Goal: Task Accomplishment & Management: Manage account settings

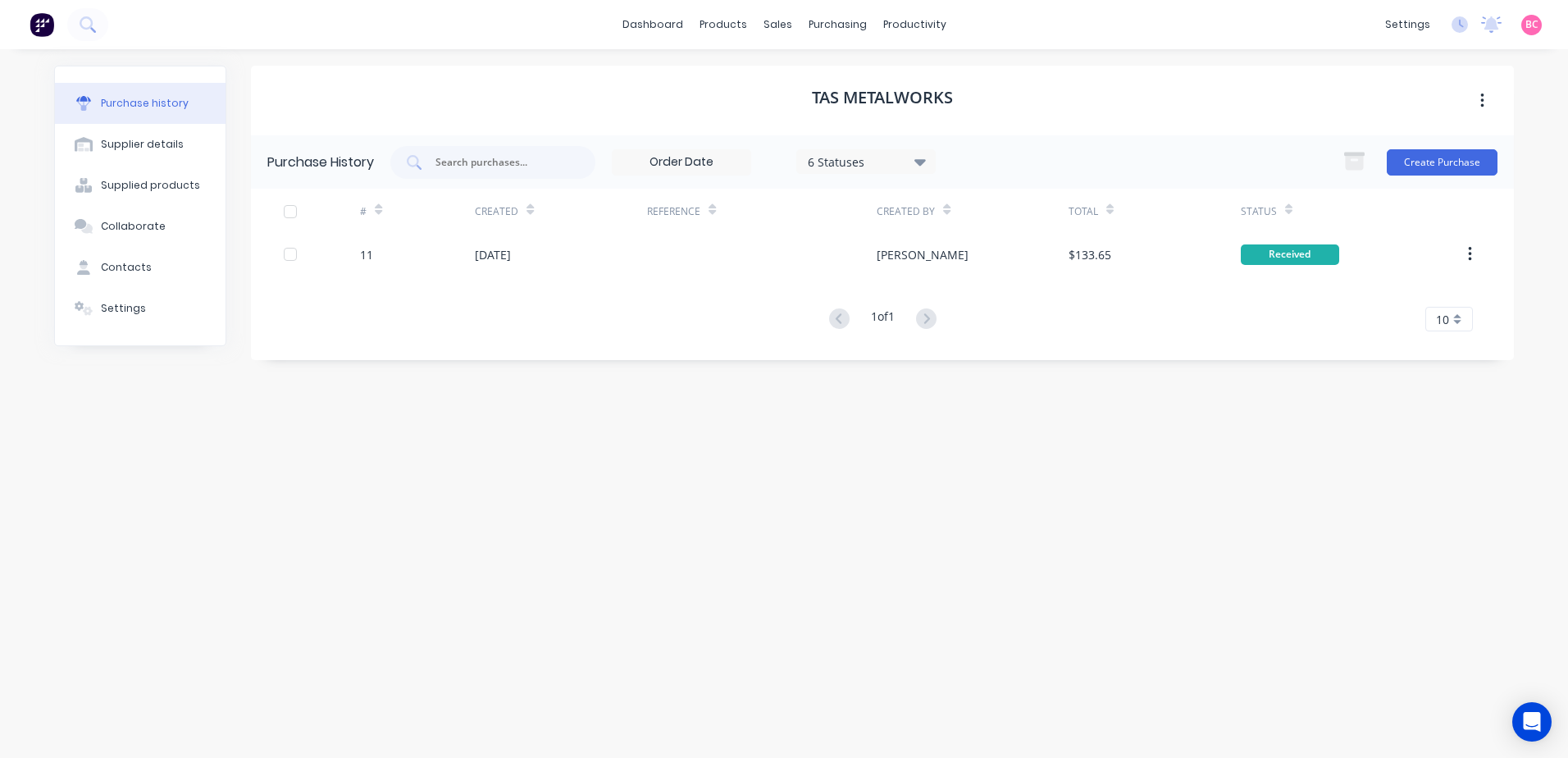
drag, startPoint x: 0, startPoint y: 0, endPoint x: 1253, endPoint y: 491, distance: 1345.8
click at [1253, 491] on div "TAS Metalworks Purchase History 6 Statuses 6 Statuses Create Purchase # Created…" at bounding box center [882, 395] width 1263 height 660
click at [655, 32] on link "dashboard" at bounding box center [652, 24] width 77 height 24
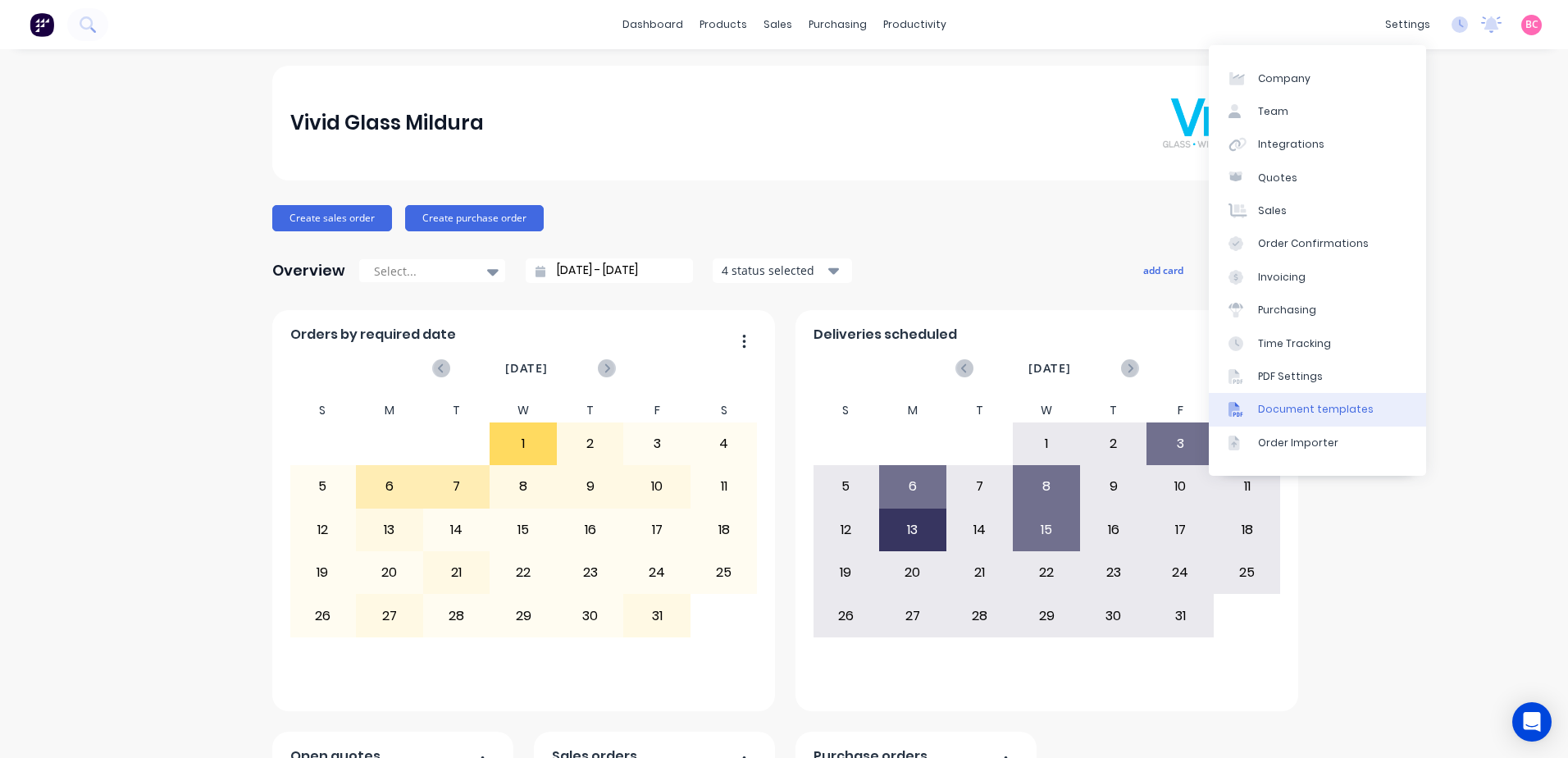
click at [1315, 405] on div "Document templates" at bounding box center [1315, 409] width 116 height 15
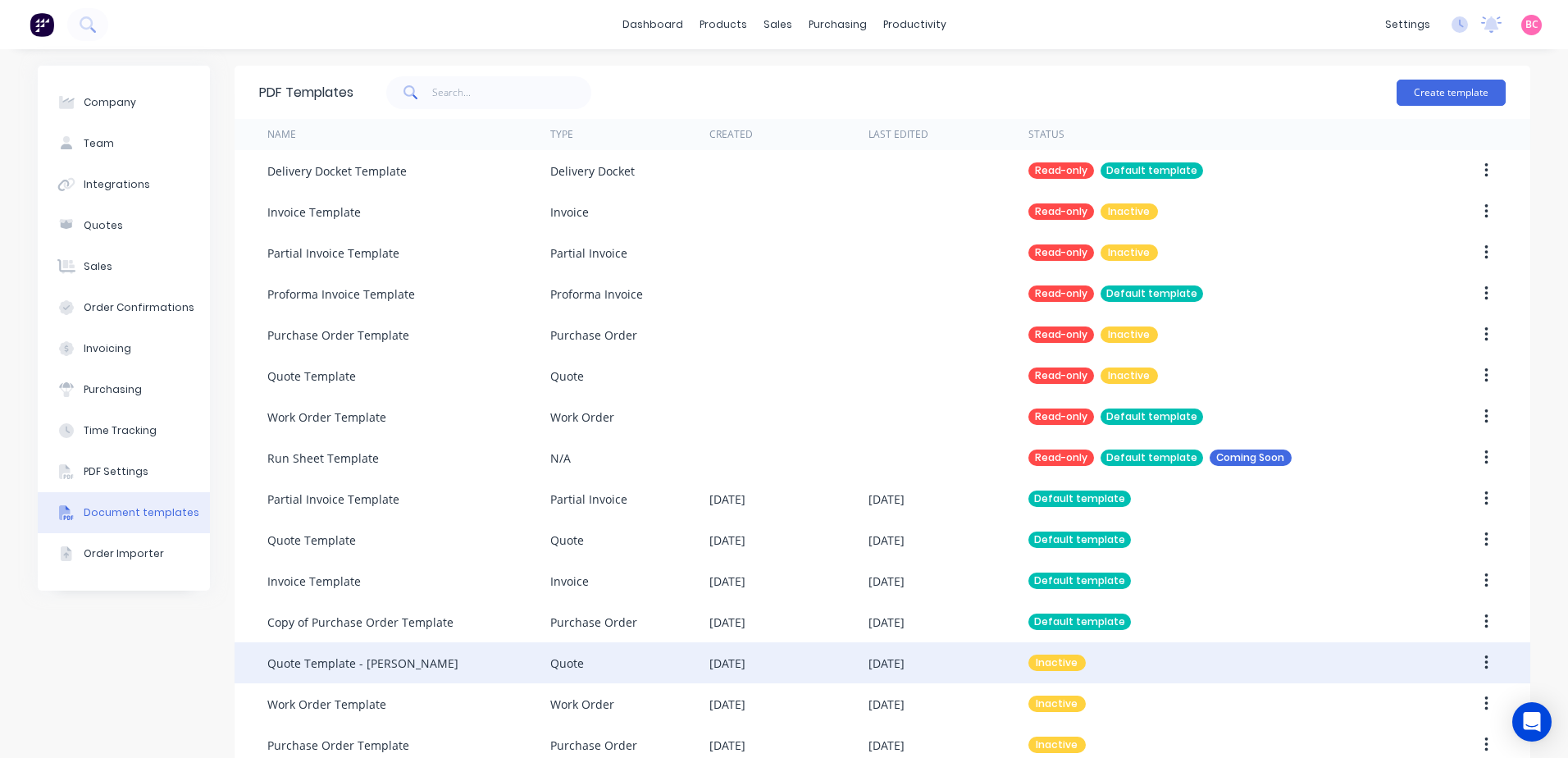
scroll to position [30, 0]
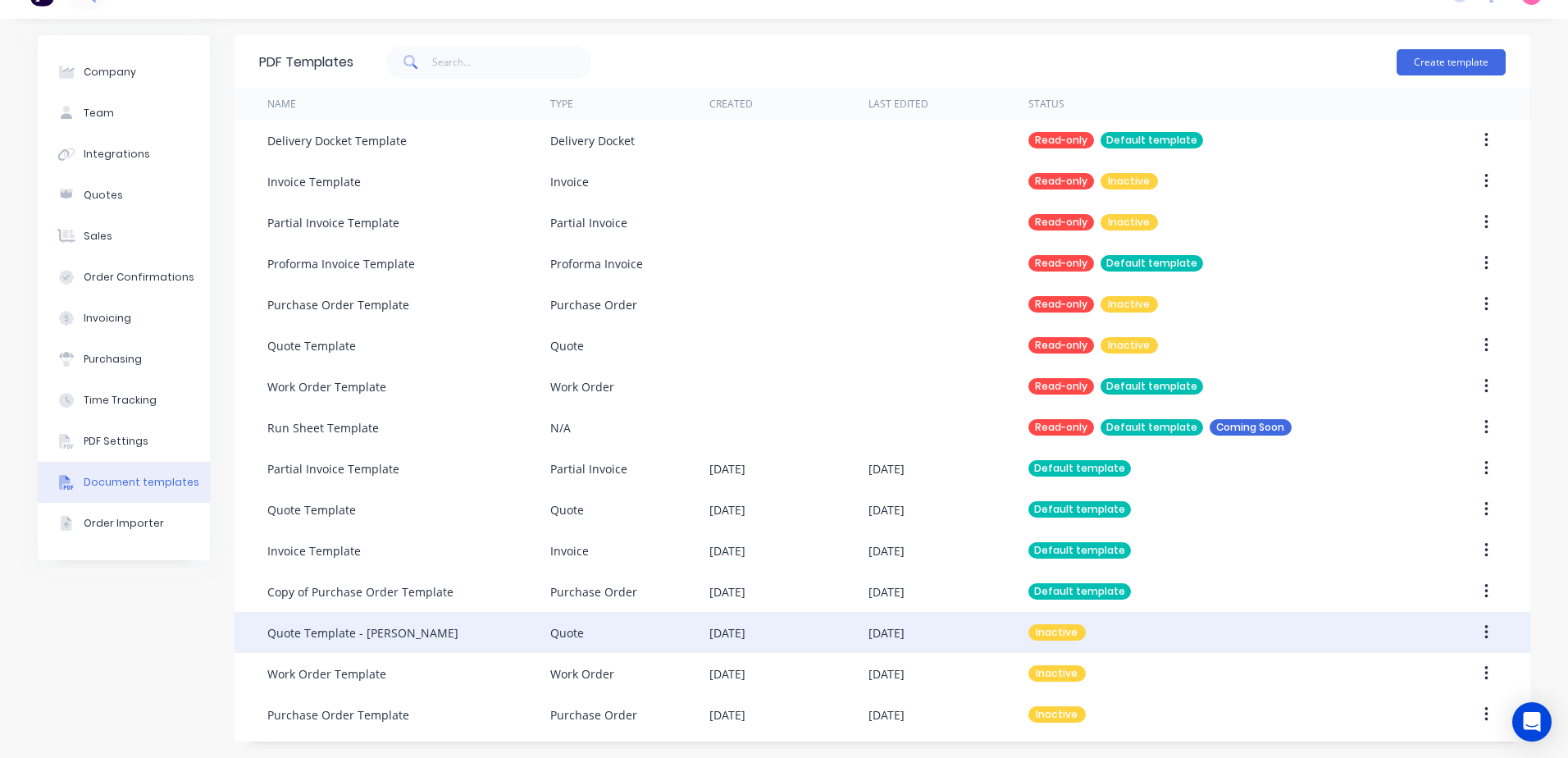
click at [433, 629] on div "Quote Template - [PERSON_NAME]" at bounding box center [409, 632] width 283 height 41
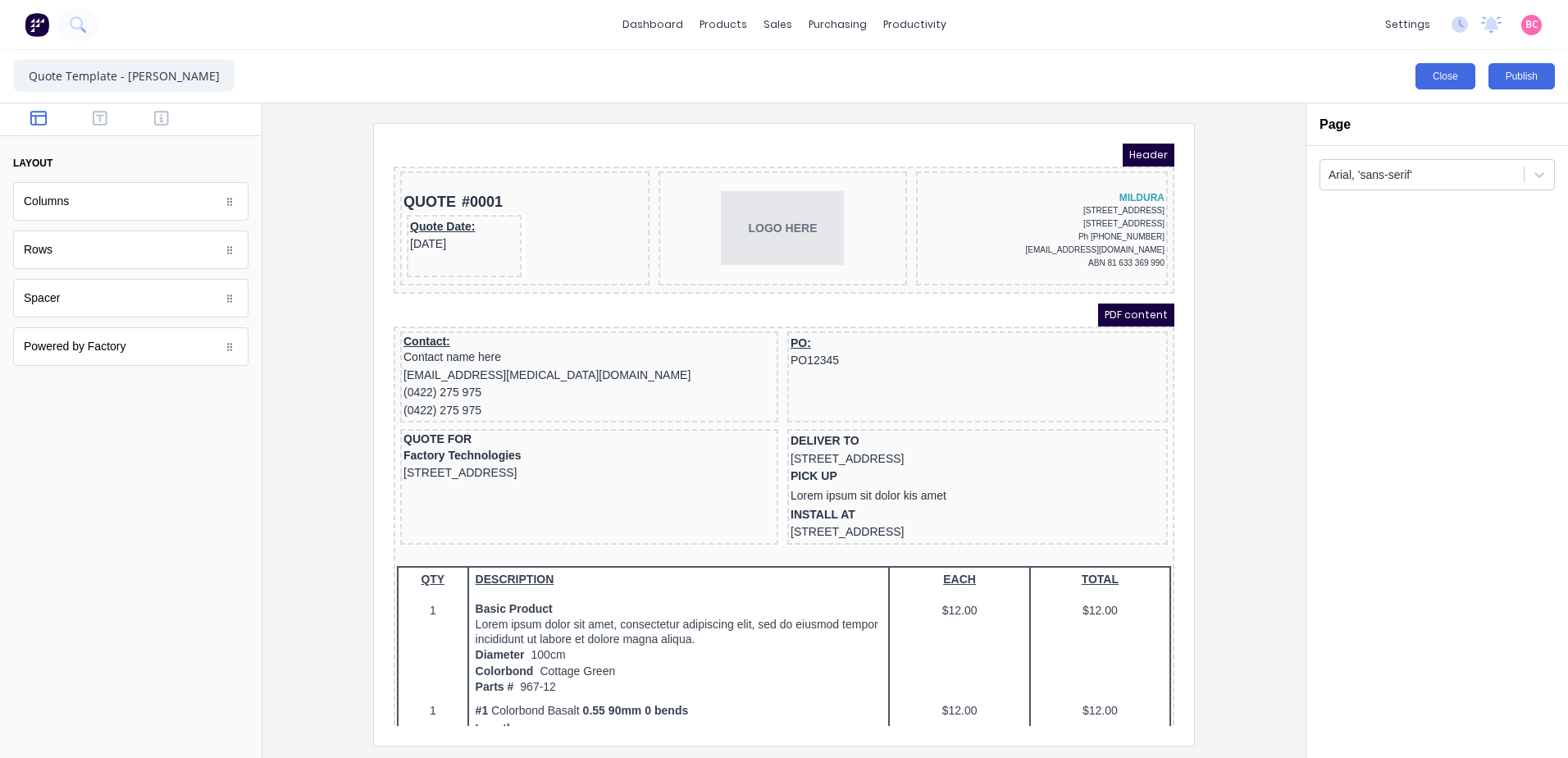
click at [1429, 78] on button "Close" at bounding box center [1445, 76] width 60 height 26
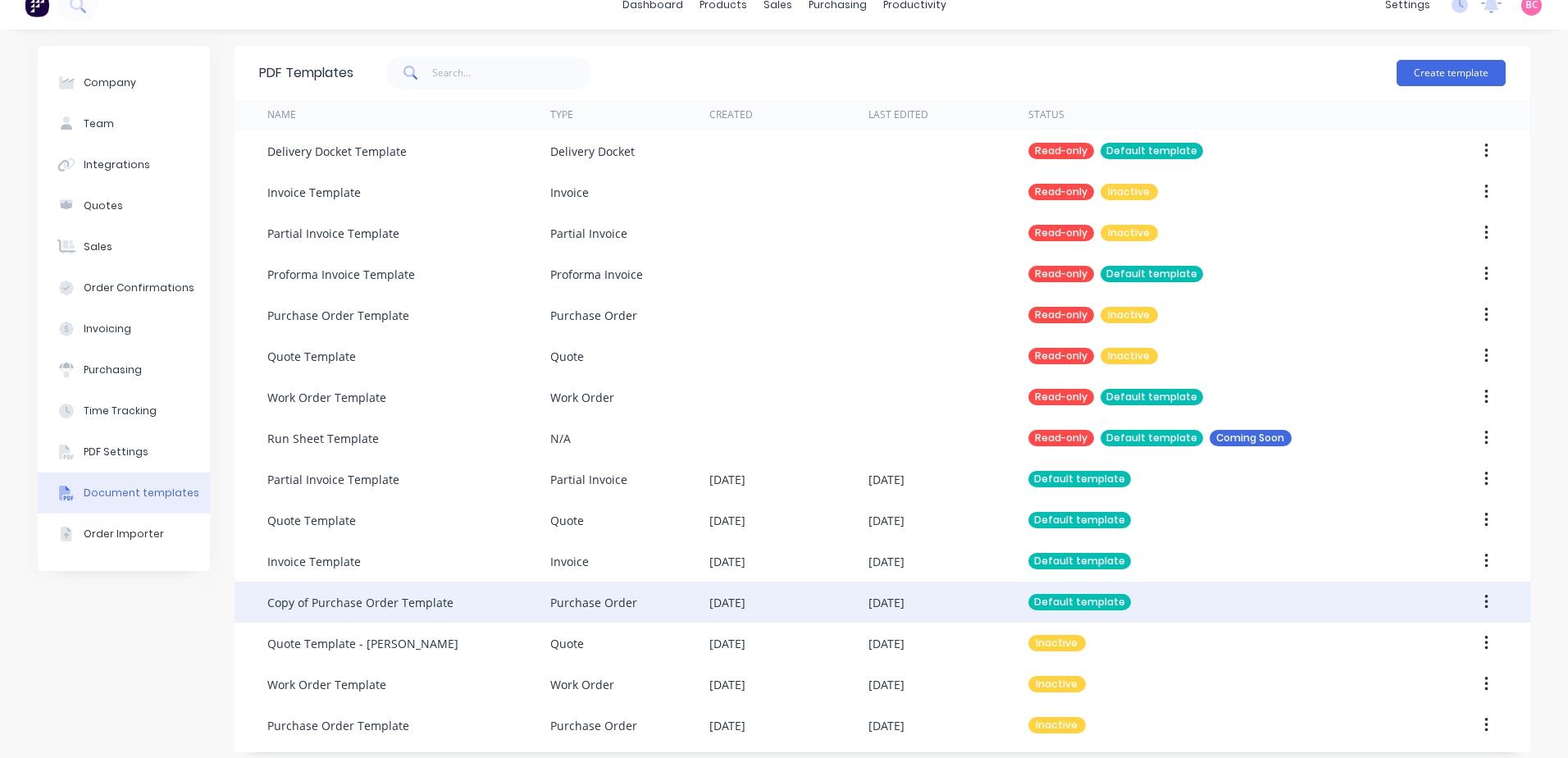
scroll to position [30, 0]
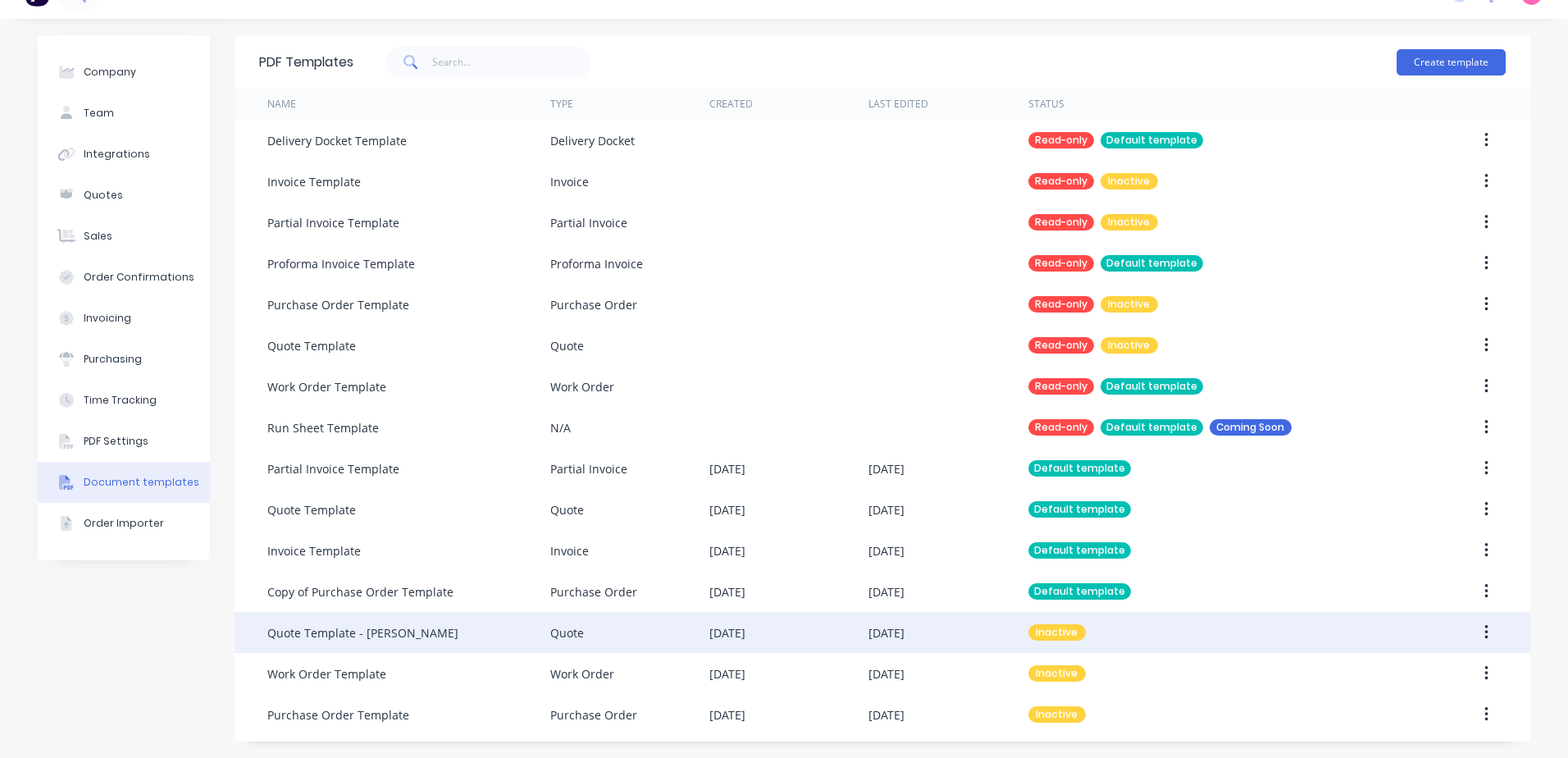
click at [1483, 629] on button "button" at bounding box center [1486, 633] width 38 height 30
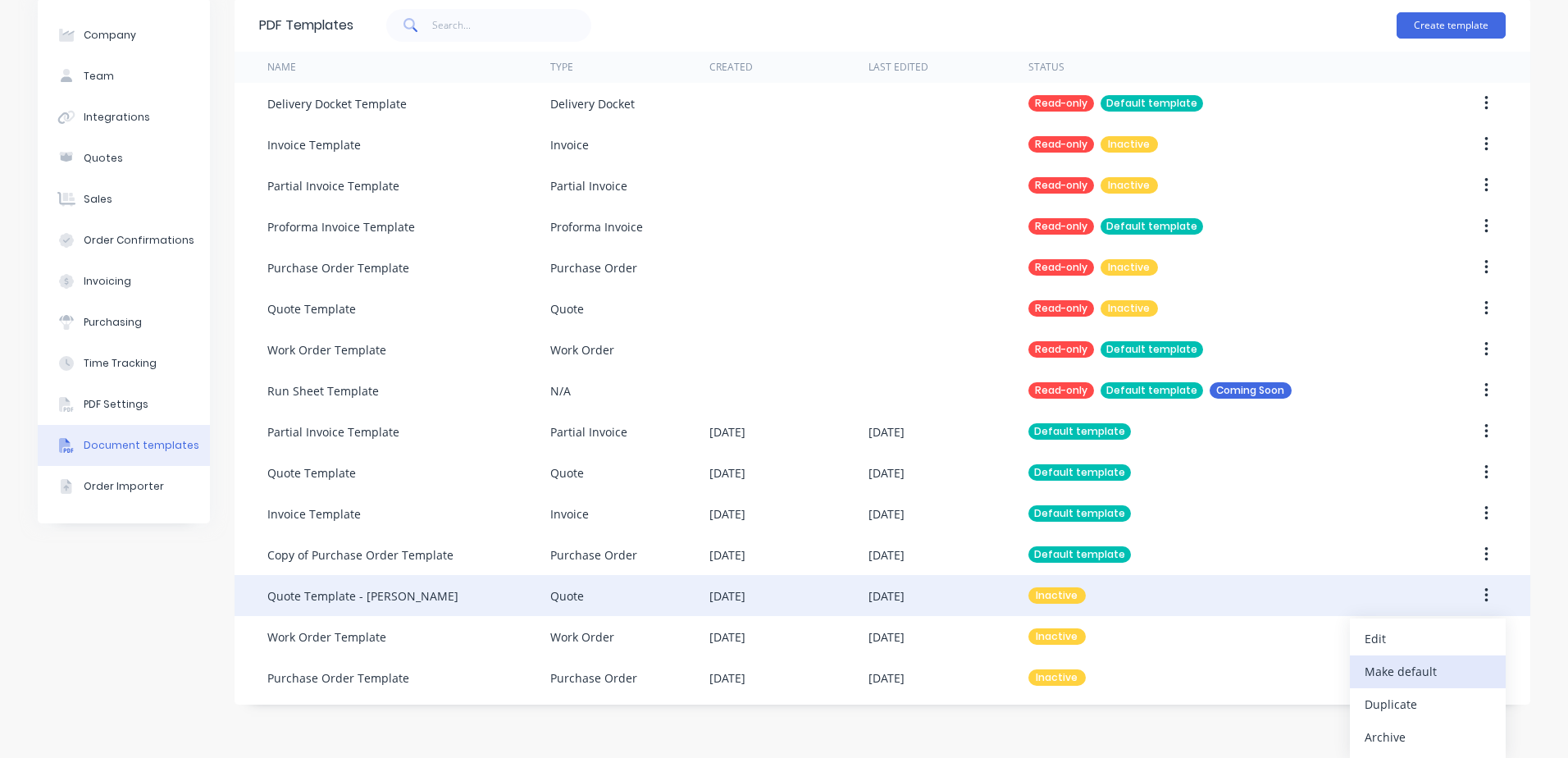
click at [1409, 669] on div "Make default" at bounding box center [1428, 671] width 126 height 24
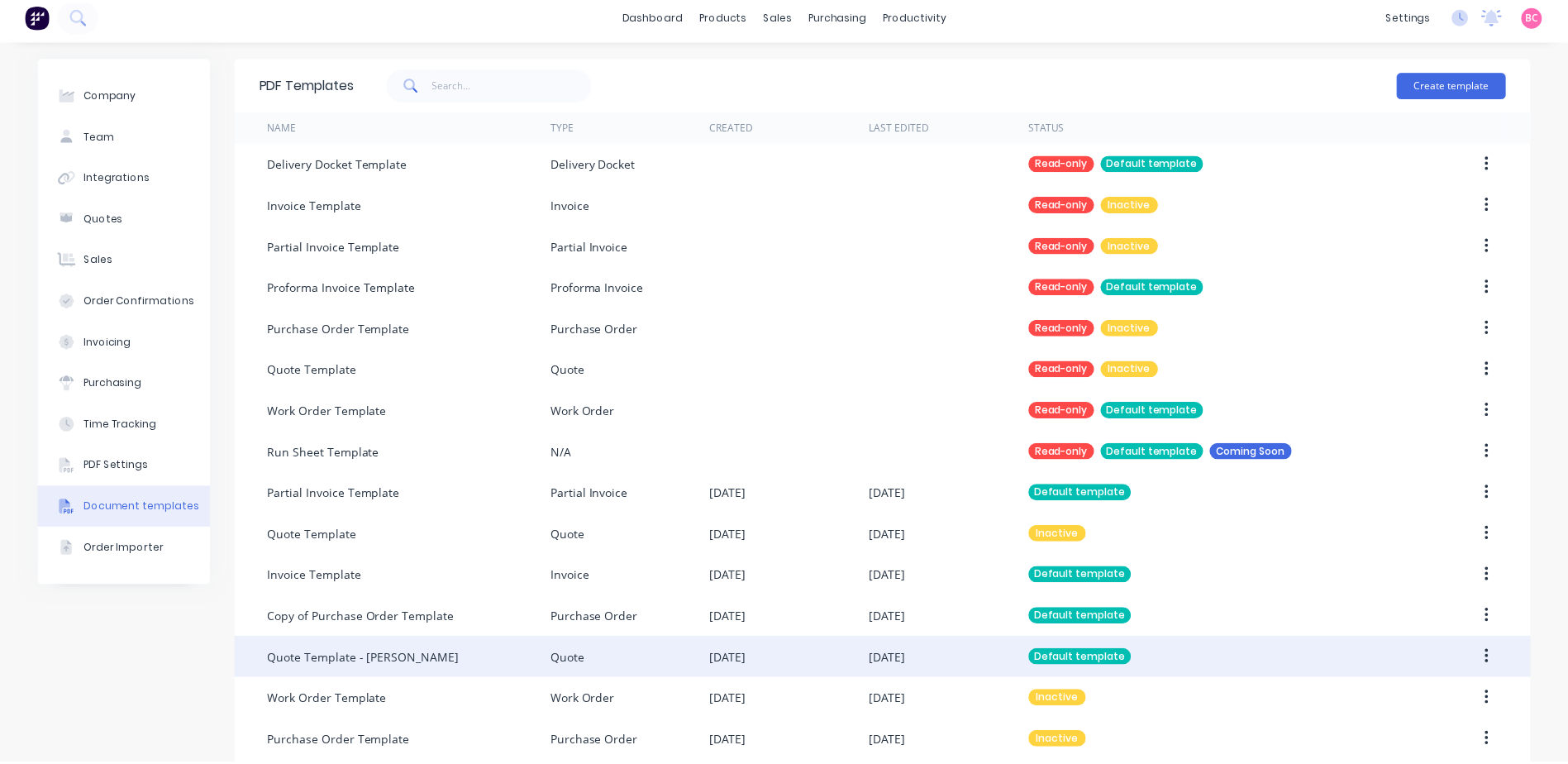
scroll to position [0, 0]
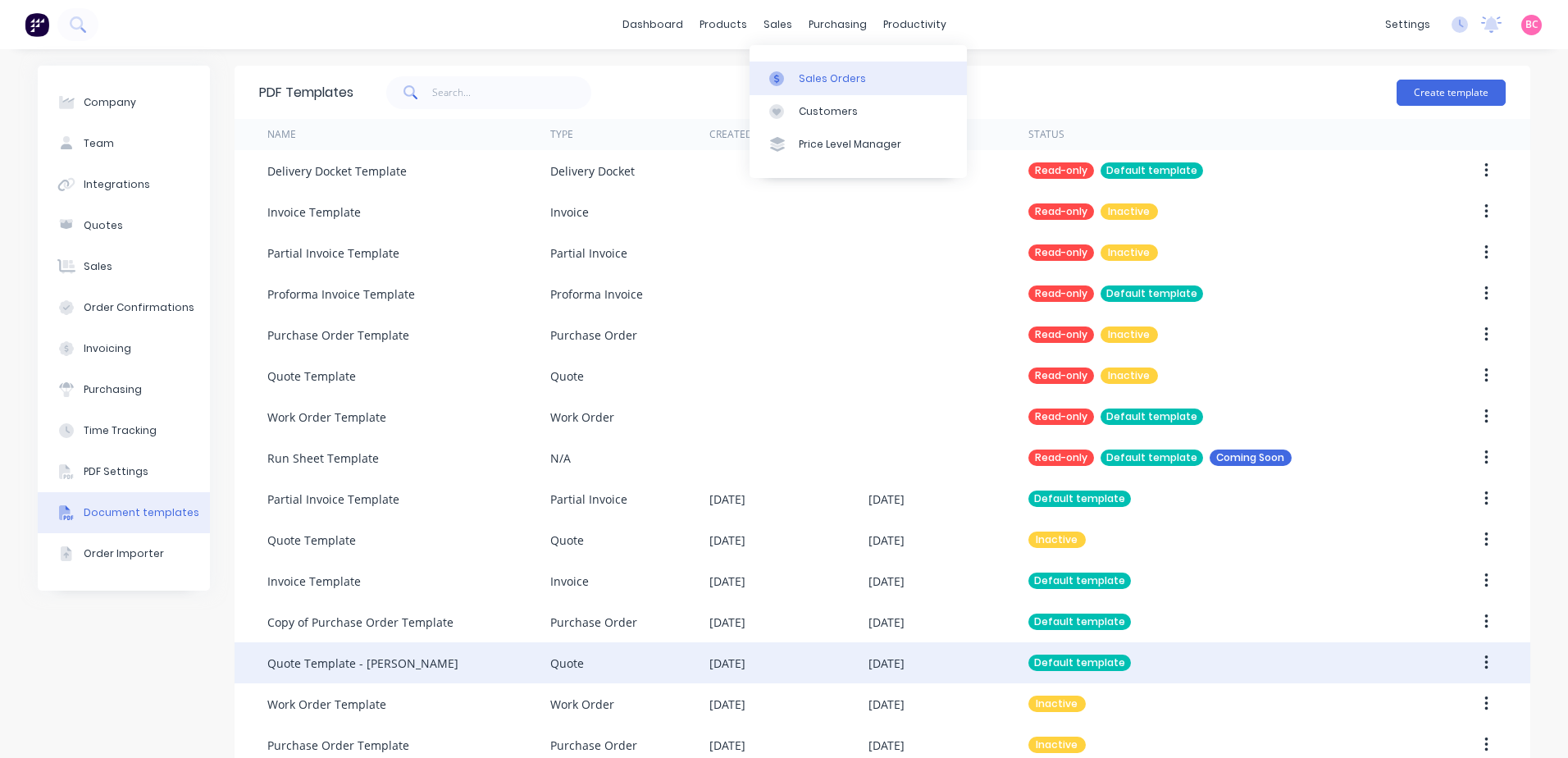
click at [799, 82] on div "Sales Orders" at bounding box center [832, 78] width 67 height 15
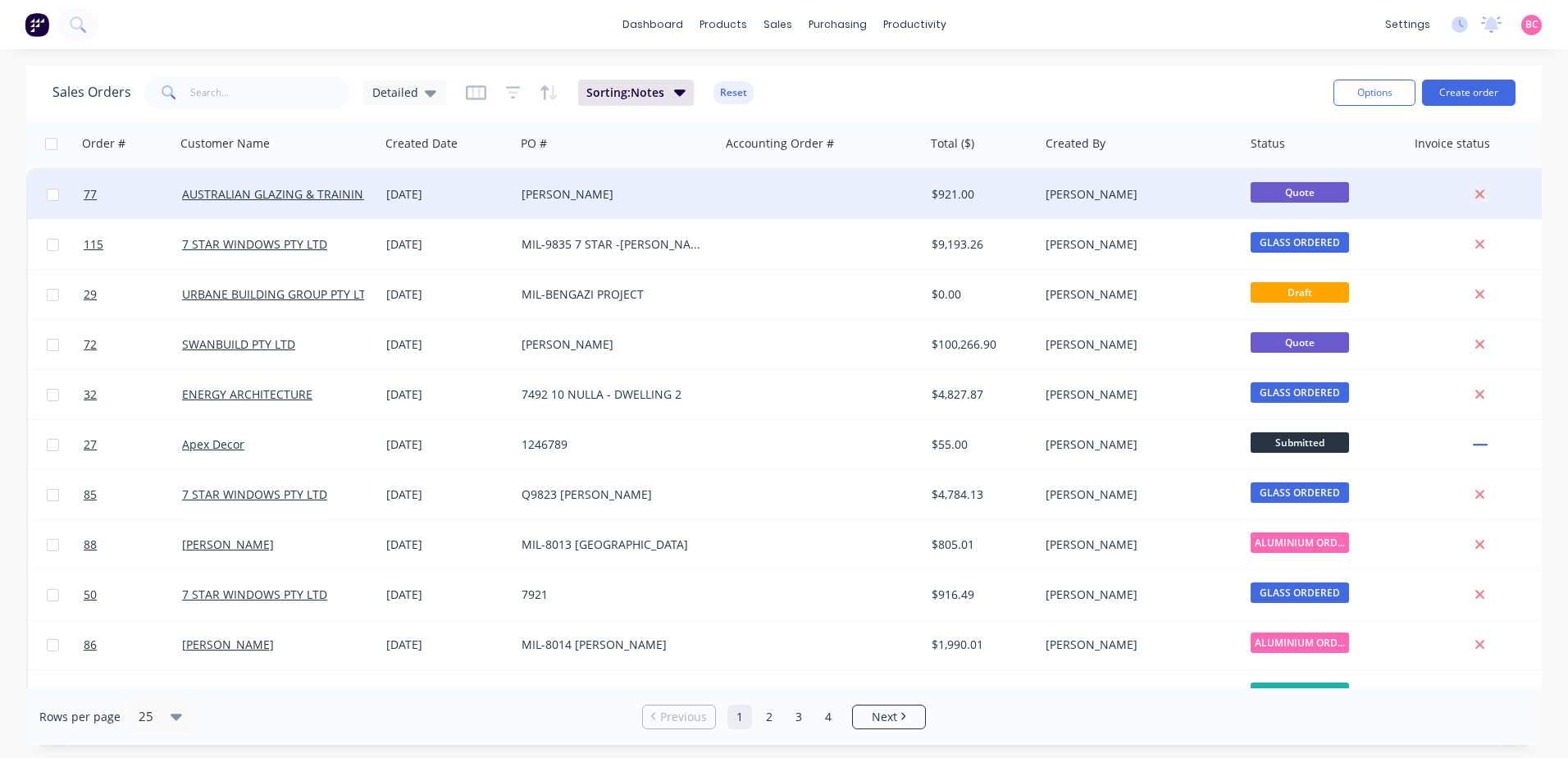
click at [510, 213] on div "02 Oct 2025" at bounding box center [447, 194] width 135 height 49
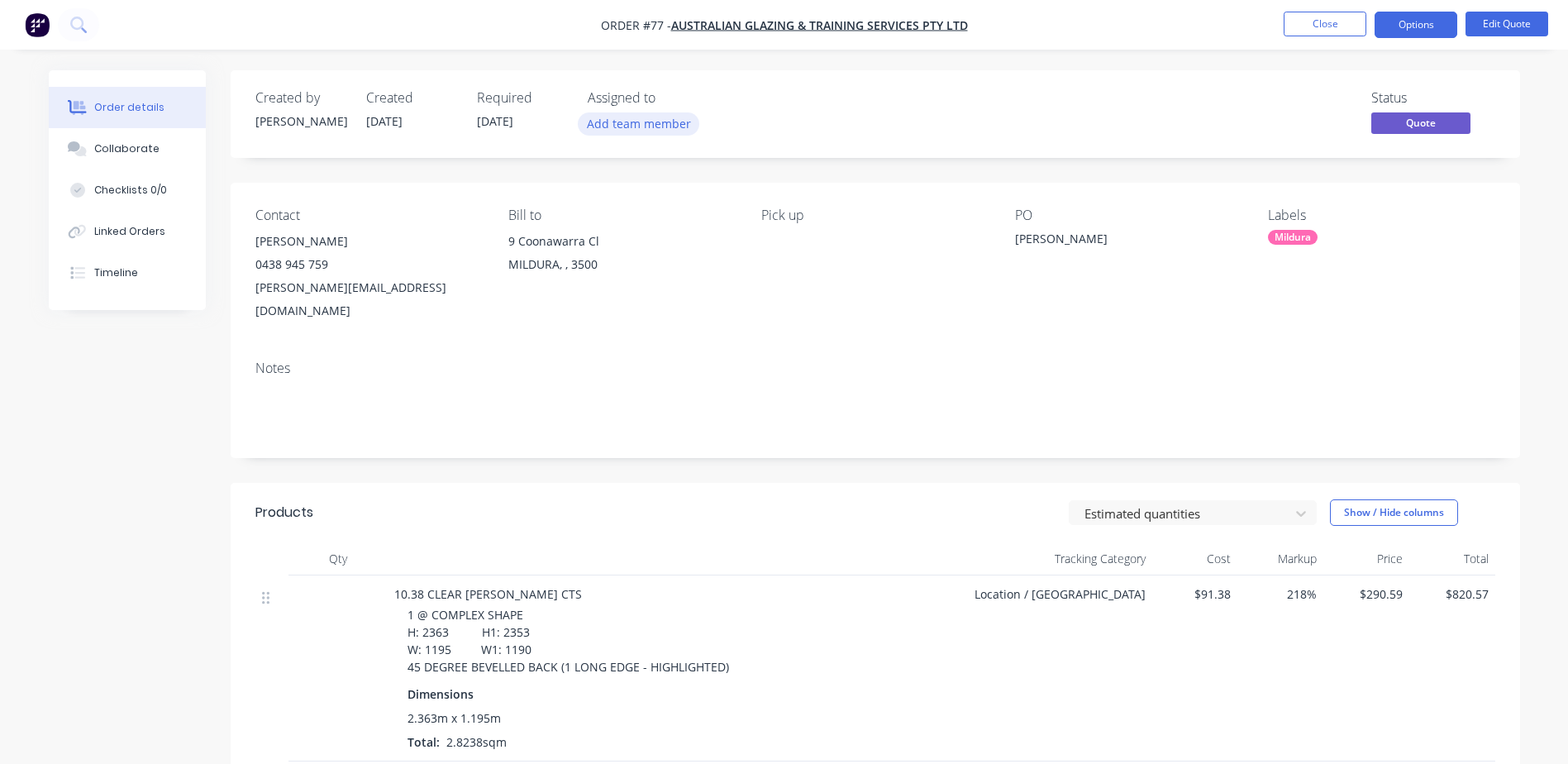
click at [642, 127] on button "Add team member" at bounding box center [638, 123] width 121 height 22
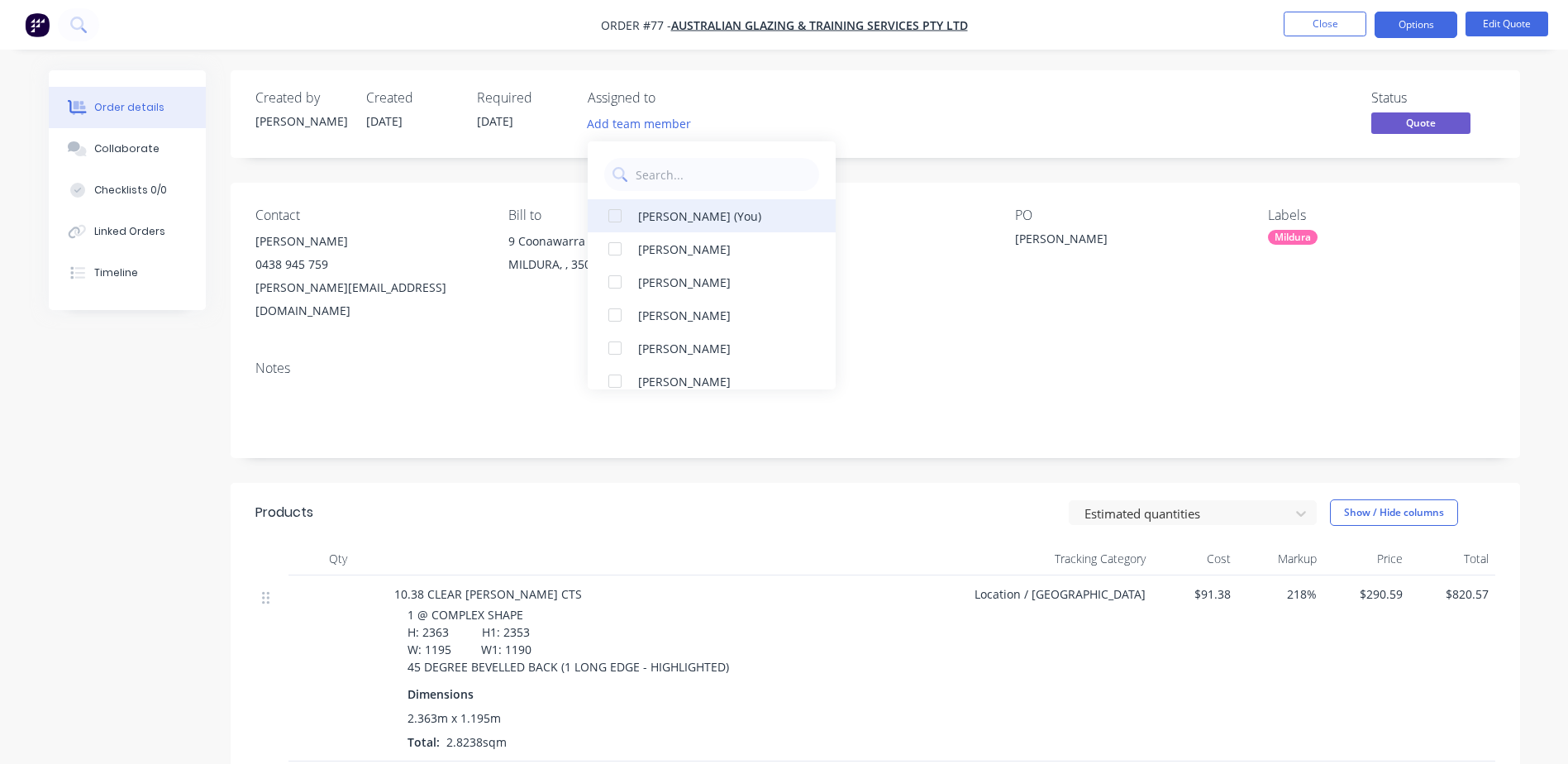
click at [616, 225] on div at bounding box center [615, 216] width 33 height 33
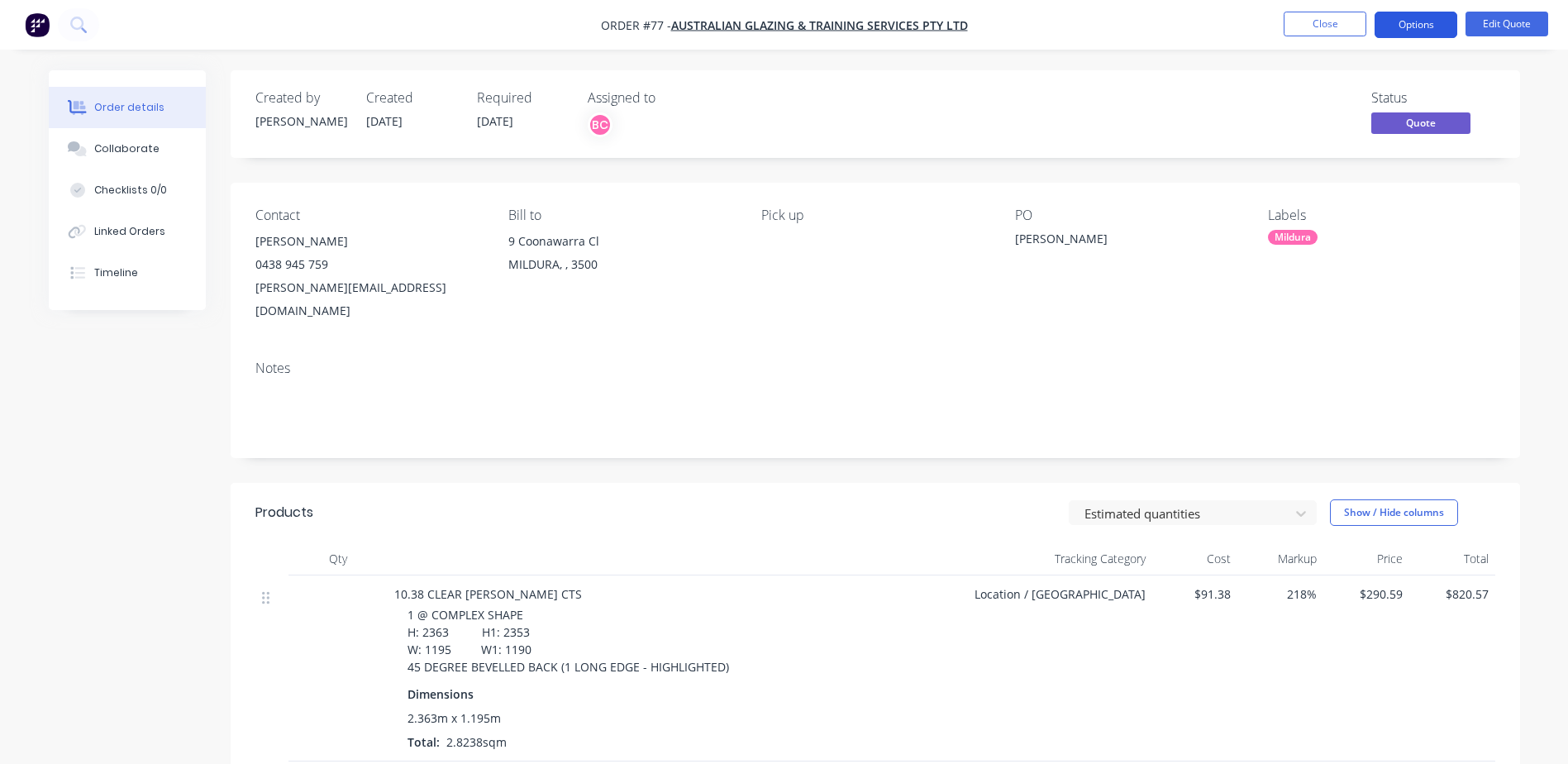
click at [1428, 21] on button "Options" at bounding box center [1416, 25] width 83 height 26
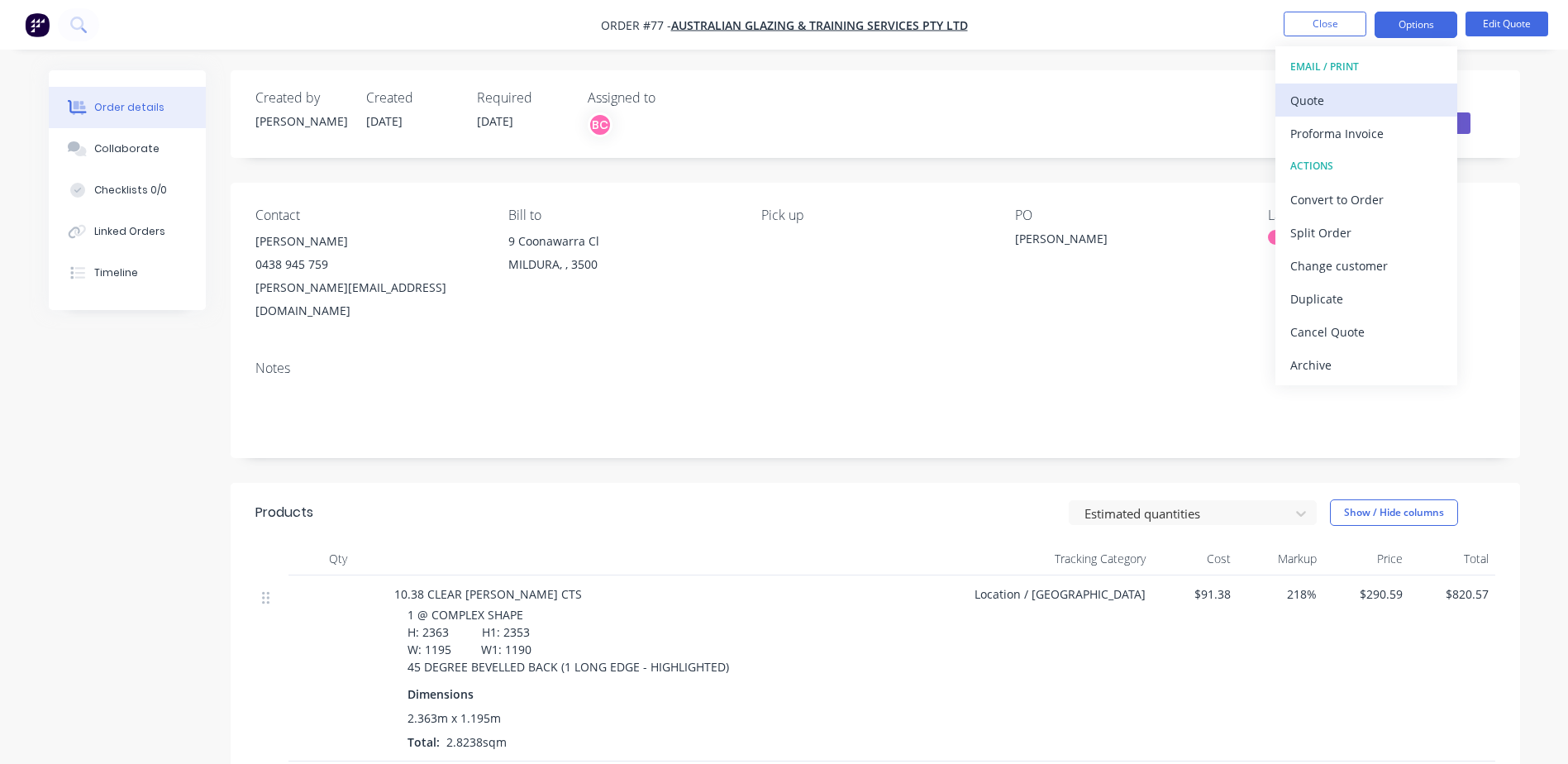
click at [1324, 93] on div "Quote" at bounding box center [1366, 100] width 152 height 24
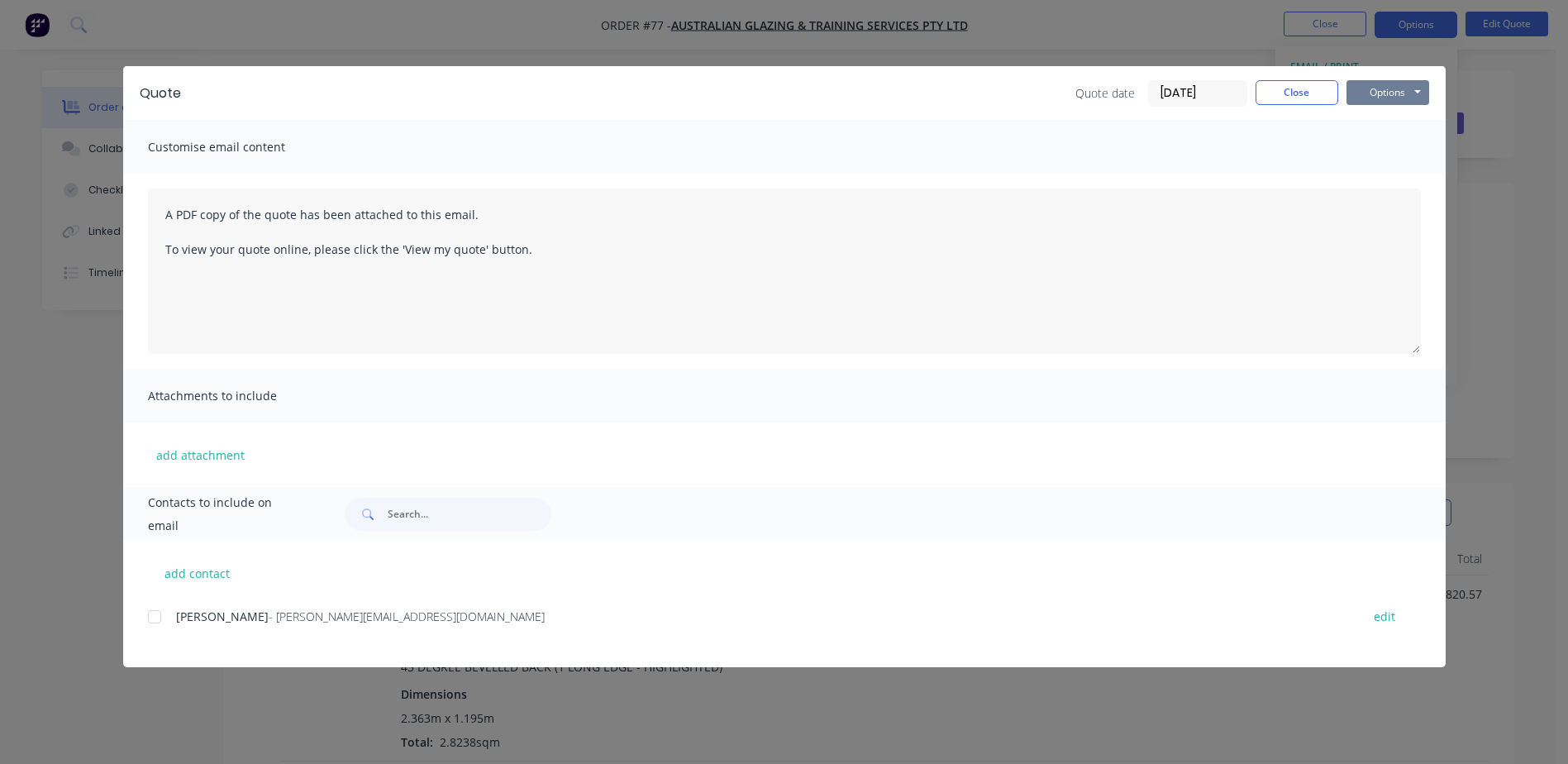
click at [1384, 99] on button "Options" at bounding box center [1388, 92] width 83 height 25
click at [1377, 148] on button "Print" at bounding box center [1399, 148] width 106 height 27
click at [1291, 93] on button "Close" at bounding box center [1297, 92] width 83 height 25
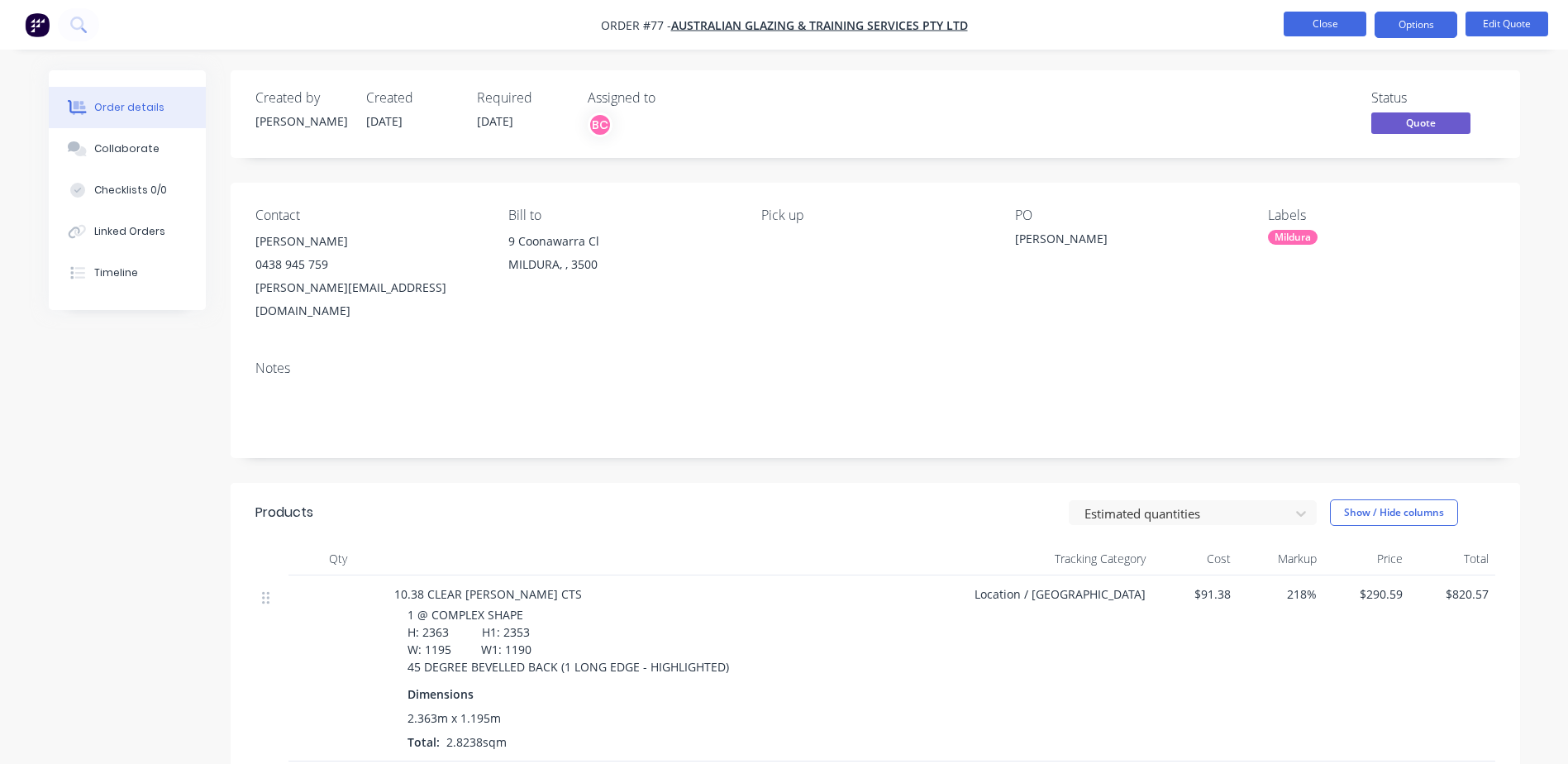
click at [1305, 26] on button "Close" at bounding box center [1325, 24] width 83 height 25
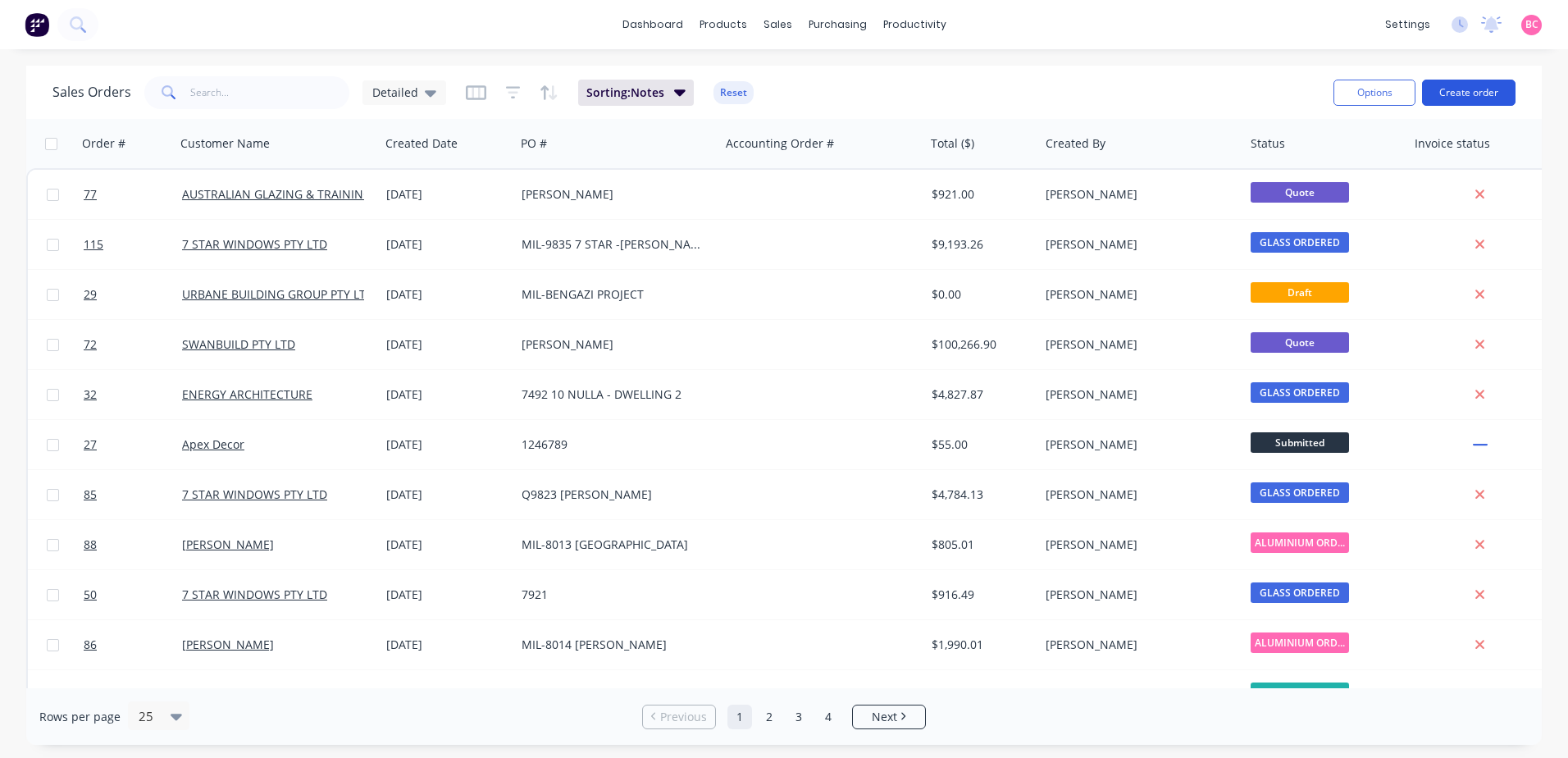
click at [1498, 91] on button "Create order" at bounding box center [1468, 92] width 93 height 26
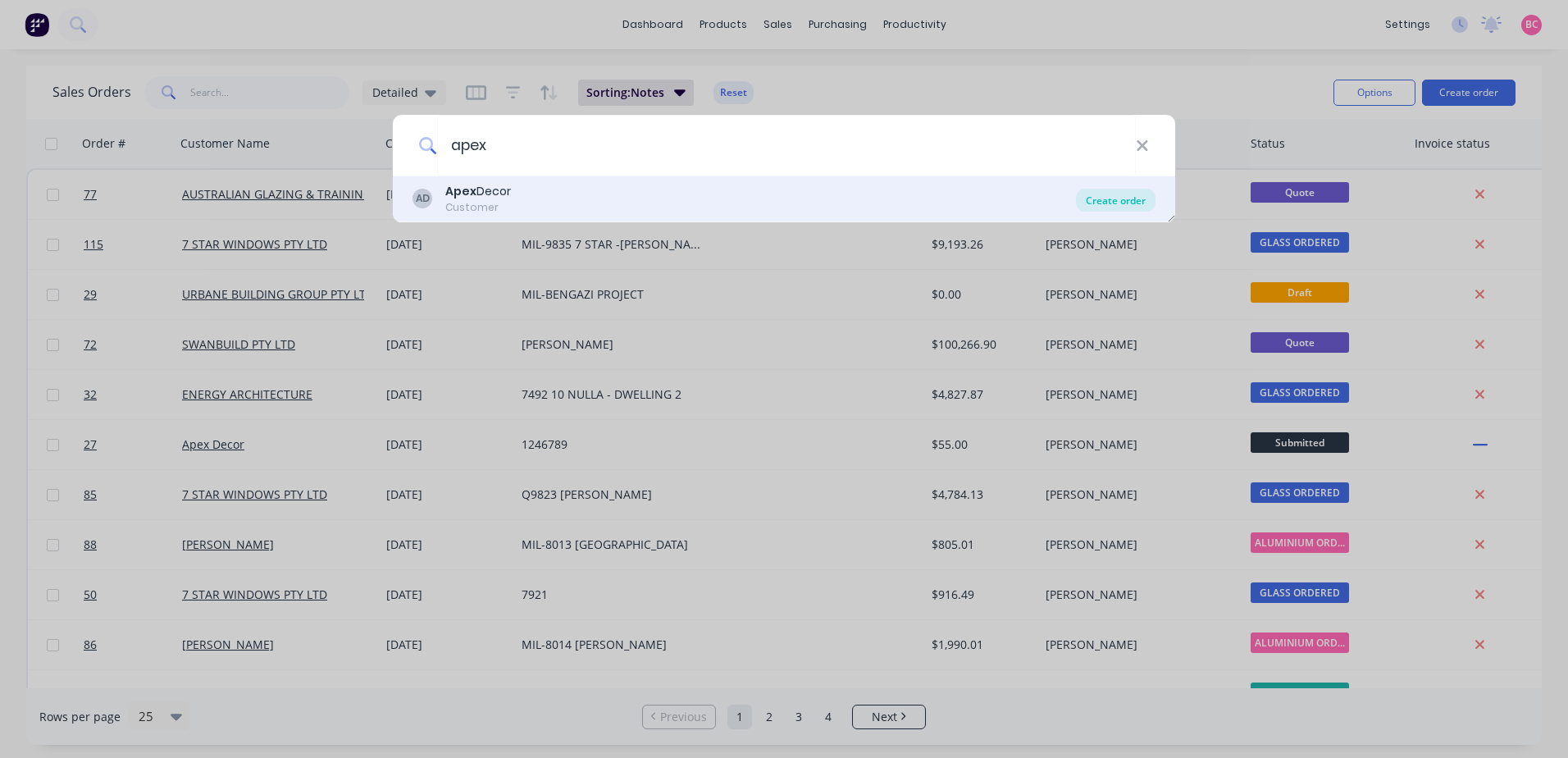
type input "apex"
click at [1101, 196] on div "Create order" at bounding box center [1115, 200] width 79 height 23
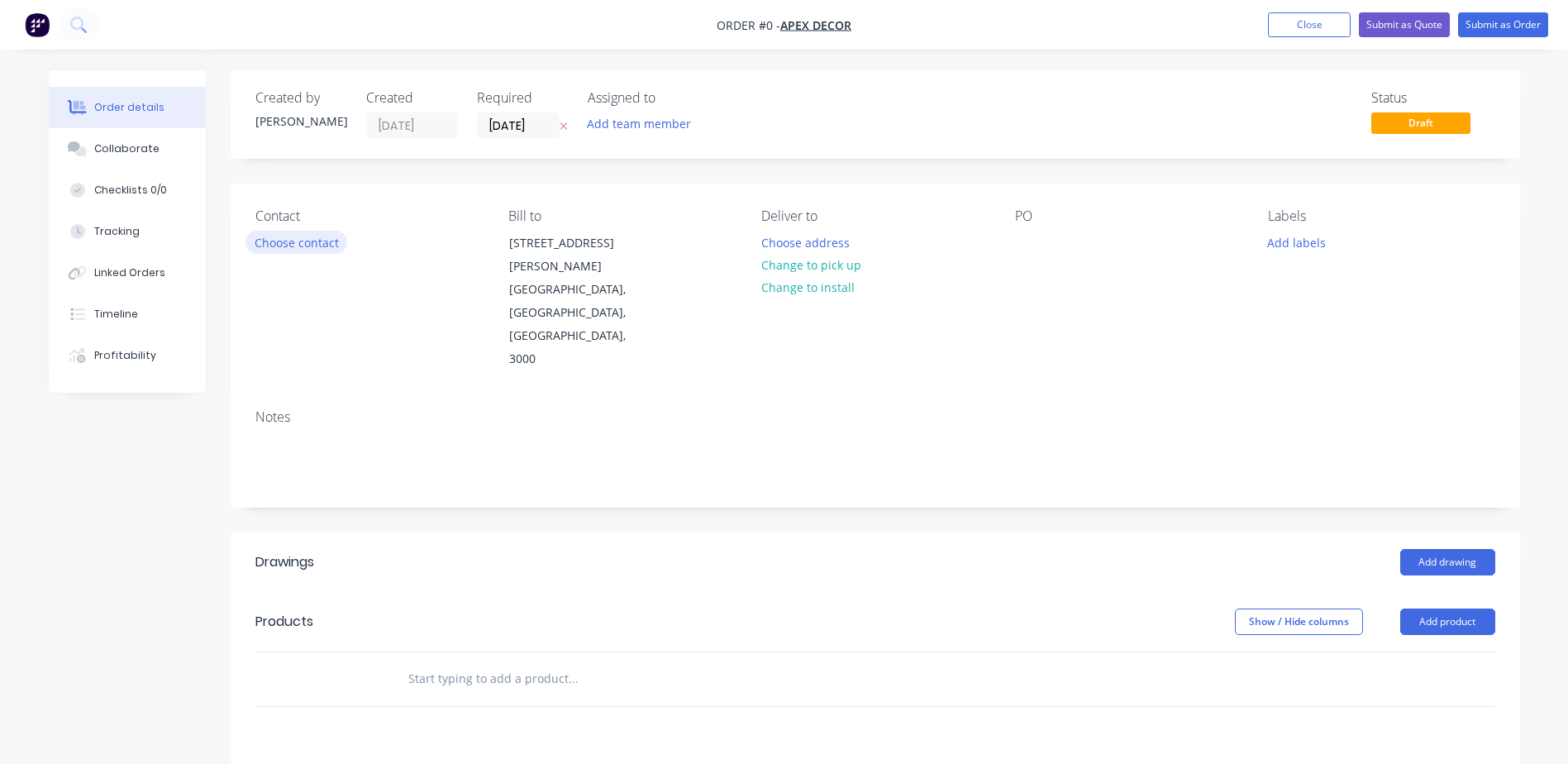
click at [313, 247] on button "Choose contact" at bounding box center [297, 241] width 102 height 22
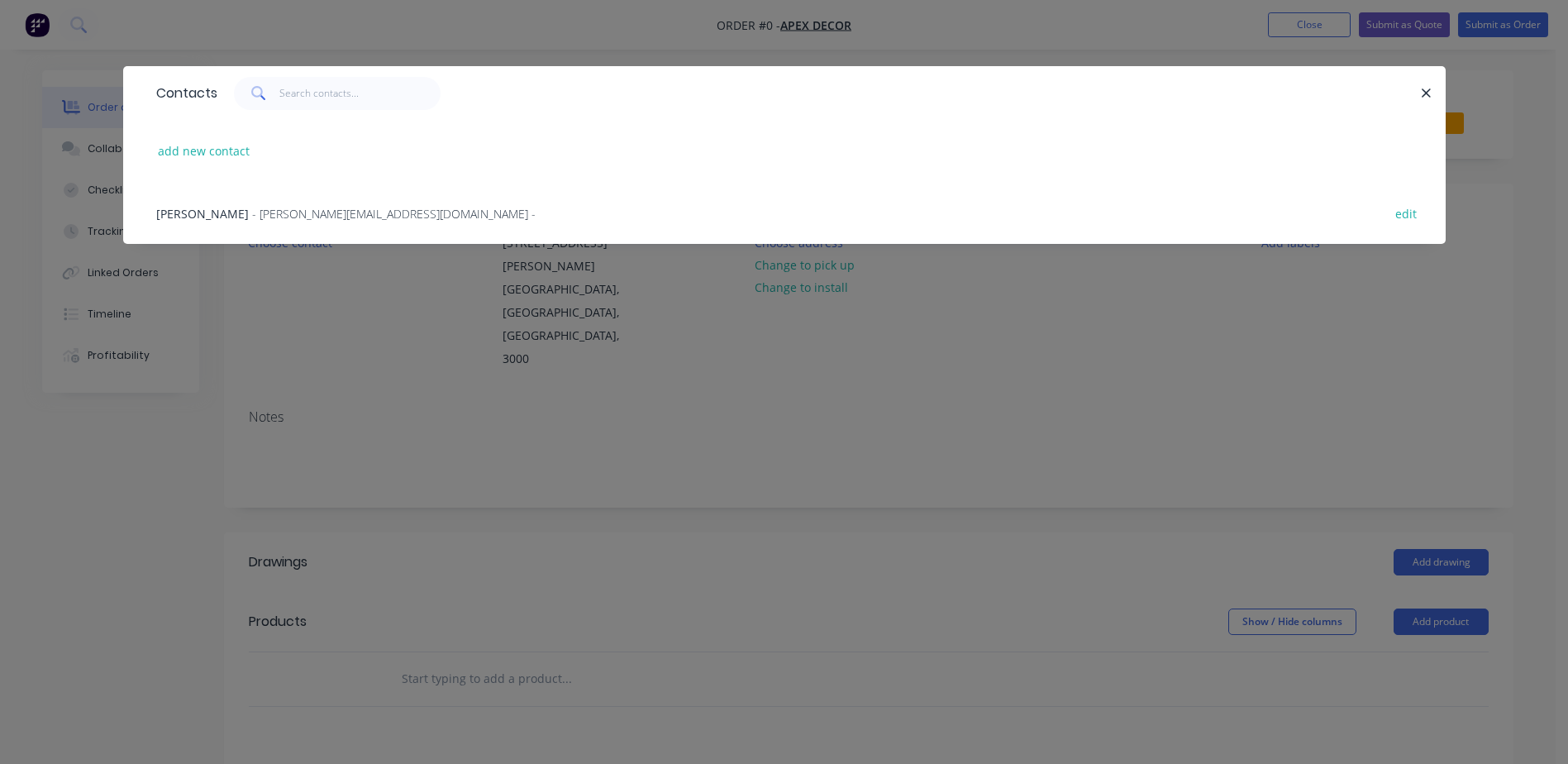
click at [269, 206] on span "- david@prestigedecor.com.au -" at bounding box center [393, 213] width 284 height 16
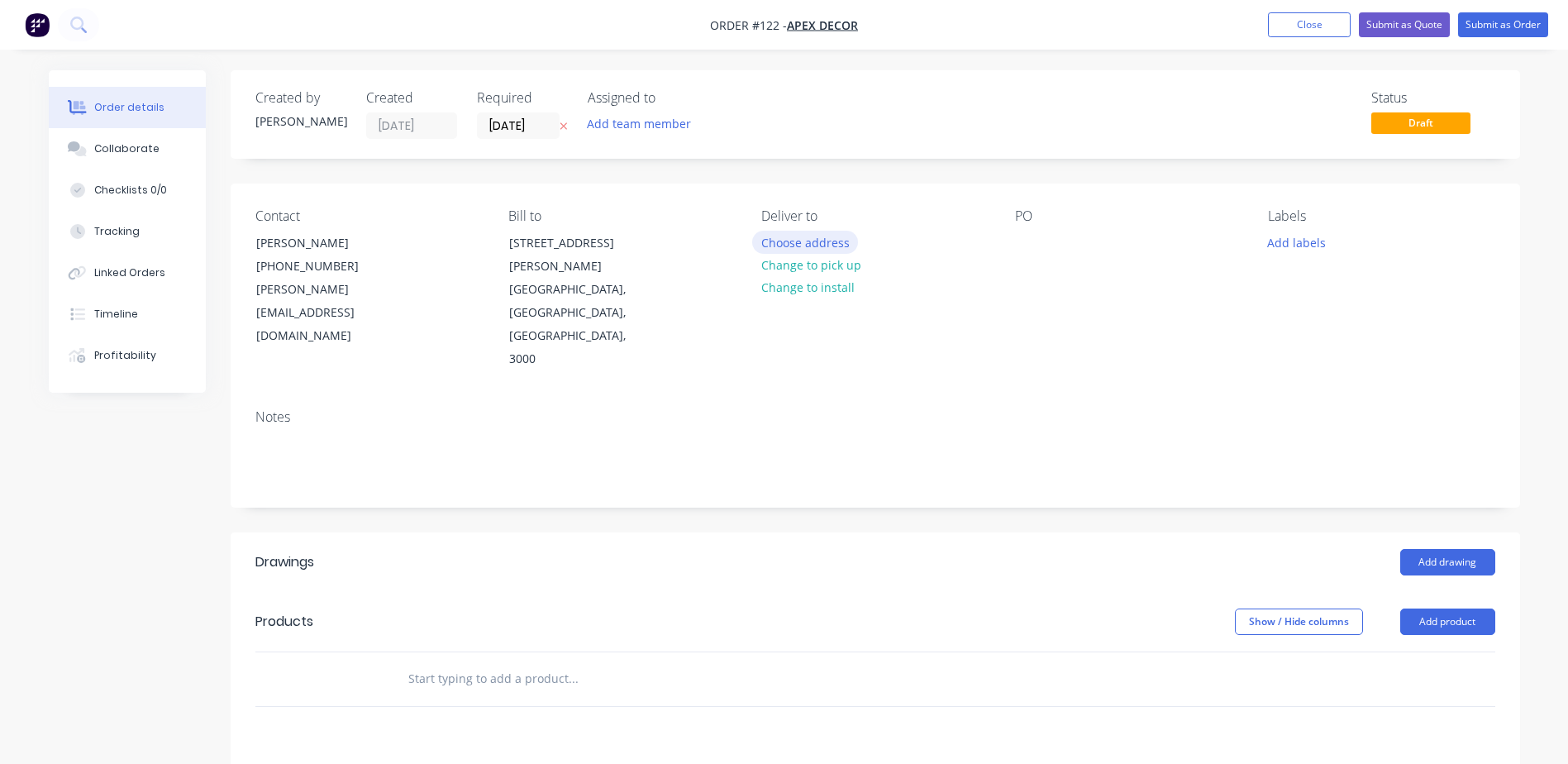
click at [832, 244] on button "Choose address" at bounding box center [805, 241] width 106 height 22
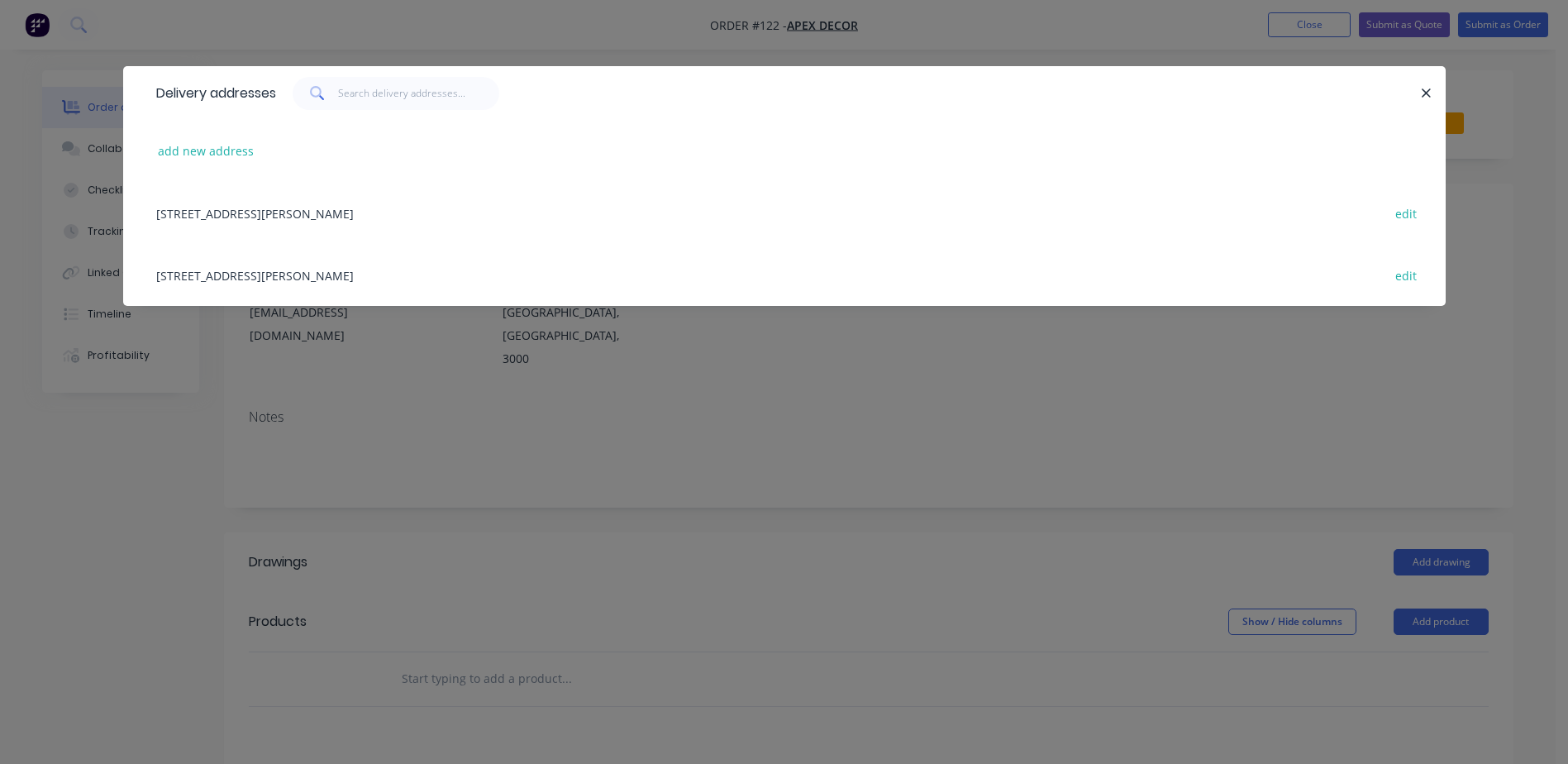
click at [292, 217] on div "789 Collins Street, Melbourne, Victoria, Australia, 3000 edit" at bounding box center [785, 213] width 1273 height 62
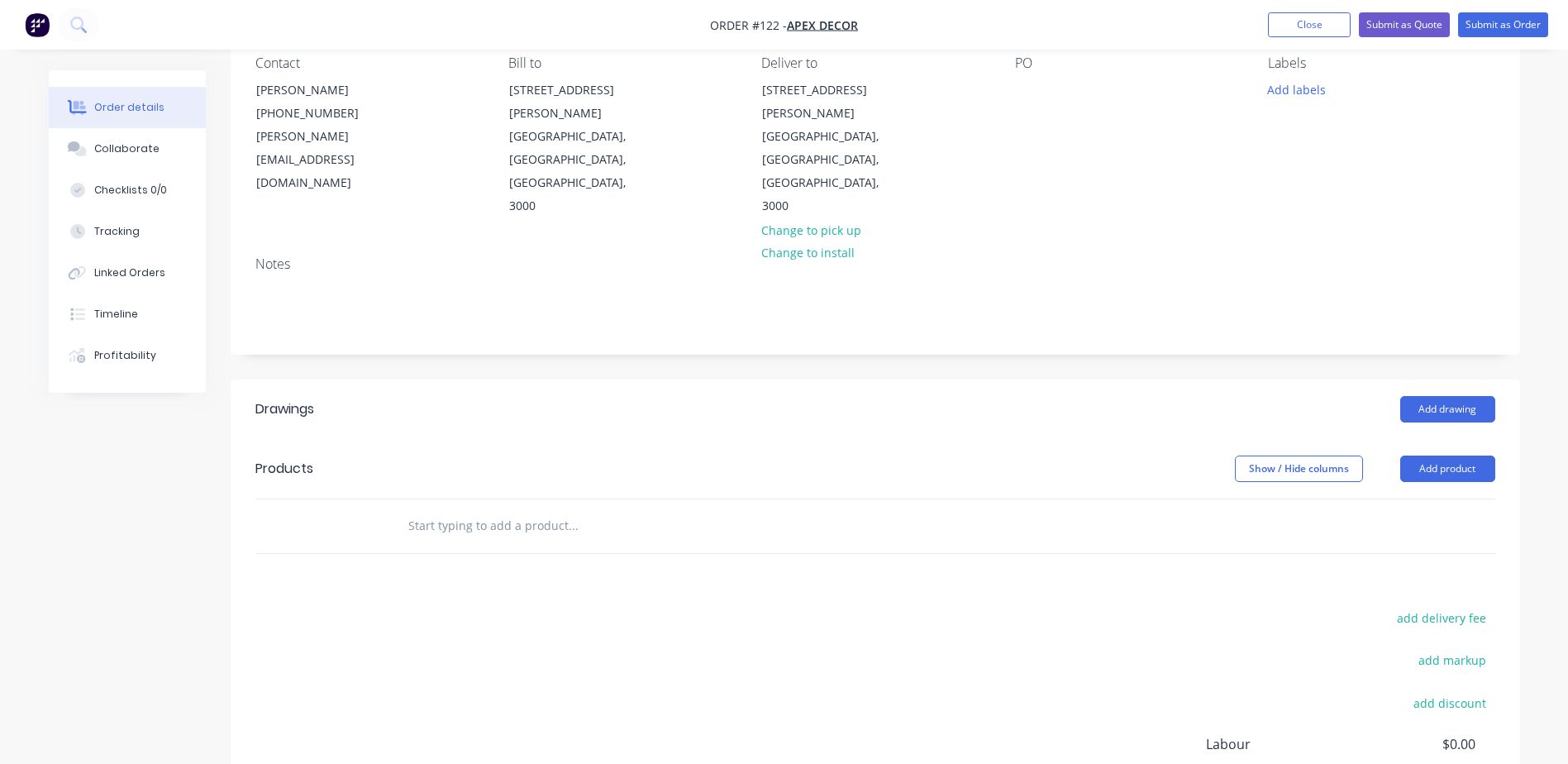
scroll to position [165, 0]
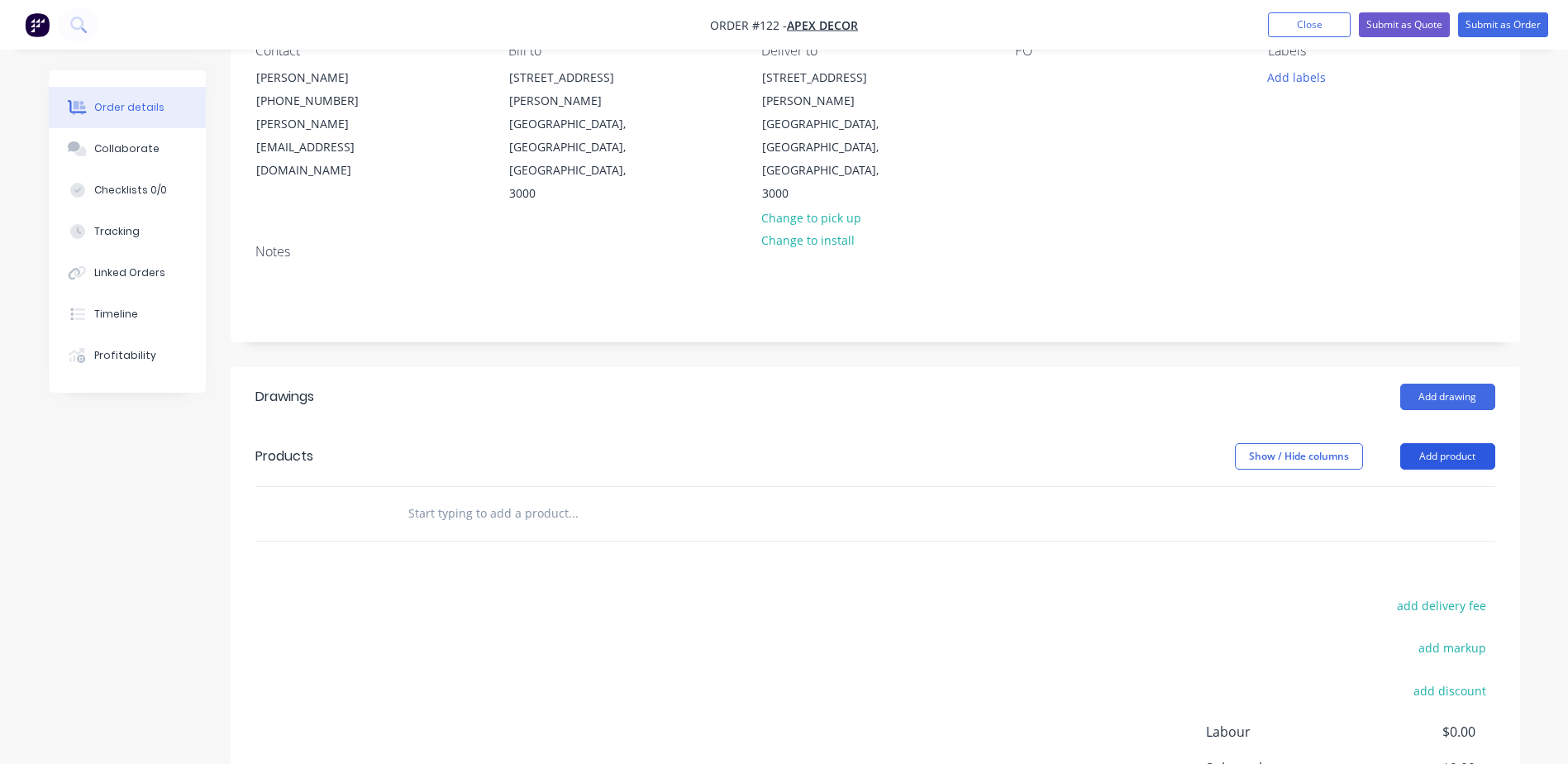
click at [1457, 443] on button "Add product" at bounding box center [1448, 457] width 95 height 26
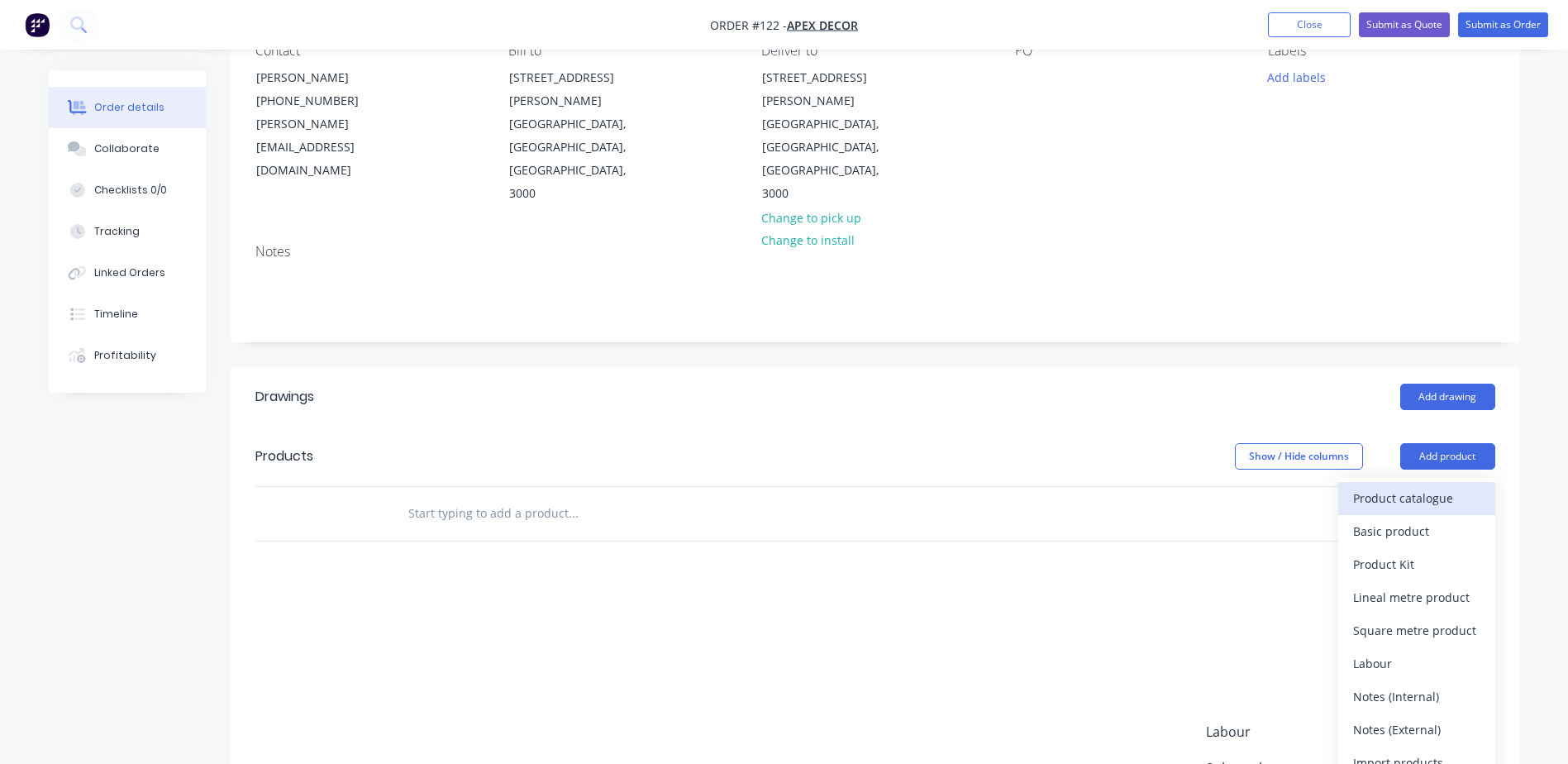
click at [1413, 487] on div "Product catalogue" at bounding box center [1416, 498] width 127 height 24
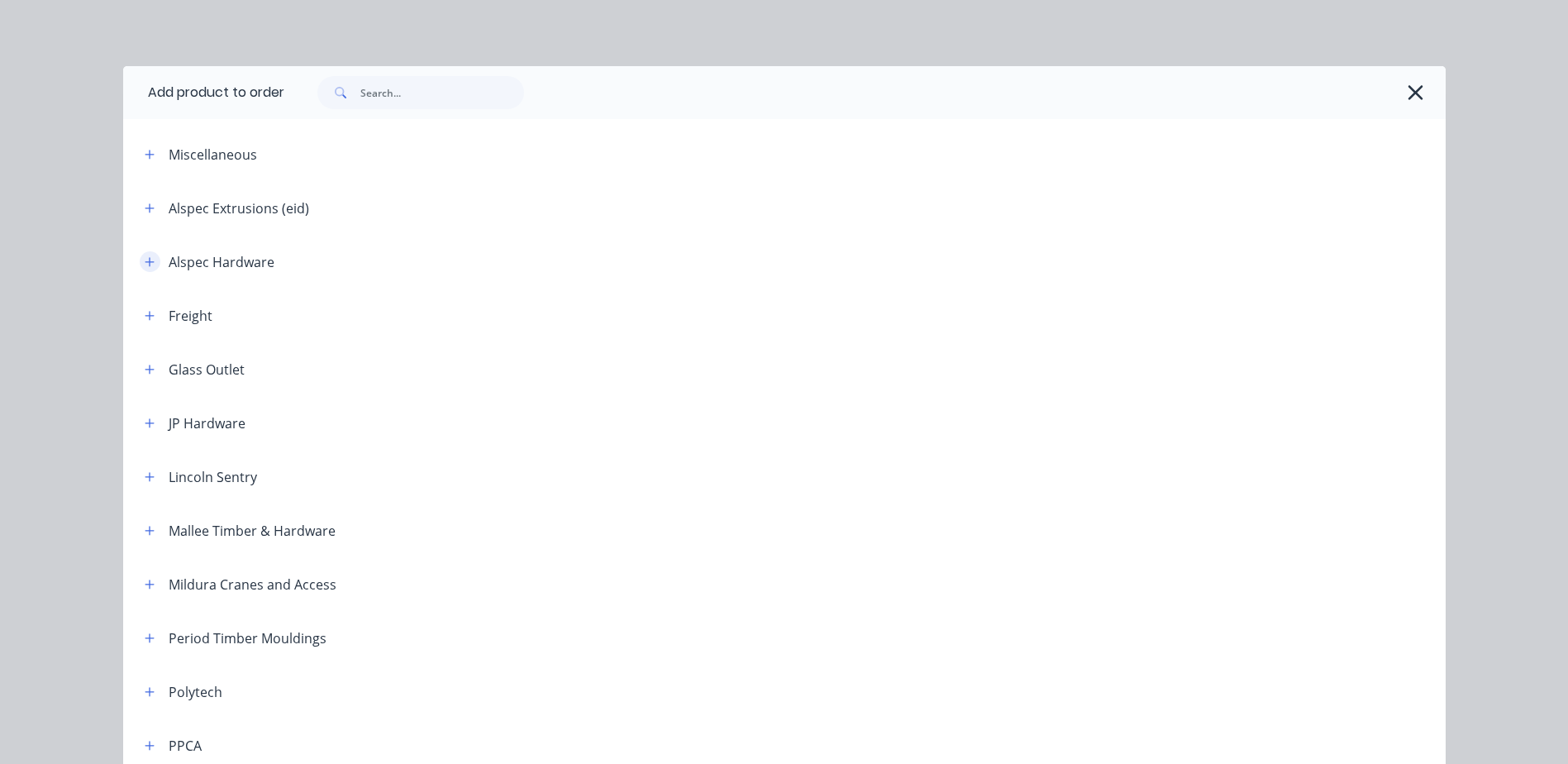
click at [151, 267] on button "button" at bounding box center [150, 262] width 21 height 21
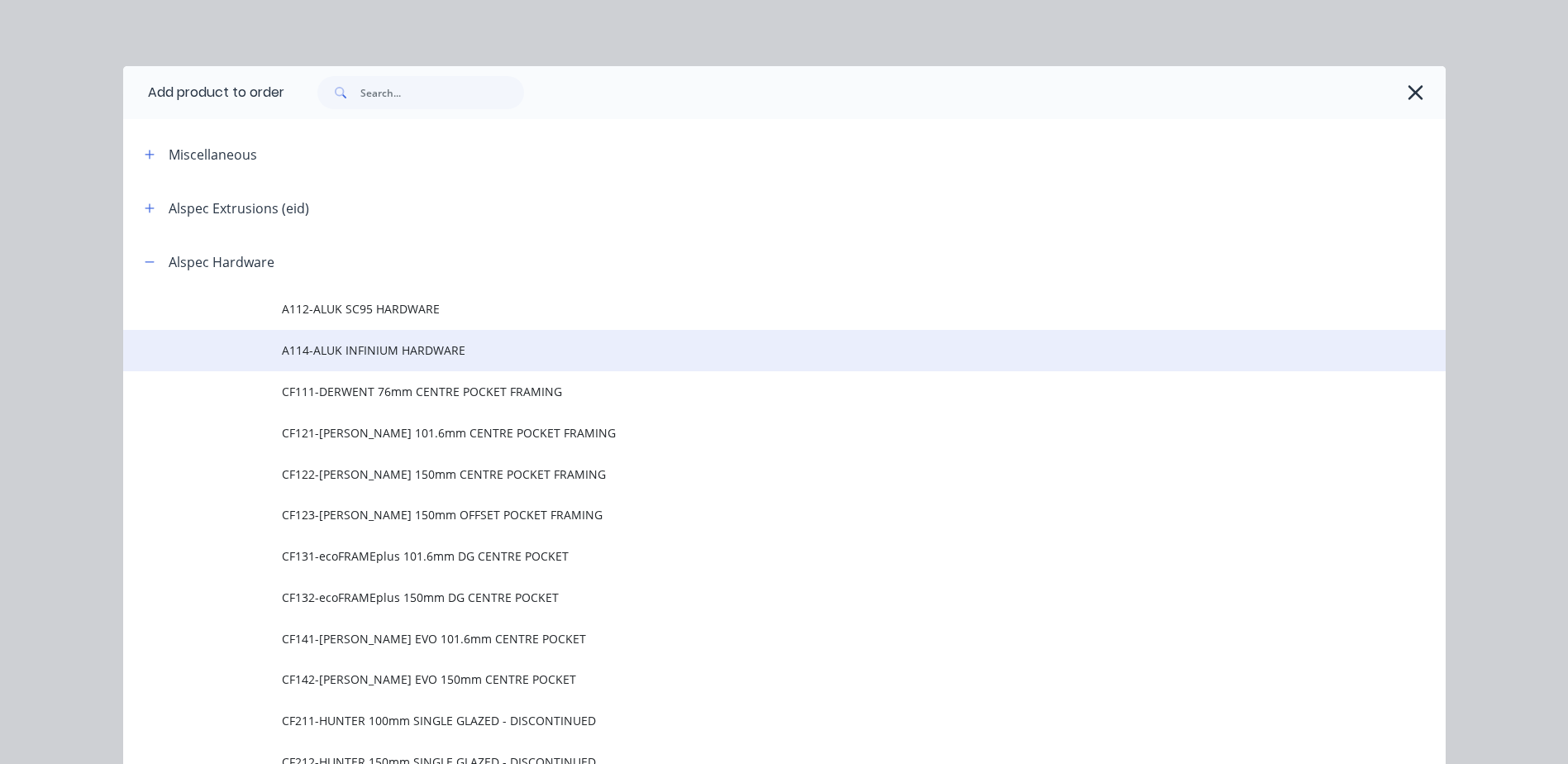
click at [448, 345] on span "A114-ALUK INFINIUM HARDWARE" at bounding box center [747, 350] width 931 height 18
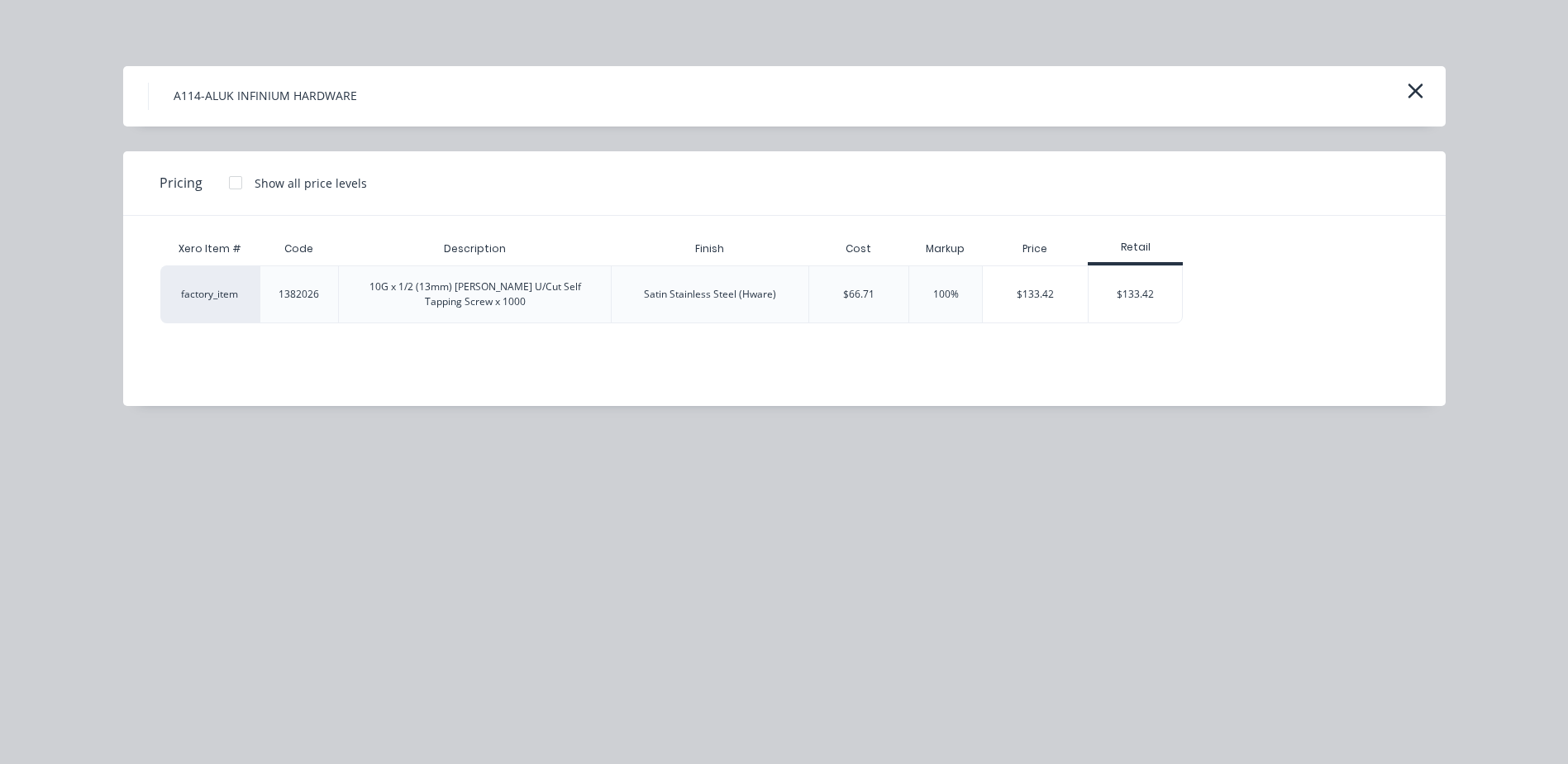
click at [730, 287] on div "Satin Stainless Steel (Hware)" at bounding box center [709, 294] width 133 height 15
click at [983, 294] on div "$133.42" at bounding box center [1035, 294] width 105 height 56
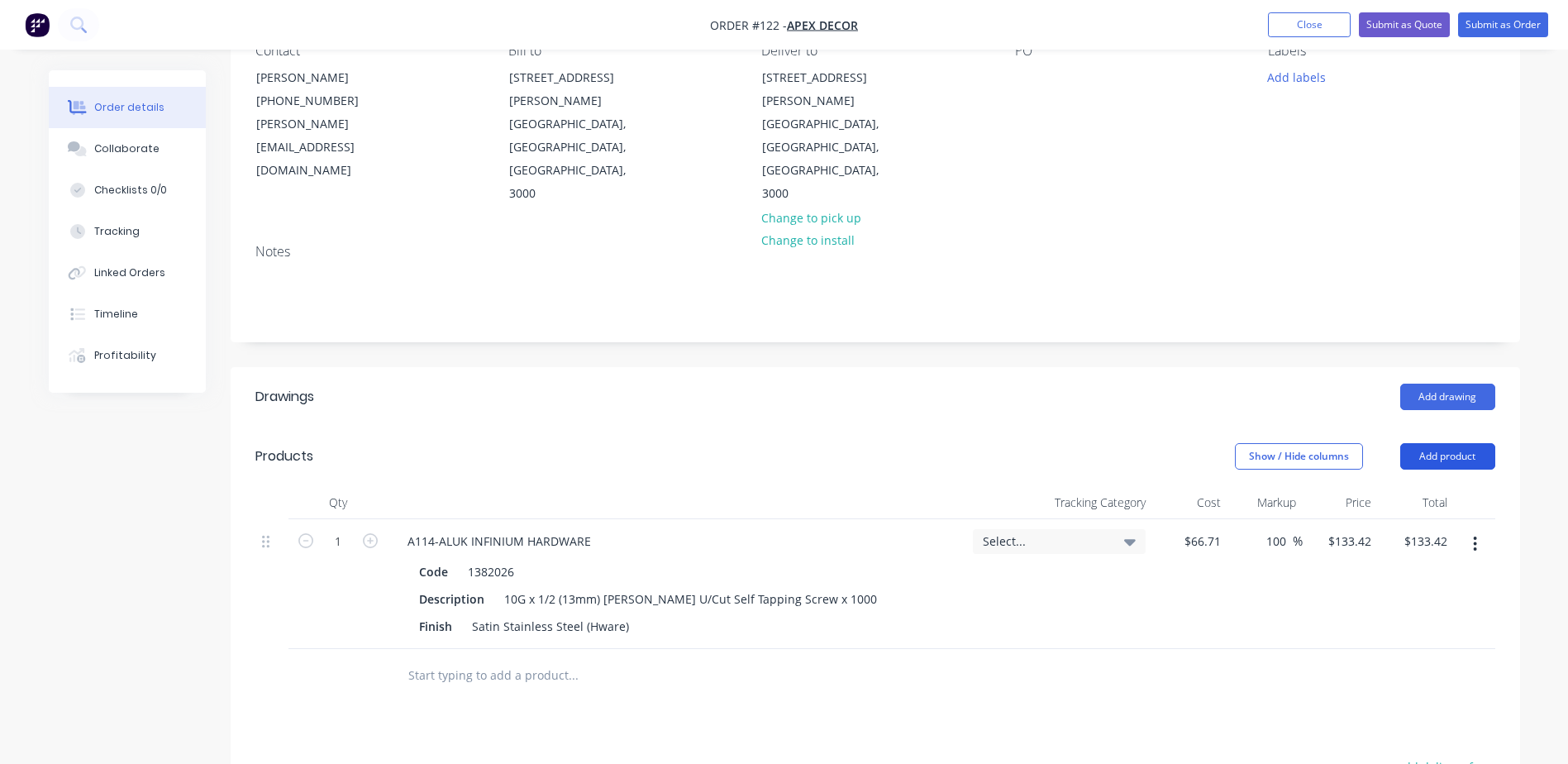
click at [1465, 443] on button "Add product" at bounding box center [1448, 457] width 95 height 26
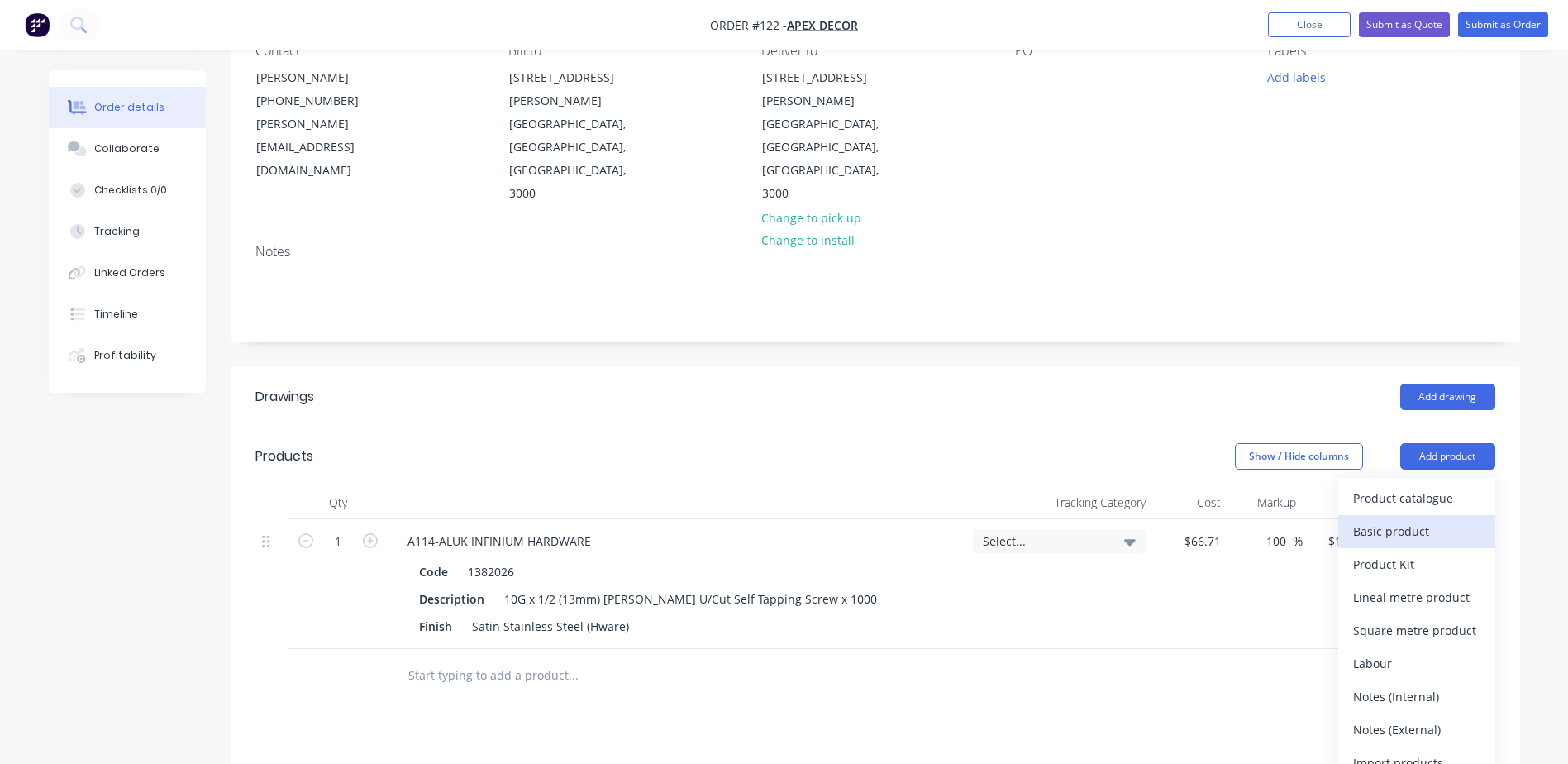
click at [1441, 519] on div "Basic product" at bounding box center [1416, 530] width 127 height 24
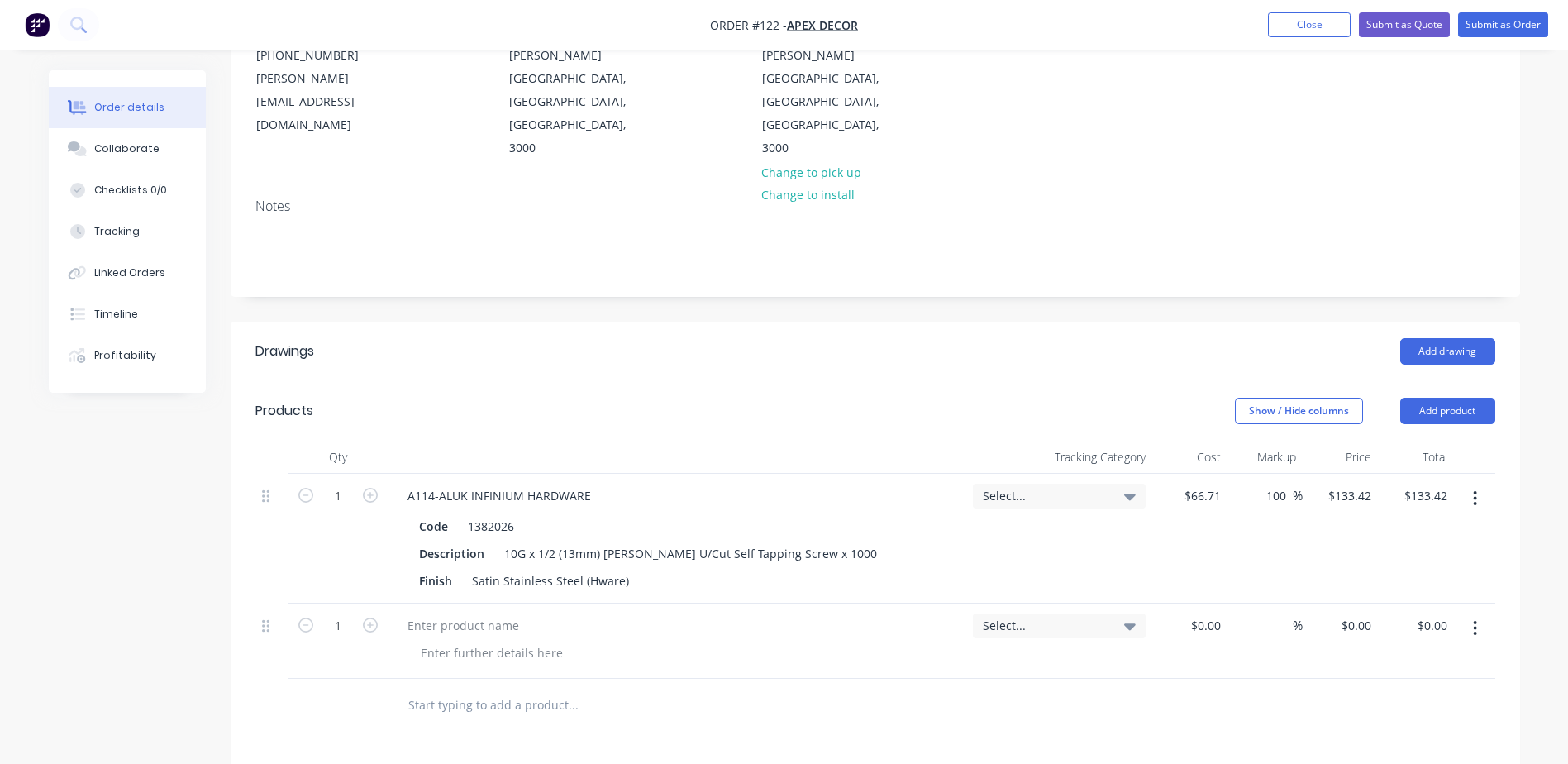
scroll to position [248, 0]
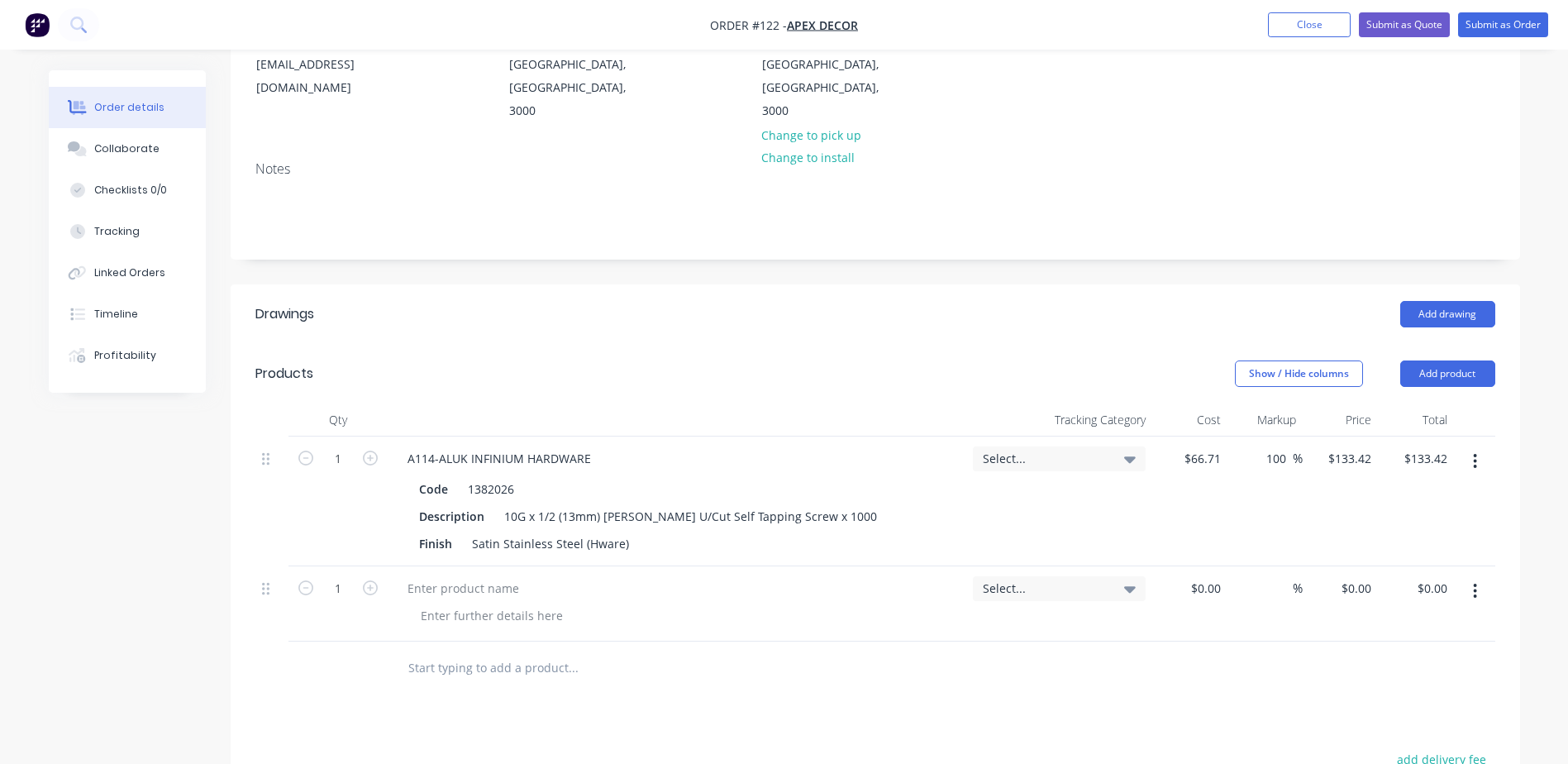
click at [1466, 576] on button "button" at bounding box center [1475, 591] width 39 height 30
click at [1384, 722] on div "Delete" at bounding box center [1416, 733] width 127 height 24
click at [1465, 360] on button "Add product" at bounding box center [1448, 373] width 95 height 26
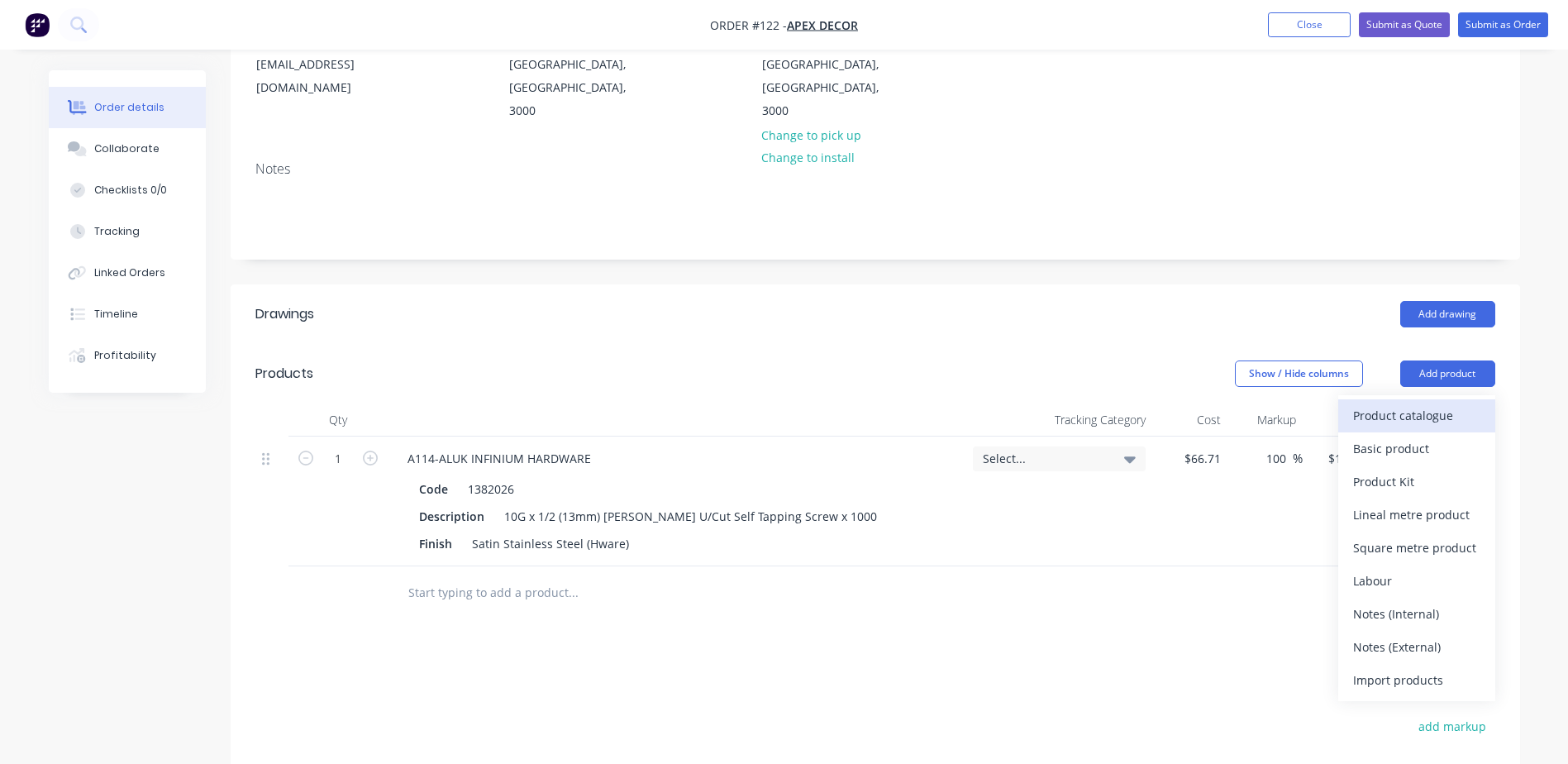
click at [1405, 403] on div "Product catalogue" at bounding box center [1416, 414] width 127 height 24
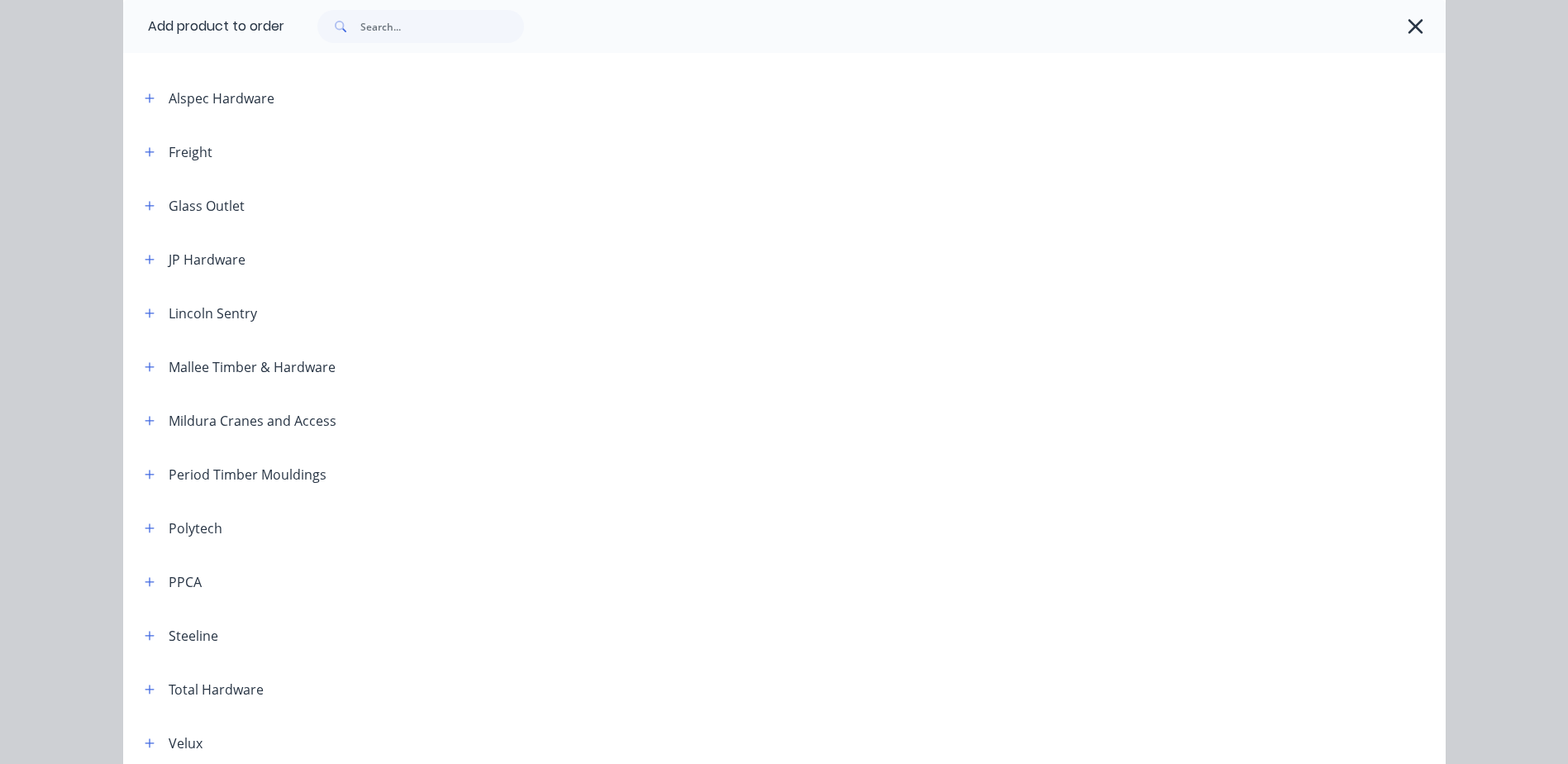
scroll to position [296, 0]
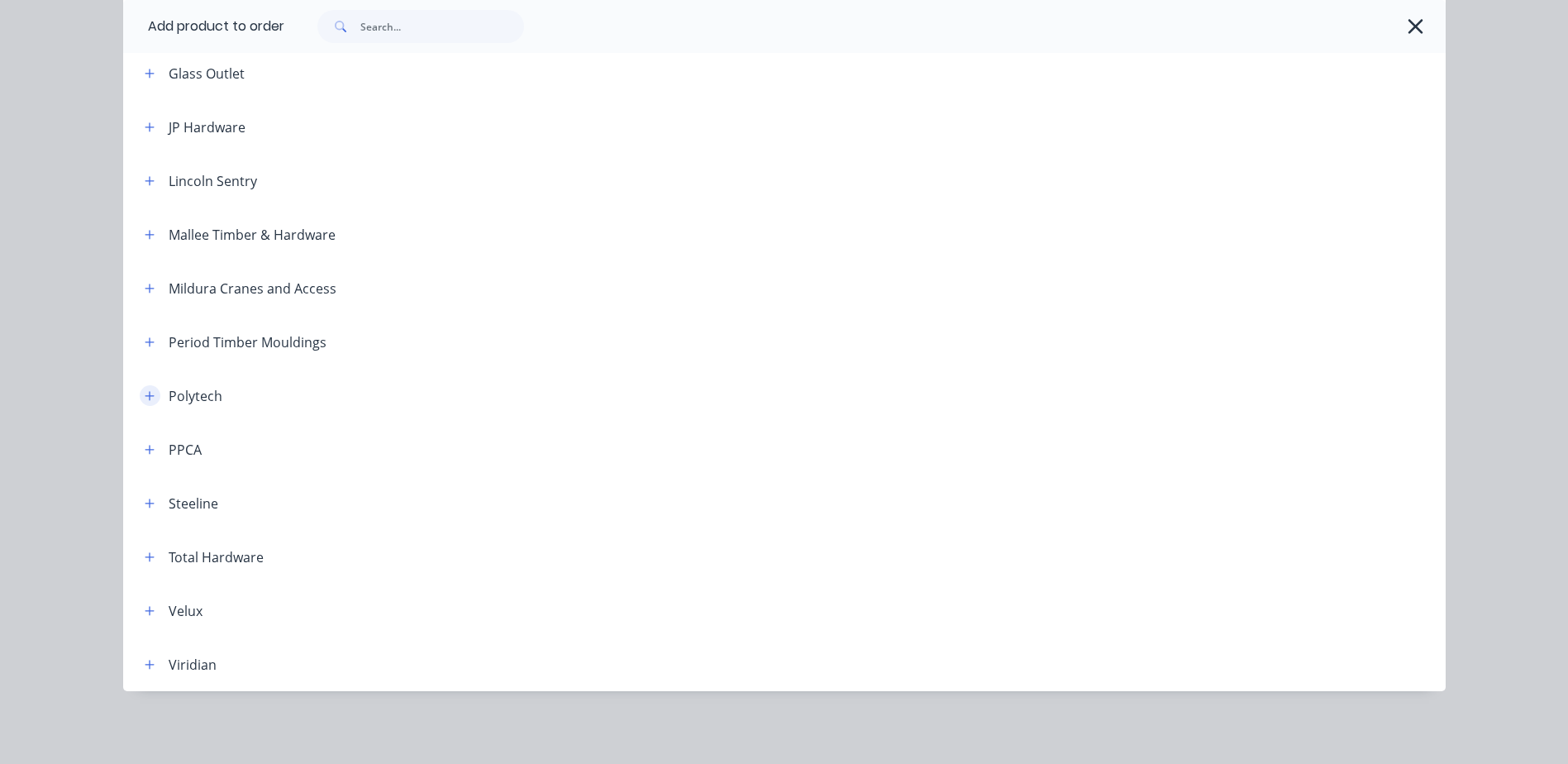
click at [147, 397] on icon "button" at bounding box center [149, 395] width 10 height 11
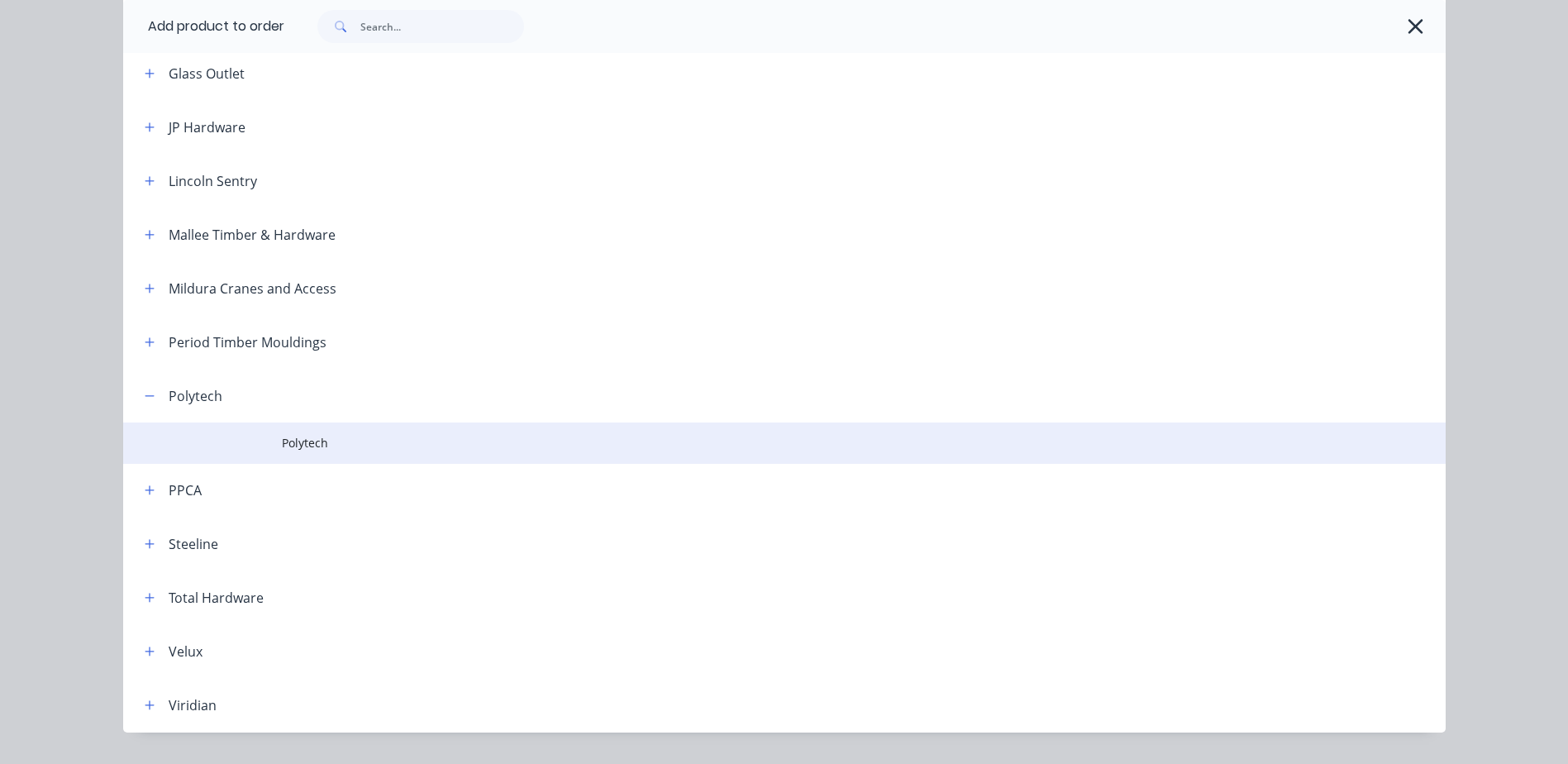
click at [291, 434] on span "Polytech" at bounding box center [747, 443] width 931 height 18
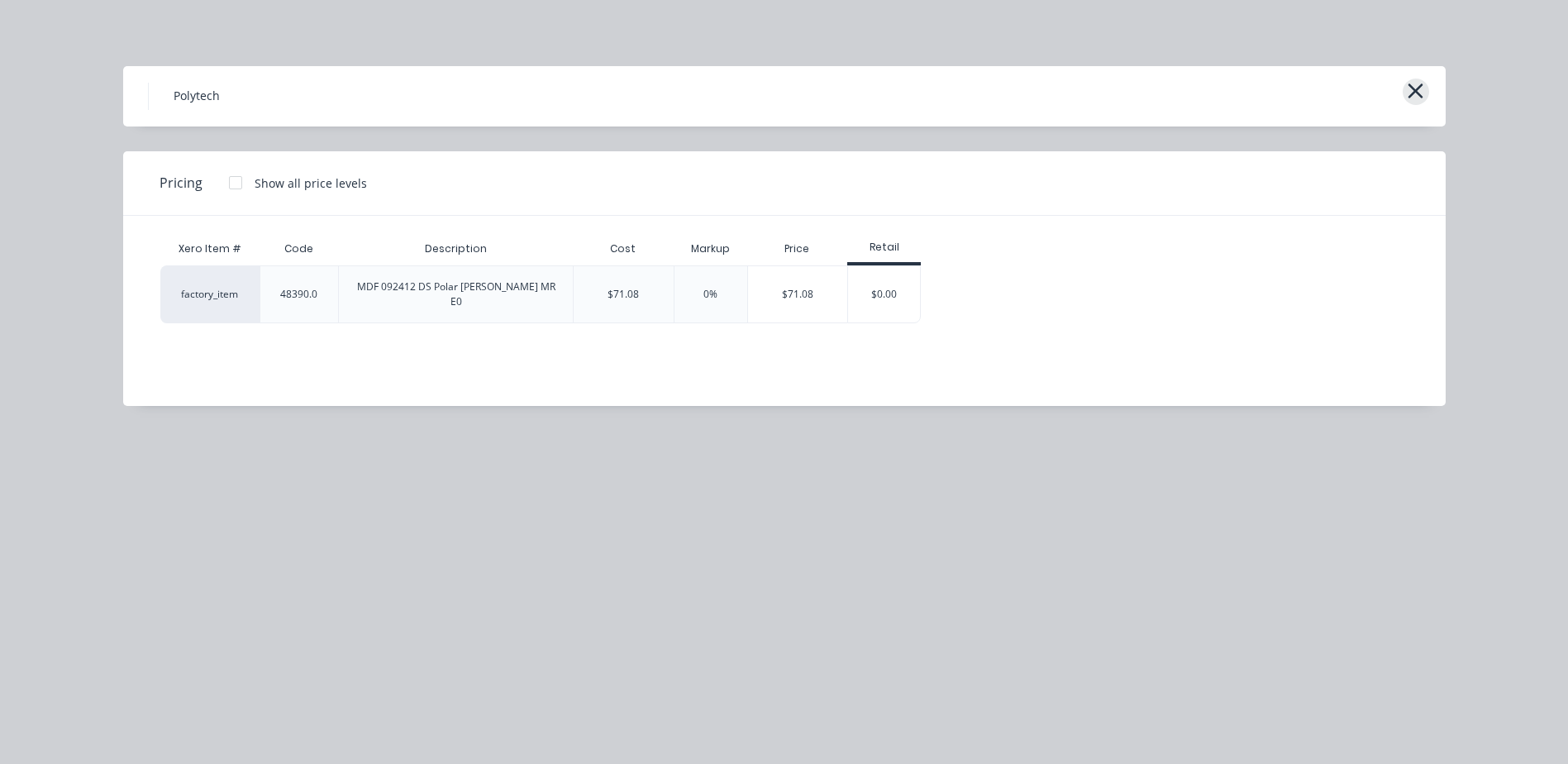
click at [1413, 101] on icon "button" at bounding box center [1415, 90] width 18 height 23
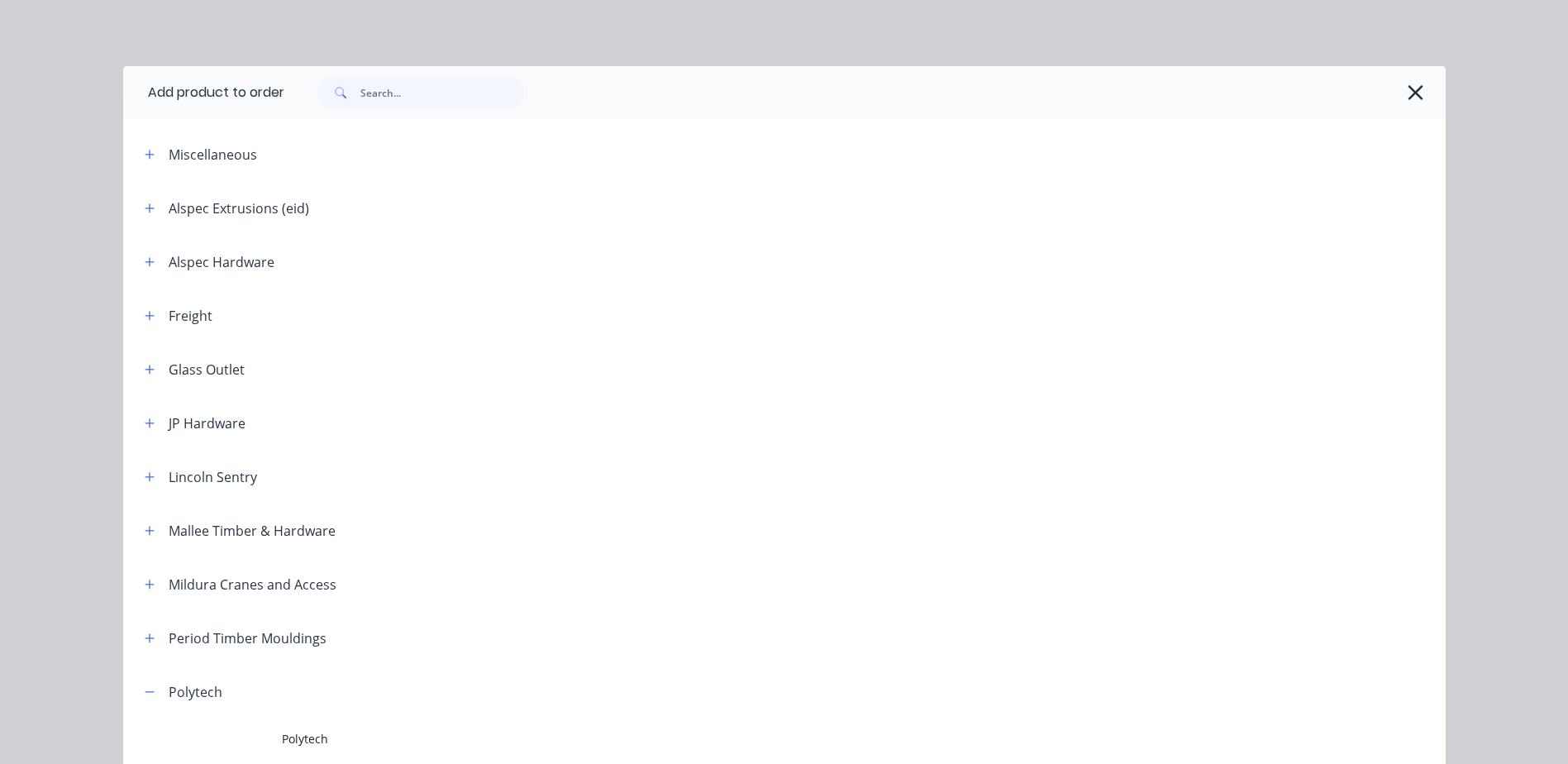
scroll to position [337, 0]
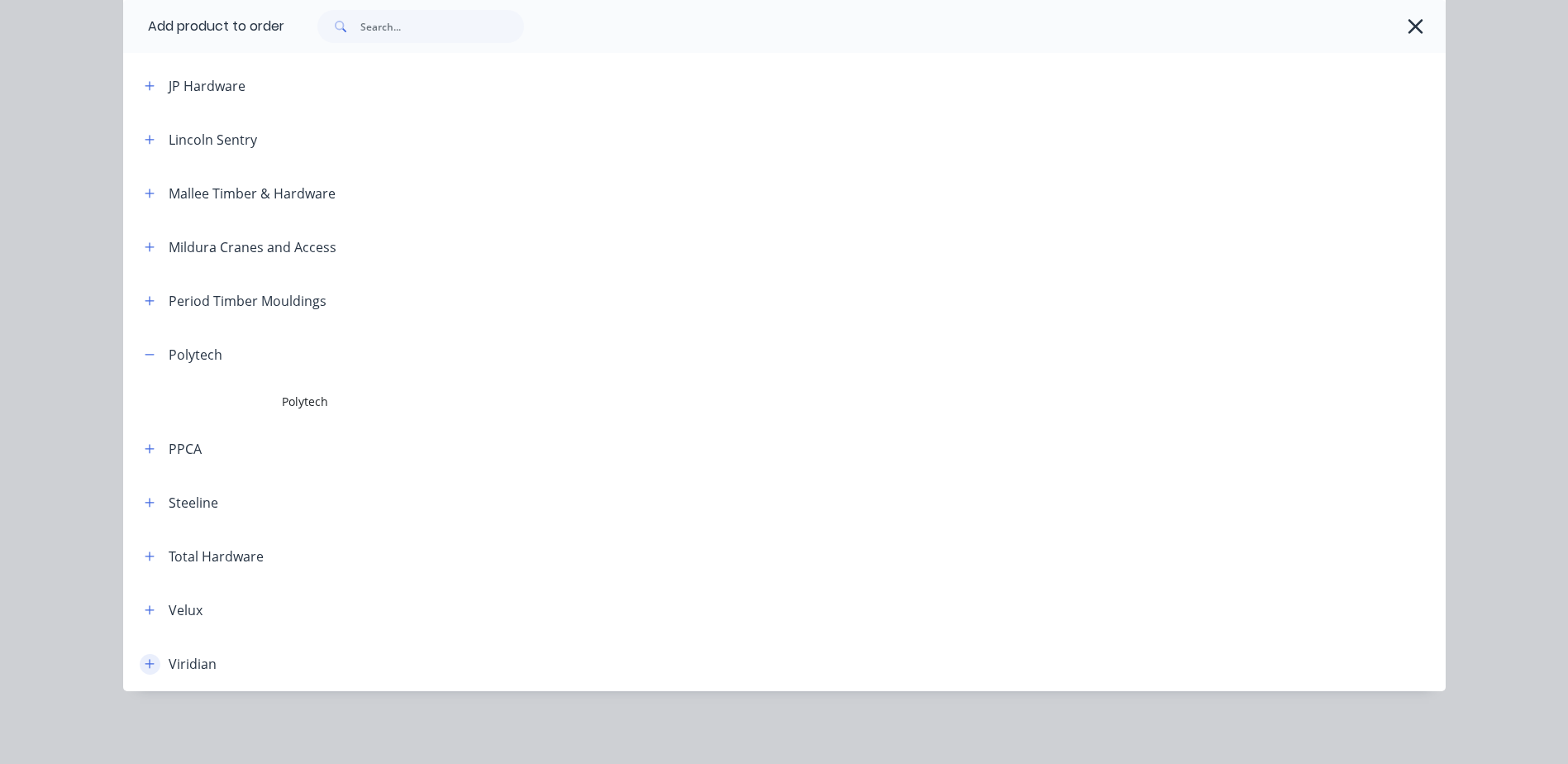
click at [147, 665] on icon "button" at bounding box center [149, 663] width 10 height 11
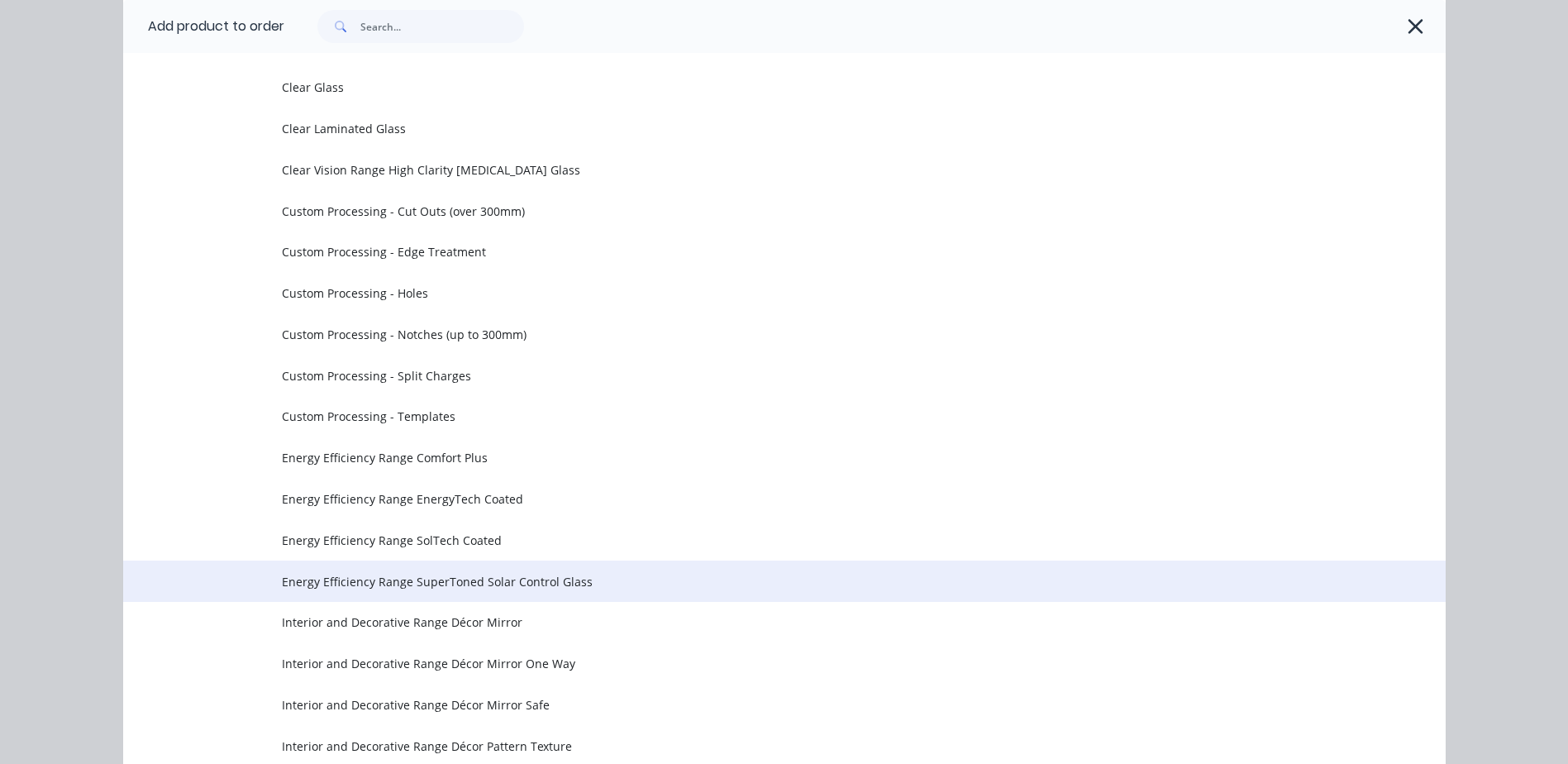
scroll to position [998, 0]
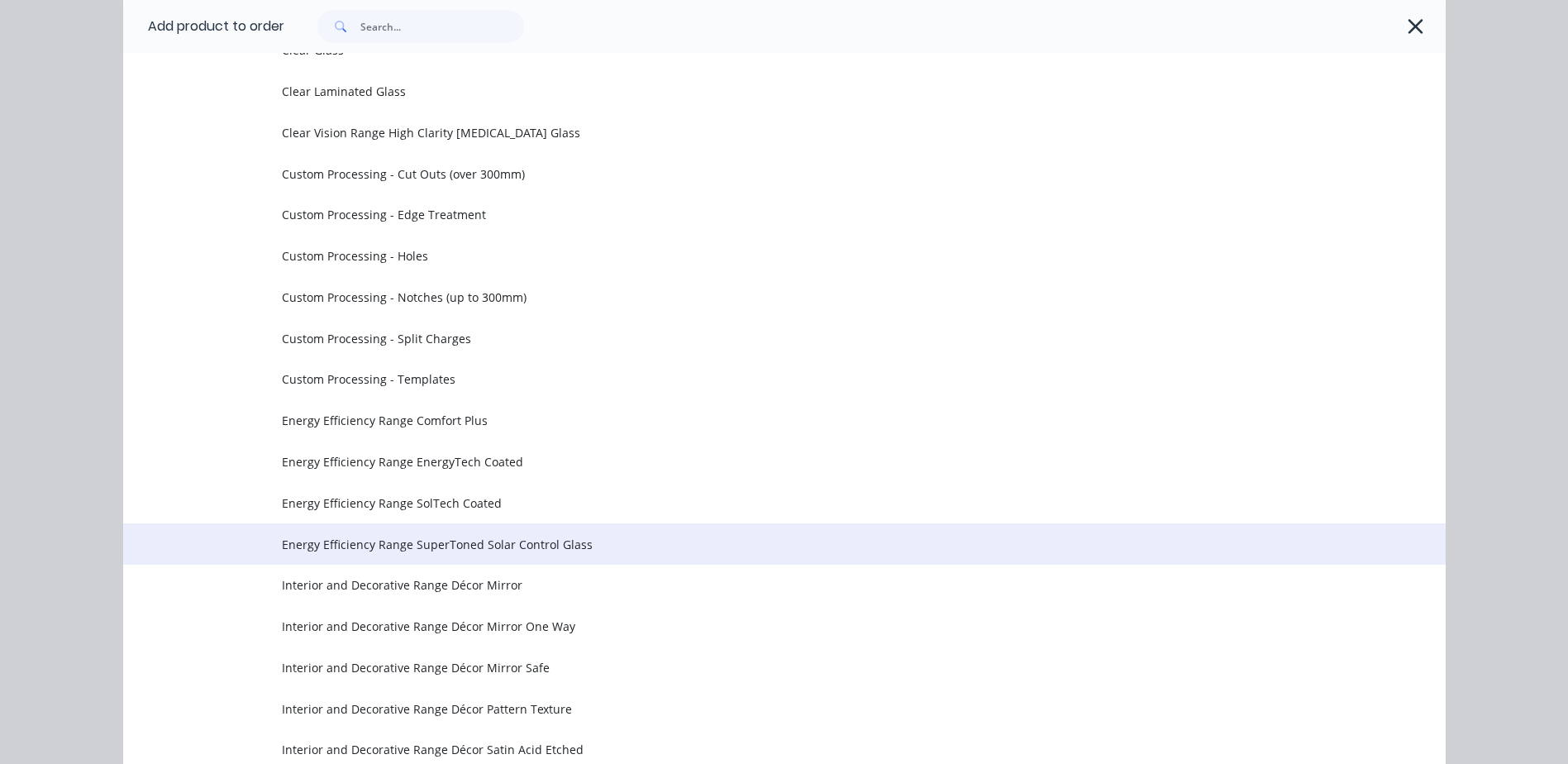
click at [372, 536] on span "Energy Efficiency Range SuperToned Solar Control Glass" at bounding box center [747, 544] width 931 height 18
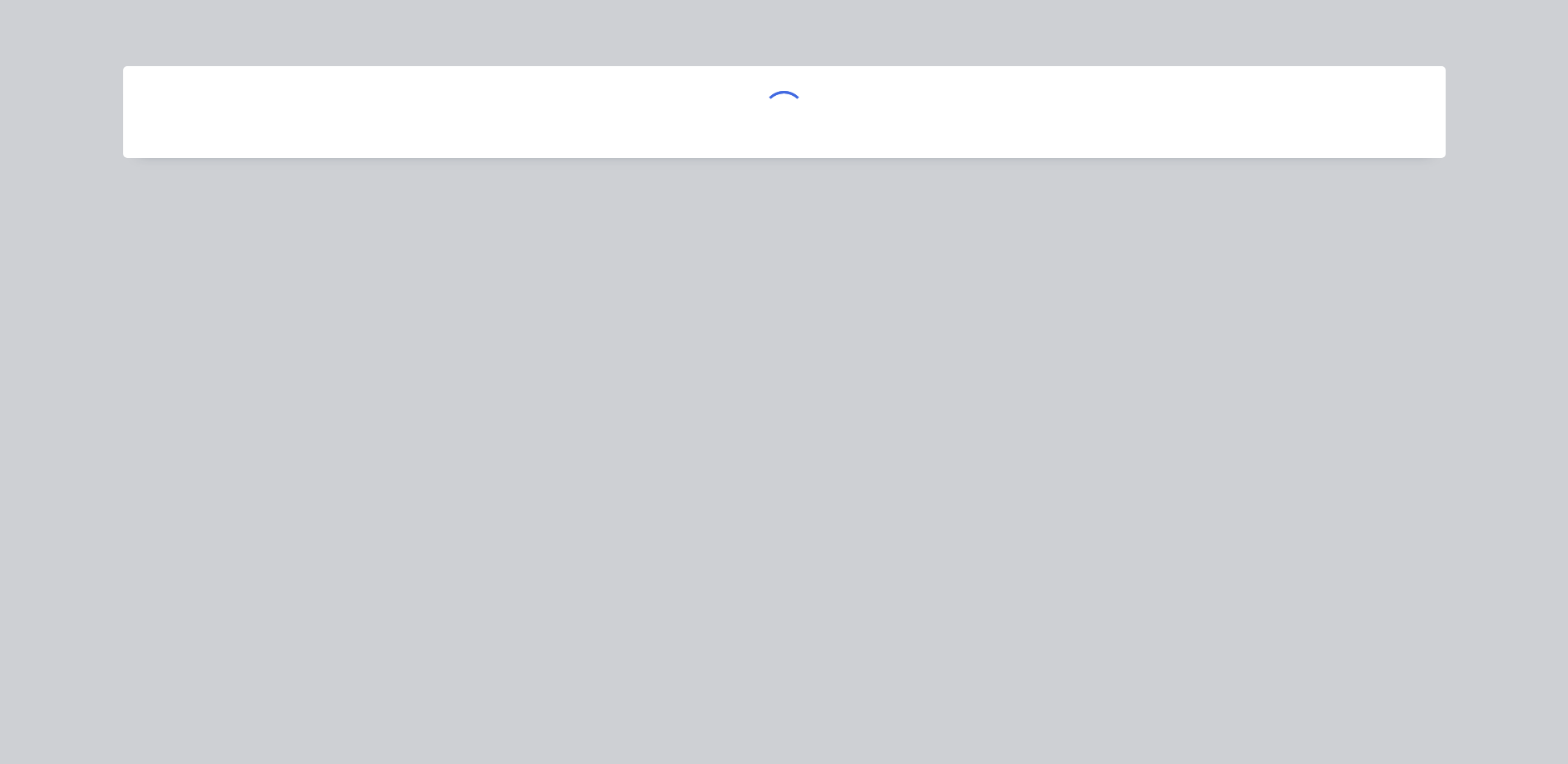
click at [372, 535] on div at bounding box center [784, 382] width 1568 height 764
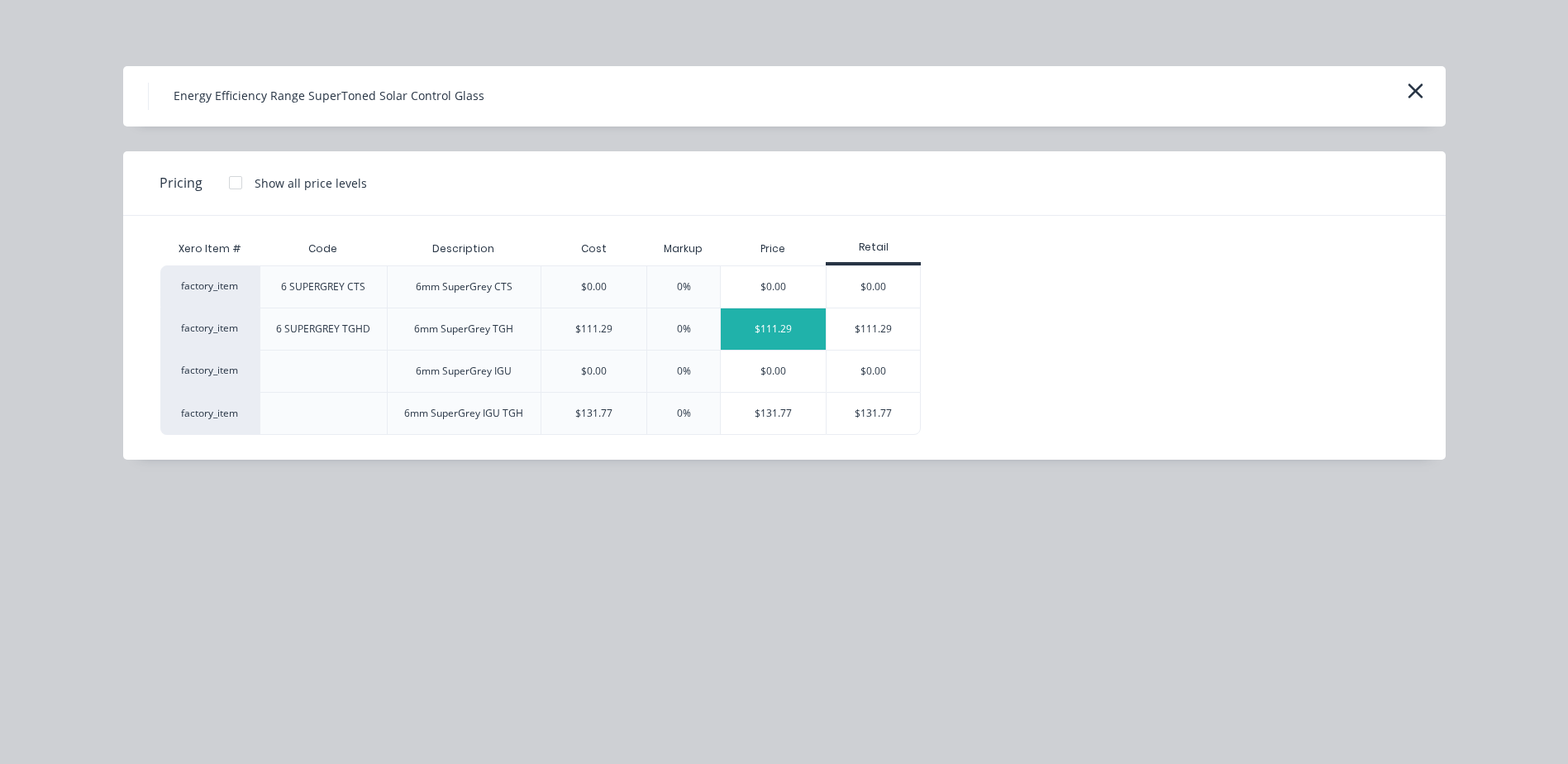
click at [787, 338] on div "$111.29" at bounding box center [773, 328] width 105 height 41
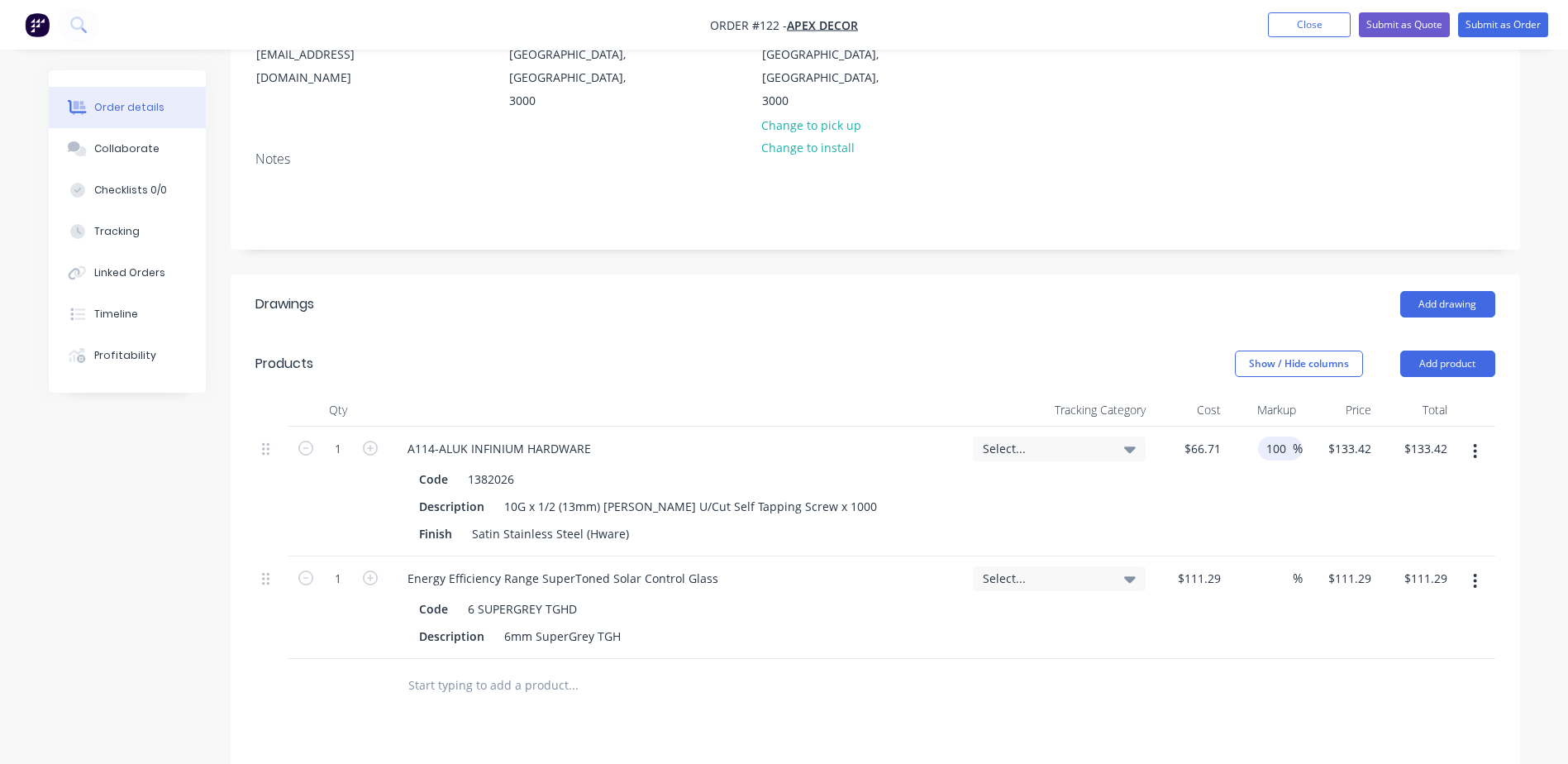
scroll to position [228, 0]
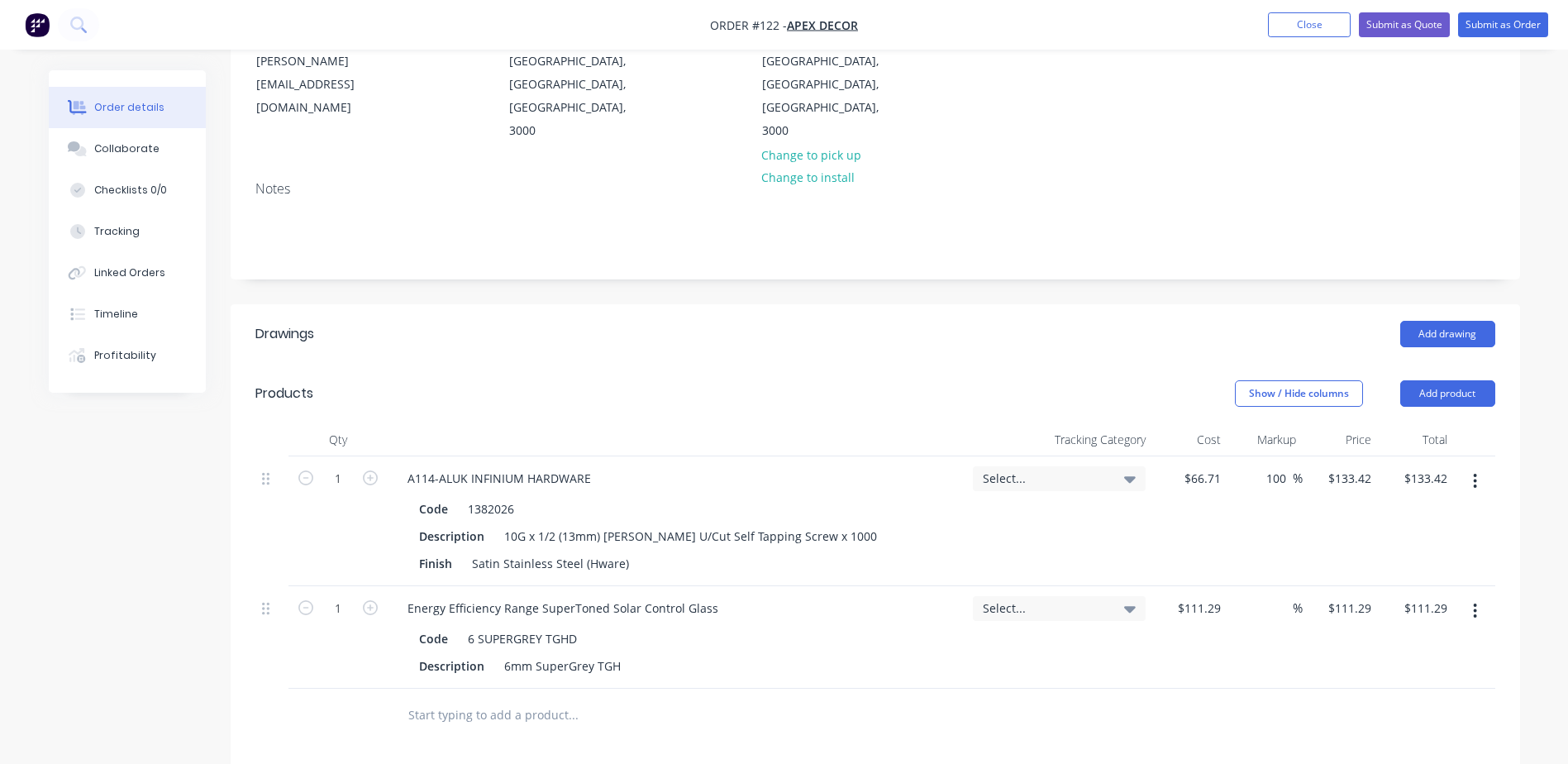
click at [1118, 472] on div "Select..." at bounding box center [1059, 479] width 153 height 15
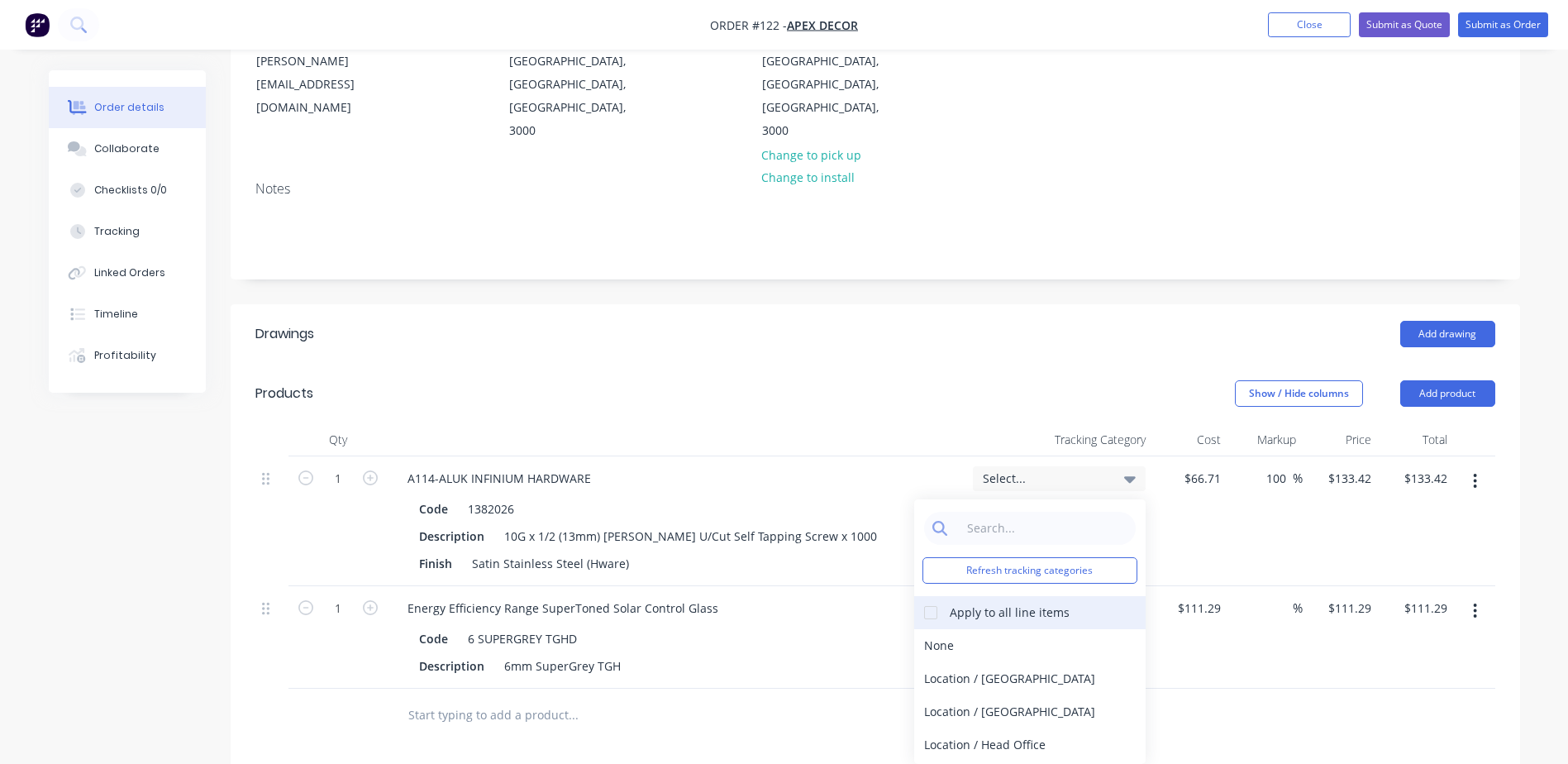
click at [984, 603] on div "Apply to all line items" at bounding box center [1010, 612] width 120 height 18
click at [1297, 688] on div at bounding box center [875, 715] width 1240 height 54
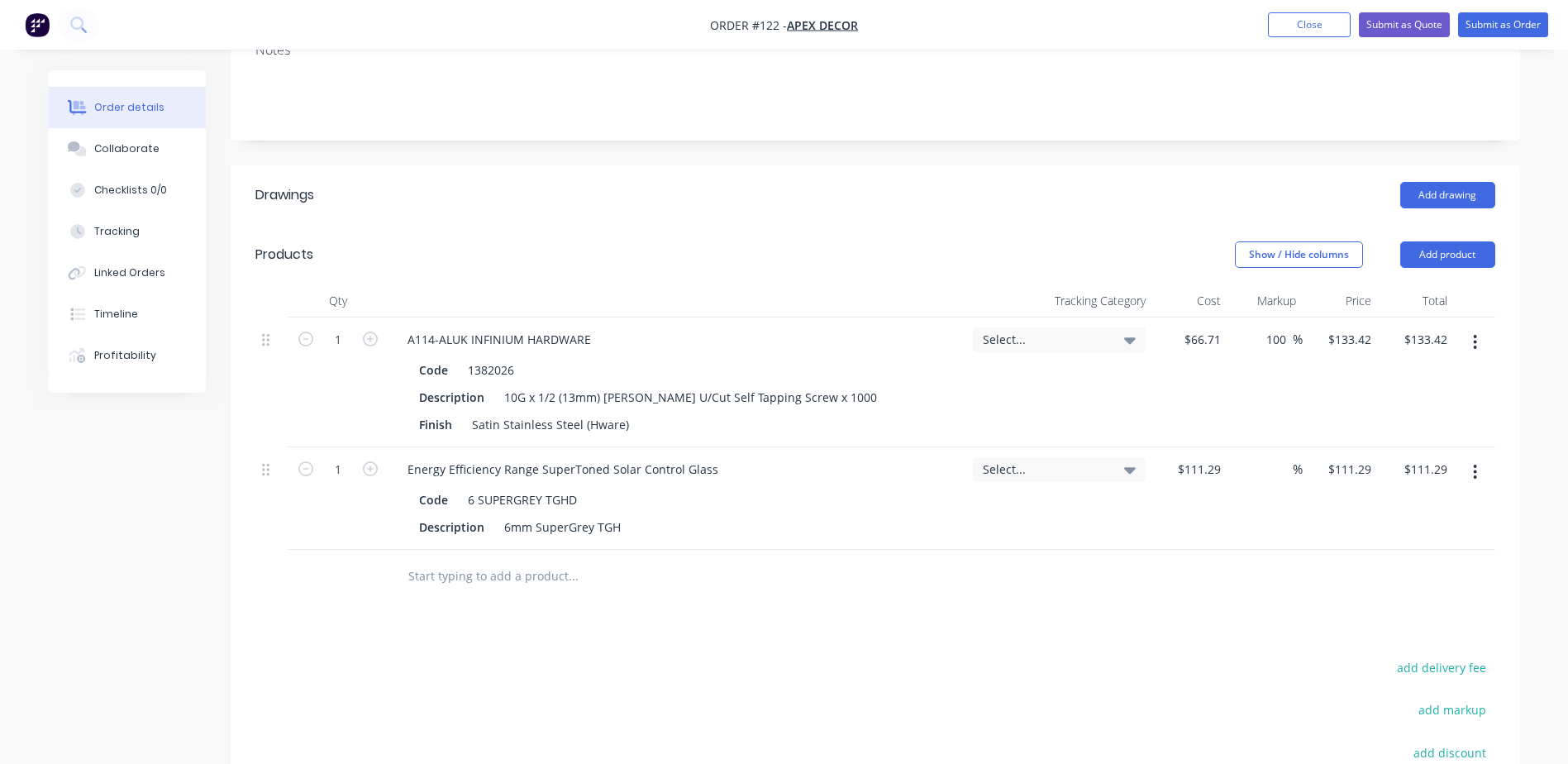
scroll to position [393, 0]
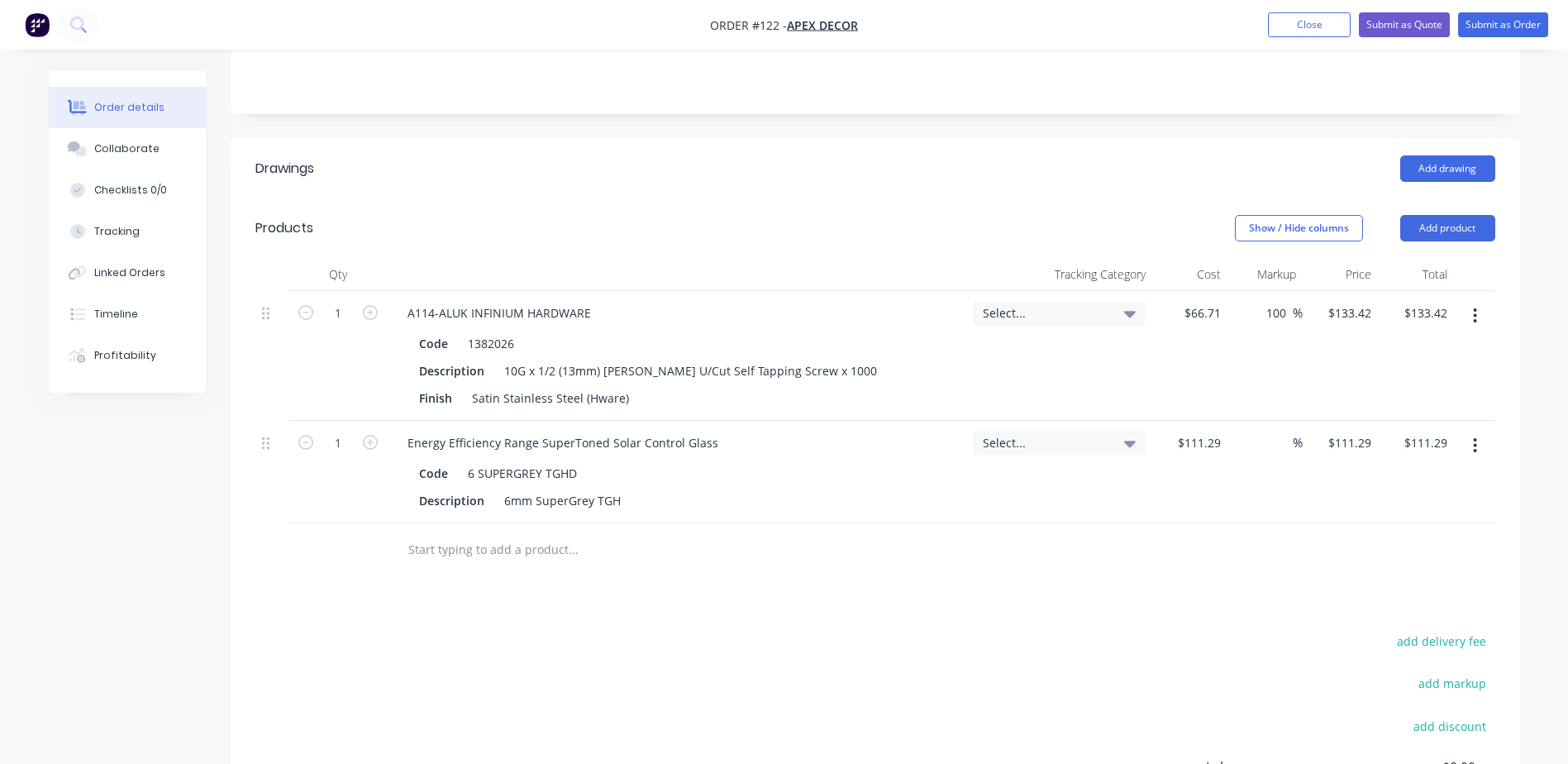
click at [1135, 301] on div "Select..." at bounding box center [1059, 314] width 173 height 25
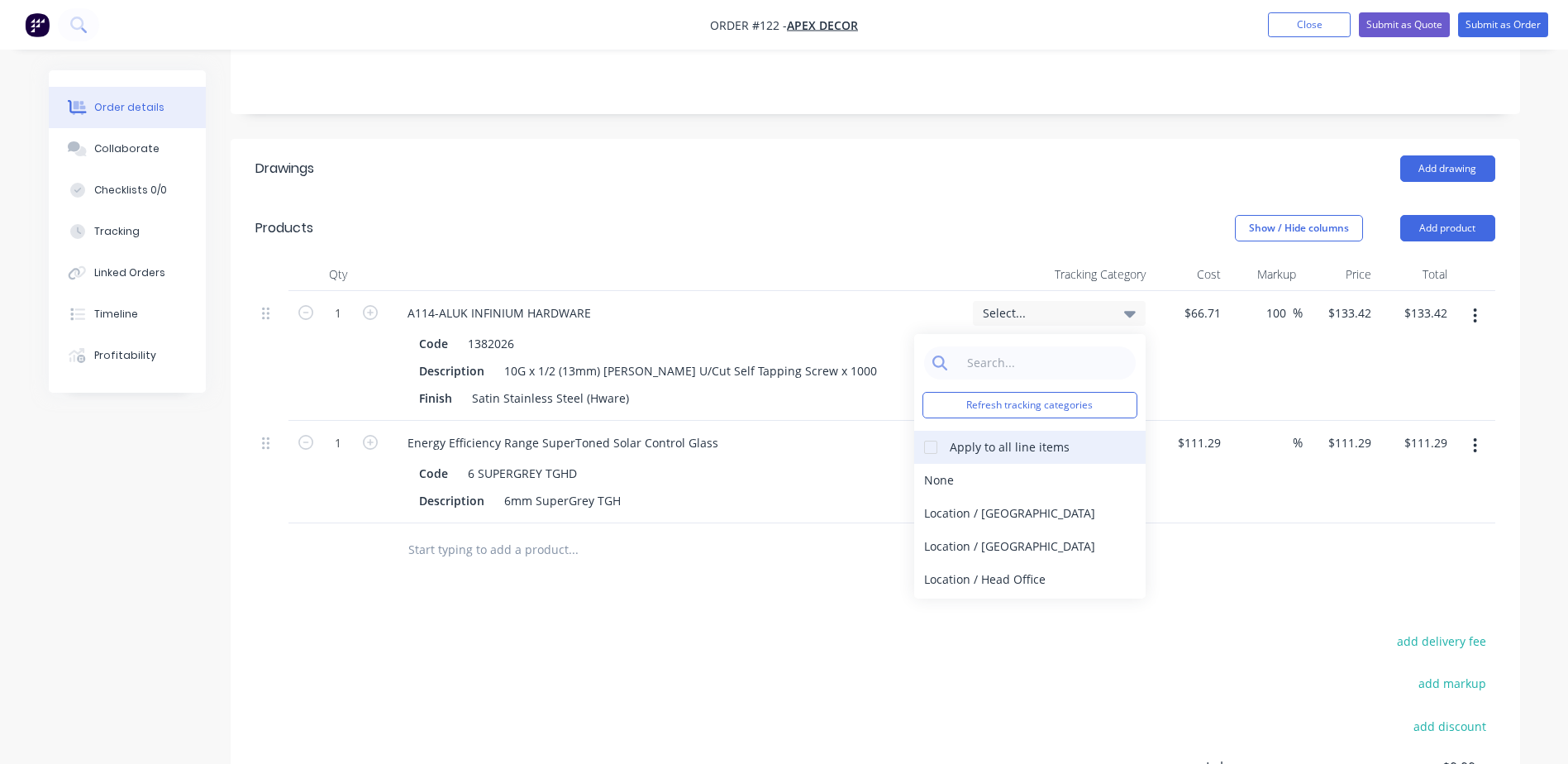
click at [926, 430] on div at bounding box center [931, 447] width 33 height 33
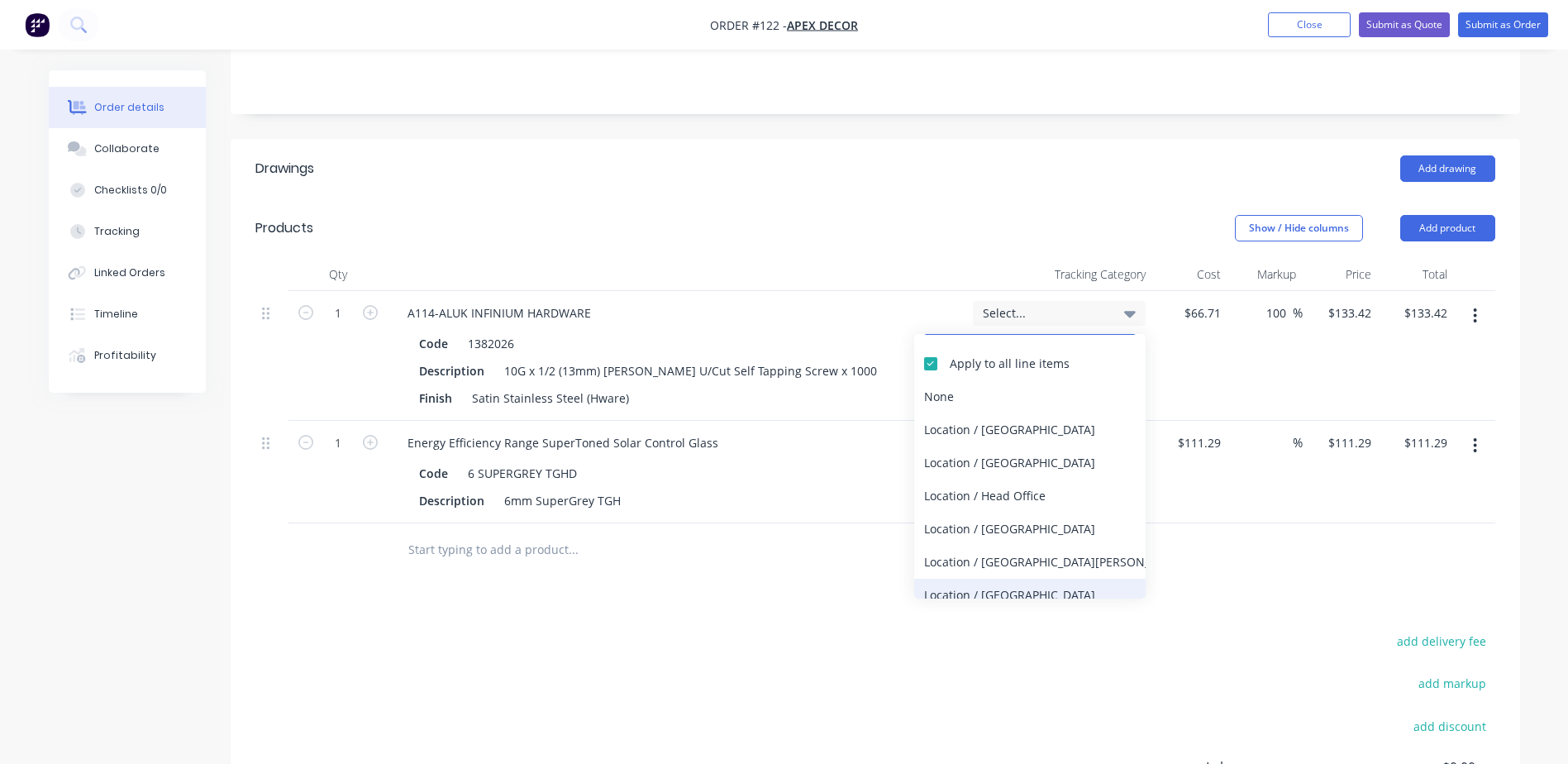
scroll to position [162, 0]
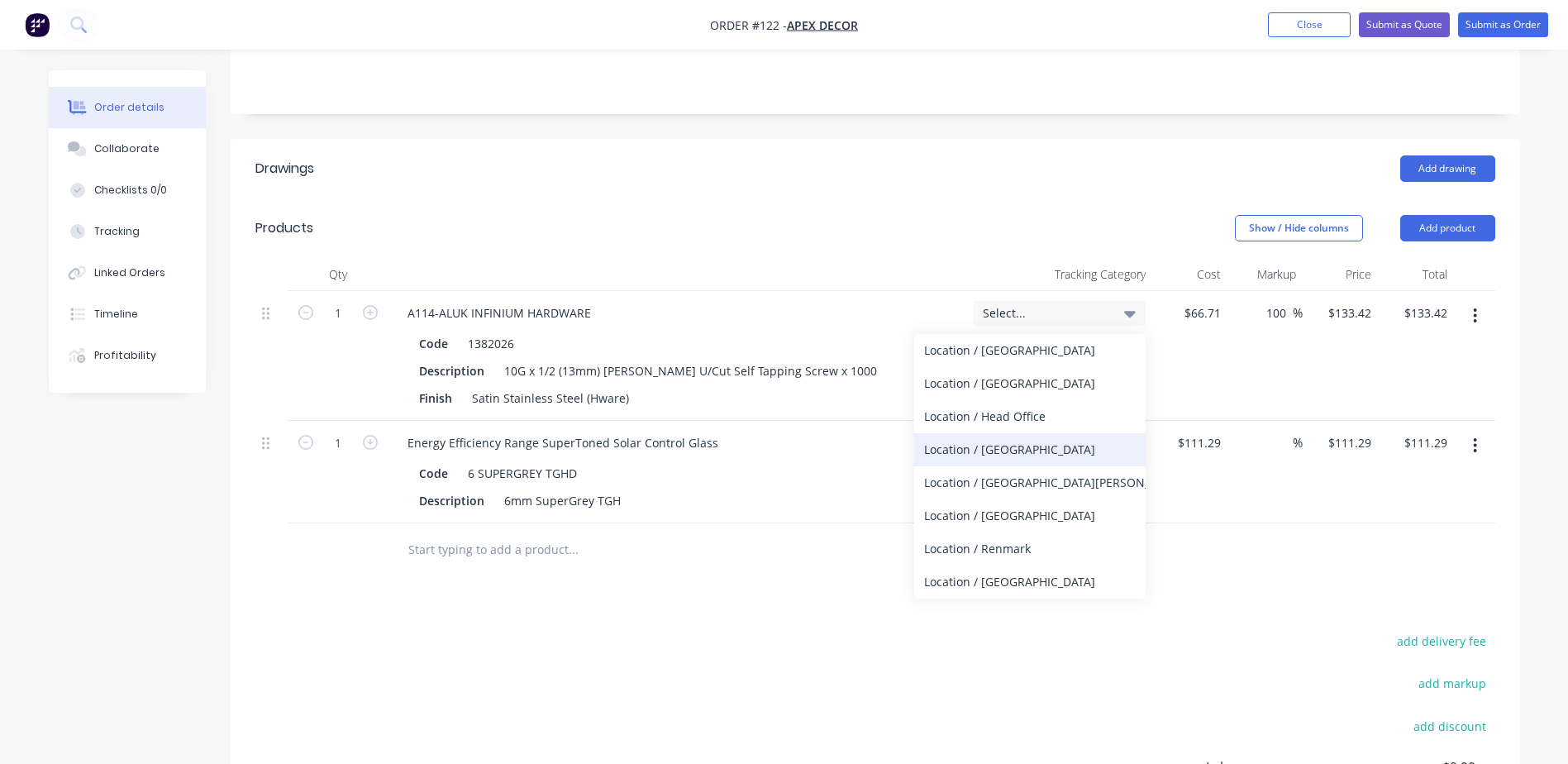
click at [970, 433] on div "Location / Mildura" at bounding box center [1030, 450] width 232 height 33
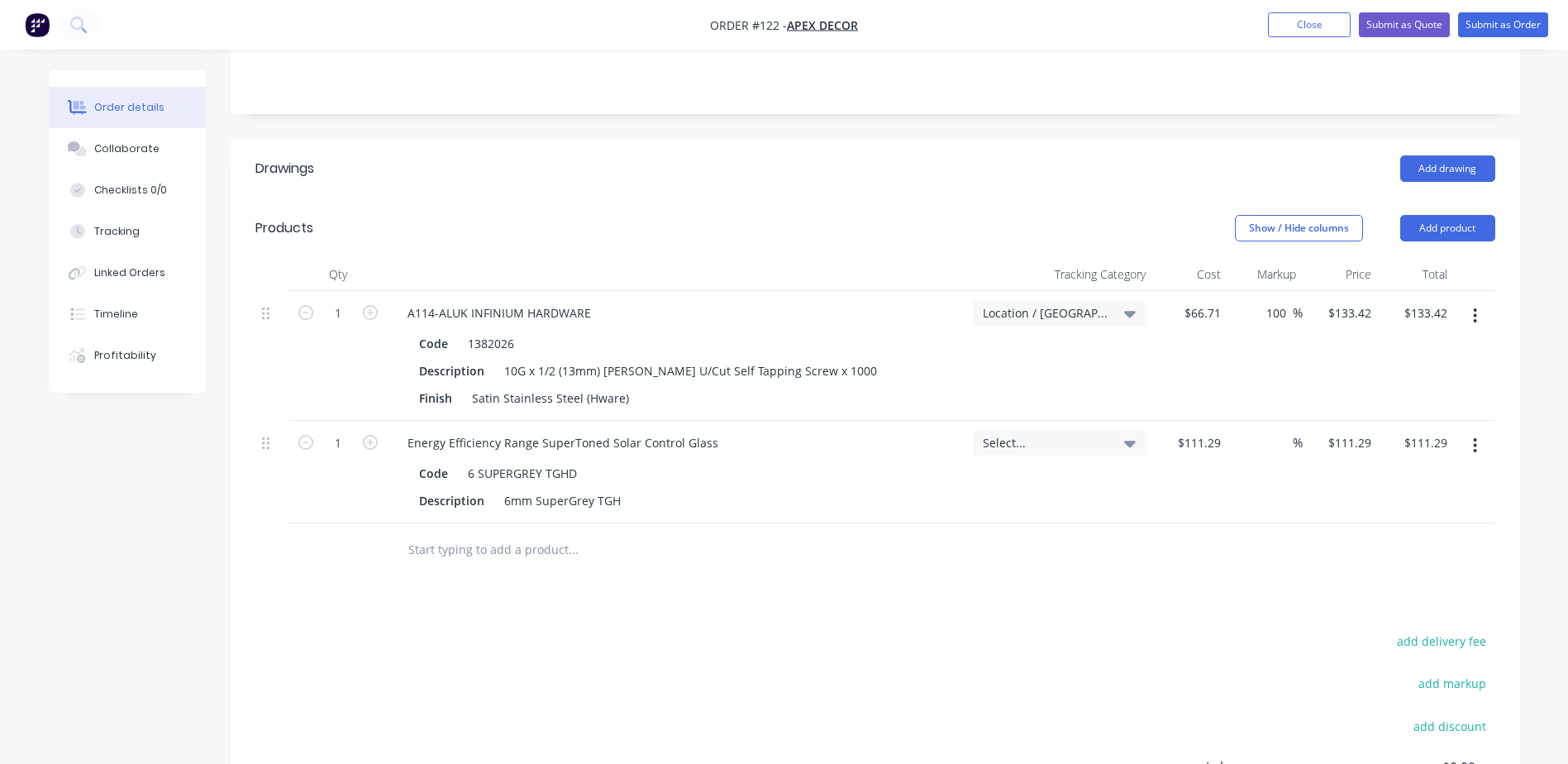
click at [1197, 551] on div "Drawings Add drawing Products Show / Hide columns Add product Qty Tracking Cate…" at bounding box center [875, 556] width 1290 height 835
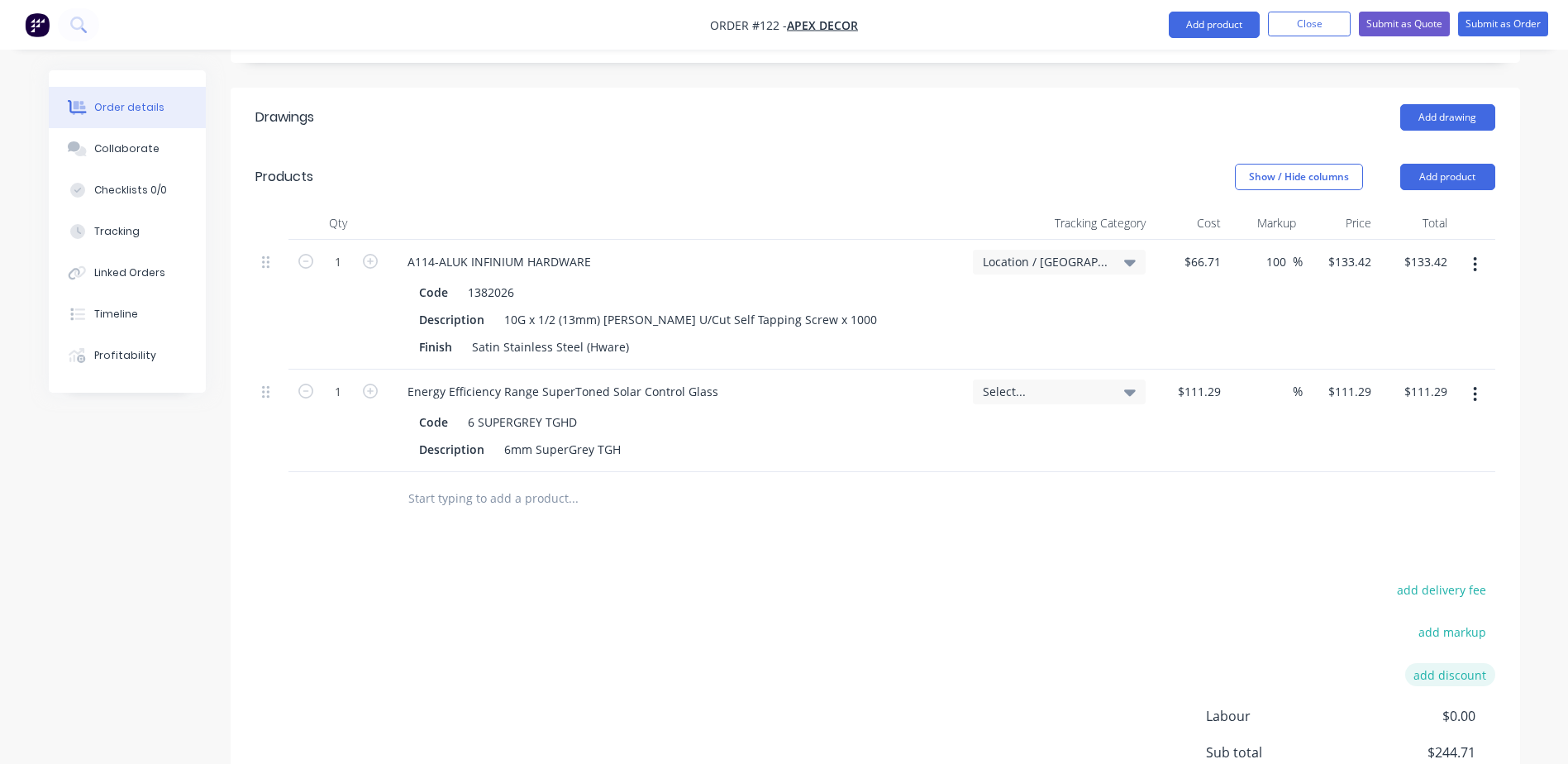
scroll to position [311, 0]
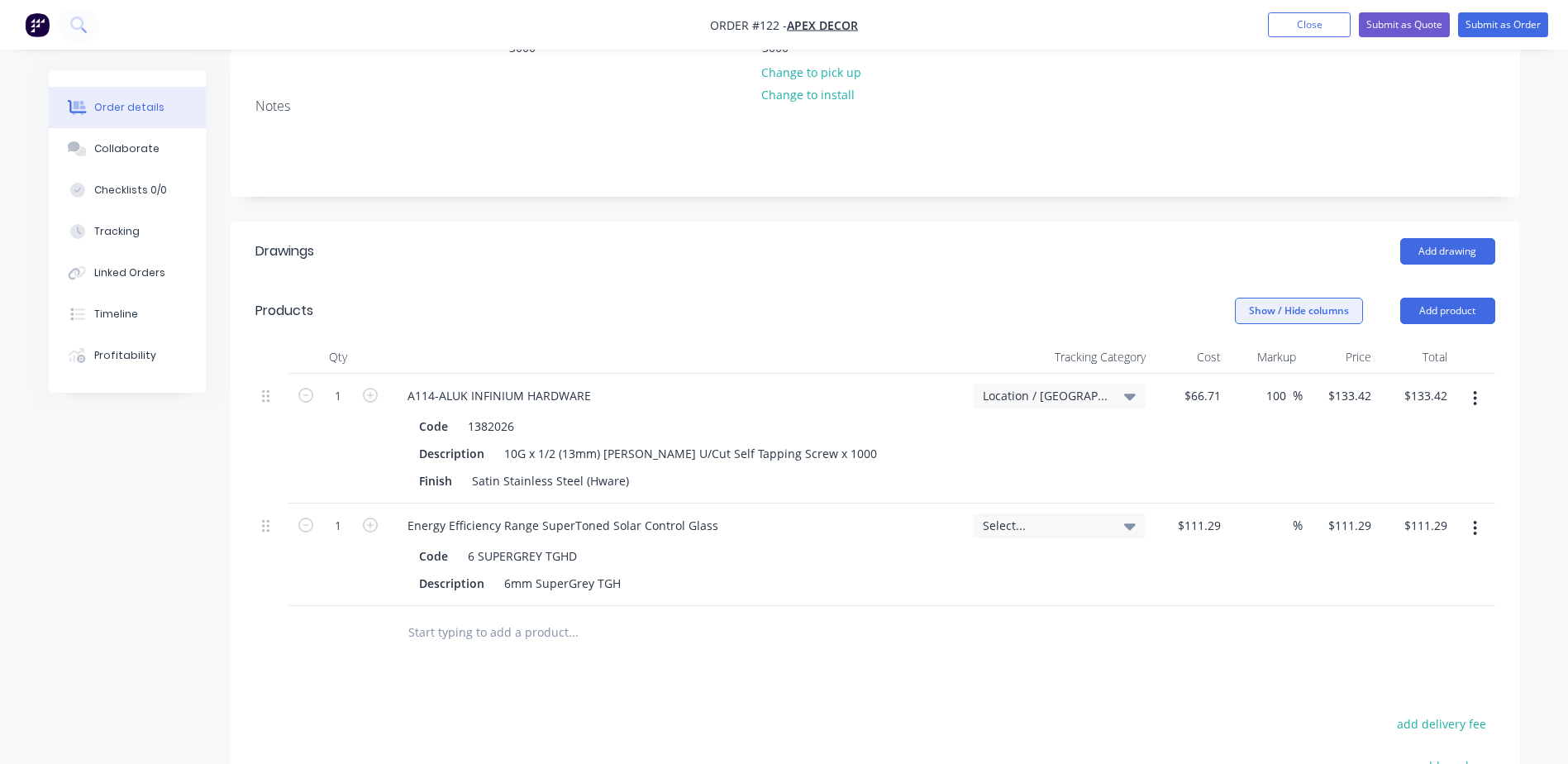
click at [1321, 298] on button "Show / Hide columns" at bounding box center [1299, 311] width 128 height 26
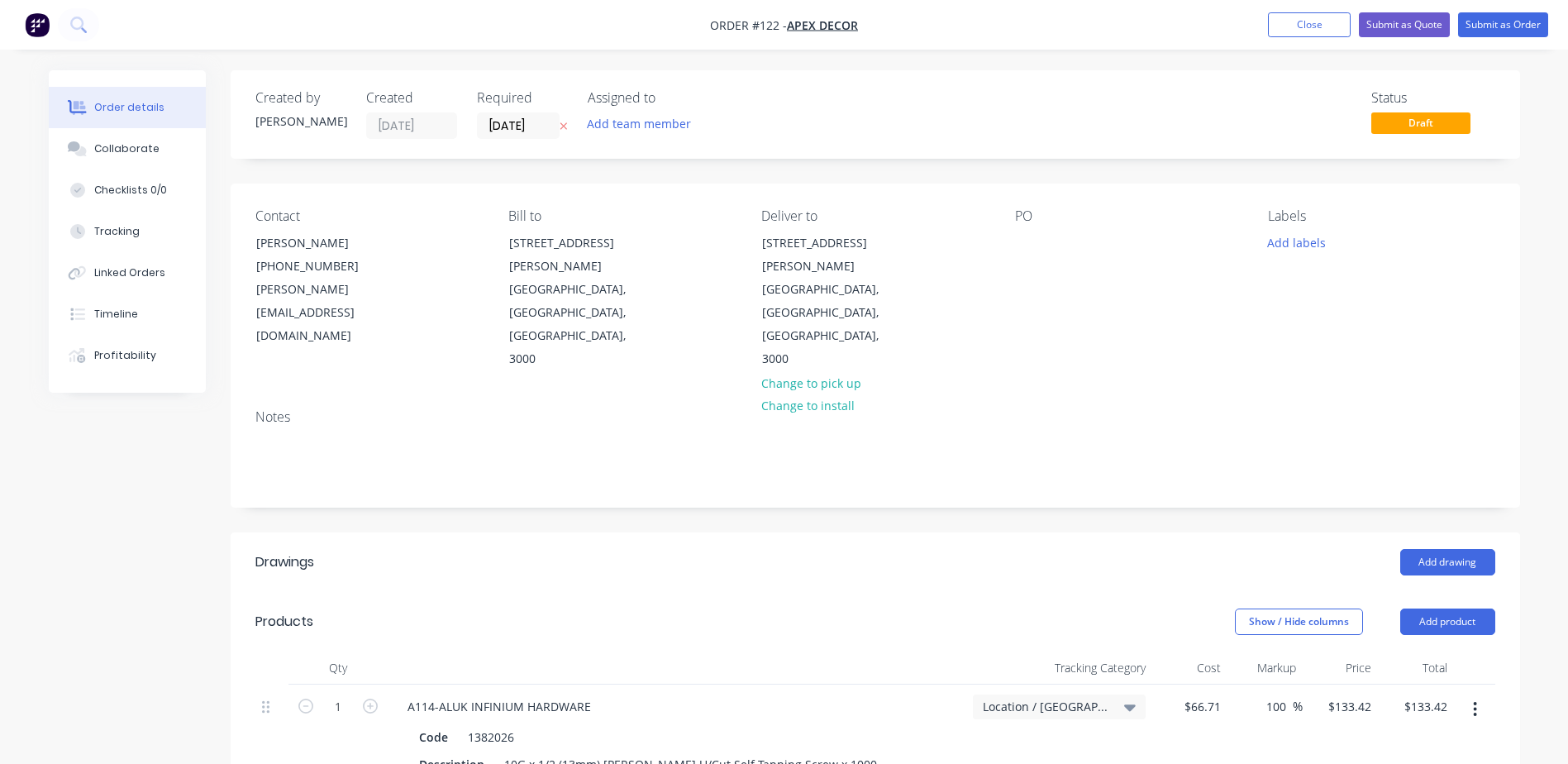
scroll to position [559, 0]
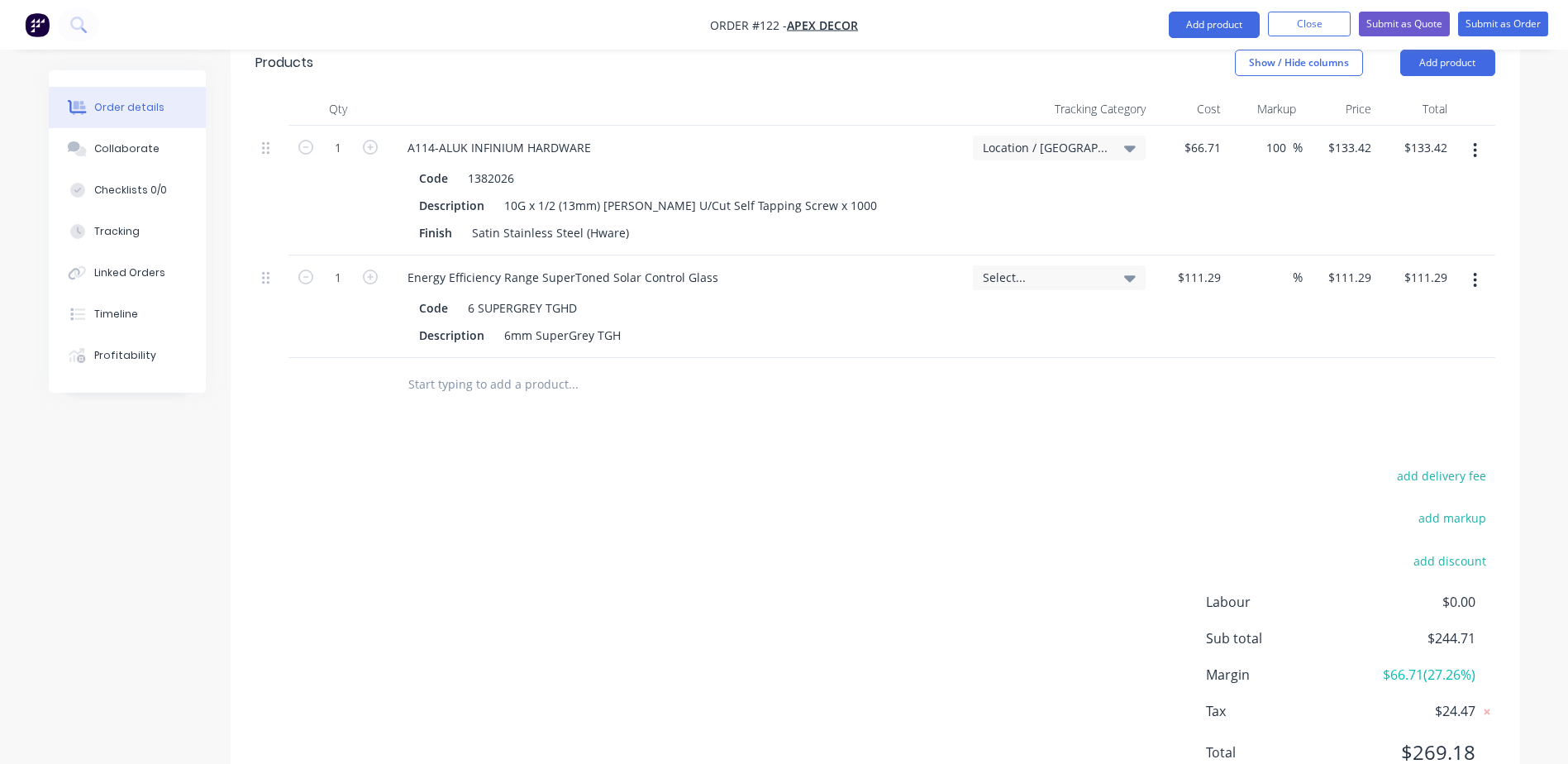
click at [1458, 592] on span "$0.00" at bounding box center [1413, 602] width 122 height 20
click at [1356, 592] on span "$0.00" at bounding box center [1413, 602] width 122 height 20
click at [1472, 507] on button "add markup" at bounding box center [1452, 517] width 85 height 22
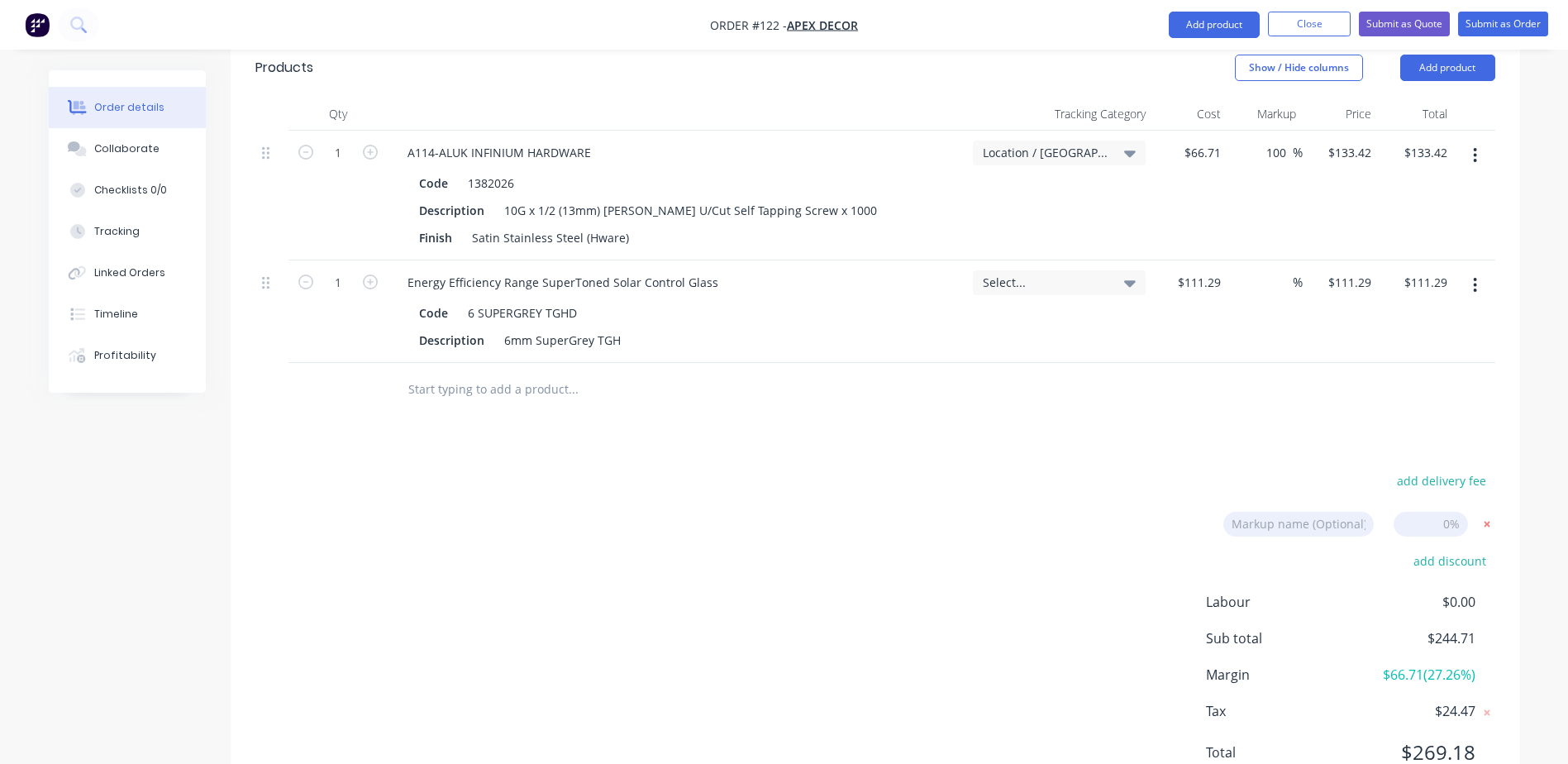
click at [1483, 515] on icon at bounding box center [1486, 523] width 17 height 17
click at [1458, 470] on button "add delivery fee" at bounding box center [1442, 480] width 106 height 22
click at [1488, 479] on icon at bounding box center [1486, 481] width 6 height 6
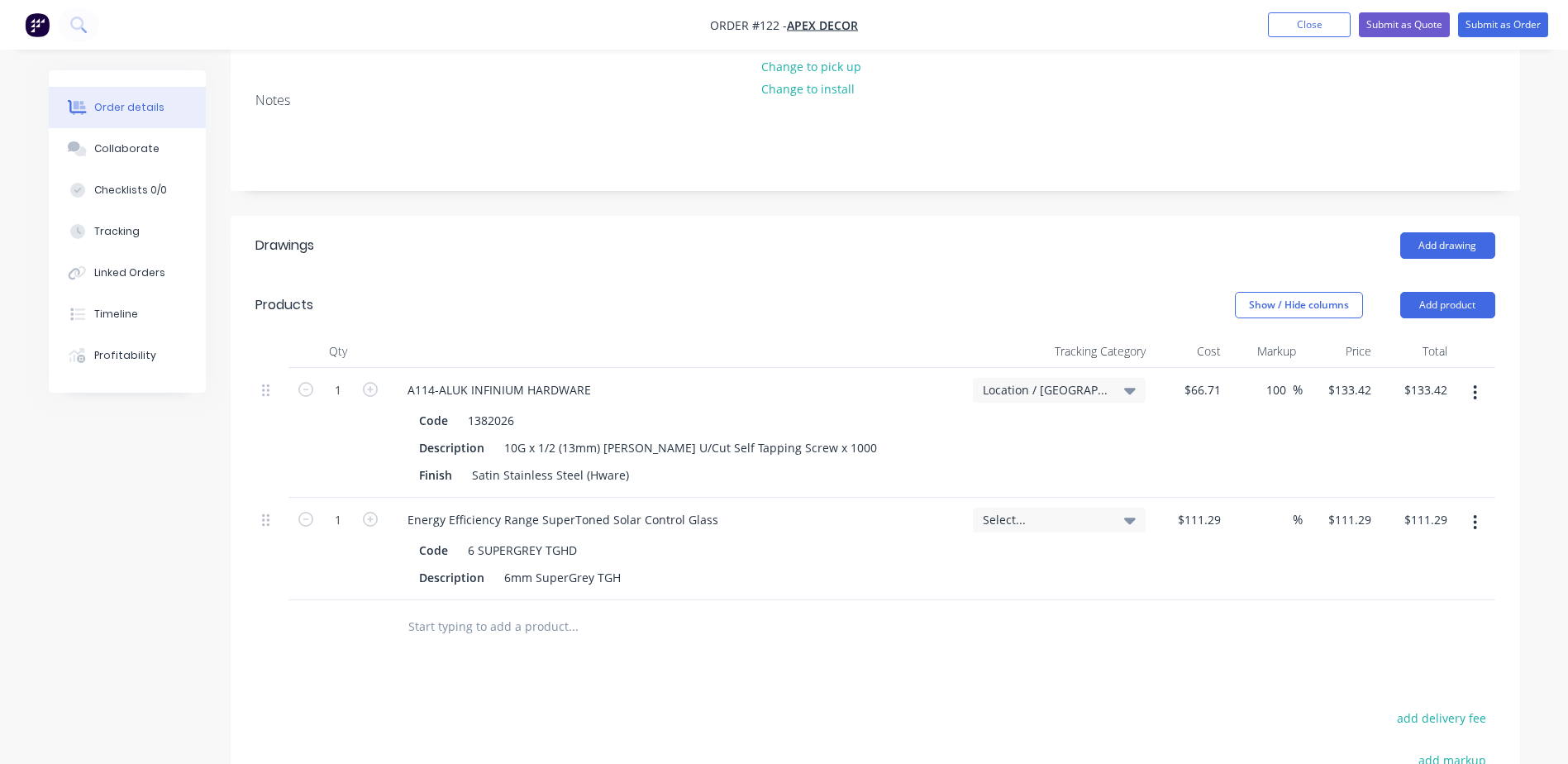
scroll to position [331, 0]
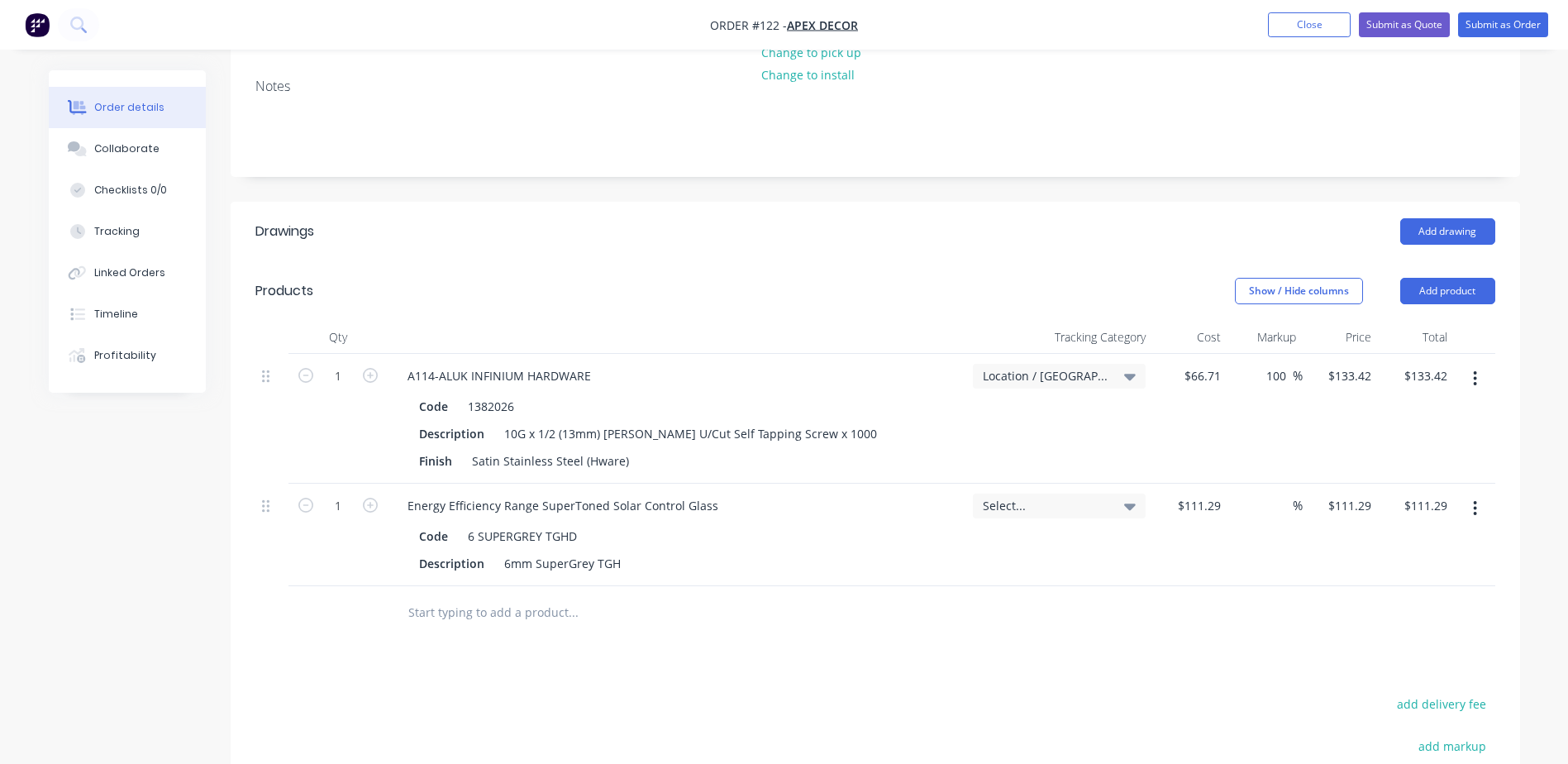
click at [482, 596] on input "text" at bounding box center [572, 613] width 331 height 33
type input "l"
click at [1135, 615] on div "Drawings Add drawing Products Show / Hide columns Add product Qty Tracking Cate…" at bounding box center [875, 619] width 1290 height 835
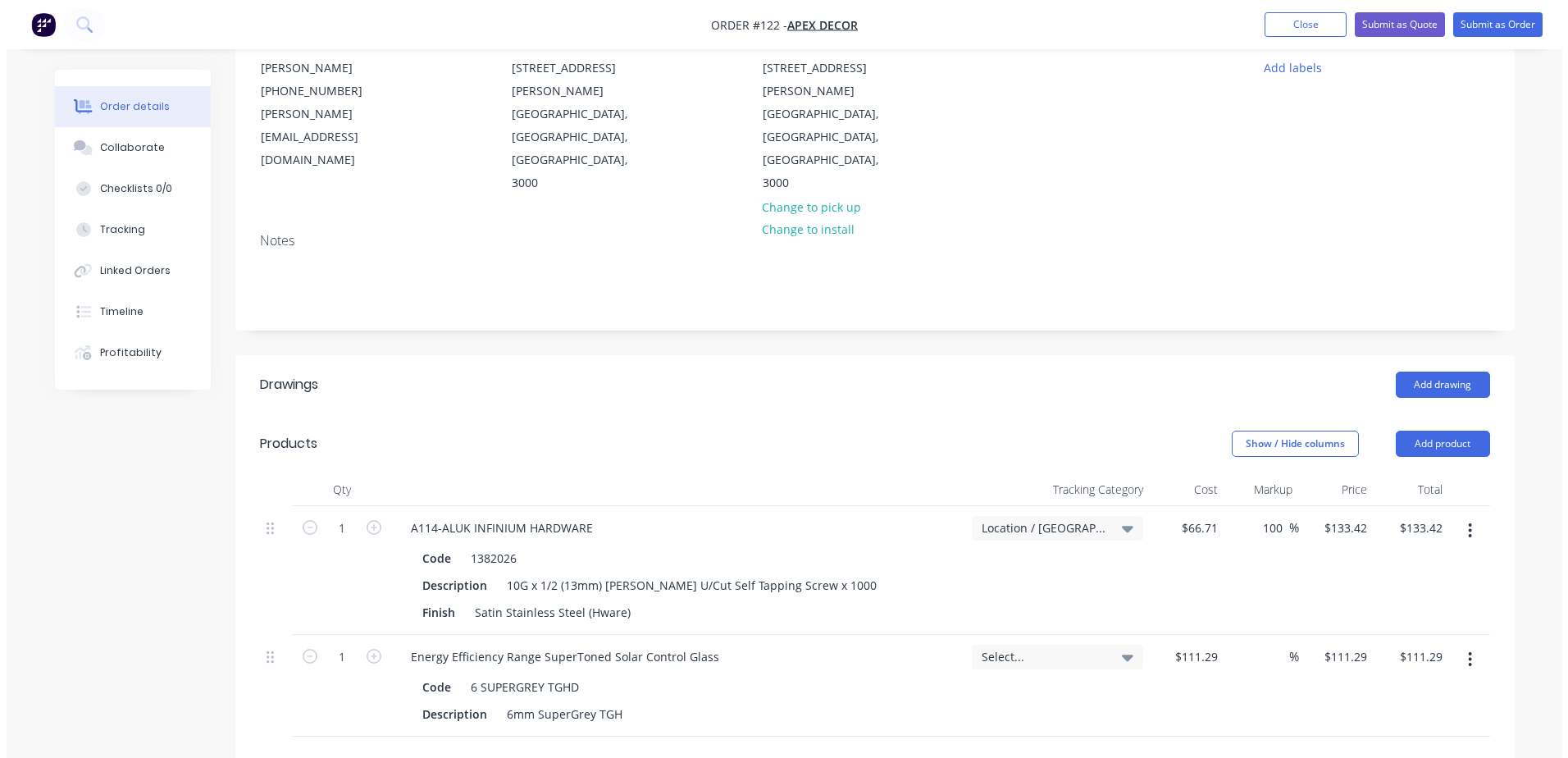
scroll to position [0, 0]
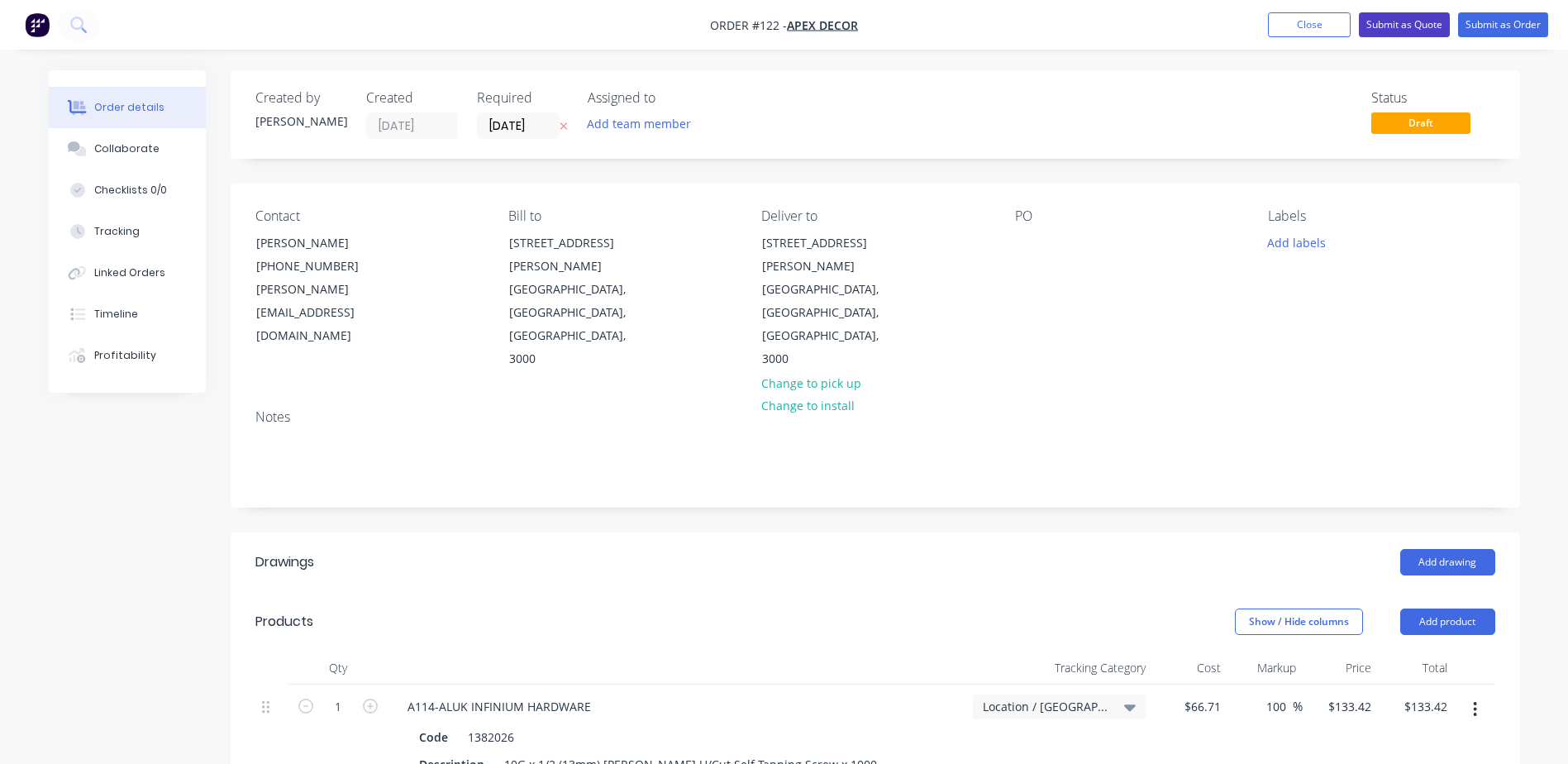
click at [1395, 28] on button "Submit as Quote" at bounding box center [1405, 25] width 91 height 25
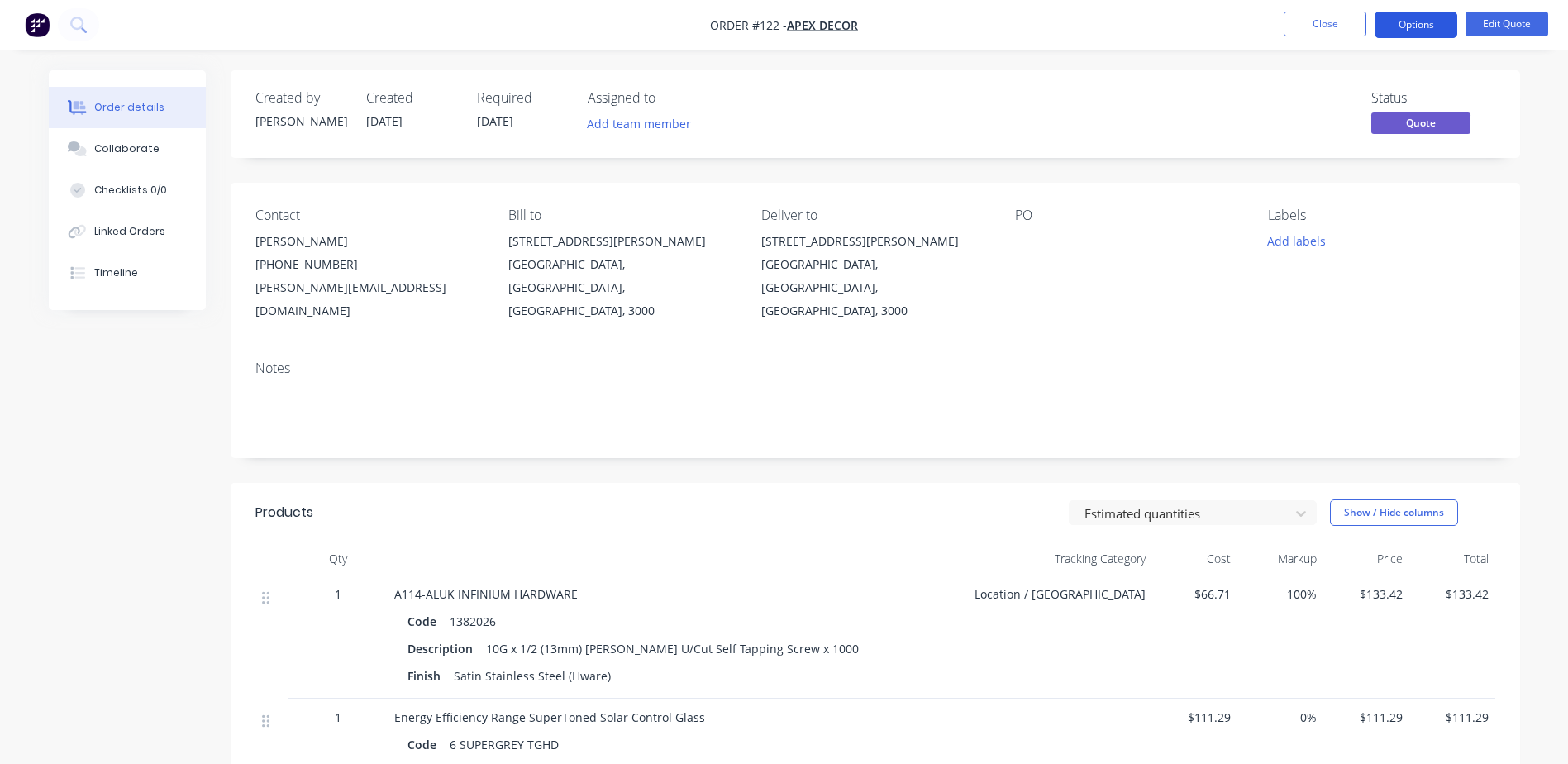
click at [1413, 25] on button "Options" at bounding box center [1416, 25] width 83 height 26
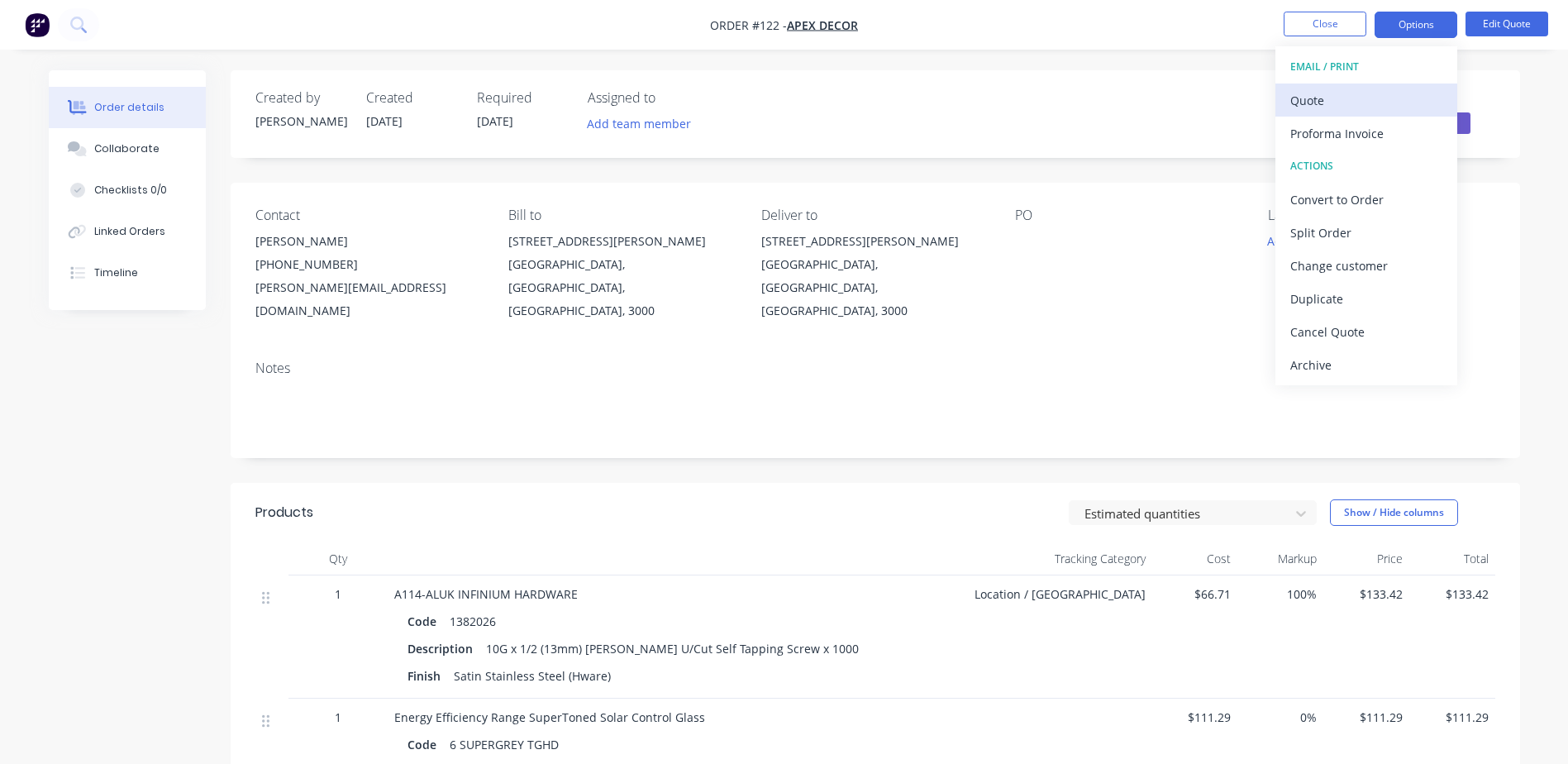
click at [1349, 107] on div "Quote" at bounding box center [1366, 100] width 152 height 24
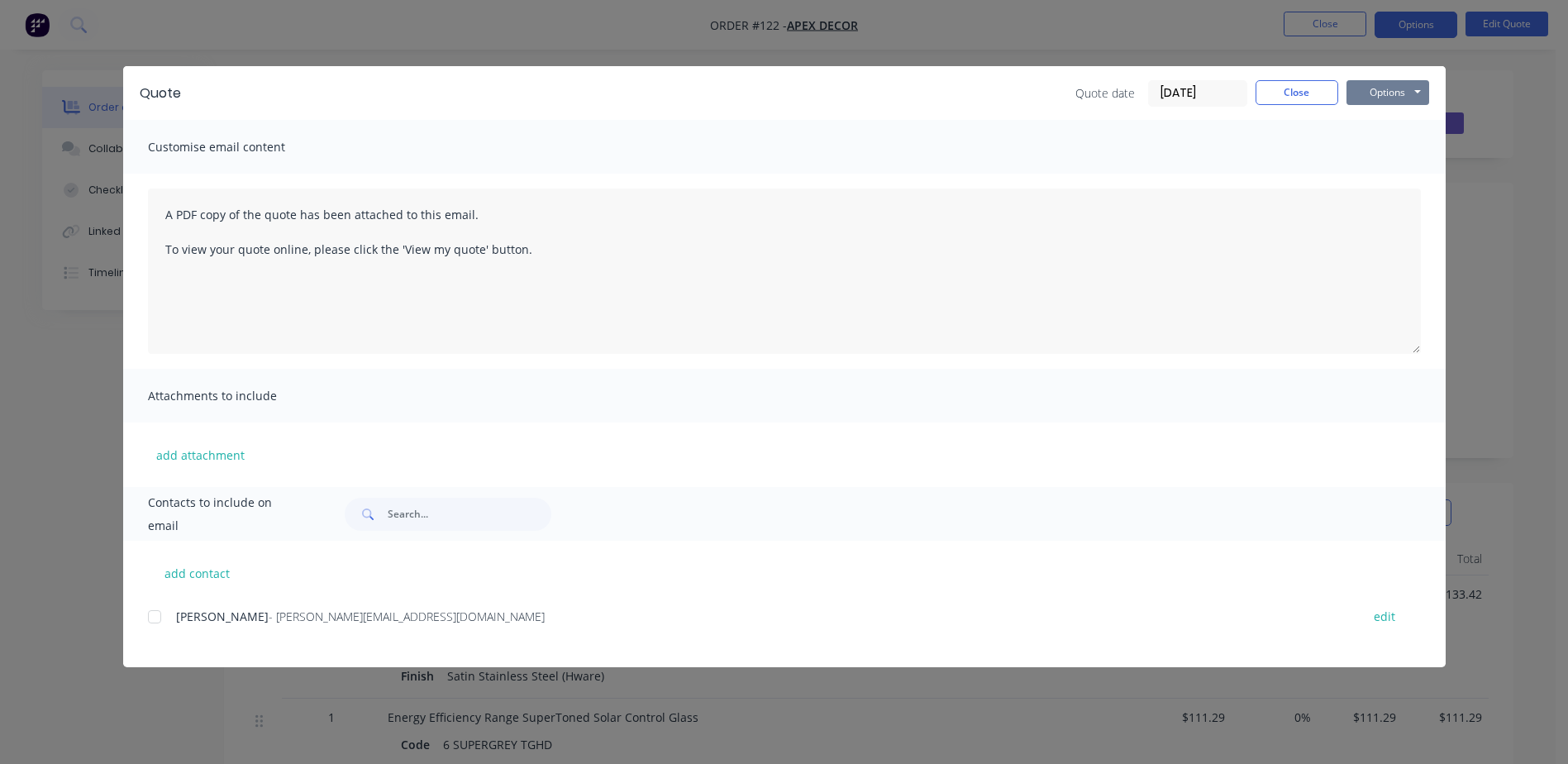
click at [1392, 93] on button "Options" at bounding box center [1388, 92] width 83 height 25
click at [1397, 122] on button "Preview" at bounding box center [1399, 121] width 106 height 27
click at [1277, 94] on button "Close" at bounding box center [1297, 92] width 83 height 25
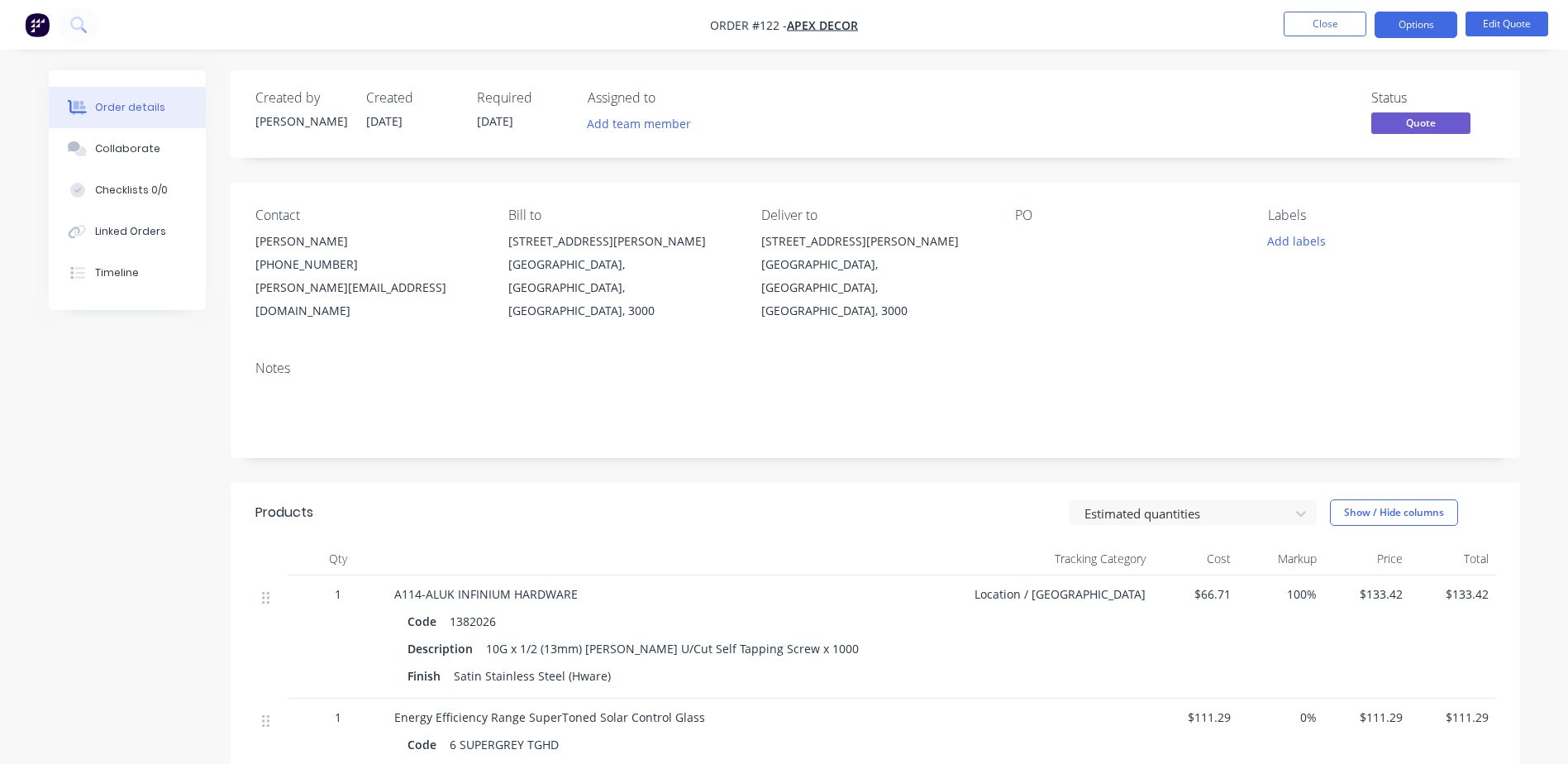
click at [1315, 40] on nav "Order #122 - Apex Decor Close Options Edit Quote" at bounding box center [784, 25] width 1568 height 49
click at [1313, 25] on button "Close" at bounding box center [1325, 24] width 83 height 25
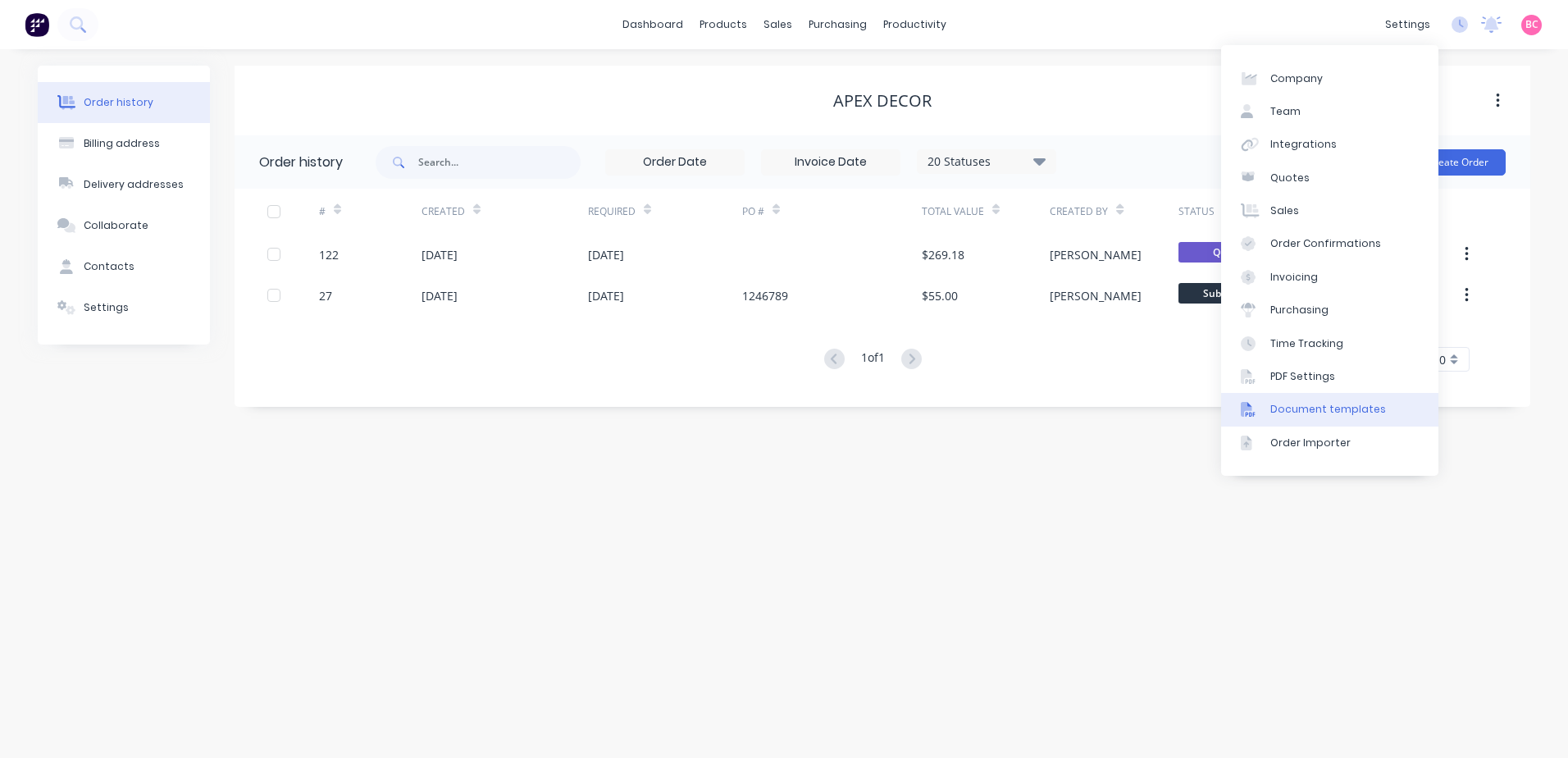
click at [1330, 407] on div "Document templates" at bounding box center [1328, 409] width 116 height 15
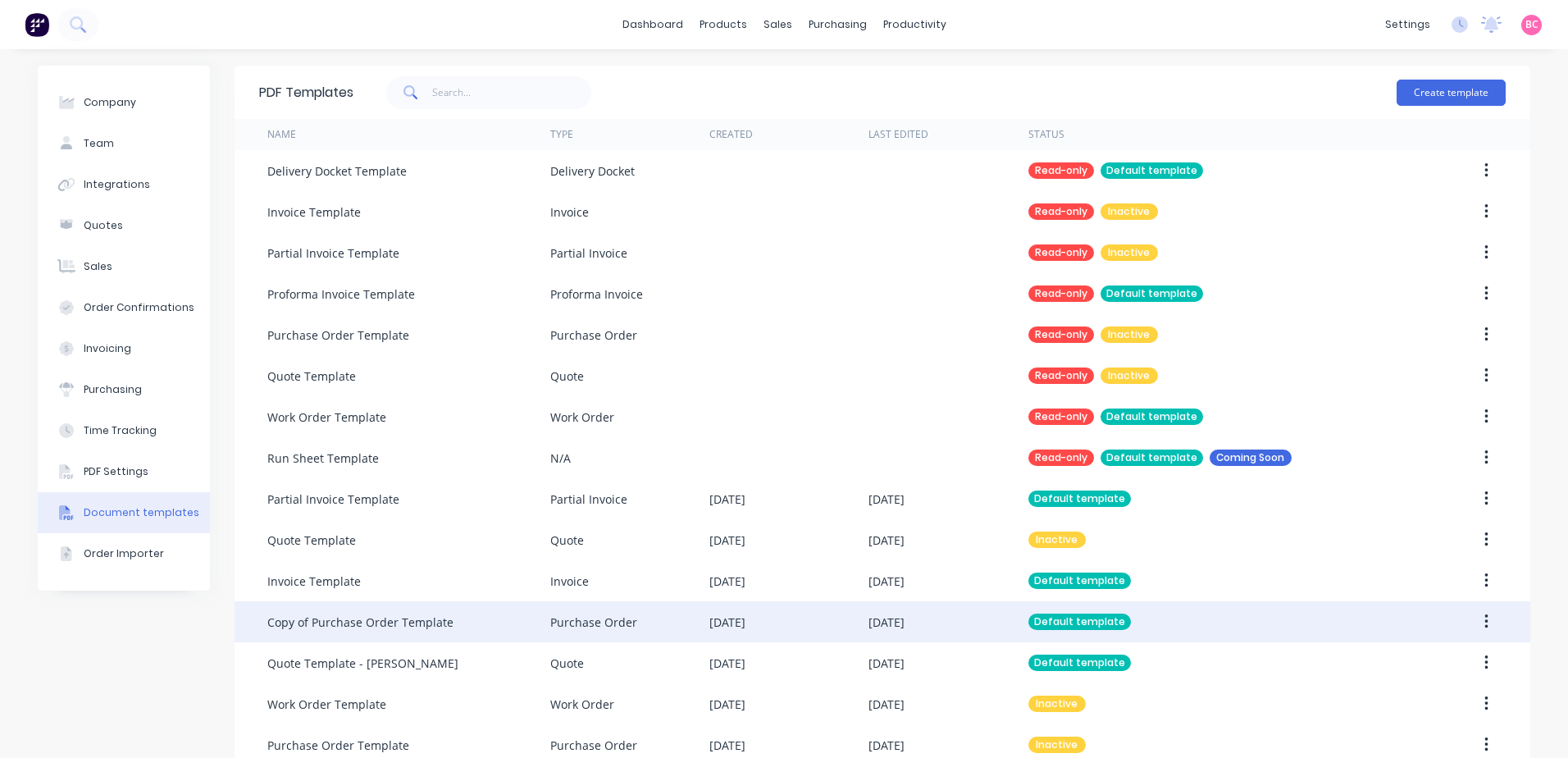
click at [633, 623] on div "Purchase Order" at bounding box center [630, 621] width 159 height 41
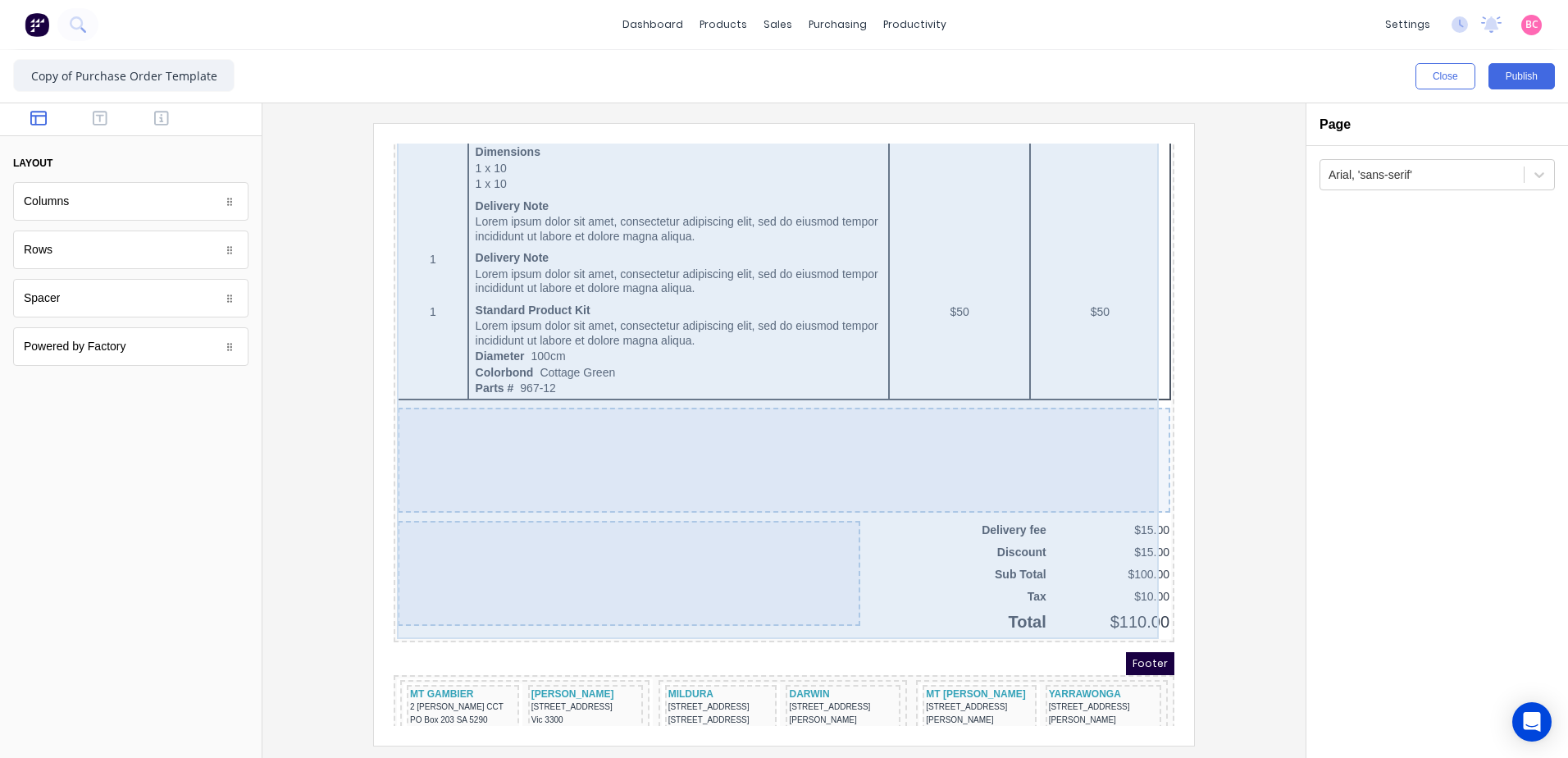
scroll to position [1002, 0]
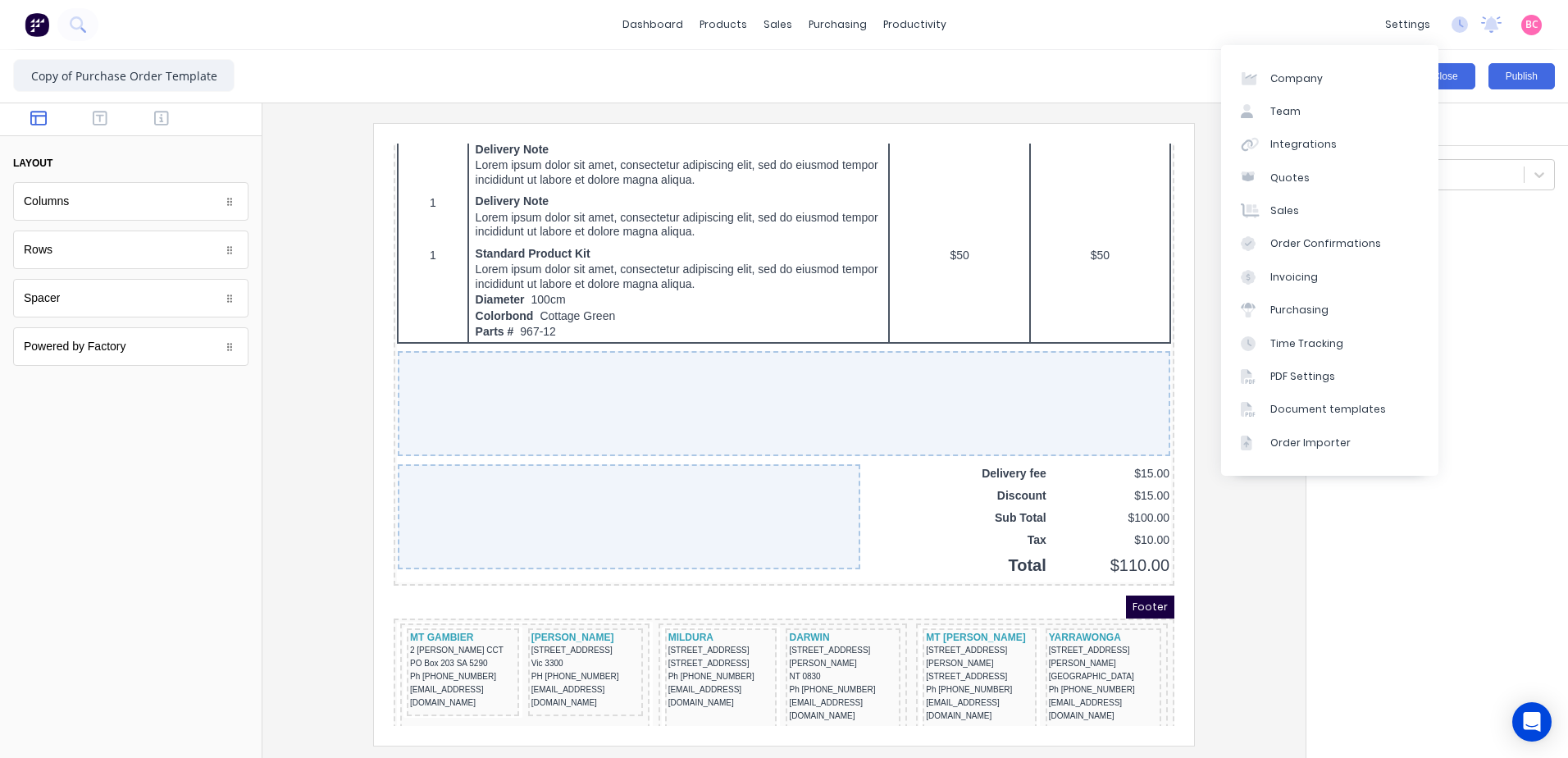
click at [1452, 64] on button "Close" at bounding box center [1445, 76] width 60 height 26
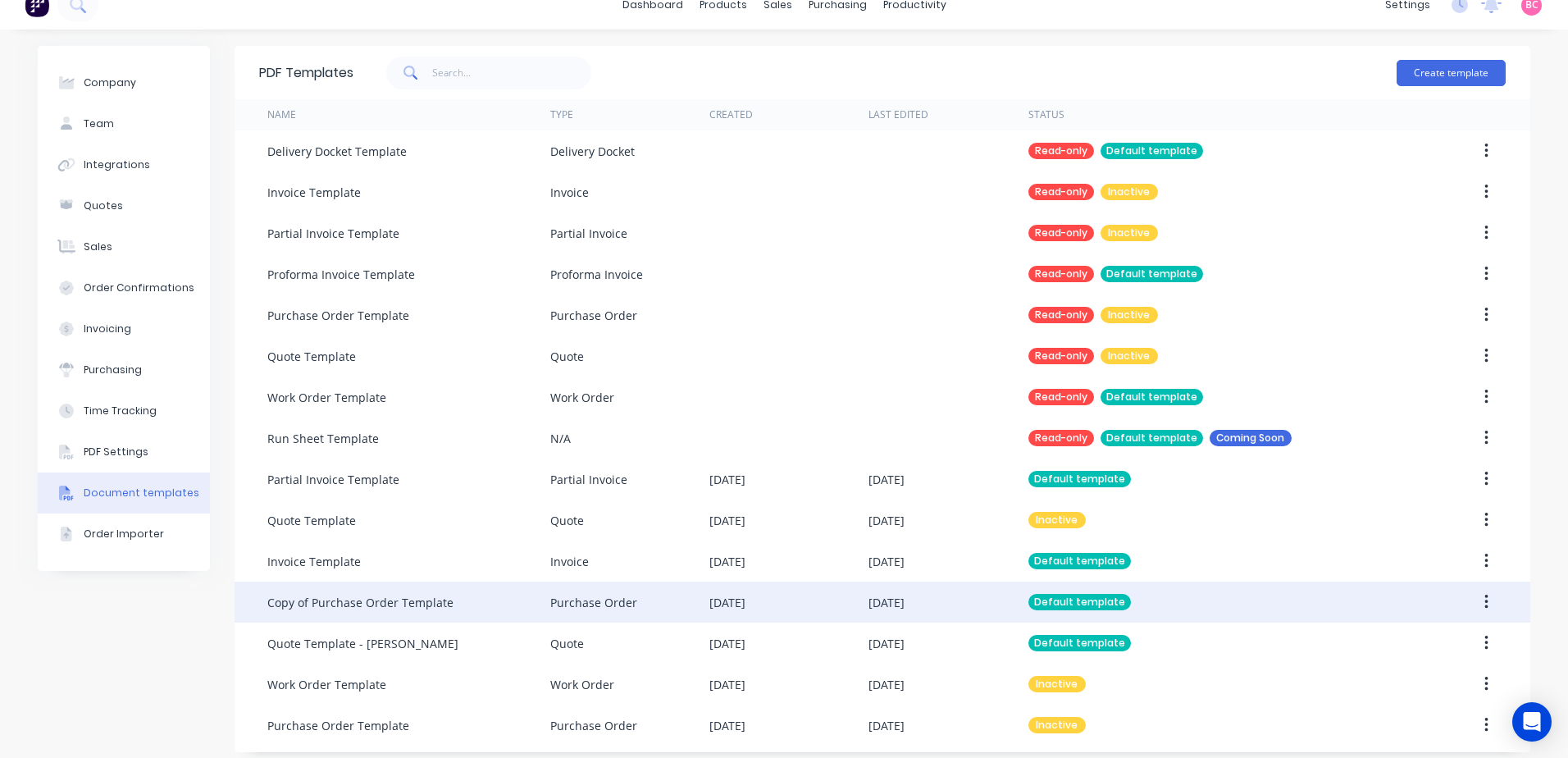
scroll to position [30, 0]
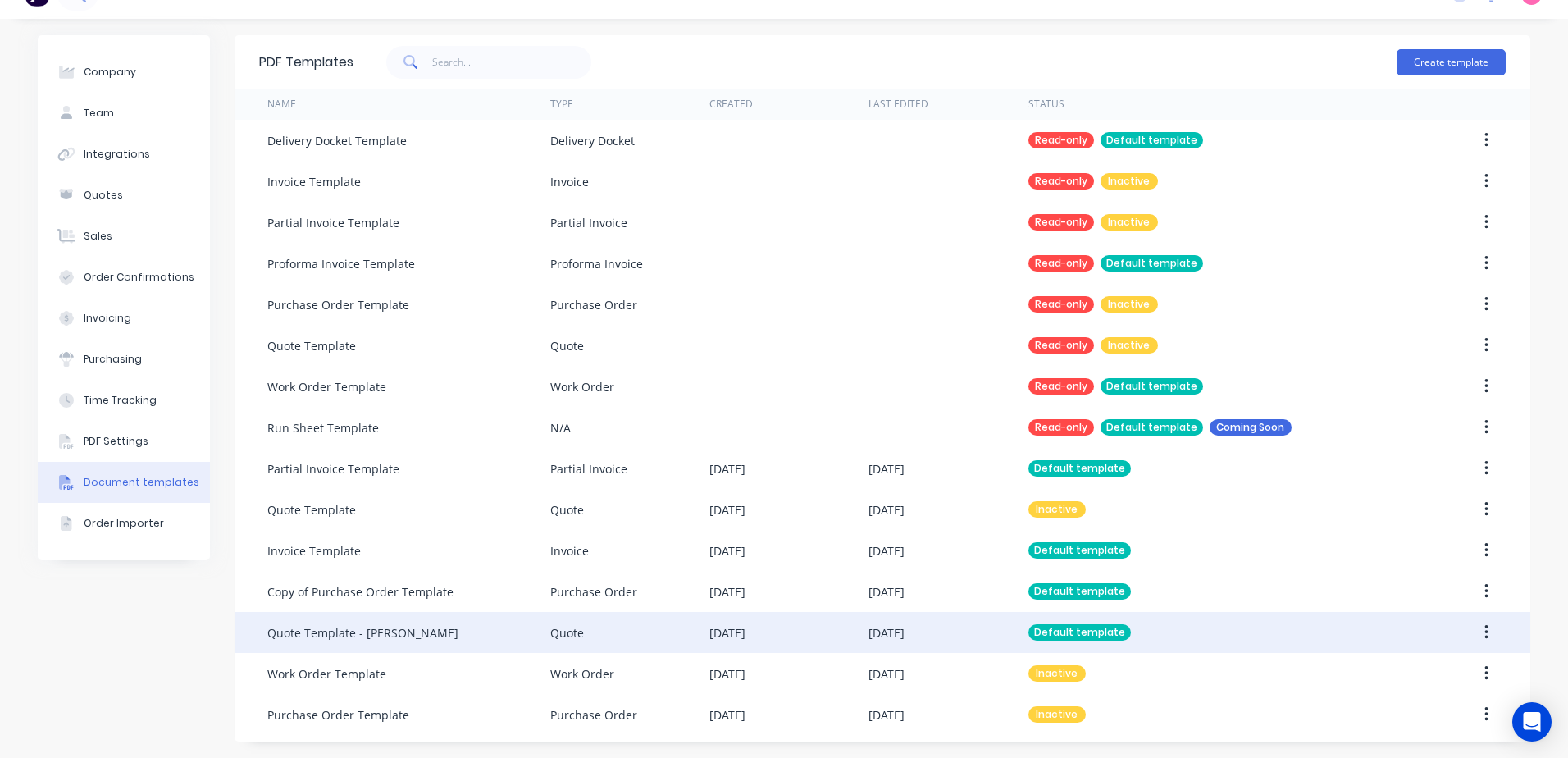
click at [1295, 629] on div "Default template" at bounding box center [1214, 632] width 371 height 41
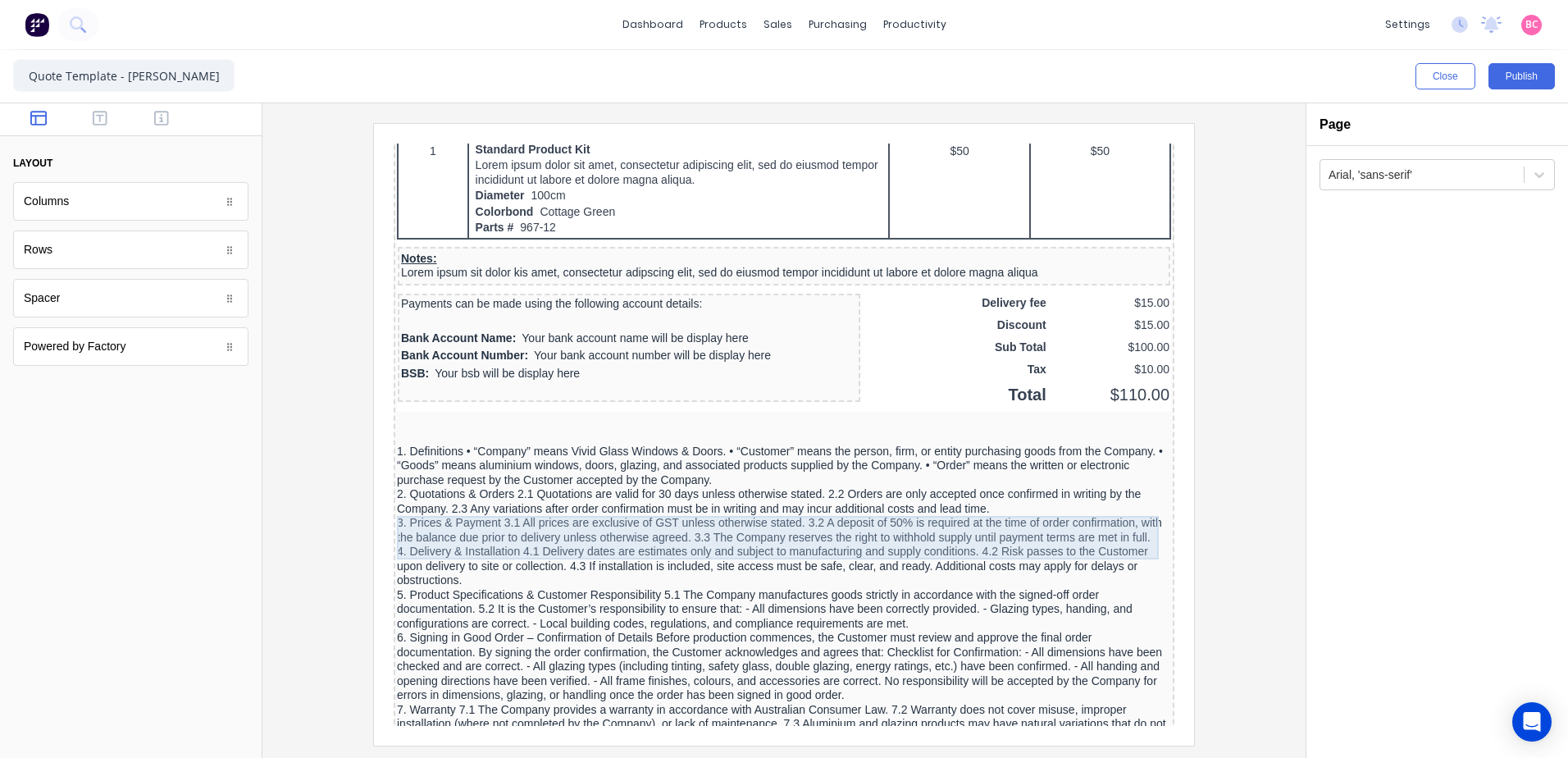
scroll to position [1148, 0]
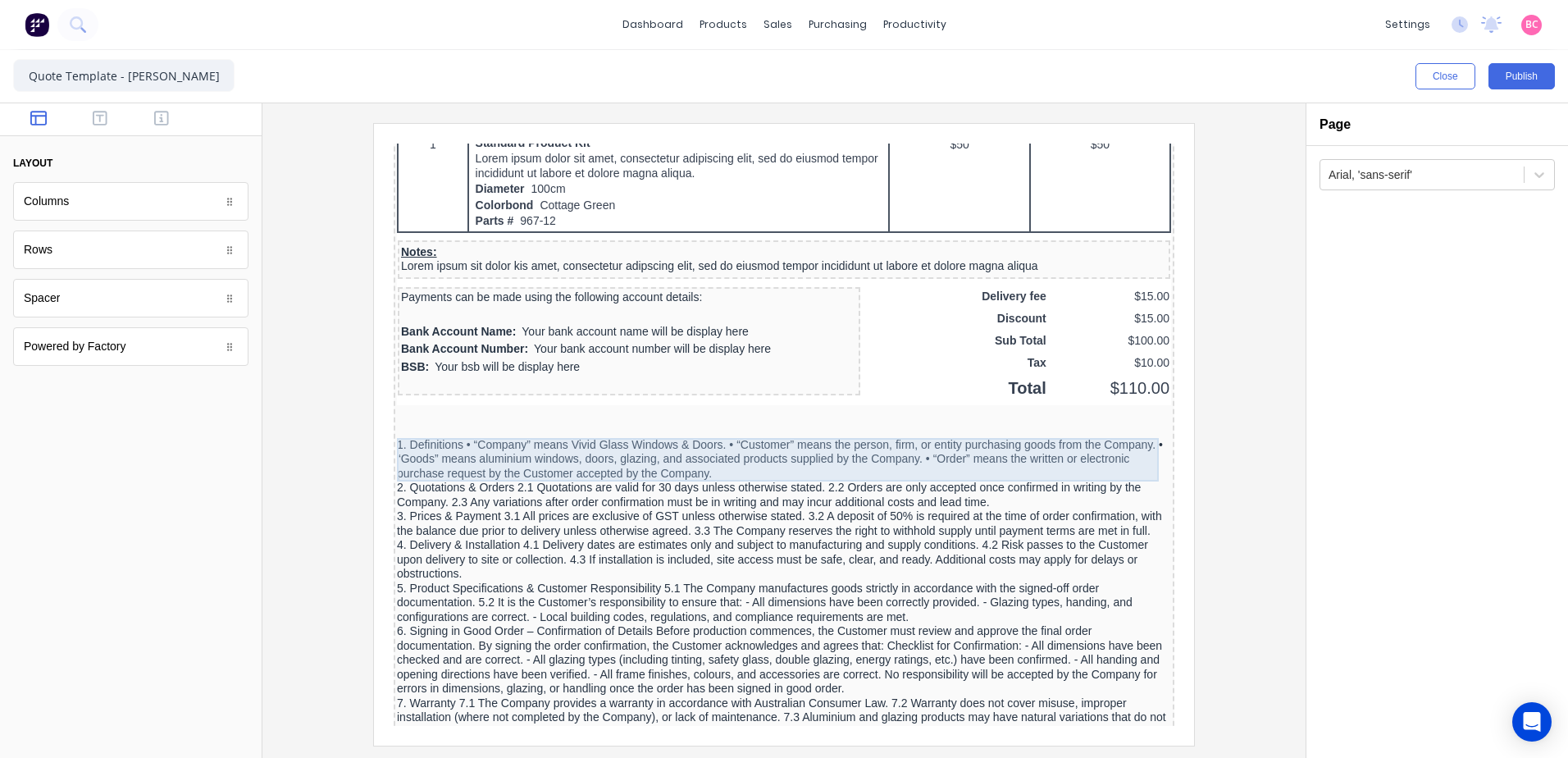
click at [391, 423] on div "1. Definitions • “Company” means Vivid Glass Windows & Doors. • “Customer” mean…" at bounding box center [764, 440] width 774 height 44
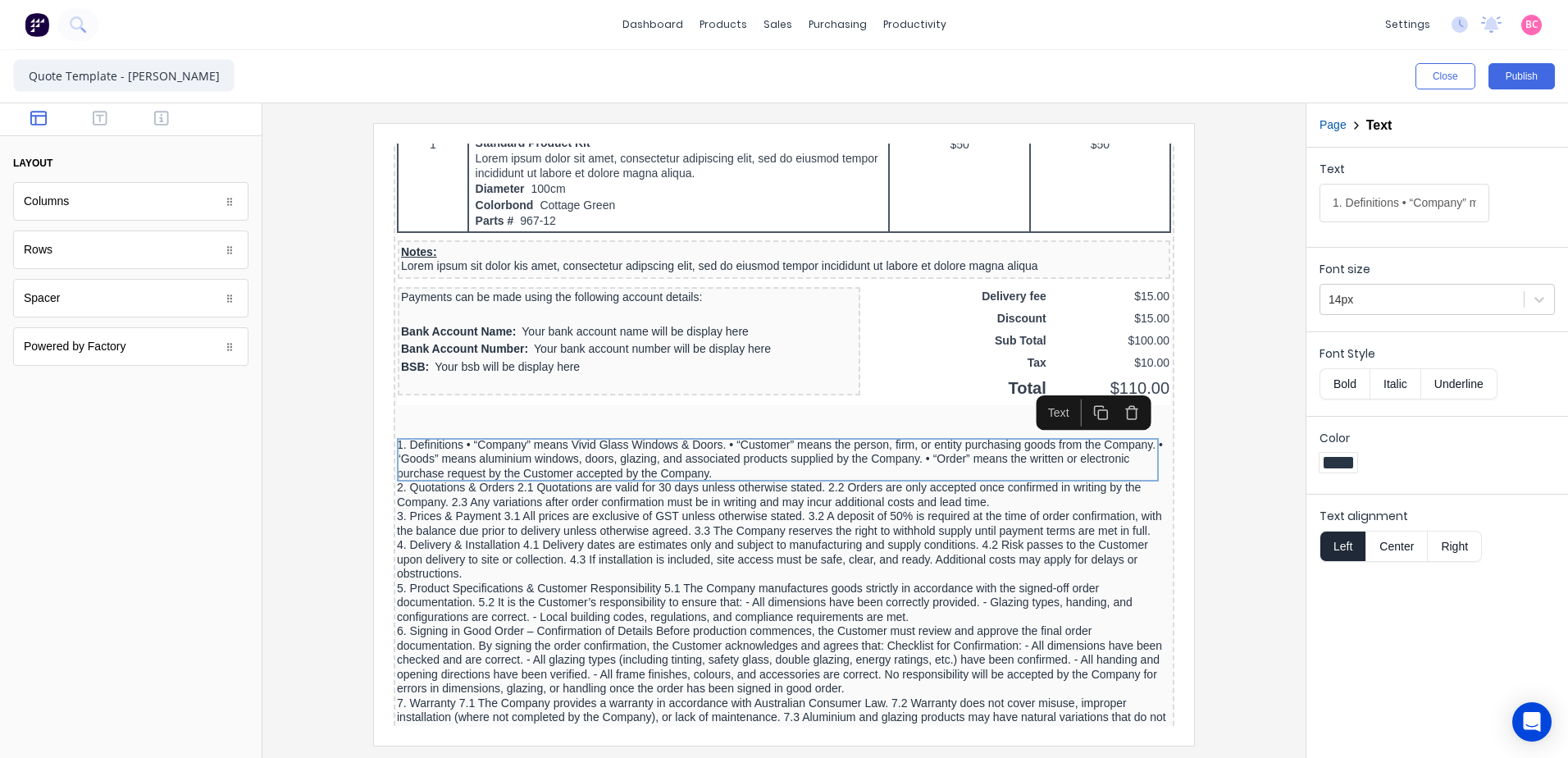
click at [1386, 209] on input "1. Definitions • “Company” means Vivid Glass Windows & Doors. • “Customer” mean…" at bounding box center [1404, 203] width 170 height 38
drag, startPoint x: 1398, startPoint y: 206, endPoint x: 1312, endPoint y: 209, distance: 86.1
click at [1312, 209] on div "Text 1. Definitions • “Company” means Vivid Glass Windows & Doors. • “Customer”…" at bounding box center [1437, 193] width 261 height 92
click at [1352, 382] on button "Bold" at bounding box center [1344, 384] width 50 height 31
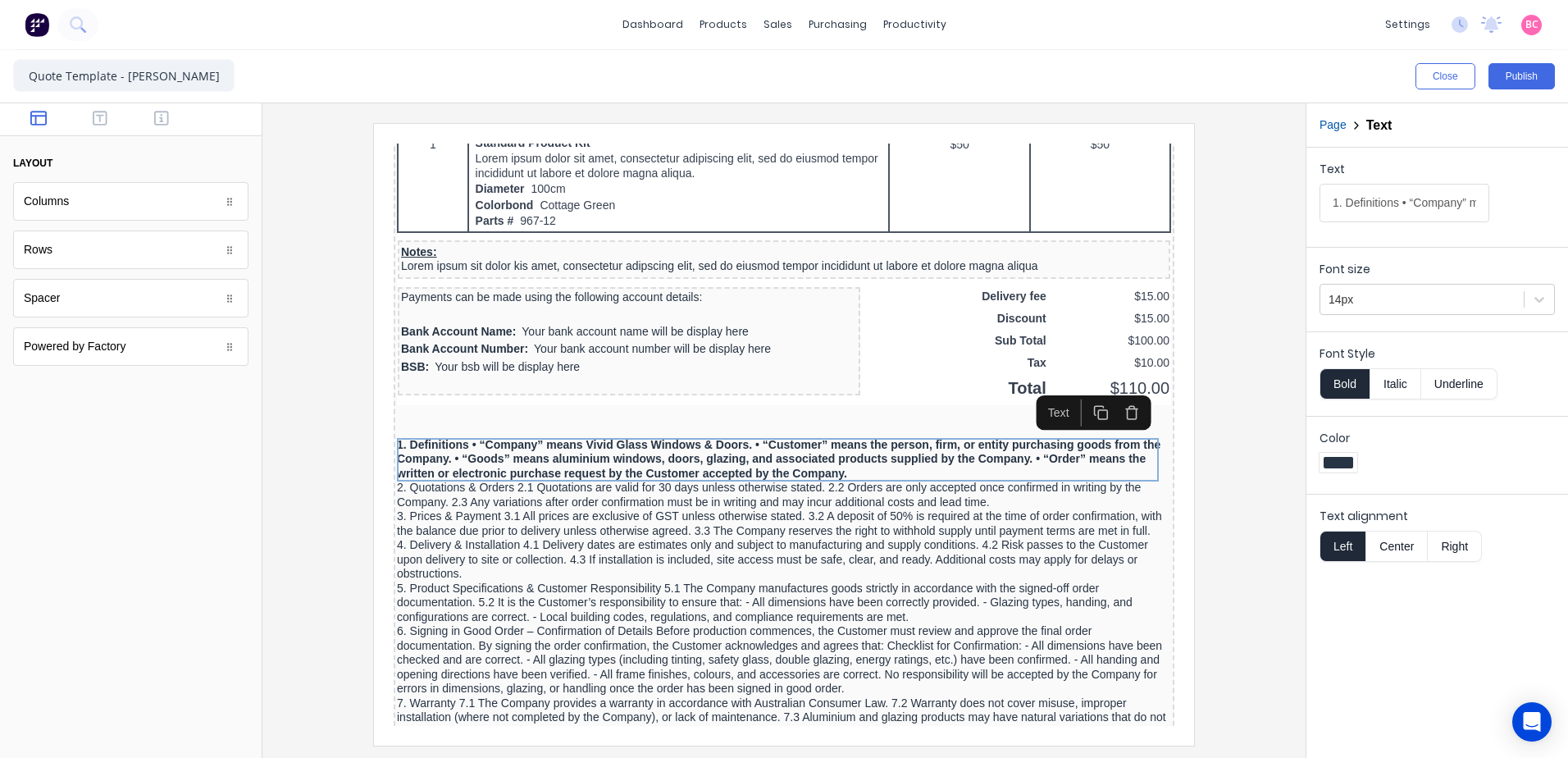
click at [1336, 382] on button "Bold" at bounding box center [1344, 384] width 50 height 31
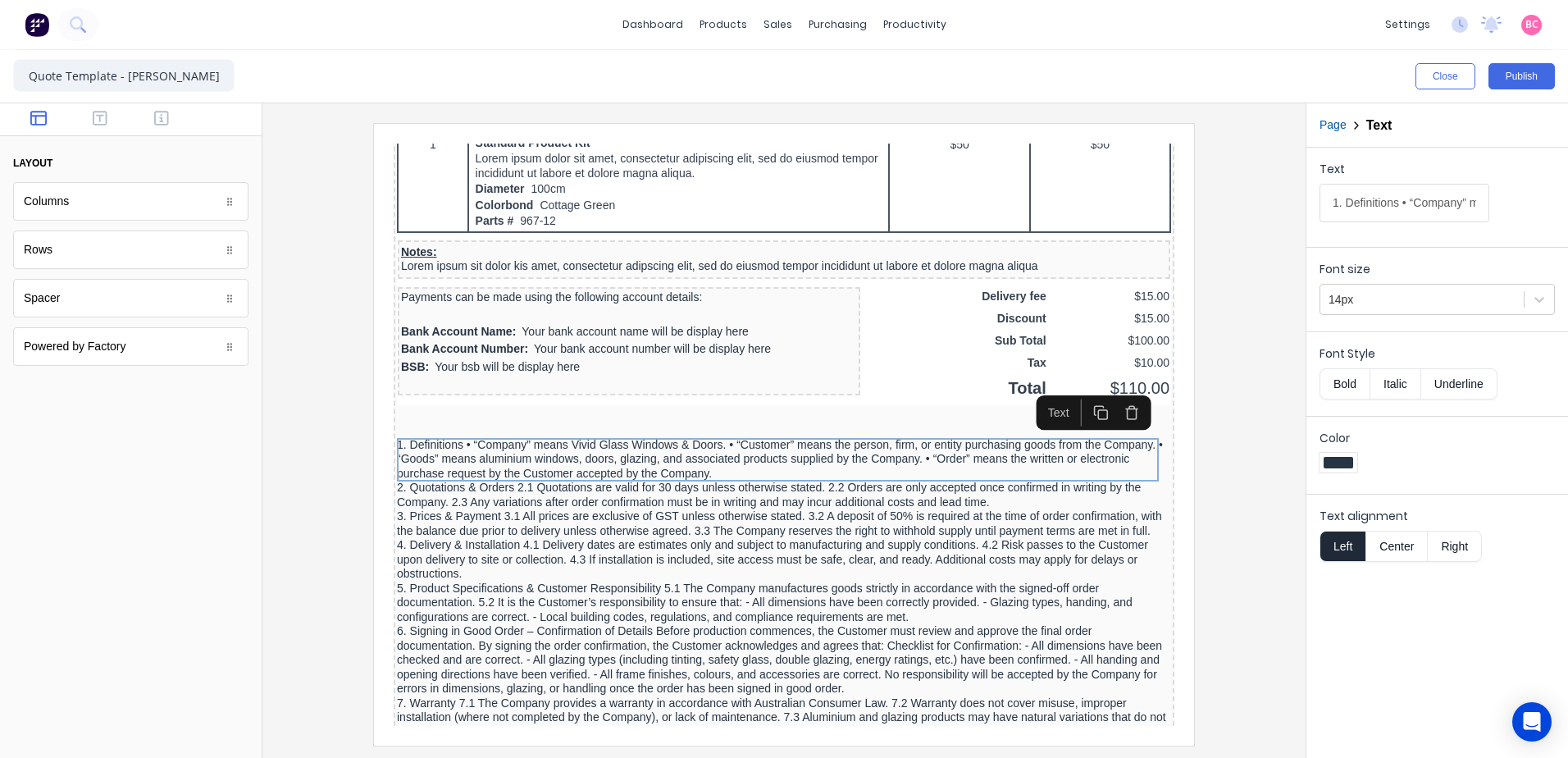
click at [1226, 413] on div at bounding box center [783, 434] width 1017 height 622
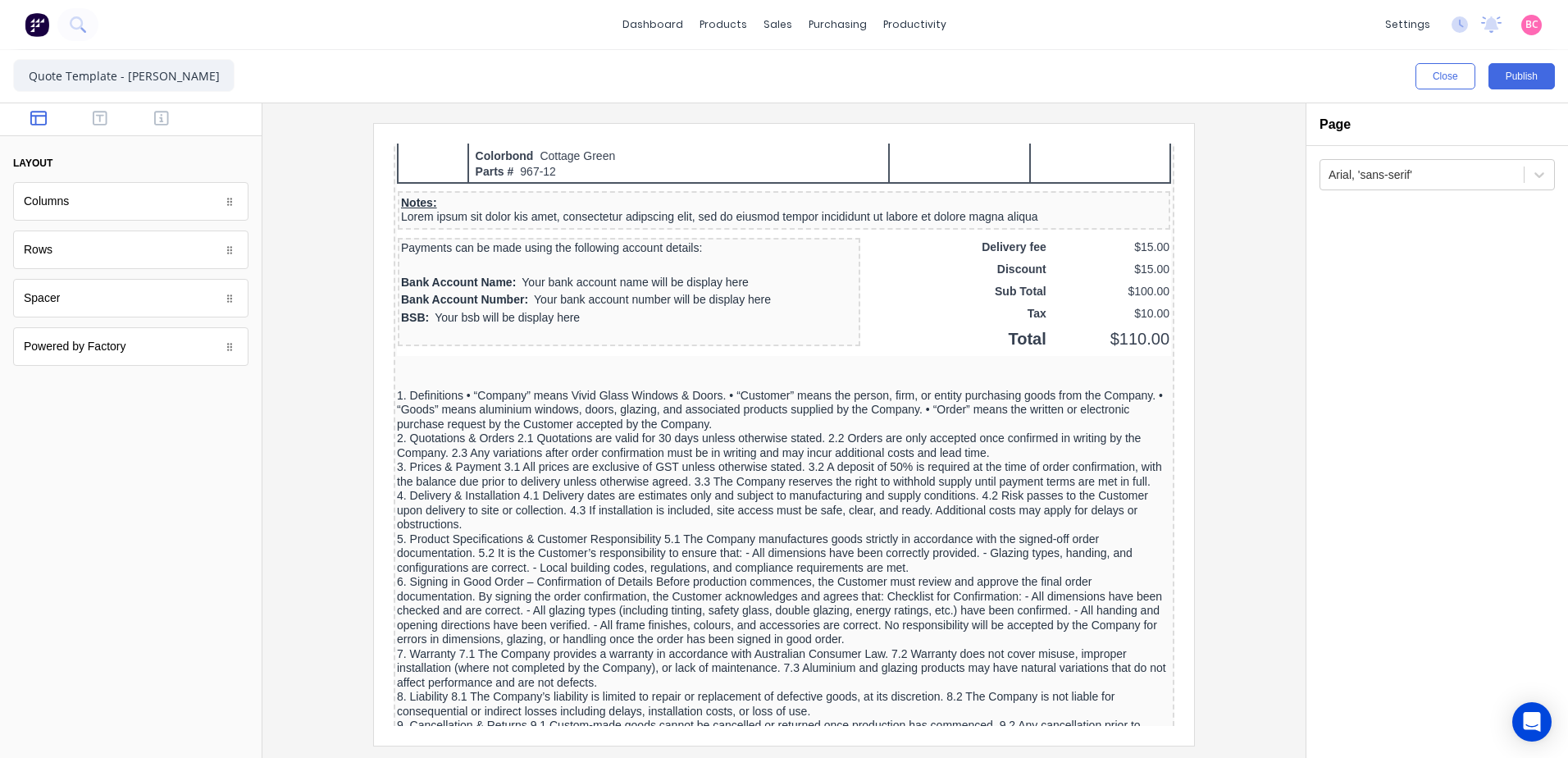
scroll to position [1164, 0]
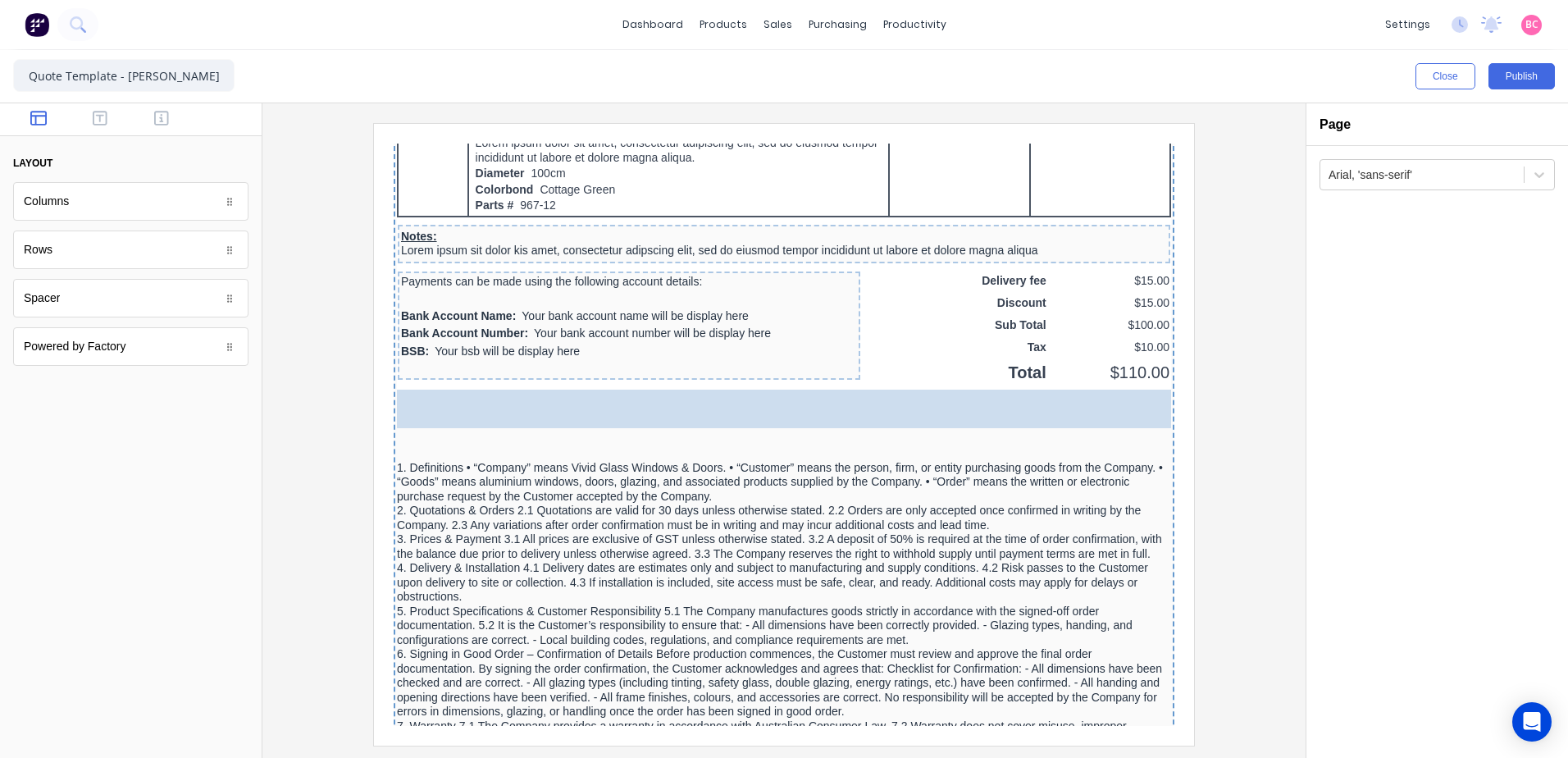
drag, startPoint x: 168, startPoint y: 315, endPoint x: 507, endPoint y: 424, distance: 356.1
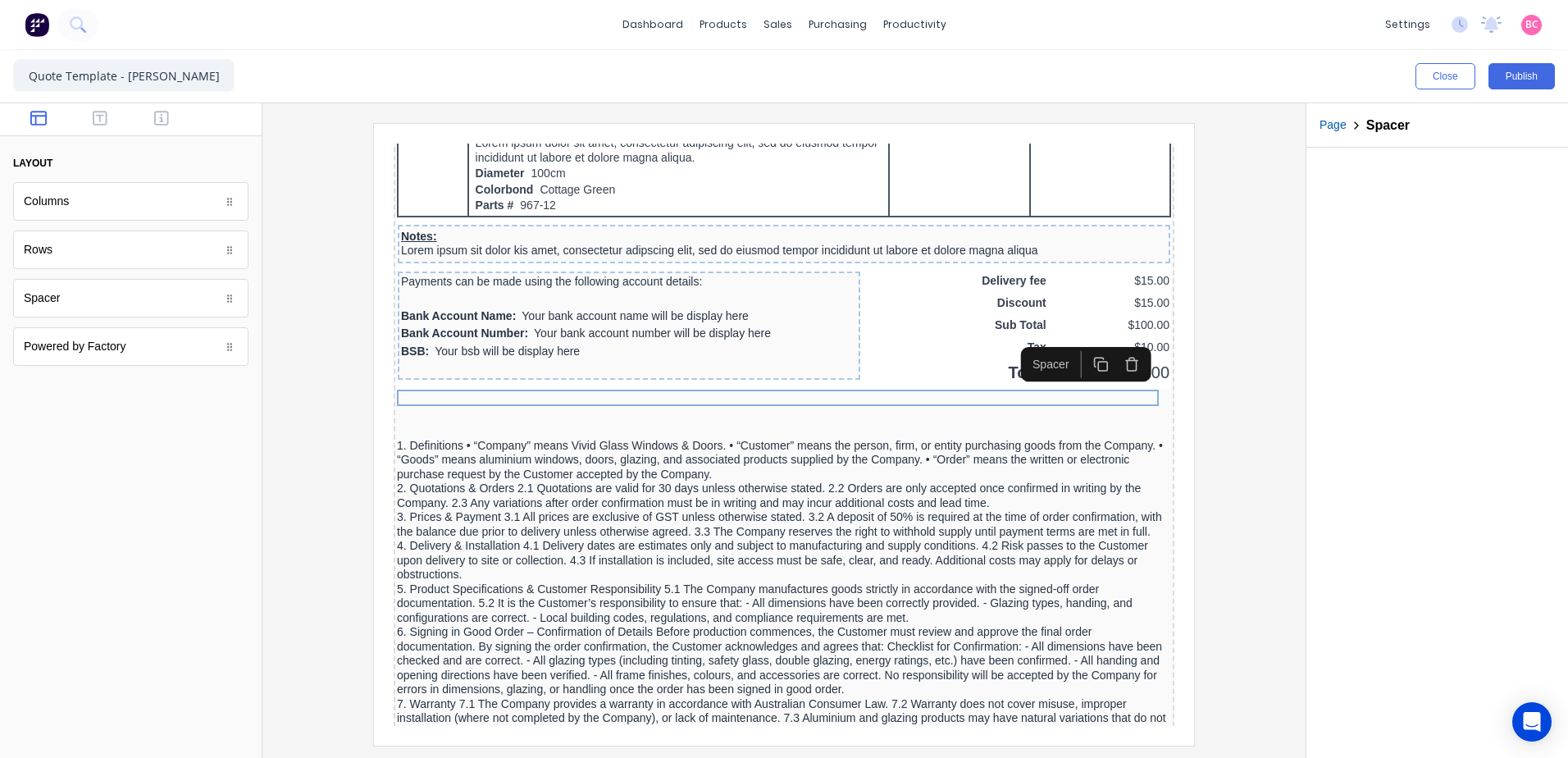
click at [1111, 349] on icon "button" at bounding box center [1112, 345] width 16 height 16
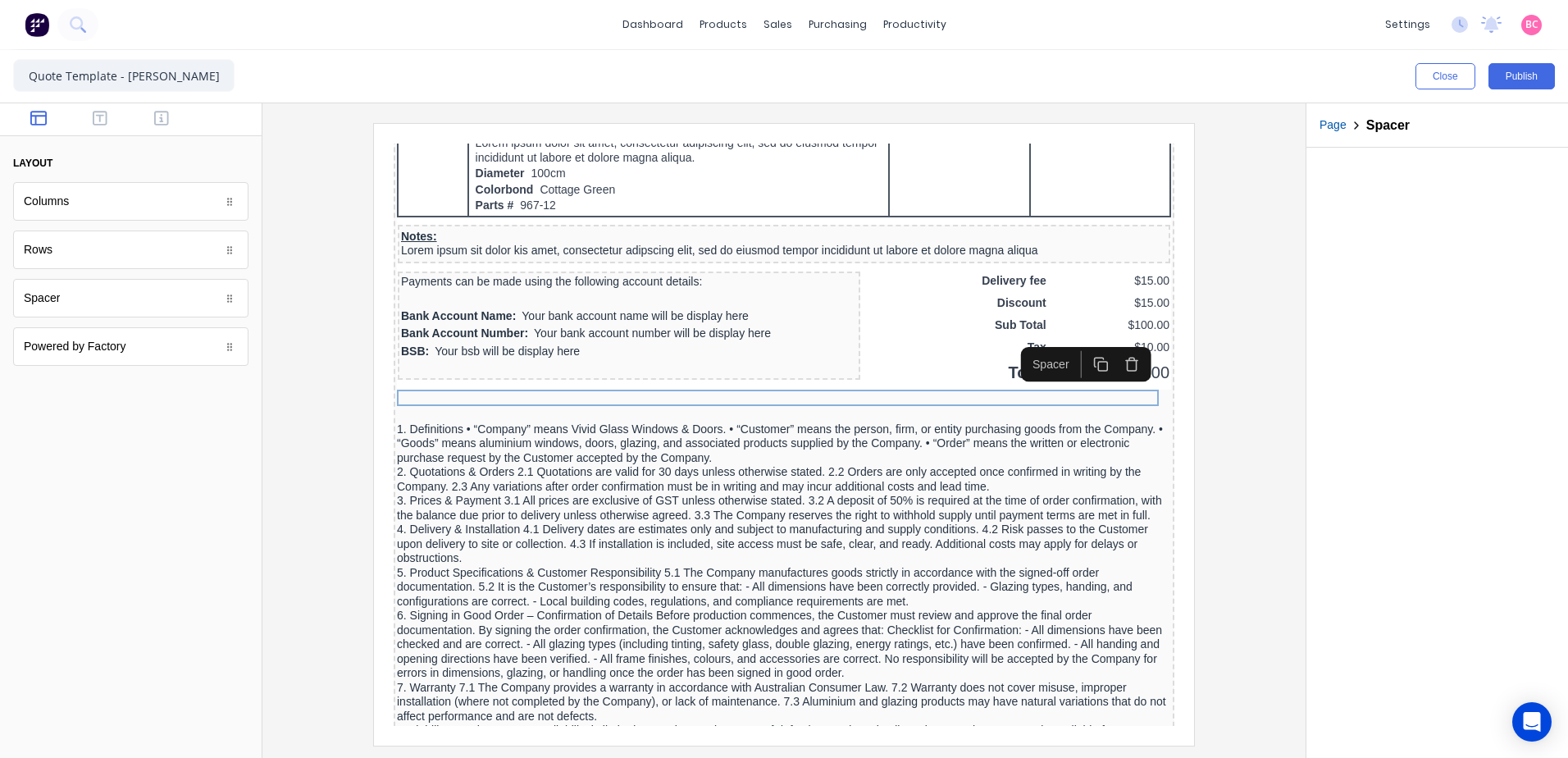
click at [1222, 383] on div at bounding box center [783, 434] width 1017 height 622
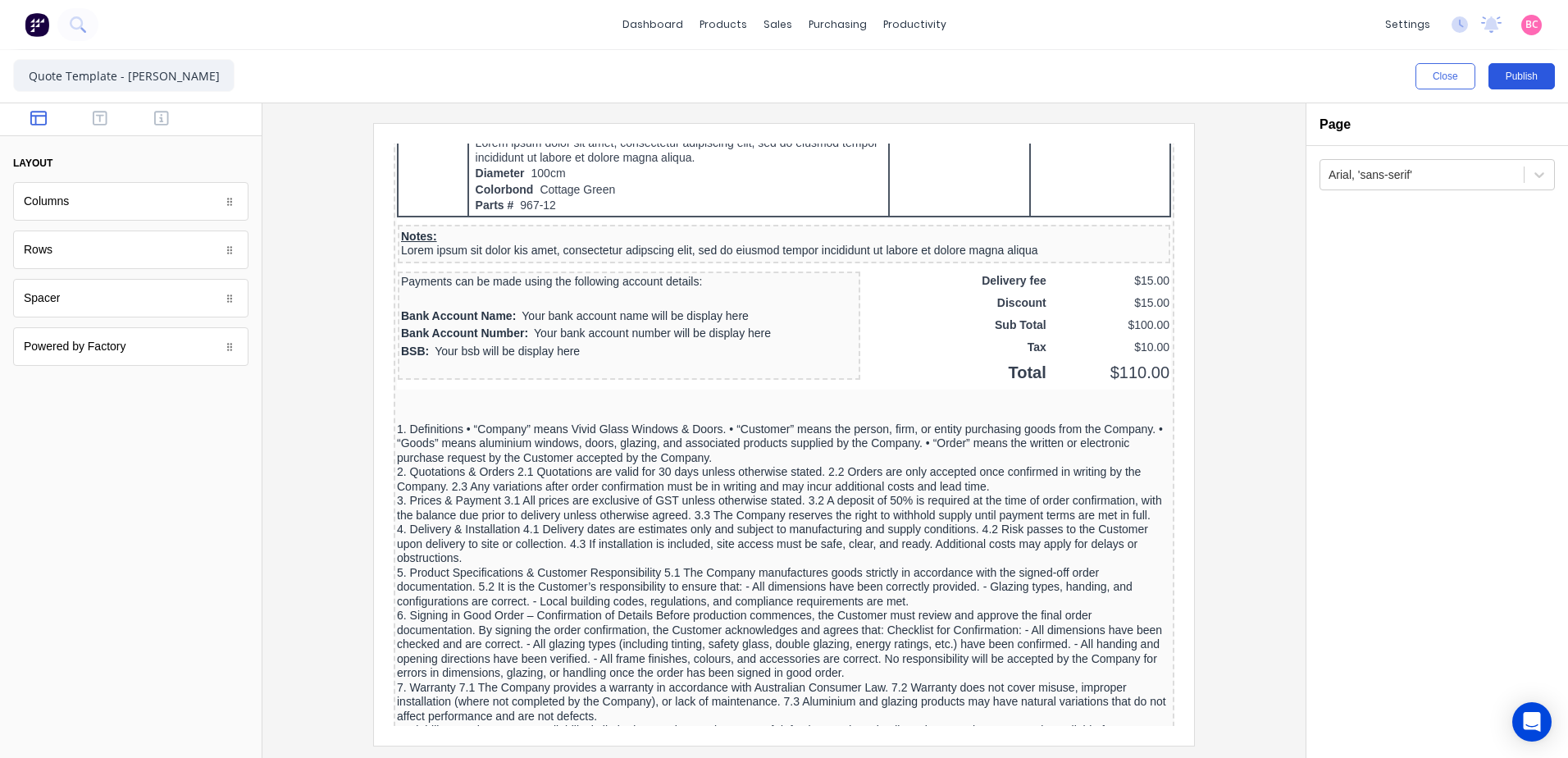
click at [1512, 78] on button "Publish" at bounding box center [1522, 76] width 66 height 26
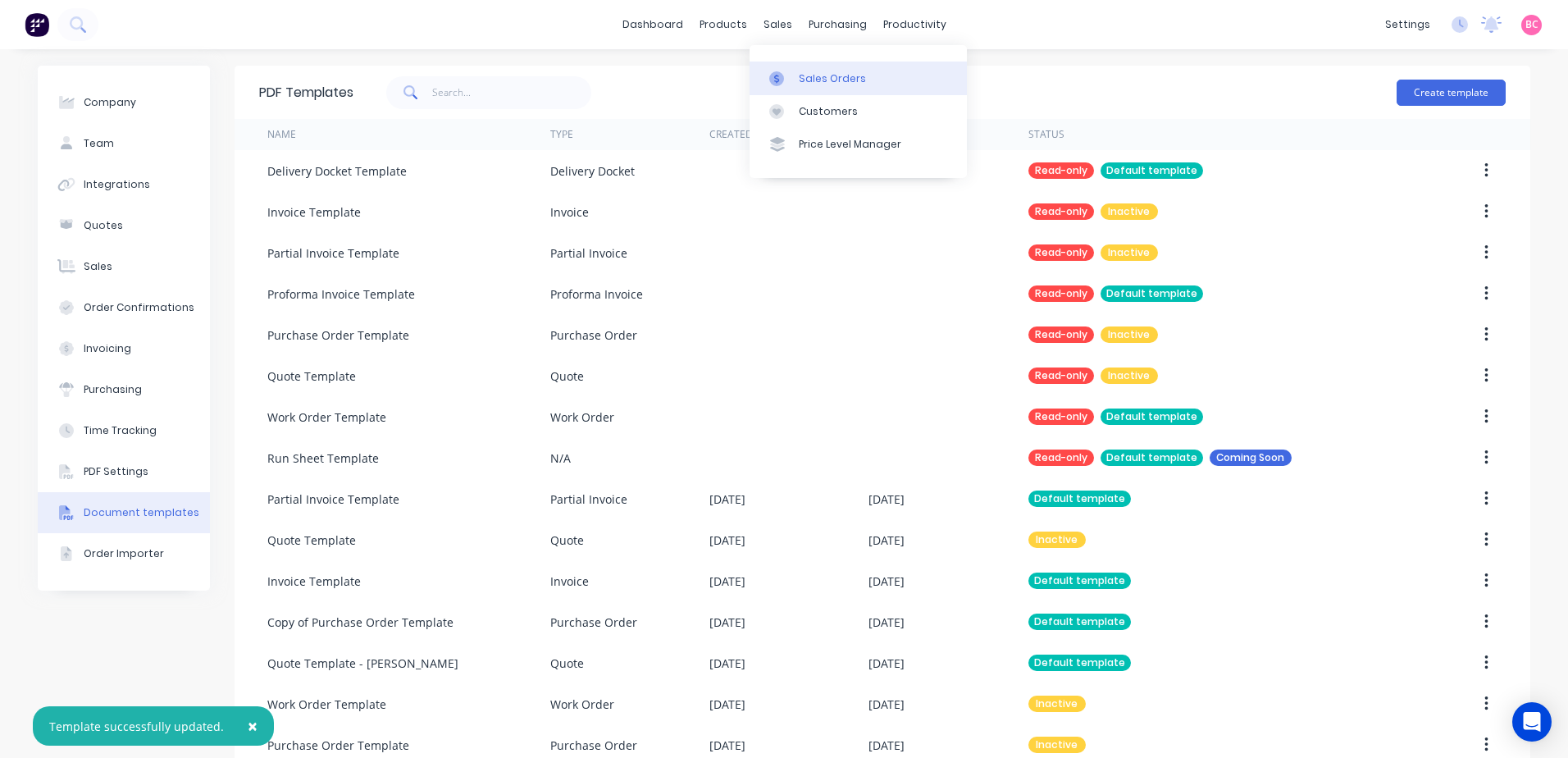
click at [805, 85] on div "Sales Orders" at bounding box center [832, 78] width 67 height 15
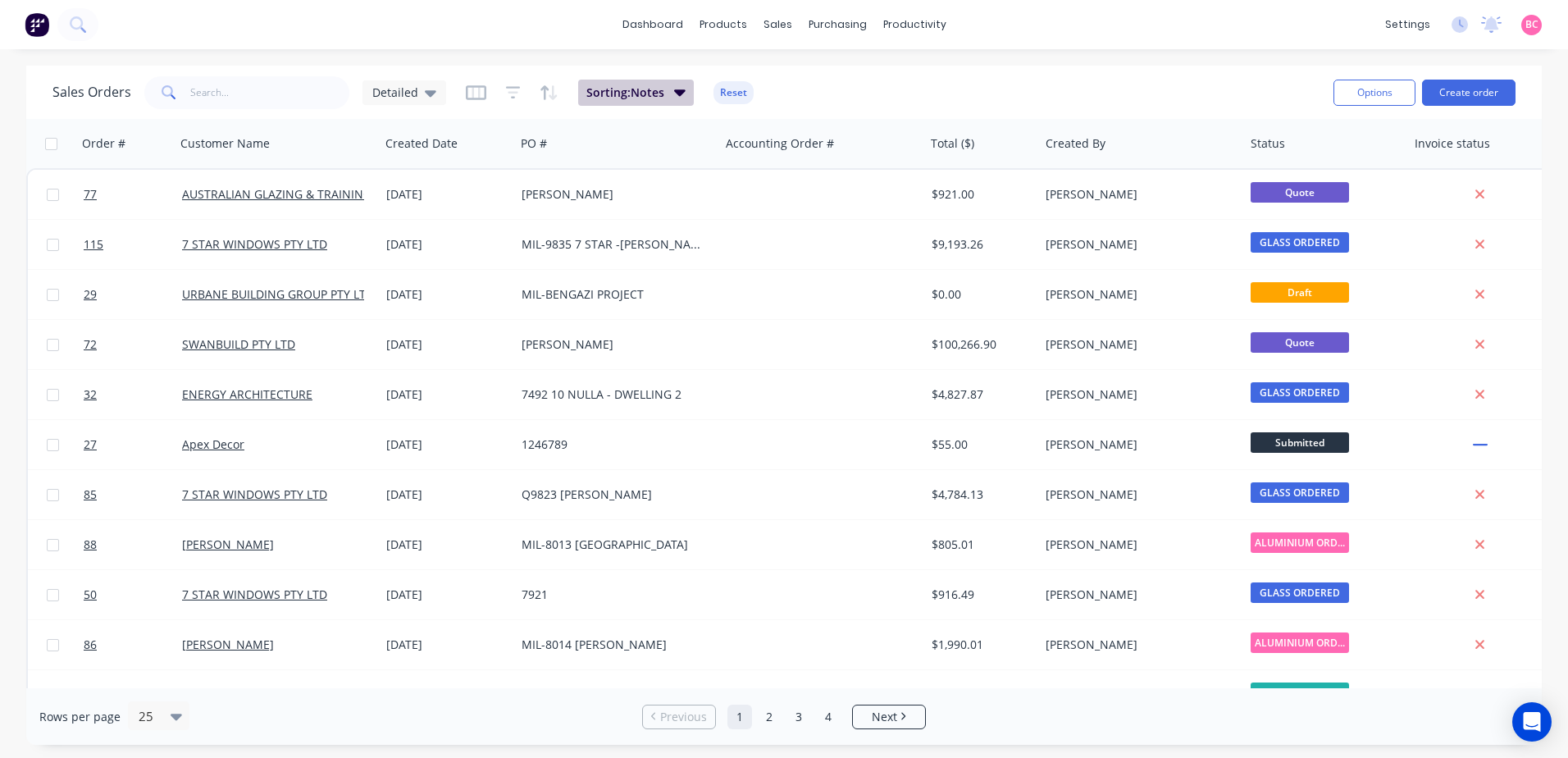
click at [667, 95] on button "Sorting: Notes" at bounding box center [636, 92] width 116 height 26
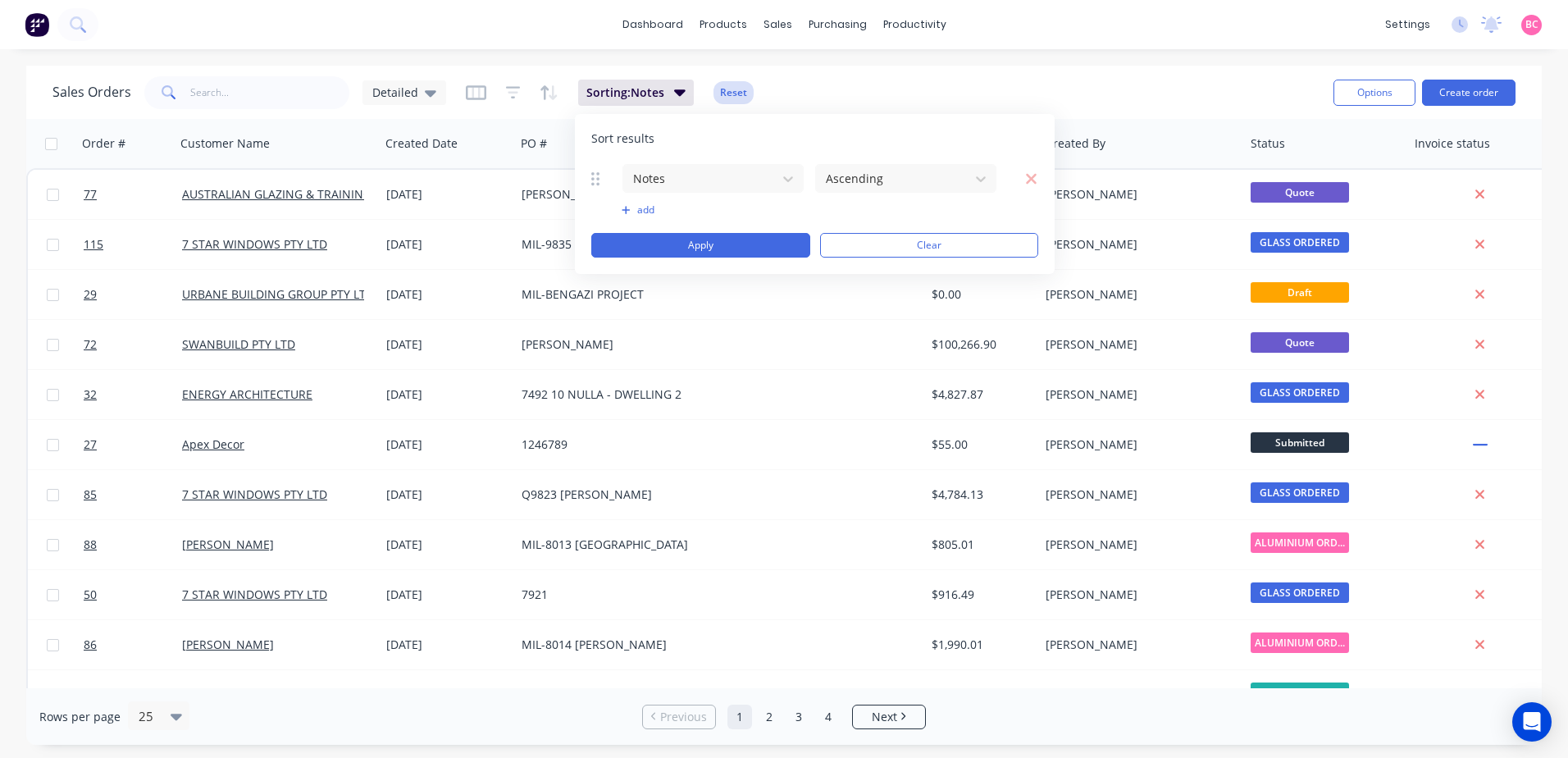
click at [727, 98] on button "Reset" at bounding box center [733, 92] width 40 height 23
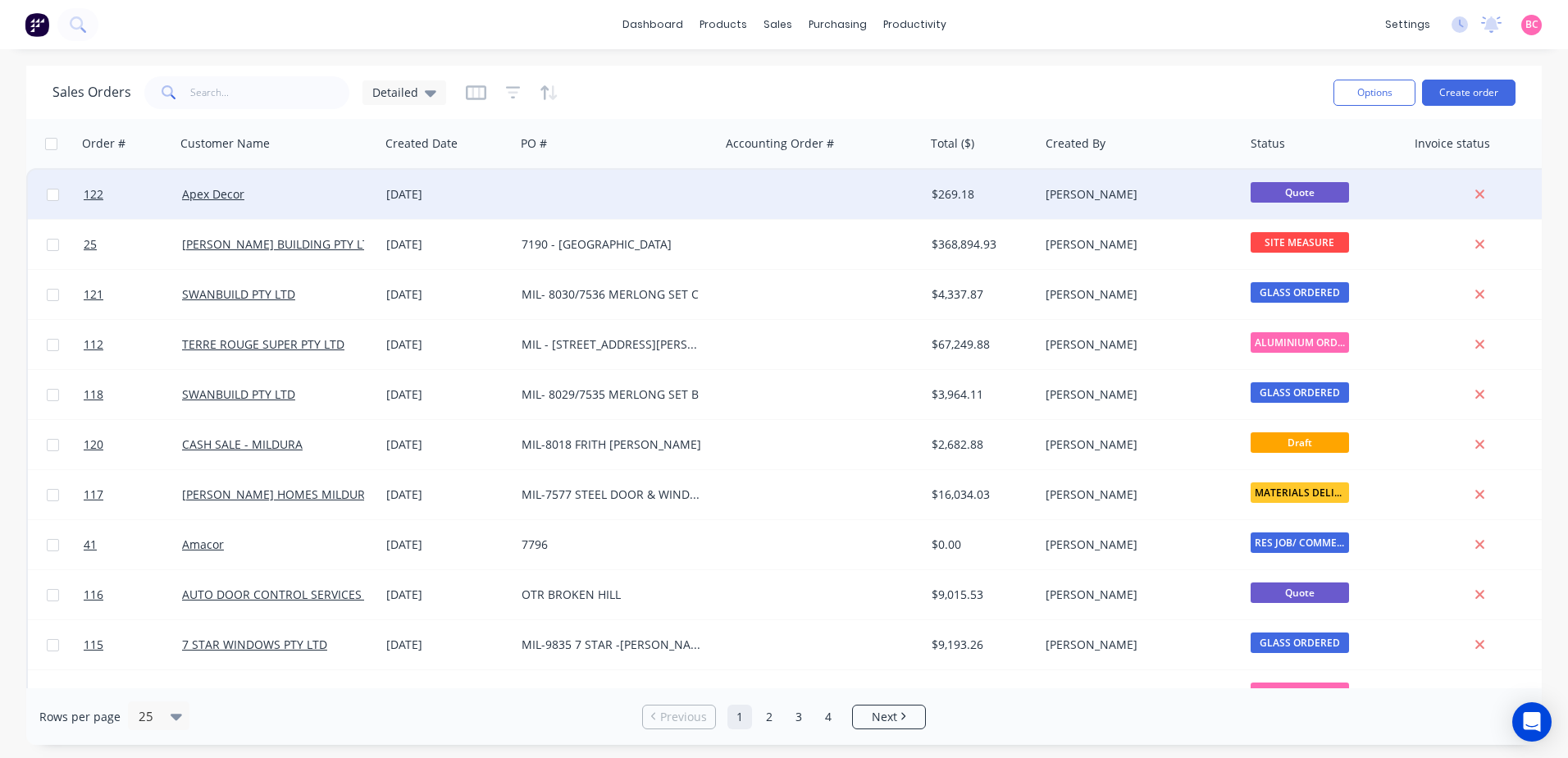
click at [280, 206] on div "Apex Decor" at bounding box center [277, 194] width 205 height 49
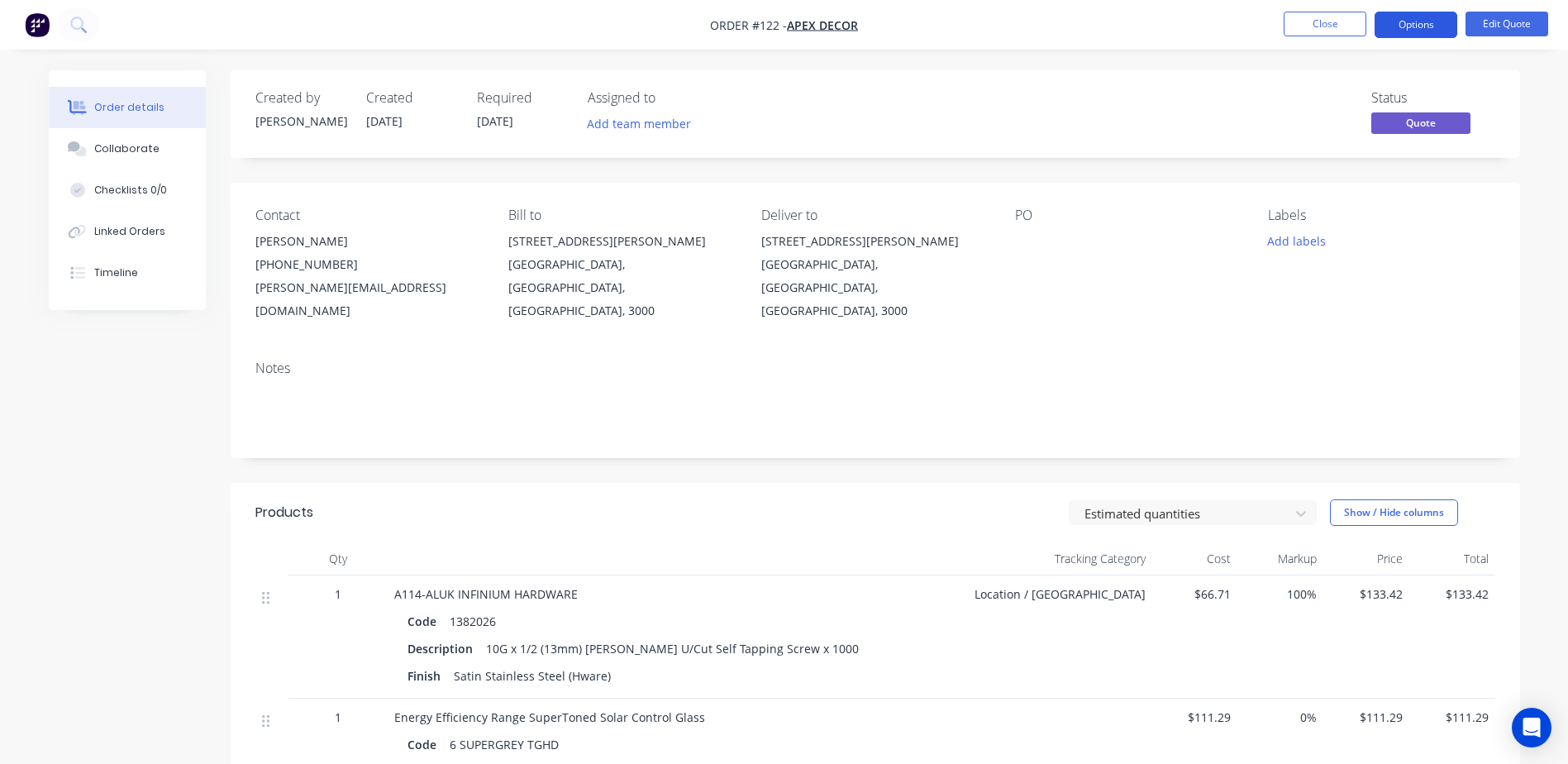
click at [1431, 23] on button "Options" at bounding box center [1416, 25] width 83 height 26
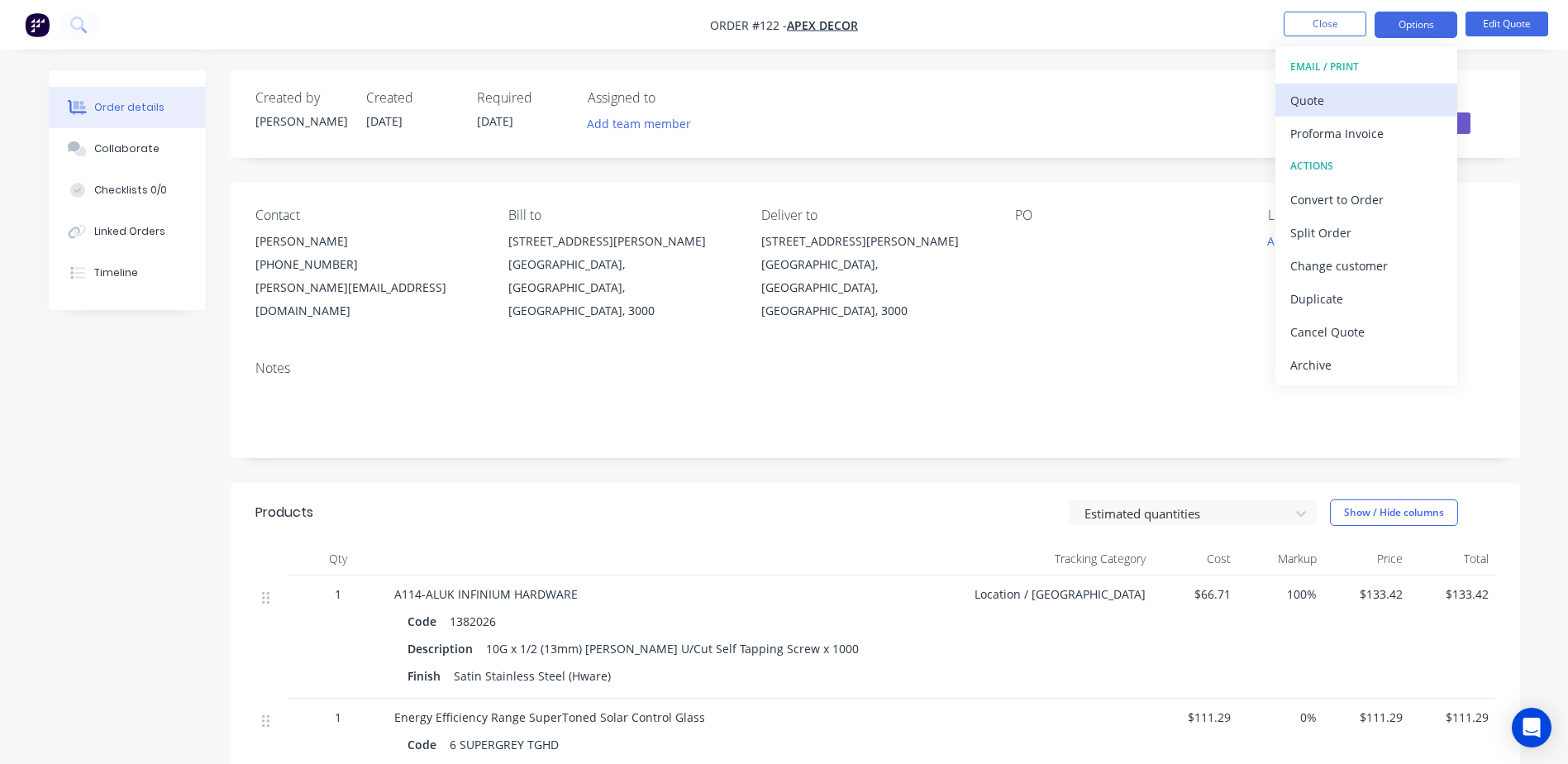
click at [1349, 106] on div "Quote" at bounding box center [1366, 100] width 152 height 24
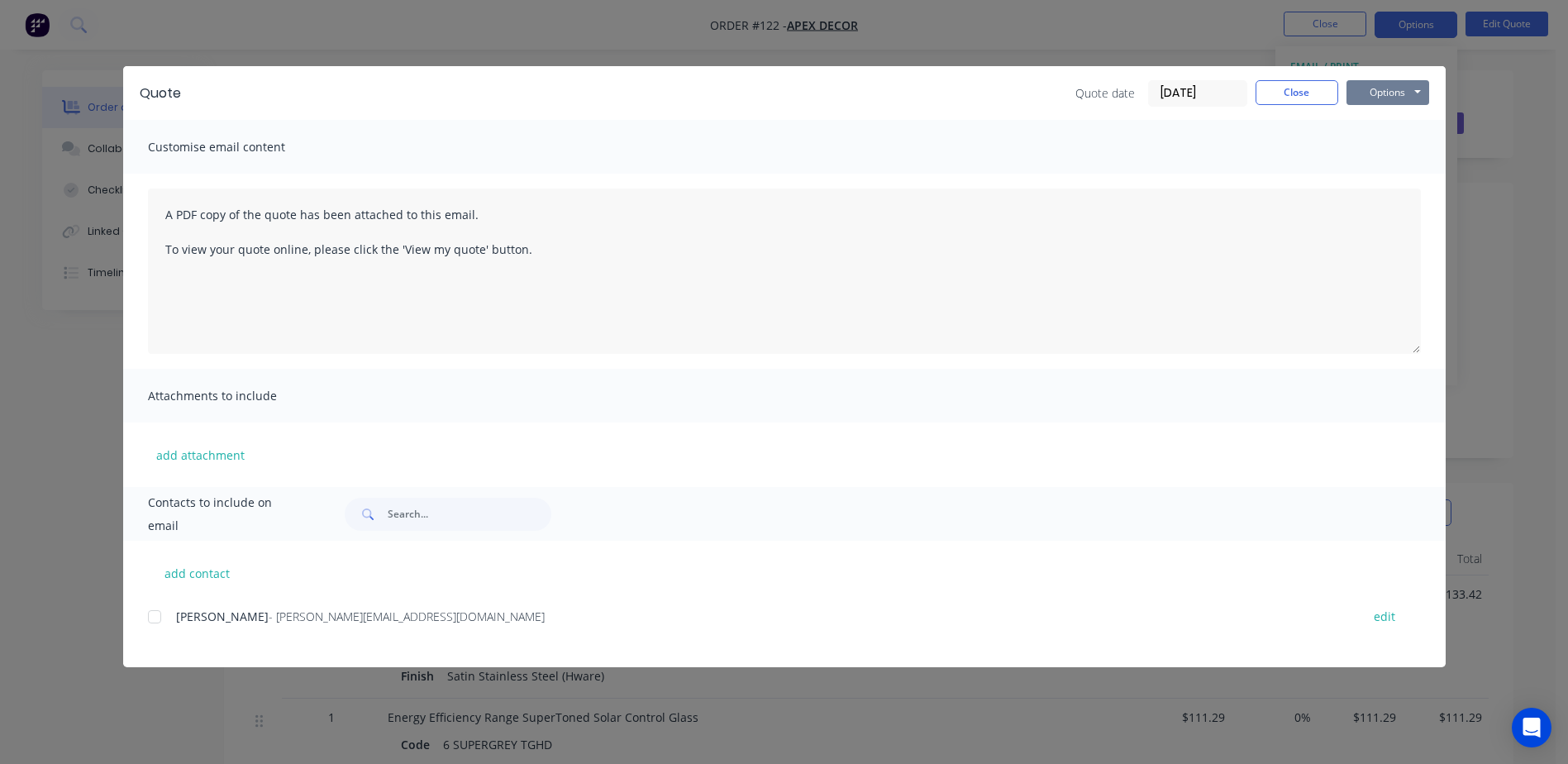
click at [1374, 91] on button "Options" at bounding box center [1388, 92] width 83 height 25
click at [1389, 122] on button "Preview" at bounding box center [1399, 121] width 106 height 27
click at [1278, 95] on button "Close" at bounding box center [1297, 92] width 83 height 25
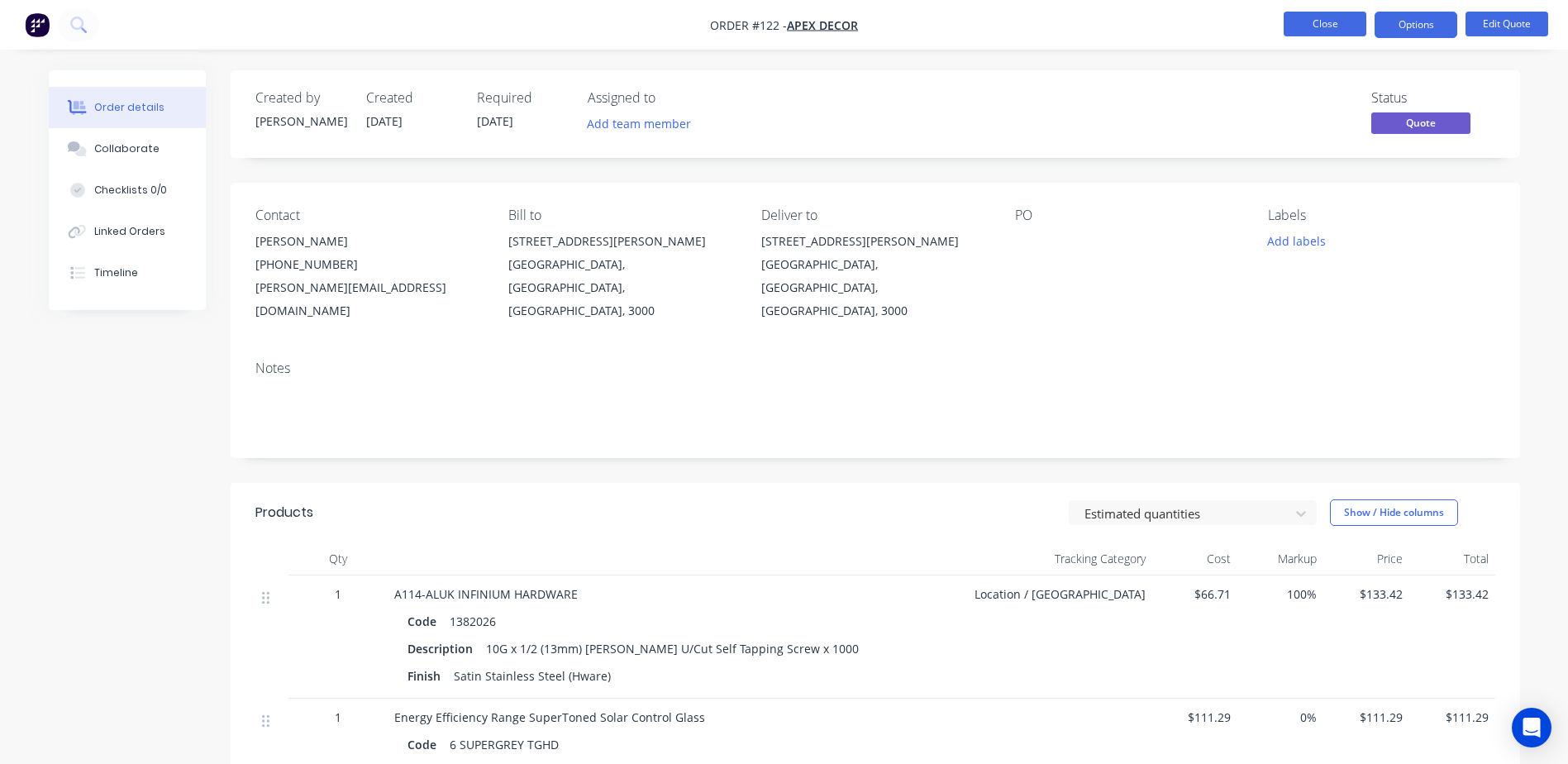
click at [1310, 31] on button "Close" at bounding box center [1325, 24] width 83 height 25
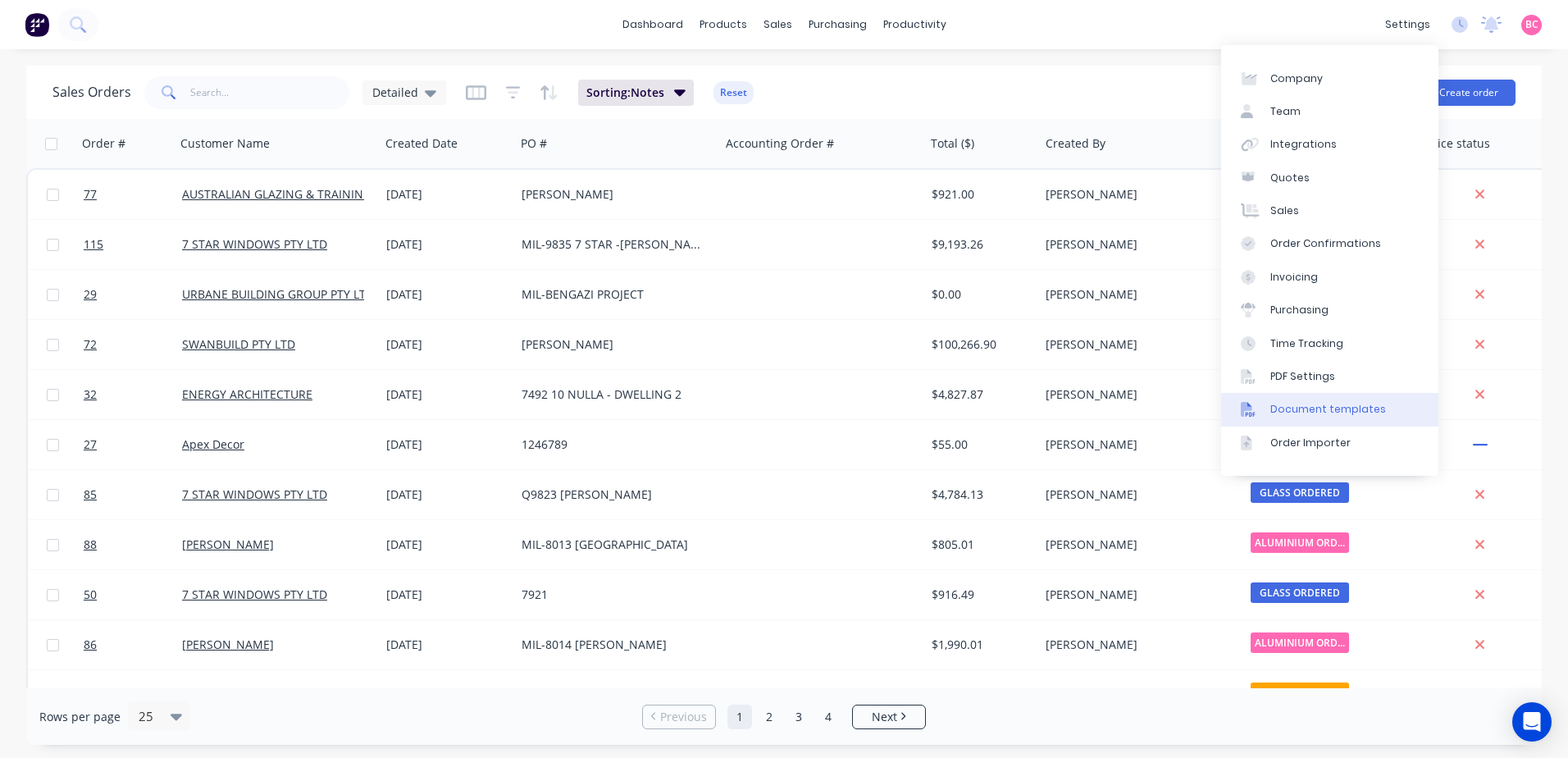
click at [1337, 401] on link "Document templates" at bounding box center [1329, 409] width 217 height 33
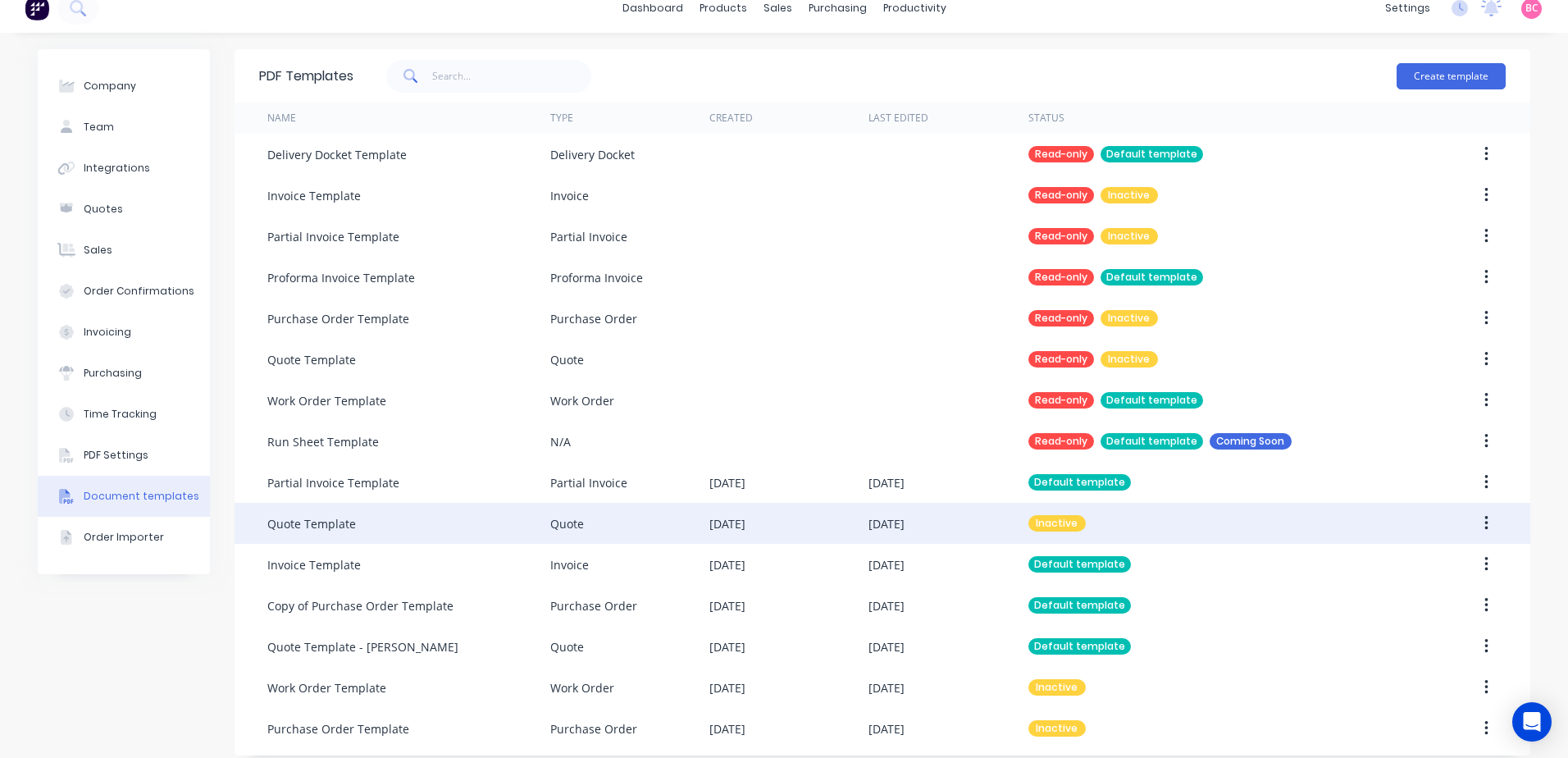
scroll to position [30, 0]
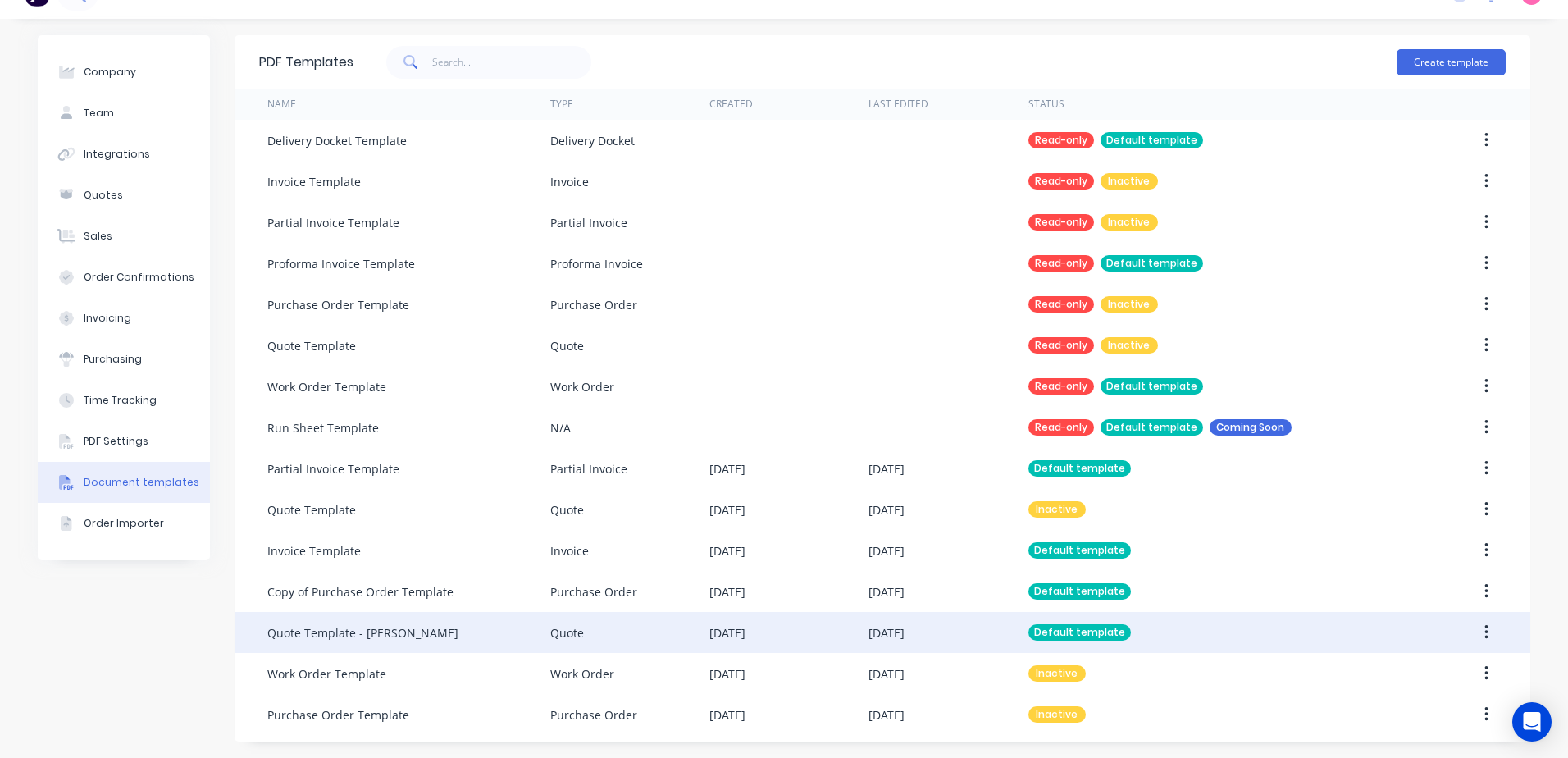
click at [1484, 631] on icon "button" at bounding box center [1486, 632] width 4 height 18
click at [1404, 701] on div "Duplicate" at bounding box center [1428, 707] width 126 height 24
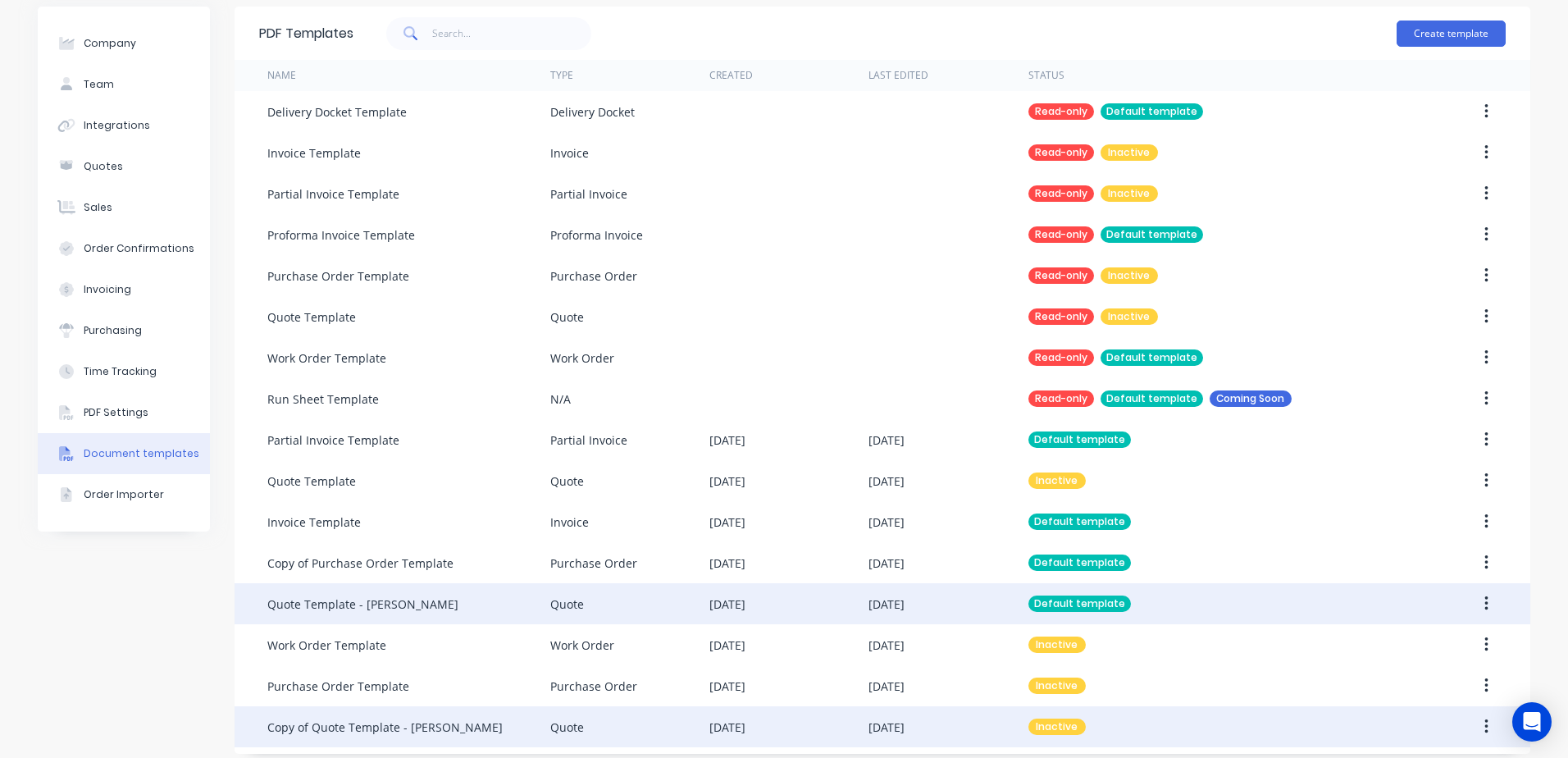
scroll to position [71, 0]
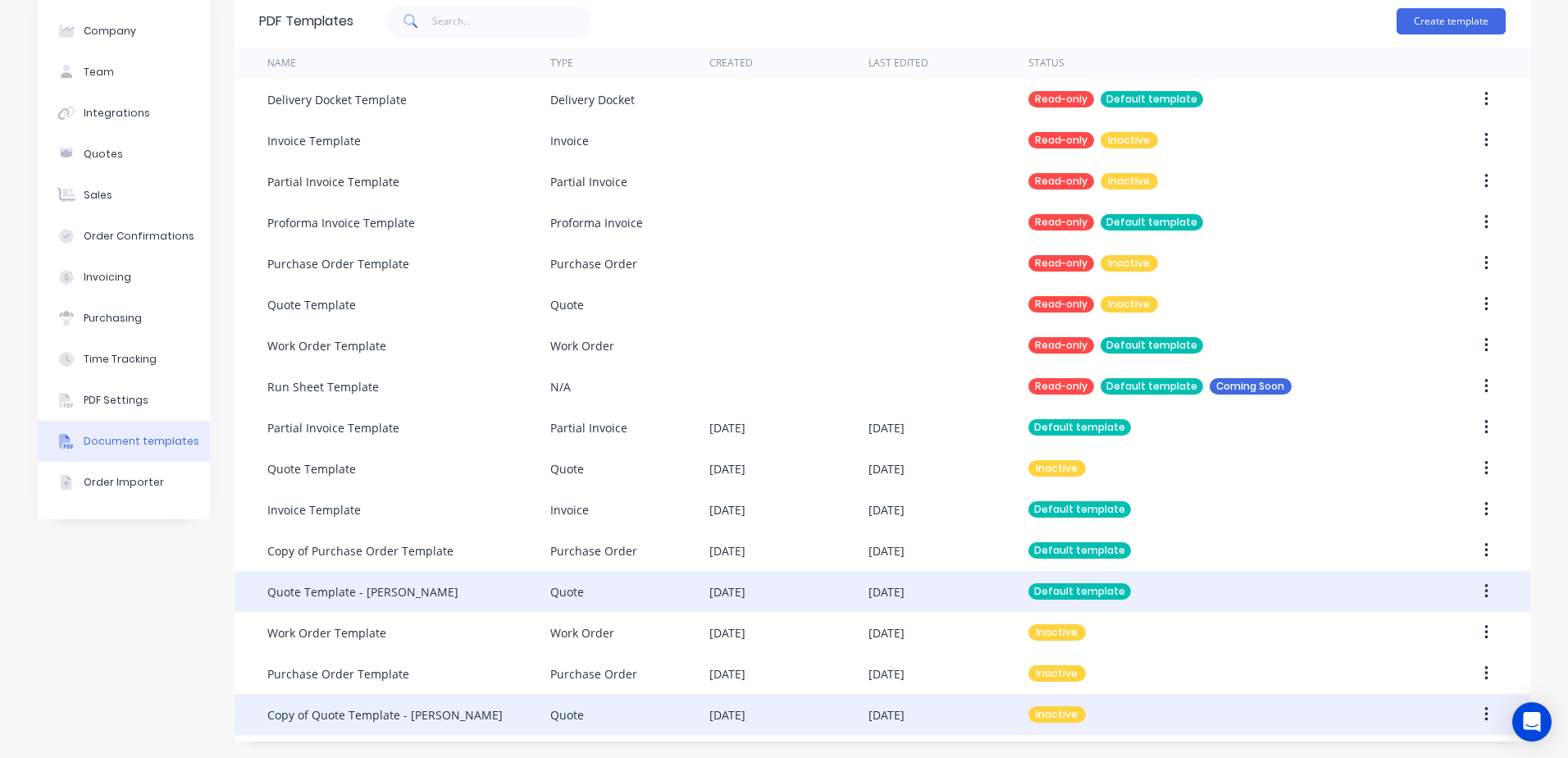
click at [674, 728] on div "Quote" at bounding box center [630, 714] width 159 height 41
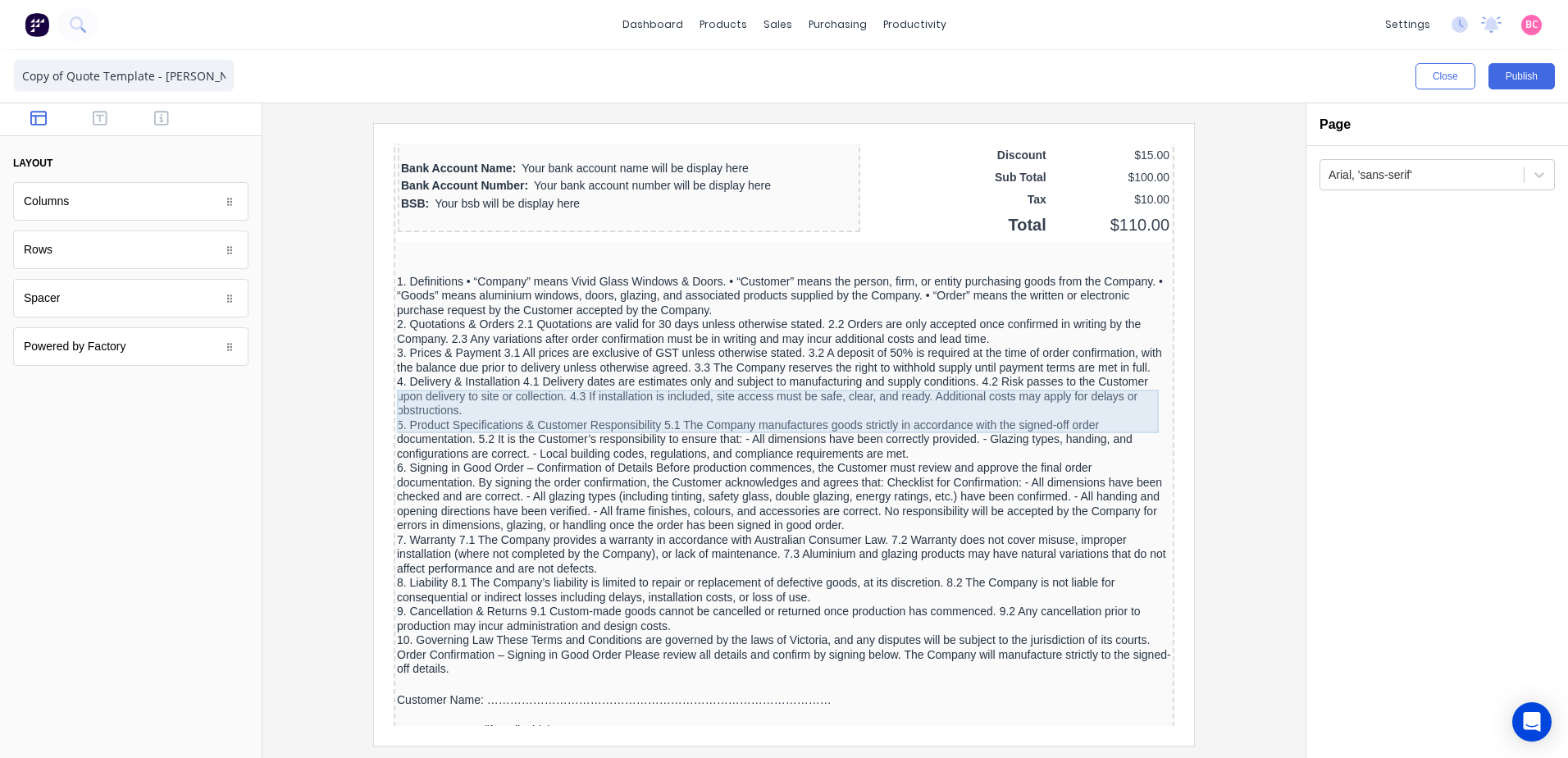
scroll to position [1246, 0]
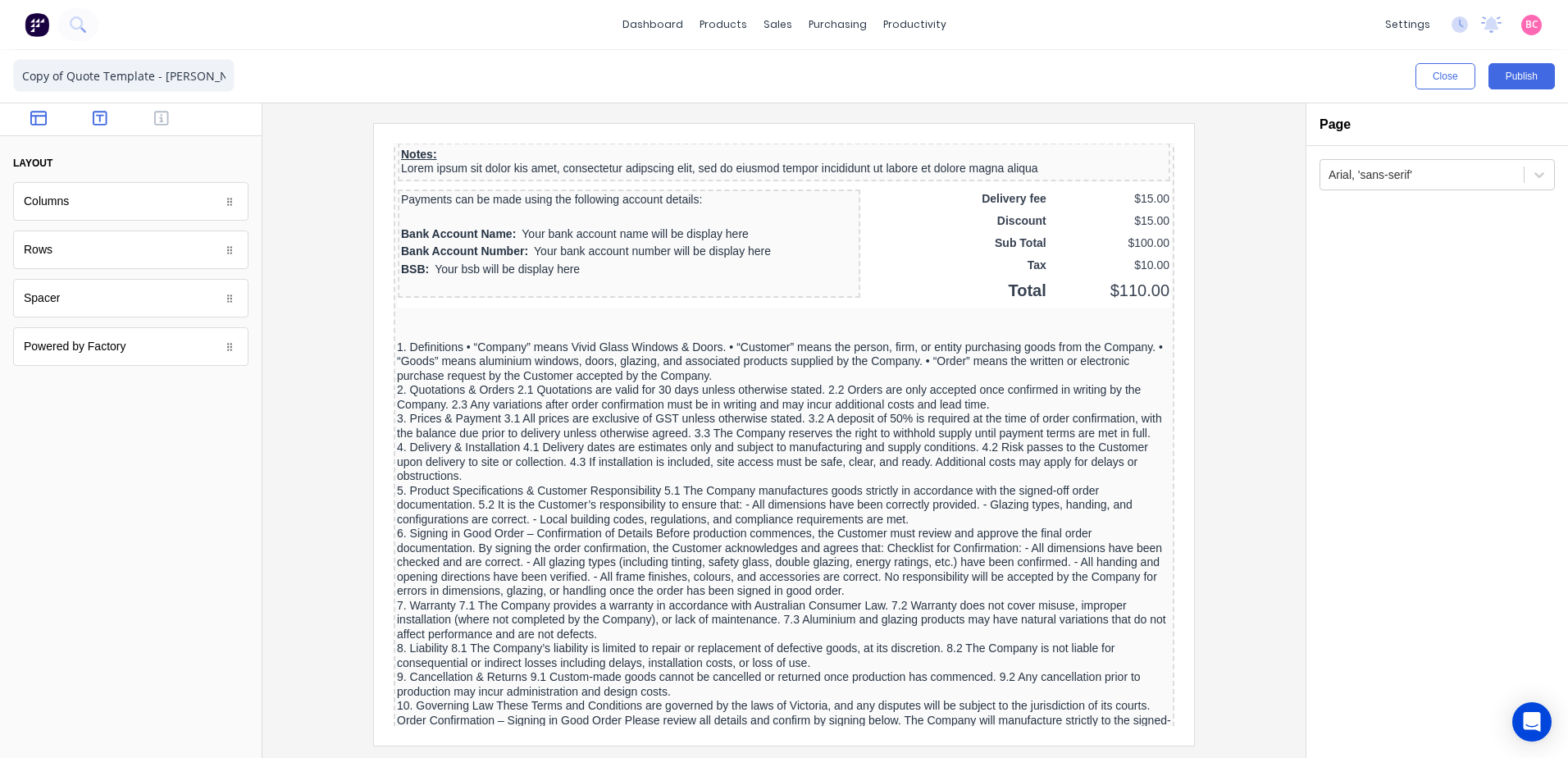
click at [105, 123] on icon "button" at bounding box center [99, 118] width 15 height 17
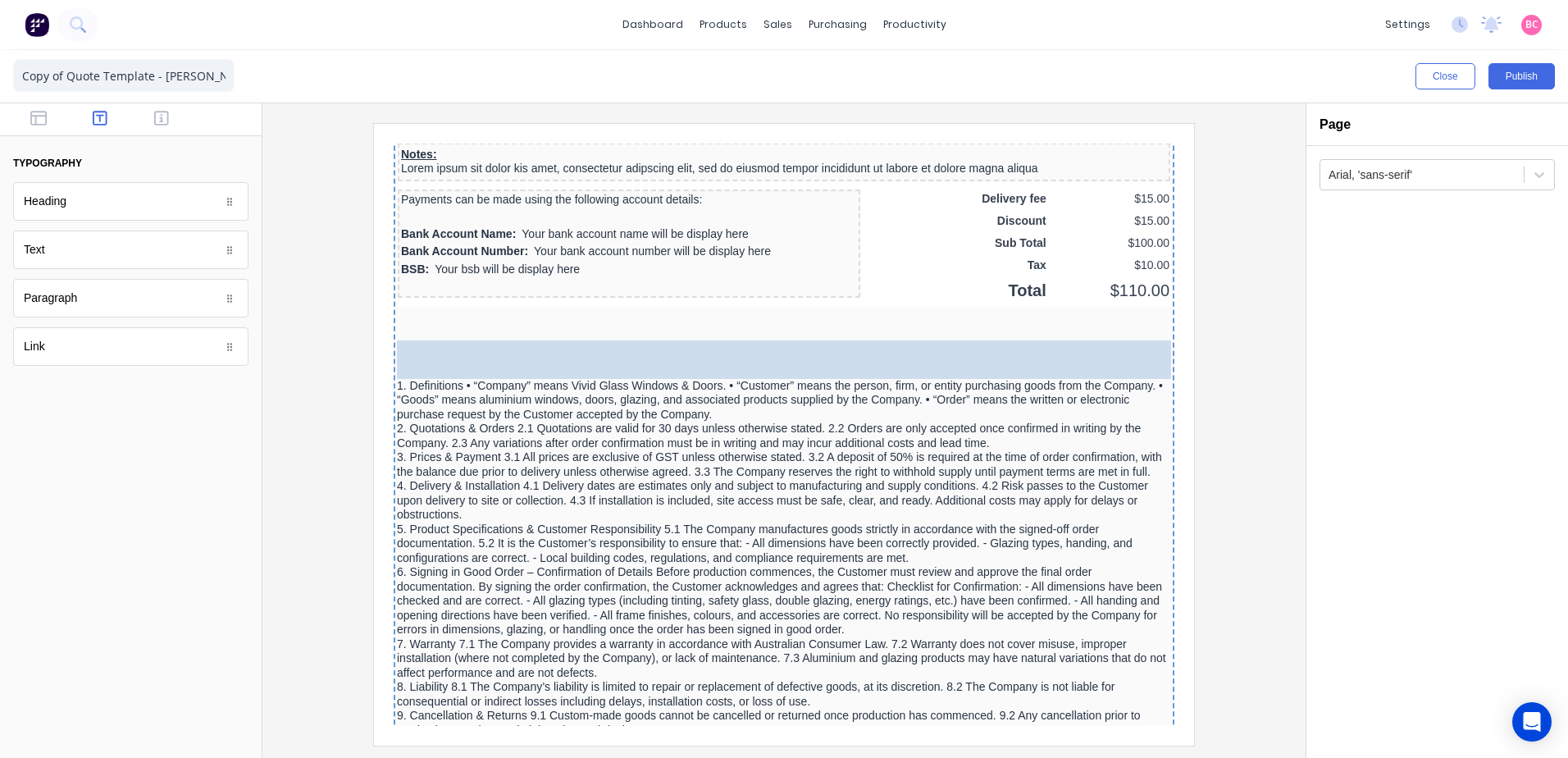
drag, startPoint x: 153, startPoint y: 212, endPoint x: 433, endPoint y: 356, distance: 314.9
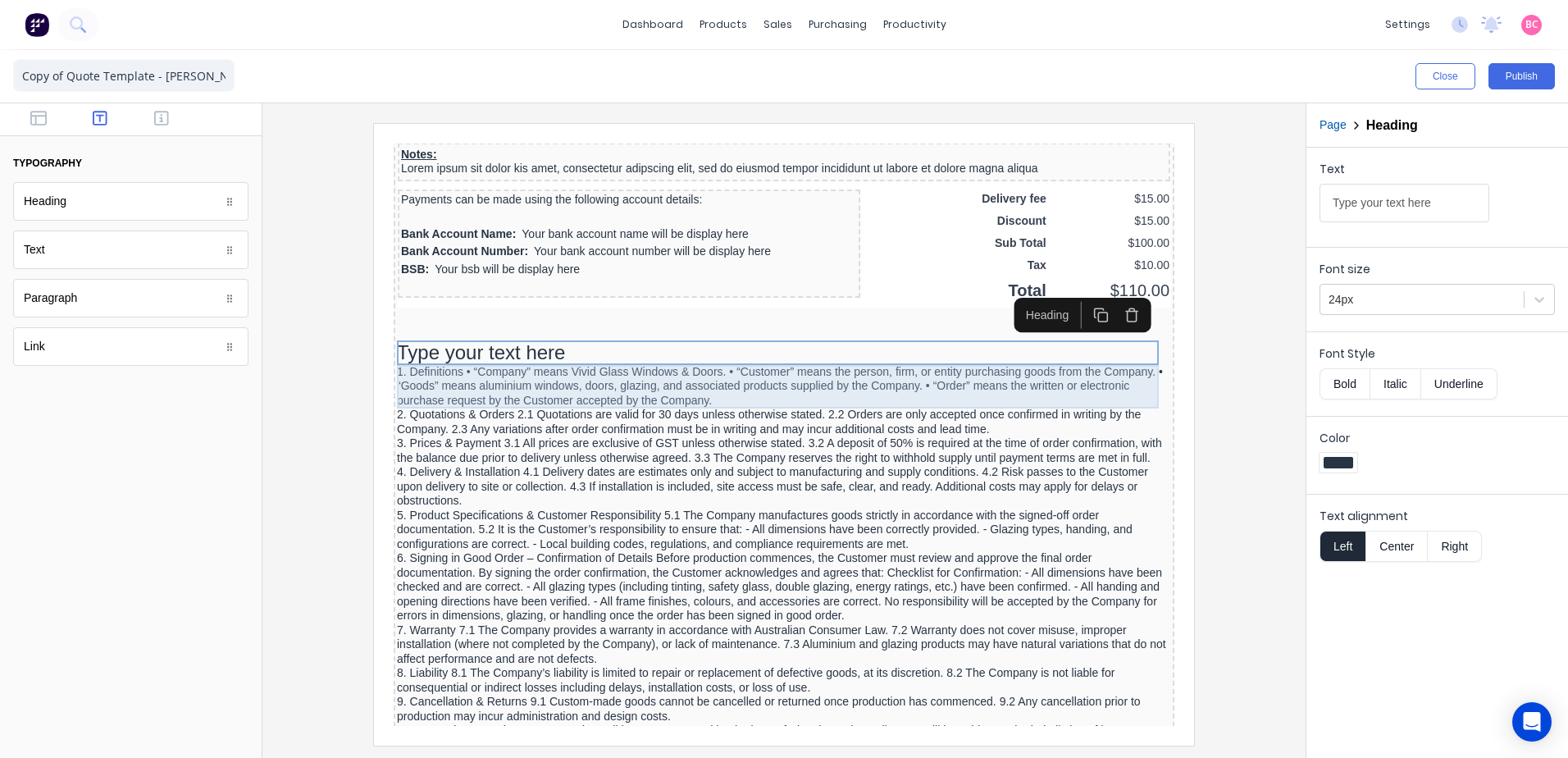
click at [438, 355] on div "1. Definitions • “Company” means Vivid Glass Windows & Doors. • “Customer” mean…" at bounding box center [764, 367] width 774 height 44
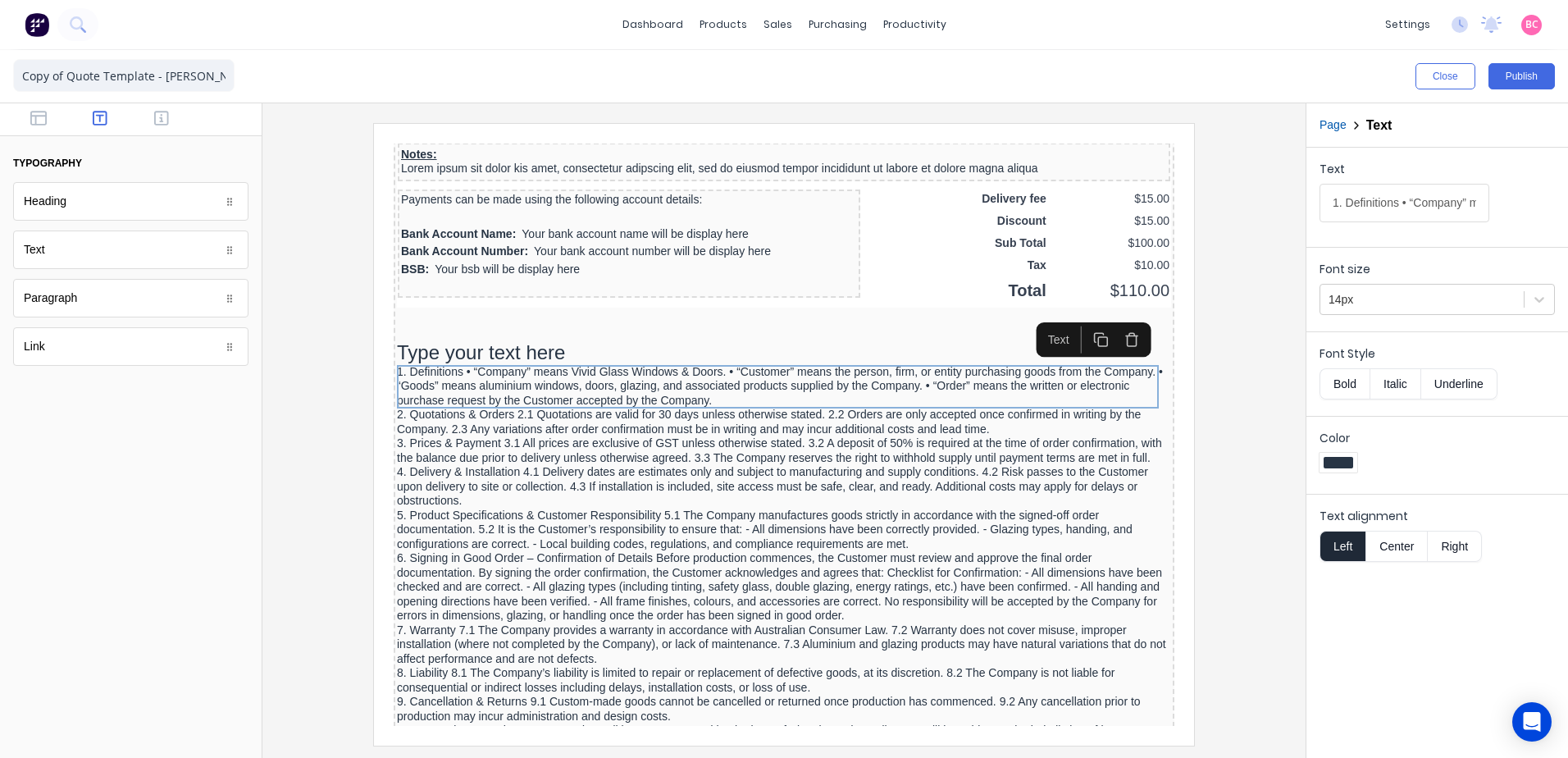
drag, startPoint x: 1329, startPoint y: 207, endPoint x: 1402, endPoint y: 209, distance: 73.0
click at [1402, 209] on input "1. Definitions • “Company” means Vivid Glass Windows & Doors. • “Customer” mean…" at bounding box center [1404, 203] width 170 height 38
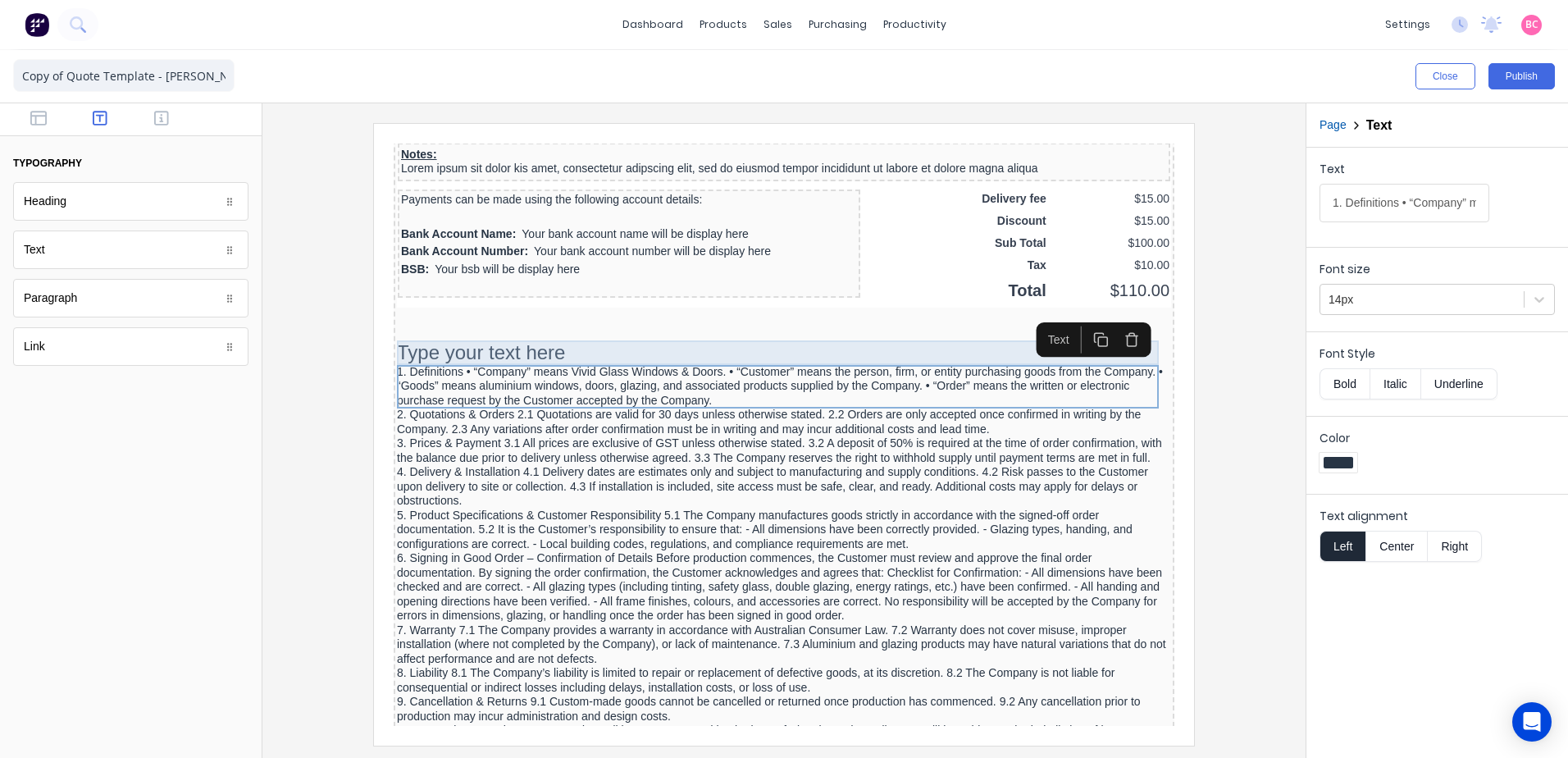
click at [444, 323] on div "Type your text here" at bounding box center [764, 333] width 774 height 24
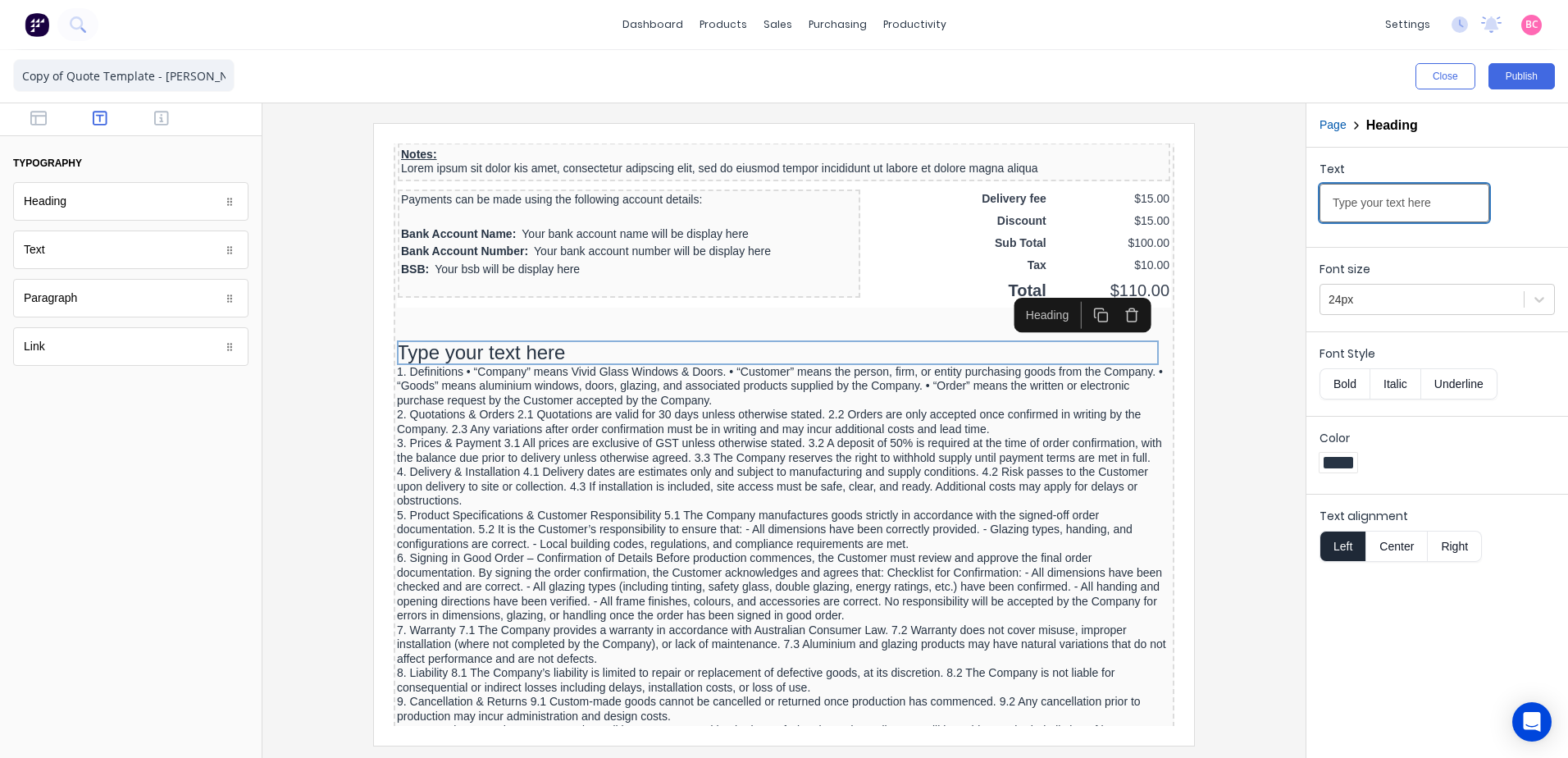
drag, startPoint x: 1835, startPoint y: 322, endPoint x: 1015, endPoint y: 186, distance: 831.2
type input "1. Definitions"
click at [1342, 389] on button "Bold" at bounding box center [1344, 384] width 50 height 31
click at [1547, 296] on div at bounding box center [1539, 300] width 30 height 30
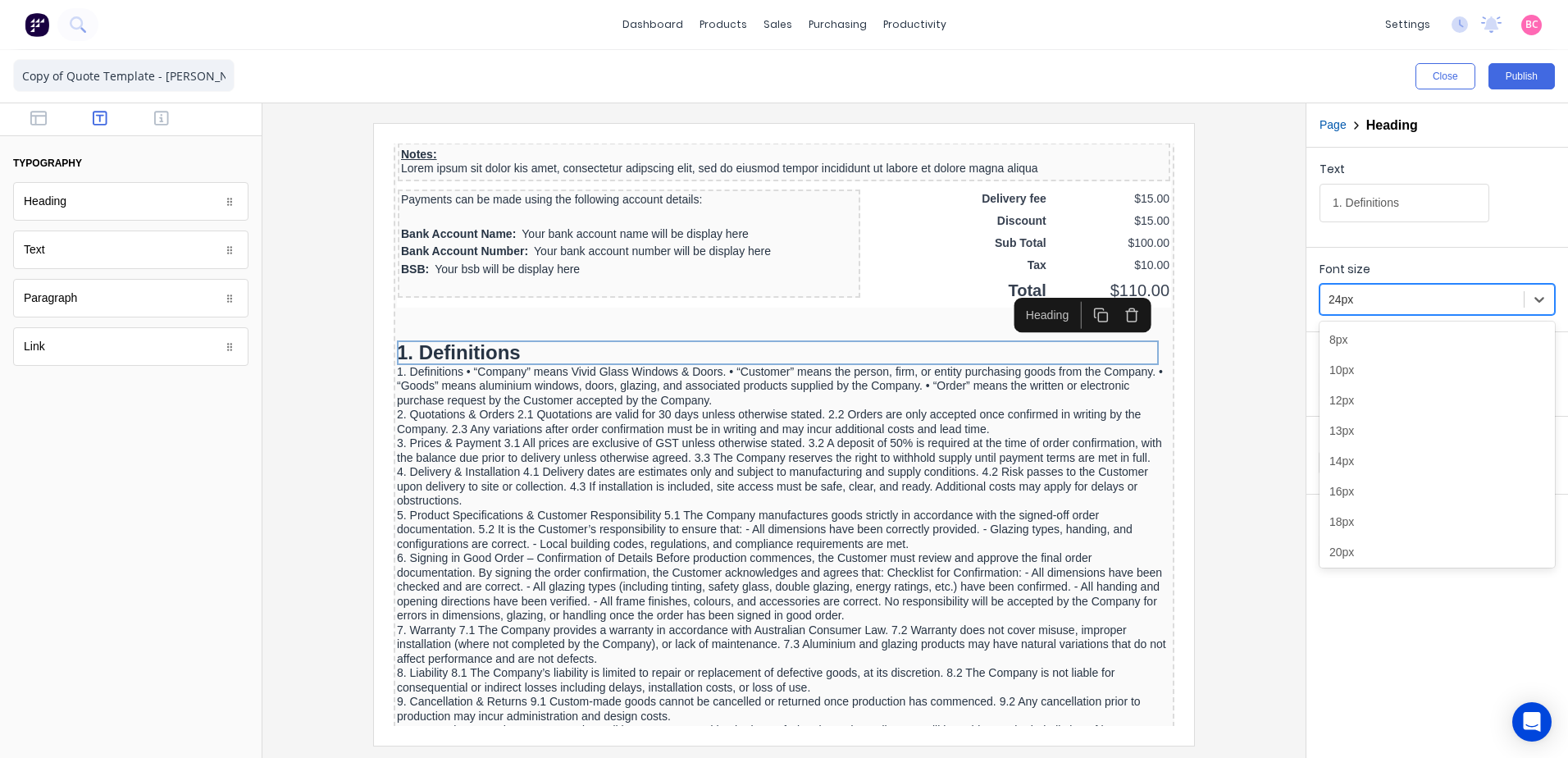
scroll to position [40, 0]
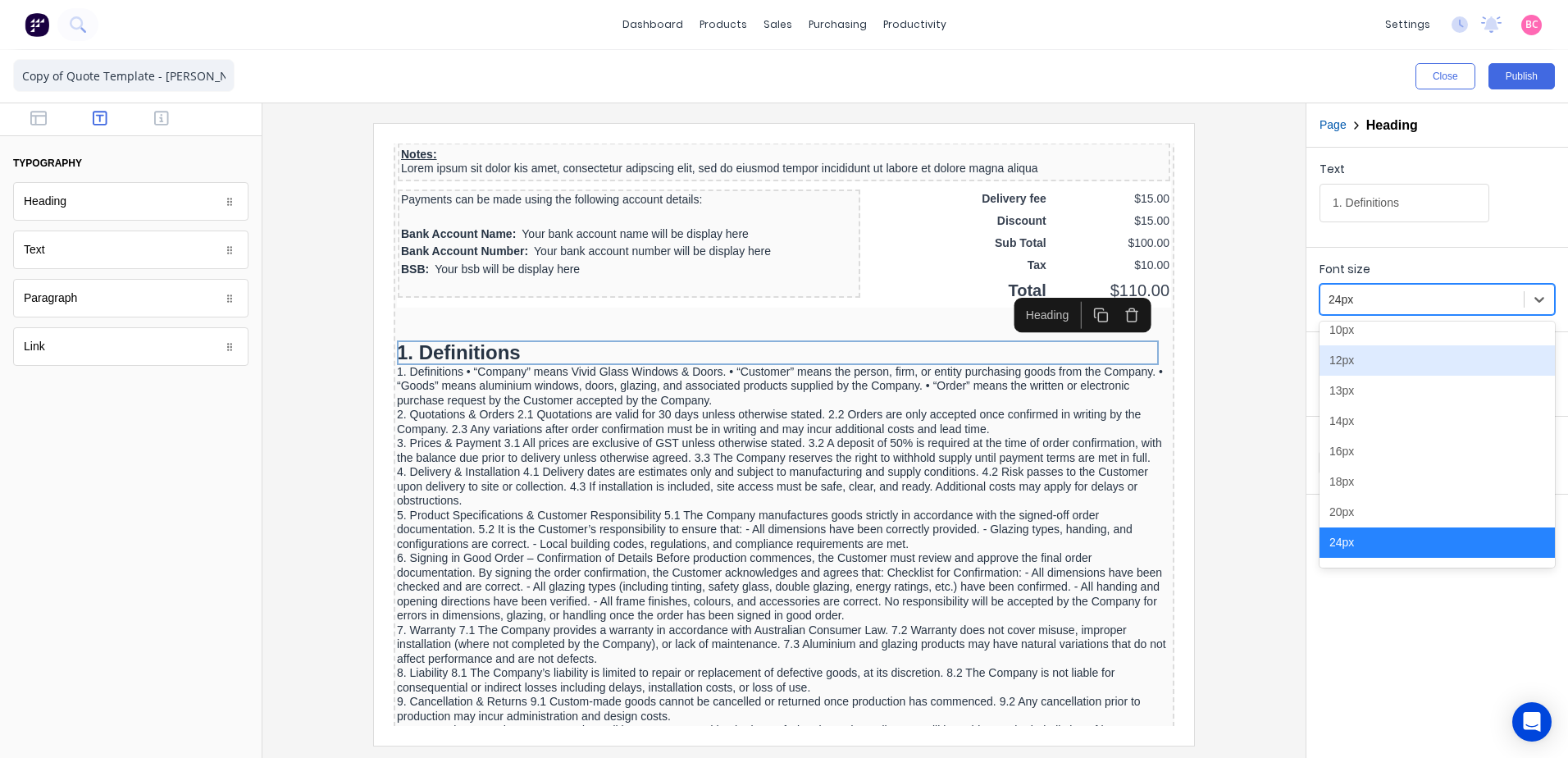
click at [1353, 366] on div "12px" at bounding box center [1437, 360] width 235 height 30
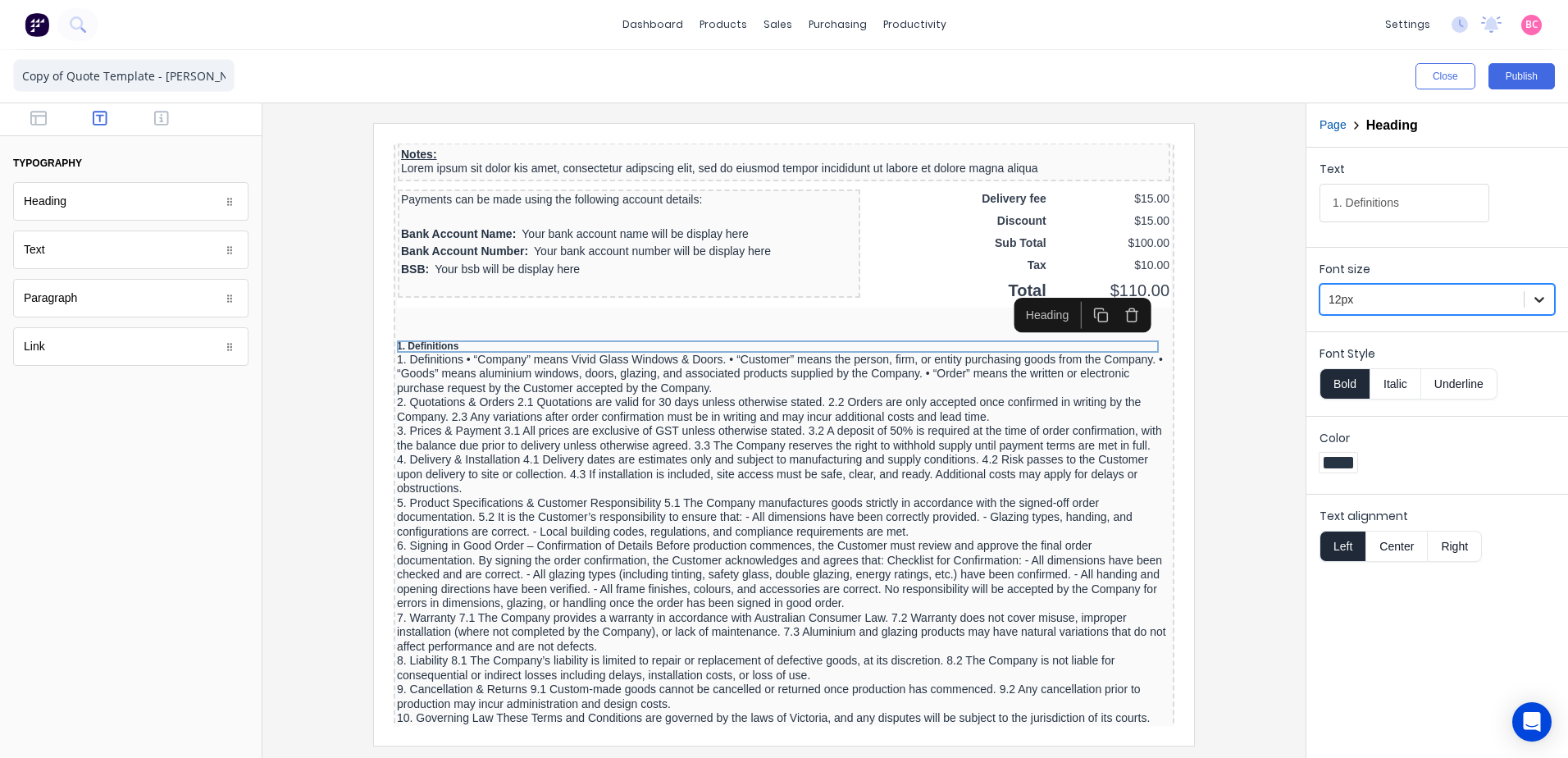
drag, startPoint x: 1540, startPoint y: 298, endPoint x: 1526, endPoint y: 308, distance: 17.2
click at [1541, 298] on icon at bounding box center [1539, 299] width 17 height 17
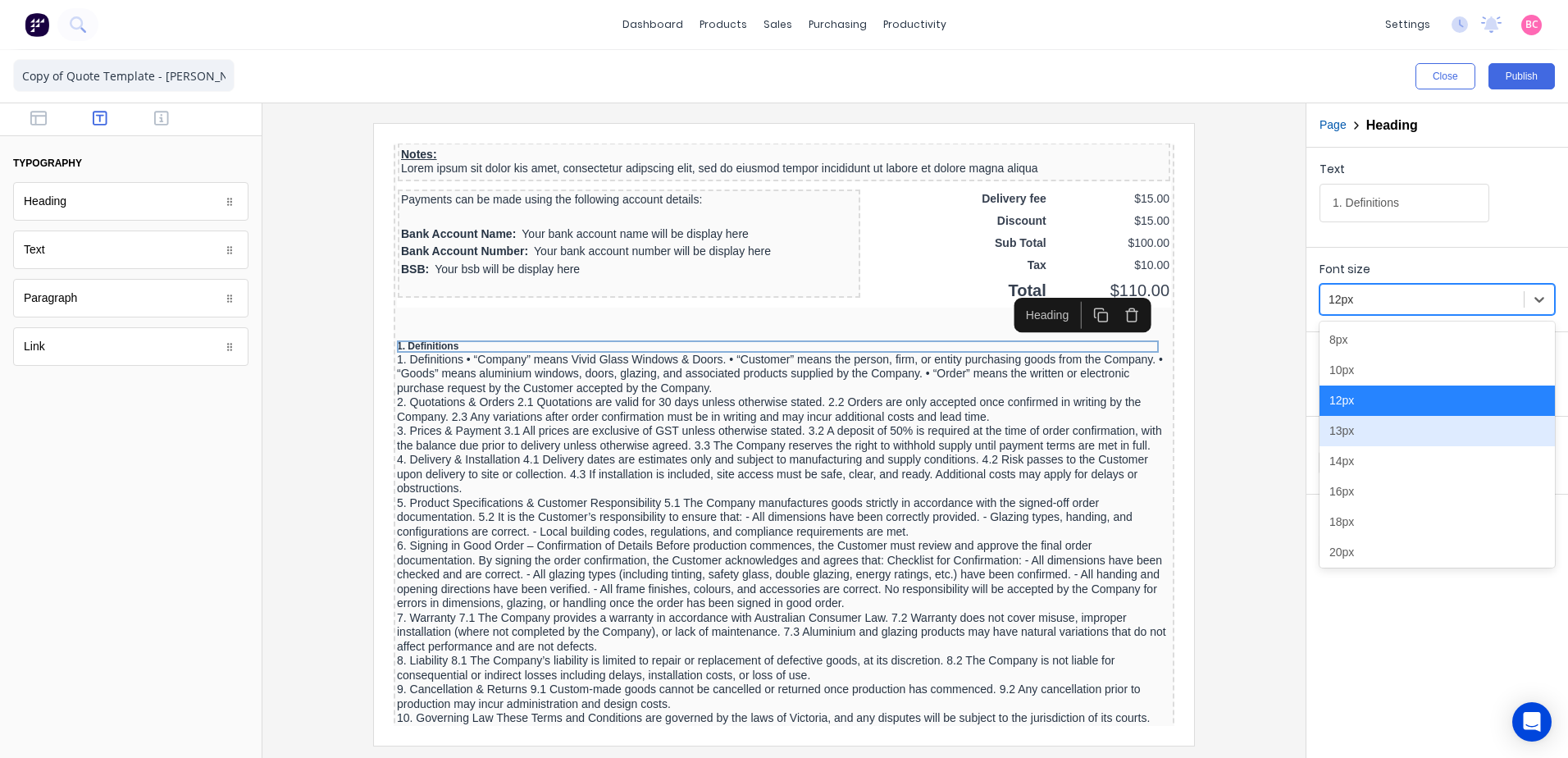
click at [1349, 434] on div "13px" at bounding box center [1437, 430] width 235 height 30
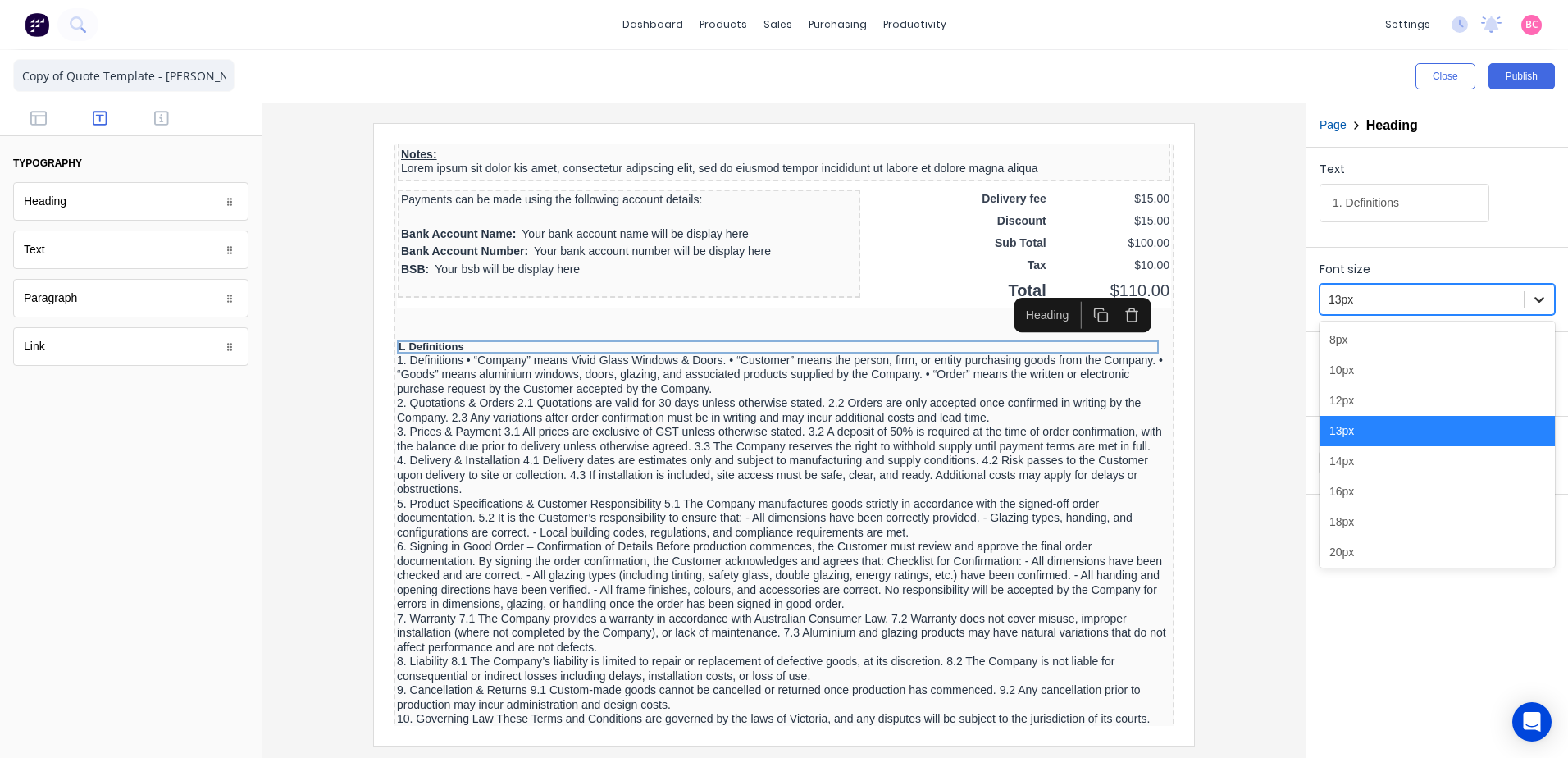
click at [1537, 306] on icon at bounding box center [1539, 299] width 17 height 17
click at [1343, 470] on div "14px" at bounding box center [1437, 461] width 235 height 30
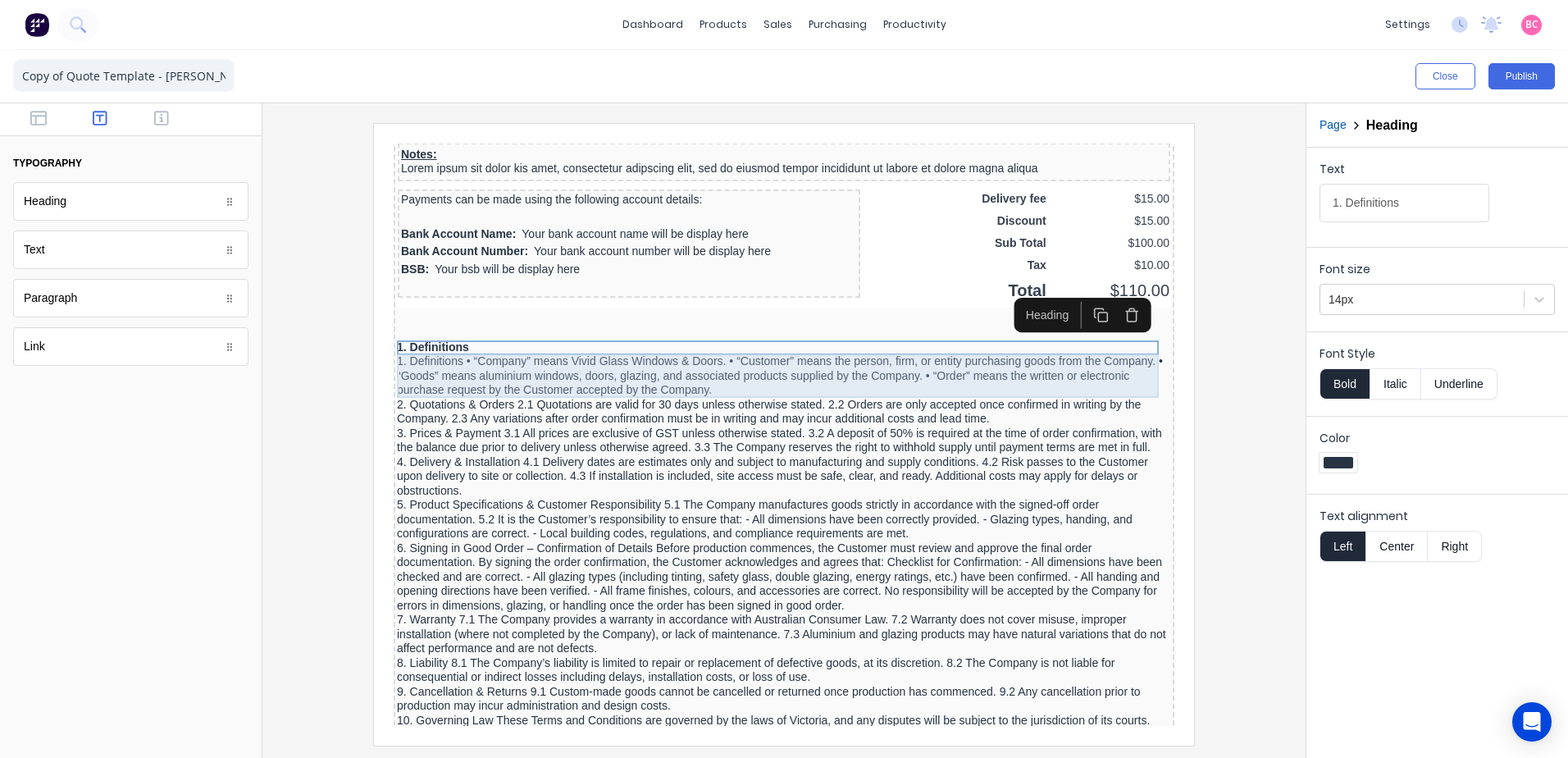
click at [417, 350] on div "1. Definitions • “Company” means Vivid Glass Windows & Doors. • “Customer” mean…" at bounding box center [764, 356] width 774 height 44
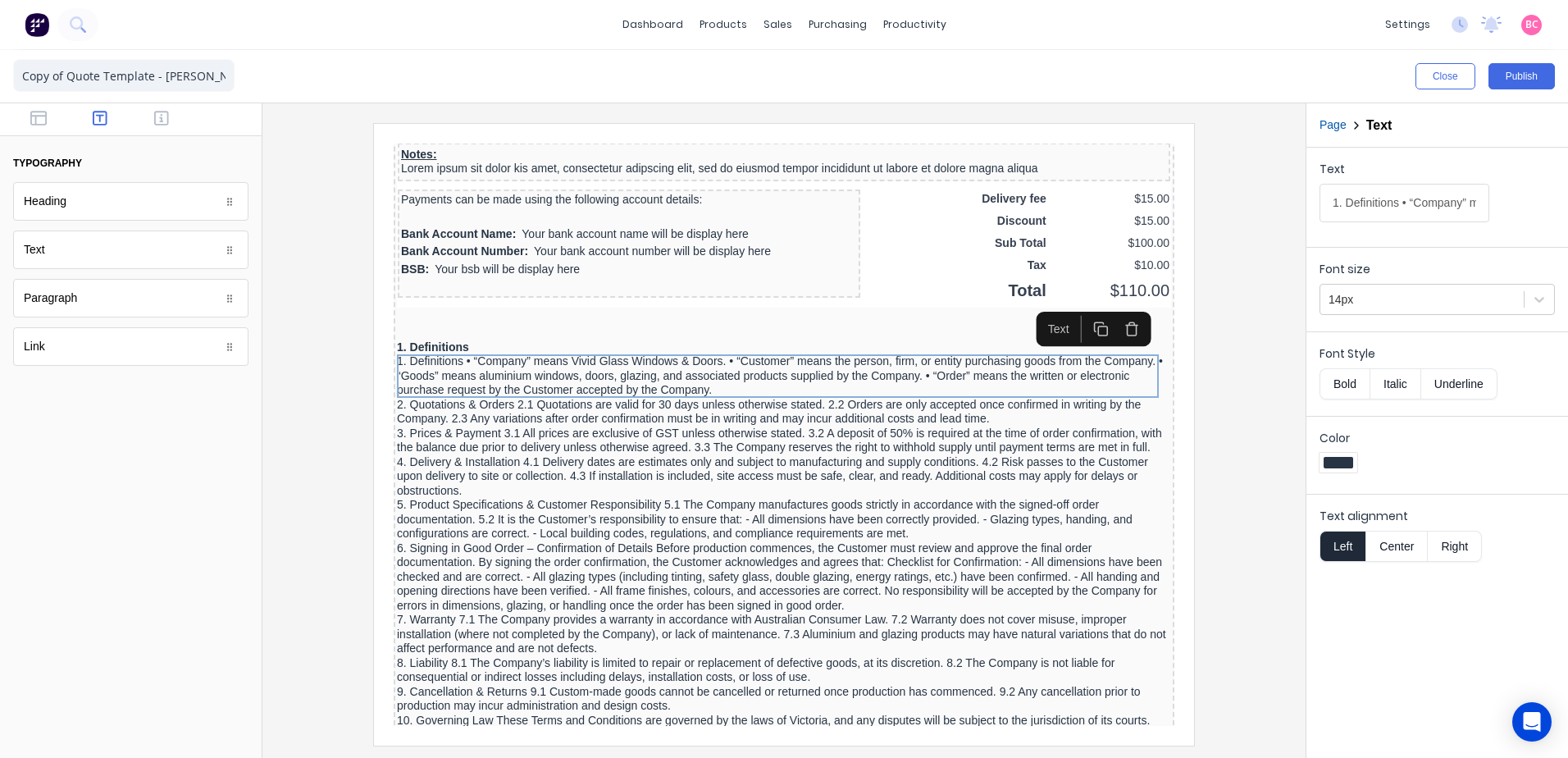
drag, startPoint x: 1402, startPoint y: 206, endPoint x: 1188, endPoint y: 207, distance: 214.0
click at [1188, 207] on div "Close Publish Components typography Heading Heading Text Text Paragraph Paragra…" at bounding box center [784, 403] width 1568 height 707
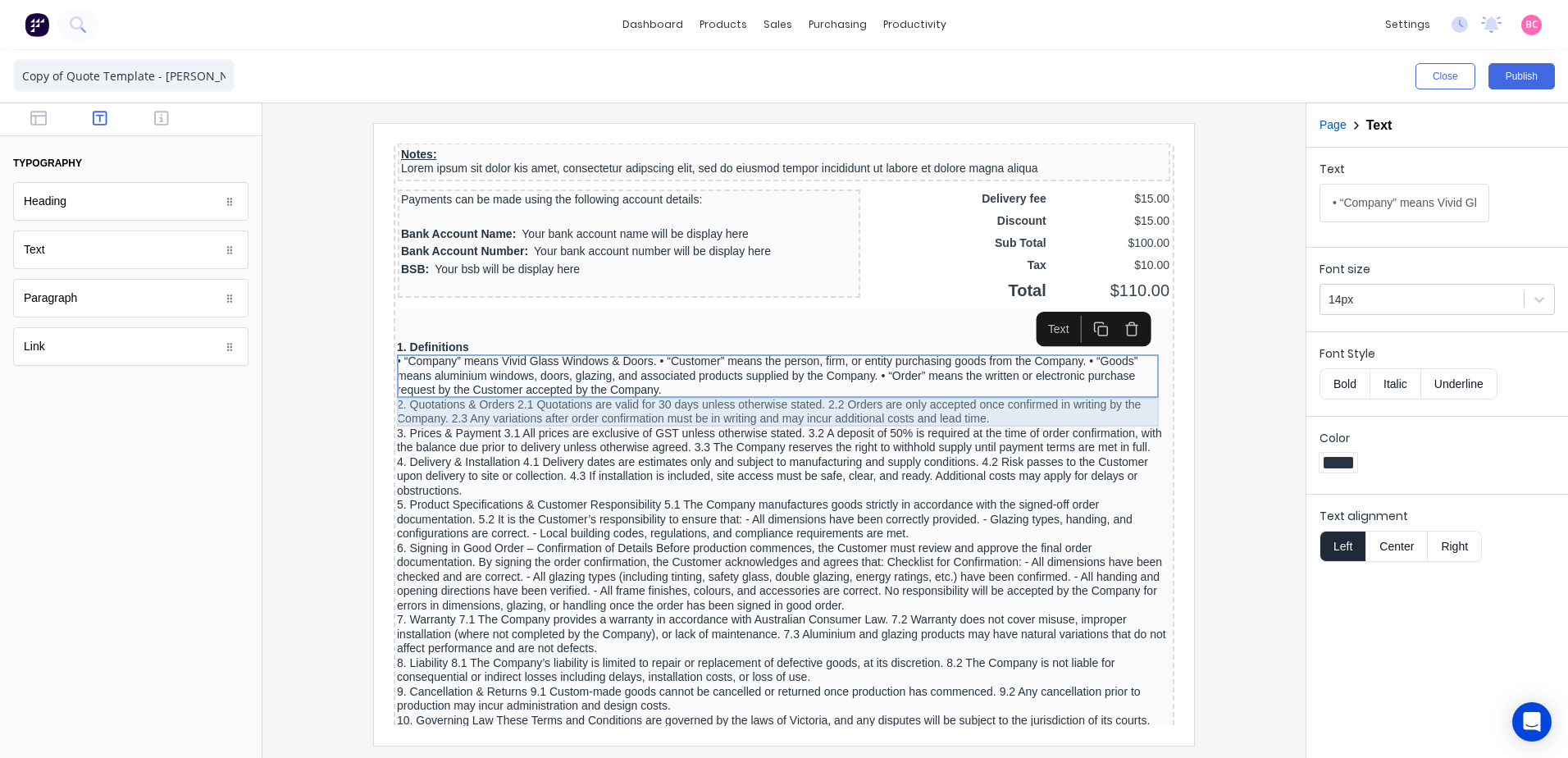
type input "• “Company” means Vivid Glass Windows & Doors. • “Customer” means the person, f…"
click at [414, 393] on div "2. Quotations & Orders 2.1 Quotations are valid for 30 days unless otherwise st…" at bounding box center [764, 392] width 774 height 29
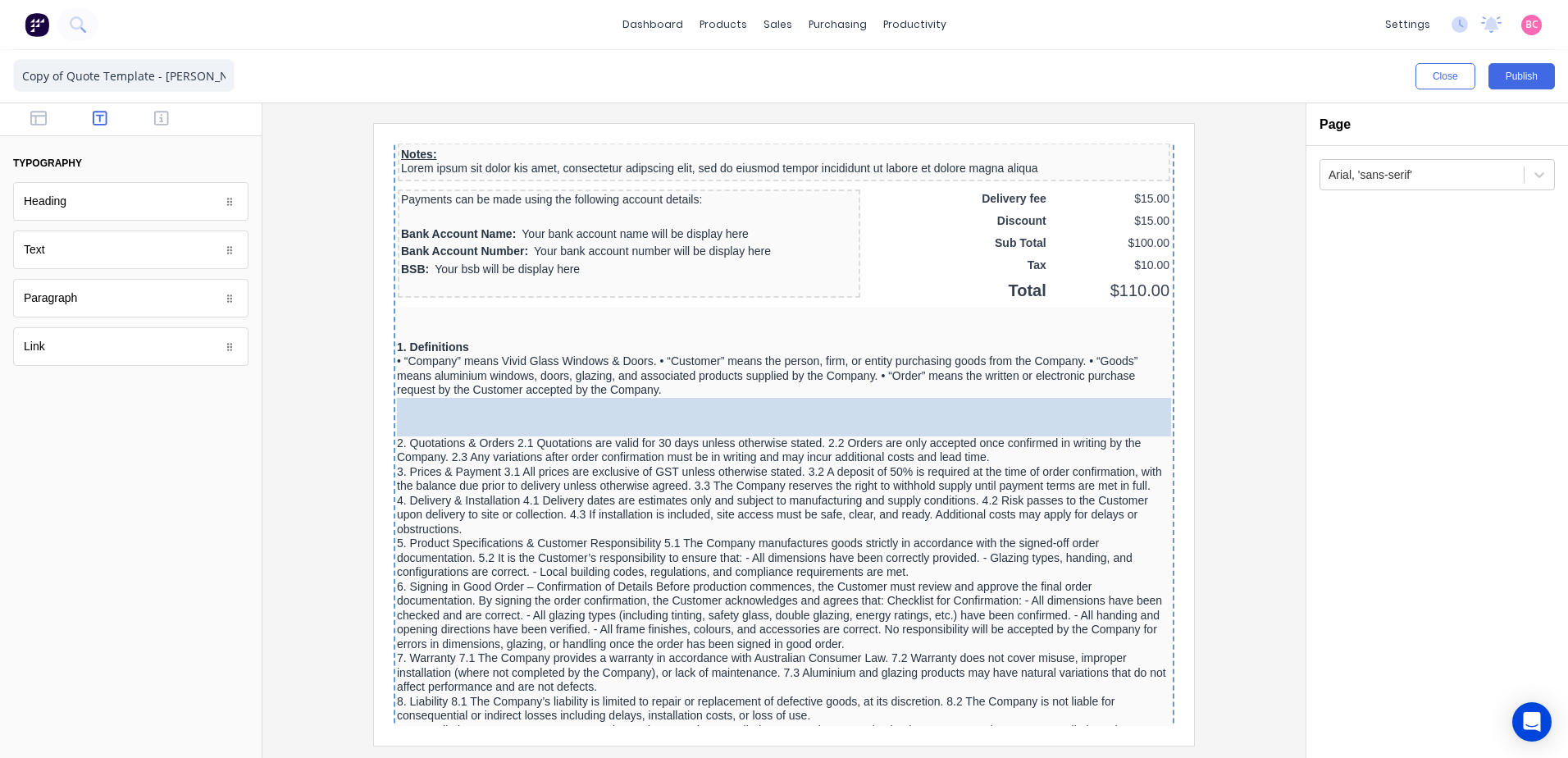
drag, startPoint x: 125, startPoint y: 213, endPoint x: 516, endPoint y: 402, distance: 434.3
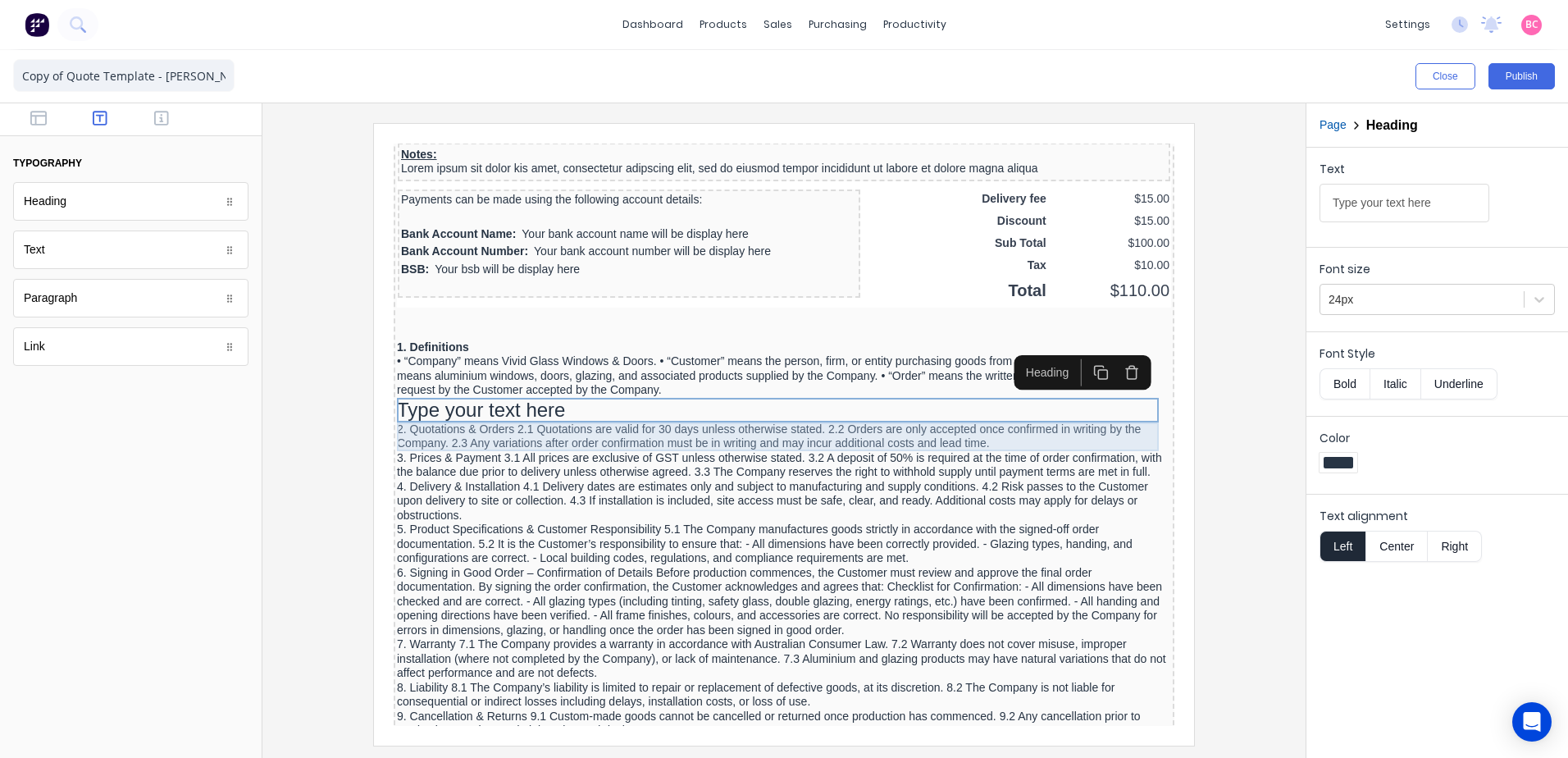
click at [422, 411] on div "2. Quotations & Orders 2.1 Quotations are valid for 30 days unless otherwise st…" at bounding box center [764, 416] width 774 height 29
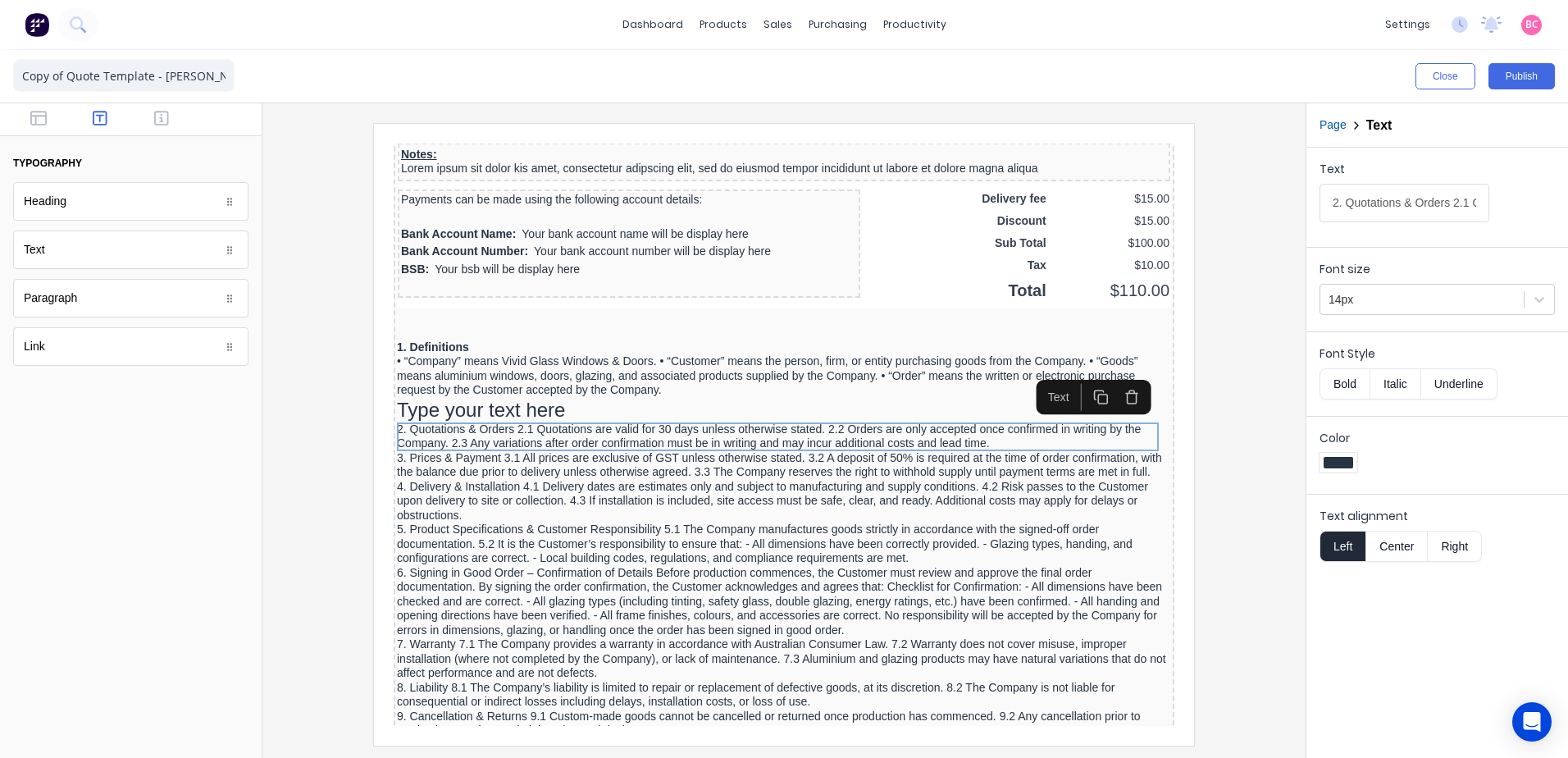
drag, startPoint x: 1825, startPoint y: 332, endPoint x: 964, endPoint y: 206, distance: 870.2
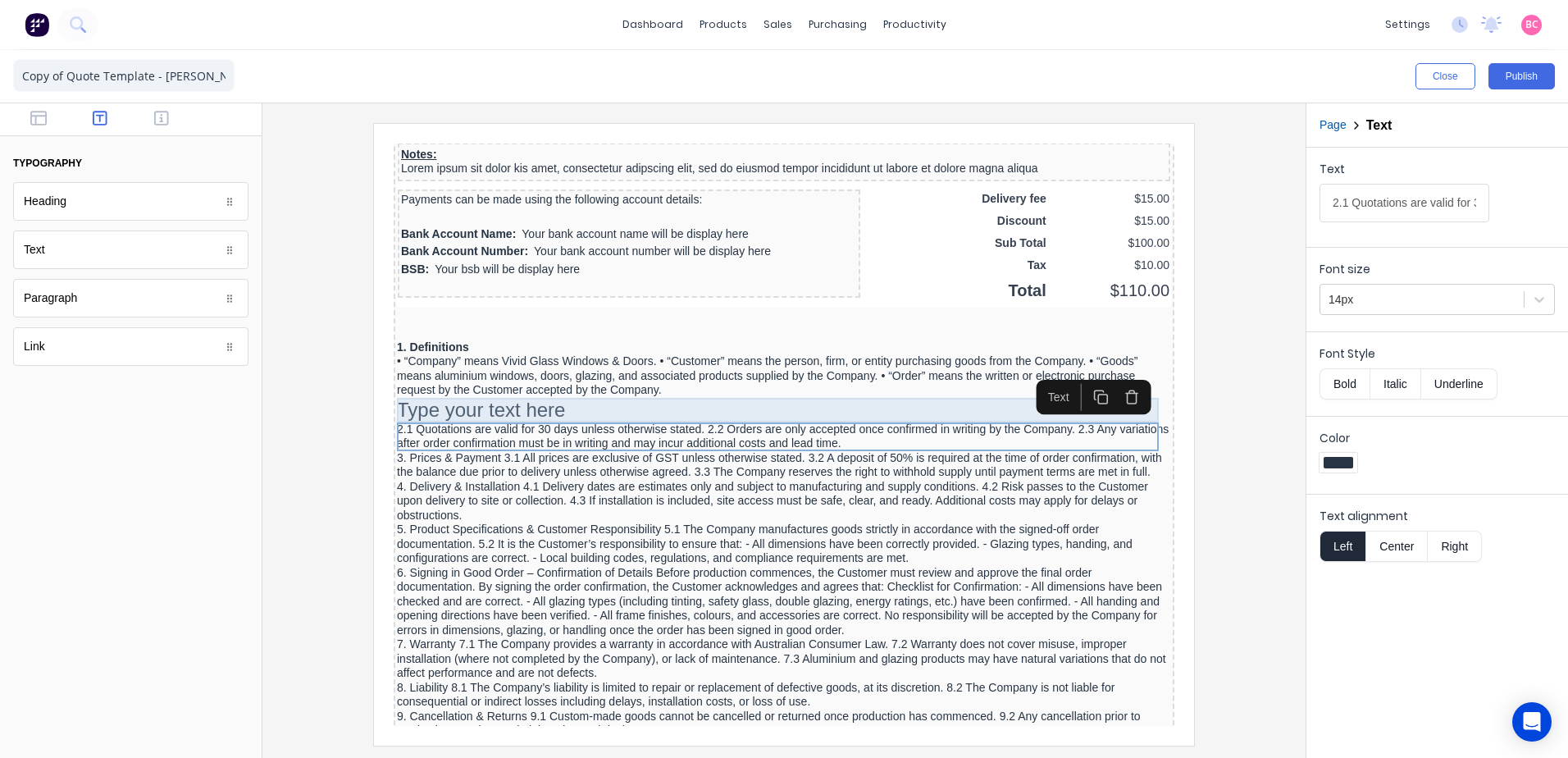
type input "2.1 Quotations are valid for 30 days unless otherwise stated. 2.2 Orders are on…"
click at [461, 394] on div "Type your text here" at bounding box center [764, 390] width 774 height 24
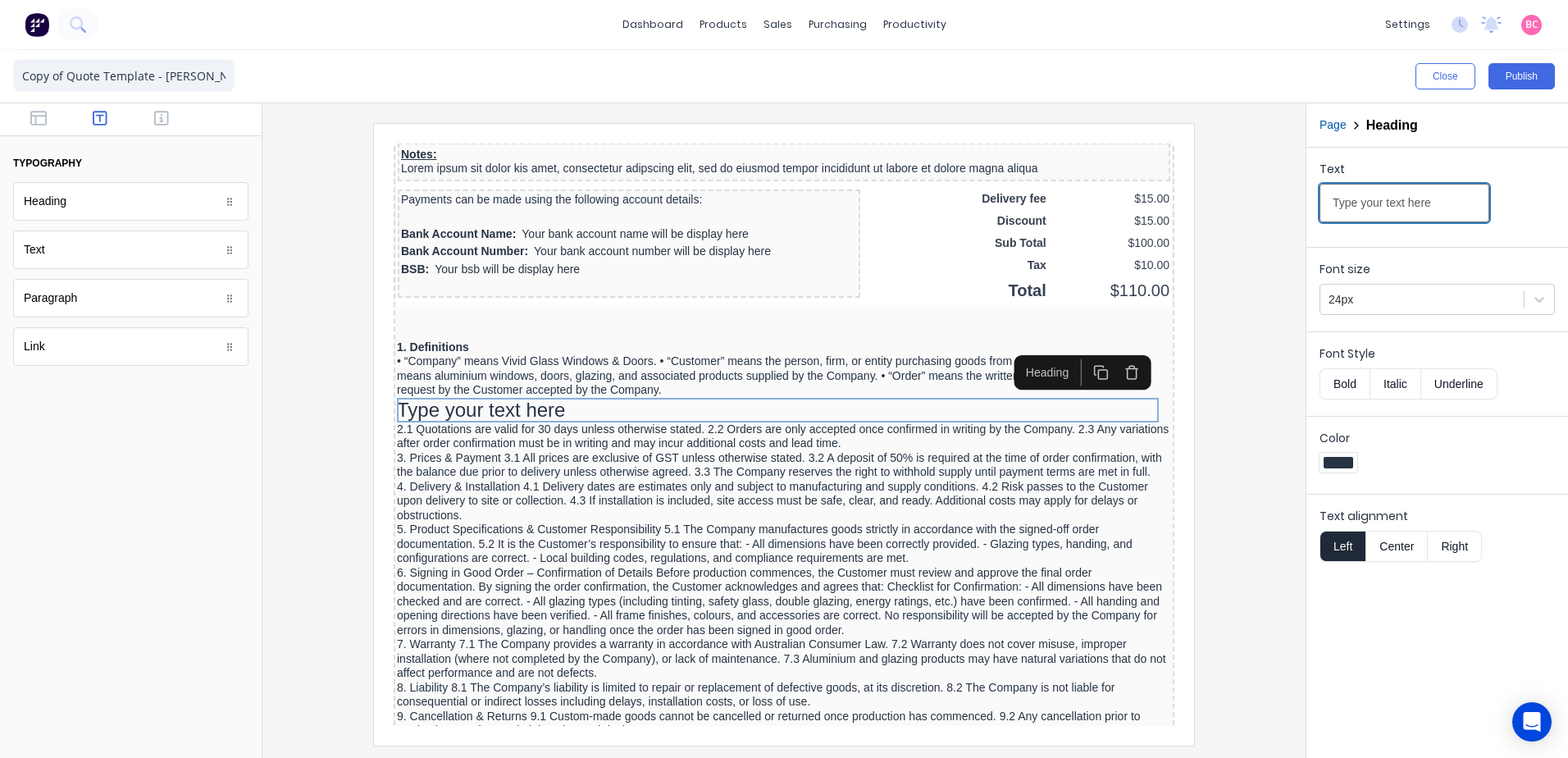
drag, startPoint x: 1443, startPoint y: 206, endPoint x: 1434, endPoint y: 206, distance: 9.0
click at [1438, 206] on input "Type your text here" at bounding box center [1404, 203] width 170 height 38
drag, startPoint x: 1826, startPoint y: 328, endPoint x: 853, endPoint y: 201, distance: 981.3
type input "2. Quotations & Orders"
click at [1540, 298] on icon at bounding box center [1539, 299] width 17 height 17
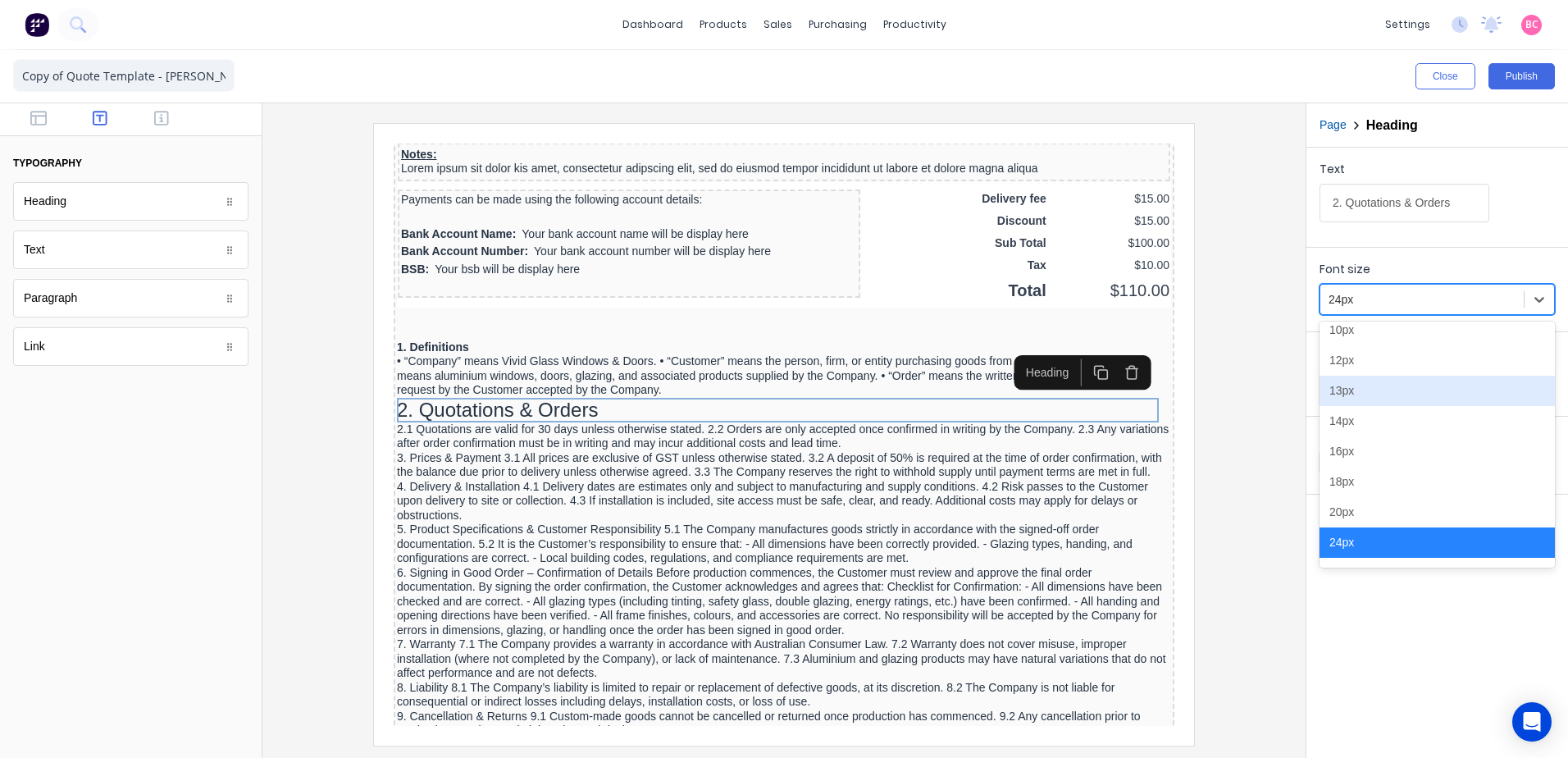
click at [1351, 393] on div "13px" at bounding box center [1437, 390] width 235 height 30
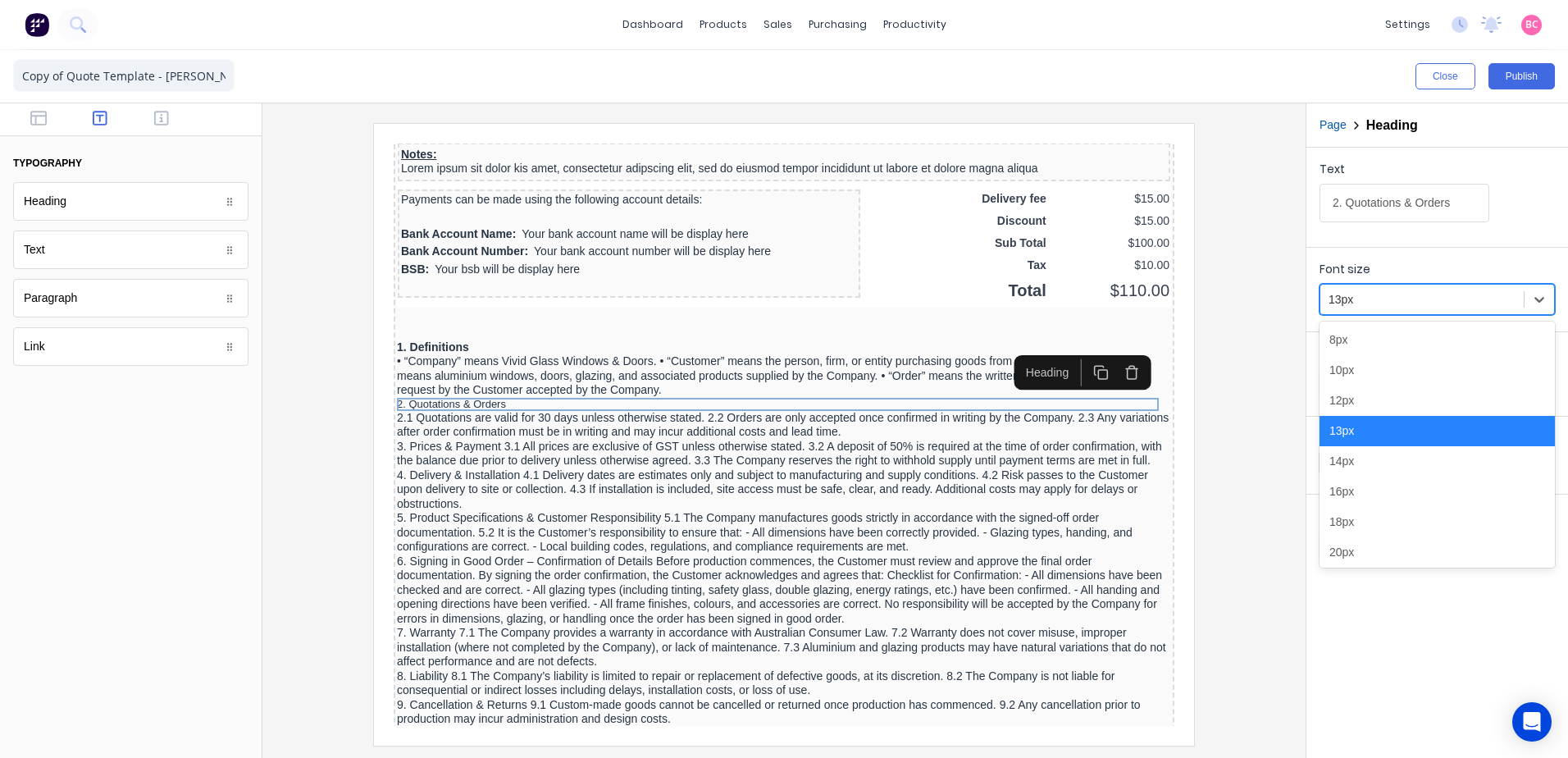
click at [1494, 300] on div at bounding box center [1422, 300] width 187 height 21
click at [1340, 462] on div "14px" at bounding box center [1437, 461] width 235 height 30
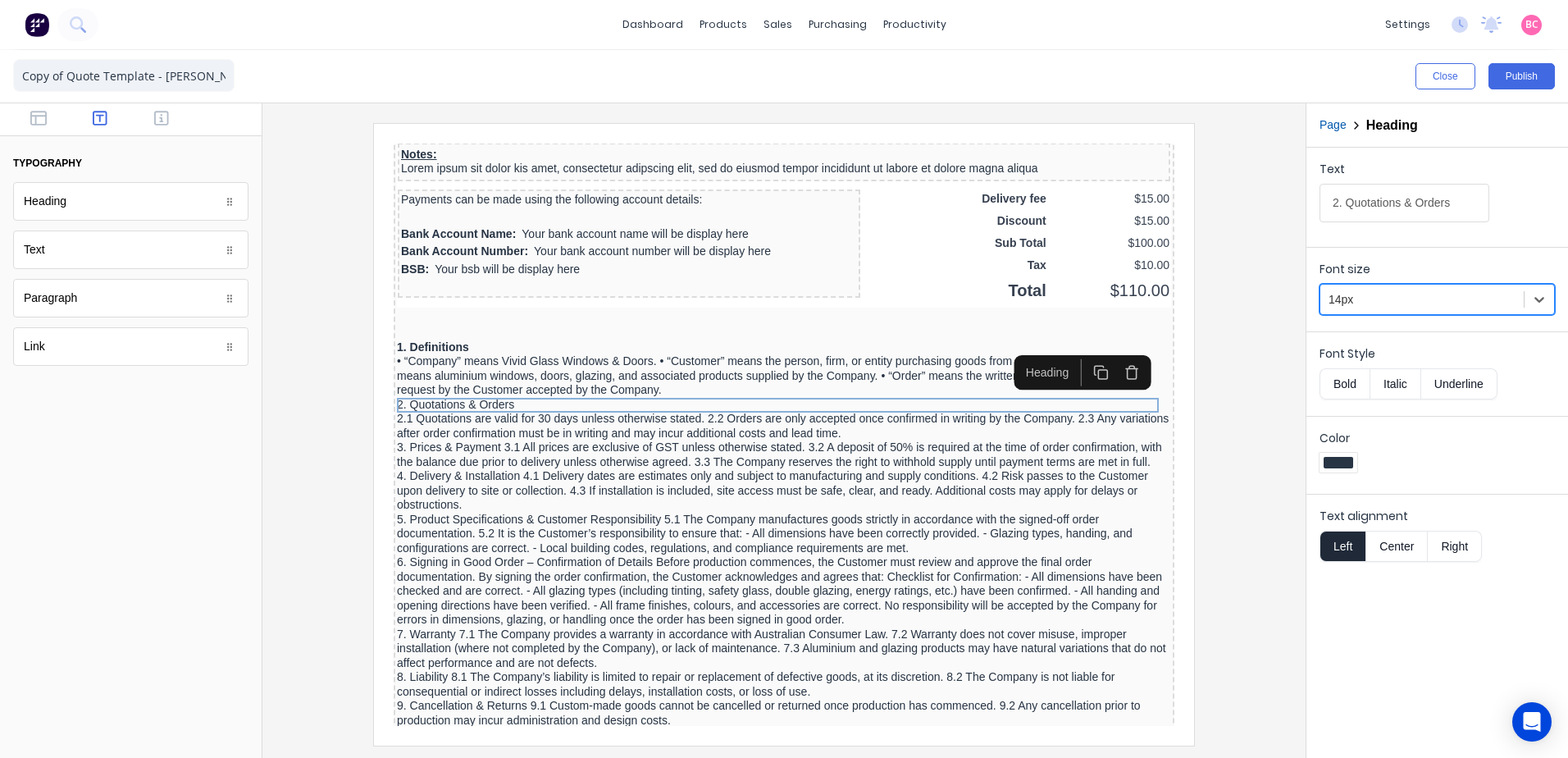
click at [1351, 383] on button "Bold" at bounding box center [1344, 384] width 50 height 31
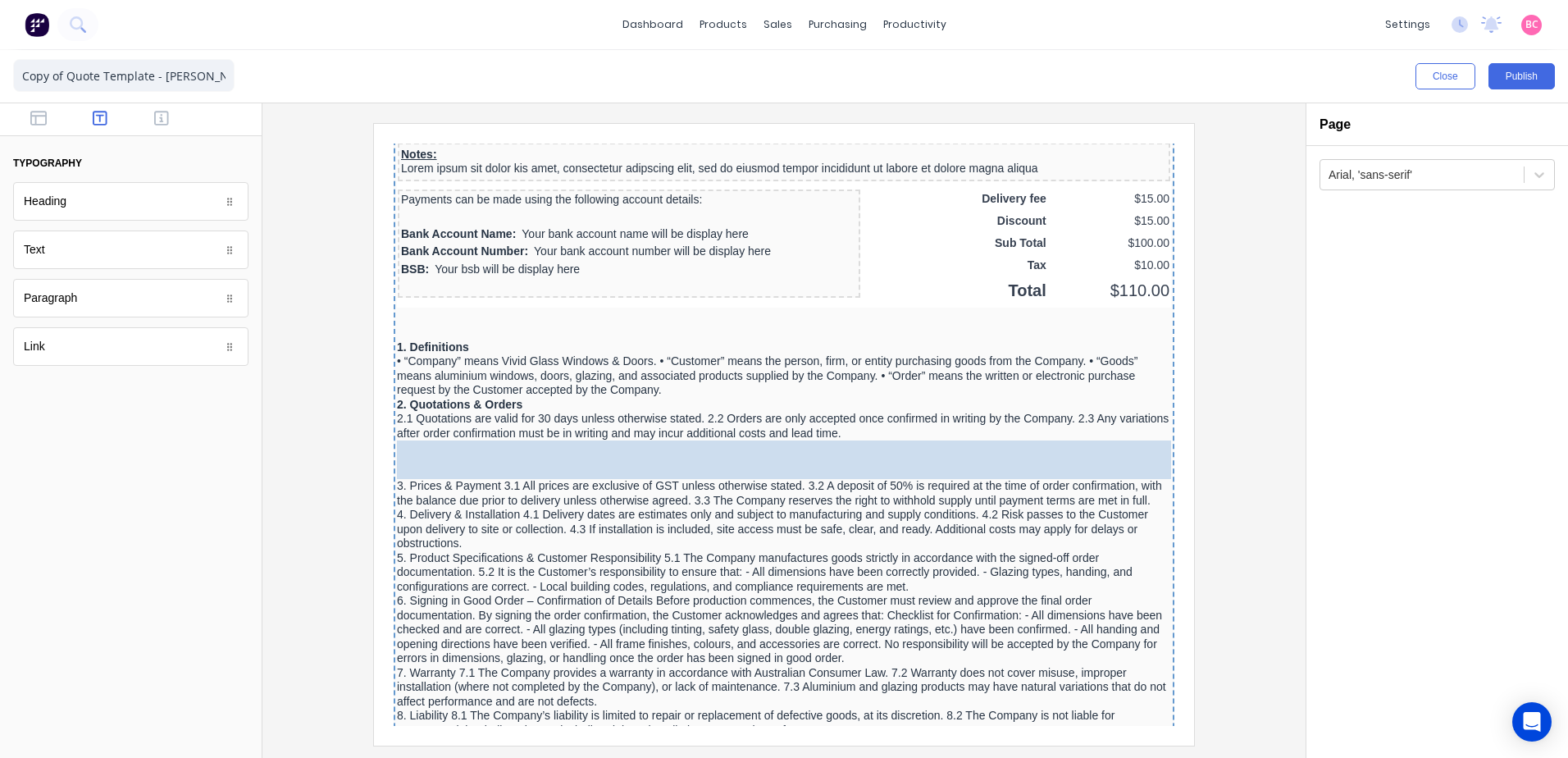
drag, startPoint x: 120, startPoint y: 213, endPoint x: 493, endPoint y: 462, distance: 448.5
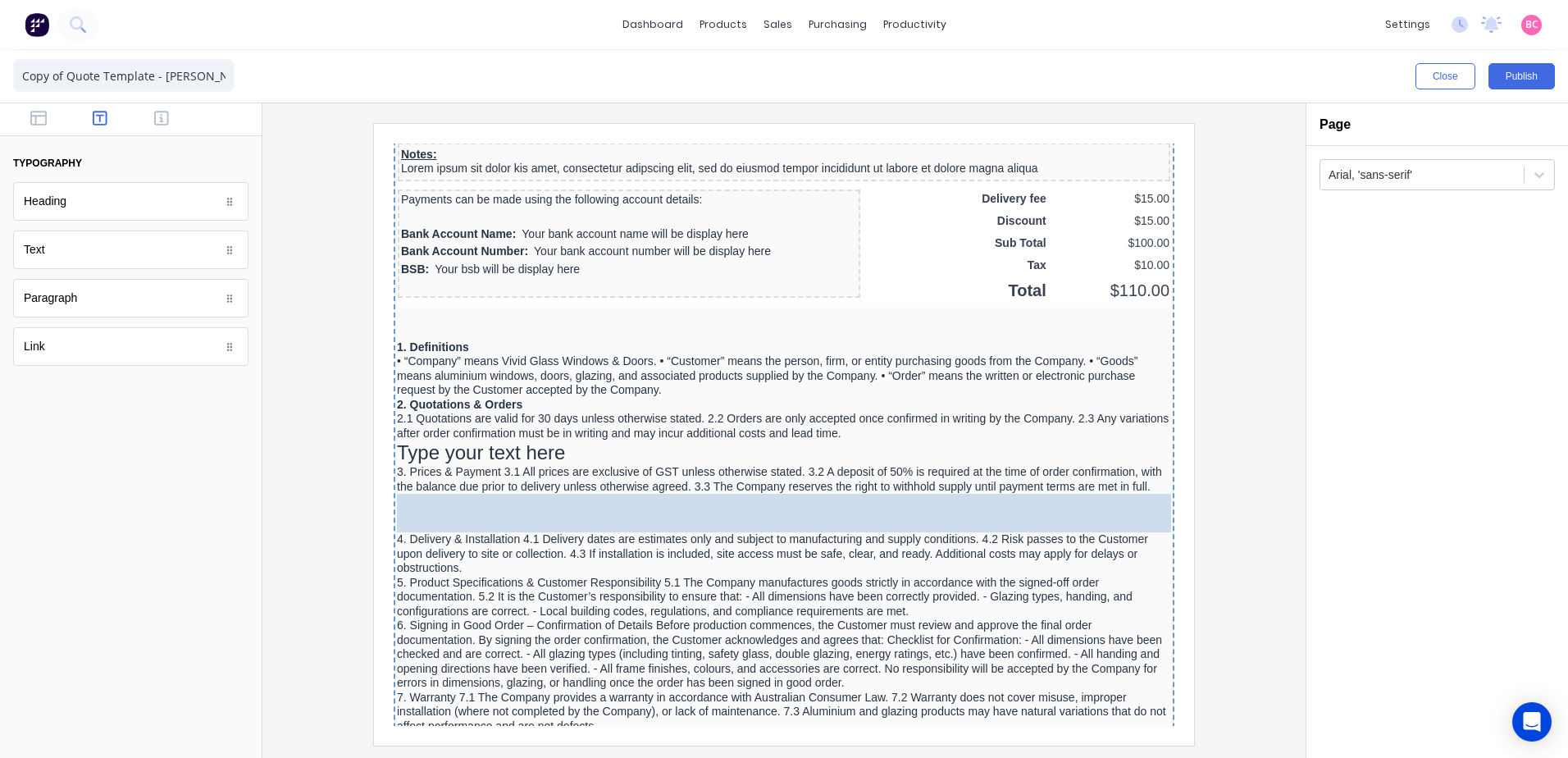
drag, startPoint x: 83, startPoint y: 210, endPoint x: 463, endPoint y: 514, distance: 486.6
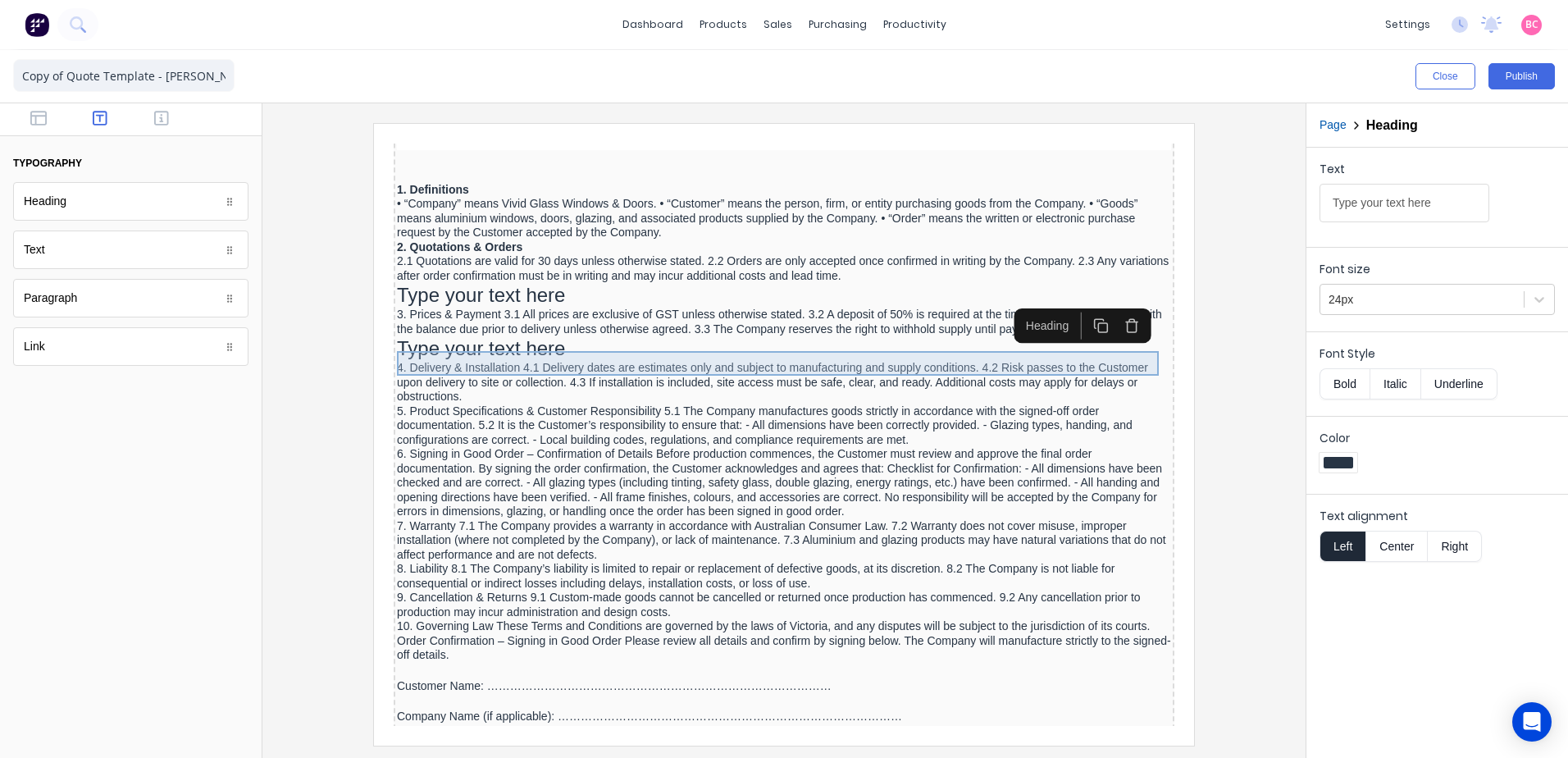
scroll to position [1410, 0]
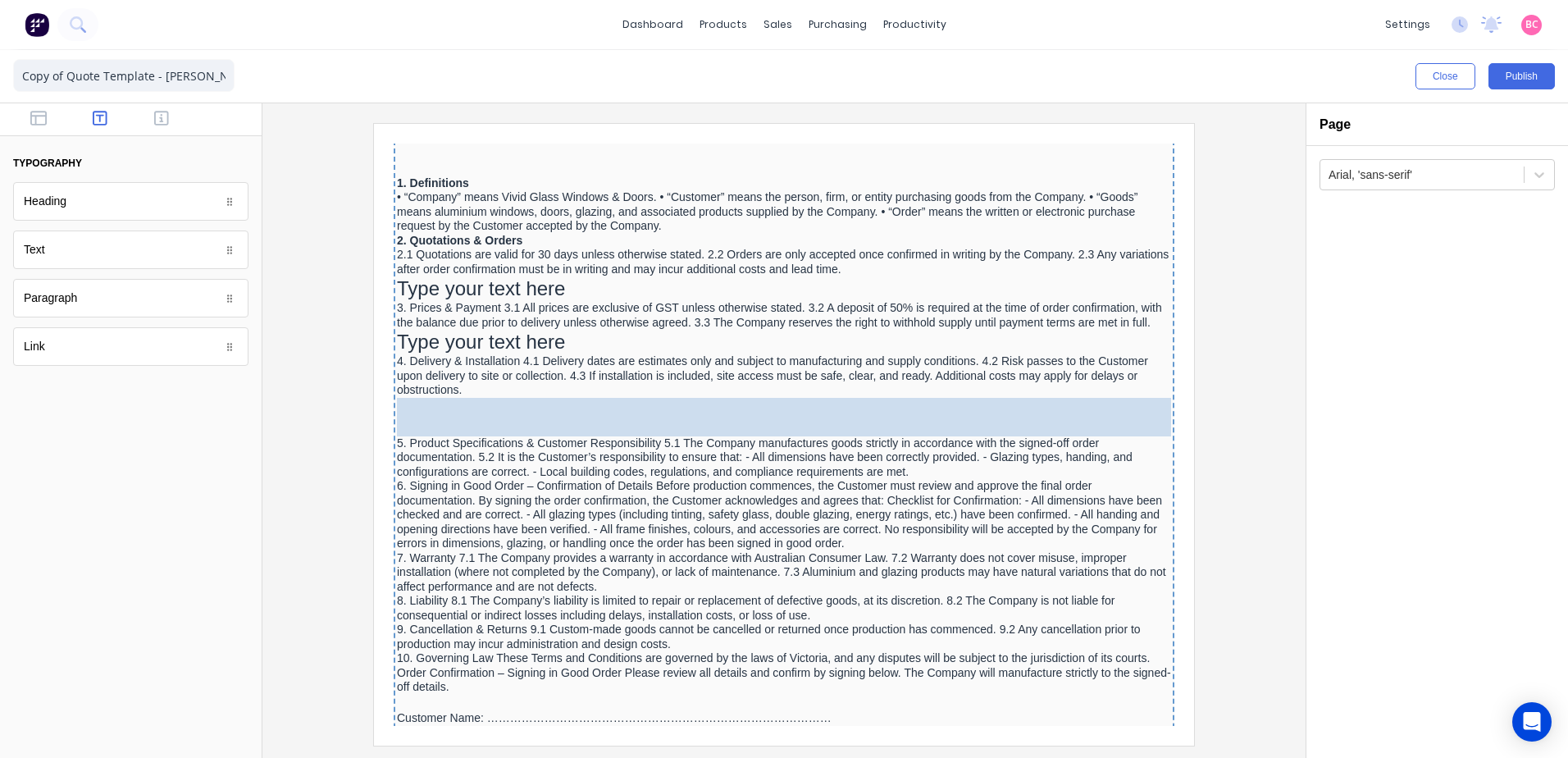
drag, startPoint x: 73, startPoint y: 218, endPoint x: 7, endPoint y: 260, distance: 78.2
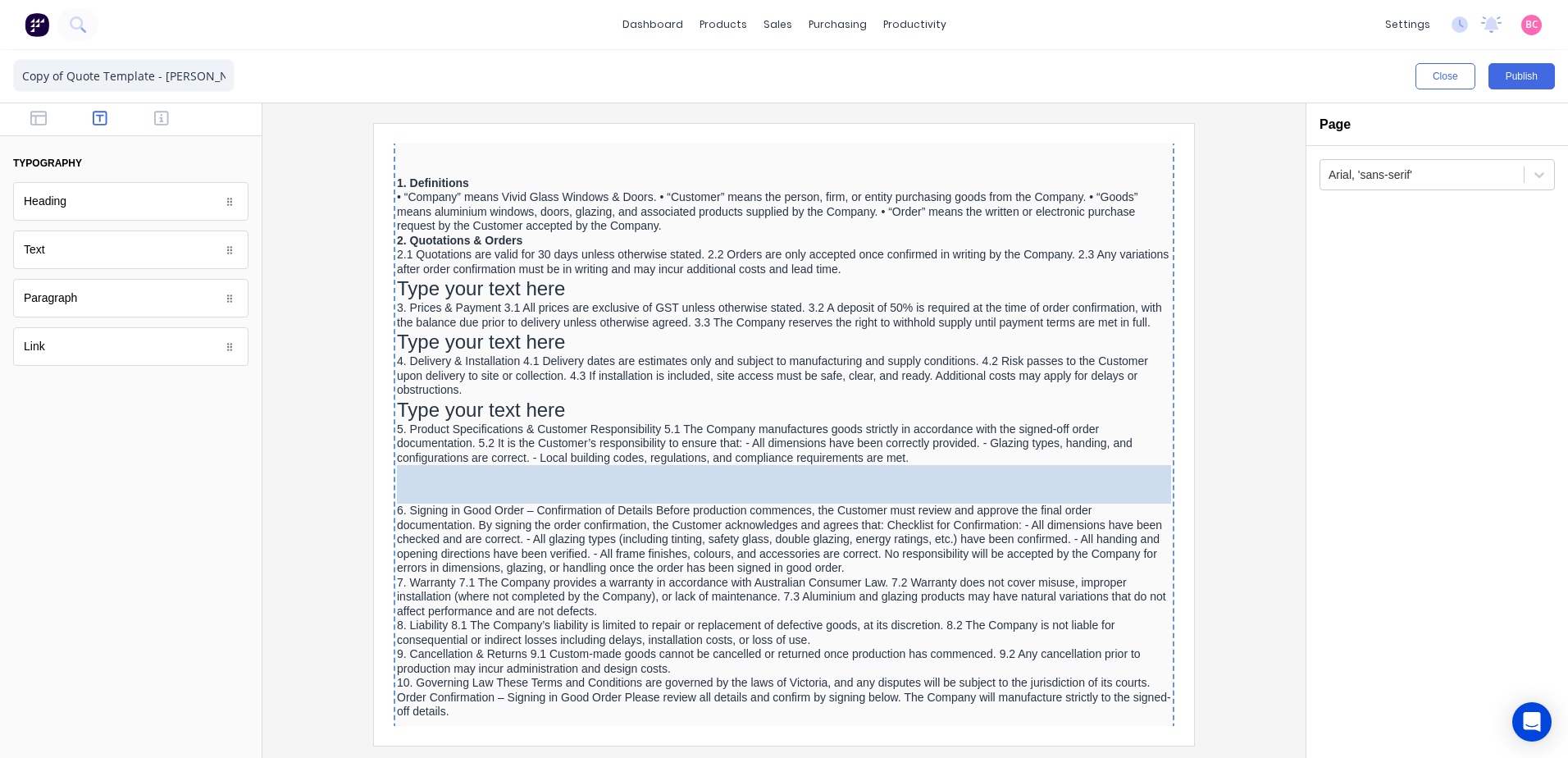
drag, startPoint x: 75, startPoint y: 203, endPoint x: 485, endPoint y: 484, distance: 497.1
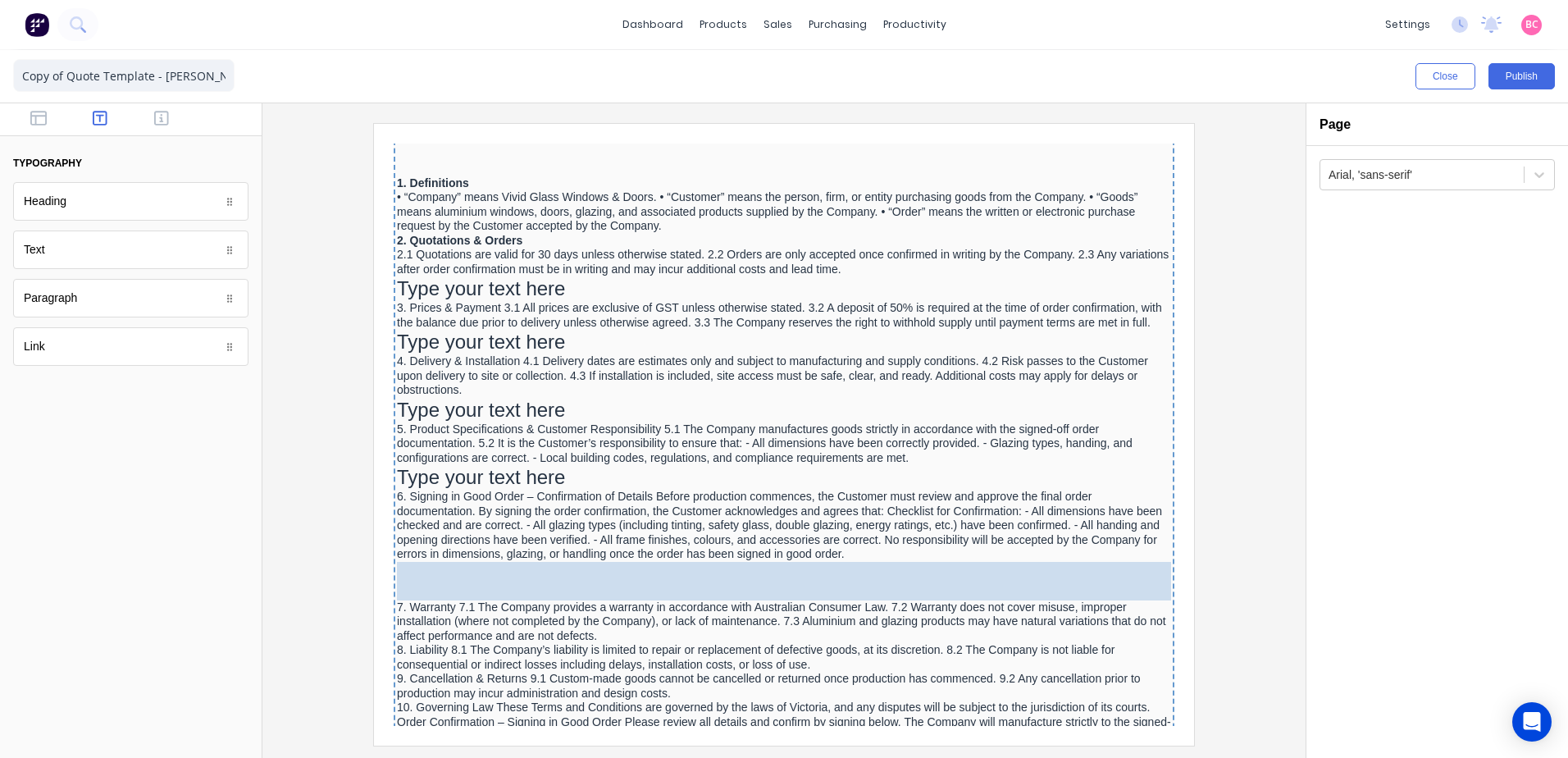
drag, startPoint x: 71, startPoint y: 211, endPoint x: 527, endPoint y: 580, distance: 586.6
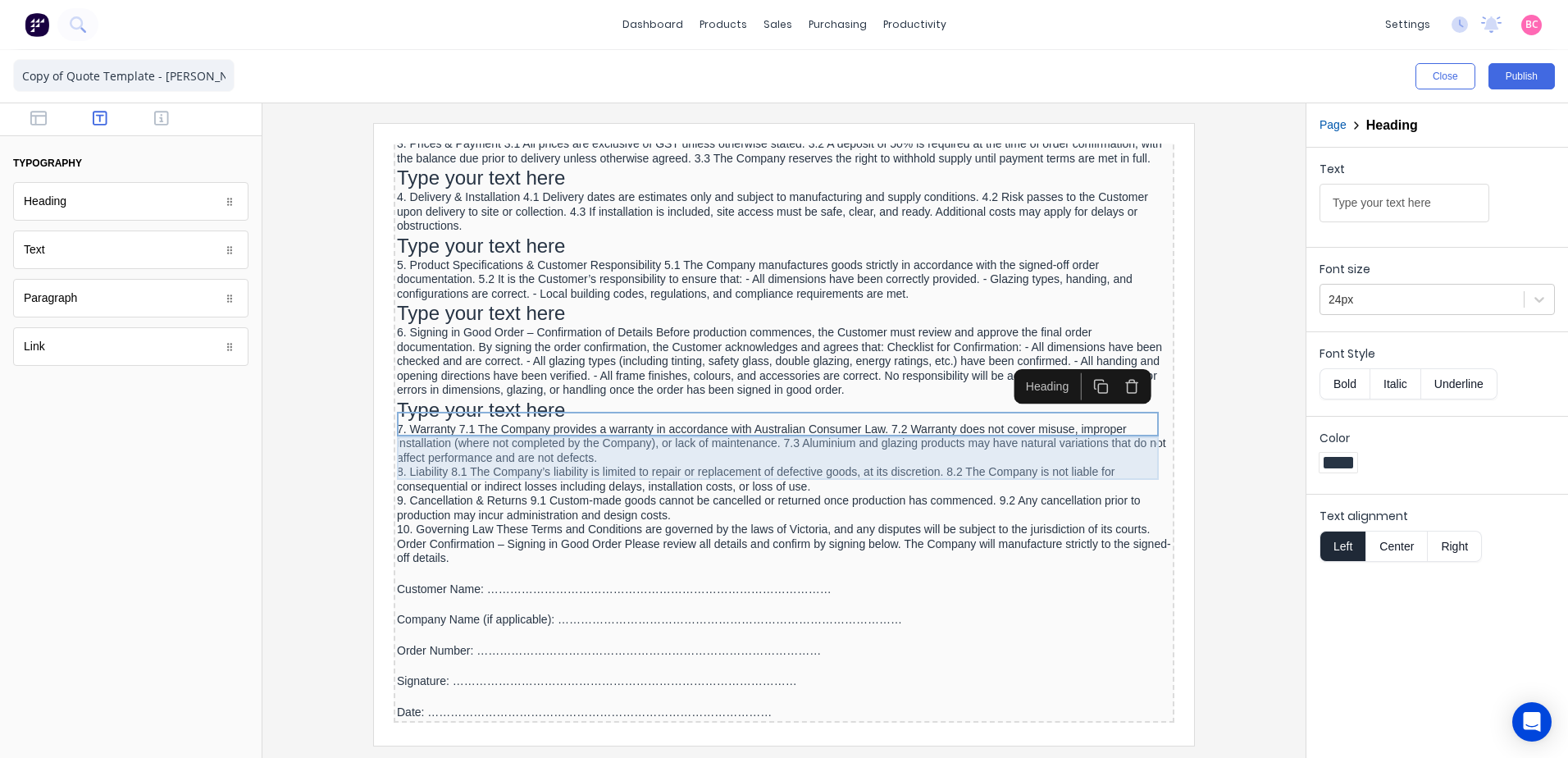
scroll to position [1656, 0]
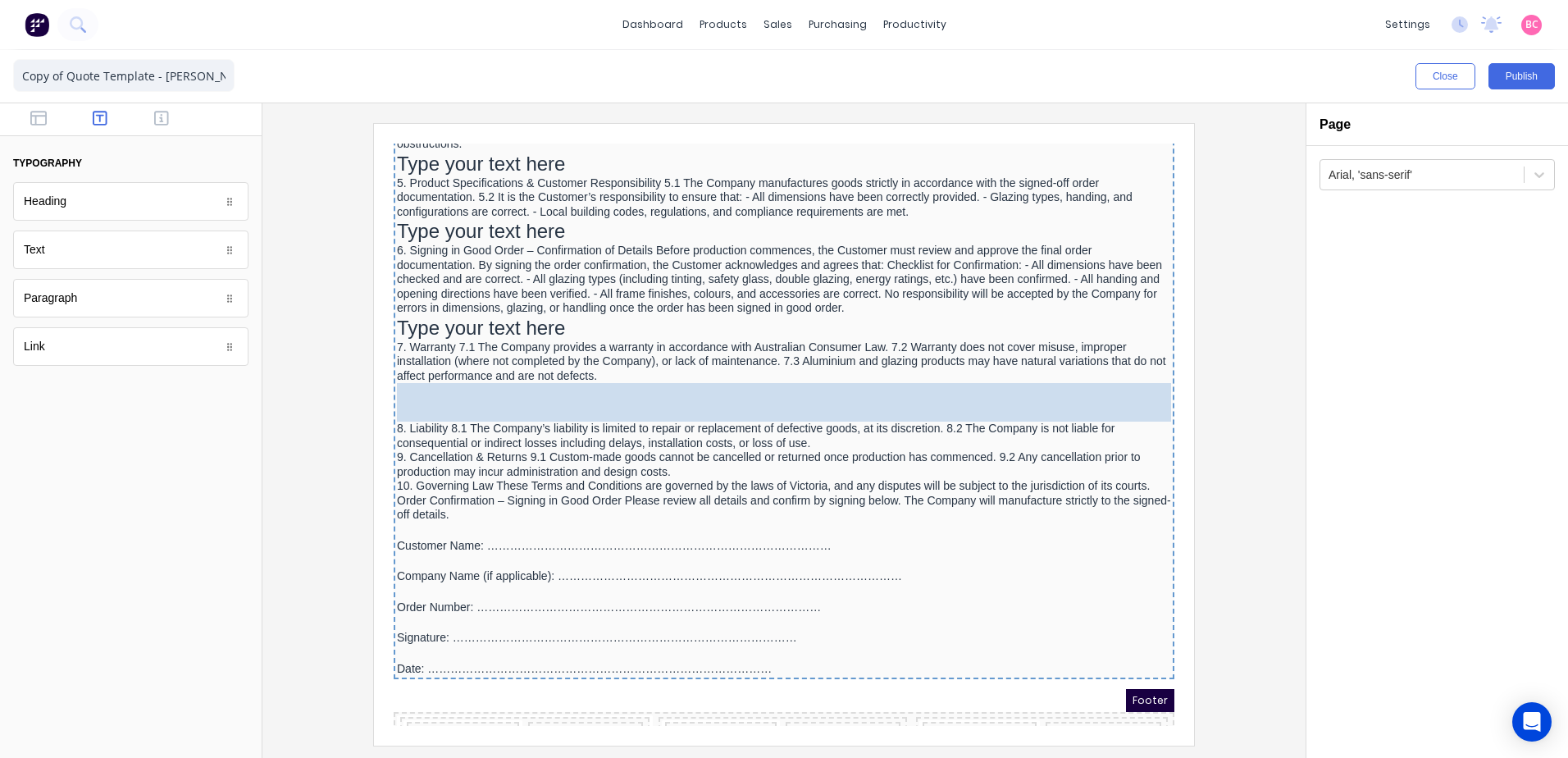
drag, startPoint x: 77, startPoint y: 215, endPoint x: 12, endPoint y: 247, distance: 72.4
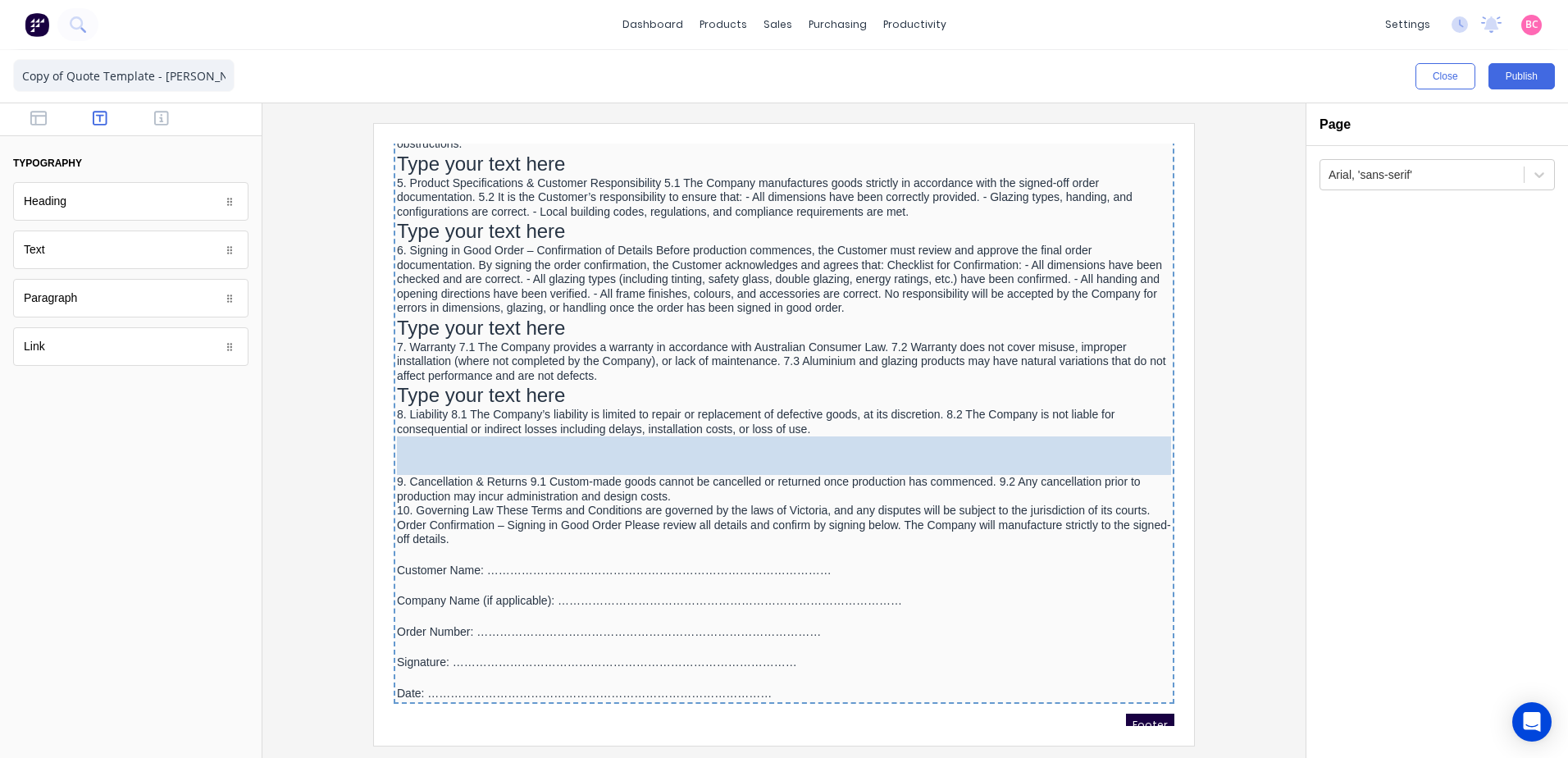
drag, startPoint x: 91, startPoint y: 217, endPoint x: 504, endPoint y: 470, distance: 484.3
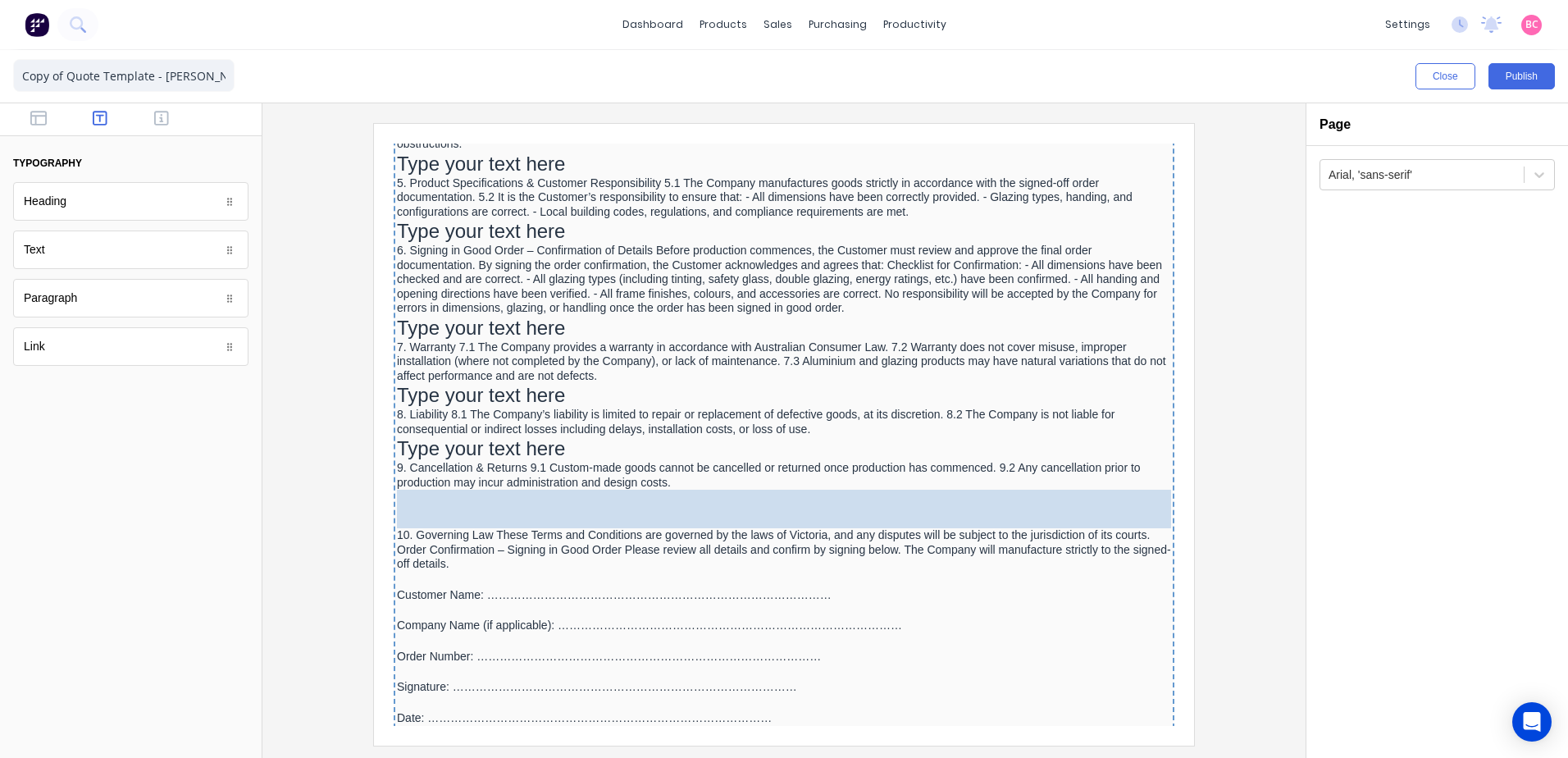
drag, startPoint x: 84, startPoint y: 210, endPoint x: 172, endPoint y: 365, distance: 178.2
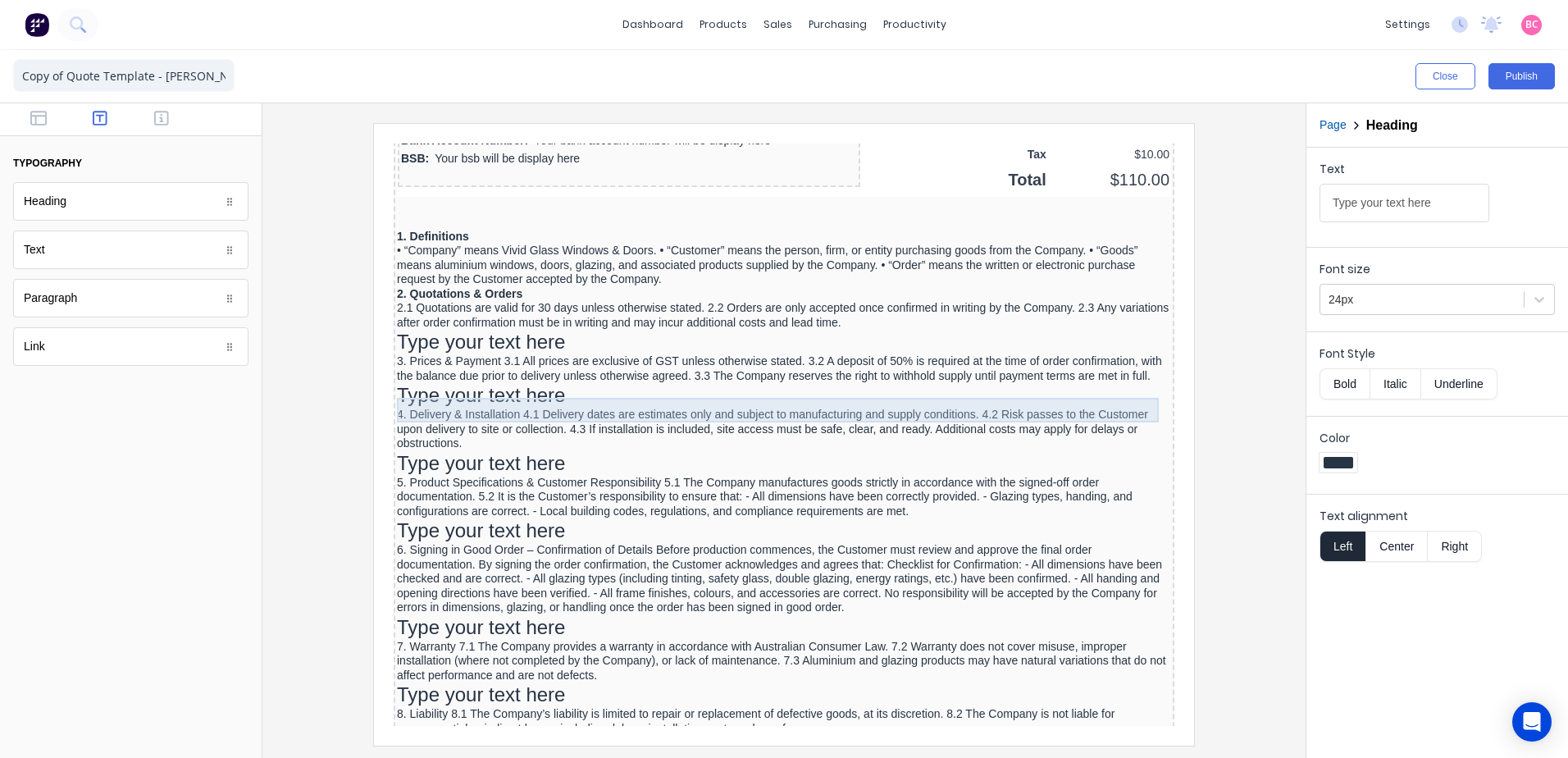
scroll to position [1410, 0]
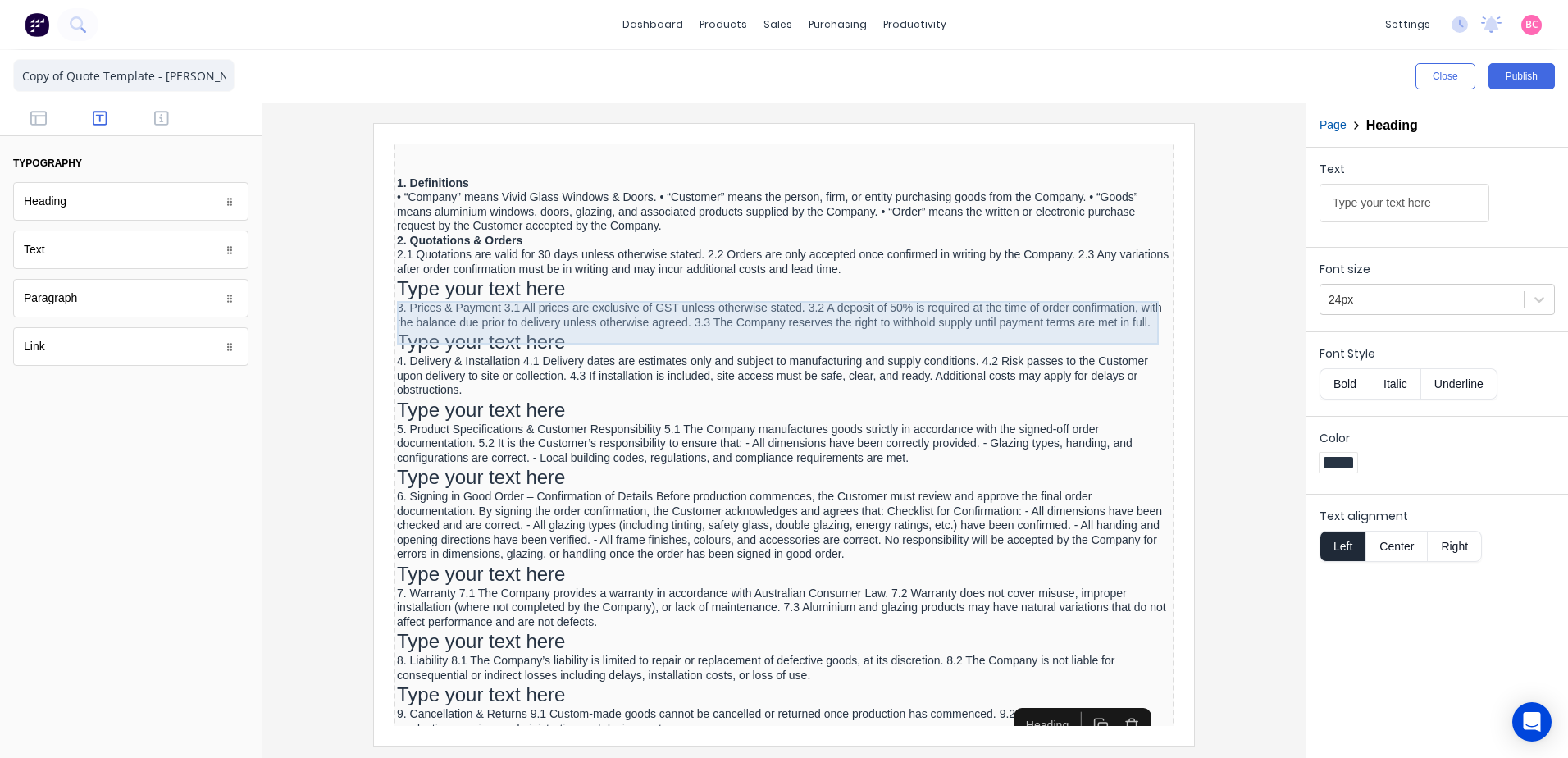
click at [413, 288] on div "3. Prices & Payment 3.1 All prices are exclusive of GST unless otherwise stated…" at bounding box center [764, 295] width 774 height 29
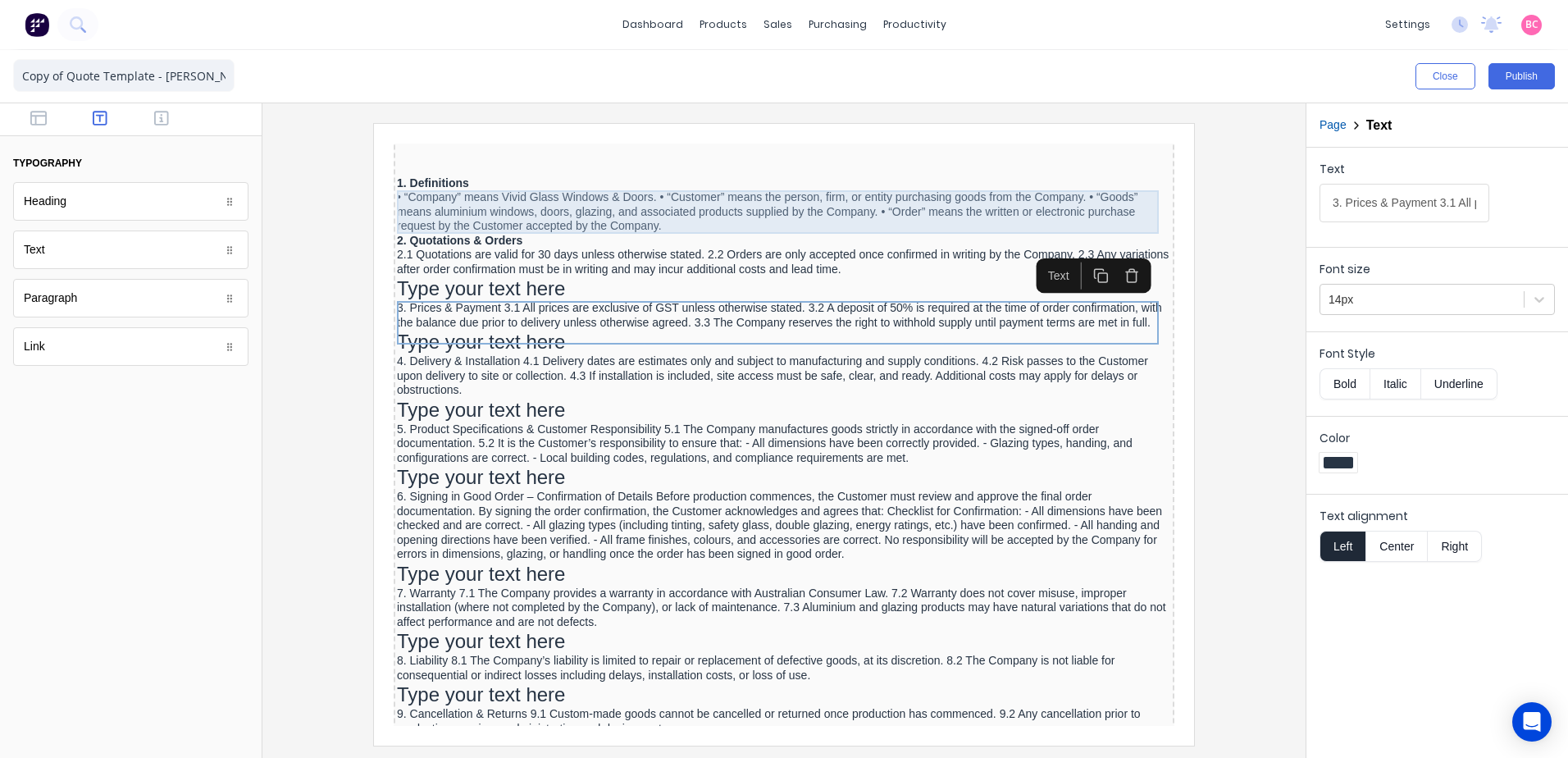
drag, startPoint x: 1812, startPoint y: 328, endPoint x: 1018, endPoint y: 187, distance: 806.4
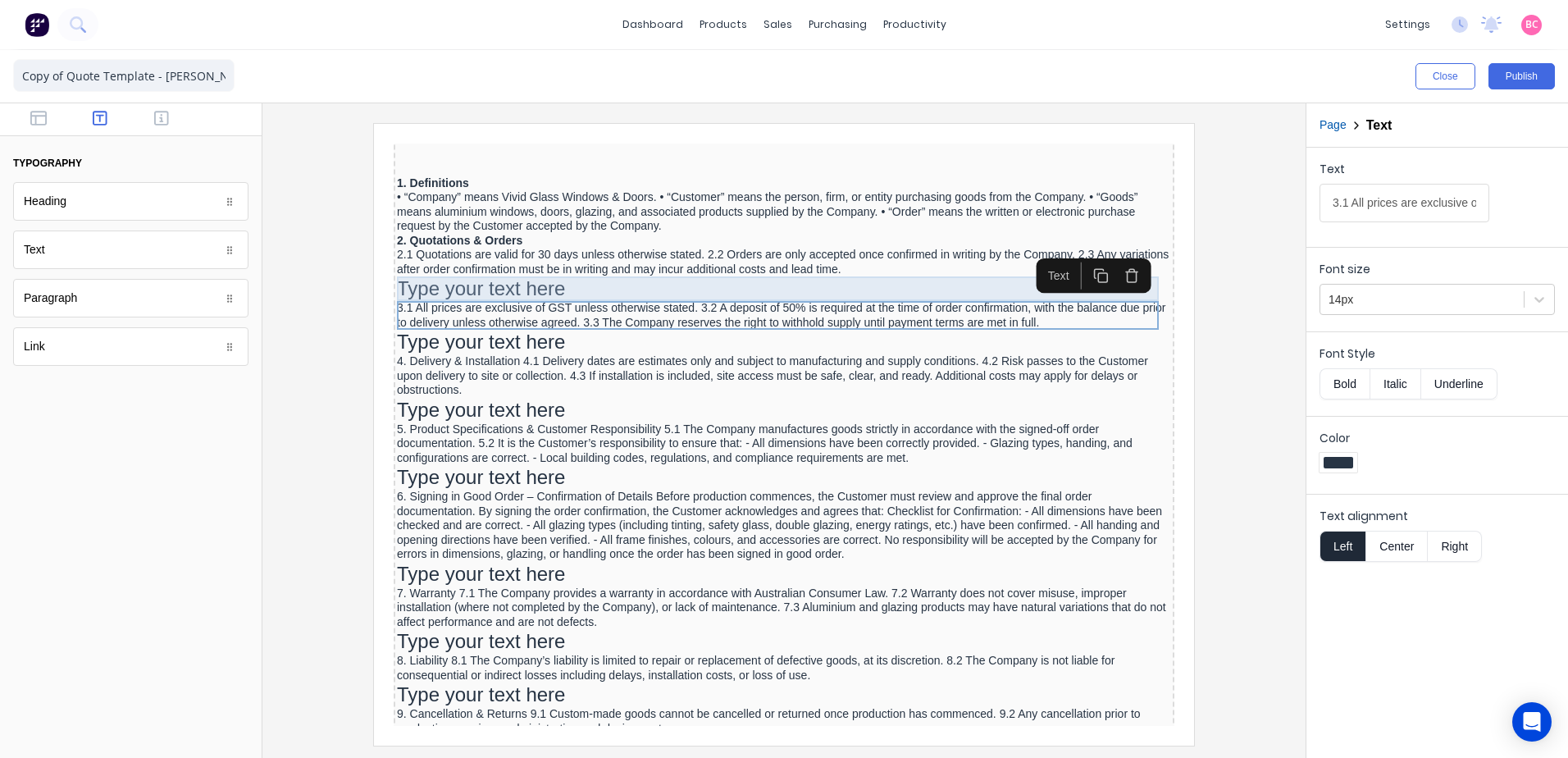
type input "3.1 All prices are exclusive of GST unless otherwise stated. 3.2 A deposit of 5…"
click at [480, 267] on div "Type your text here" at bounding box center [764, 269] width 774 height 24
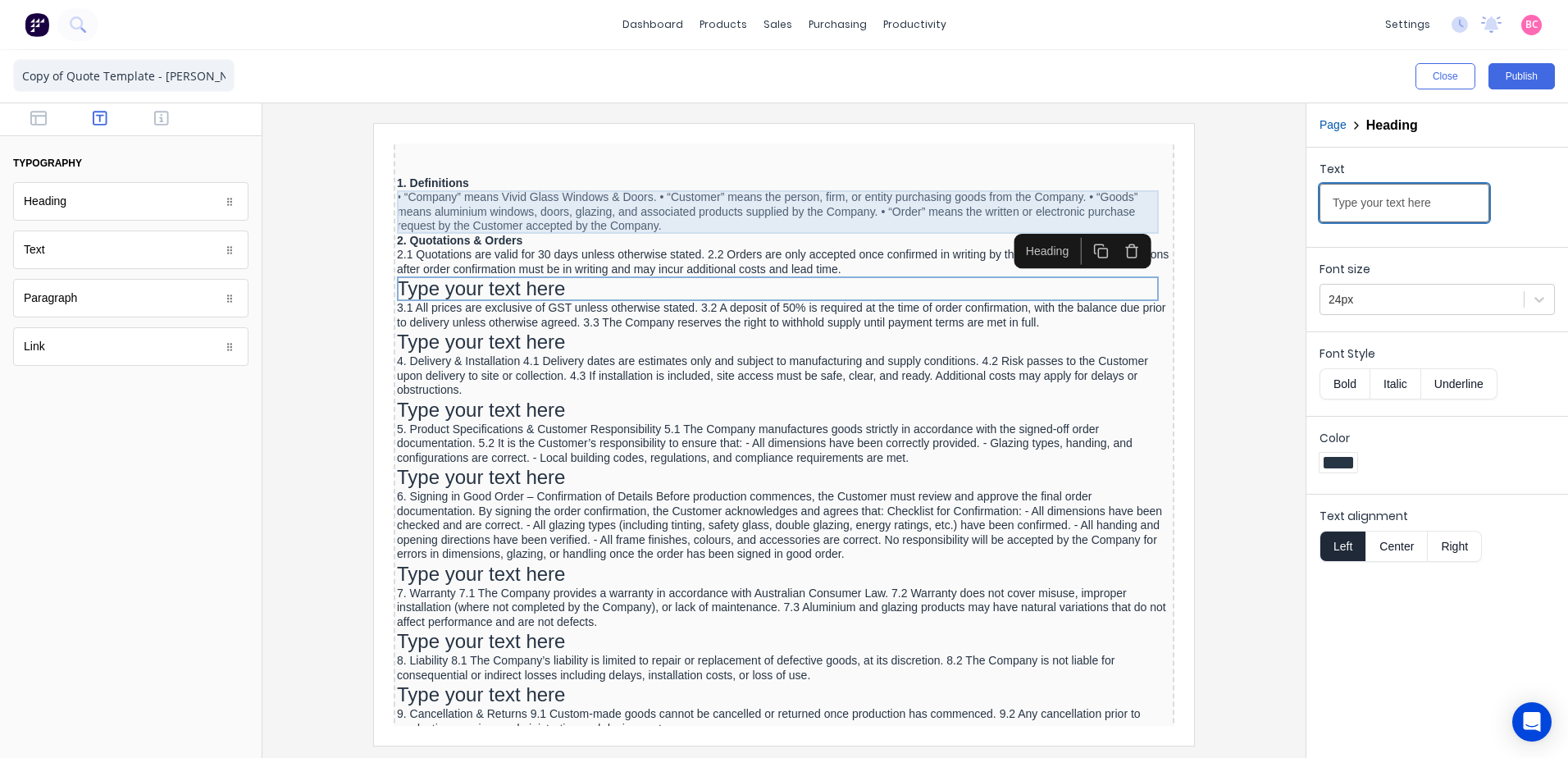
drag, startPoint x: 1824, startPoint y: 332, endPoint x: 927, endPoint y: 206, distance: 905.8
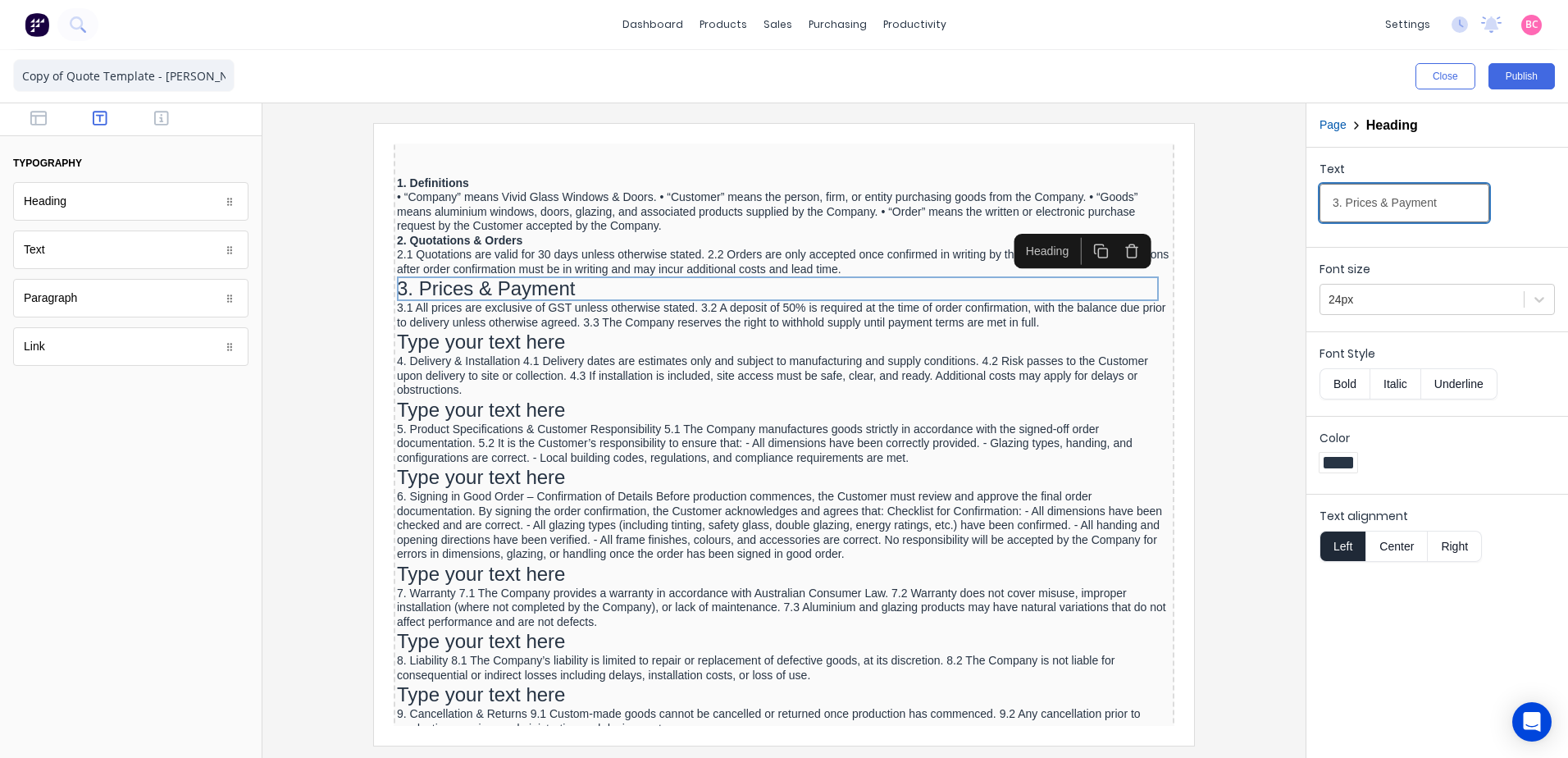
type input "3. Prices & Payment"
drag, startPoint x: 1344, startPoint y: 376, endPoint x: 1372, endPoint y: 357, distance: 33.8
click at [1344, 376] on button "Bold" at bounding box center [1344, 384] width 50 height 31
click at [1531, 305] on icon at bounding box center [1539, 299] width 17 height 17
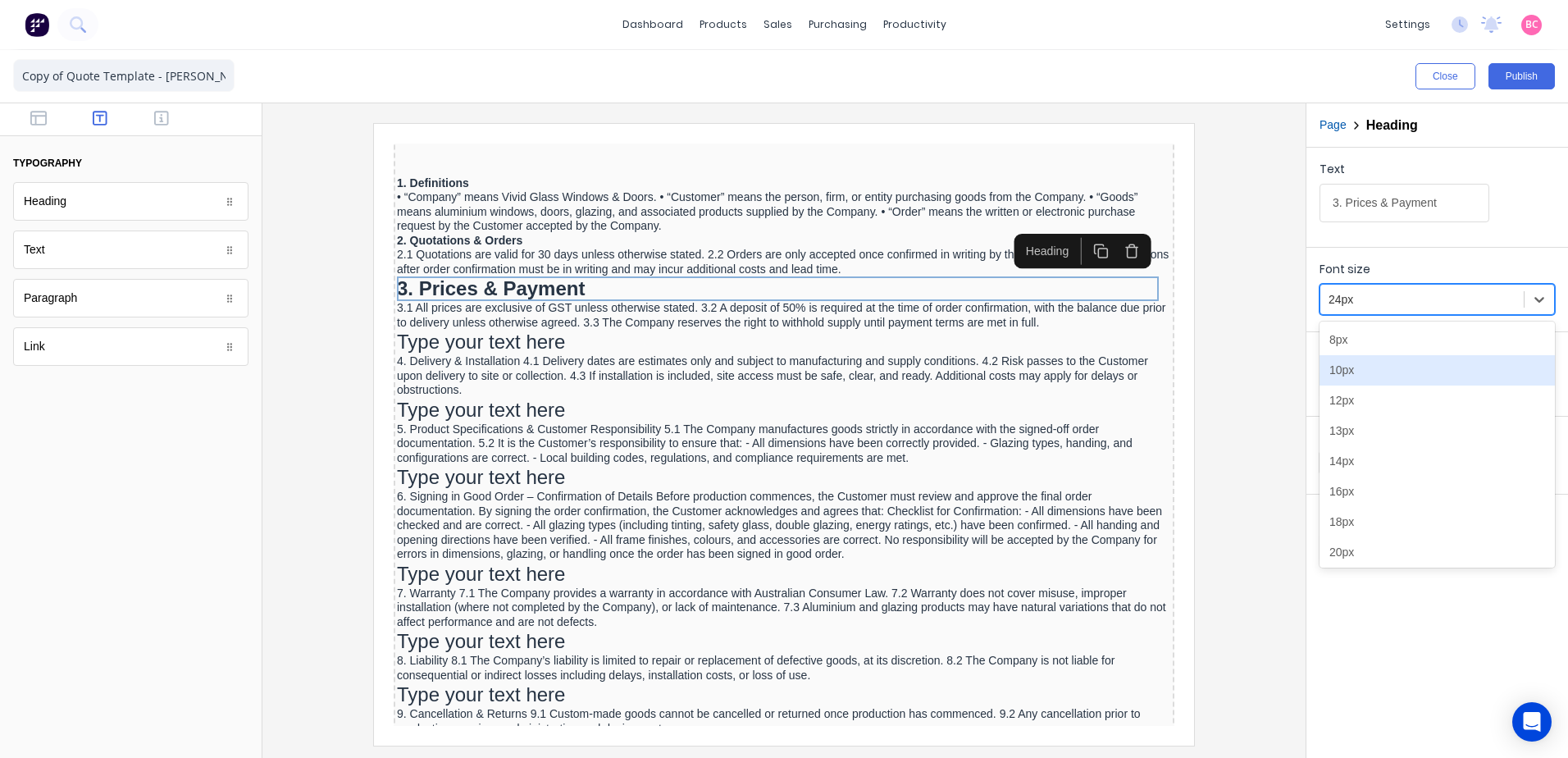
scroll to position [40, 0]
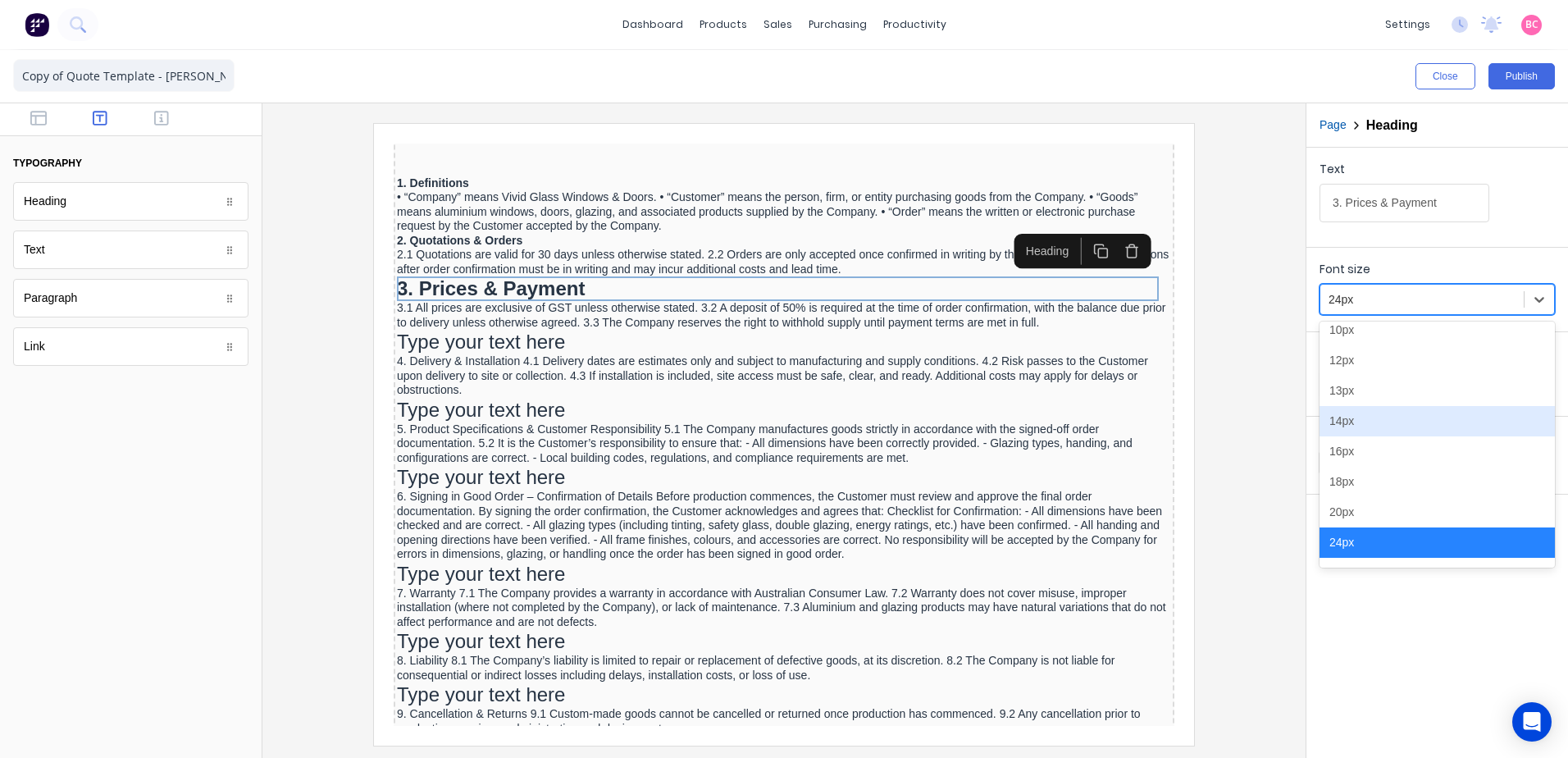
click at [1352, 422] on div "14px" at bounding box center [1437, 421] width 235 height 30
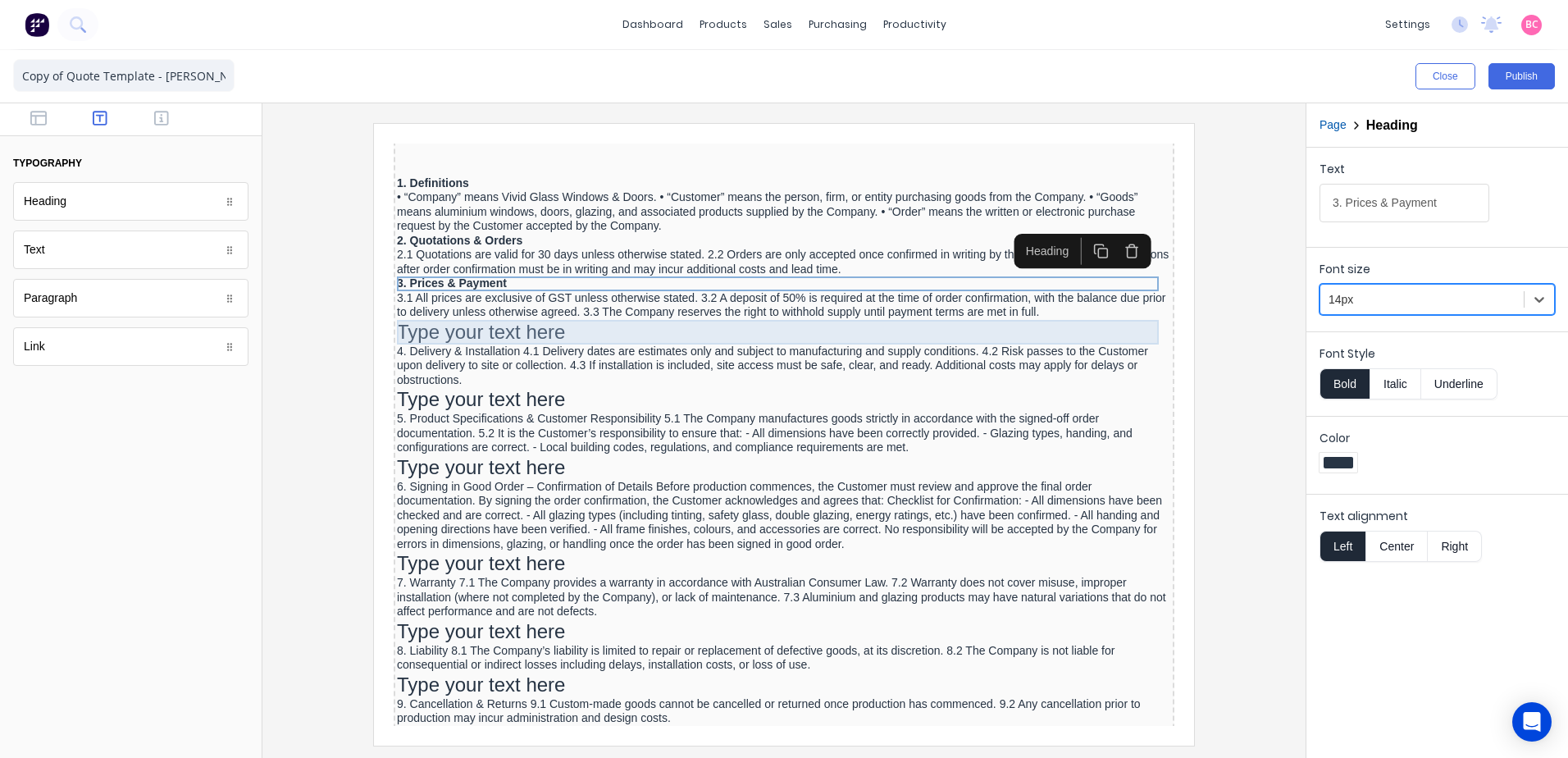
click at [479, 317] on div "Type your text here" at bounding box center [764, 313] width 774 height 24
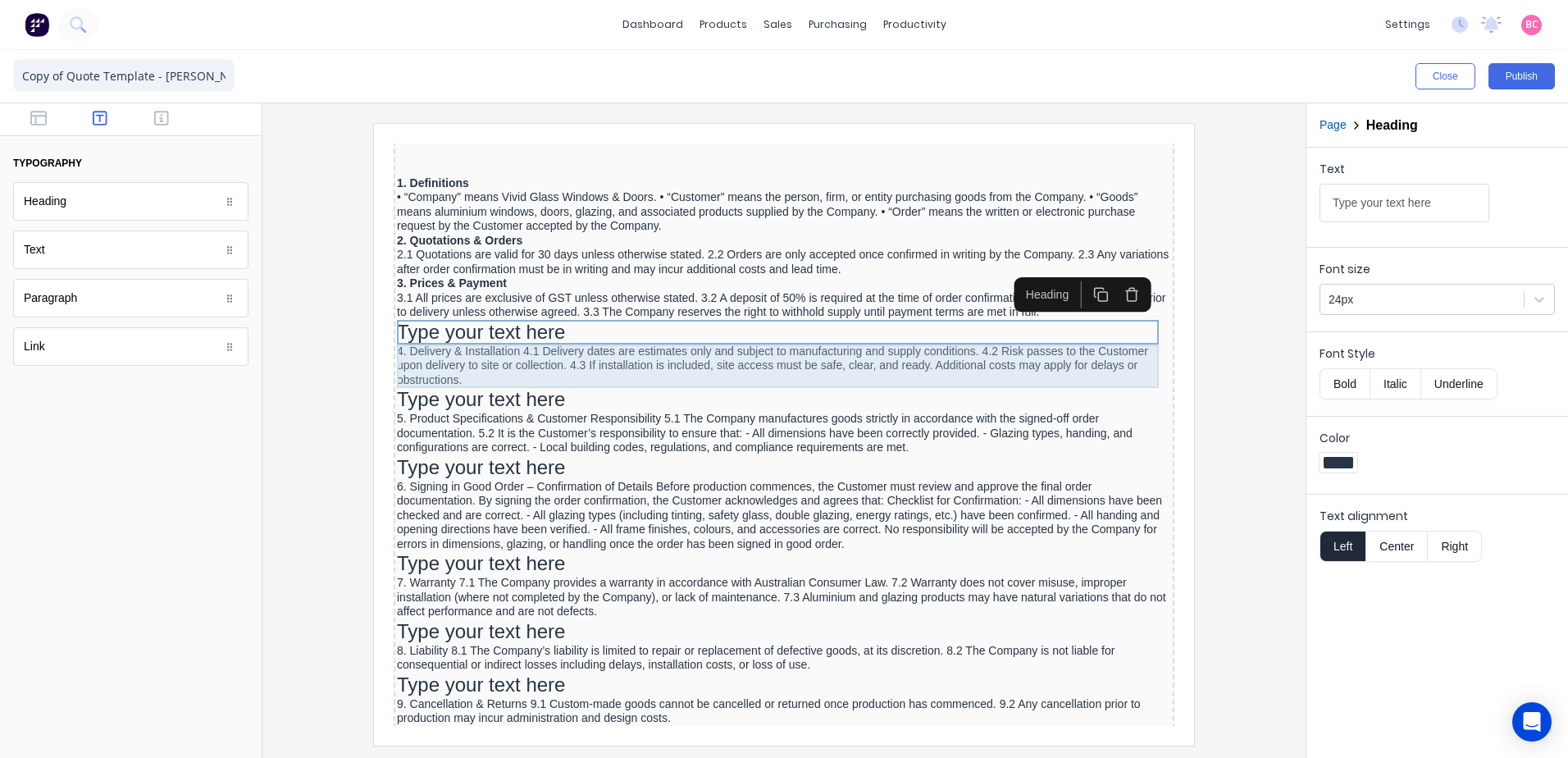
click at [537, 342] on div "4. Delivery & Installation 4.1 Delivery dates are estimates only and subject to…" at bounding box center [764, 347] width 774 height 44
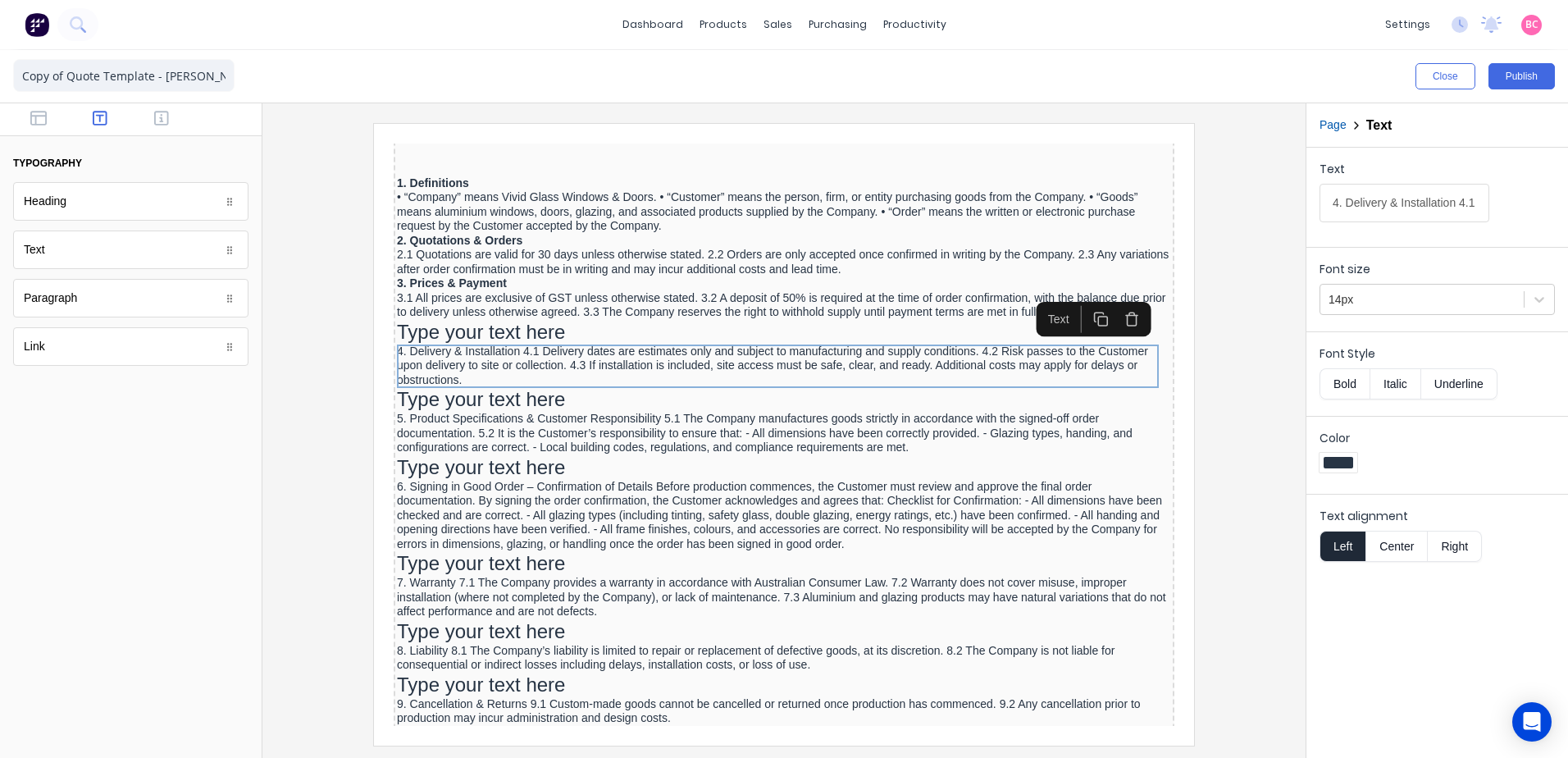
scroll to position [0, 0]
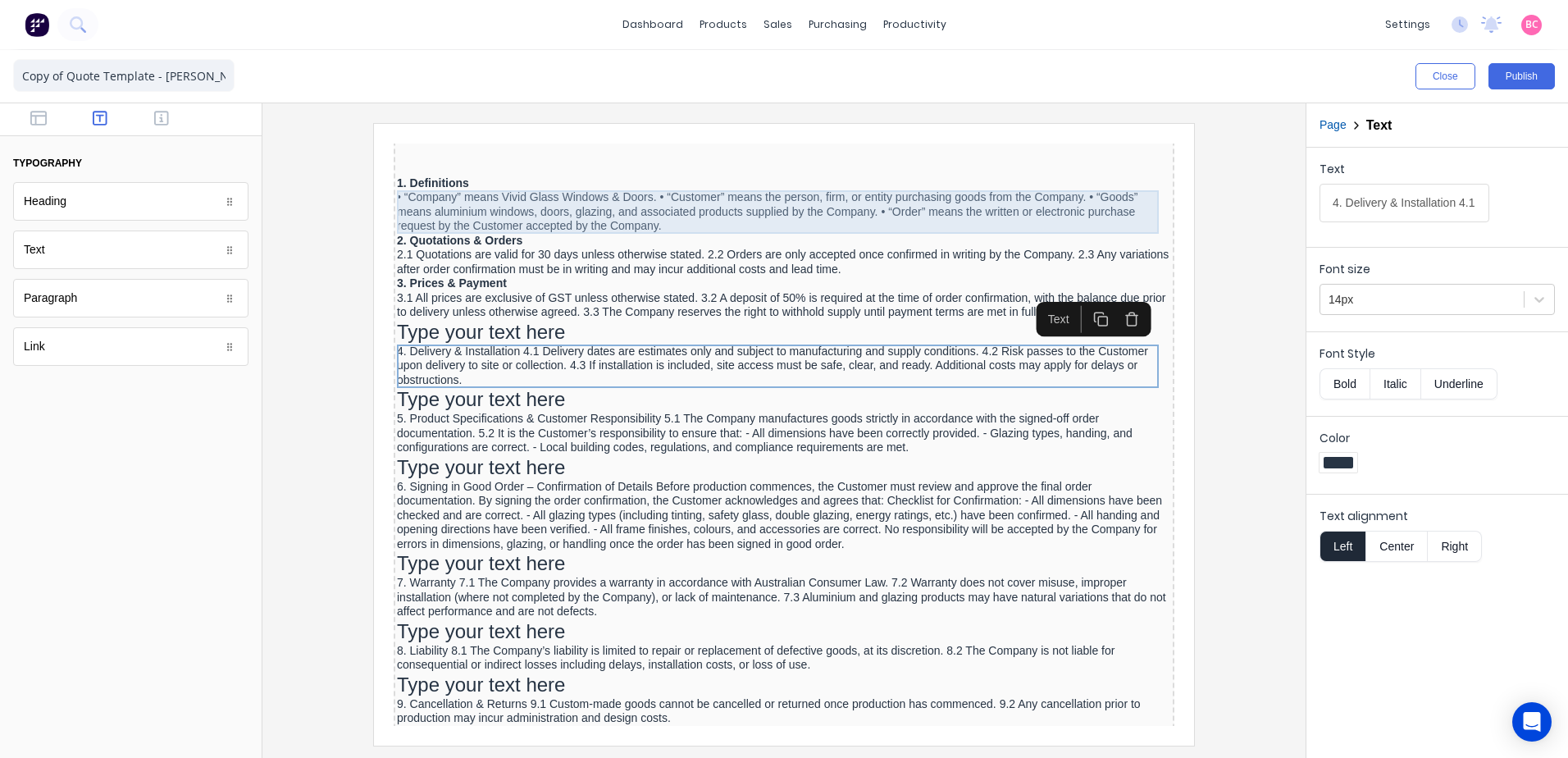
drag, startPoint x: 1832, startPoint y: 329, endPoint x: 774, endPoint y: 184, distance: 1067.9
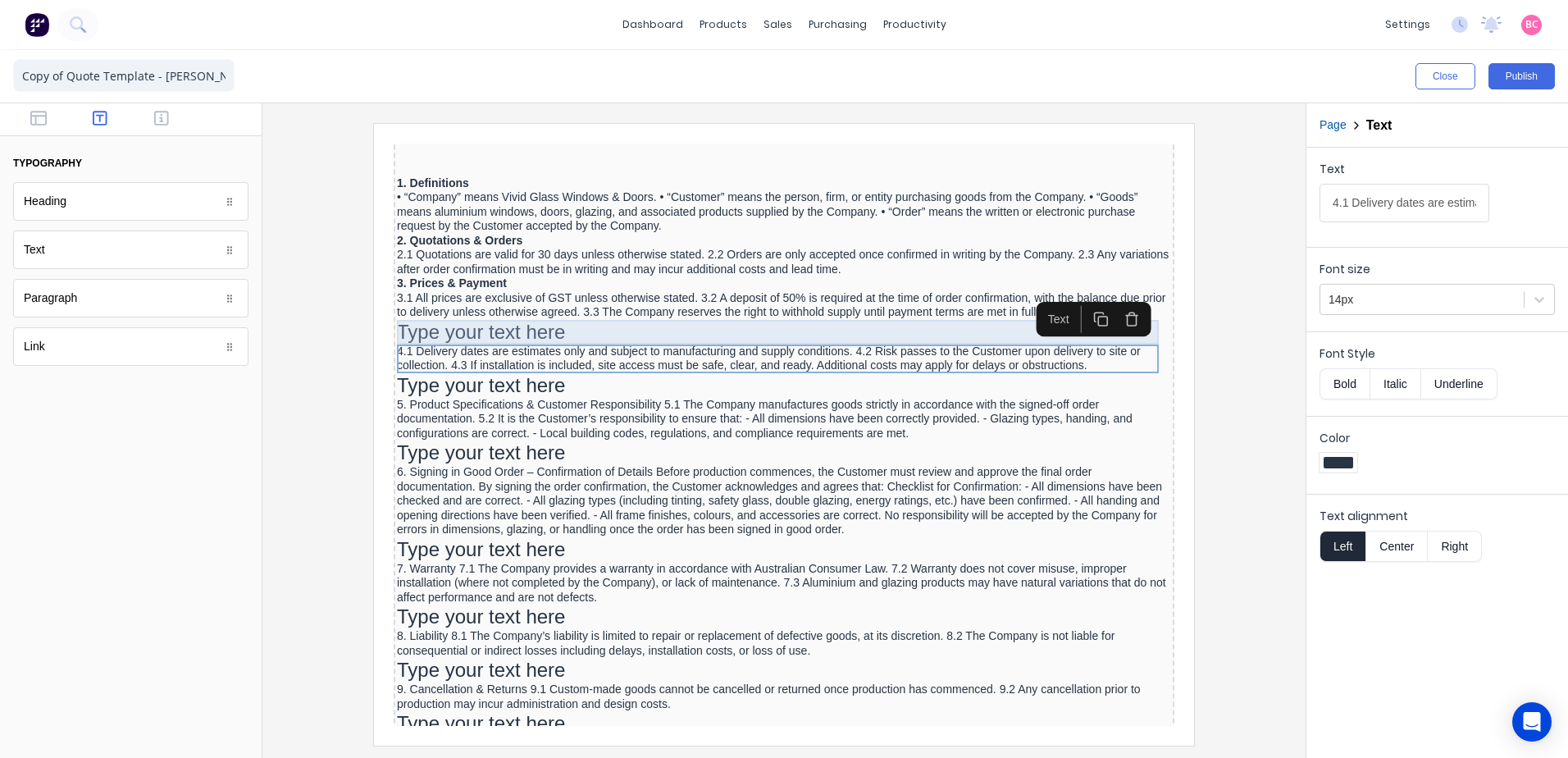
type input "4.1 Delivery dates are estimates only and subject to manufacturing and supply c…"
click at [534, 316] on div "Type your text here" at bounding box center [764, 313] width 774 height 24
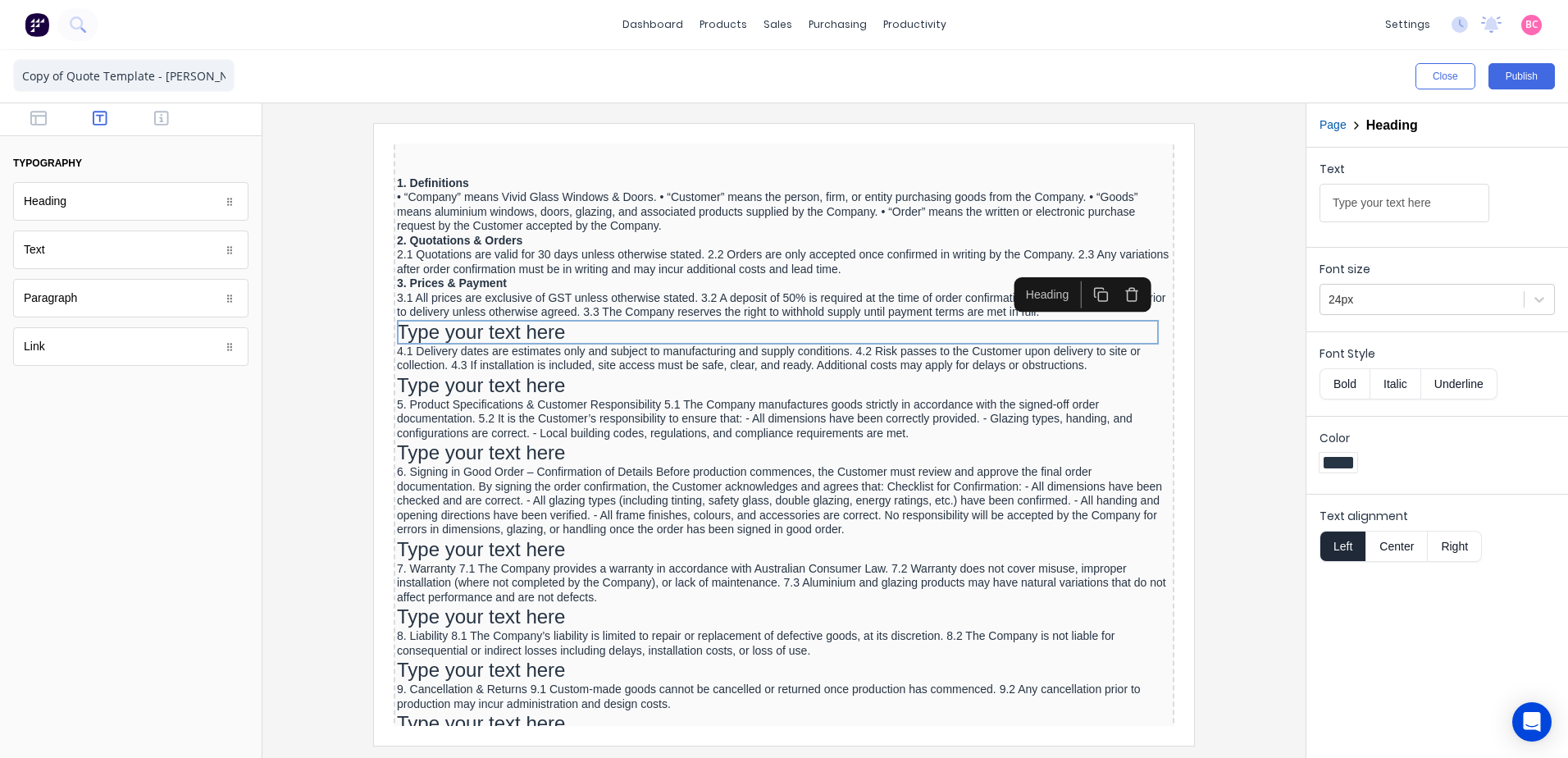
click at [1416, 196] on input "Type your text here" at bounding box center [1404, 203] width 170 height 38
drag, startPoint x: 1827, startPoint y: 326, endPoint x: 975, endPoint y: 184, distance: 863.8
type input "4. Delivery & Installation"
click at [1375, 288] on div "24px" at bounding box center [1422, 300] width 203 height 27
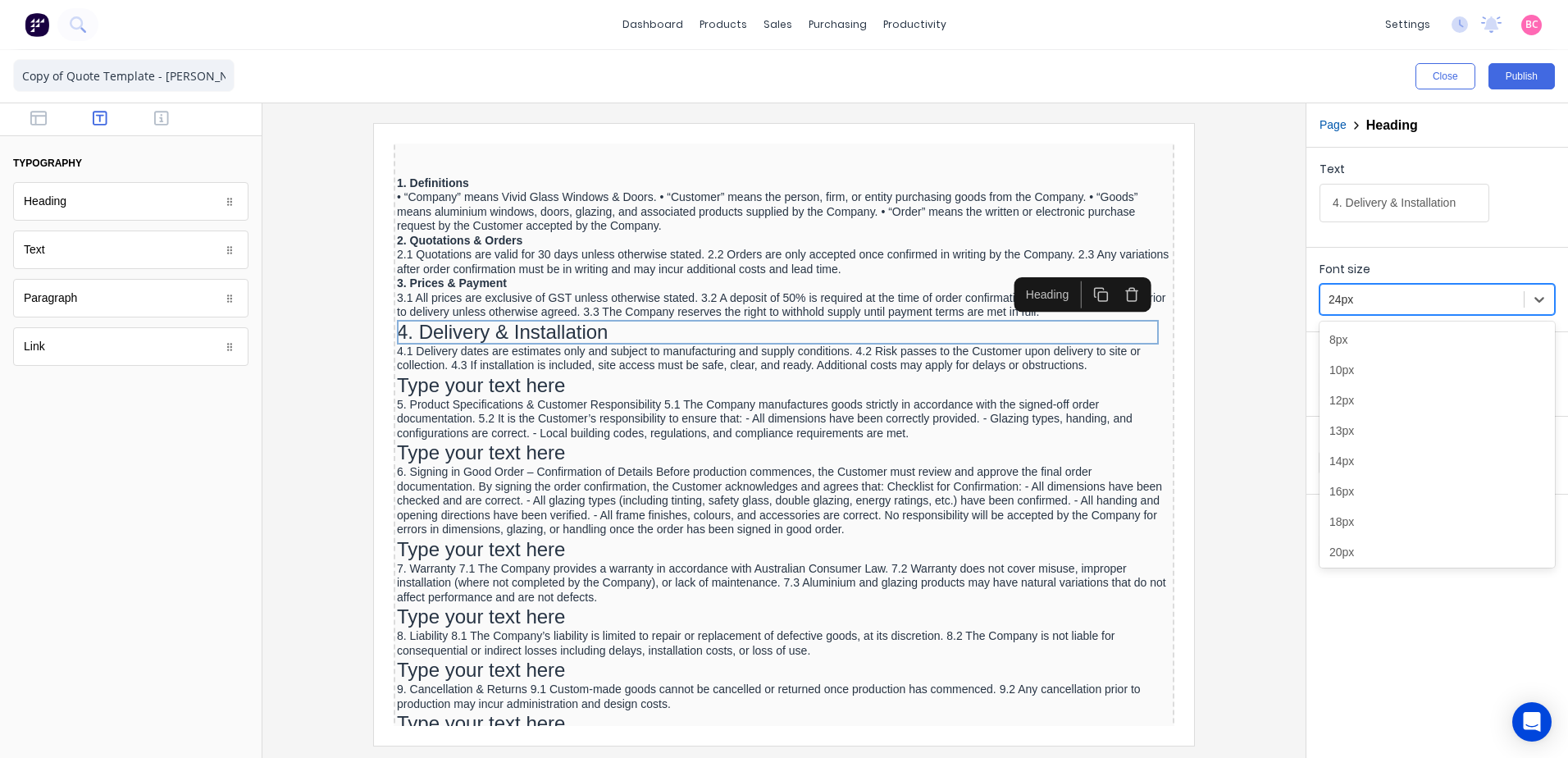
scroll to position [40, 0]
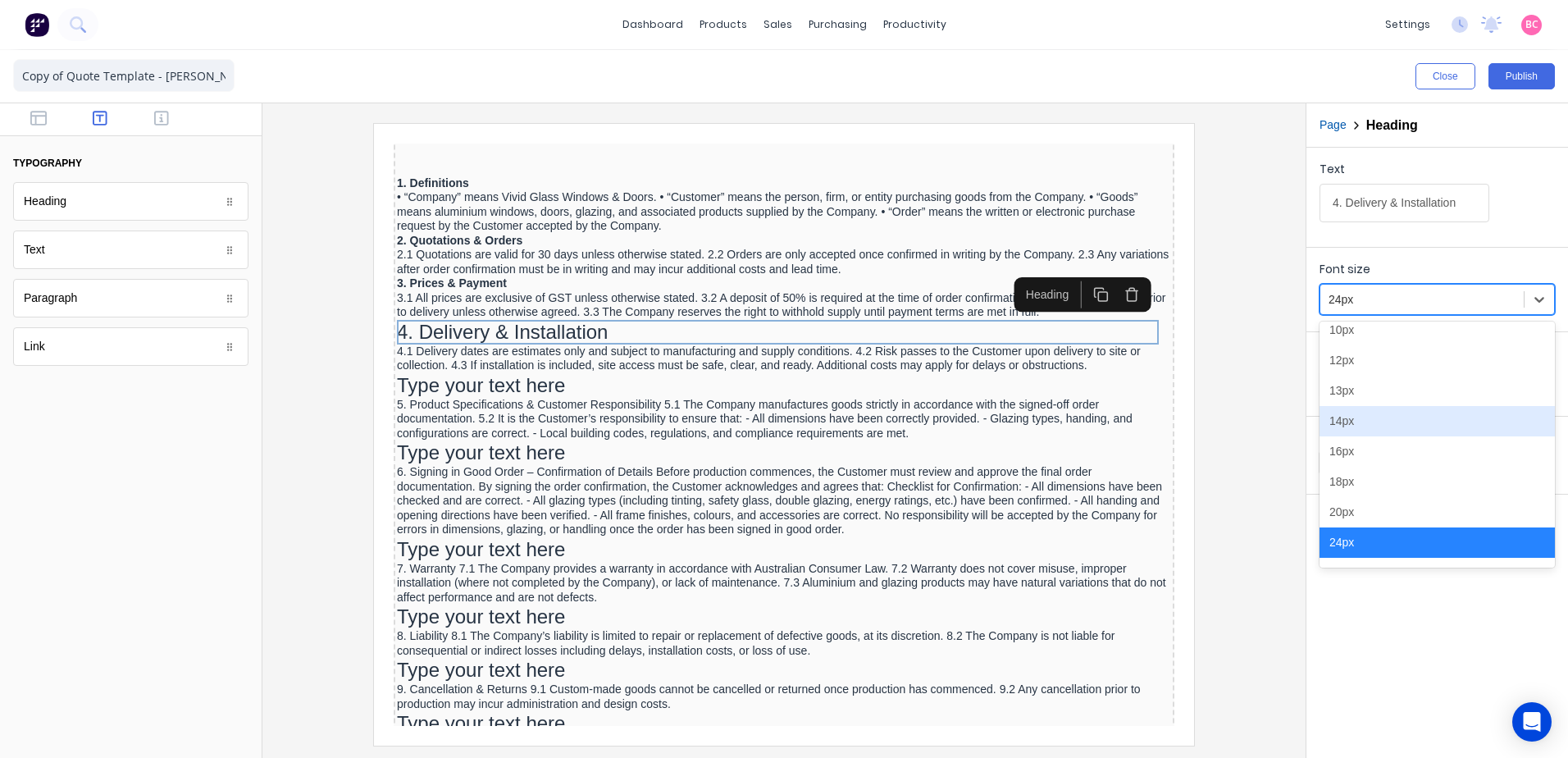
click at [1364, 417] on div "14px" at bounding box center [1437, 421] width 235 height 30
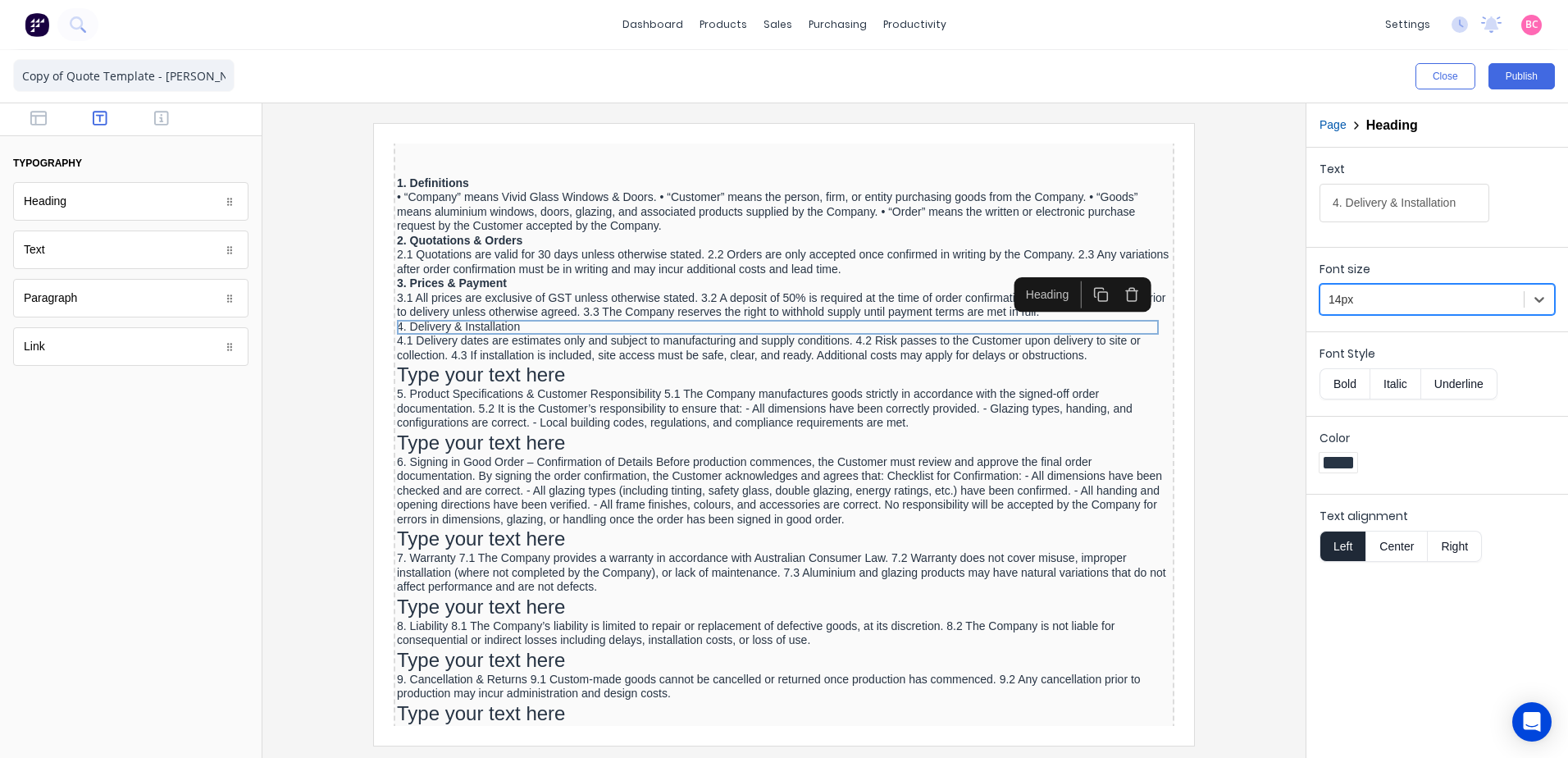
click at [1348, 375] on button "Bold" at bounding box center [1344, 384] width 50 height 31
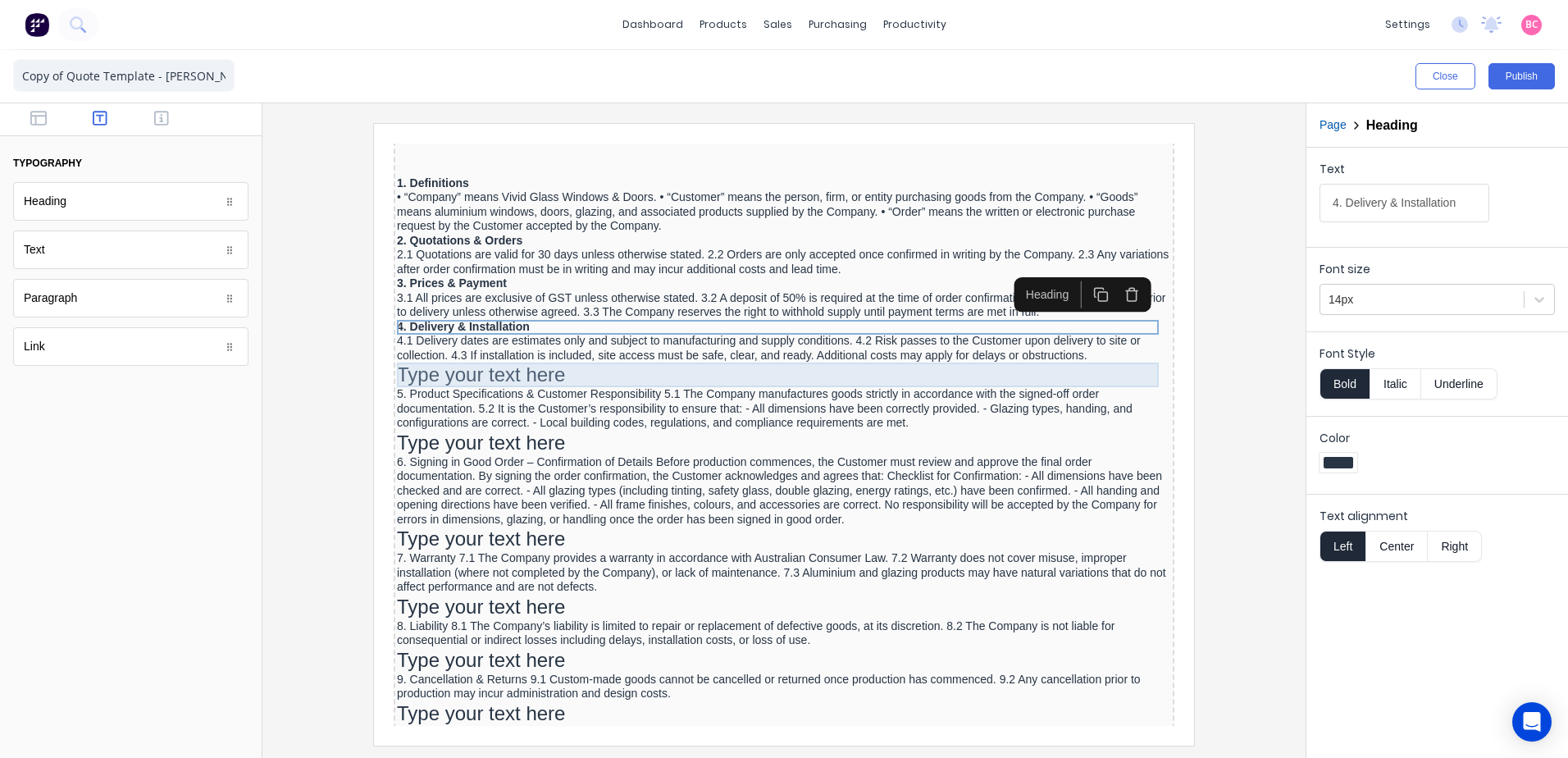
click at [483, 347] on div "Type your text here" at bounding box center [764, 355] width 774 height 24
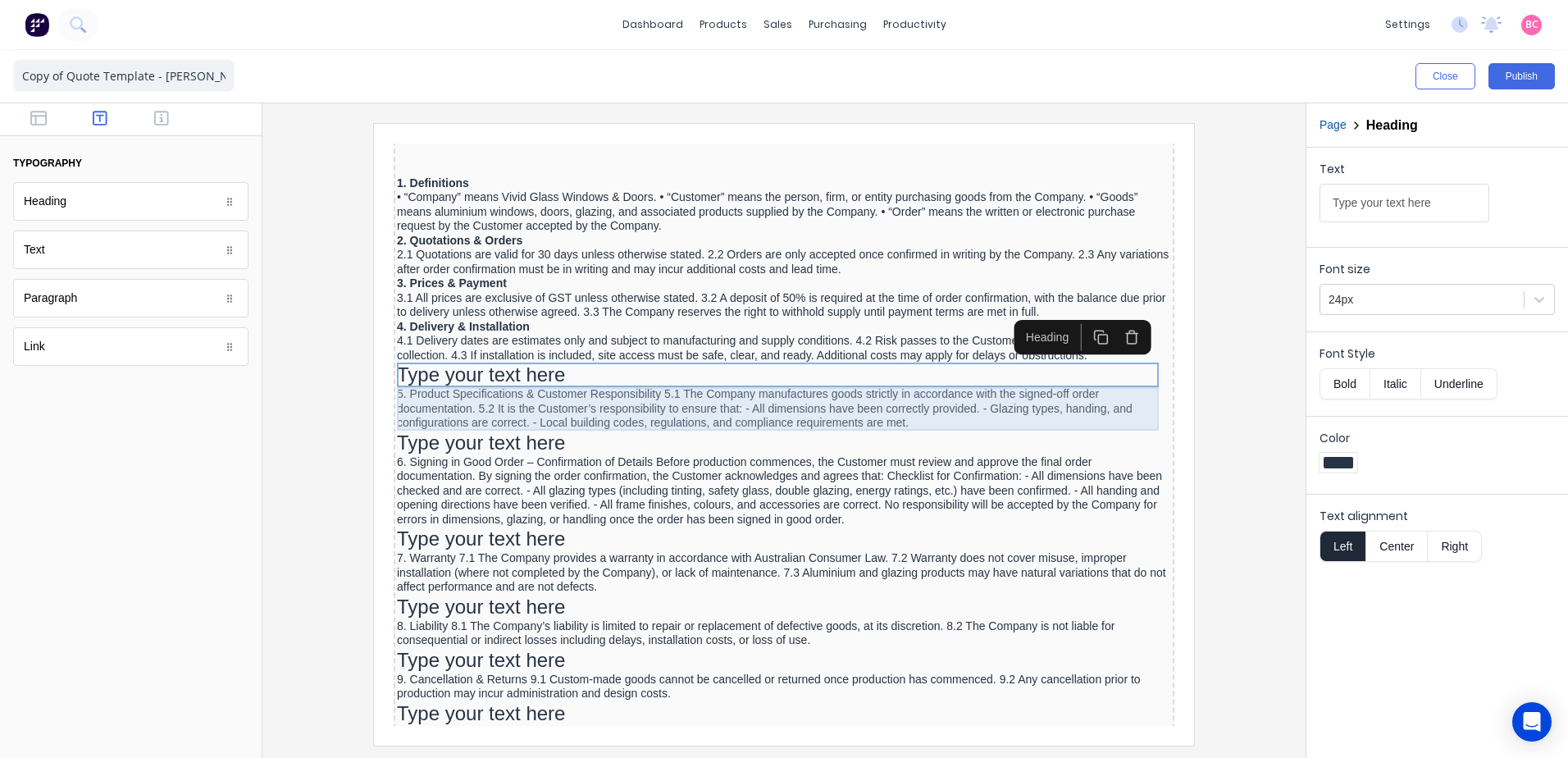
click at [508, 368] on div "5. Product Specifications & Customer Responsibility 5.1 The Company manufacture…" at bounding box center [764, 389] width 774 height 44
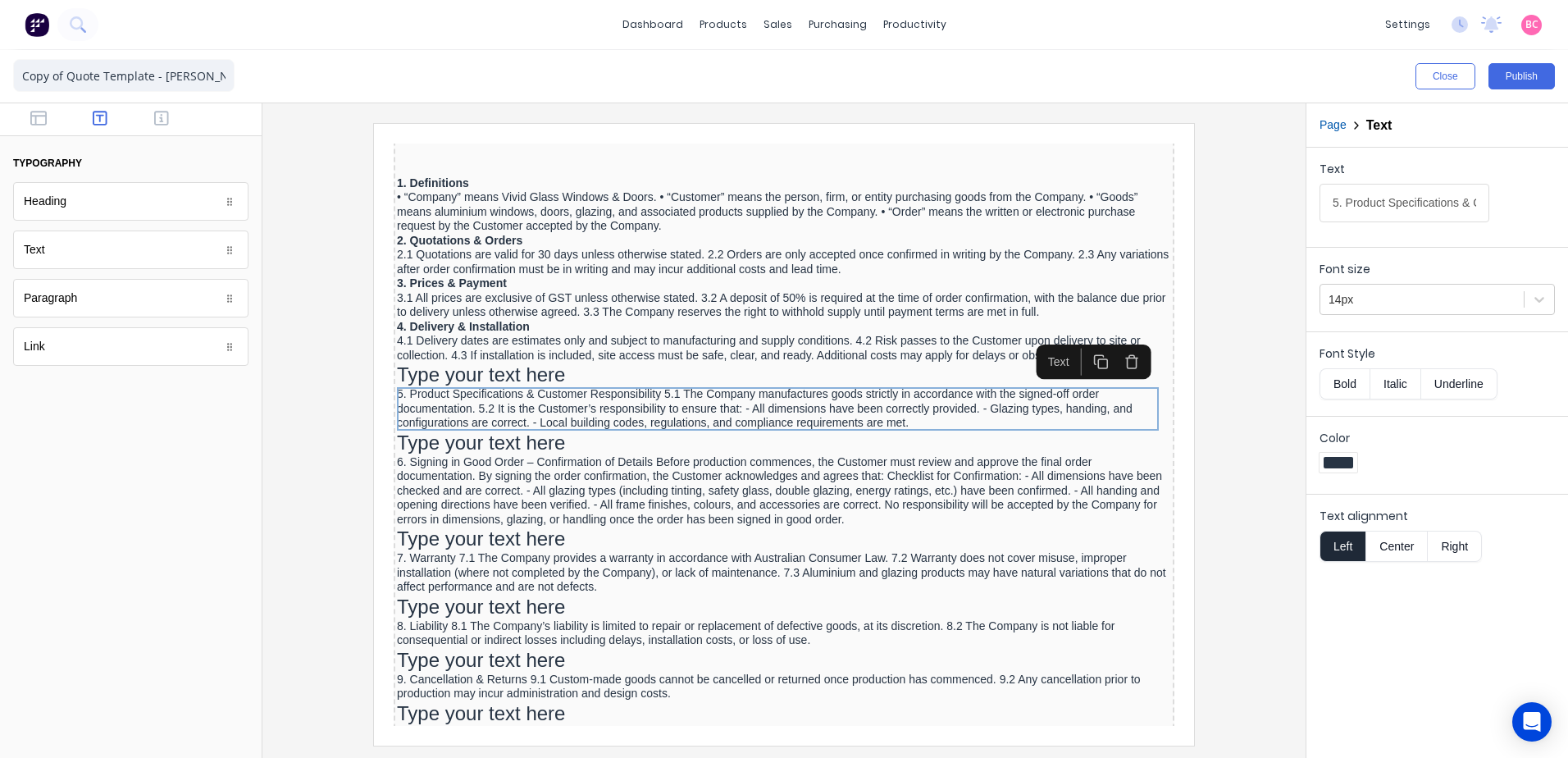
click at [1426, 218] on input "5. Product Specifications & Customer Responsibility 5.1 The Company manufacture…" at bounding box center [1404, 203] width 170 height 38
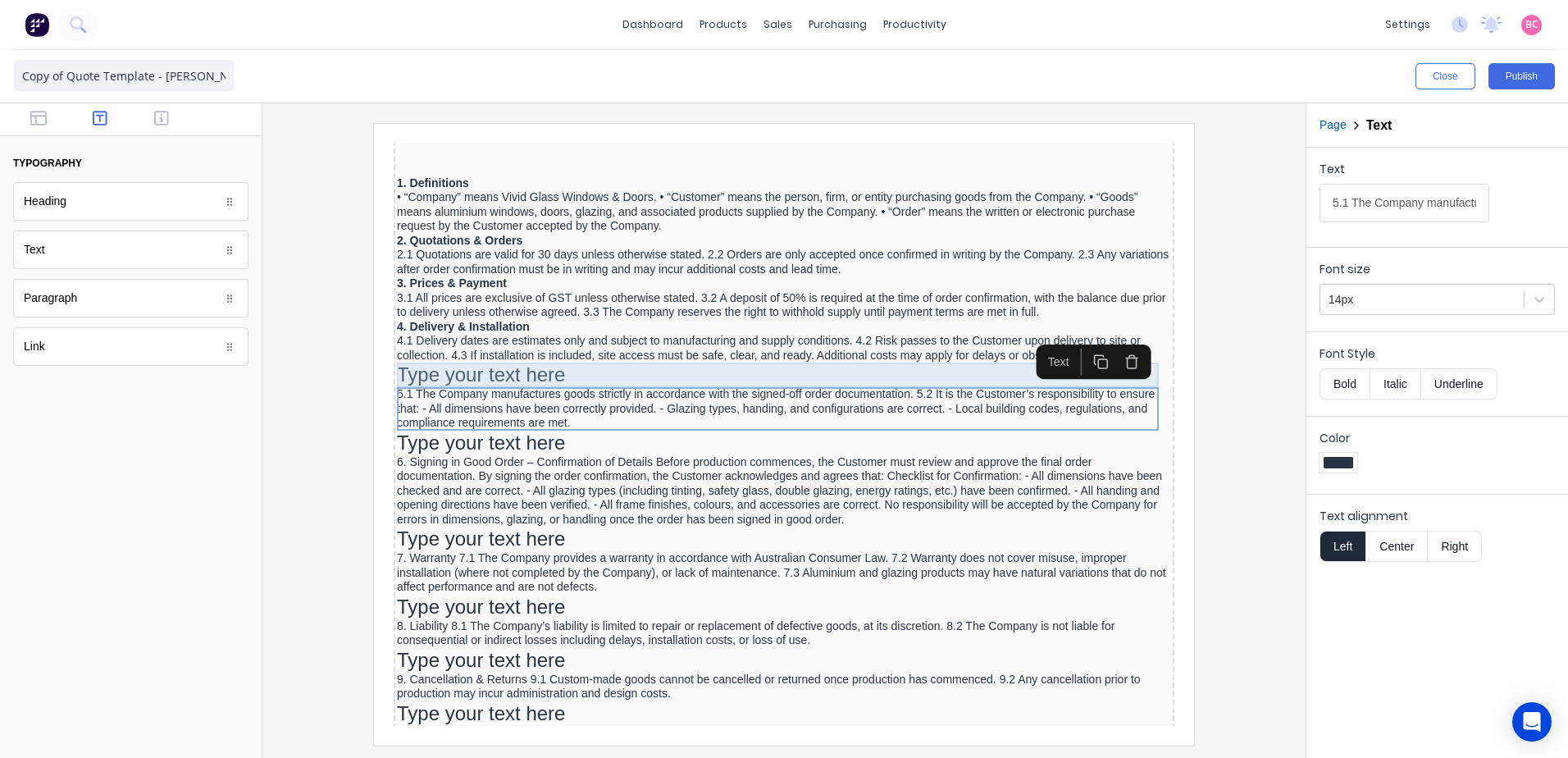
type input "5.1 The Company manufactures goods strictly in accordance with the signed-off o…"
click at [411, 355] on div "Type your text here" at bounding box center [764, 355] width 774 height 24
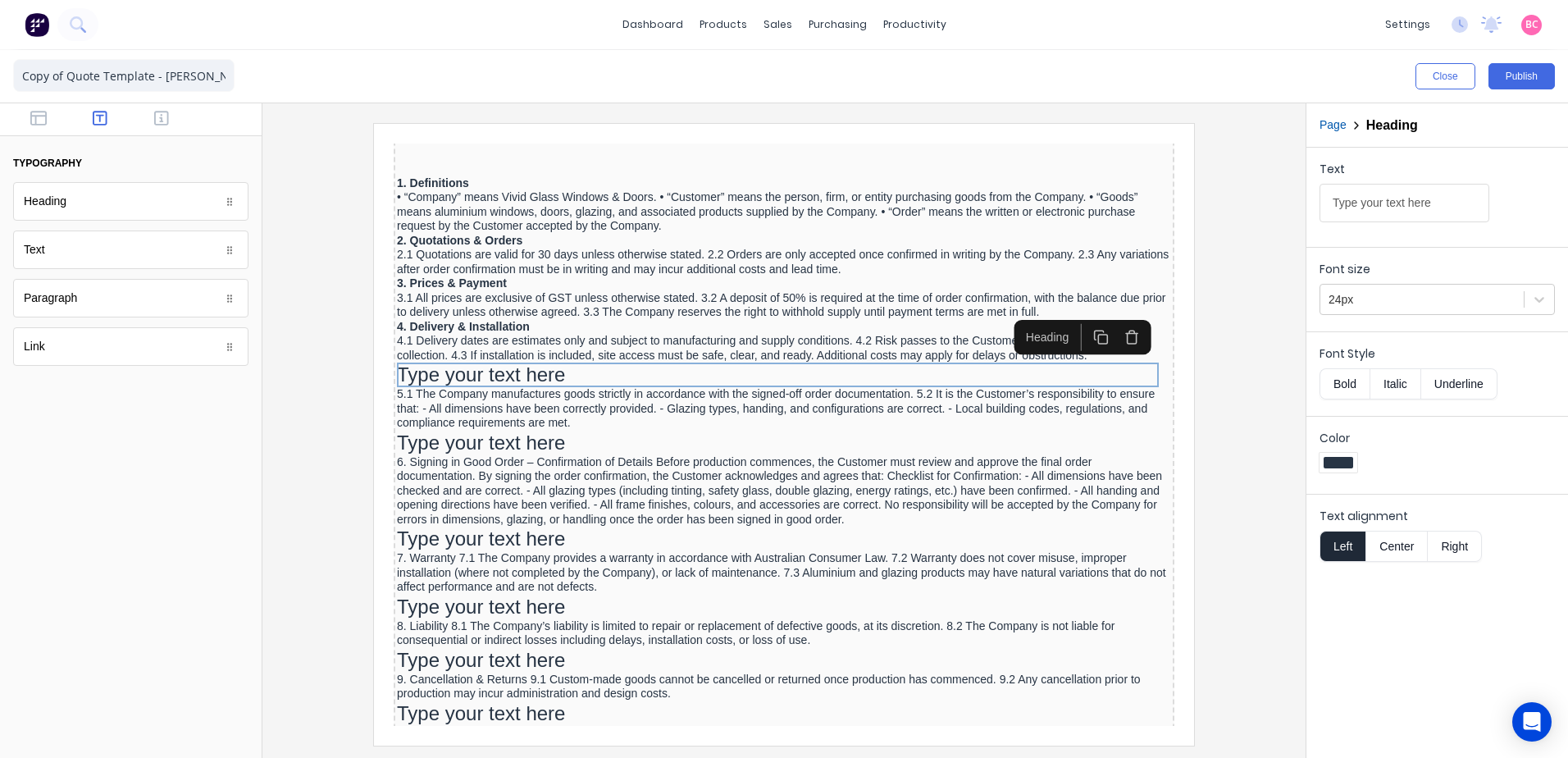
drag, startPoint x: 1813, startPoint y: 329, endPoint x: 808, endPoint y: 206, distance: 1012.5
type input "5. Product Specifications & Customer Responsibility"
click at [1546, 301] on icon at bounding box center [1539, 299] width 17 height 17
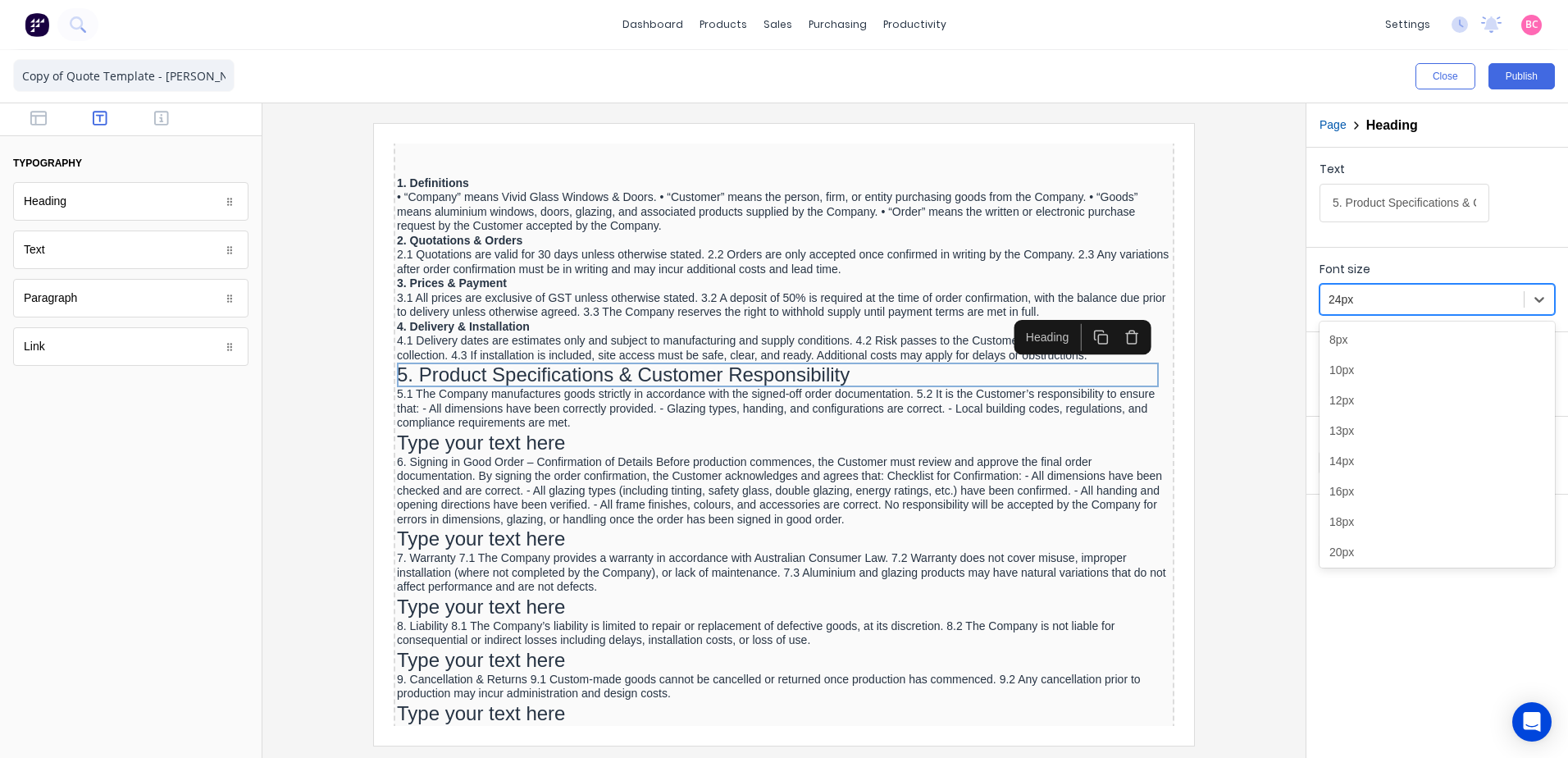
scroll to position [40, 0]
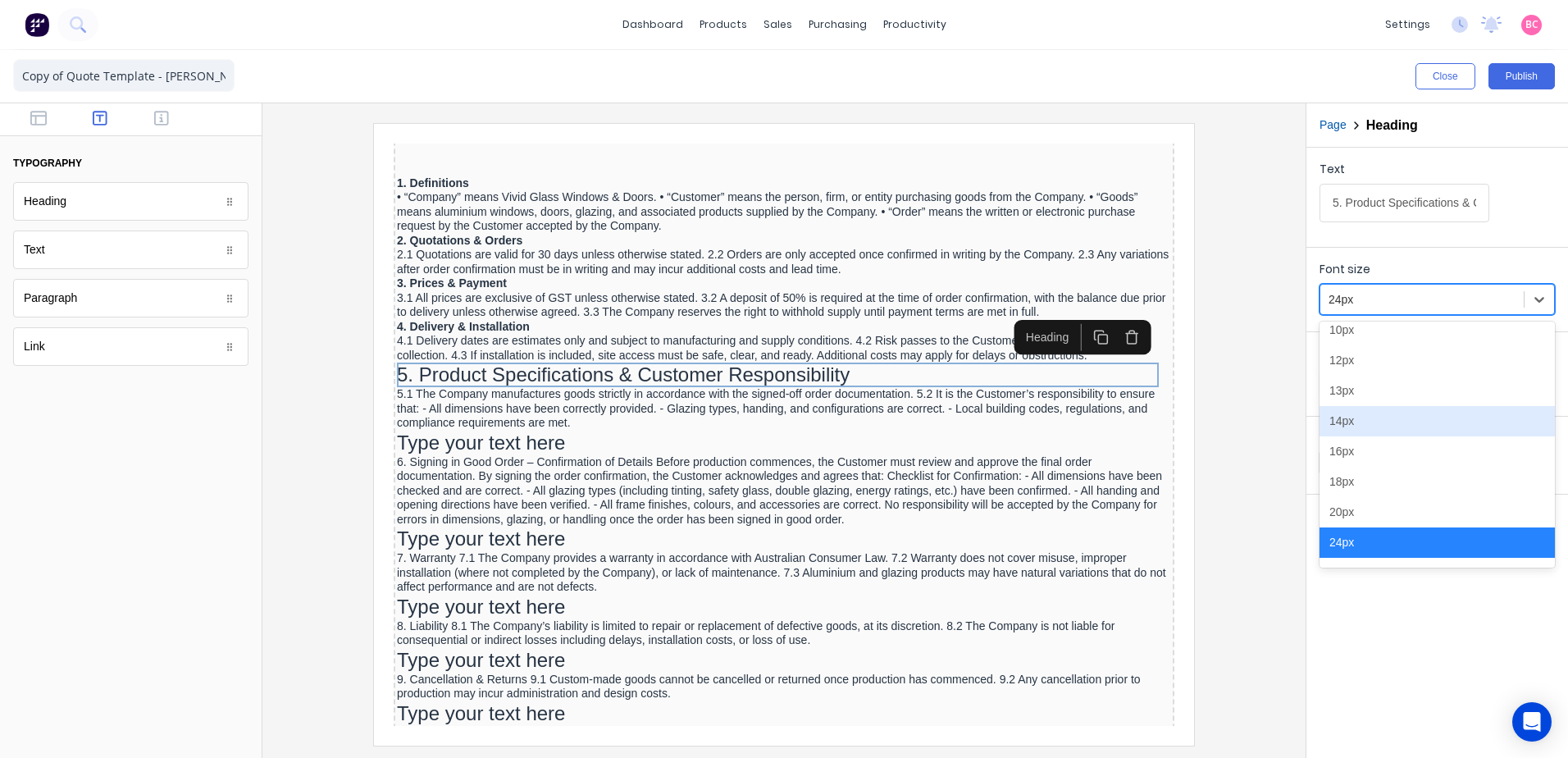
click at [1361, 428] on div "14px" at bounding box center [1437, 421] width 235 height 30
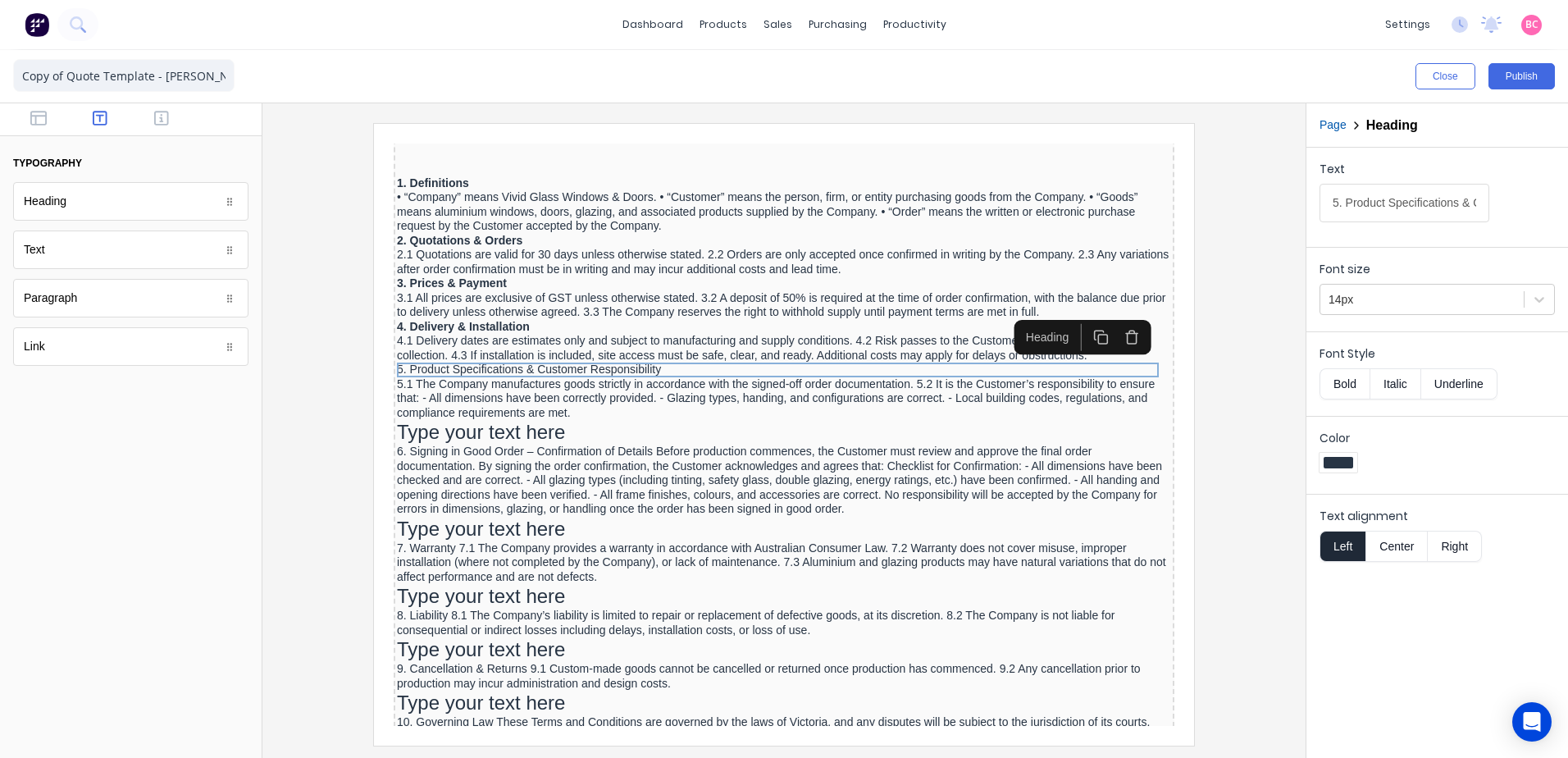
click at [1356, 381] on button "Bold" at bounding box center [1344, 384] width 50 height 31
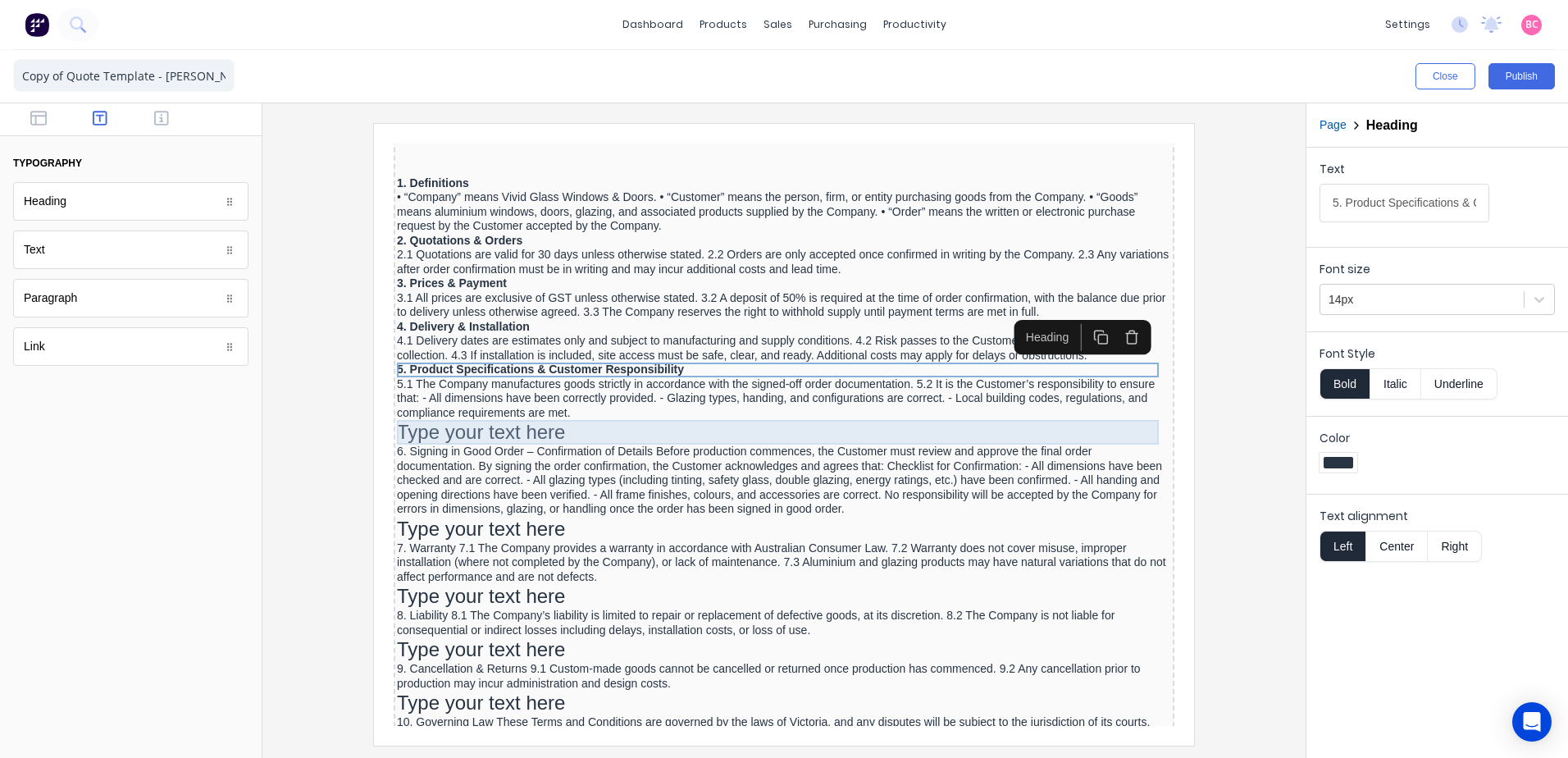
click at [455, 412] on div "Type your text here" at bounding box center [764, 412] width 774 height 24
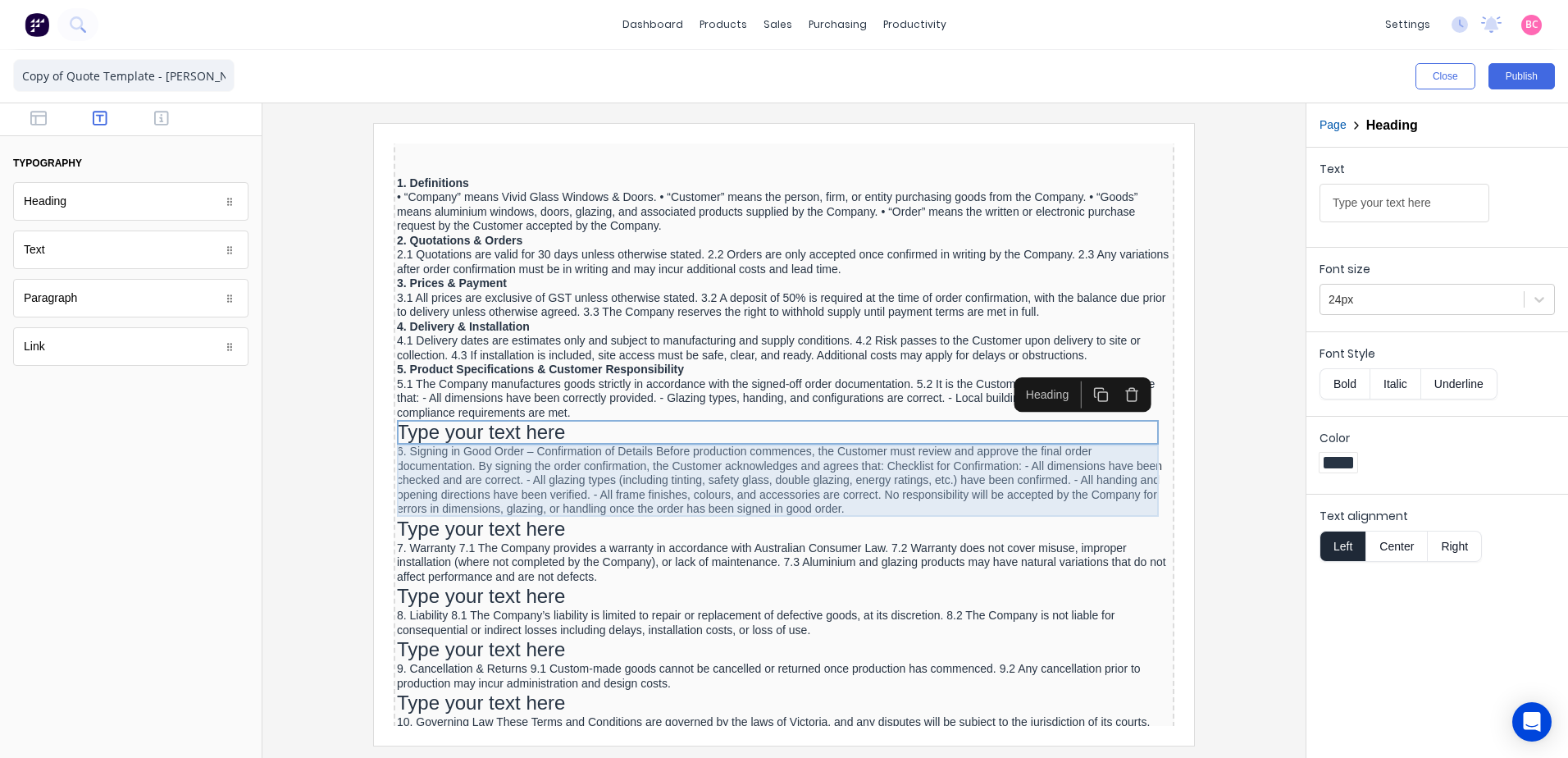
click at [491, 436] on div "6. Signing in Good Order – Confirmation of Details Before production commences,…" at bounding box center [764, 461] width 774 height 72
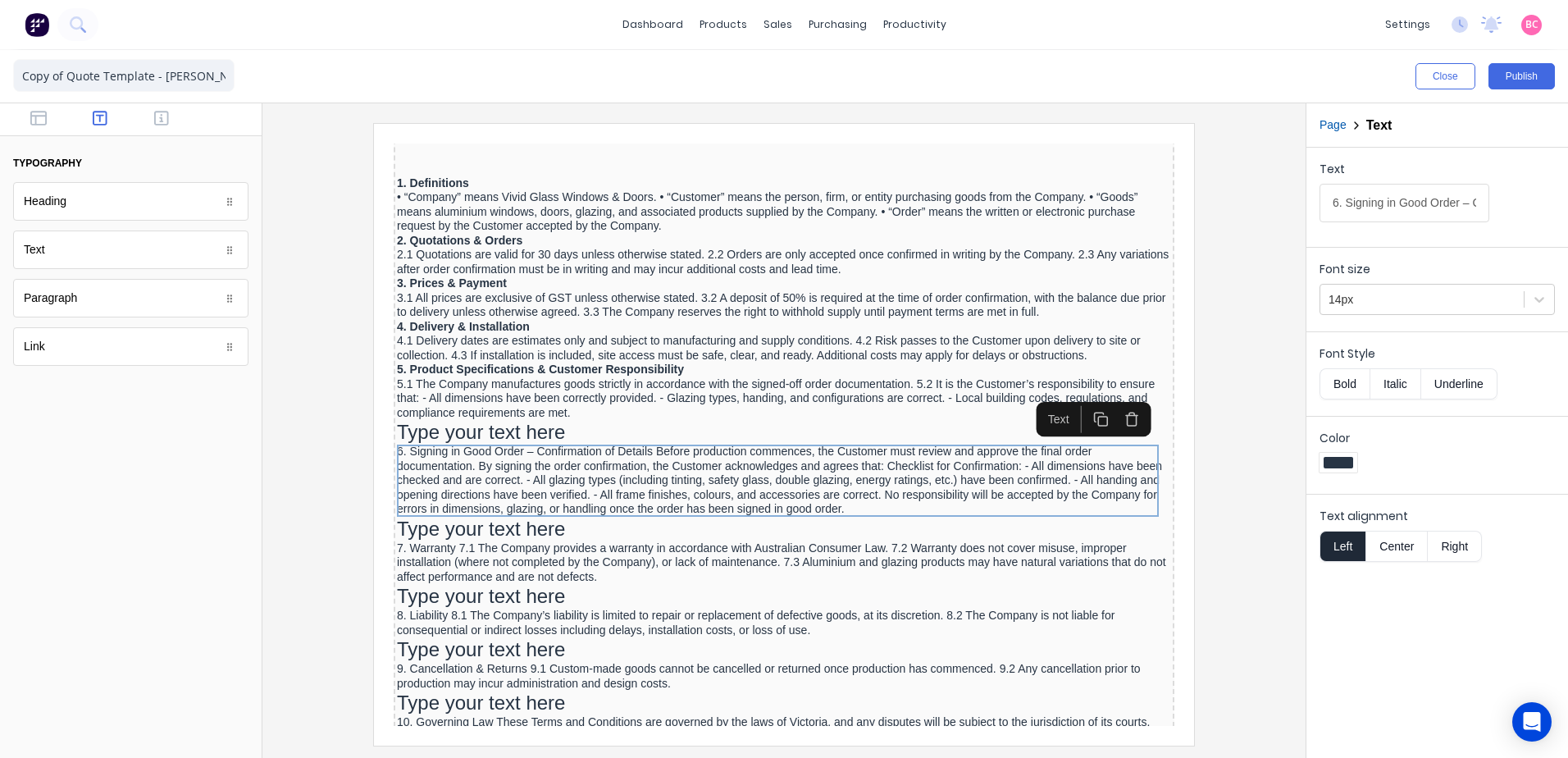
click at [1438, 206] on input "6. Signing in Good Order – Confirmation of Details Before production commences,…" at bounding box center [1404, 203] width 170 height 38
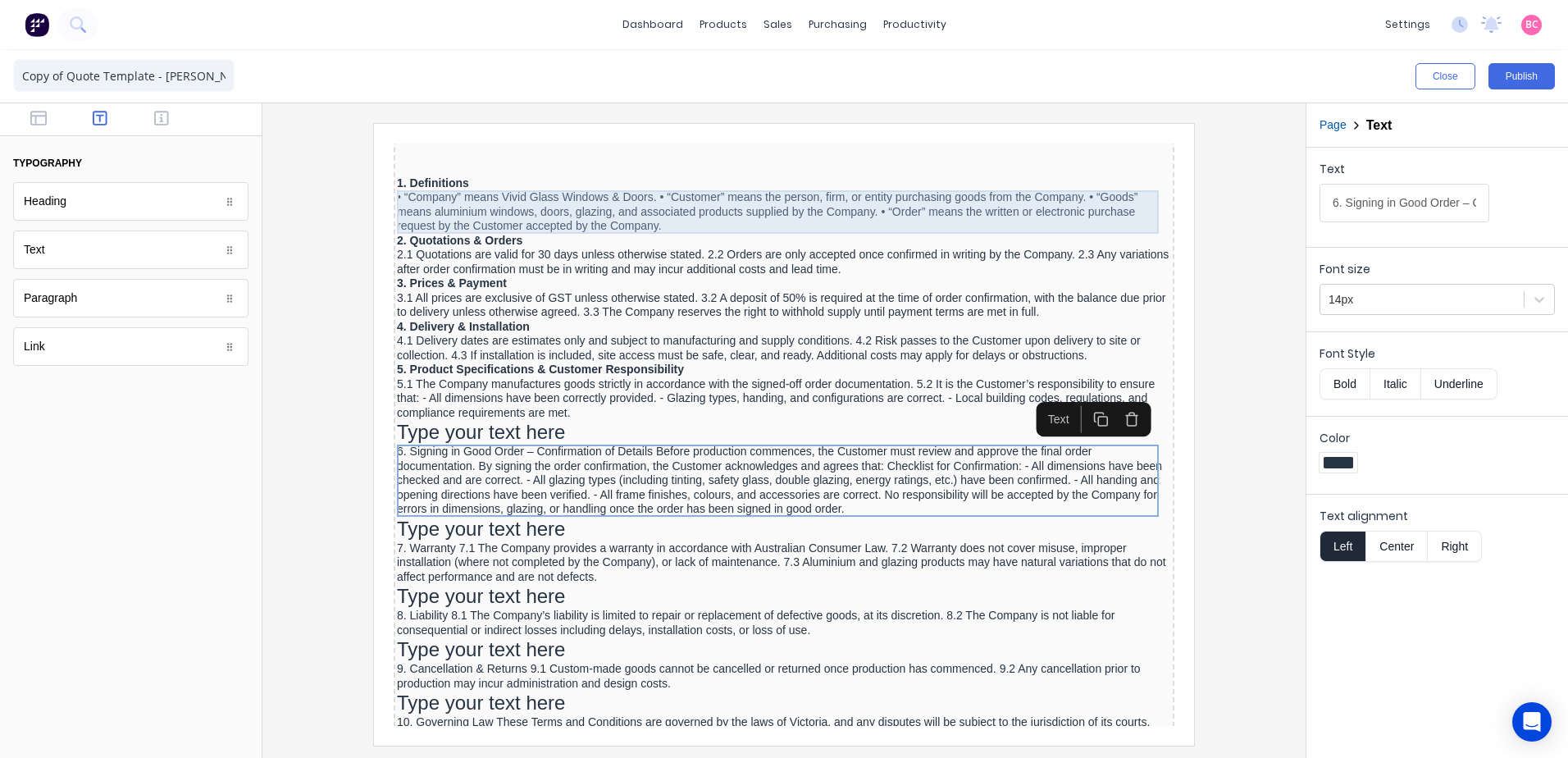
drag, startPoint x: 1835, startPoint y: 328, endPoint x: 961, endPoint y: 203, distance: 882.9
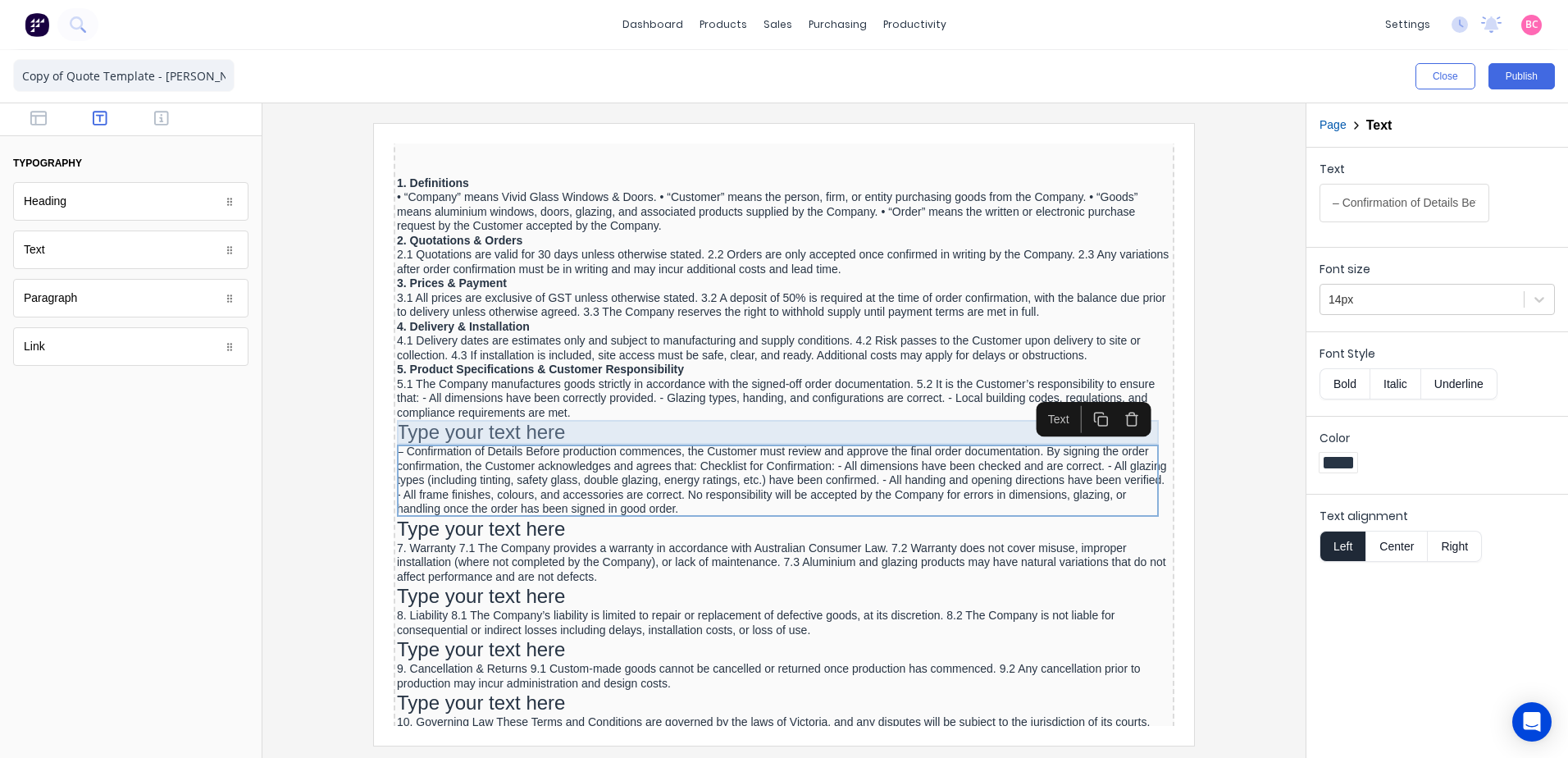
type input "– Confirmation of Details Before production commences, the Customer must review…"
click at [509, 407] on div "Type your text here" at bounding box center [764, 412] width 774 height 24
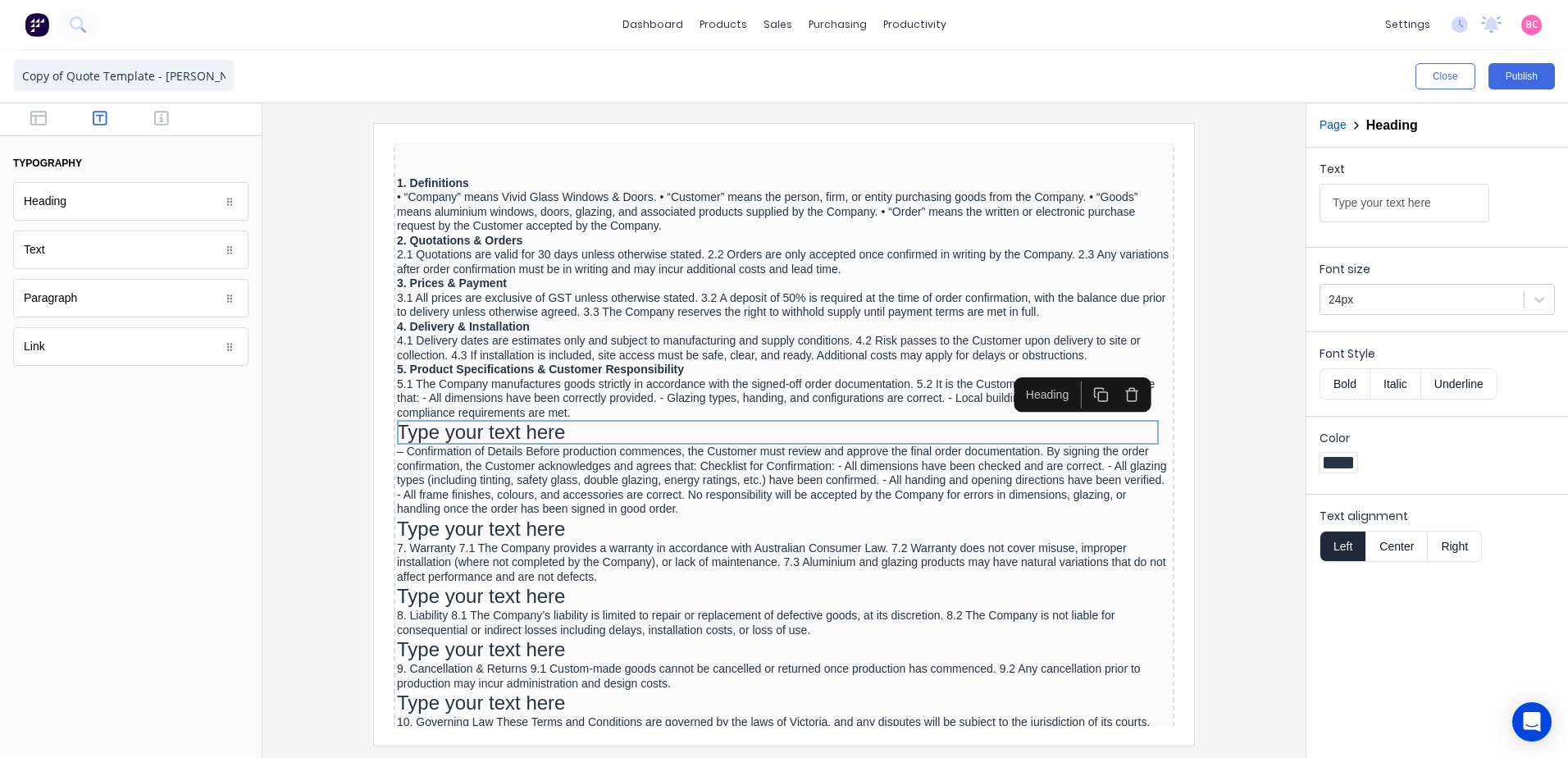
drag, startPoint x: 1810, startPoint y: 333, endPoint x: 980, endPoint y: 213, distance: 838.6
type input "6. Signing in Good Order"
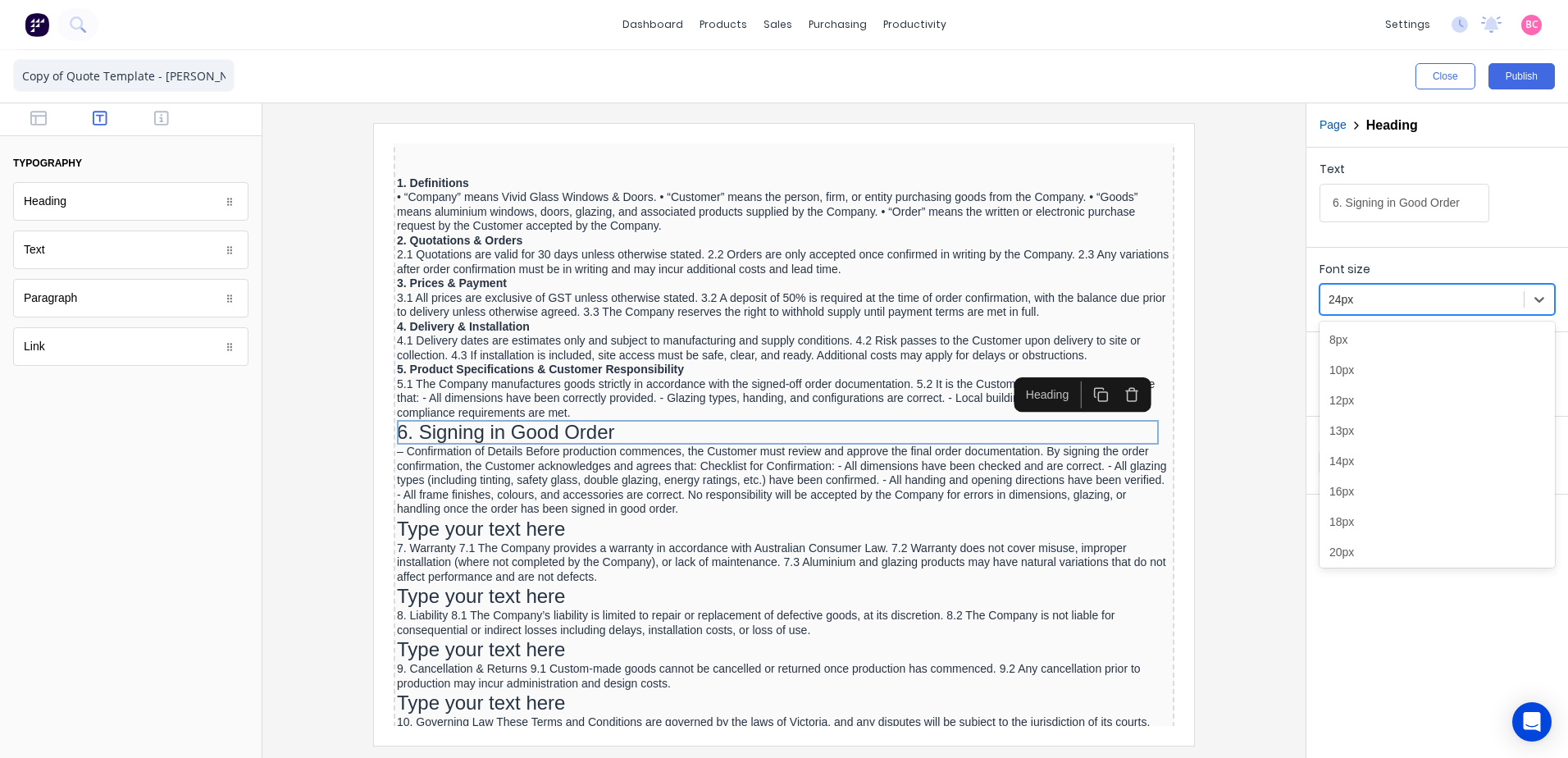
click at [1372, 296] on div at bounding box center [1422, 300] width 187 height 21
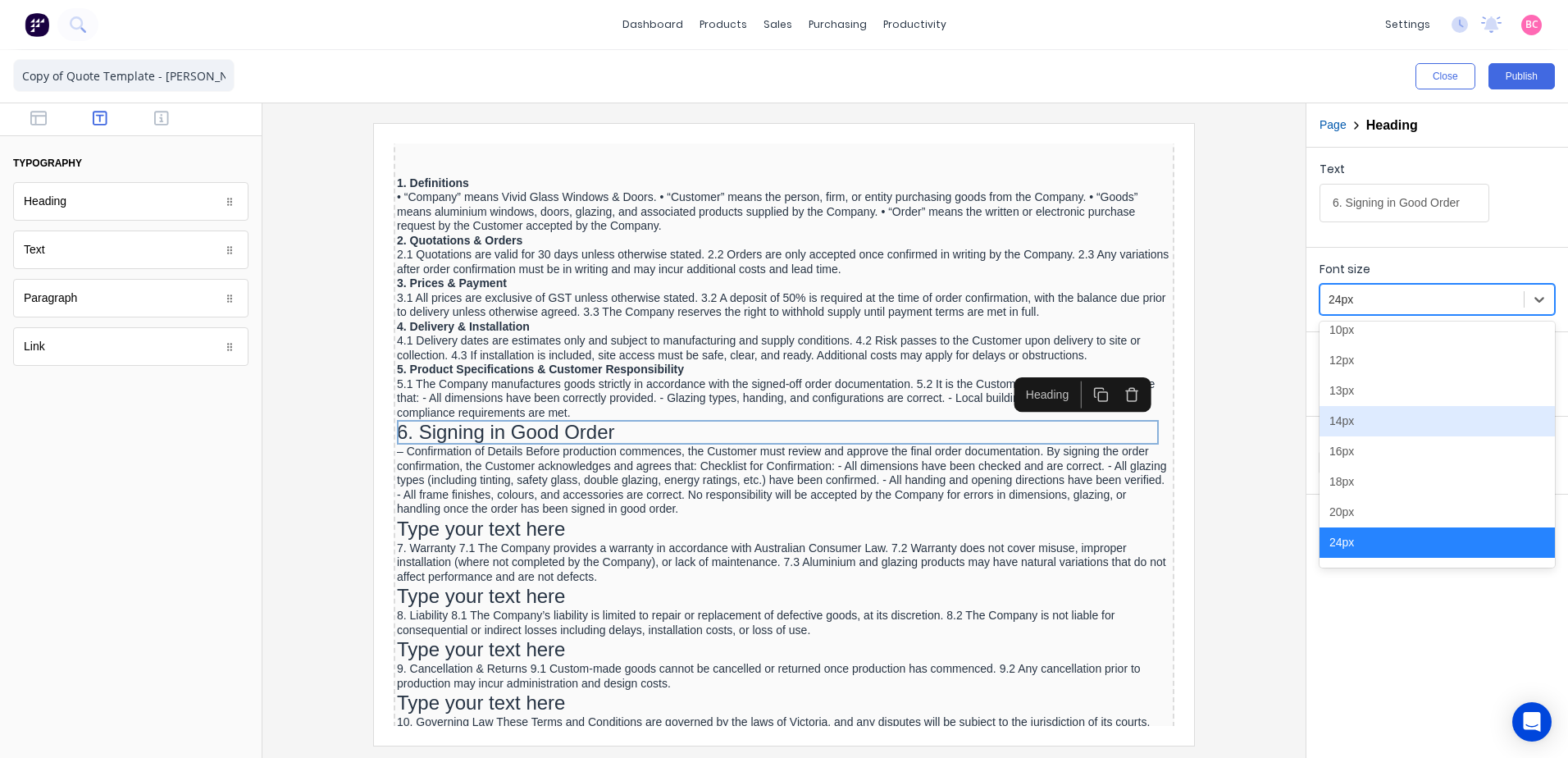
click at [1351, 416] on div "14px" at bounding box center [1437, 421] width 235 height 30
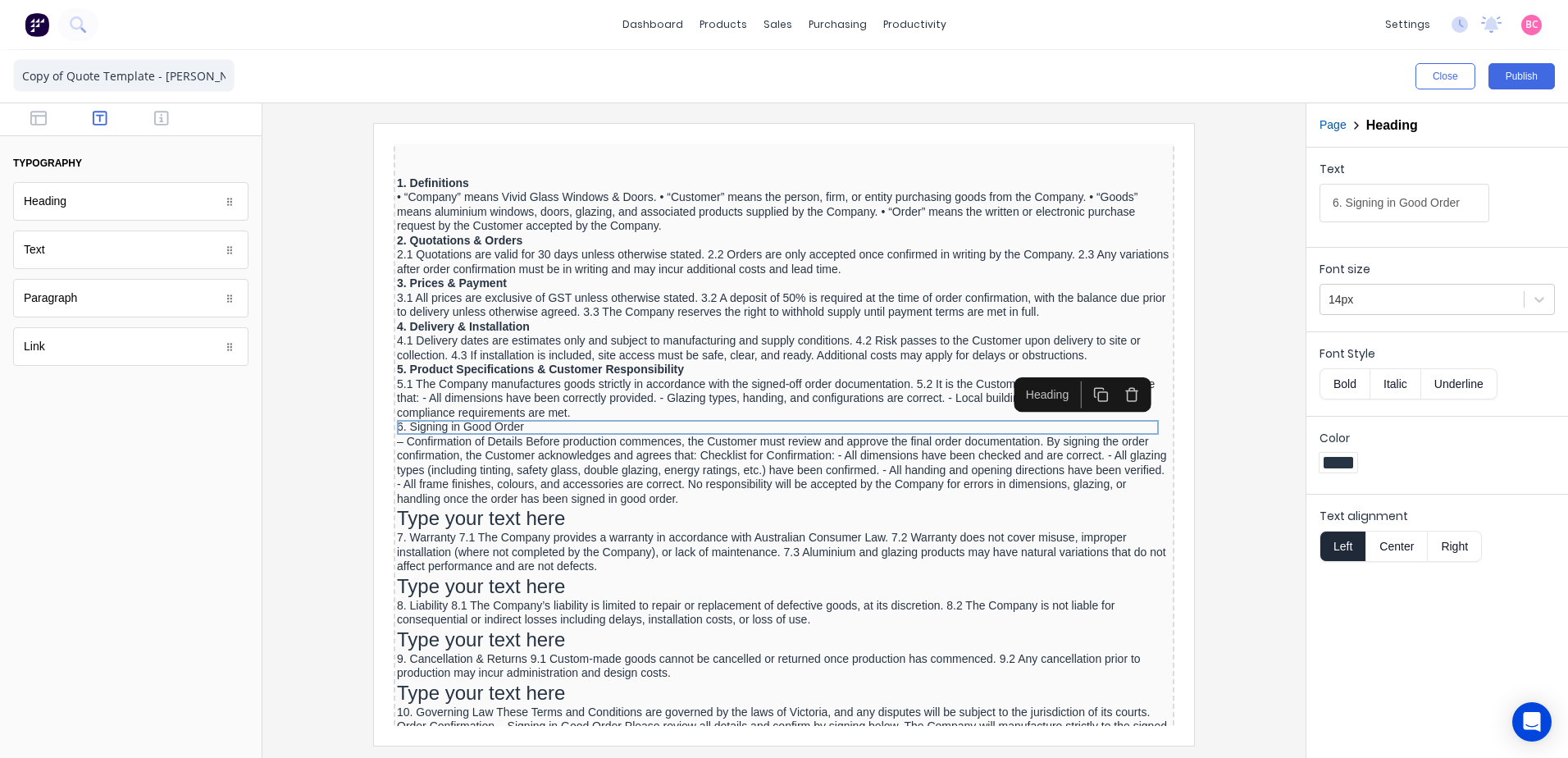
click at [1335, 386] on button "Bold" at bounding box center [1344, 384] width 50 height 31
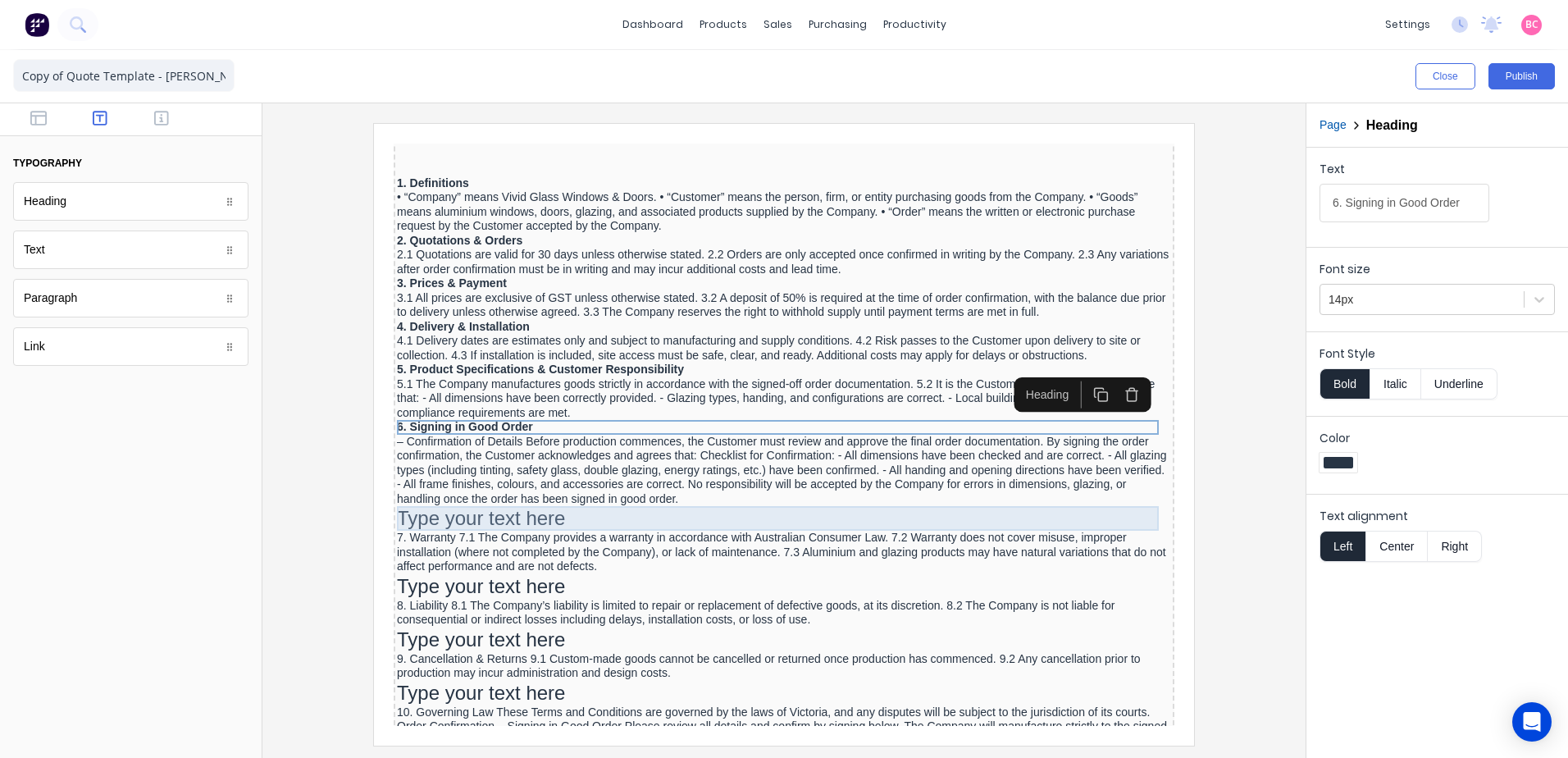
click at [511, 494] on div "Type your text here" at bounding box center [764, 498] width 774 height 24
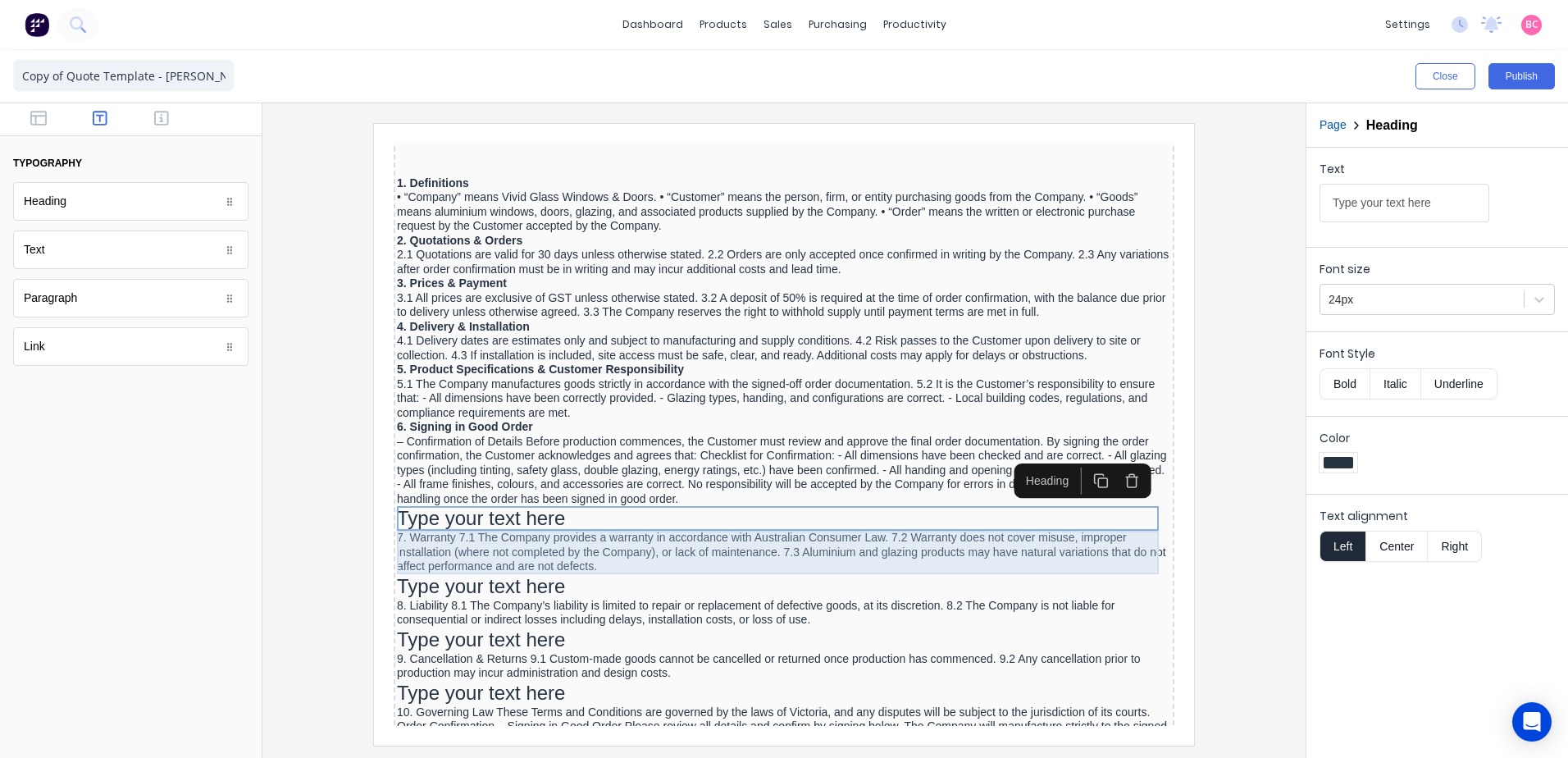
click at [564, 524] on div "7. Warranty 7.1 The Company provides a warranty in accordance with Australian C…" at bounding box center [764, 533] width 774 height 44
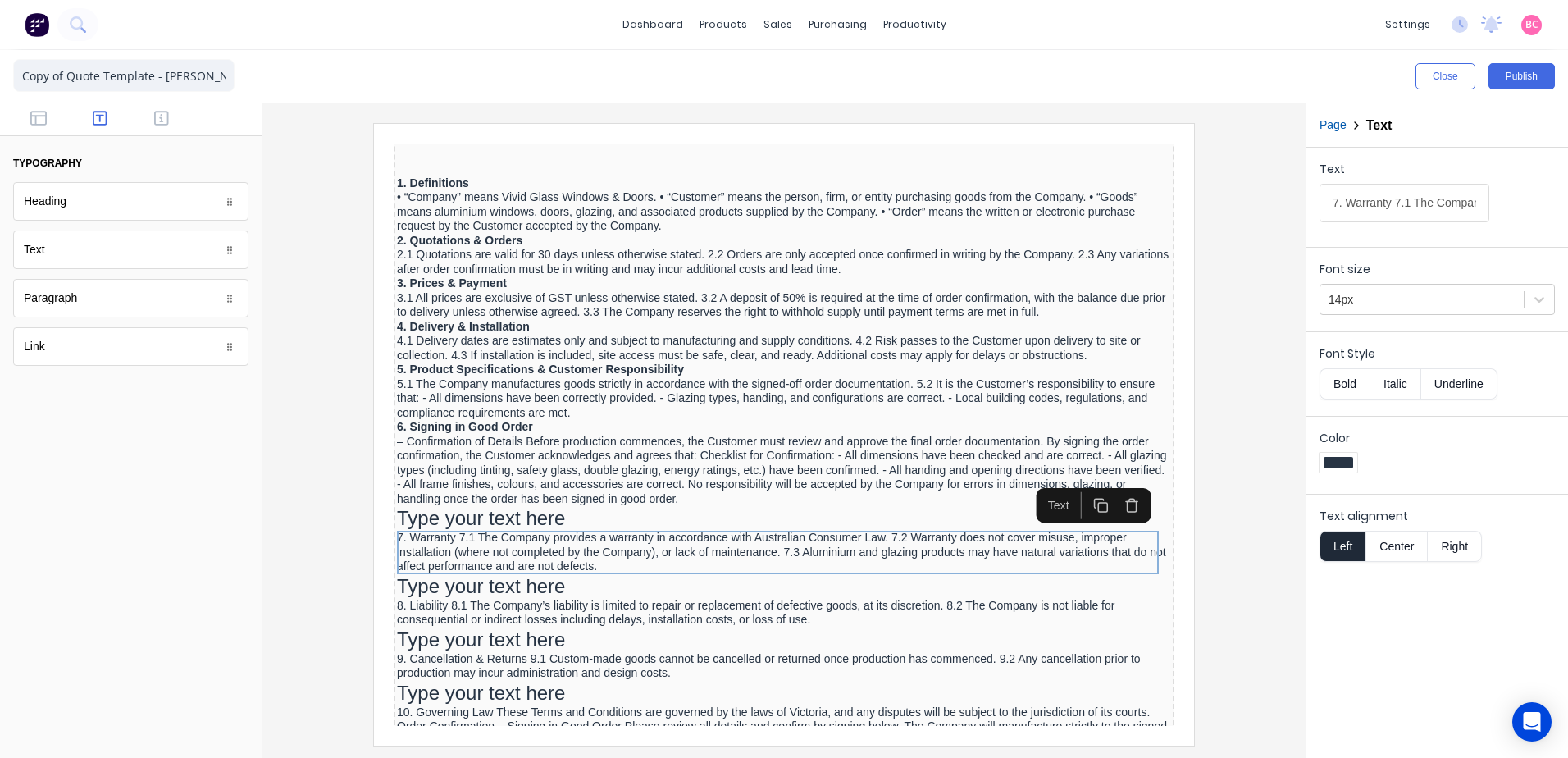
drag, startPoint x: 1767, startPoint y: 329, endPoint x: 971, endPoint y: 197, distance: 806.9
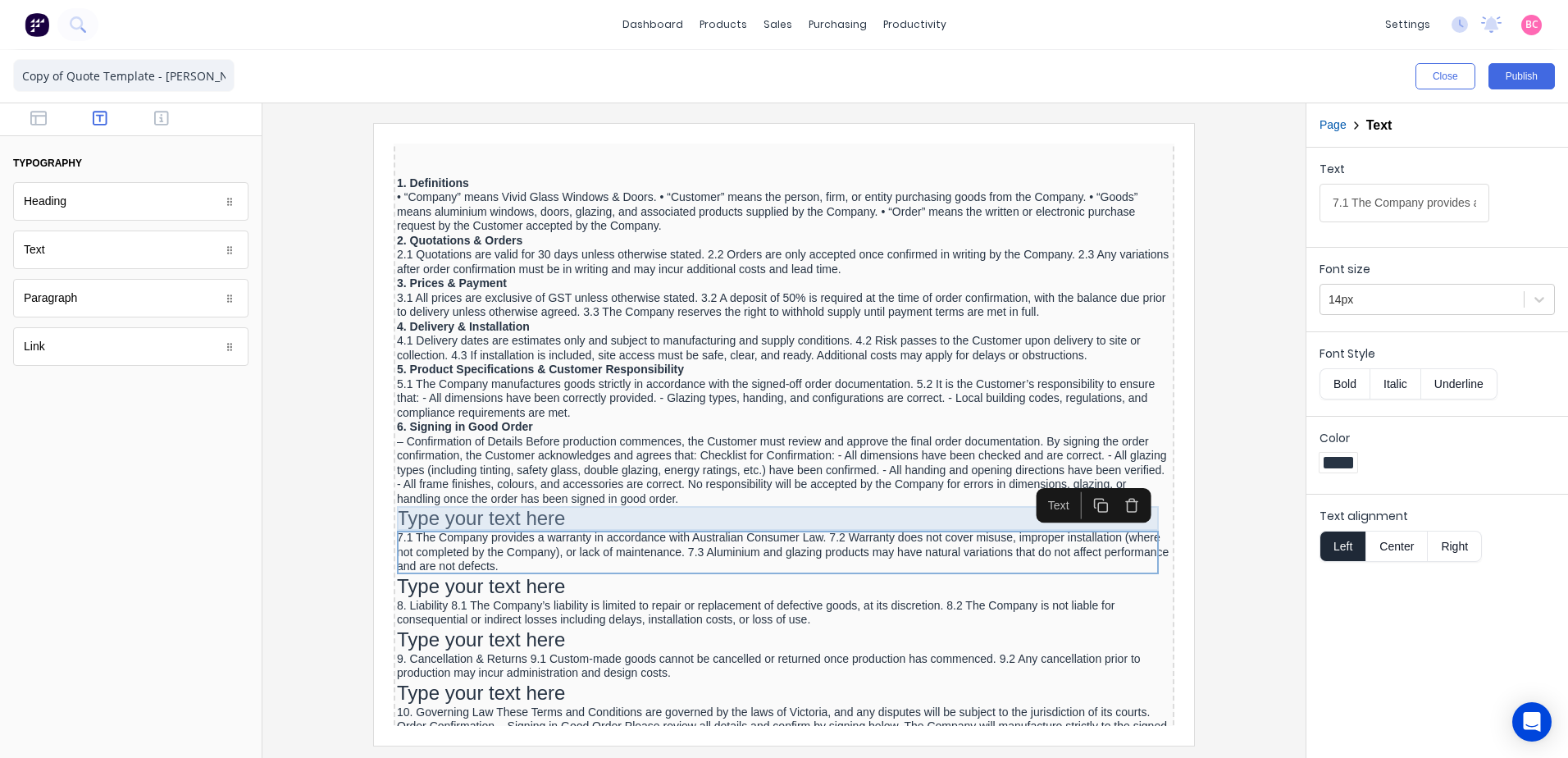
type input "7.1 The Company provides a warranty in accordance with Australian Consumer Law.…"
click at [479, 491] on div "Type your text here" at bounding box center [764, 498] width 774 height 24
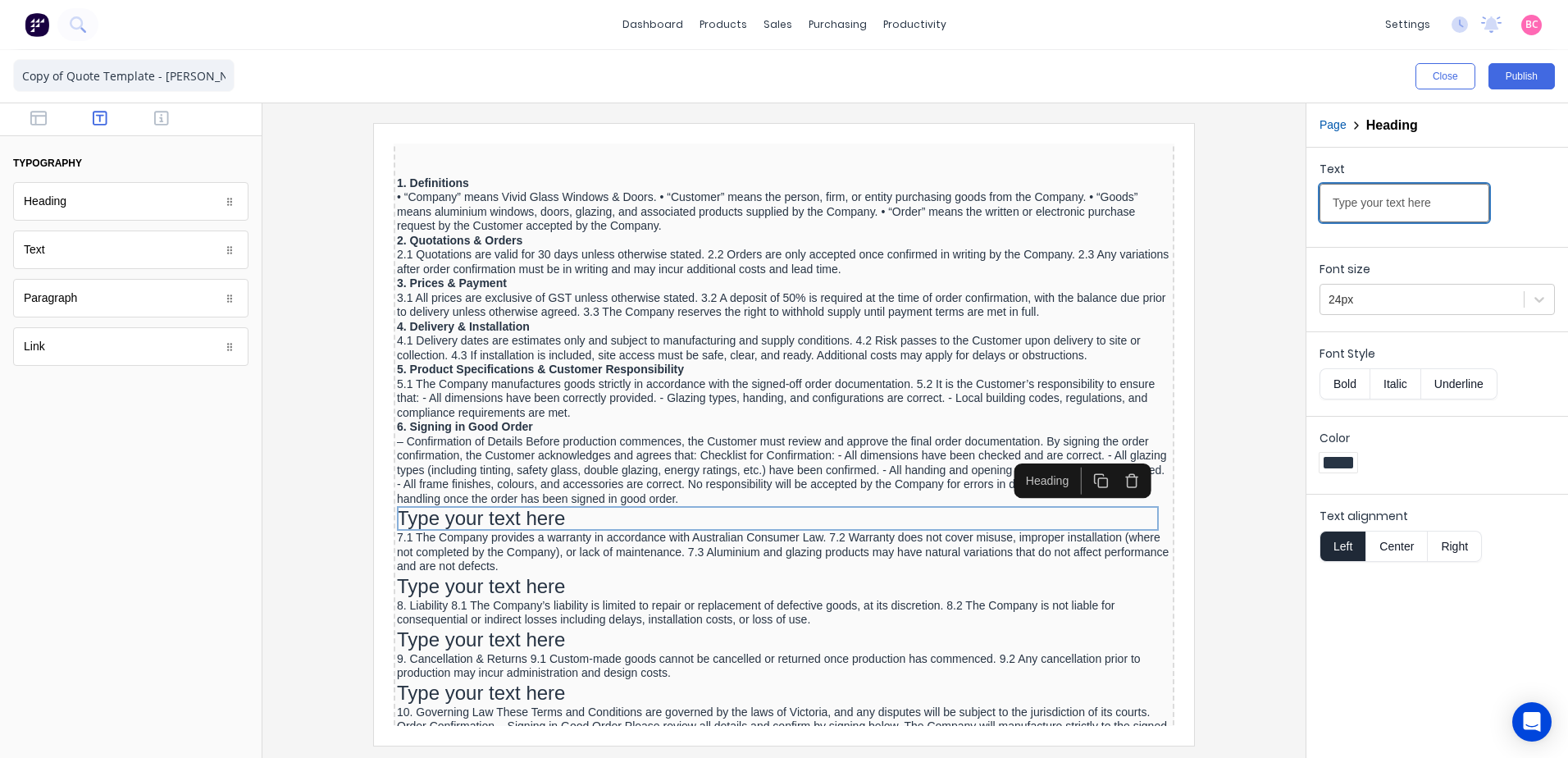
click at [1442, 200] on input "Type your text here" at bounding box center [1404, 203] width 170 height 38
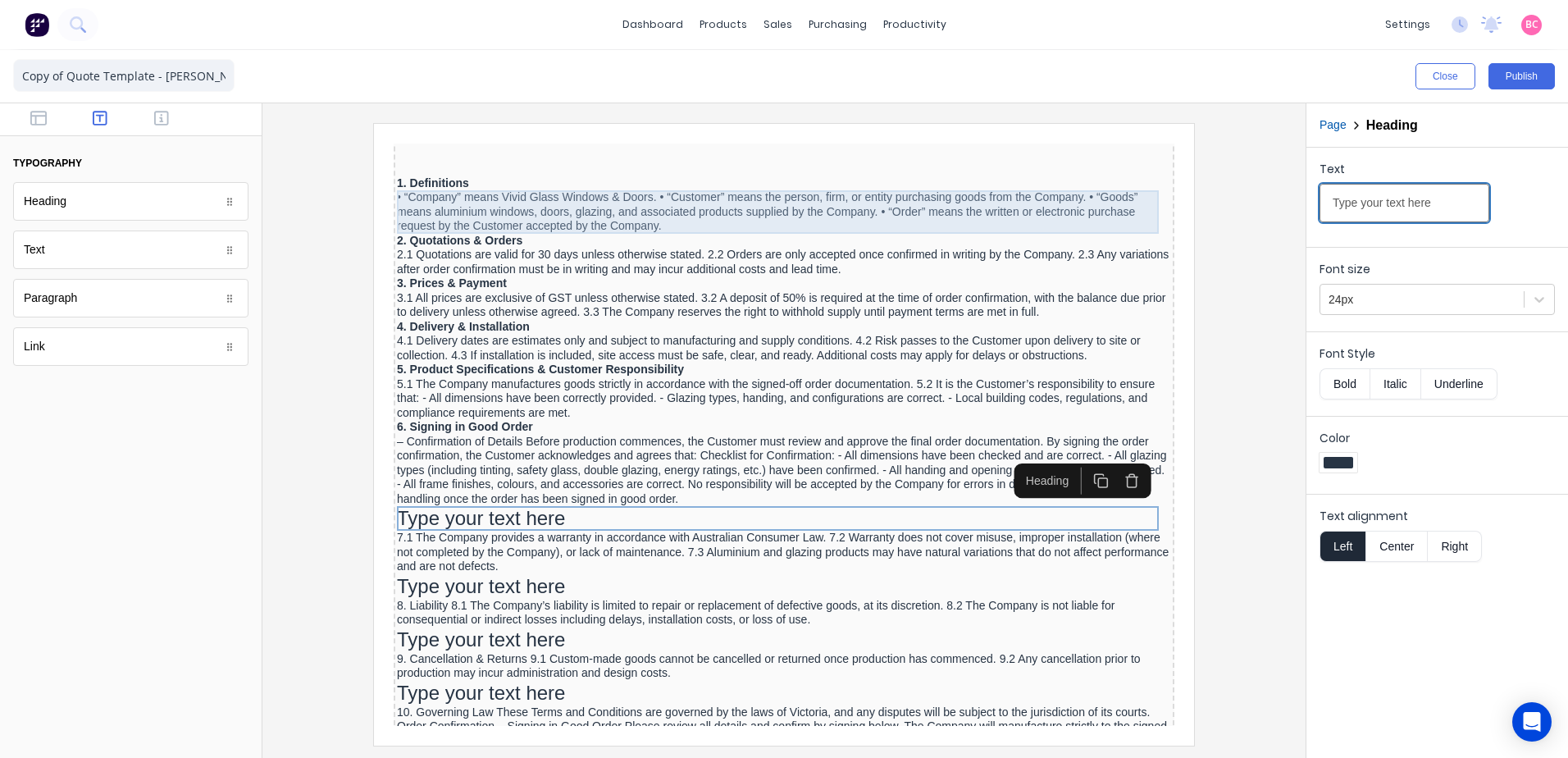
drag, startPoint x: 1819, startPoint y: 328, endPoint x: 963, endPoint y: 193, distance: 866.6
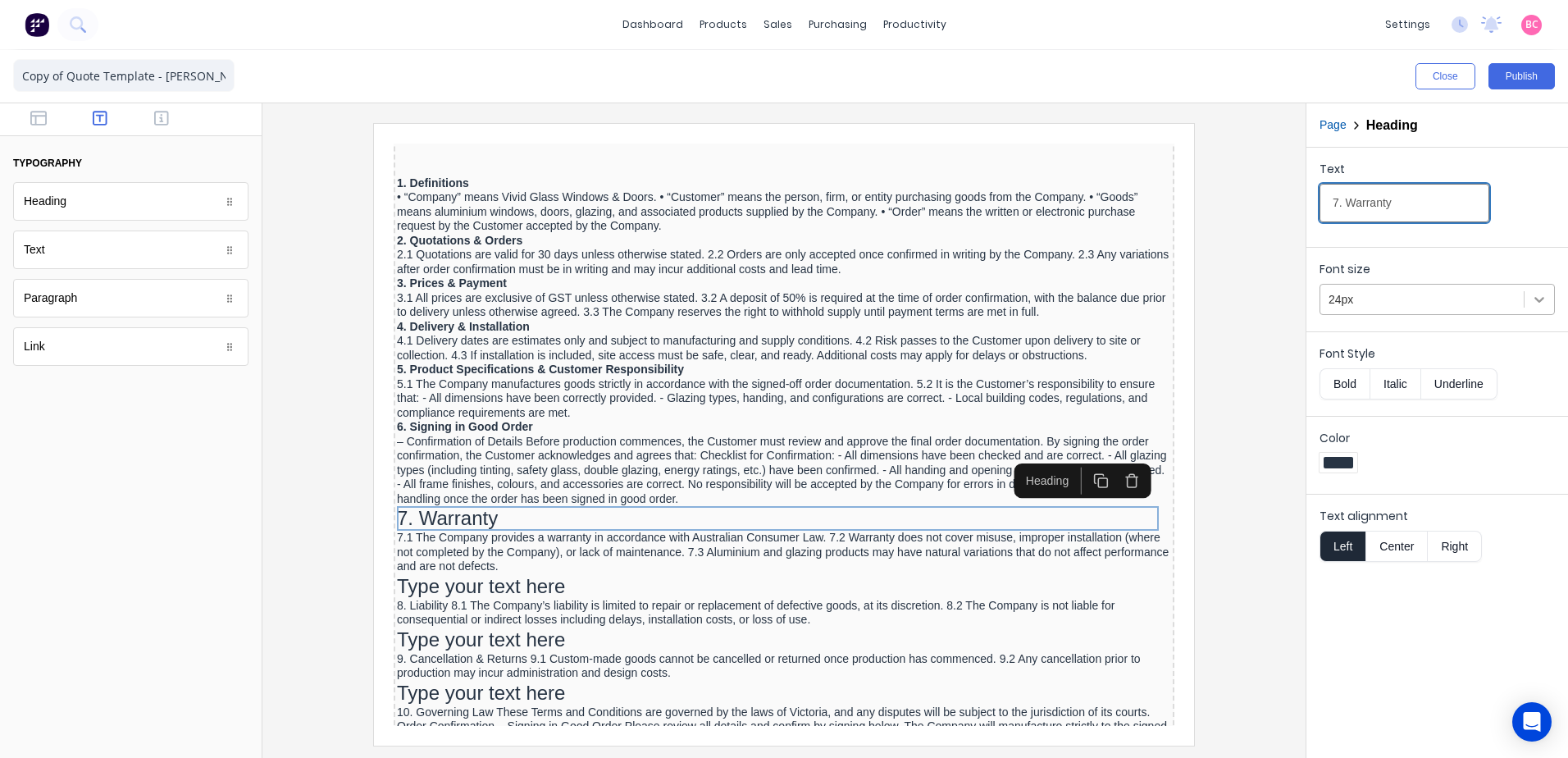
type input "7. Warranty"
click at [1534, 298] on icon at bounding box center [1539, 299] width 17 height 17
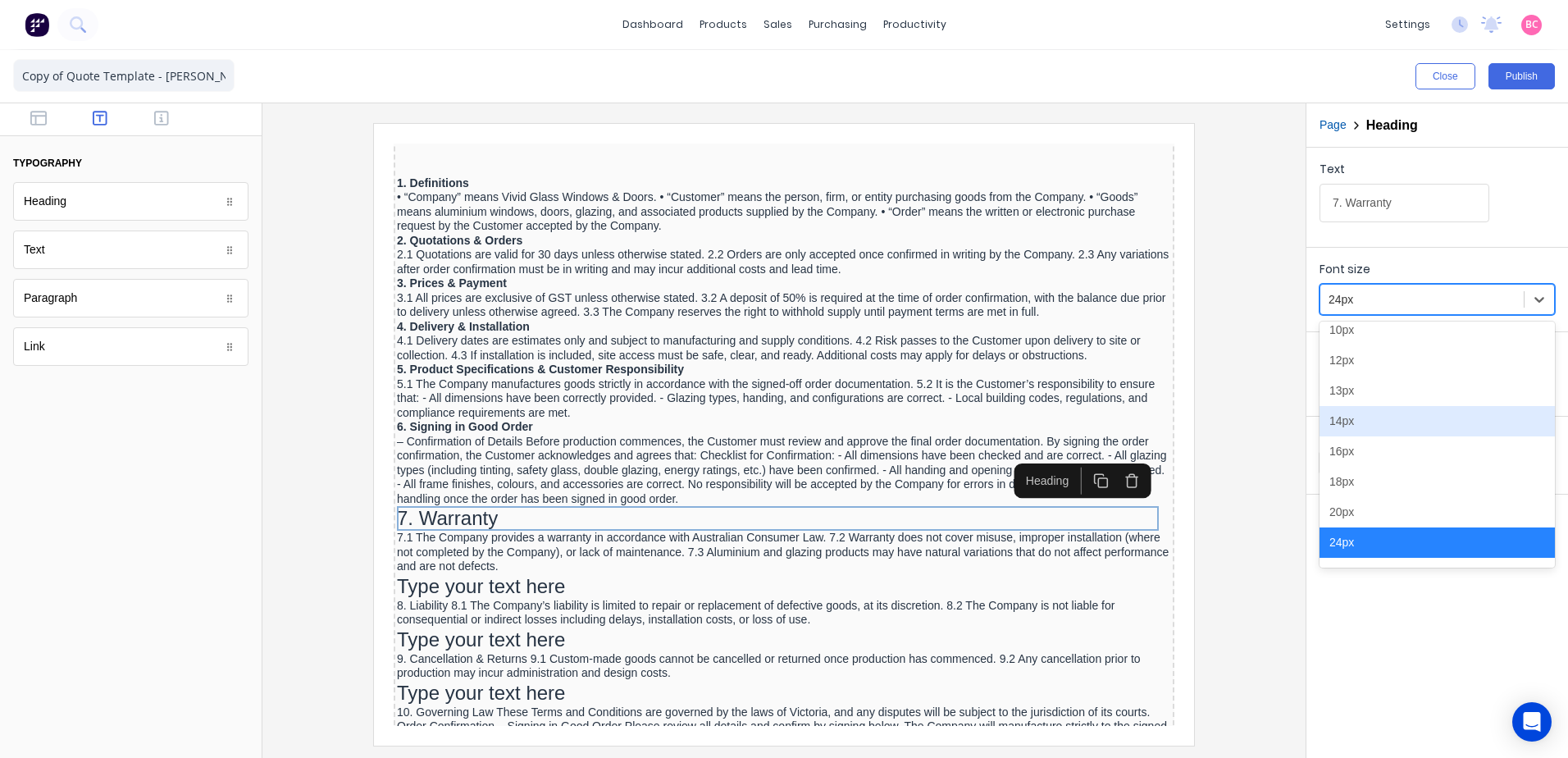
click at [1358, 423] on div "14px" at bounding box center [1437, 421] width 235 height 30
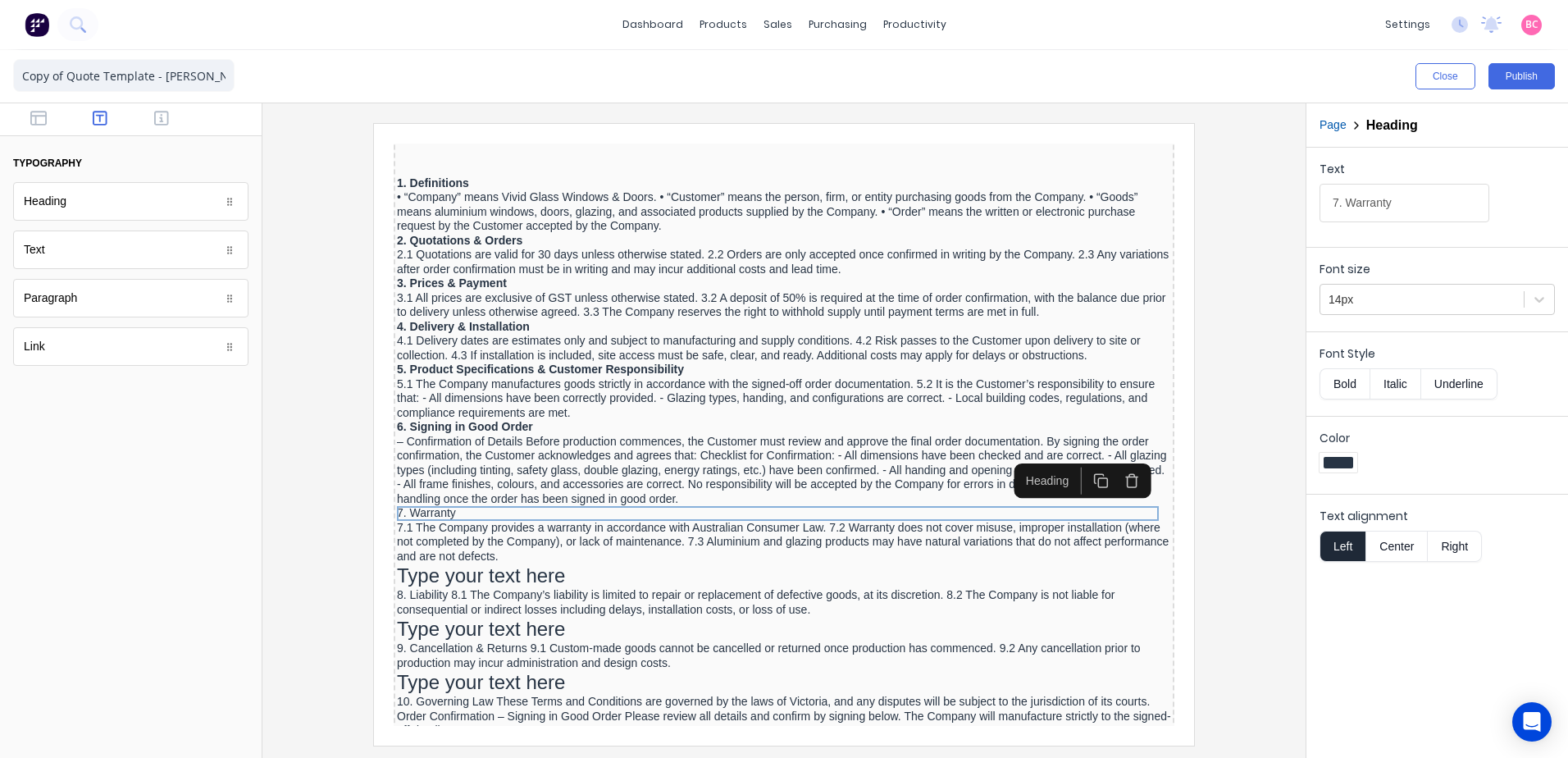
click at [1350, 373] on button "Bold" at bounding box center [1344, 384] width 50 height 31
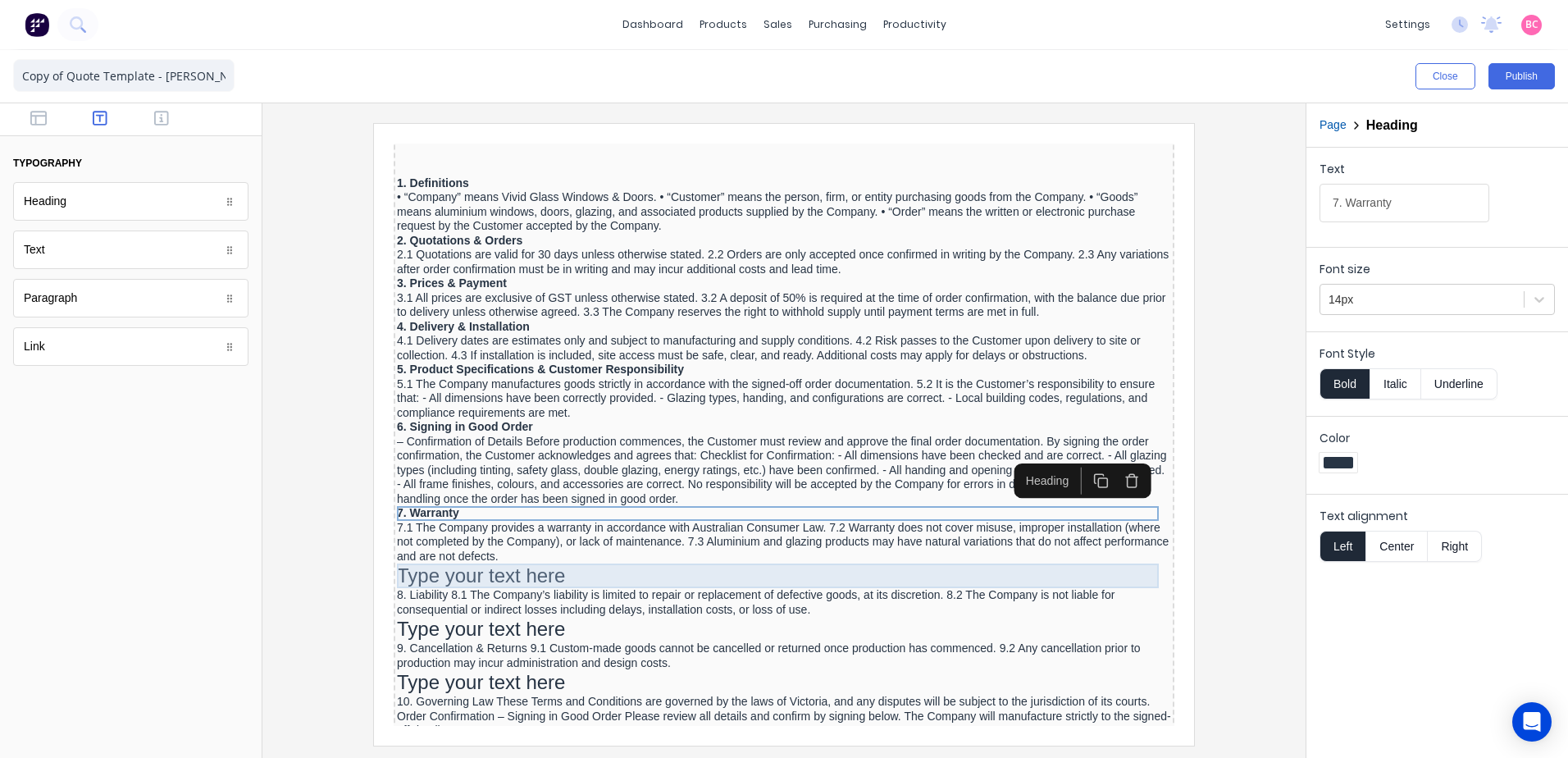
click at [542, 558] on div "Type your text here" at bounding box center [764, 556] width 774 height 24
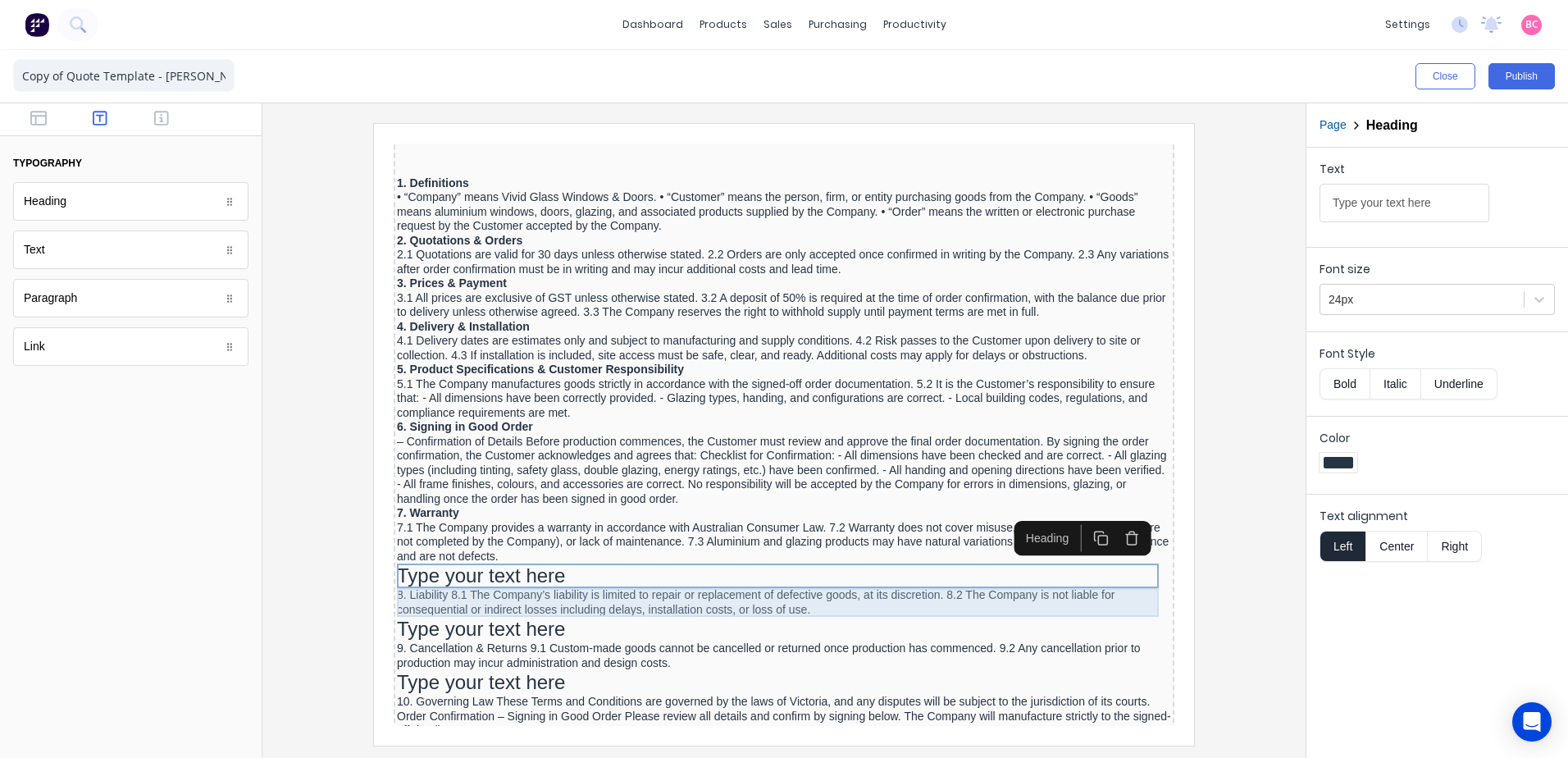
click at [543, 581] on div "8. Liability 8.1 The Company’s liability is limited to repair or replacement of…" at bounding box center [764, 582] width 774 height 29
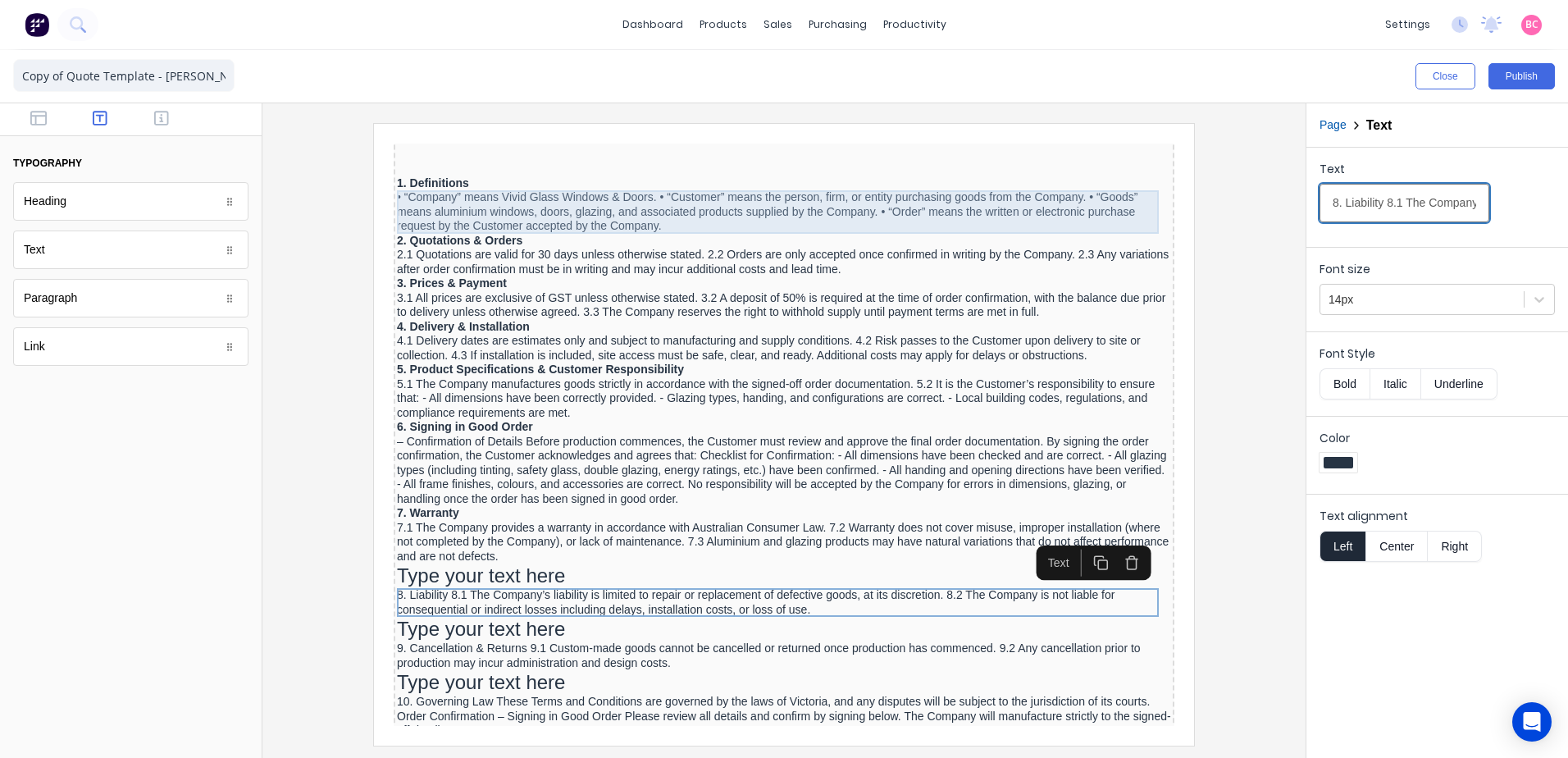
drag, startPoint x: 1763, startPoint y: 331, endPoint x: 896, endPoint y: 201, distance: 876.7
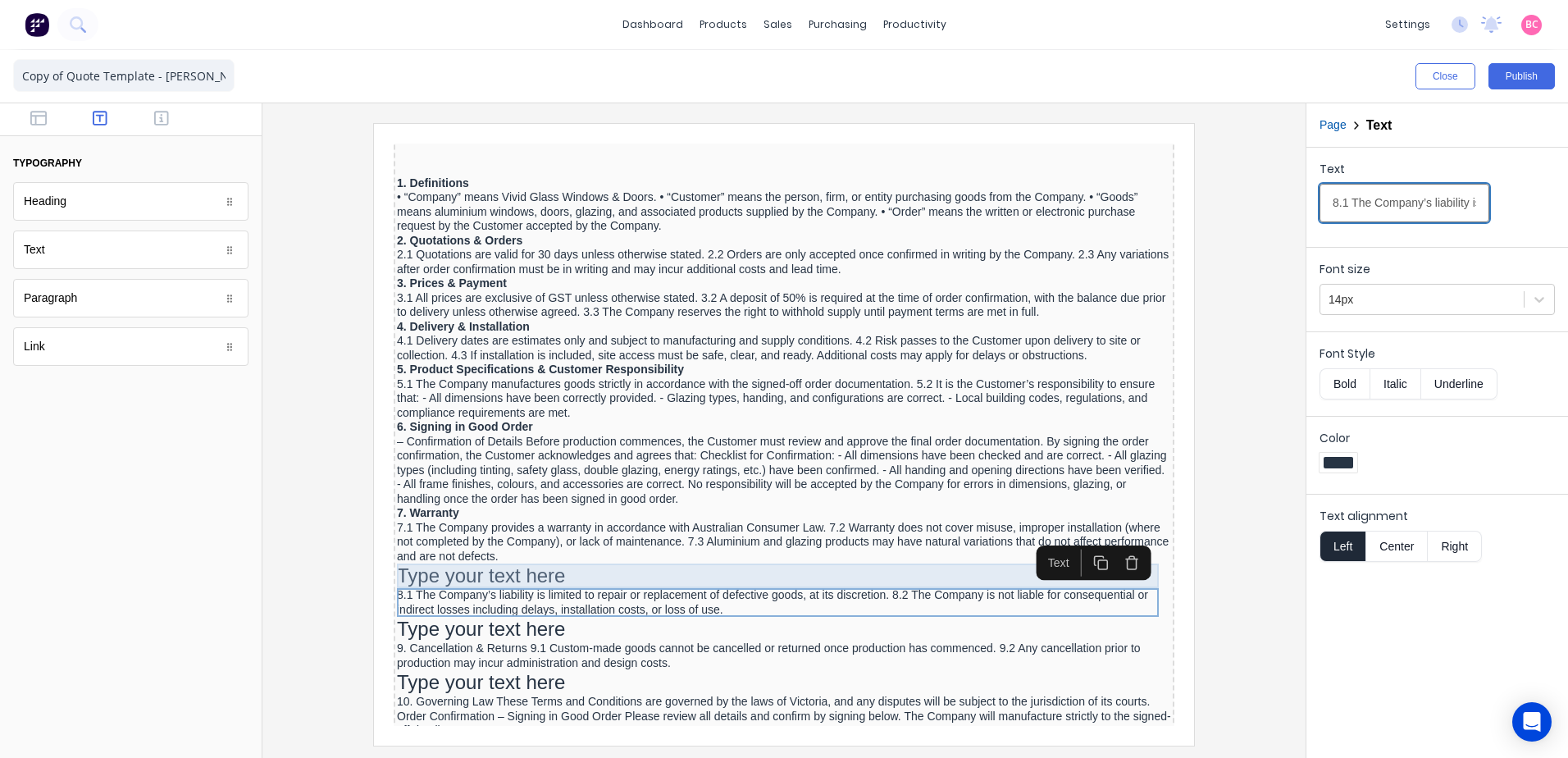
type input "8.1 The Company’s liability is limited to repair or replacement of defective go…"
click at [446, 557] on div "Type your text here" at bounding box center [764, 556] width 774 height 24
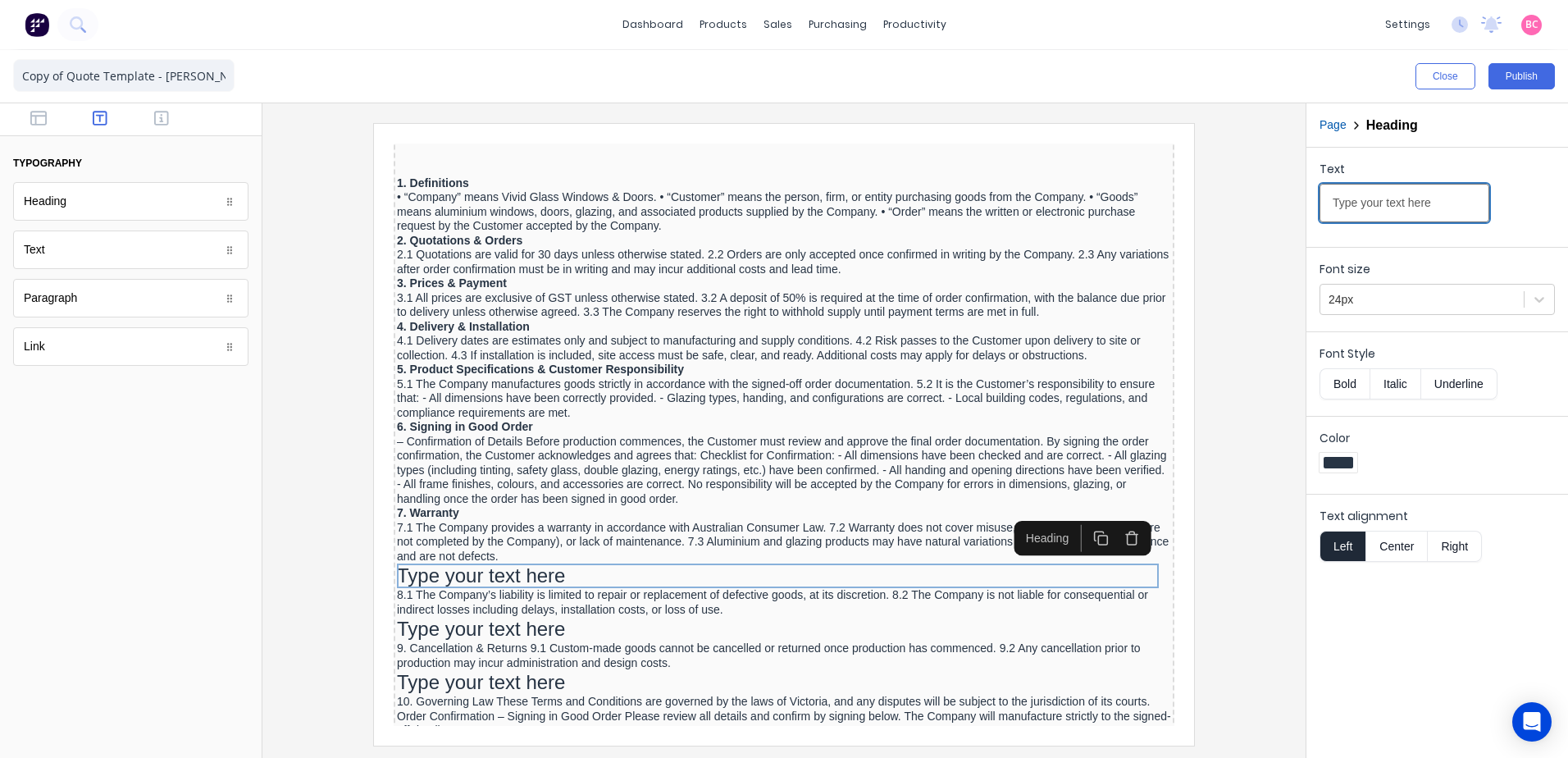
drag, startPoint x: 1437, startPoint y: 206, endPoint x: 1208, endPoint y: 211, distance: 229.1
click at [1208, 211] on div "Close Publish Components typography Heading Heading Text Text Paragraph Paragra…" at bounding box center [784, 403] width 1568 height 707
type input "8. Liability"
click at [1341, 380] on button "Bold" at bounding box center [1344, 384] width 50 height 31
click at [1545, 301] on icon at bounding box center [1539, 299] width 17 height 17
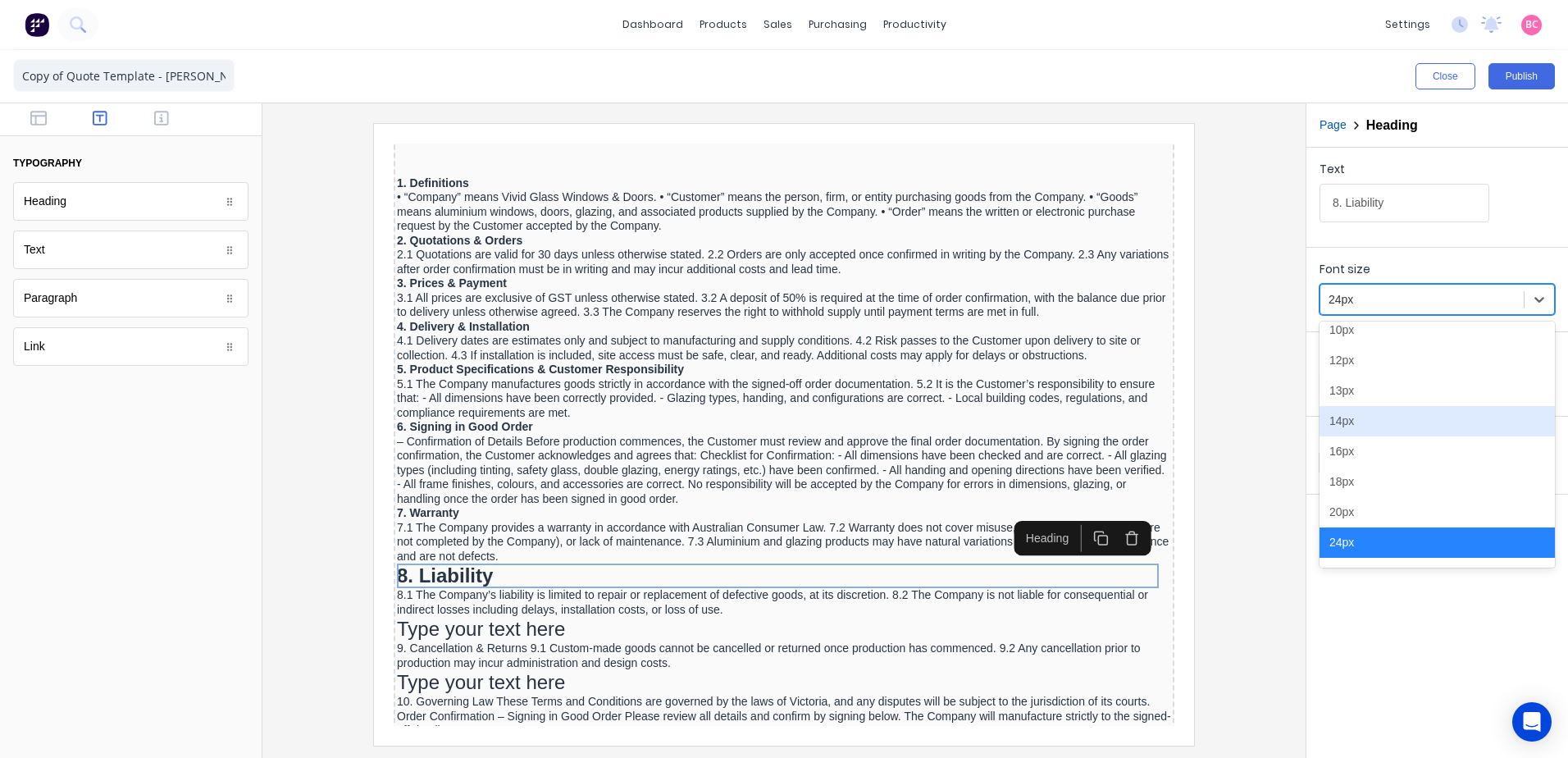
click at [1351, 418] on div "14px" at bounding box center [1437, 421] width 235 height 30
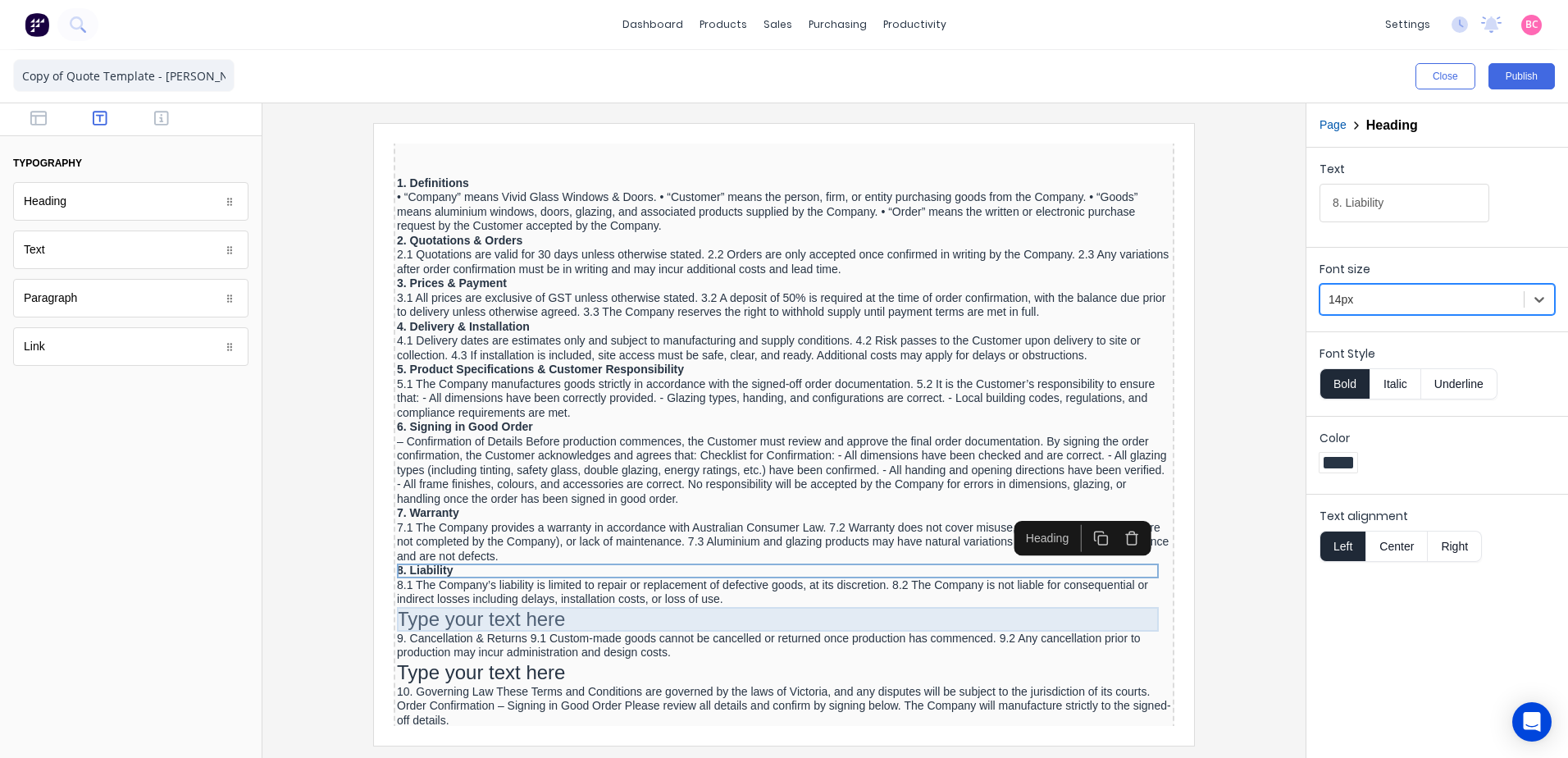
click at [454, 598] on div "Type your text here" at bounding box center [764, 599] width 774 height 24
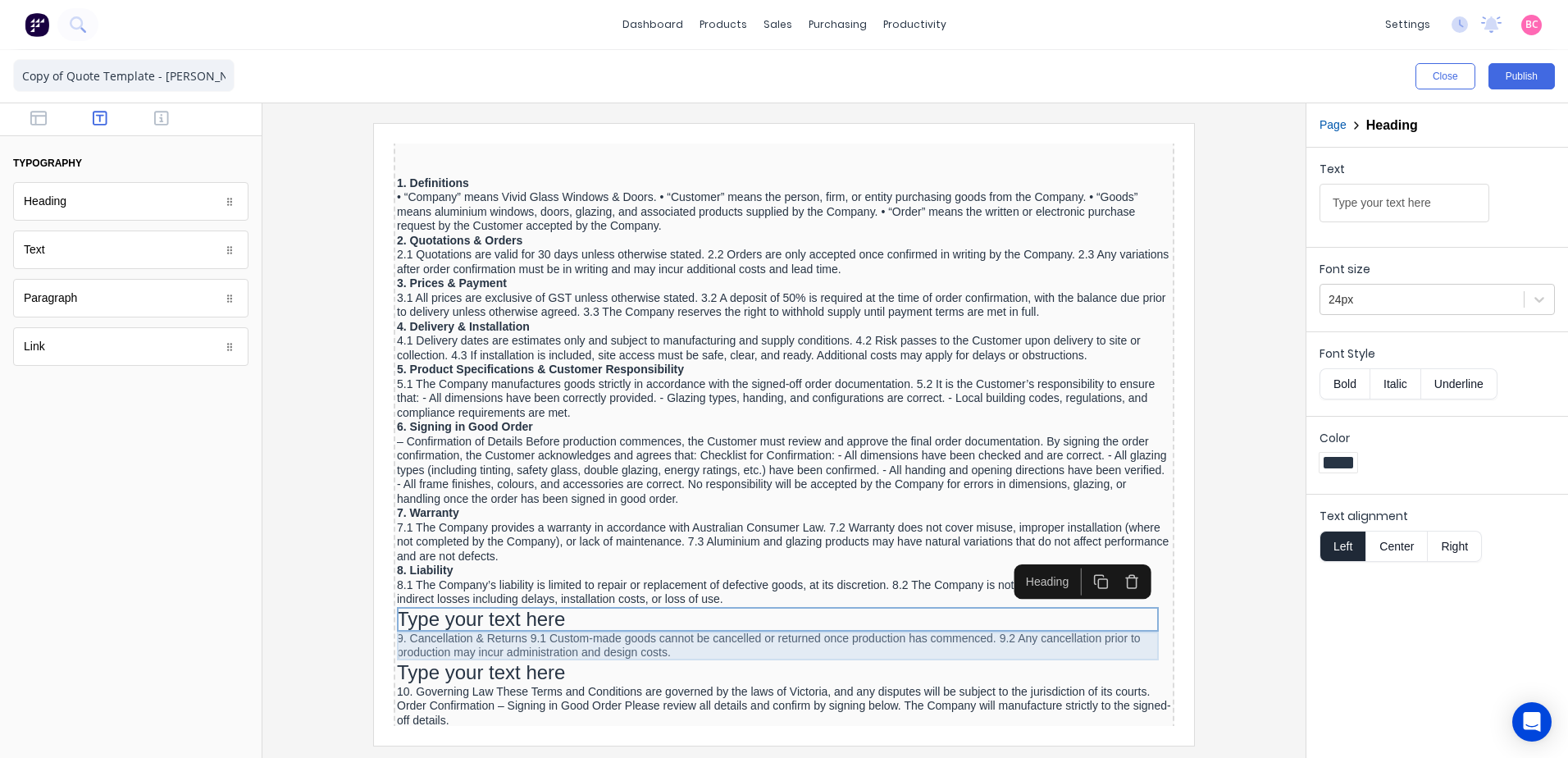
click at [442, 621] on div "9. Cancellation & Returns 9.1 Custom-made goods cannot be cancelled or returned…" at bounding box center [764, 626] width 774 height 29
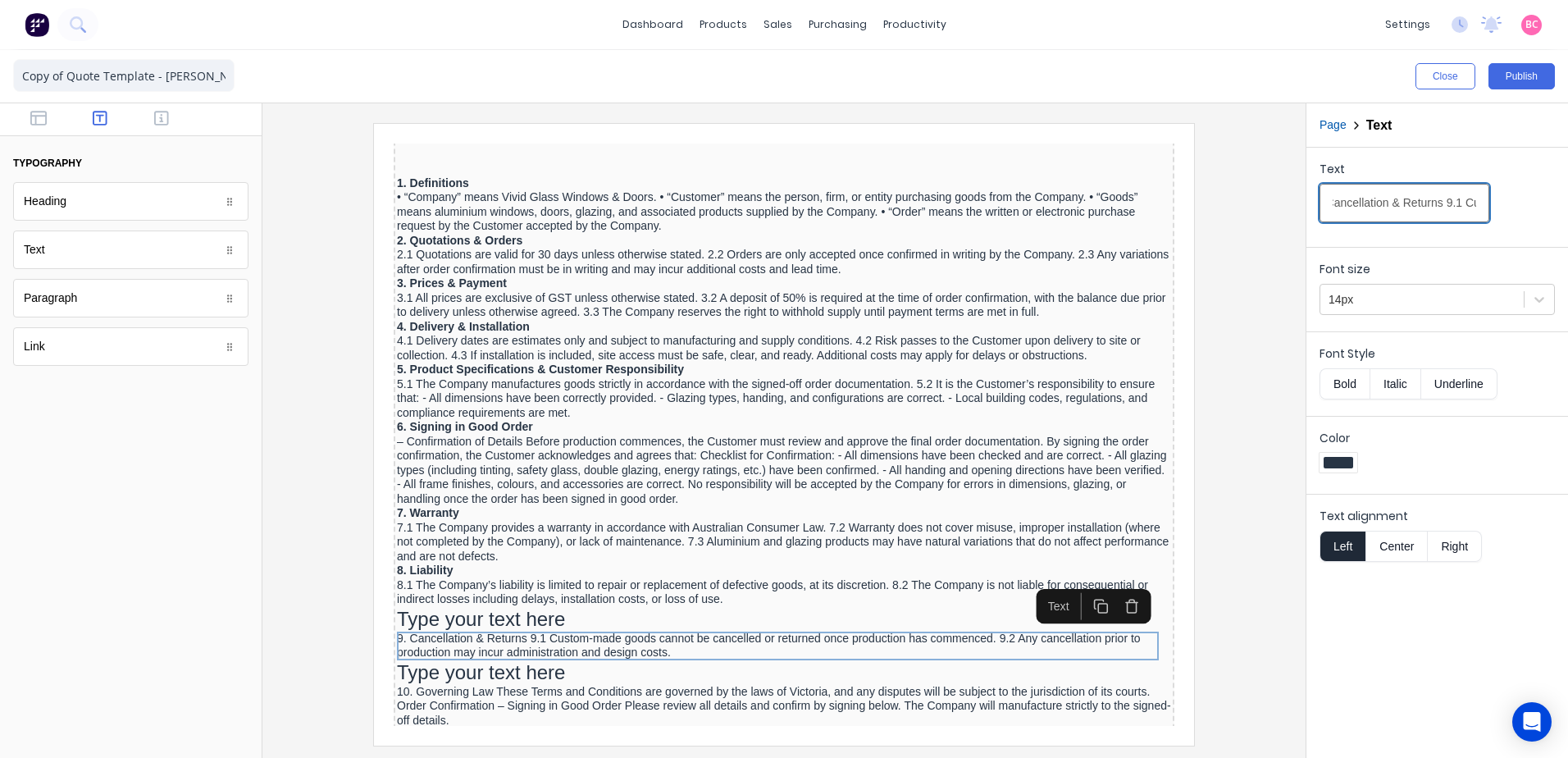
scroll to position [0, 0]
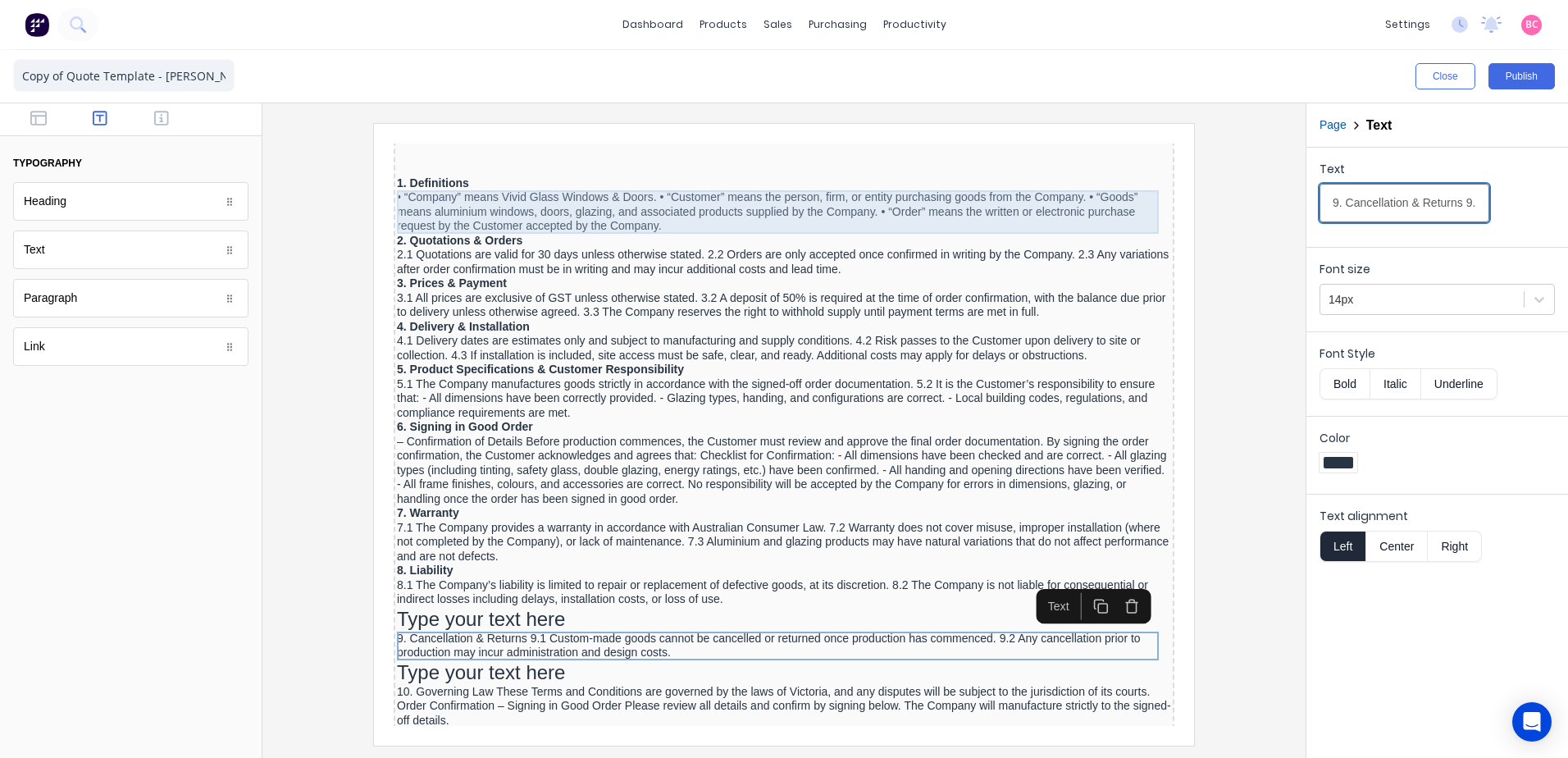
drag, startPoint x: 1836, startPoint y: 328, endPoint x: 950, endPoint y: 195, distance: 895.9
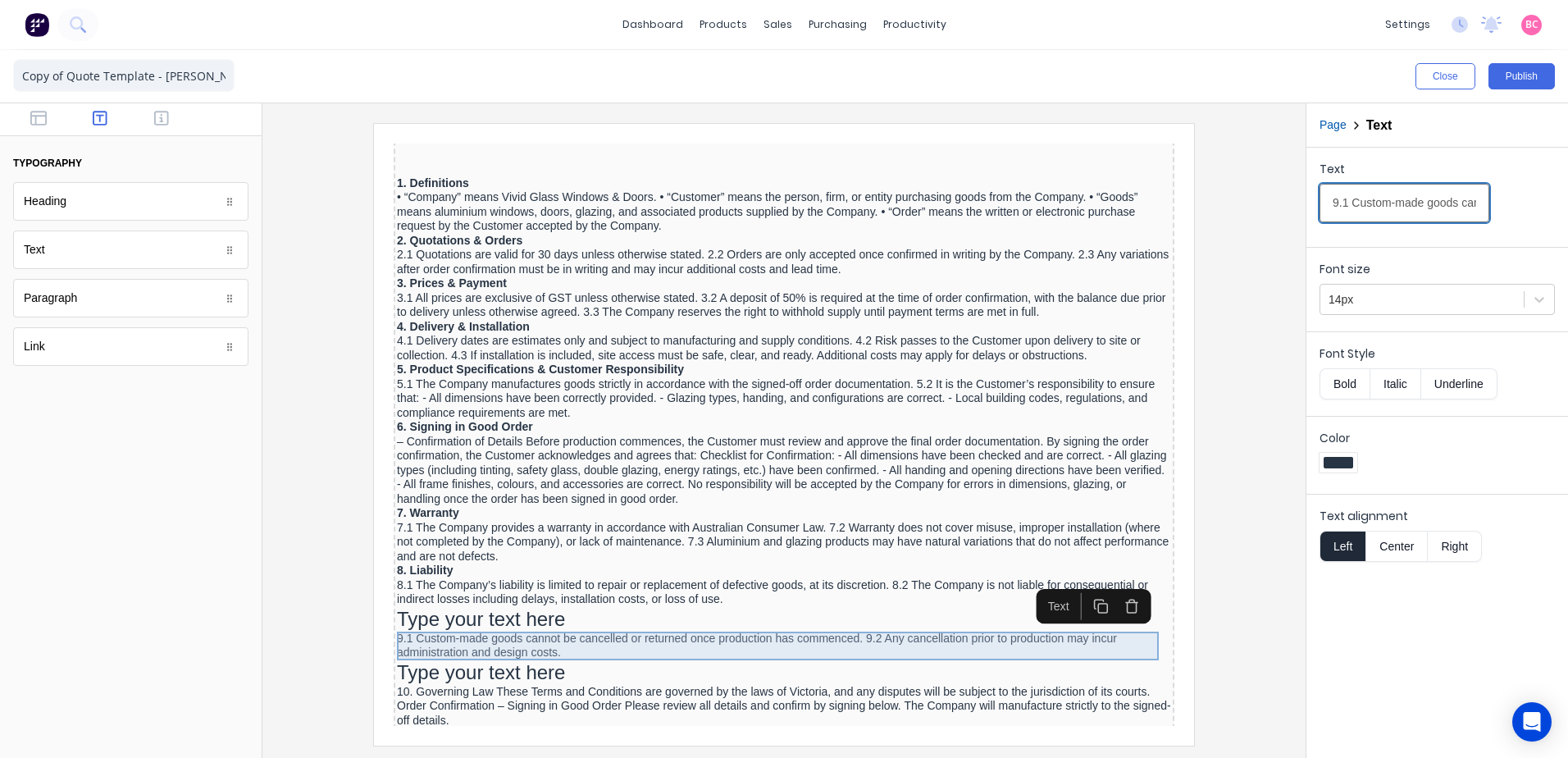
type input "9.1 Custom-made goods cannot be cancelled or returned once production has comme…"
click at [474, 616] on div "9.1 Custom-made goods cannot be cancelled or returned once production has comme…" at bounding box center [764, 626] width 774 height 29
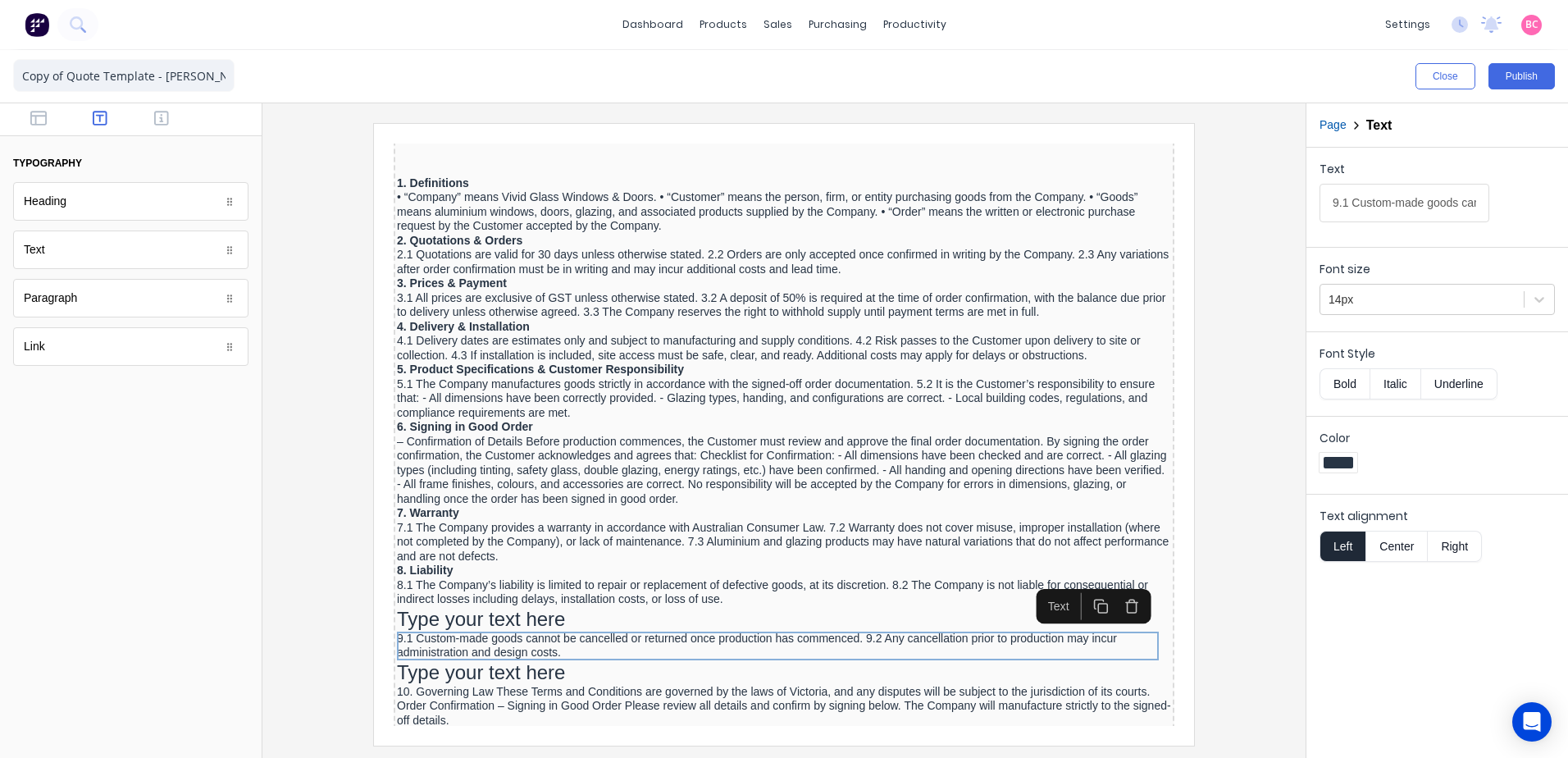
click at [1459, 206] on input "9.1 Custom-made goods cannot be cancelled or returned once production has comme…" at bounding box center [1404, 203] width 170 height 38
click at [472, 601] on div "Type your text here" at bounding box center [764, 599] width 774 height 24
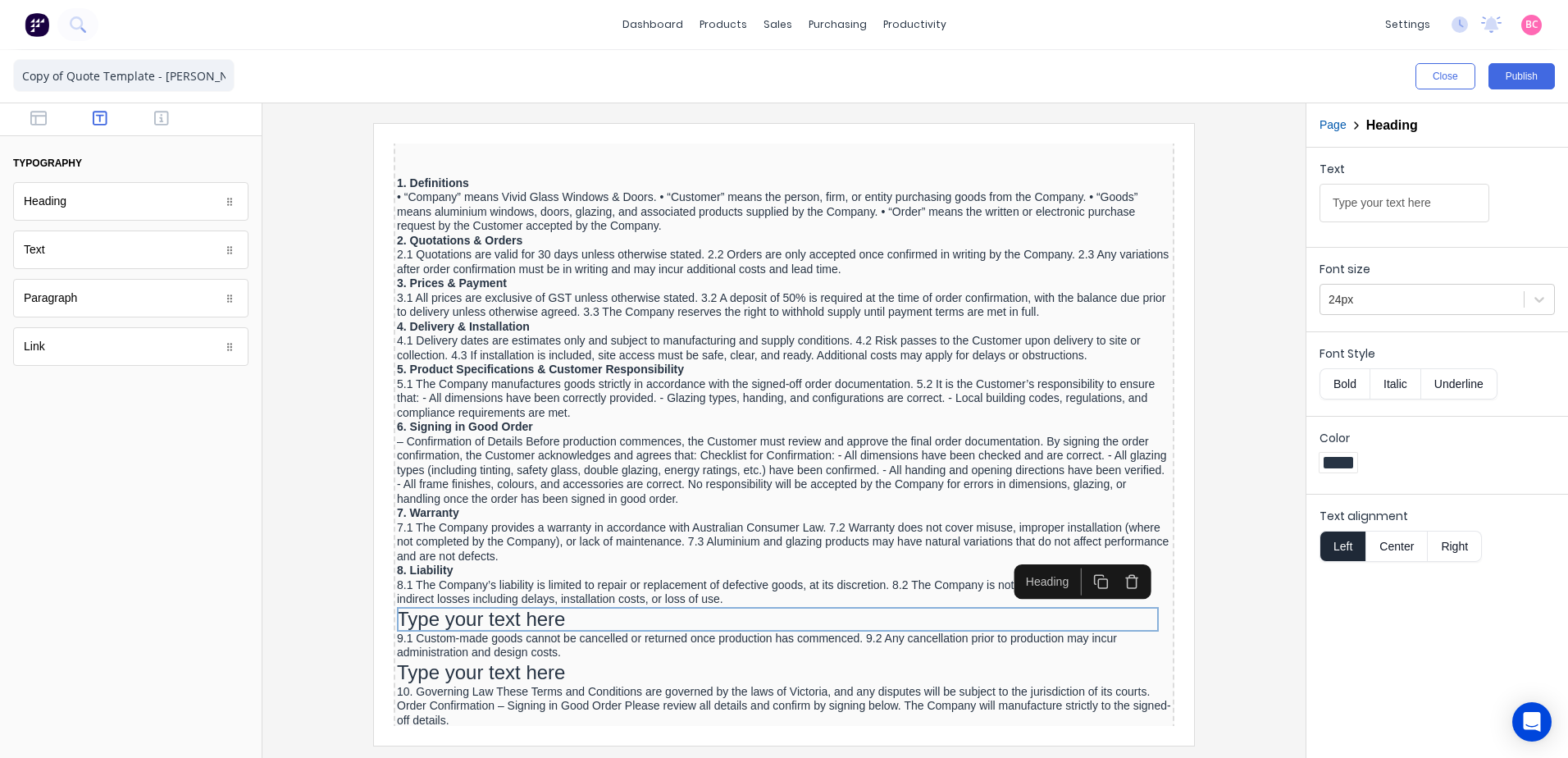
click at [1373, 193] on input "Type your text here" at bounding box center [1404, 203] width 170 height 38
drag, startPoint x: 1832, startPoint y: 324, endPoint x: 839, endPoint y: 203, distance: 1000.3
type input "9. Cancellation & Returns"
click at [1371, 292] on div at bounding box center [1422, 300] width 187 height 21
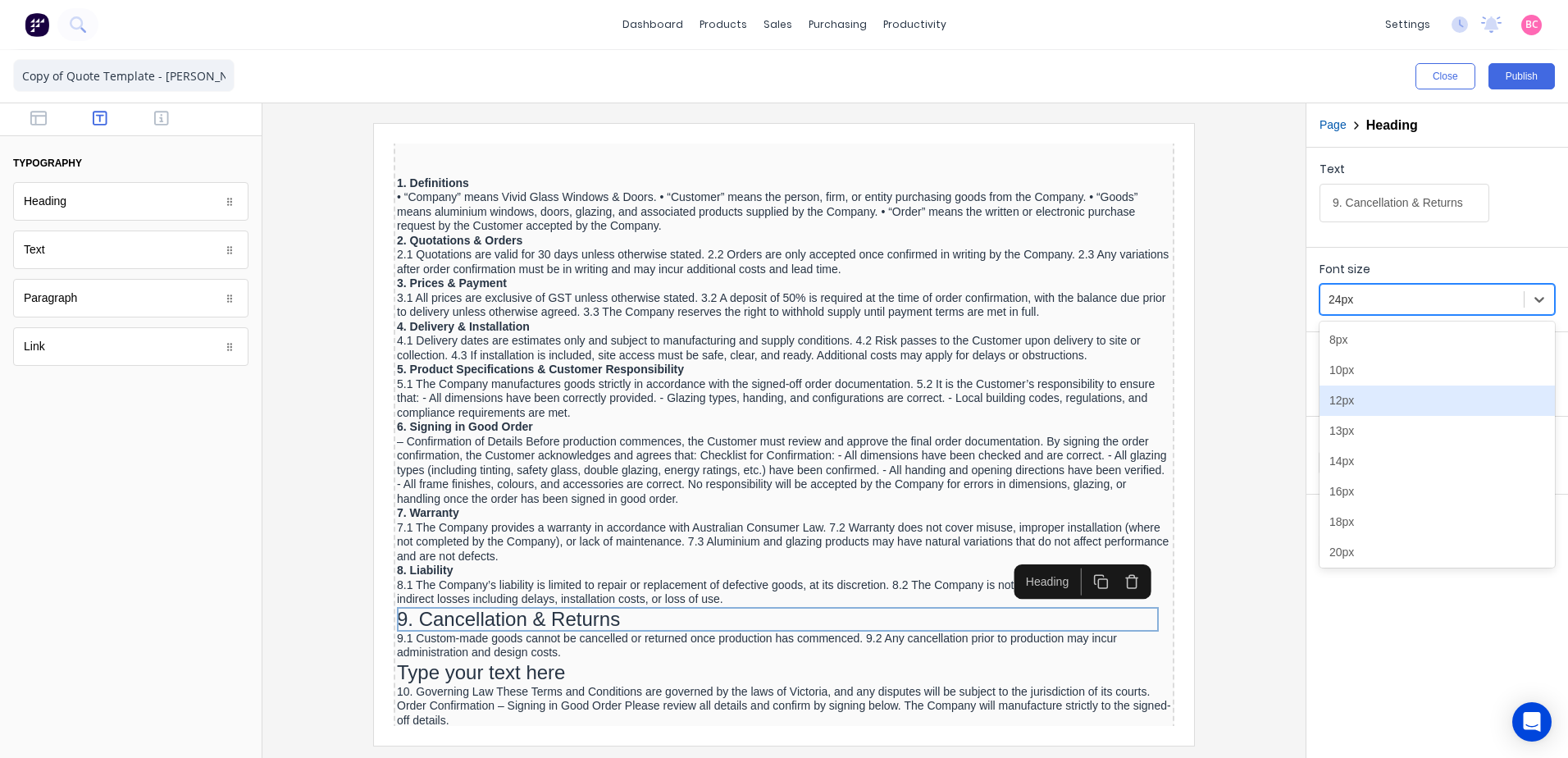
scroll to position [40, 0]
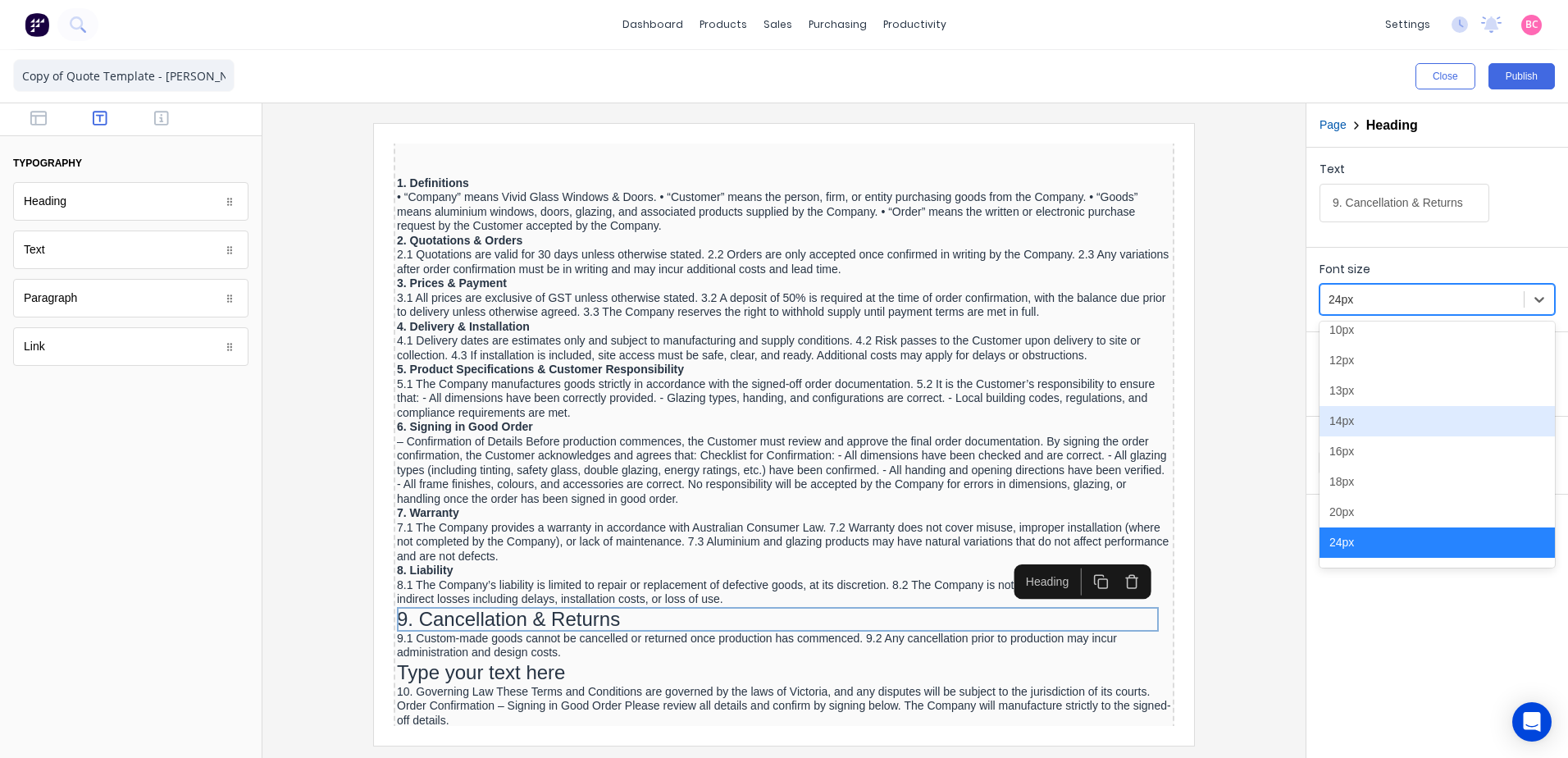
click at [1349, 419] on div "14px" at bounding box center [1437, 421] width 235 height 30
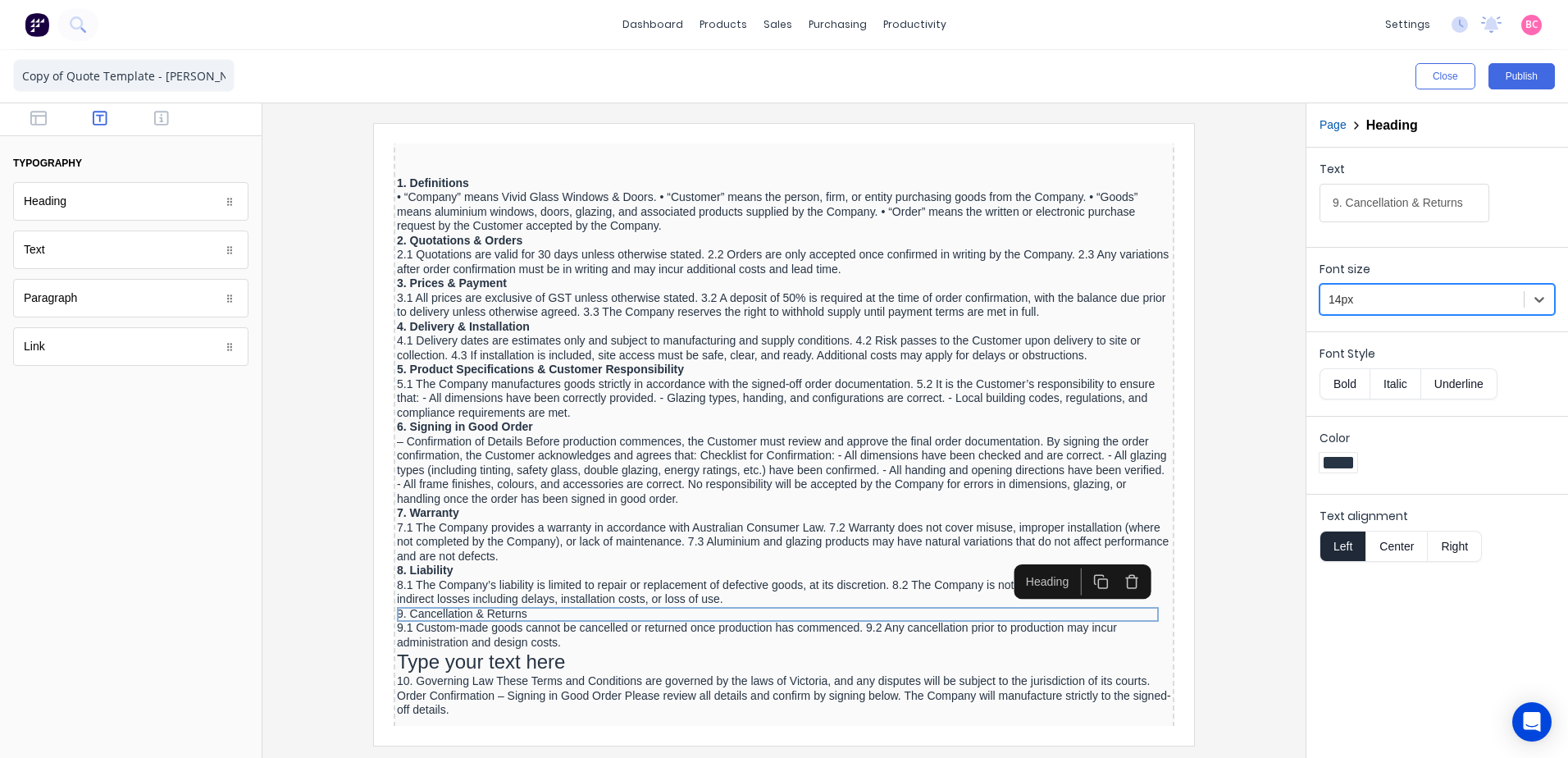
click at [1348, 382] on button "Bold" at bounding box center [1344, 384] width 50 height 31
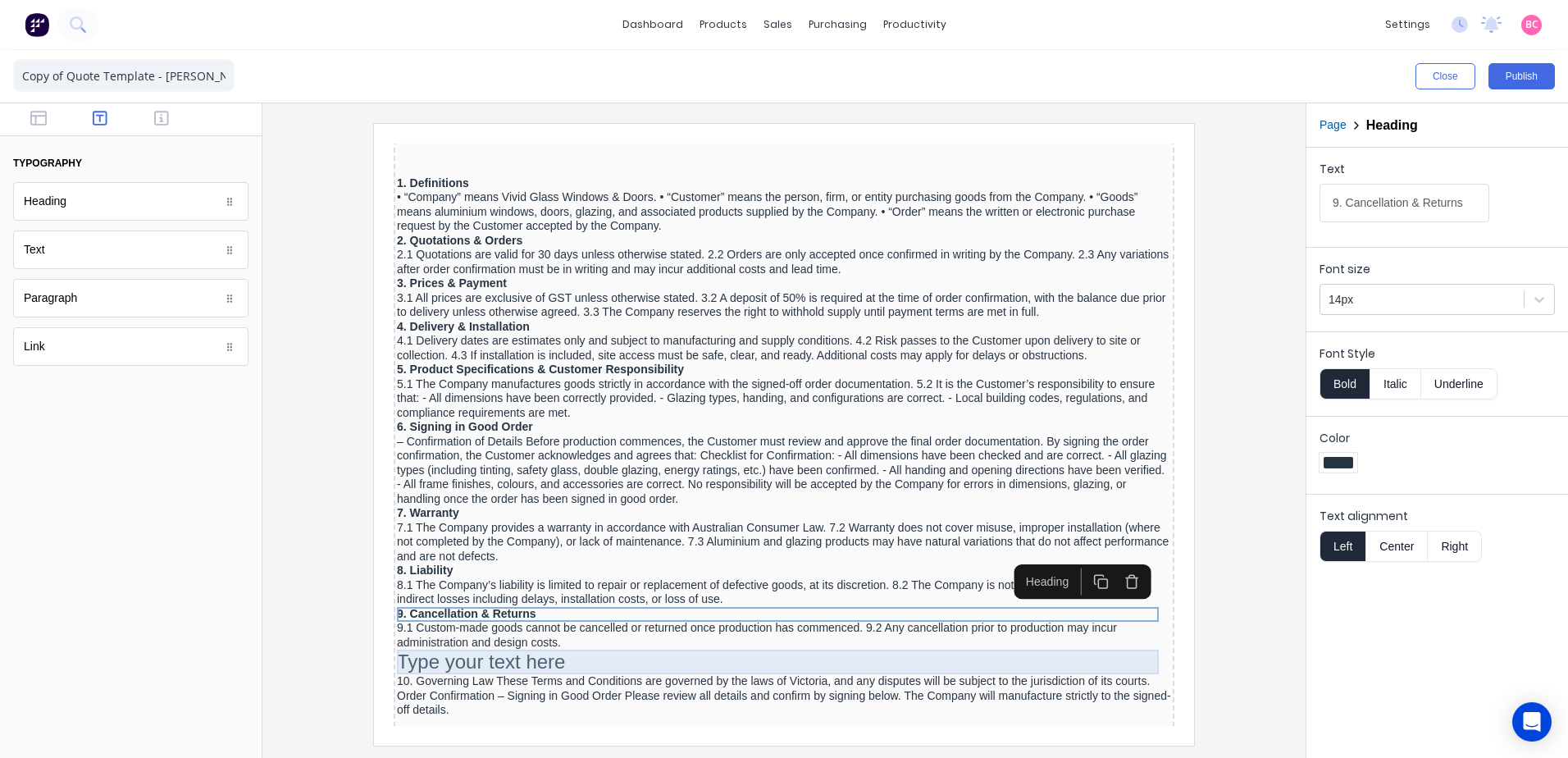
click at [508, 639] on div "Type your text here" at bounding box center [764, 642] width 774 height 24
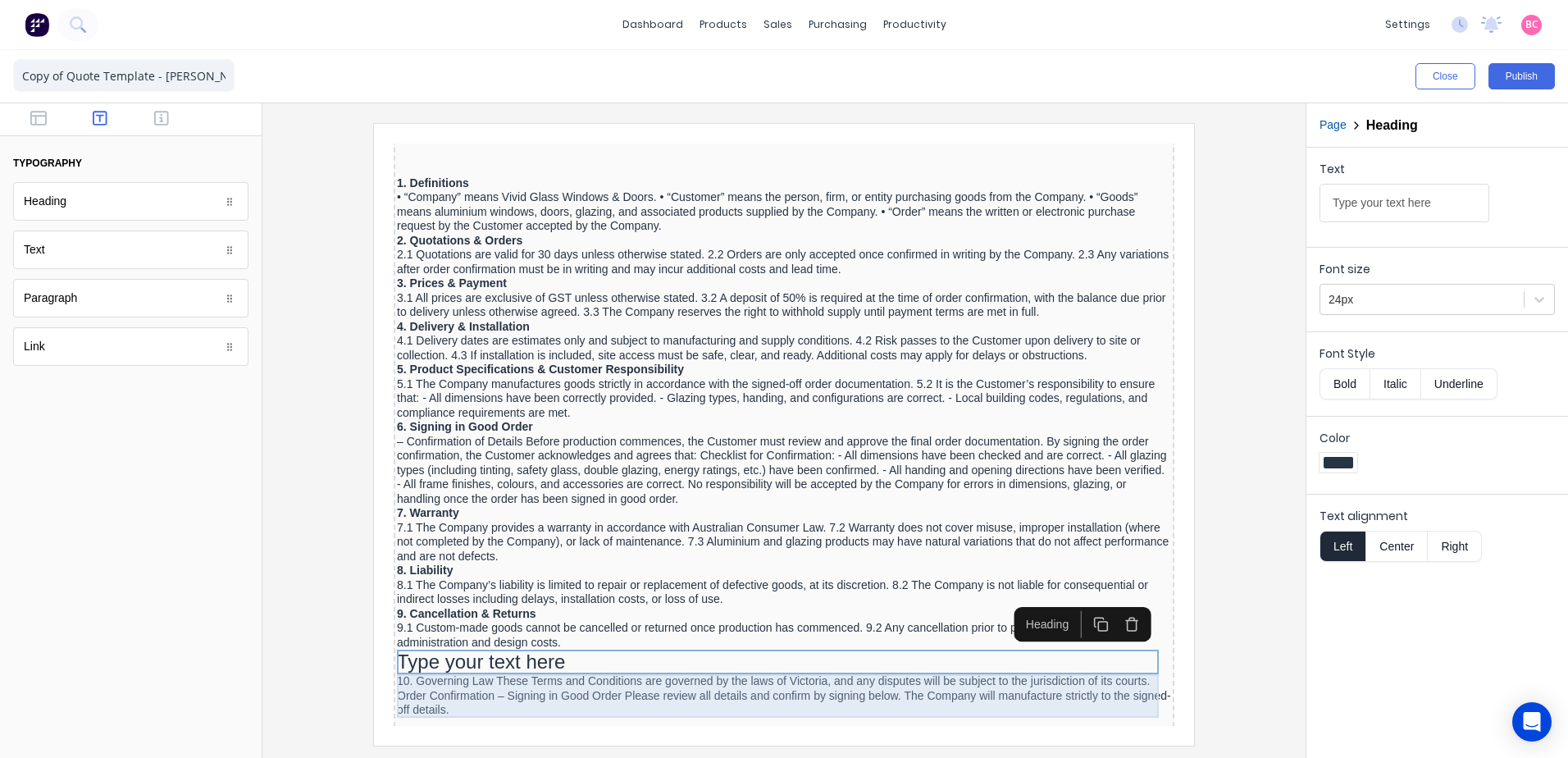
click at [460, 666] on div "10. Governing Law These Terms and Conditions are governed by the laws of Victor…" at bounding box center [764, 676] width 774 height 44
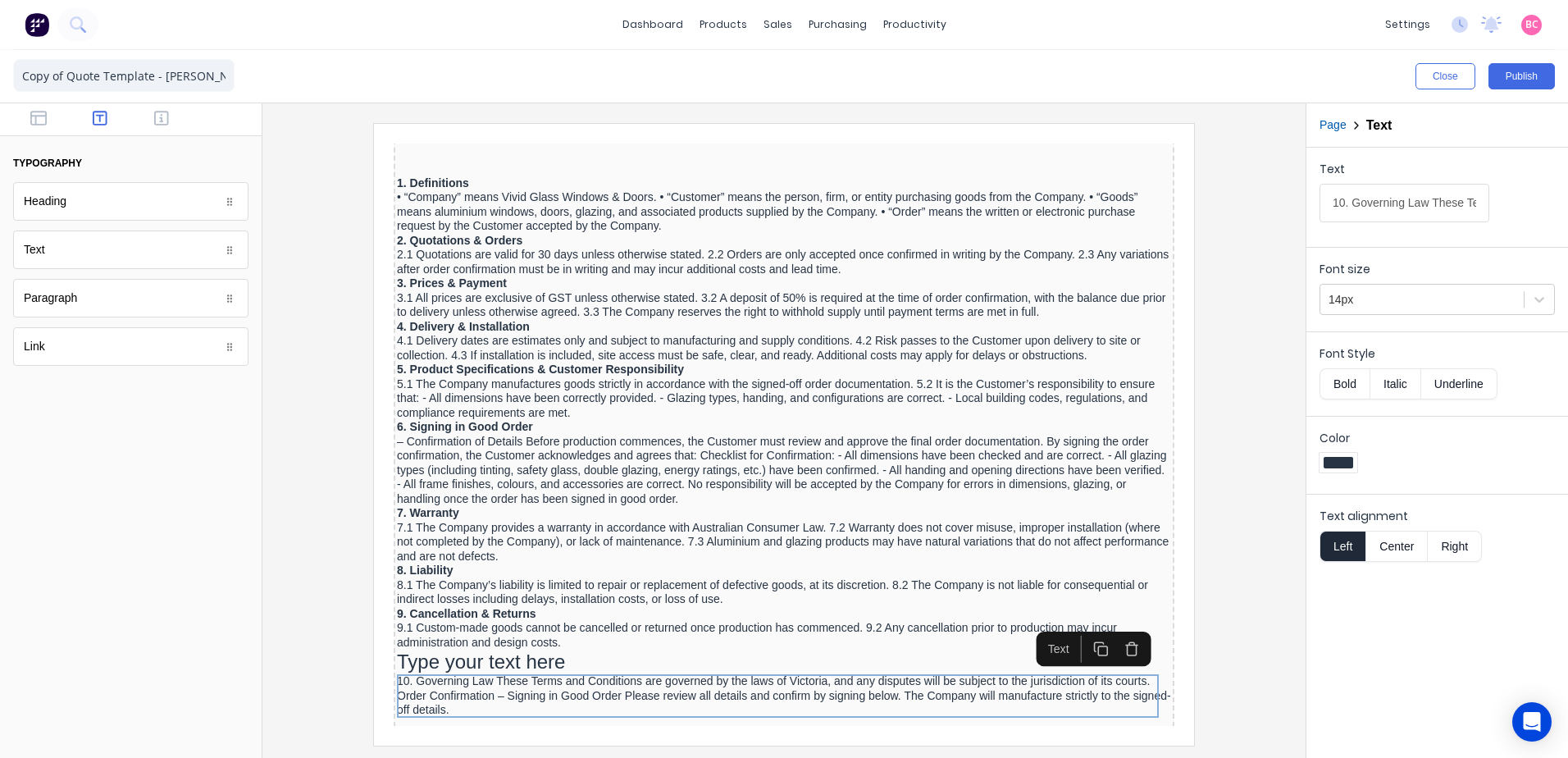
click at [1454, 208] on input "10. Governing Law These Terms and Conditions are governed by the laws of Victor…" at bounding box center [1404, 203] width 170 height 38
drag, startPoint x: 1803, startPoint y: 326, endPoint x: 1119, endPoint y: 186, distance: 698.2
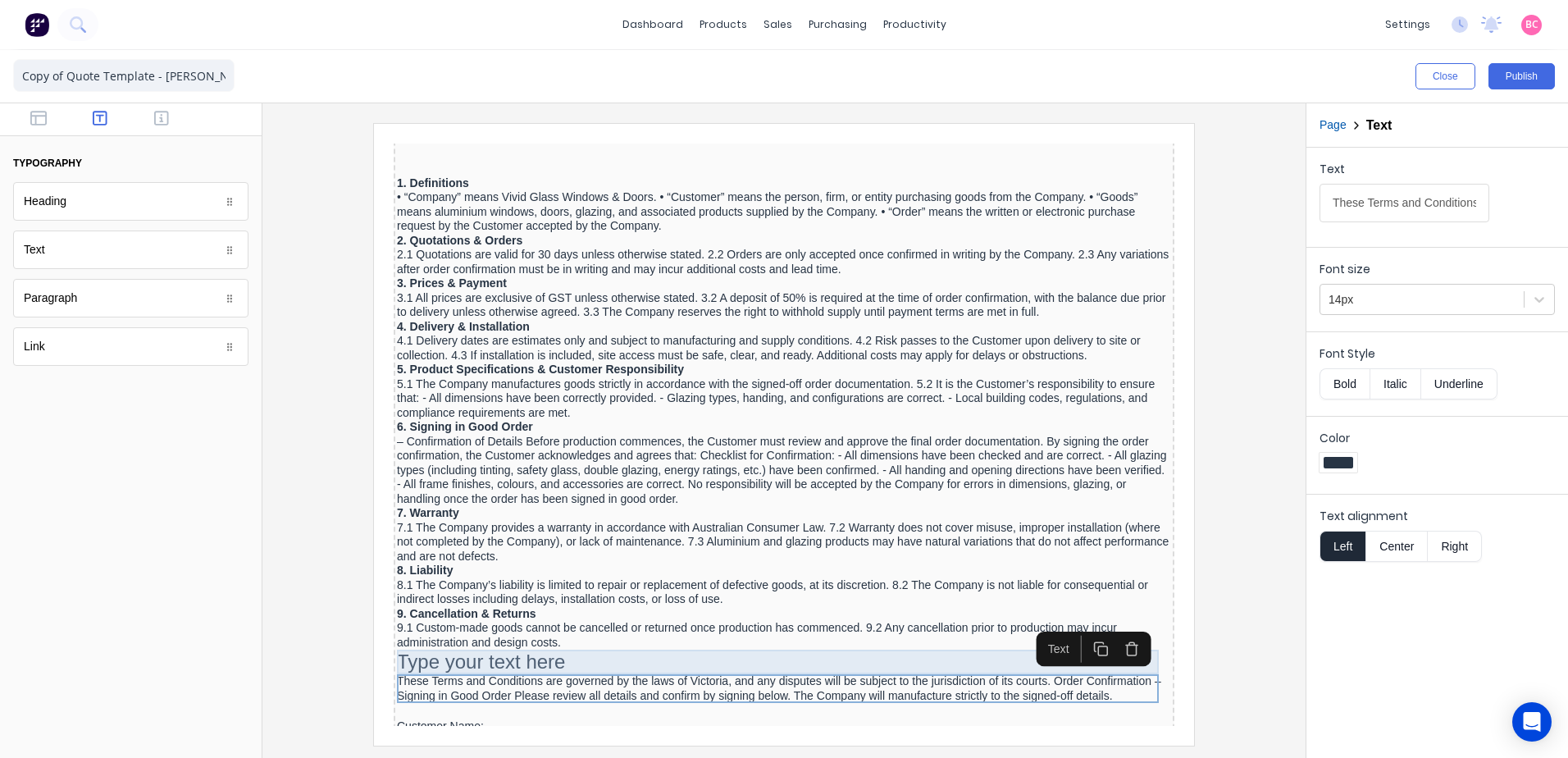
type input "These Terms and Conditions are governed by the laws of Victoria, and any disput…"
click at [456, 643] on div "Type your text here" at bounding box center [764, 642] width 774 height 24
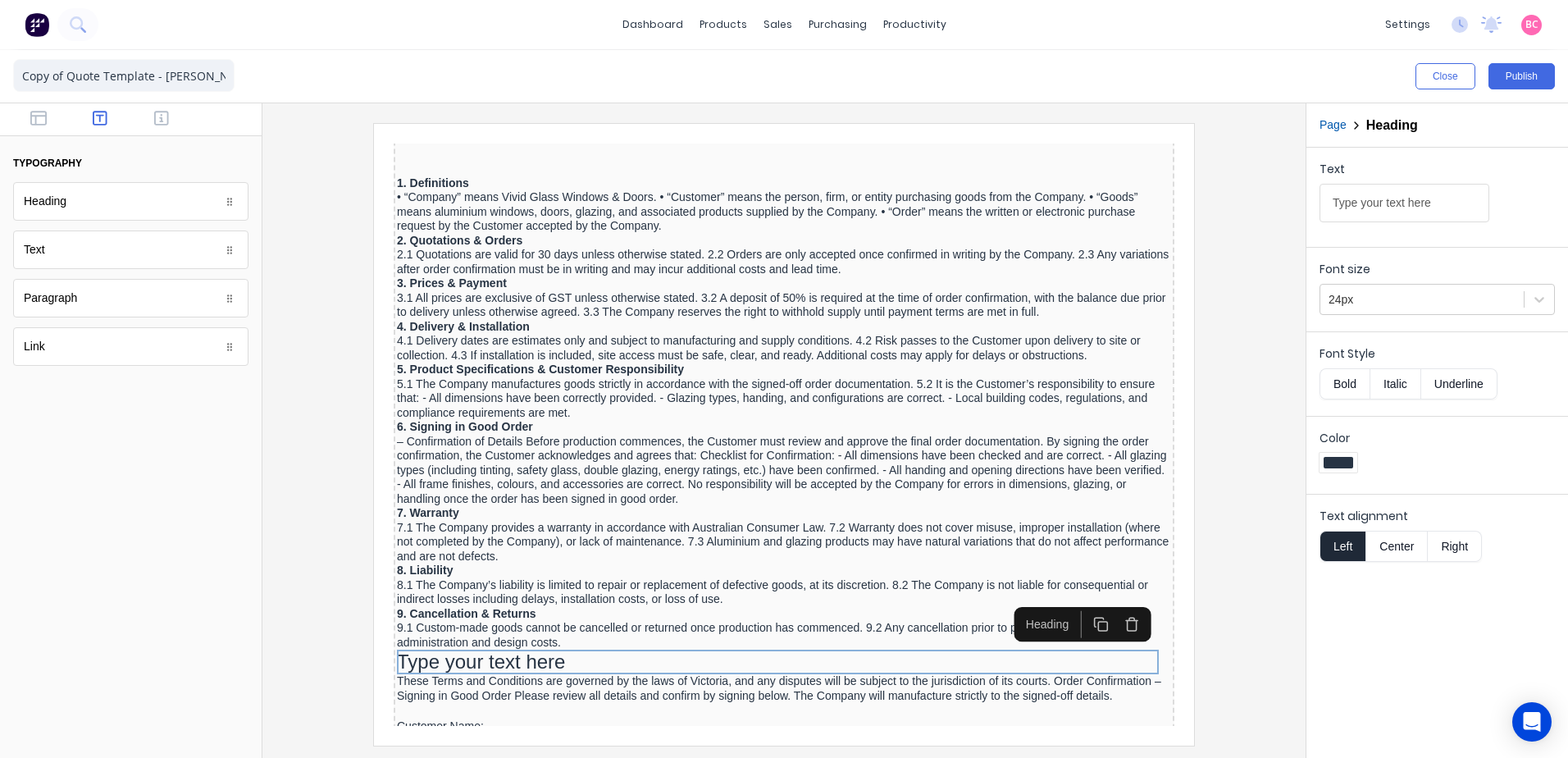
click at [1436, 210] on input "Type your text here" at bounding box center [1404, 203] width 170 height 38
drag, startPoint x: 1830, startPoint y: 328, endPoint x: 1017, endPoint y: 187, distance: 825.1
type input "10. Governing Law"
click at [1343, 385] on button "Bold" at bounding box center [1344, 384] width 50 height 31
click at [1406, 294] on div at bounding box center [1422, 300] width 187 height 21
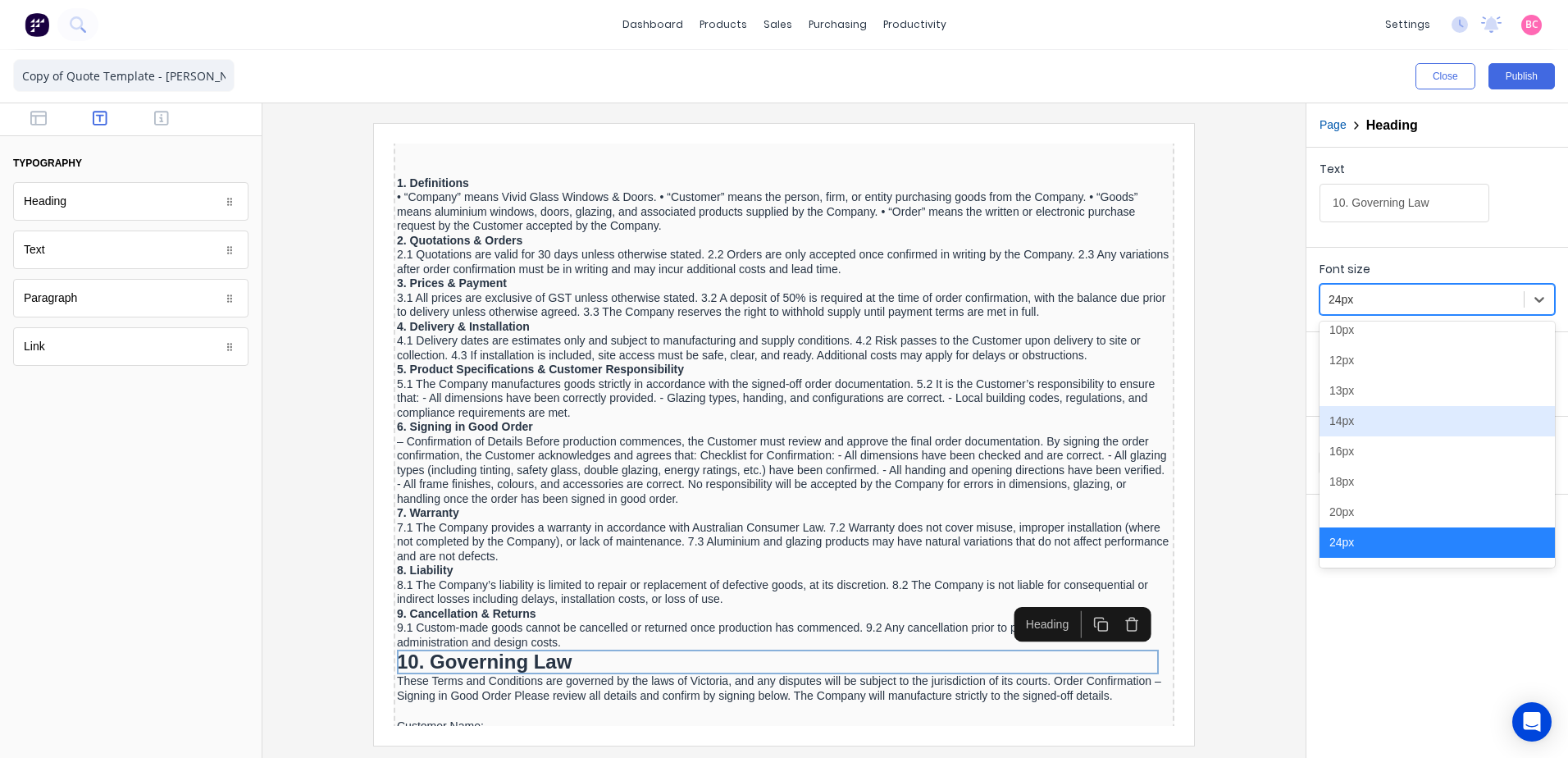
click at [1356, 430] on div "14px" at bounding box center [1437, 421] width 235 height 30
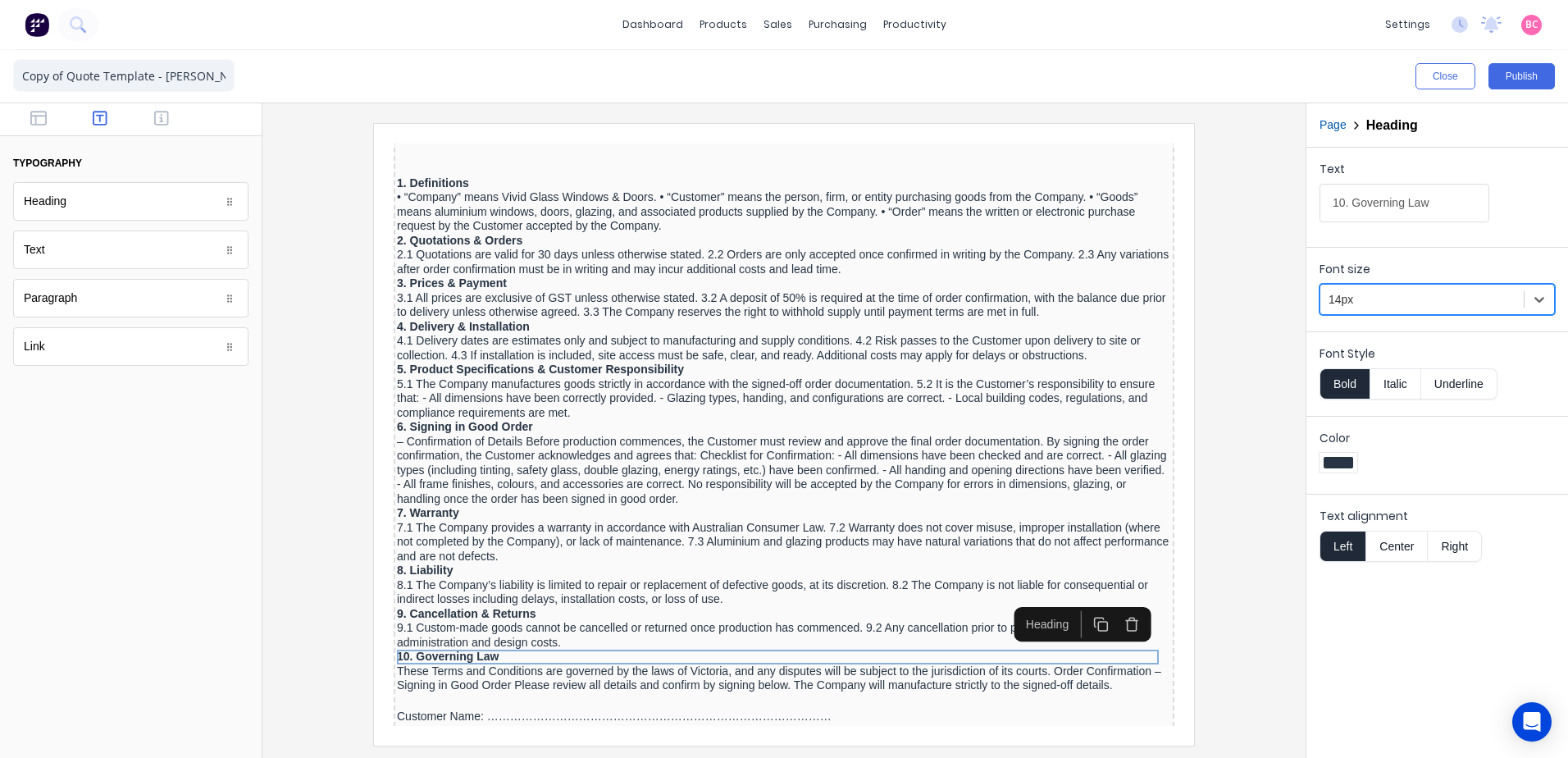
click at [1211, 527] on div at bounding box center [783, 434] width 1017 height 622
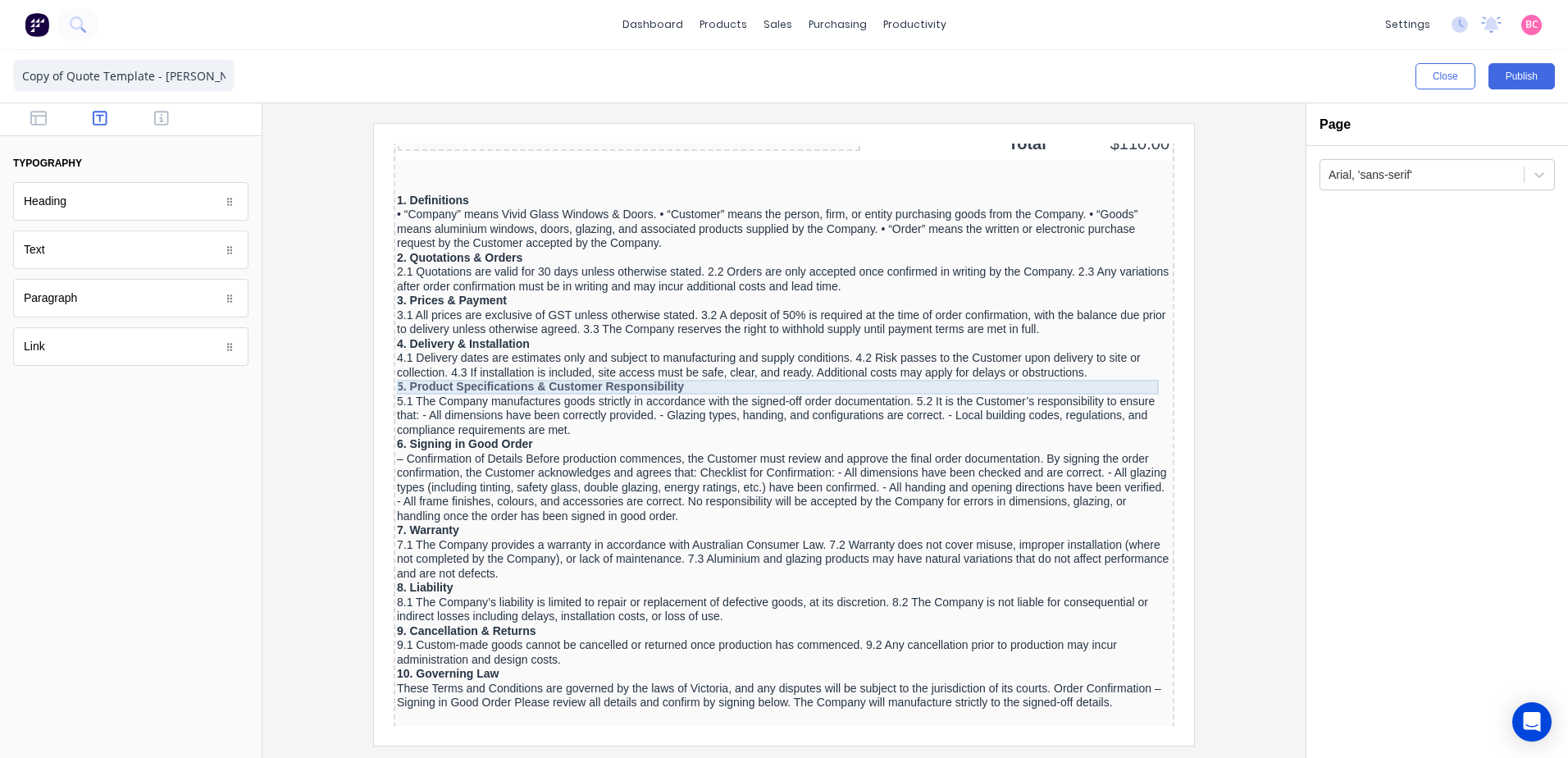
scroll to position [1394, 0]
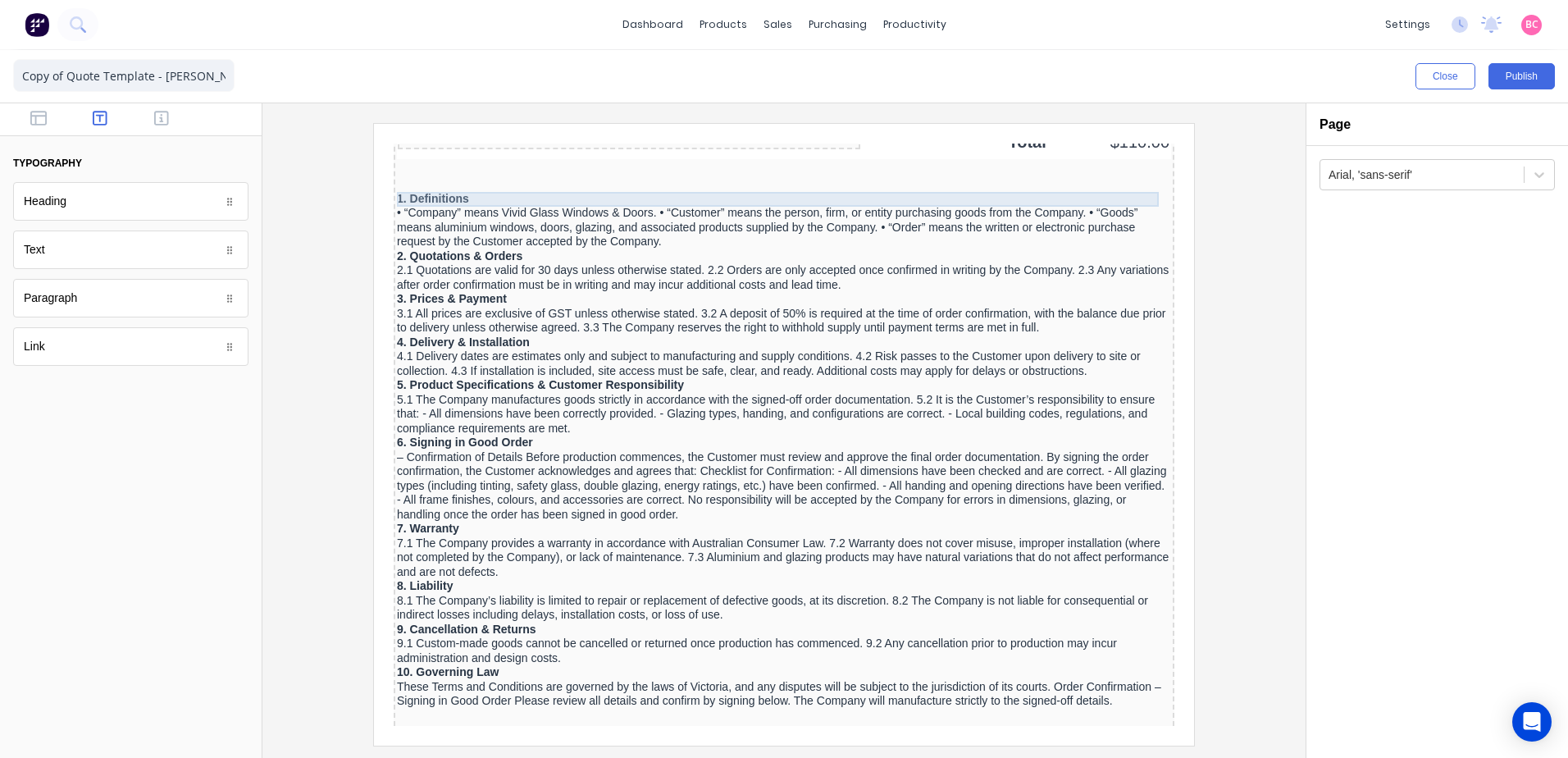
click at [497, 201] on div "• “Company” means Vivid Glass Windows & Doors. • “Customer” means the person, f…" at bounding box center [764, 208] width 774 height 44
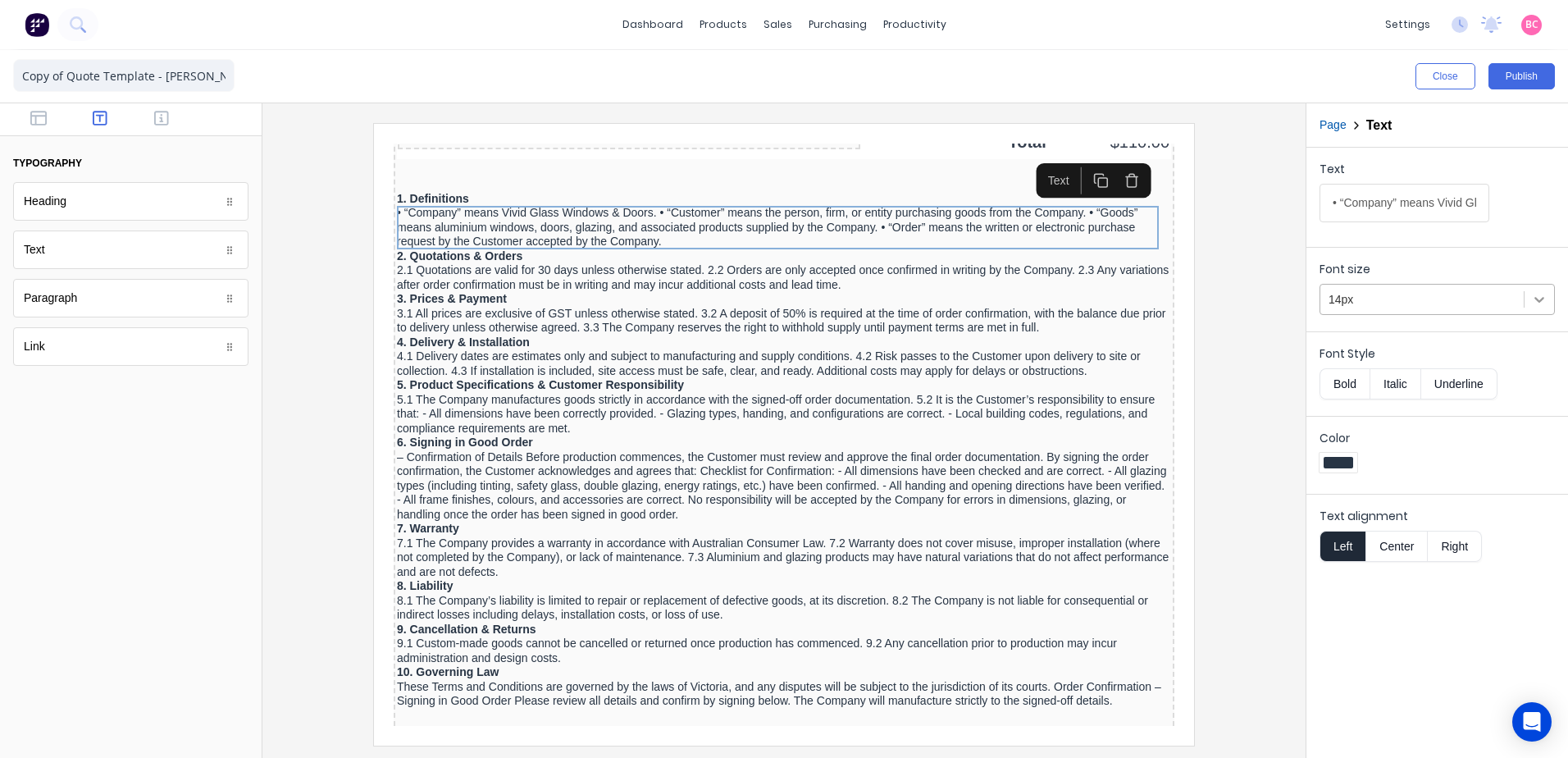
click at [1541, 301] on icon at bounding box center [1538, 300] width 10 height 6
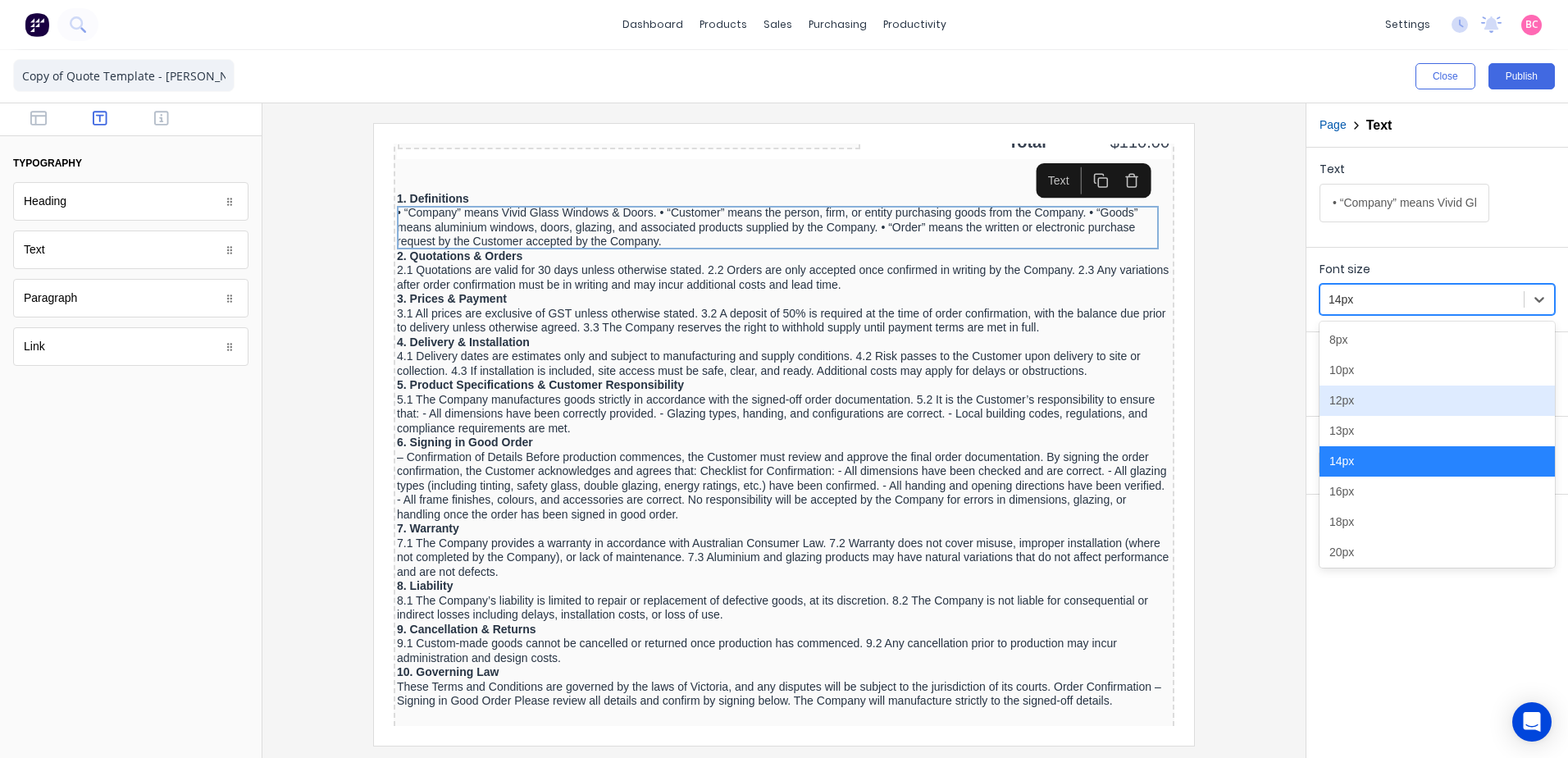
click at [1348, 400] on div "12px" at bounding box center [1437, 400] width 235 height 30
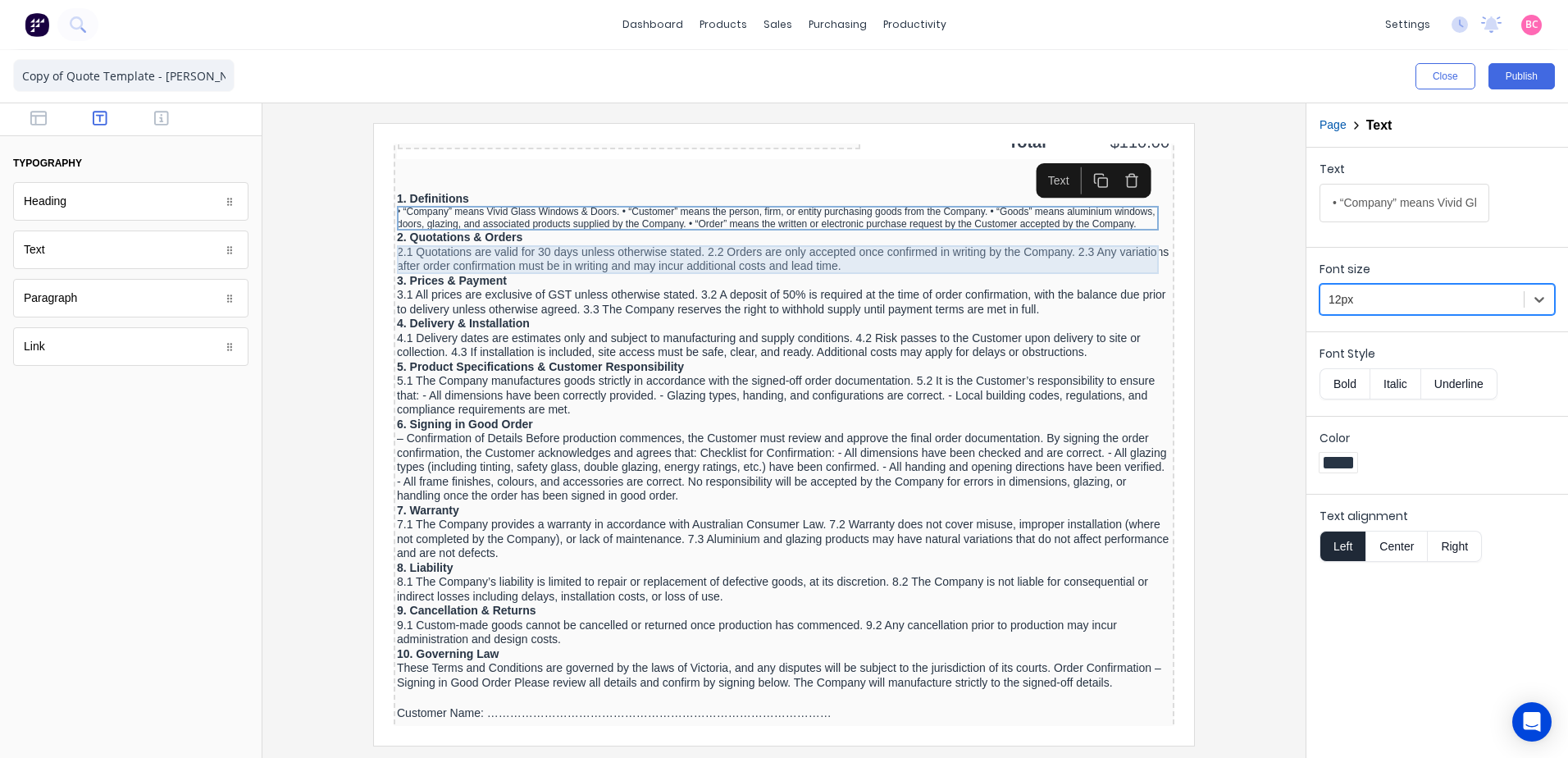
click at [590, 233] on div "2.1 Quotations are valid for 30 days unless otherwise stated. 2.2 Orders are on…" at bounding box center [764, 240] width 774 height 29
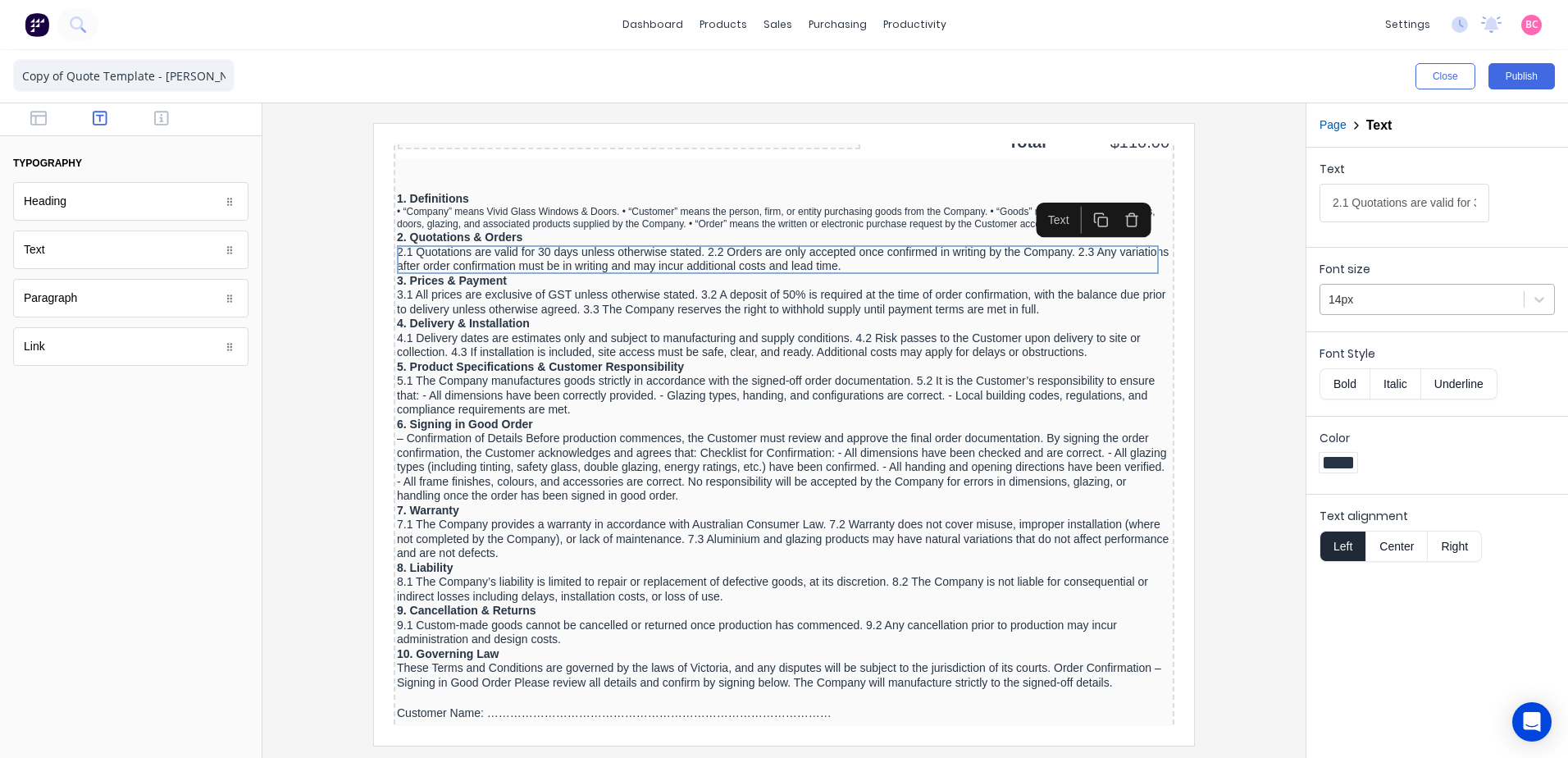
click at [1500, 296] on div at bounding box center [1422, 300] width 187 height 21
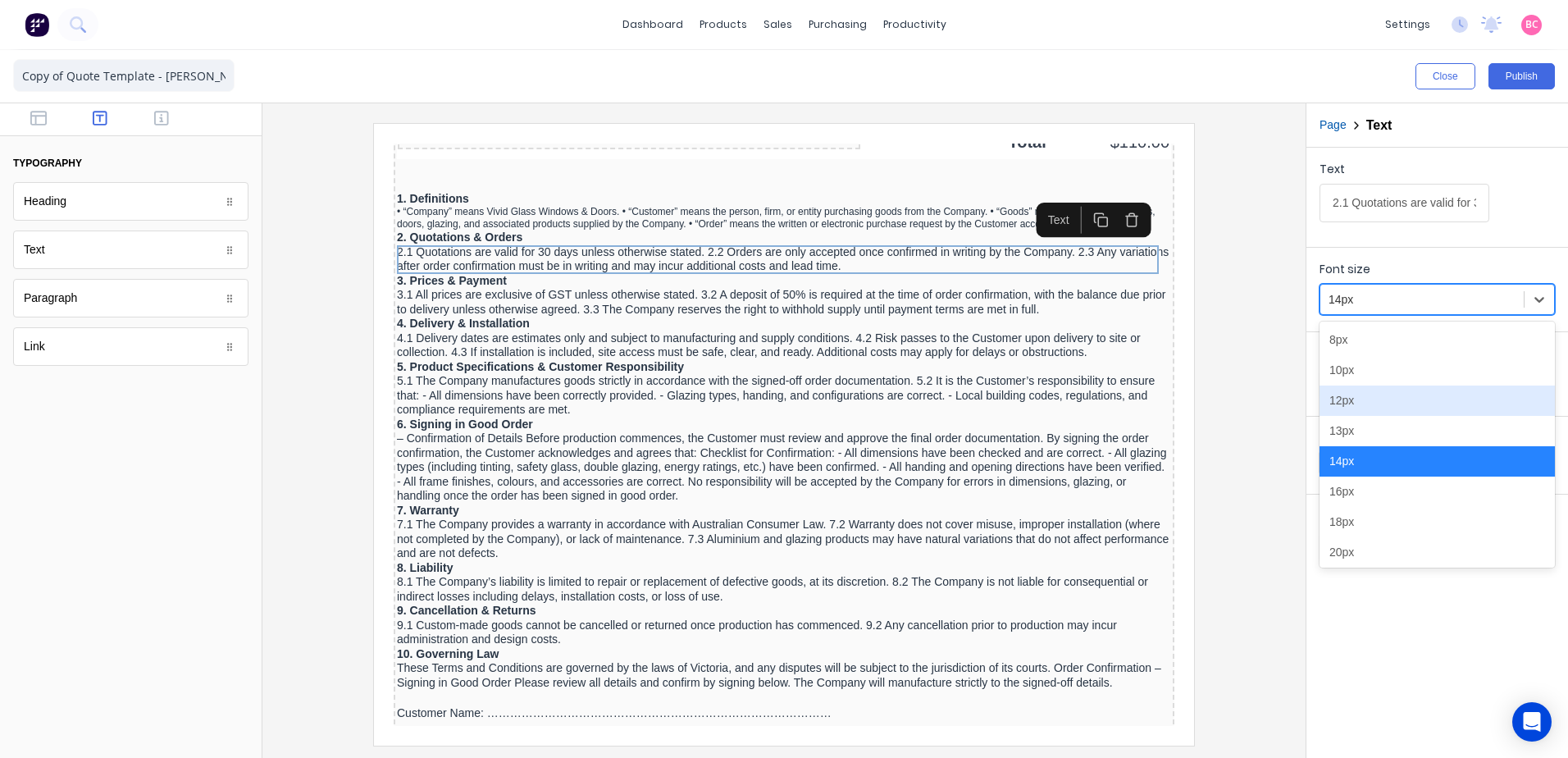
click at [1348, 396] on div "12px" at bounding box center [1437, 400] width 235 height 30
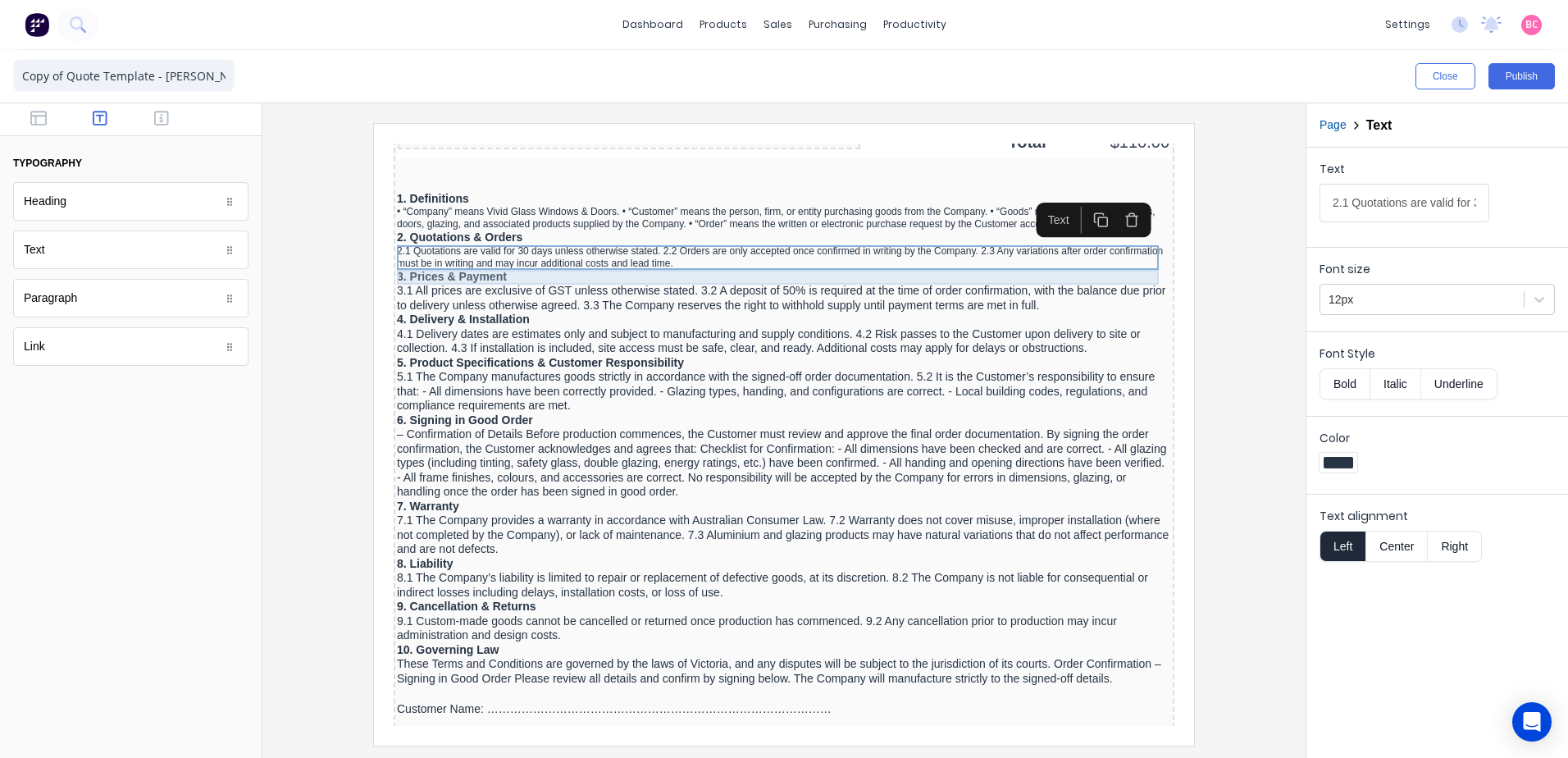
click at [652, 255] on div "3. Prices & Payment" at bounding box center [764, 257] width 774 height 15
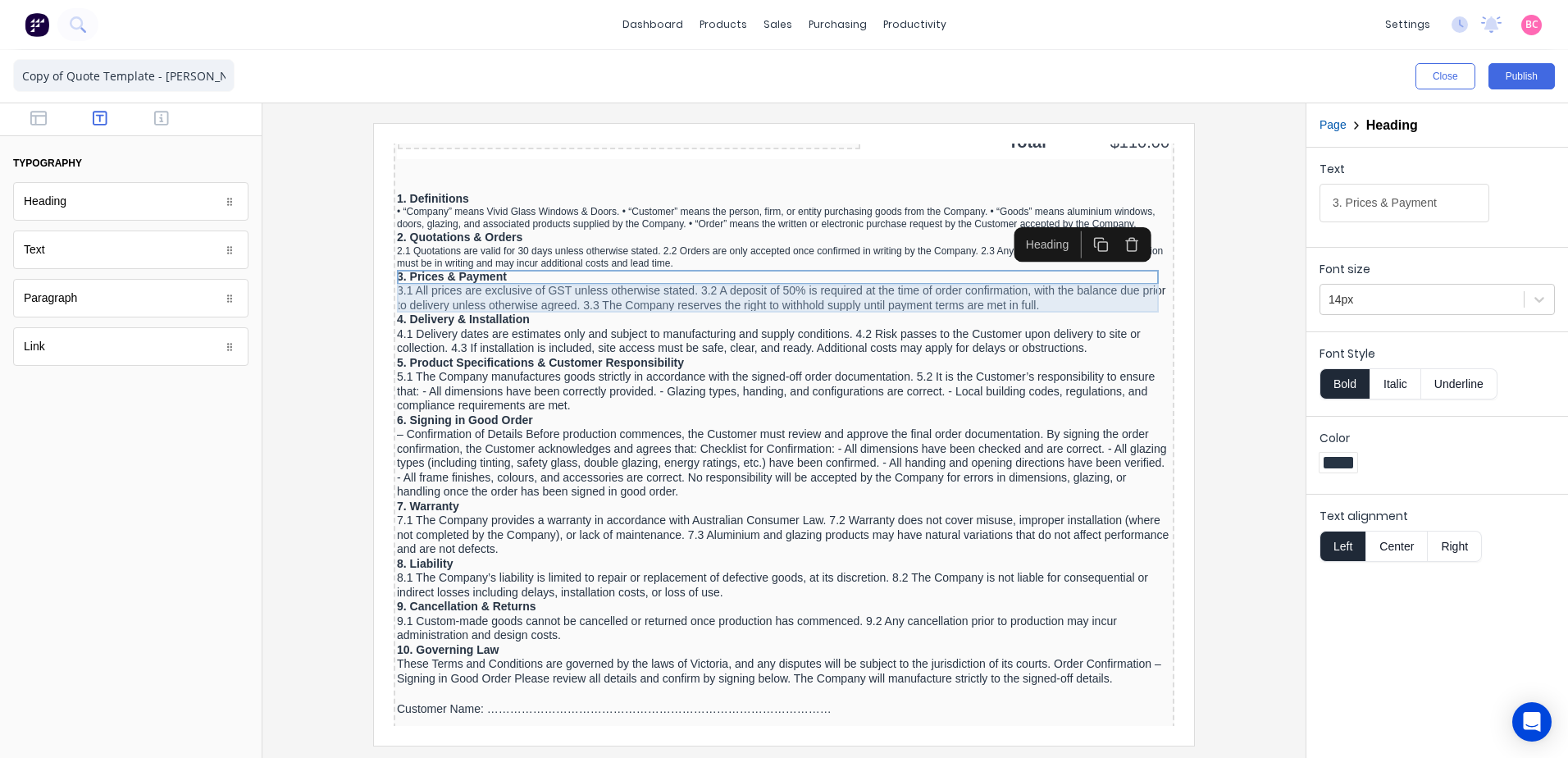
click at [641, 283] on div "3.1 All prices are exclusive of GST unless otherwise stated. 3.2 A deposit of 5…" at bounding box center [764, 278] width 774 height 29
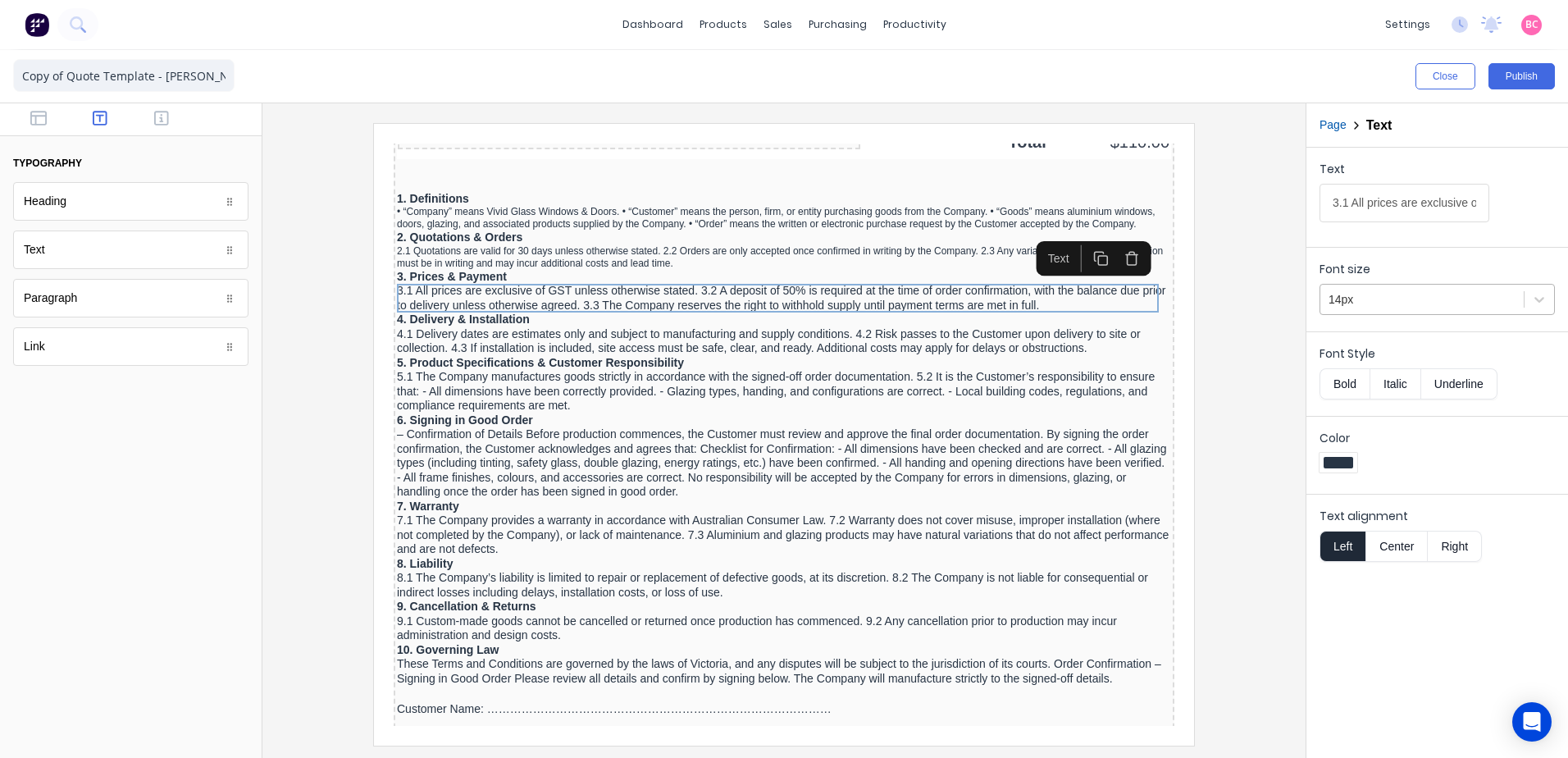
click at [1497, 303] on div at bounding box center [1422, 300] width 187 height 21
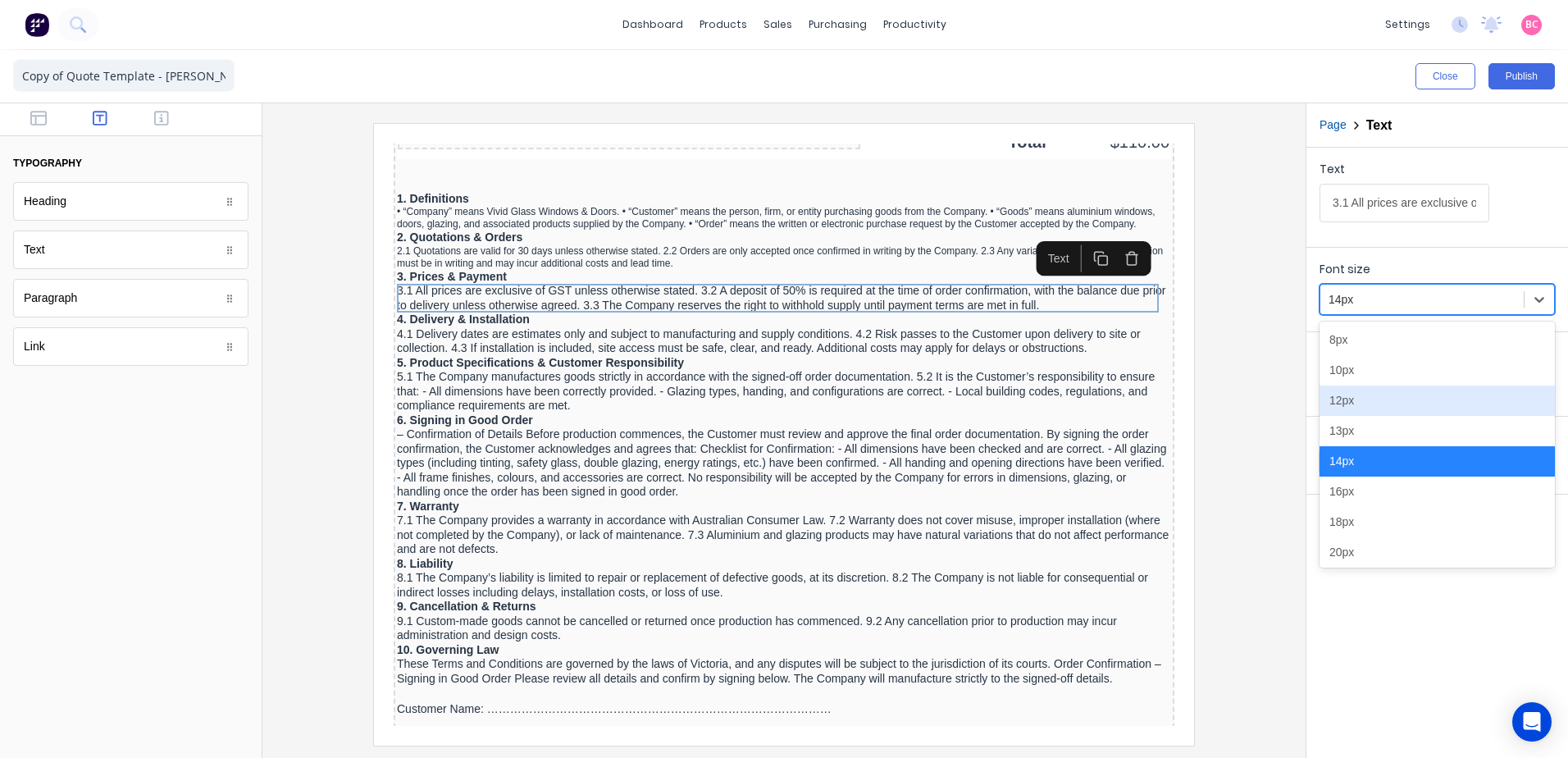
click at [1342, 403] on div "12px" at bounding box center [1437, 400] width 235 height 30
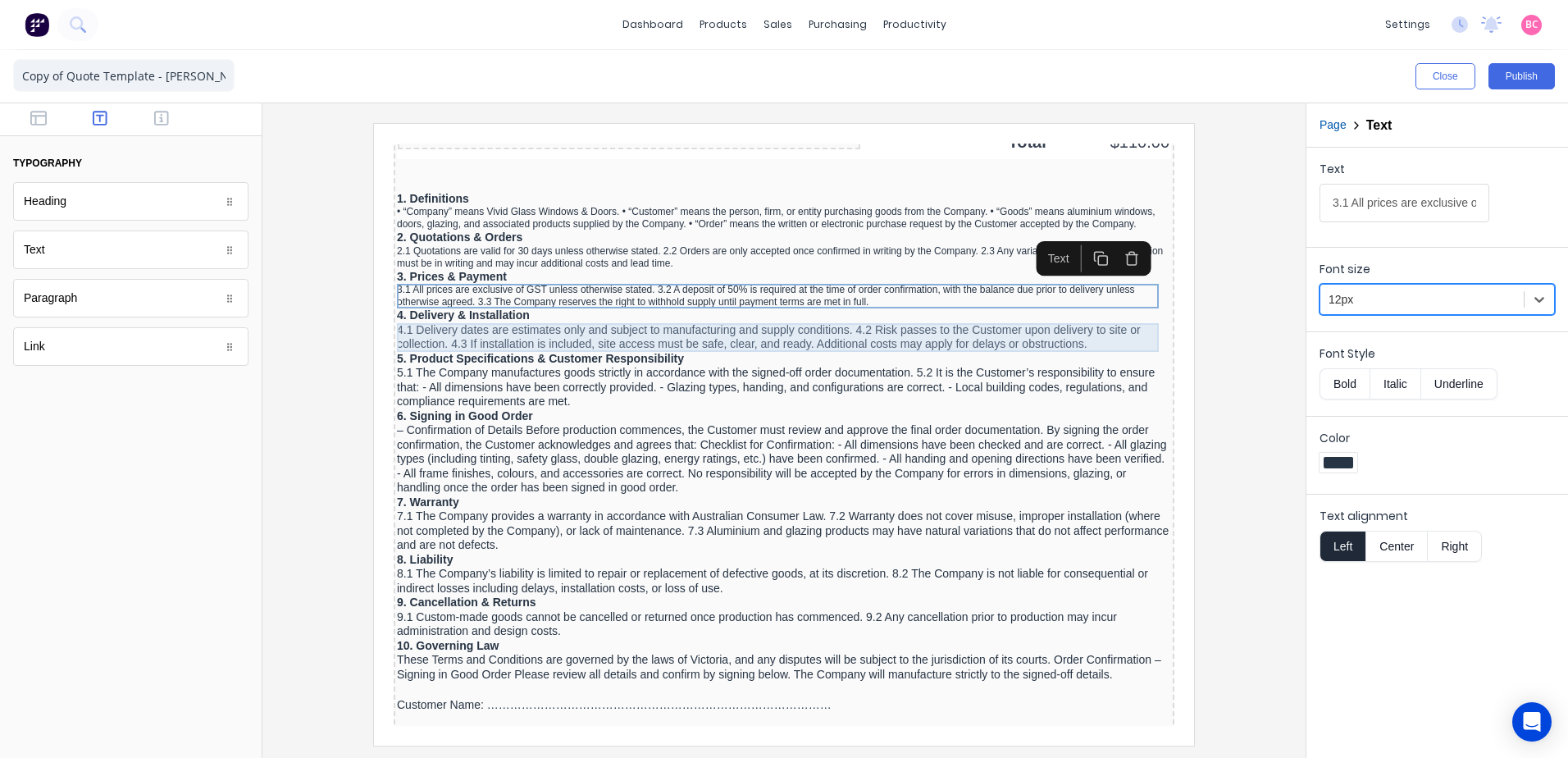
click at [794, 316] on div "4.1 Delivery dates are estimates only and subject to manufacturing and supply c…" at bounding box center [764, 317] width 774 height 29
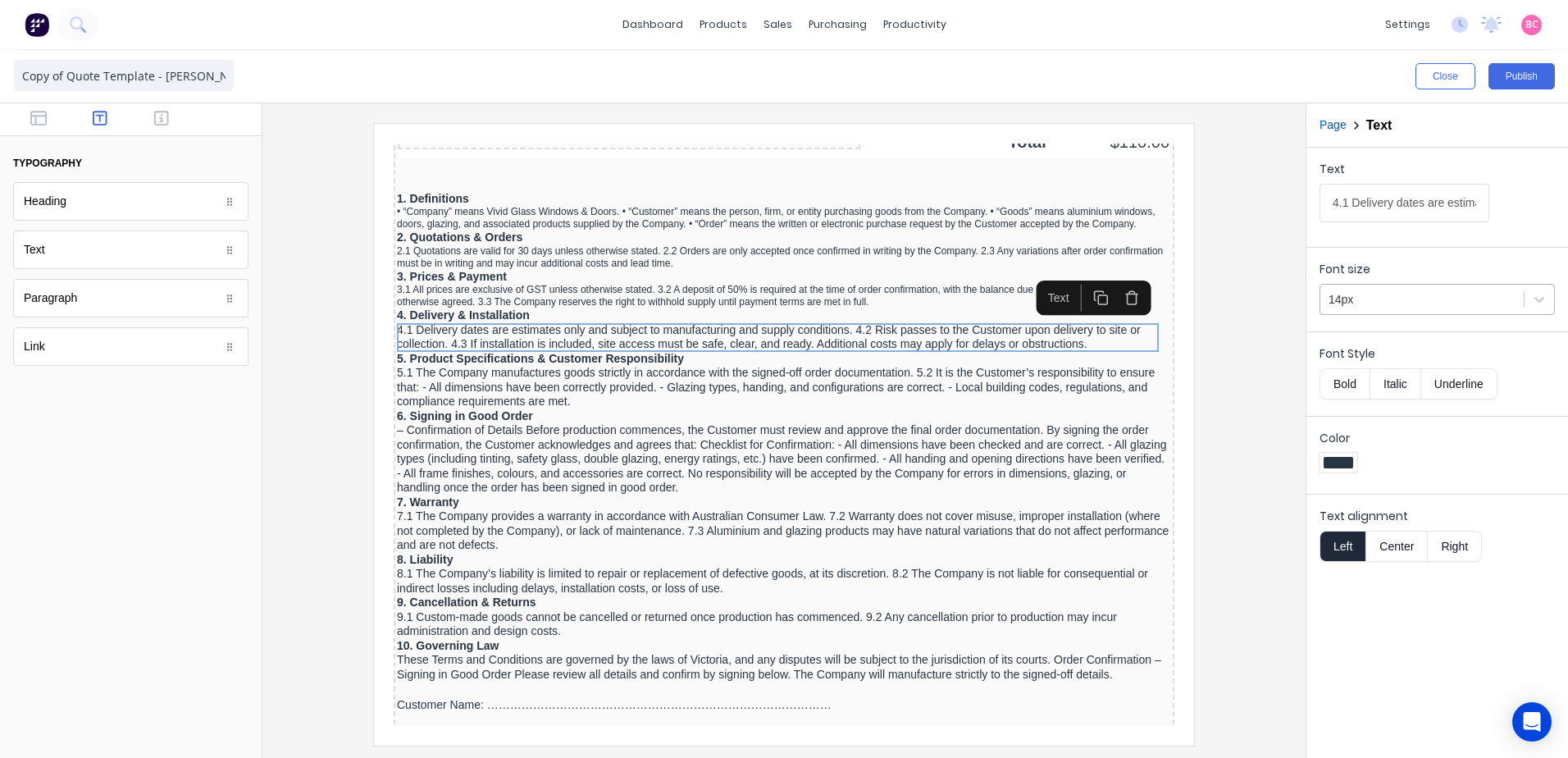
click at [1441, 288] on div "14px" at bounding box center [1422, 300] width 203 height 27
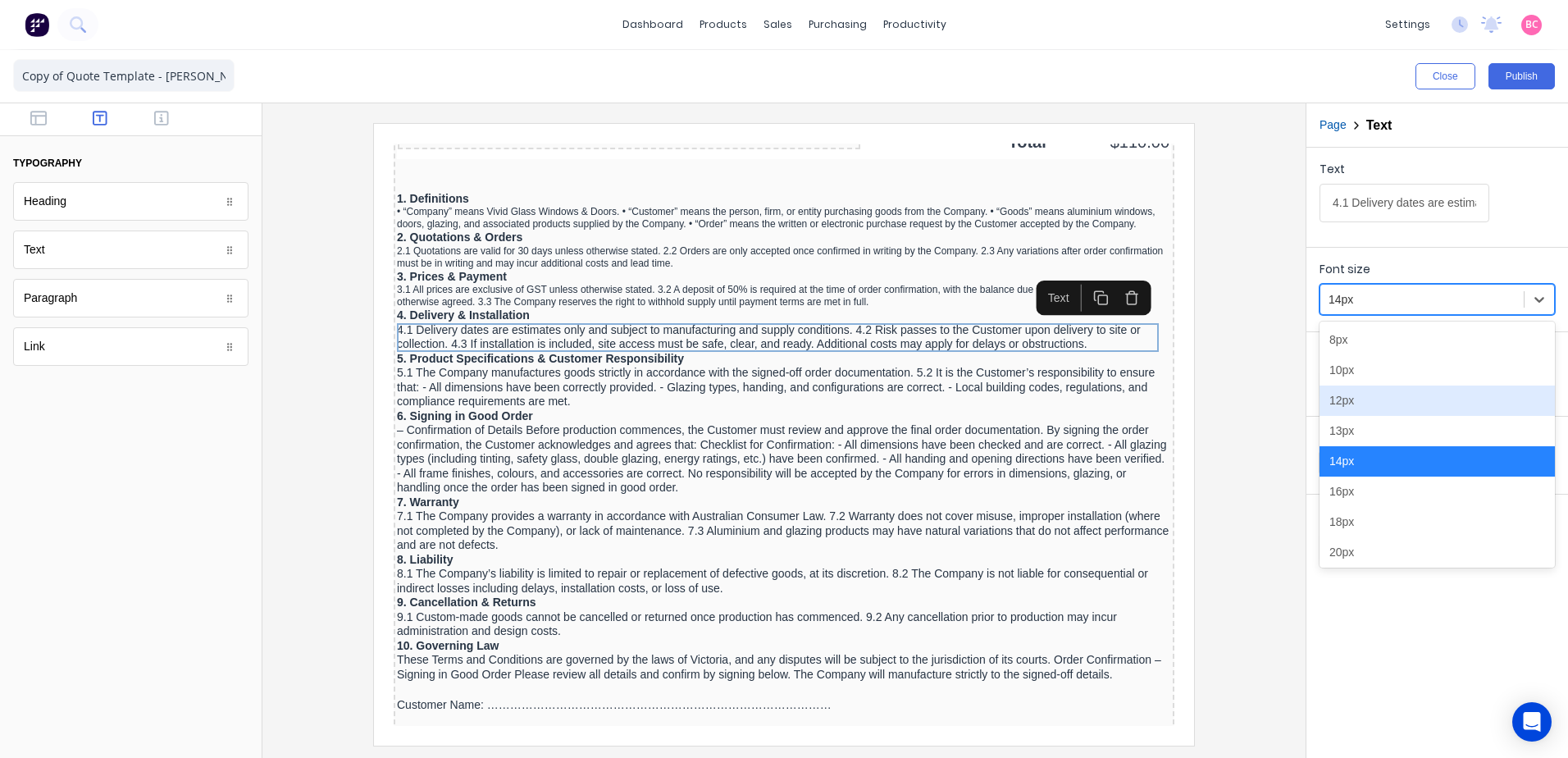
click at [1355, 391] on div "12px" at bounding box center [1437, 400] width 235 height 30
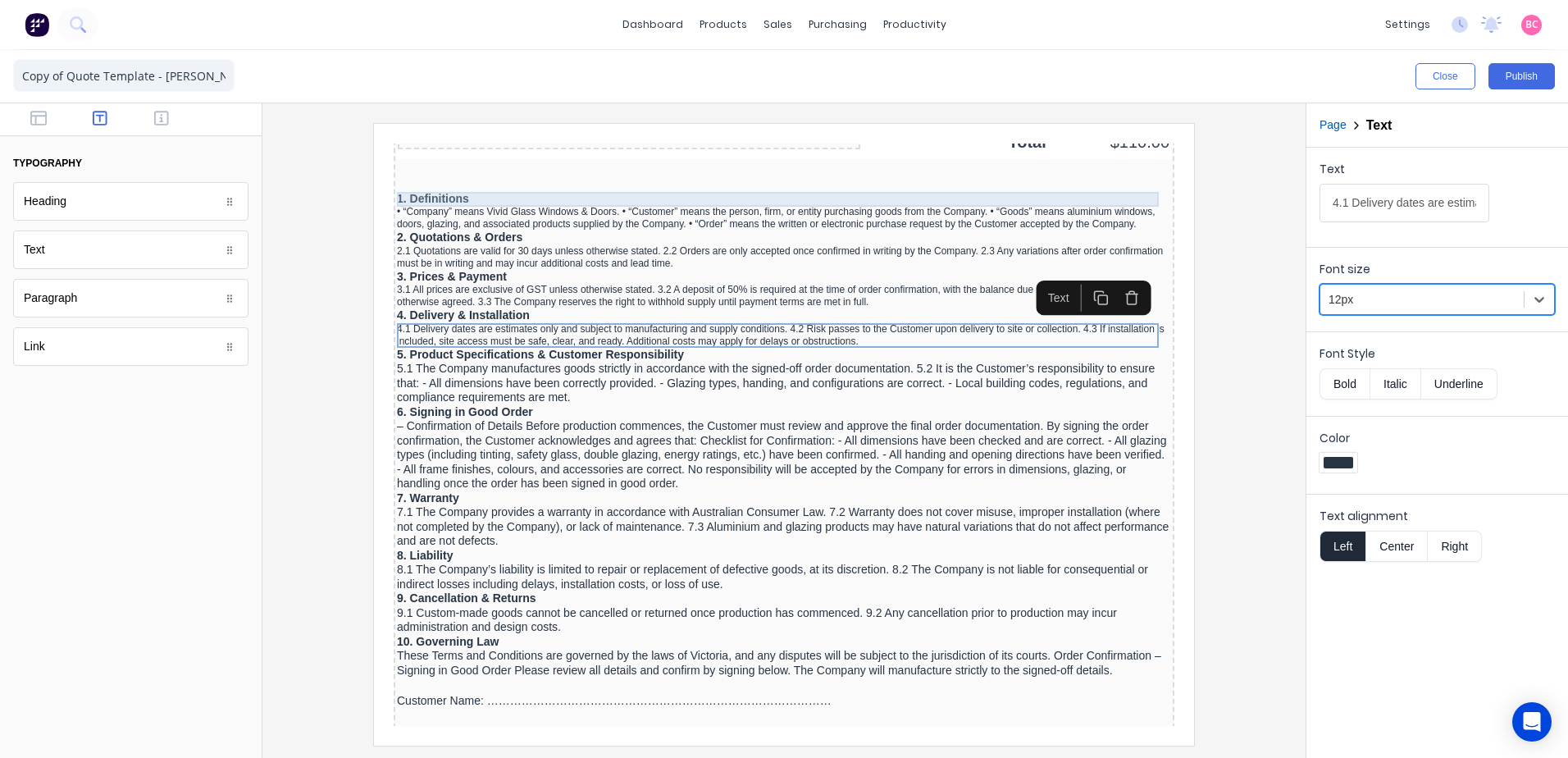
click at [410, 184] on div "1. Definitions" at bounding box center [764, 179] width 774 height 15
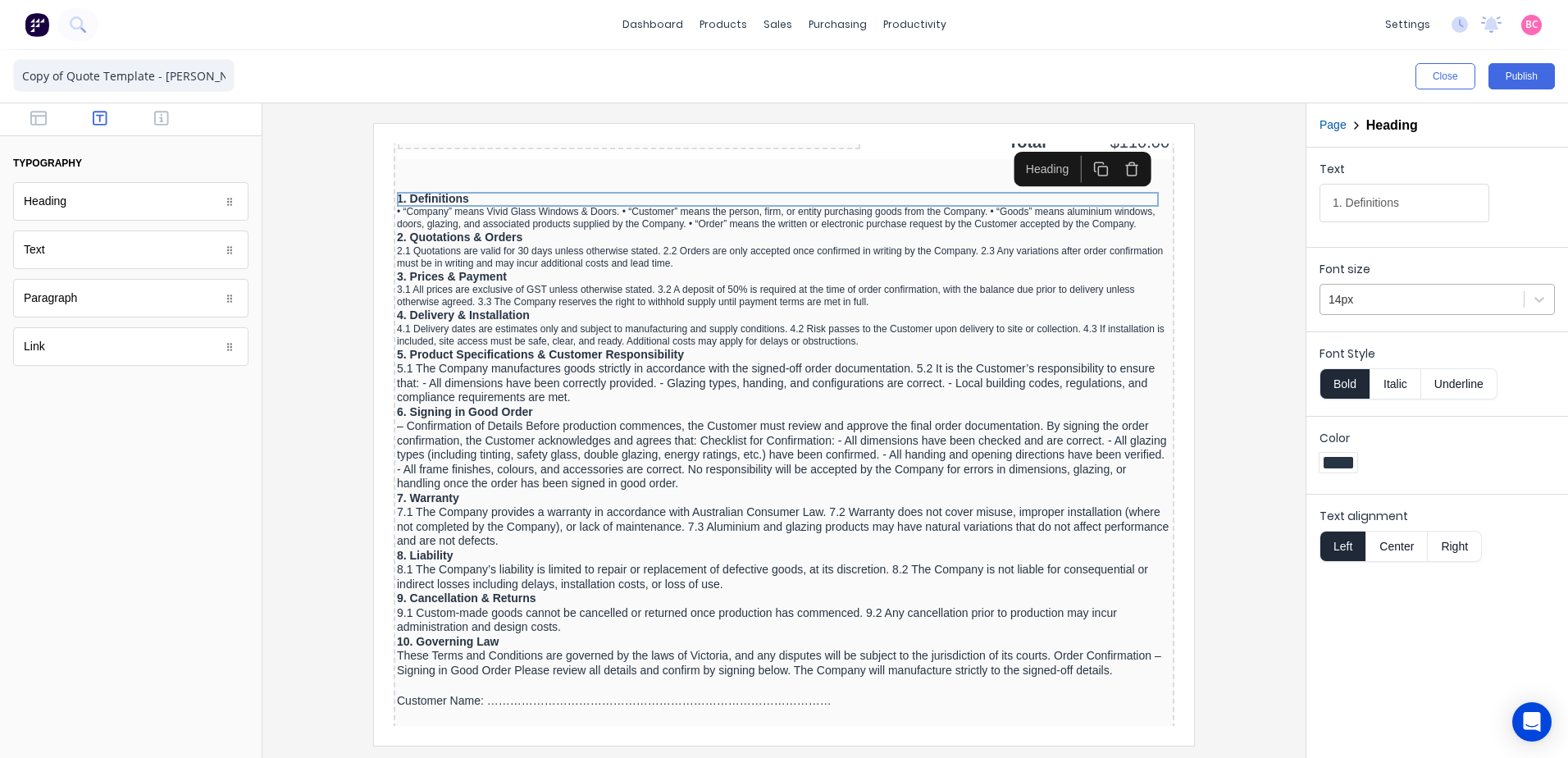
click at [1401, 304] on div at bounding box center [1422, 300] width 187 height 21
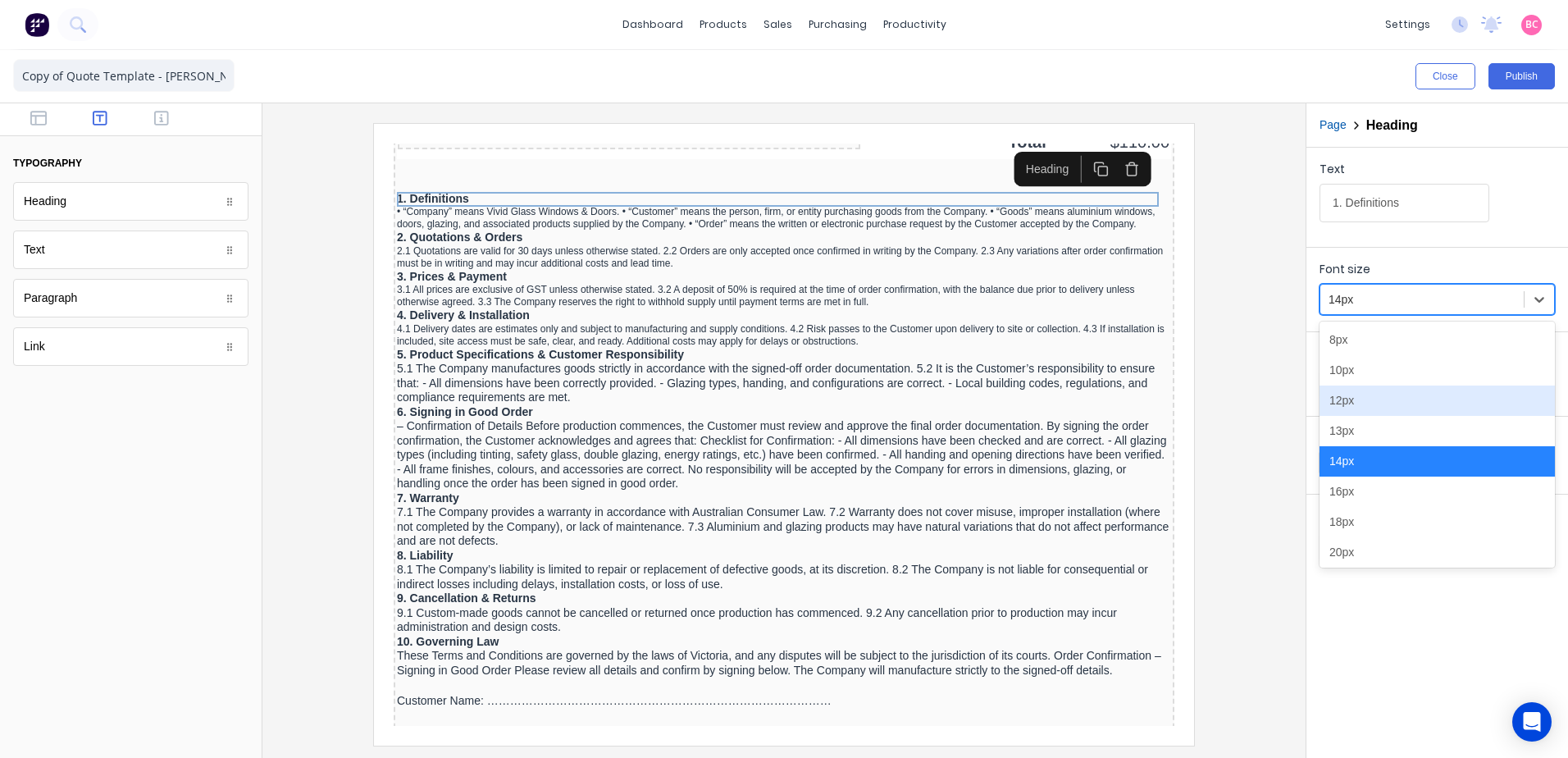
click at [1351, 403] on div "12px" at bounding box center [1437, 400] width 235 height 30
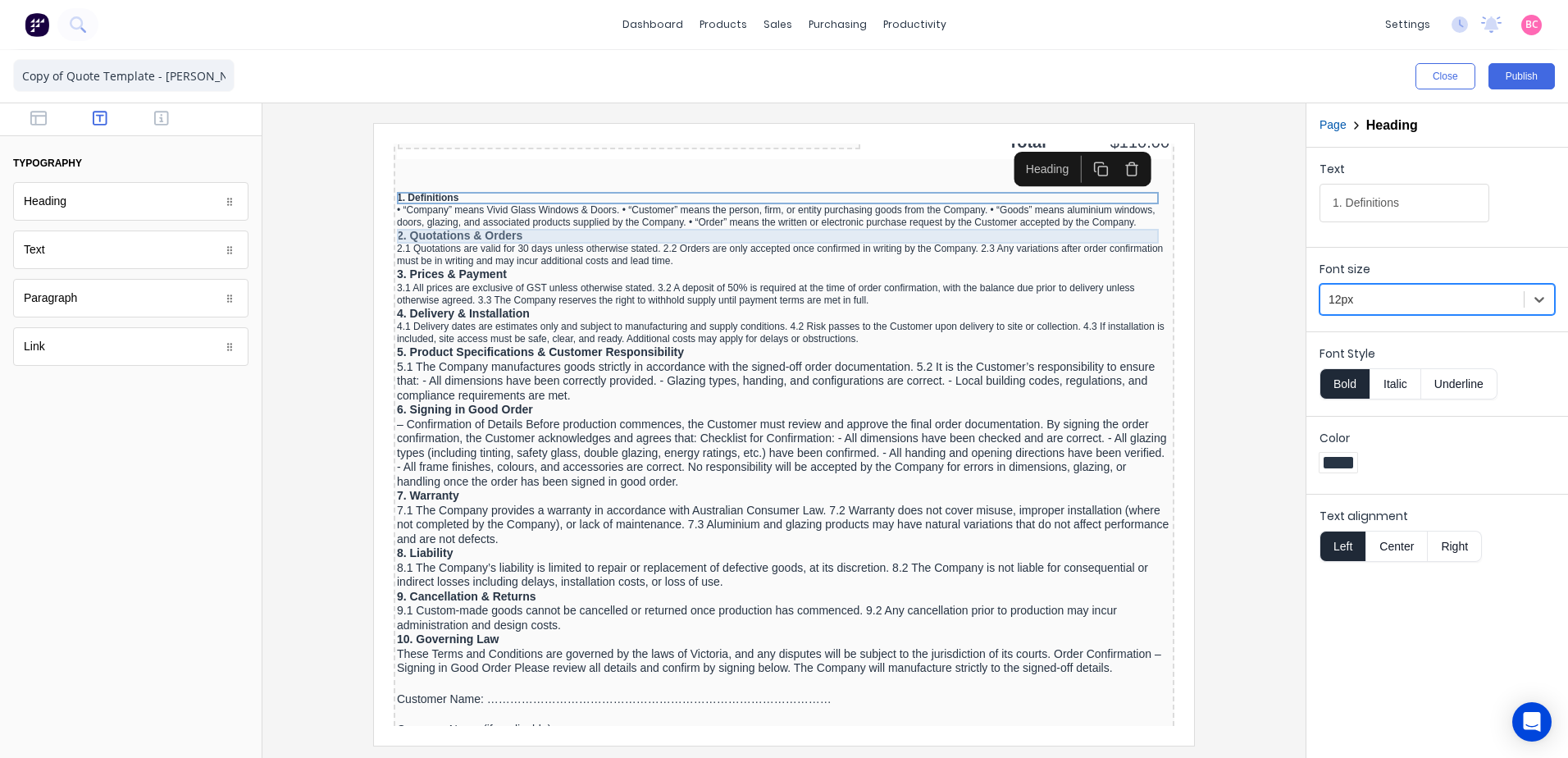
click at [473, 216] on div "2. Quotations & Orders" at bounding box center [764, 216] width 774 height 15
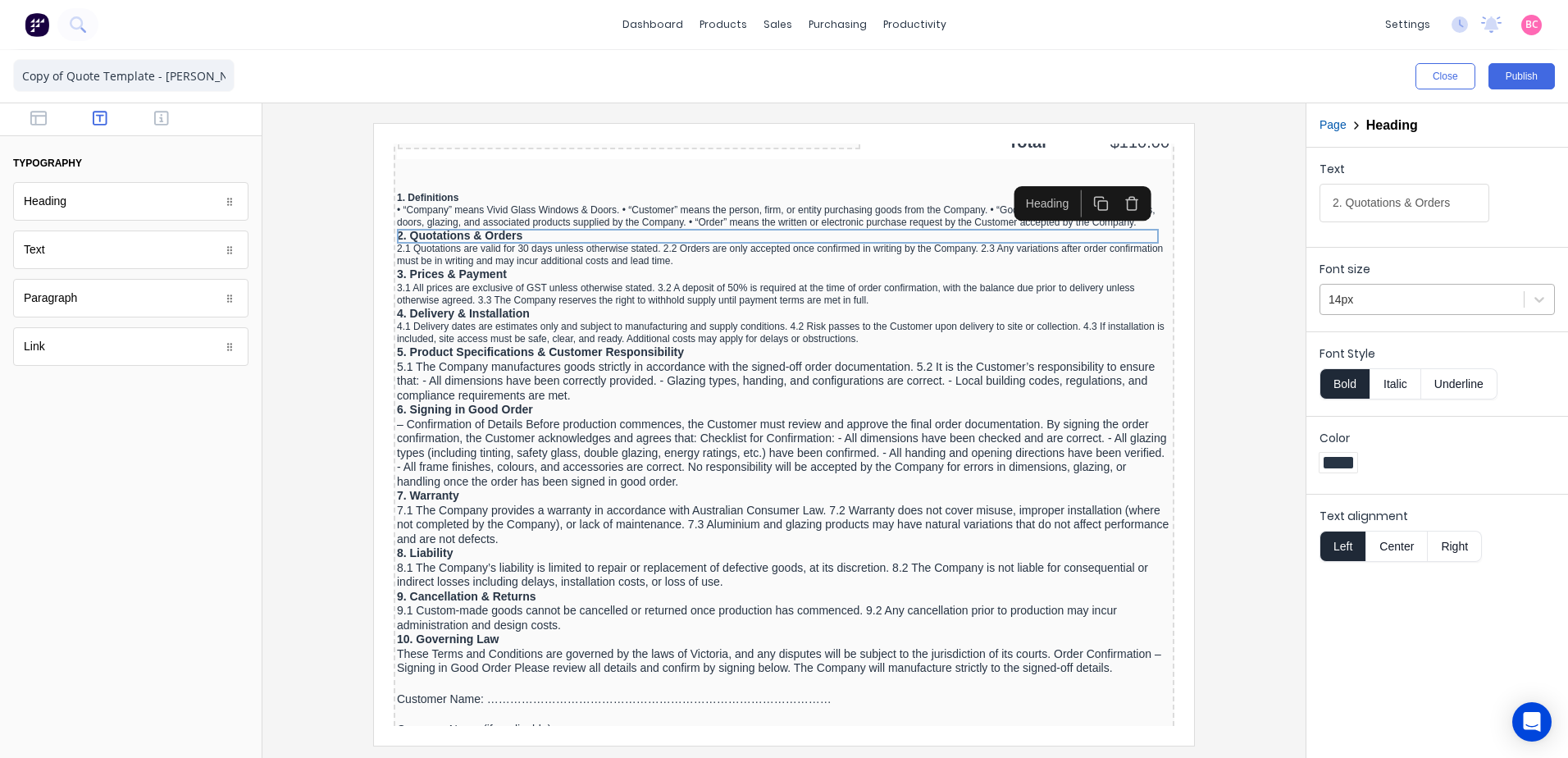
click at [1384, 299] on div at bounding box center [1422, 300] width 187 height 21
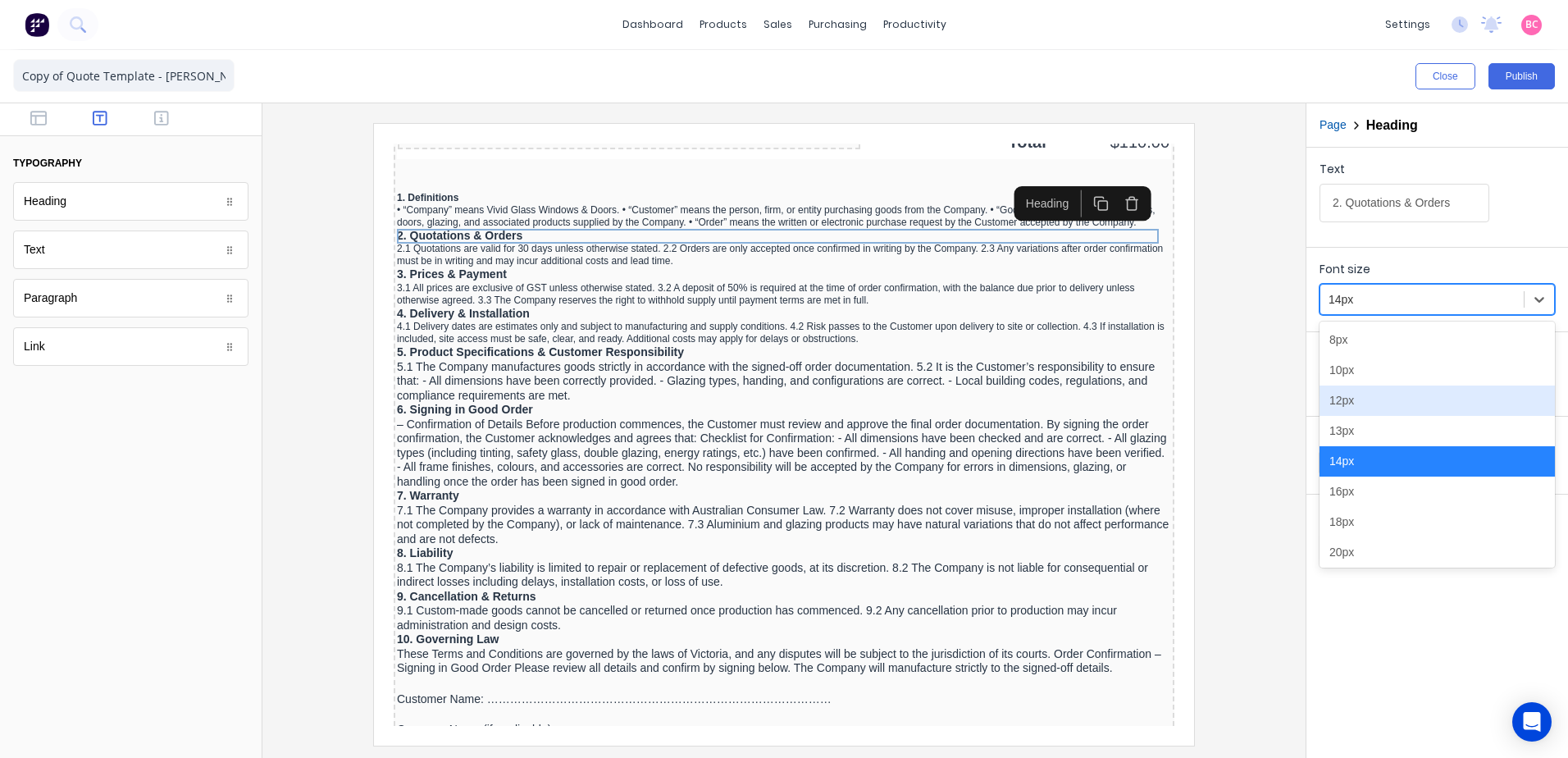
click at [1346, 405] on div "12px" at bounding box center [1437, 400] width 235 height 30
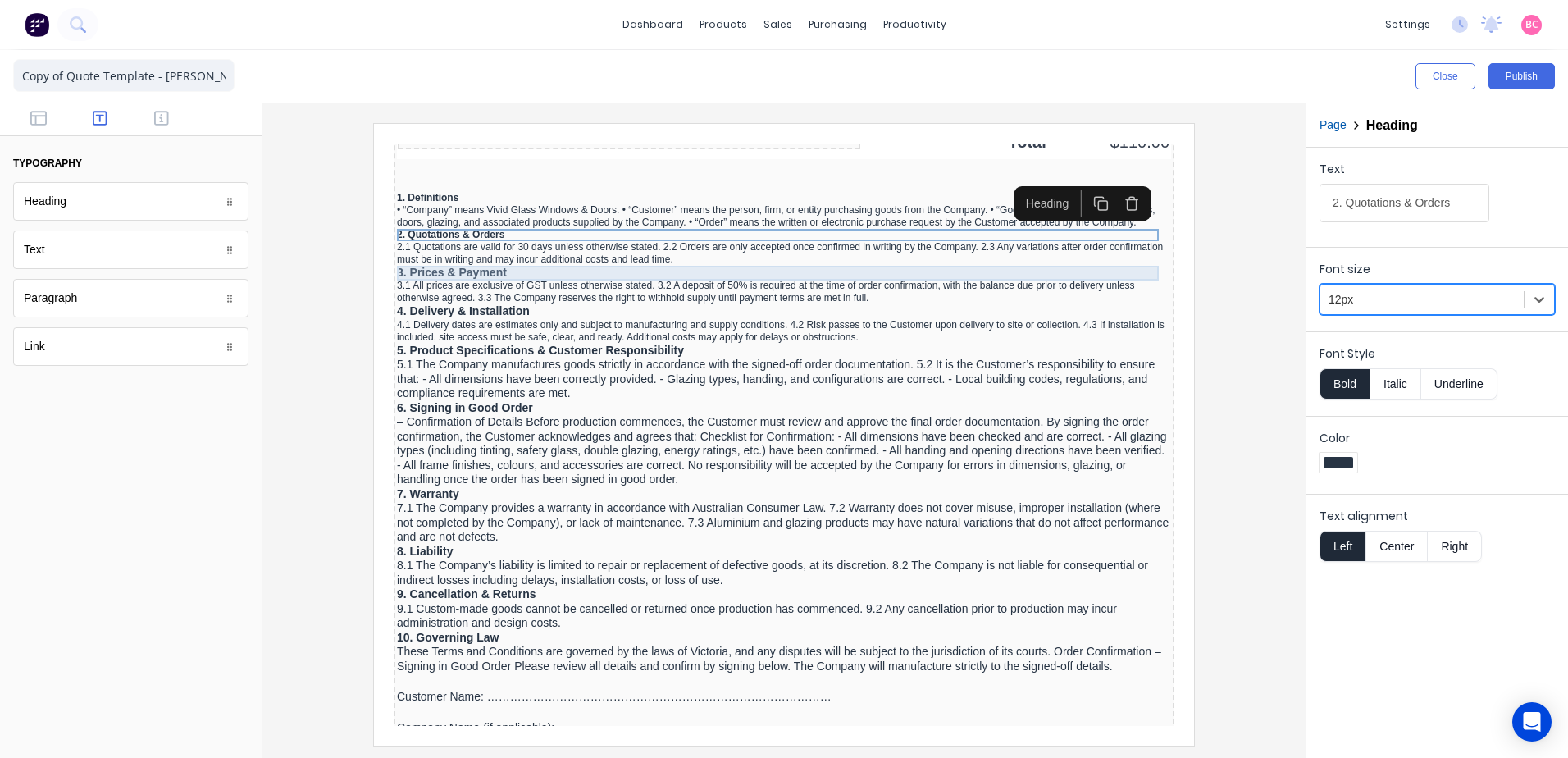
click at [449, 248] on div "3. Prices & Payment" at bounding box center [764, 253] width 774 height 15
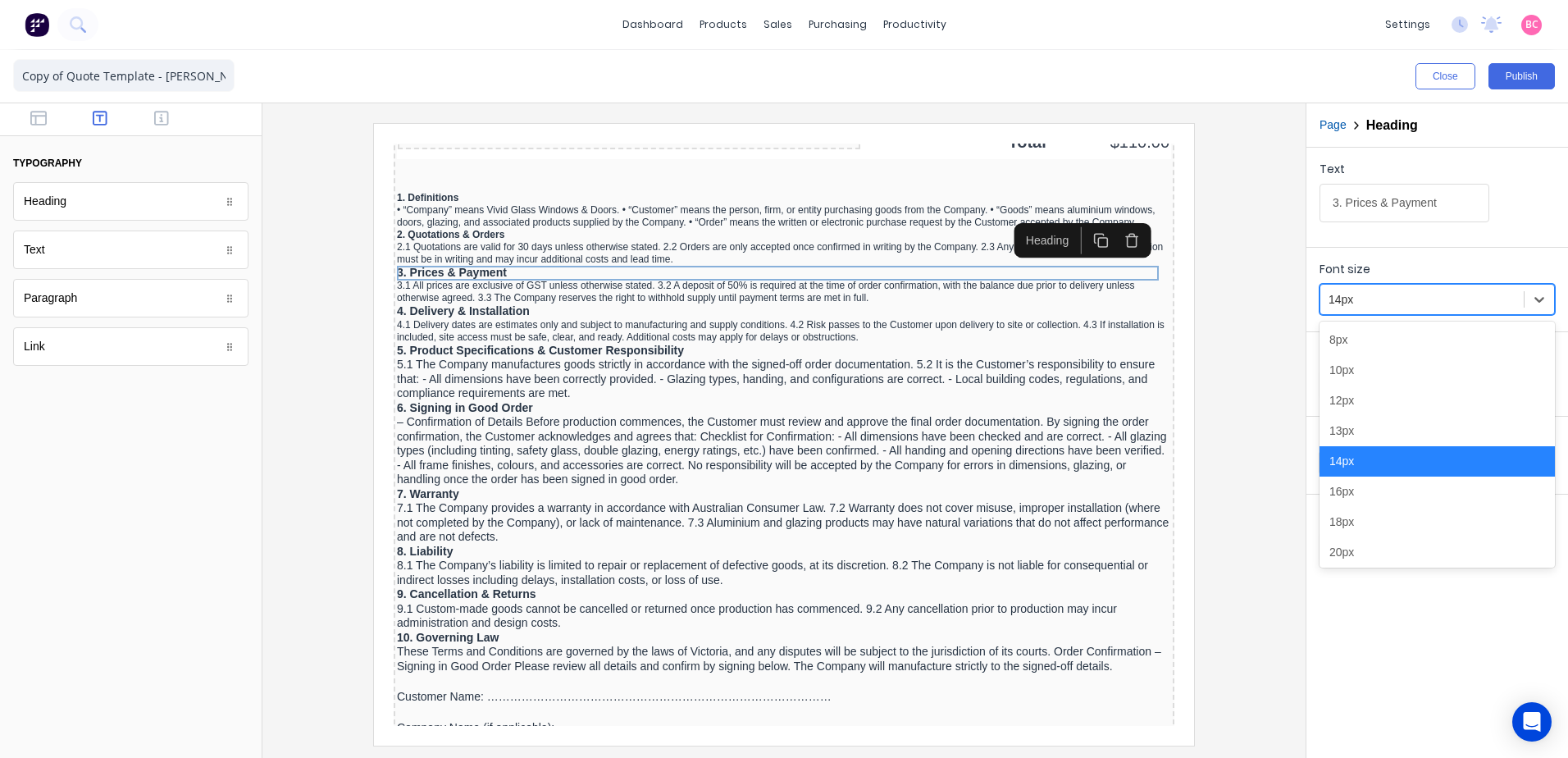
click at [1428, 300] on div at bounding box center [1422, 300] width 187 height 21
click at [1353, 393] on div "12px" at bounding box center [1437, 400] width 235 height 30
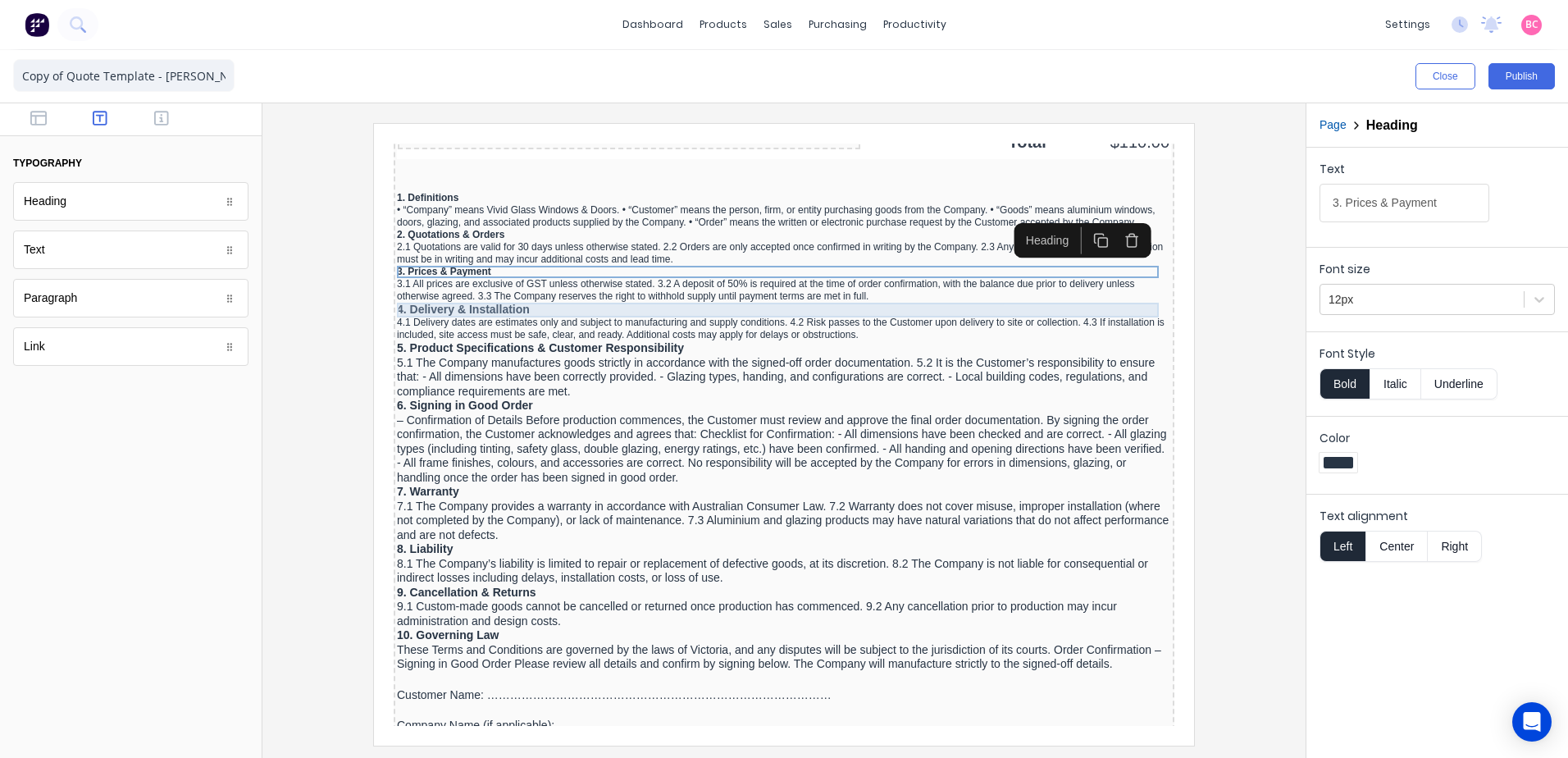
click at [489, 293] on div "4. Delivery & Installation" at bounding box center [764, 290] width 774 height 15
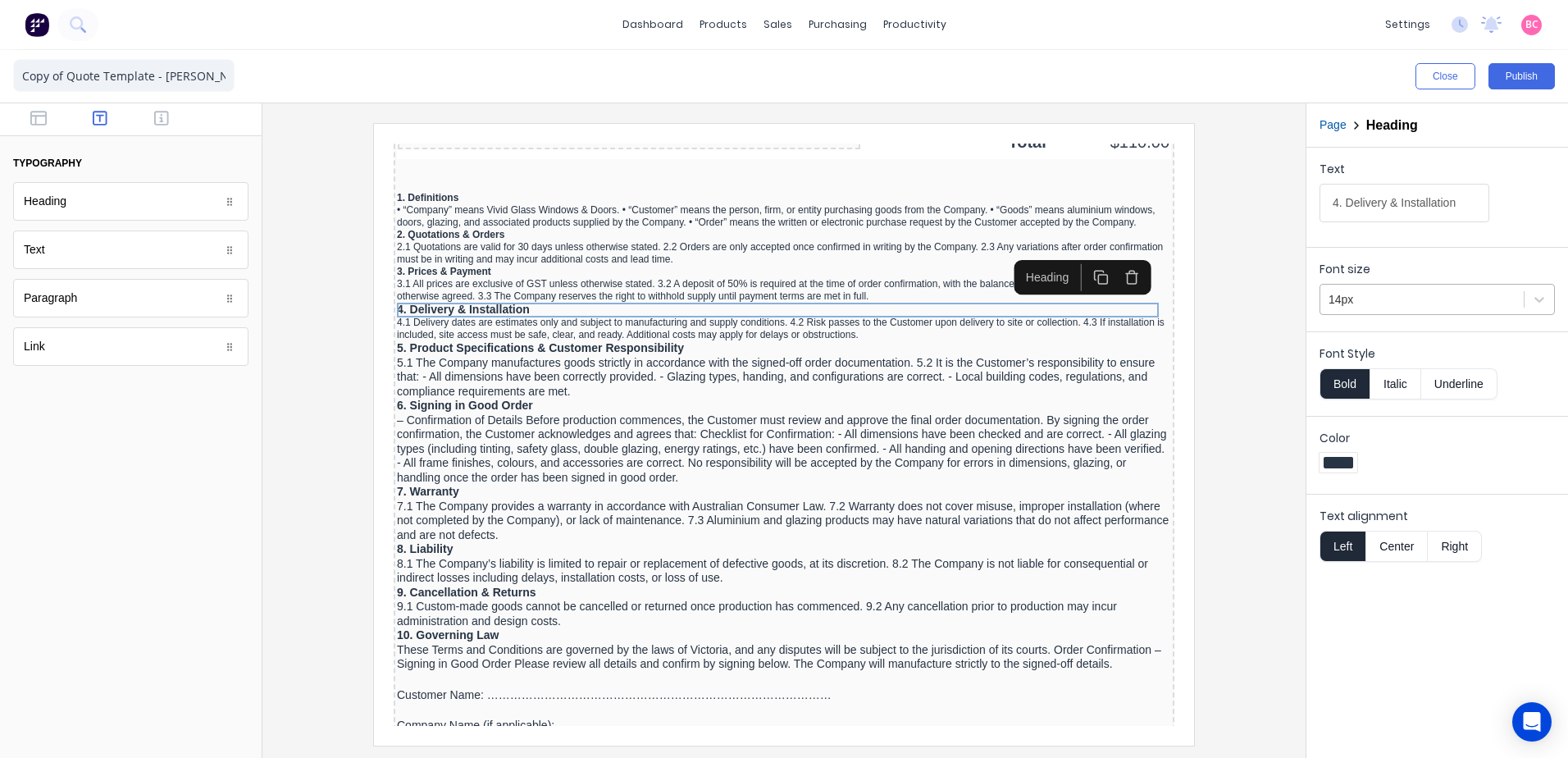
click at [1385, 297] on div at bounding box center [1422, 300] width 187 height 21
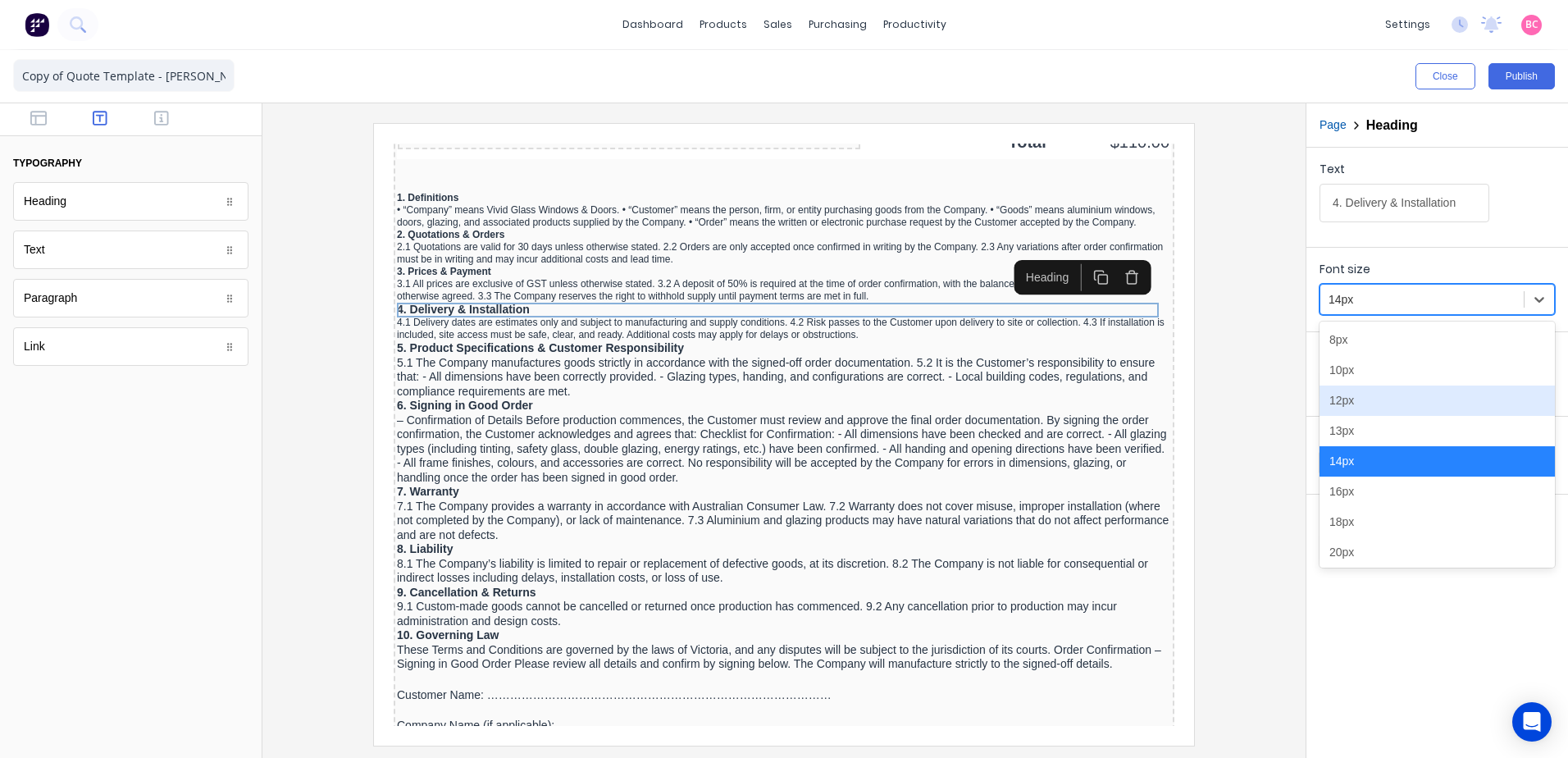
click at [1344, 409] on div "12px" at bounding box center [1437, 400] width 235 height 30
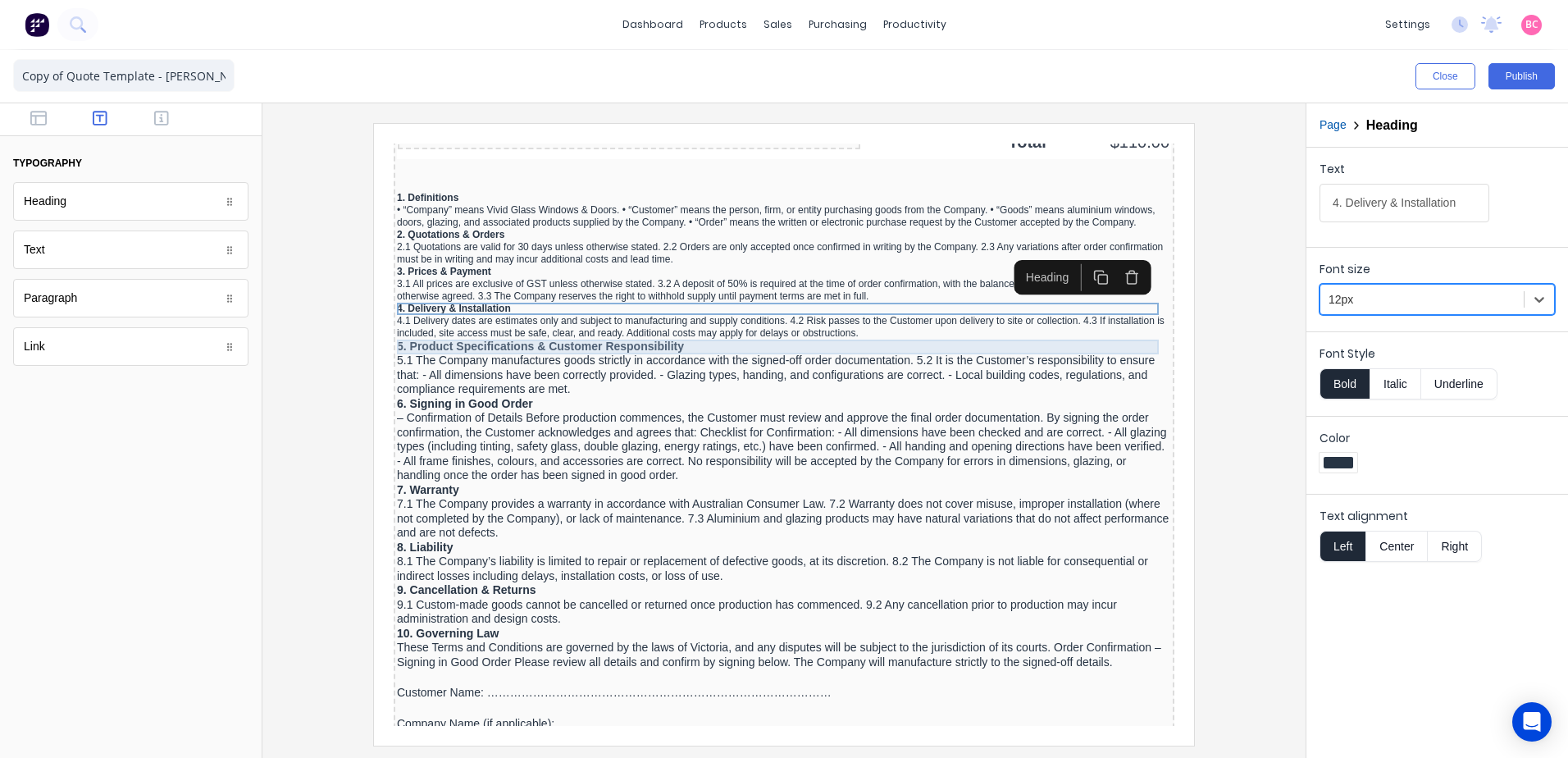
click at [456, 322] on div "5. Product Specifications & Customer Responsibility" at bounding box center [764, 327] width 774 height 15
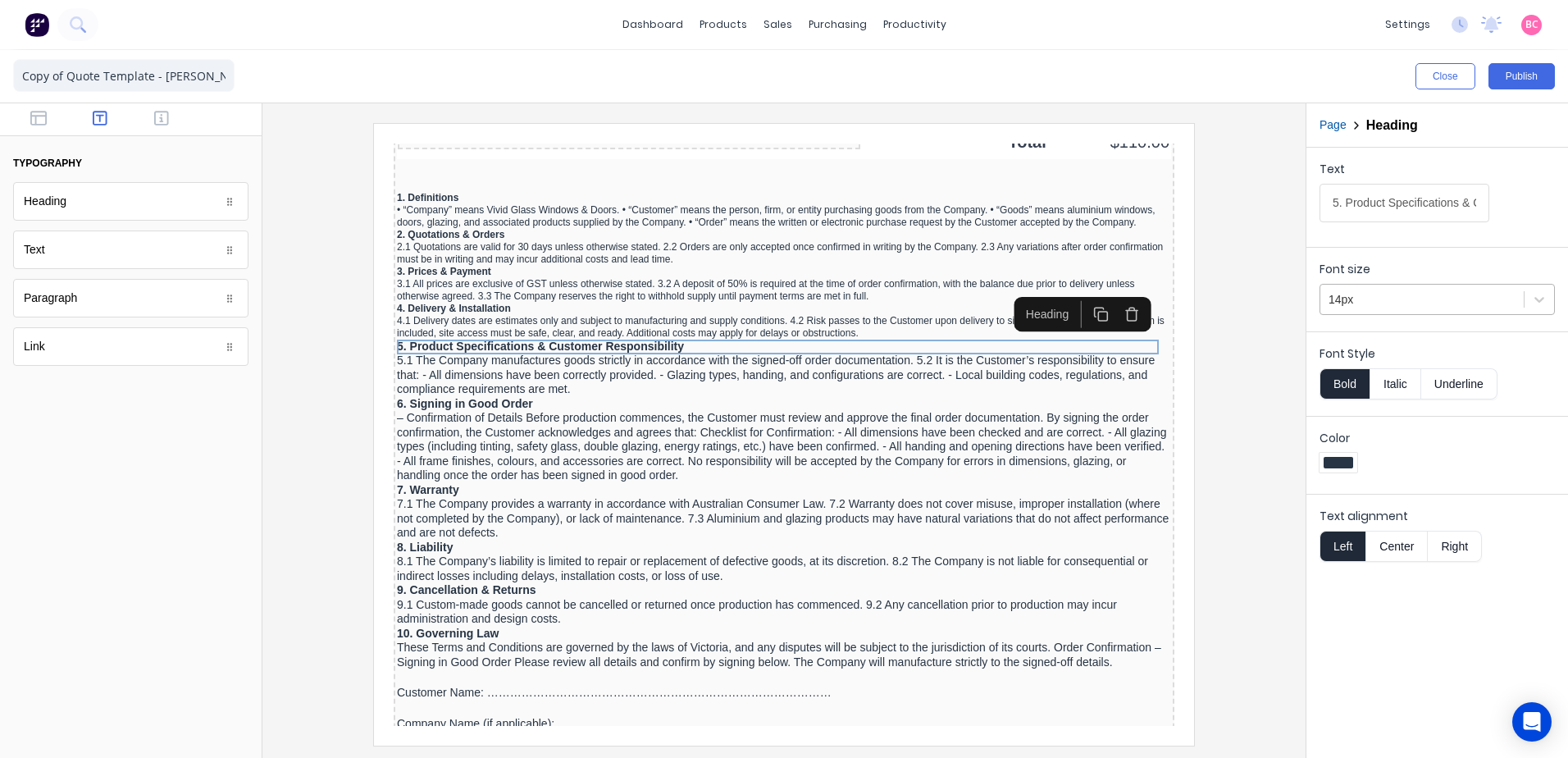
click at [1461, 301] on div at bounding box center [1422, 300] width 187 height 21
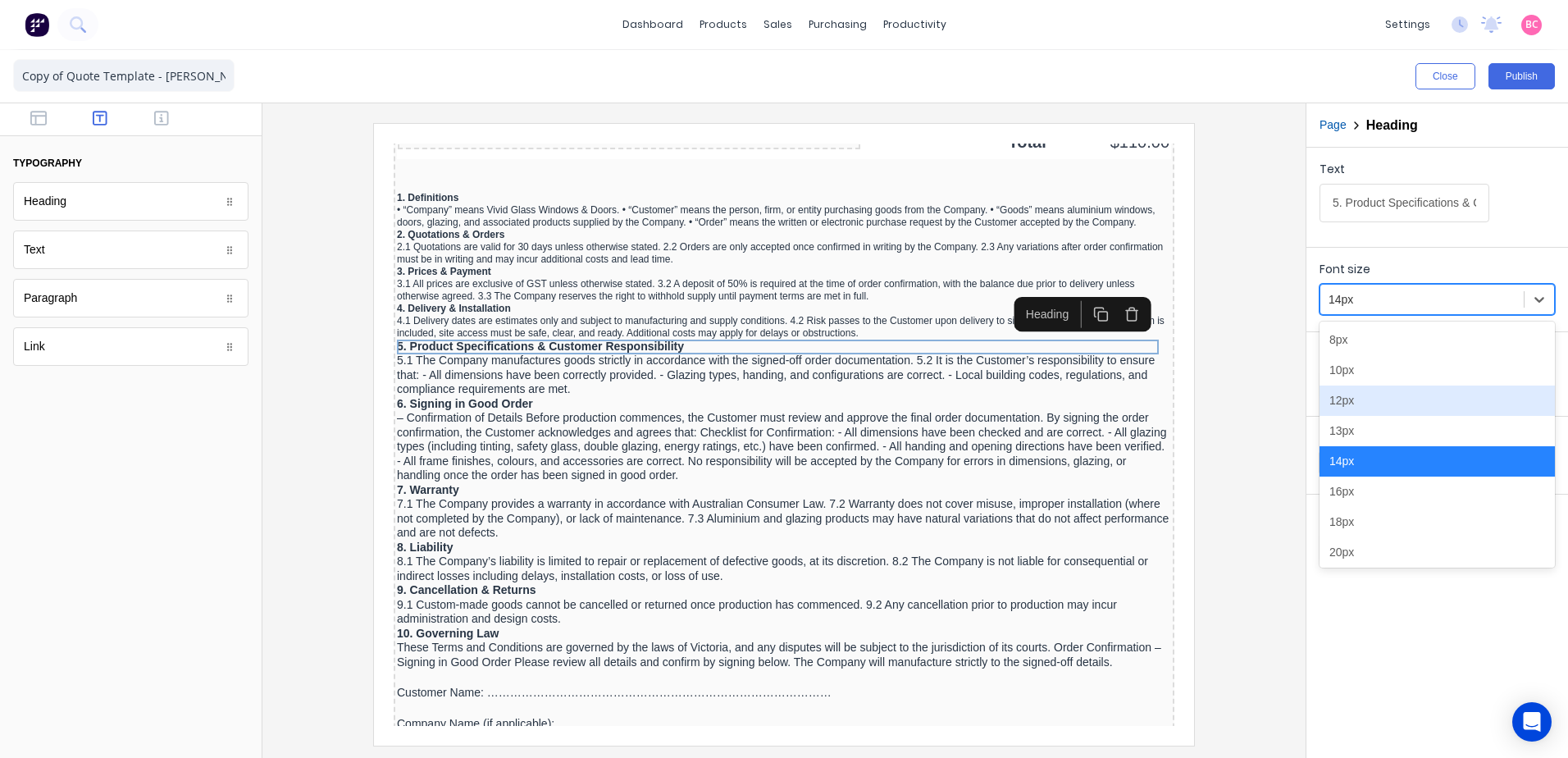
click at [1365, 400] on div "12px" at bounding box center [1437, 400] width 235 height 30
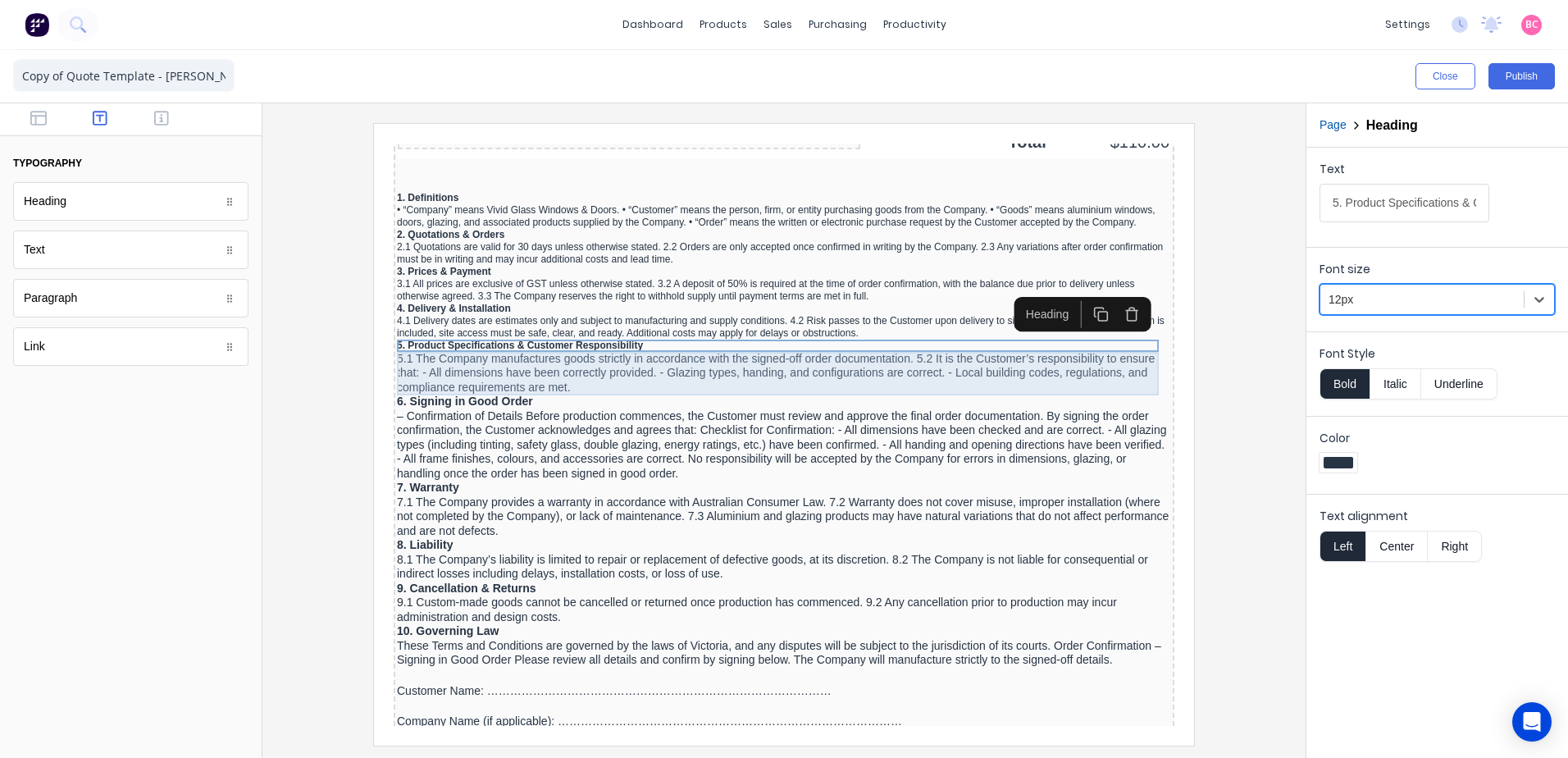
click at [699, 342] on div "5.1 The Company manufactures goods strictly in accordance with the signed-off o…" at bounding box center [764, 354] width 774 height 44
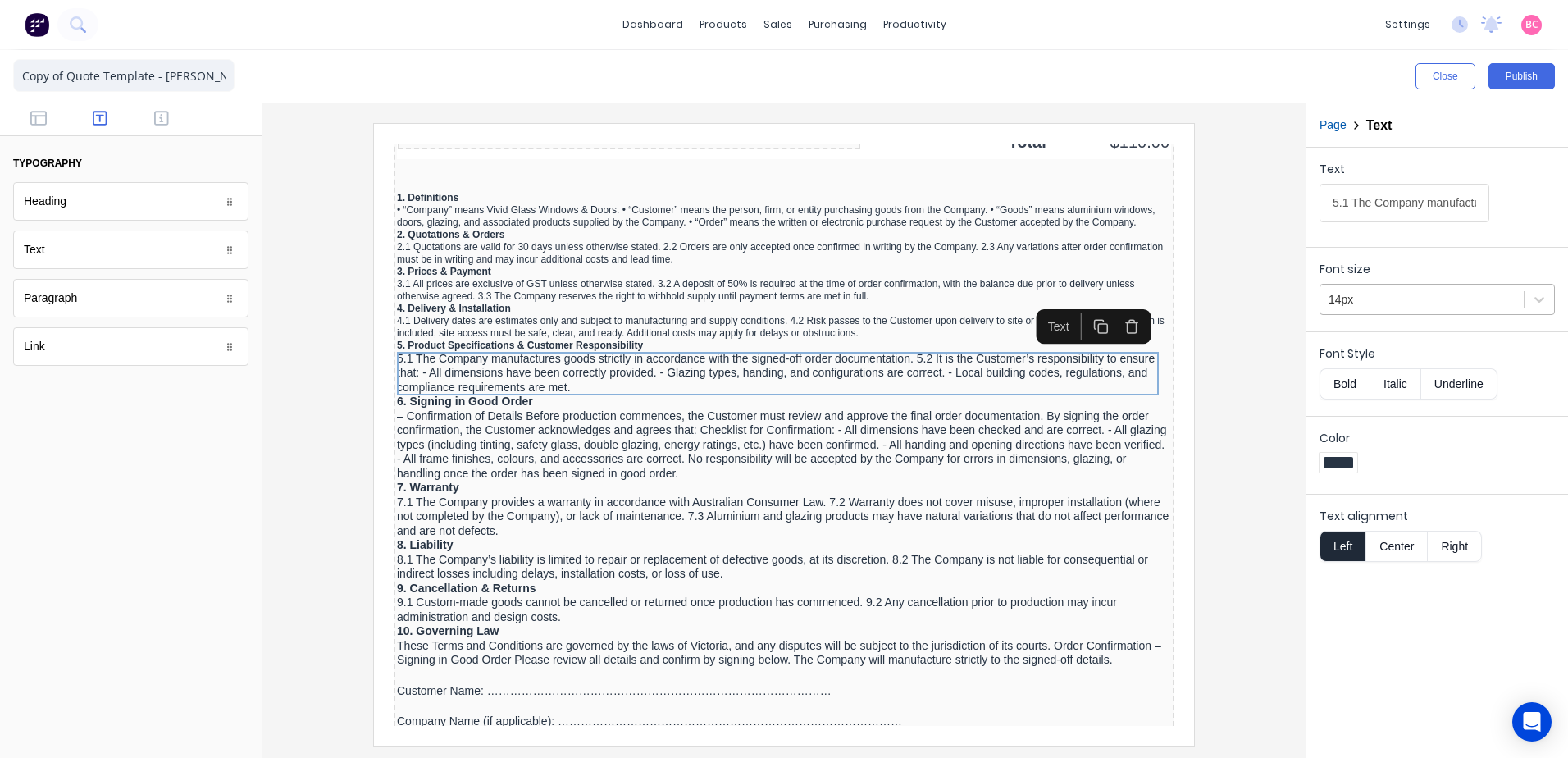
click at [1398, 306] on div at bounding box center [1422, 300] width 187 height 21
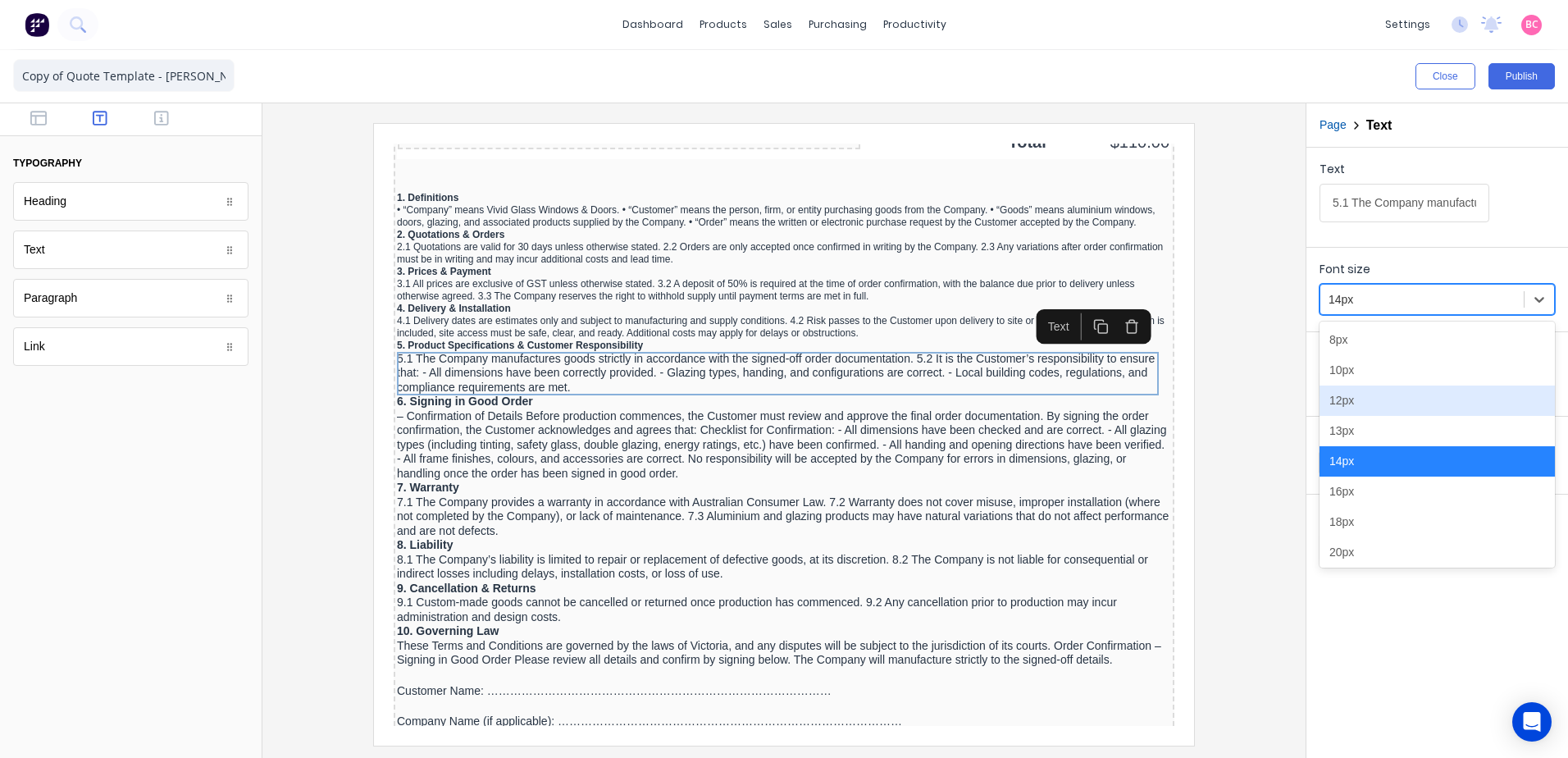
click at [1350, 400] on div "12px" at bounding box center [1437, 400] width 235 height 30
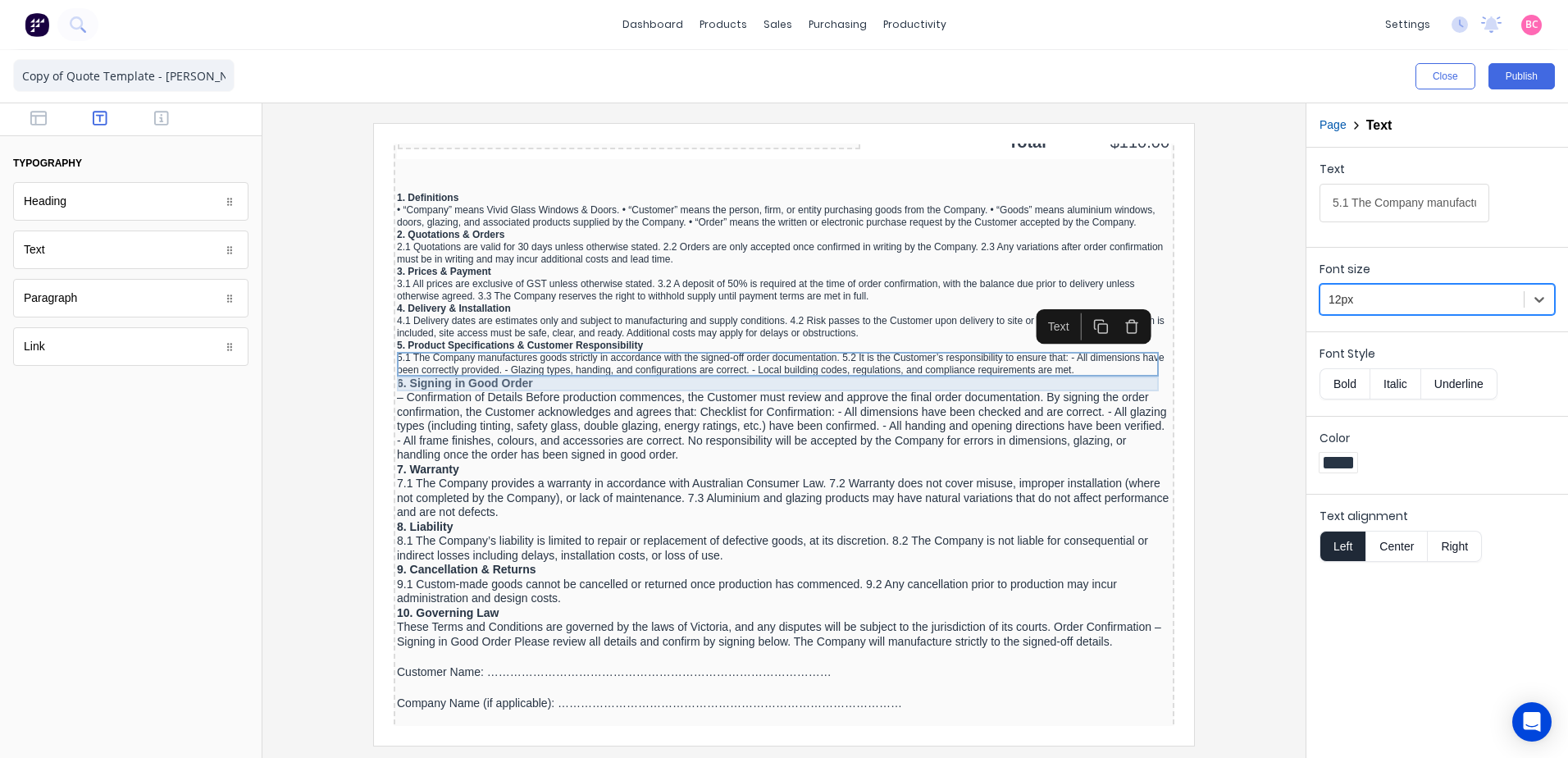
click at [518, 362] on div "6. Signing in Good Order" at bounding box center [764, 364] width 774 height 15
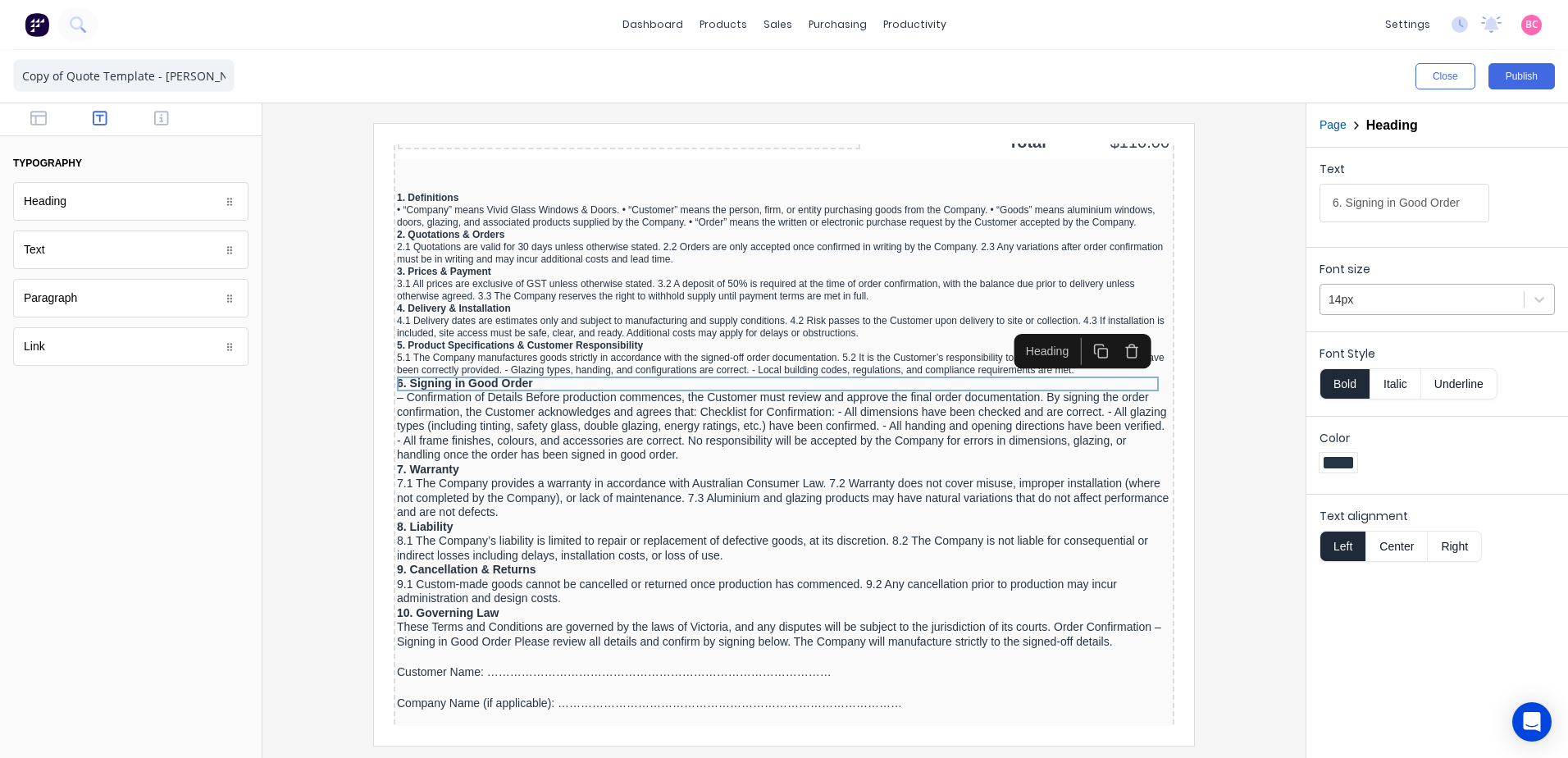
click at [1392, 293] on div at bounding box center [1422, 300] width 187 height 21
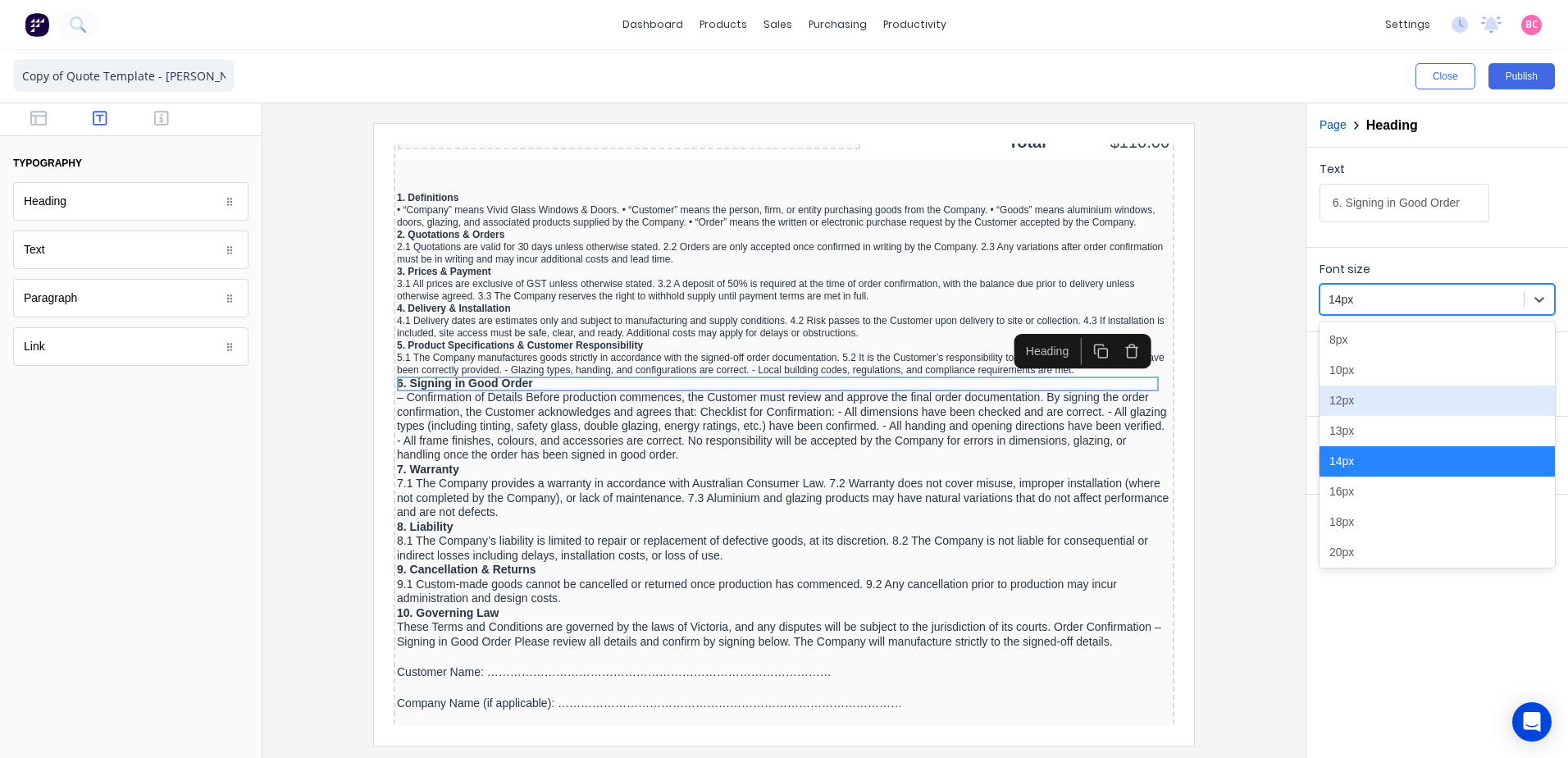
click at [1338, 396] on div "12px" at bounding box center [1437, 400] width 235 height 30
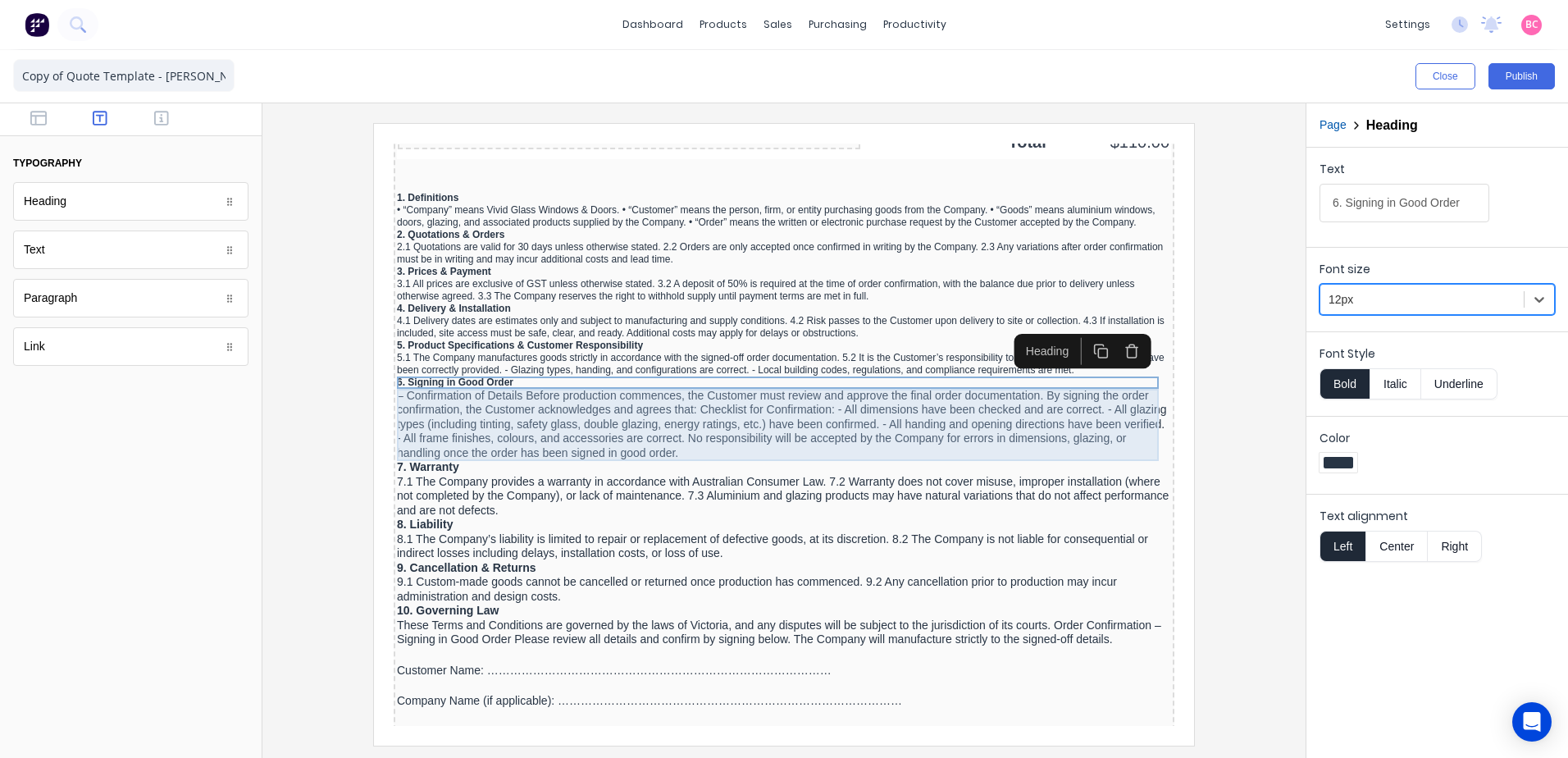
click at [549, 403] on div "– Confirmation of Details Before production commences, the Customer must review…" at bounding box center [764, 405] width 774 height 72
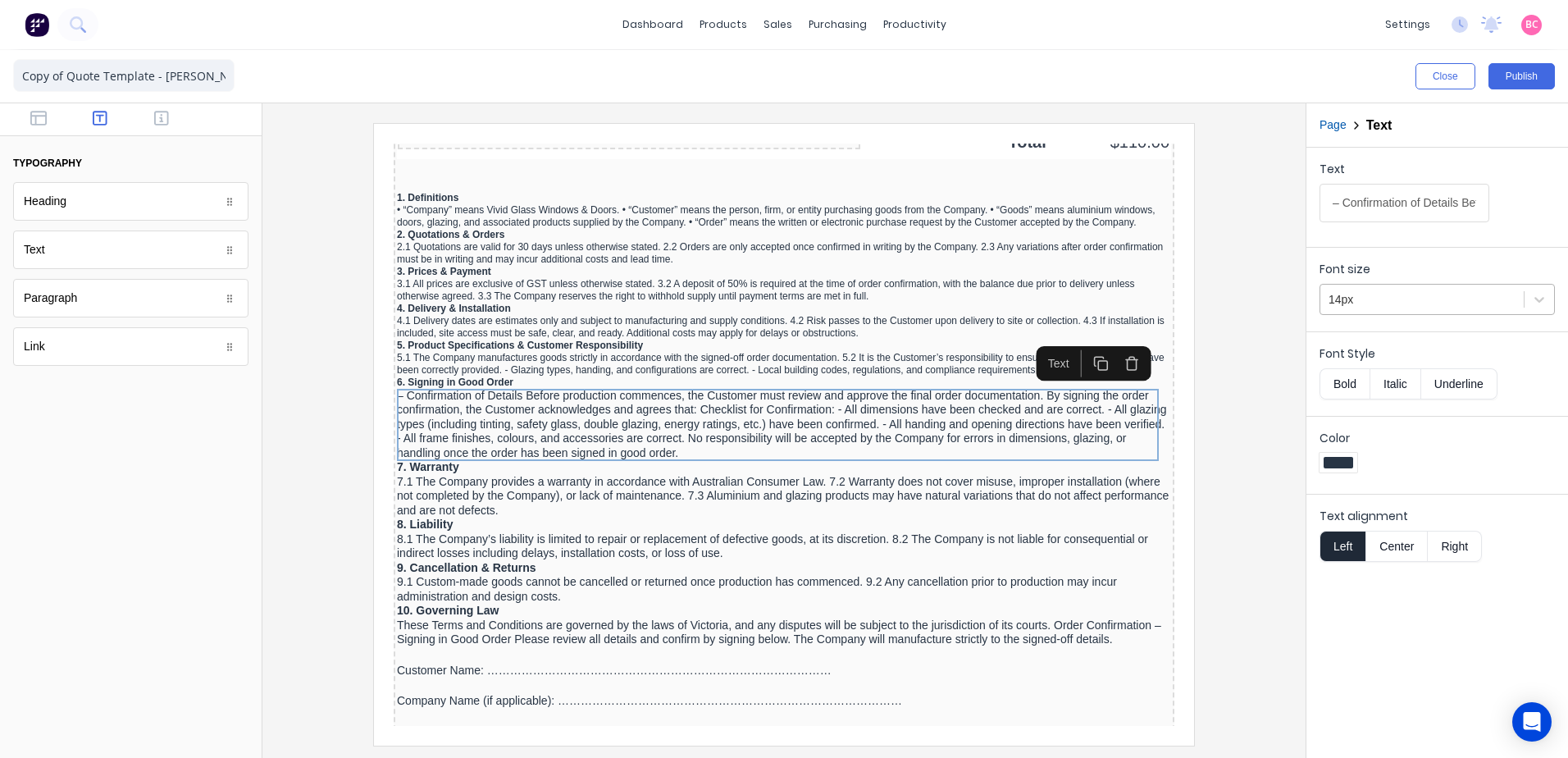
click at [1390, 300] on div at bounding box center [1422, 300] width 187 height 21
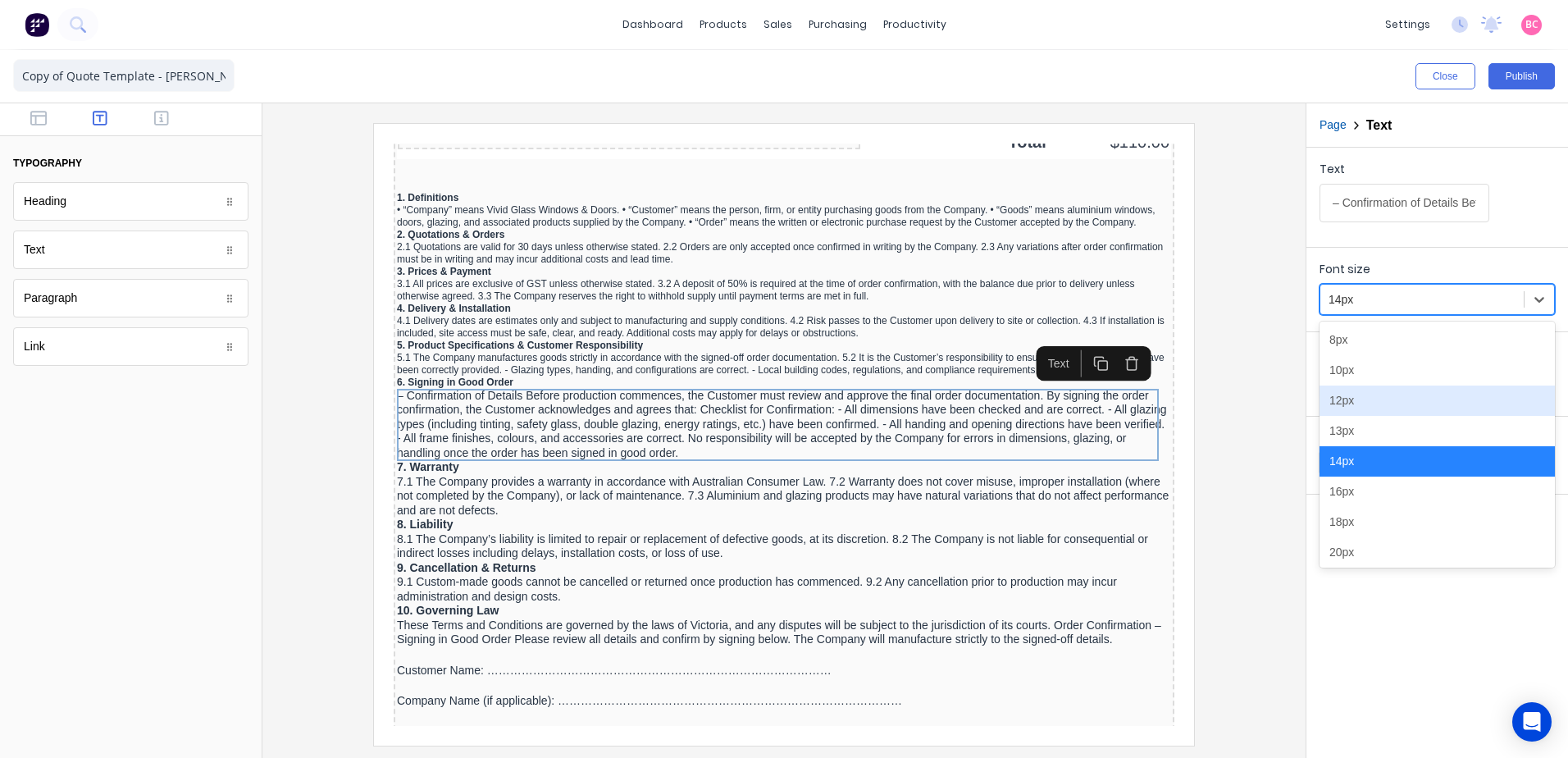
drag, startPoint x: 1354, startPoint y: 412, endPoint x: 1186, endPoint y: 414, distance: 168.0
click at [1353, 412] on div "12px" at bounding box center [1437, 400] width 235 height 30
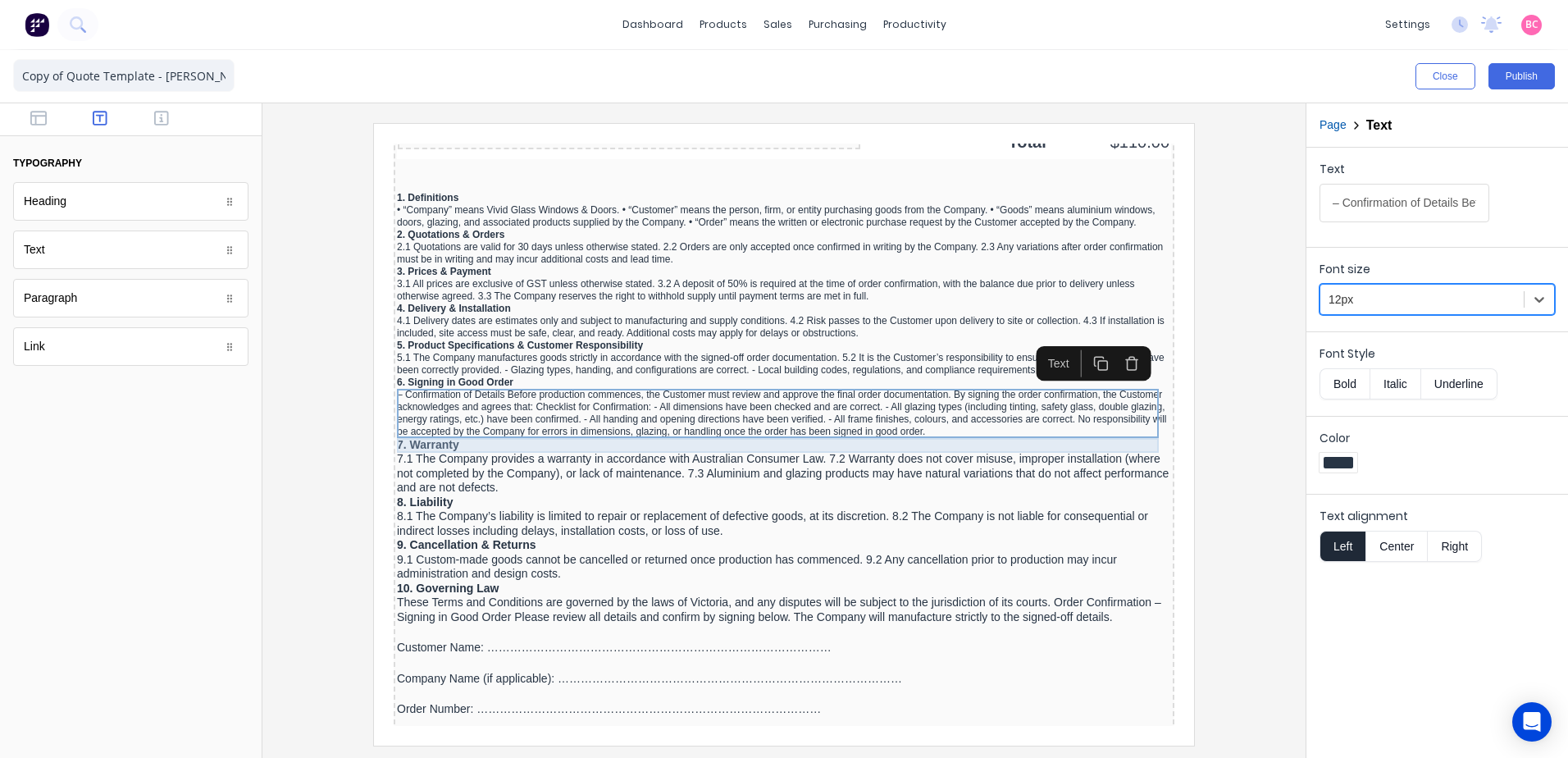
click at [426, 424] on div "7. Warranty" at bounding box center [764, 425] width 774 height 15
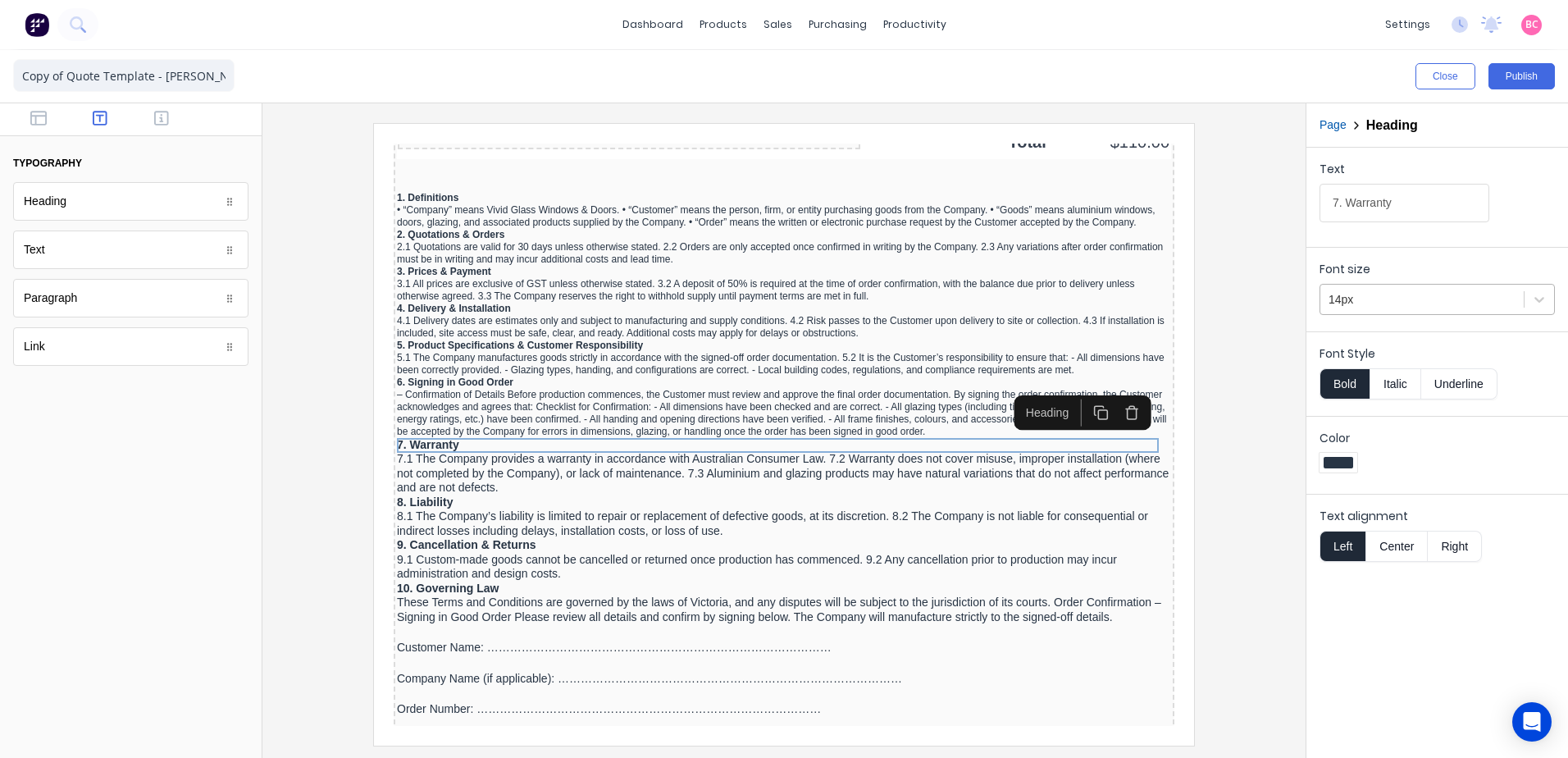
click at [1408, 300] on div at bounding box center [1422, 300] width 187 height 21
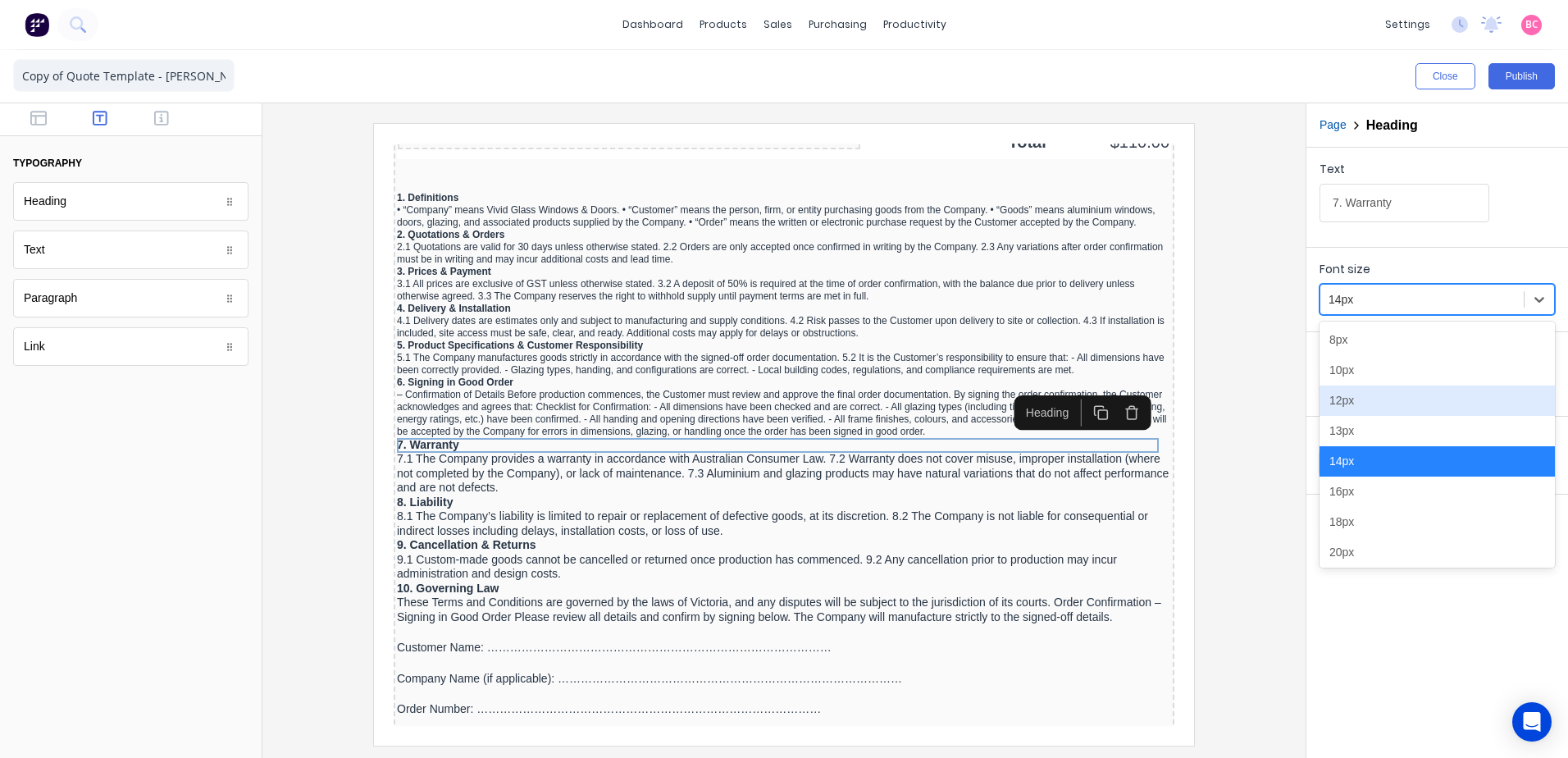
click at [1342, 398] on div "12px" at bounding box center [1437, 400] width 235 height 30
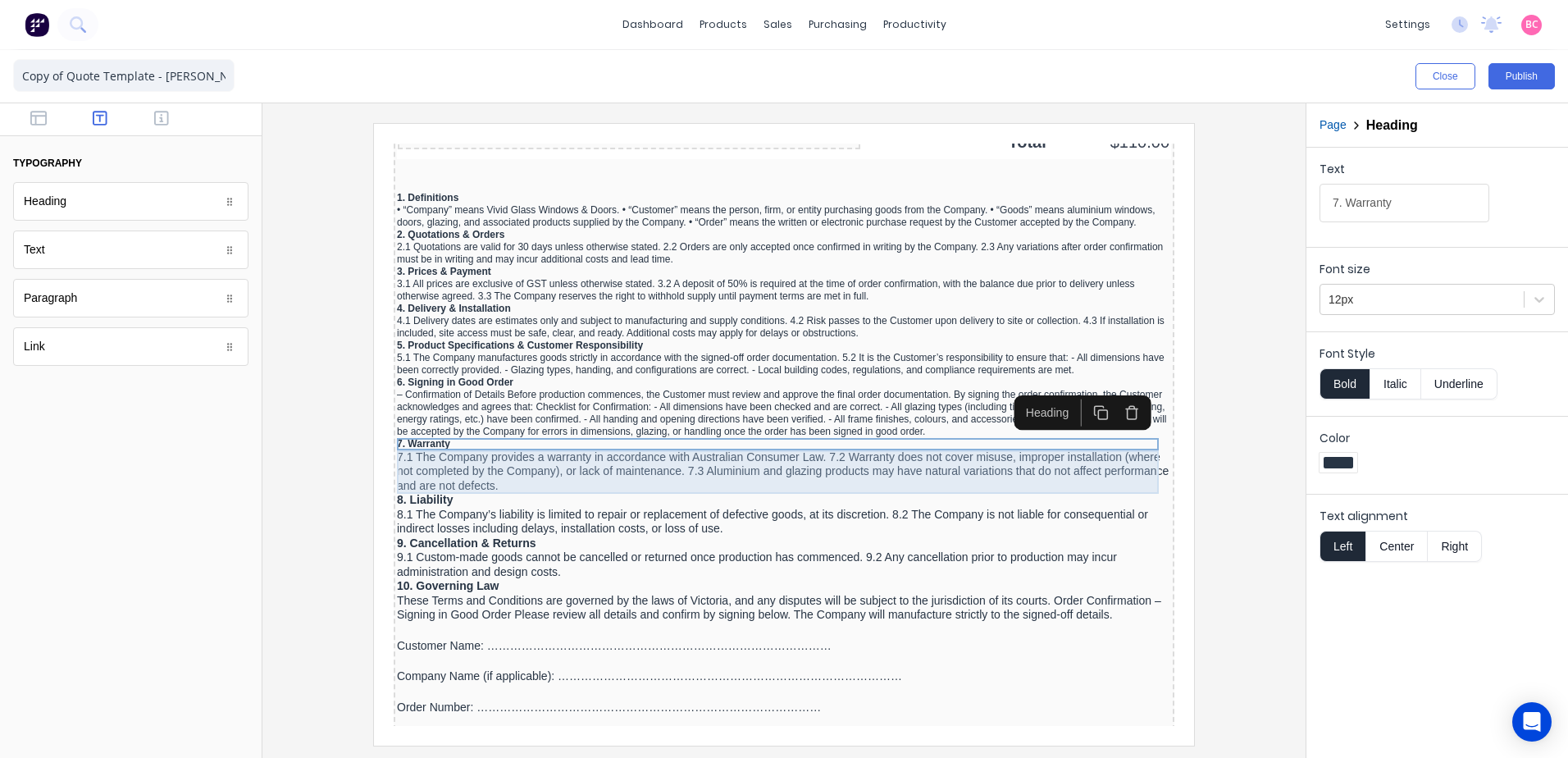
click at [533, 446] on div "7.1 The Company provides a warranty in accordance with Australian Consumer Law.…" at bounding box center [764, 452] width 774 height 44
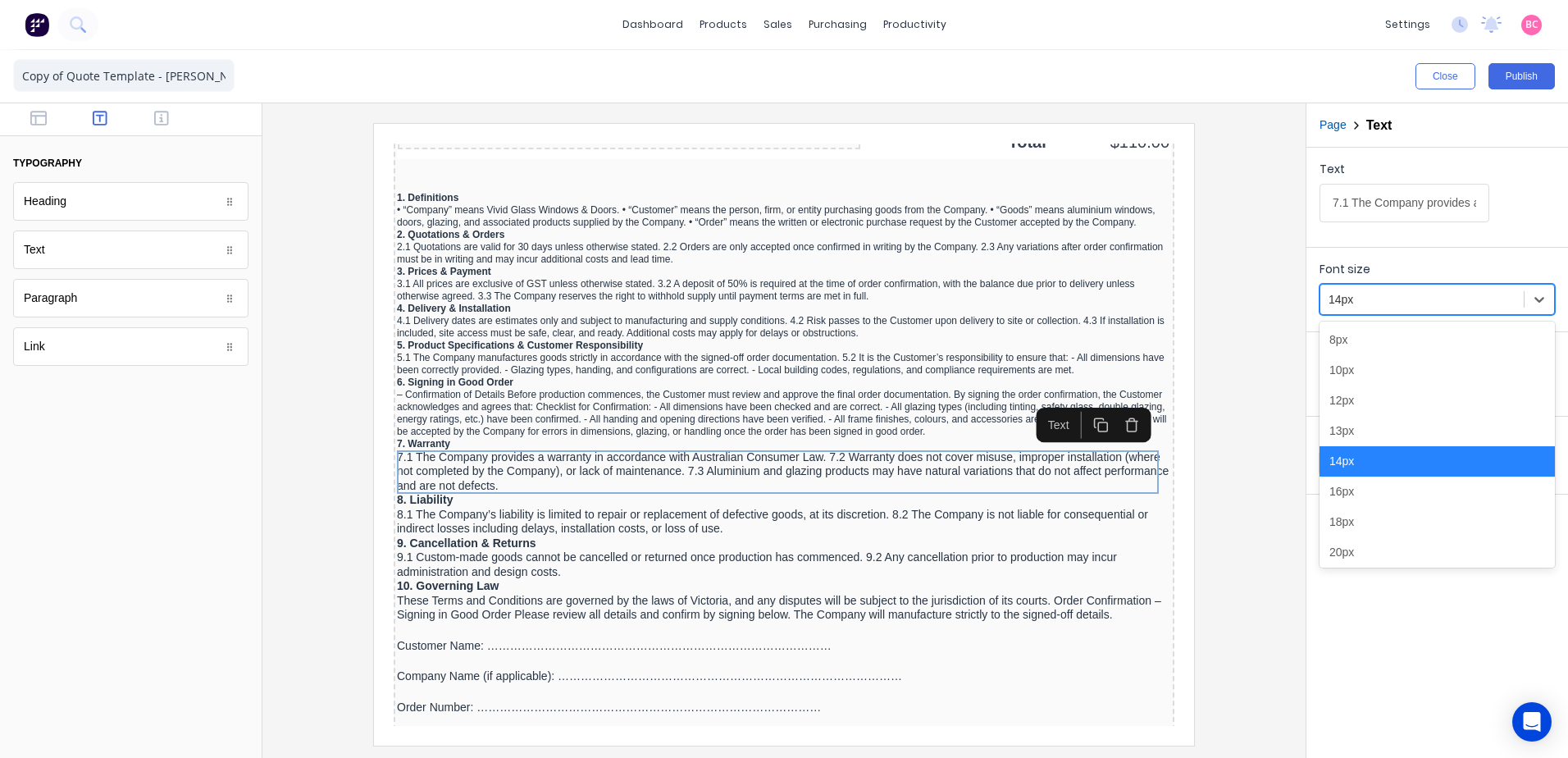
click at [1396, 307] on div at bounding box center [1422, 300] width 187 height 21
click at [1354, 401] on div "12px" at bounding box center [1437, 400] width 235 height 30
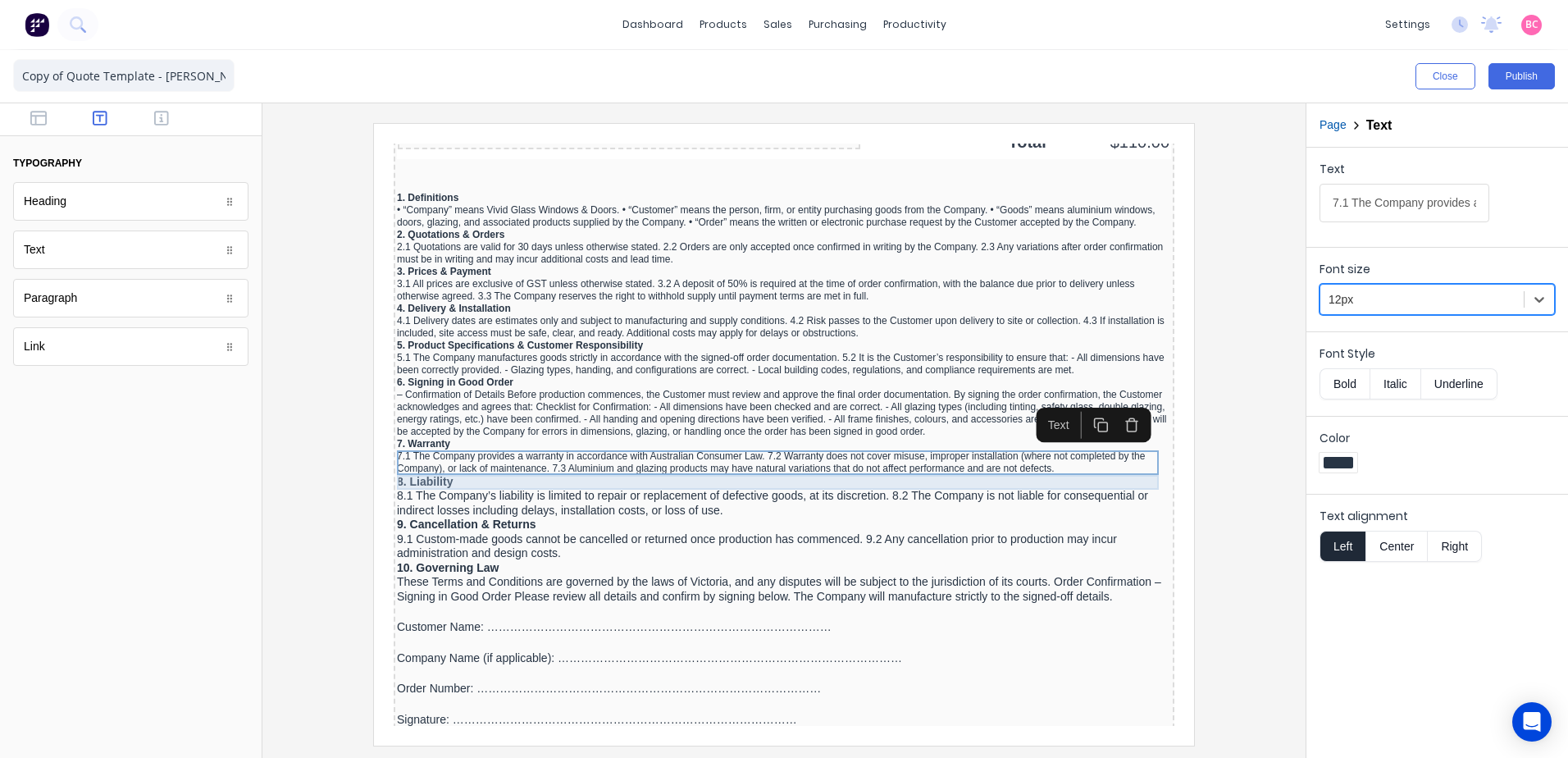
click at [402, 461] on div "8. Liability" at bounding box center [764, 462] width 774 height 15
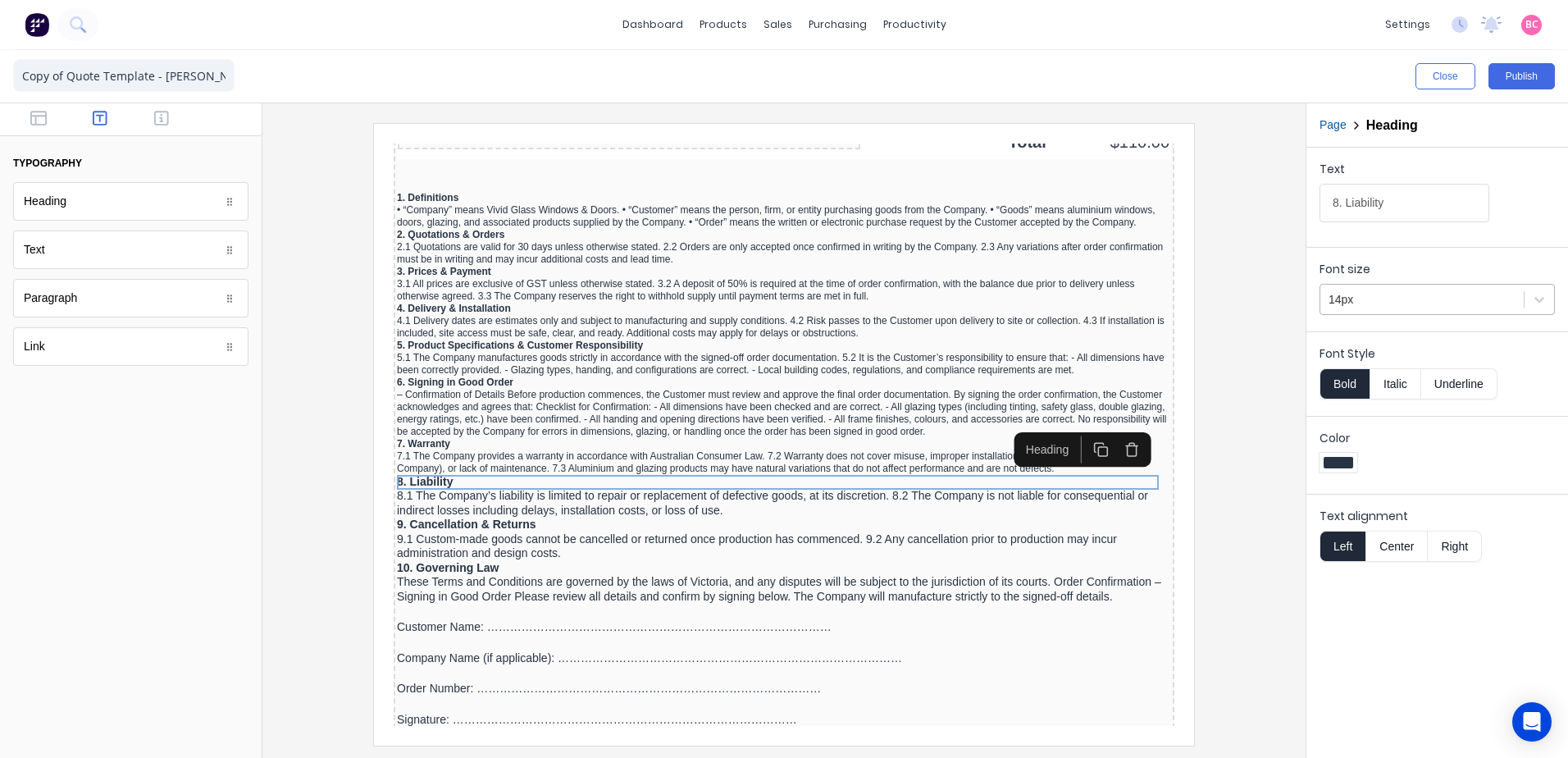
click at [1403, 301] on div at bounding box center [1422, 300] width 187 height 21
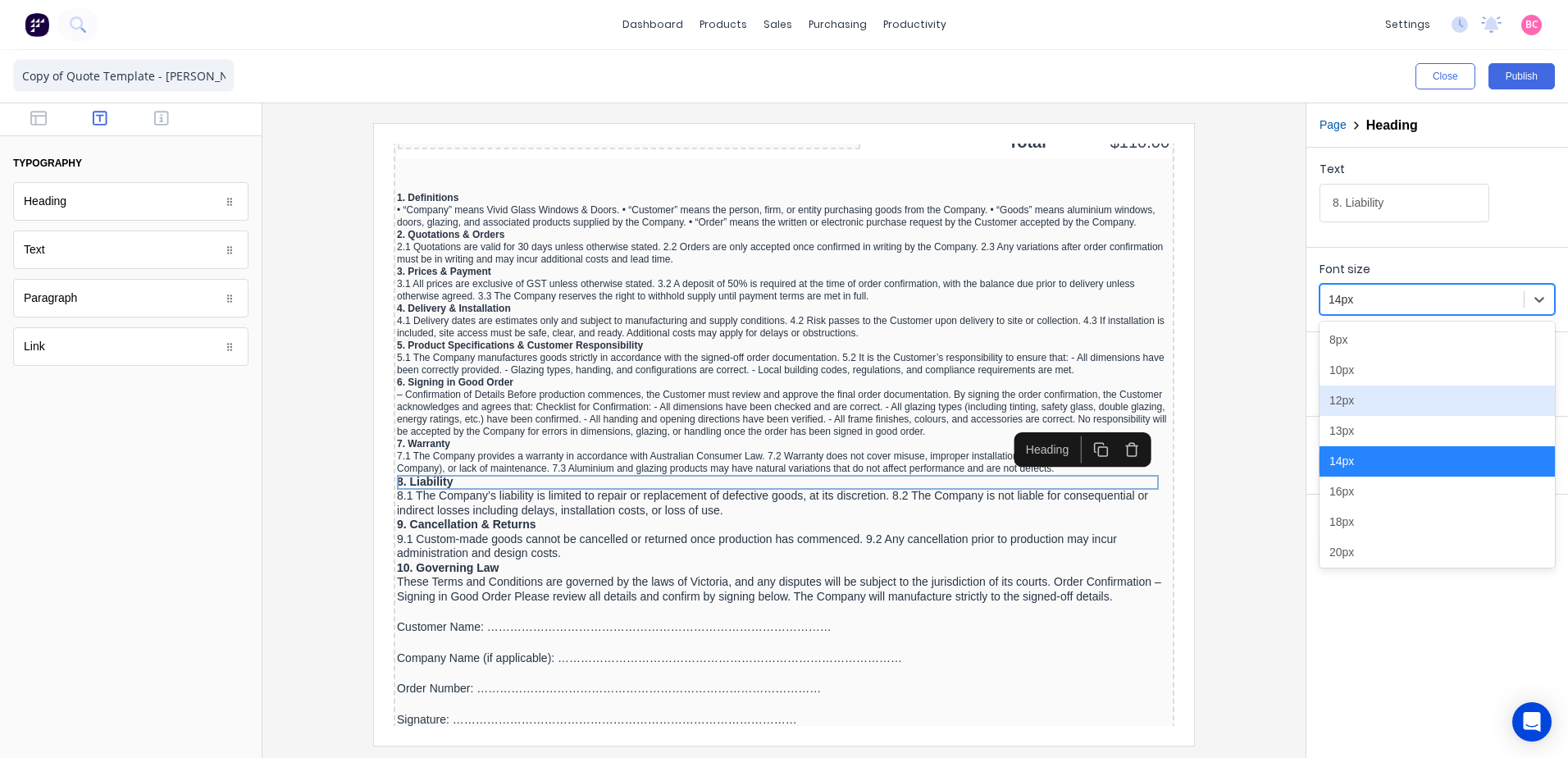
click at [1356, 399] on div "12px" at bounding box center [1437, 400] width 235 height 30
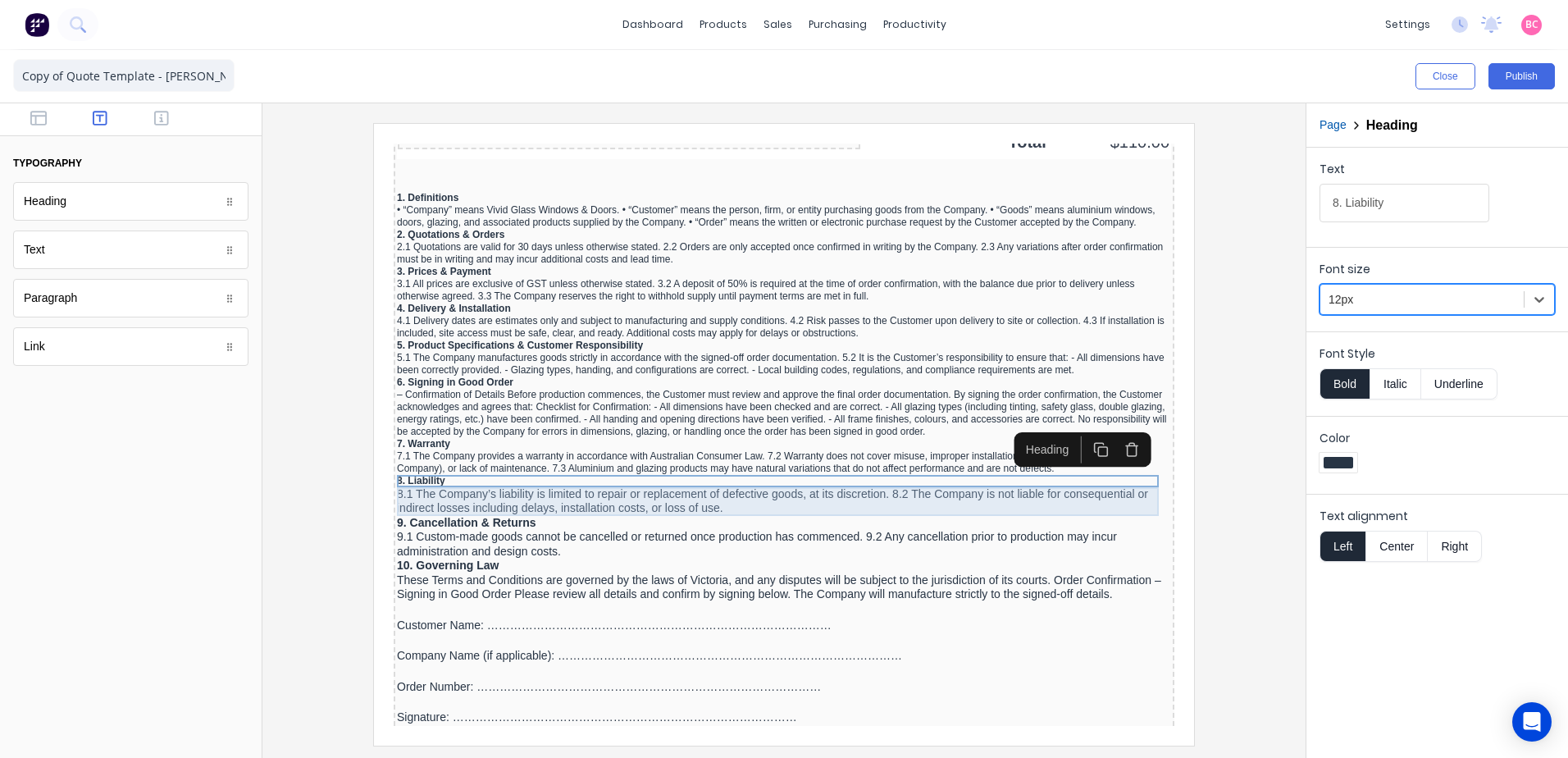
click at [520, 476] on div "8.1 The Company’s liability is limited to repair or replacement of defective go…" at bounding box center [764, 482] width 774 height 29
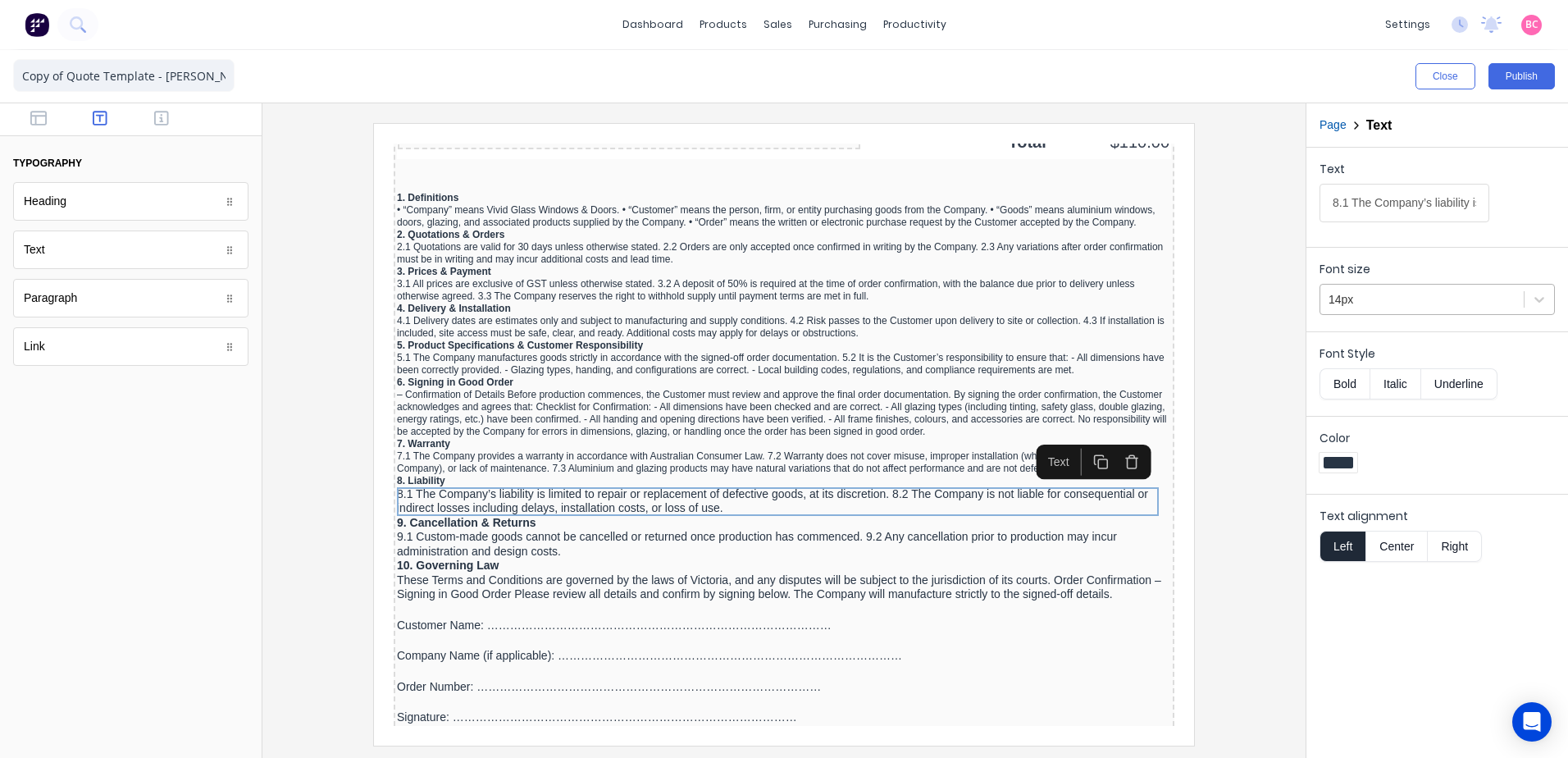
click at [1383, 309] on div at bounding box center [1422, 300] width 187 height 21
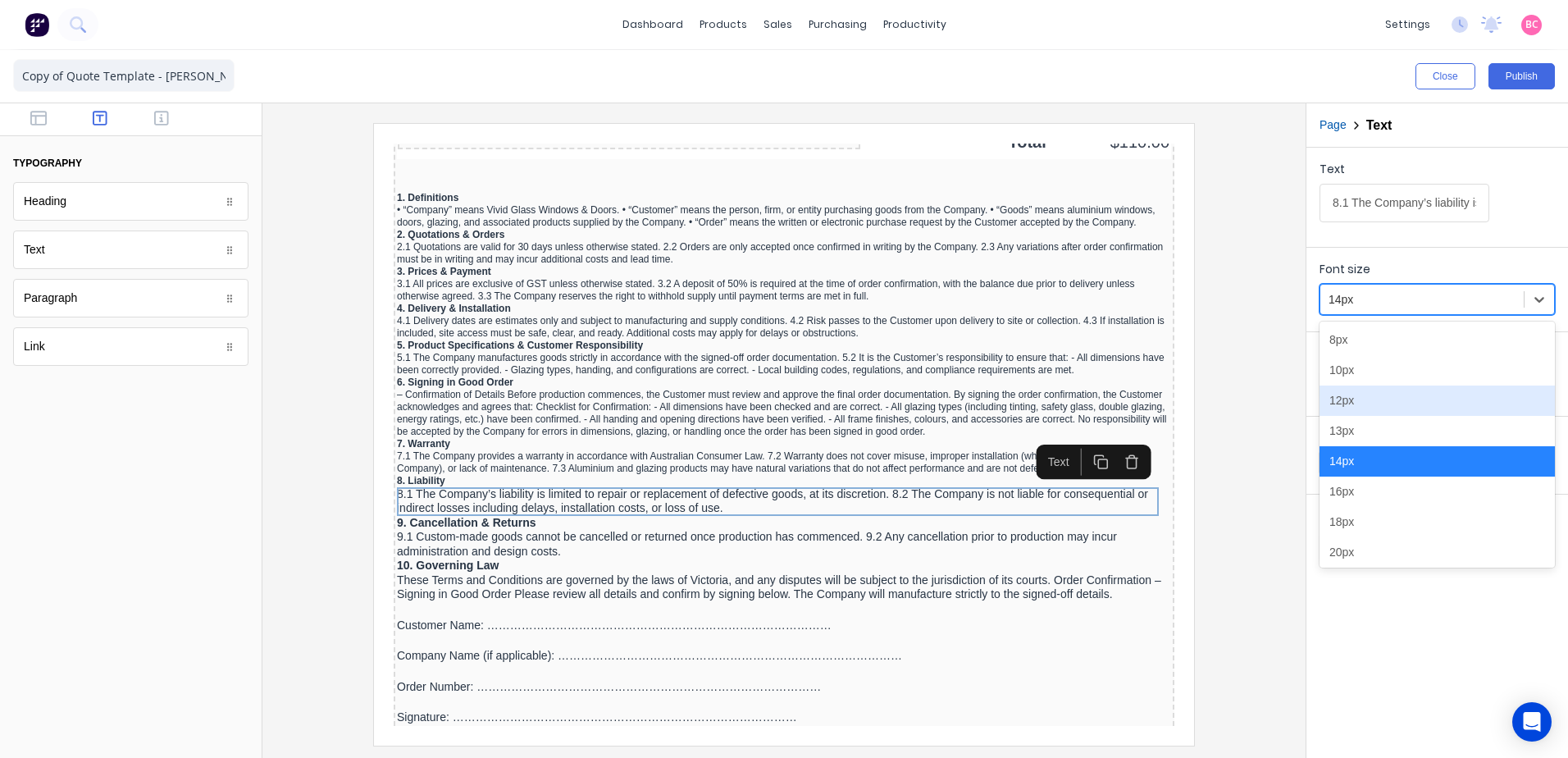
click at [1364, 399] on div "12px" at bounding box center [1437, 400] width 235 height 30
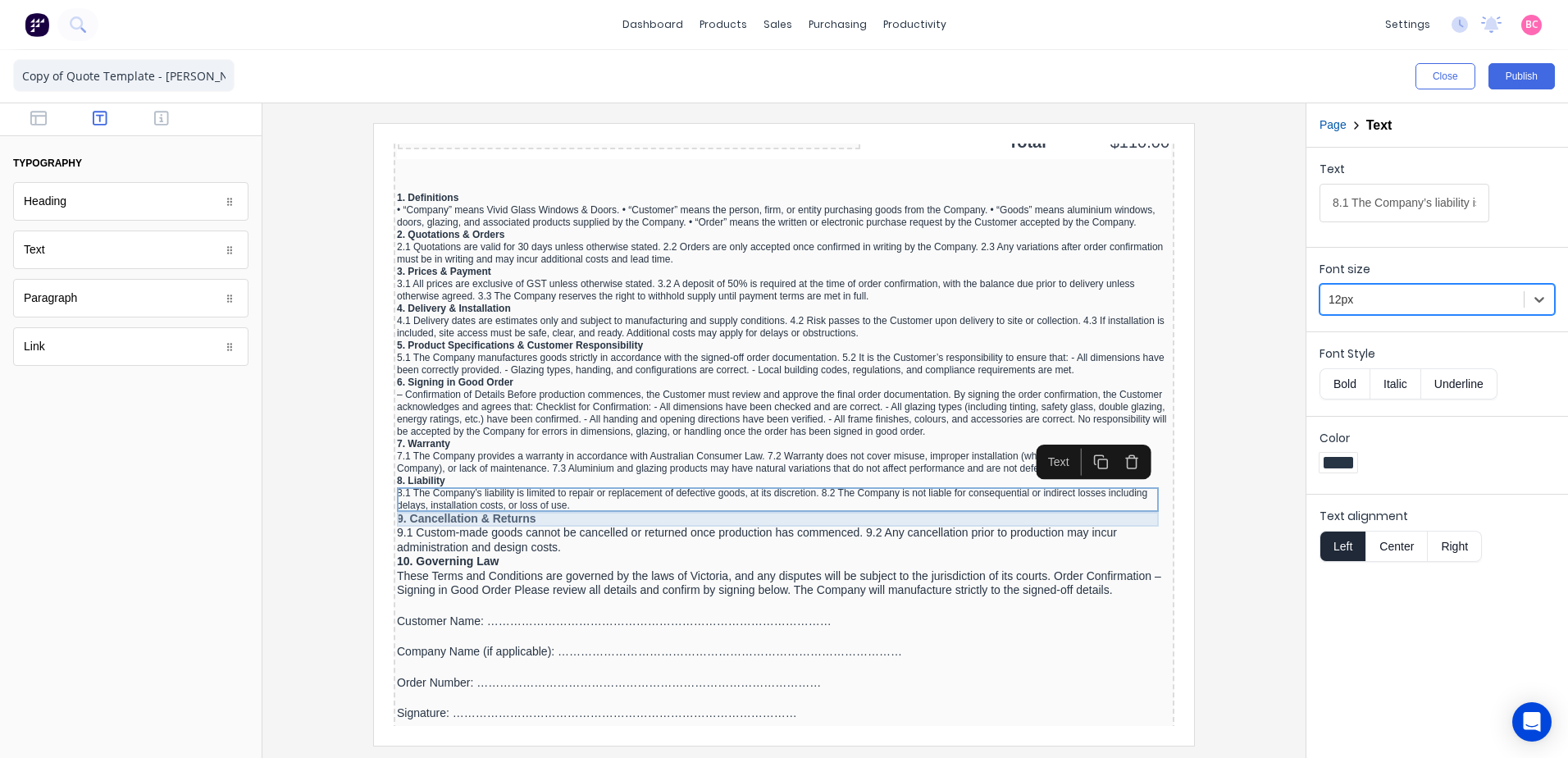
click at [465, 503] on div "9. Cancellation & Returns" at bounding box center [764, 499] width 774 height 15
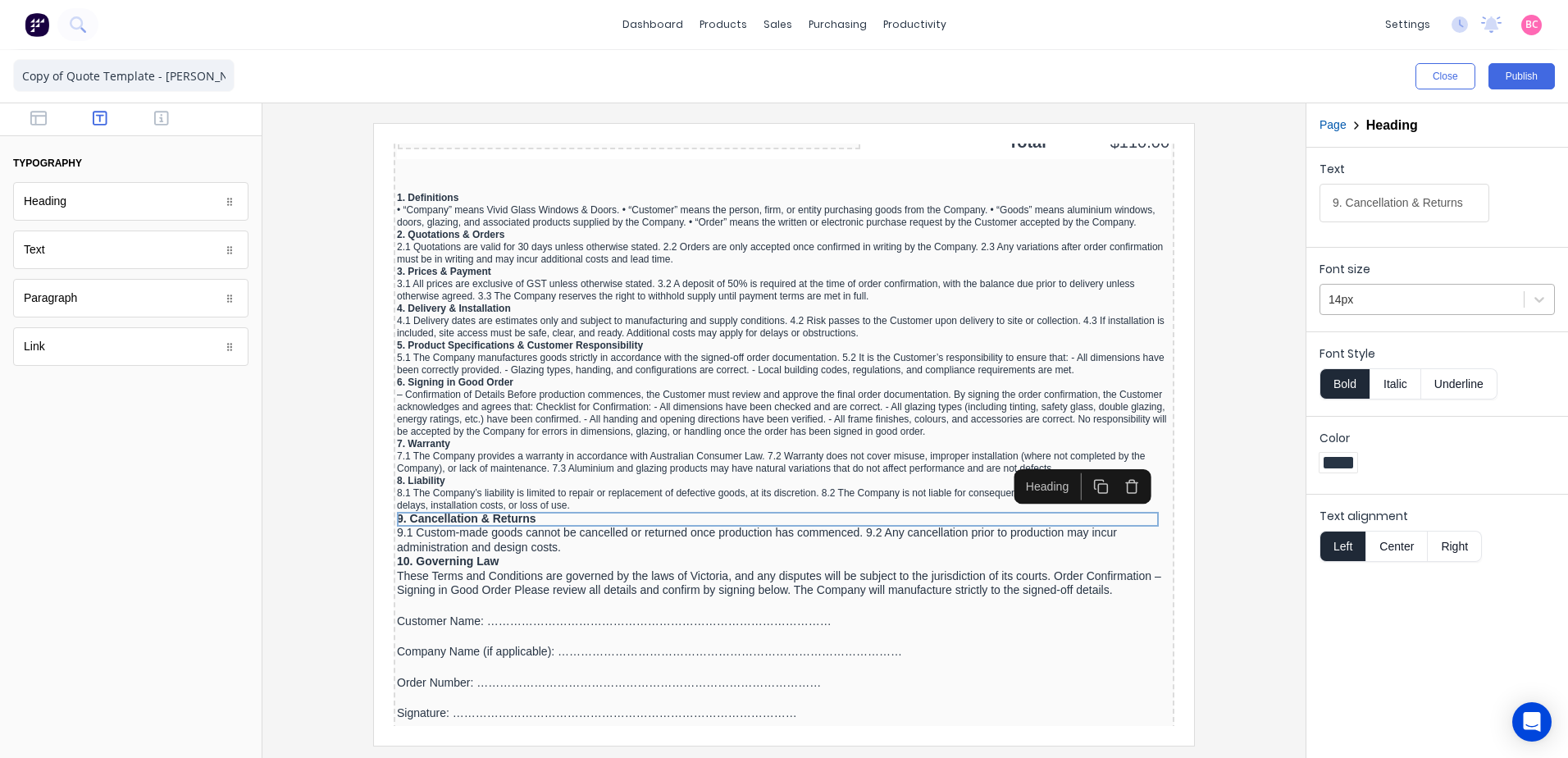
click at [1393, 310] on div "14px" at bounding box center [1422, 300] width 203 height 27
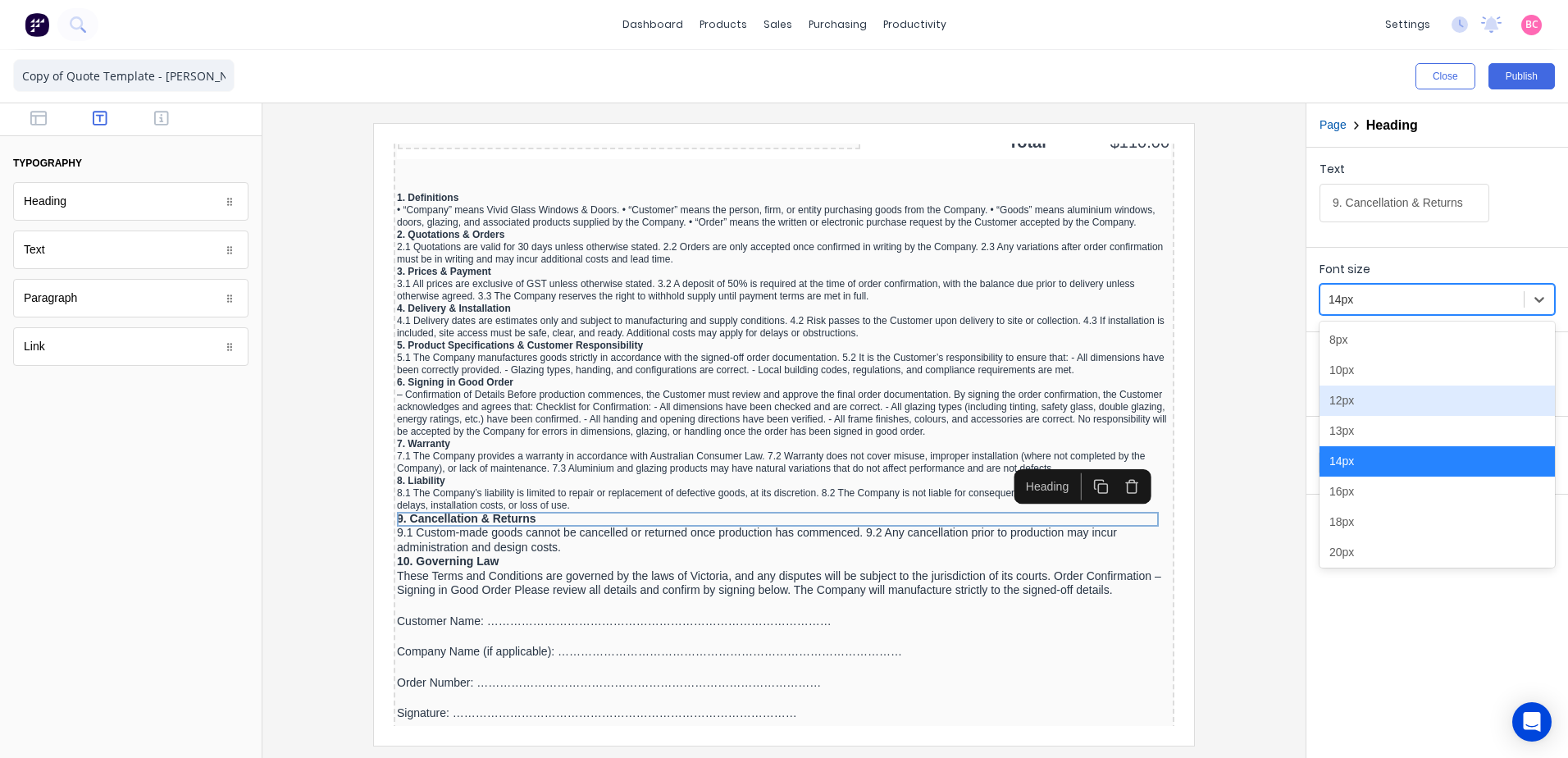
click at [1343, 395] on div "12px" at bounding box center [1437, 400] width 235 height 30
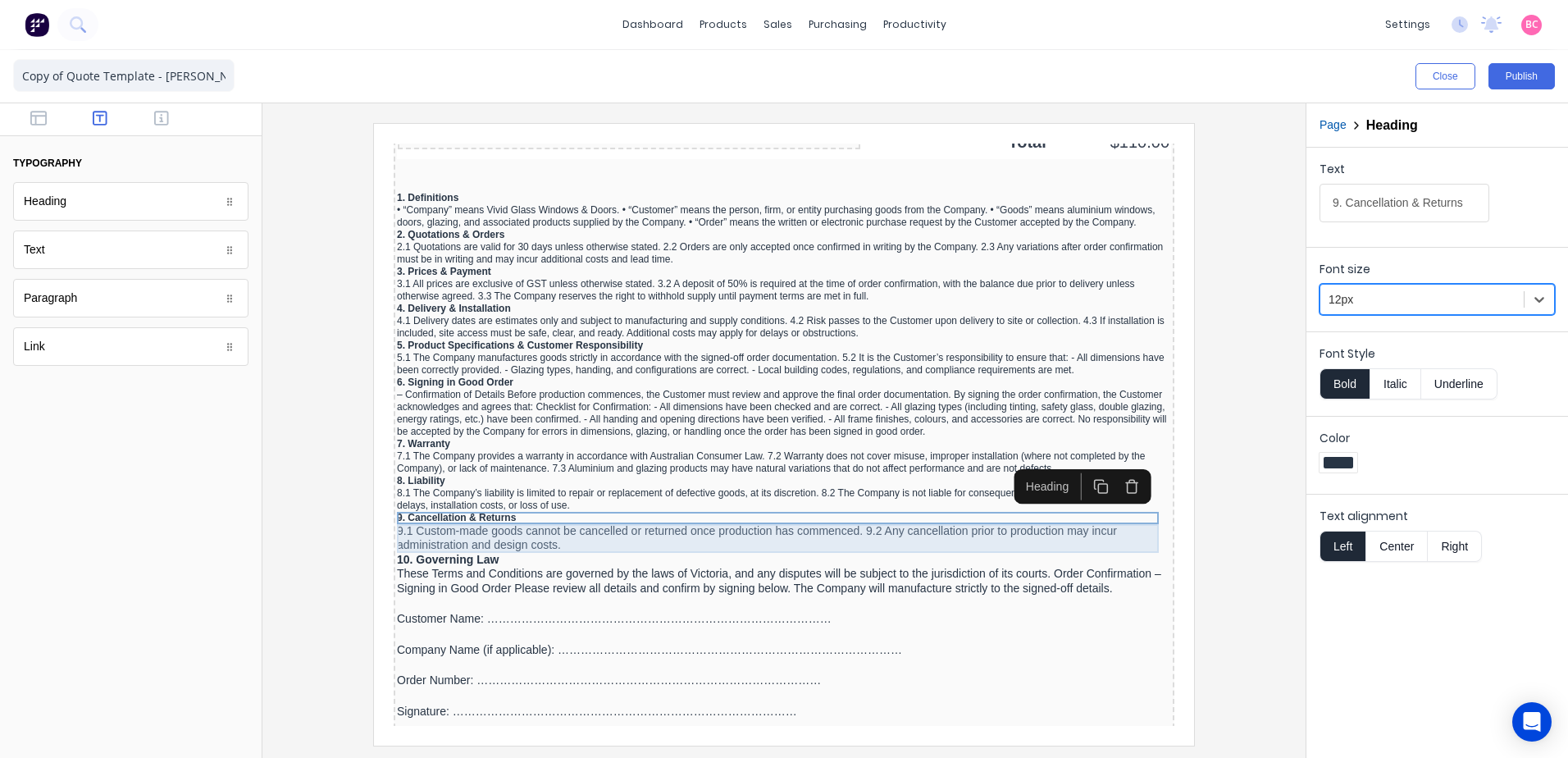
click at [448, 512] on div "9.1 Custom-made goods cannot be cancelled or returned once production has comme…" at bounding box center [764, 518] width 774 height 29
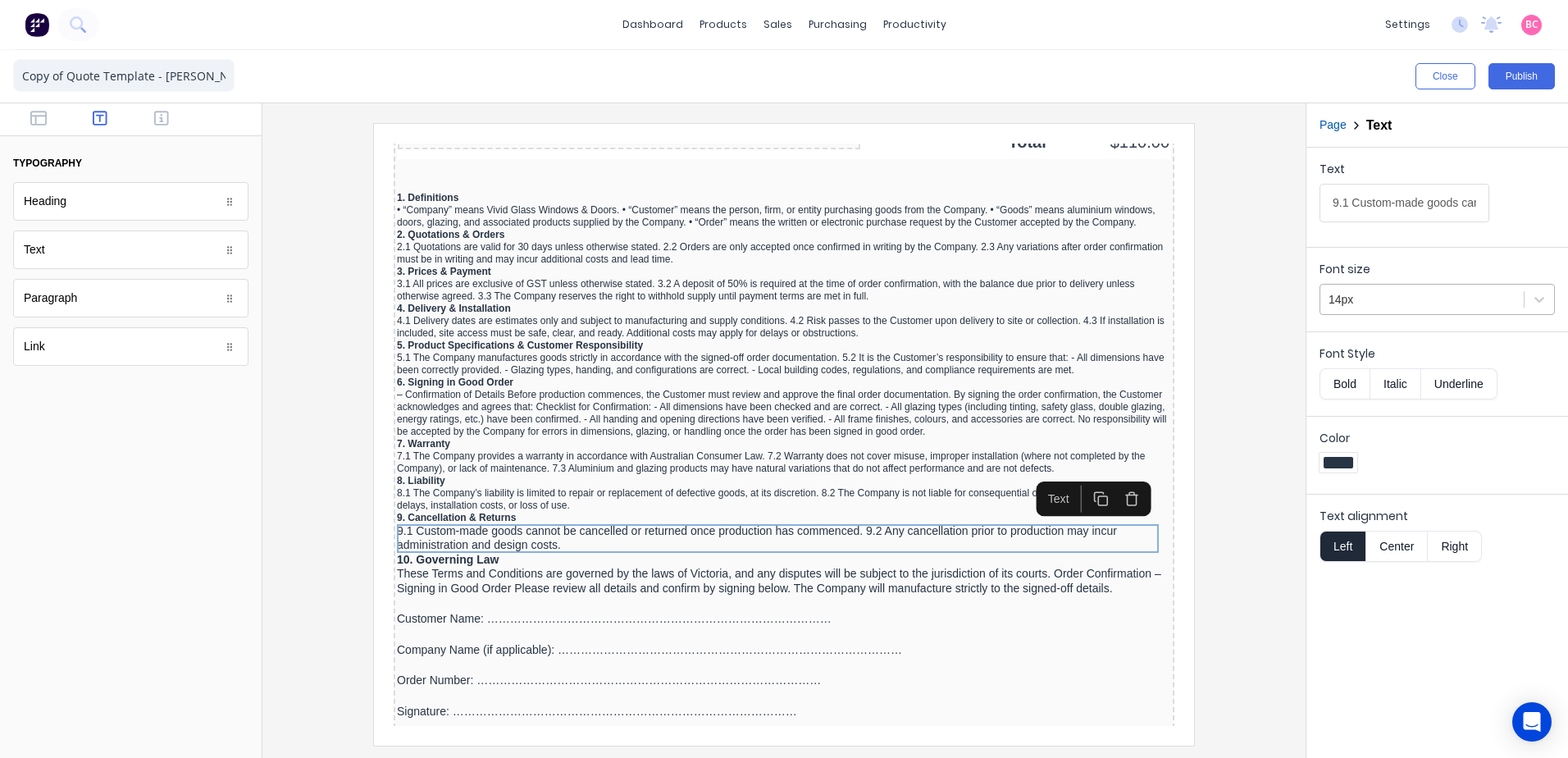
click at [1419, 302] on div at bounding box center [1422, 300] width 187 height 21
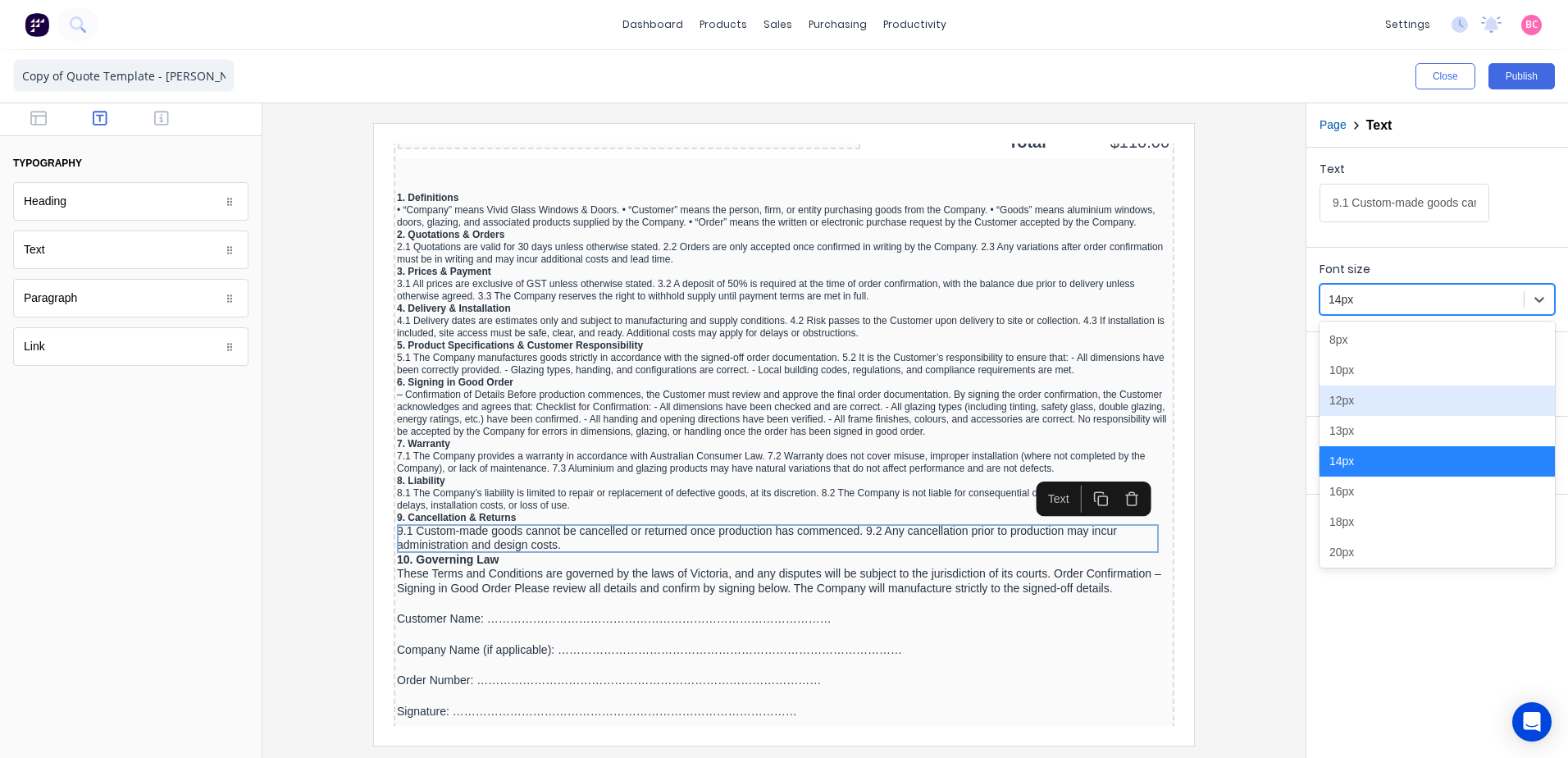
click at [1362, 401] on div "12px" at bounding box center [1437, 400] width 235 height 30
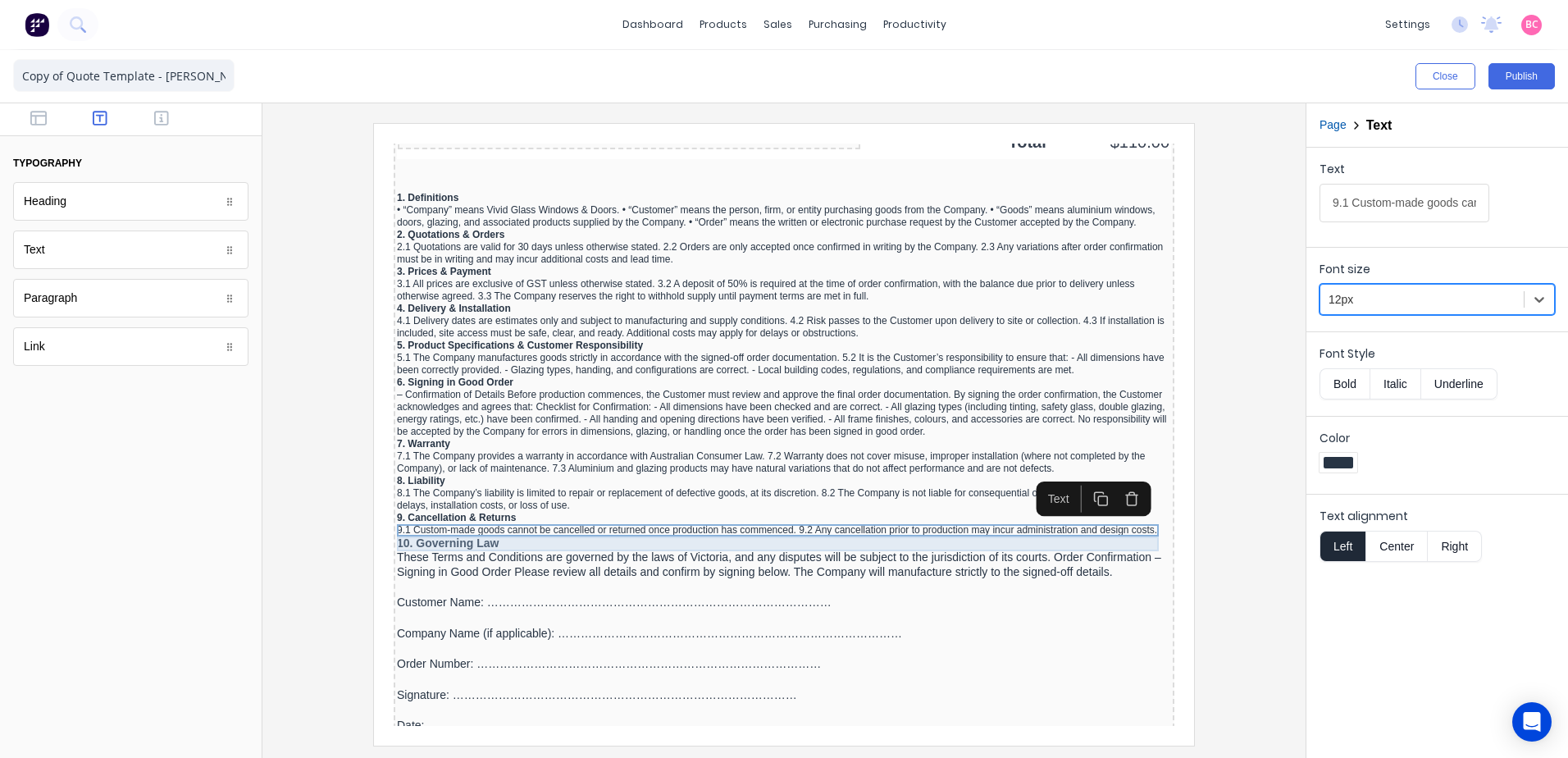
click at [466, 517] on div "10. Governing Law" at bounding box center [764, 524] width 774 height 15
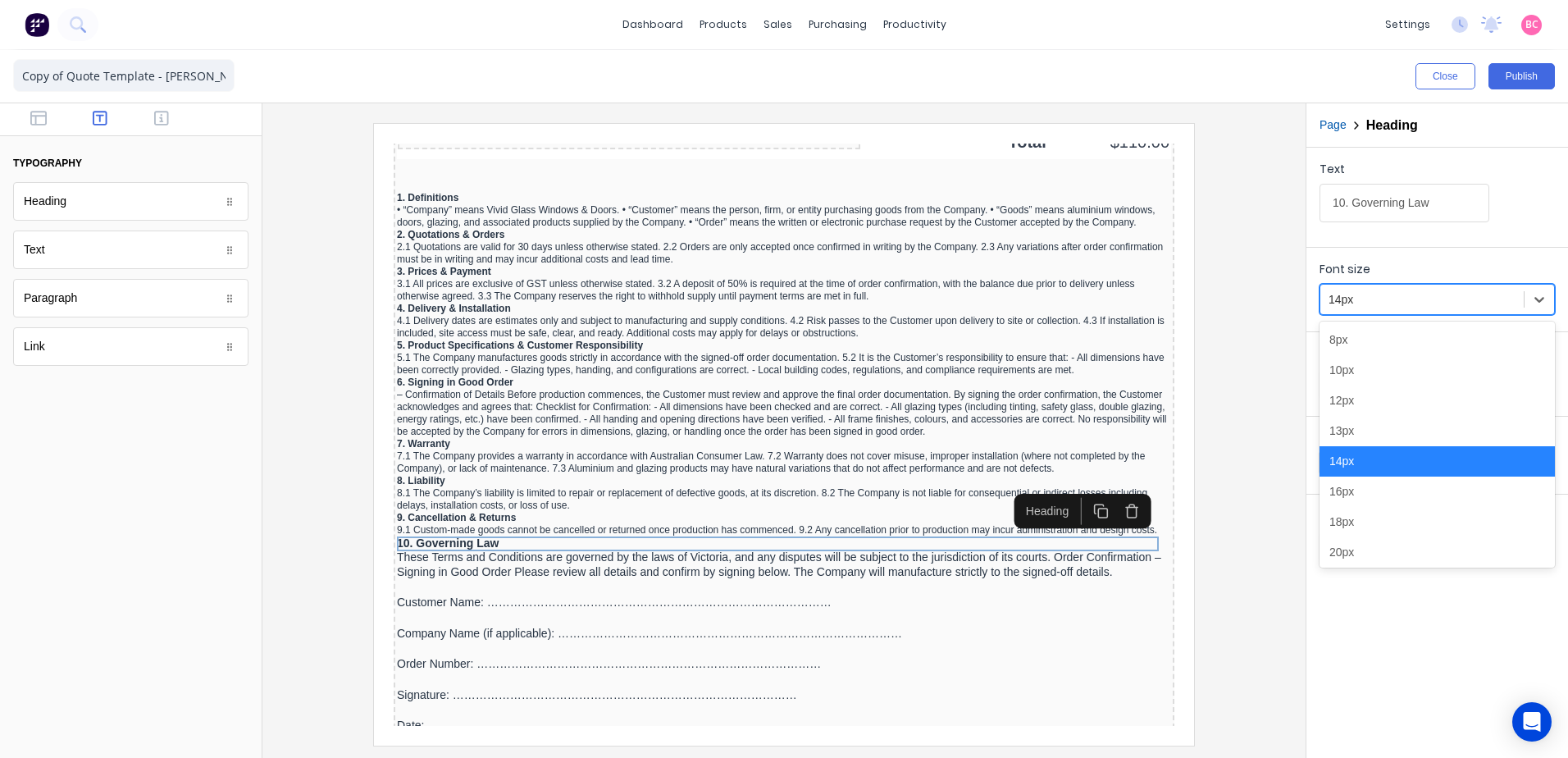
click at [1388, 299] on div at bounding box center [1422, 300] width 187 height 21
click at [1370, 402] on div "12px" at bounding box center [1437, 400] width 235 height 30
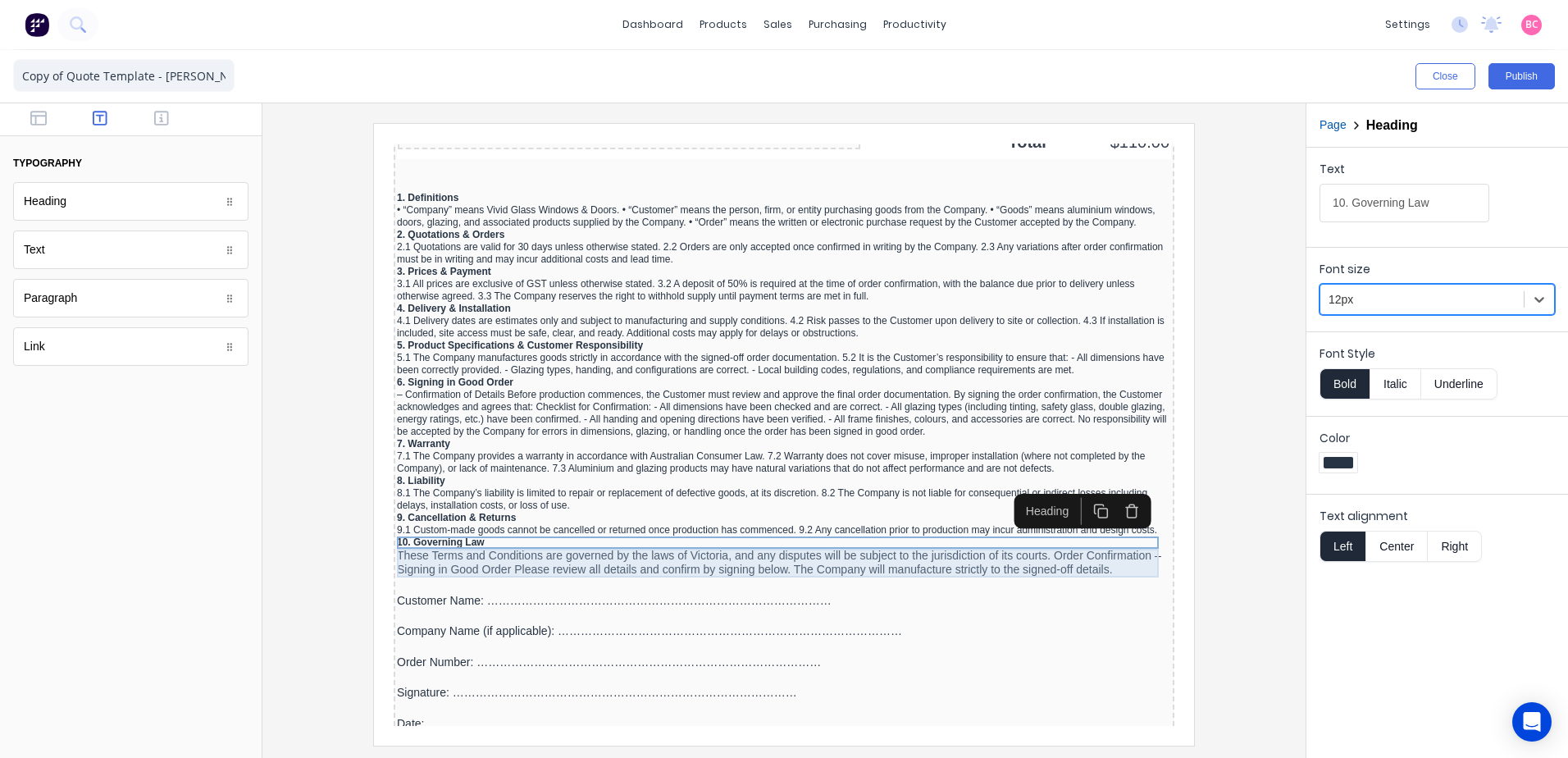
click at [694, 548] on div "These Terms and Conditions are governed by the laws of Victoria, and any disput…" at bounding box center [764, 543] width 774 height 29
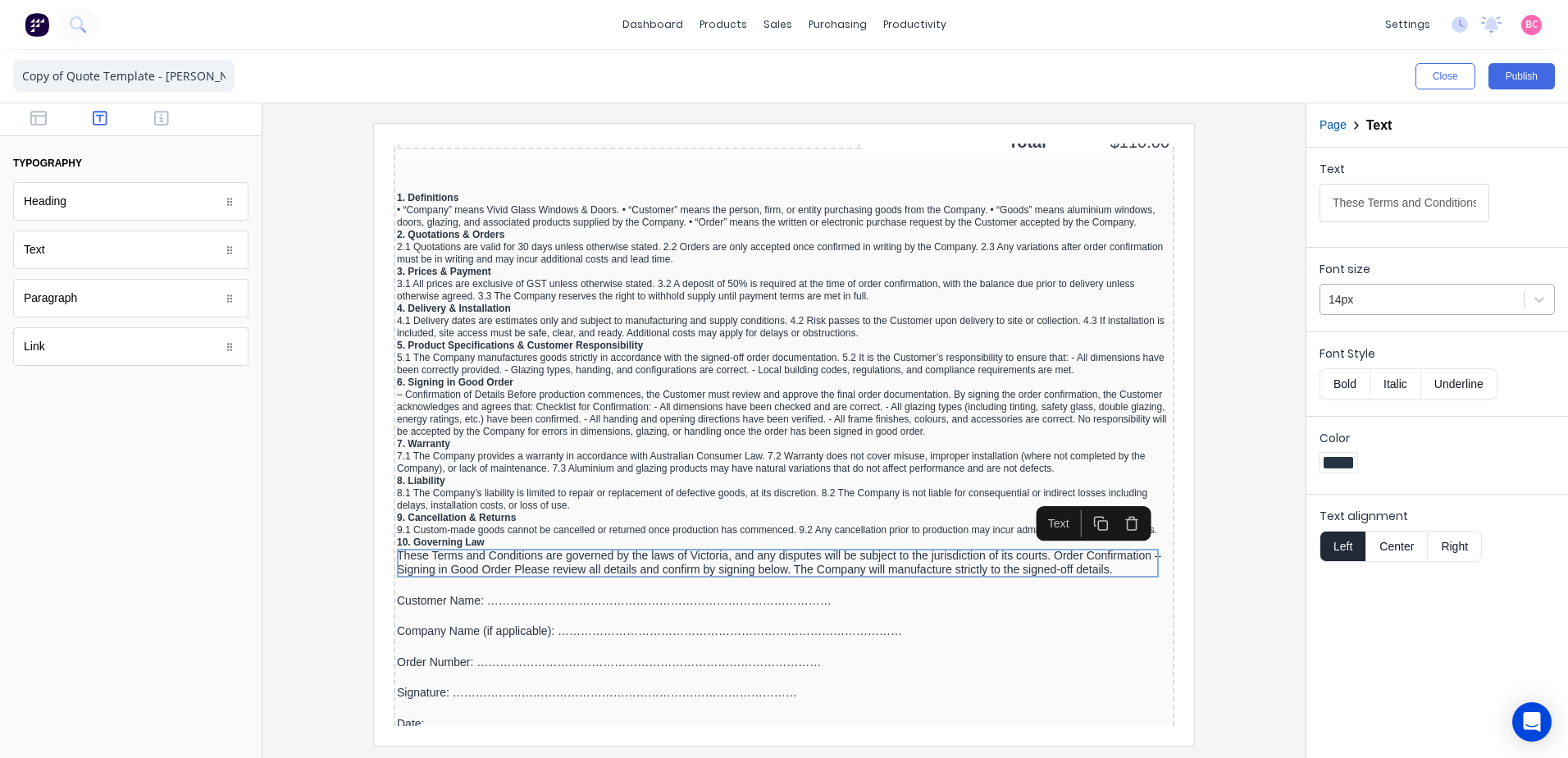
click at [1385, 301] on div at bounding box center [1422, 300] width 187 height 21
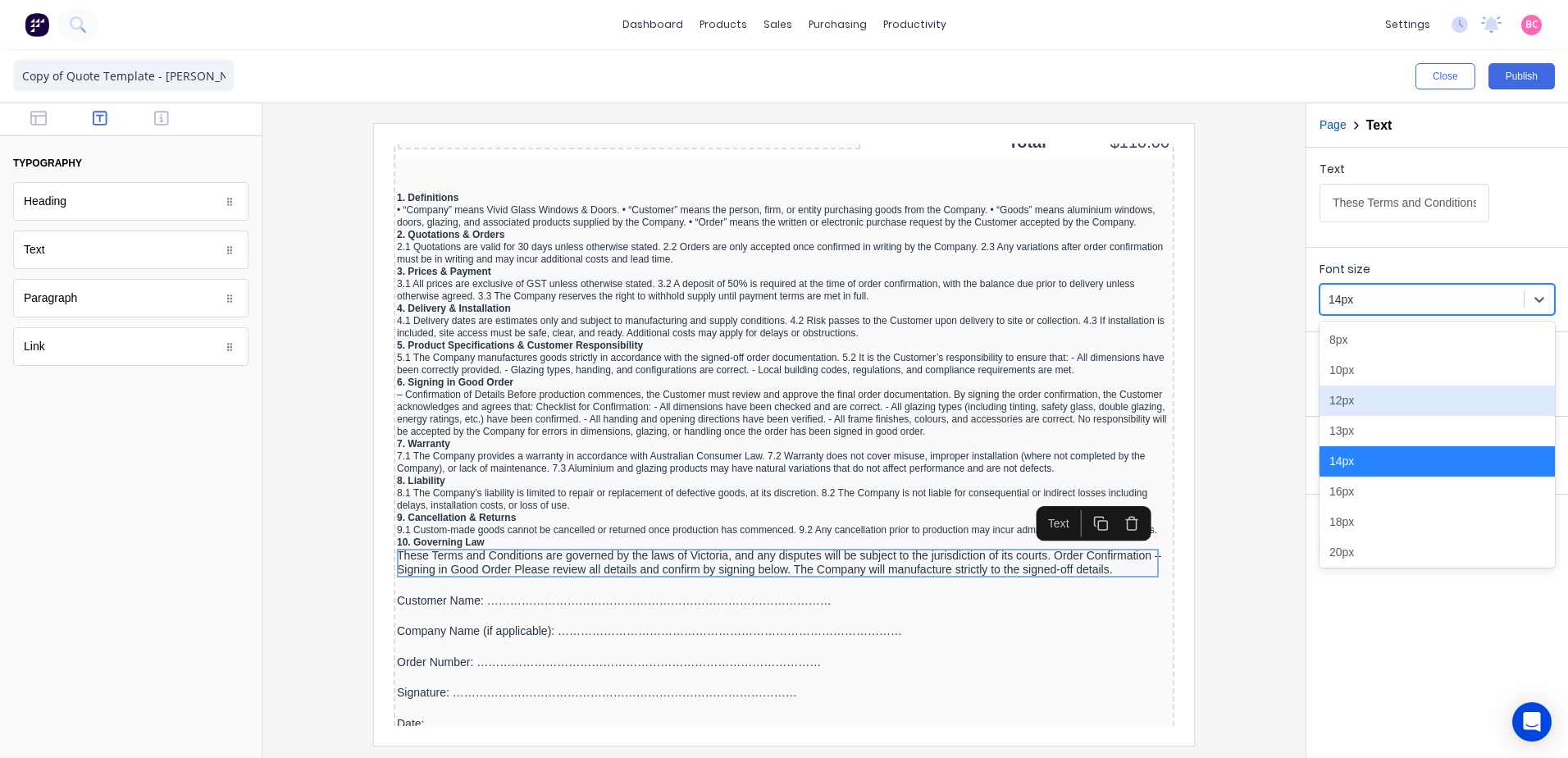
click at [1356, 406] on div "12px" at bounding box center [1437, 400] width 235 height 30
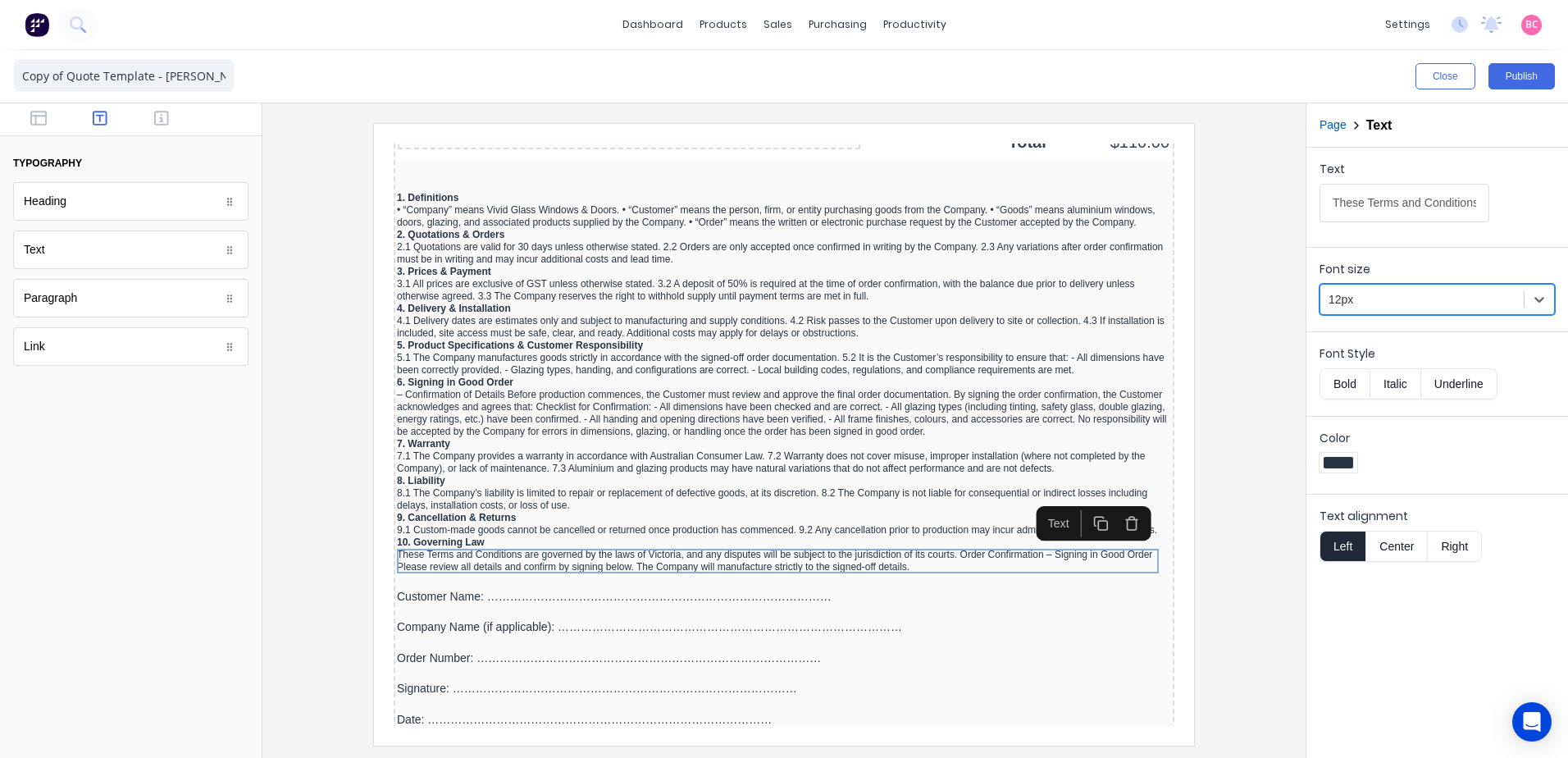
click at [1254, 584] on div at bounding box center [783, 434] width 1017 height 622
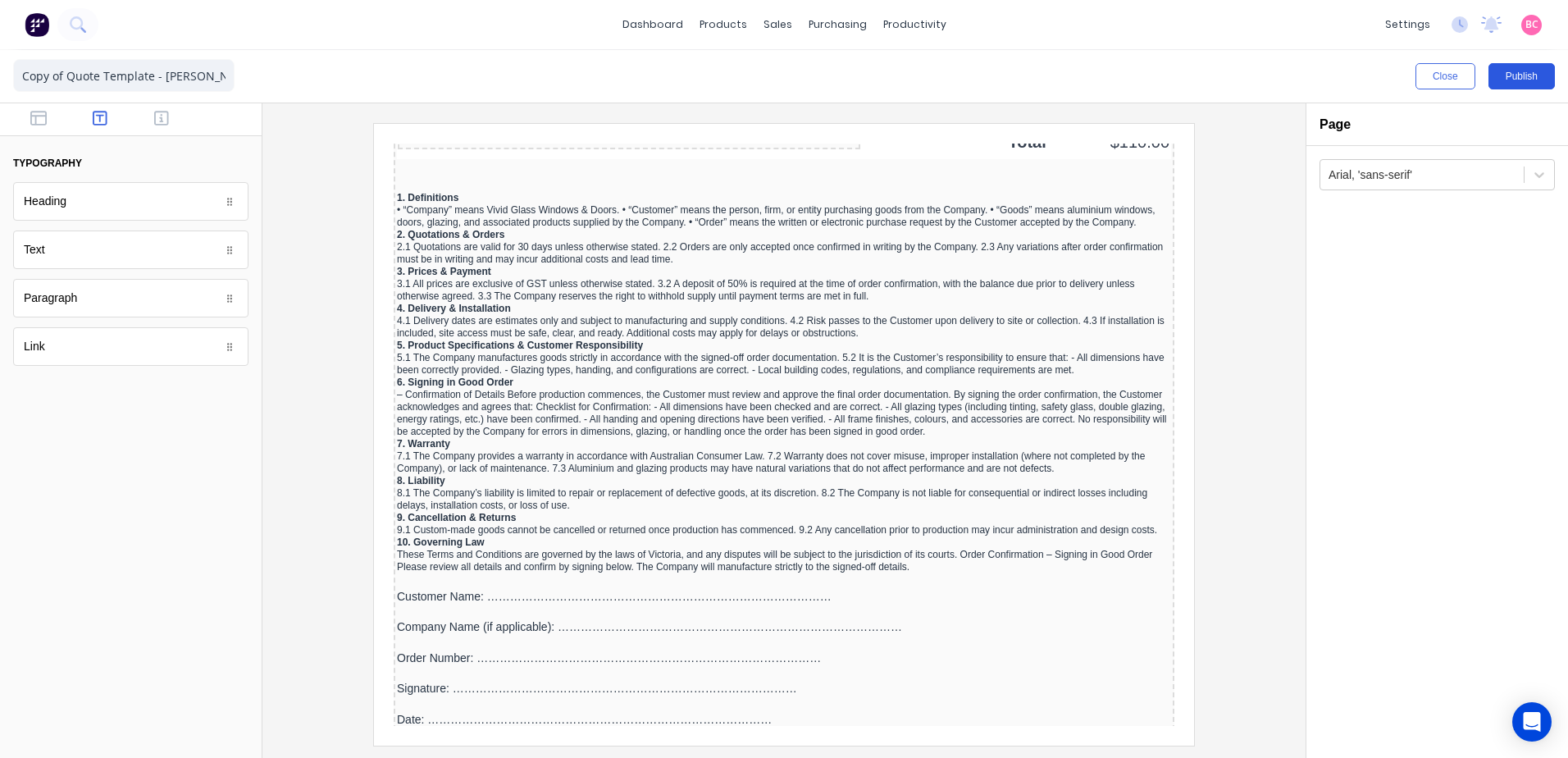
click at [1508, 78] on button "Publish" at bounding box center [1522, 76] width 66 height 26
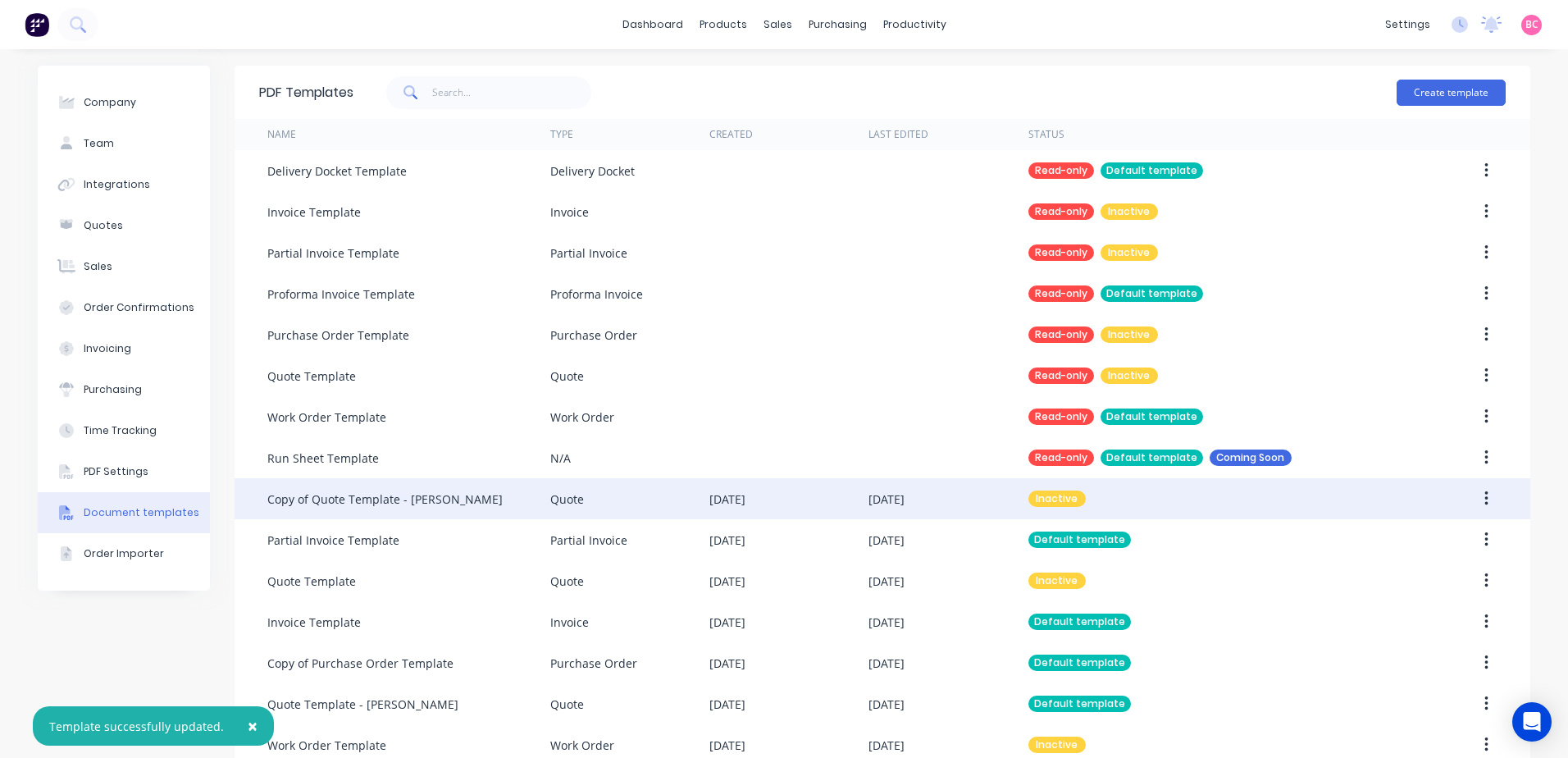
scroll to position [71, 0]
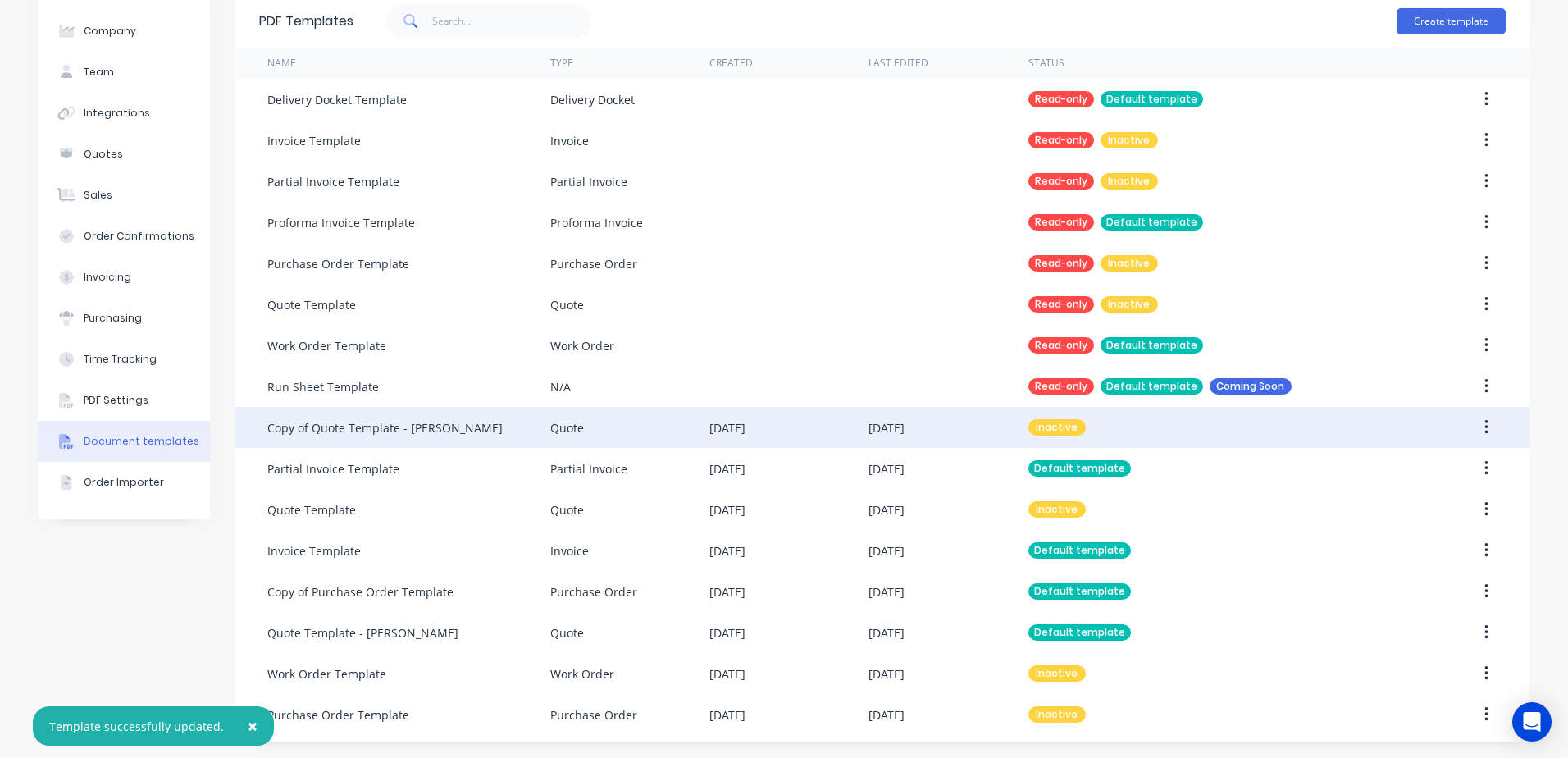
click at [1197, 425] on div "Inactive" at bounding box center [1214, 427] width 371 height 41
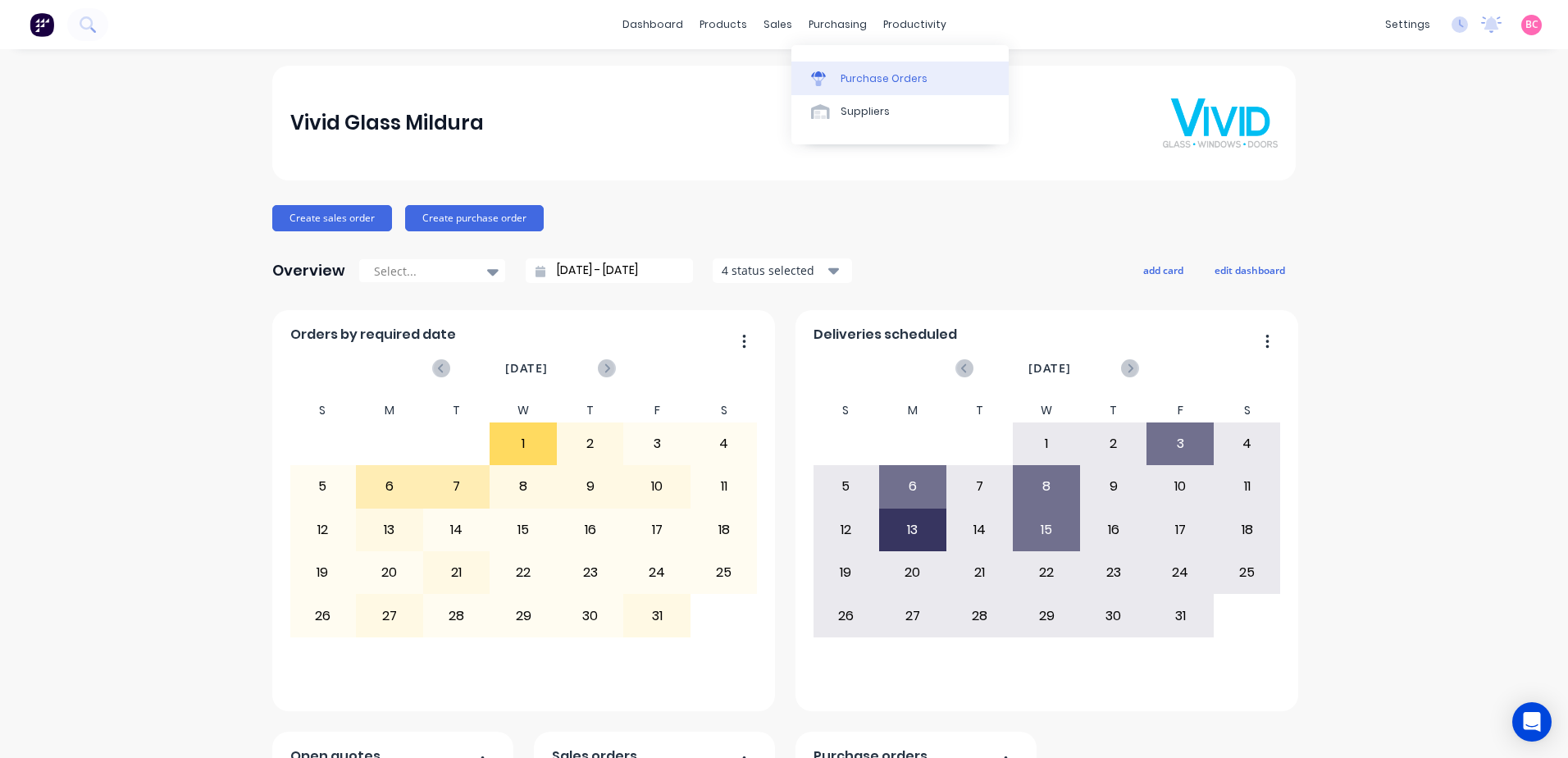
click at [850, 67] on link "Purchase Orders" at bounding box center [899, 78] width 217 height 33
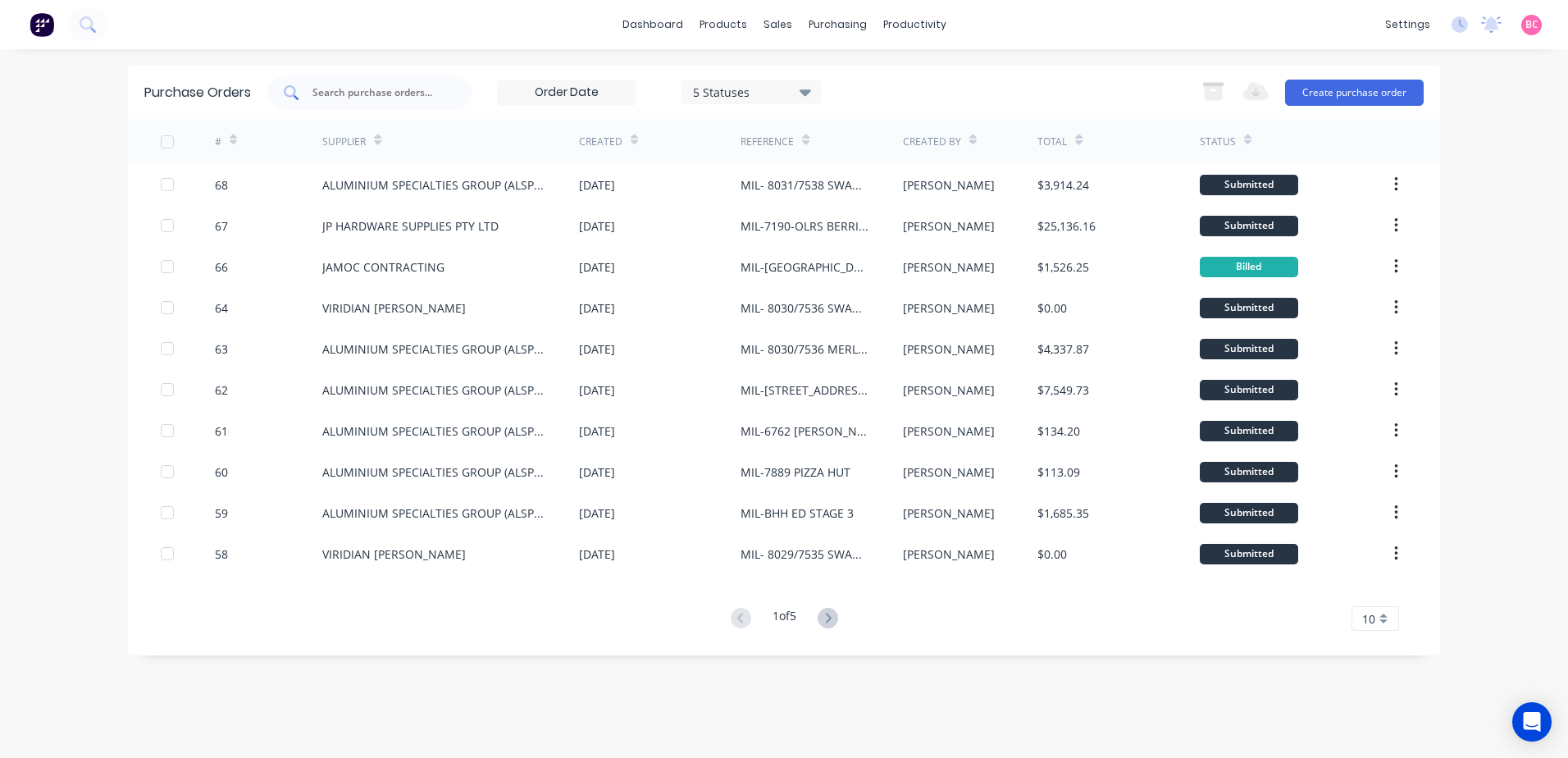
click at [429, 85] on input "text" at bounding box center [379, 92] width 136 height 17
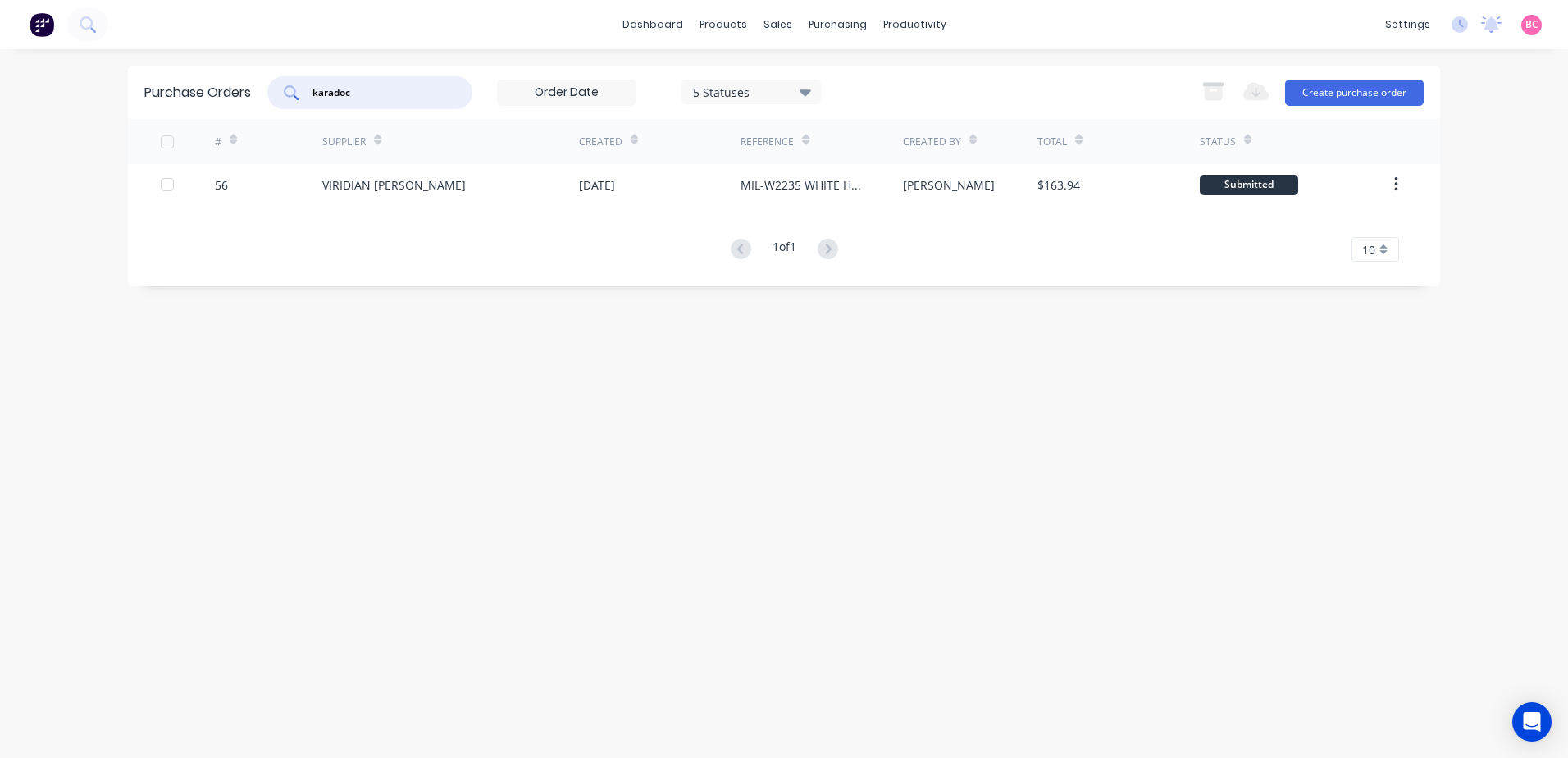
drag, startPoint x: 423, startPoint y: 91, endPoint x: 237, endPoint y: 91, distance: 186.0
click at [237, 91] on div "Purchase Orders karadoc 5 Statuses 5 Statuses Export to Excel (XLSX) Create pur…" at bounding box center [784, 91] width 1312 height 53
type input "swanbuild"
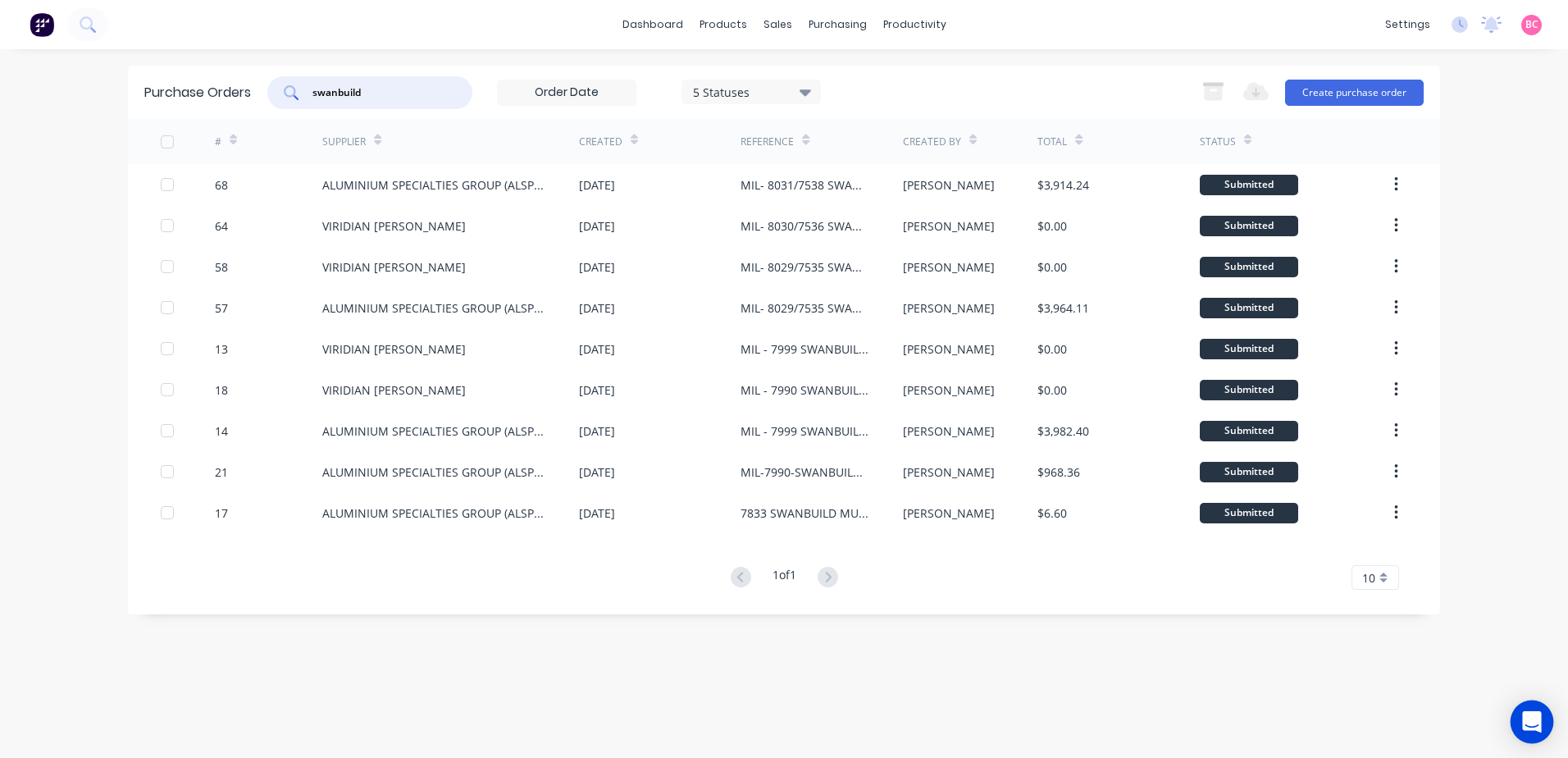
click at [1523, 727] on icon "Open Intercom Messenger" at bounding box center [1531, 721] width 21 height 21
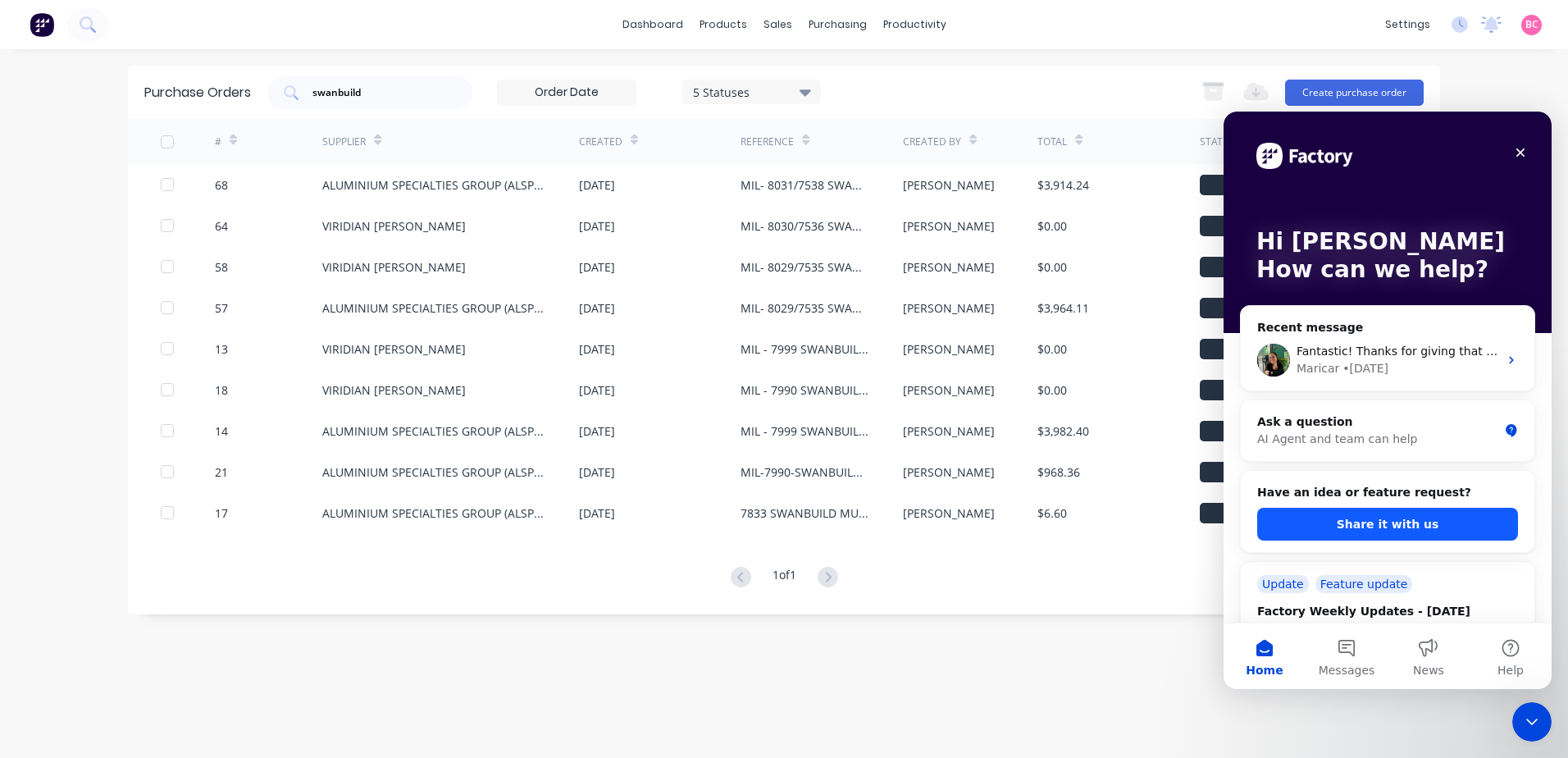
click at [1371, 525] on button "Share it with us" at bounding box center [1387, 525] width 260 height 33
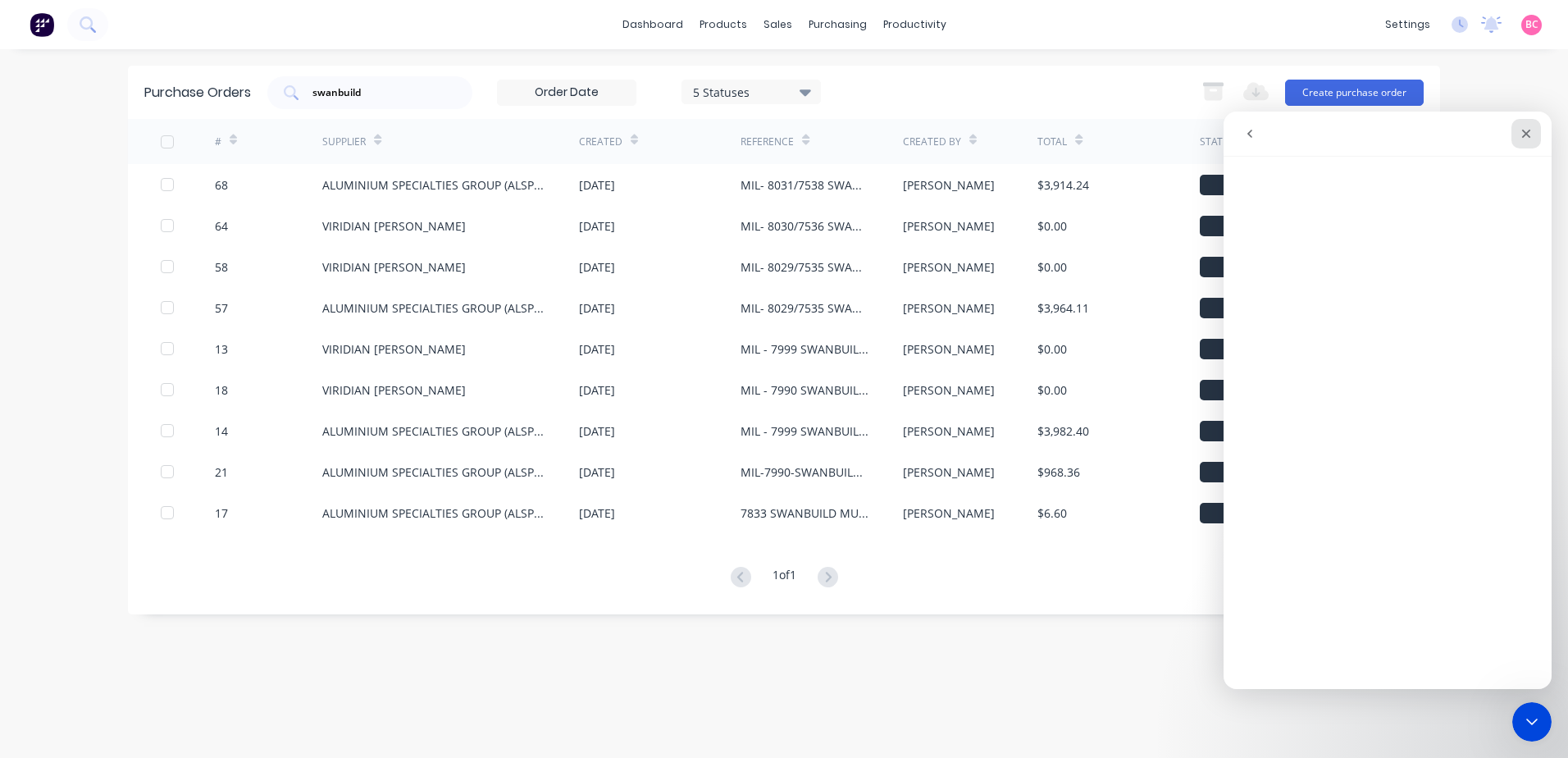
click at [1523, 133] on icon "Close" at bounding box center [1525, 133] width 13 height 13
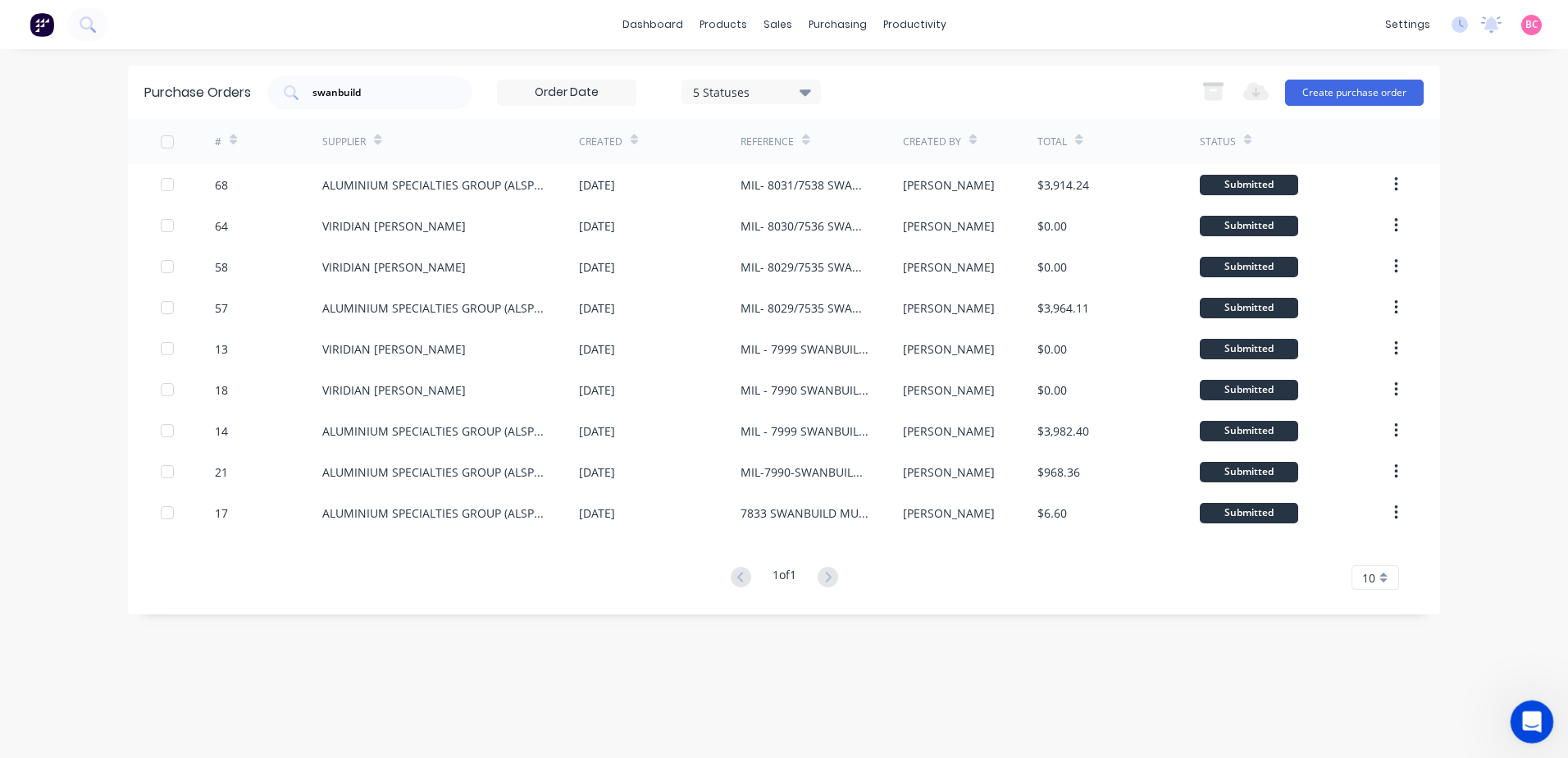
drag, startPoint x: 1531, startPoint y: 720, endPoint x: 1802, endPoint y: 1270, distance: 613.1
click at [1532, 721] on icon "Open Intercom Messenger" at bounding box center [1530, 720] width 27 height 27
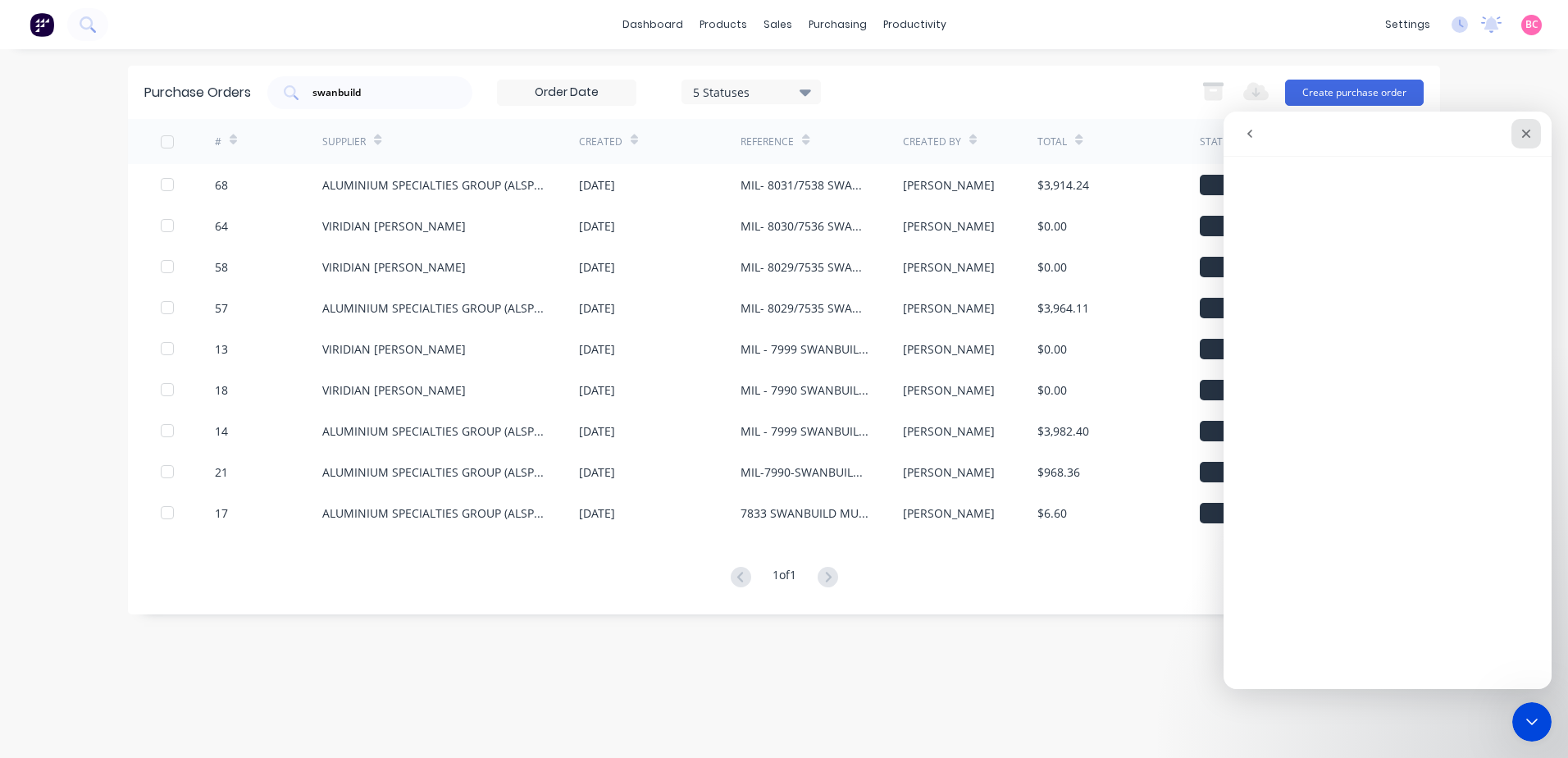
click at [1532, 141] on div "Close" at bounding box center [1526, 134] width 30 height 30
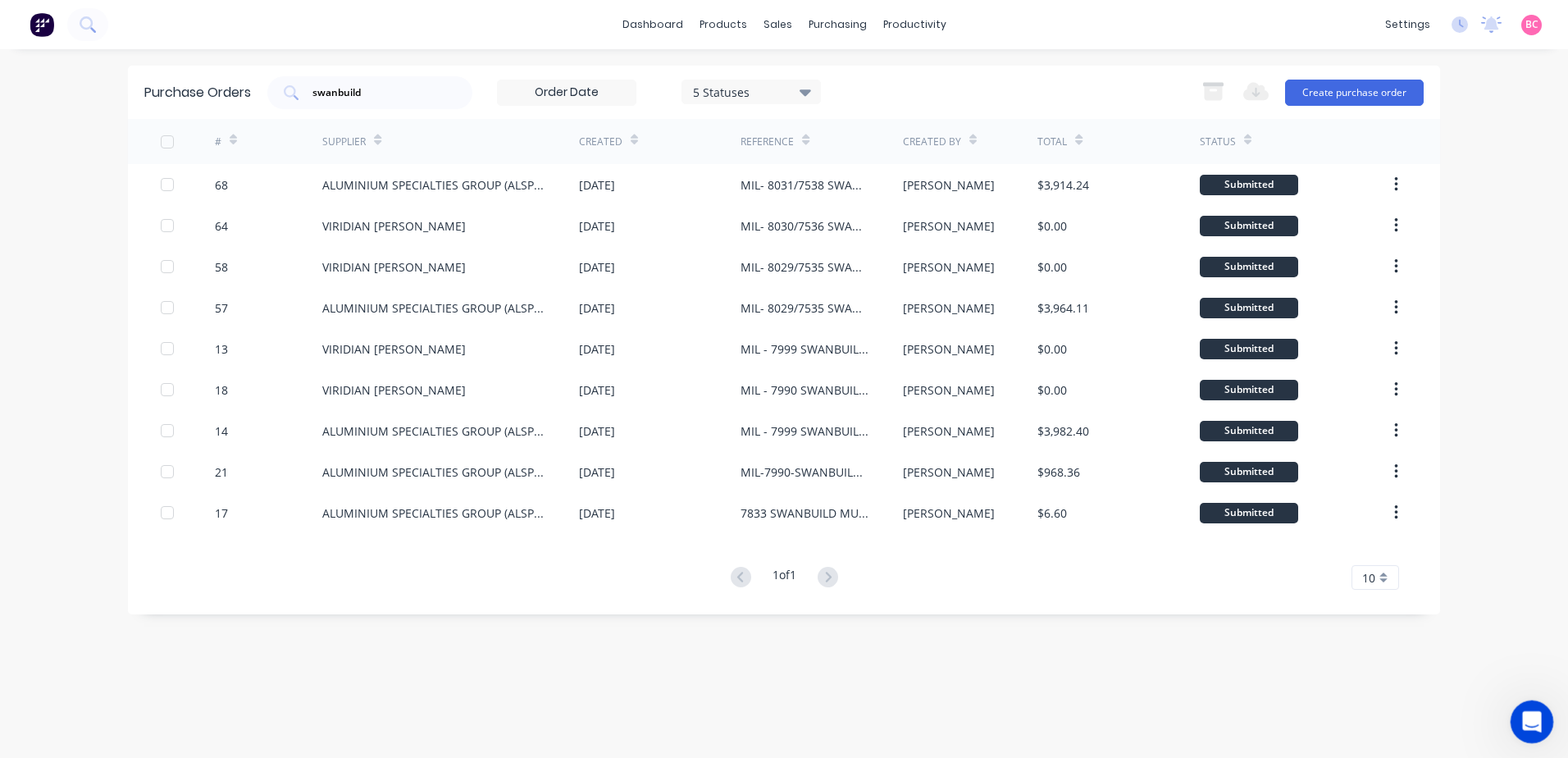
click at [1531, 721] on icon "Open Intercom Messenger" at bounding box center [1529, 719] width 11 height 13
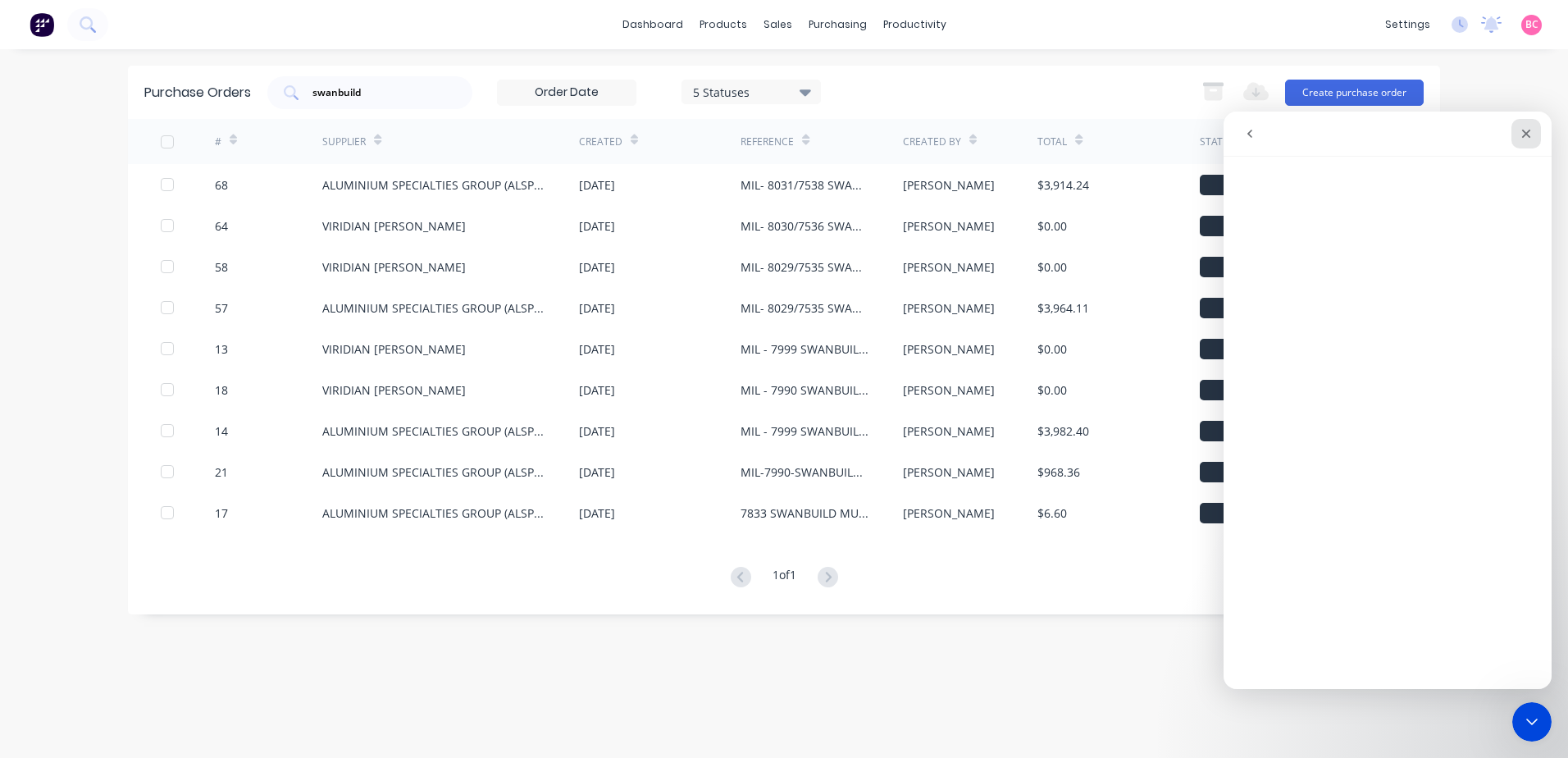
click at [1527, 135] on icon "Close" at bounding box center [1526, 134] width 9 height 9
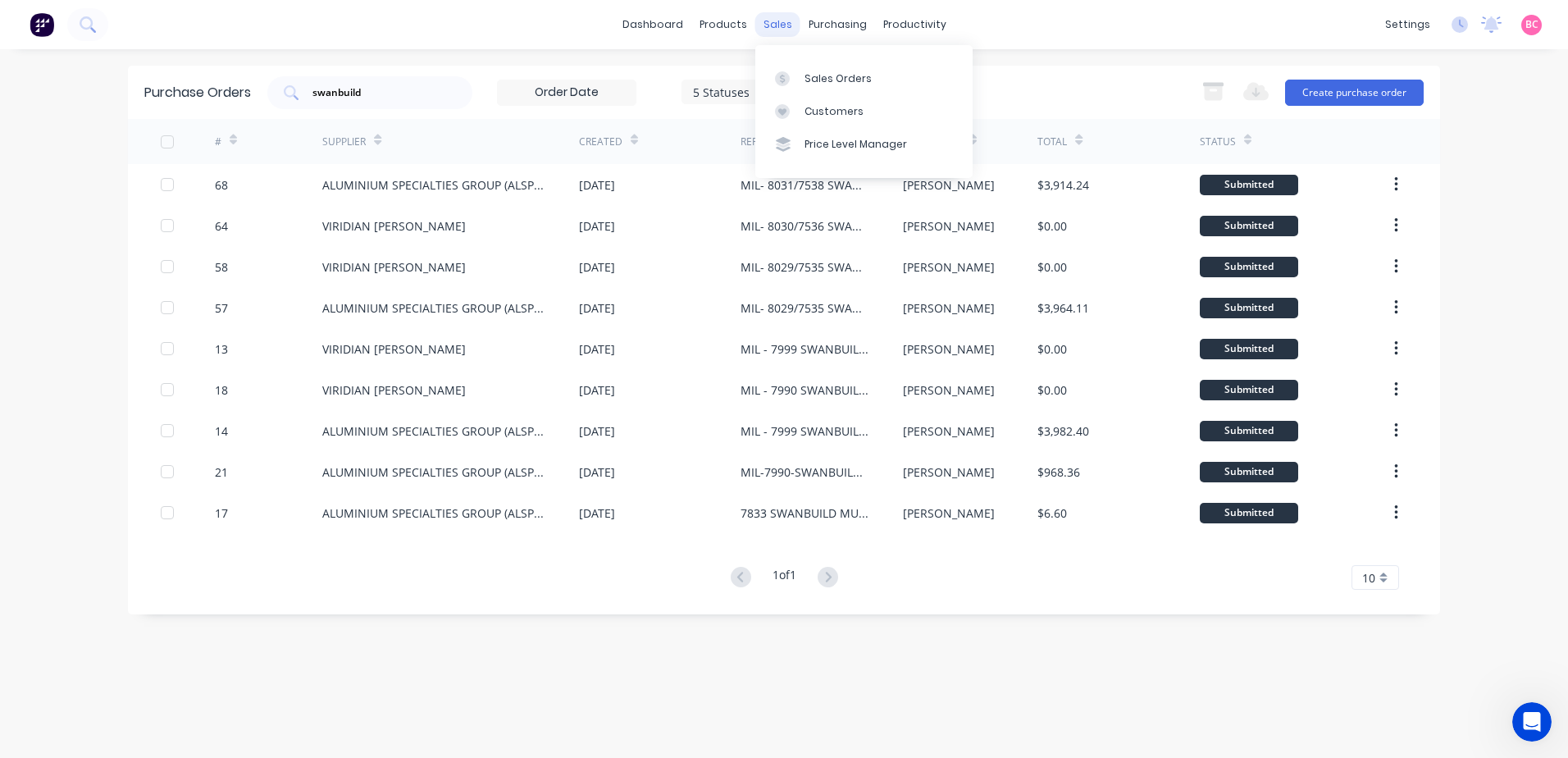
click at [785, 26] on div "sales" at bounding box center [778, 24] width 45 height 24
click at [825, 74] on div "Sales Orders" at bounding box center [838, 78] width 67 height 15
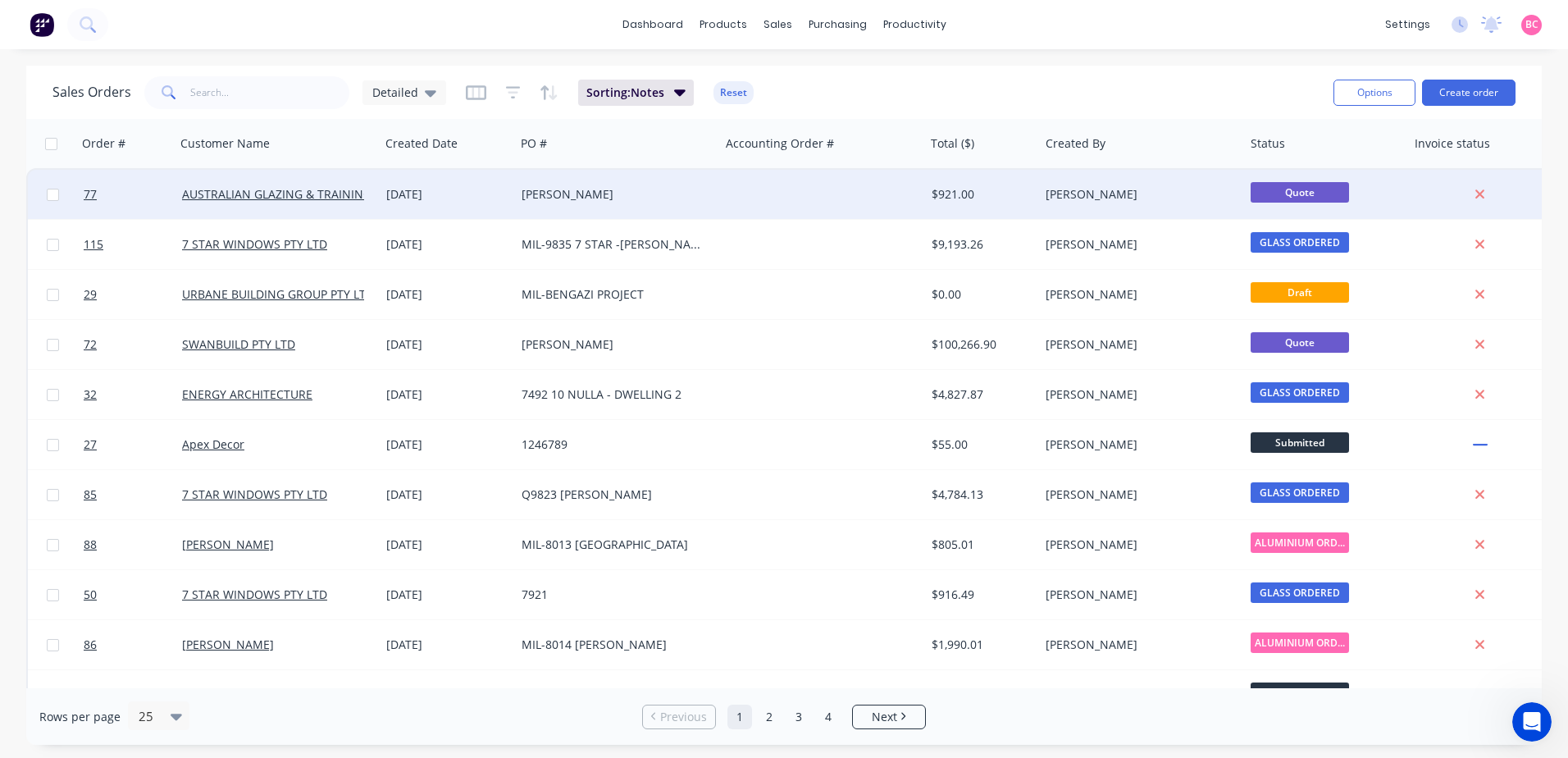
click at [598, 211] on div "BURROWS" at bounding box center [617, 194] width 205 height 49
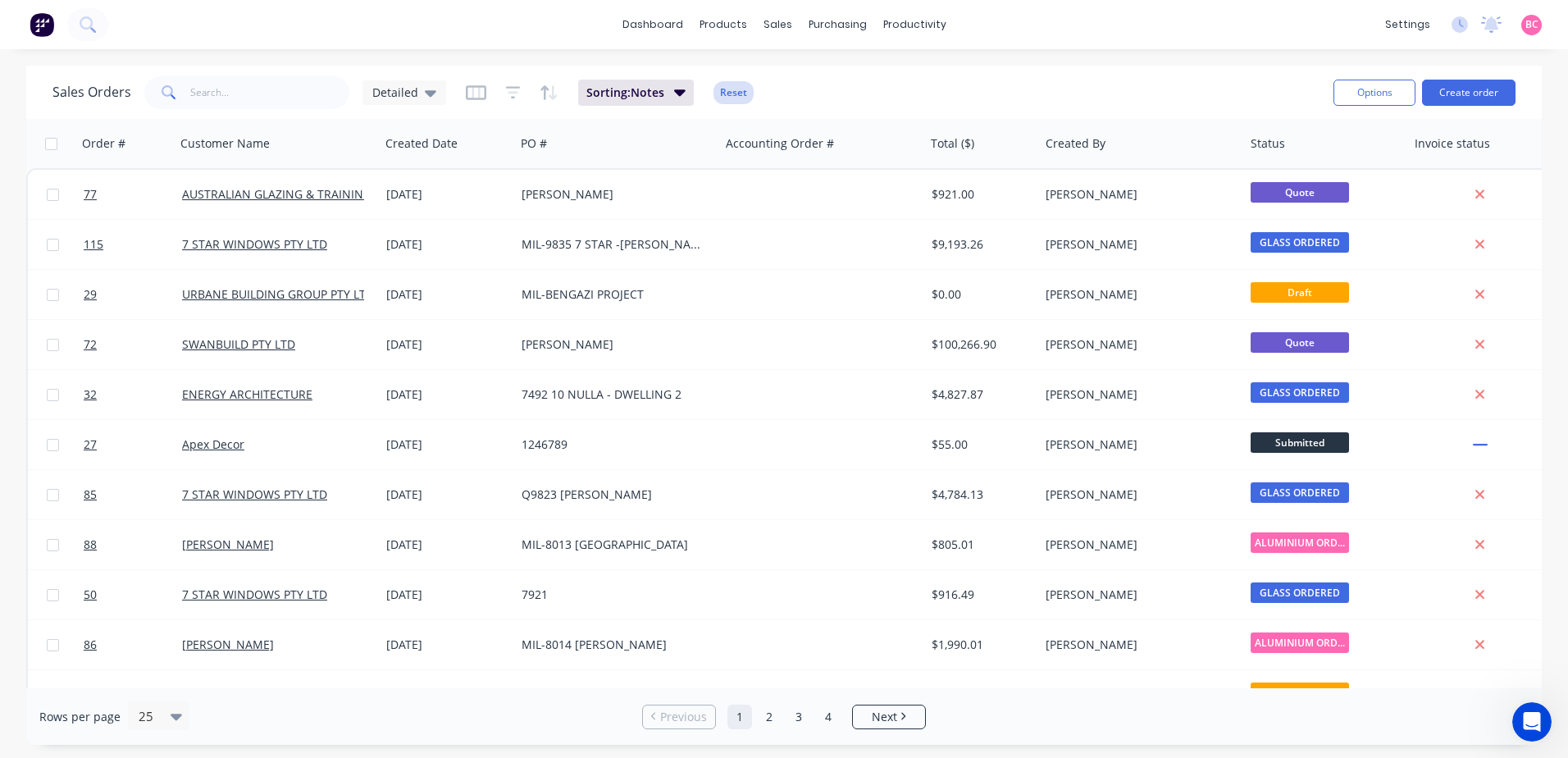
click at [734, 91] on button "Reset" at bounding box center [733, 92] width 40 height 23
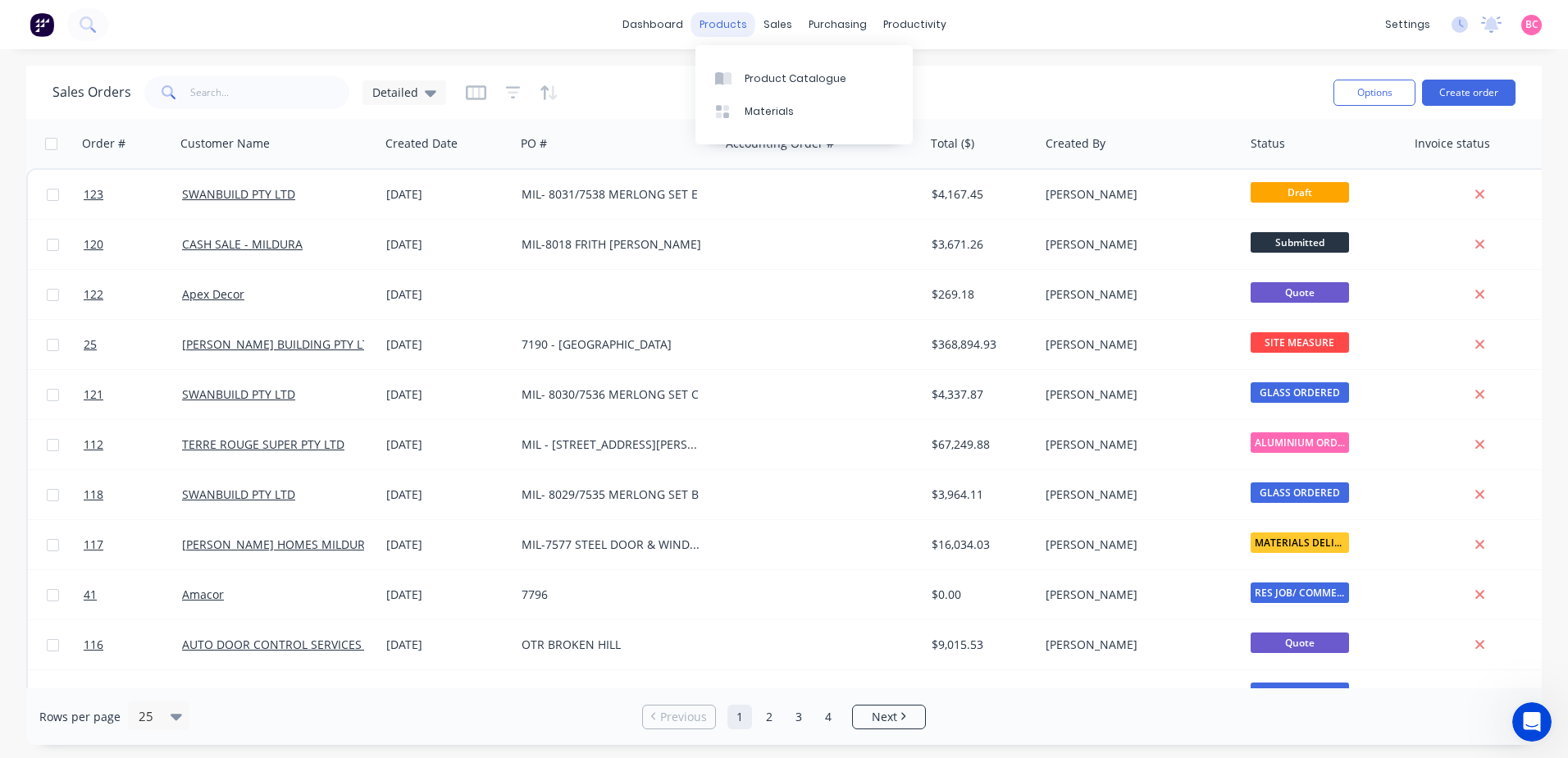
click at [730, 18] on div "products" at bounding box center [723, 24] width 64 height 24
click at [852, 21] on div "purchasing" at bounding box center [838, 24] width 75 height 24
click at [641, 31] on link "dashboard" at bounding box center [652, 24] width 77 height 24
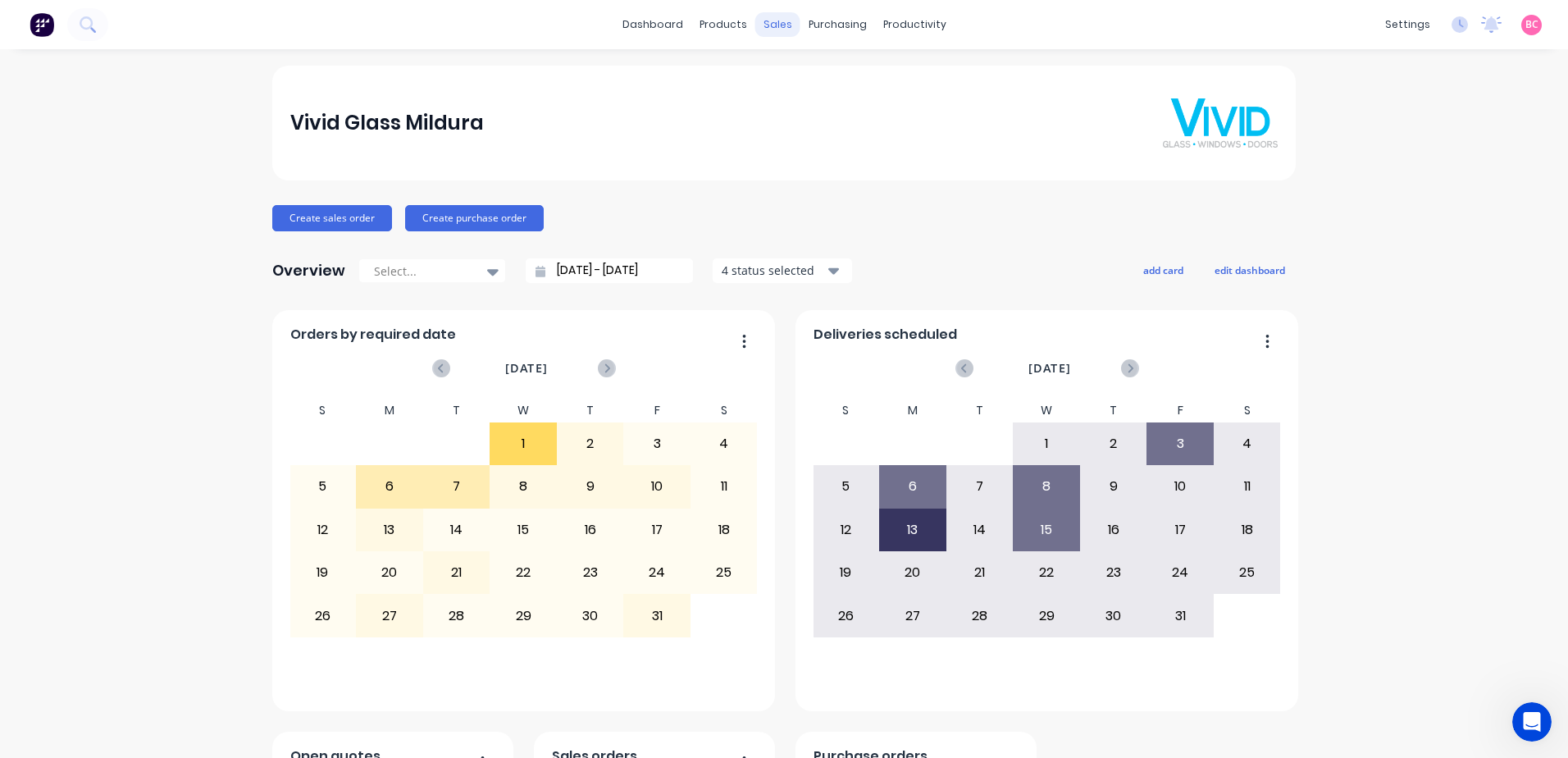
click at [770, 30] on div "sales" at bounding box center [778, 24] width 45 height 24
click at [787, 28] on div "sales" at bounding box center [778, 24] width 45 height 24
click at [806, 76] on div "Sales Orders" at bounding box center [832, 78] width 67 height 15
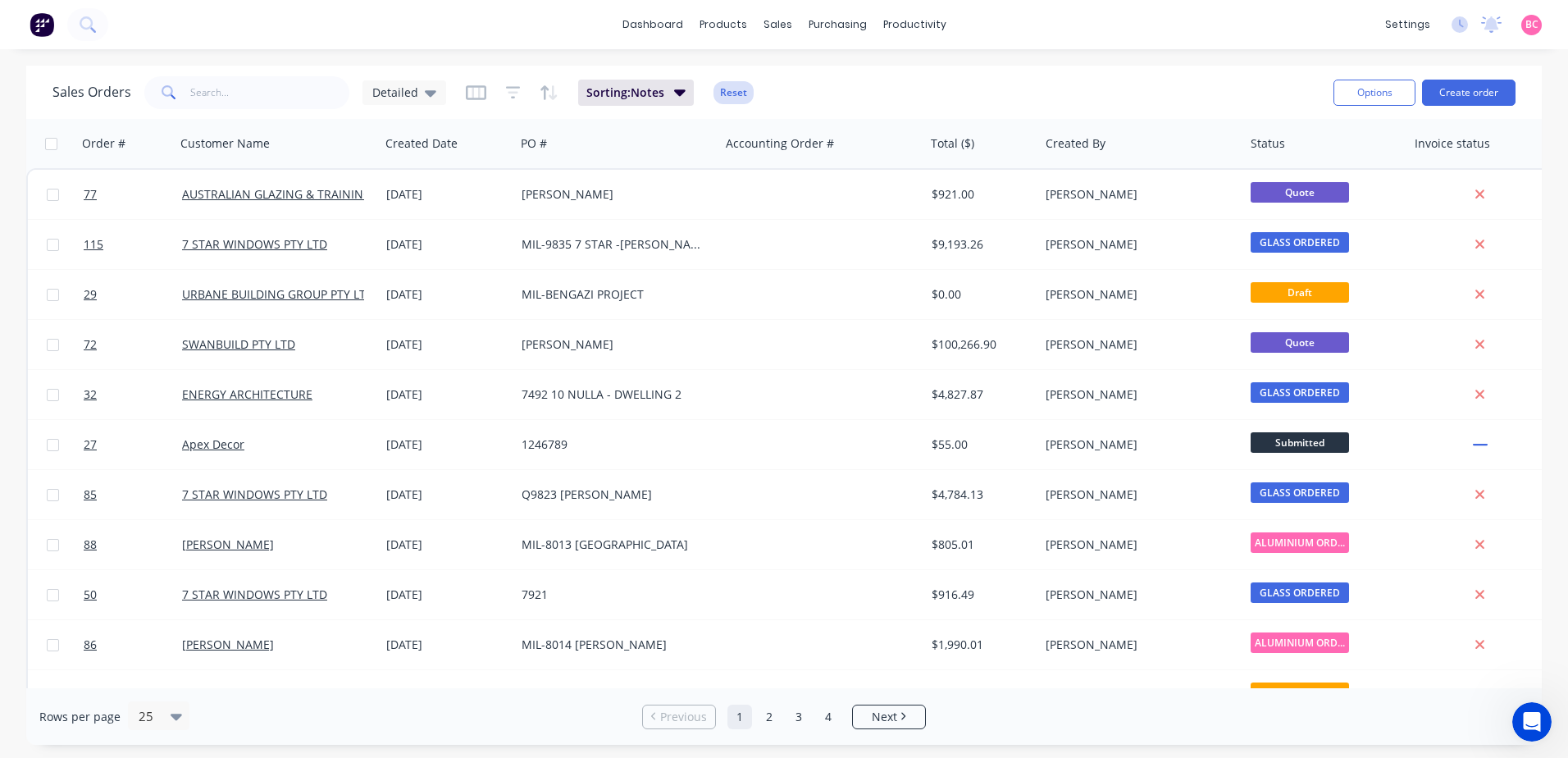
click at [736, 95] on button "Reset" at bounding box center [733, 92] width 40 height 23
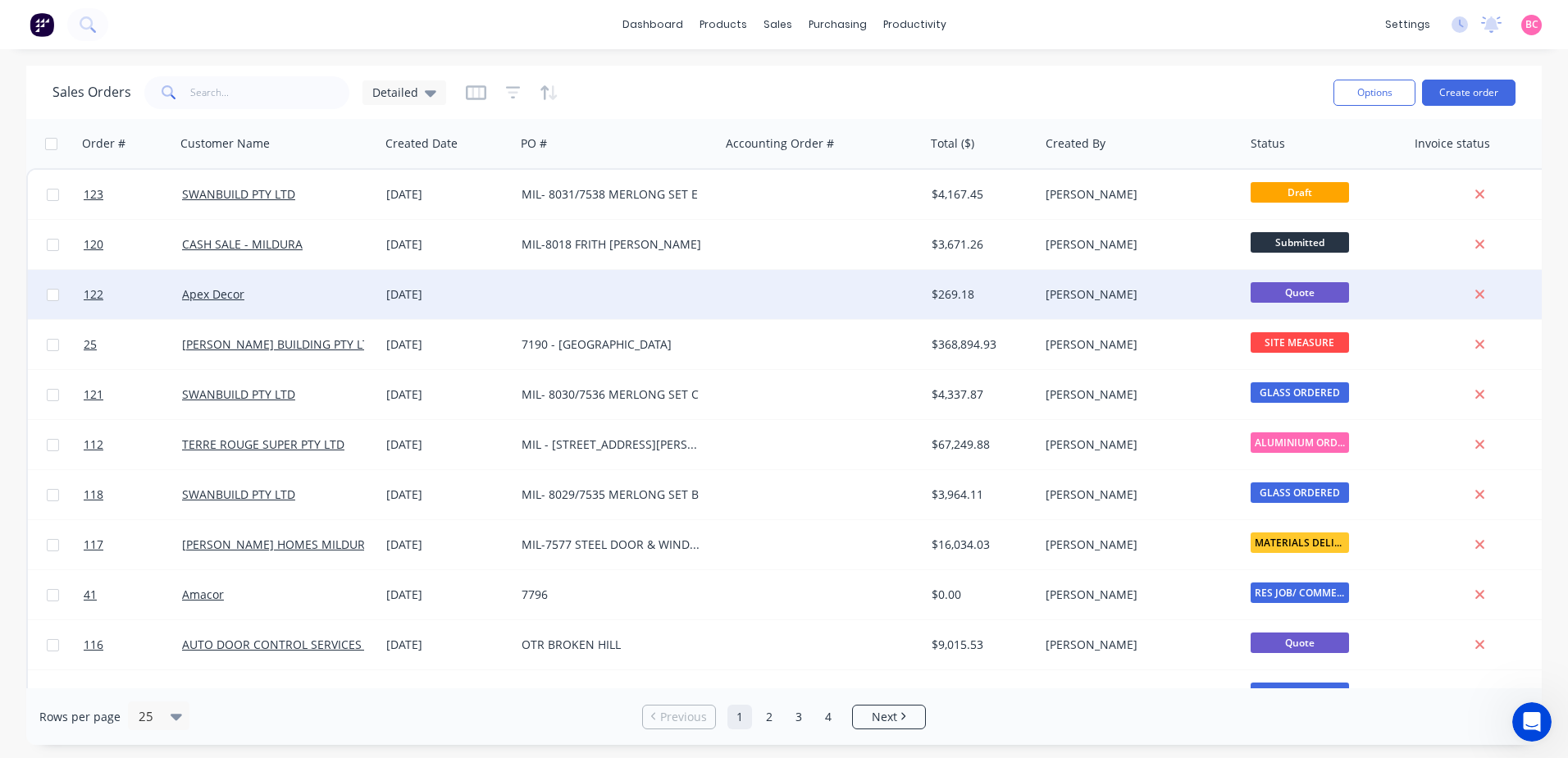
click at [756, 284] on div at bounding box center [822, 294] width 205 height 49
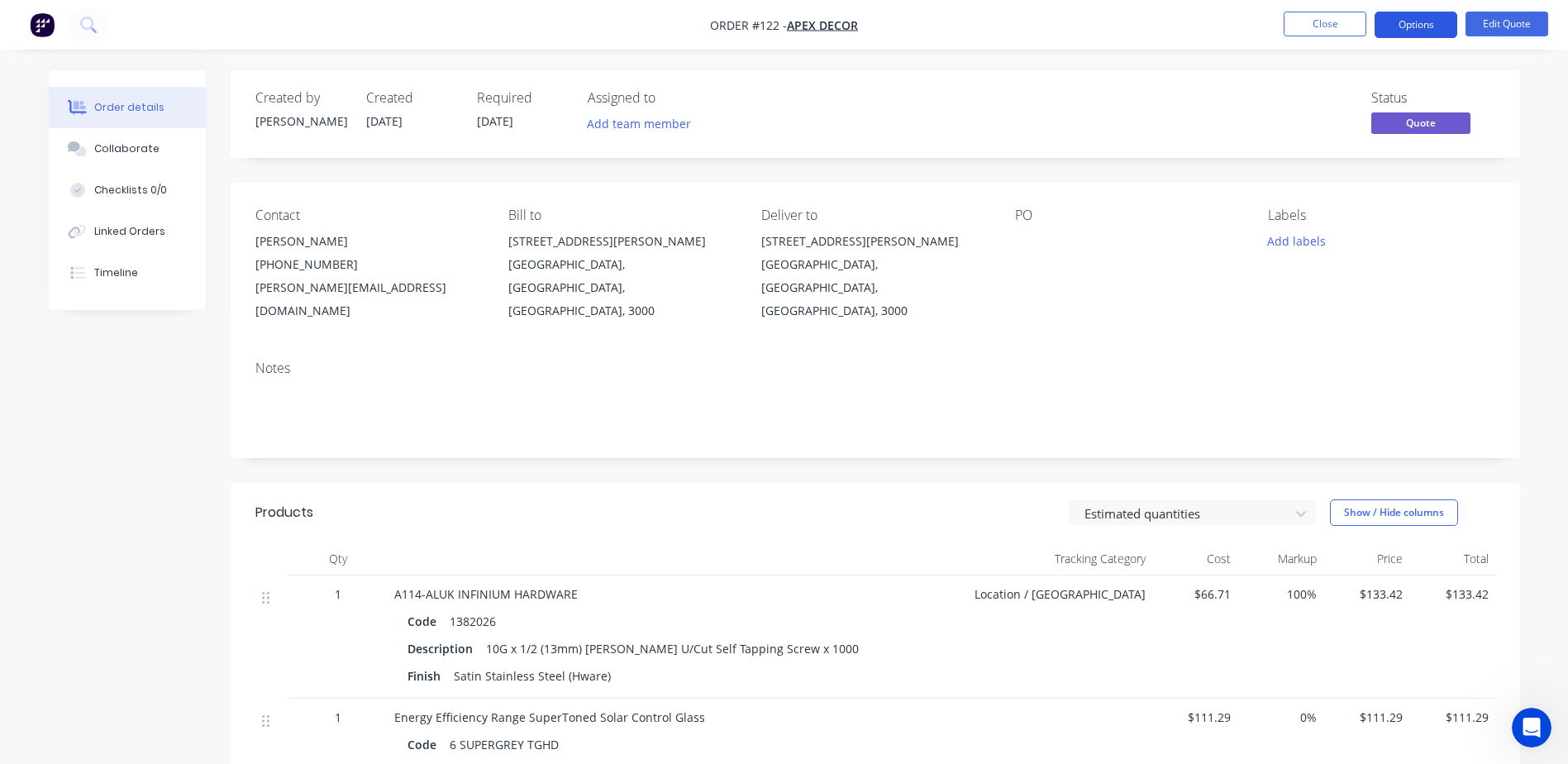
click at [1410, 27] on button "Options" at bounding box center [1416, 25] width 83 height 26
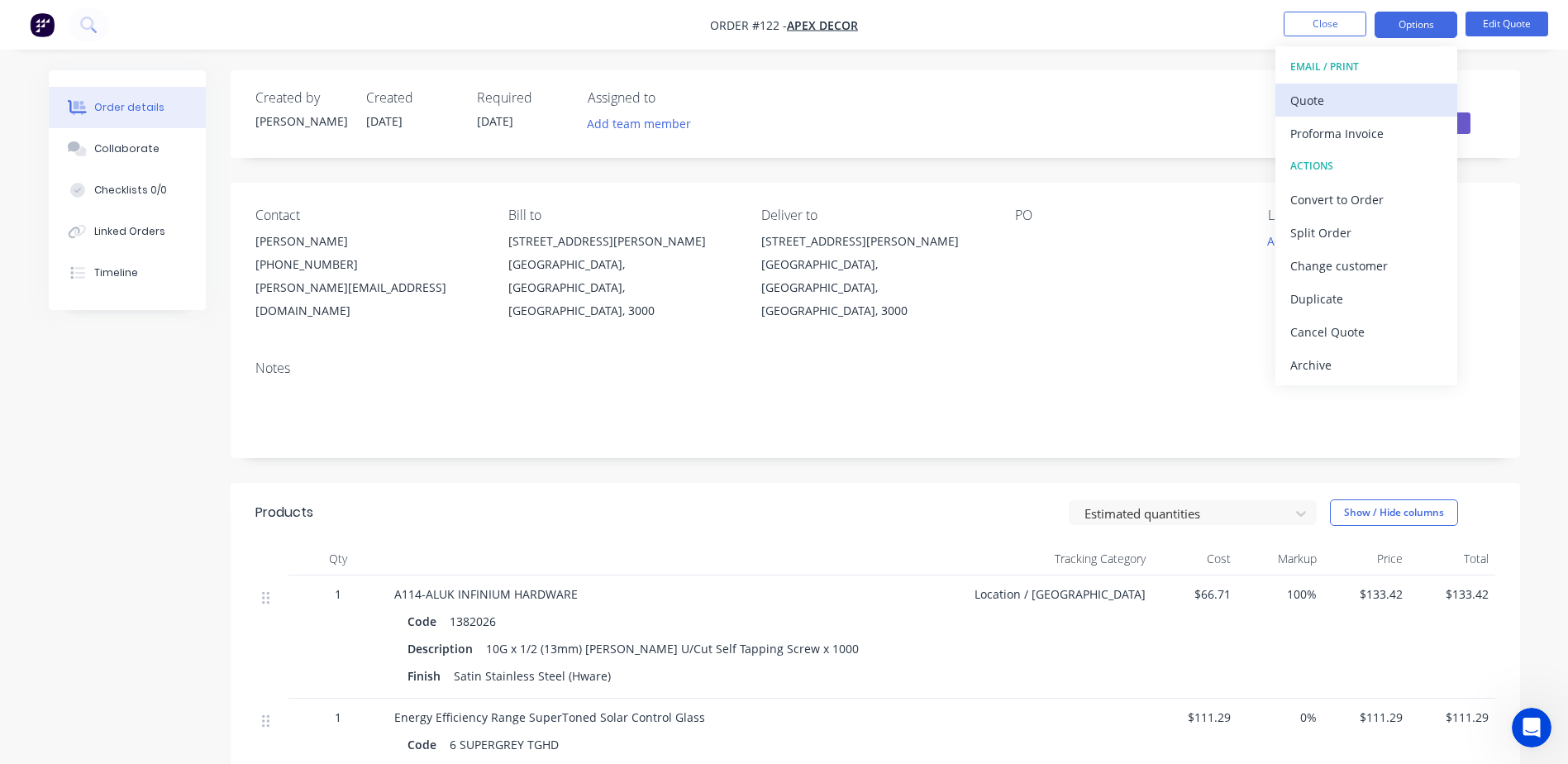
click at [1325, 97] on div "Quote" at bounding box center [1366, 100] width 152 height 24
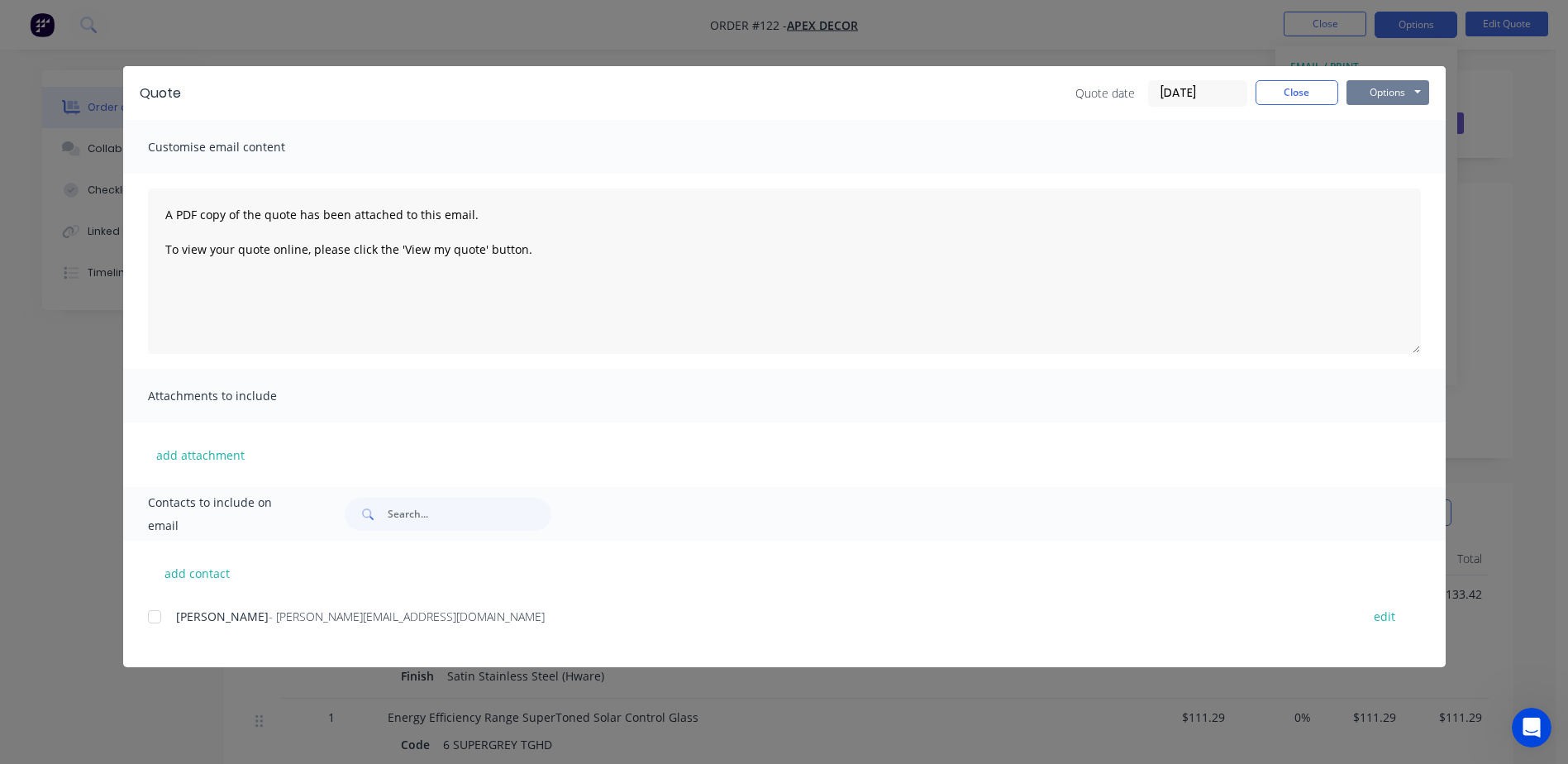
click at [1399, 83] on button "Options" at bounding box center [1388, 92] width 83 height 25
click at [1390, 121] on button "Preview" at bounding box center [1399, 121] width 106 height 27
click at [1316, 97] on button "Close" at bounding box center [1297, 92] width 83 height 25
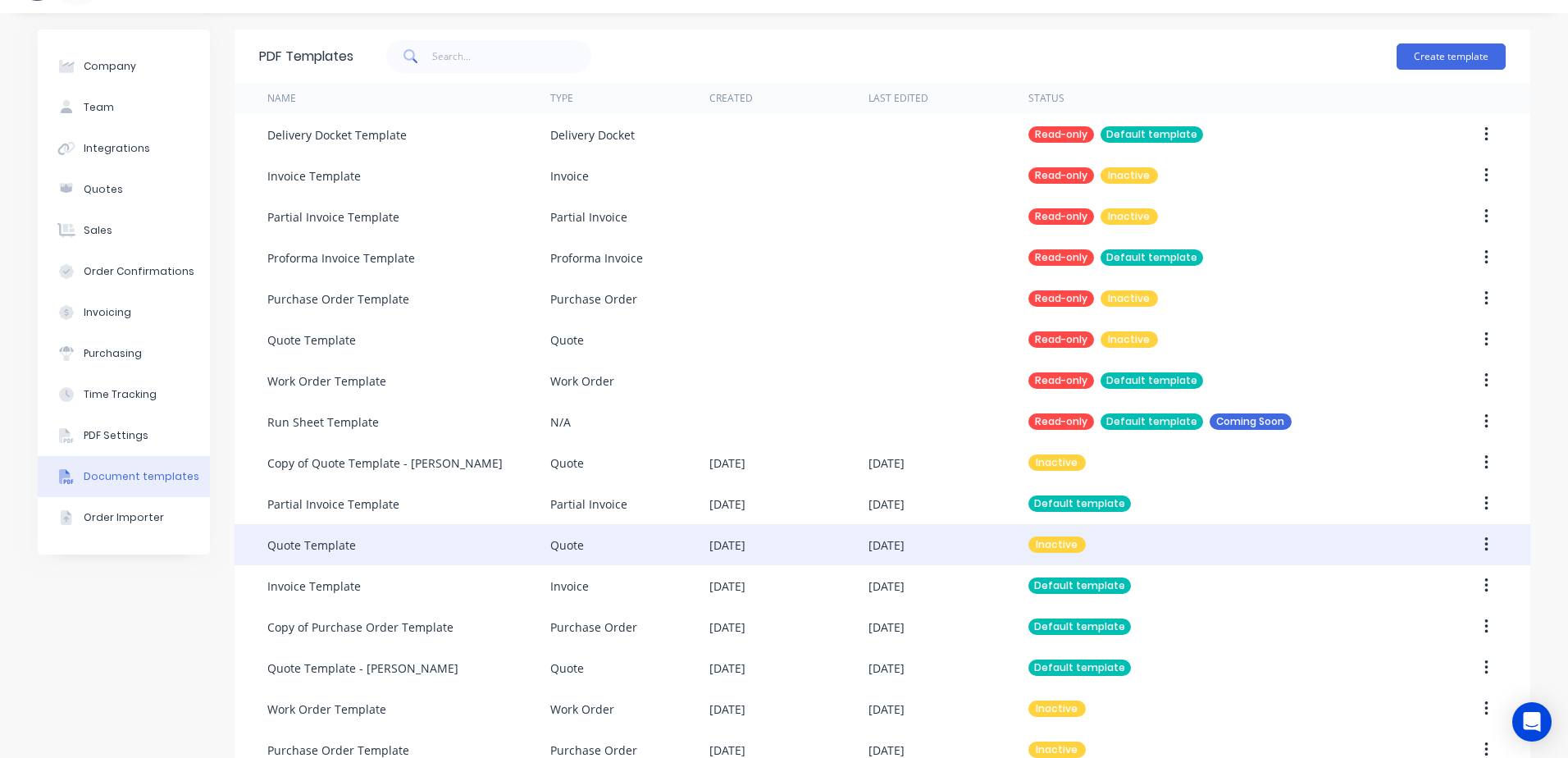
scroll to position [71, 0]
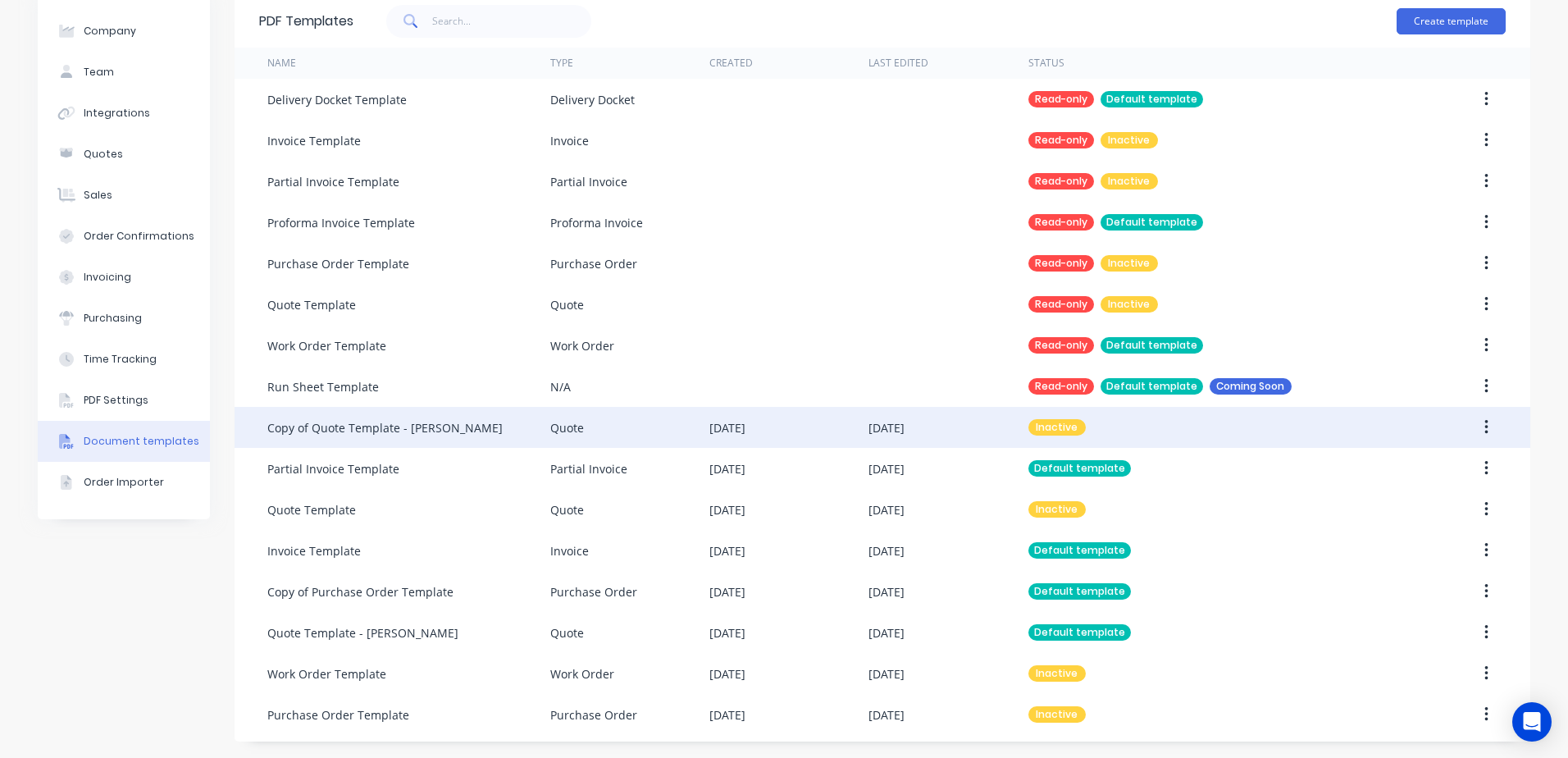
click at [1484, 426] on icon "button" at bounding box center [1486, 427] width 4 height 18
click at [1403, 504] on div "Make default" at bounding box center [1428, 503] width 126 height 24
click at [1115, 433] on div "Default template" at bounding box center [1080, 427] width 103 height 17
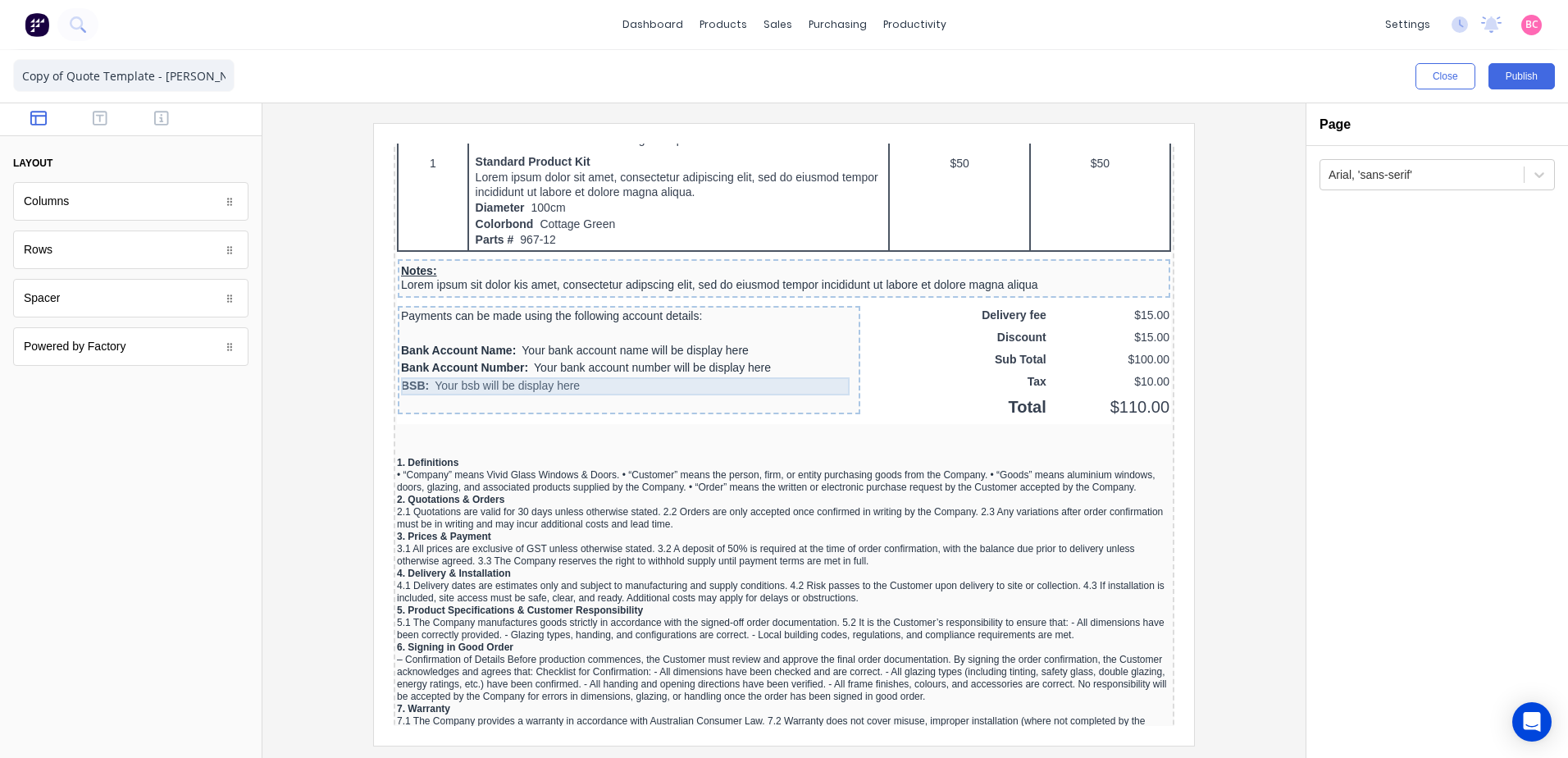
scroll to position [1148, 0]
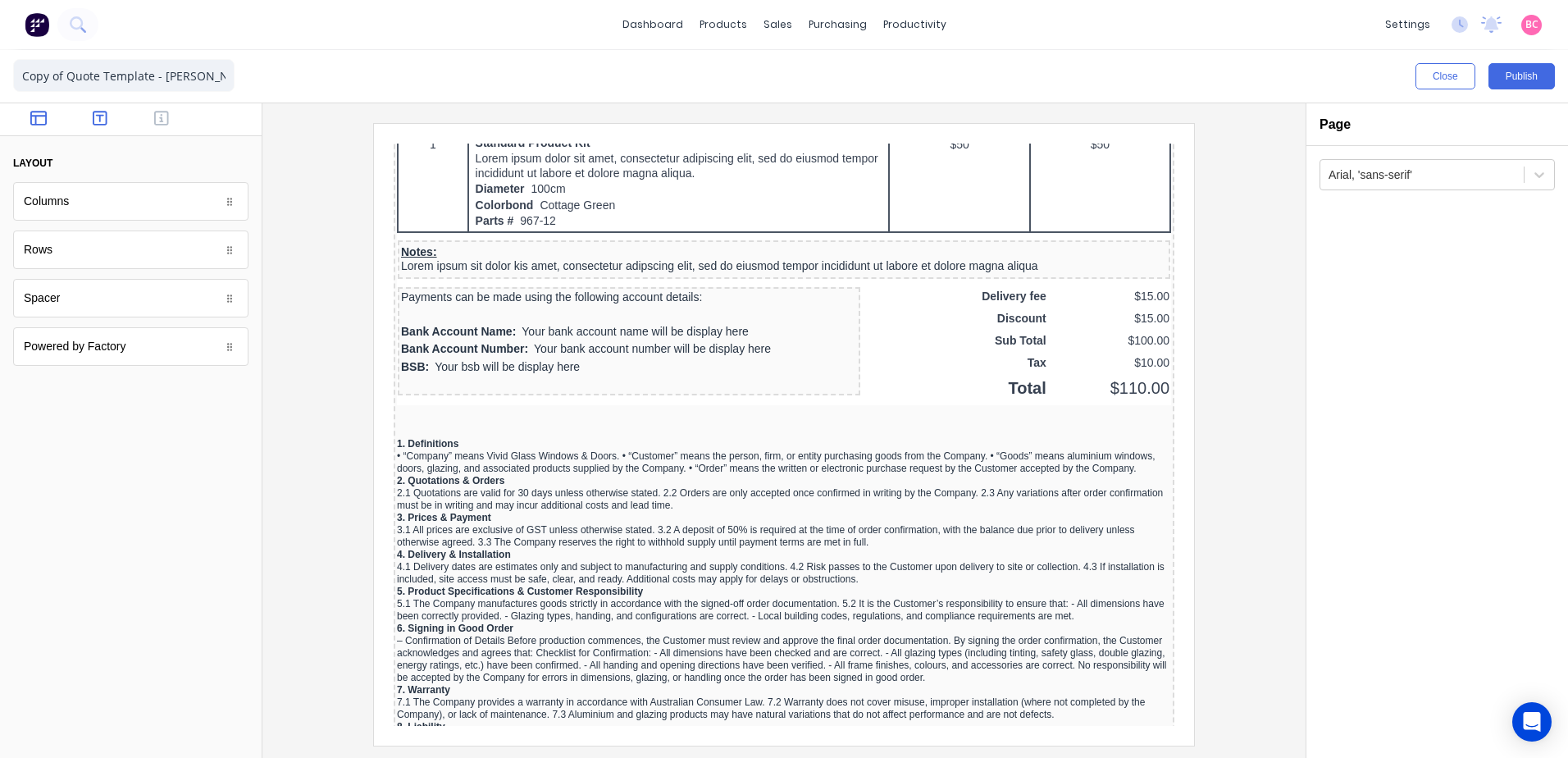
click at [95, 119] on icon "button" at bounding box center [99, 118] width 15 height 17
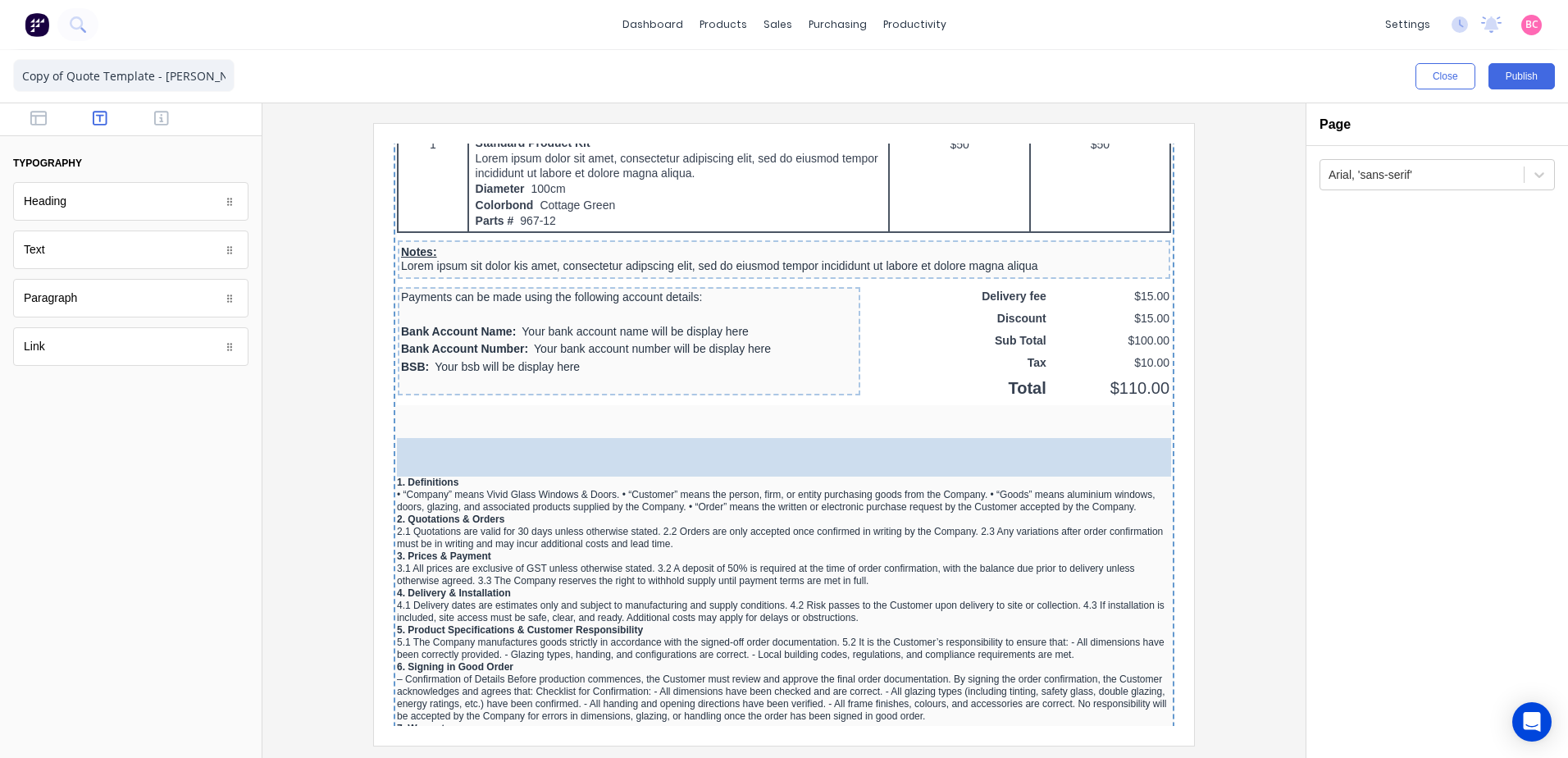
drag, startPoint x: 112, startPoint y: 200, endPoint x: 708, endPoint y: 443, distance: 643.6
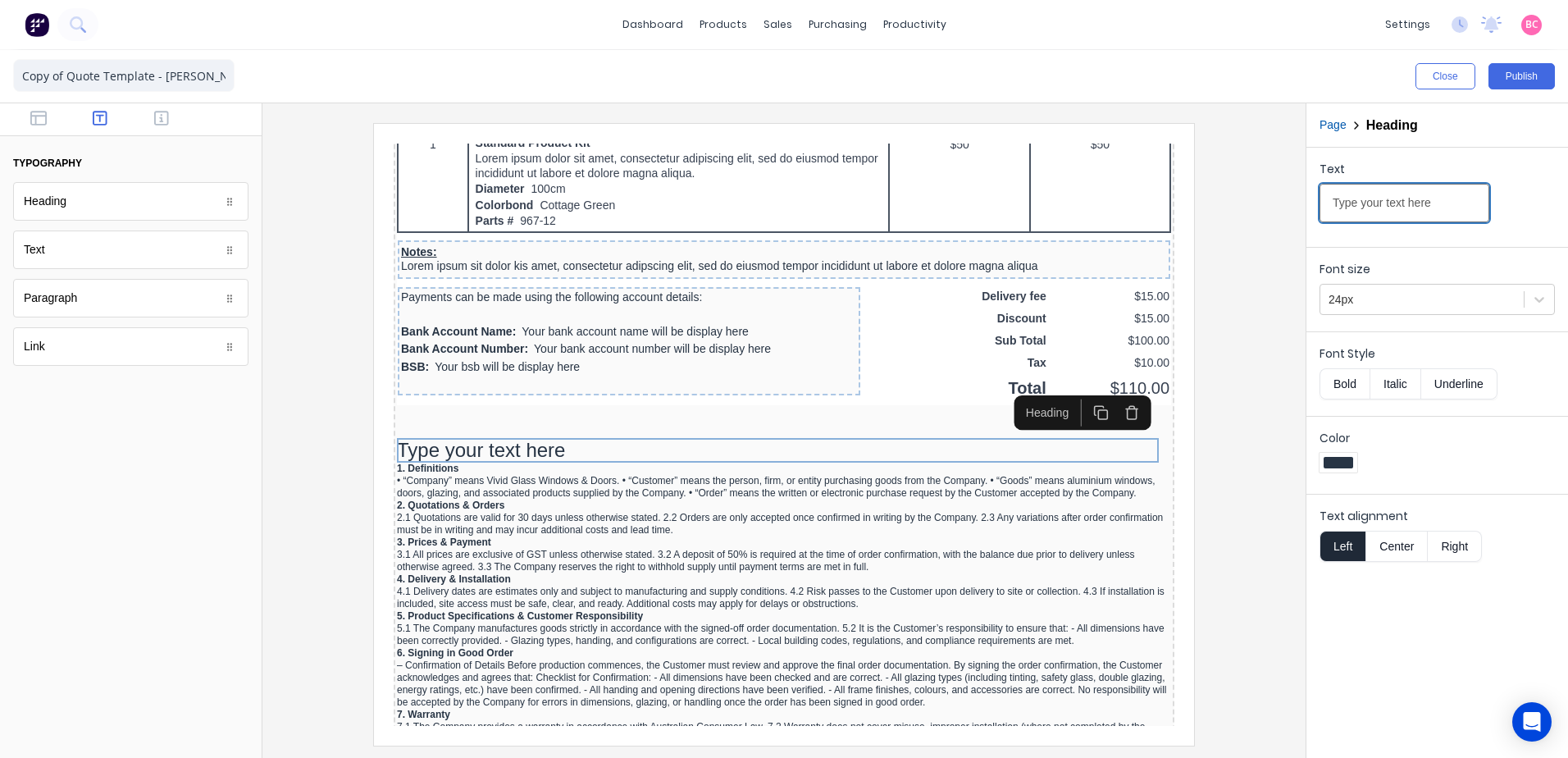
drag, startPoint x: 1821, startPoint y: 324, endPoint x: 902, endPoint y: 178, distance: 930.5
paste input "erms & Conditions of [PERSON_NAME]"
type input "Terms & Conditions of Sale"
click at [1422, 299] on div at bounding box center [1422, 300] width 187 height 21
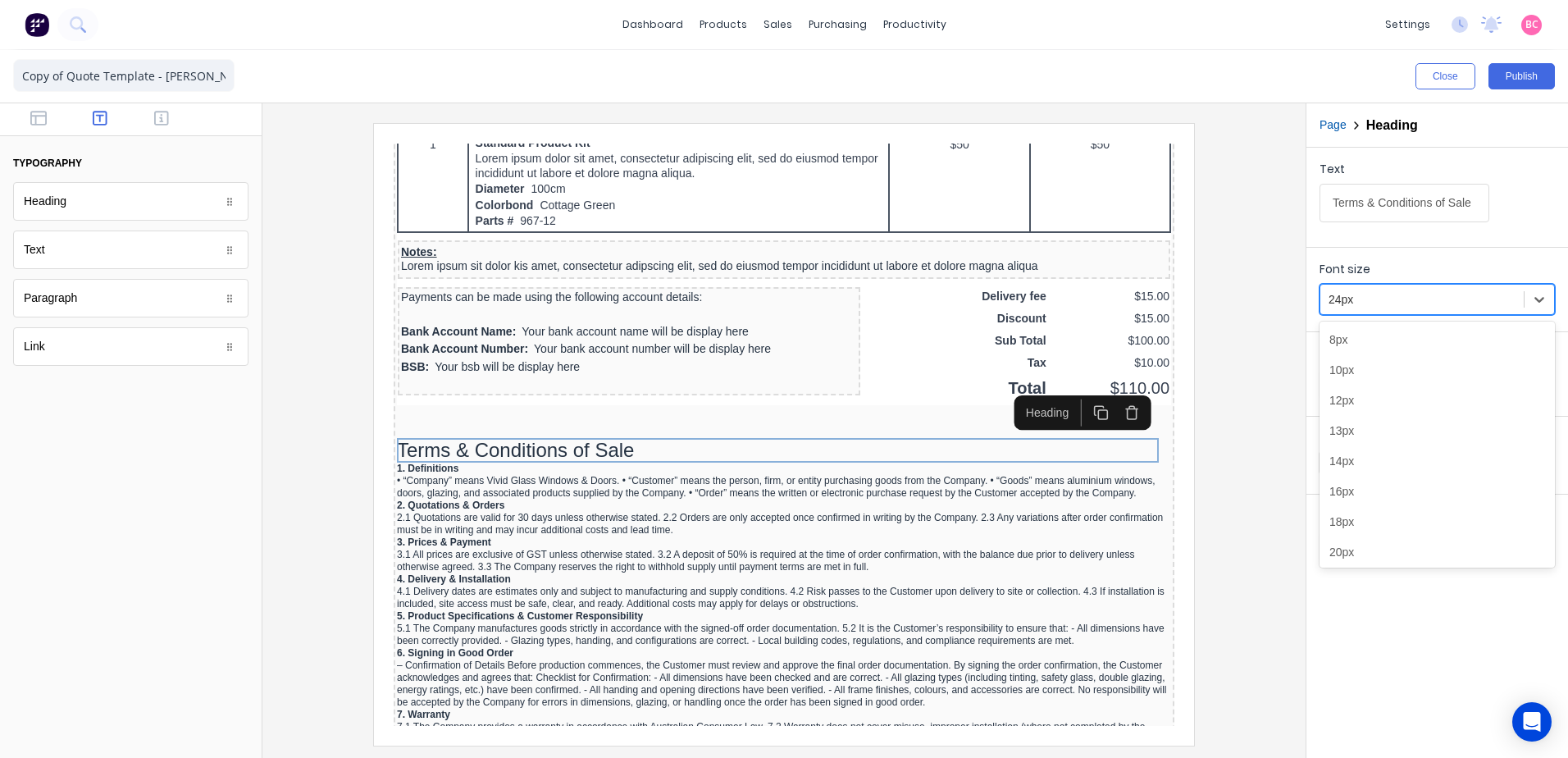
scroll to position [40, 0]
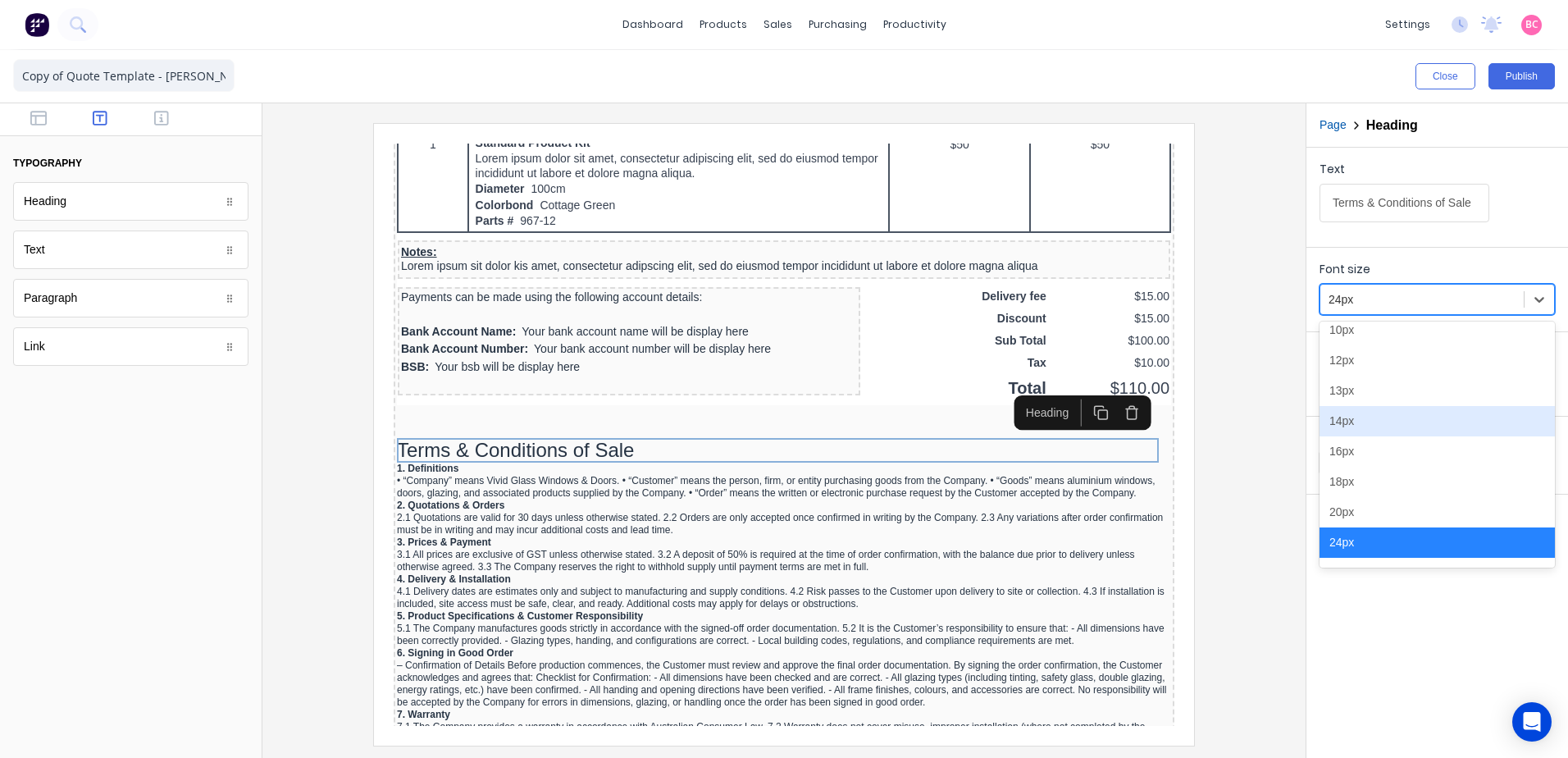
click at [1377, 431] on div "14px" at bounding box center [1437, 421] width 235 height 30
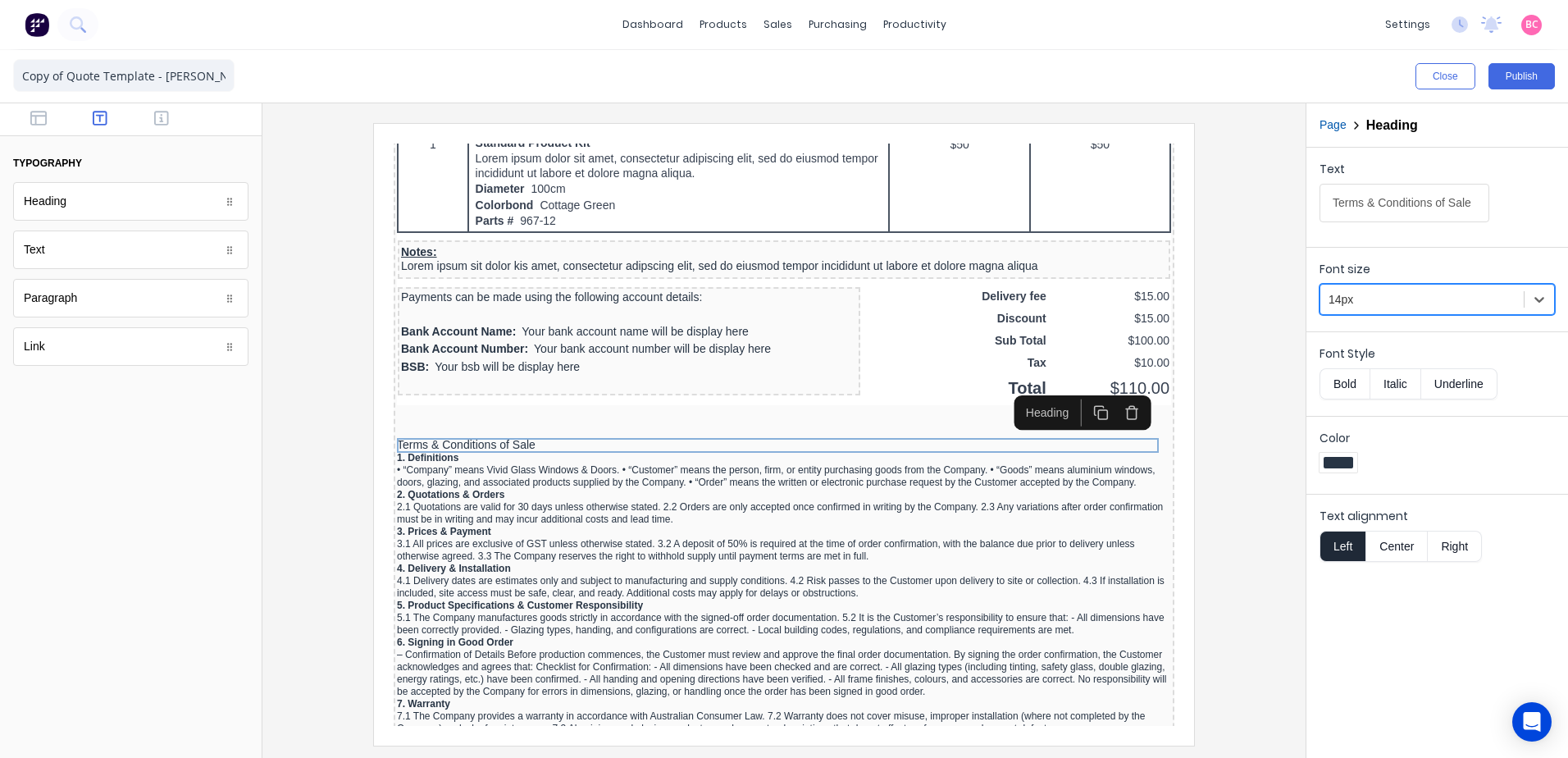
click at [1352, 389] on button "Bold" at bounding box center [1344, 384] width 50 height 31
click at [1441, 383] on button "Underline" at bounding box center [1460, 384] width 77 height 31
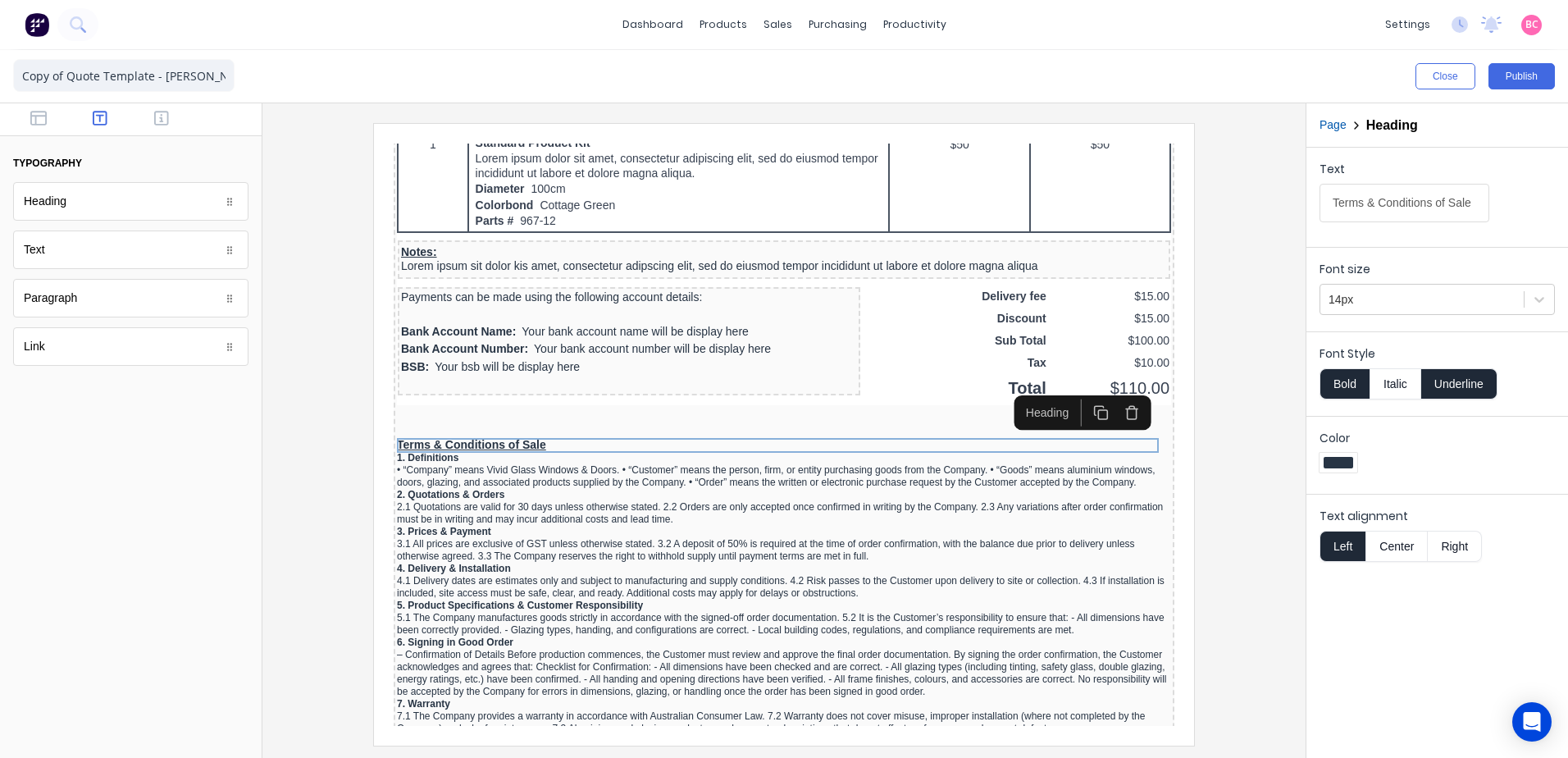
click at [1248, 543] on div at bounding box center [783, 434] width 1017 height 622
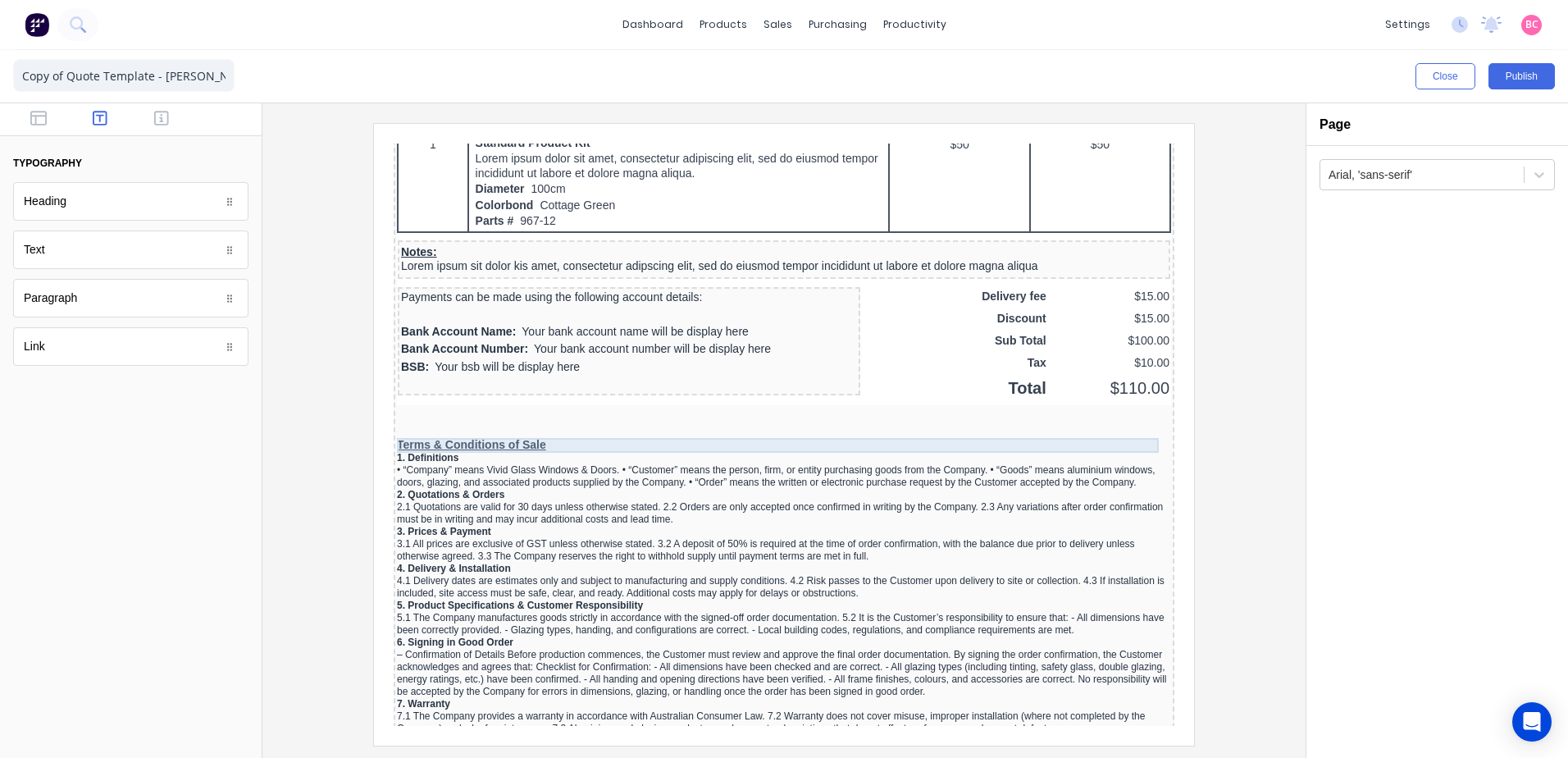
click at [503, 419] on div "Terms & Conditions of Sale" at bounding box center [764, 425] width 774 height 15
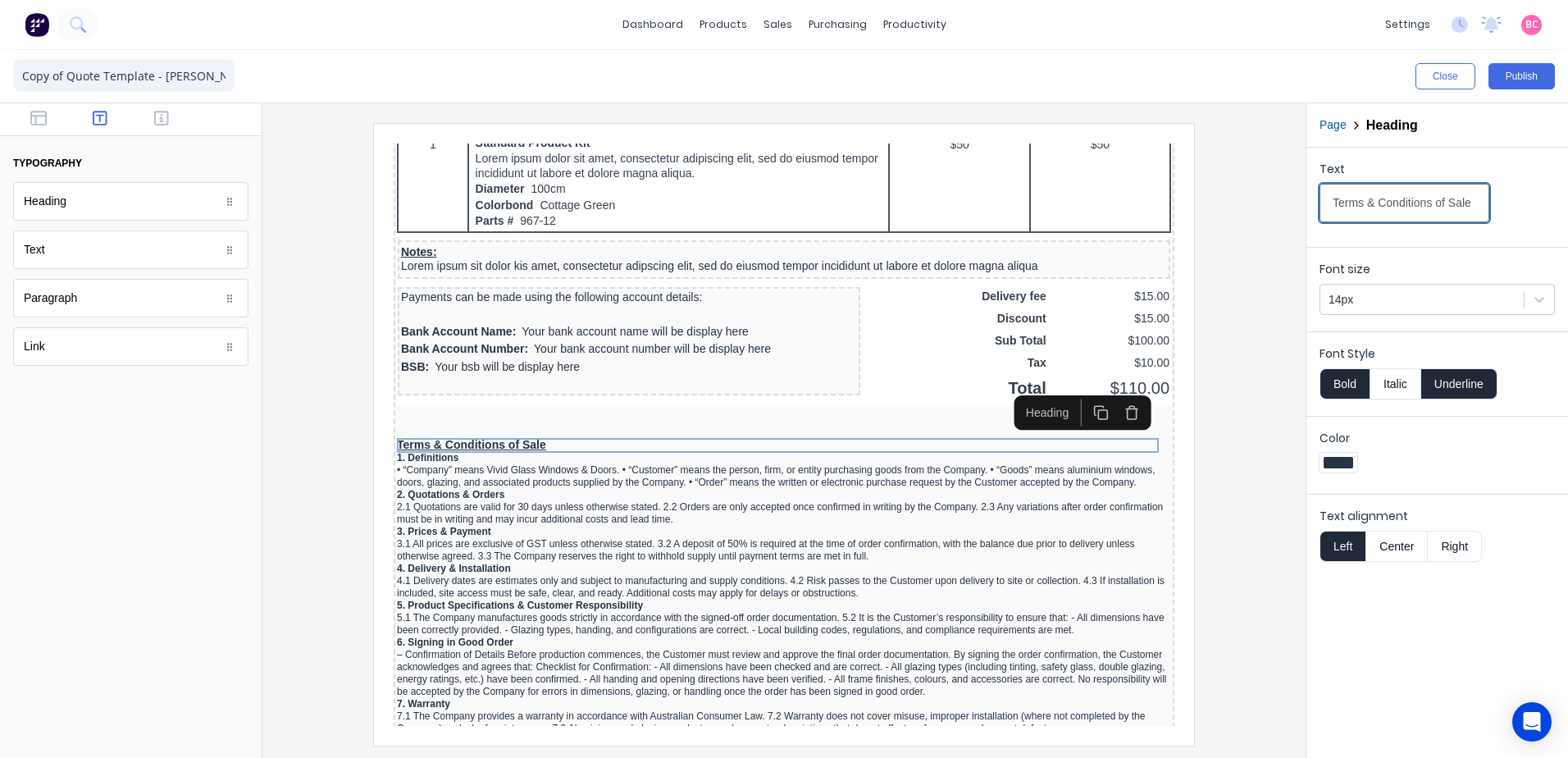
click at [1470, 207] on input "Terms & Conditions of Sale" at bounding box center [1404, 203] width 170 height 38
click at [1436, 206] on input "Terms & Conditions of Sale" at bounding box center [1404, 203] width 170 height 38
click at [30, 122] on button "button" at bounding box center [38, 119] width 51 height 20
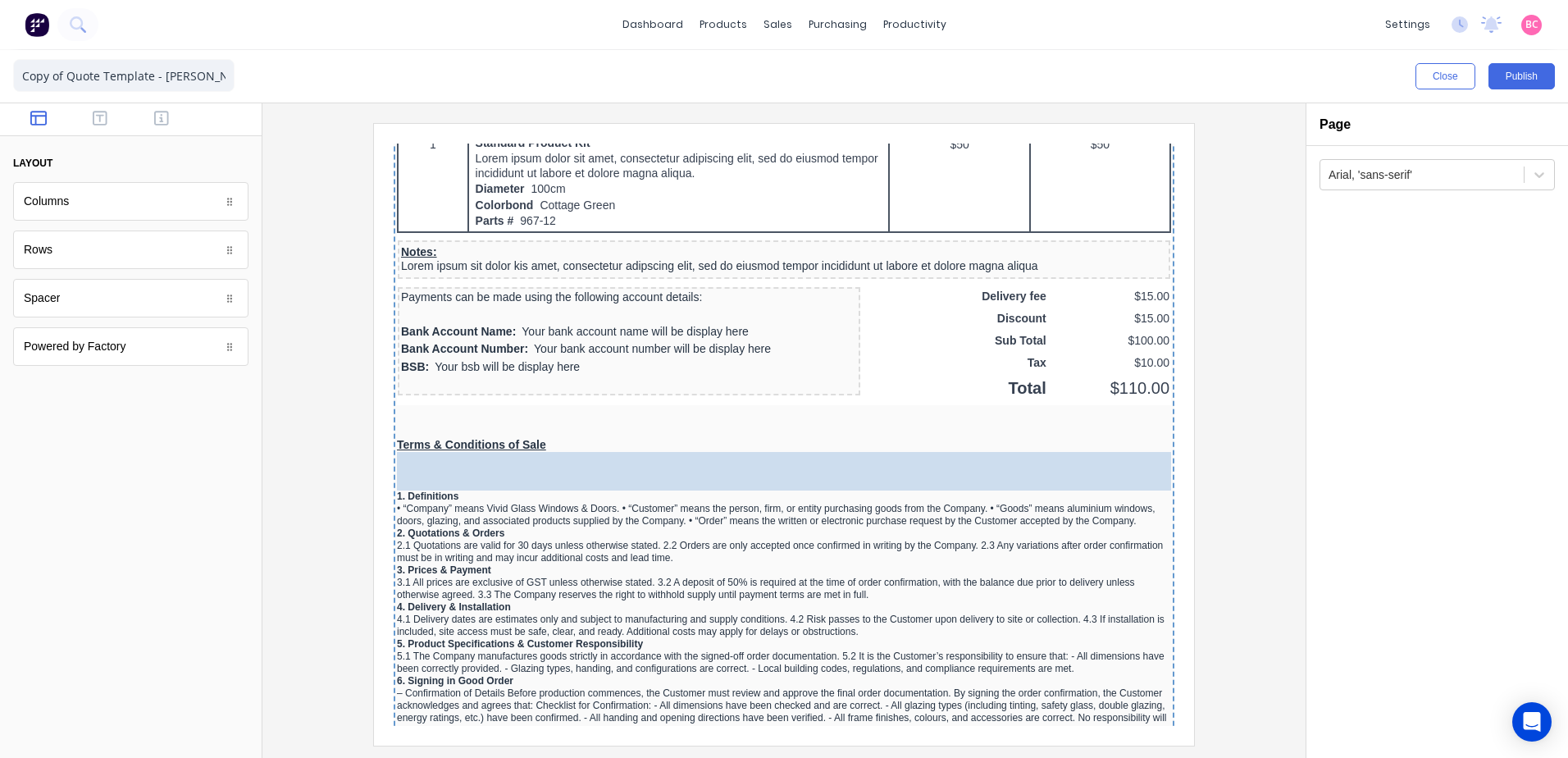
drag, startPoint x: 104, startPoint y: 294, endPoint x: 491, endPoint y: 443, distance: 414.7
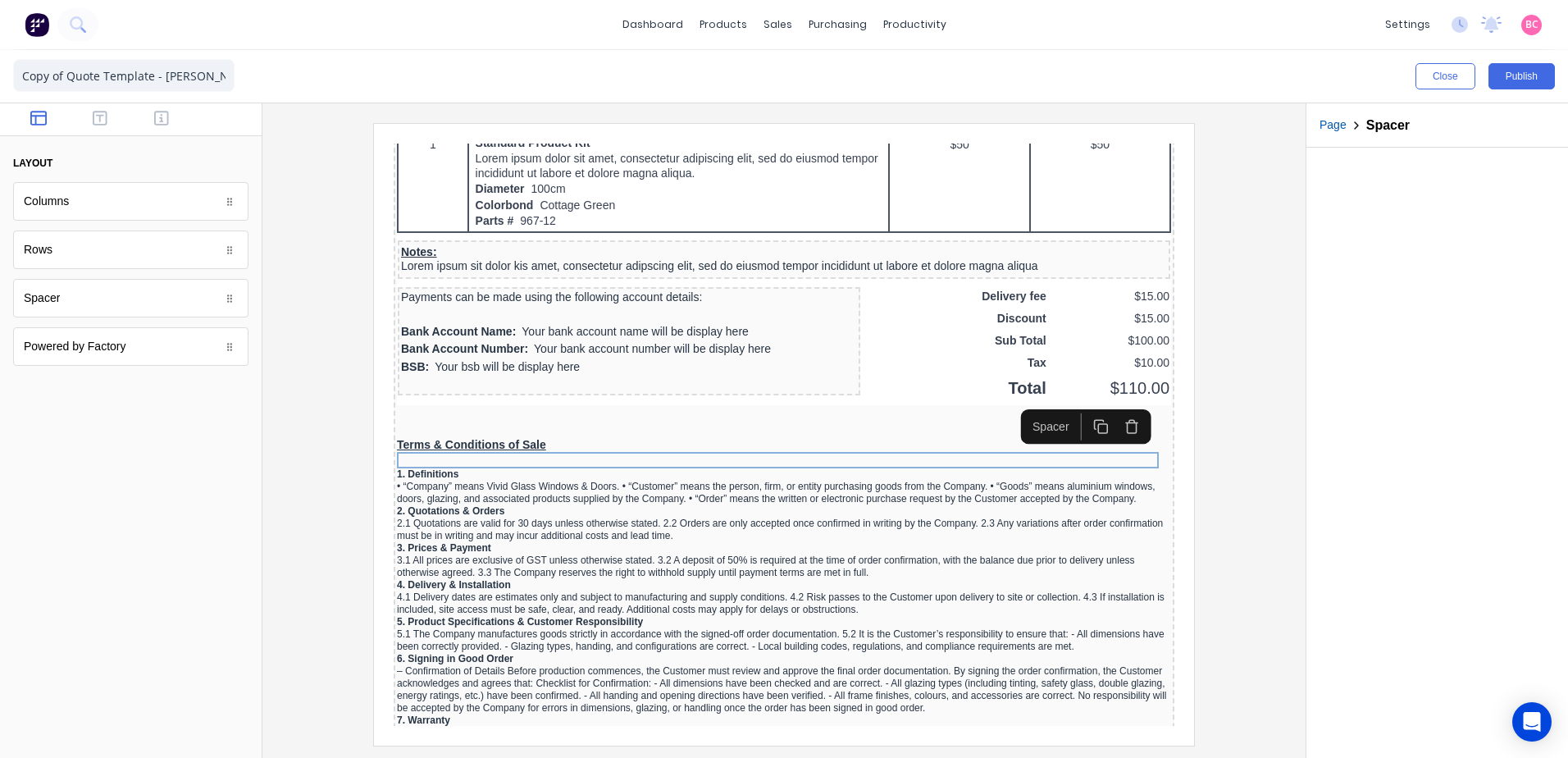
click at [214, 538] on div at bounding box center [131, 573] width 261 height 369
click at [355, 499] on div at bounding box center [783, 434] width 1017 height 622
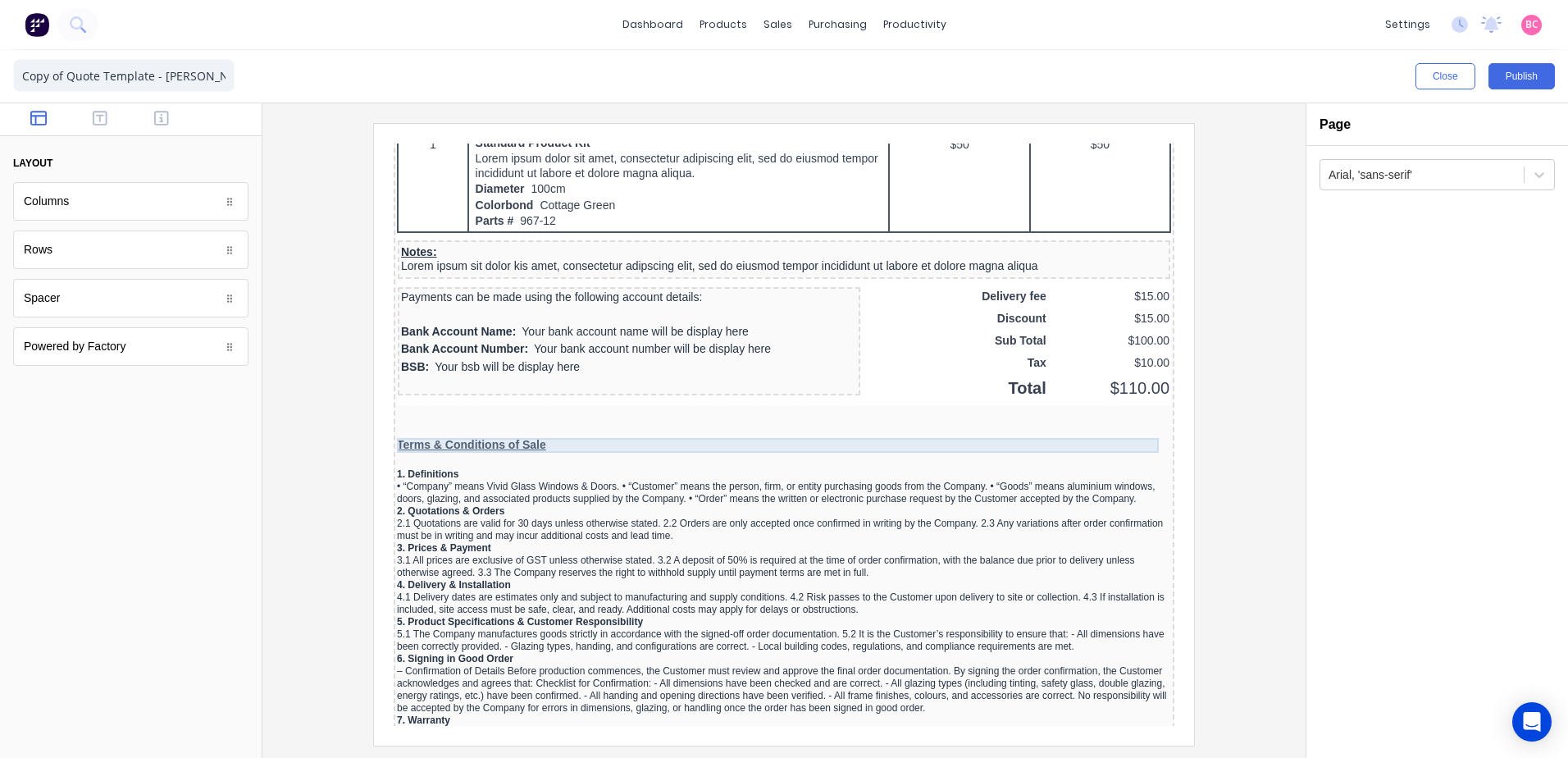
click at [501, 423] on div "Terms & Conditions of Sale" at bounding box center [764, 425] width 774 height 15
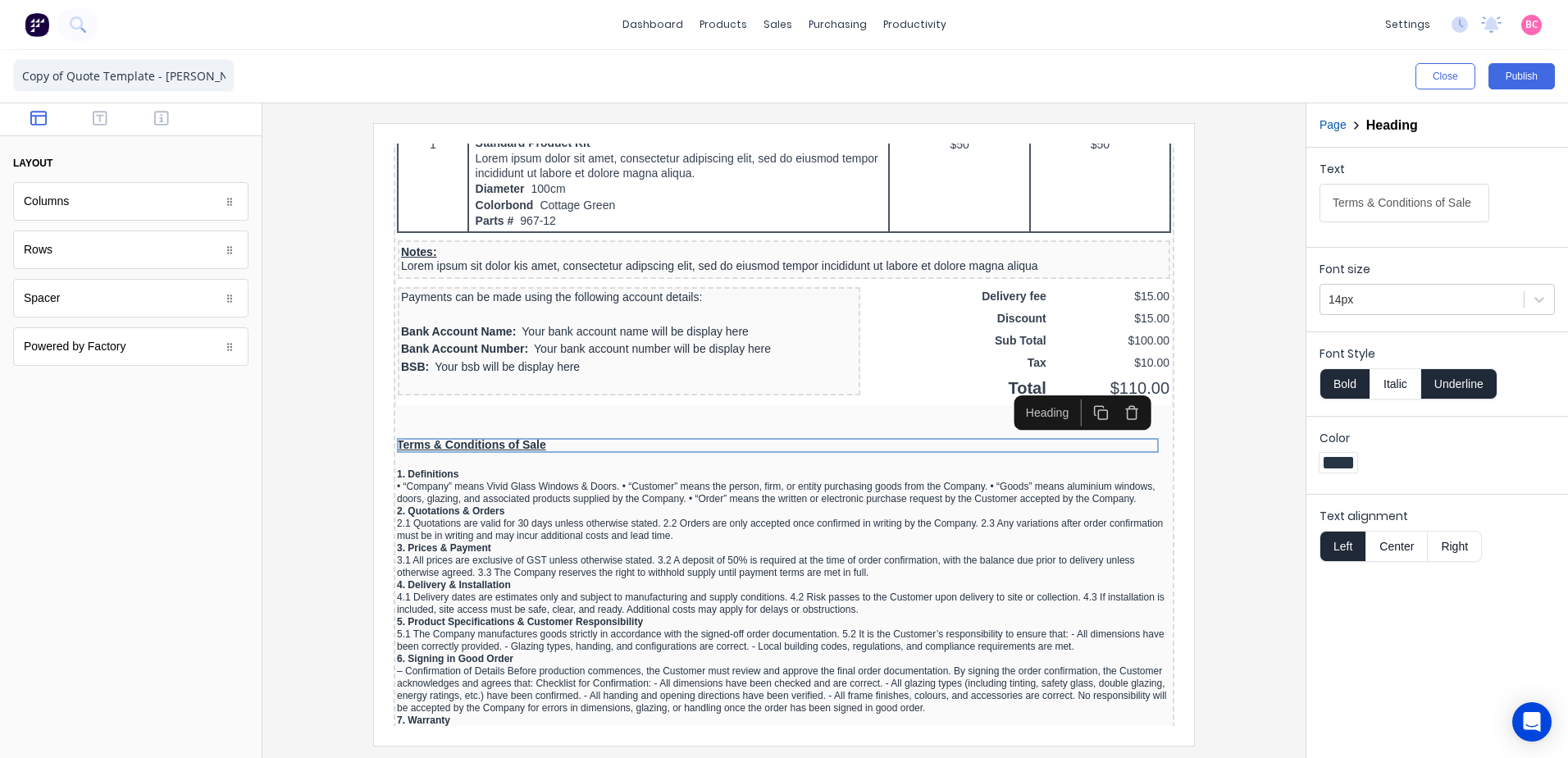
click at [1409, 554] on button "Center" at bounding box center [1396, 546] width 63 height 31
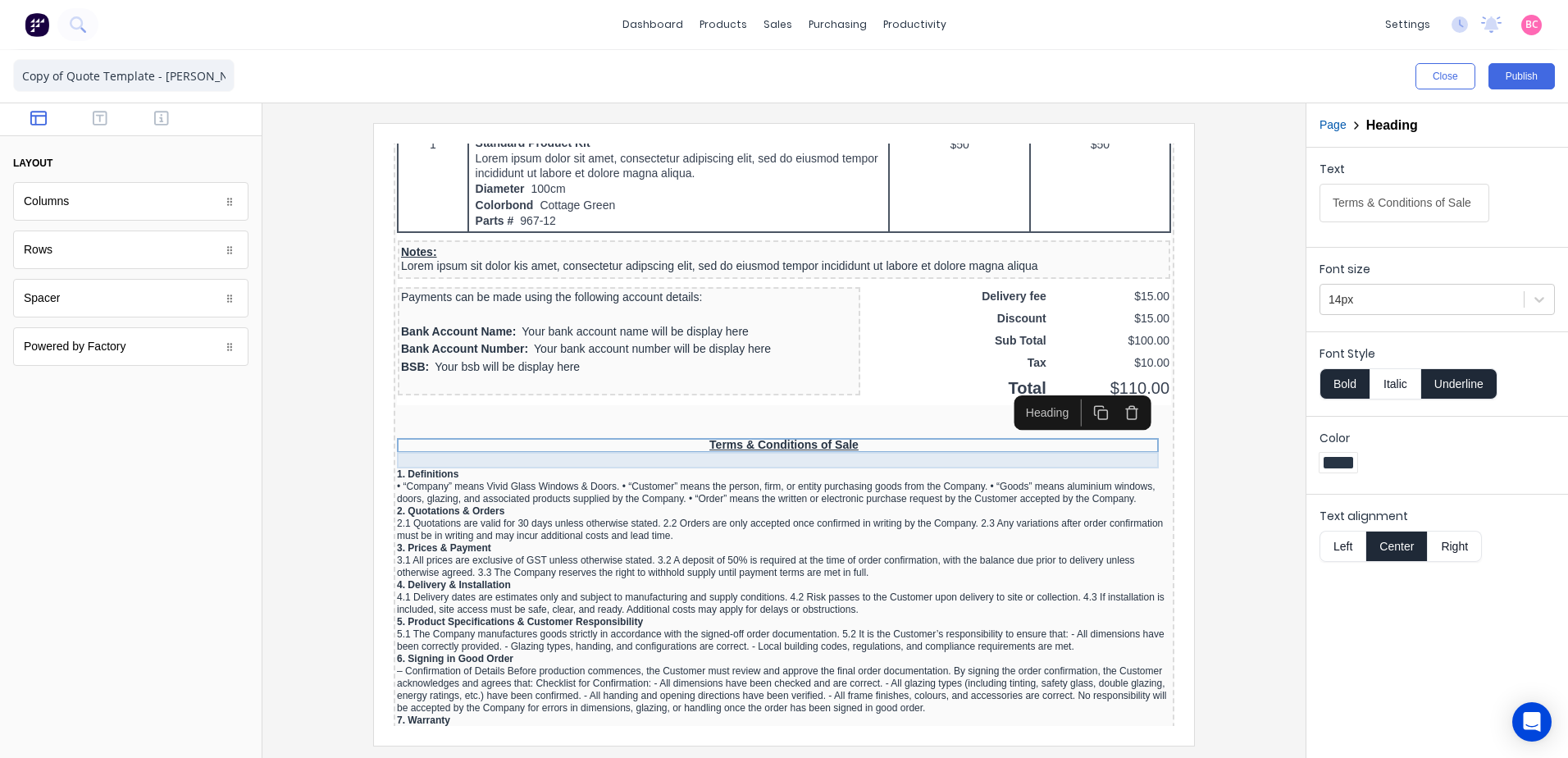
click at [441, 442] on div at bounding box center [764, 440] width 774 height 17
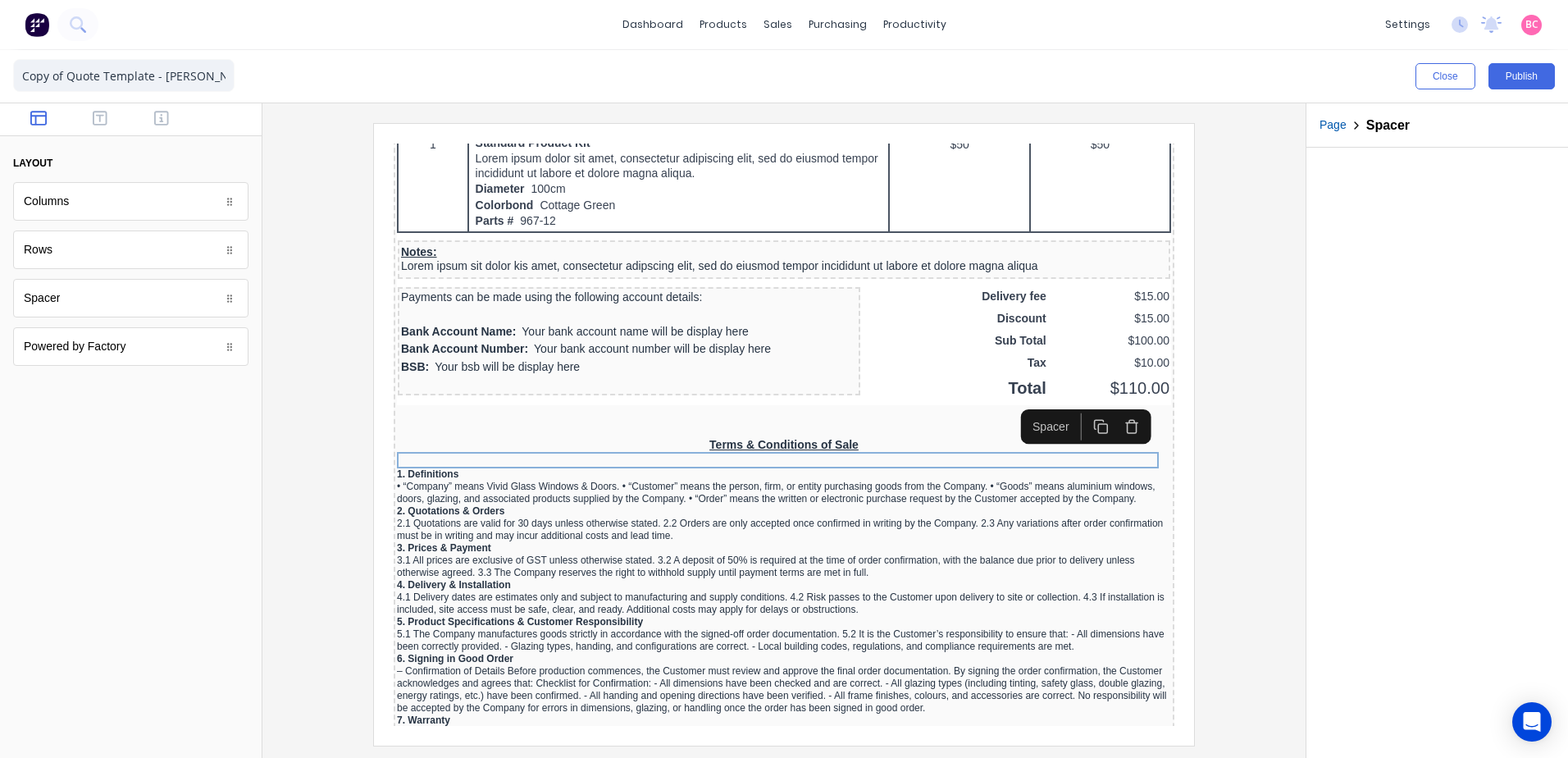
click at [1119, 413] on icon "button" at bounding box center [1112, 407] width 16 height 16
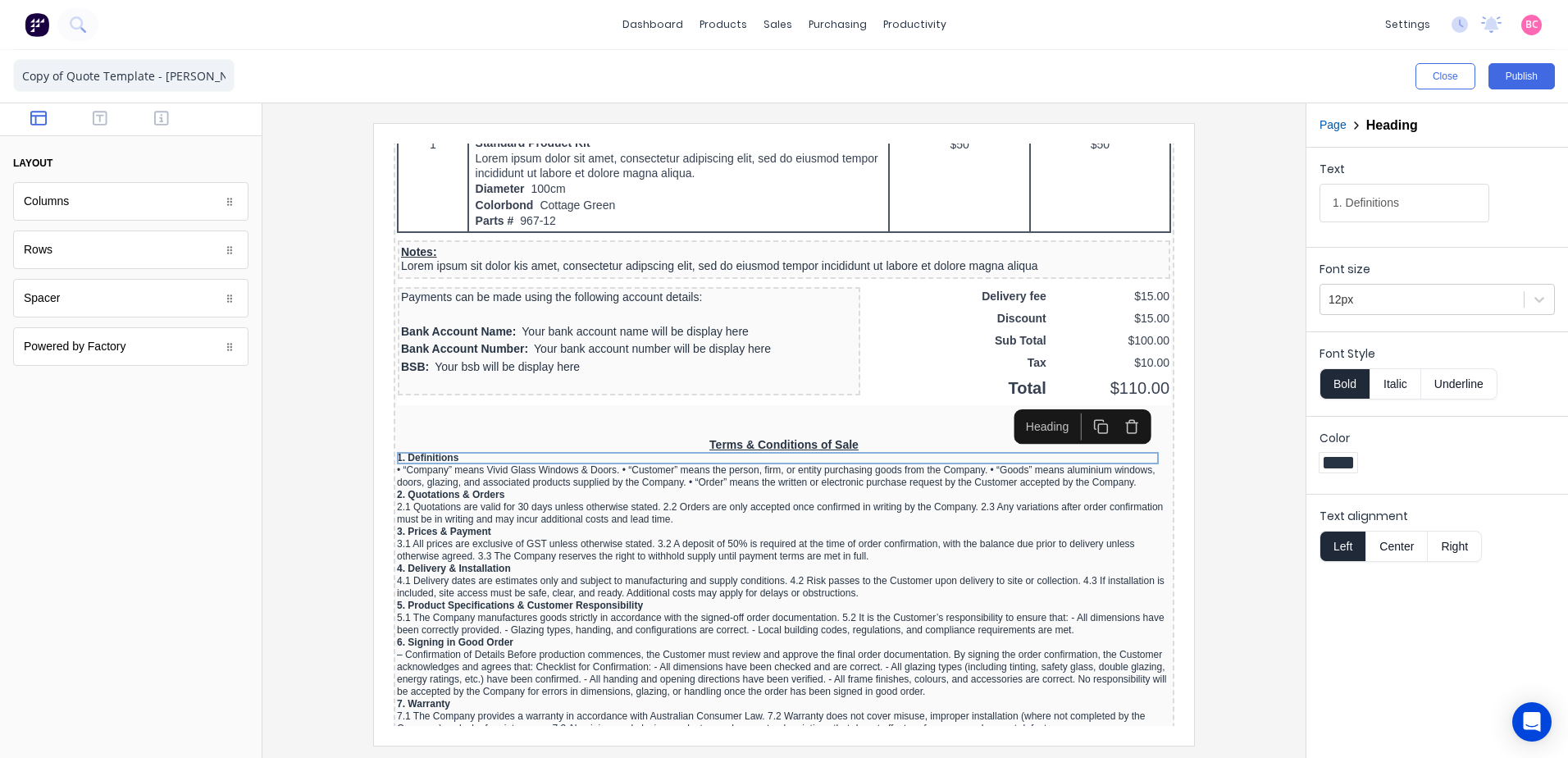
click at [203, 516] on div at bounding box center [131, 573] width 261 height 369
click at [295, 504] on div at bounding box center [783, 434] width 1017 height 622
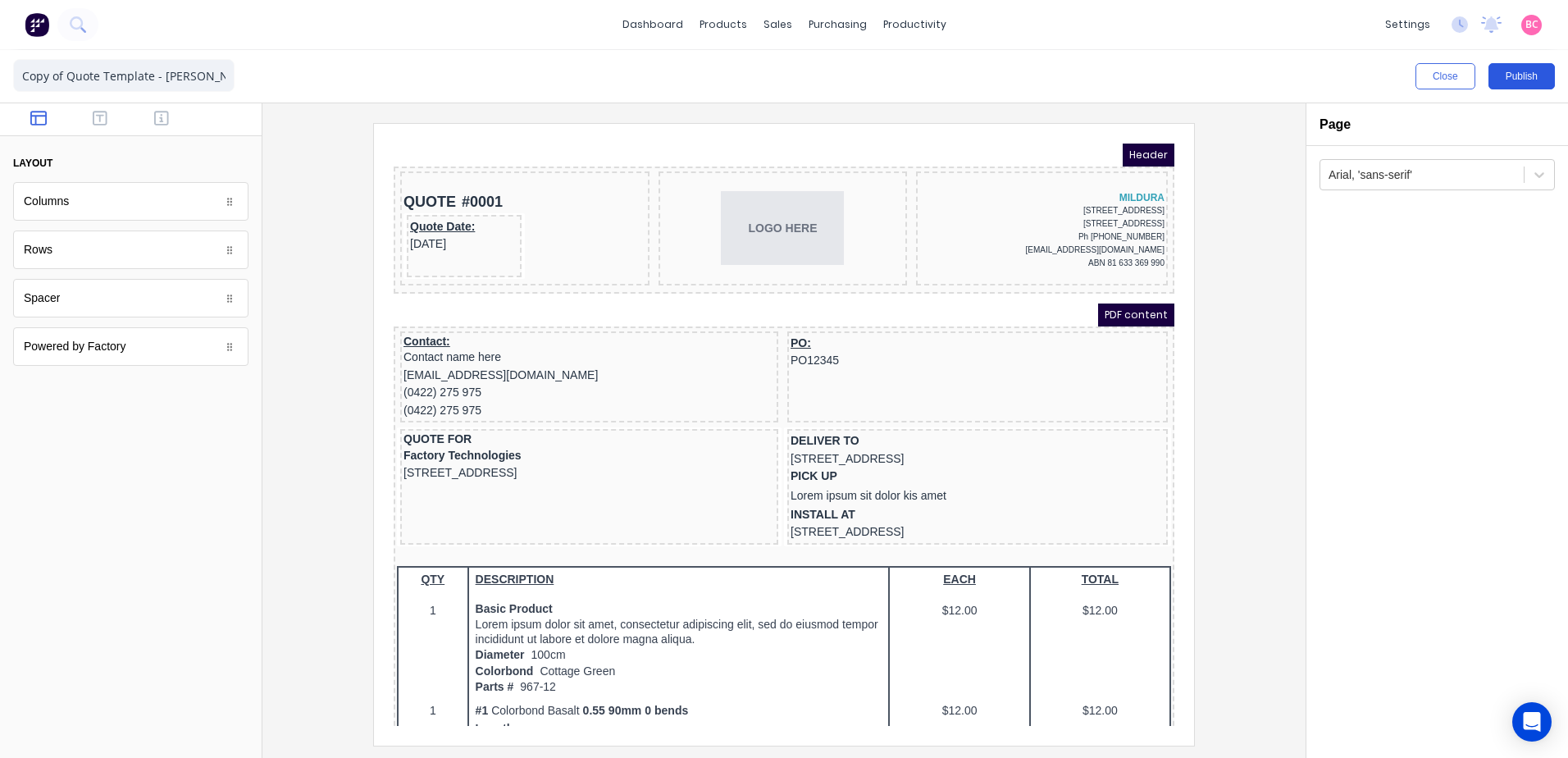
click at [1514, 85] on button "Publish" at bounding box center [1522, 76] width 66 height 26
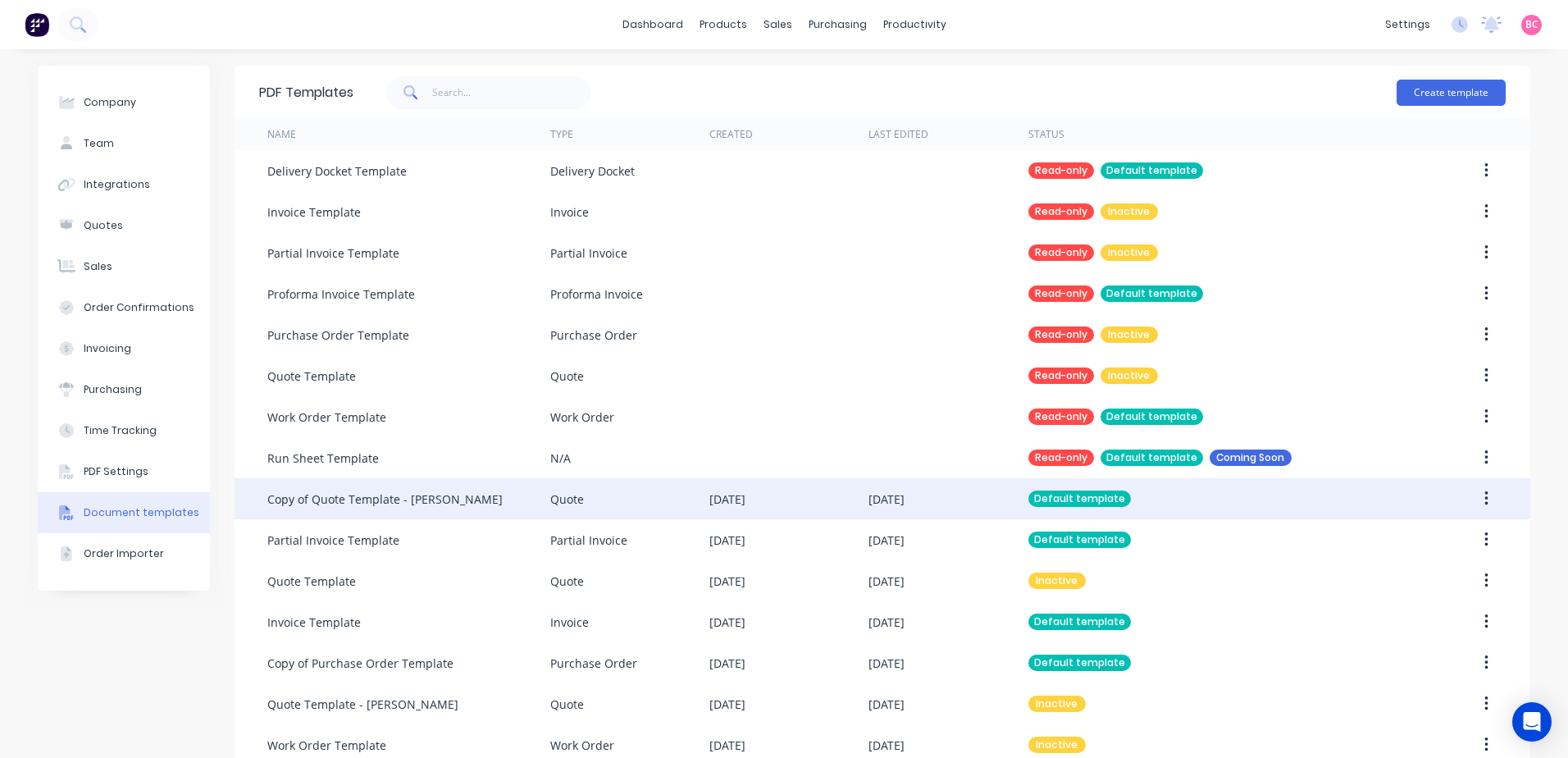
click at [1035, 510] on div "Default template" at bounding box center [1214, 498] width 371 height 41
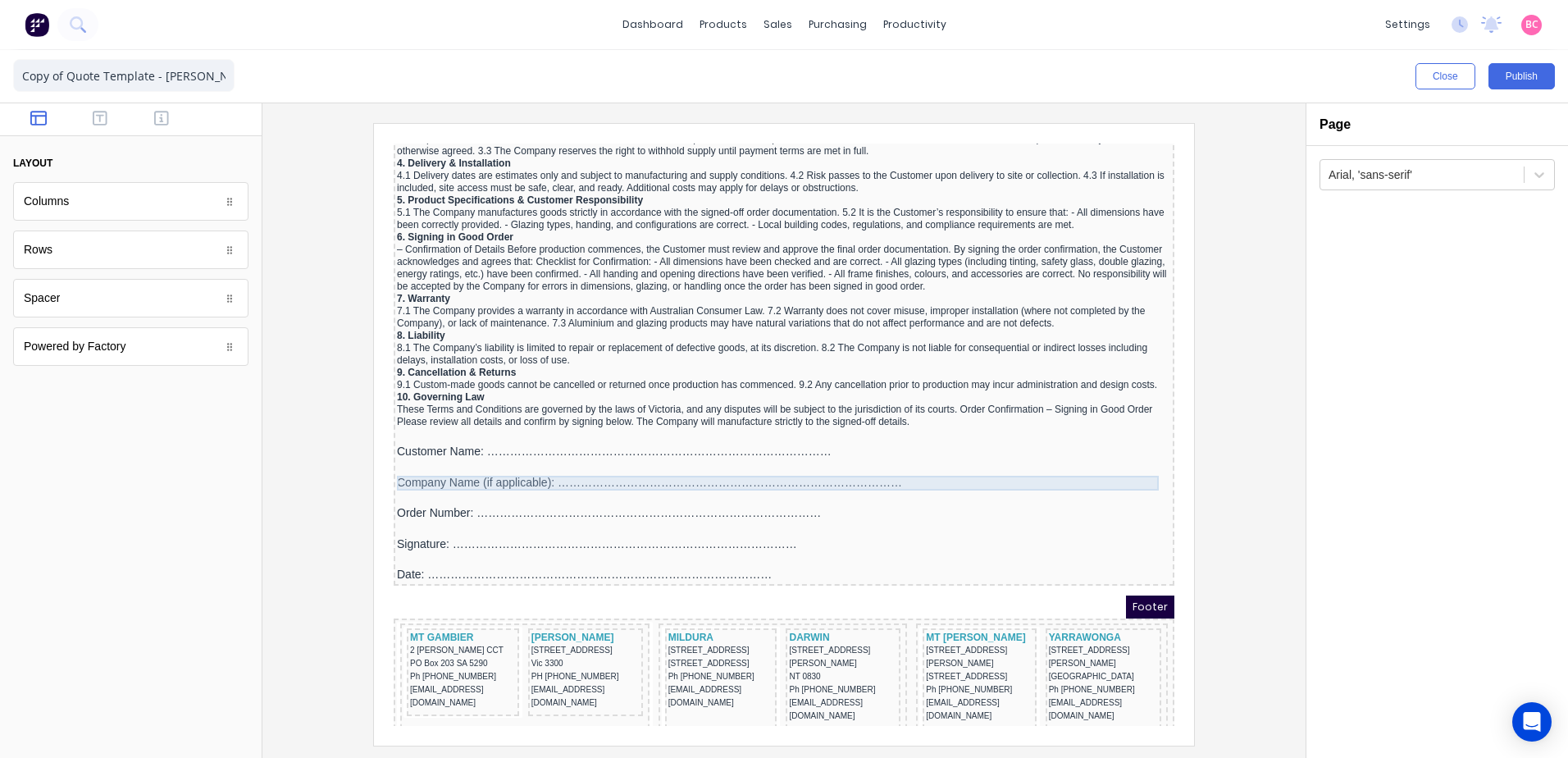
scroll to position [1472, 0]
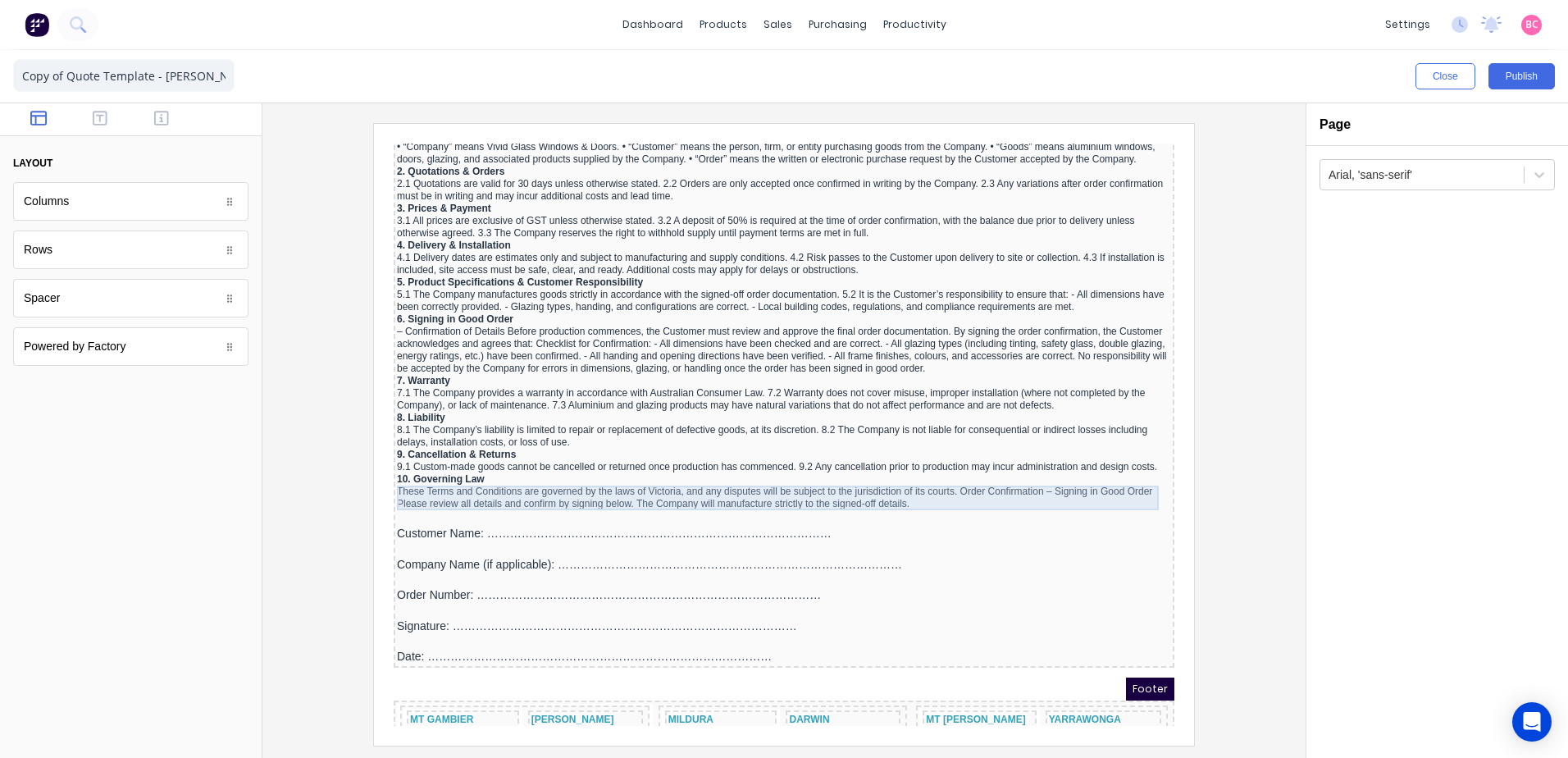
click at [945, 473] on div "These Terms and Conditions are governed by the laws of Victoria, and any disput…" at bounding box center [764, 478] width 774 height 24
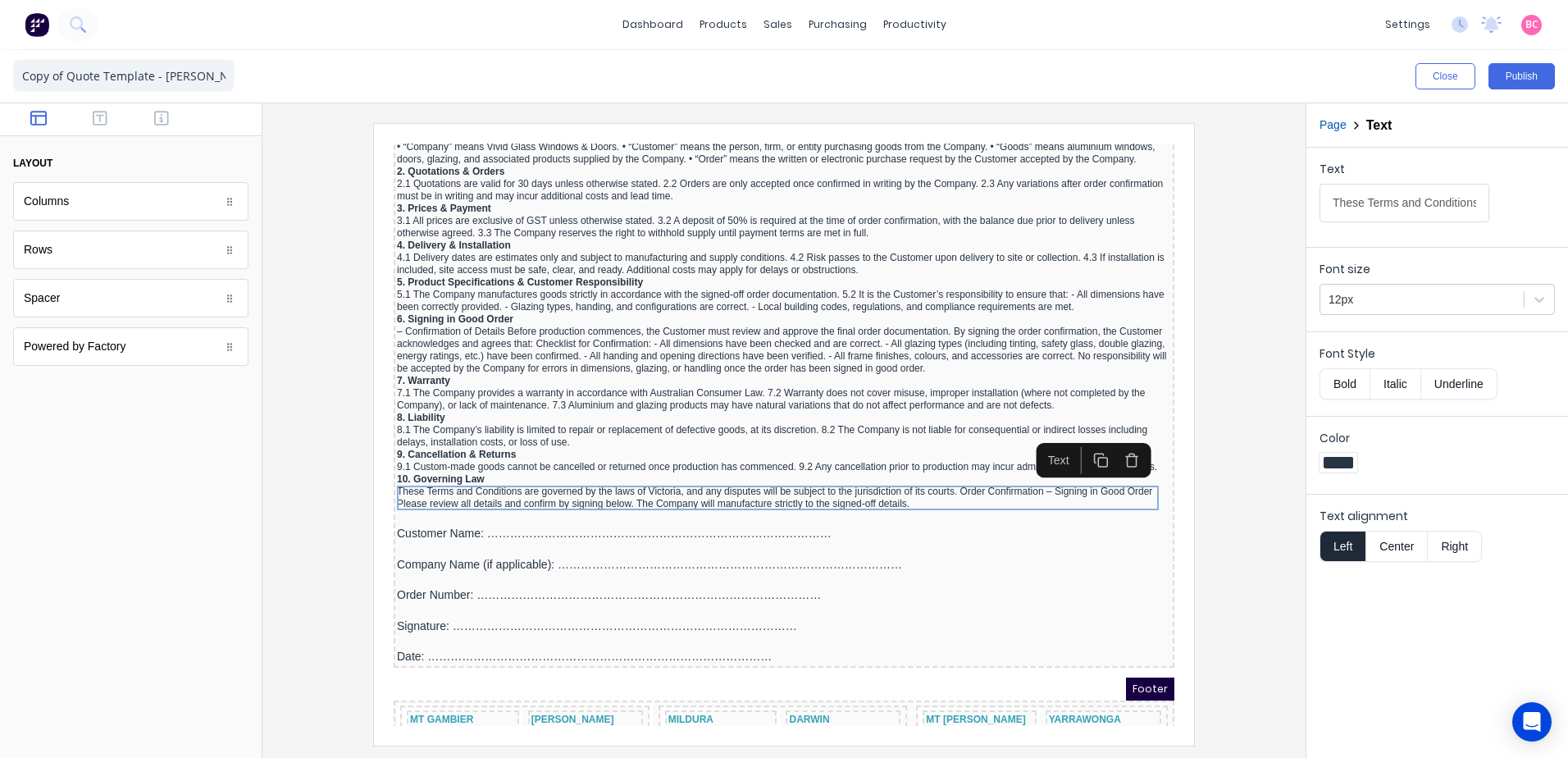
click at [93, 130] on div at bounding box center [131, 120] width 261 height 33
click at [125, 113] on button "button" at bounding box center [100, 119] width 51 height 20
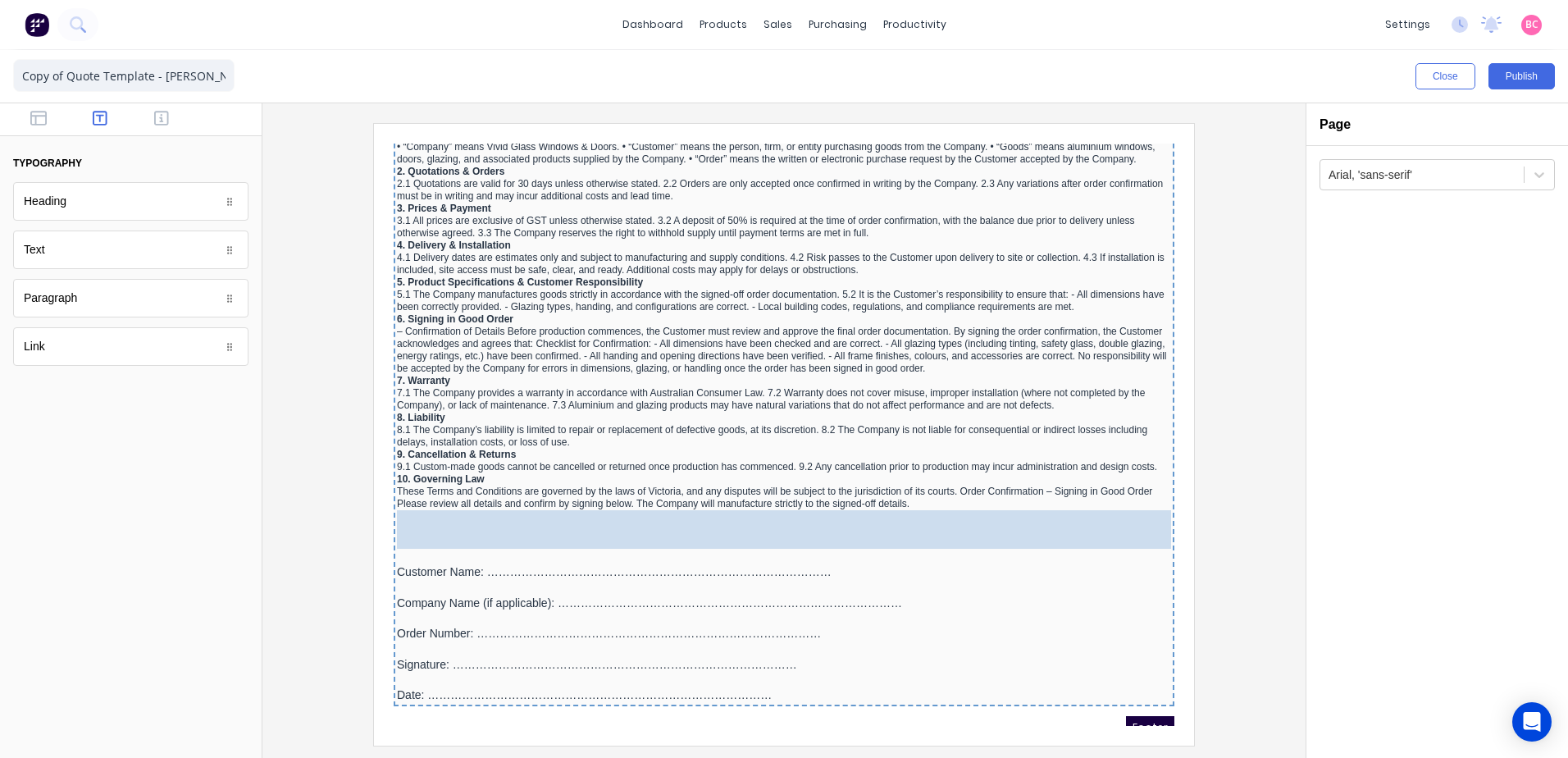
drag, startPoint x: 98, startPoint y: 251, endPoint x: 509, endPoint y: 507, distance: 484.2
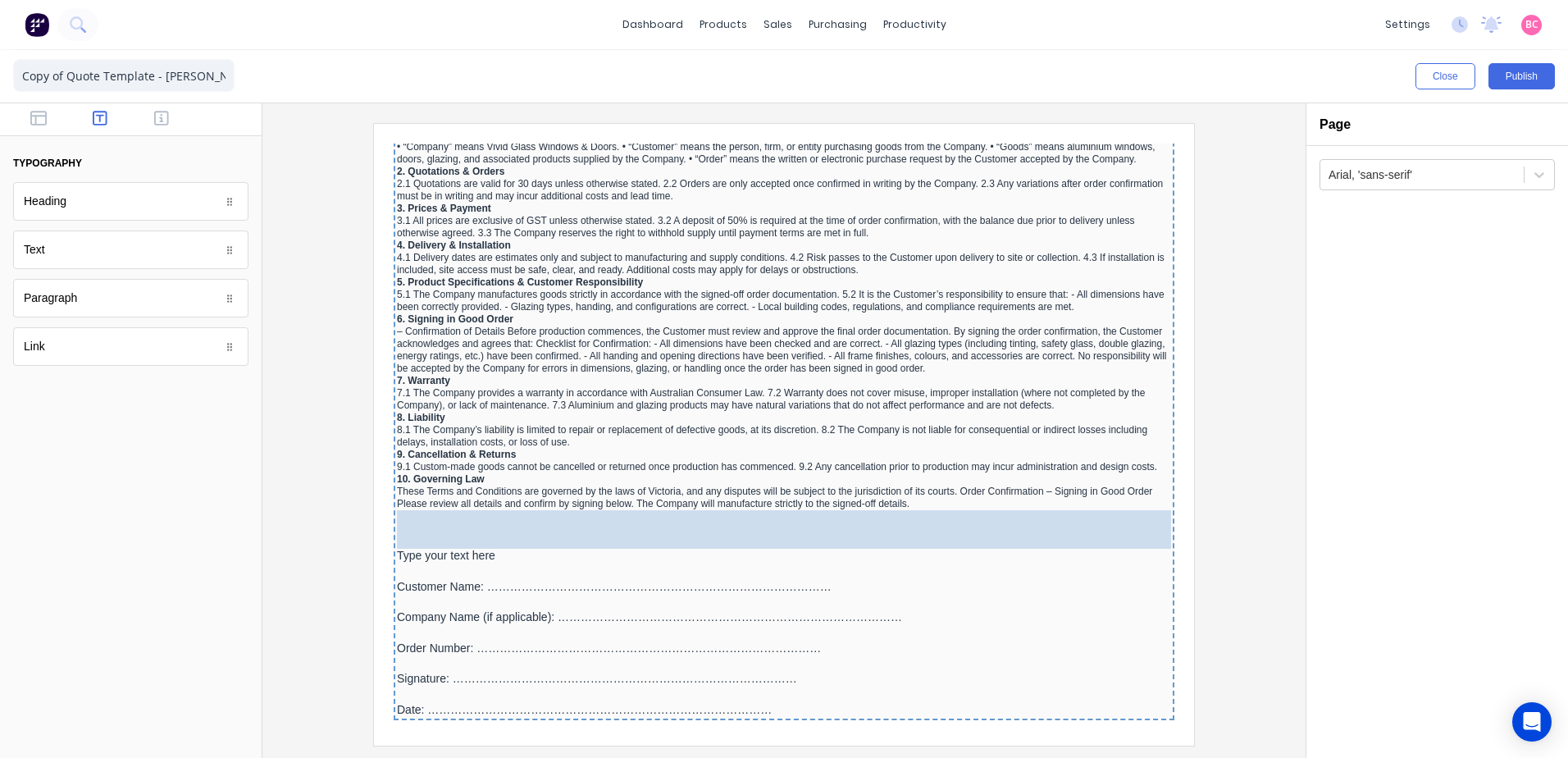
drag, startPoint x: 83, startPoint y: 211, endPoint x: 98, endPoint y: 372, distance: 161.7
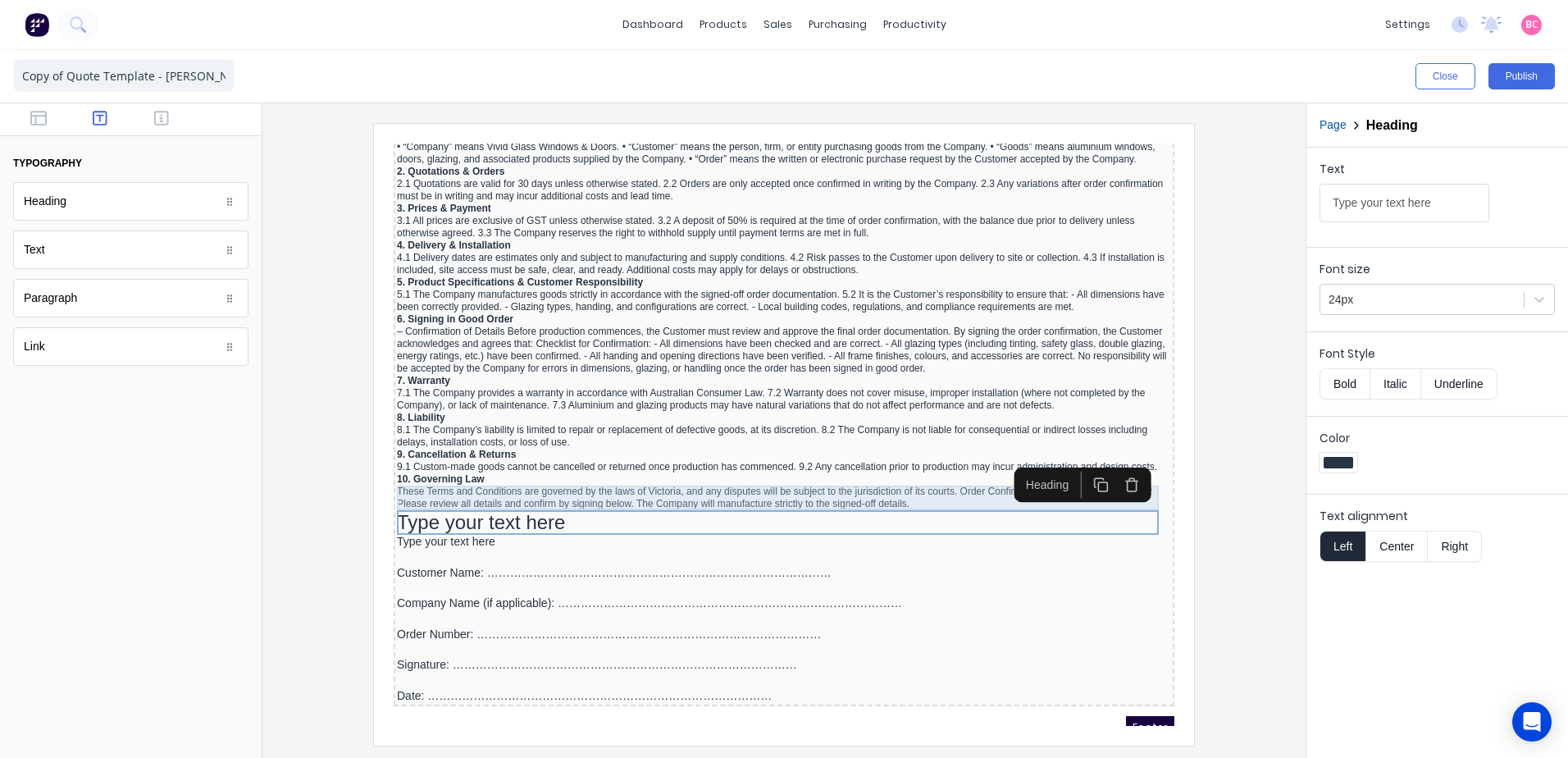
click at [882, 475] on div "These Terms and Conditions are governed by the laws of Victoria, and any disput…" at bounding box center [764, 478] width 774 height 24
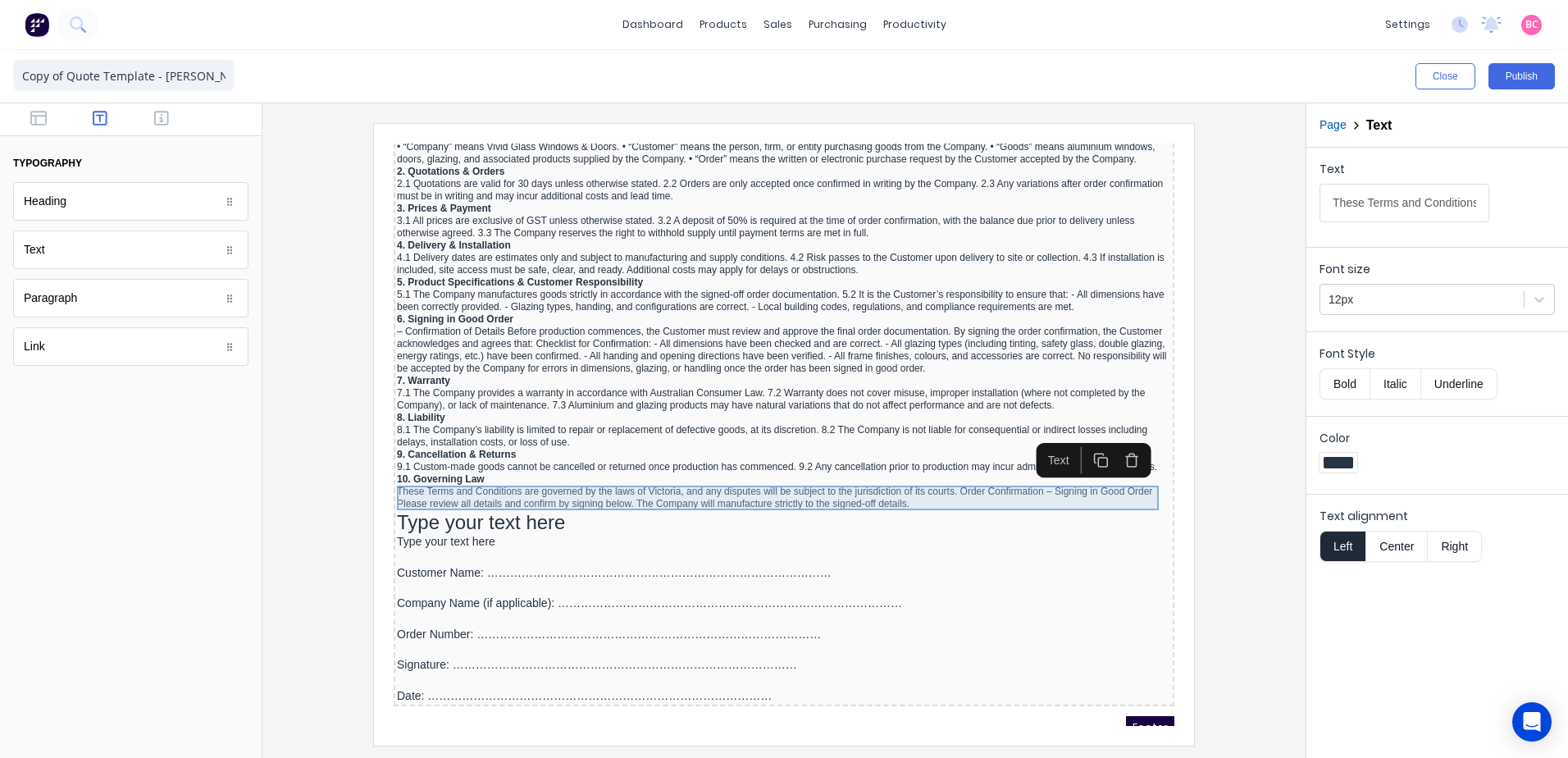
click at [969, 475] on div "These Terms and Conditions are governed by the laws of Victoria, and any disput…" at bounding box center [764, 478] width 774 height 24
click at [1380, 211] on input "These Terms and Conditions are governed by the laws of Victoria, and any disput…" at bounding box center [1404, 203] width 170 height 38
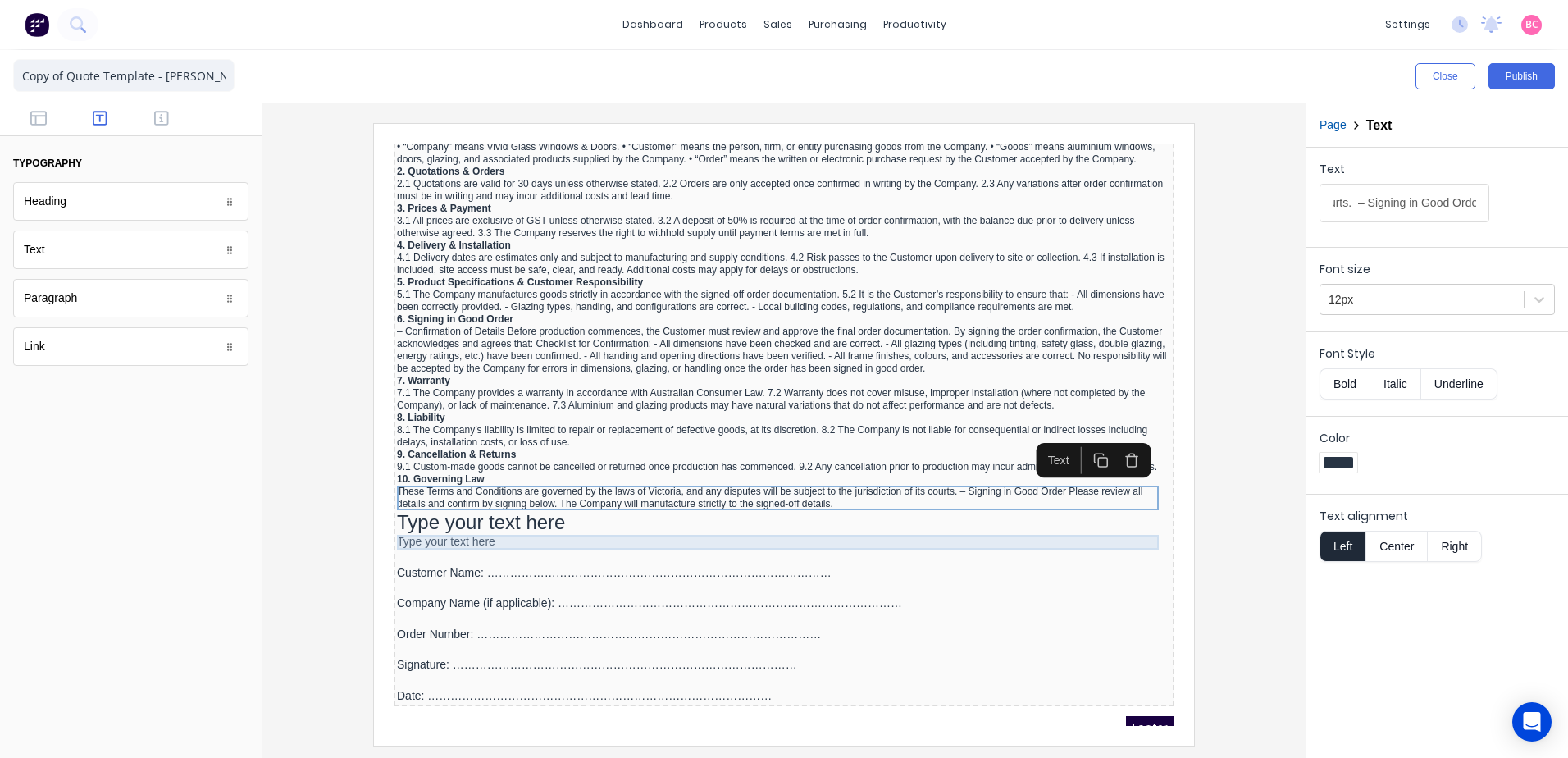
type input "These Terms and Conditions are governed by the laws of Victoria, and any disput…"
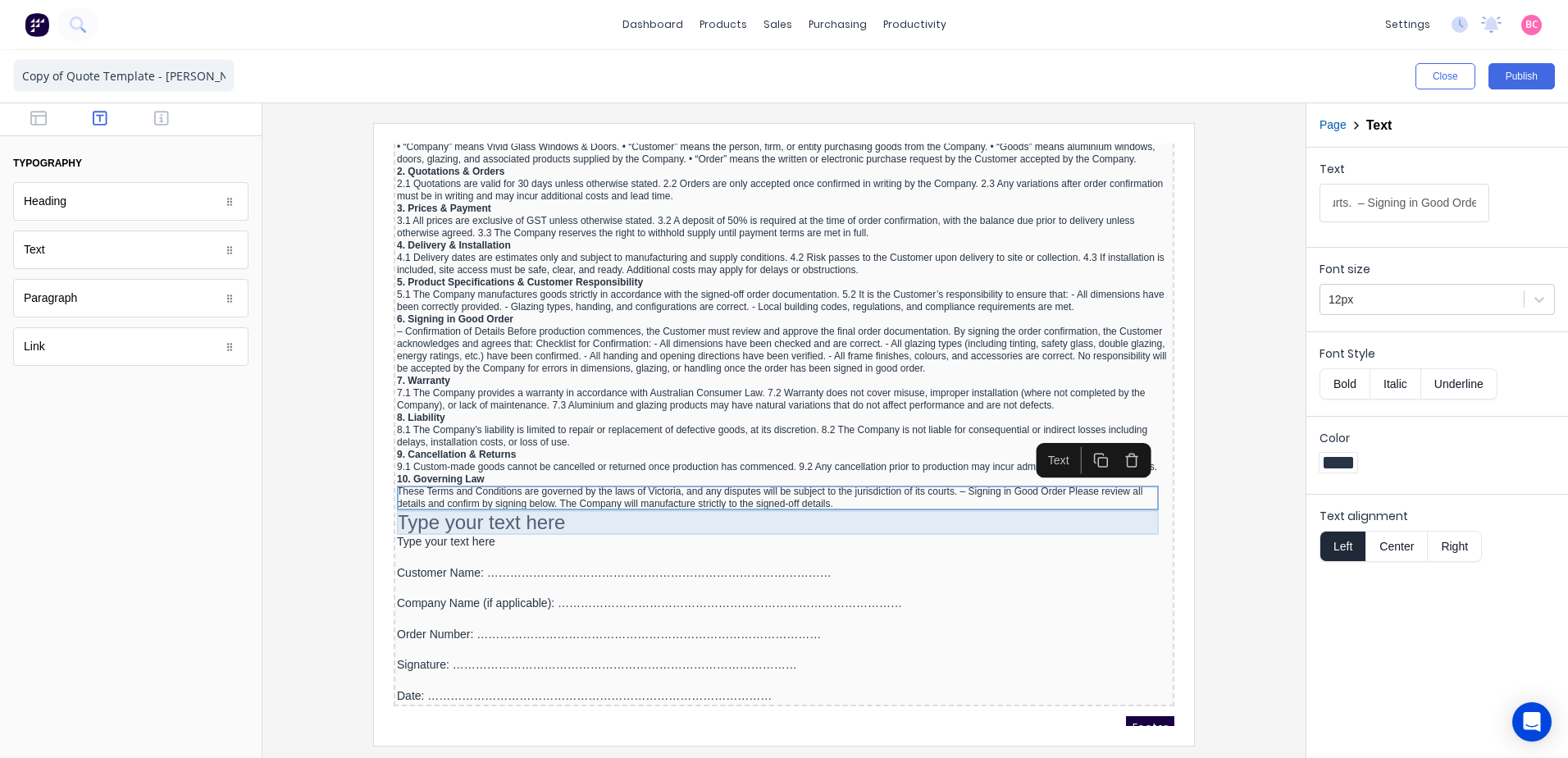
click at [445, 506] on div "Type your text here" at bounding box center [764, 503] width 774 height 24
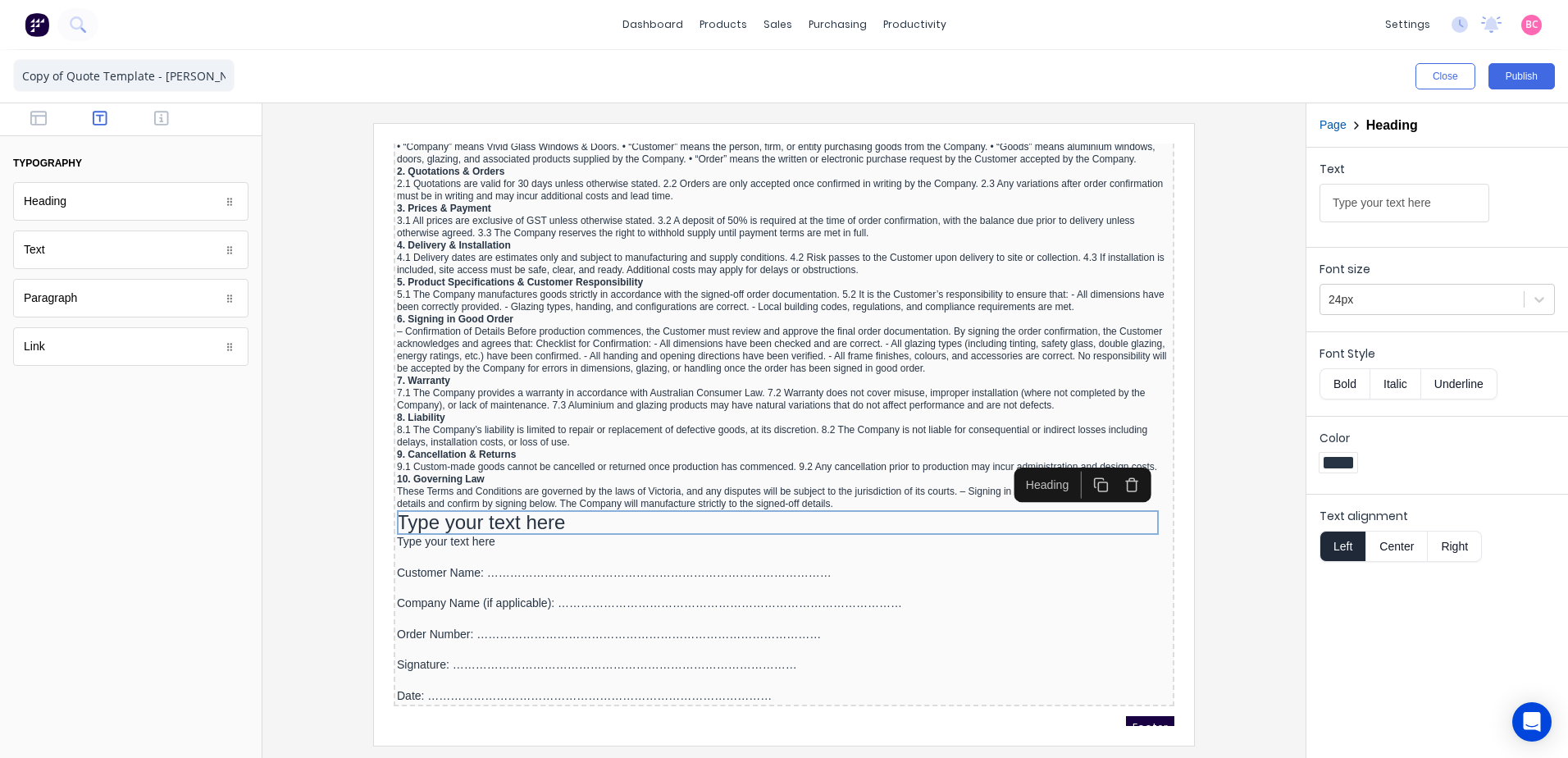
click at [1469, 200] on input "Type your text here" at bounding box center [1404, 203] width 170 height 38
drag, startPoint x: 1817, startPoint y: 327, endPoint x: 756, endPoint y: 192, distance: 1069.6
type input "Order Confirmation"
click at [1491, 308] on div at bounding box center [1422, 300] width 187 height 21
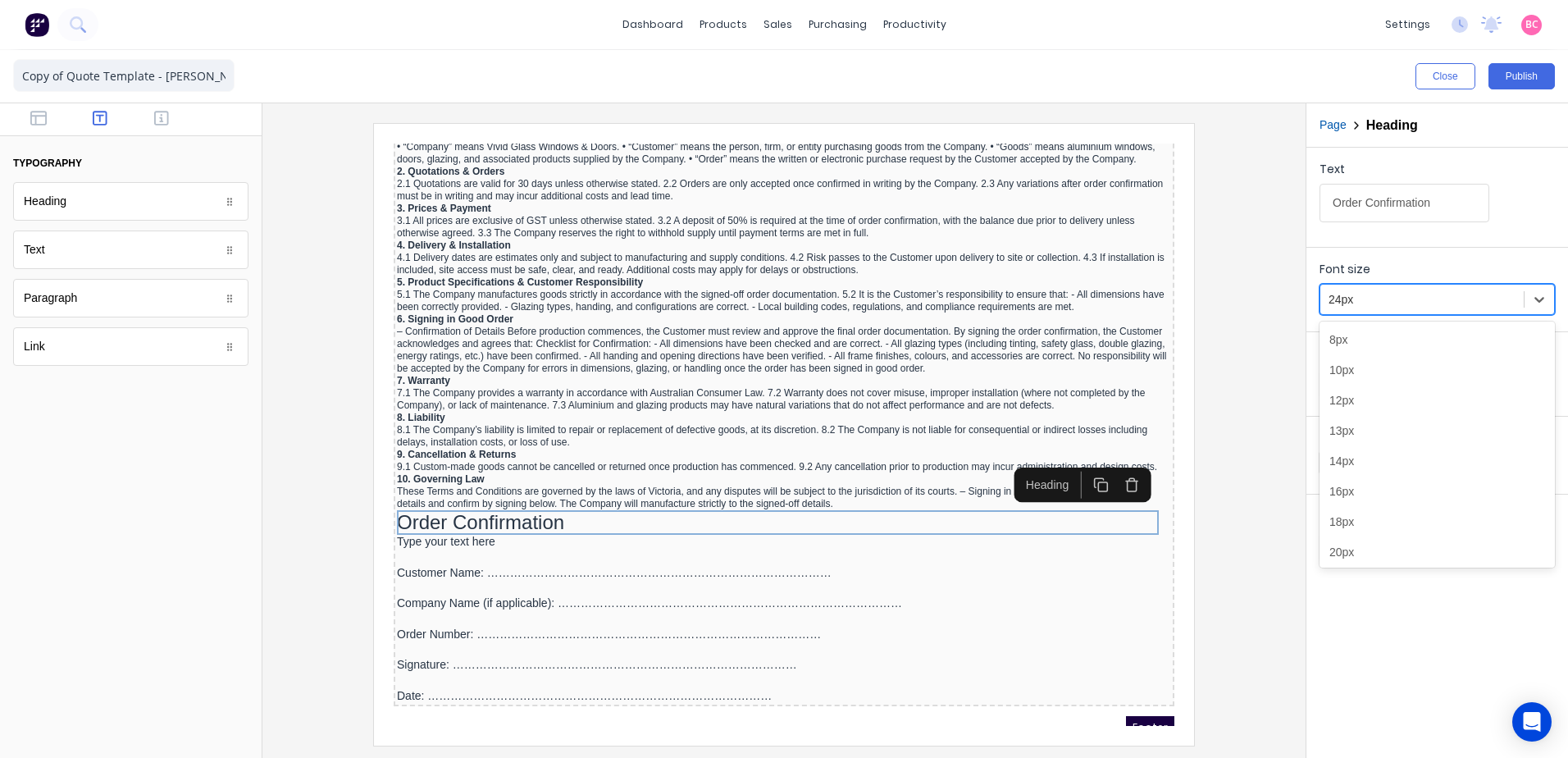
scroll to position [40, 0]
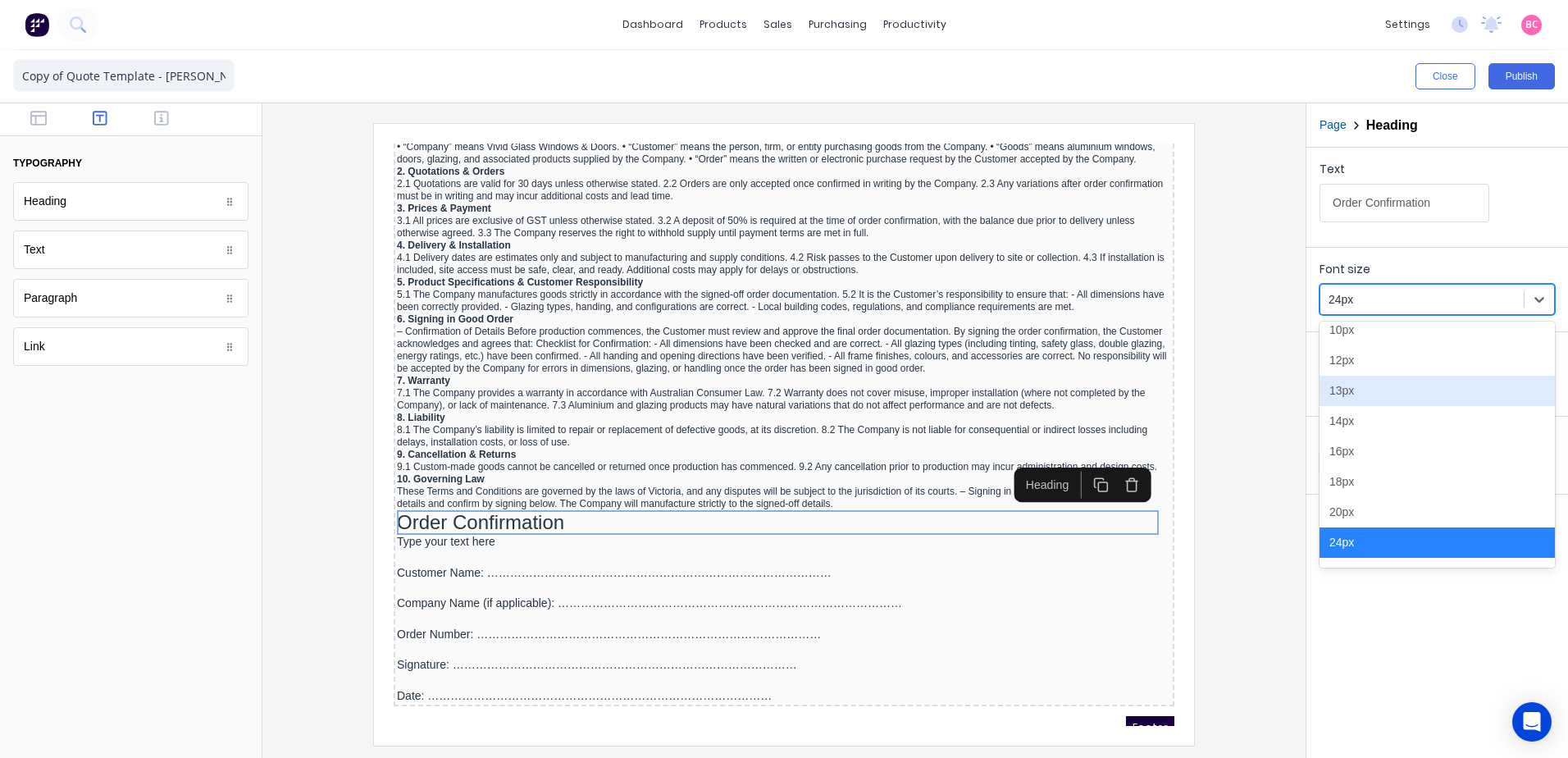
click at [1345, 362] on div "12px" at bounding box center [1437, 360] width 235 height 30
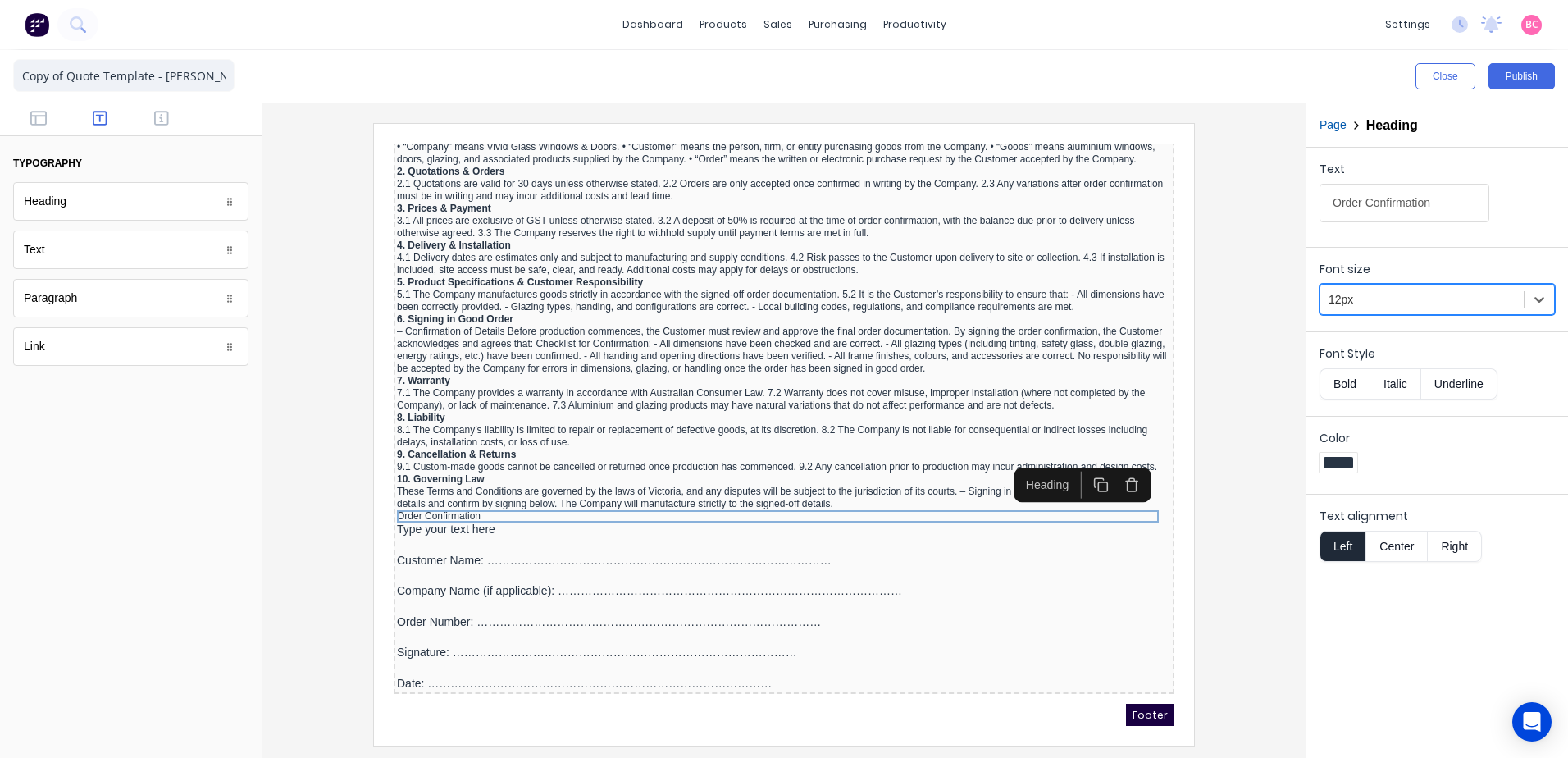
click at [1356, 385] on button "Bold" at bounding box center [1344, 384] width 50 height 31
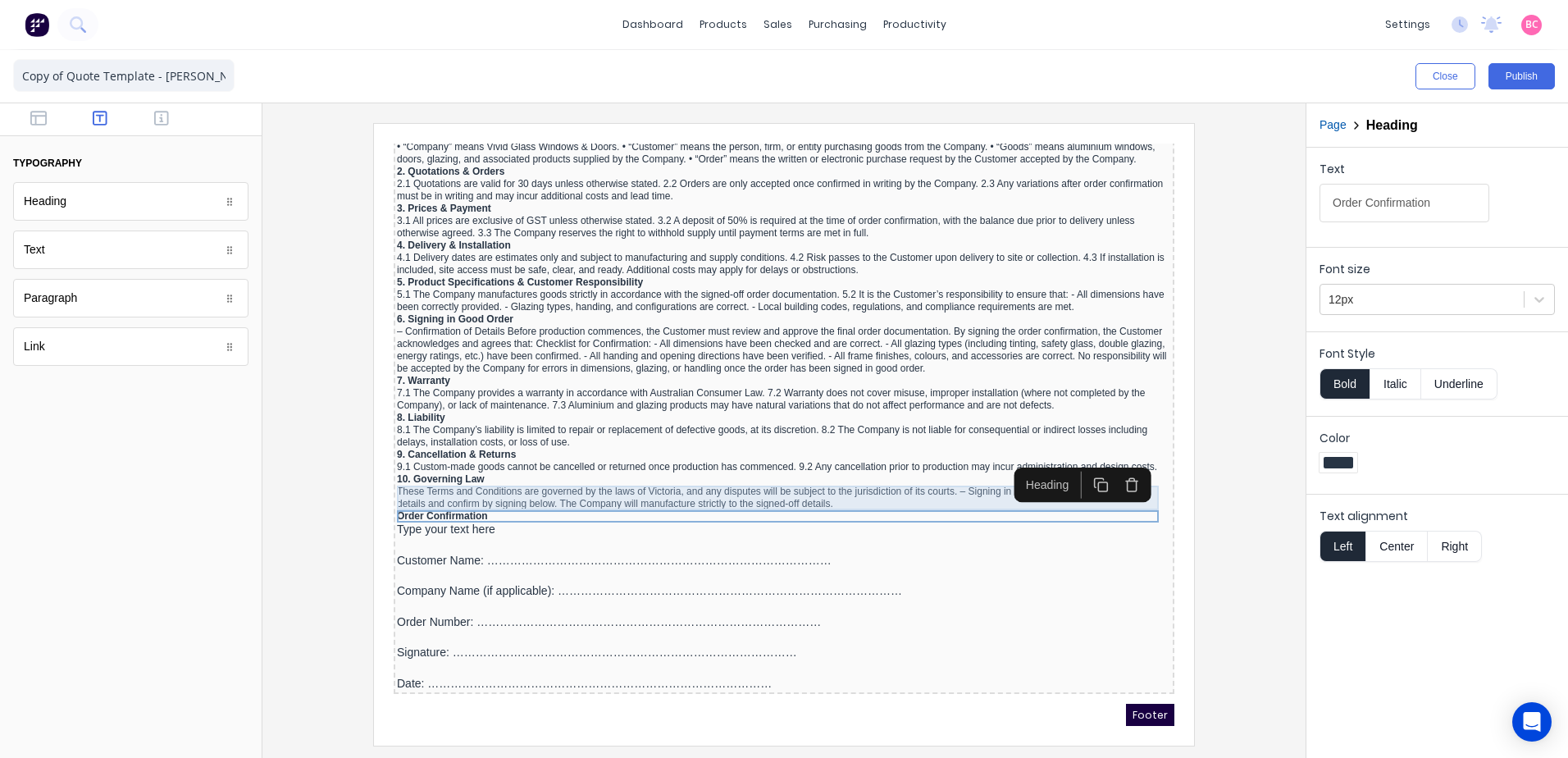
click at [929, 470] on div "These Terms and Conditions are governed by the laws of Victoria, and any disput…" at bounding box center [764, 478] width 774 height 24
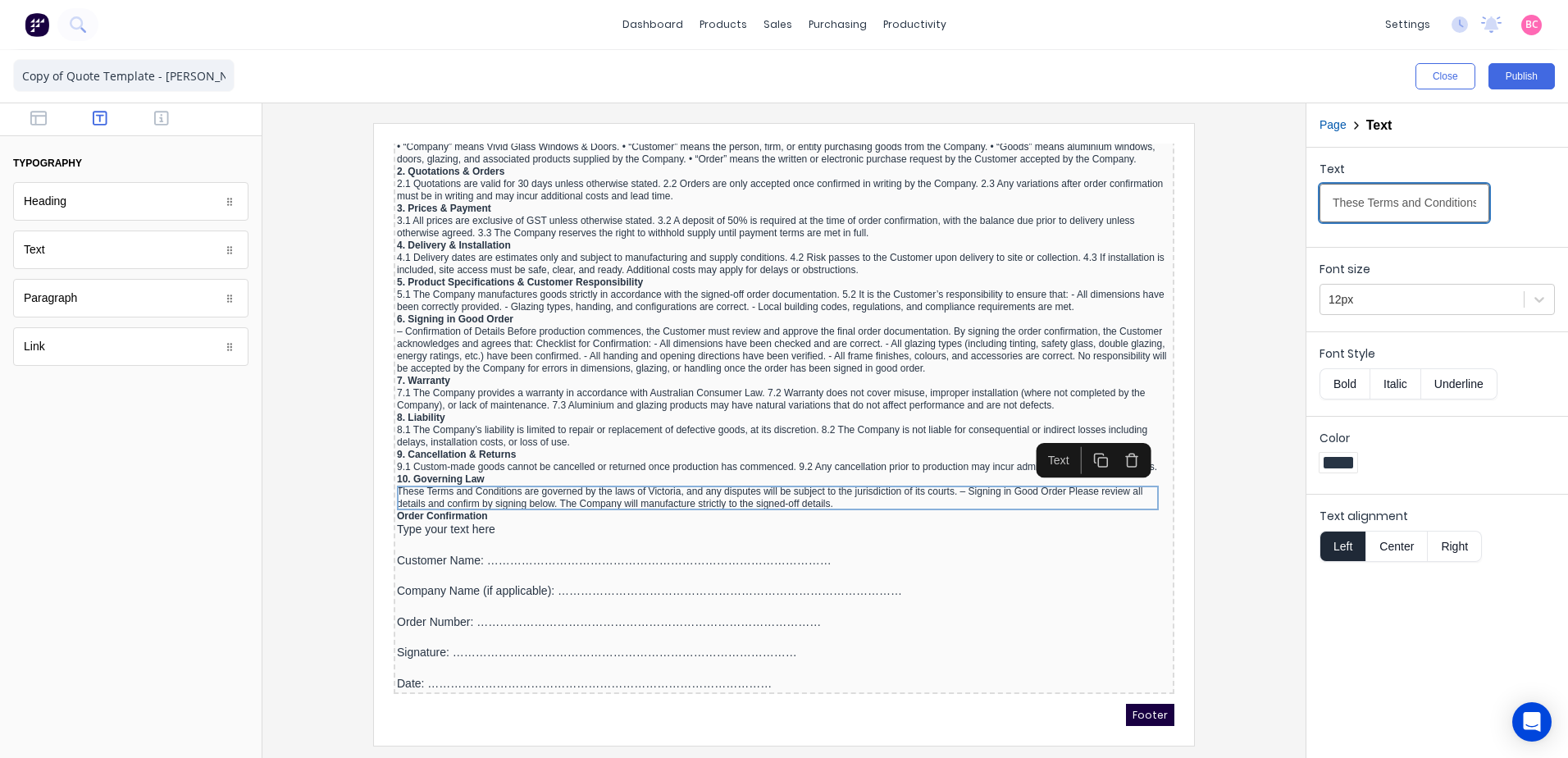
click at [1450, 200] on input "These Terms and Conditions are governed by the laws of Victoria, and any disput…" at bounding box center [1404, 203] width 170 height 38
drag, startPoint x: 1382, startPoint y: 205, endPoint x: 1571, endPoint y: 213, distance: 189.2
click at [1567, 213] on html "dashboard products sales purchasing productivity dashboard products Product Cat…" at bounding box center [784, 379] width 1568 height 758
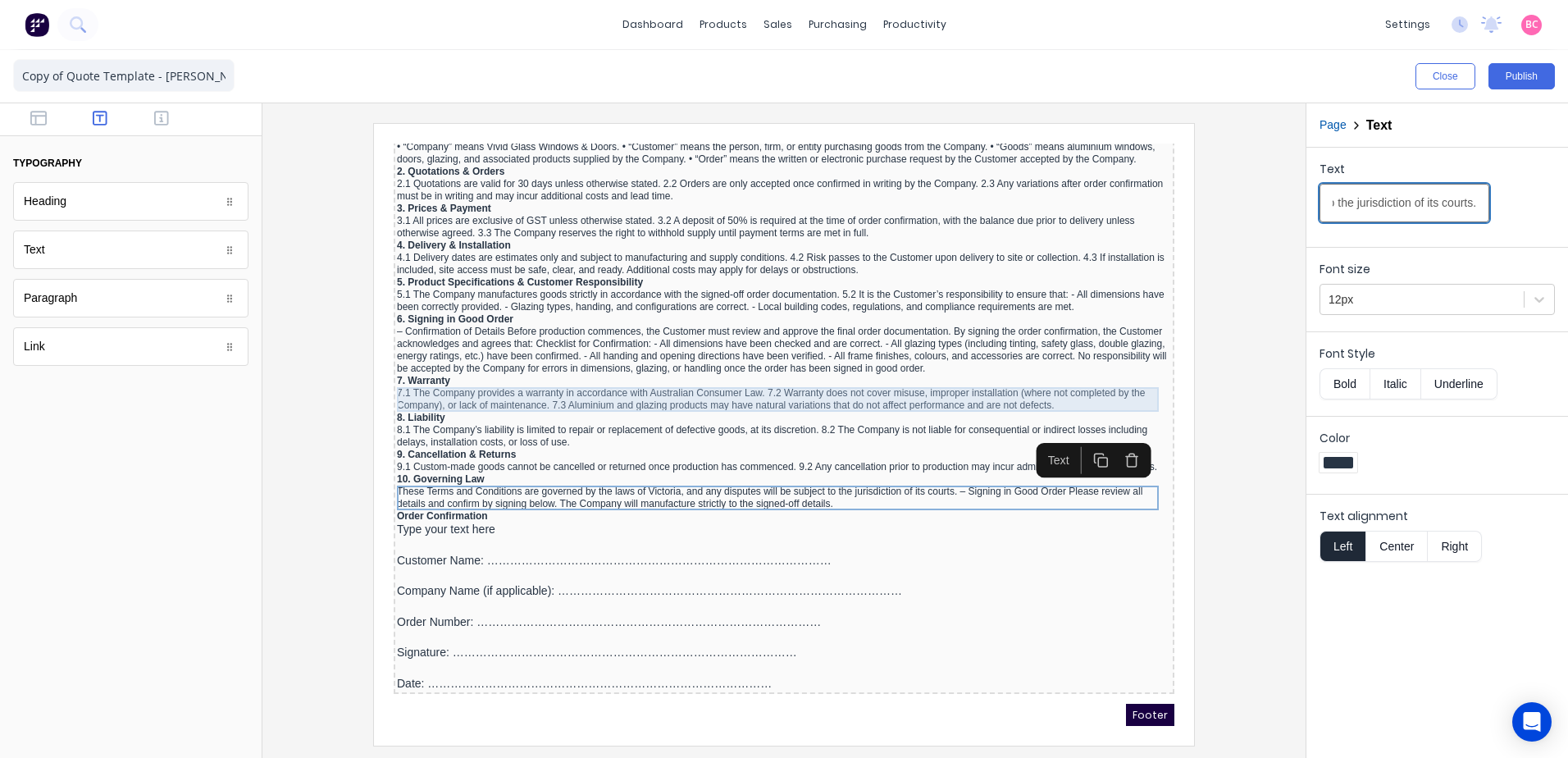
scroll to position [0, 524]
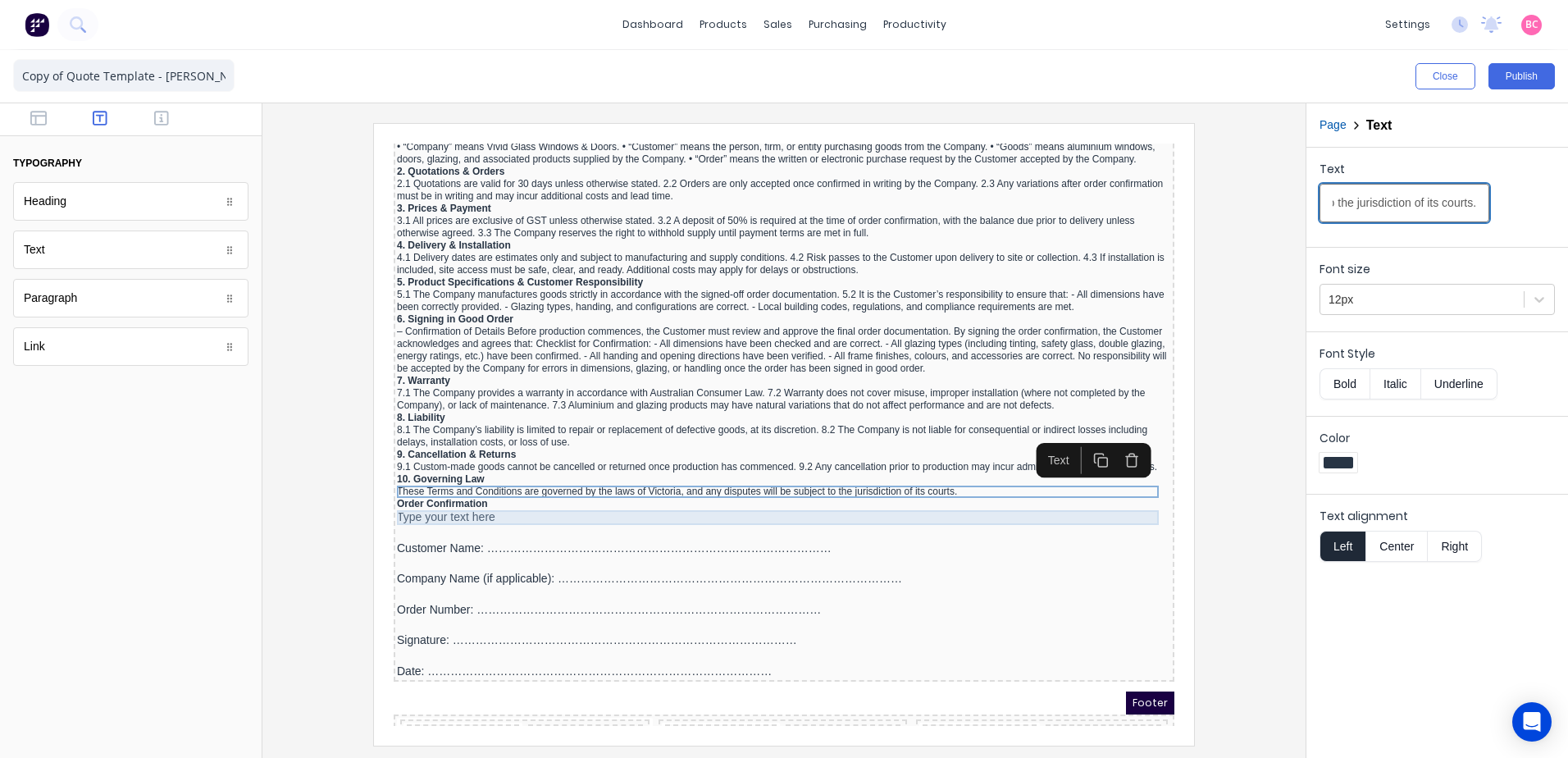
type input "These Terms and Conditions are governed by the laws of Victoria, and any disput…"
click at [433, 492] on div "Type your text here" at bounding box center [764, 497] width 774 height 15
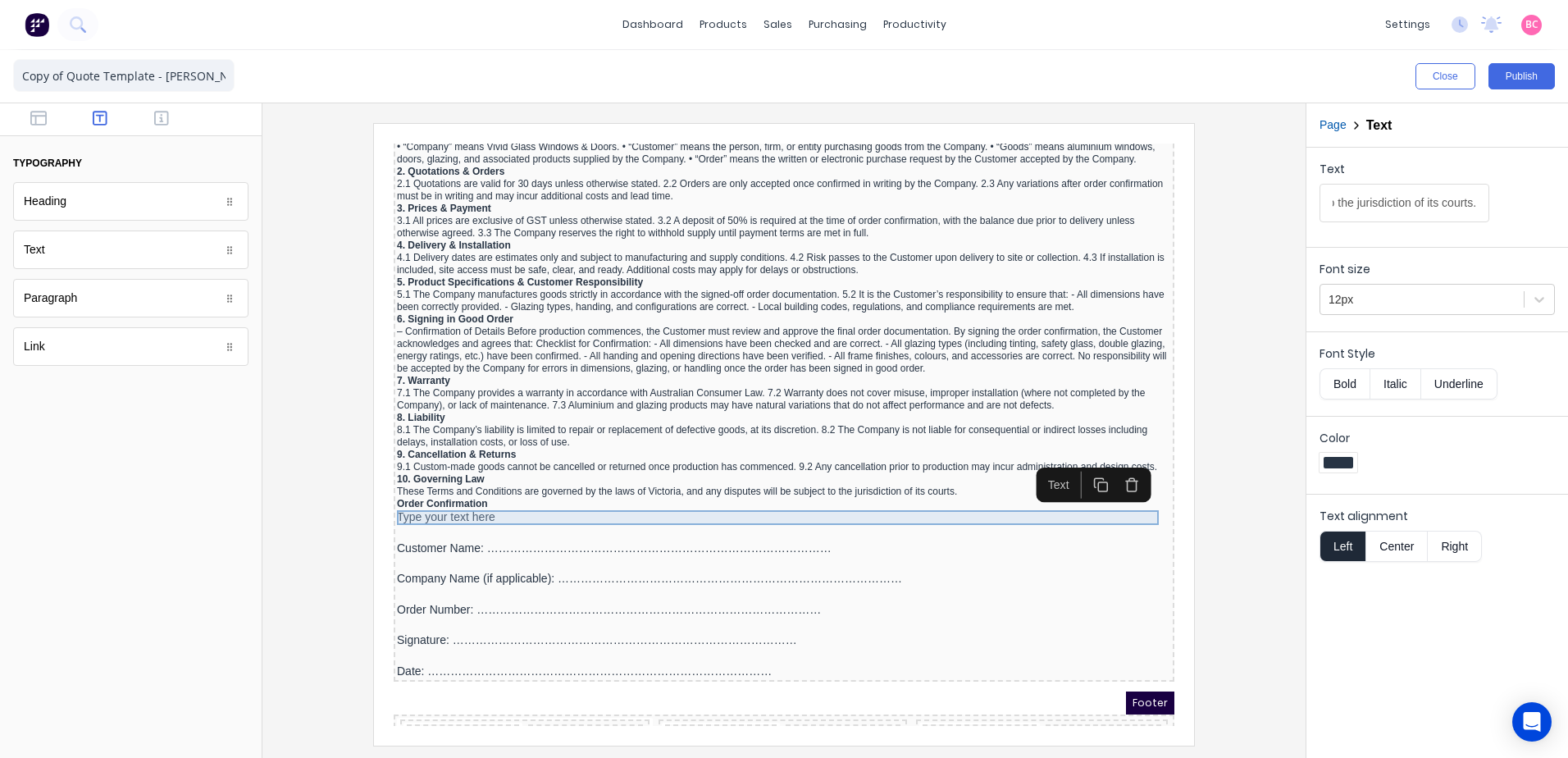
scroll to position [0, 0]
click at [1425, 200] on input "Type your text here" at bounding box center [1404, 203] width 170 height 38
drag, startPoint x: 1829, startPoint y: 328, endPoint x: 875, endPoint y: 215, distance: 960.7
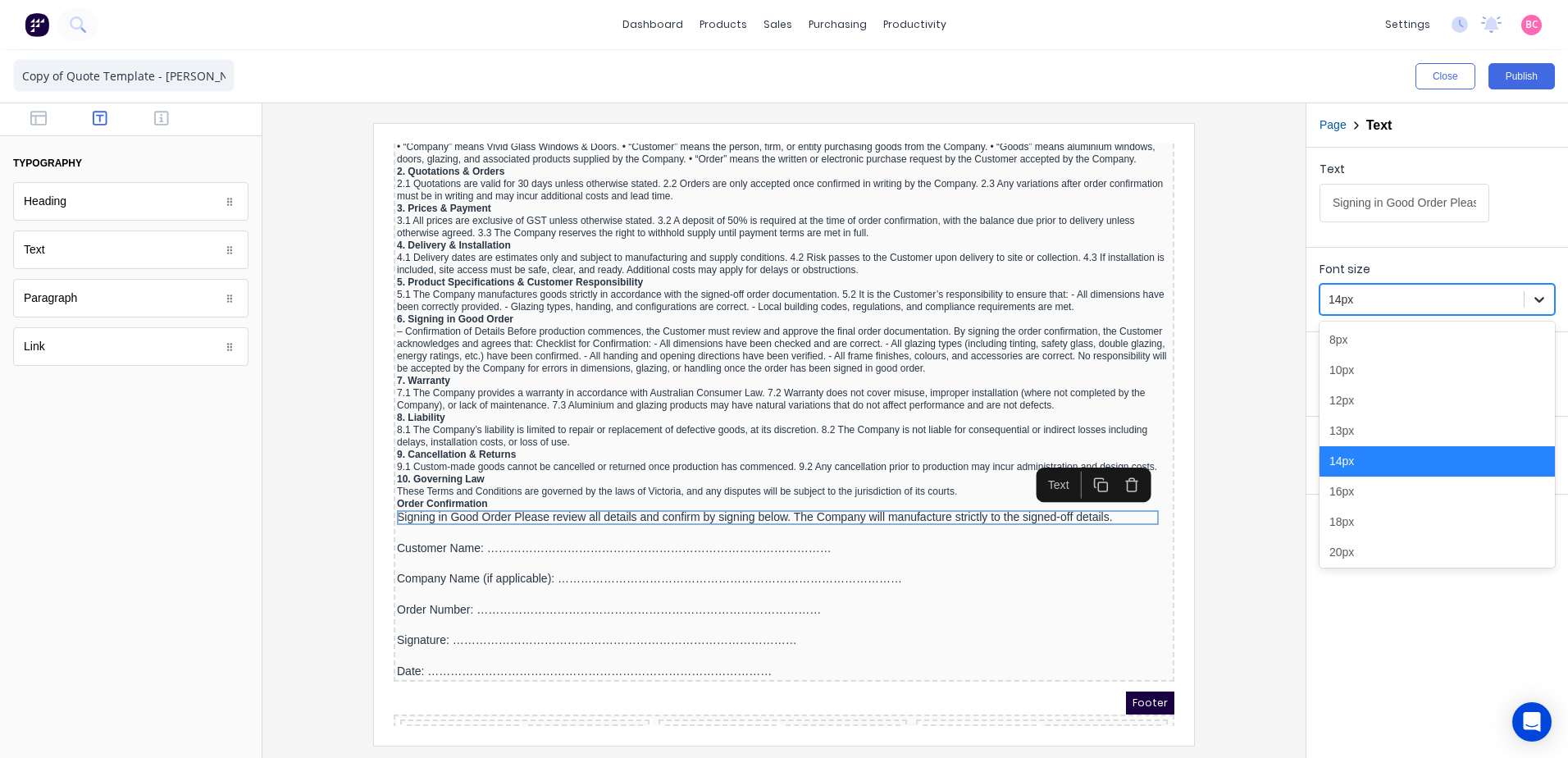
click at [1533, 301] on icon at bounding box center [1539, 299] width 17 height 17
click at [1368, 393] on div "12px" at bounding box center [1437, 400] width 235 height 30
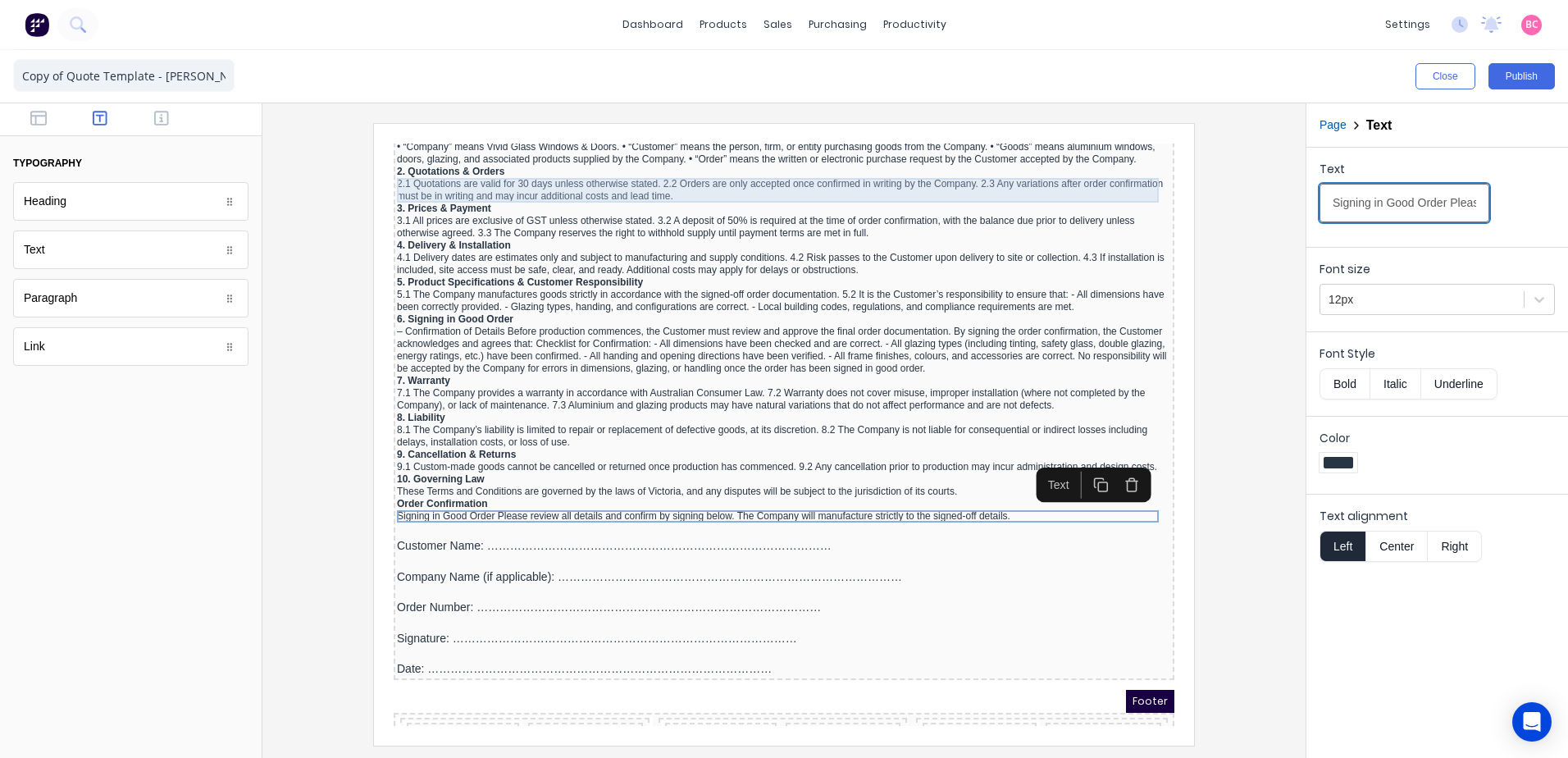
drag, startPoint x: 1827, startPoint y: 326, endPoint x: 943, endPoint y: 173, distance: 897.1
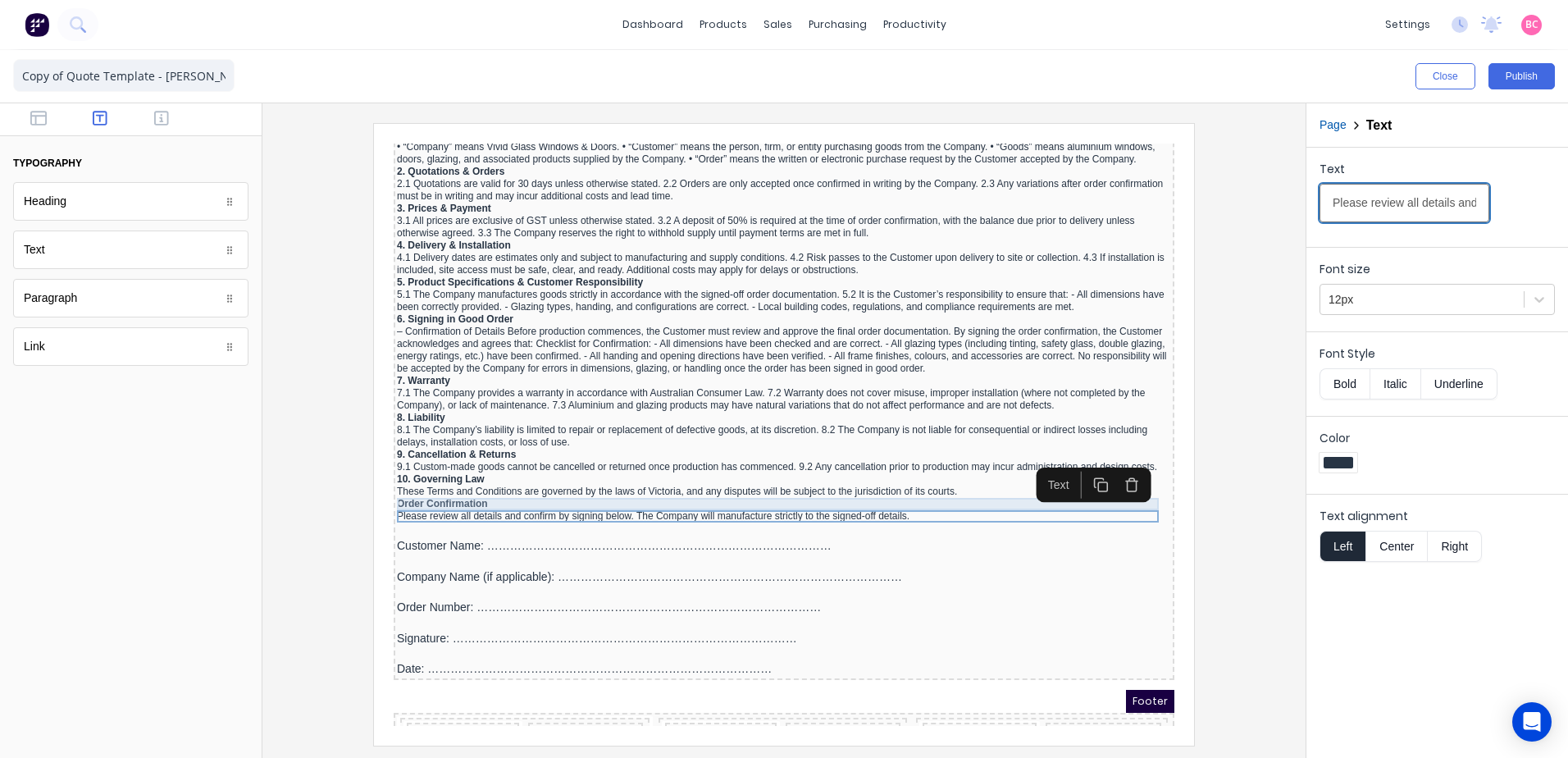
type input "Please review all details and confirm by signing below. The Company will manufa…"
click at [463, 482] on div "Order Confirmation" at bounding box center [764, 484] width 774 height 12
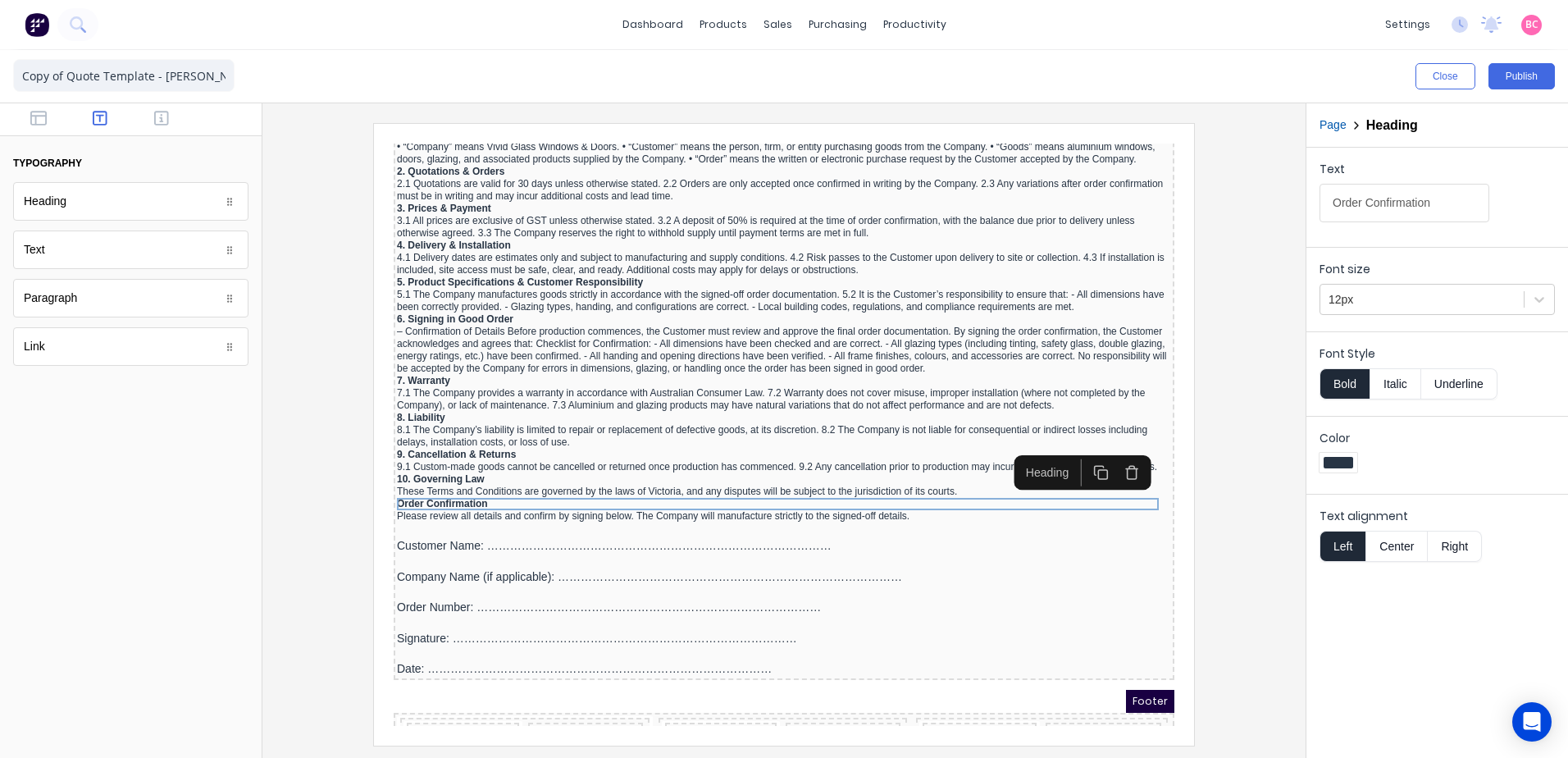
click at [1481, 200] on div "Text Order Confirmation" at bounding box center [1437, 196] width 235 height 70
click at [1456, 203] on input "Order Confirmation" at bounding box center [1404, 203] width 170 height 38
paste input "Signing in Good Order"
click at [1348, 203] on input "Order Confirmation Signing in Good Order" at bounding box center [1404, 203] width 170 height 38
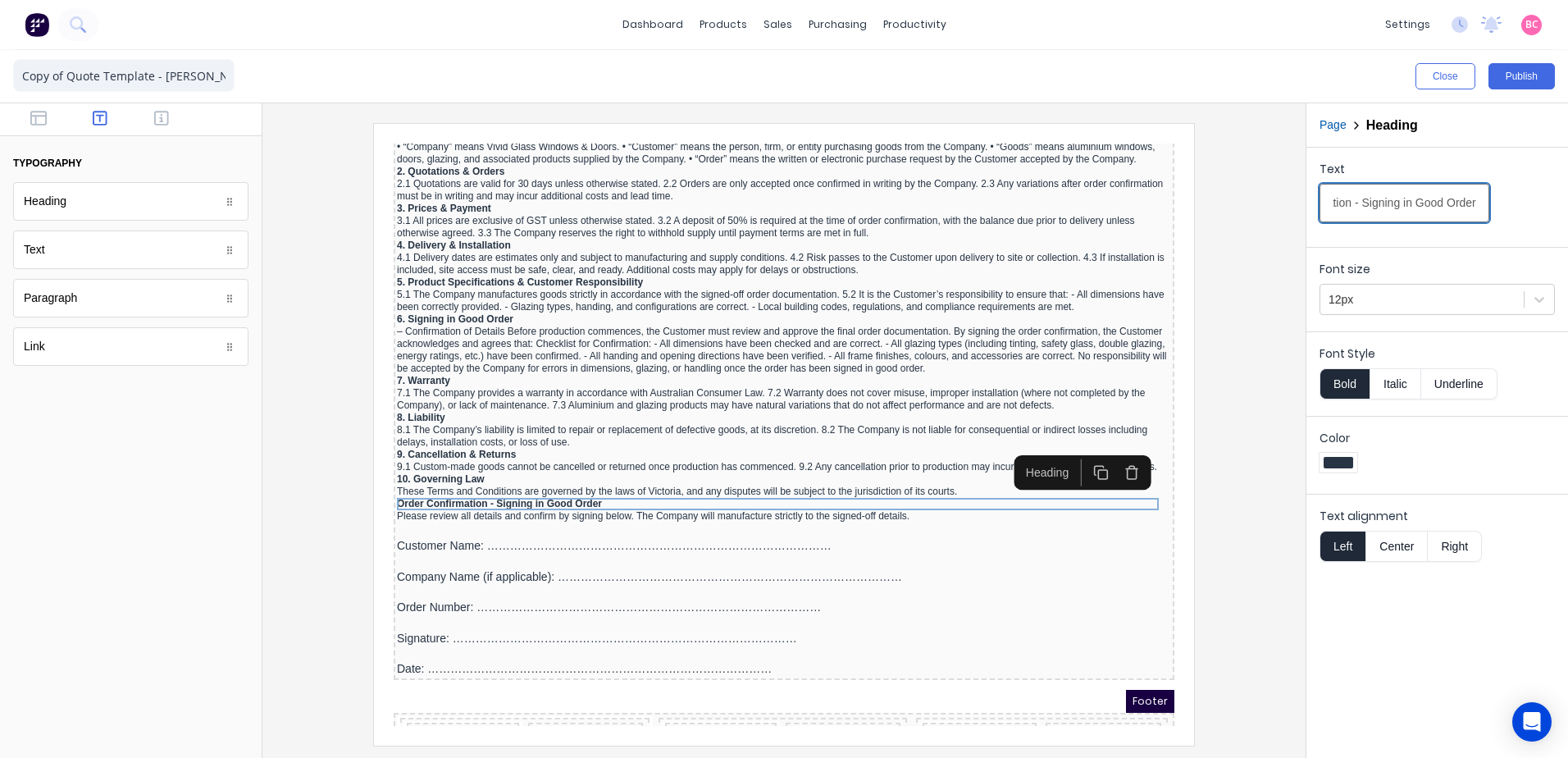
type input "Order Confirmation - Signing in Good Order"
click at [1524, 231] on div "Text Order Confirmation - Signing in Good Order" at bounding box center [1437, 193] width 261 height 92
click at [1529, 80] on button "Publish" at bounding box center [1522, 76] width 66 height 26
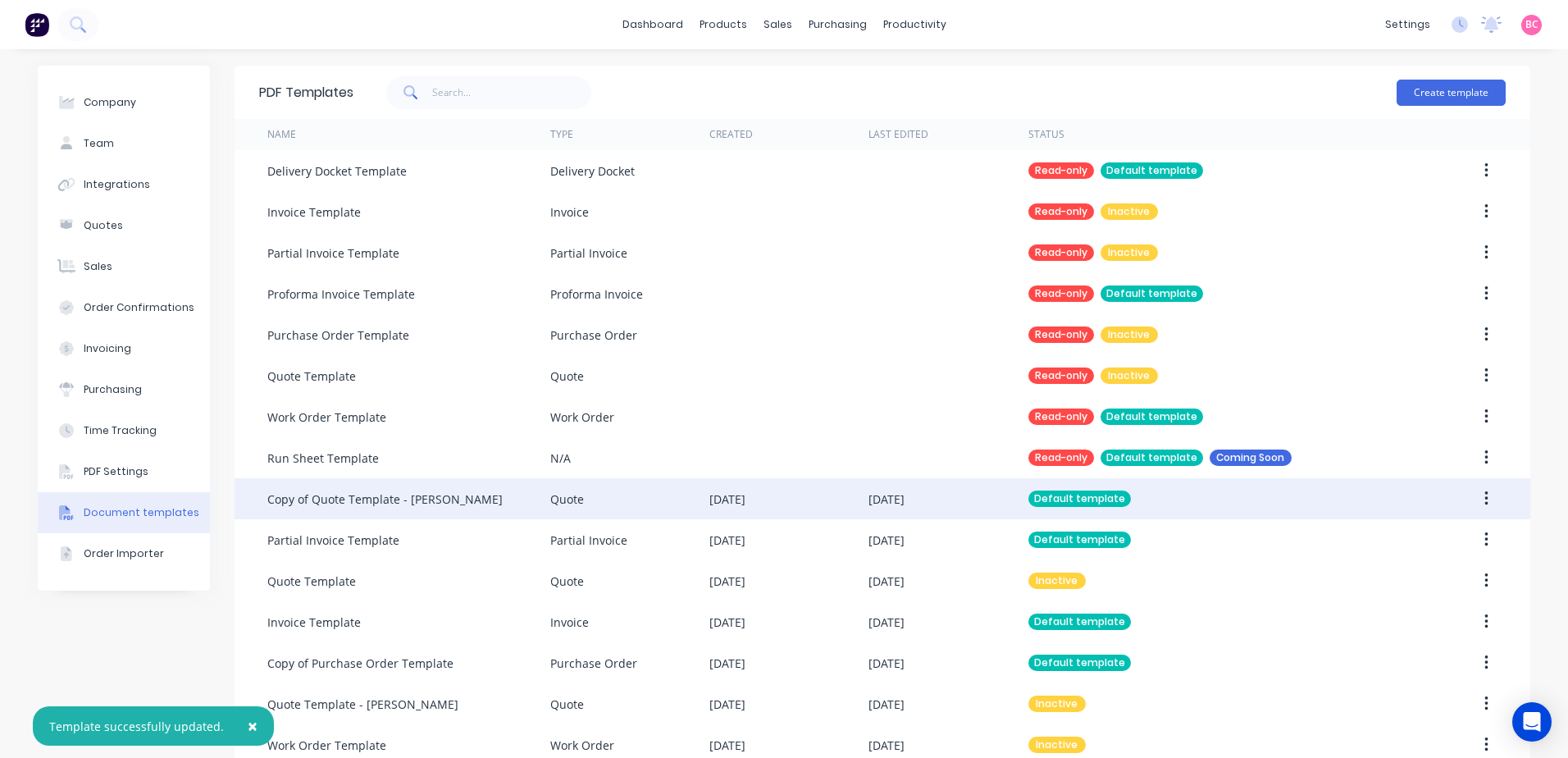
click at [720, 511] on div "[DATE]" at bounding box center [788, 498] width 159 height 41
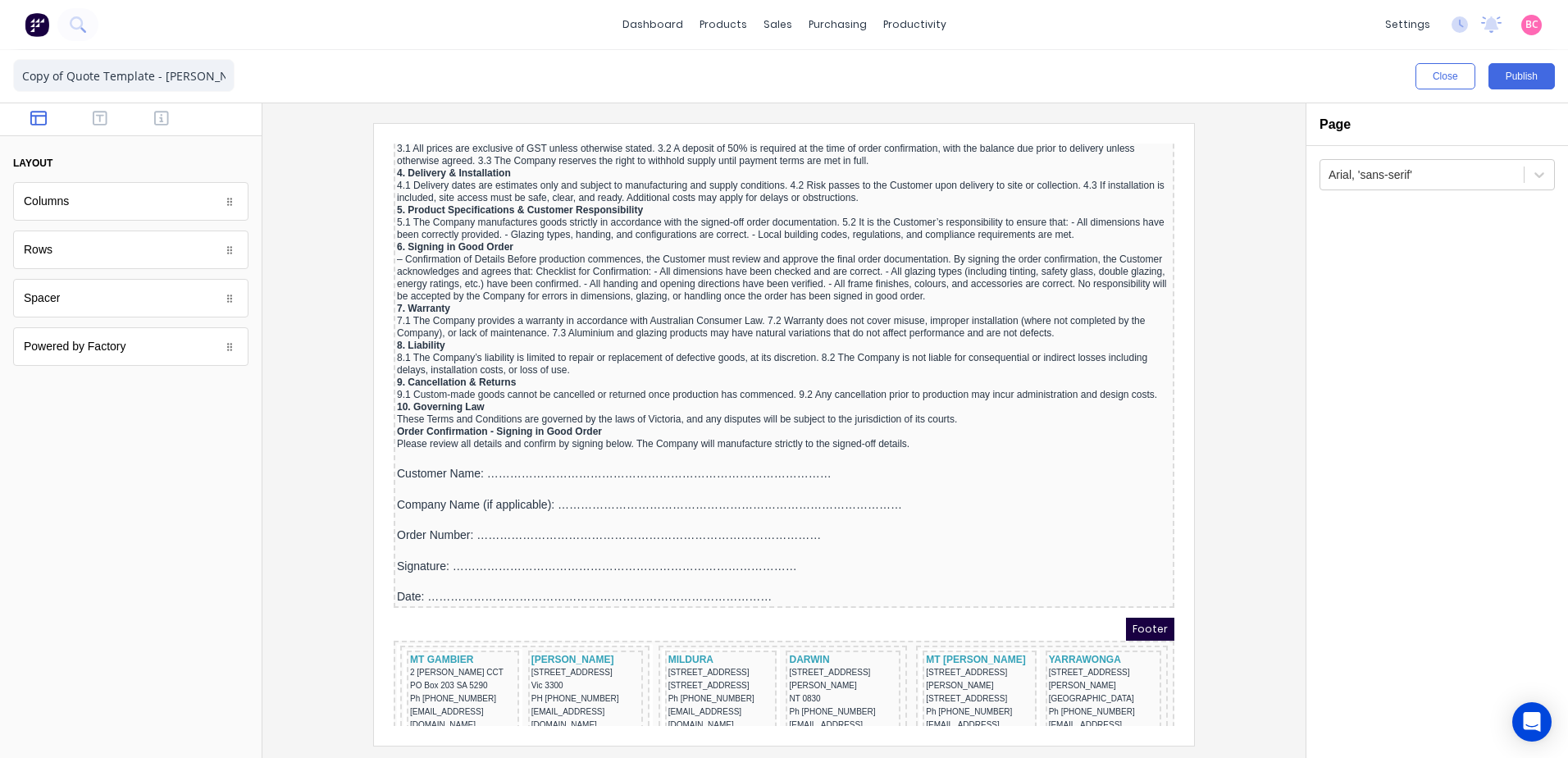
scroll to position [1566, 0]
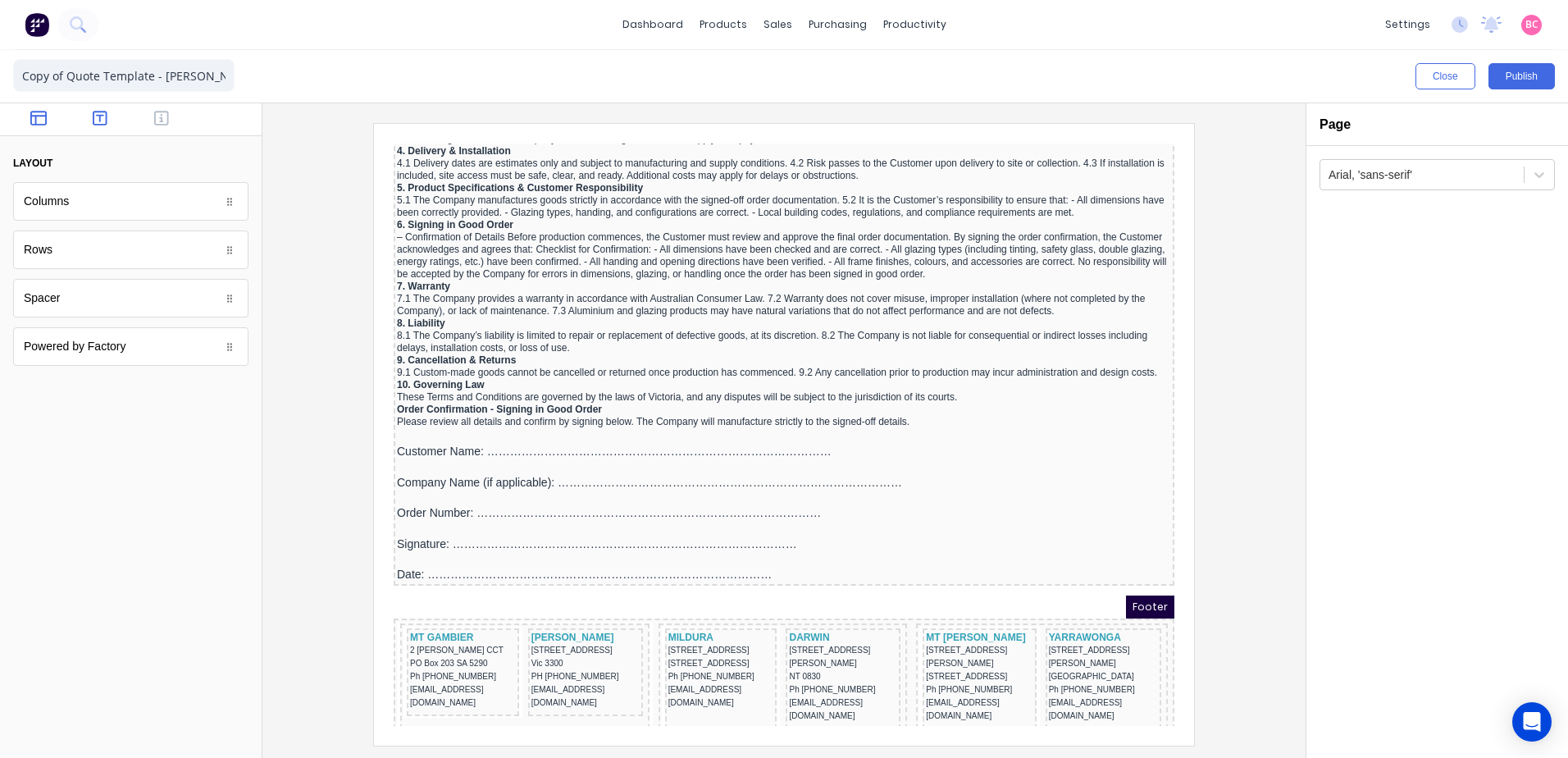
click at [94, 118] on icon "button" at bounding box center [99, 118] width 15 height 15
click at [51, 121] on button "button" at bounding box center [38, 119] width 51 height 20
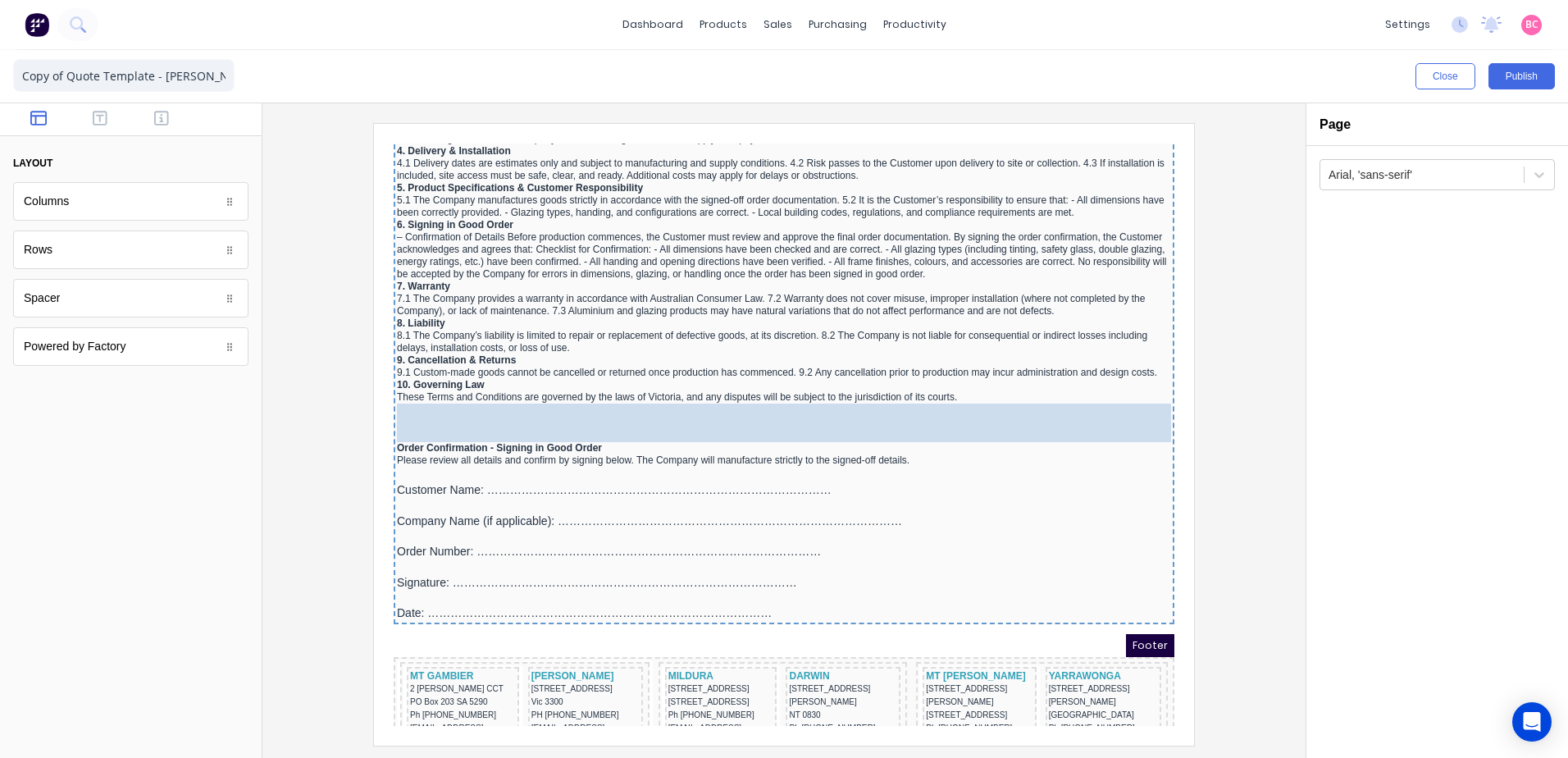
drag, startPoint x: 63, startPoint y: 303, endPoint x: 526, endPoint y: 408, distance: 474.8
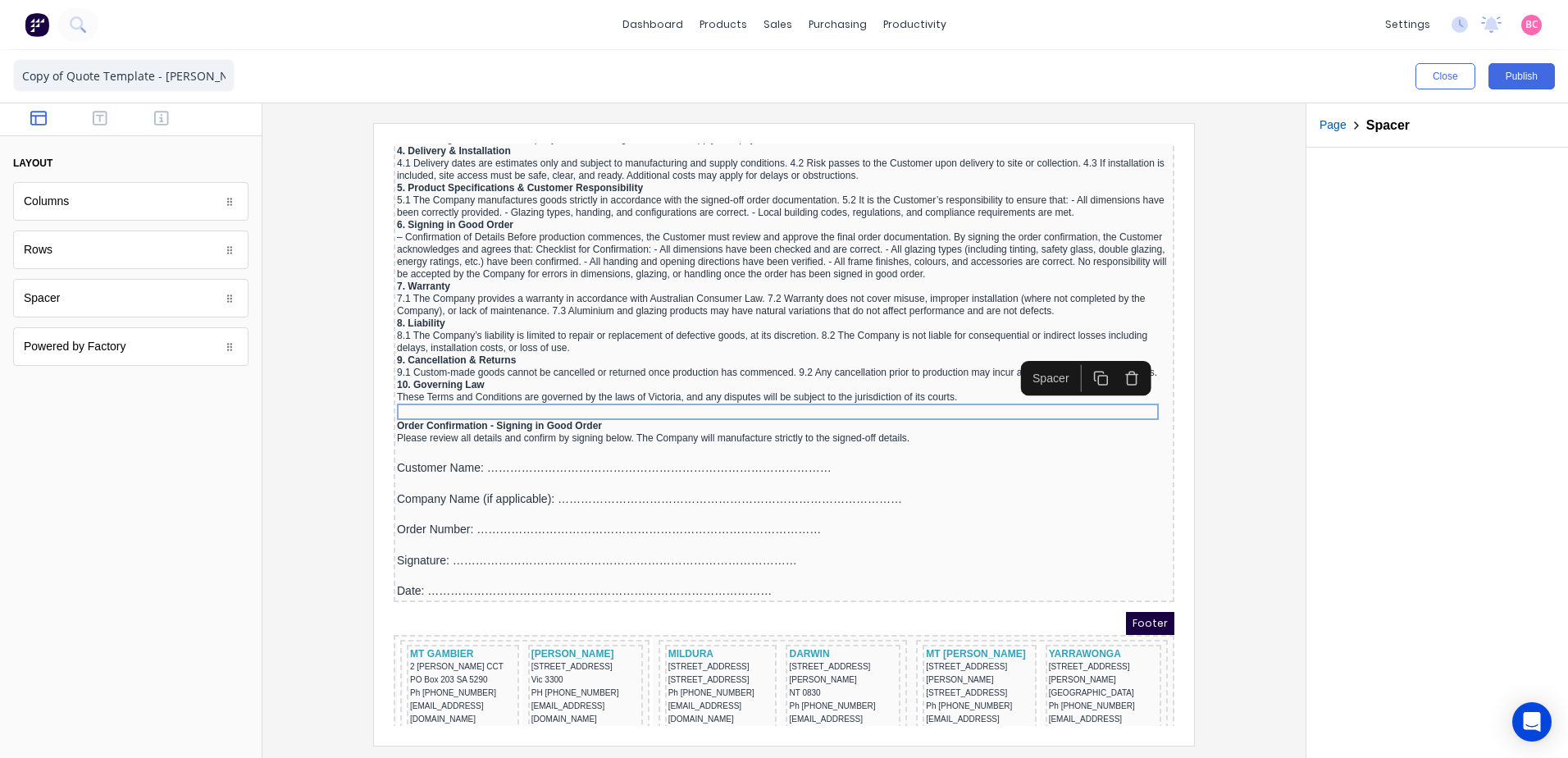
click at [78, 527] on div at bounding box center [131, 573] width 261 height 369
click at [542, 405] on div "Order Confirmation - Signing in Good Order" at bounding box center [764, 406] width 774 height 12
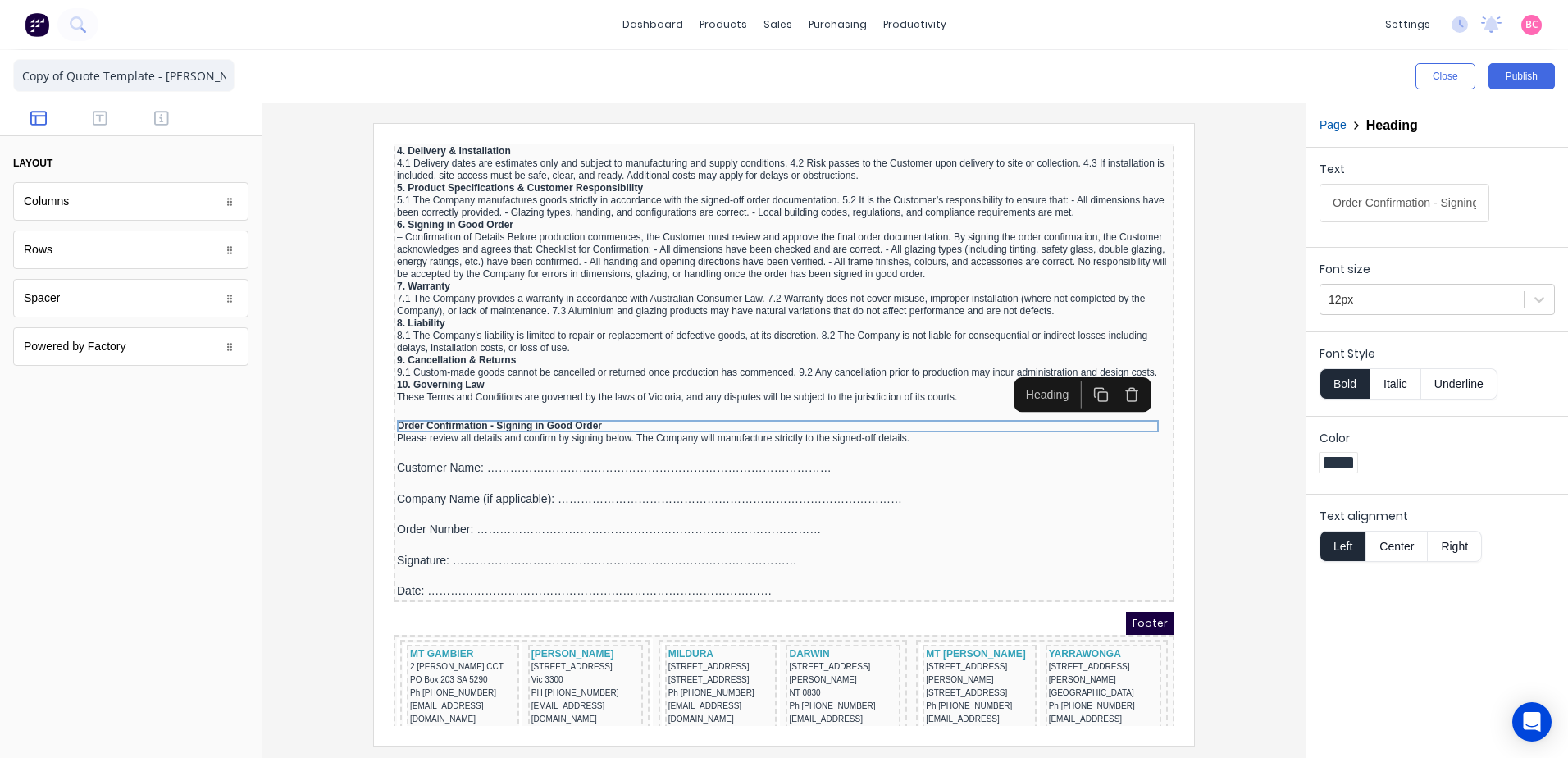
click at [1395, 541] on button "Center" at bounding box center [1396, 546] width 63 height 31
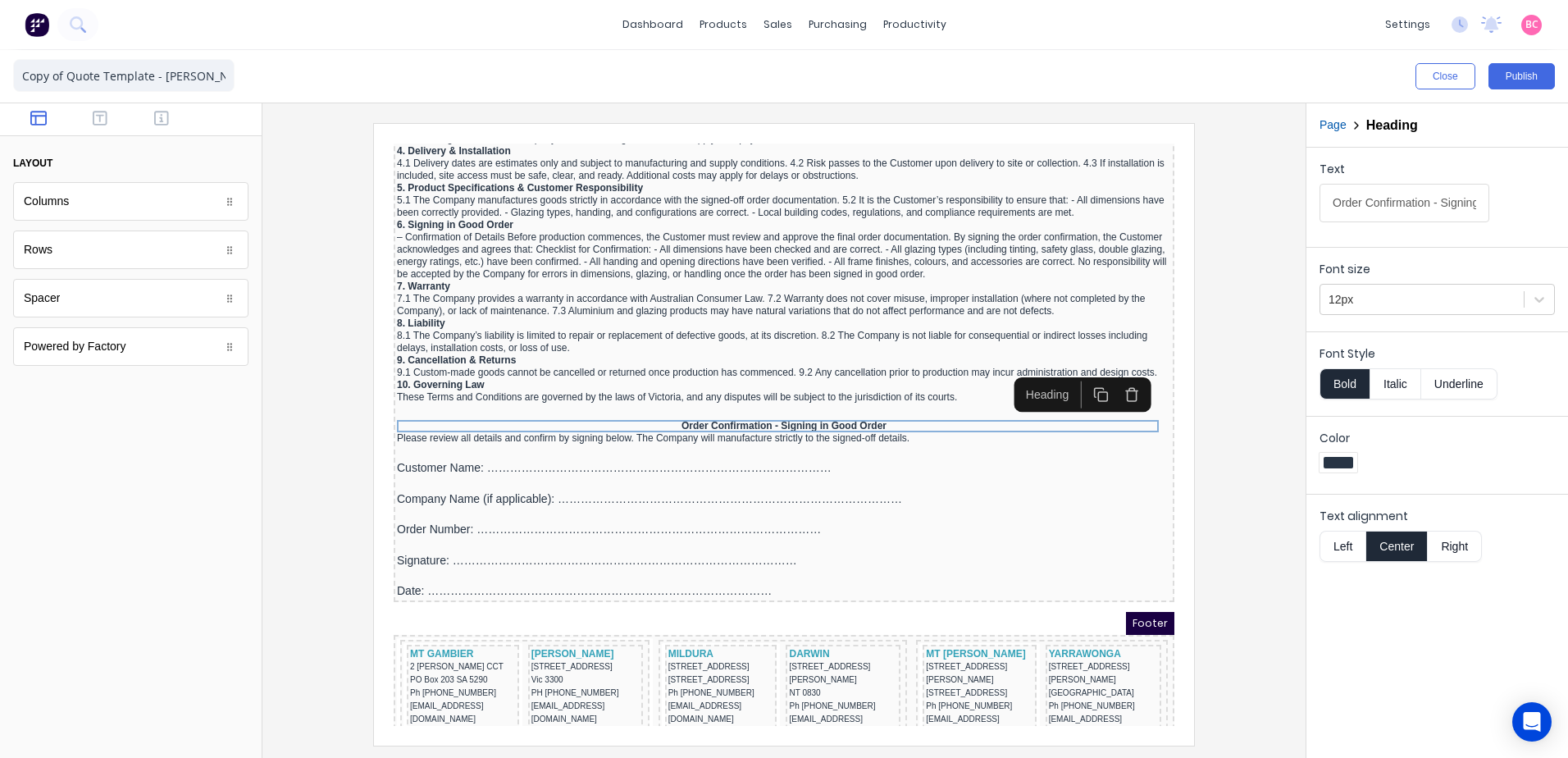
click at [206, 457] on div at bounding box center [131, 573] width 261 height 369
click at [258, 463] on div at bounding box center [131, 573] width 261 height 369
click at [265, 463] on div at bounding box center [784, 430] width 1044 height 654
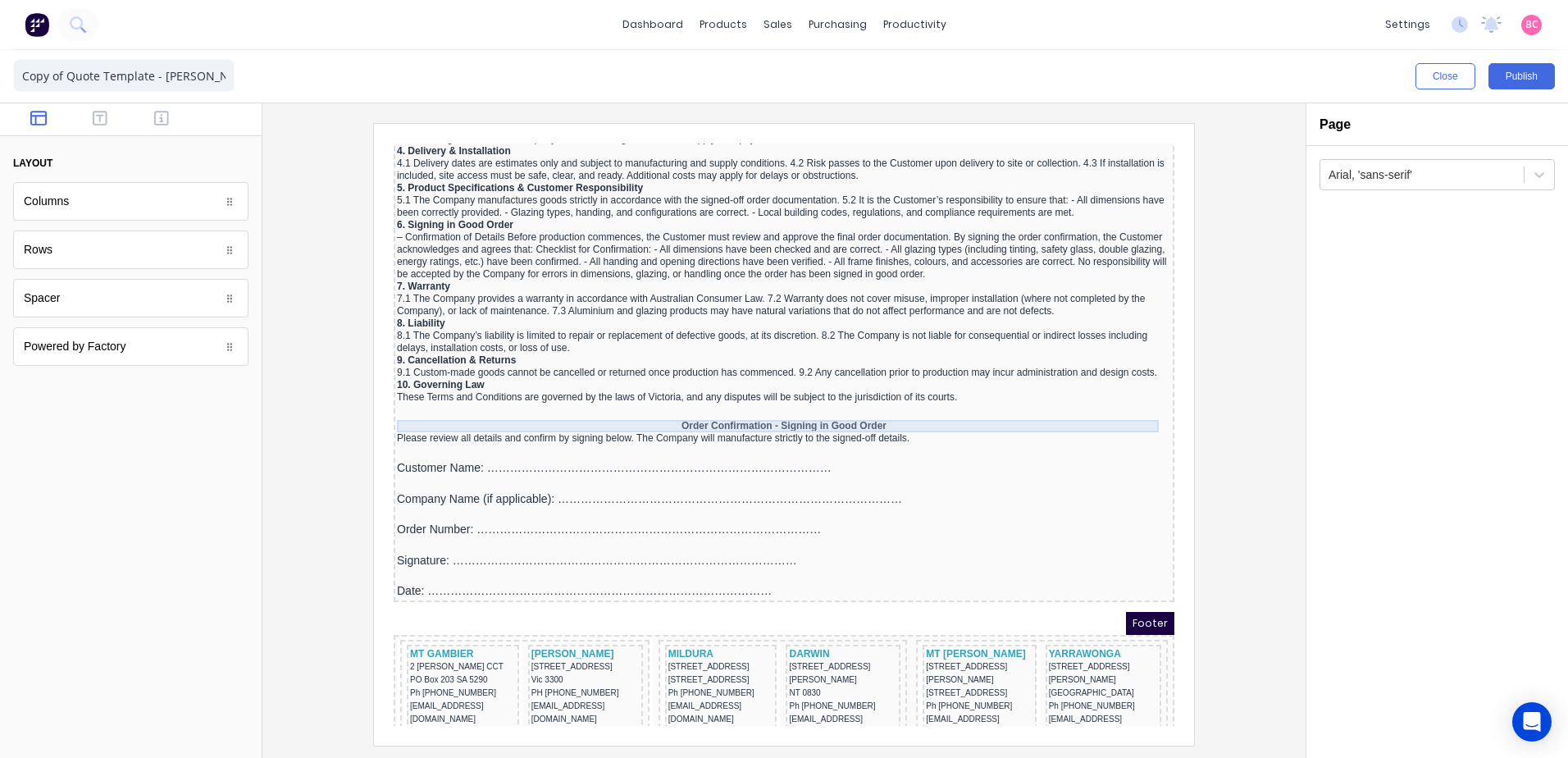
click at [867, 405] on div "Order Confirmation - Signing in Good Order" at bounding box center [764, 406] width 774 height 12
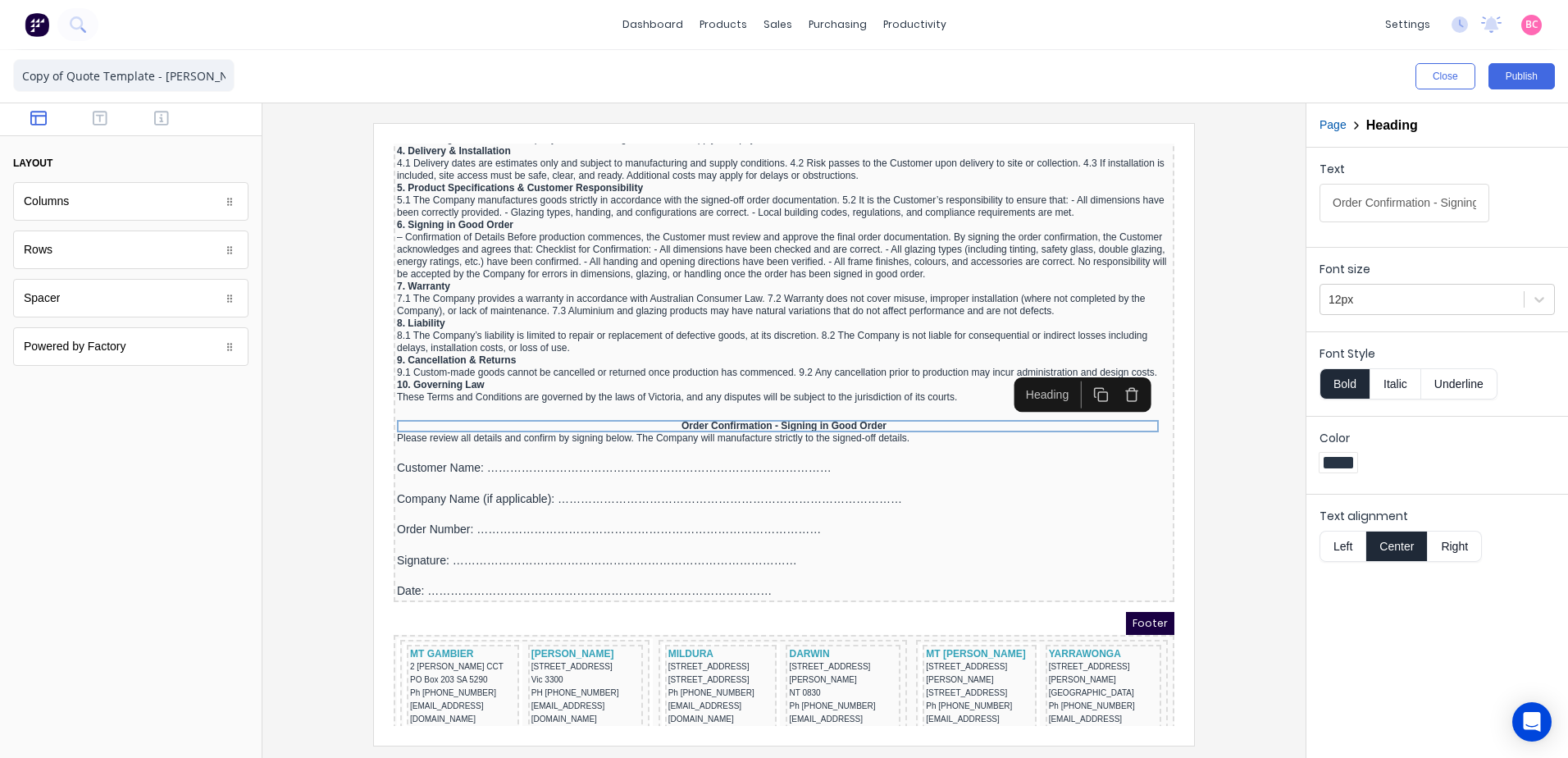
click at [1484, 383] on button "Underline" at bounding box center [1460, 384] width 77 height 31
click at [1287, 523] on div at bounding box center [784, 430] width 1044 height 654
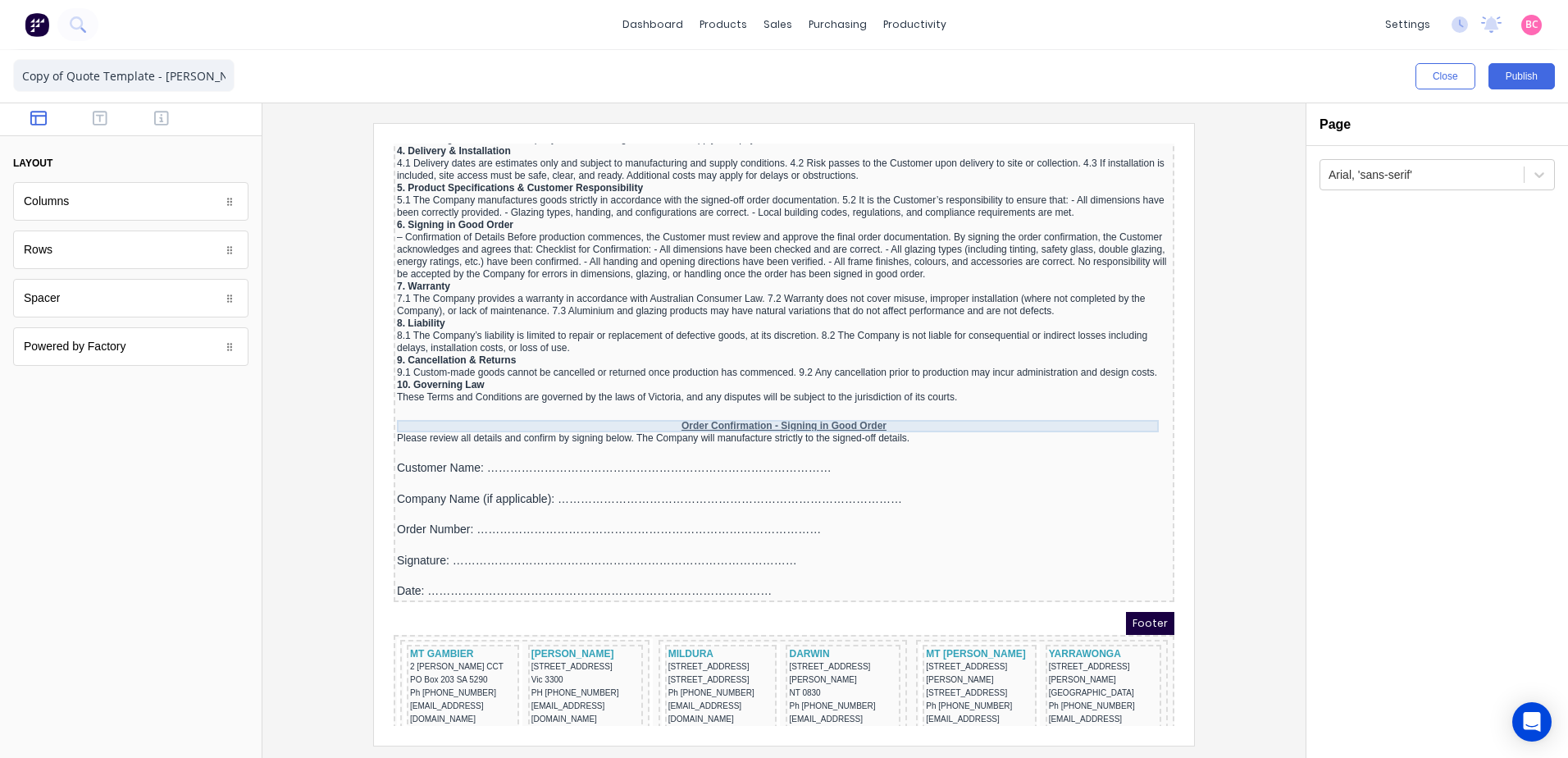
click at [795, 409] on div "Order Confirmation - Signing in Good Order" at bounding box center [764, 406] width 774 height 12
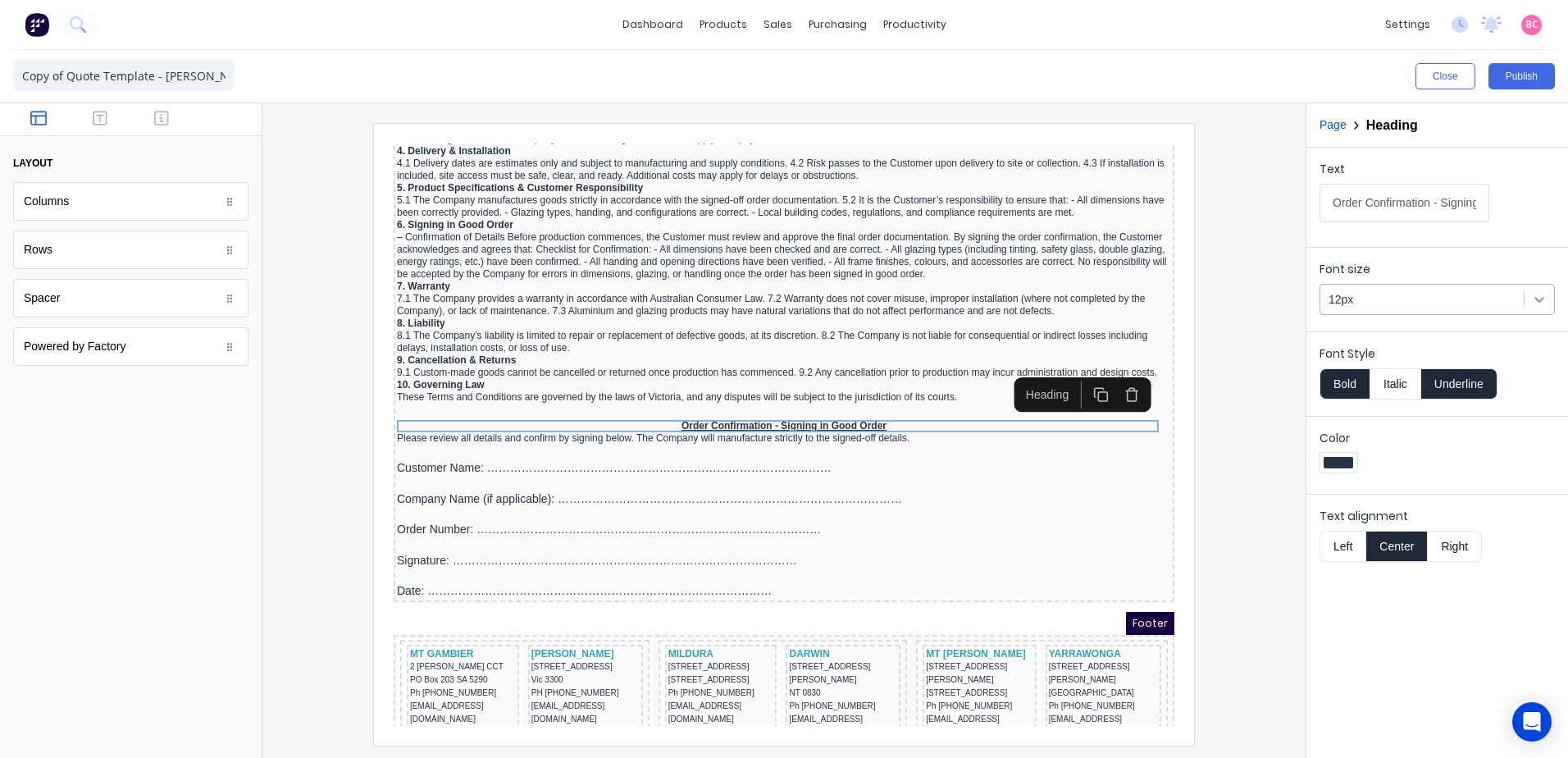
click at [1526, 294] on div at bounding box center [1539, 300] width 30 height 30
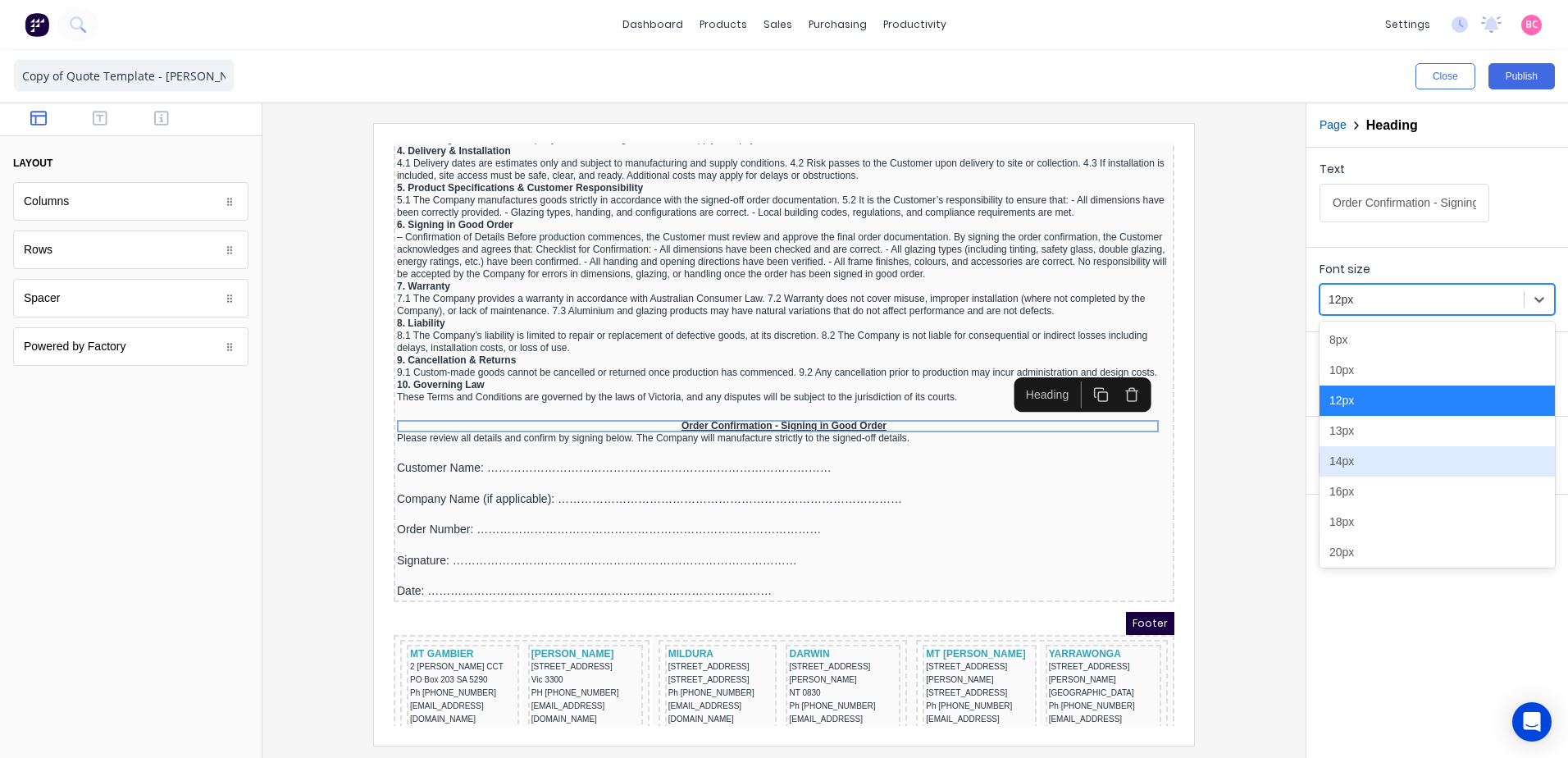
click at [1351, 455] on div "14px" at bounding box center [1437, 461] width 235 height 30
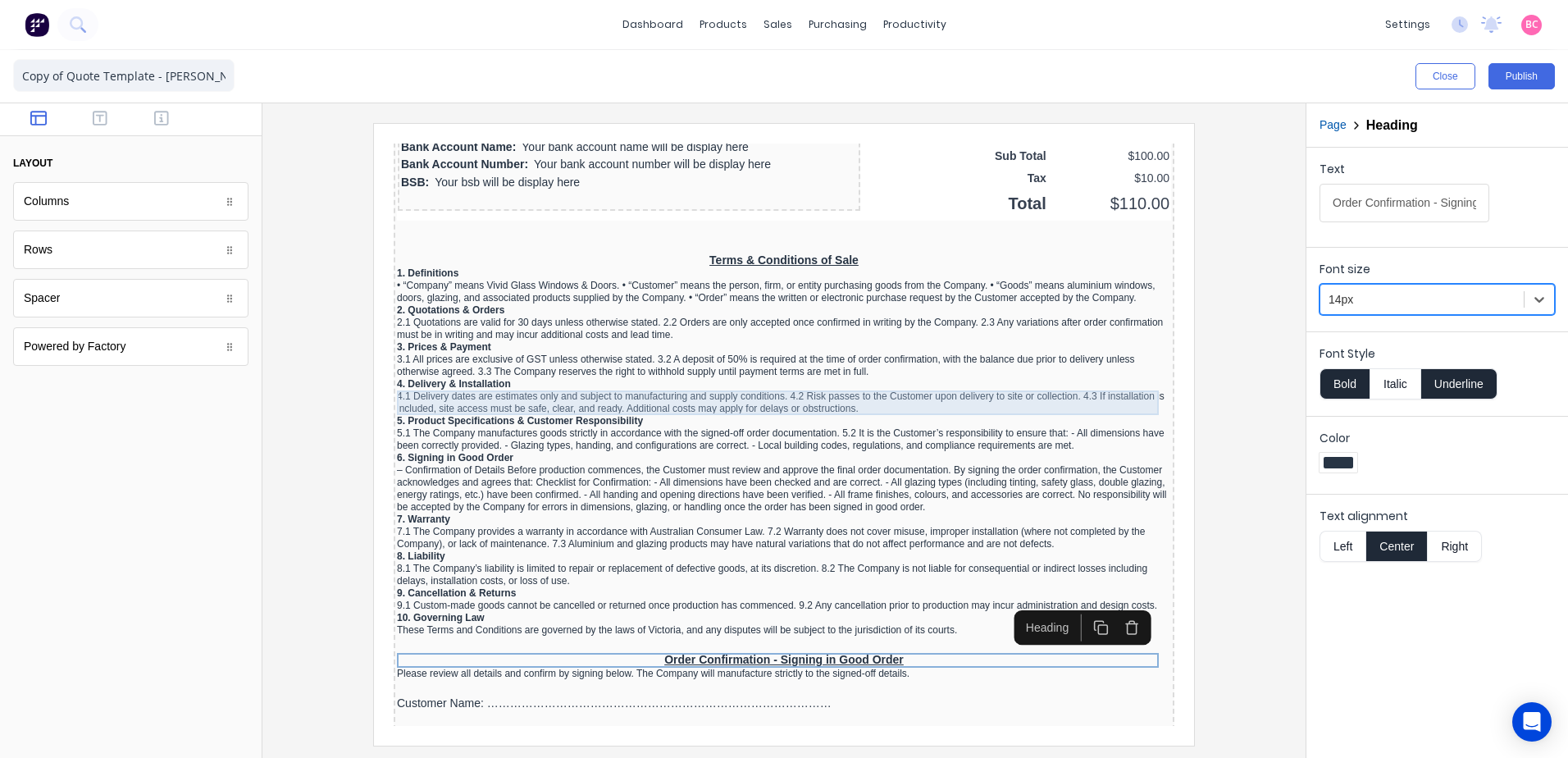
scroll to position [1238, 0]
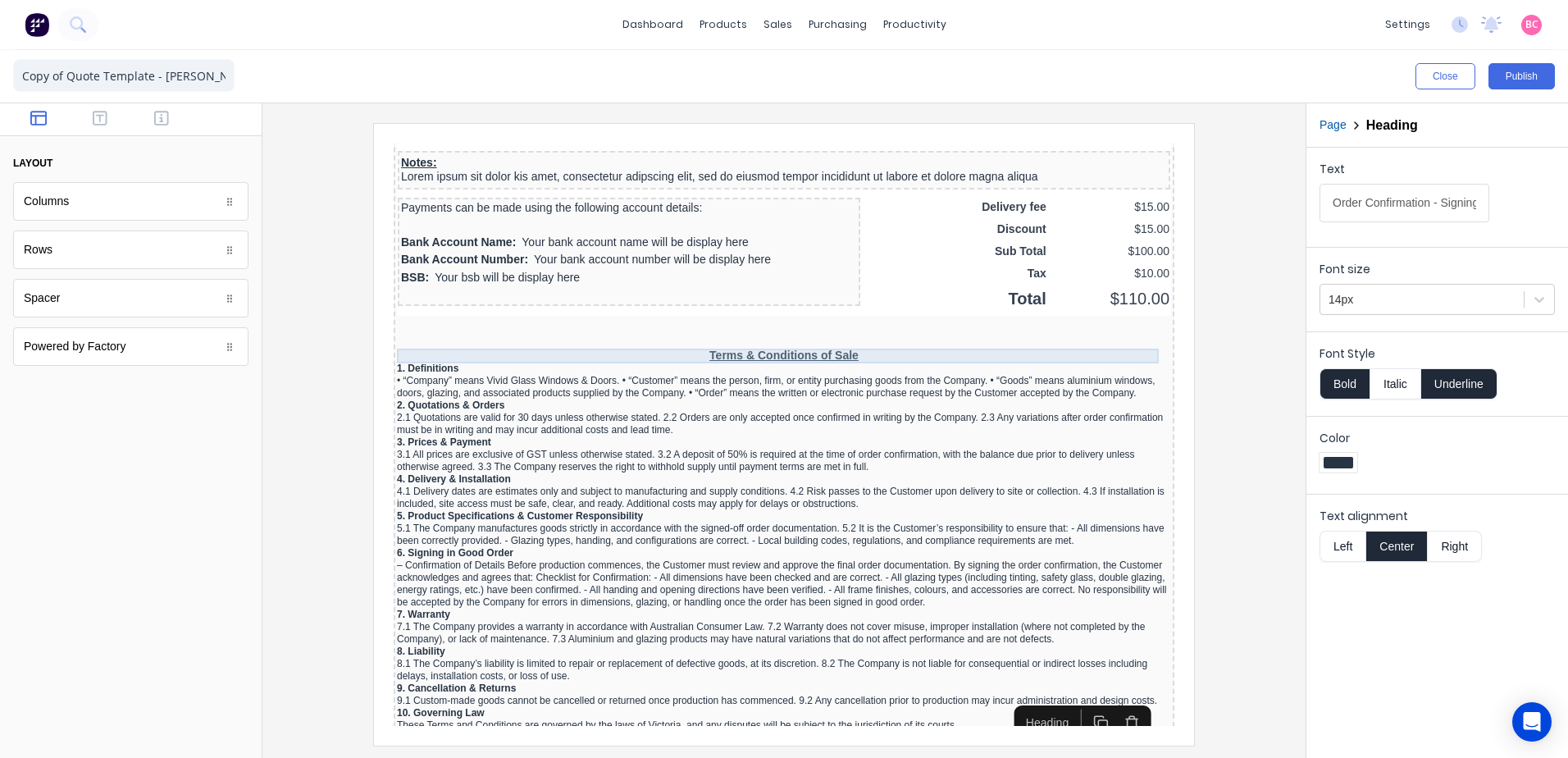
click at [739, 334] on div "Terms & Conditions of Sale" at bounding box center [764, 336] width 774 height 15
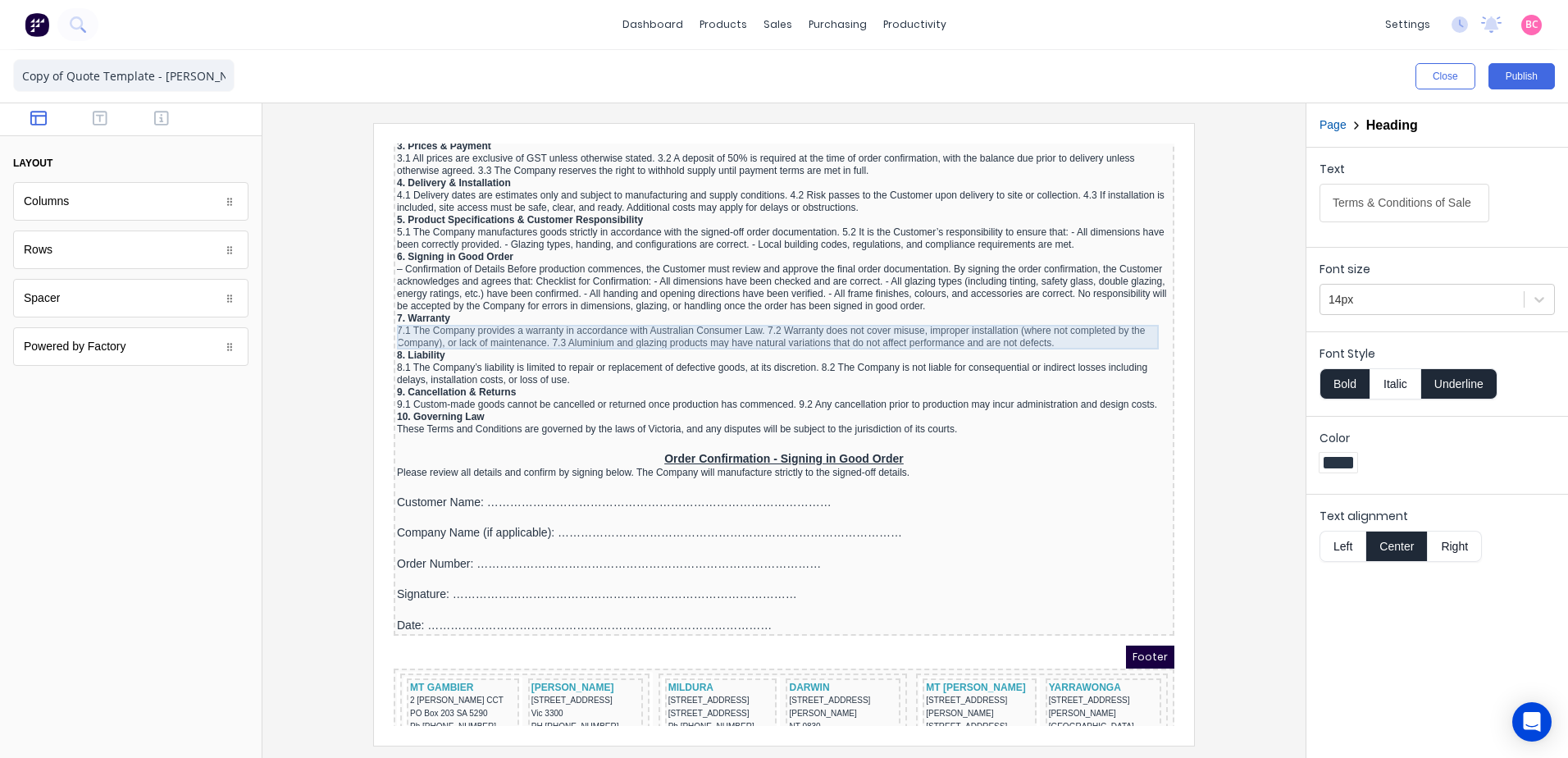
scroll to position [1566, 0]
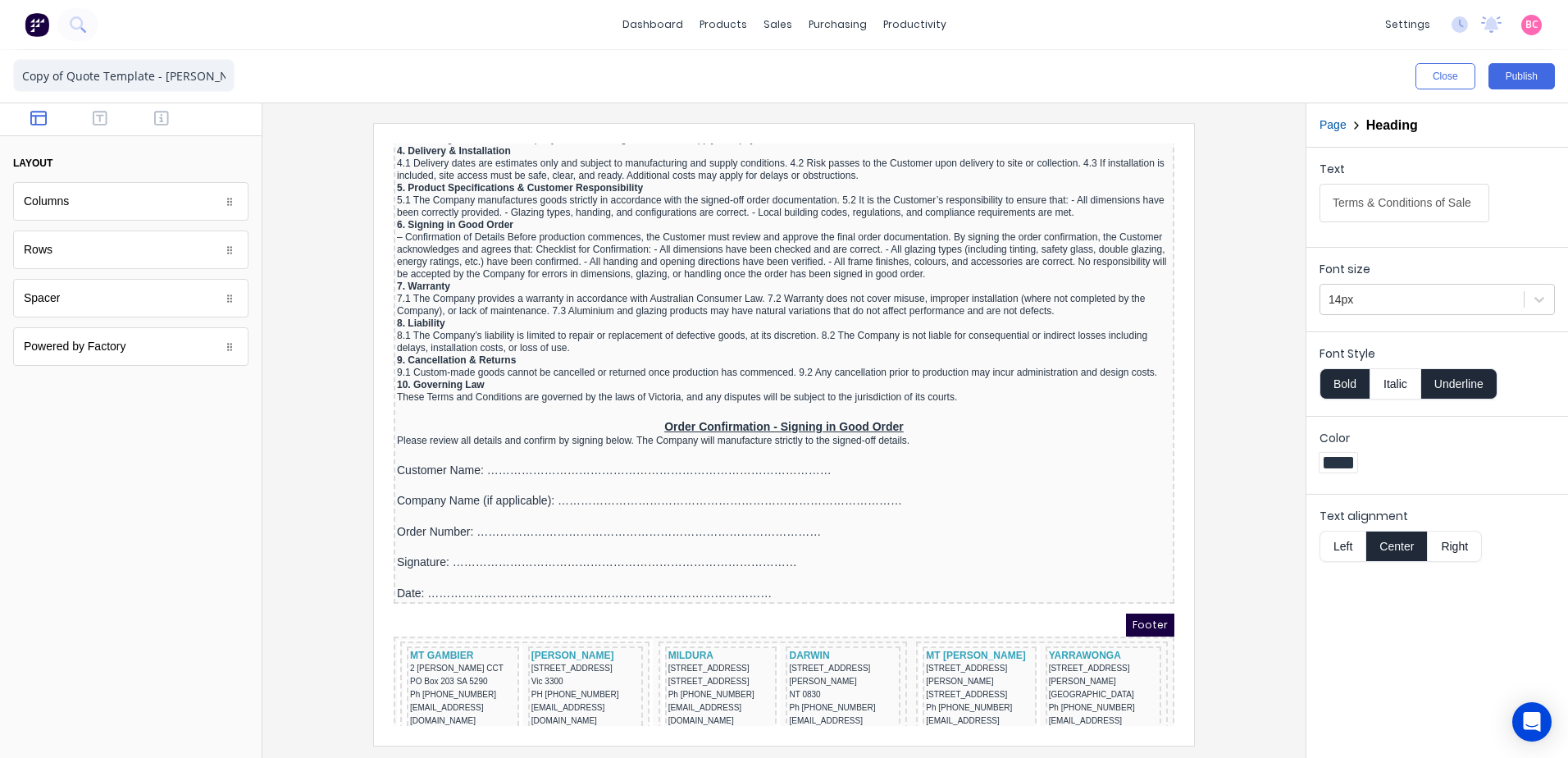
click at [1210, 457] on div at bounding box center [783, 434] width 1017 height 622
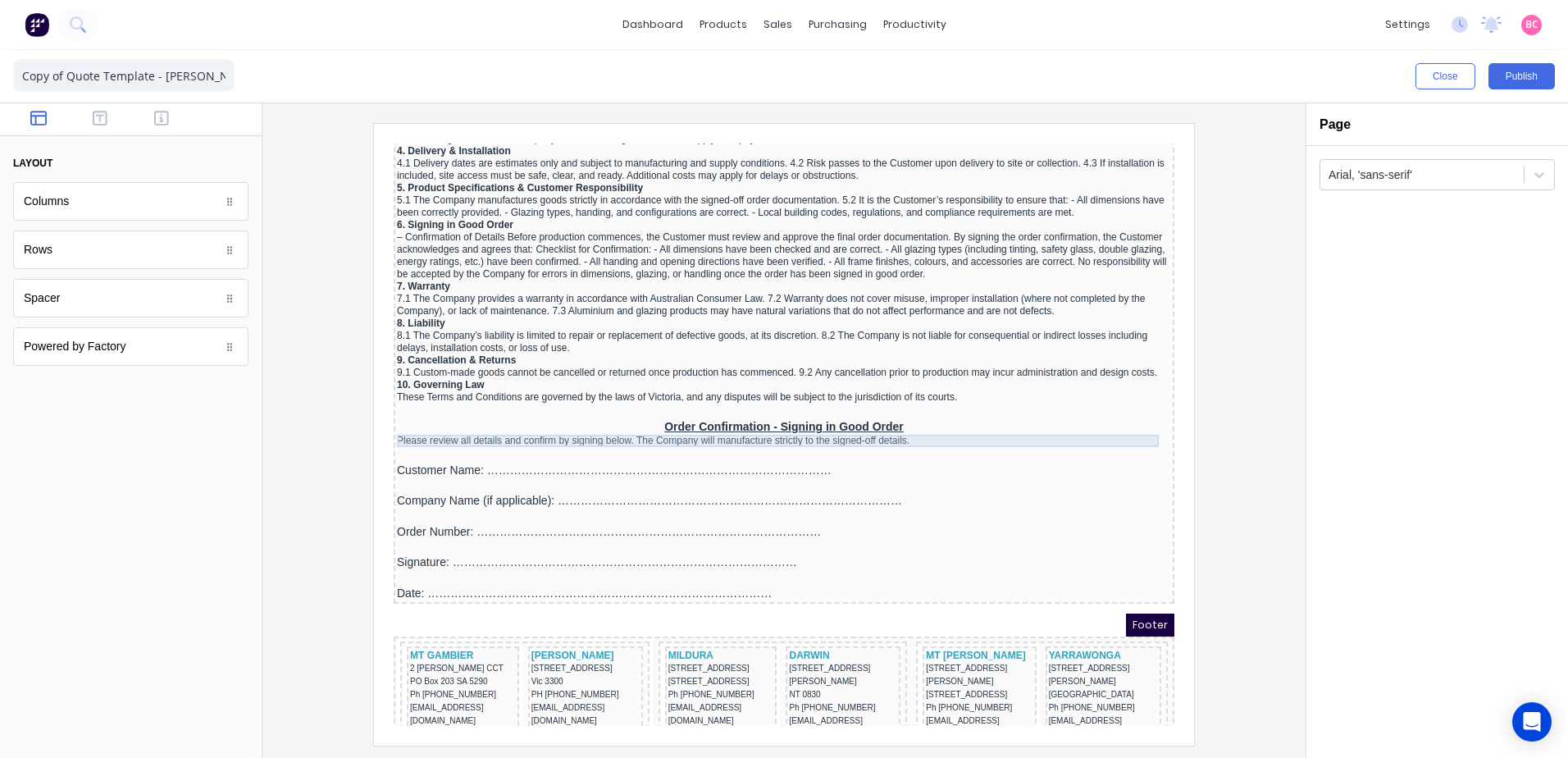
click at [861, 426] on div "Please review all details and confirm by signing below. The Company will manufa…" at bounding box center [764, 421] width 774 height 12
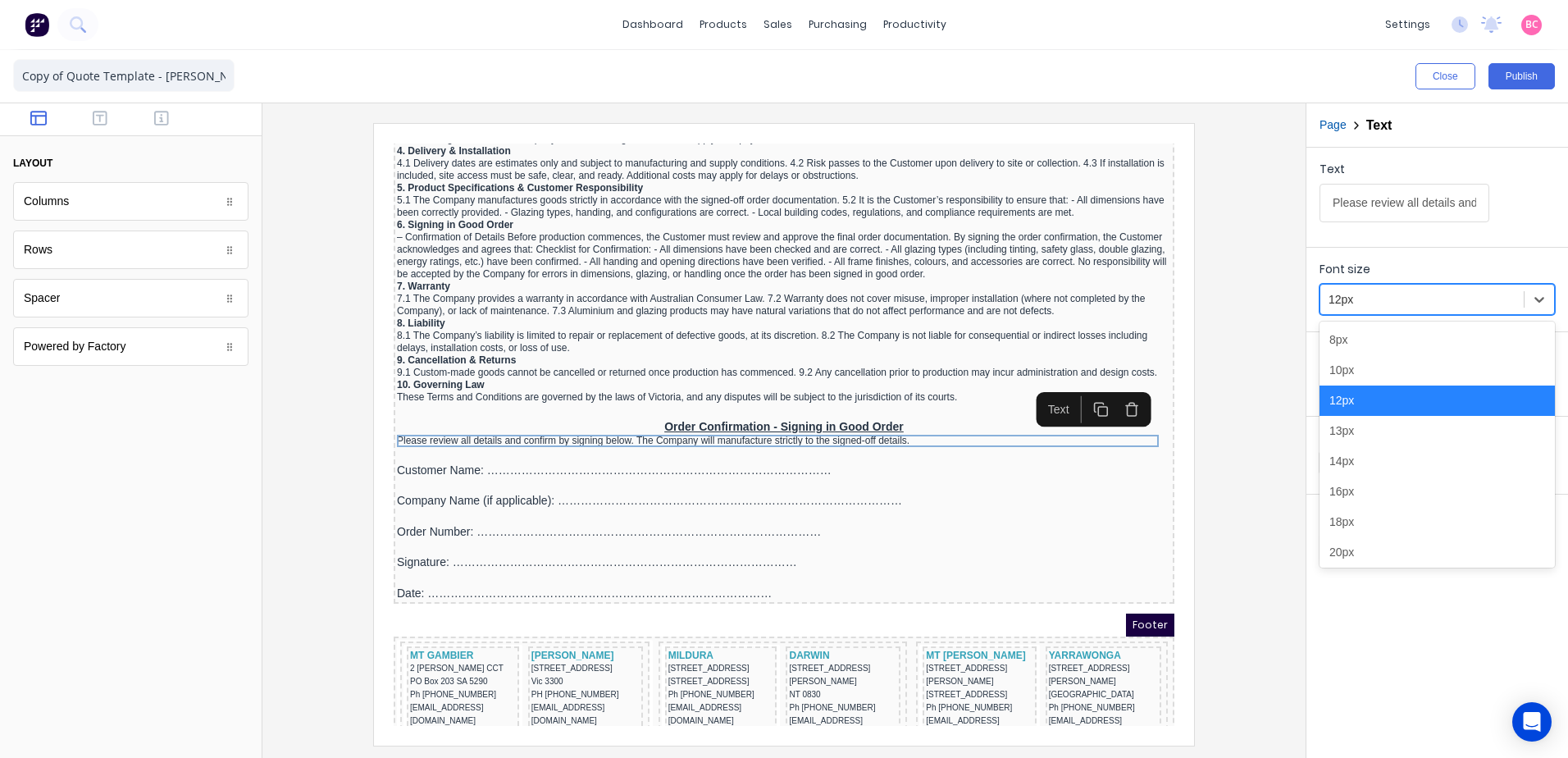
click at [1521, 290] on div "12px" at bounding box center [1422, 300] width 203 height 27
click at [1375, 441] on div "13px" at bounding box center [1437, 430] width 235 height 30
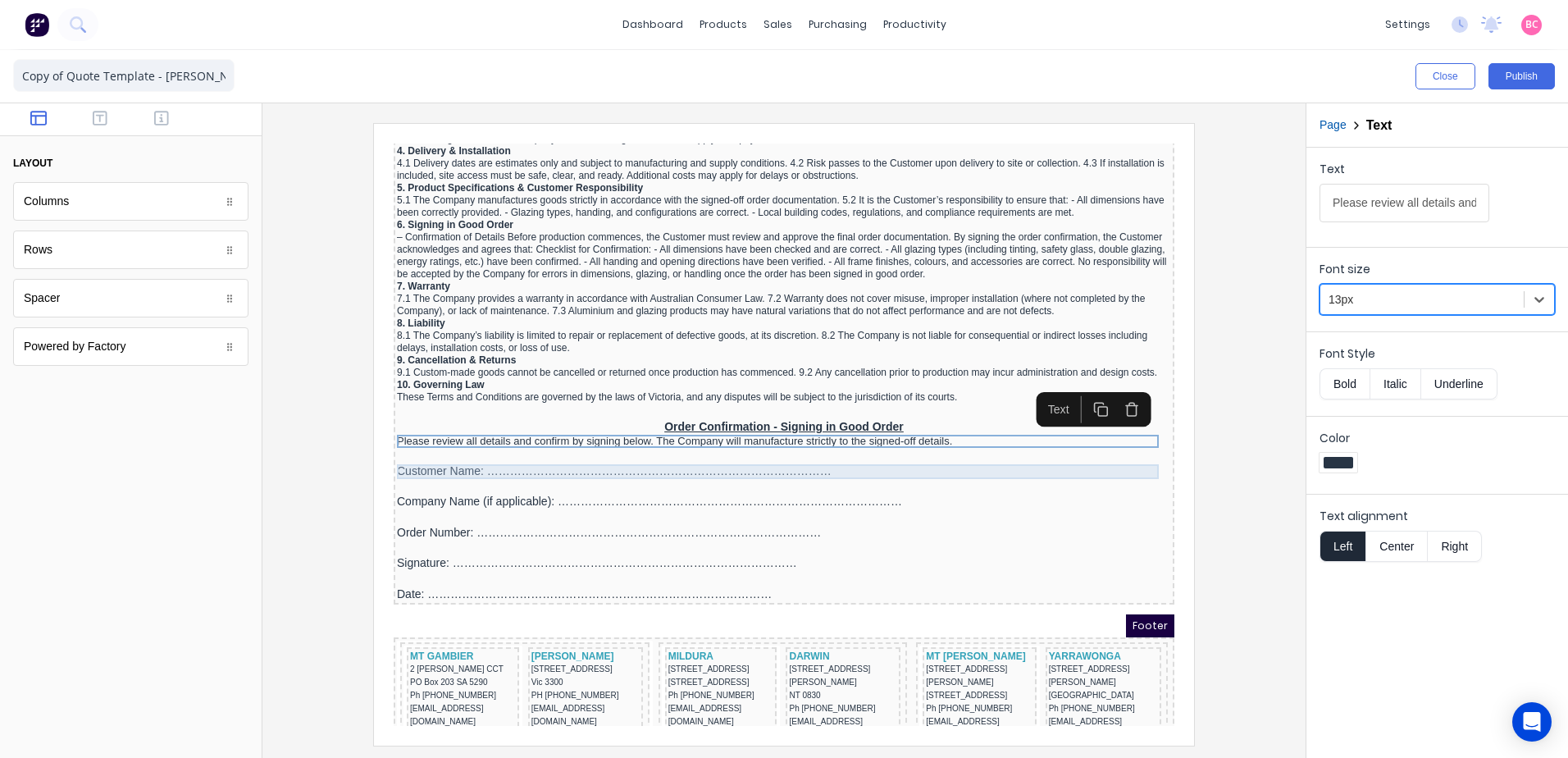
click at [530, 456] on div "Customer Name: ………………………………………………………………………………" at bounding box center [764, 451] width 774 height 15
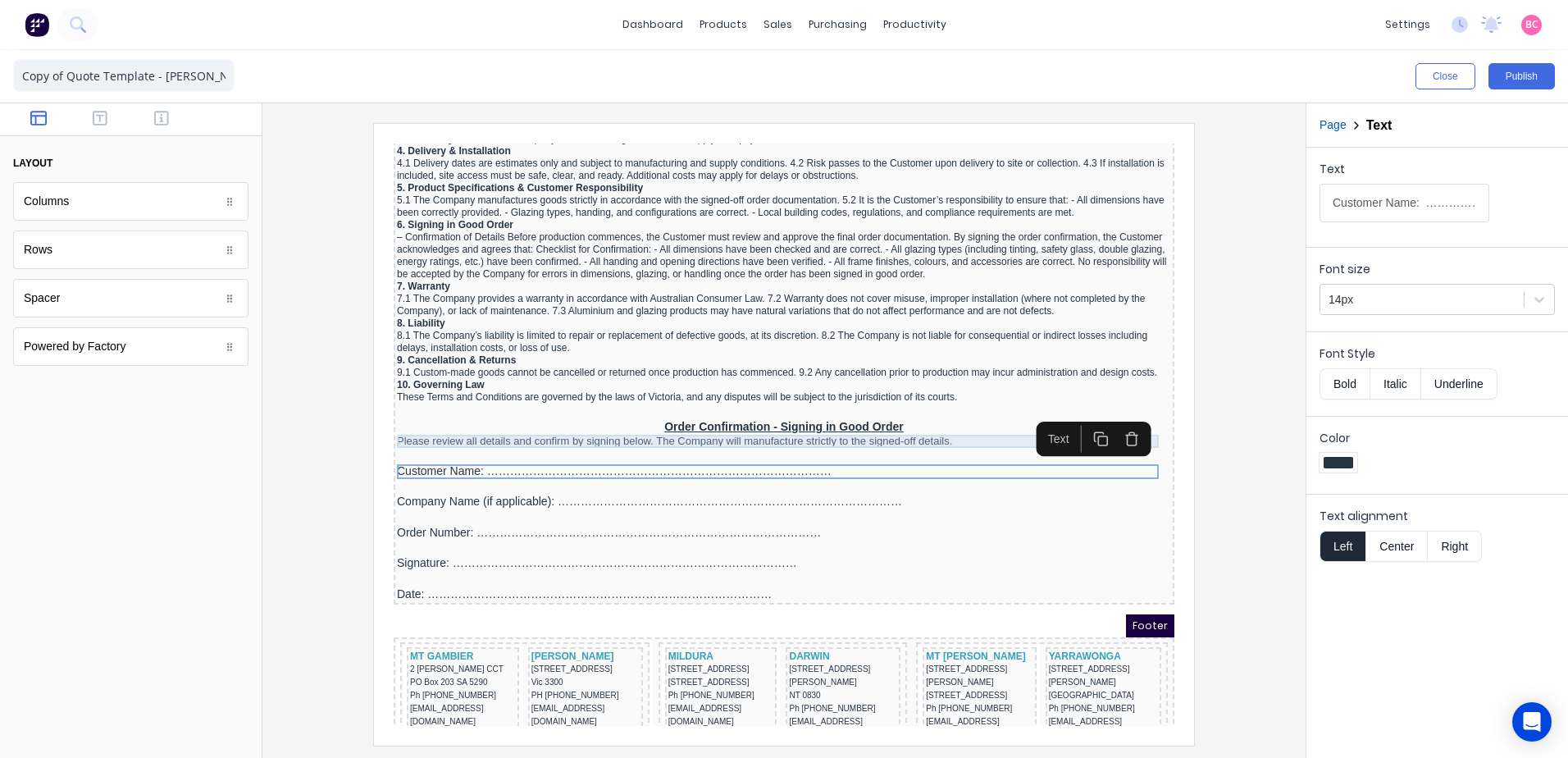
click at [550, 419] on div "Please review all details and confirm by signing below. The Company will manufa…" at bounding box center [764, 421] width 774 height 13
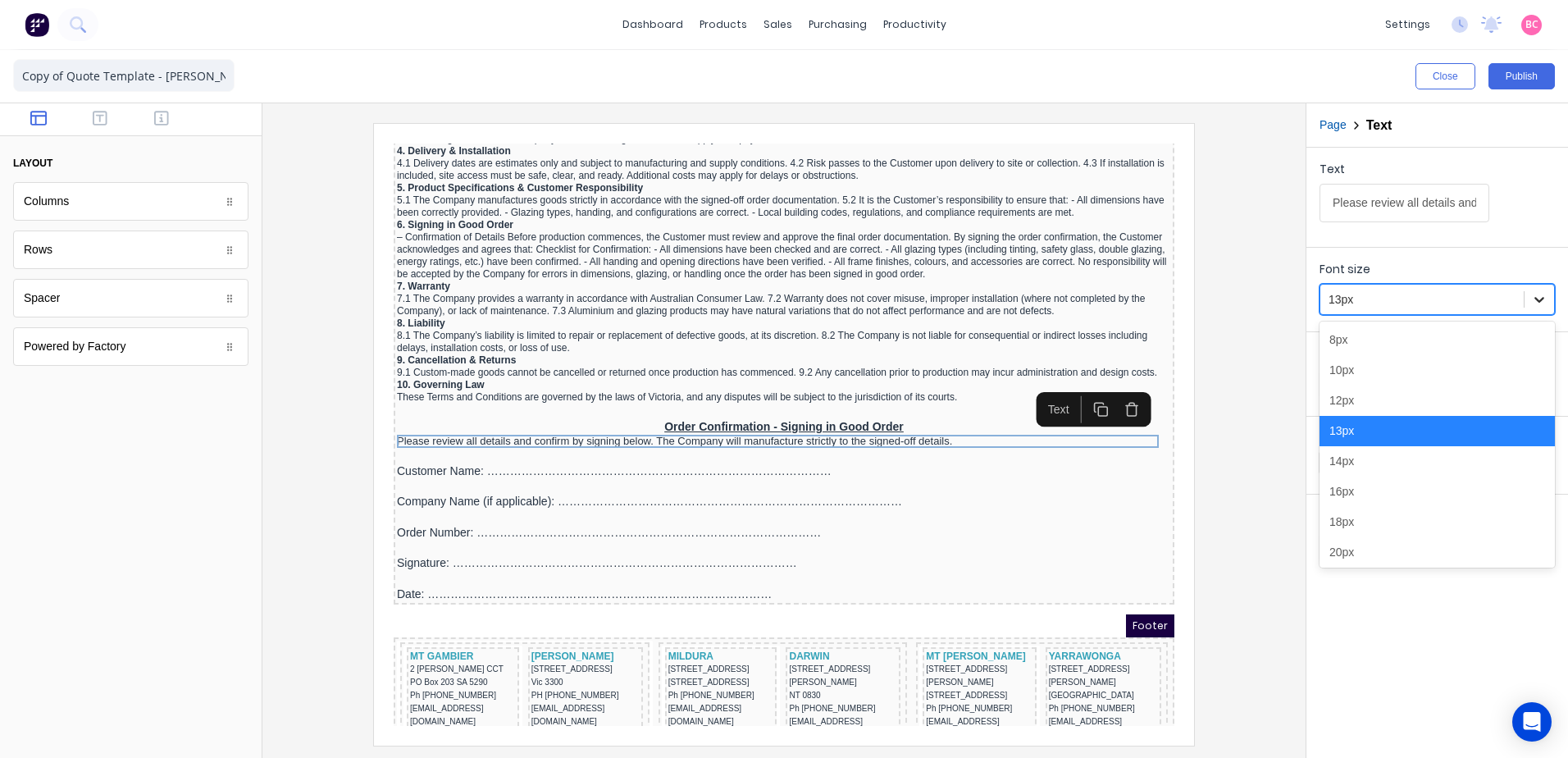
click at [1536, 293] on icon at bounding box center [1539, 299] width 17 height 17
click at [1347, 469] on div "14px" at bounding box center [1437, 461] width 235 height 30
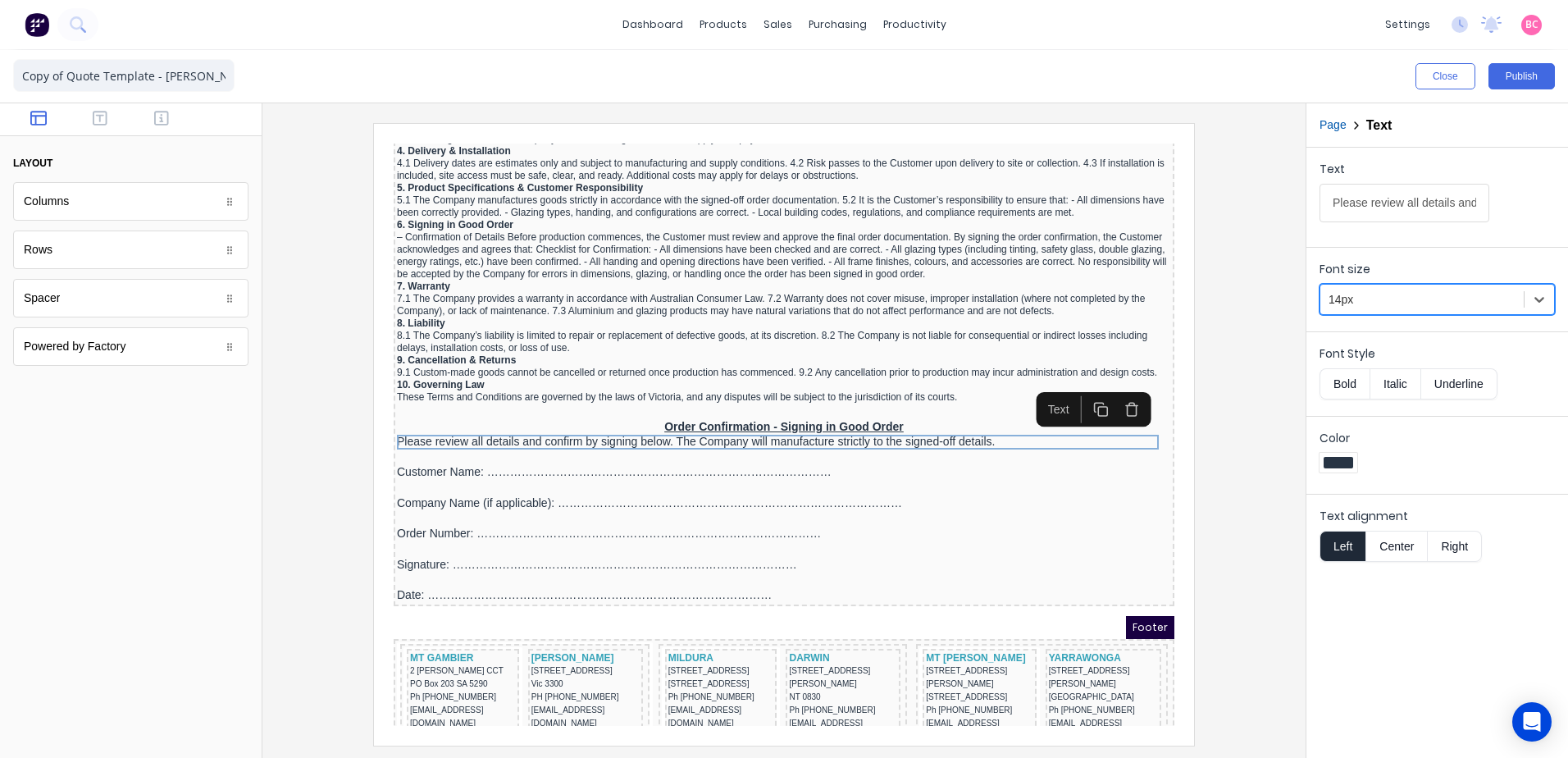
click at [1274, 455] on div at bounding box center [783, 434] width 1017 height 622
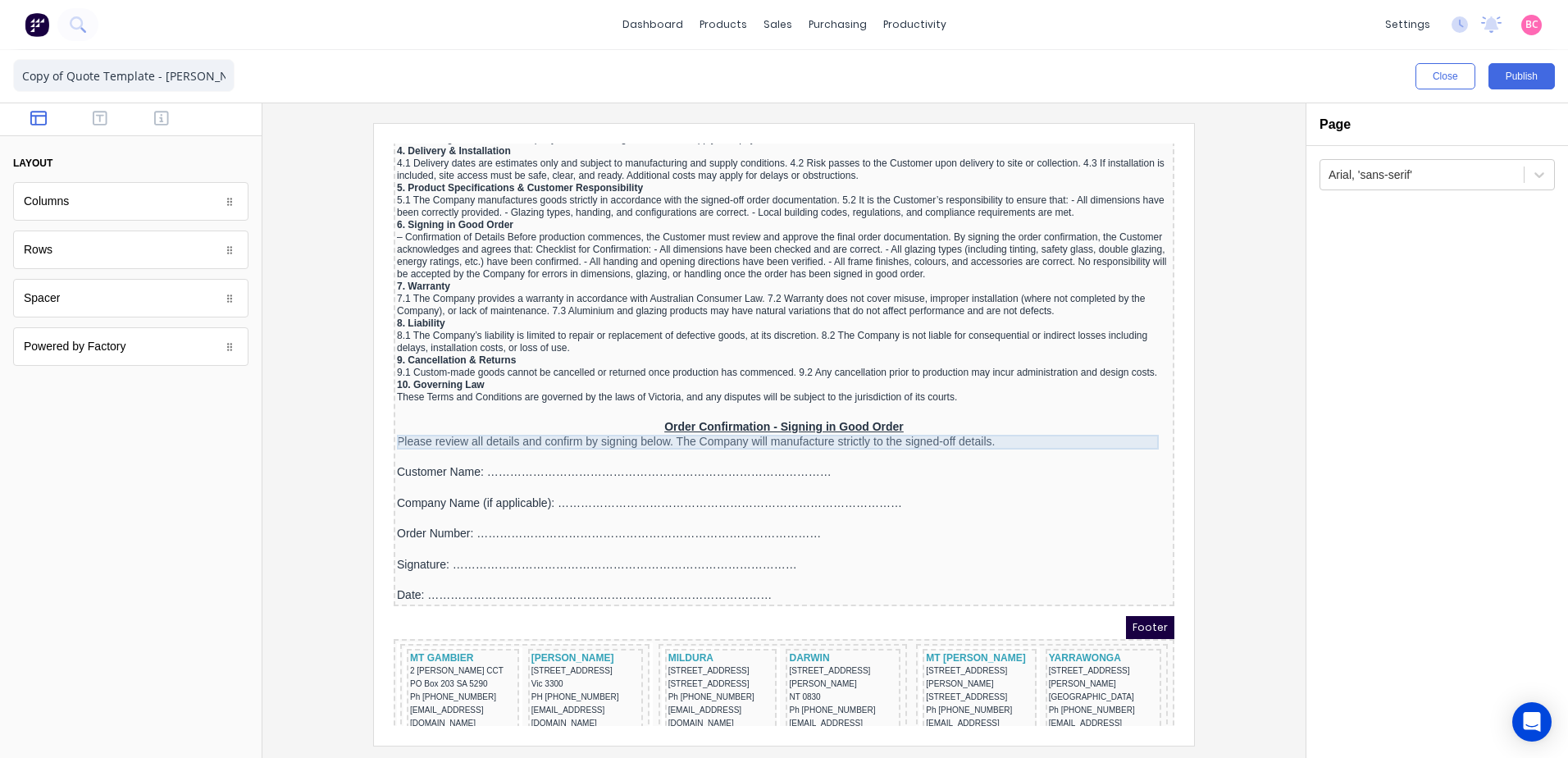
click at [803, 420] on div "Please review all details and confirm by signing below. The Company will manufa…" at bounding box center [764, 422] width 774 height 15
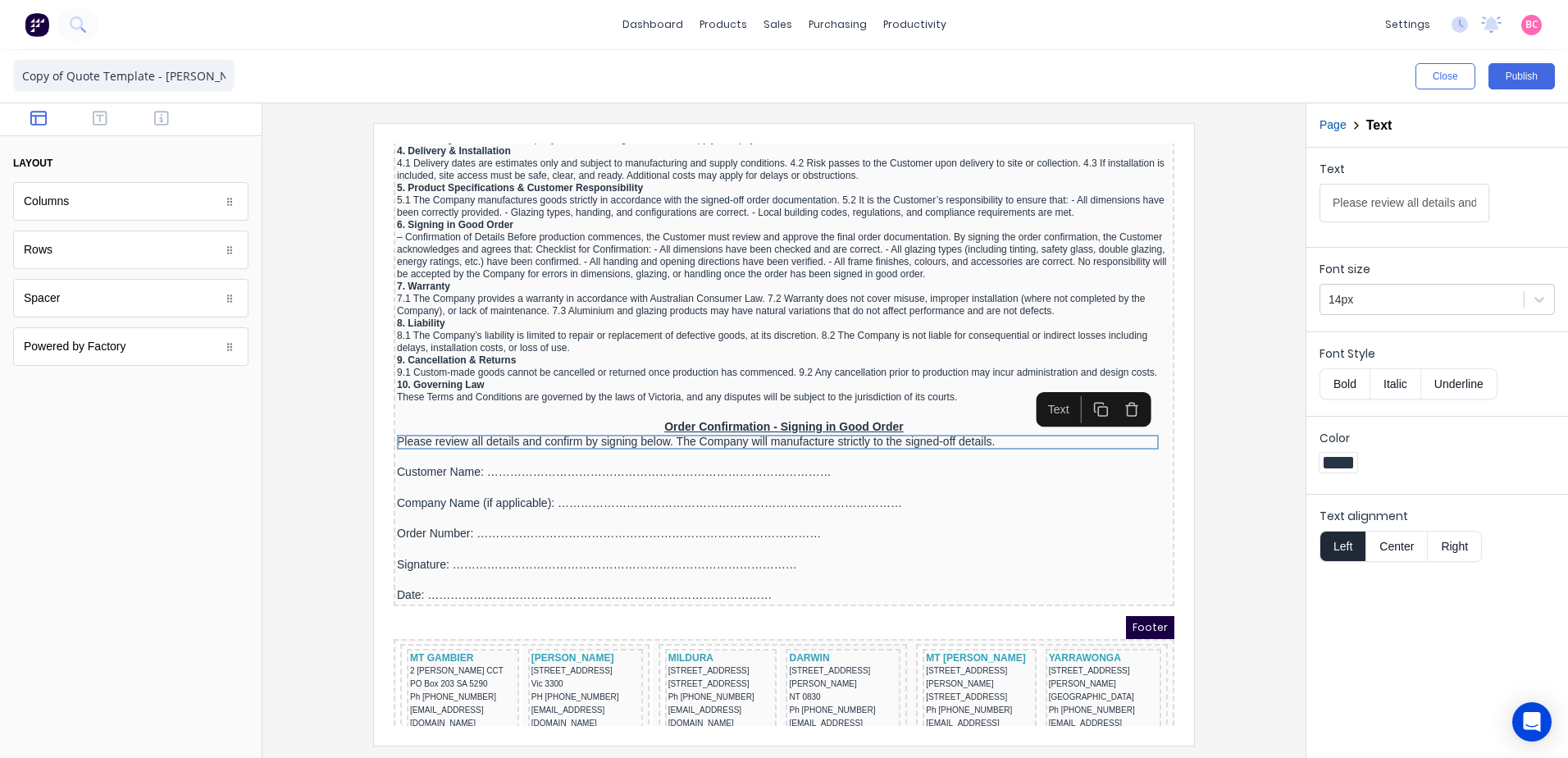
click at [1396, 531] on button "Center" at bounding box center [1396, 546] width 63 height 31
click at [1199, 551] on div at bounding box center [783, 434] width 1017 height 622
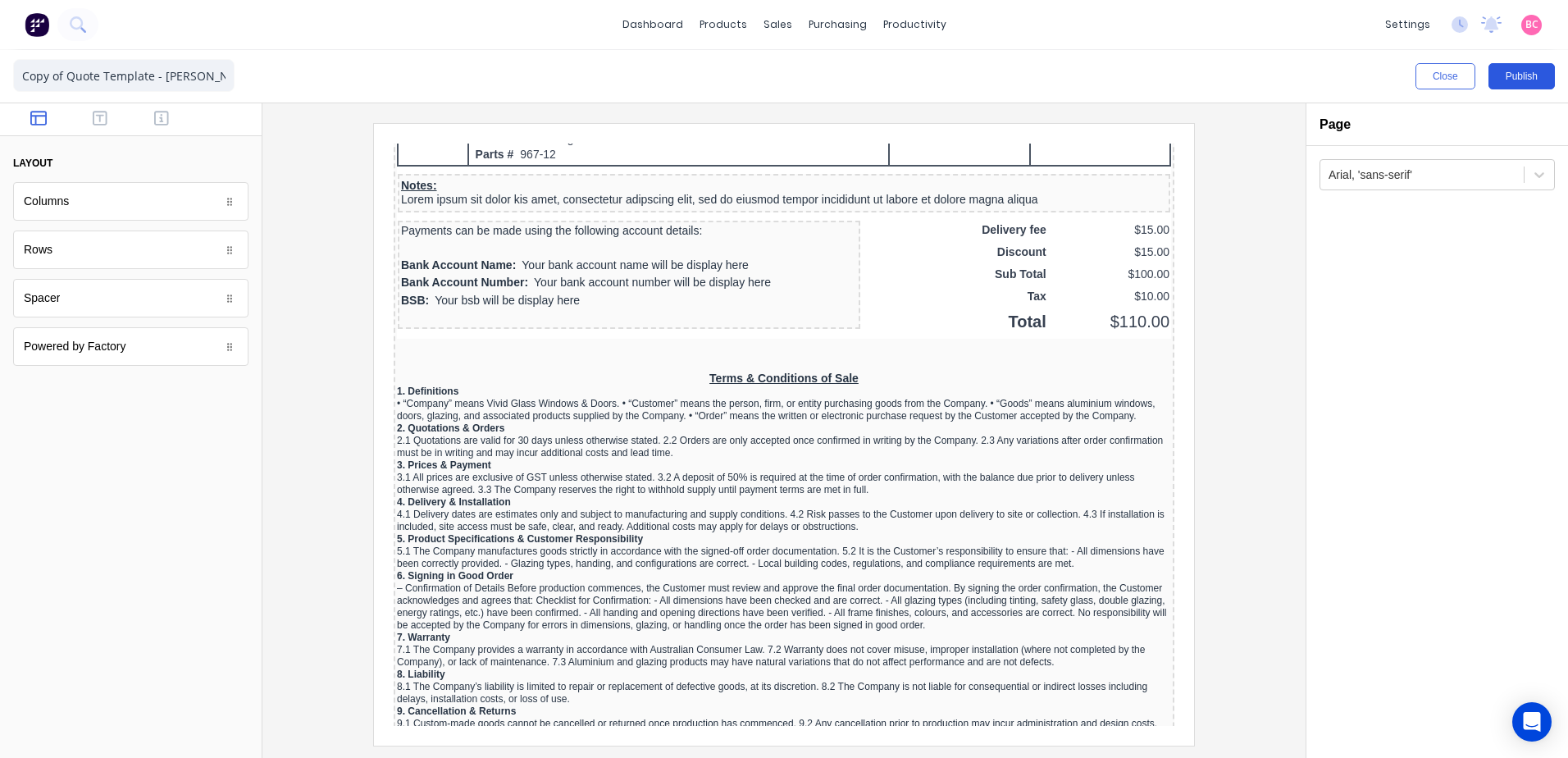
scroll to position [1176, 0]
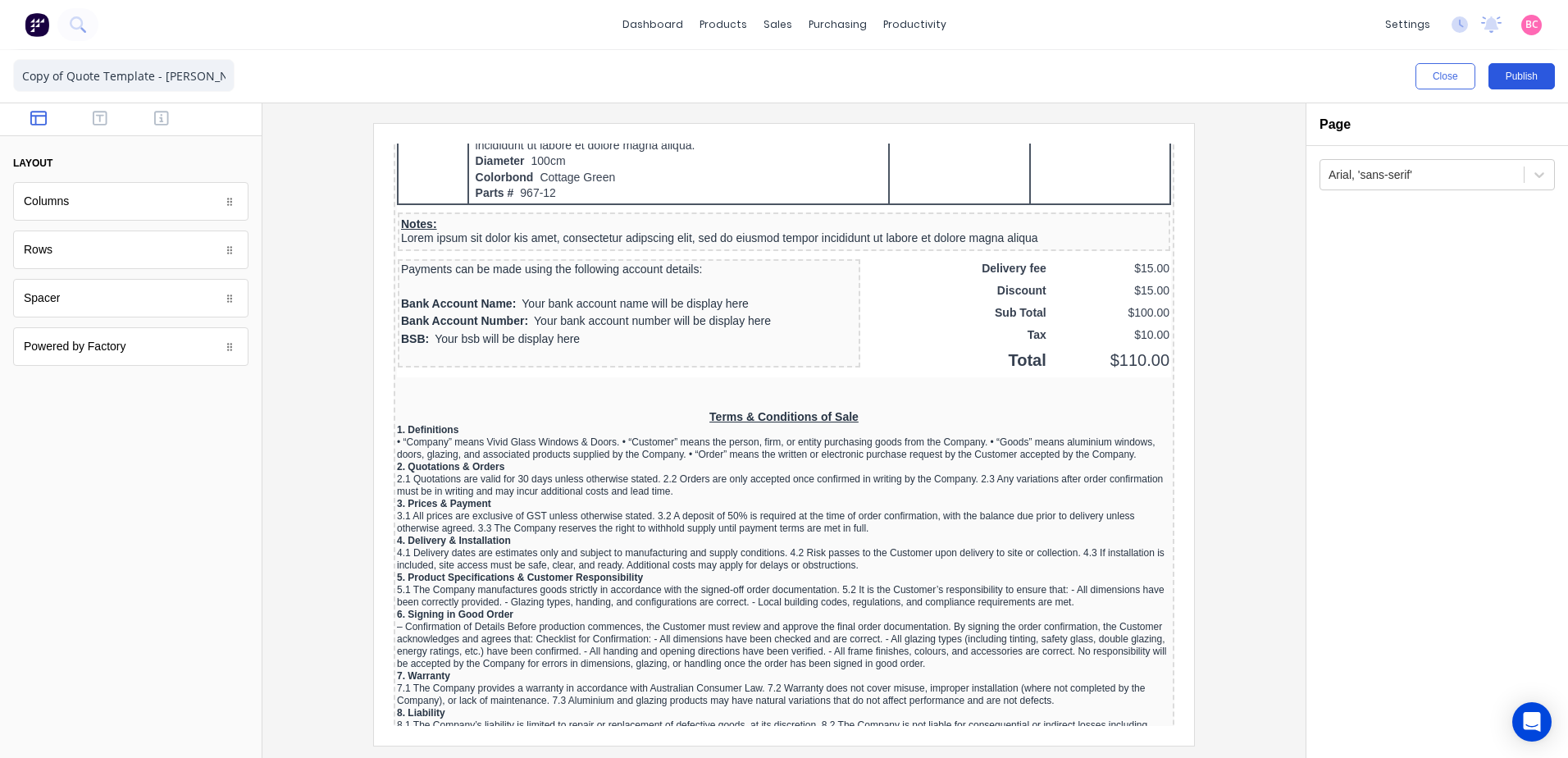
click at [1516, 79] on button "Publish" at bounding box center [1522, 76] width 66 height 26
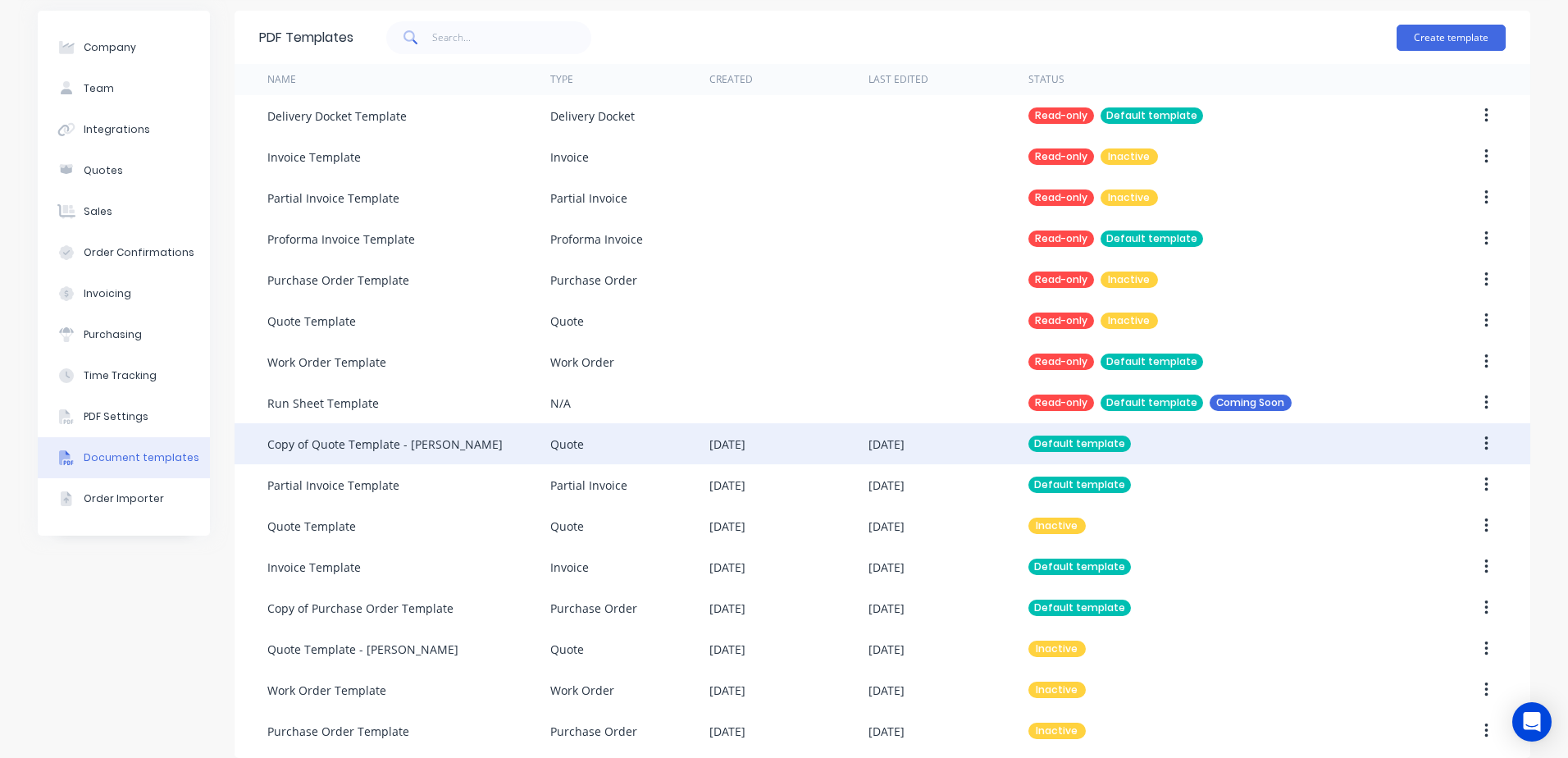
scroll to position [71, 0]
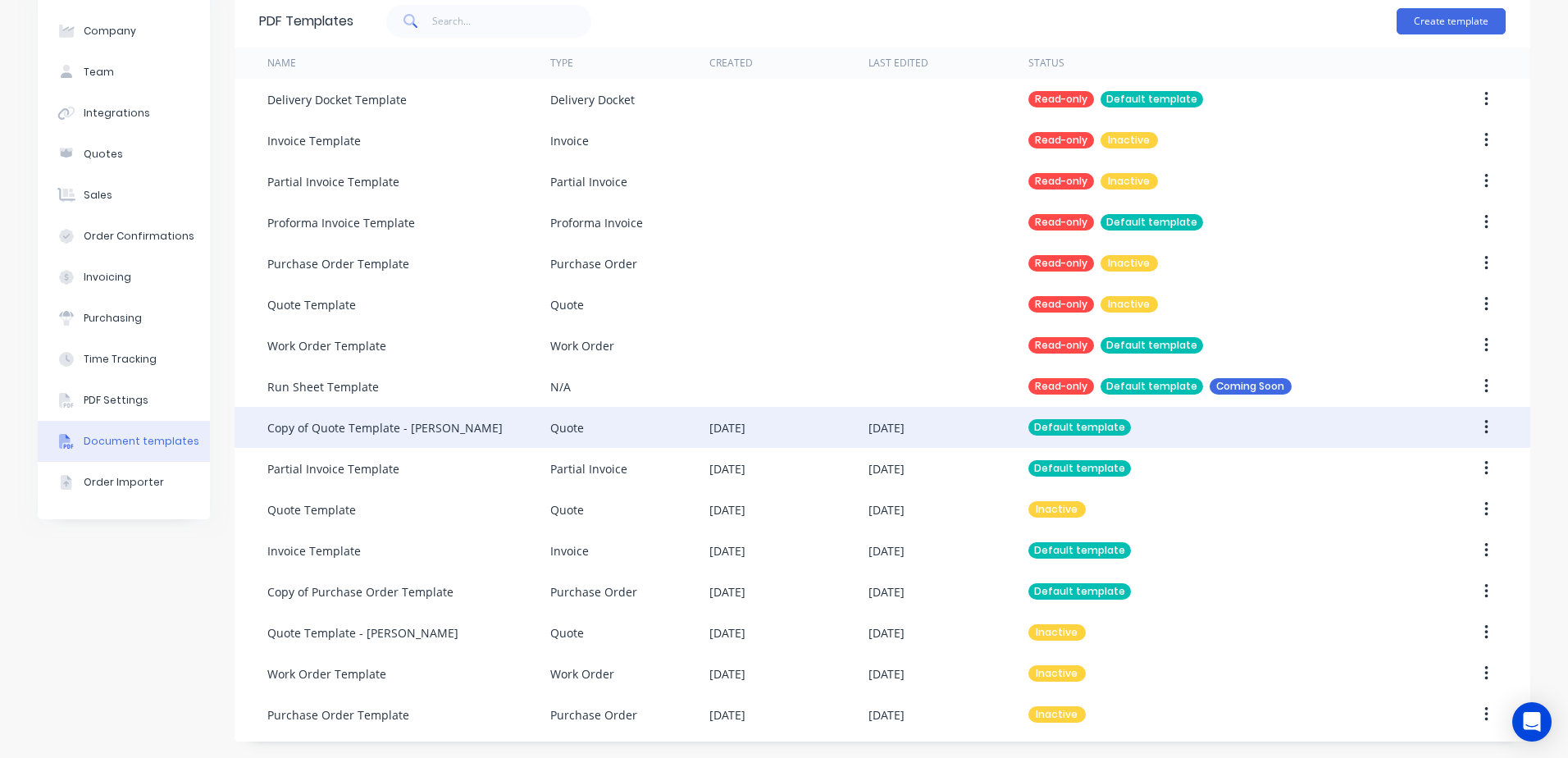
click at [375, 428] on div "Copy of Quote Template - [PERSON_NAME]" at bounding box center [385, 428] width 235 height 17
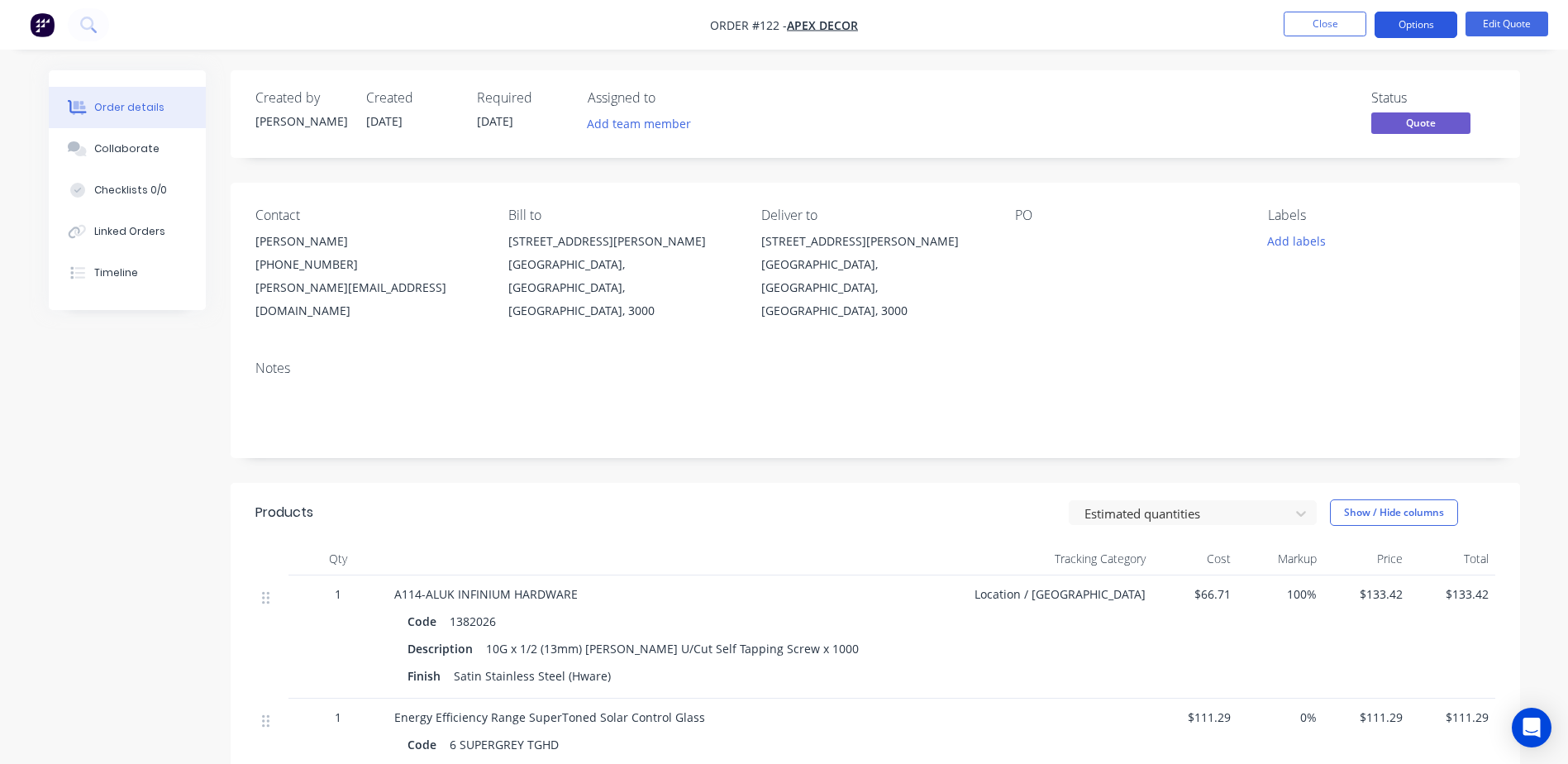
click at [1413, 25] on button "Options" at bounding box center [1416, 25] width 83 height 26
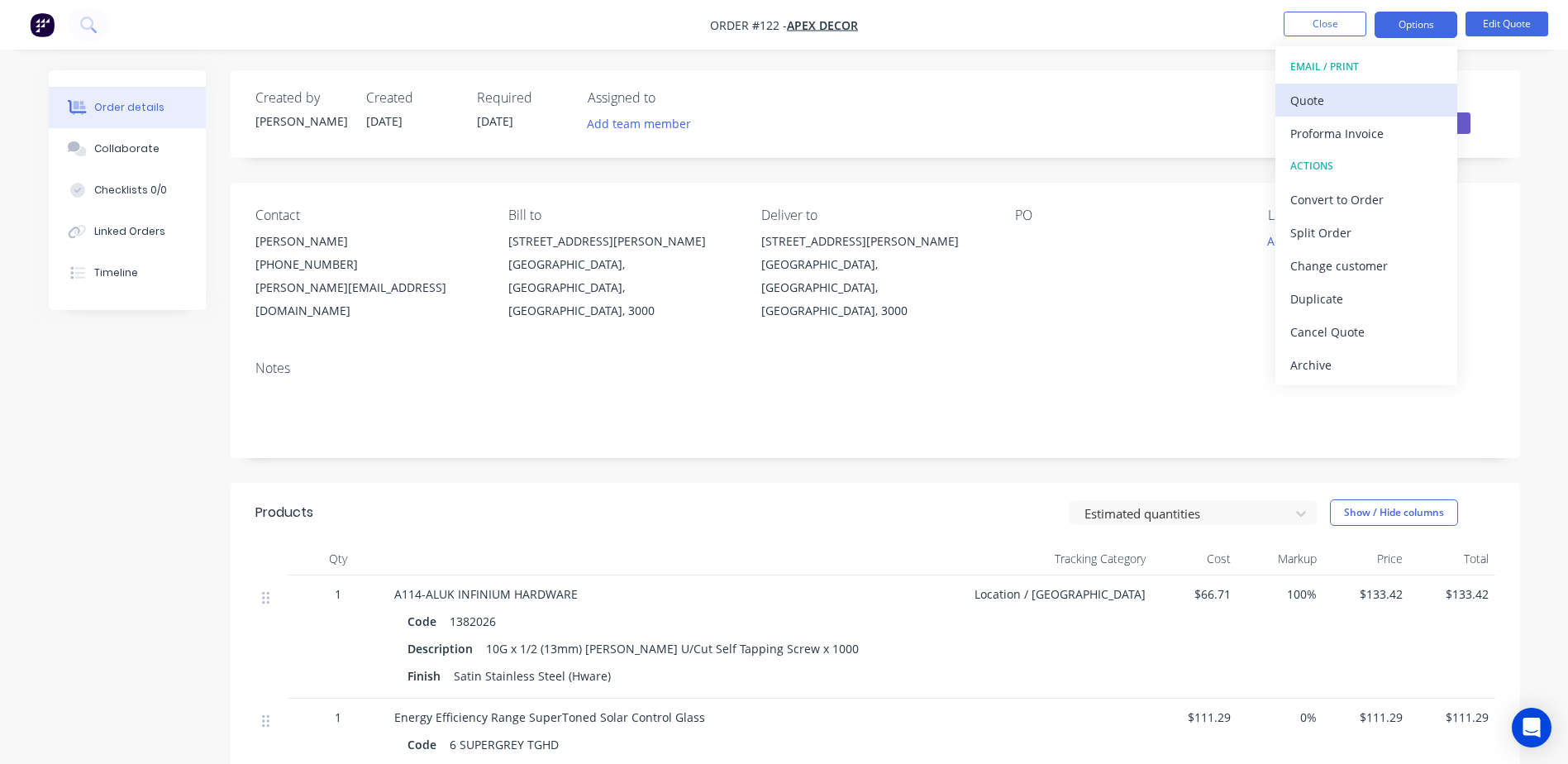
click at [1320, 101] on div "Quote" at bounding box center [1366, 100] width 152 height 24
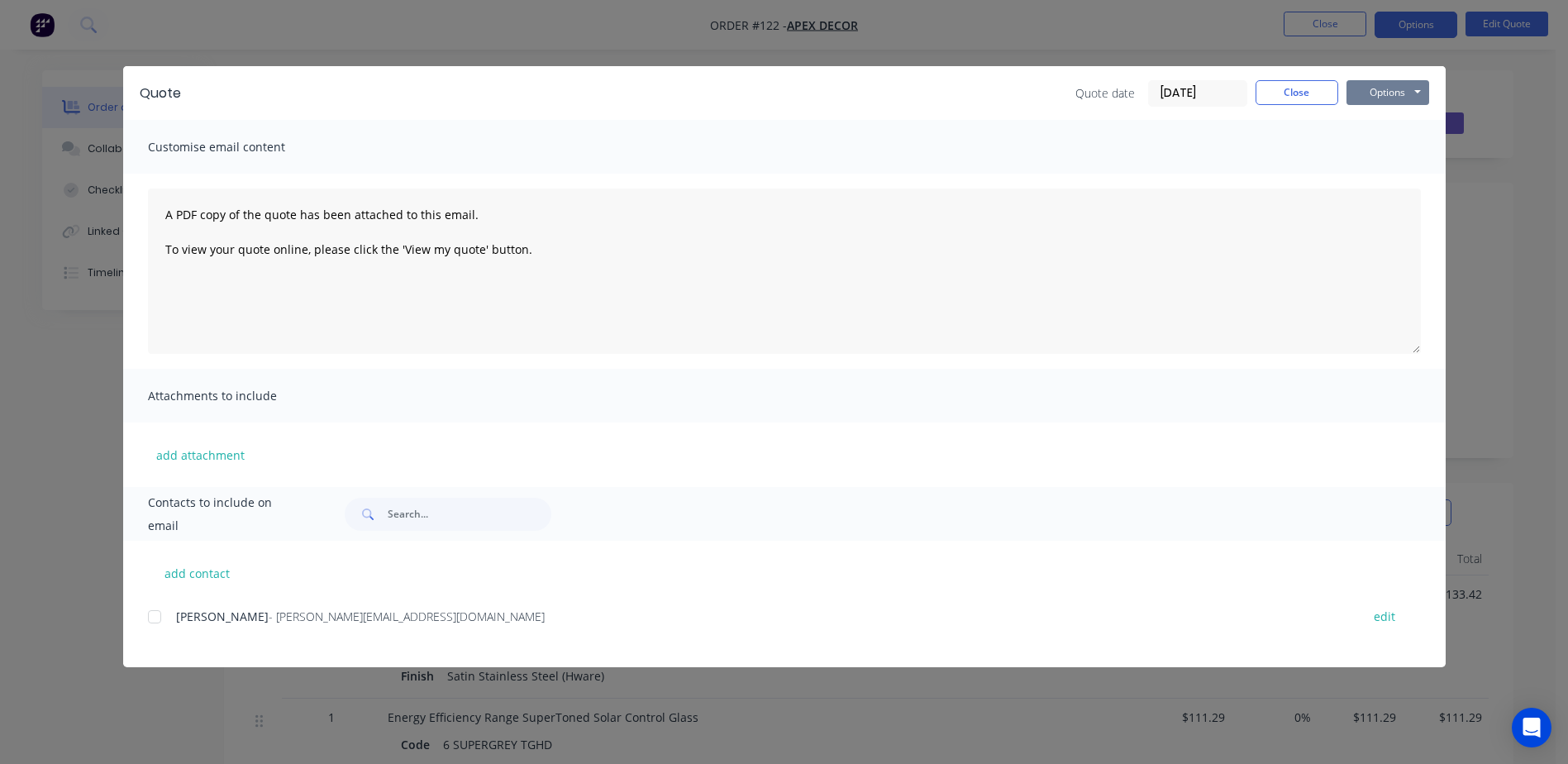
click at [1377, 80] on button "Options" at bounding box center [1388, 92] width 83 height 25
click at [1376, 128] on button "Preview" at bounding box center [1399, 121] width 106 height 27
click at [1314, 91] on button "Close" at bounding box center [1297, 92] width 83 height 25
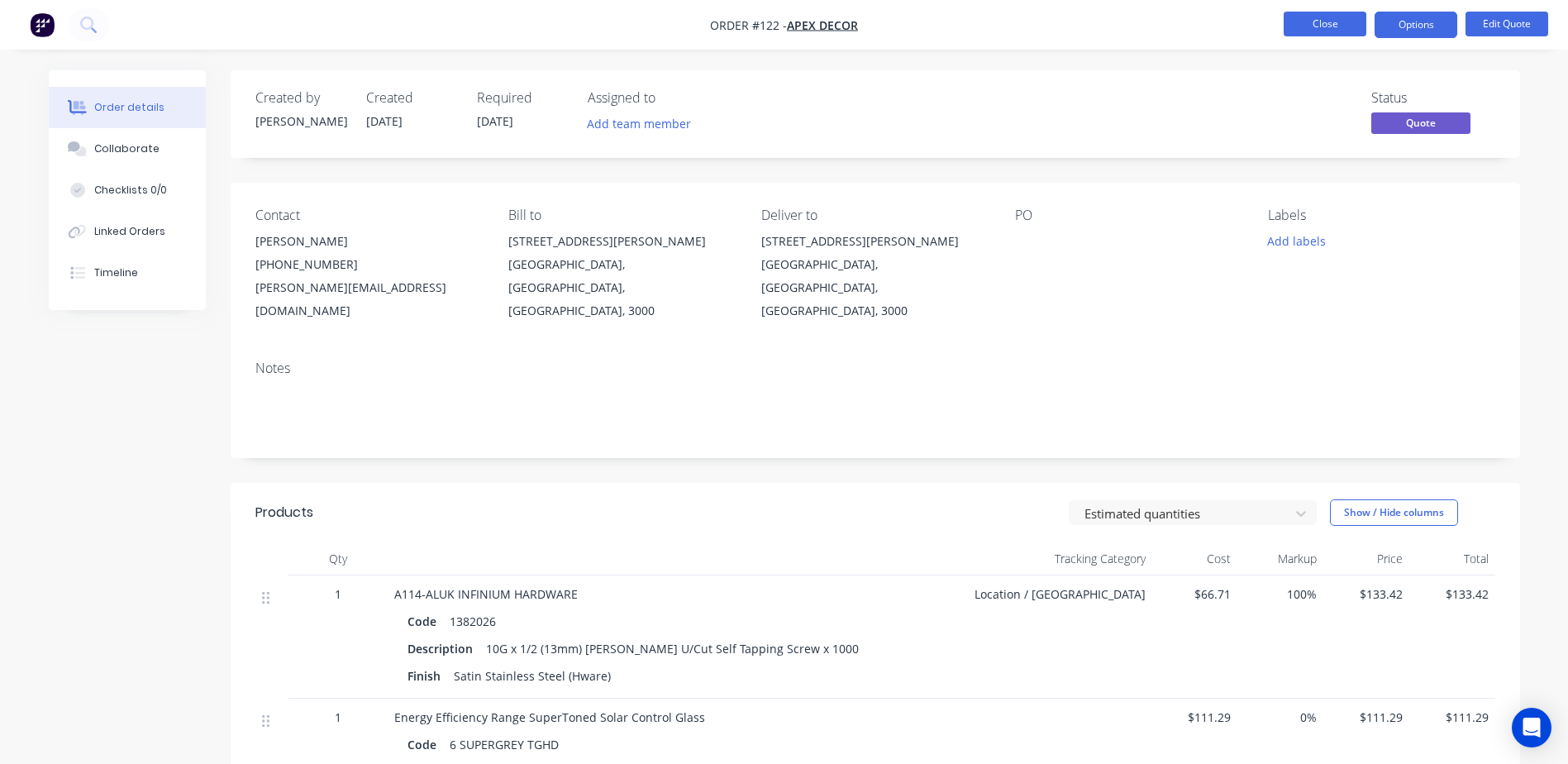
click at [1311, 28] on button "Close" at bounding box center [1325, 24] width 83 height 25
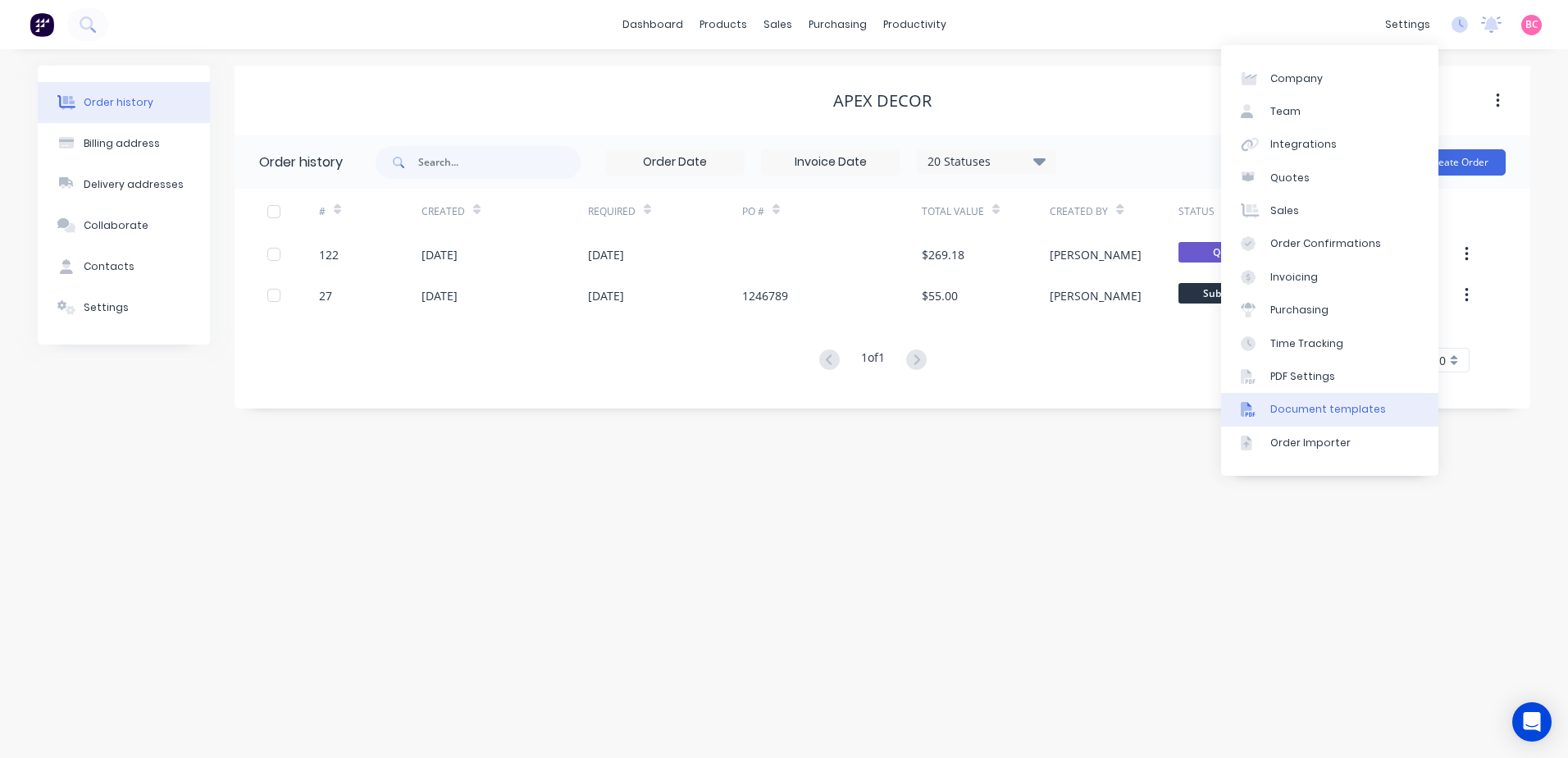
click at [1308, 410] on div "Document templates" at bounding box center [1328, 409] width 116 height 15
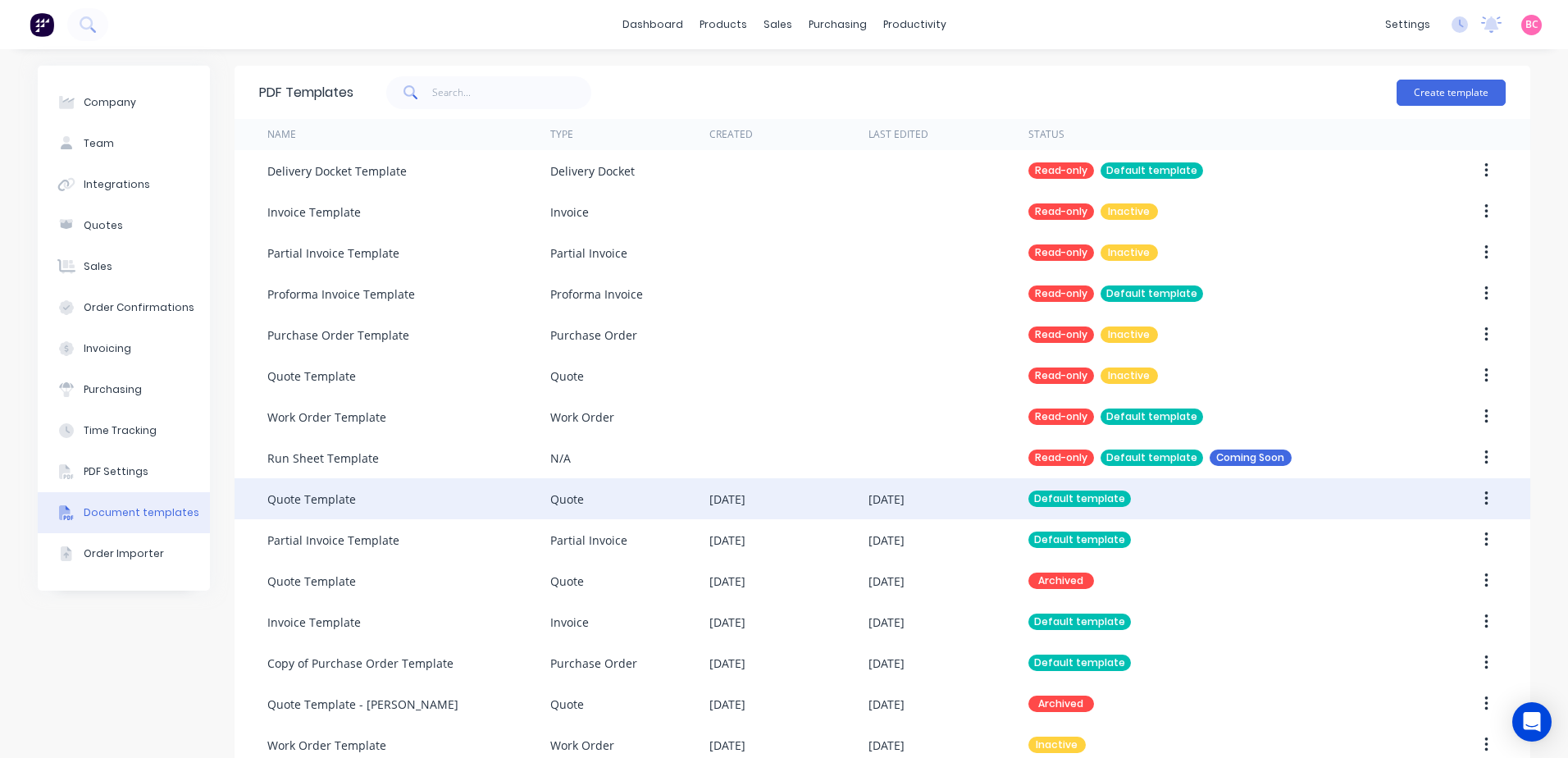
click at [888, 497] on div "[DATE]" at bounding box center [886, 499] width 36 height 17
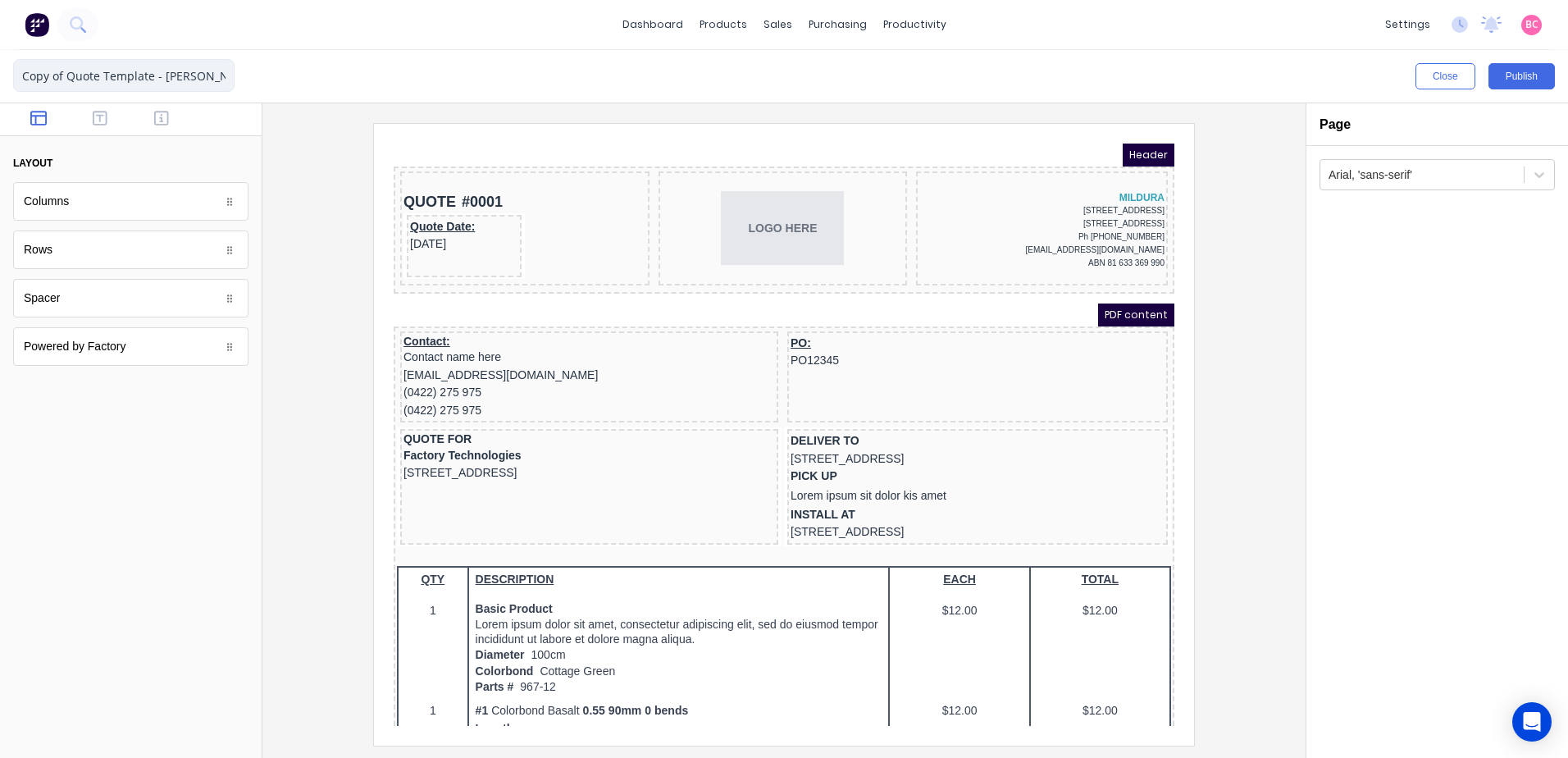
click at [160, 70] on input "Copy of Quote Template - [PERSON_NAME]" at bounding box center [124, 76] width 221 height 33
drag, startPoint x: 169, startPoint y: 78, endPoint x: 116, endPoint y: 83, distance: 53.2
click at [116, 83] on input "Copy of Quote Template - [PERSON_NAME]" at bounding box center [124, 76] width 221 height 33
drag, startPoint x: 83, startPoint y: 77, endPoint x: -3, endPoint y: 77, distance: 86.0
click at [0, 77] on html "dashboard products sales purchasing productivity dashboard products Product Cat…" at bounding box center [784, 379] width 1568 height 758
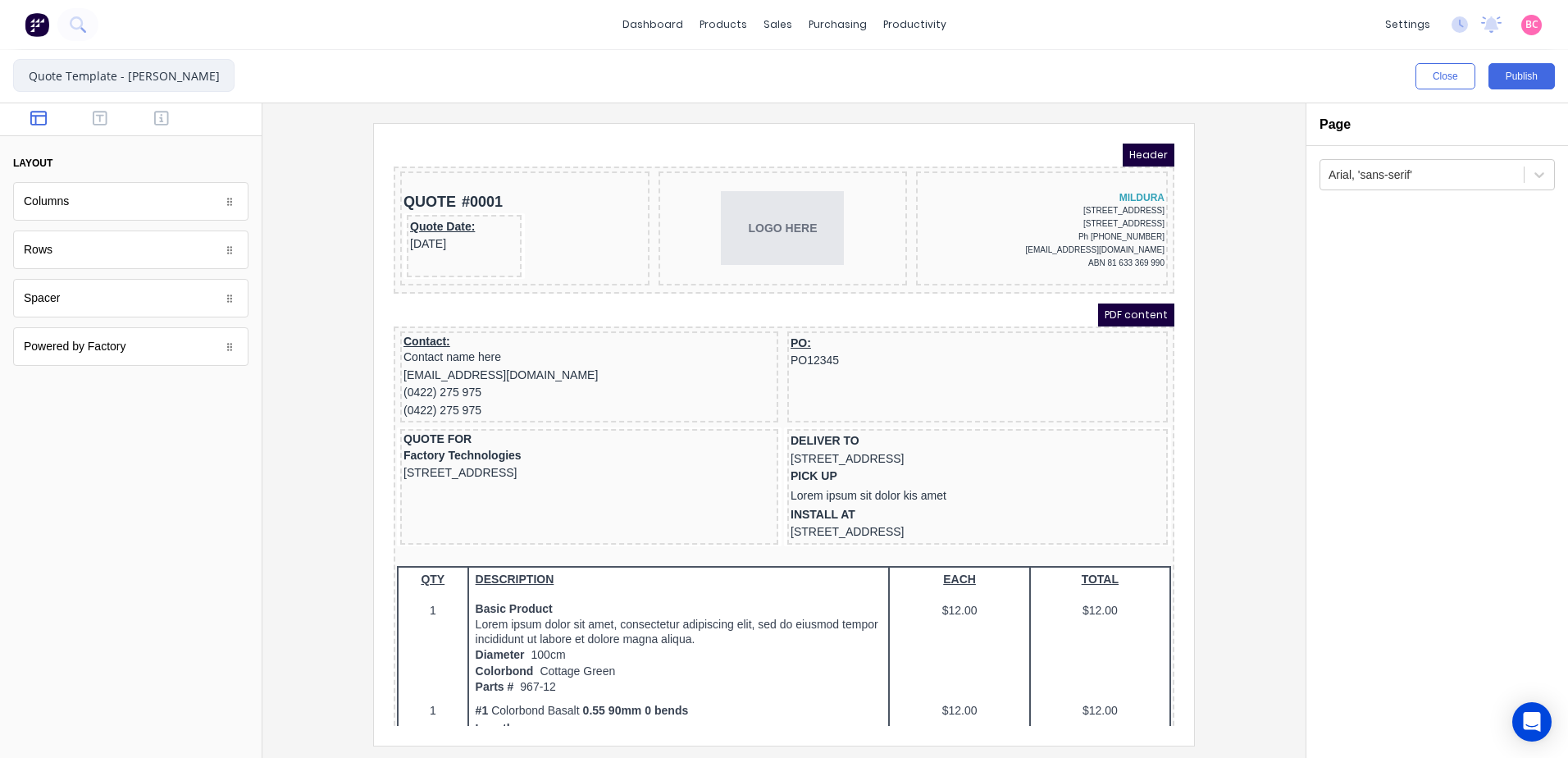
drag, startPoint x: 150, startPoint y: 78, endPoint x: 280, endPoint y: 77, distance: 130.0
click at [280, 77] on div "Quote Template - [PERSON_NAME] Close Publish Components layout Columns Columns …" at bounding box center [784, 403] width 1568 height 707
type input "Quote Template"
click at [1528, 77] on button "Publish" at bounding box center [1522, 76] width 66 height 26
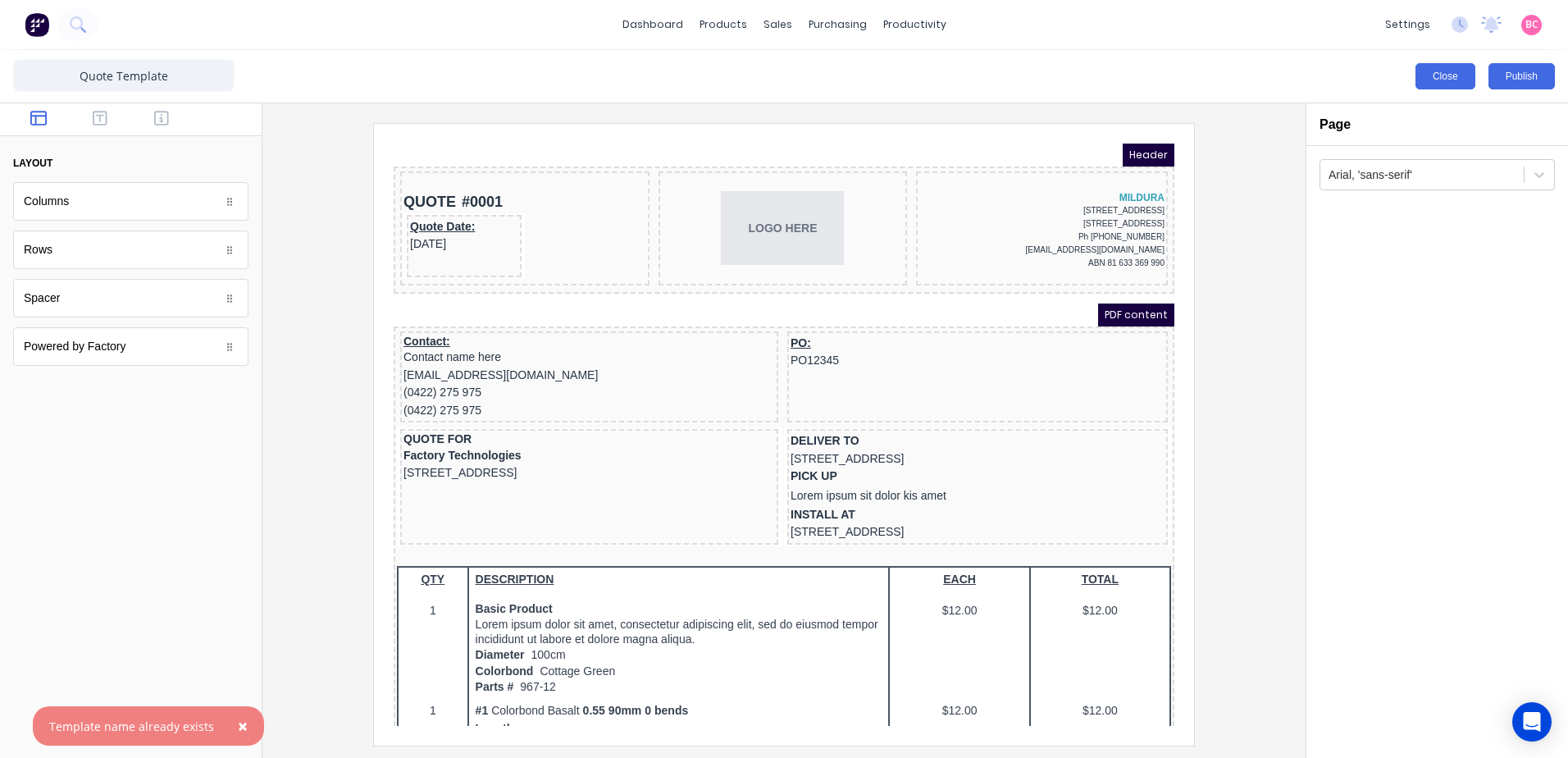
click at [1436, 75] on button "Close" at bounding box center [1445, 76] width 60 height 26
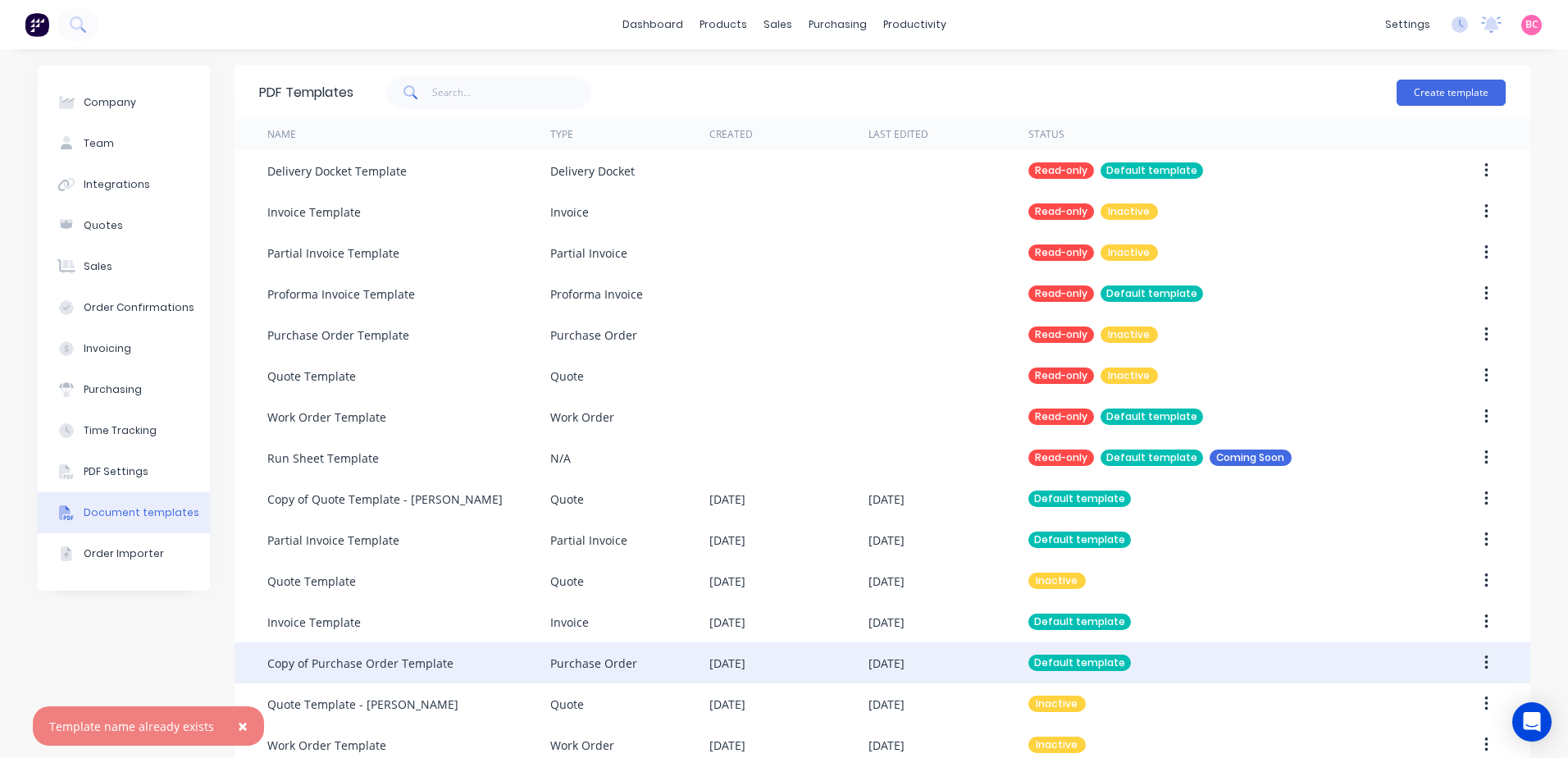
scroll to position [71, 0]
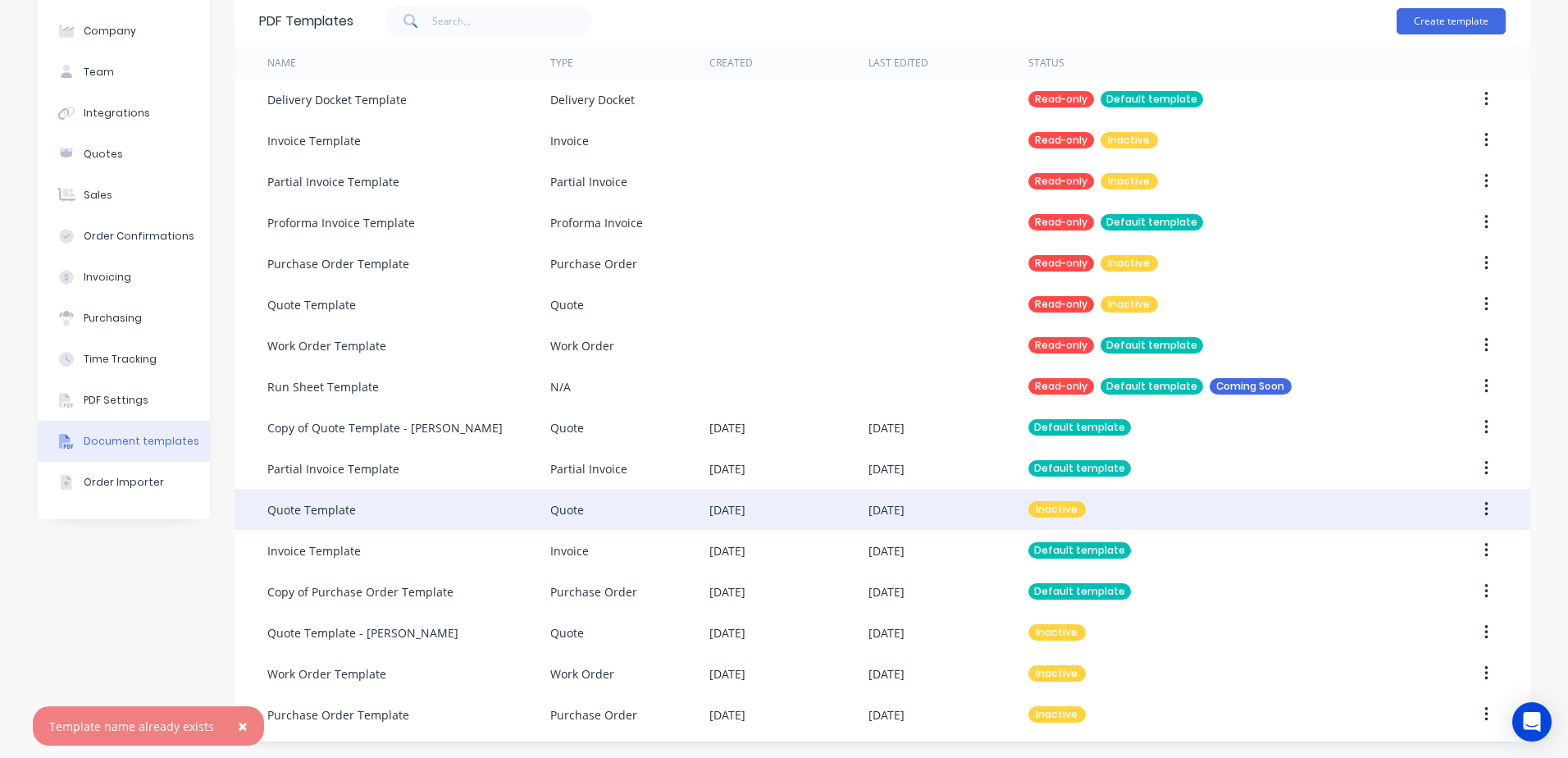
click at [1484, 505] on icon "button" at bounding box center [1486, 509] width 4 height 18
click at [1379, 645] on div "Archive" at bounding box center [1428, 650] width 126 height 24
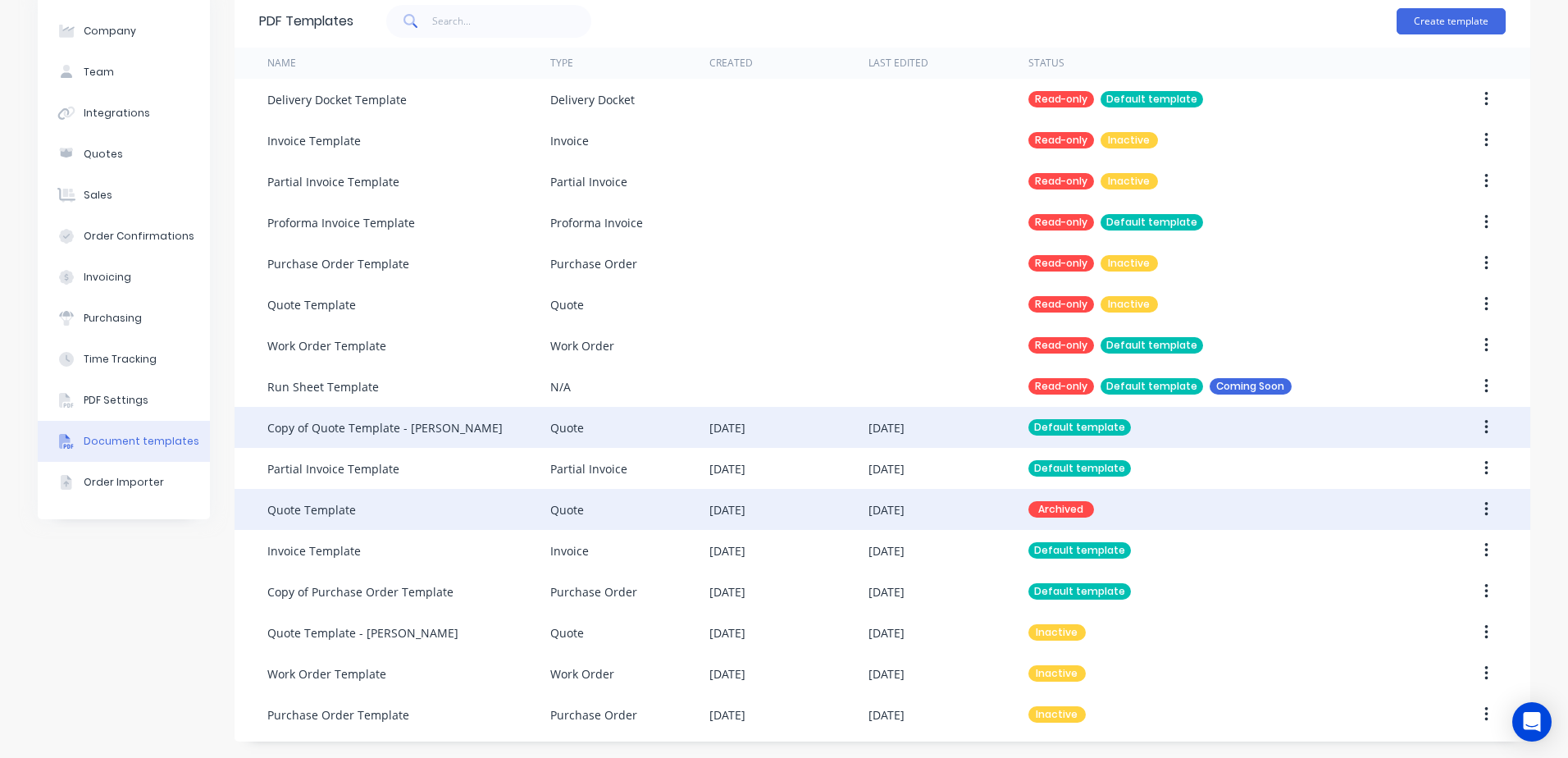
click at [1485, 426] on button "button" at bounding box center [1486, 428] width 38 height 30
click at [1471, 433] on button "button" at bounding box center [1486, 428] width 38 height 30
click at [1394, 467] on div "Edit" at bounding box center [1428, 470] width 126 height 24
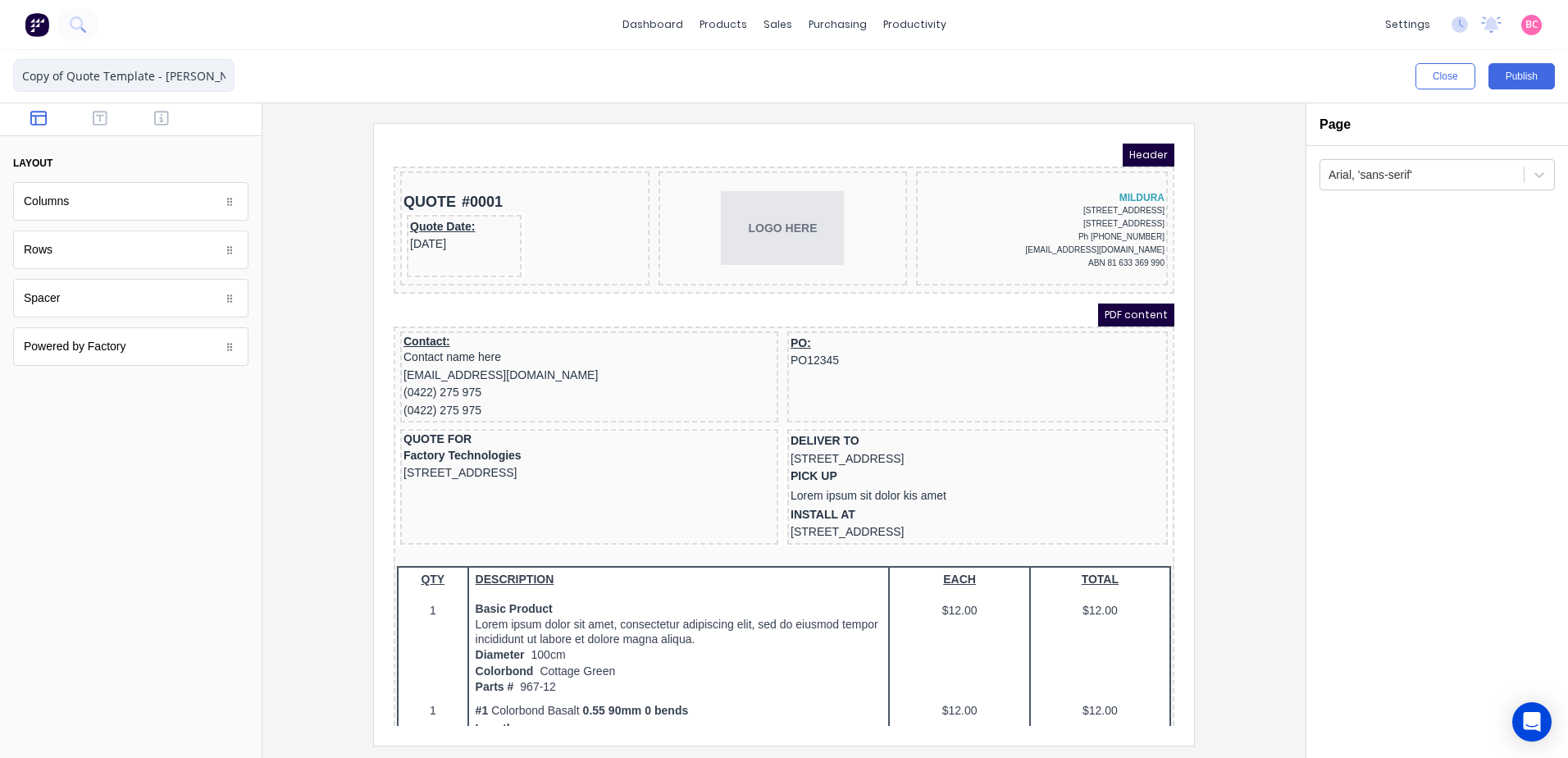
click at [81, 73] on input "Copy of Quote Template - Cathys" at bounding box center [124, 76] width 221 height 33
drag, startPoint x: 81, startPoint y: 73, endPoint x: 229, endPoint y: 71, distance: 148.0
click at [0, 71] on html "dashboard products sales purchasing productivity dashboard products Product Cat…" at bounding box center [784, 379] width 1568 height 758
drag, startPoint x: 171, startPoint y: 78, endPoint x: 395, endPoint y: 78, distance: 224.0
click at [389, 78] on div "Quote Template - Cathys Close Publish Components layout Columns Columns Rows Ro…" at bounding box center [784, 403] width 1568 height 707
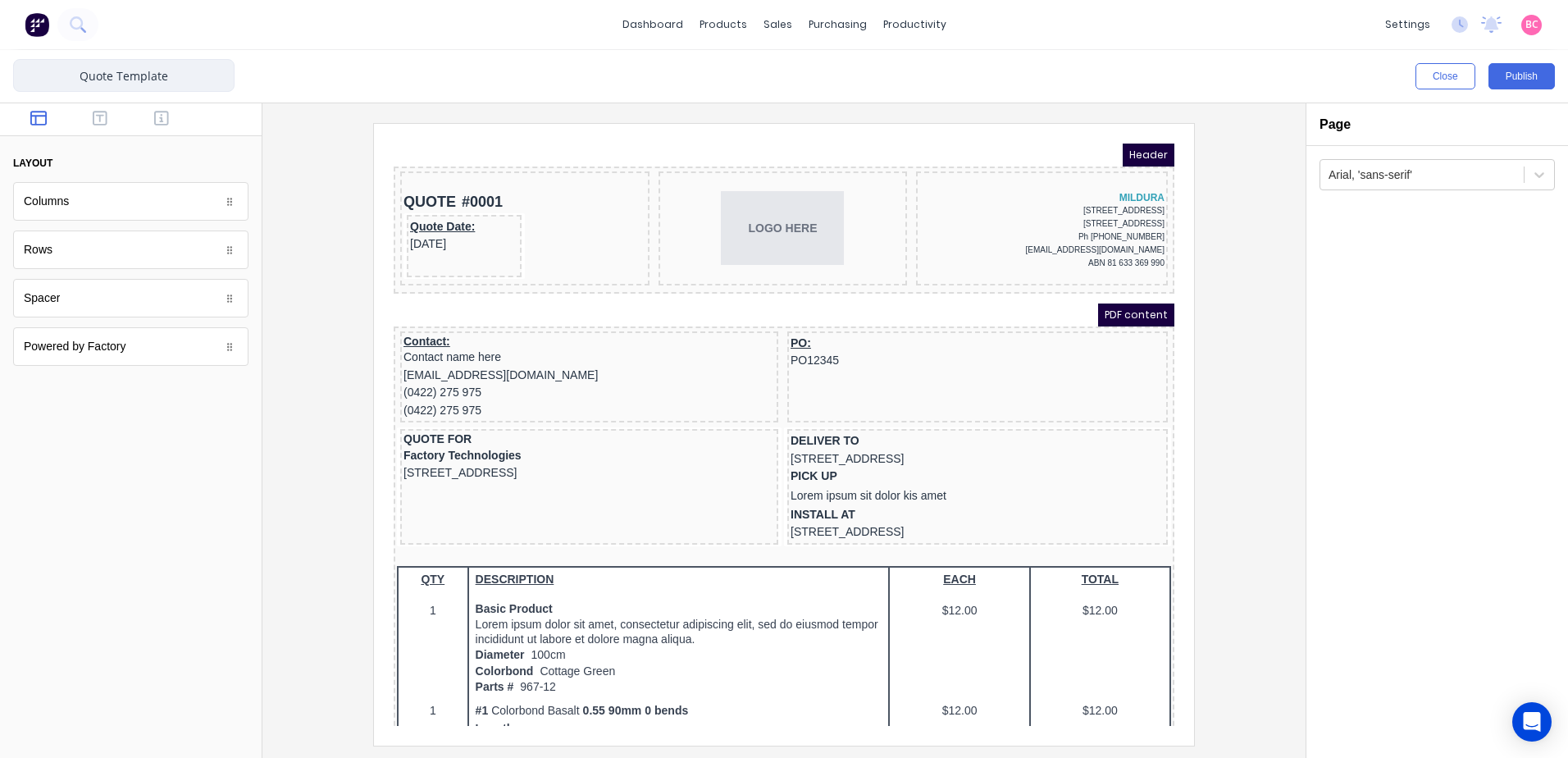
type input "Quote Template"
click at [1519, 83] on button "Publish" at bounding box center [1522, 76] width 66 height 26
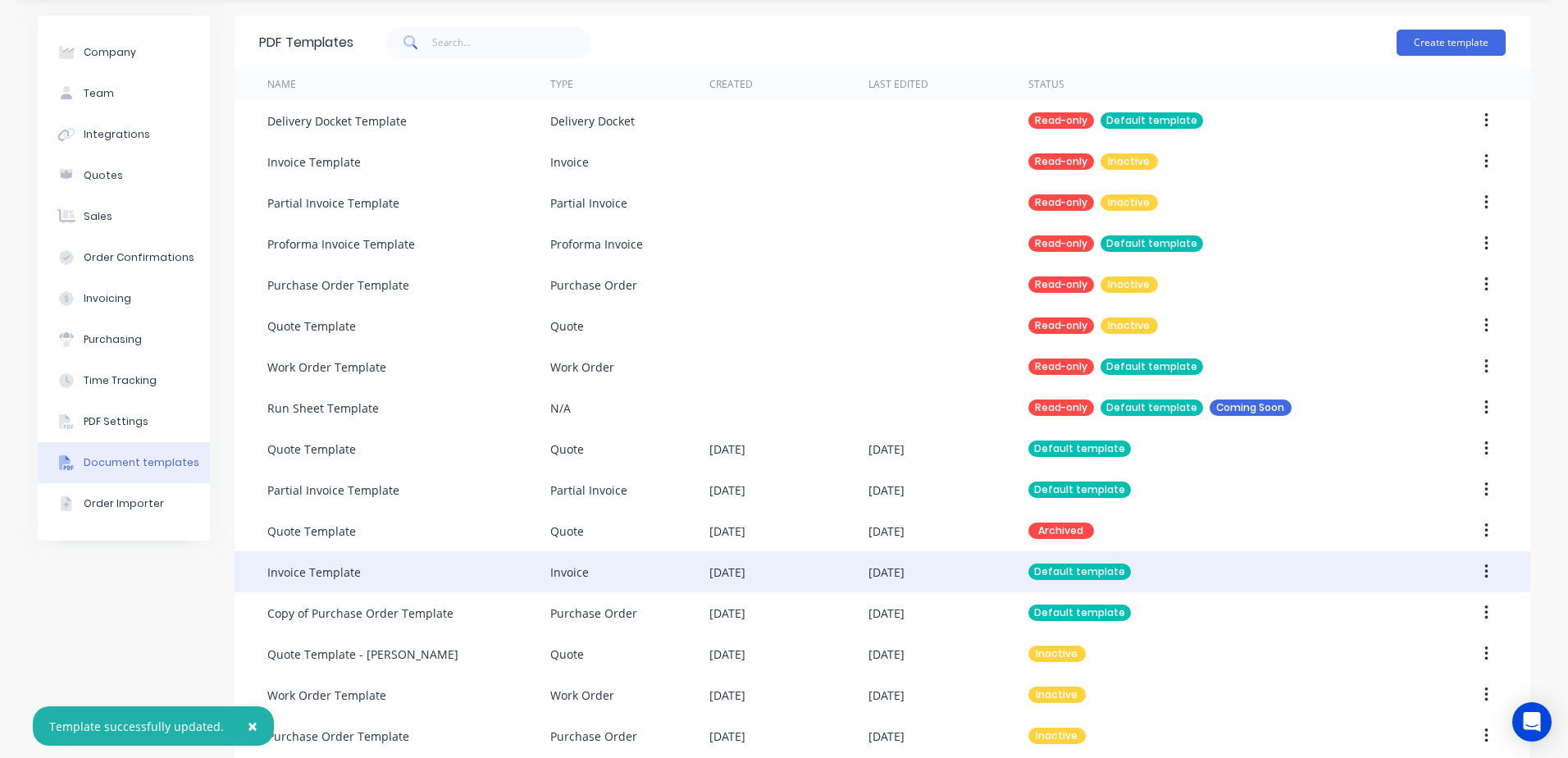
scroll to position [71, 0]
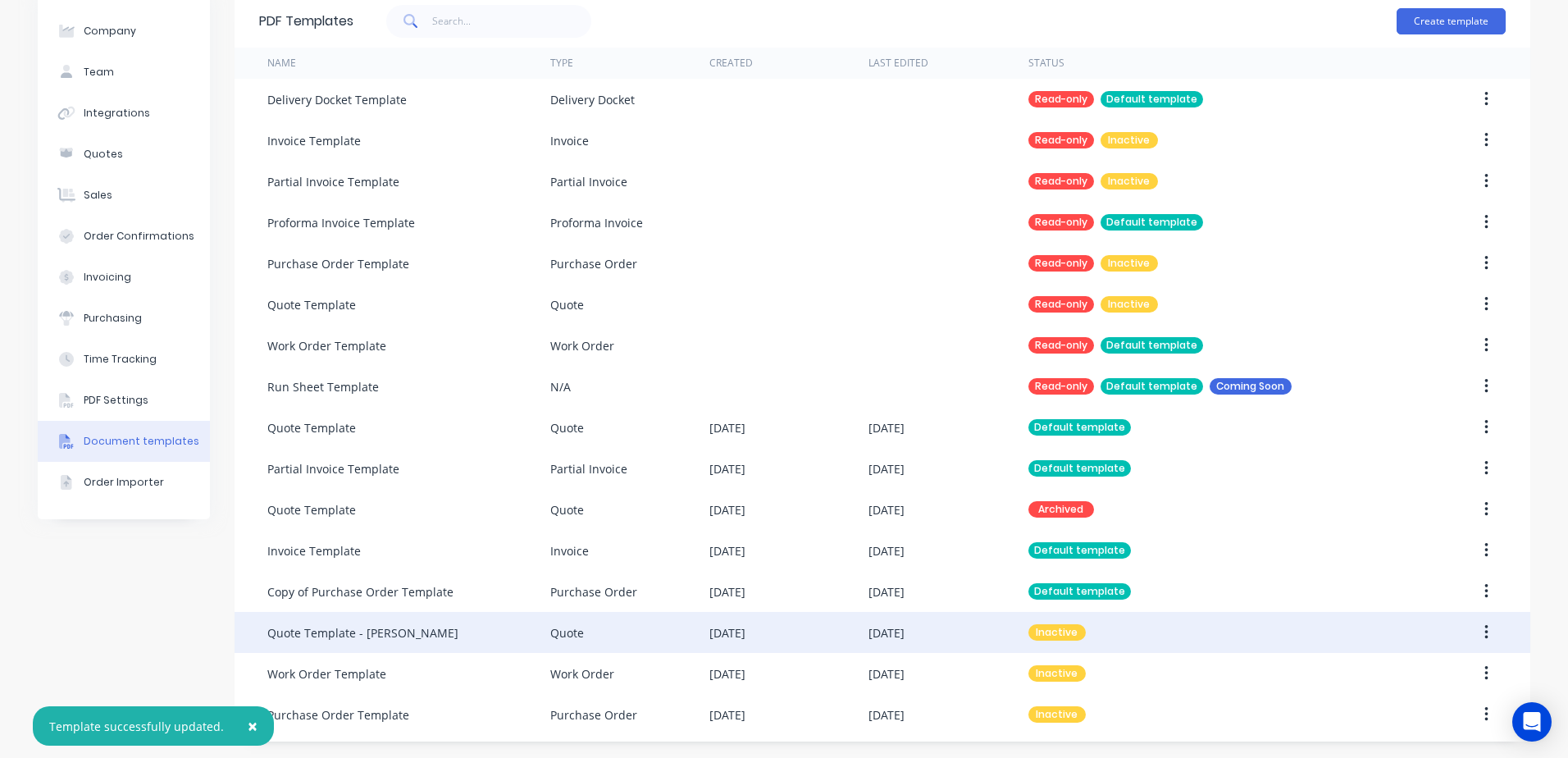
click at [1475, 631] on button "button" at bounding box center [1486, 633] width 38 height 30
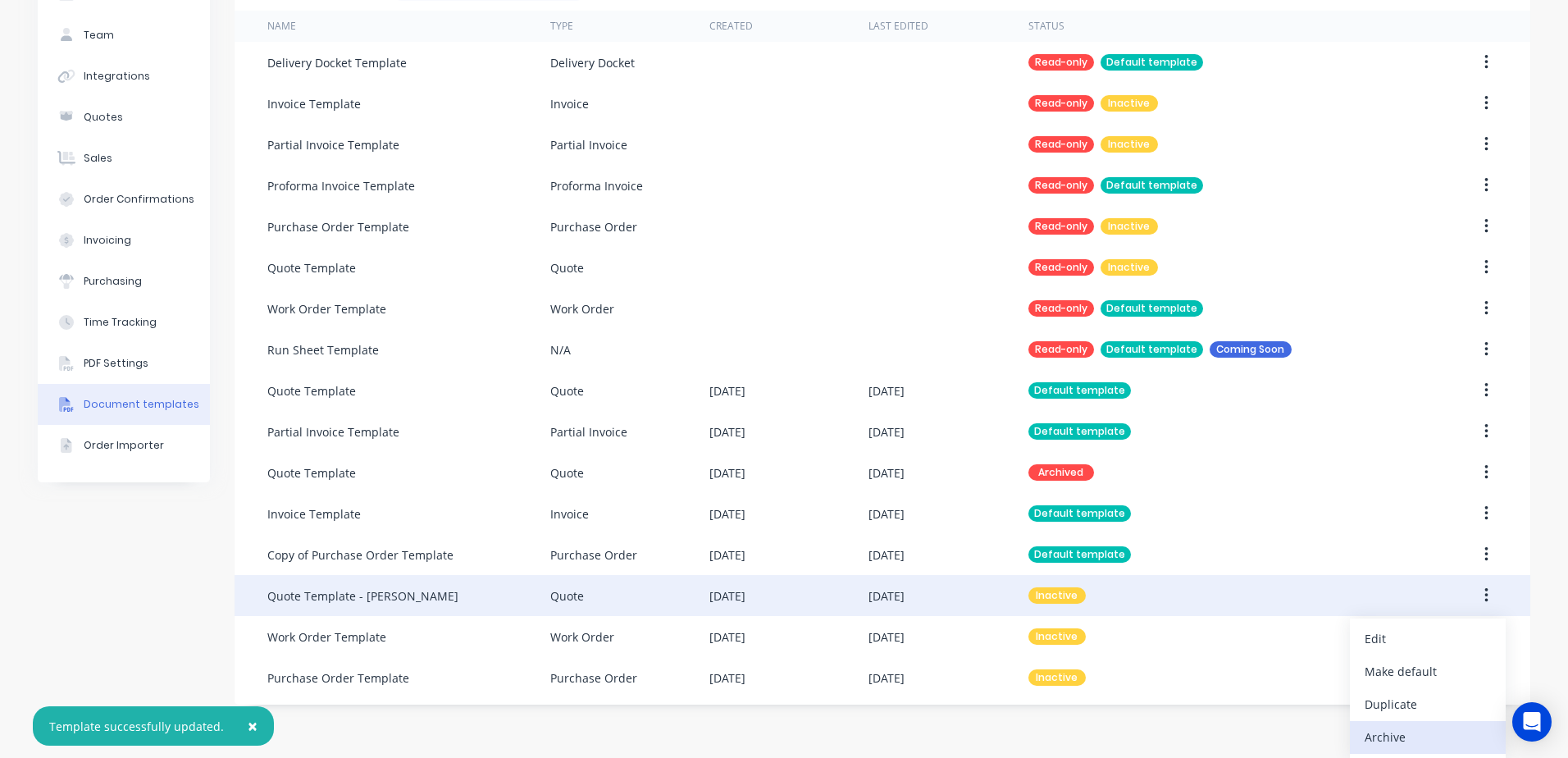
click at [1403, 734] on div "Archive" at bounding box center [1428, 736] width 126 height 24
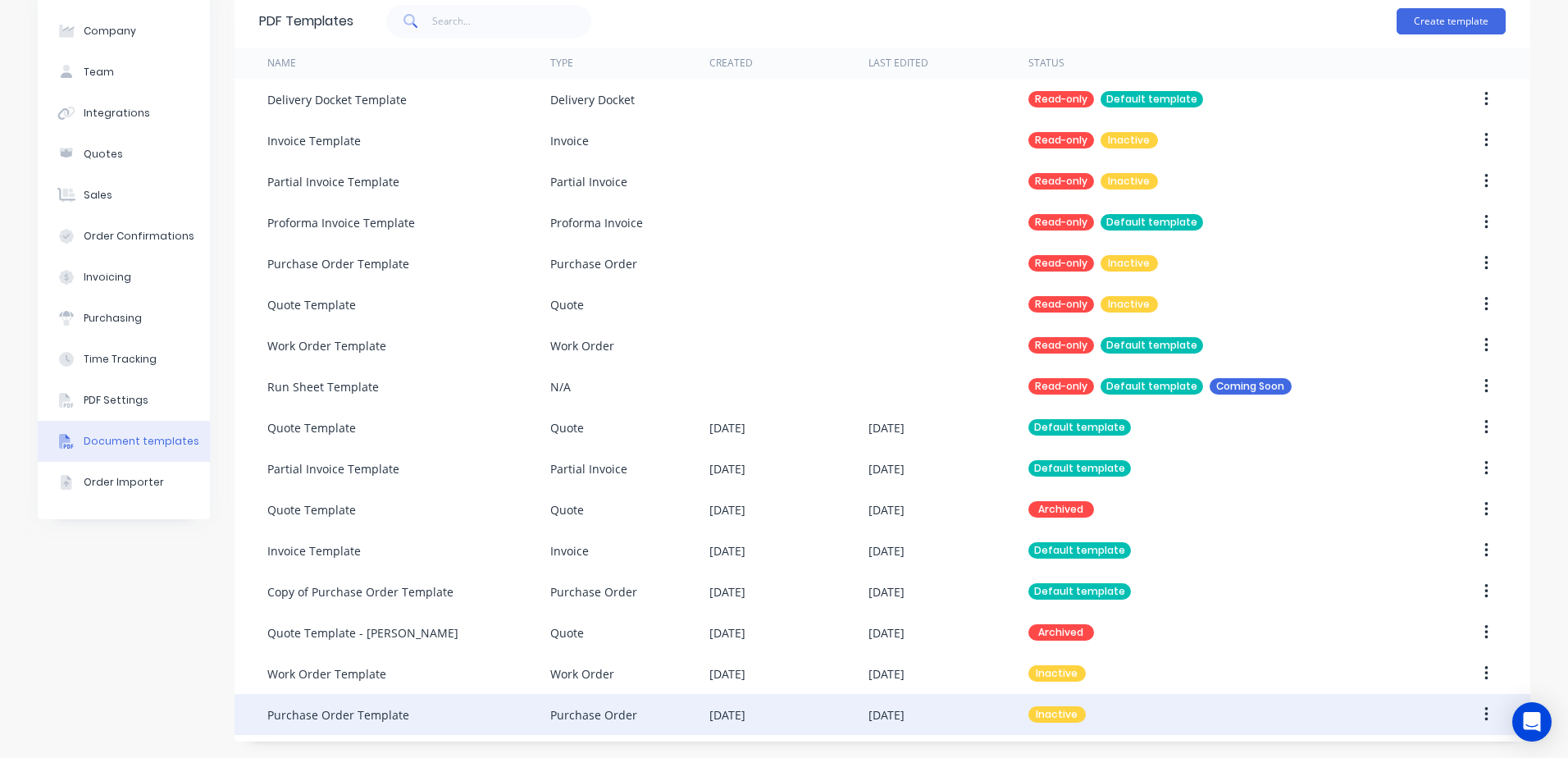
click at [1488, 708] on button "button" at bounding box center [1486, 714] width 38 height 30
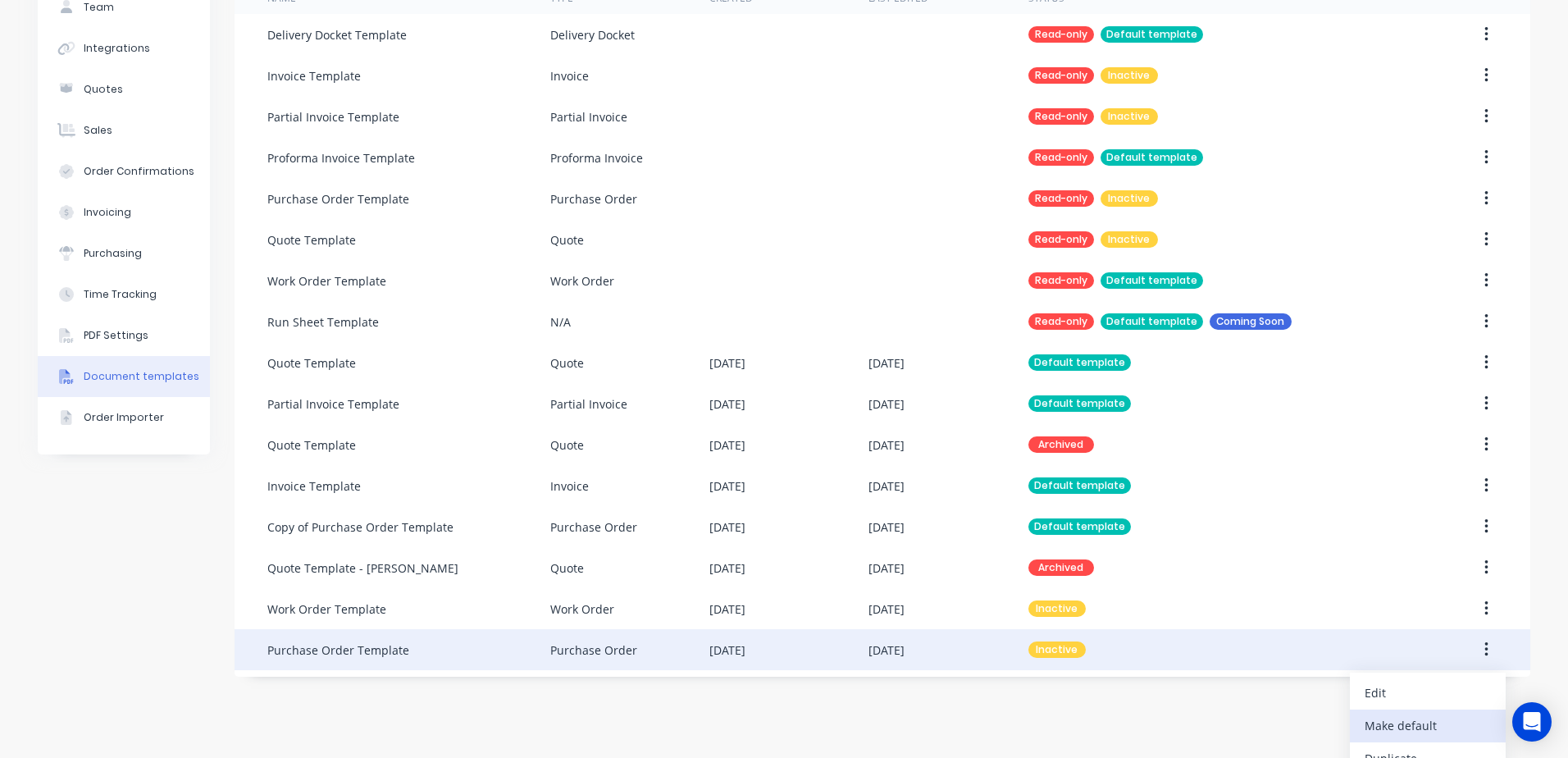
scroll to position [190, 0]
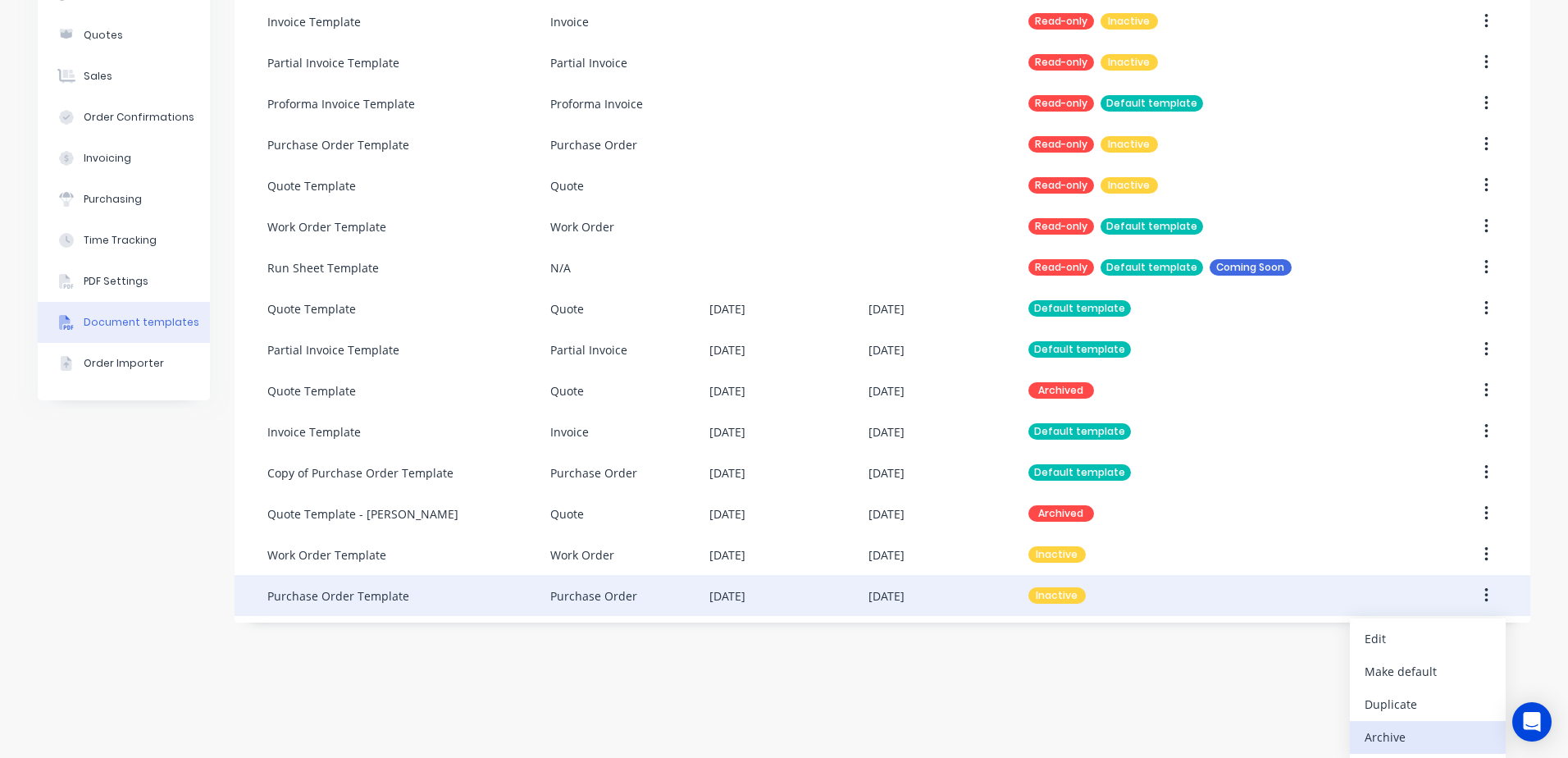
click at [1370, 735] on div "Archive" at bounding box center [1428, 736] width 126 height 24
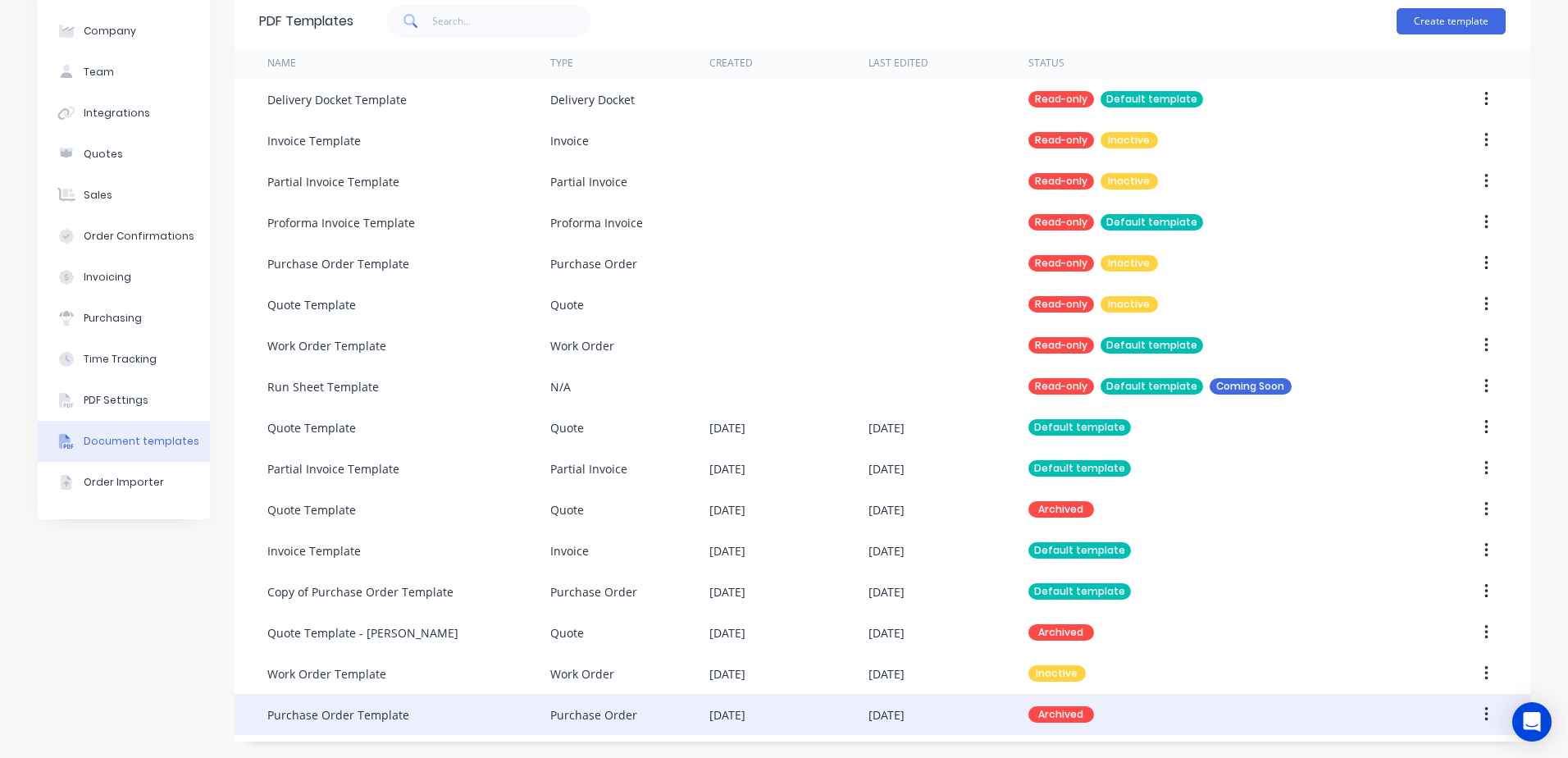
scroll to position [71, 0]
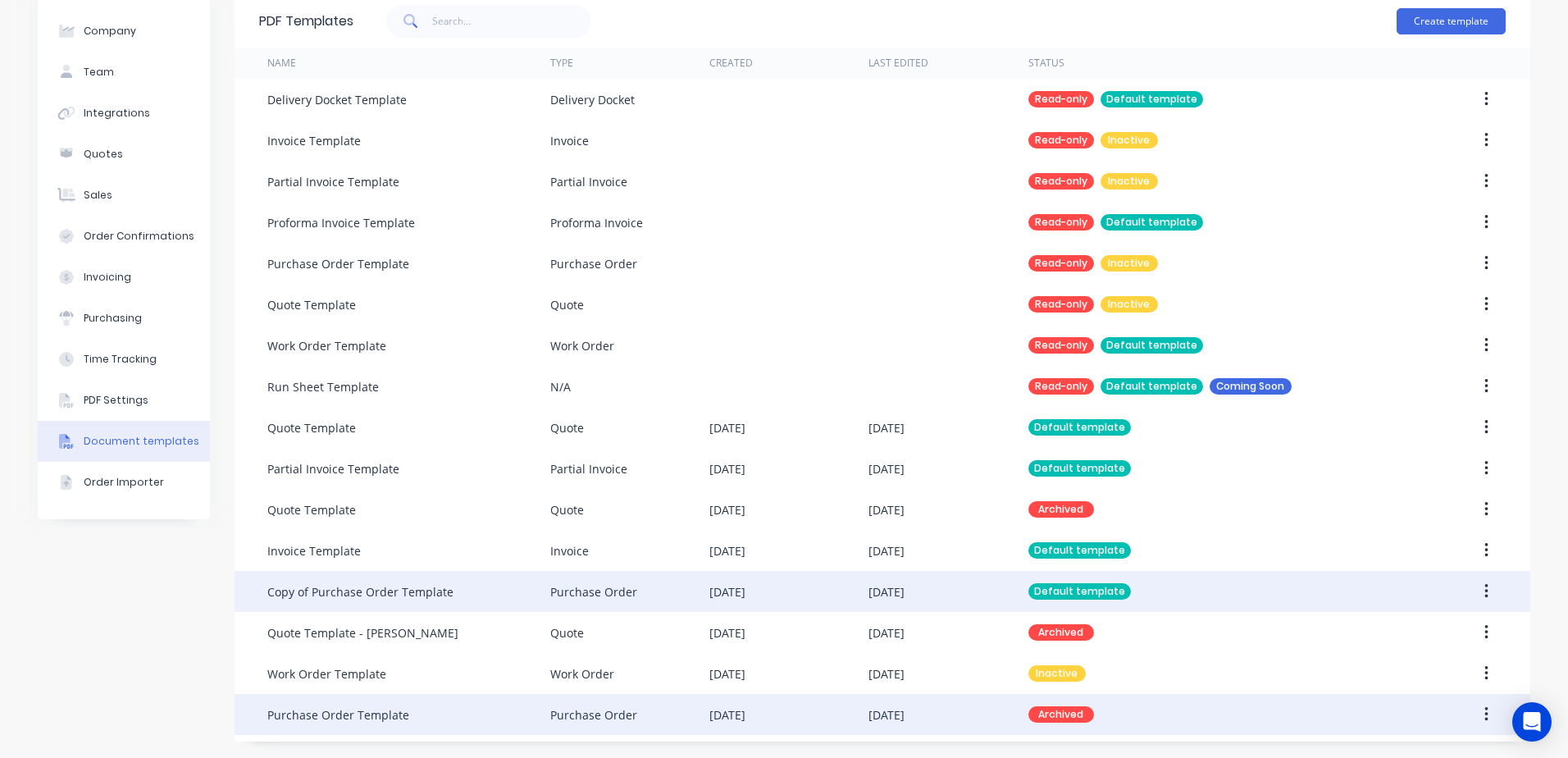
click at [1479, 601] on button "button" at bounding box center [1486, 592] width 38 height 30
click at [1394, 634] on div "Edit" at bounding box center [1428, 634] width 126 height 24
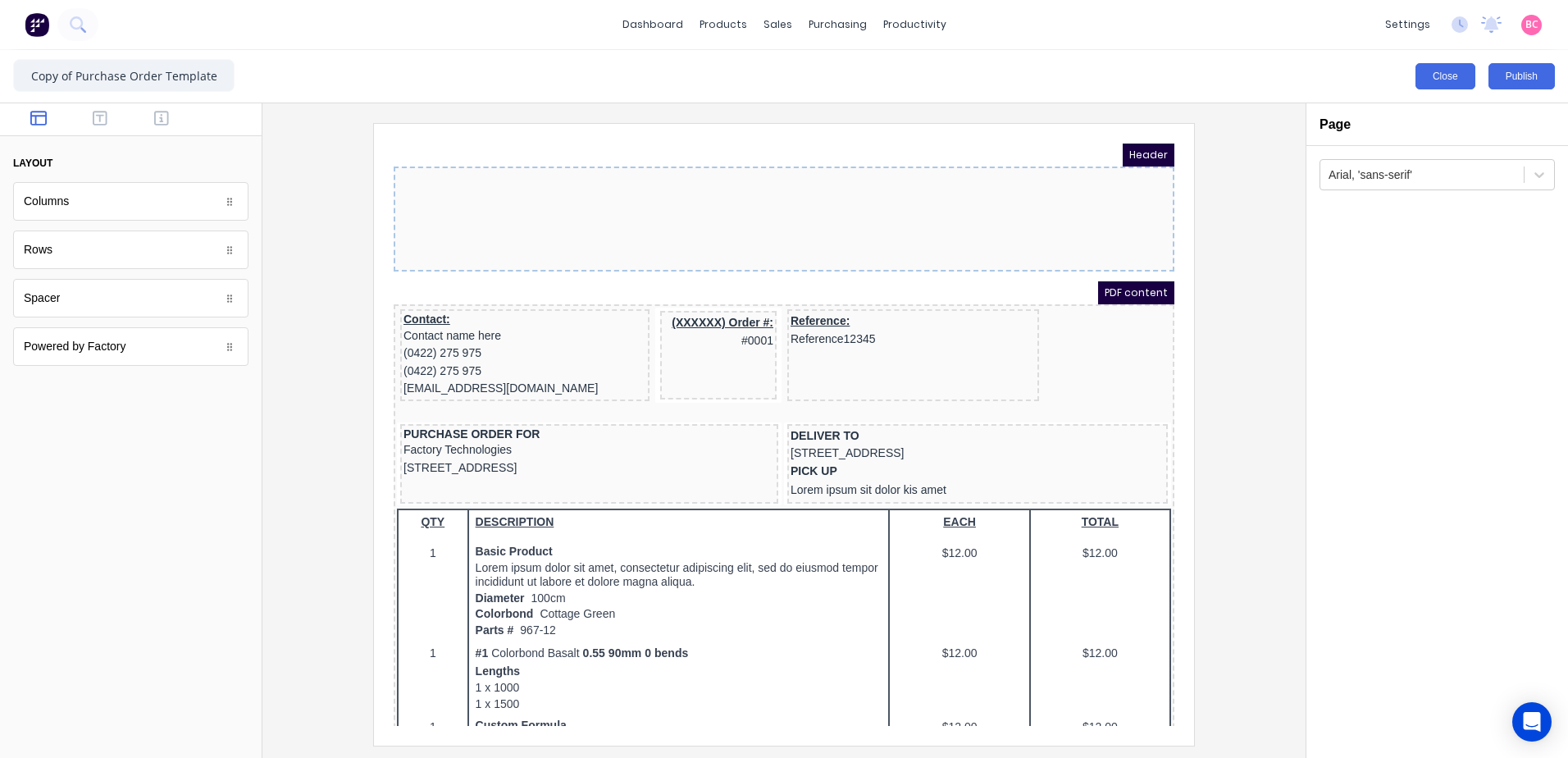
click at [1428, 80] on button "Close" at bounding box center [1445, 76] width 60 height 26
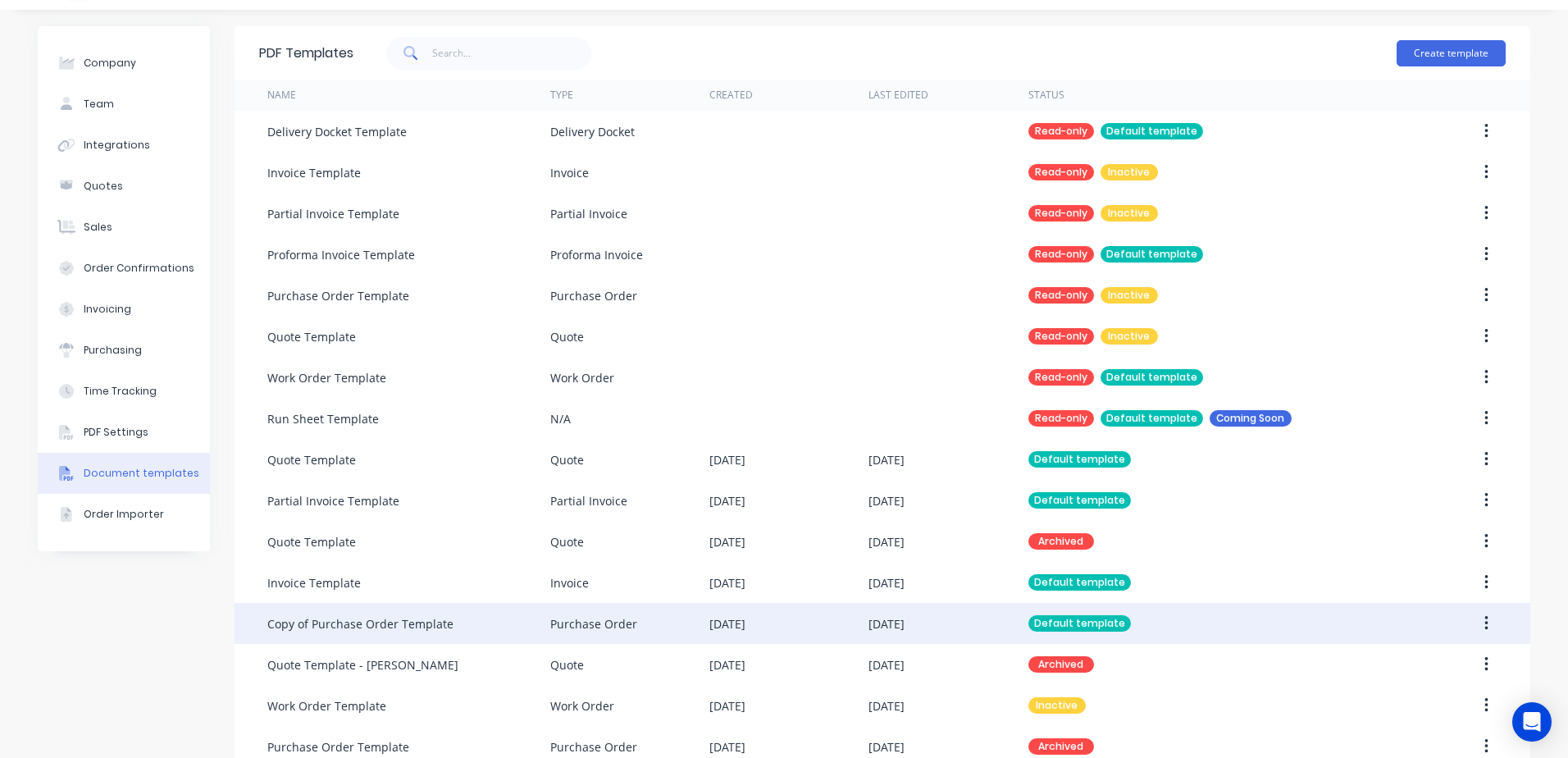
scroll to position [71, 0]
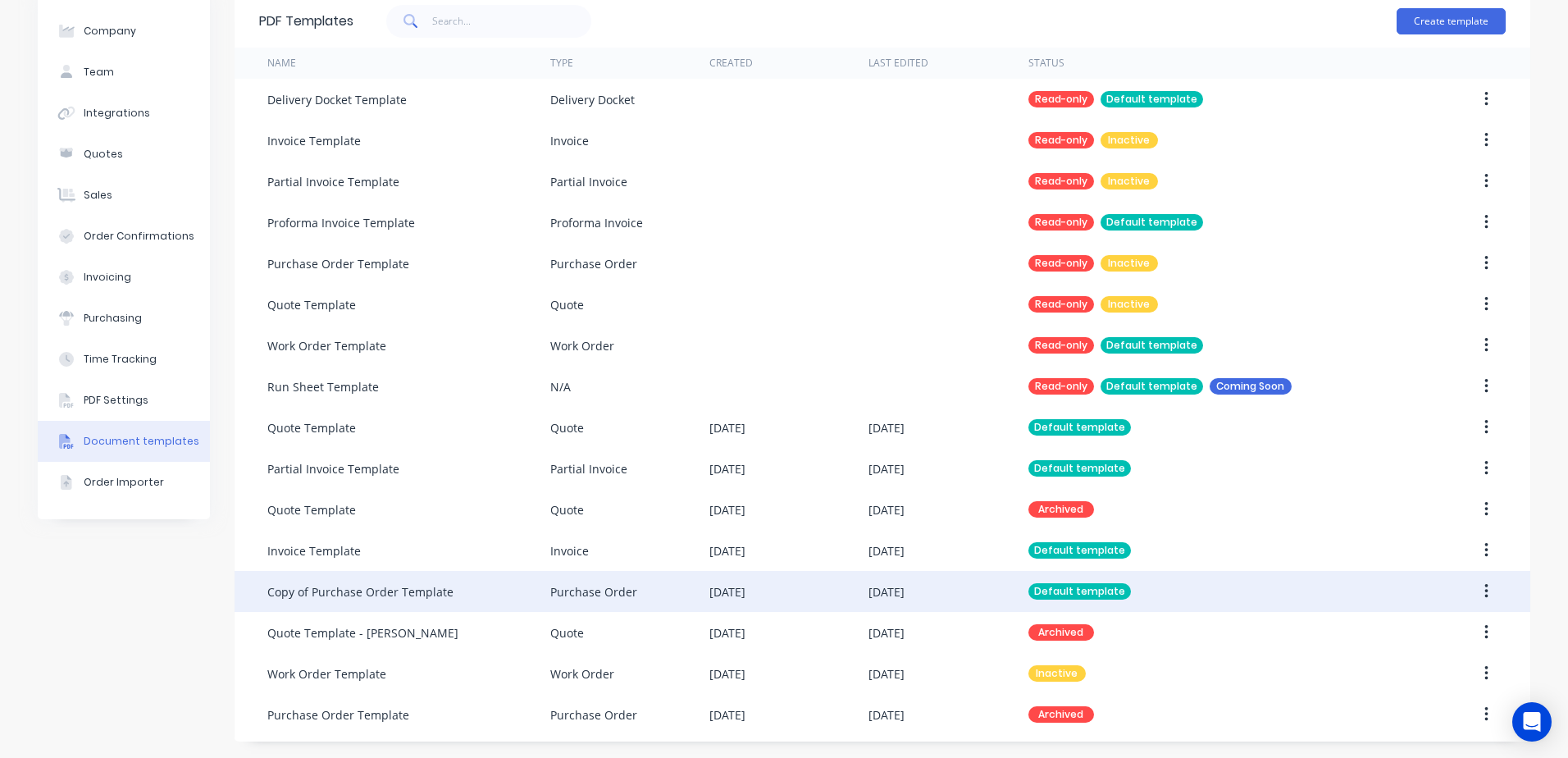
click at [1484, 591] on icon "button" at bounding box center [1486, 591] width 3 height 15
click at [1377, 631] on div "Edit" at bounding box center [1428, 634] width 126 height 24
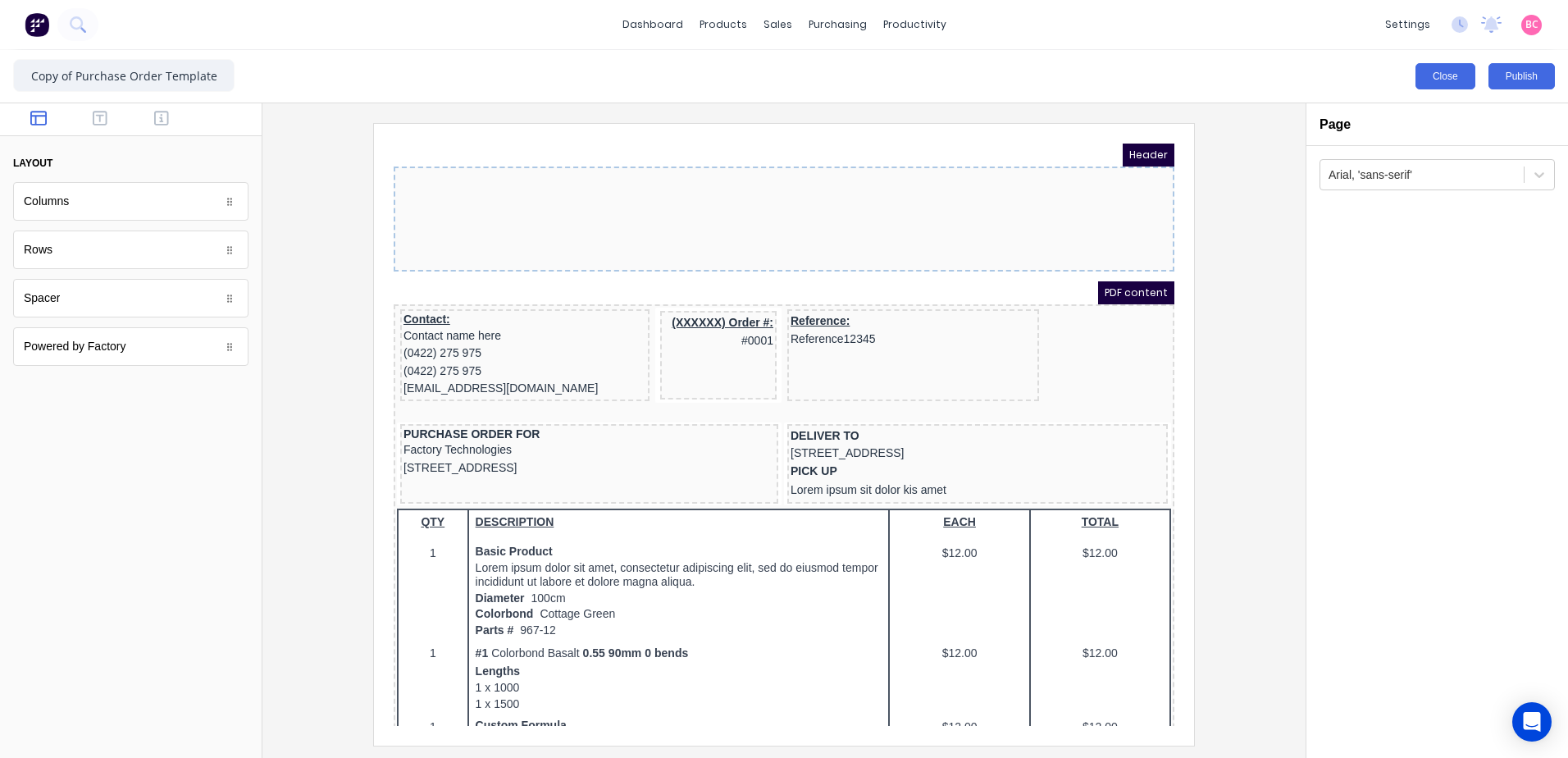
click at [1462, 71] on button "Close" at bounding box center [1445, 76] width 60 height 26
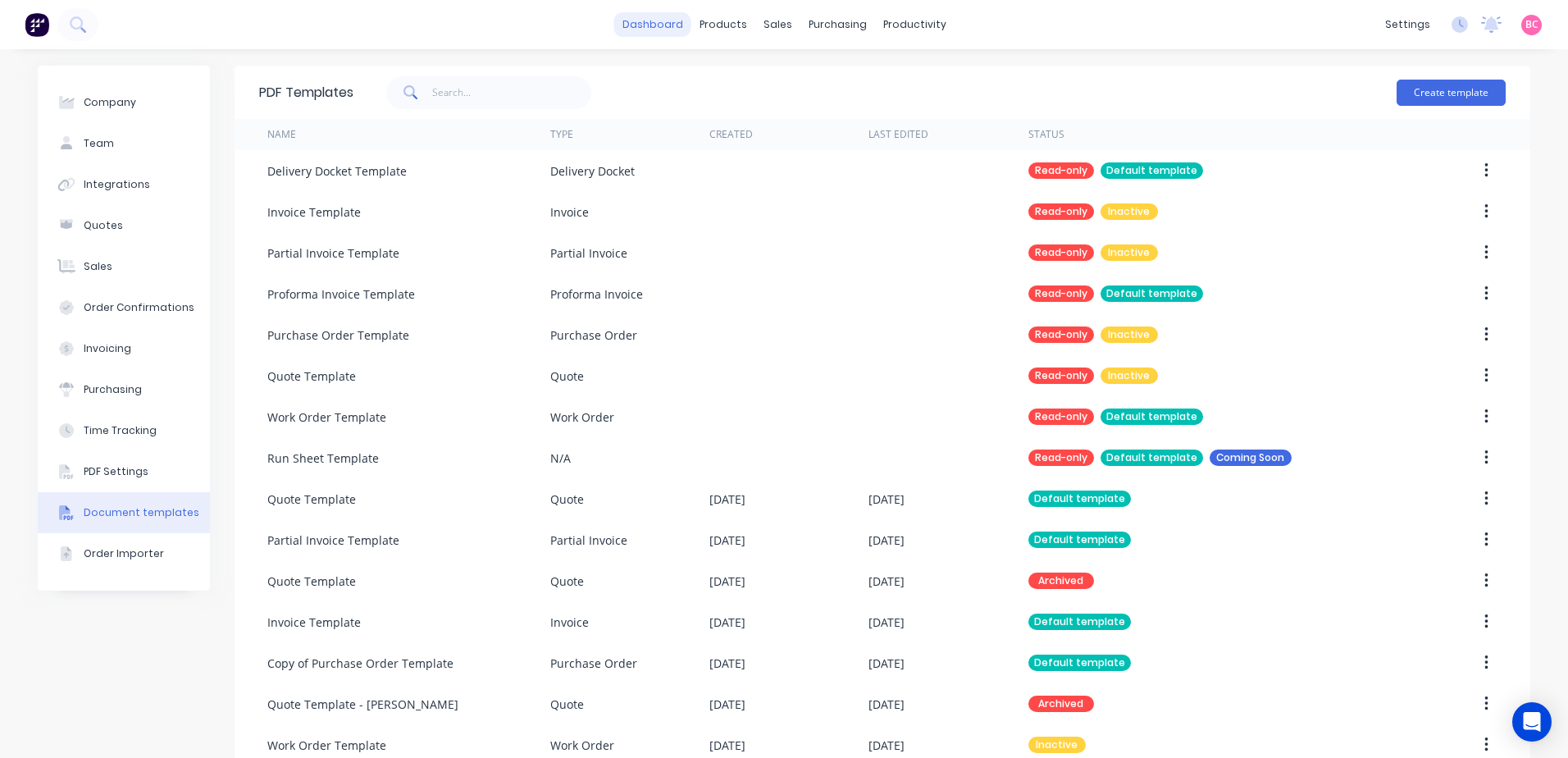
click at [663, 29] on link "dashboard" at bounding box center [652, 24] width 77 height 24
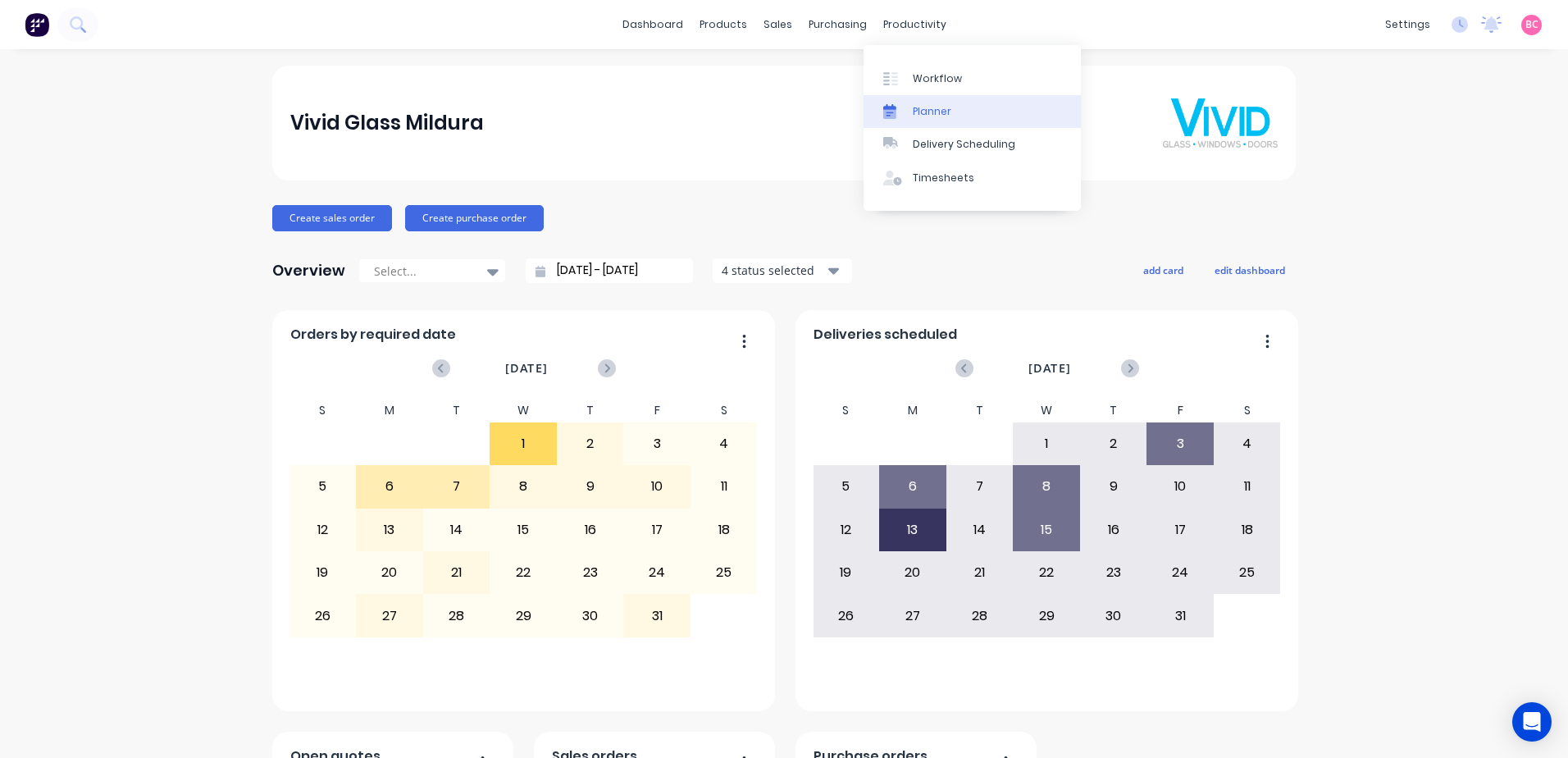
click at [946, 113] on div "Planner" at bounding box center [932, 112] width 38 height 15
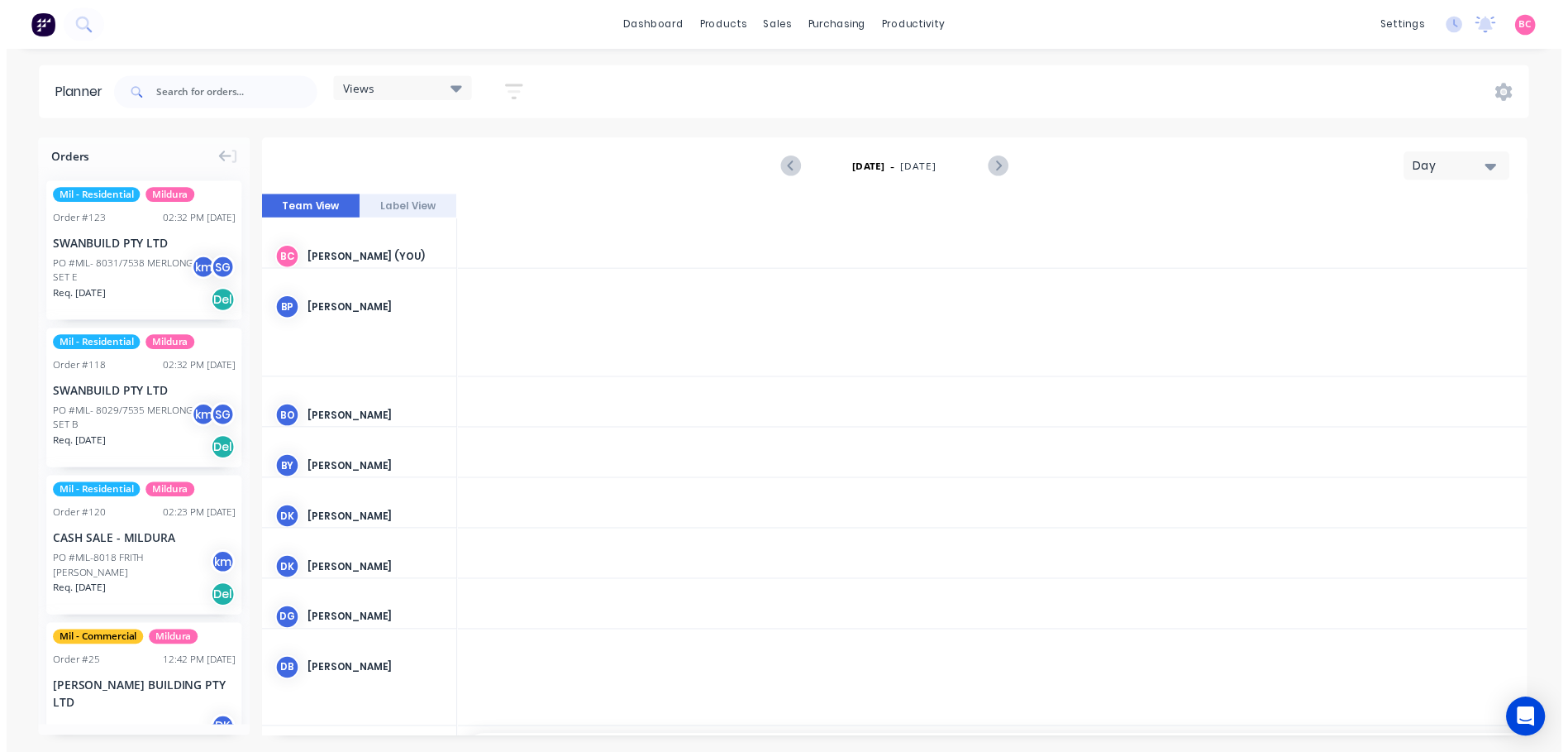
scroll to position [0, 3704]
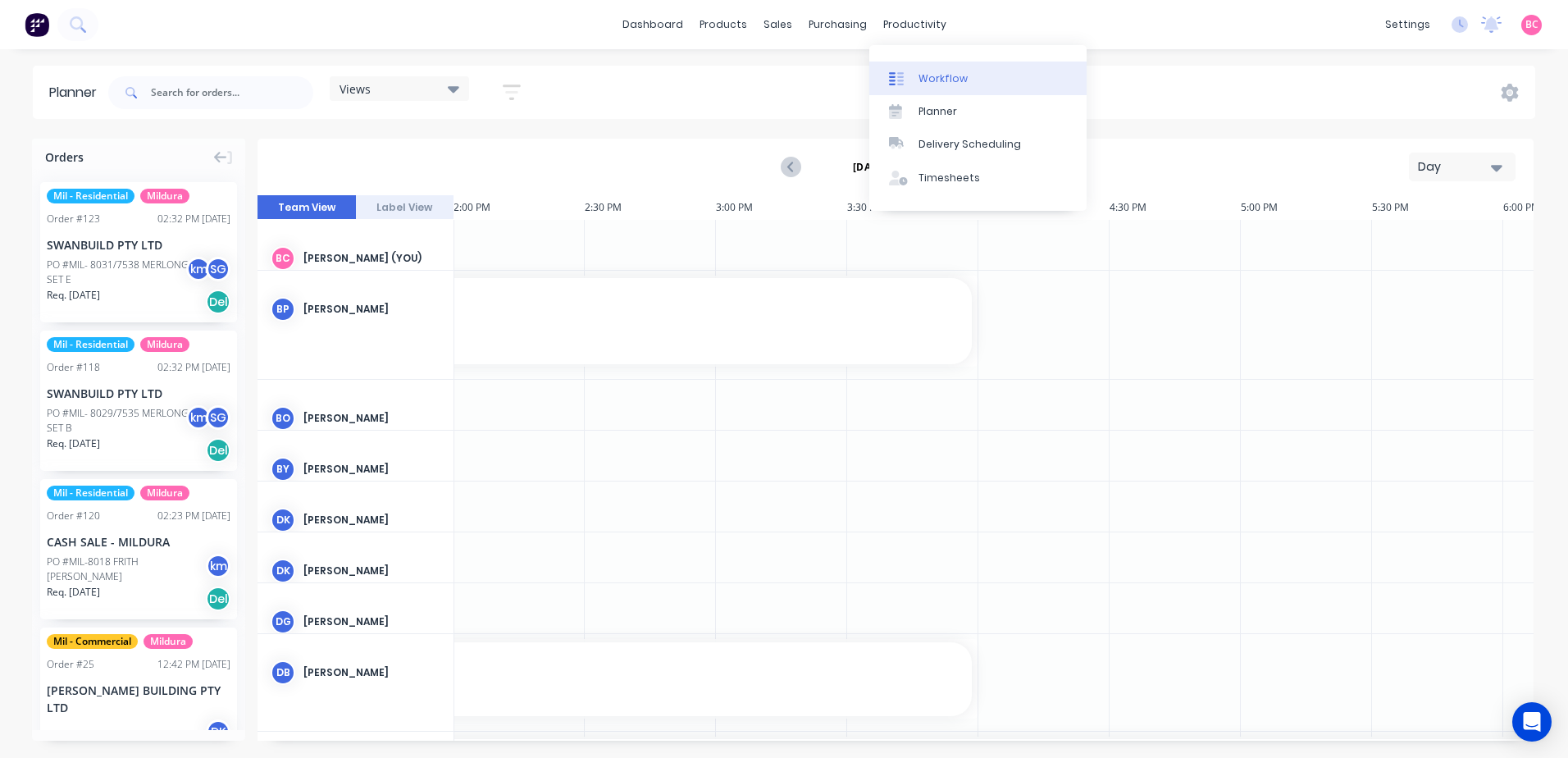
click at [945, 73] on div "Workflow" at bounding box center [943, 78] width 49 height 15
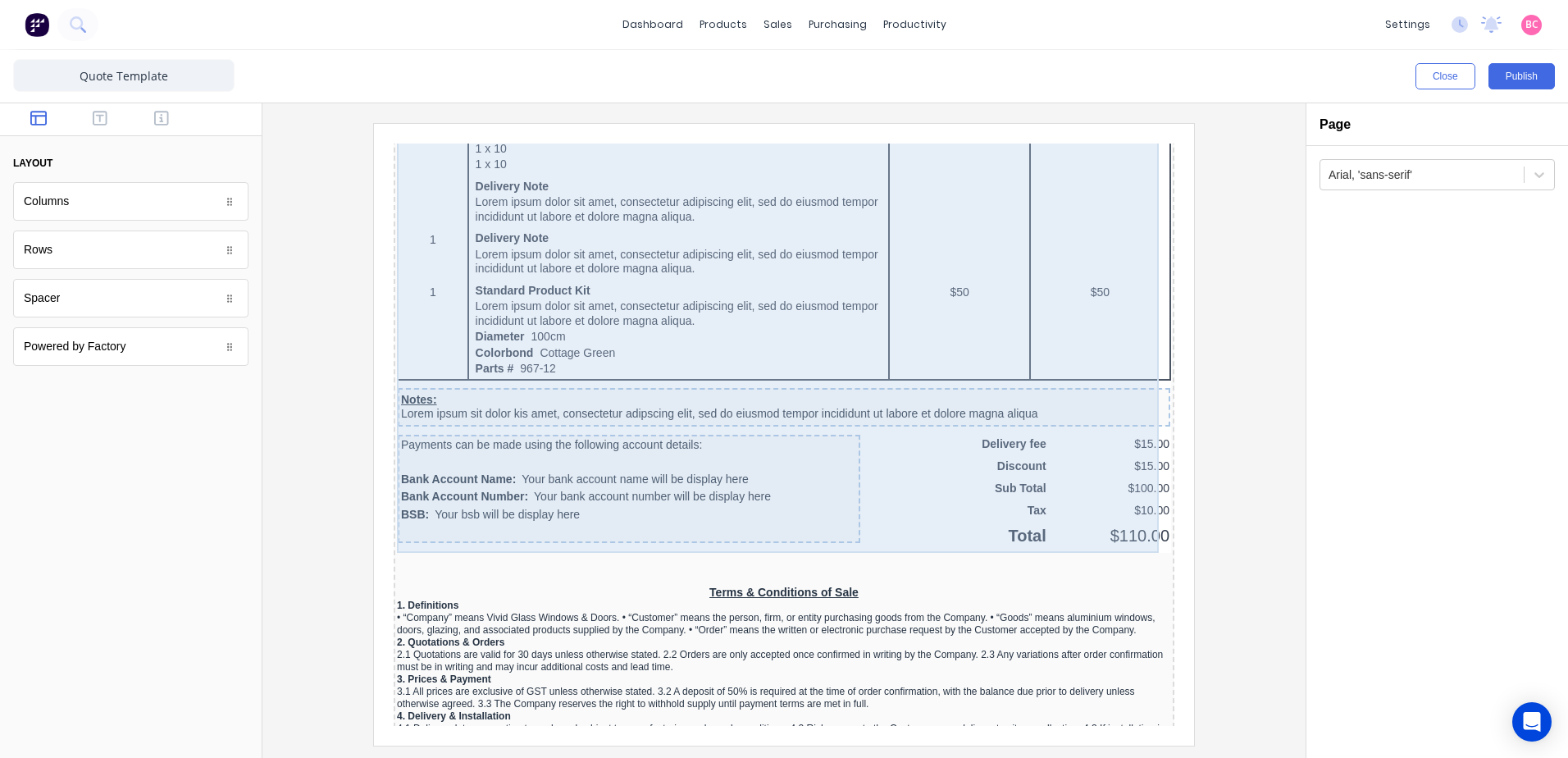
scroll to position [1477, 0]
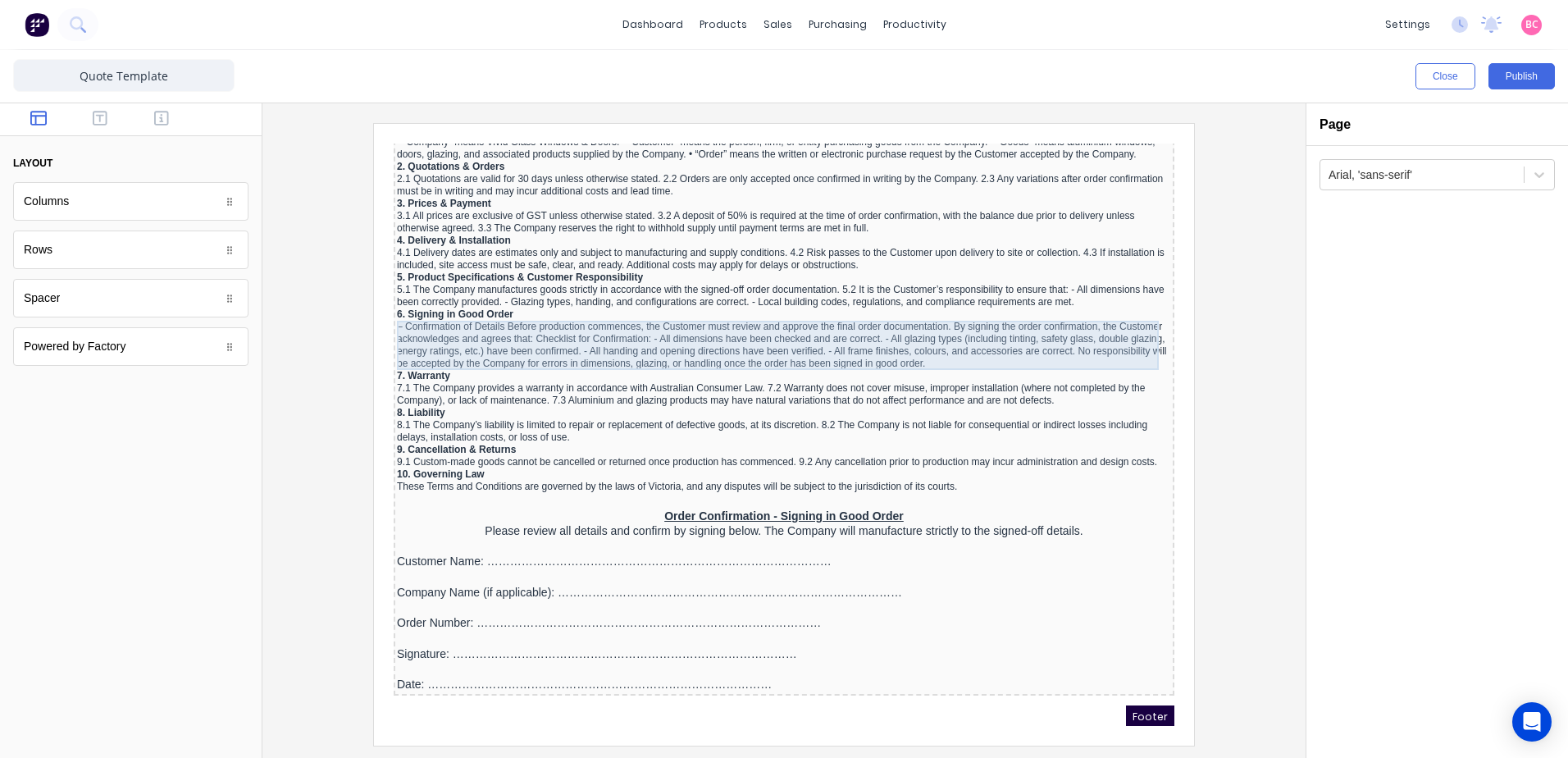
click at [443, 310] on div "– Confirmation of Details Before production commences, the Customer must review…" at bounding box center [764, 326] width 774 height 49
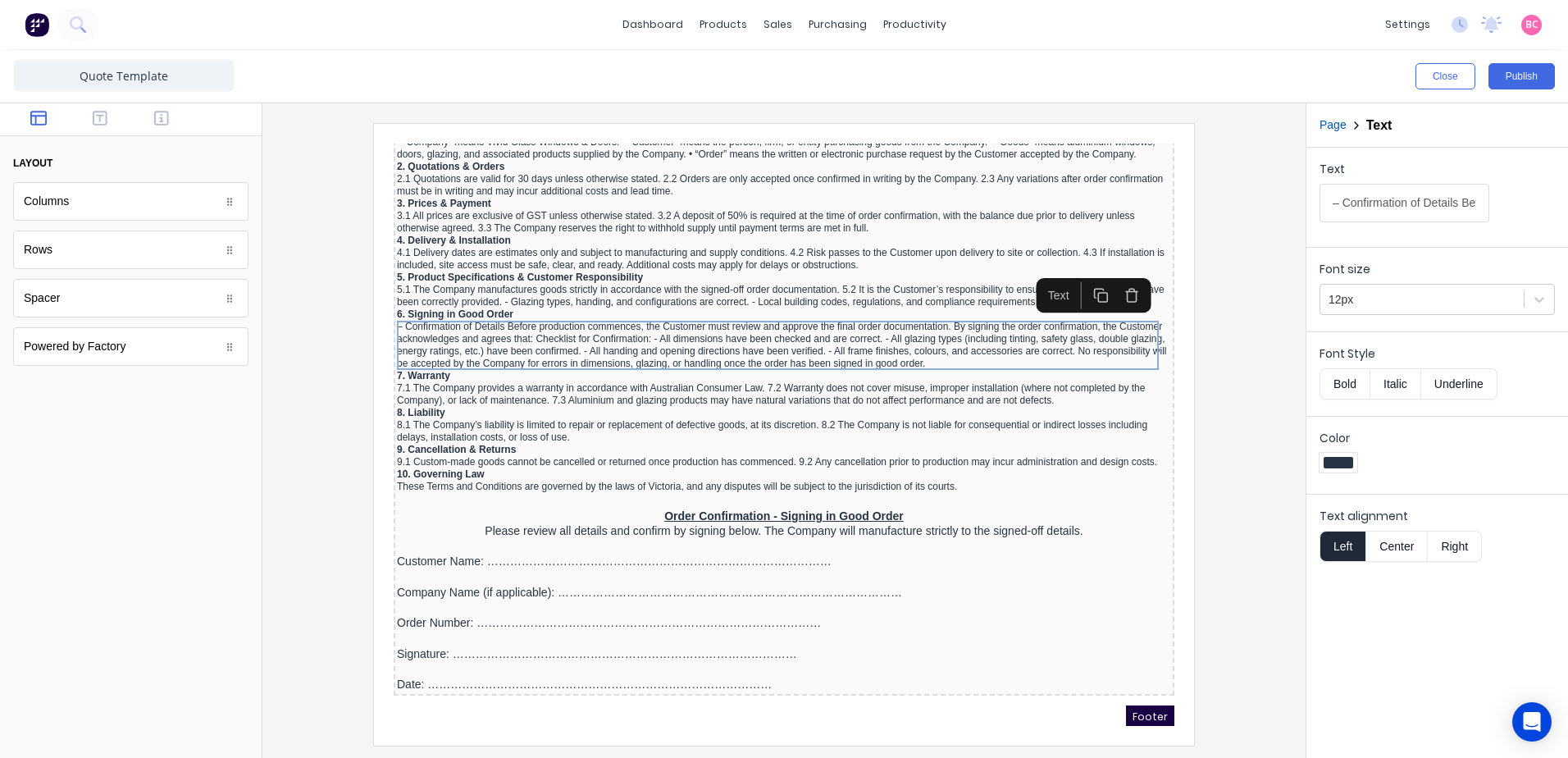
click at [1459, 203] on input "– Confirmation of Details Before production commences, the Customer must review…" at bounding box center [1404, 203] width 170 height 38
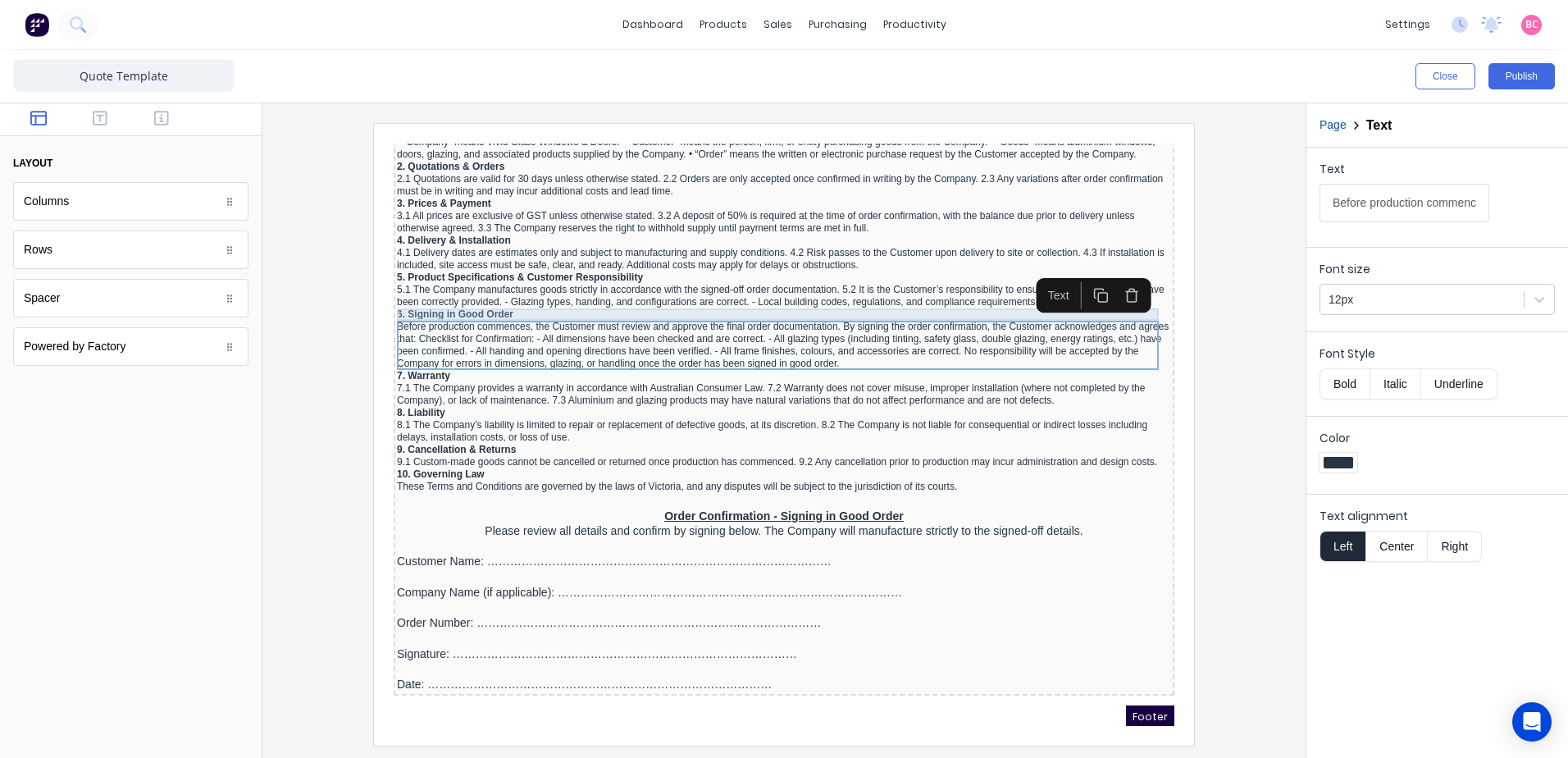
type input "Before production commences, the Customer must review and approve the final ord…"
click at [469, 294] on div "6. Signing in Good Order" at bounding box center [764, 294] width 774 height 12
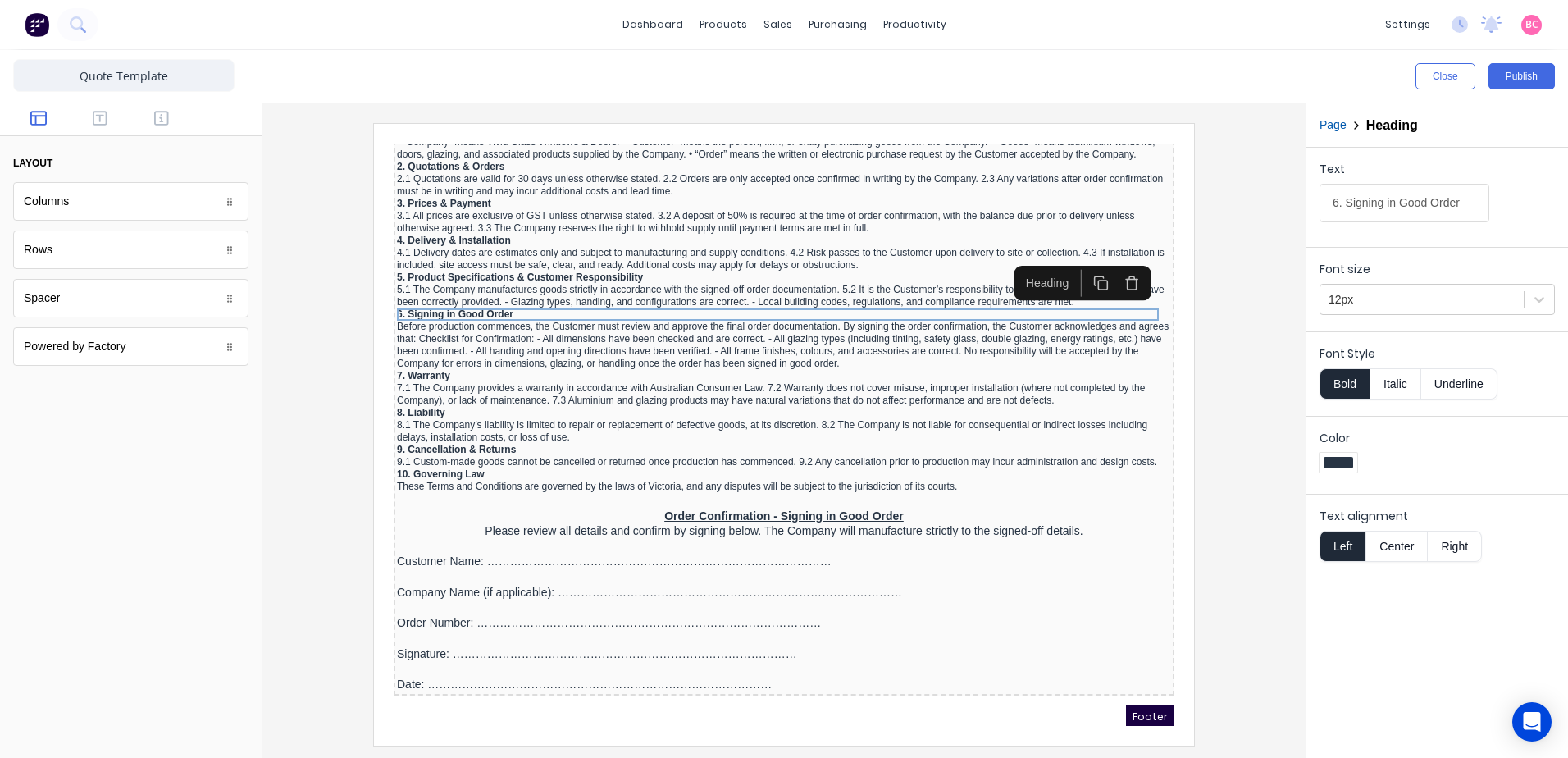
click at [1468, 204] on input "6. Signing in Good Order" at bounding box center [1404, 203] width 170 height 38
type input "6. Signing in Good Order – Confirmation of Details"
click at [1551, 196] on div "Text 6. Signing in Good Order – Confirmation of Details" at bounding box center [1437, 196] width 235 height 70
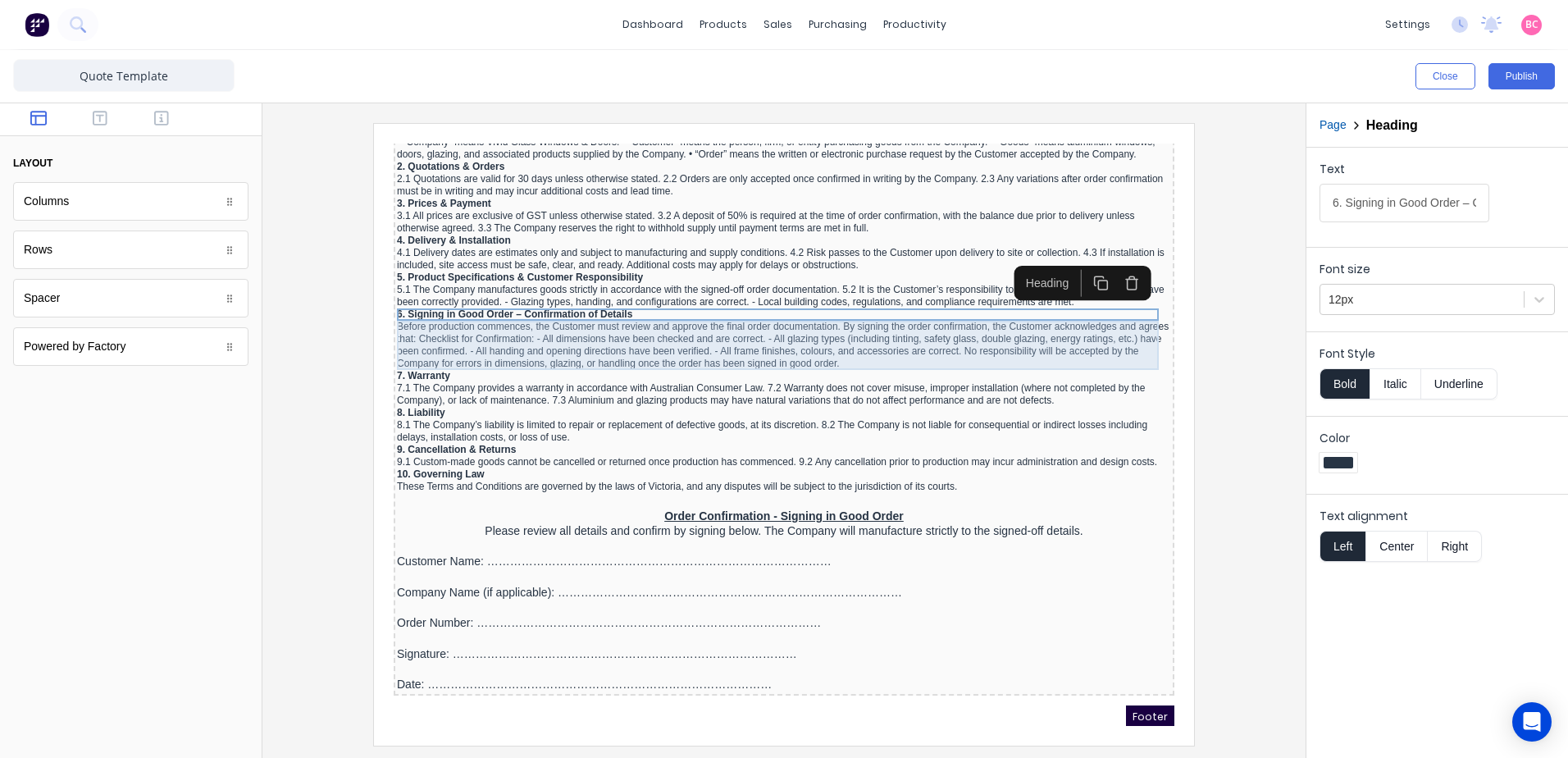
click at [728, 319] on div "Before production commences, the Customer must review and approve the final ord…" at bounding box center [764, 326] width 774 height 49
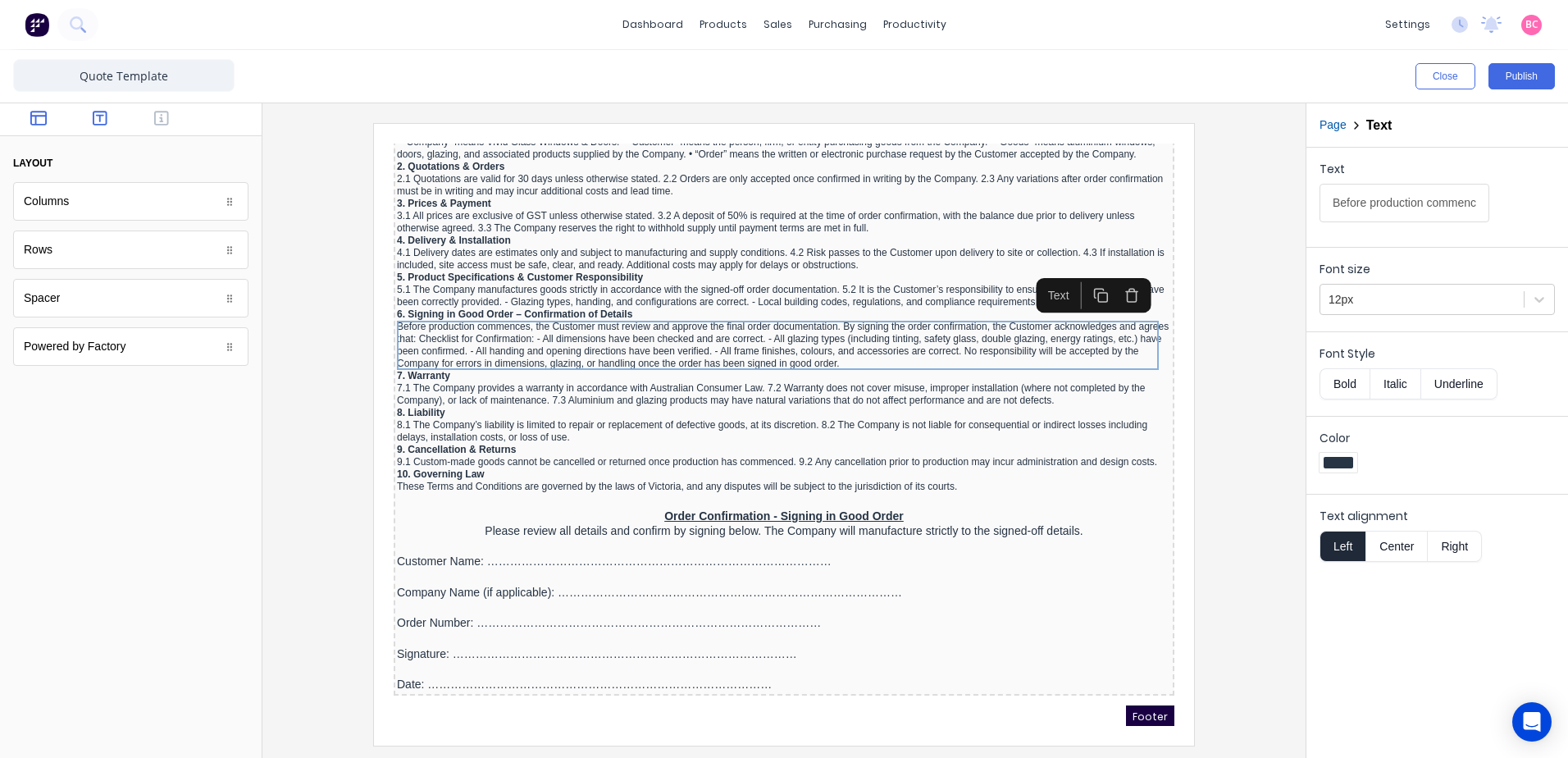
click at [107, 127] on button "button" at bounding box center [100, 119] width 51 height 20
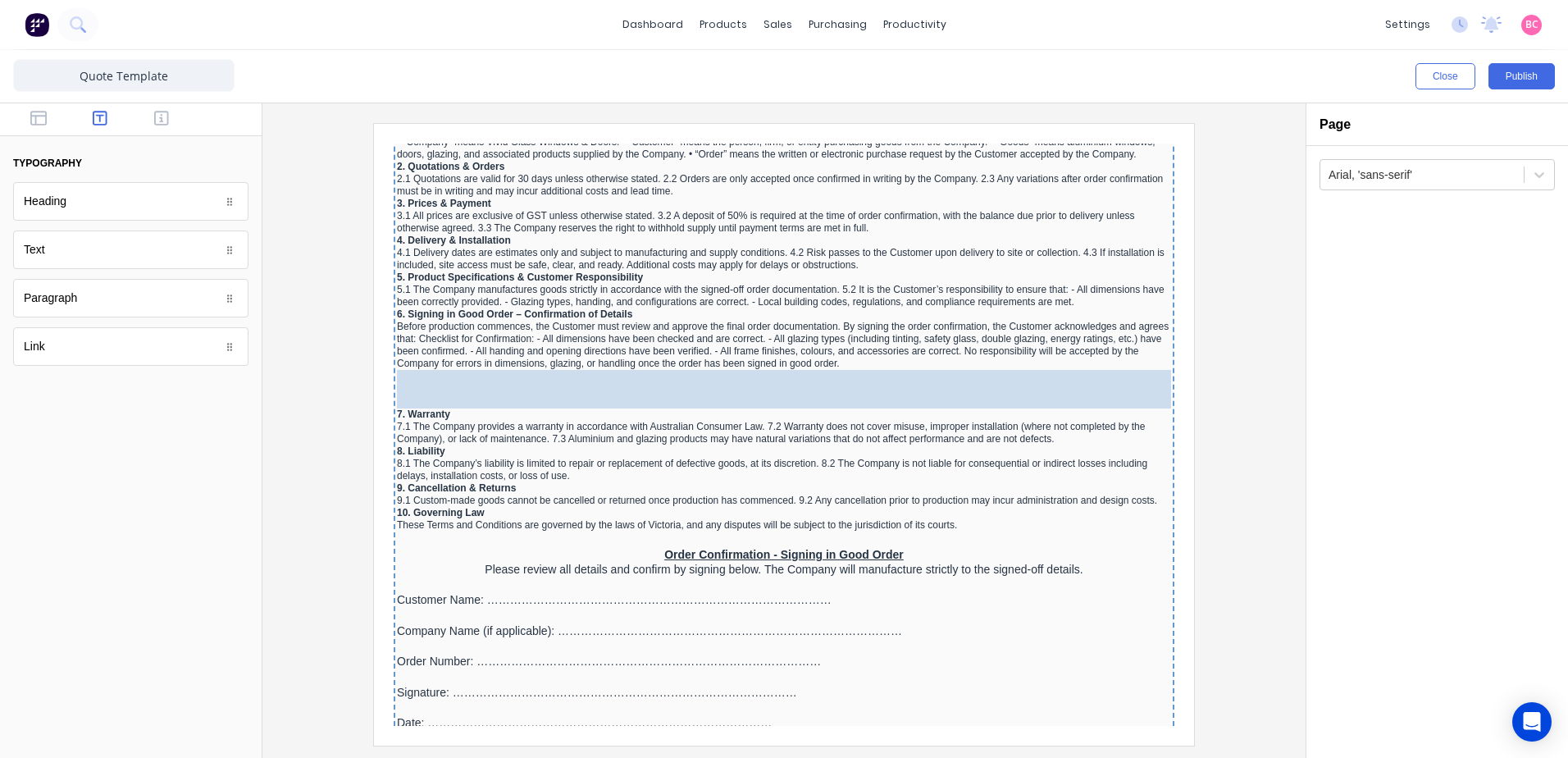
drag, startPoint x: 85, startPoint y: 254, endPoint x: 539, endPoint y: 369, distance: 468.3
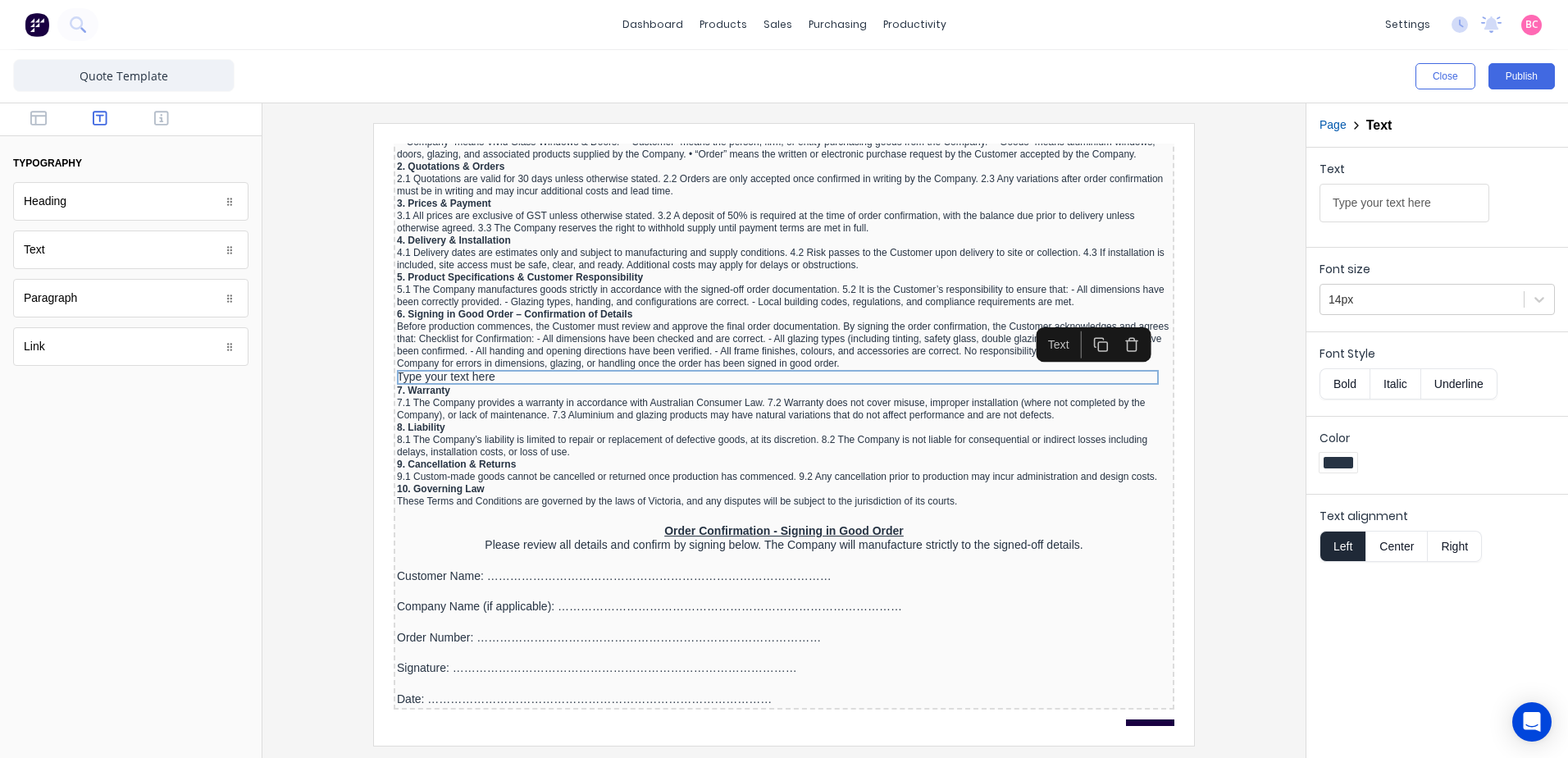
click at [704, 335] on div "Before production commences, the Customer must review and approve the final ord…" at bounding box center [764, 326] width 774 height 49
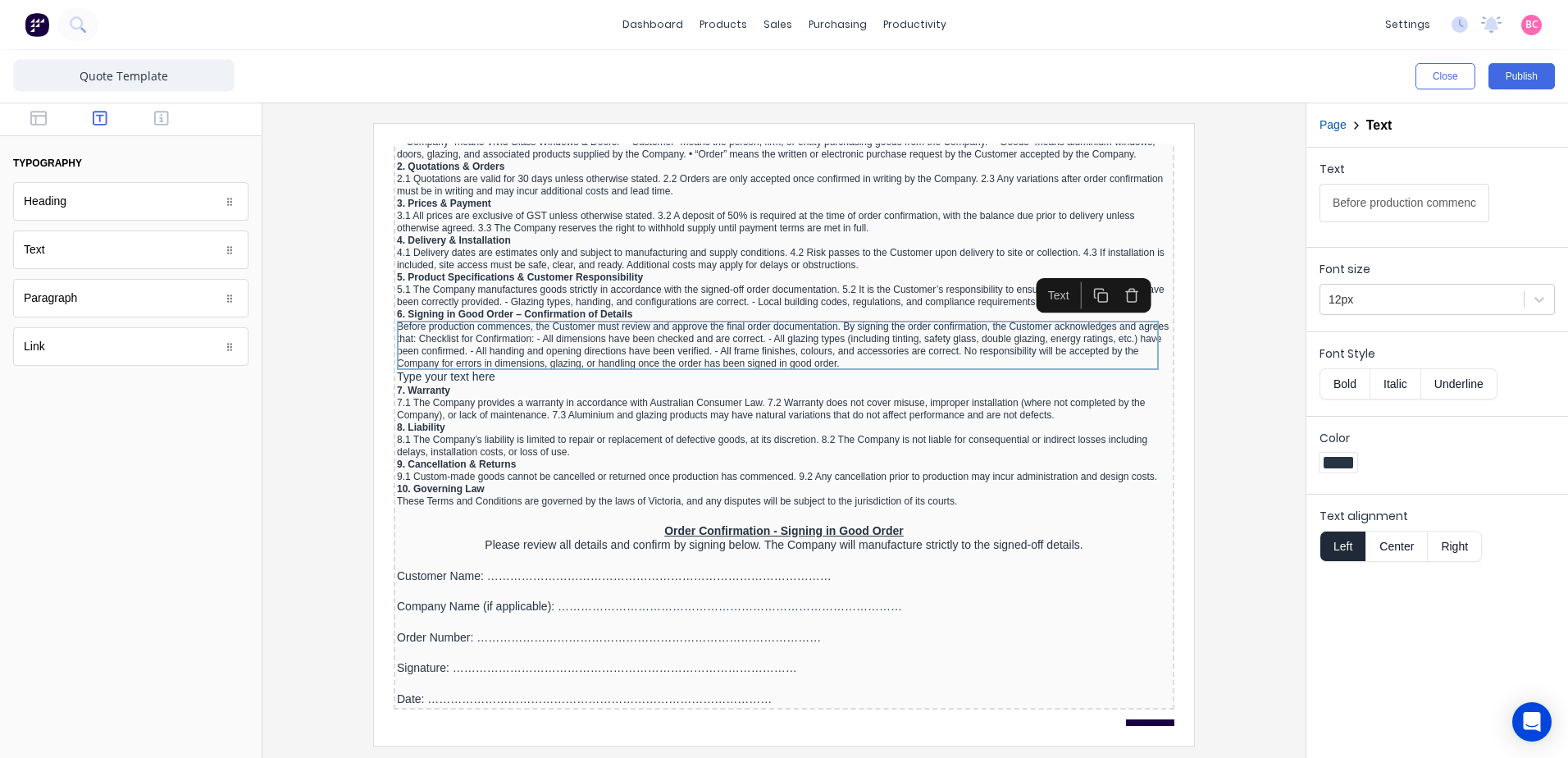
click at [1390, 204] on input "Before production commences, the Customer must review and approve the final ord…" at bounding box center [1404, 203] width 170 height 38
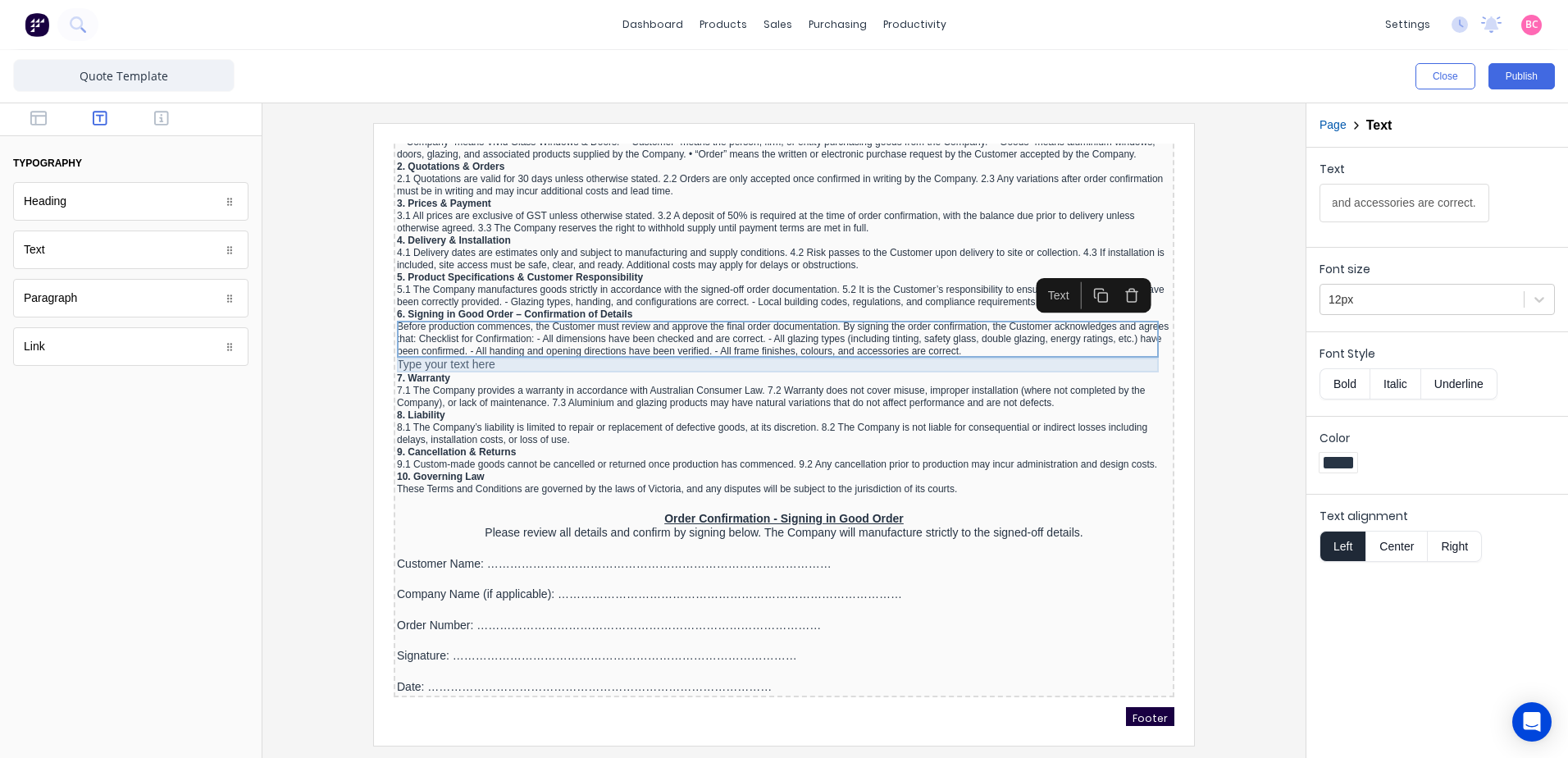
type input "Before production commences, the Customer must review and approve the final ord…"
click at [437, 346] on div "Type your text here" at bounding box center [764, 345] width 774 height 15
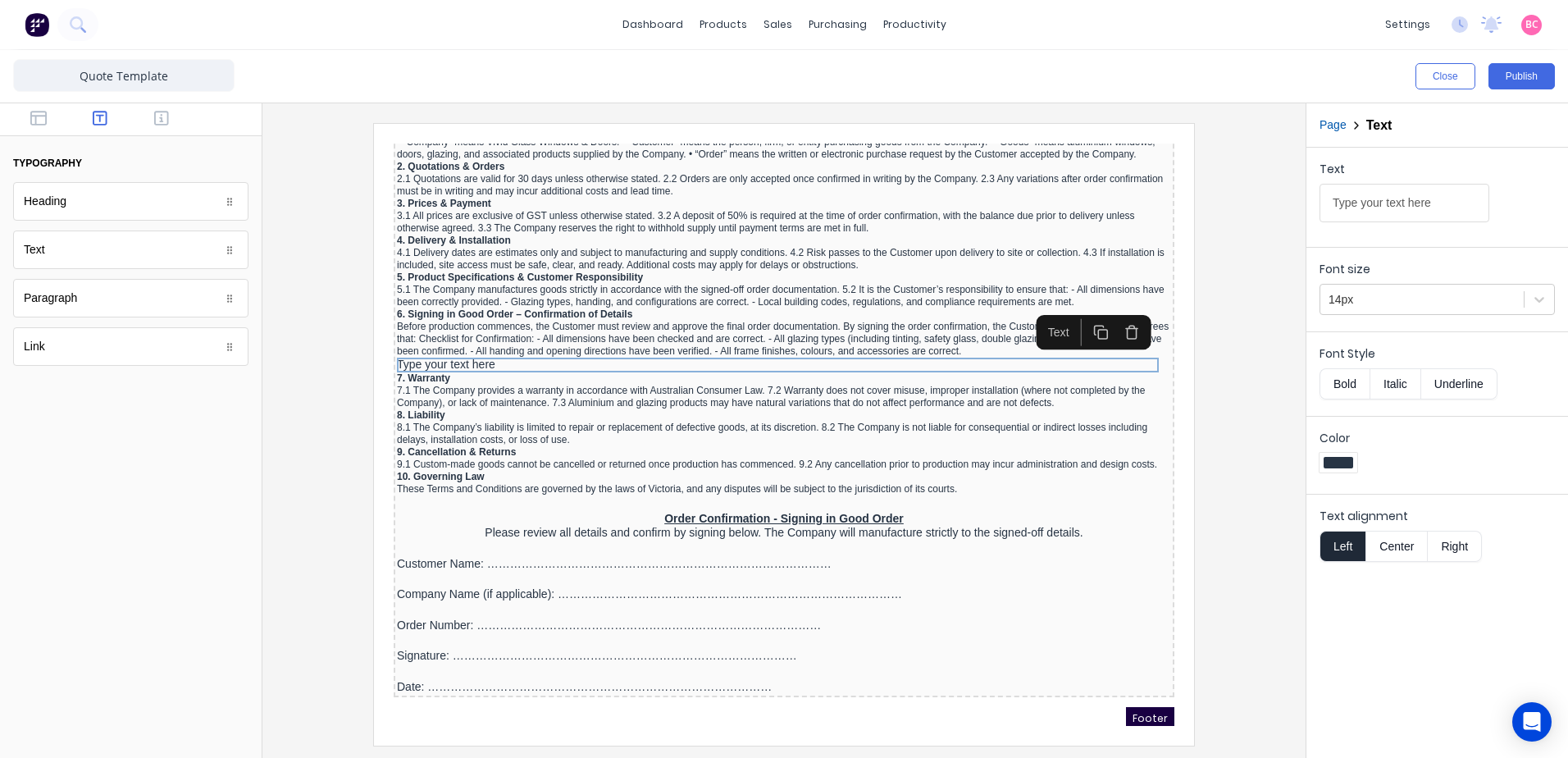
drag, startPoint x: 1835, startPoint y: 321, endPoint x: 949, endPoint y: 173, distance: 898.3
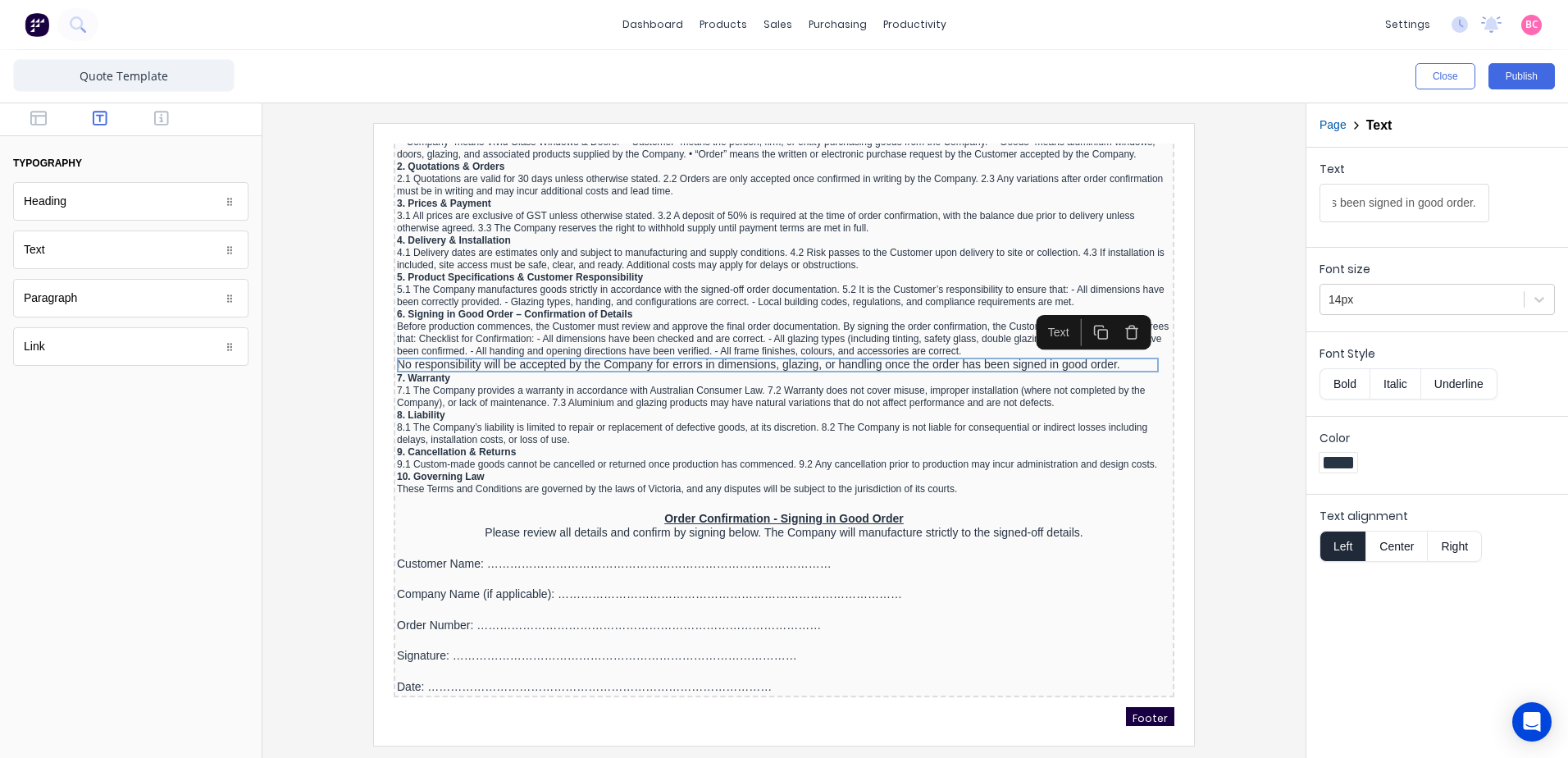
type input "No responsibility will be accepted by the Company for errors in dimensions, gla…"
click at [1341, 386] on button "Bold" at bounding box center [1344, 384] width 50 height 31
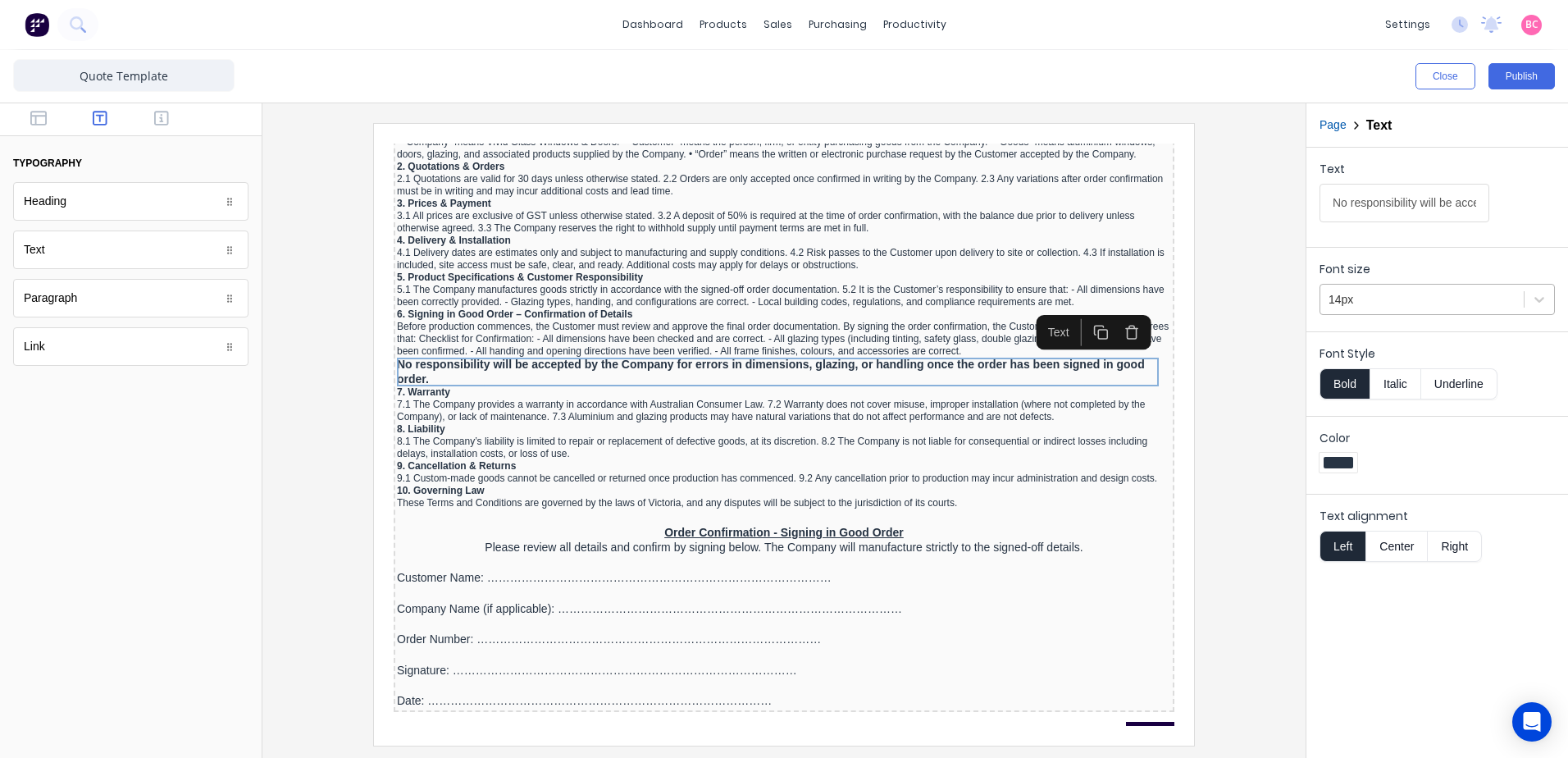
click at [1422, 300] on div at bounding box center [1422, 300] width 187 height 21
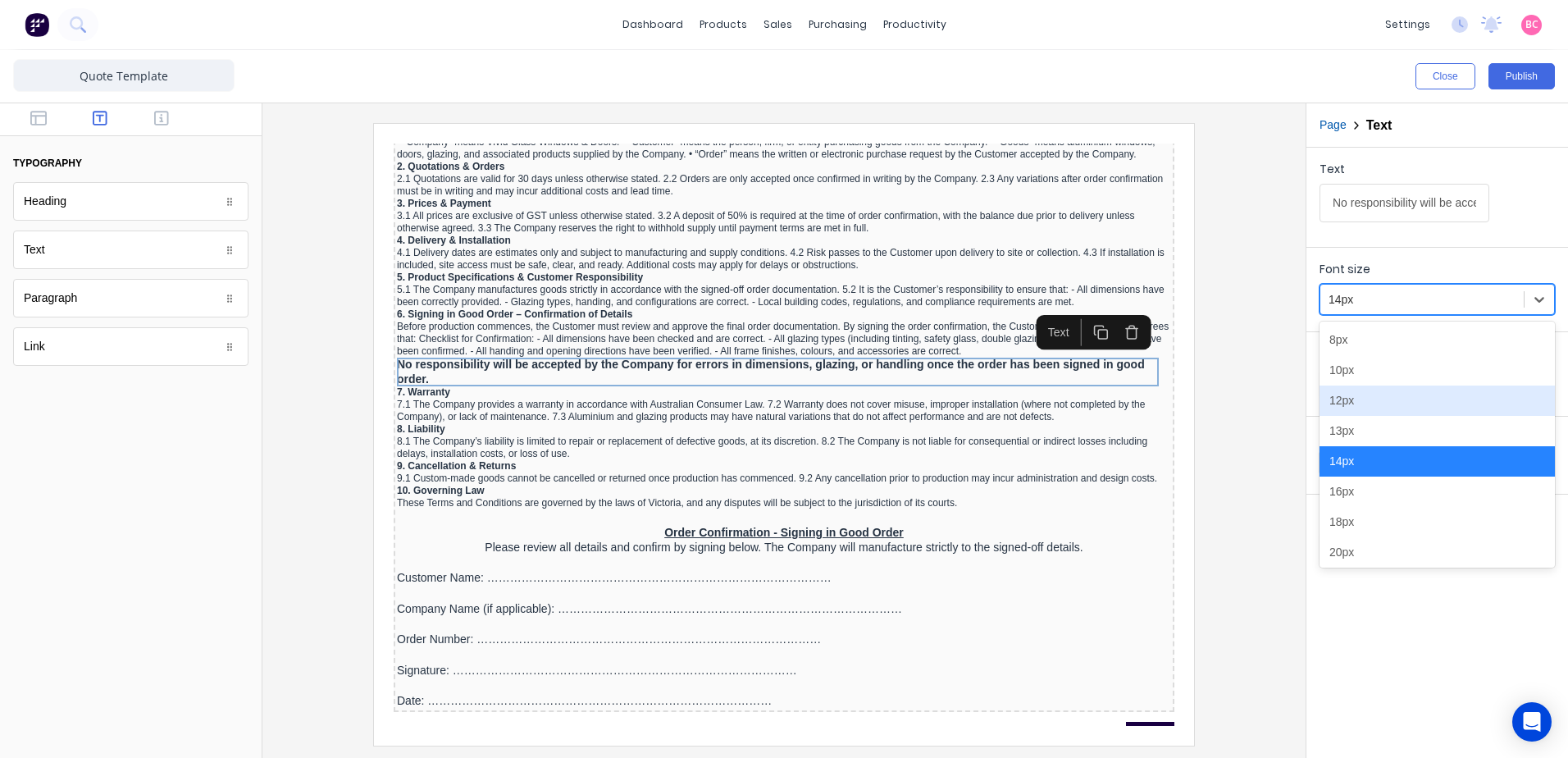
click at [1357, 399] on div "12px" at bounding box center [1437, 400] width 235 height 30
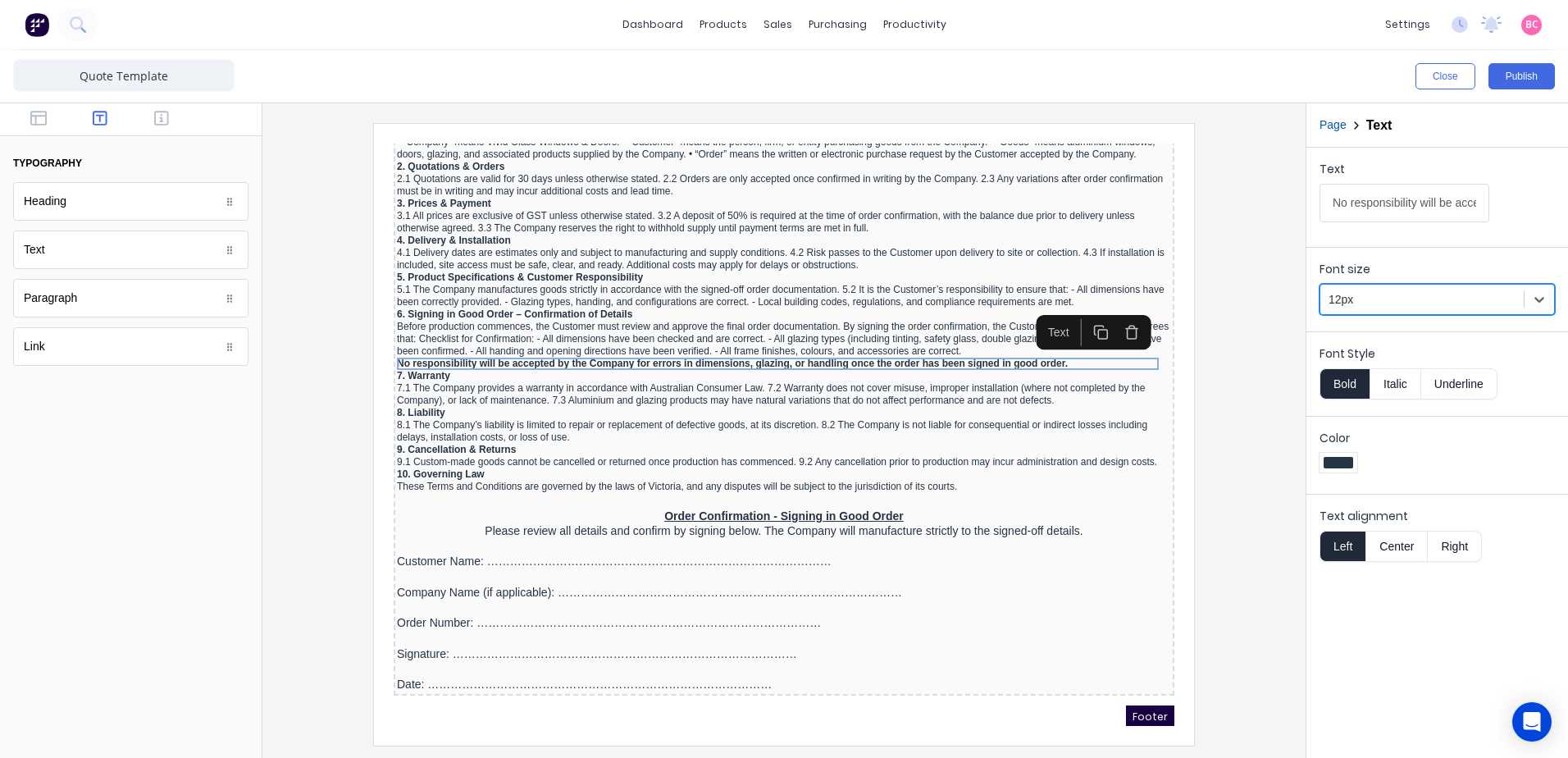
click at [1224, 382] on div at bounding box center [783, 434] width 1017 height 622
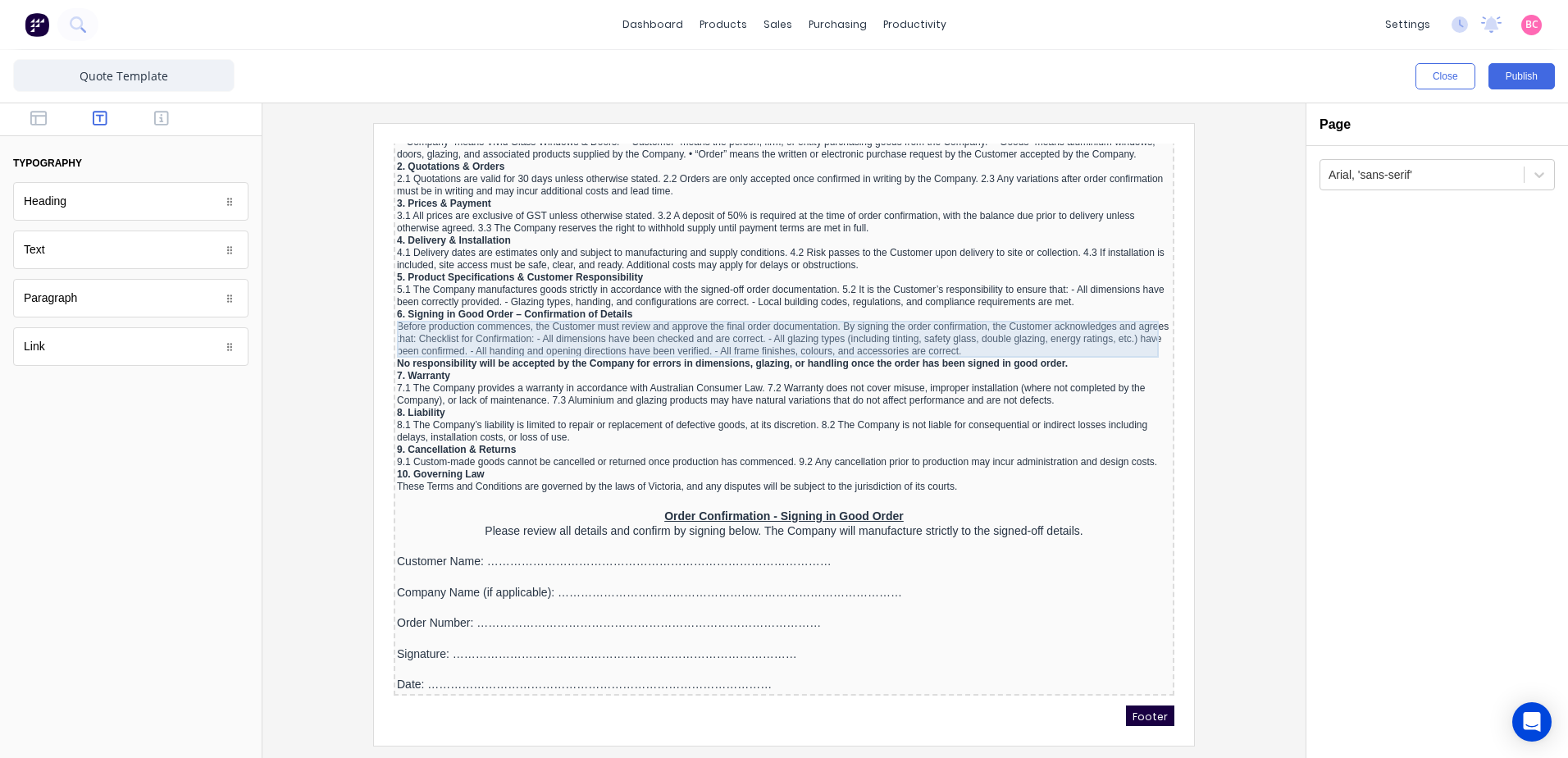
click at [562, 325] on div "Before production commences, the Customer must review and approve the final ord…" at bounding box center [764, 320] width 774 height 37
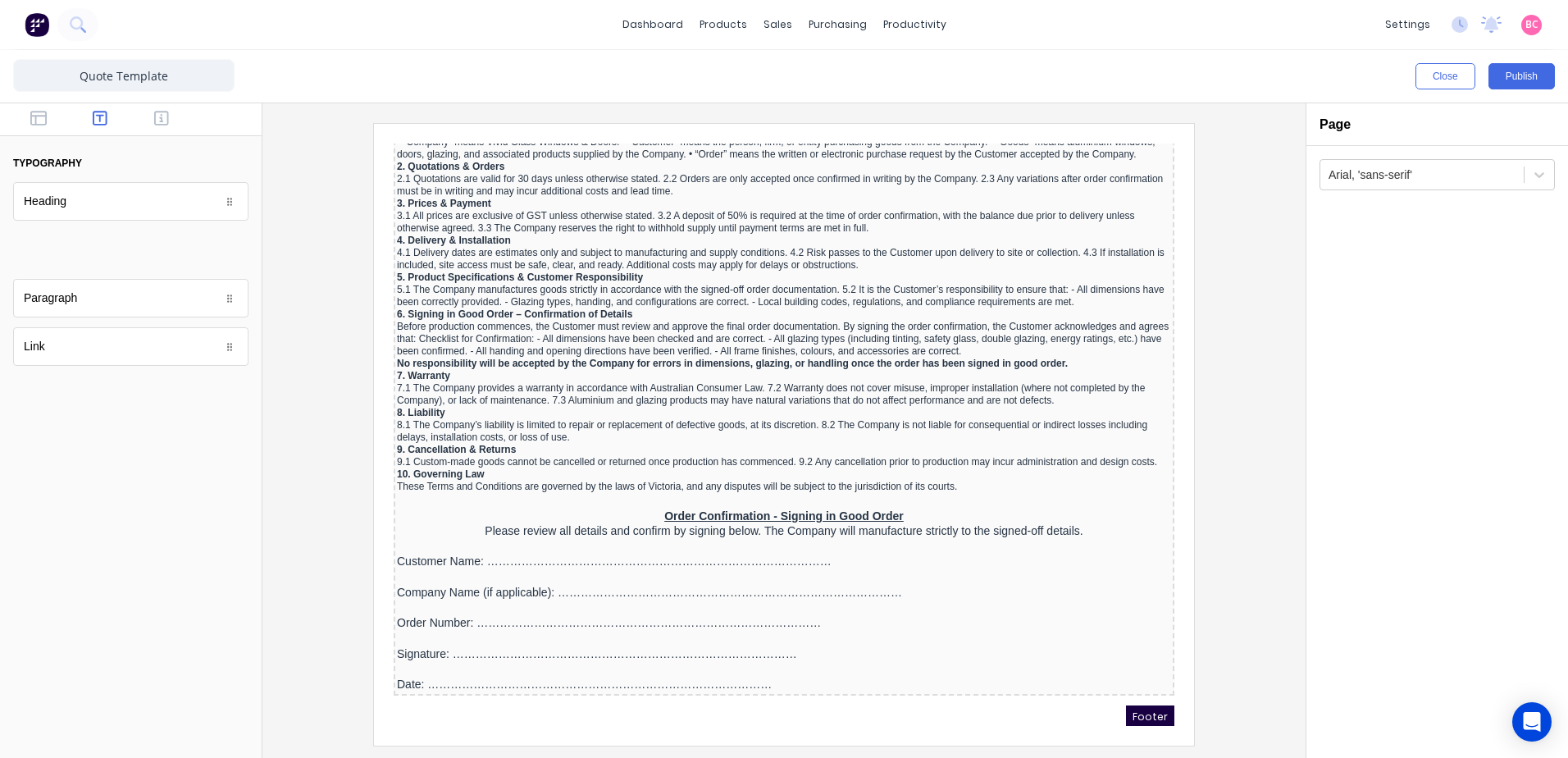
click at [140, 260] on body "dashboard products sales purchasing productivity dashboard products Product Cat…" at bounding box center [784, 379] width 1568 height 758
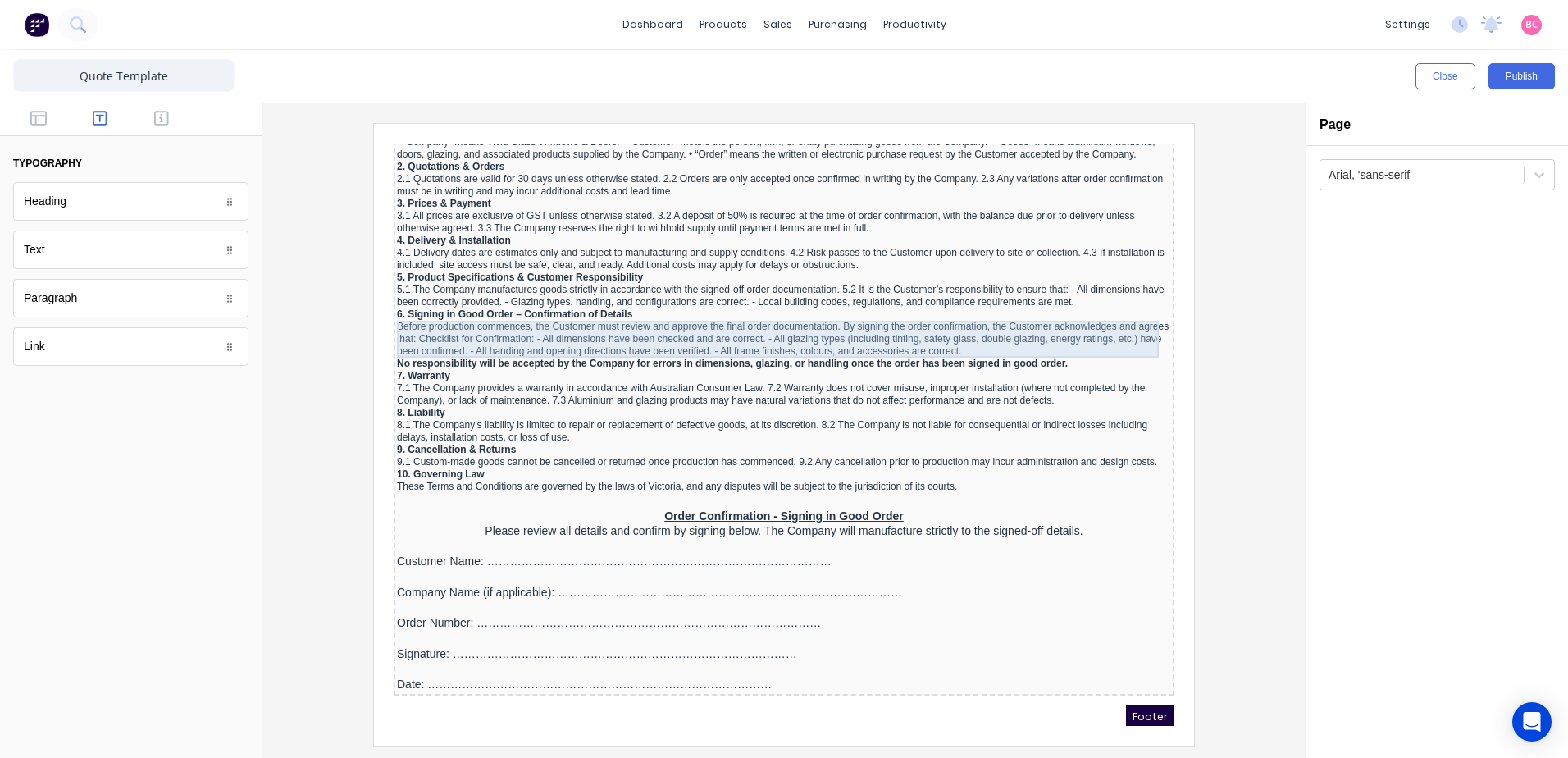
click at [567, 320] on div "Before production commences, the Customer must review and approve the final ord…" at bounding box center [764, 320] width 774 height 37
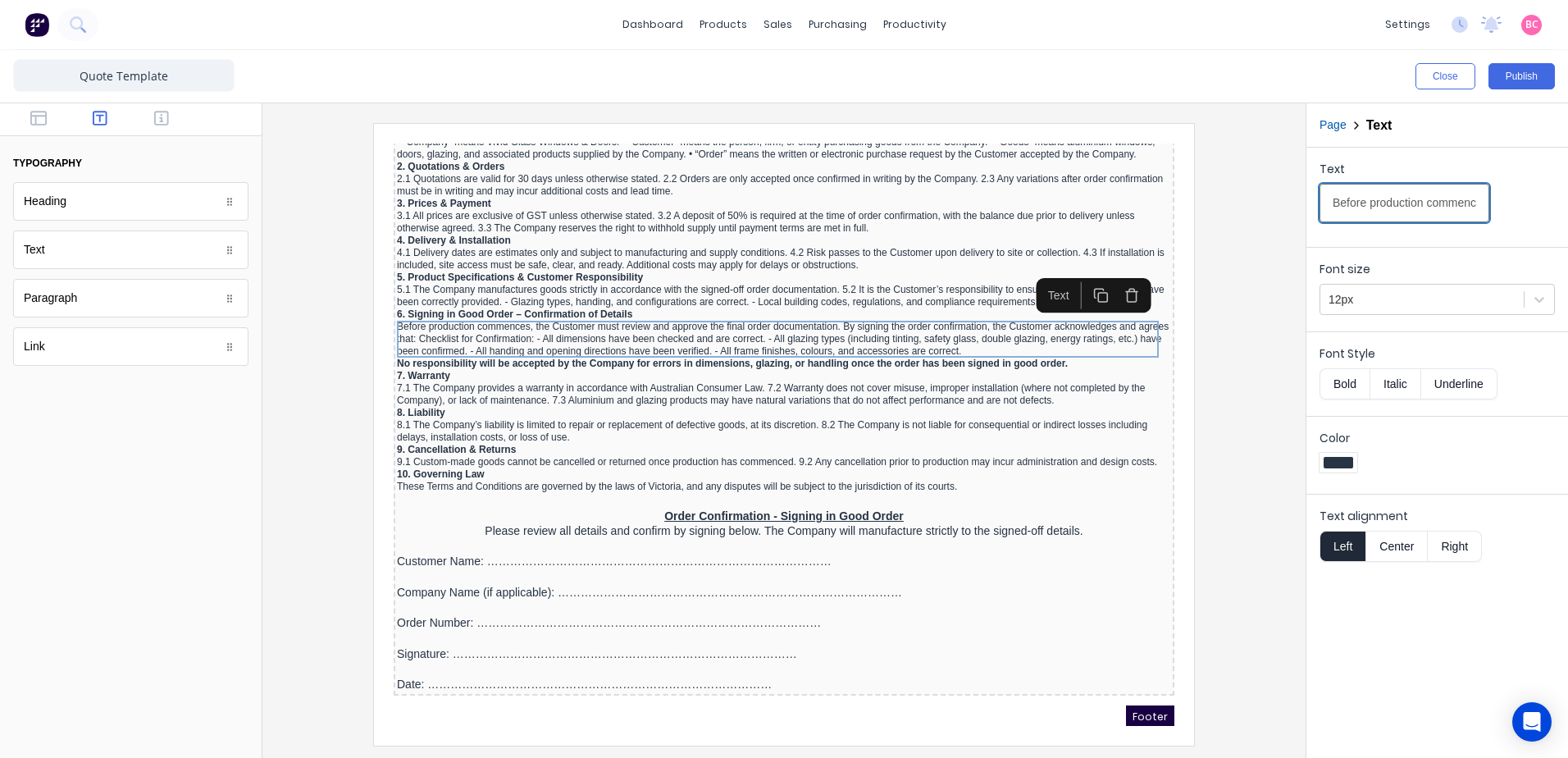
click at [1412, 195] on input "Before production commences, the Customer must review and approve the final ord…" at bounding box center [1404, 203] width 170 height 38
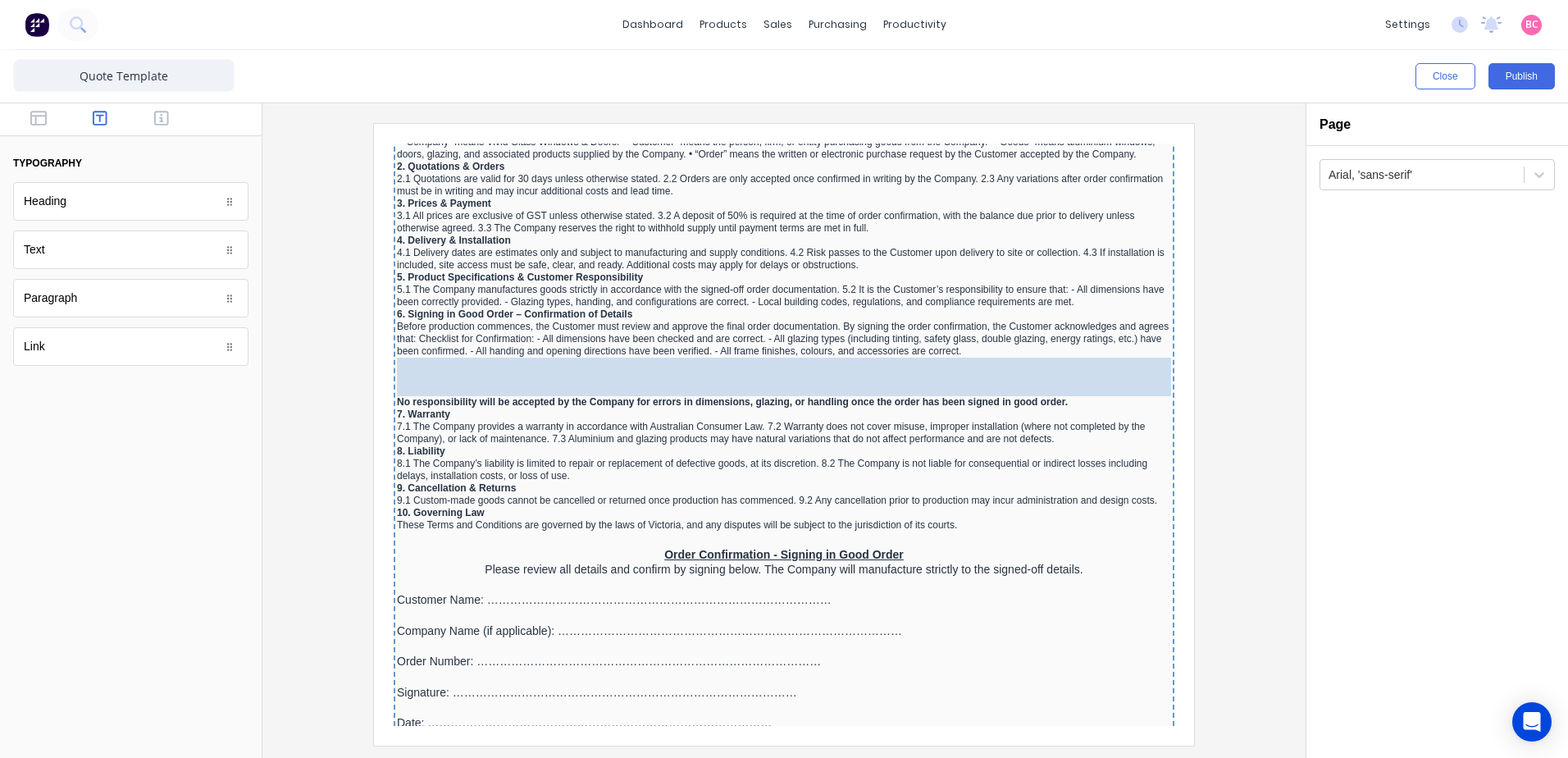
drag, startPoint x: 134, startPoint y: 250, endPoint x: 567, endPoint y: 349, distance: 444.2
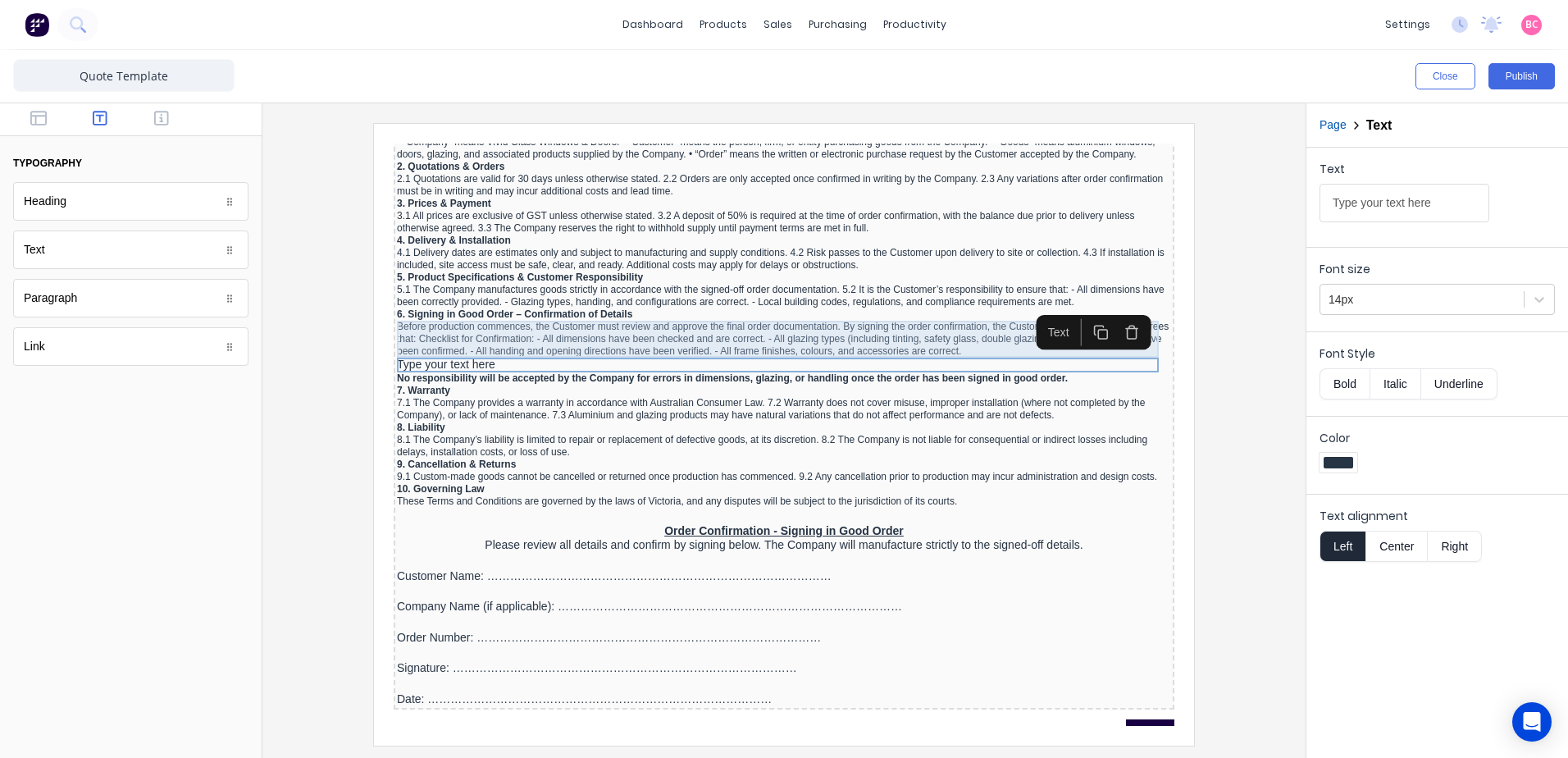
click at [585, 324] on div "Before production commences, the Customer must review and approve the final ord…" at bounding box center [764, 320] width 774 height 37
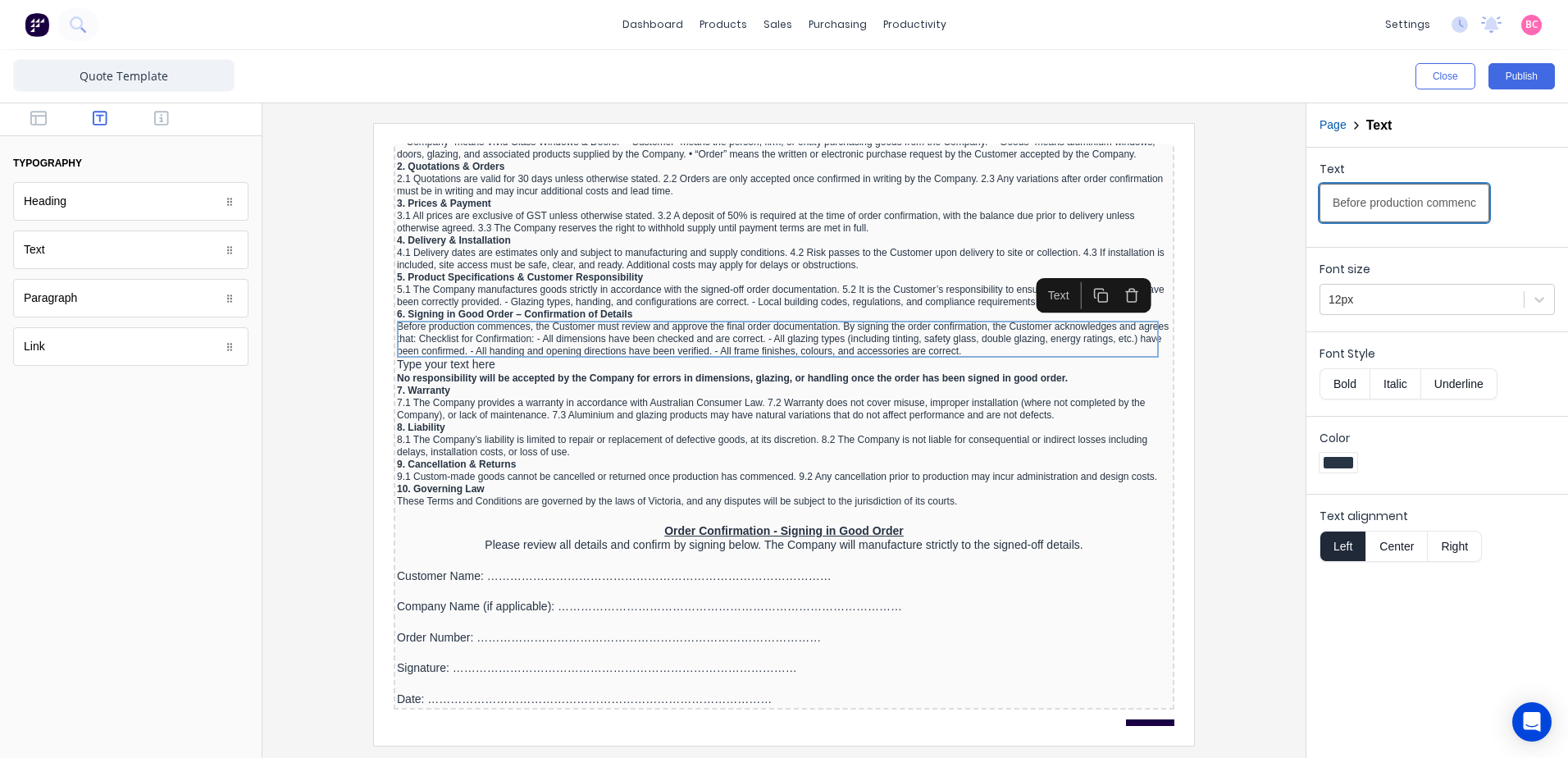
click at [1411, 209] on input "Before production commences, the Customer must review and approve the final ord…" at bounding box center [1404, 203] width 170 height 38
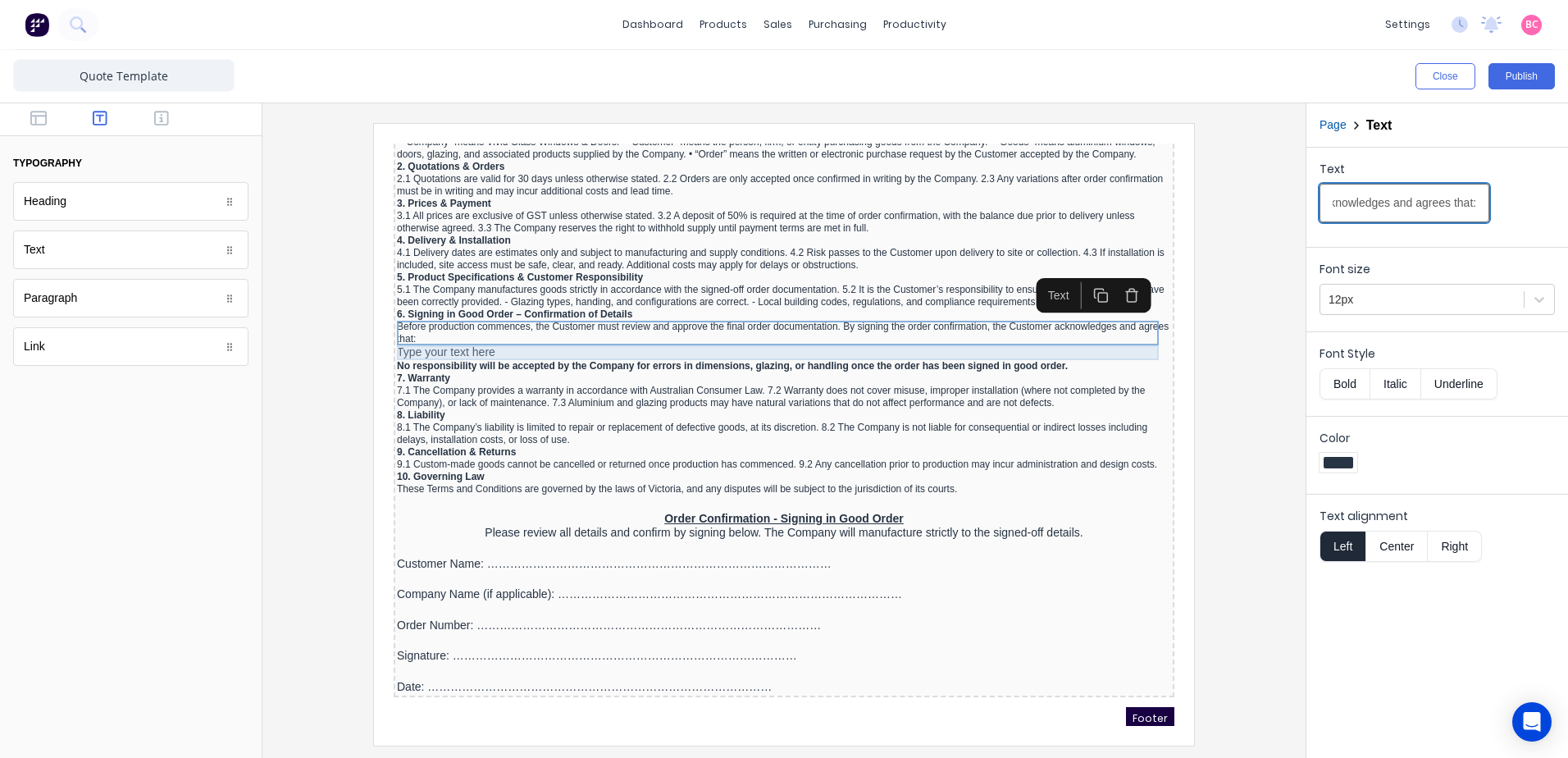
type input "Before production commences, the Customer must review and approve the final ord…"
click at [429, 336] on div "Type your text here" at bounding box center [764, 333] width 774 height 15
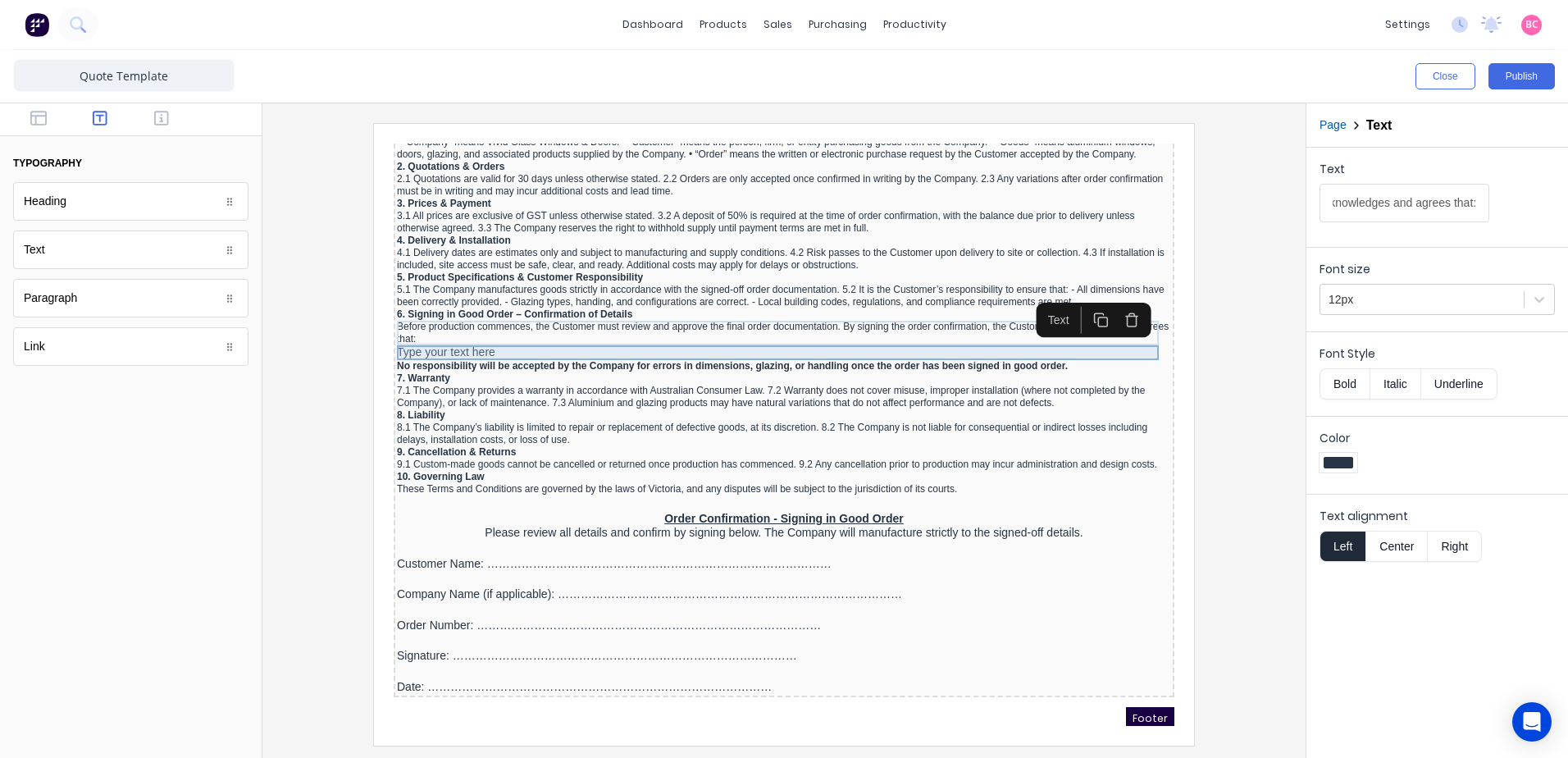
scroll to position [0, 0]
drag, startPoint x: 1830, startPoint y: 330, endPoint x: 625, endPoint y: 193, distance: 1212.8
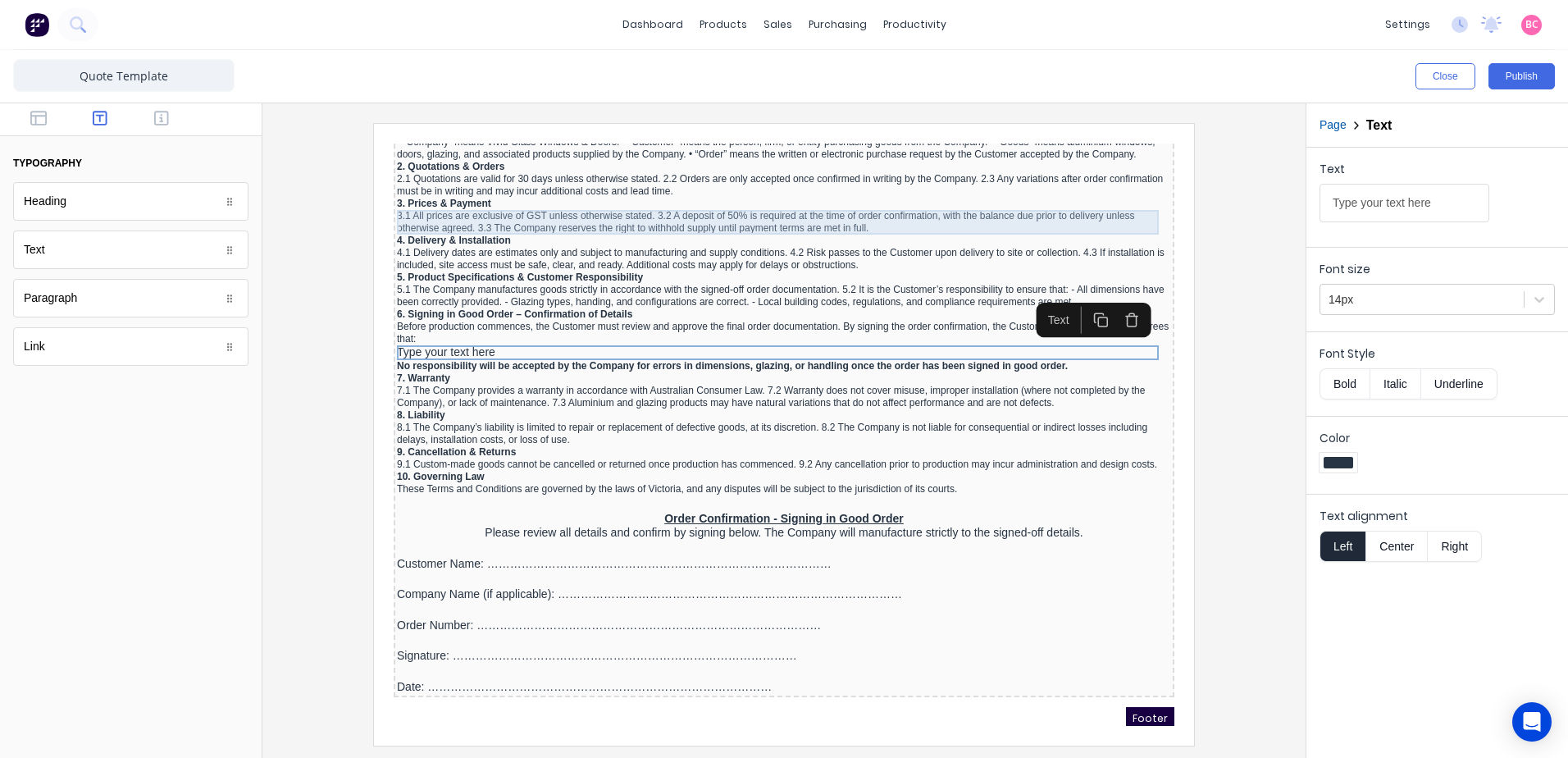
type input "Checklist for Confirmation: - All dimensions have been checked and are correct.…"
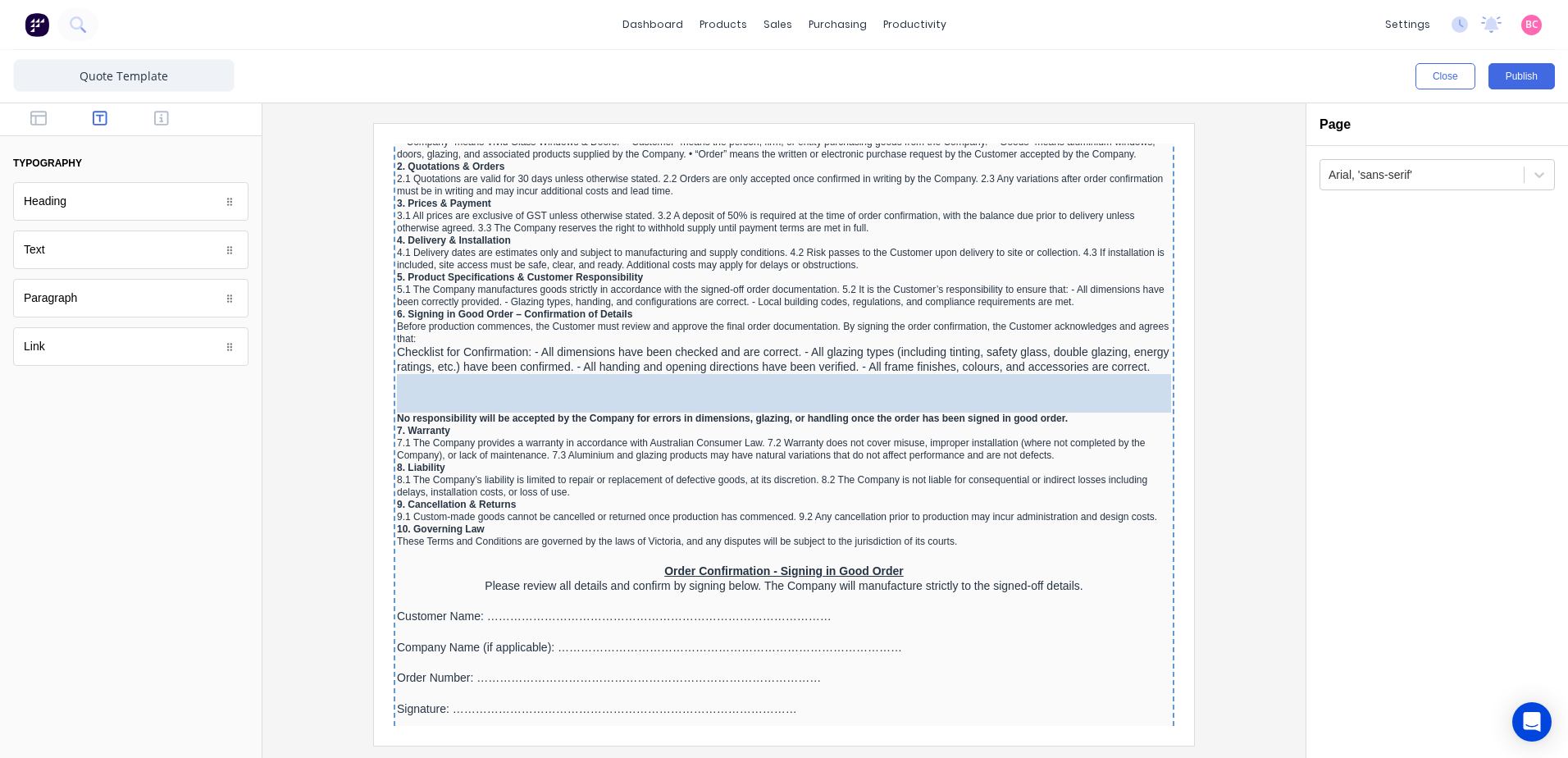
drag, startPoint x: 93, startPoint y: 252, endPoint x: 544, endPoint y: 390, distance: 471.6
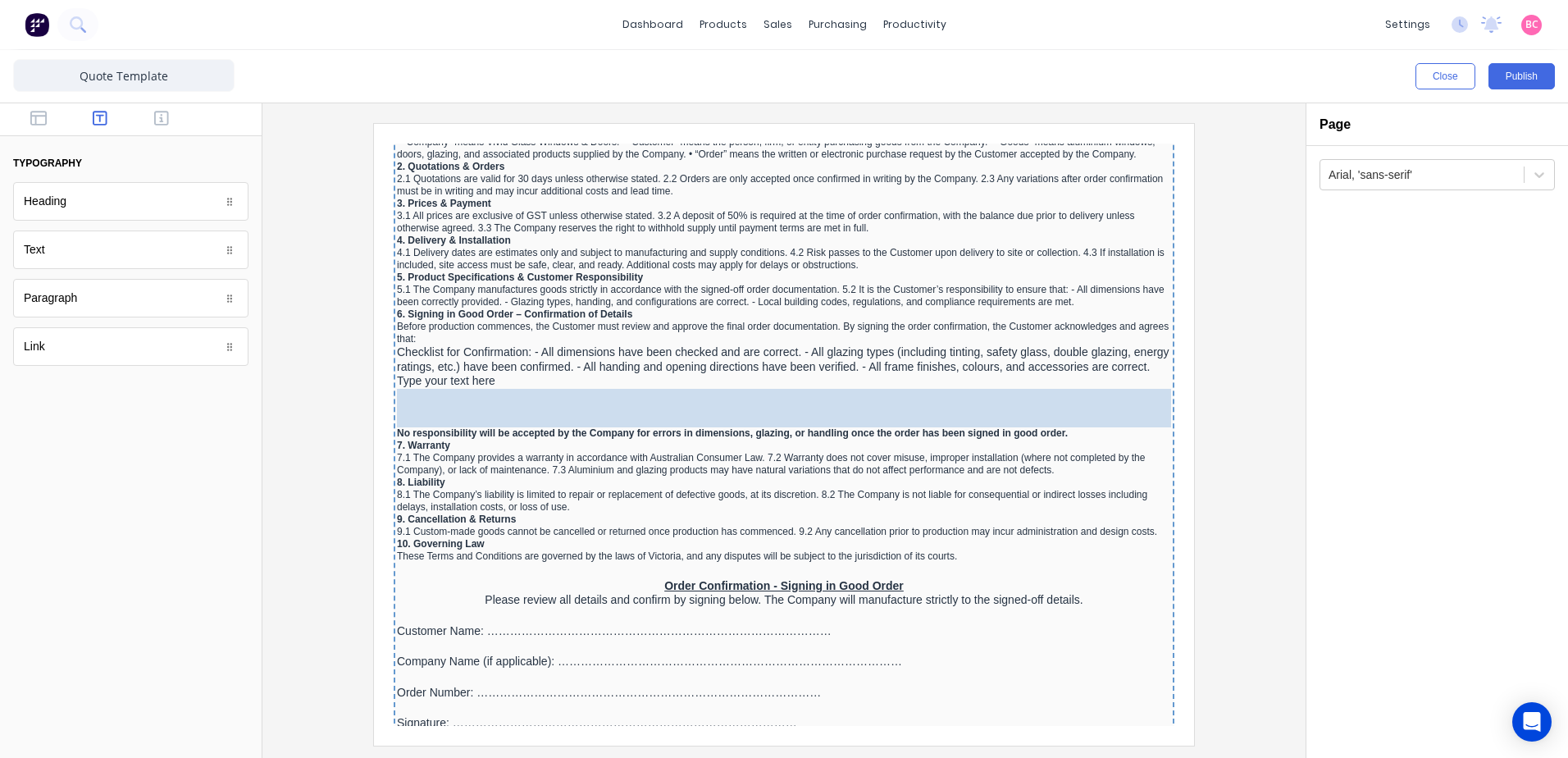
drag, startPoint x: 123, startPoint y: 253, endPoint x: 616, endPoint y: 402, distance: 515.0
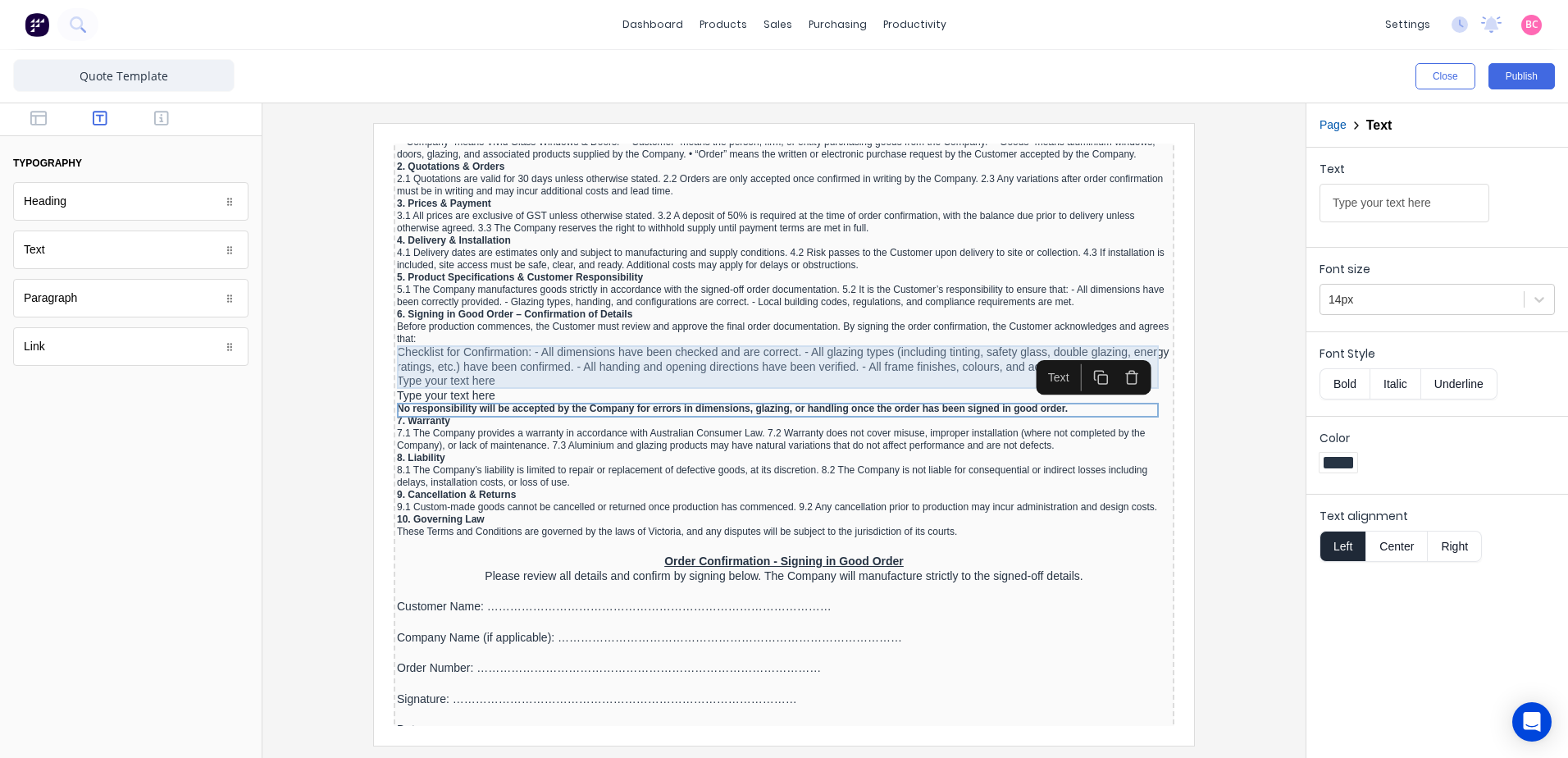
click at [645, 342] on div "Checklist for Confirmation: - All dimensions have been checked and are correct.…" at bounding box center [764, 340] width 774 height 29
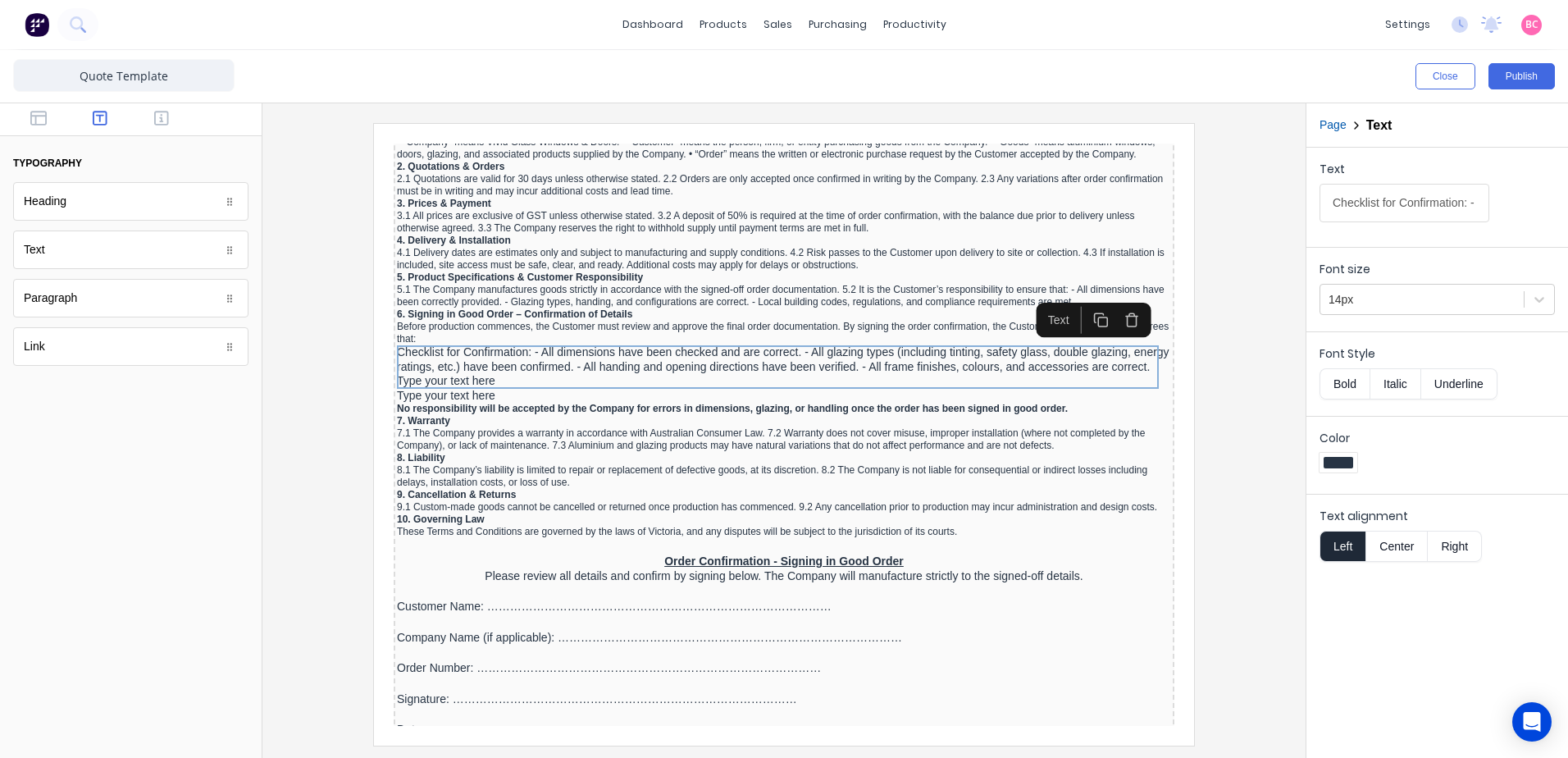
click at [1436, 206] on input "Checklist for Confirmation: - All dimensions have been checked and are correct.…" at bounding box center [1404, 203] width 170 height 38
type input "Checklist for Confirmation: - All glazing types (including tinting, safety glas…"
click at [425, 361] on div "Type your text here" at bounding box center [764, 362] width 774 height 15
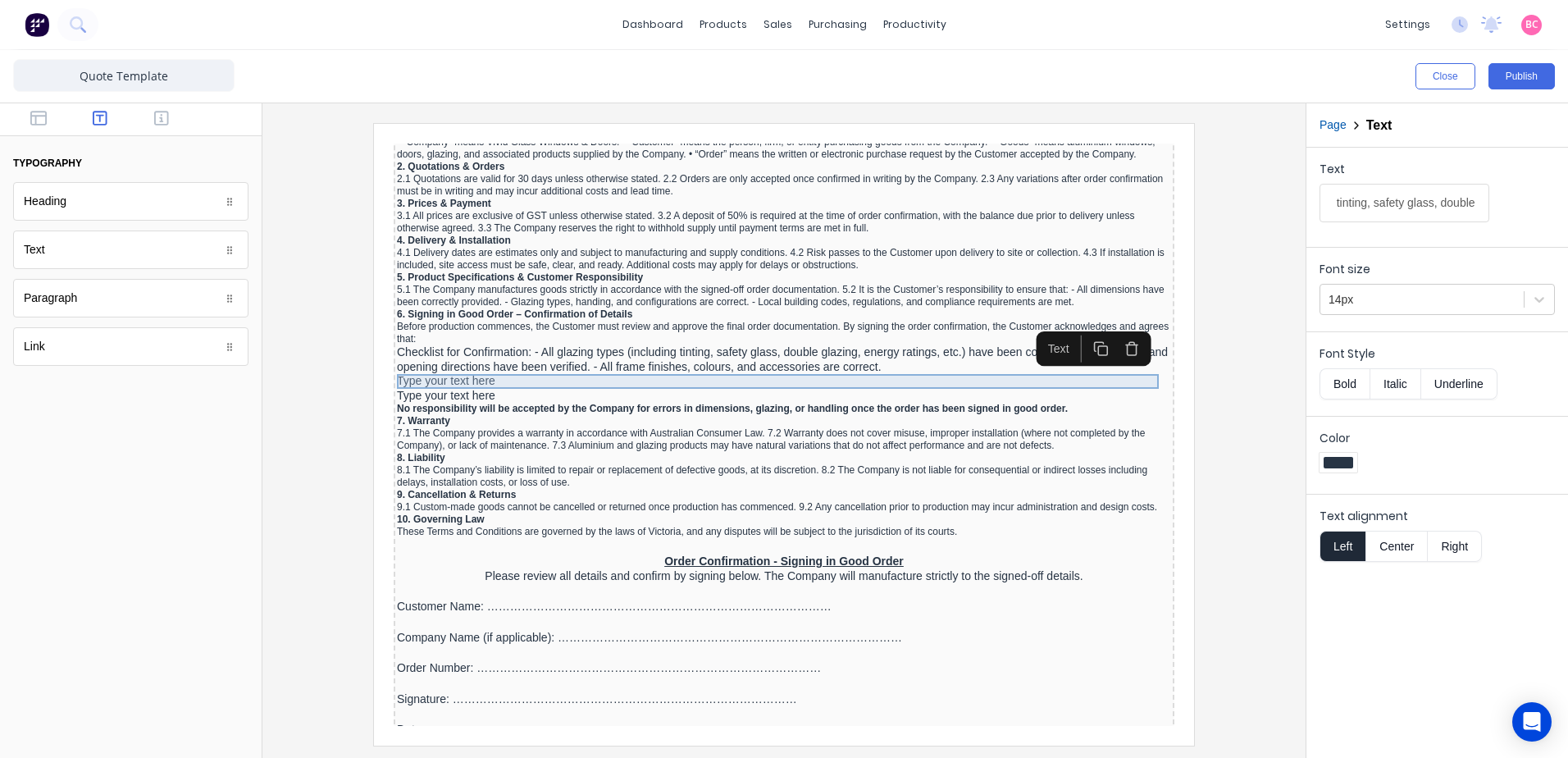
scroll to position [0, 0]
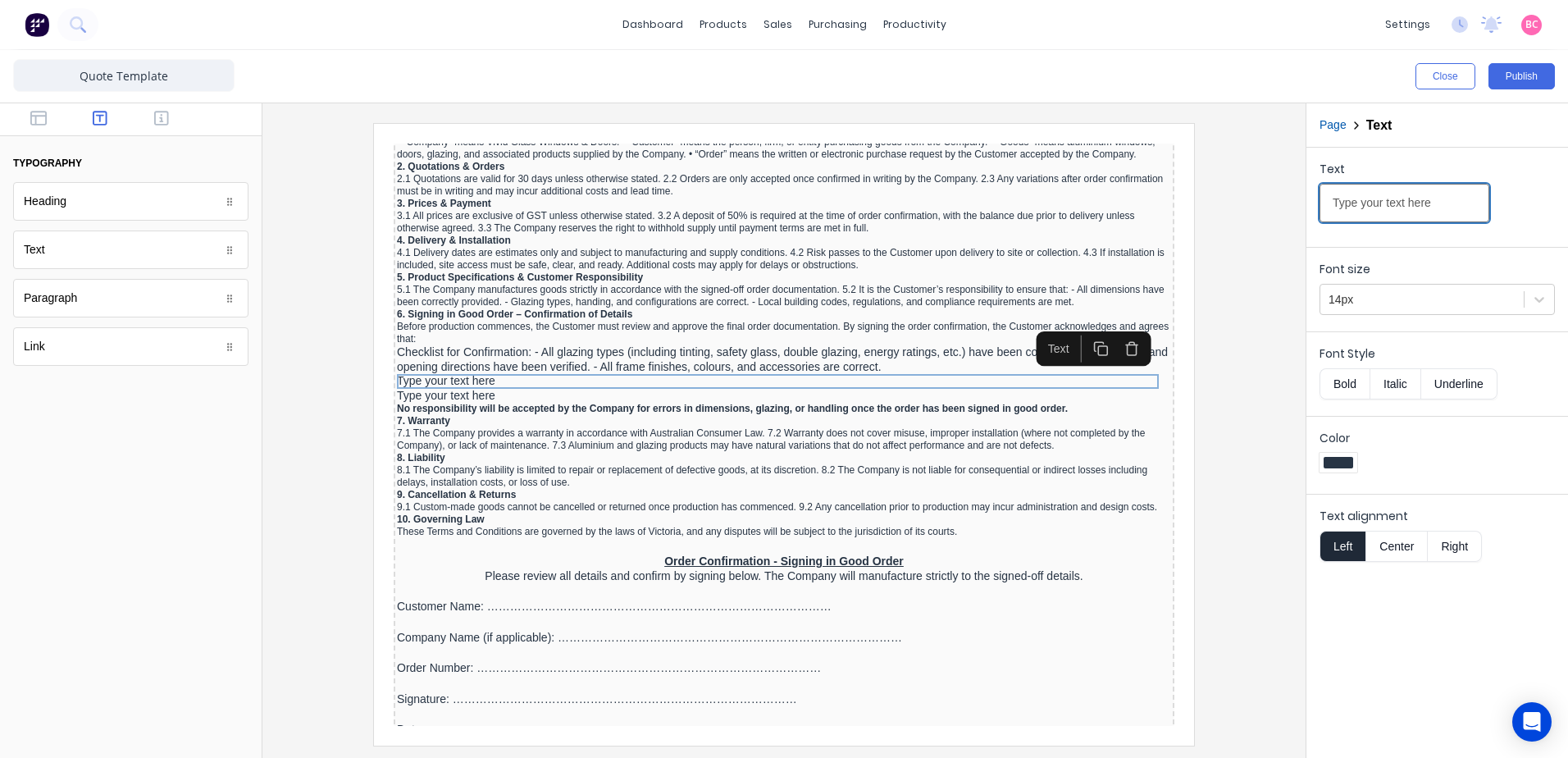
drag, startPoint x: 1452, startPoint y: 203, endPoint x: 1208, endPoint y: 206, distance: 244.0
click at [1208, 206] on div "Close Publish Components typography Heading Heading Text Text Paragraph Paragra…" at bounding box center [784, 403] width 1568 height 707
paste input "- All dimensions have been checked and are correct."
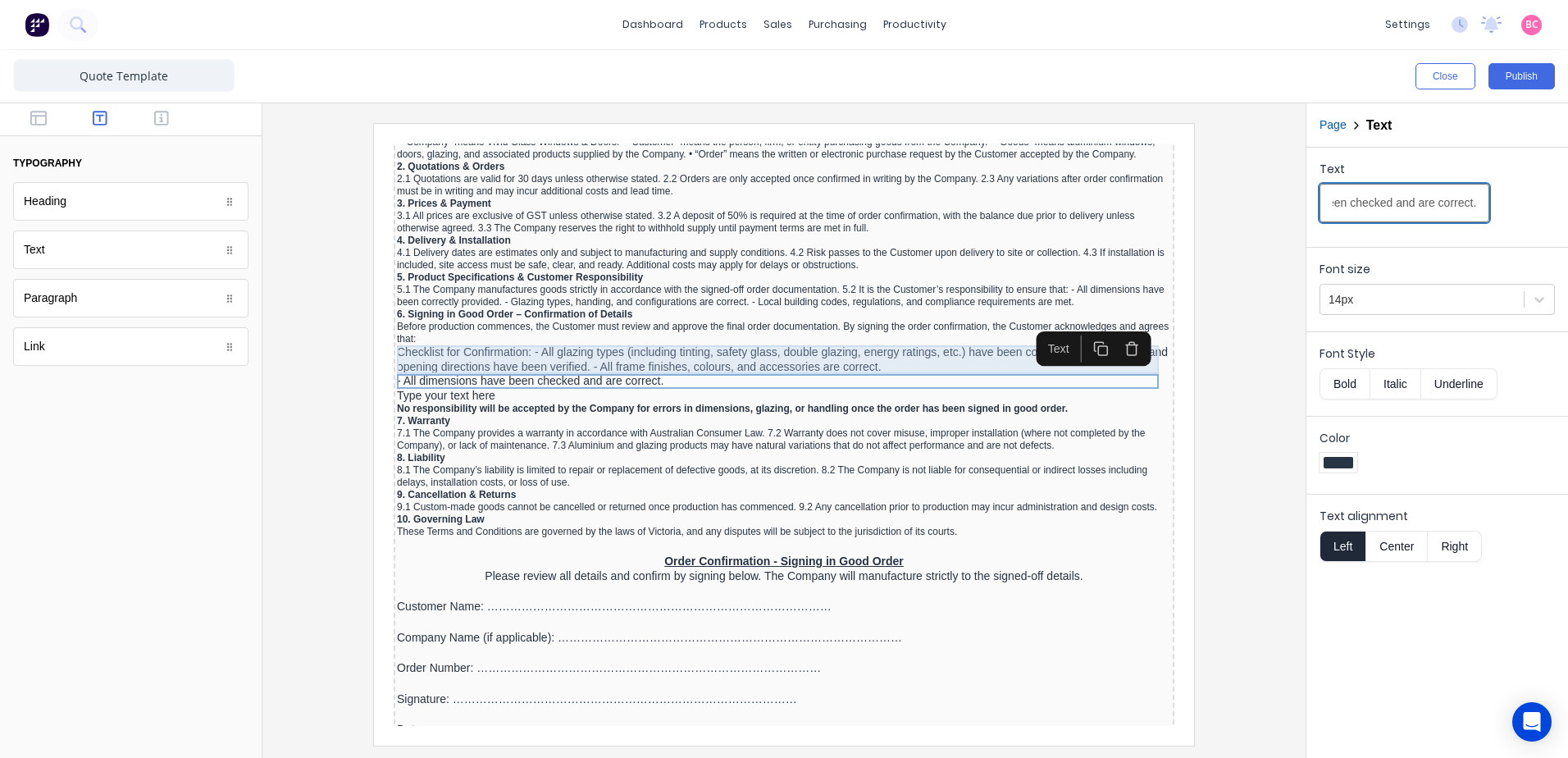
type input "- All dimensions have been checked and are correct."
click at [657, 335] on div "Checklist for Confirmation: - All glazing types (including tinting, safety glas…" at bounding box center [764, 340] width 774 height 29
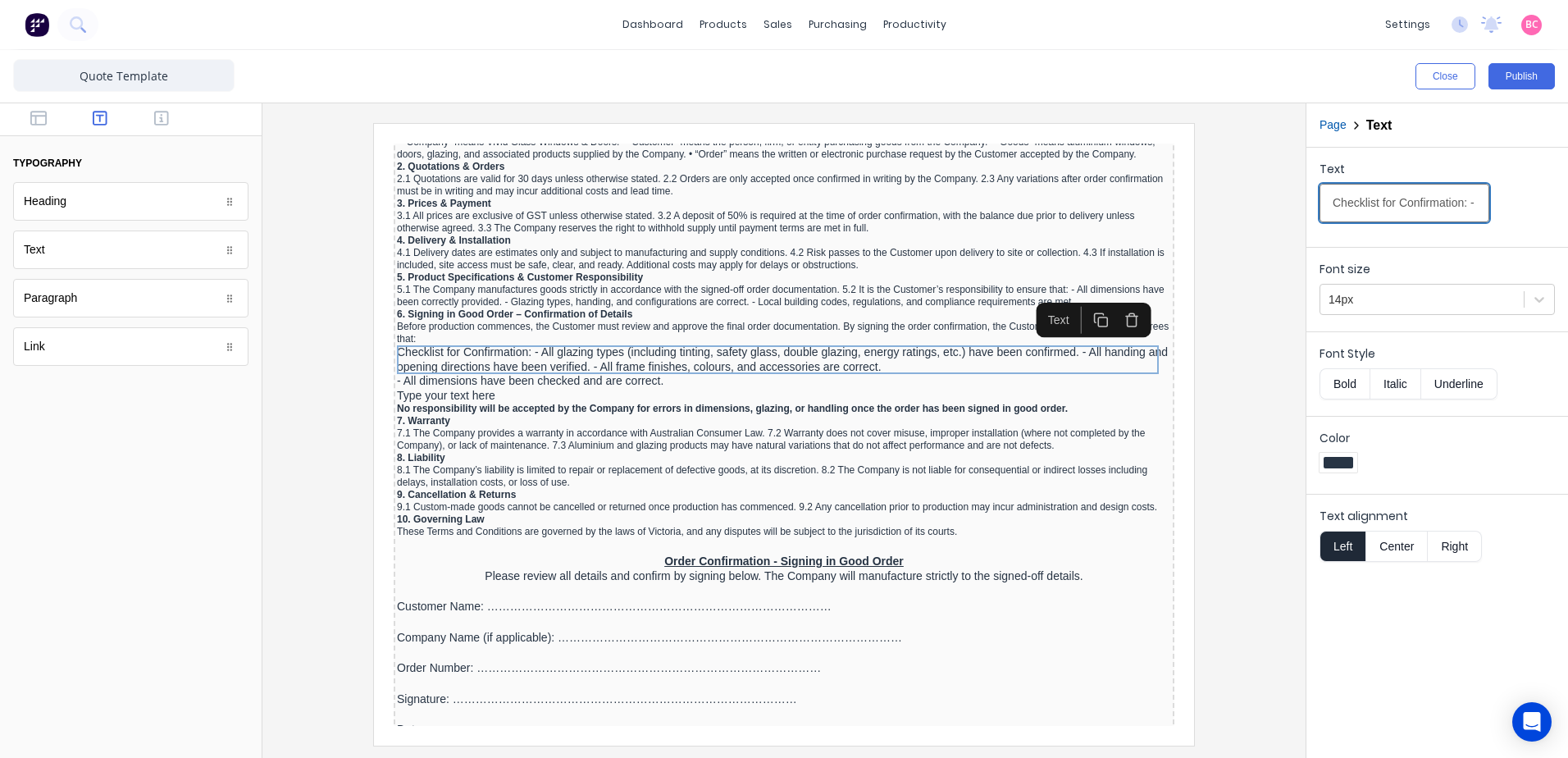
click at [1402, 209] on input "Checklist for Confirmation: - All glazing types (including tinting, safety glas…" at bounding box center [1404, 203] width 170 height 38
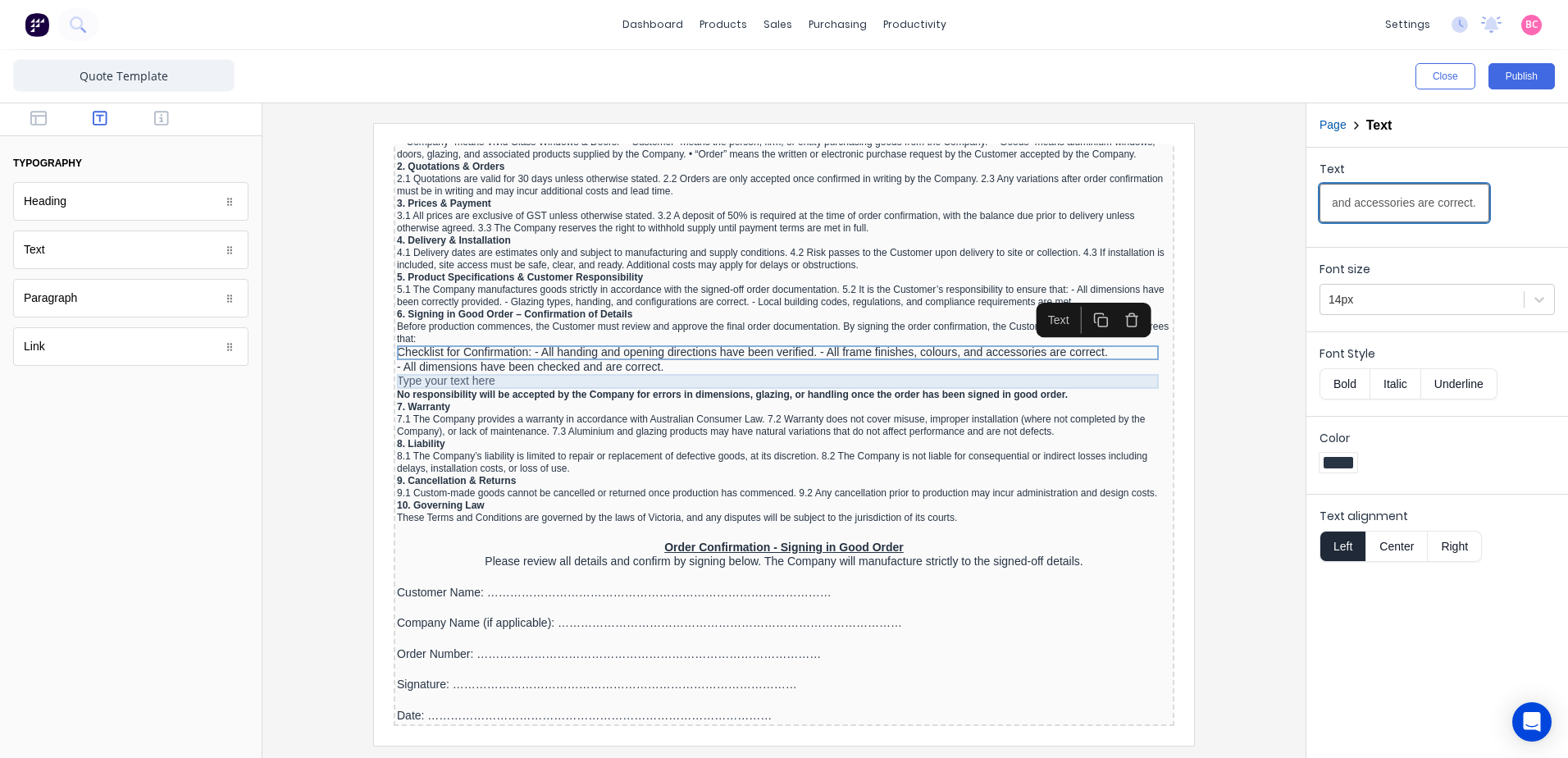
type input "Checklist for Confirmation: - All handing and opening directions have been veri…"
click at [423, 356] on div "Type your text here" at bounding box center [764, 362] width 774 height 15
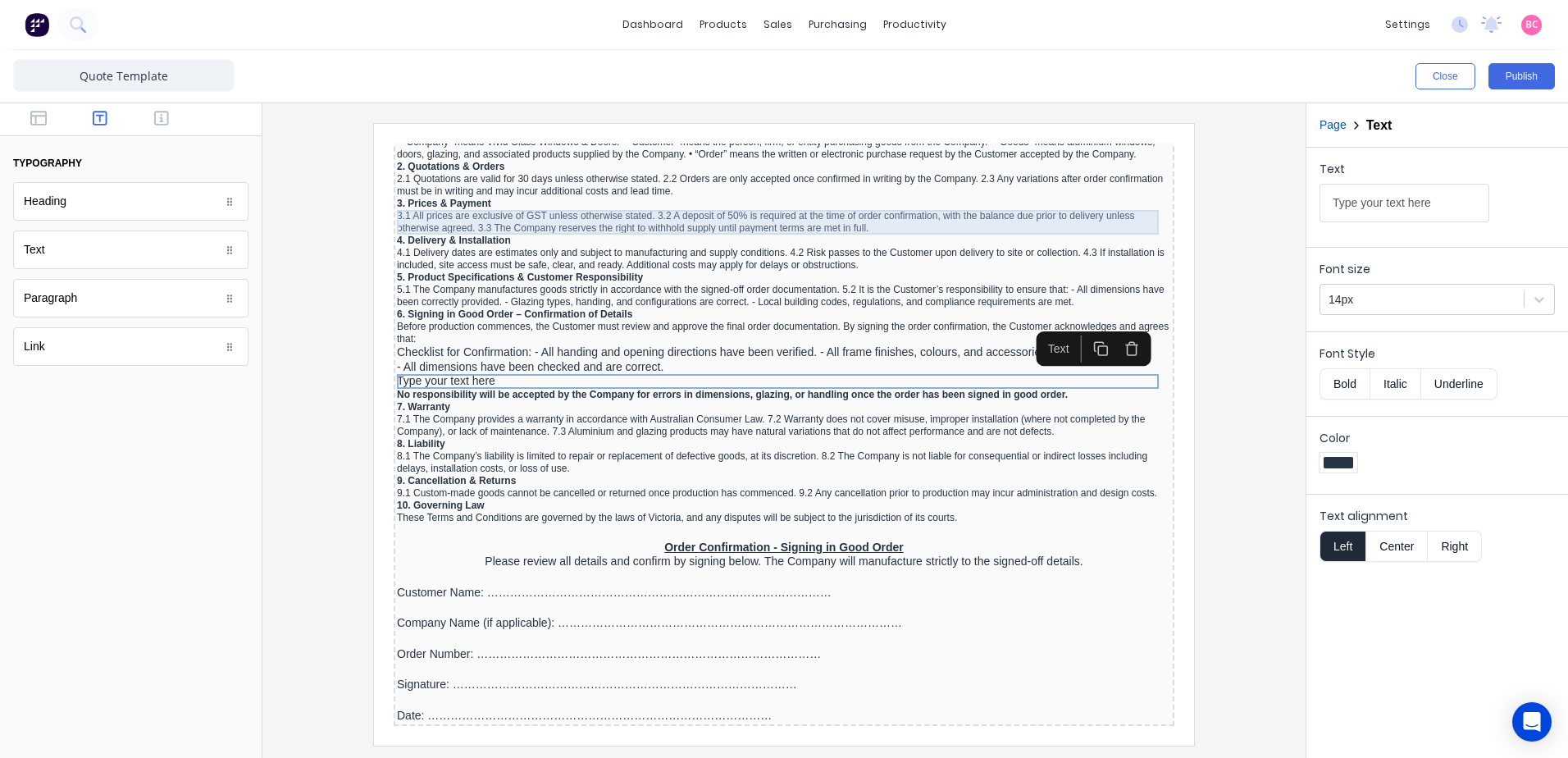
drag, startPoint x: 1684, startPoint y: 336, endPoint x: 1050, endPoint y: 194, distance: 649.7
type input "- All glazing types (including tinting, safety glass, double glazing, energy ra…"
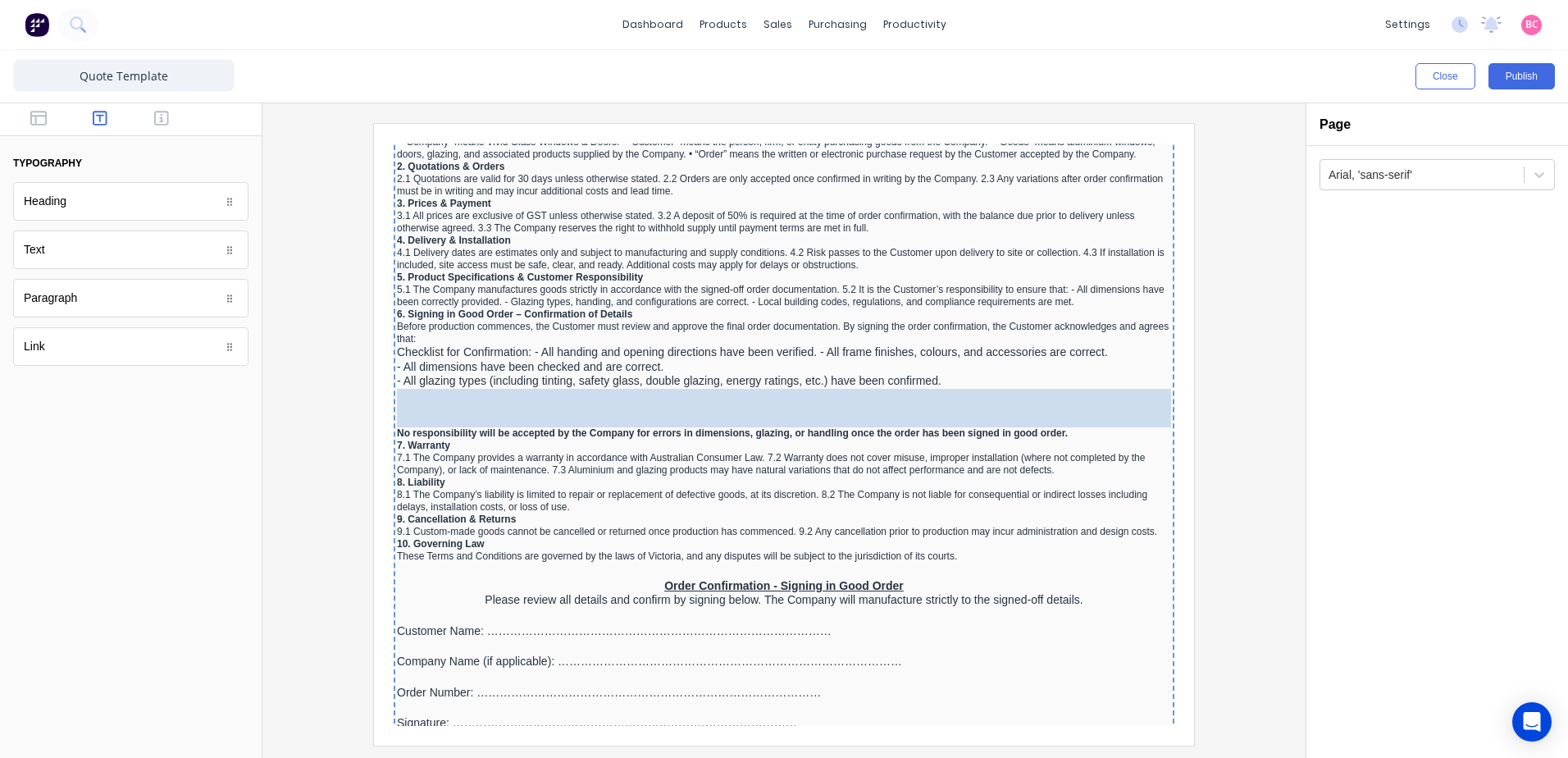
drag, startPoint x: 131, startPoint y: 257, endPoint x: 155, endPoint y: 249, distance: 25.3
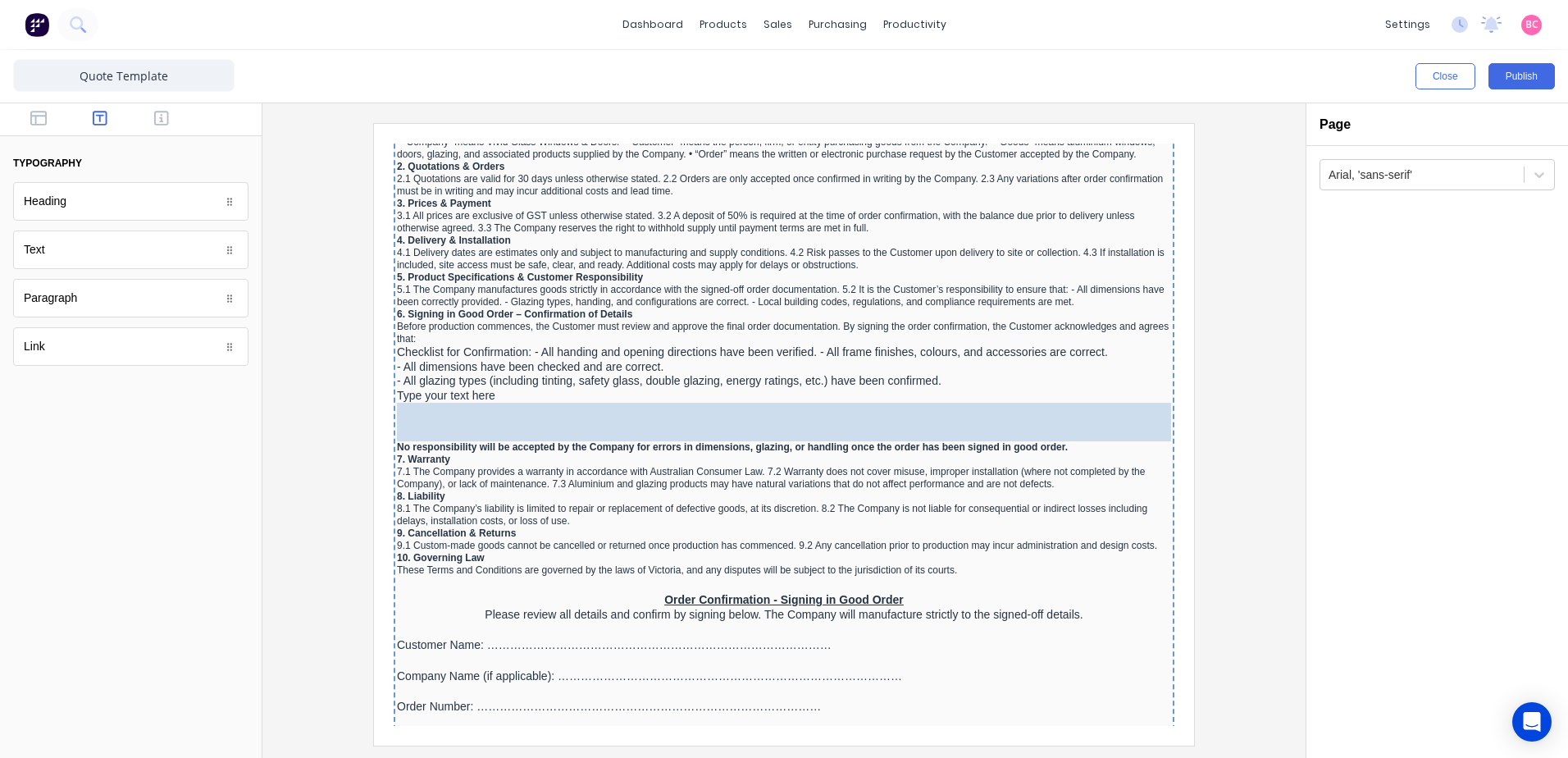
drag, startPoint x: 64, startPoint y: 305, endPoint x: 89, endPoint y: 261, distance: 50.6
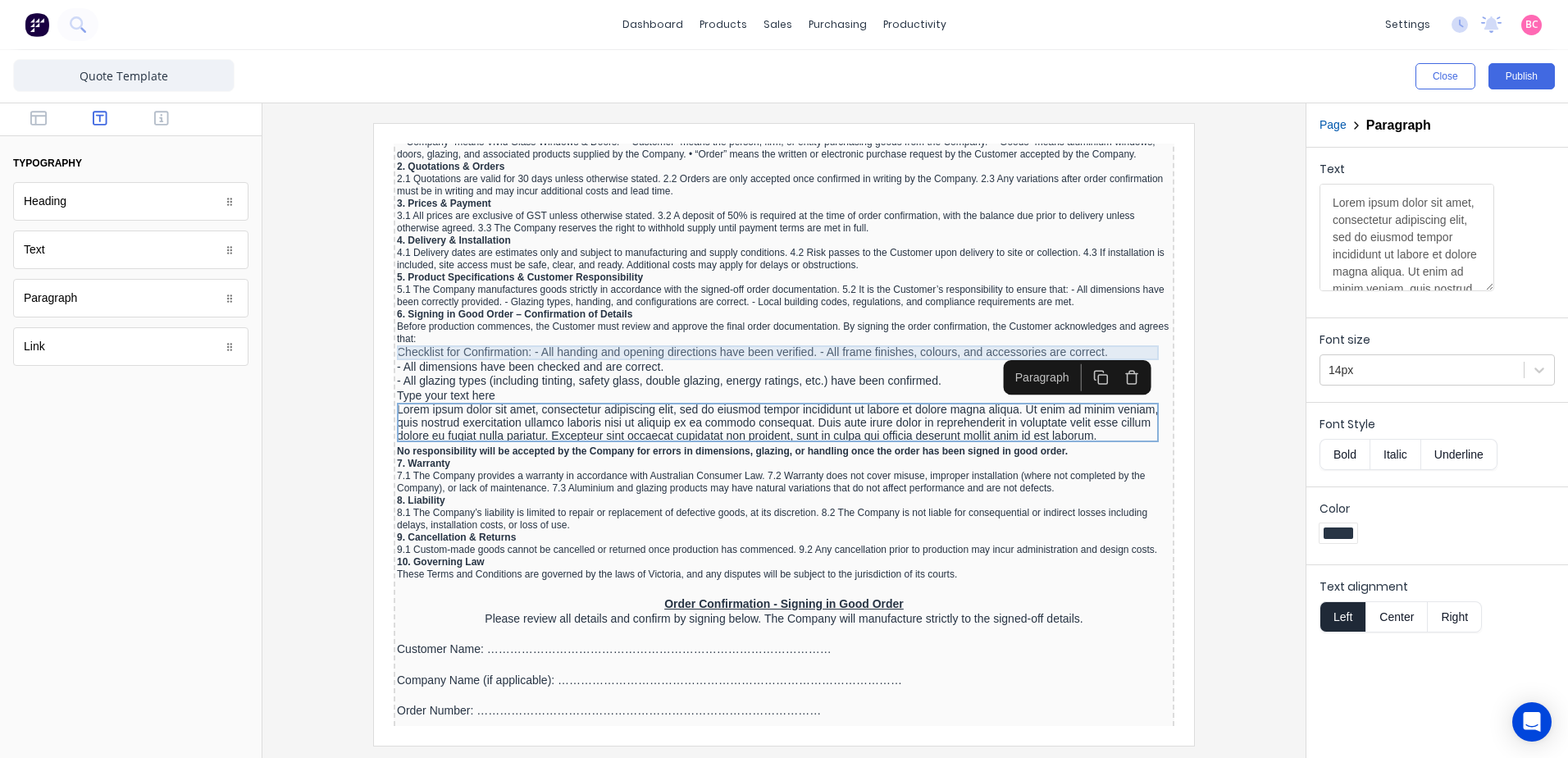
click at [762, 335] on div "Checklist for Confirmation: - All handing and opening directions have been veri…" at bounding box center [764, 333] width 774 height 15
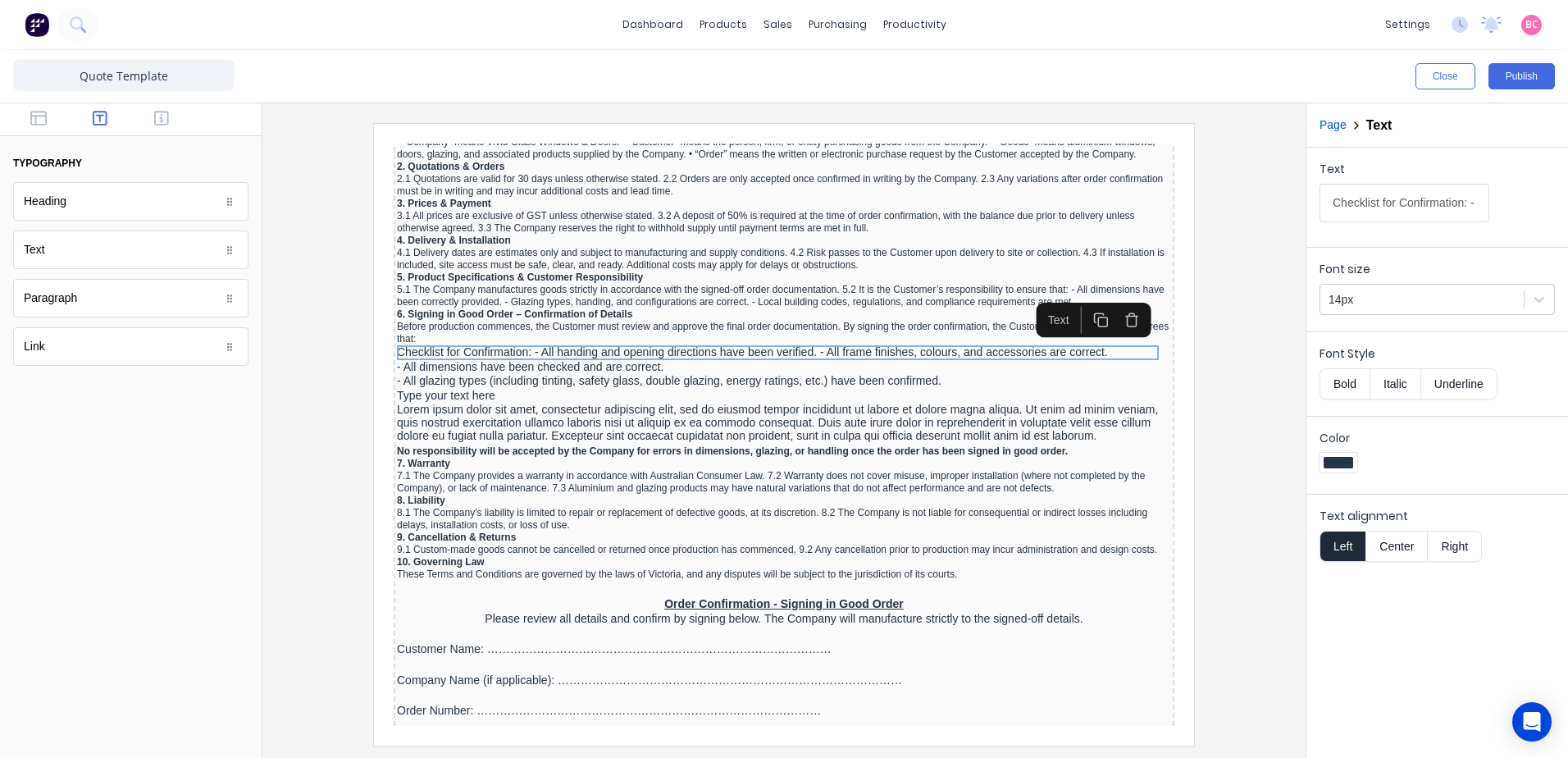
click at [1386, 210] on input "Checklist for Confirmation: - All handing and opening directions have been veri…" at bounding box center [1404, 203] width 170 height 38
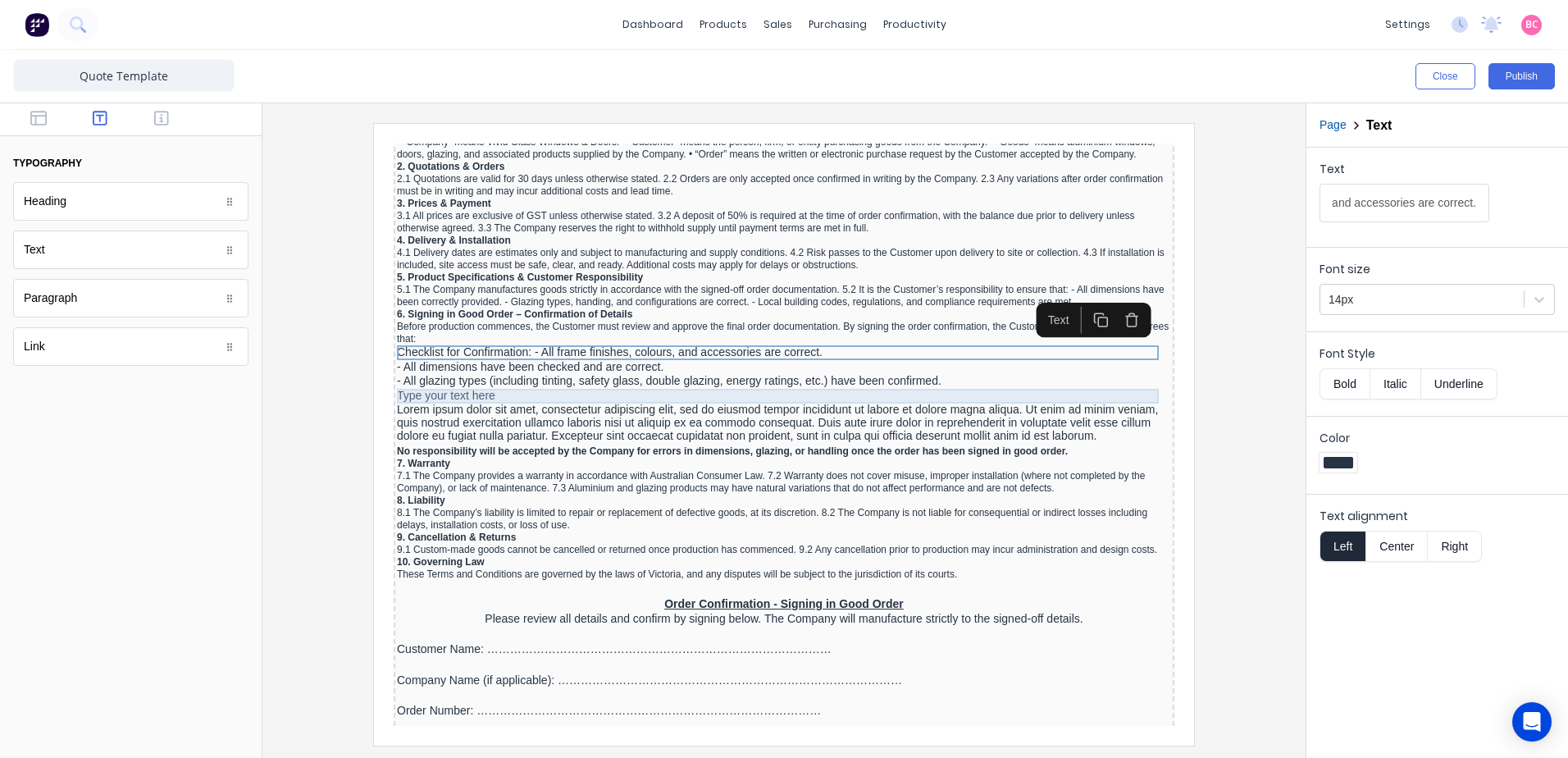
type input "Checklist for Confirmation: - All frame finishes, colours, and accessories are …"
click at [470, 373] on div "Type your text here" at bounding box center [764, 376] width 774 height 15
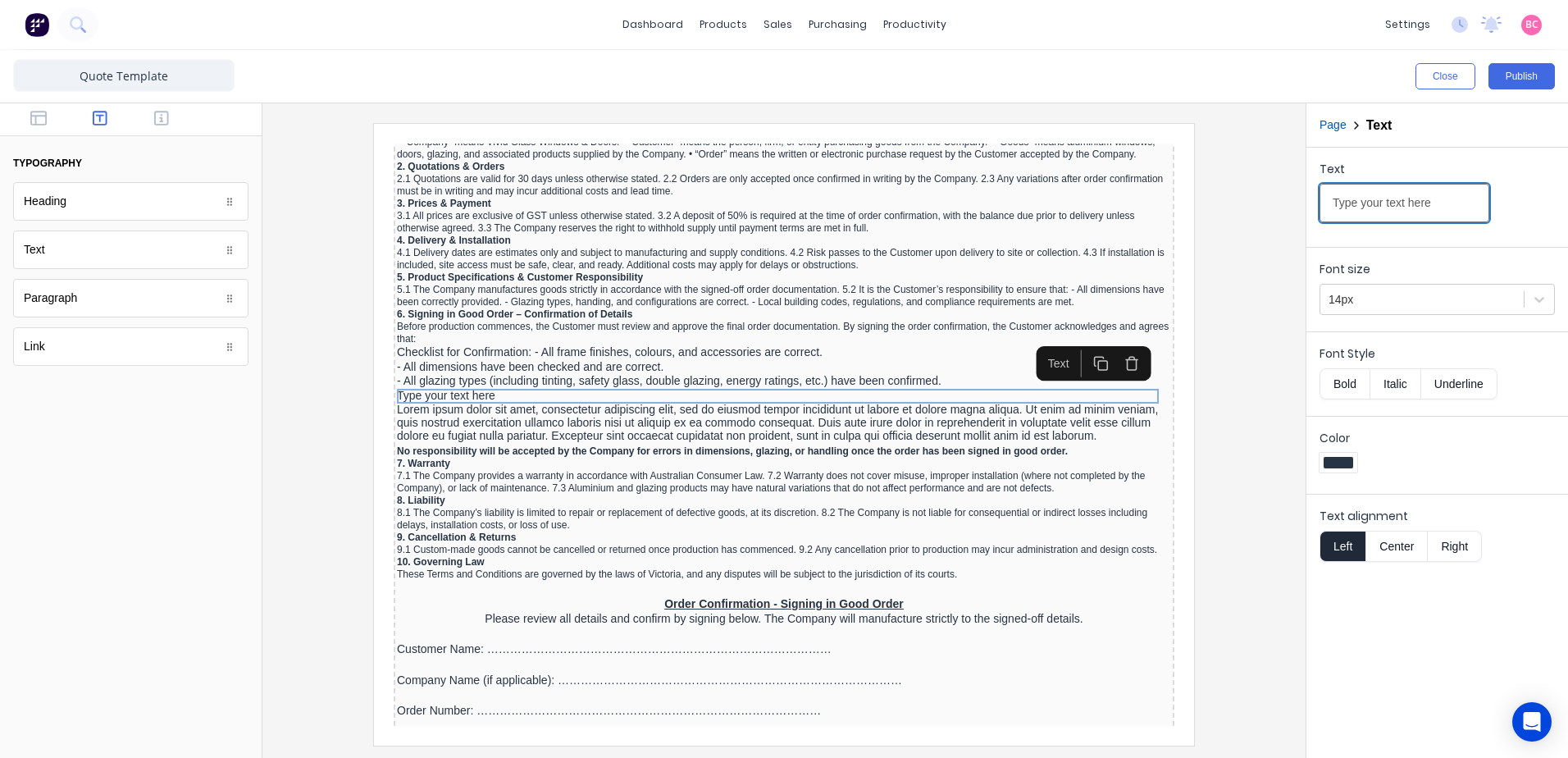
drag, startPoint x: 1821, startPoint y: 324, endPoint x: 974, endPoint y: 175, distance: 860.0
paste input "- All handing and opening directions have been verified."
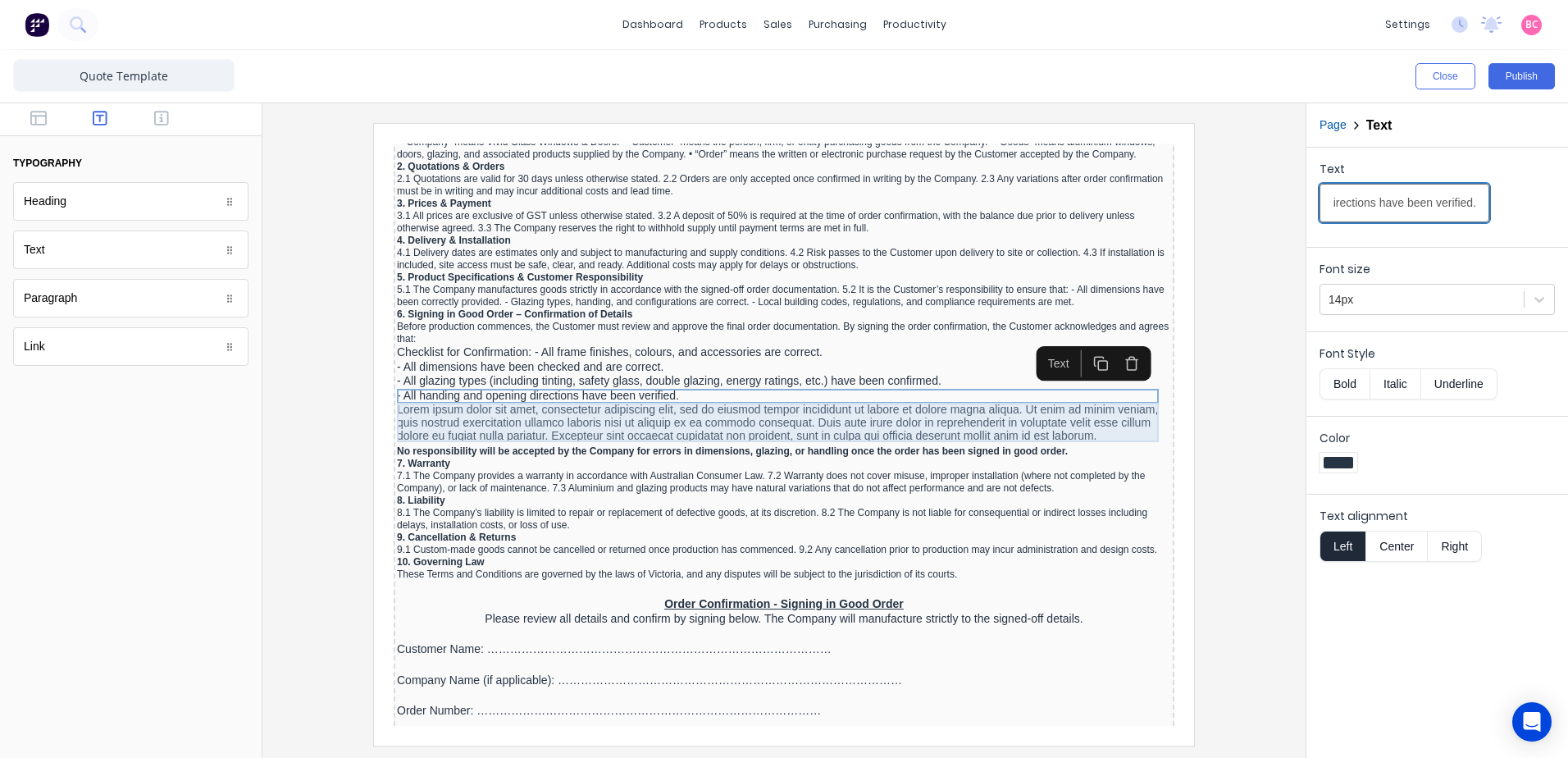
type input "- All handing and opening directions have been verified."
click at [637, 388] on div "Lorem ipsum dolor sit amet, consectetur adipiscing elit, sed do eiusmod tempor …" at bounding box center [764, 403] width 774 height 39
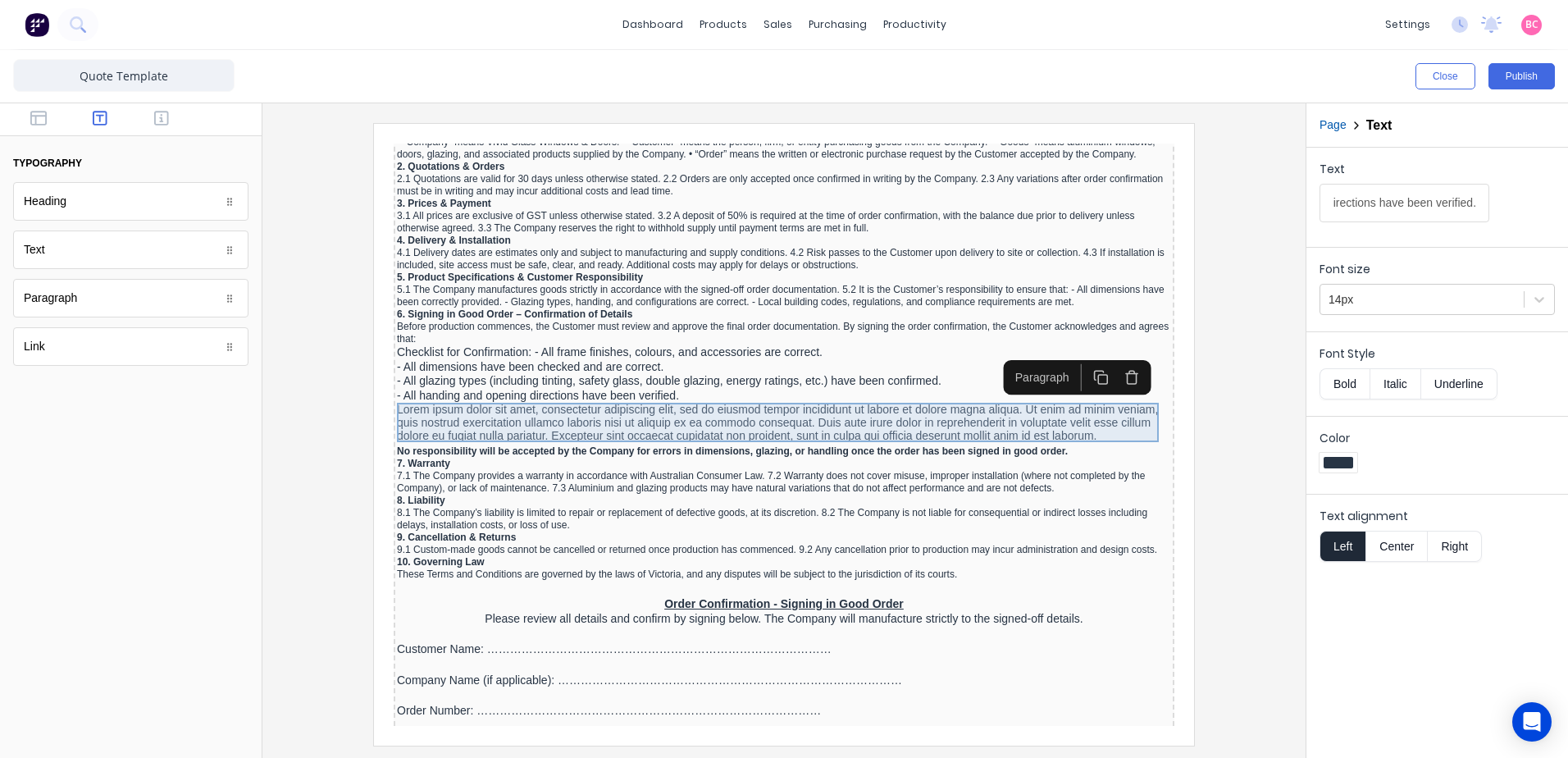
scroll to position [0, 0]
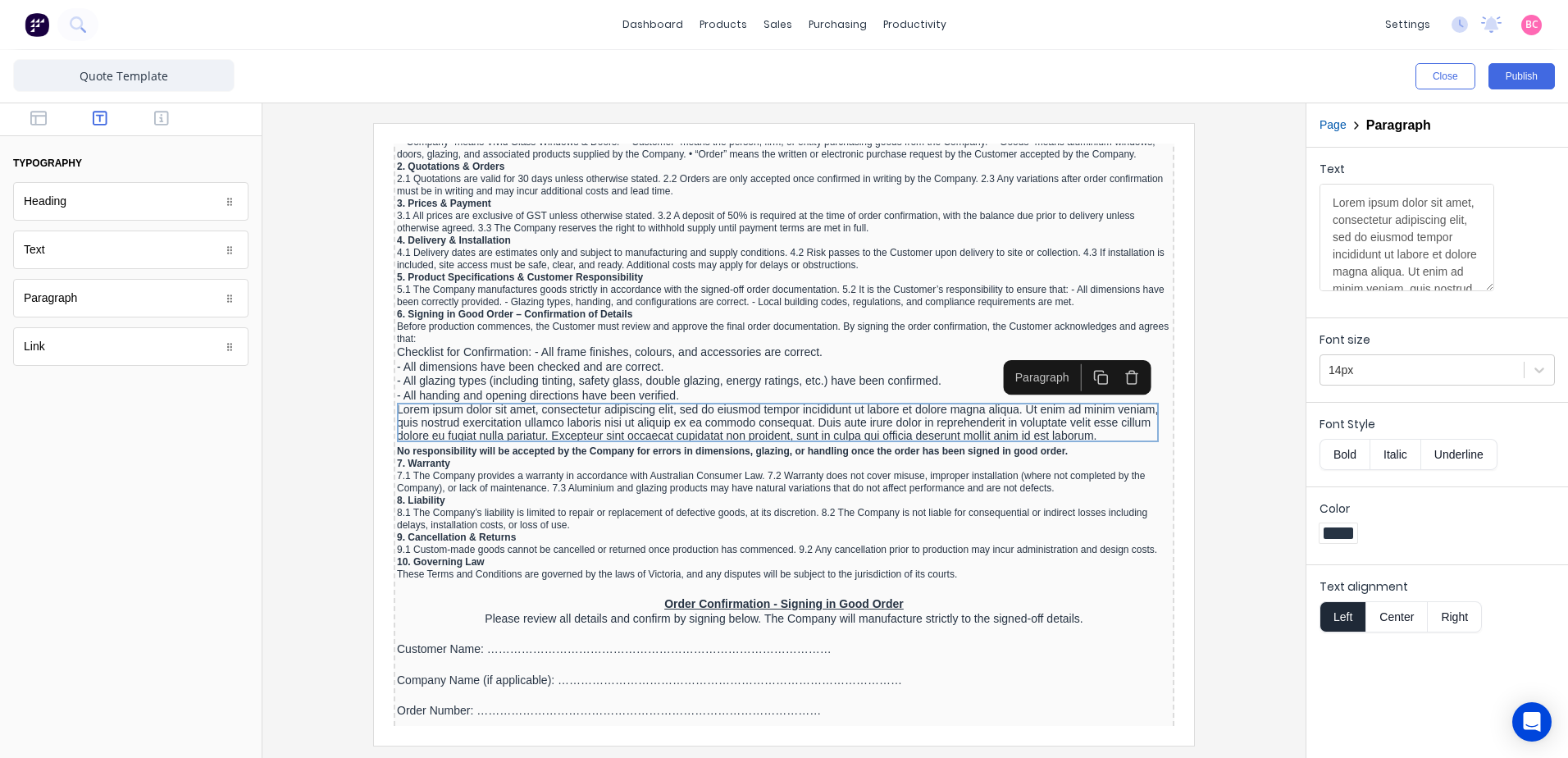
click at [1114, 362] on icon "button" at bounding box center [1112, 358] width 16 height 16
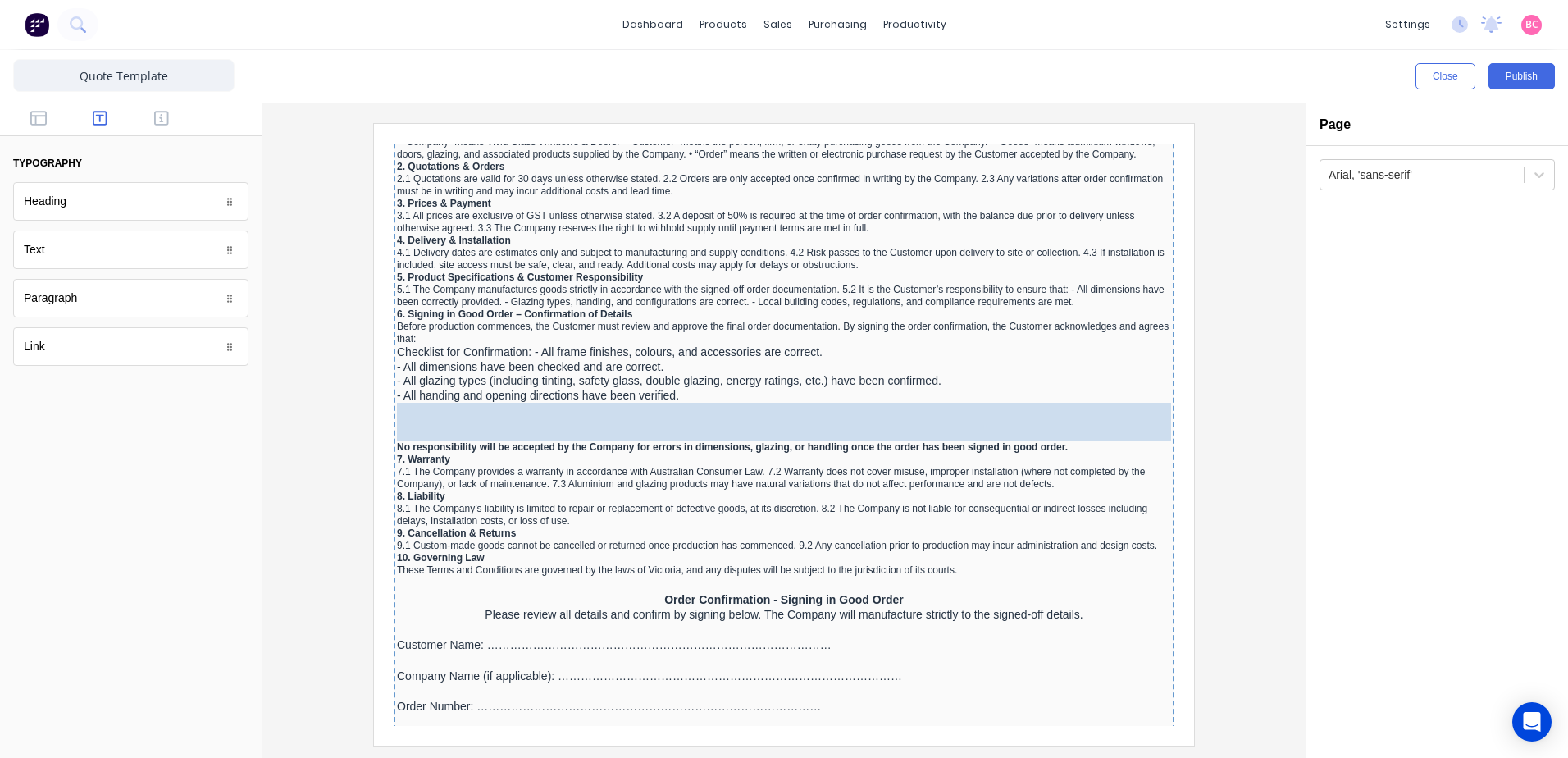
drag, startPoint x: 64, startPoint y: 254, endPoint x: 483, endPoint y: 404, distance: 445.0
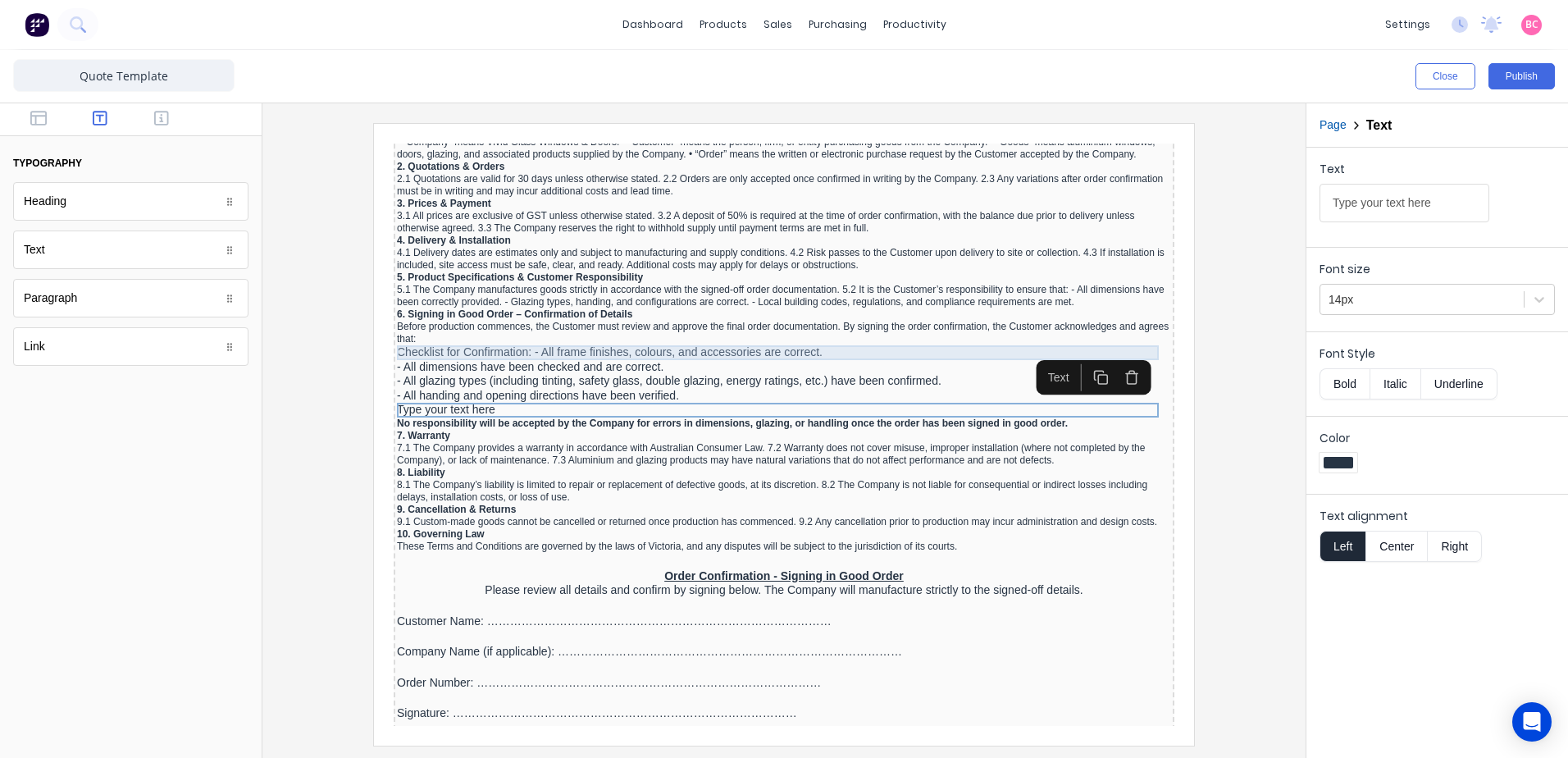
click at [682, 335] on div "Checklist for Confirmation: - All frame finishes, colours, and accessories are …" at bounding box center [764, 333] width 774 height 15
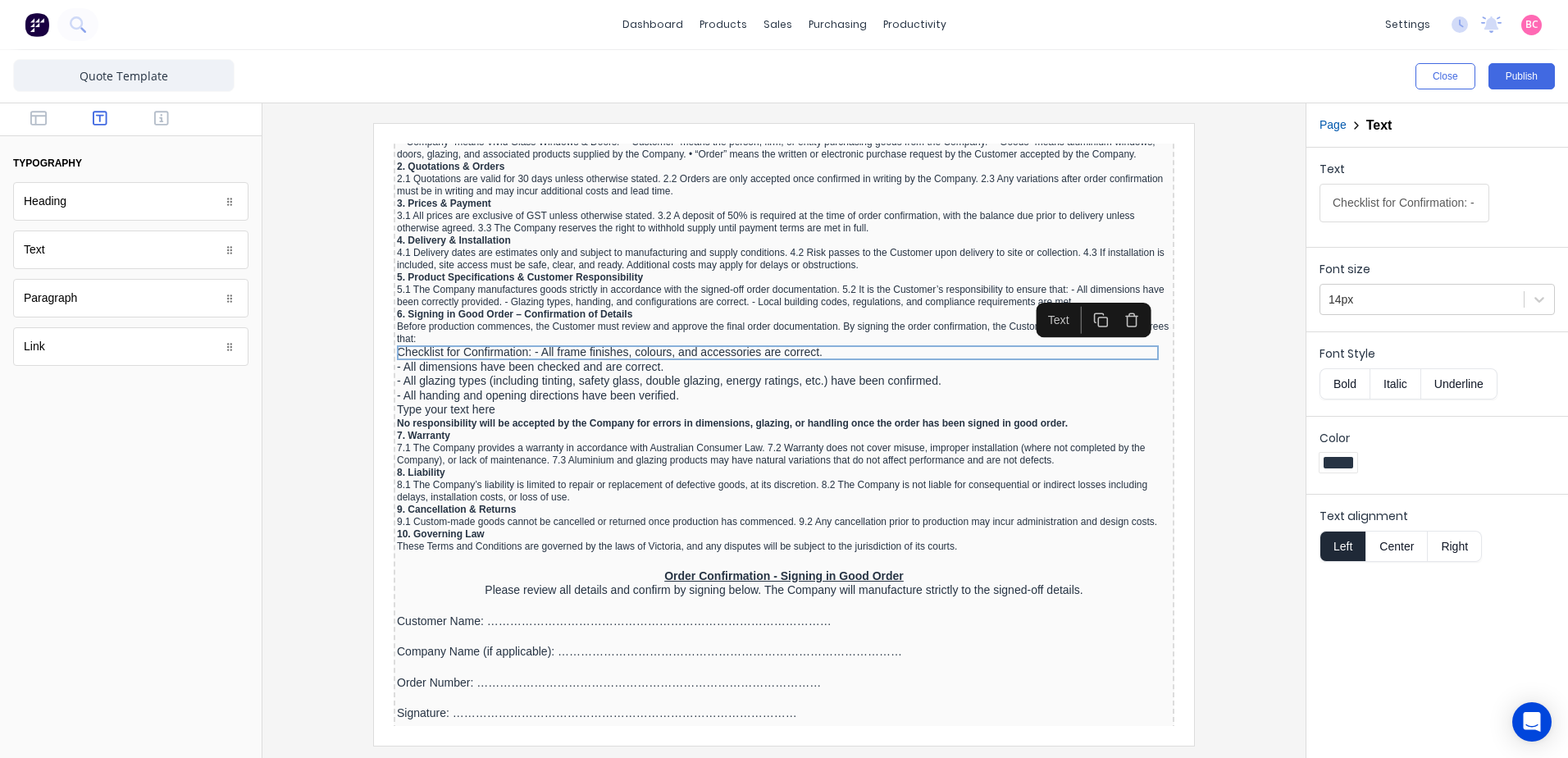
click at [1449, 204] on input "Checklist for Confirmation: - All frame finishes, colours, and accessories are …" at bounding box center [1404, 203] width 170 height 38
type input "Checklist for Confirmation:"
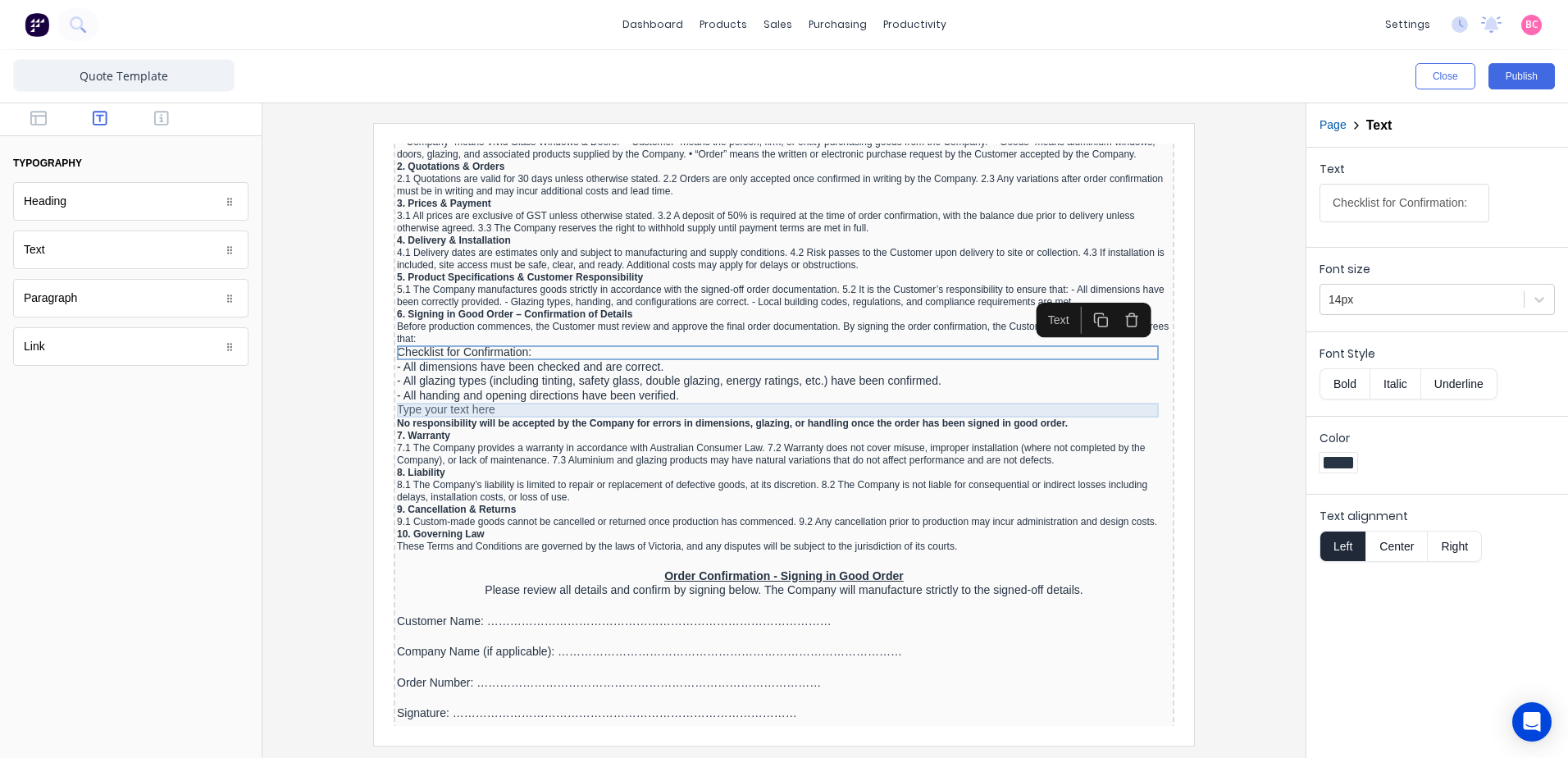
click at [457, 391] on div "Type your text here" at bounding box center [764, 390] width 774 height 15
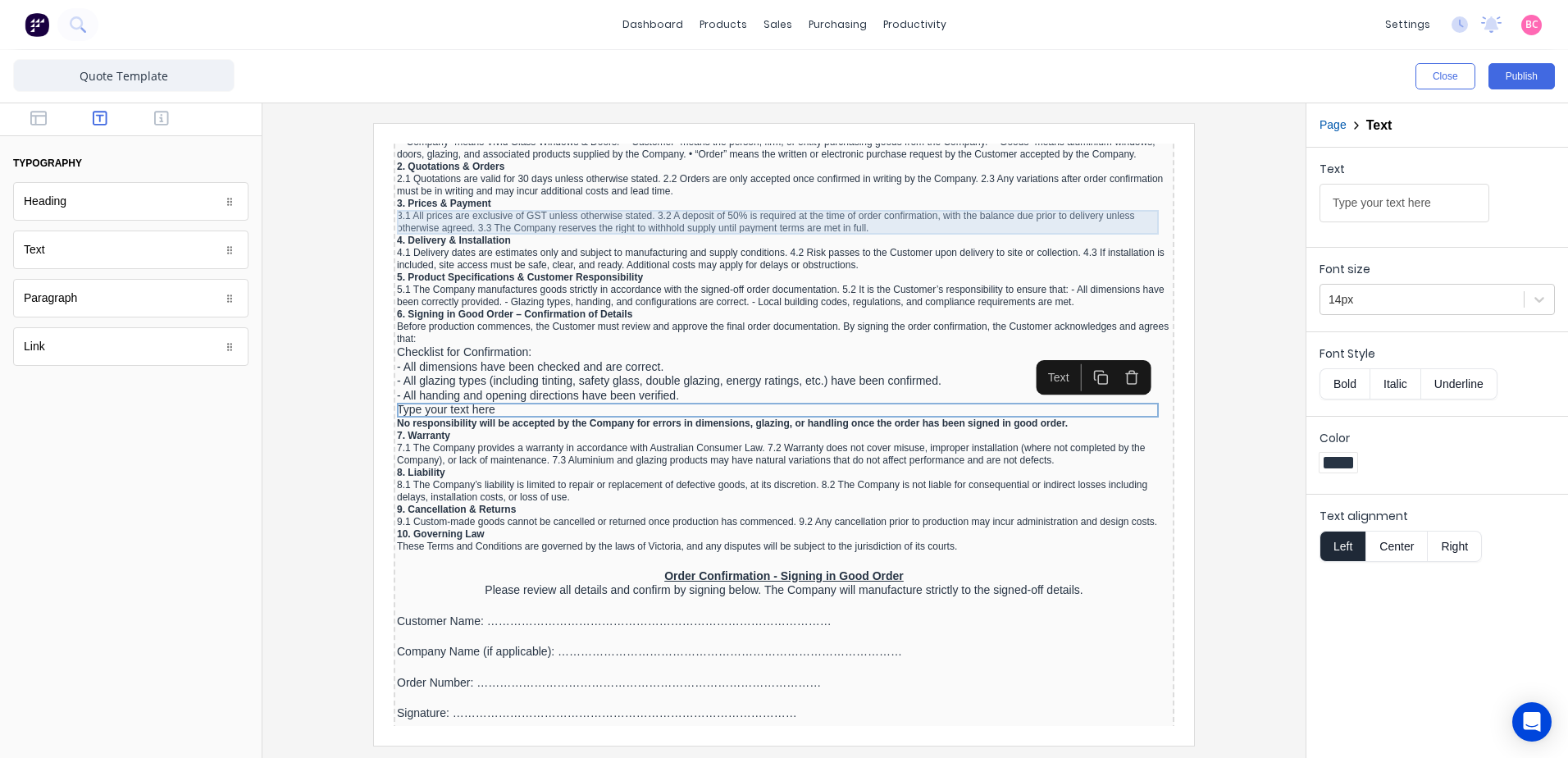
drag, startPoint x: 1826, startPoint y: 333, endPoint x: 852, endPoint y: 199, distance: 983.2
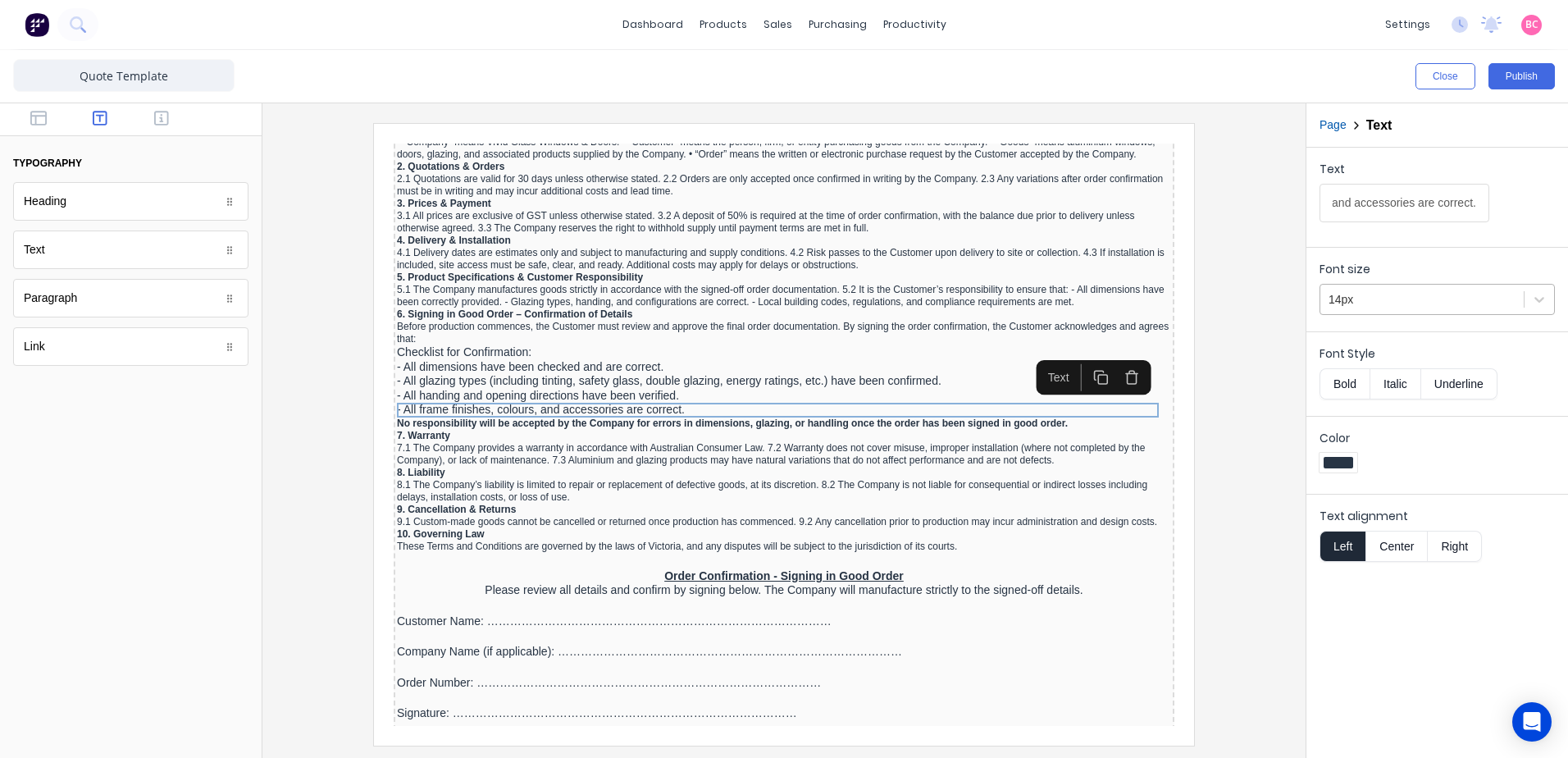
type input "- All frame finishes, colours, and accessories are correct."
click at [1431, 306] on div at bounding box center [1422, 300] width 187 height 21
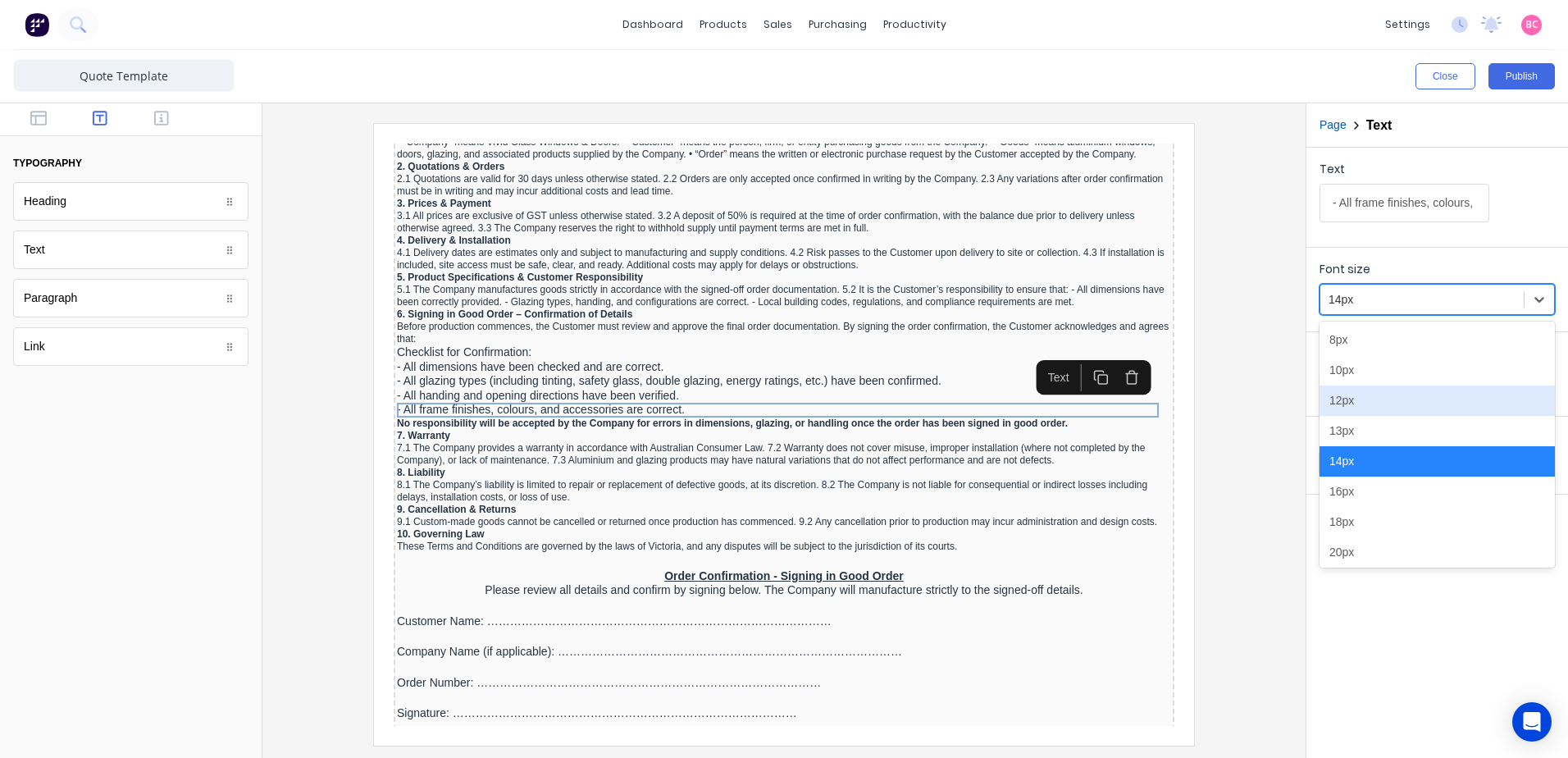
click at [1393, 390] on div "12px" at bounding box center [1437, 400] width 235 height 30
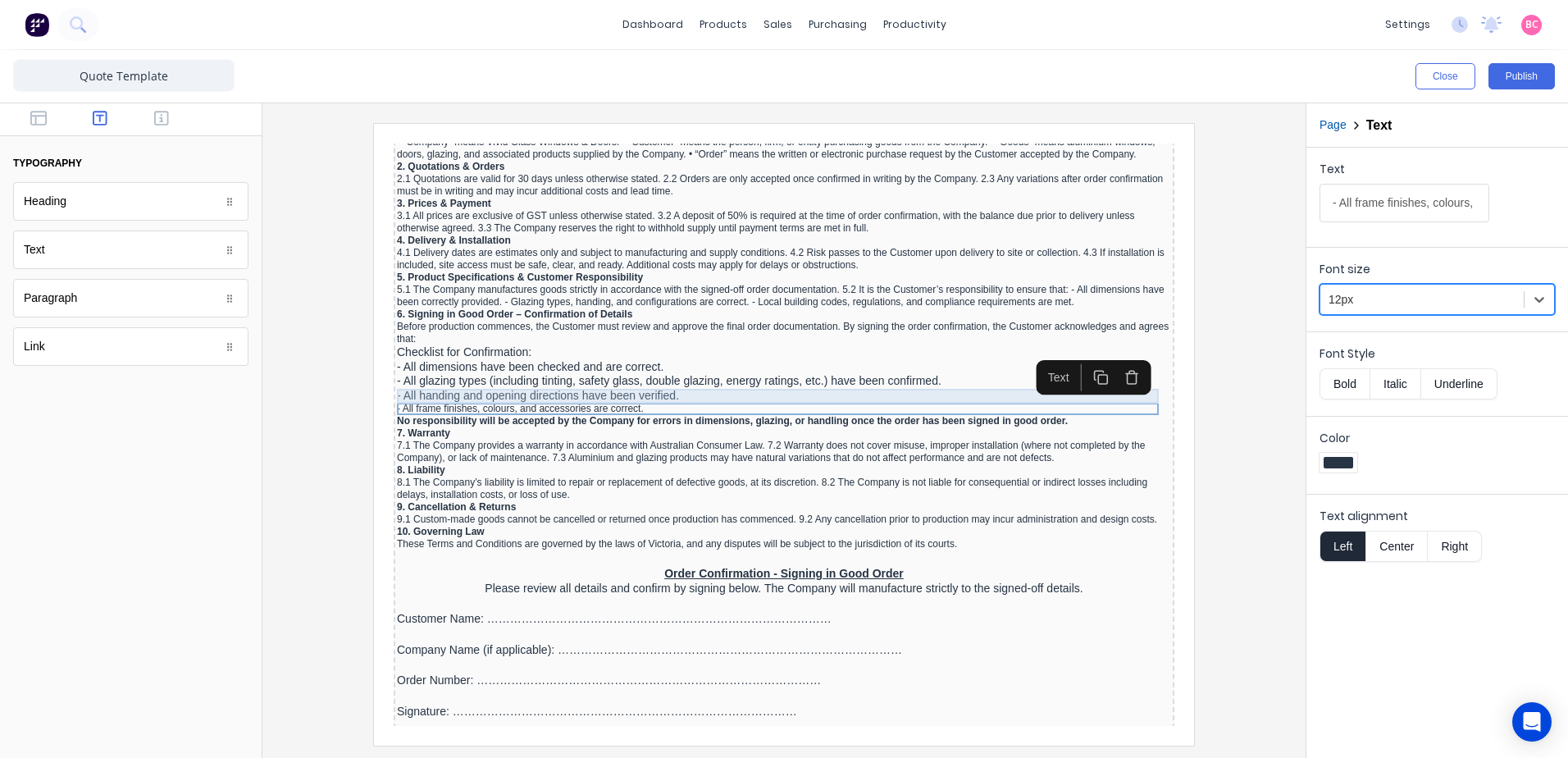
click at [618, 372] on div "- All handing and opening directions have been verified." at bounding box center [764, 376] width 774 height 15
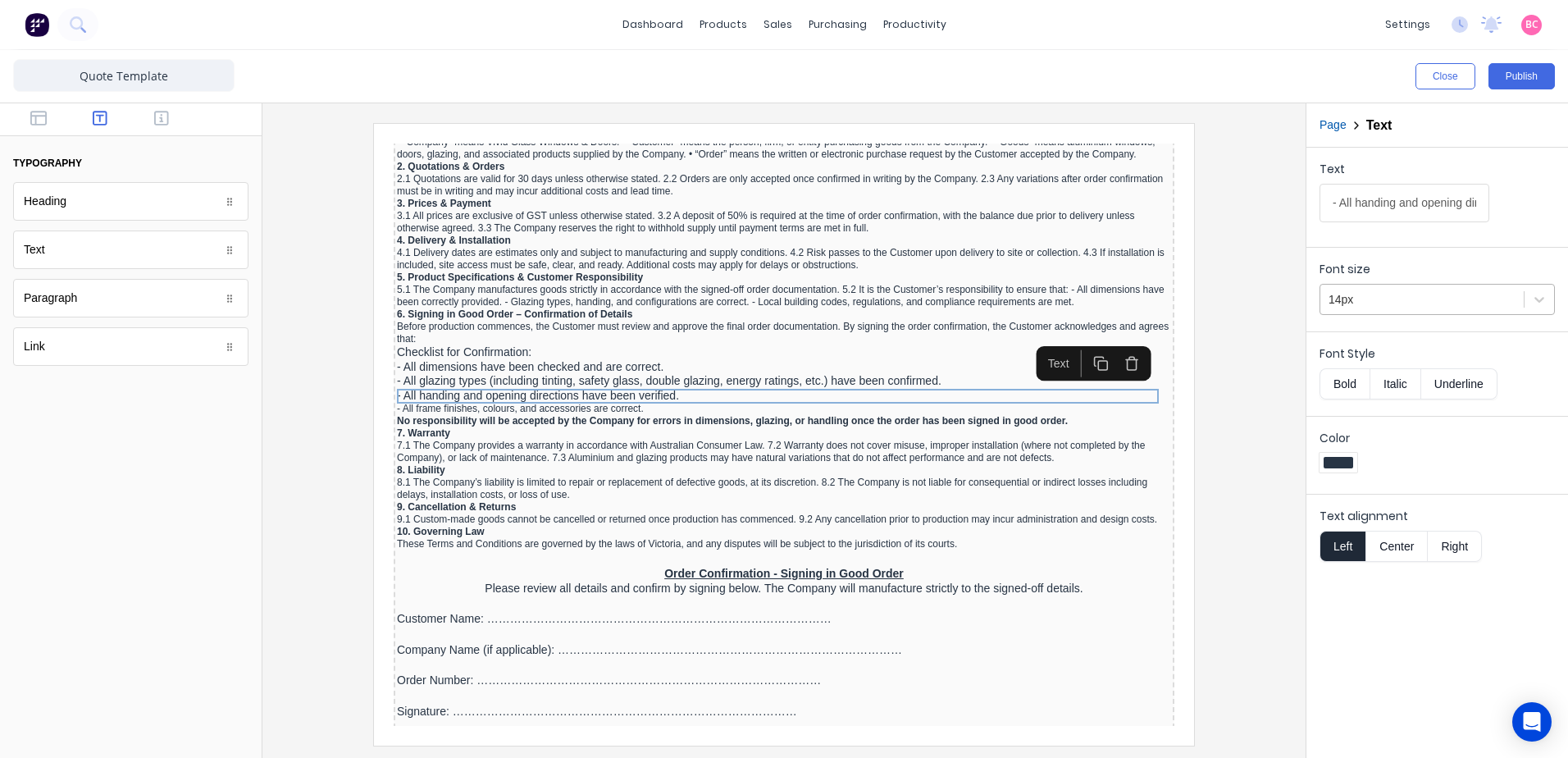
click at [1425, 294] on div at bounding box center [1422, 300] width 187 height 21
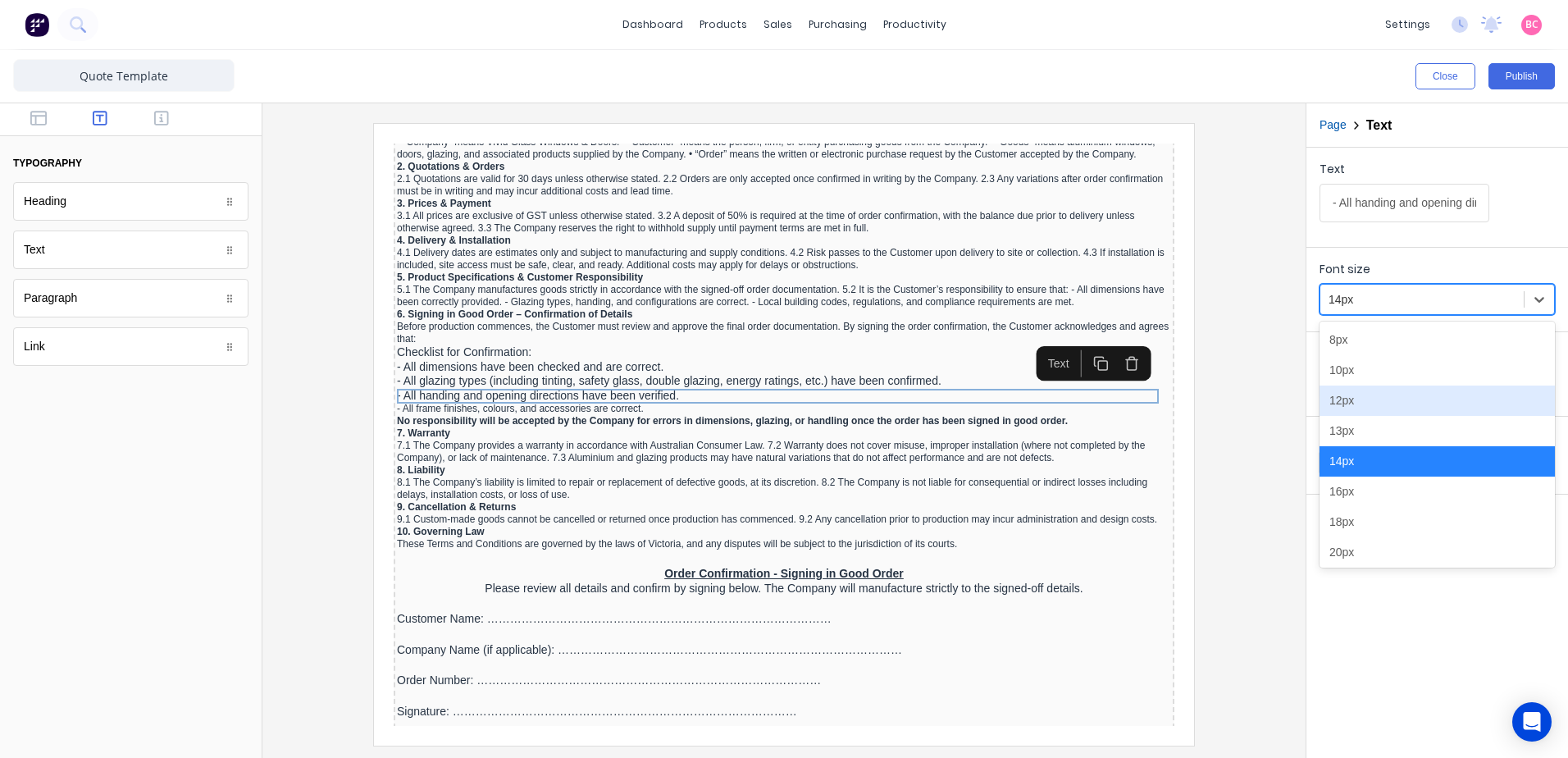
click at [1346, 409] on div "12px" at bounding box center [1437, 400] width 235 height 30
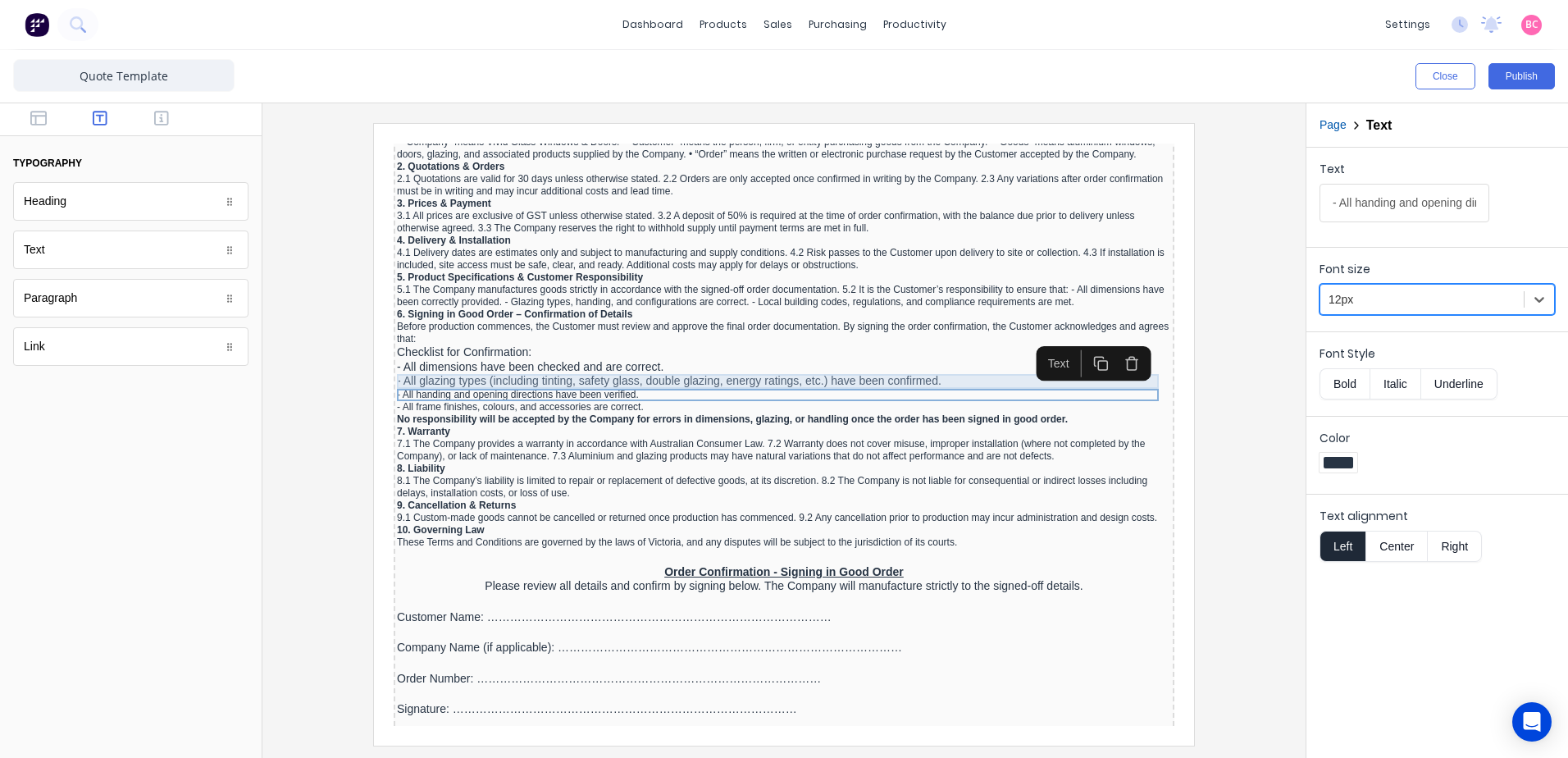
click at [671, 362] on div "- All glazing types (including tinting, safety glass, double glazing, energy ra…" at bounding box center [764, 362] width 774 height 15
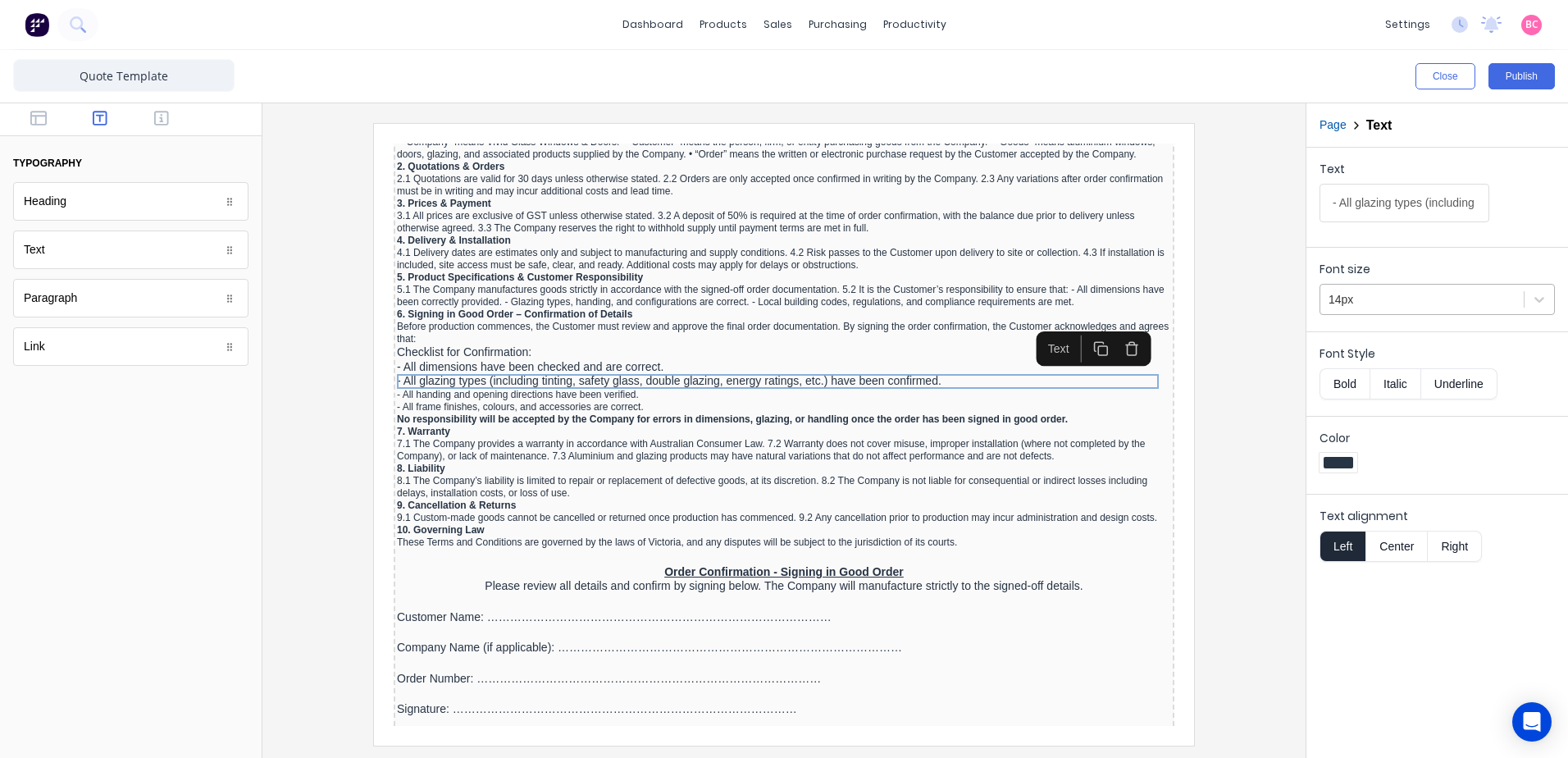
click at [1350, 311] on div "14px" at bounding box center [1422, 300] width 203 height 27
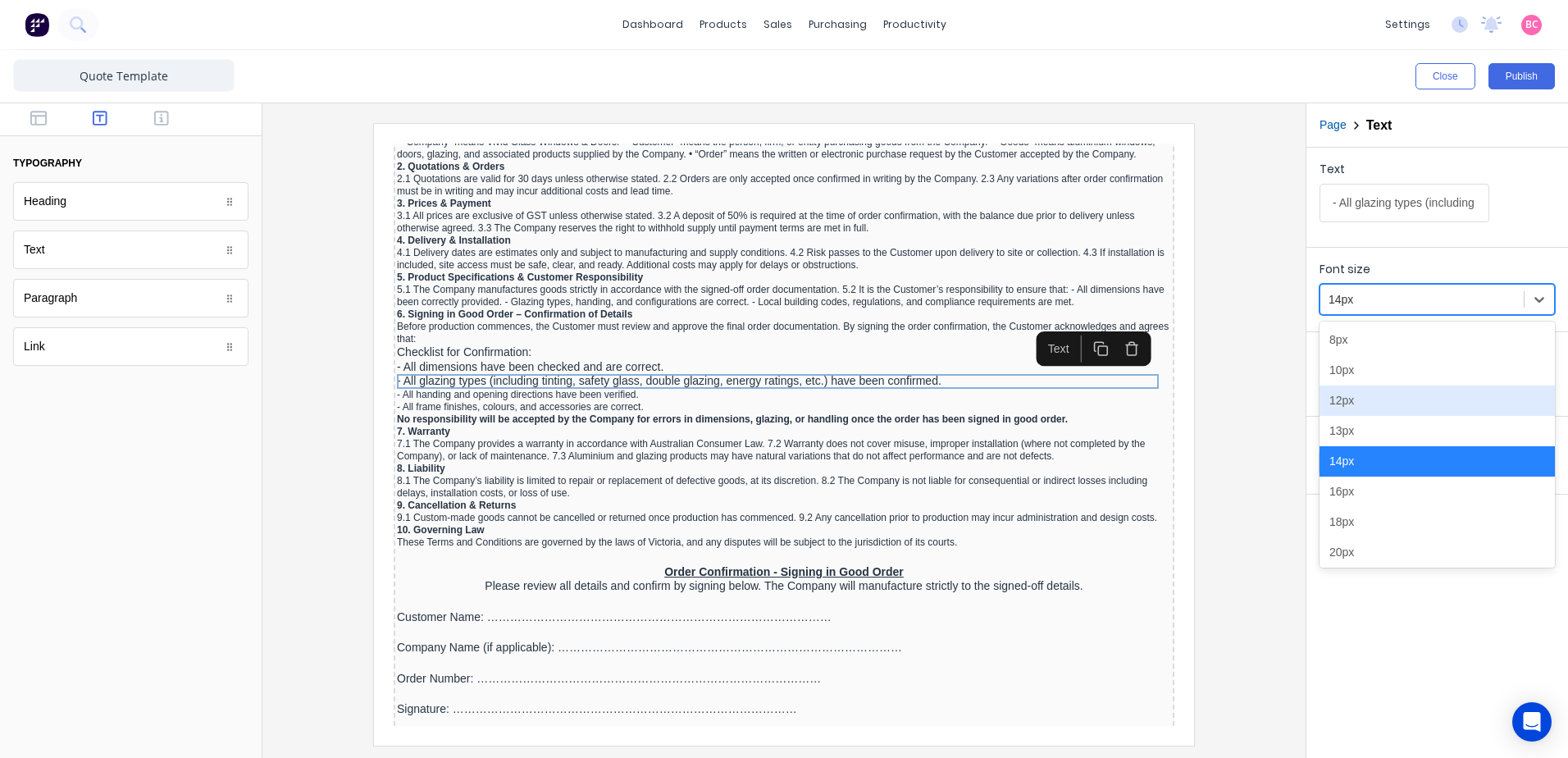
click at [1344, 401] on div "12px" at bounding box center [1437, 400] width 235 height 30
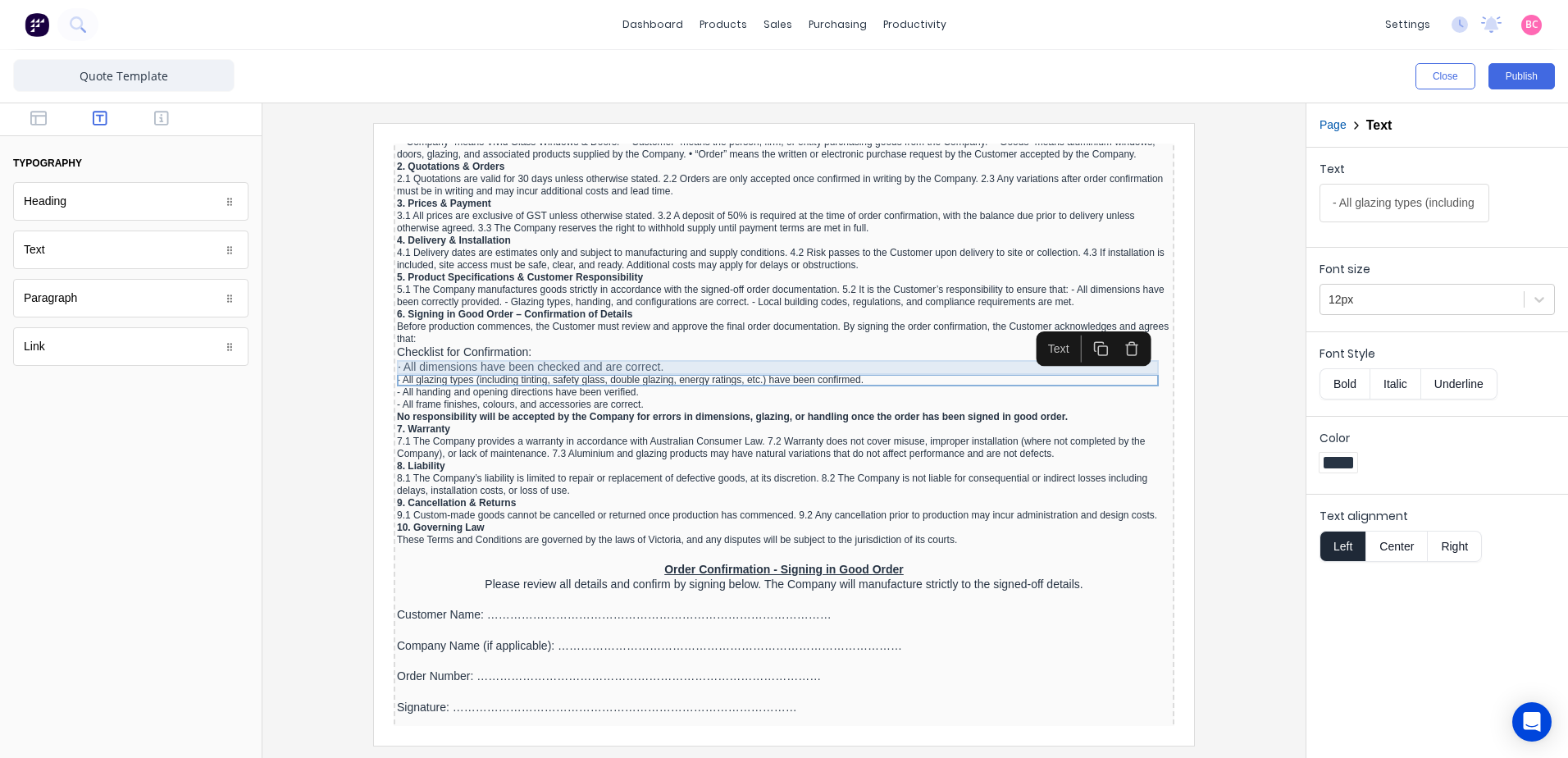
click at [654, 343] on div "- All dimensions have been checked and are correct." at bounding box center [764, 348] width 774 height 15
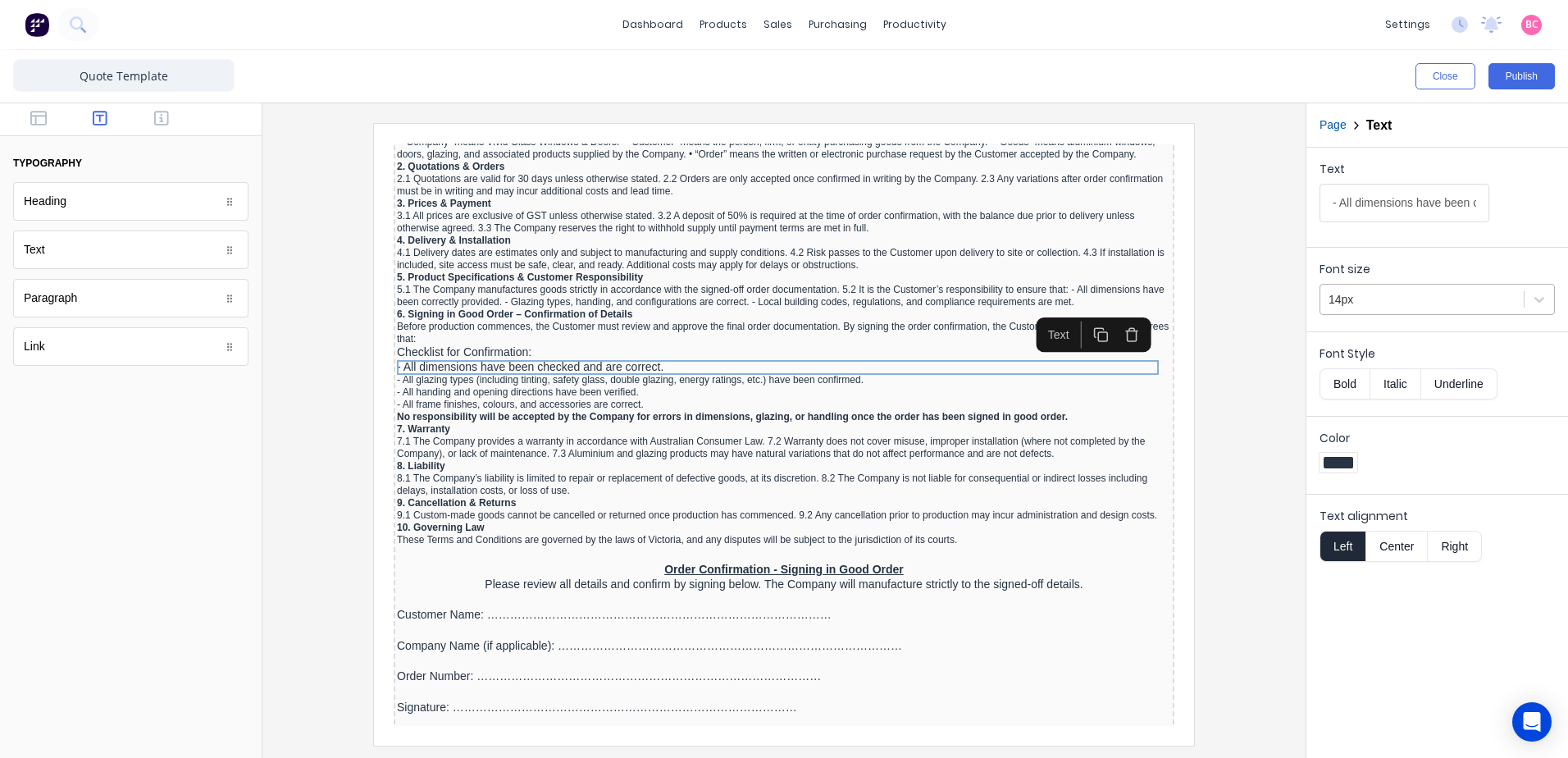
click at [1379, 304] on div at bounding box center [1422, 300] width 187 height 21
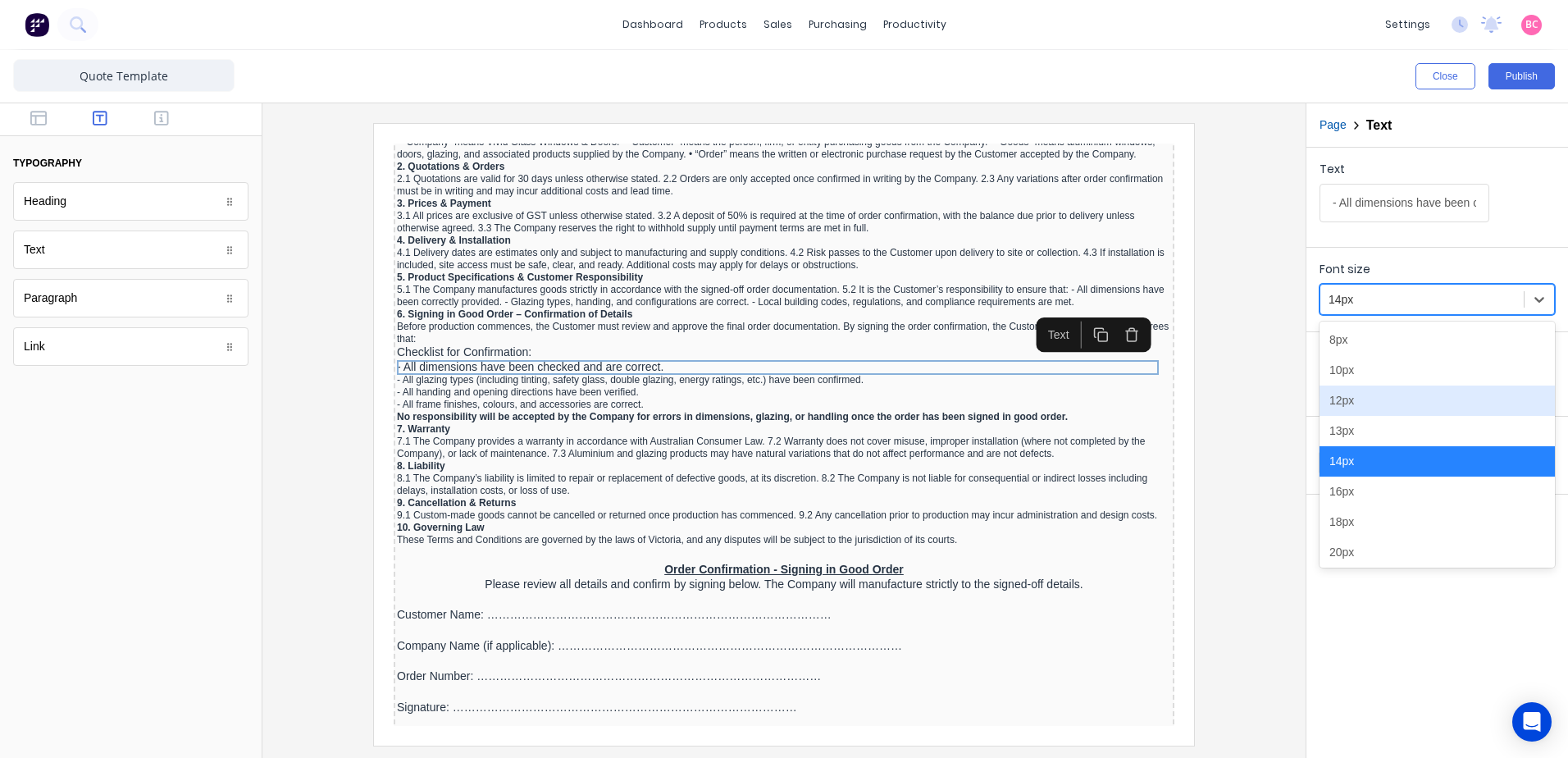
click at [1346, 400] on div "12px" at bounding box center [1437, 400] width 235 height 30
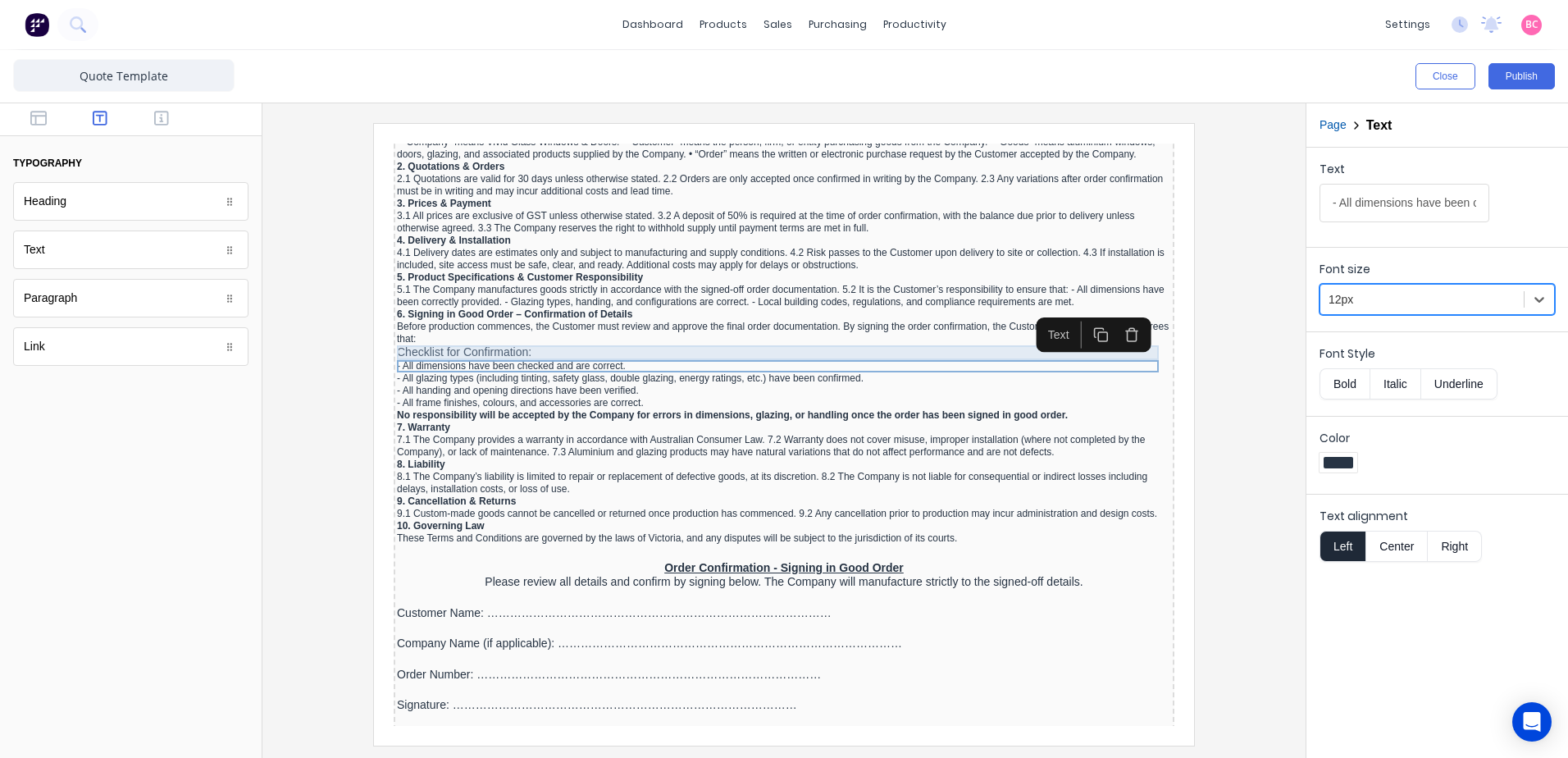
click at [476, 331] on div "Checklist for Confirmation:" at bounding box center [764, 333] width 774 height 15
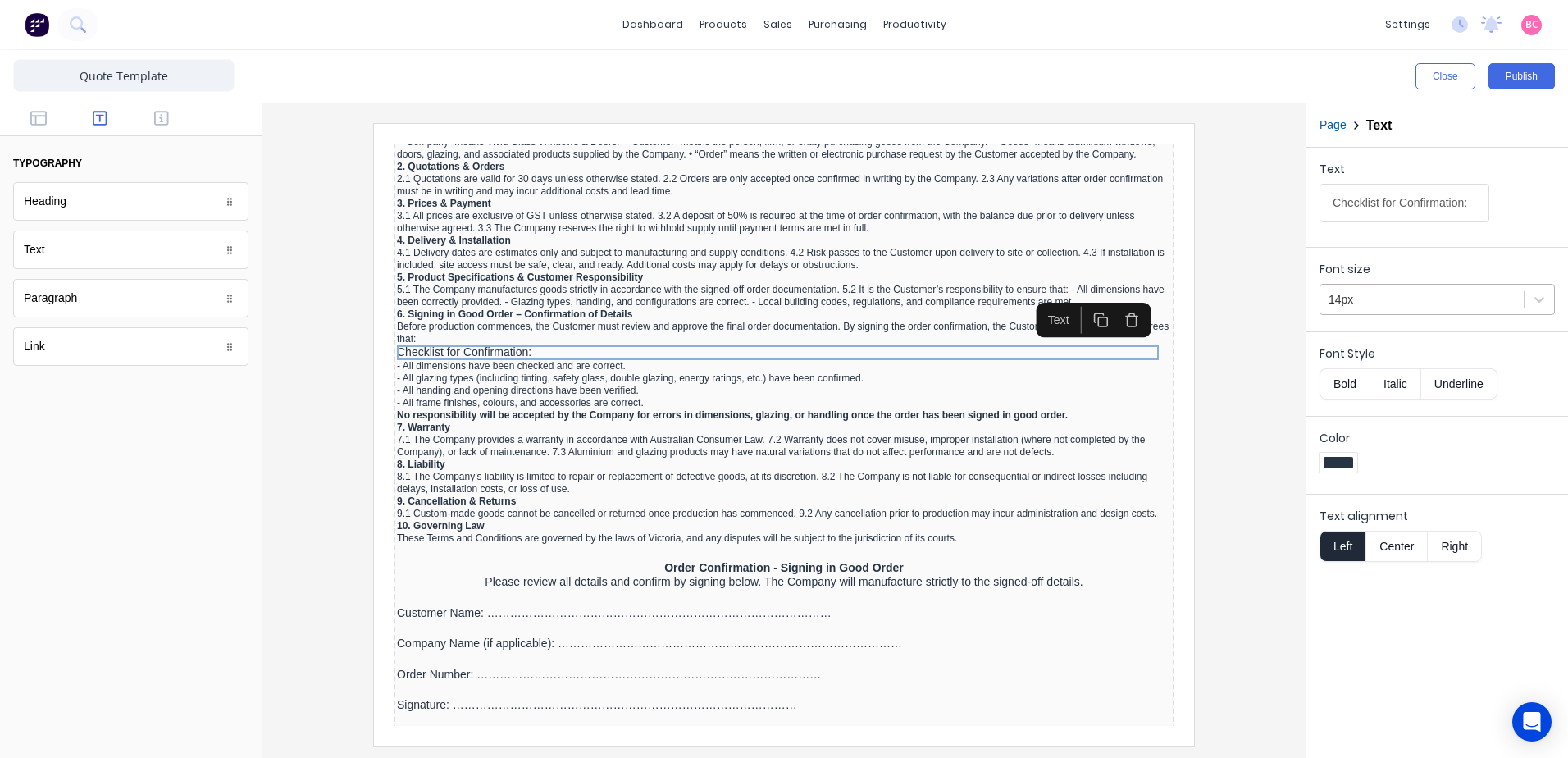
click at [1422, 301] on div at bounding box center [1422, 300] width 187 height 21
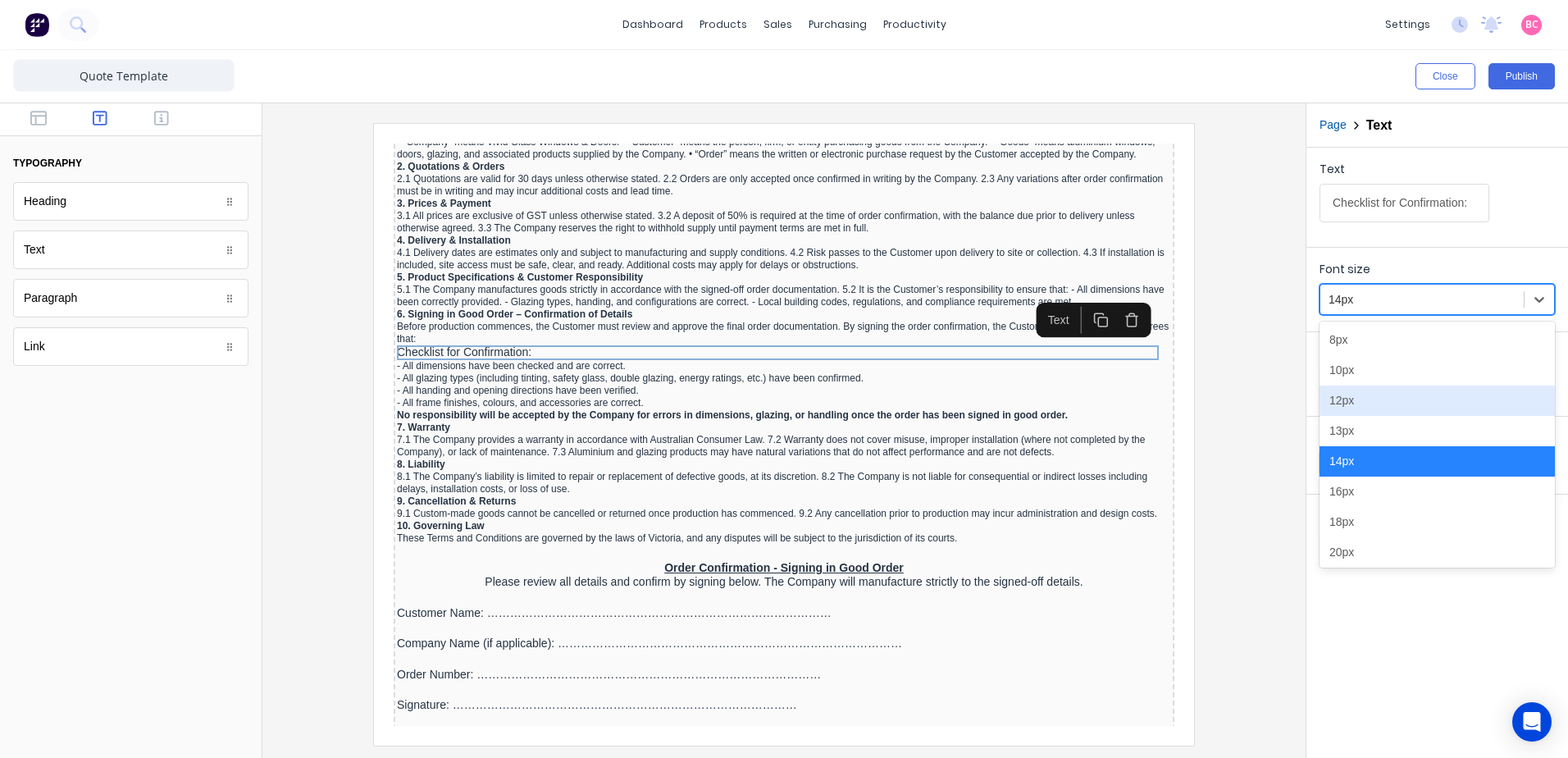
click at [1354, 407] on div "12px" at bounding box center [1437, 400] width 235 height 30
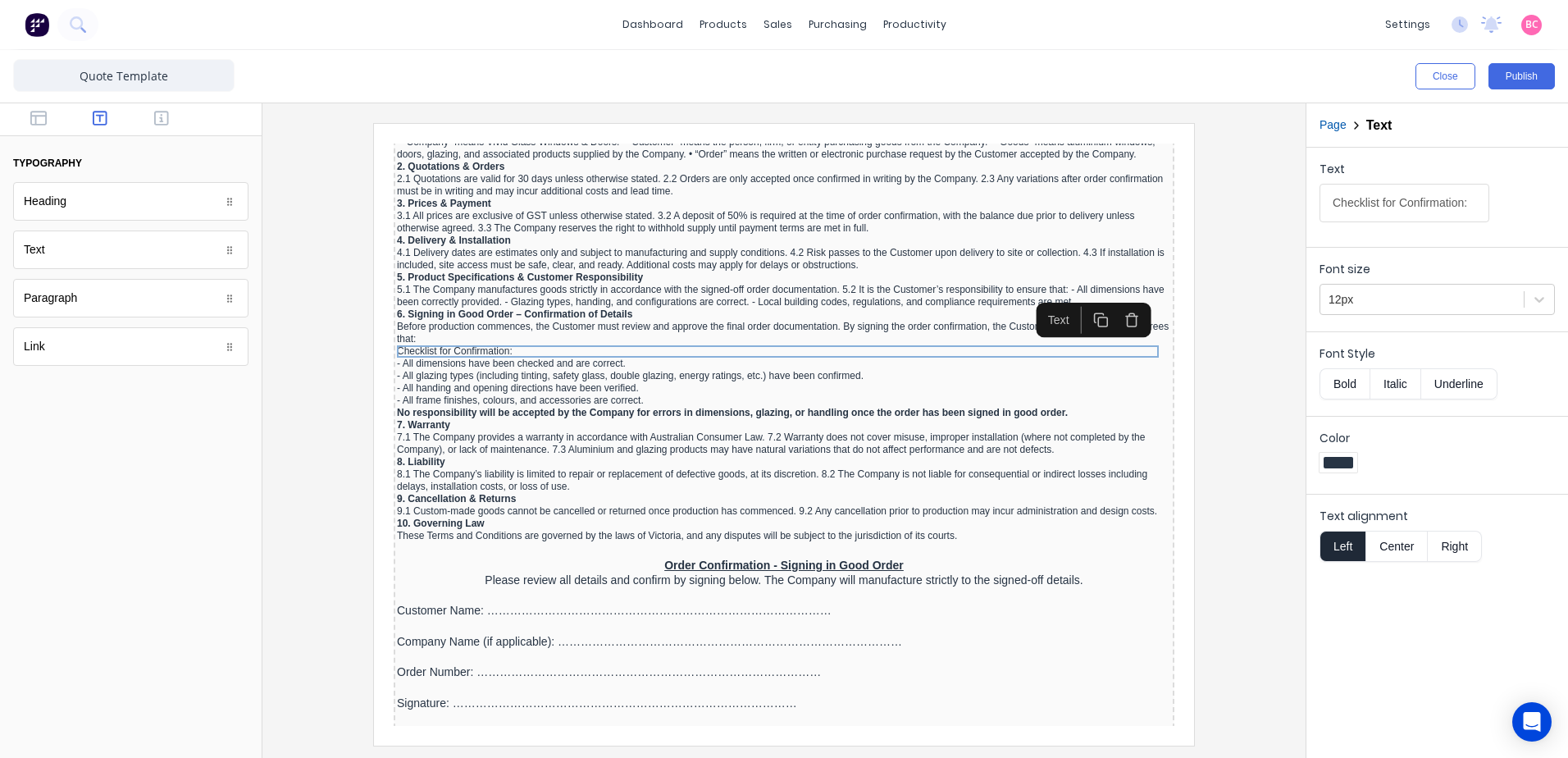
click at [1197, 400] on div at bounding box center [783, 434] width 1017 height 622
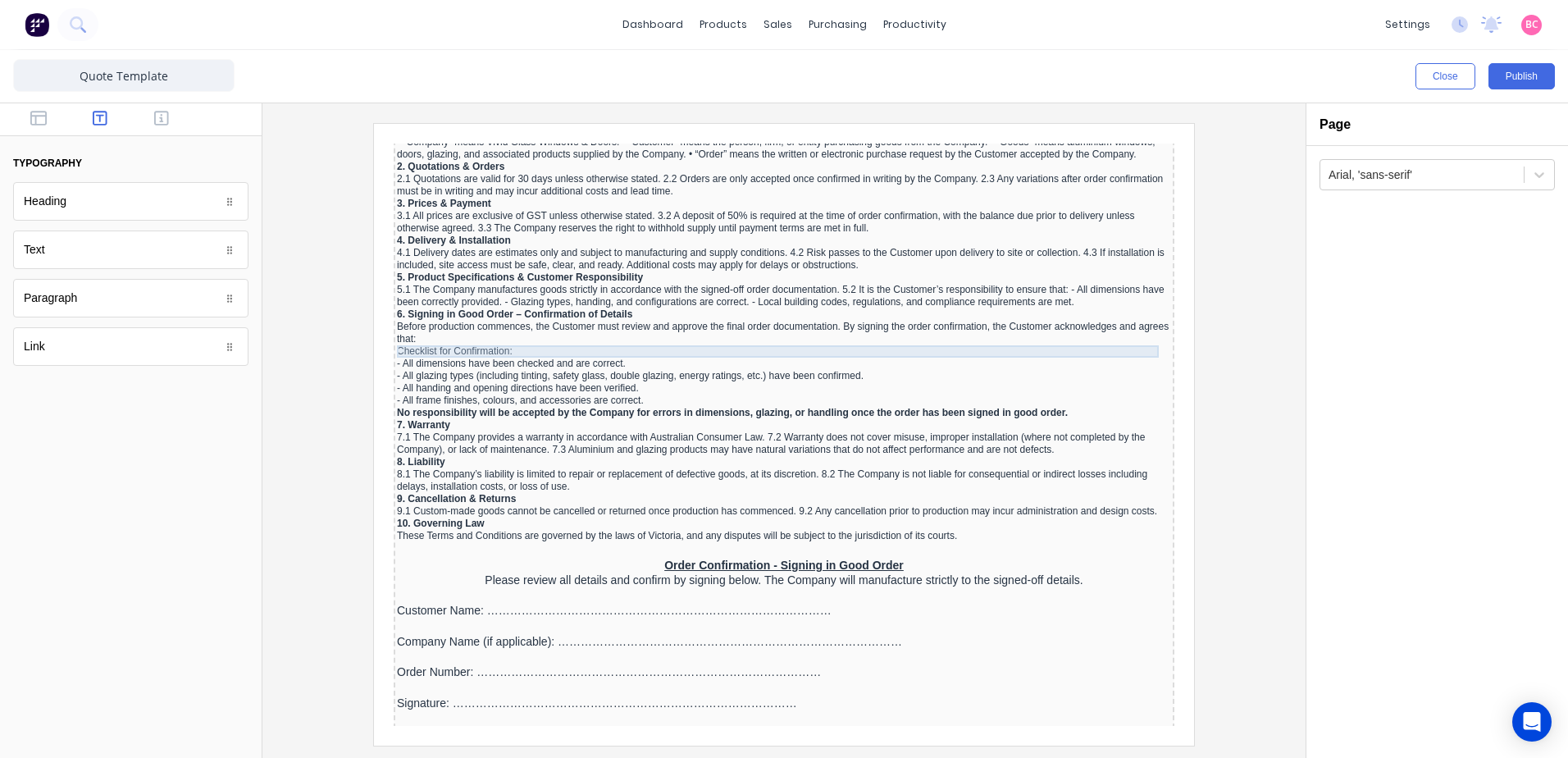
click at [494, 330] on div "Checklist for Confirmation:" at bounding box center [764, 332] width 774 height 12
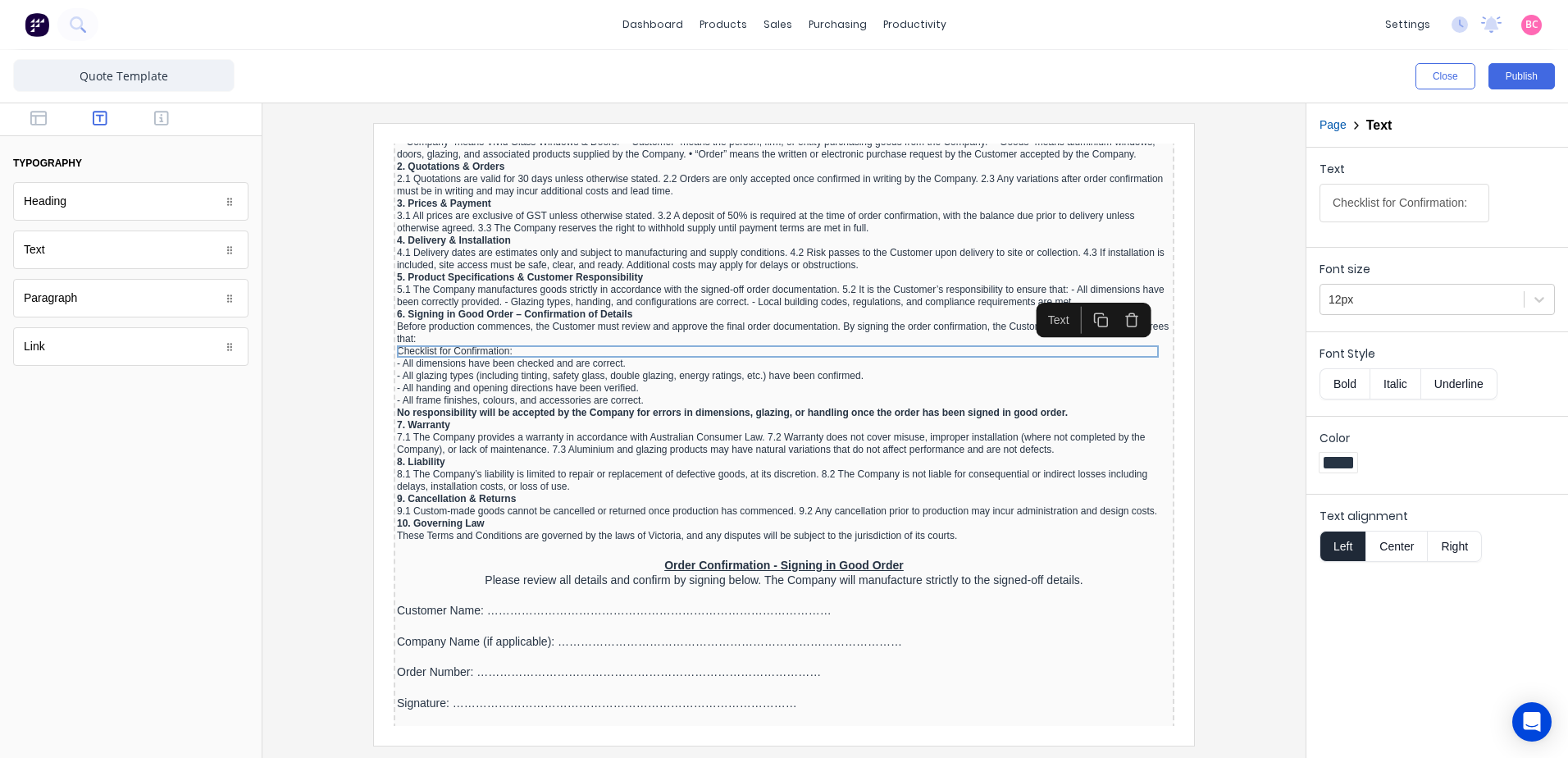
click at [1394, 380] on button "Italic" at bounding box center [1395, 384] width 51 height 31
click at [1396, 548] on button "Center" at bounding box center [1396, 546] width 63 height 31
click at [1213, 493] on div at bounding box center [783, 434] width 1017 height 622
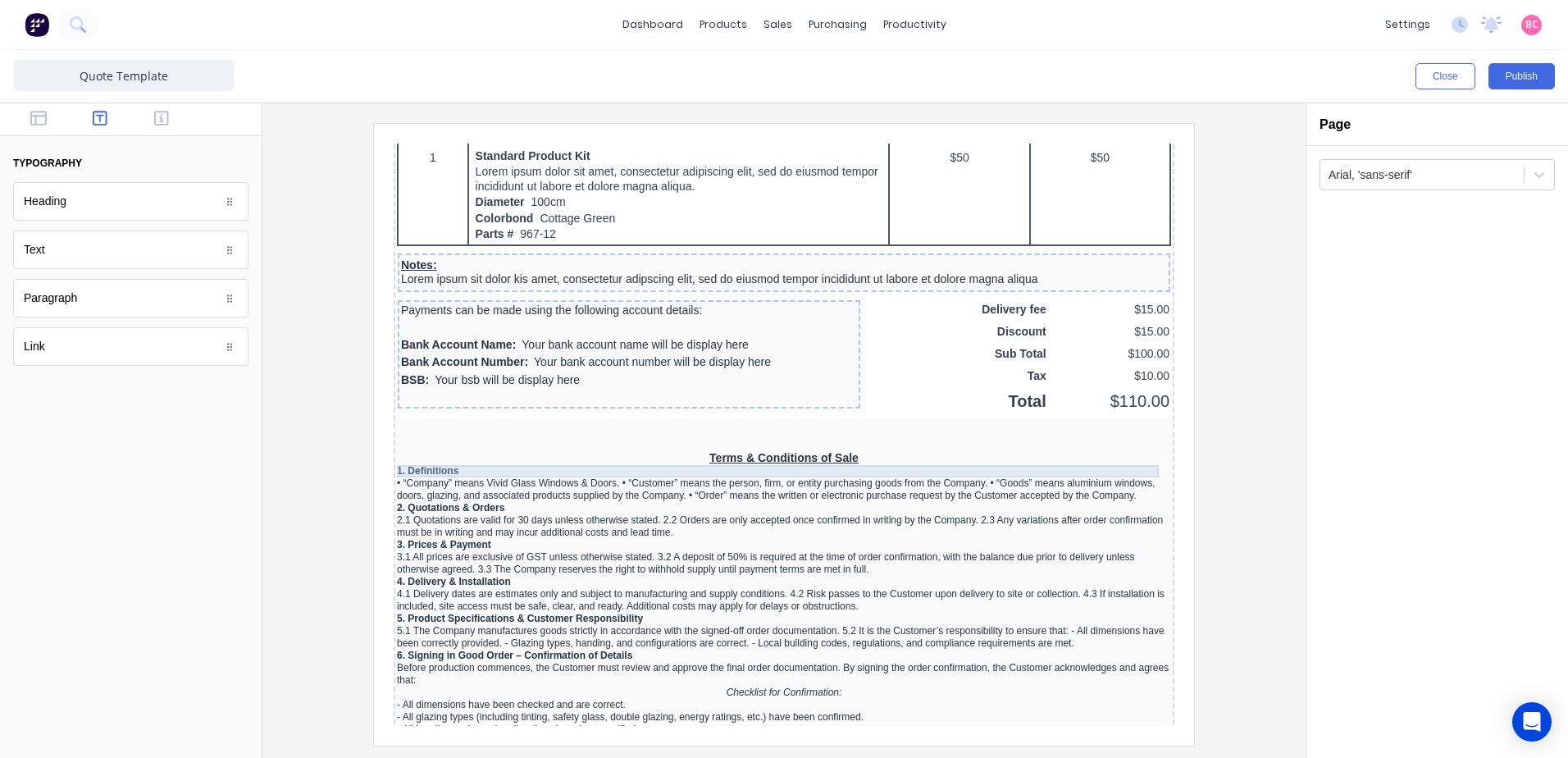
scroll to position [1312, 0]
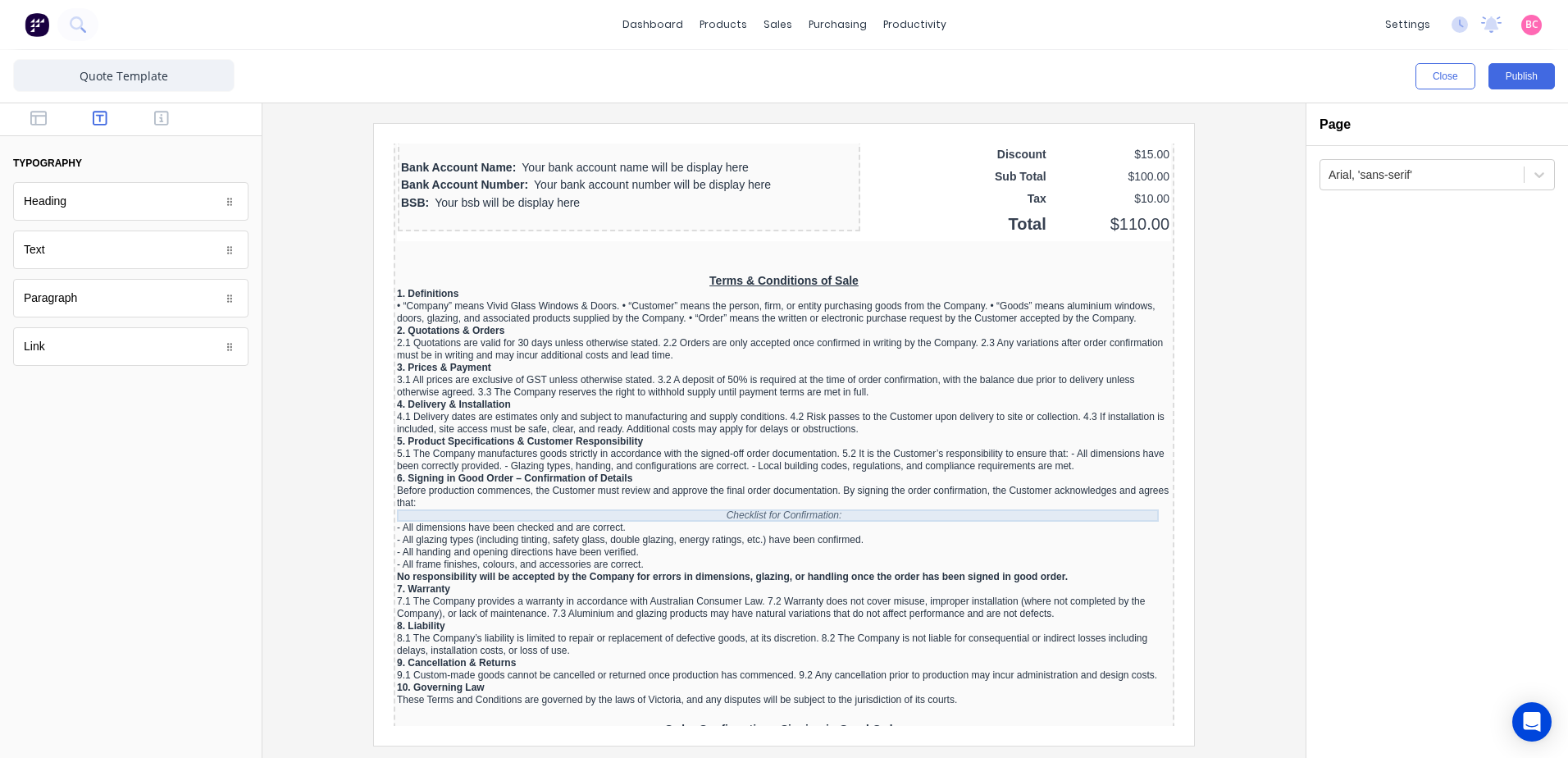
click at [822, 490] on div "Checklist for Confirmation:" at bounding box center [764, 496] width 774 height 12
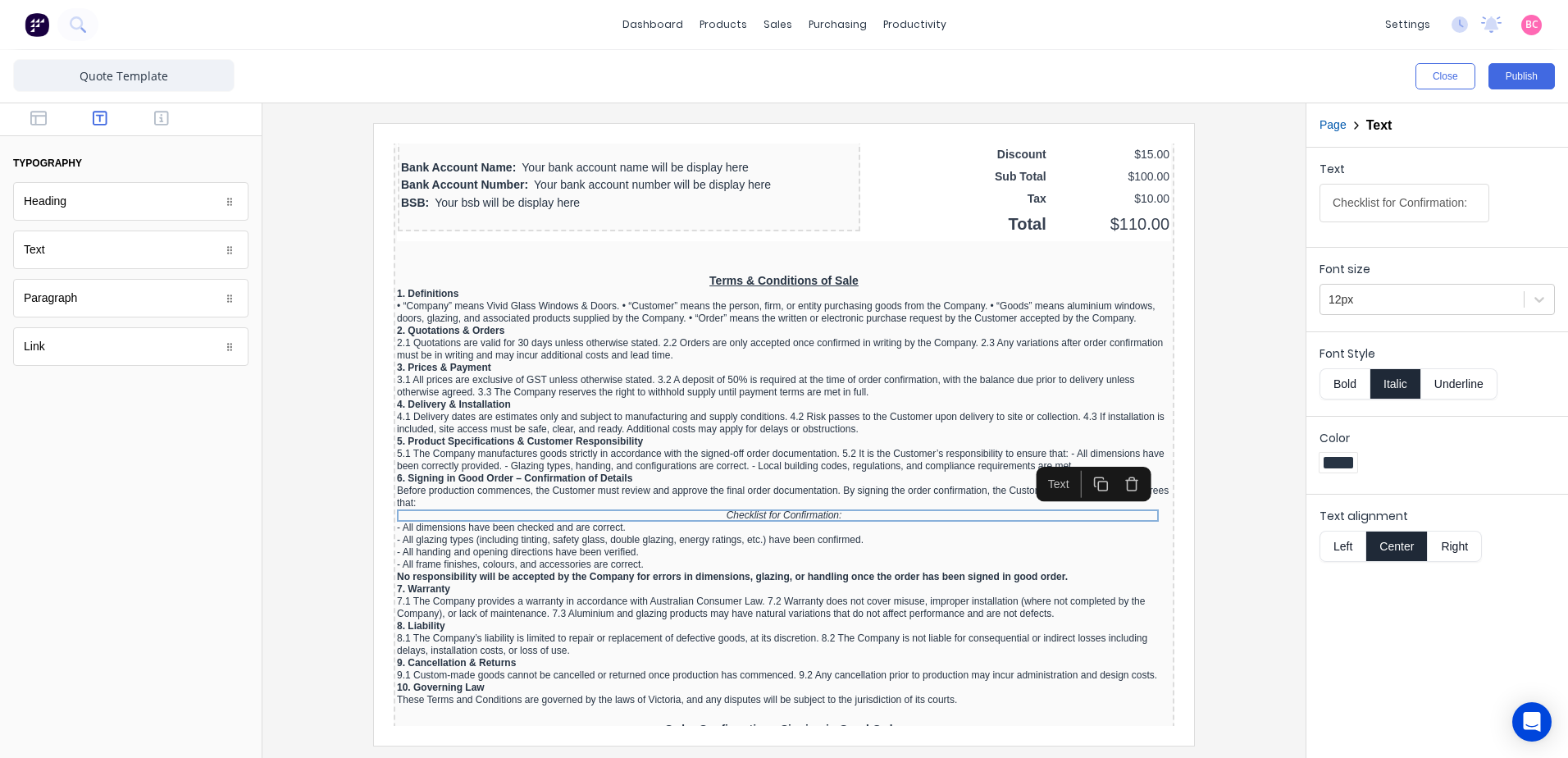
click at [1338, 542] on button "Left" at bounding box center [1342, 546] width 46 height 31
click at [1216, 527] on div at bounding box center [783, 434] width 1017 height 622
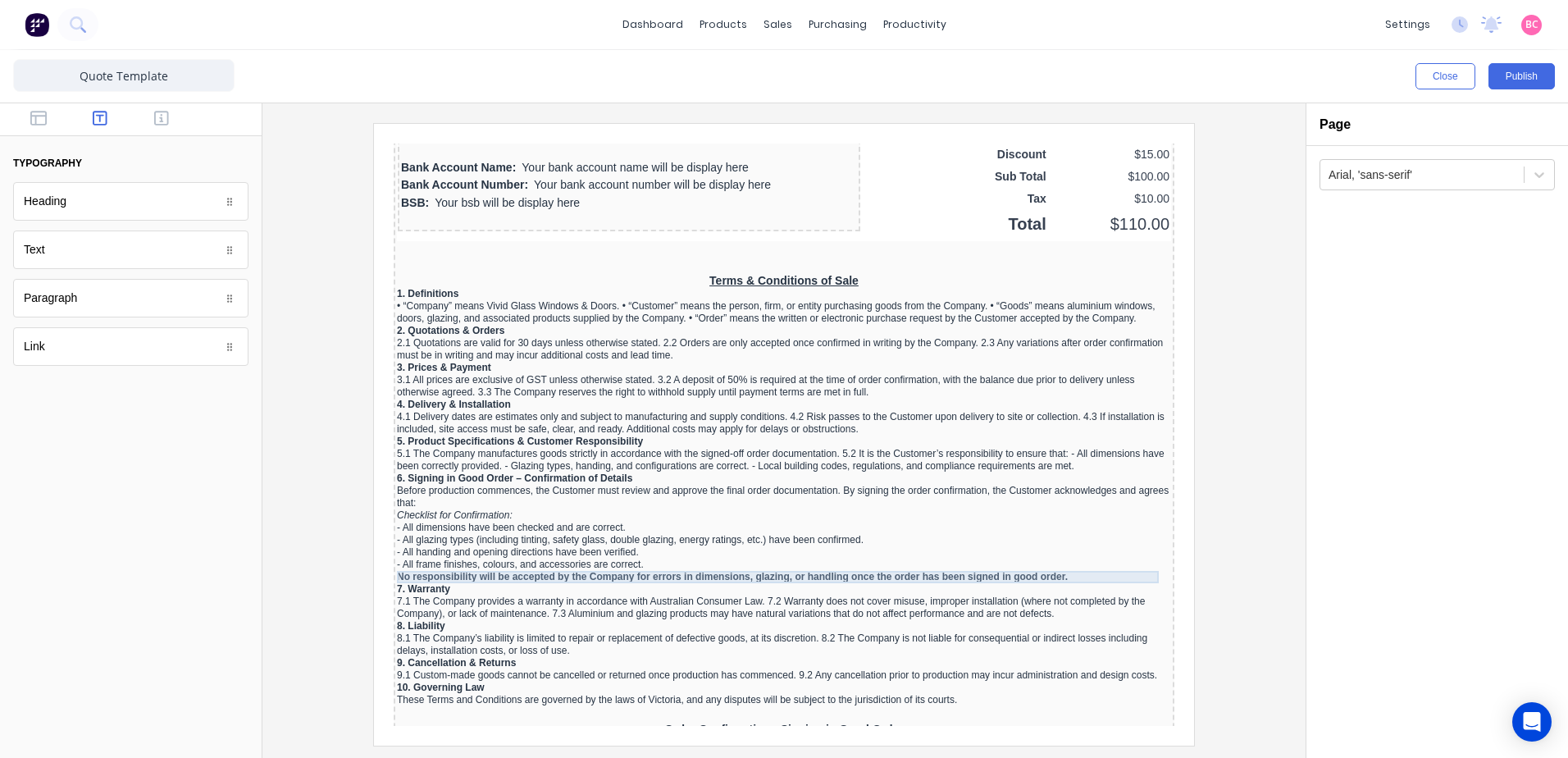
click at [537, 563] on div "No responsibility will be accepted by the Company for errors in dimensions, gla…" at bounding box center [764, 558] width 774 height 12
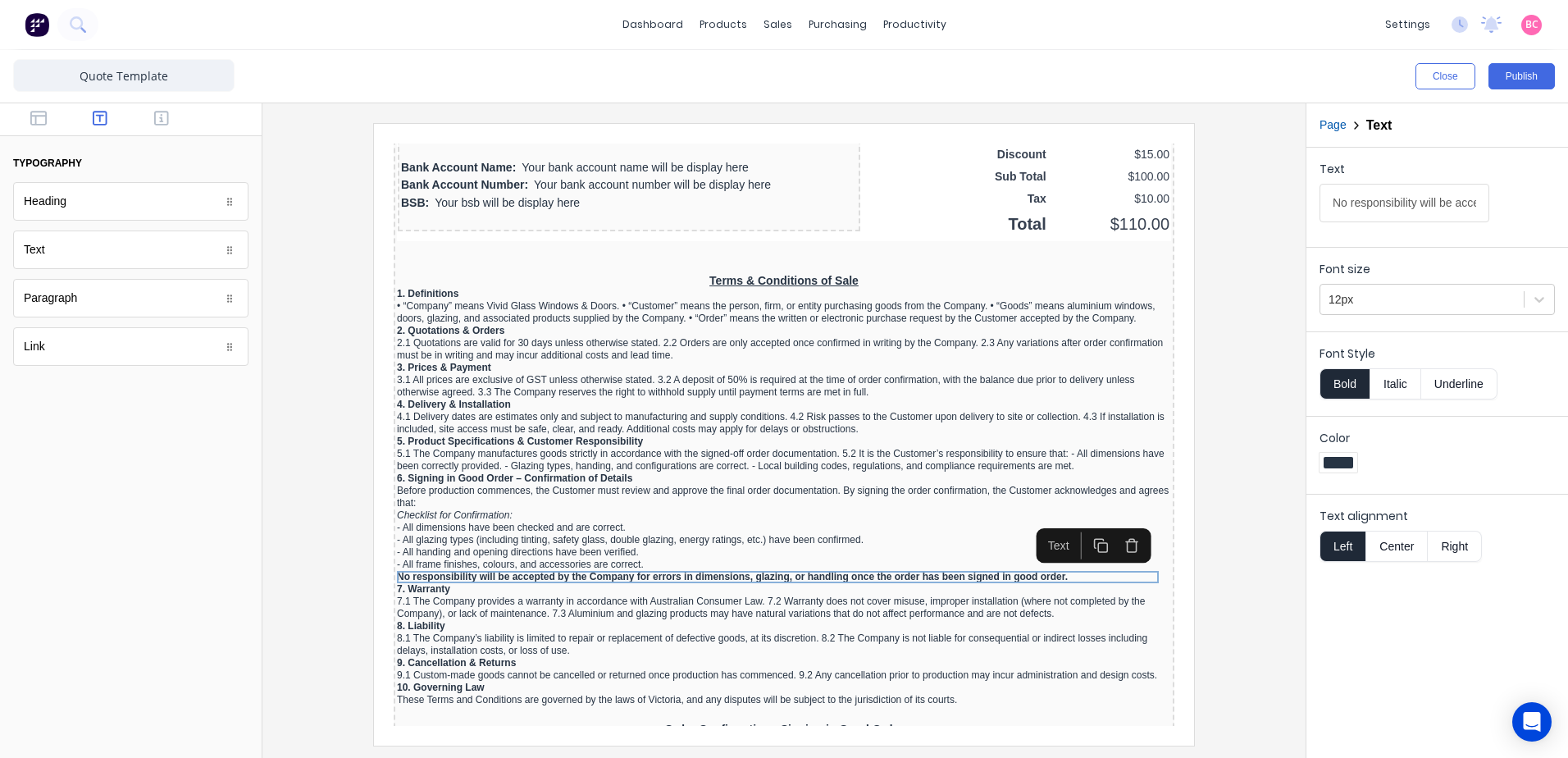
click at [1396, 543] on button "Center" at bounding box center [1396, 546] width 63 height 31
click at [1219, 602] on div at bounding box center [783, 434] width 1017 height 622
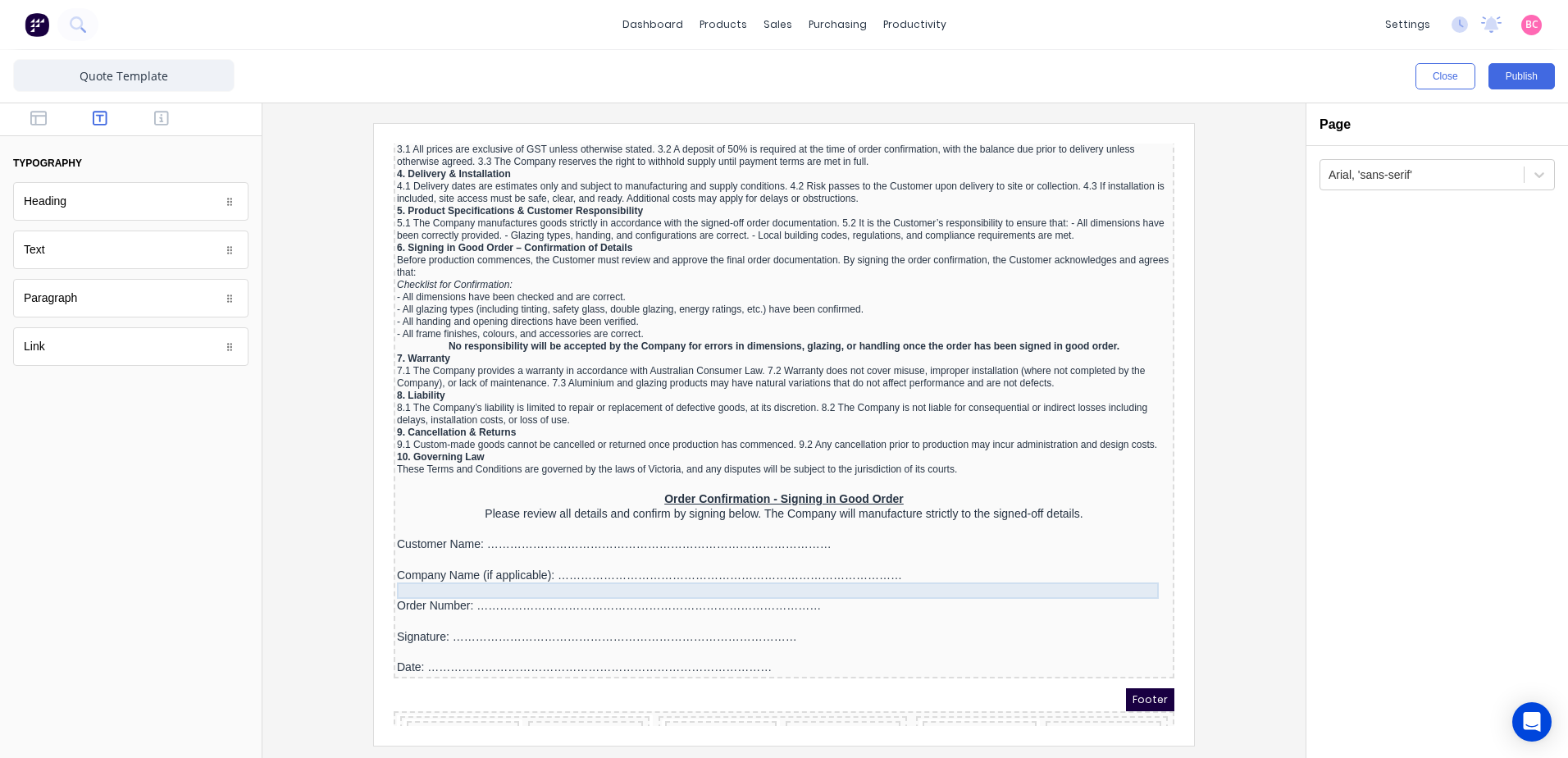
scroll to position [1635, 0]
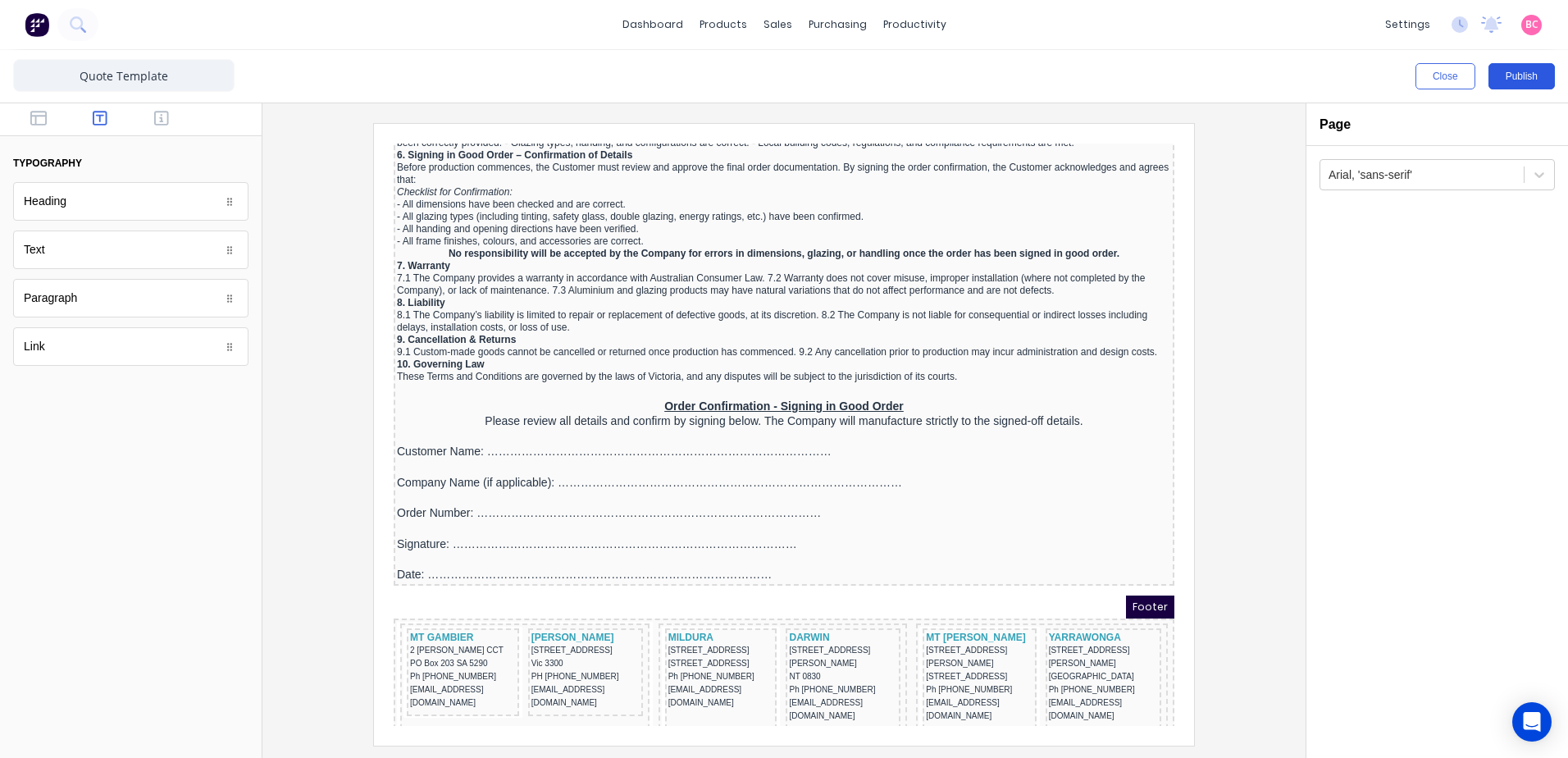
click at [1538, 76] on button "Publish" at bounding box center [1522, 76] width 66 height 26
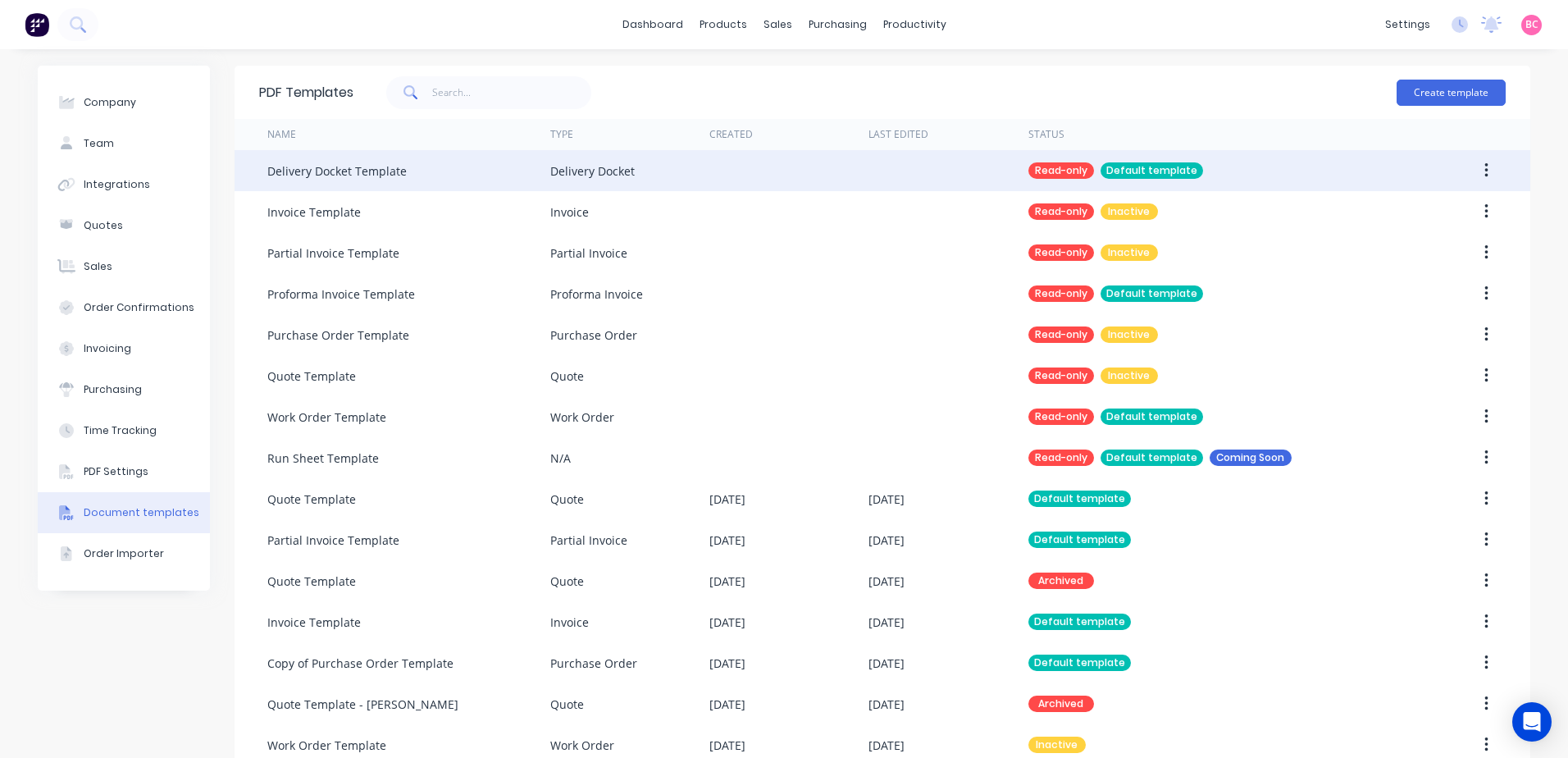
click at [1484, 173] on button "button" at bounding box center [1486, 171] width 38 height 30
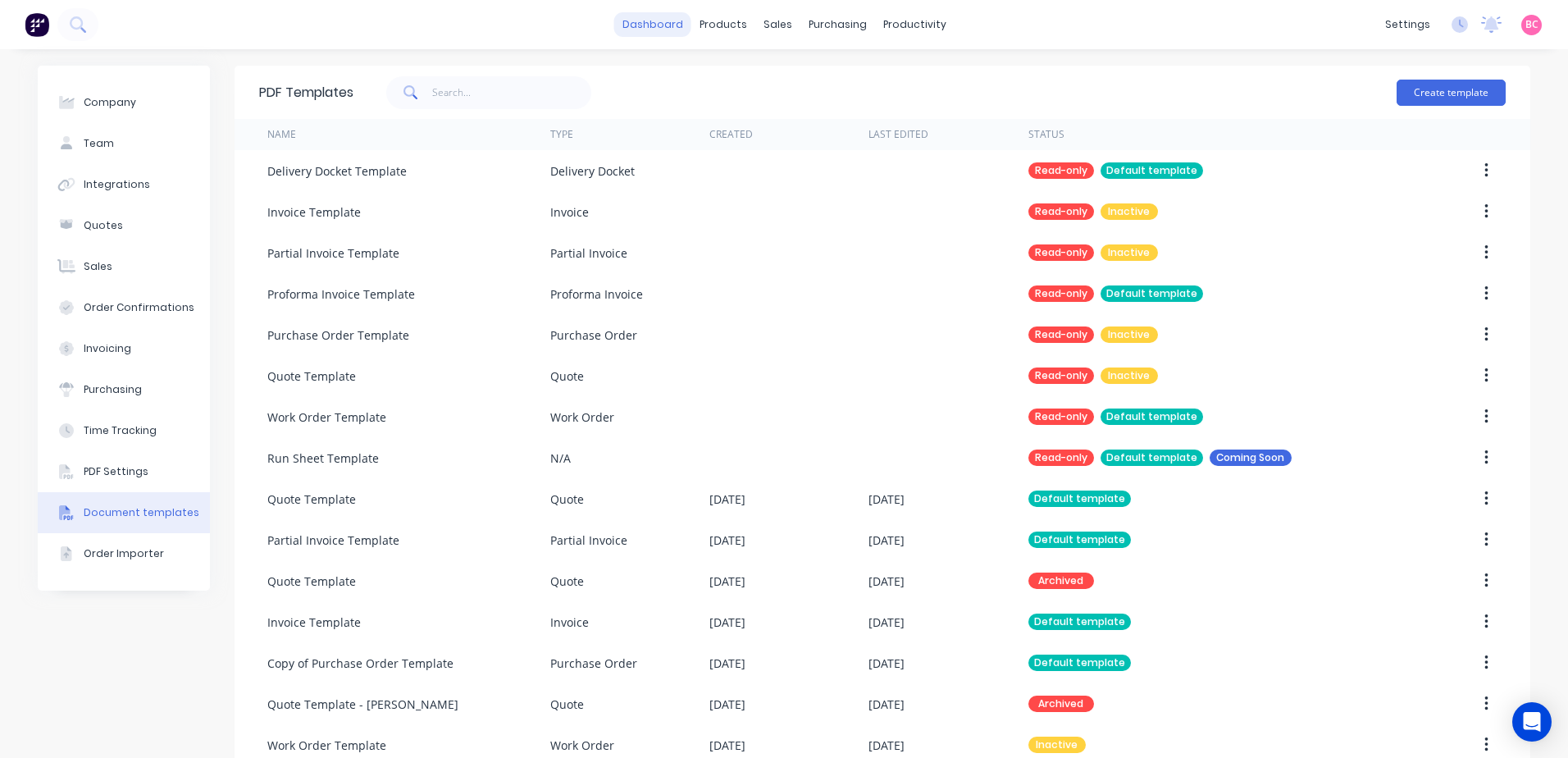
click at [664, 24] on link "dashboard" at bounding box center [652, 24] width 77 height 24
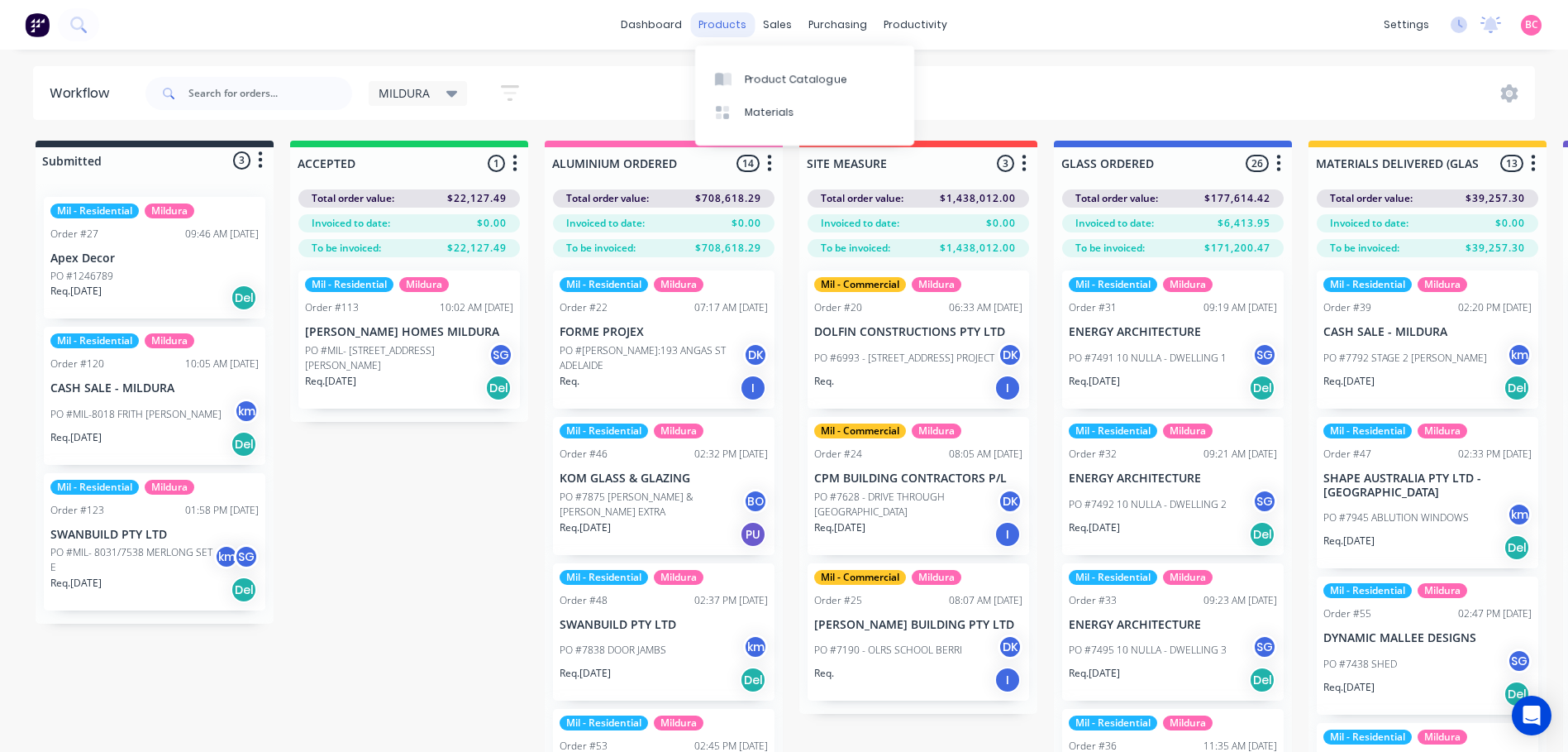
click at [730, 17] on div "products" at bounding box center [722, 25] width 64 height 25
click at [763, 77] on div "Product Catalogue" at bounding box center [795, 79] width 103 height 15
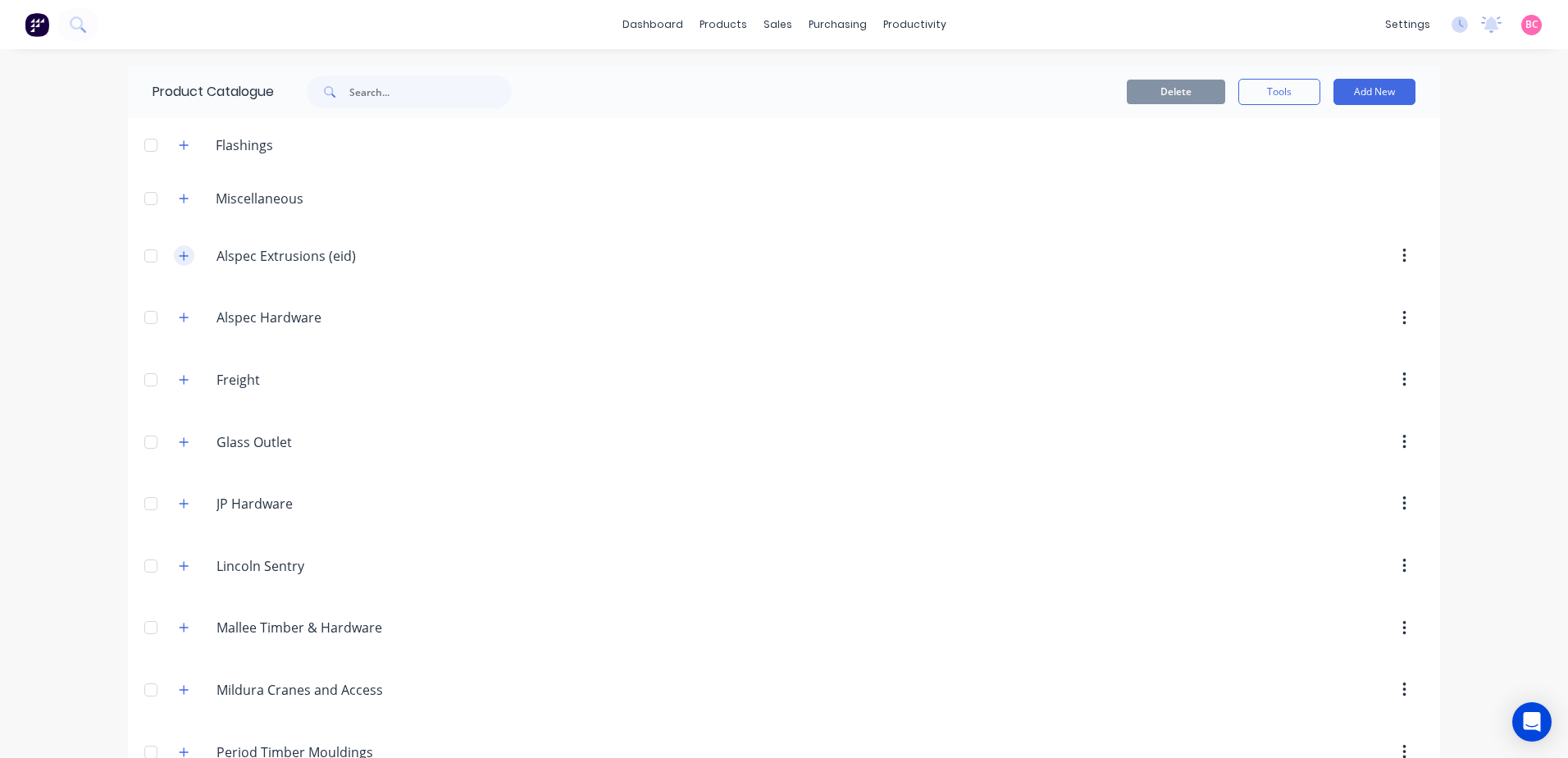
click at [179, 259] on icon "button" at bounding box center [184, 255] width 9 height 9
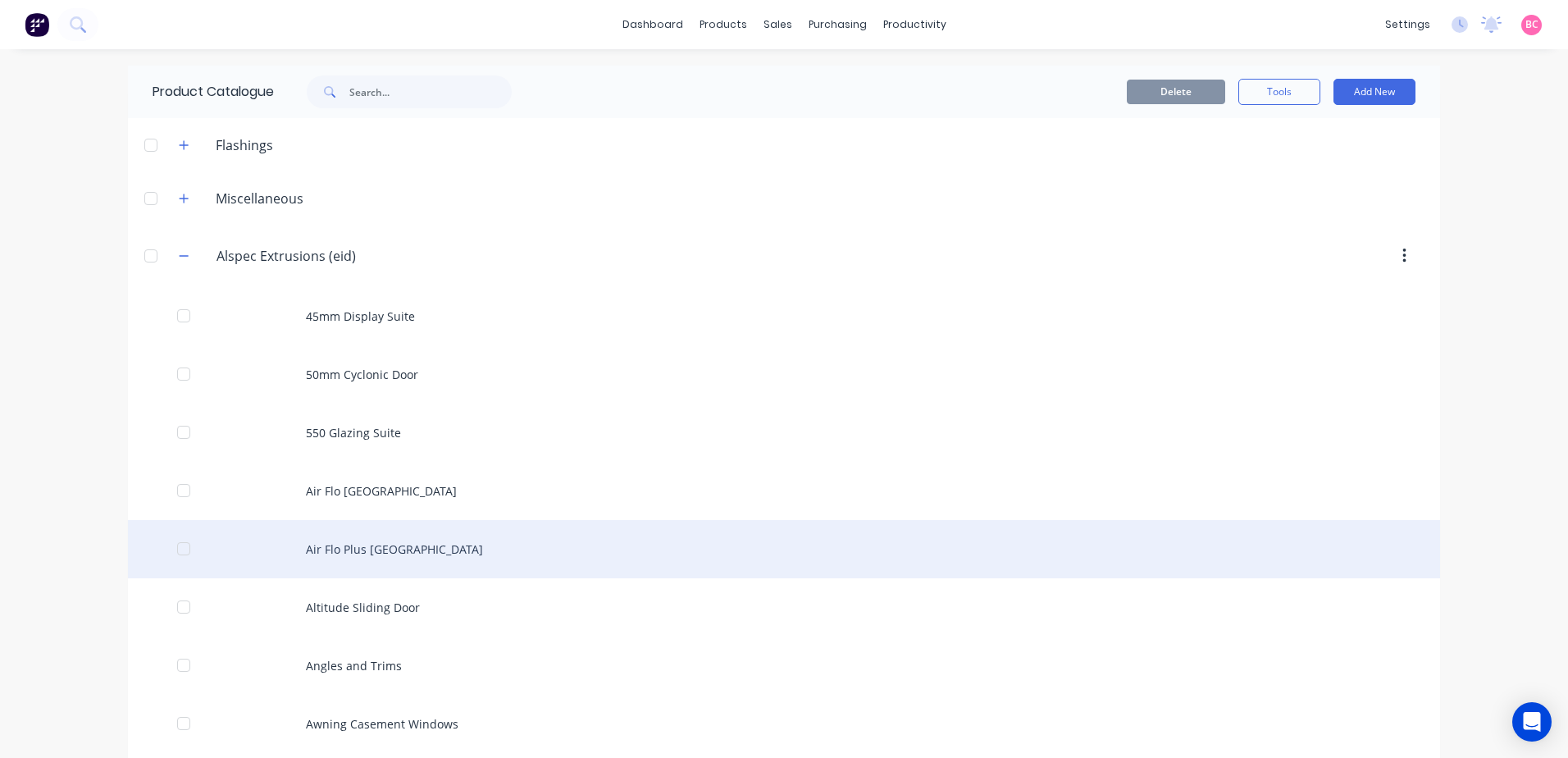
click at [433, 545] on div "Air Flo Plus 125mm Louvre Suite" at bounding box center [784, 549] width 1312 height 58
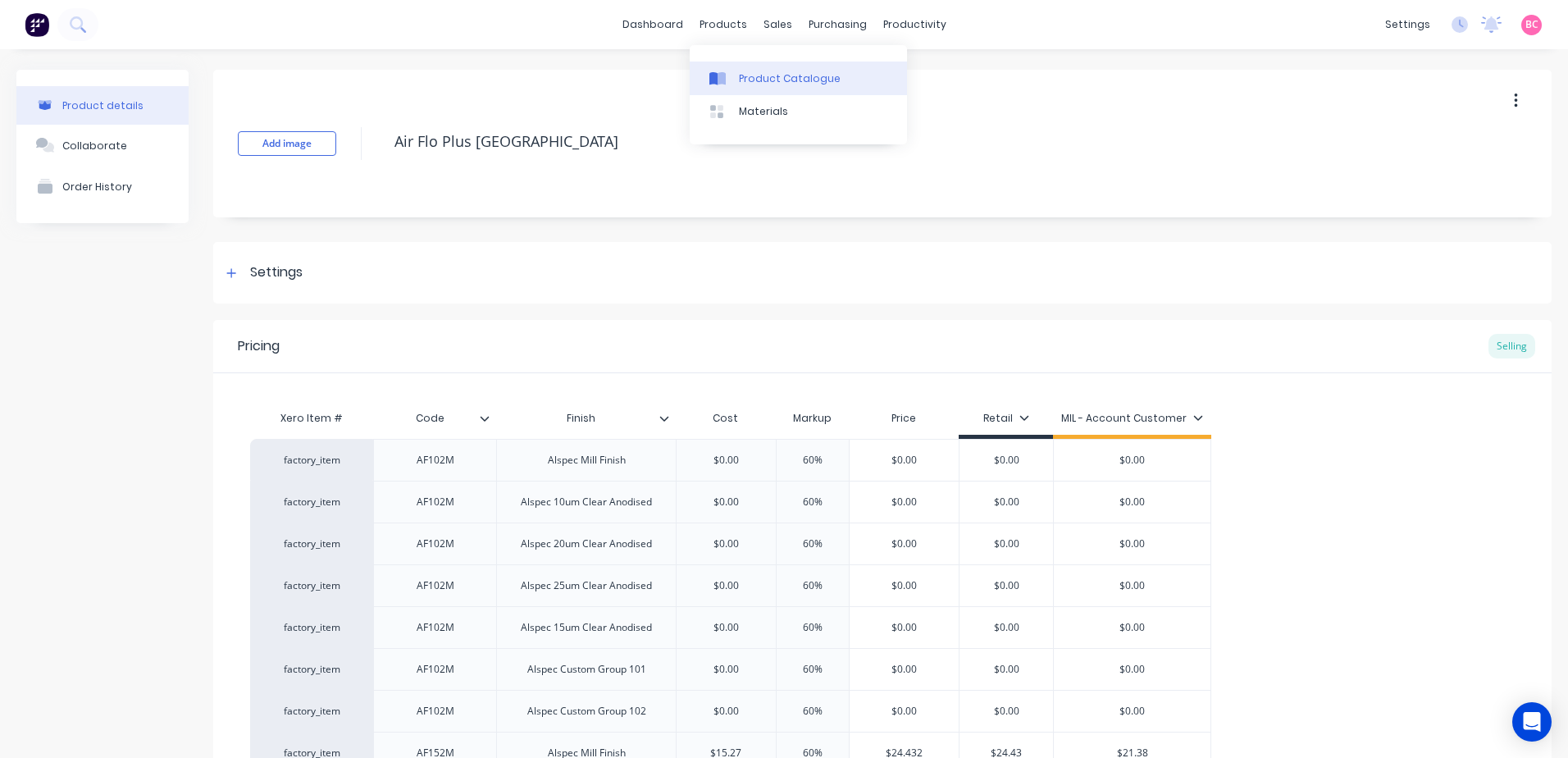
click at [749, 75] on div "Product Catalogue" at bounding box center [789, 78] width 102 height 15
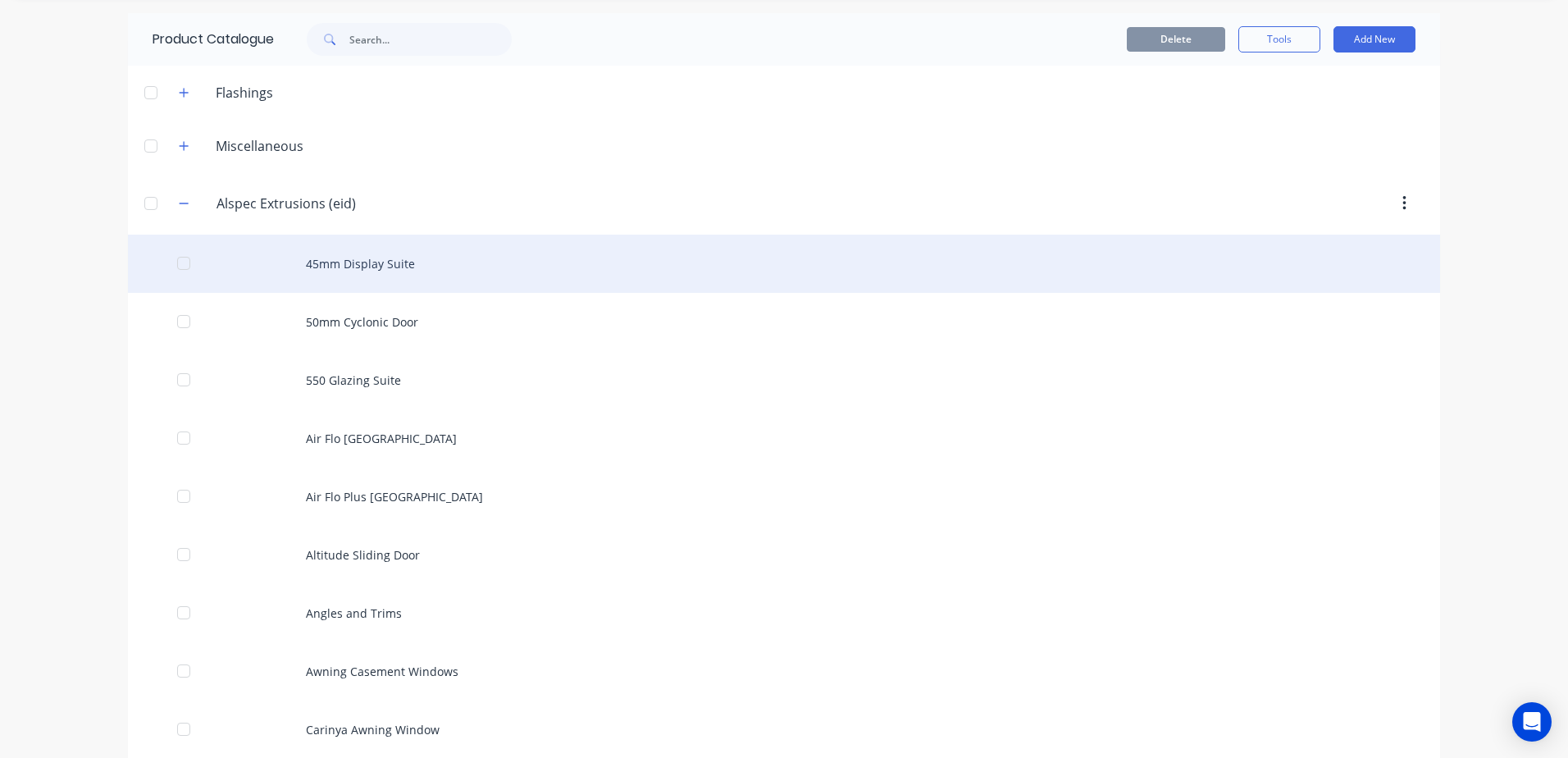
scroll to position [82, 0]
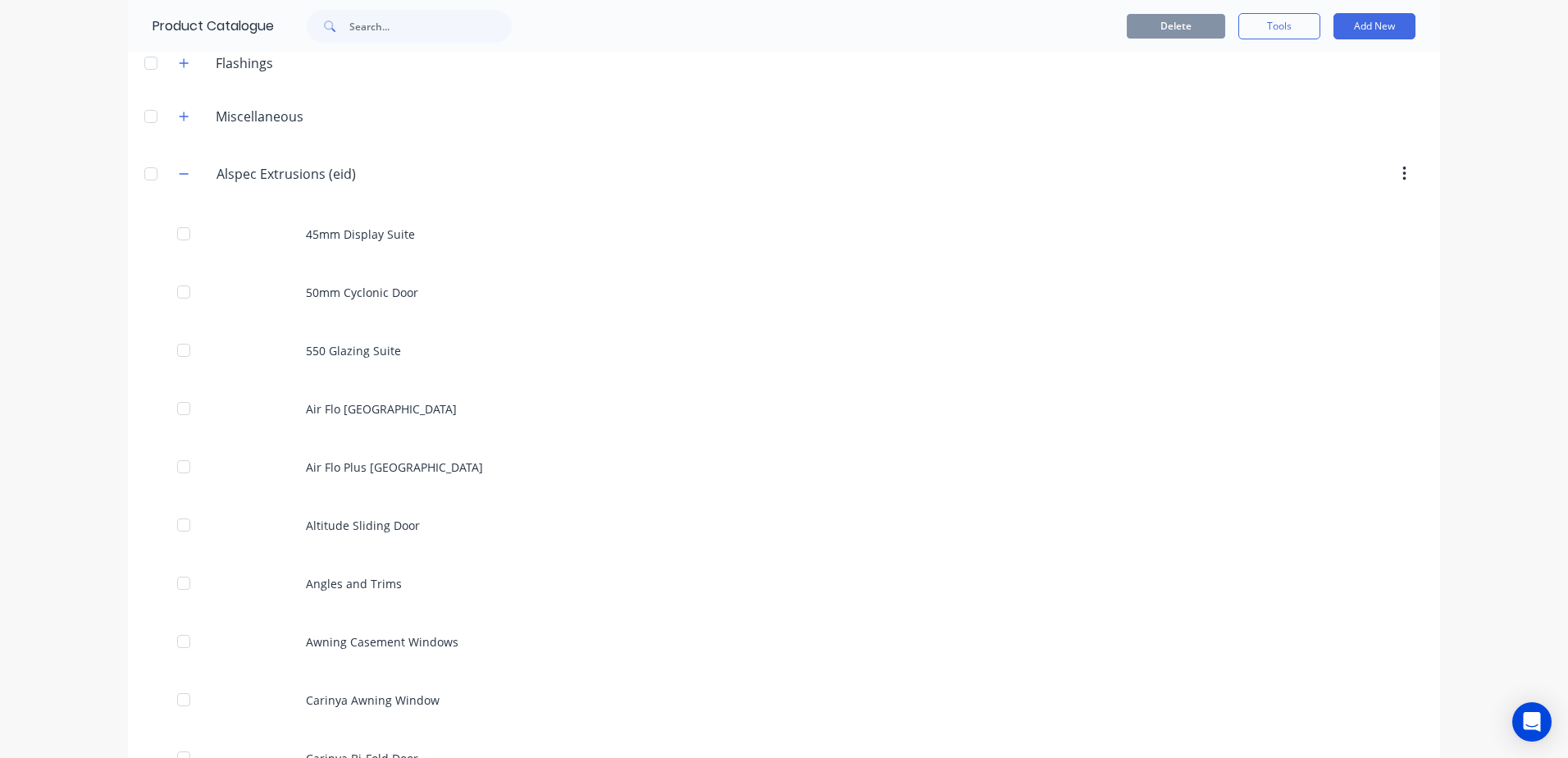
click at [166, 179] on div "Alspec.Extrusions.(eid) Alspec Extrusions (eid)" at bounding box center [294, 174] width 258 height 30
click at [179, 175] on icon "button" at bounding box center [183, 173] width 10 height 11
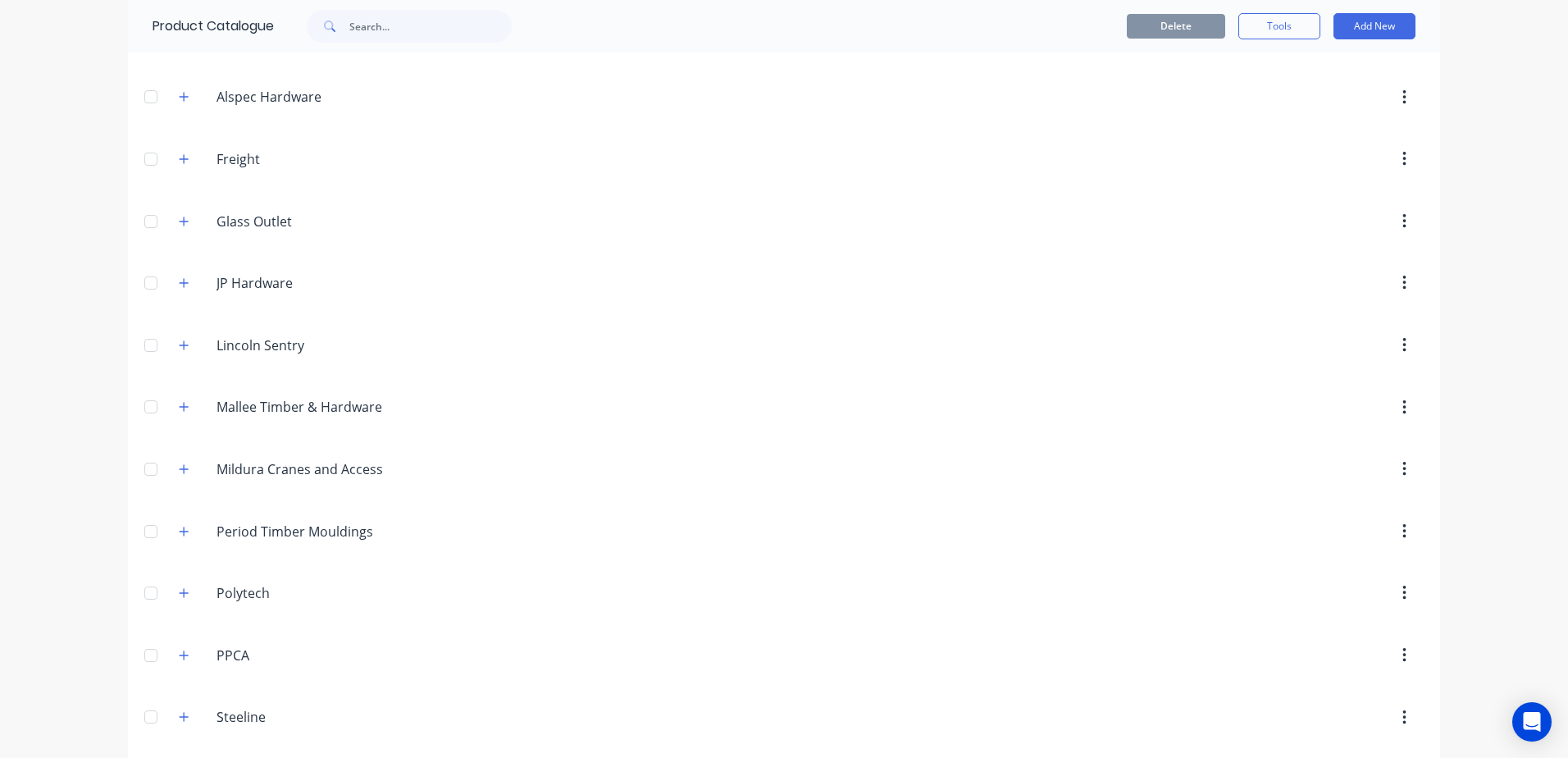
scroll to position [246, 0]
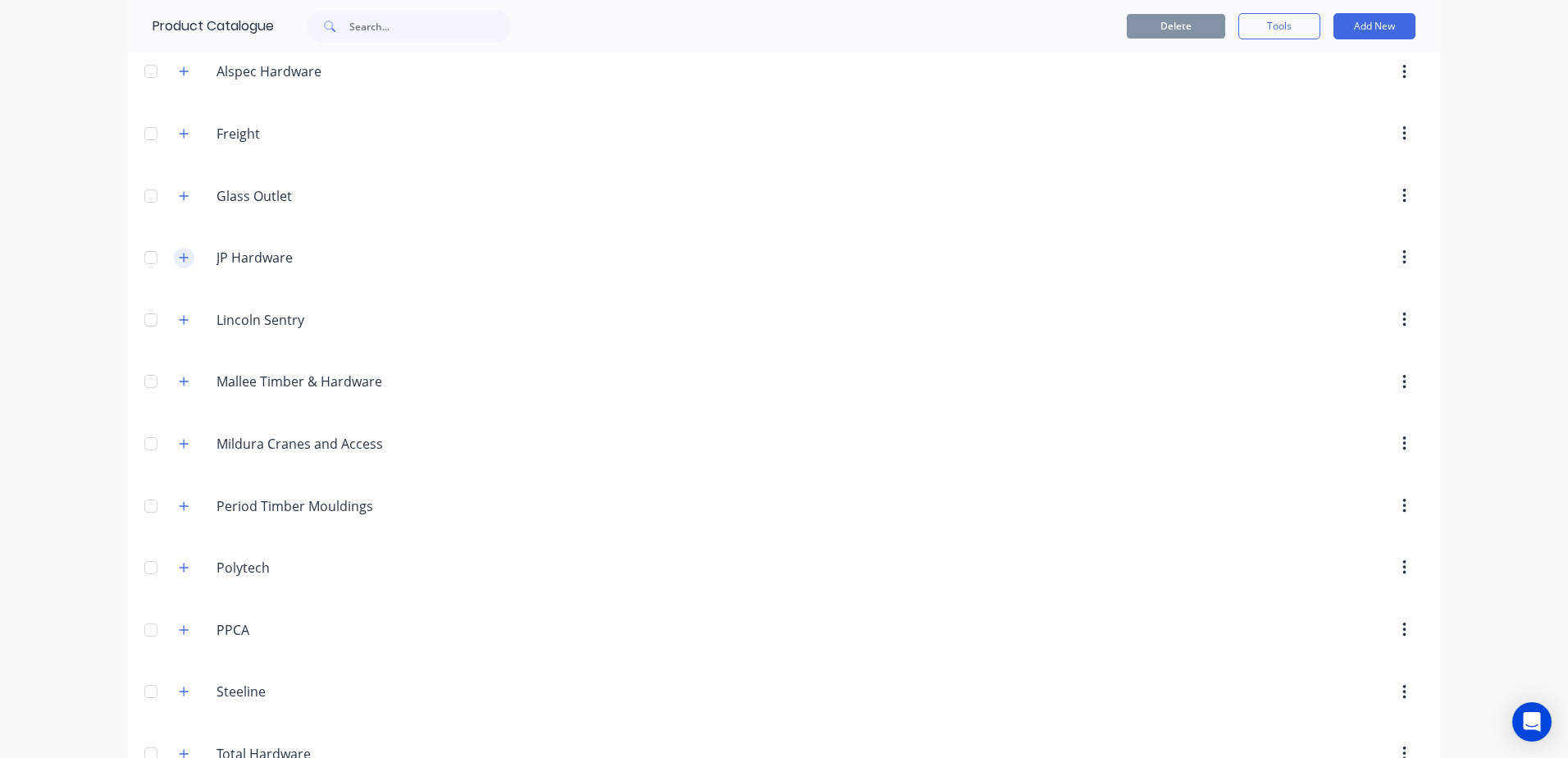
click at [179, 261] on icon "button" at bounding box center [183, 257] width 10 height 11
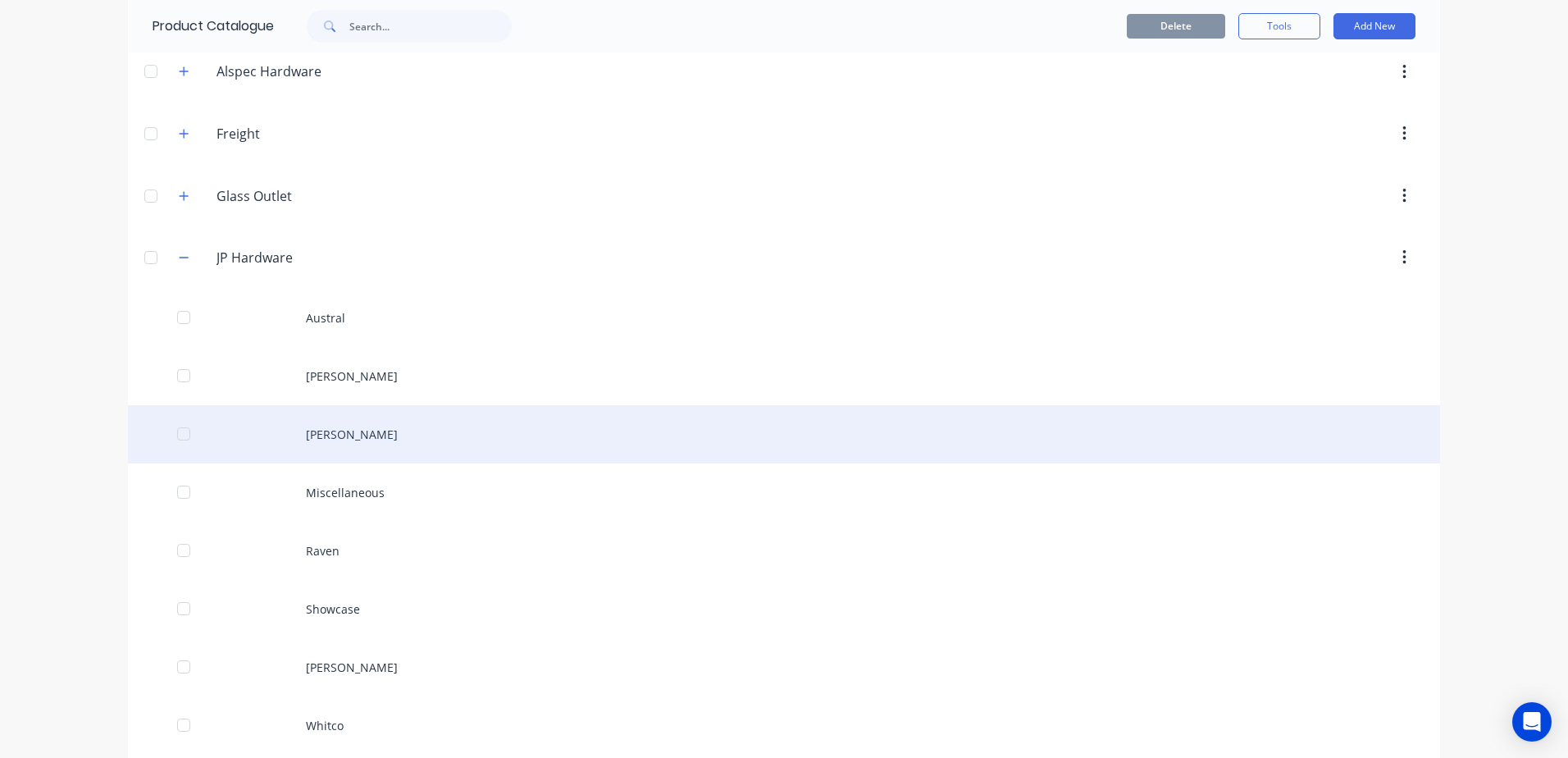
click at [173, 439] on div at bounding box center [184, 434] width 33 height 33
click at [175, 433] on div at bounding box center [184, 434] width 33 height 33
click at [533, 430] on div "Lockwood" at bounding box center [784, 434] width 1312 height 58
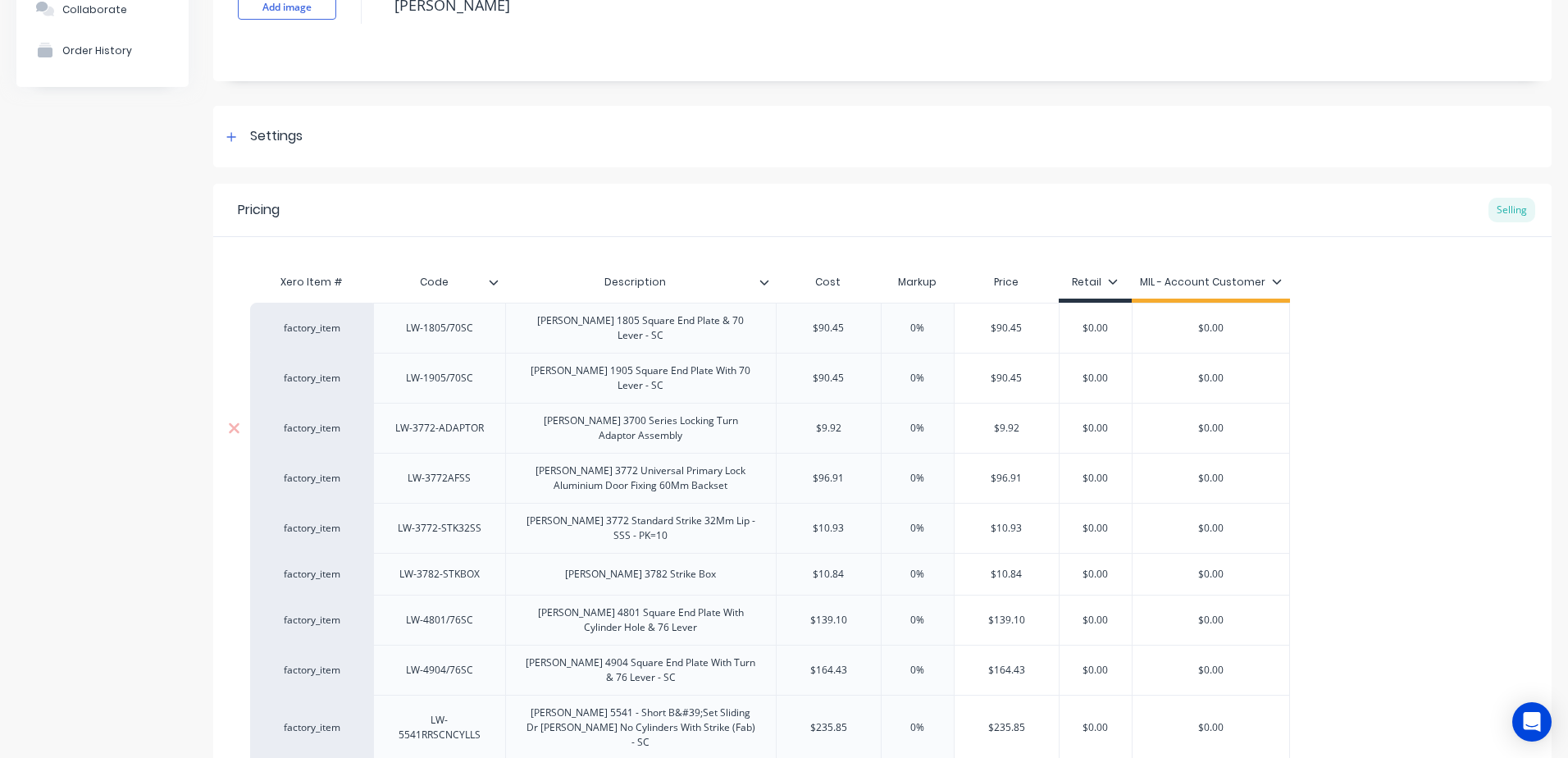
type textarea "x"
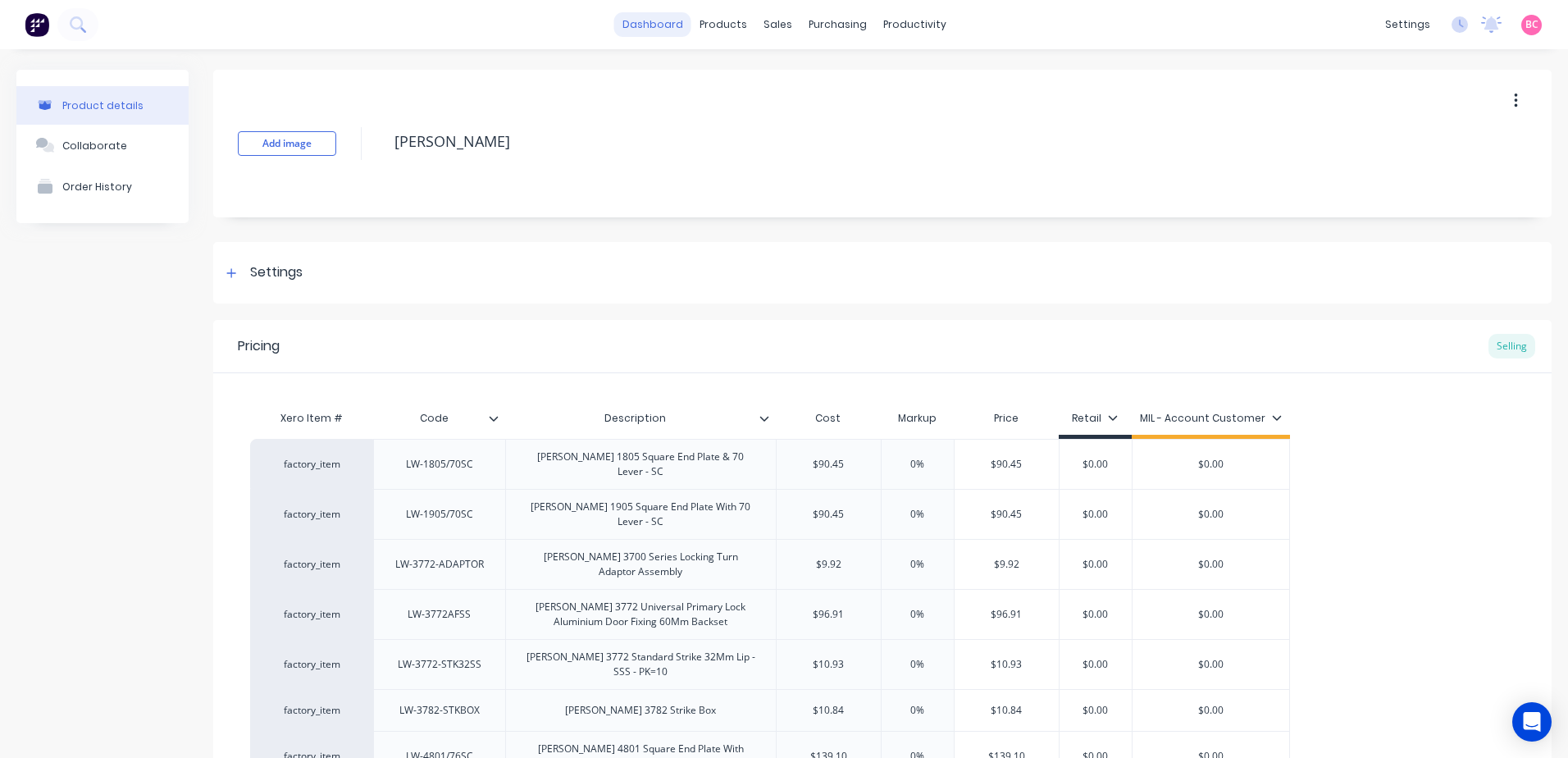
click at [626, 29] on link "dashboard" at bounding box center [652, 24] width 77 height 24
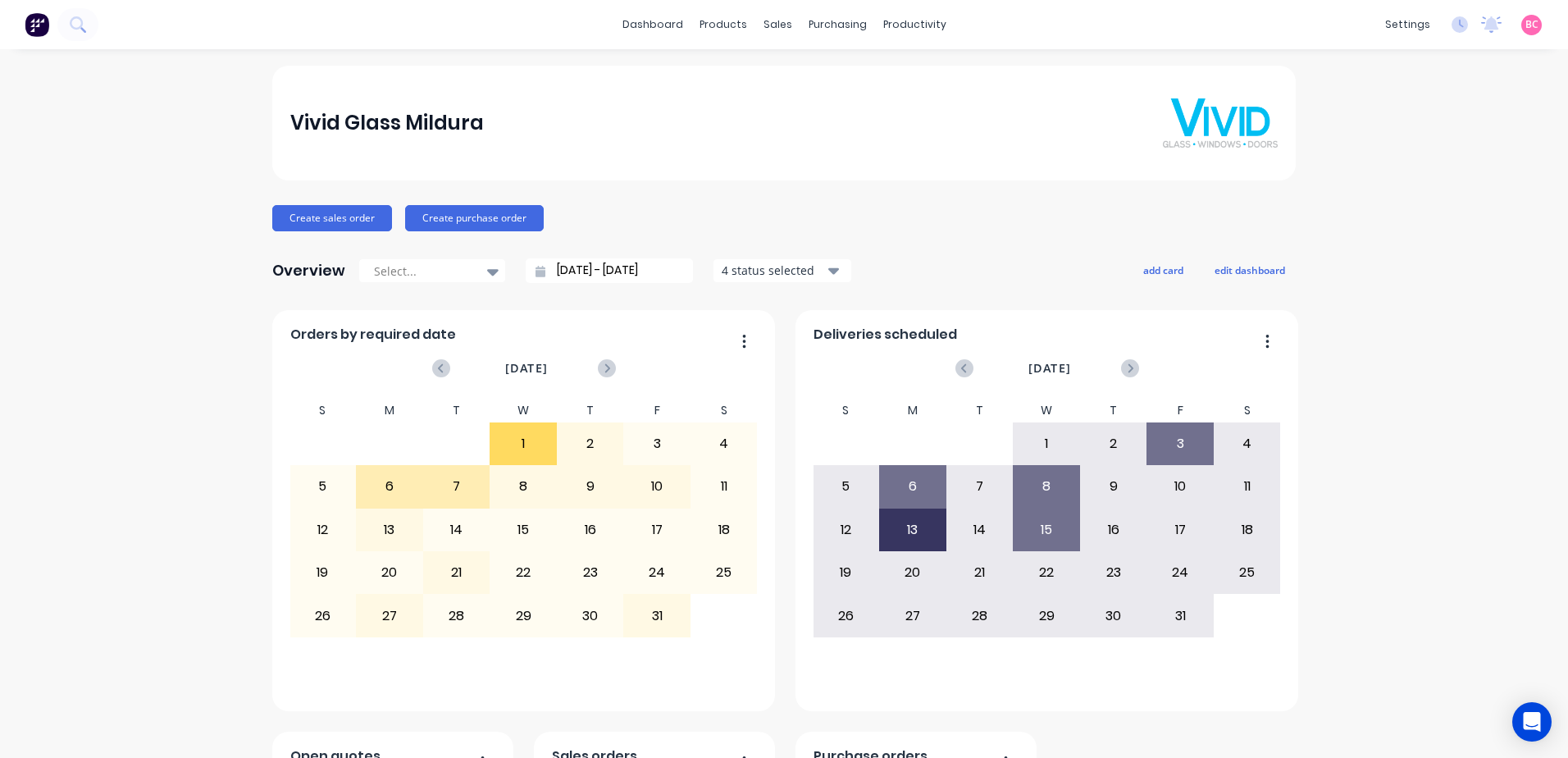
click at [819, 260] on button "4 status selected" at bounding box center [782, 271] width 139 height 24
click at [868, 62] on link "Purchase Orders" at bounding box center [899, 78] width 217 height 33
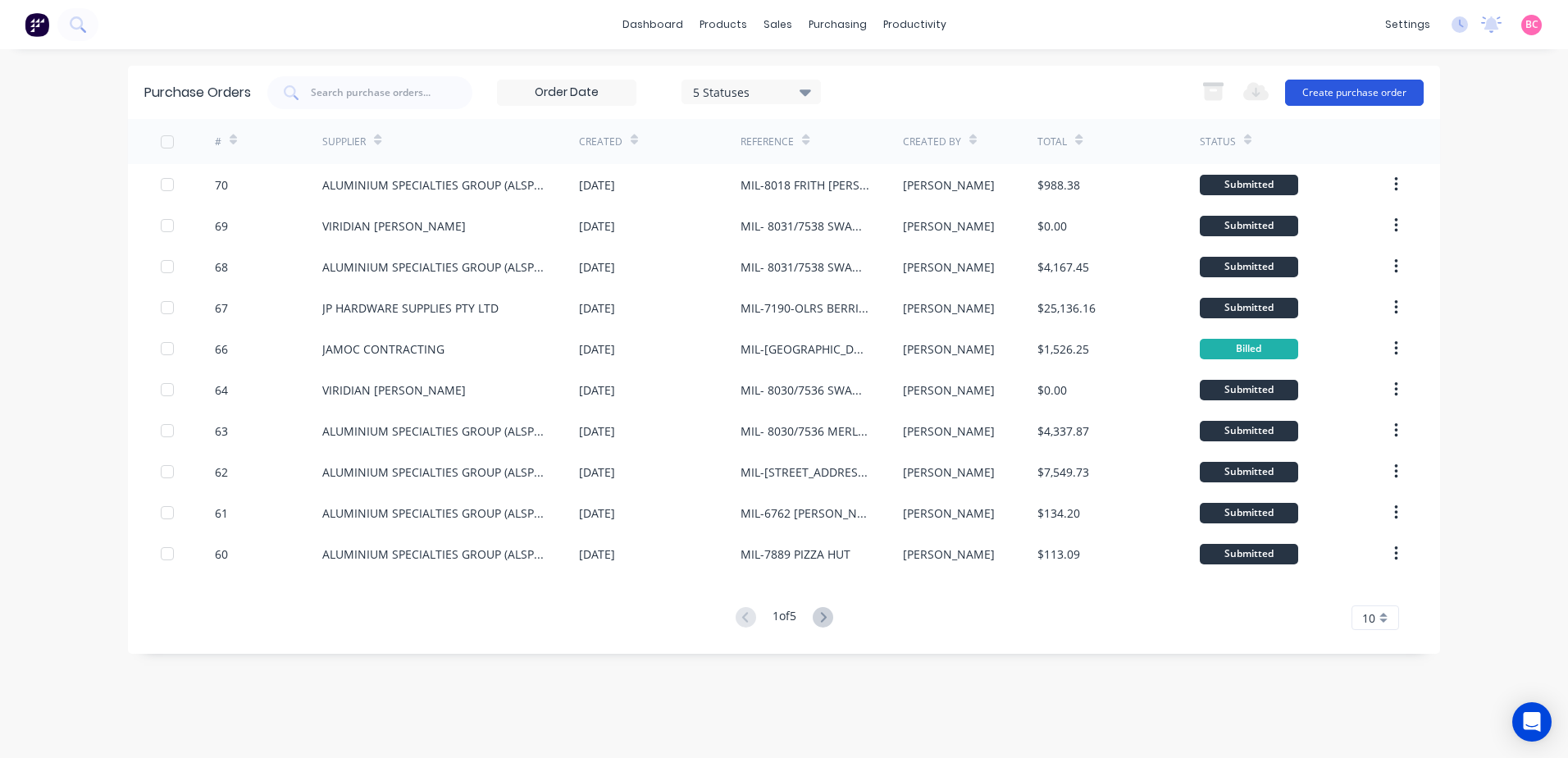
click at [1380, 89] on button "Create purchase order" at bounding box center [1354, 92] width 139 height 26
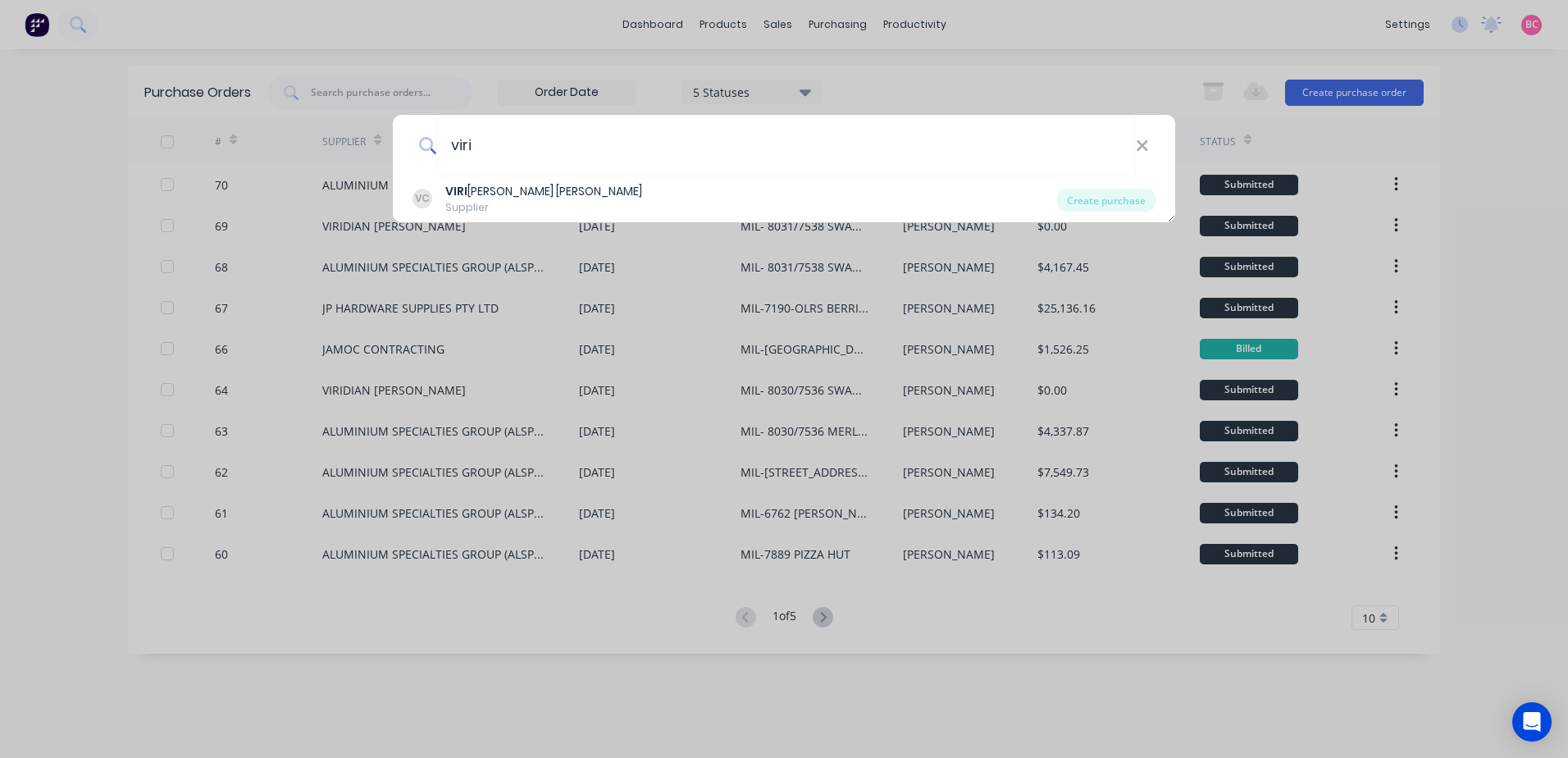
type input "viri"
click at [642, 208] on div "VC VIRI DIAN GLASS CLAYTON Supplier" at bounding box center [735, 199] width 645 height 32
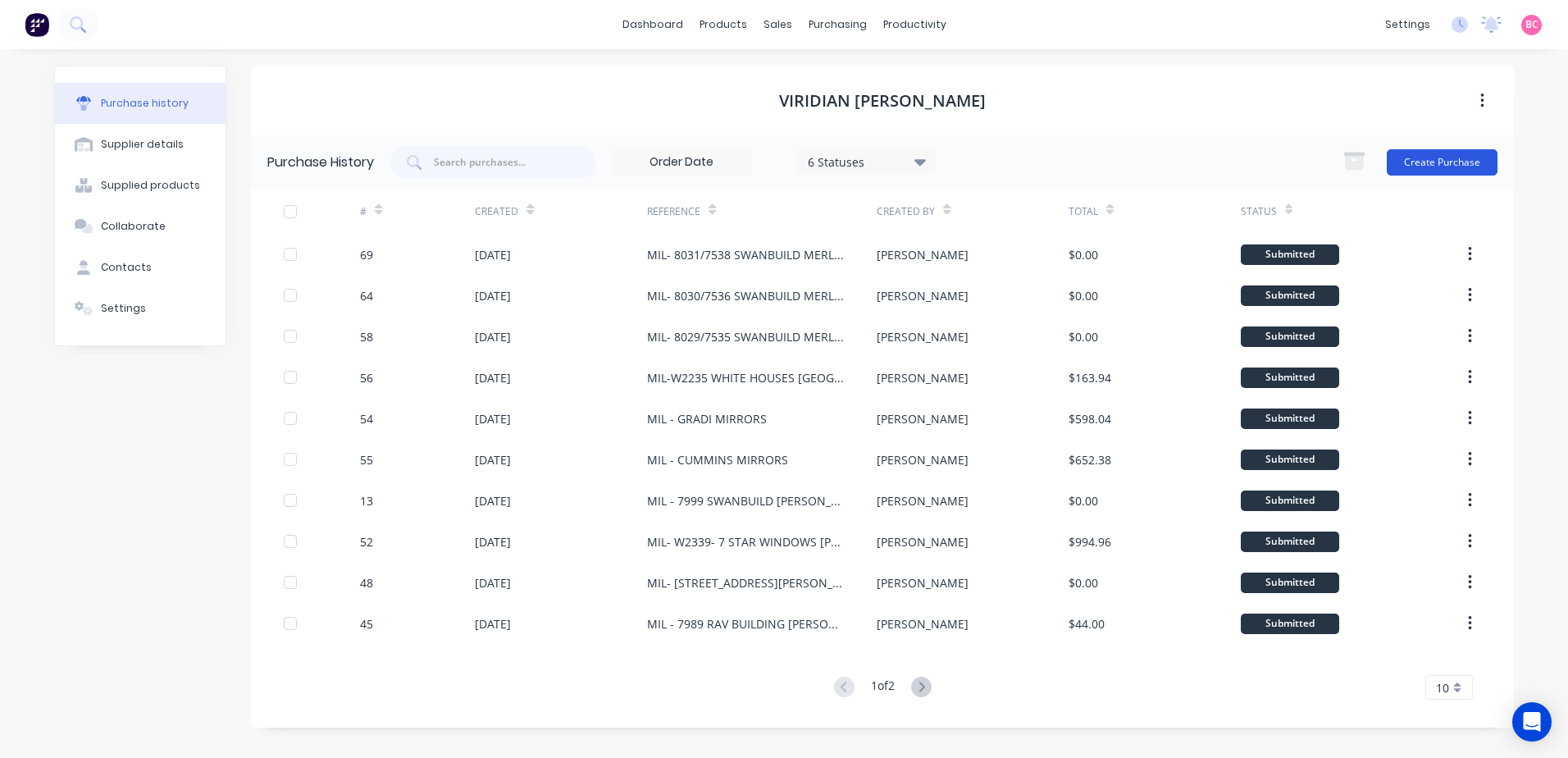
click at [1455, 164] on button "Create Purchase" at bounding box center [1442, 162] width 111 height 26
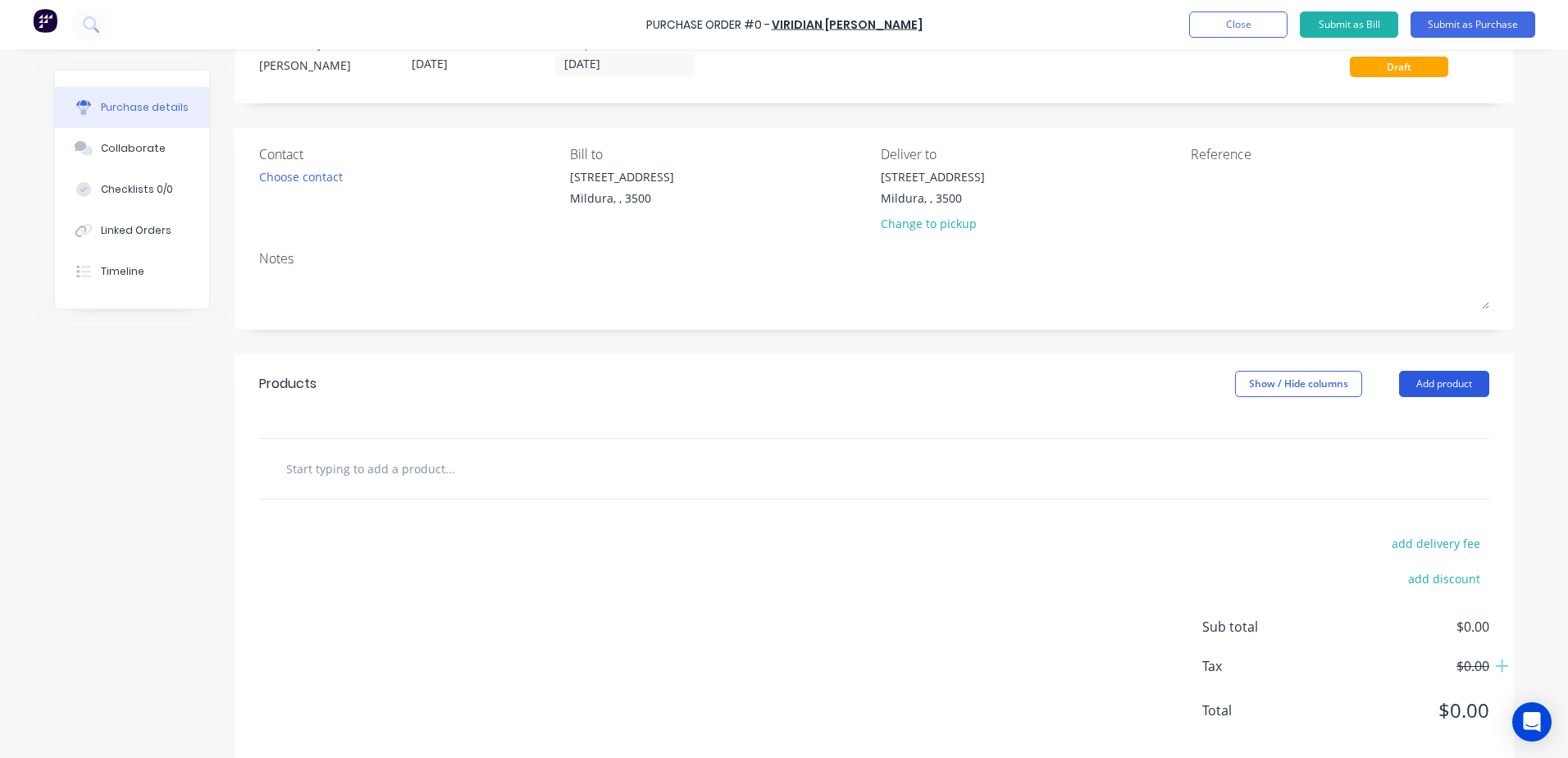
scroll to position [81, 0]
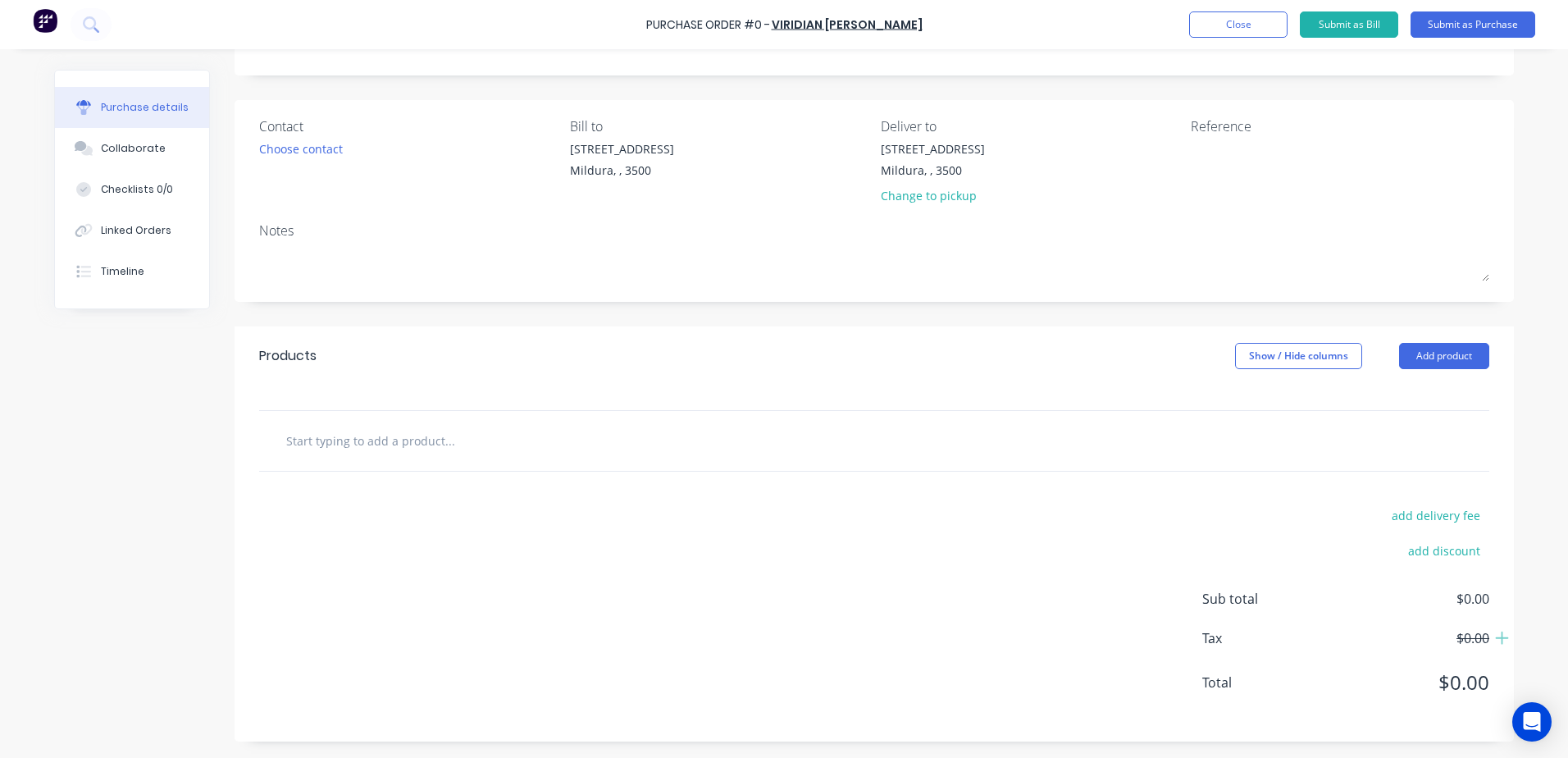
click at [1431, 342] on div "Products Show / Hide columns Add product" at bounding box center [874, 356] width 1280 height 59
click at [1431, 355] on button "Add product" at bounding box center [1444, 356] width 91 height 26
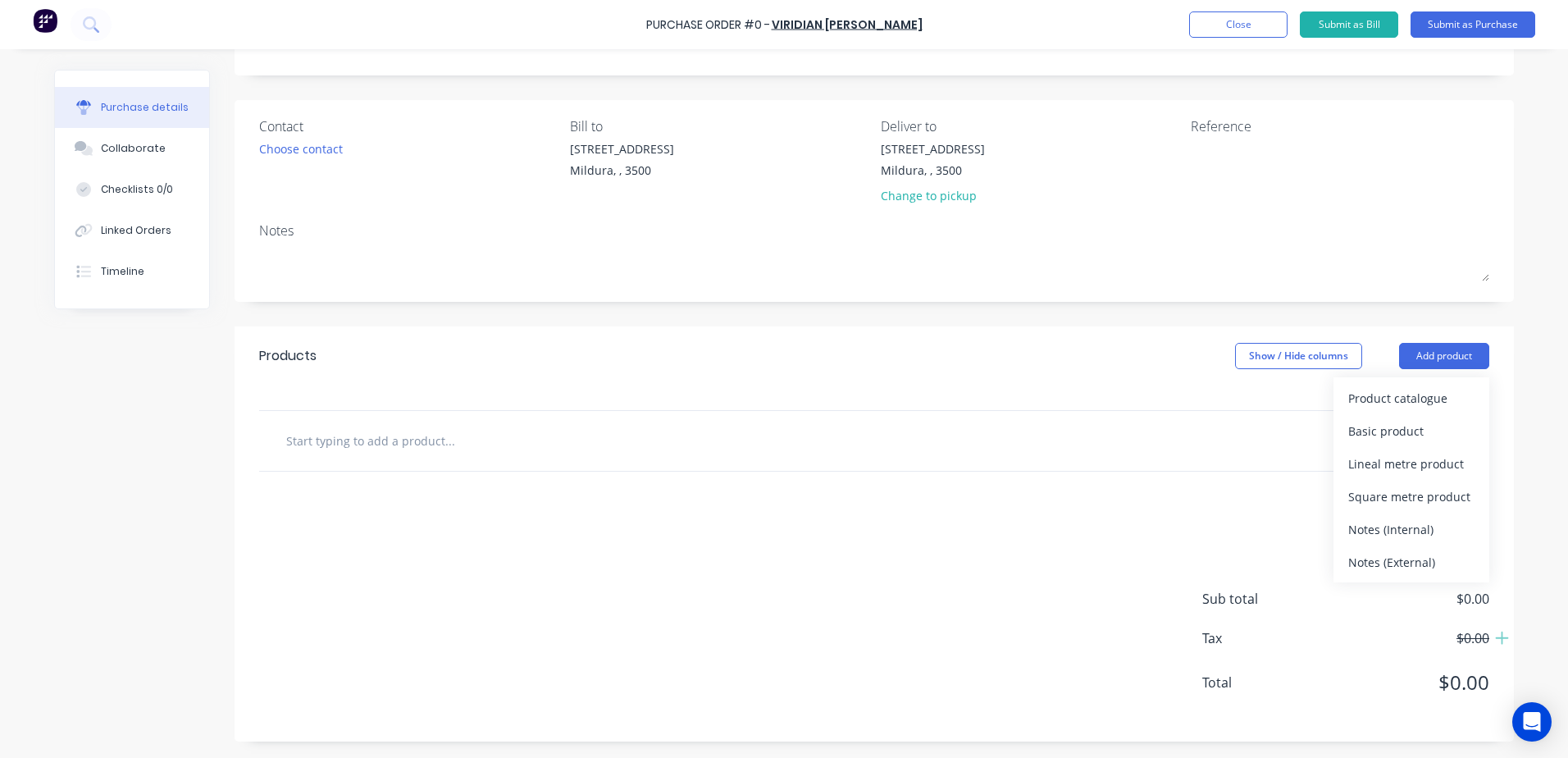
click at [1008, 491] on div "add delivery fee add discount Sub total $0.00 Tax $0.00 Total $0.00" at bounding box center [874, 606] width 1280 height 270
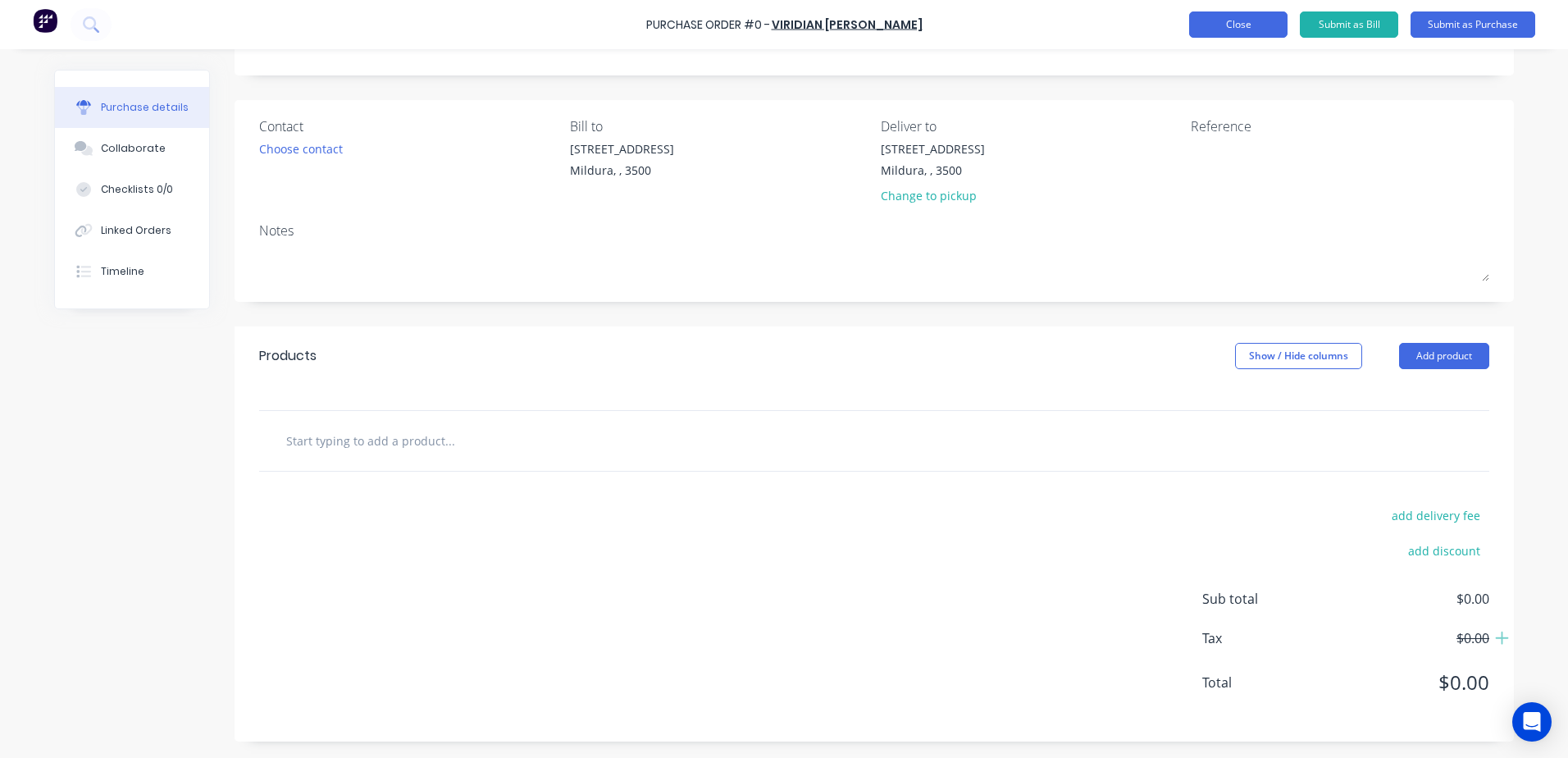
click at [1207, 30] on button "Close" at bounding box center [1238, 24] width 98 height 26
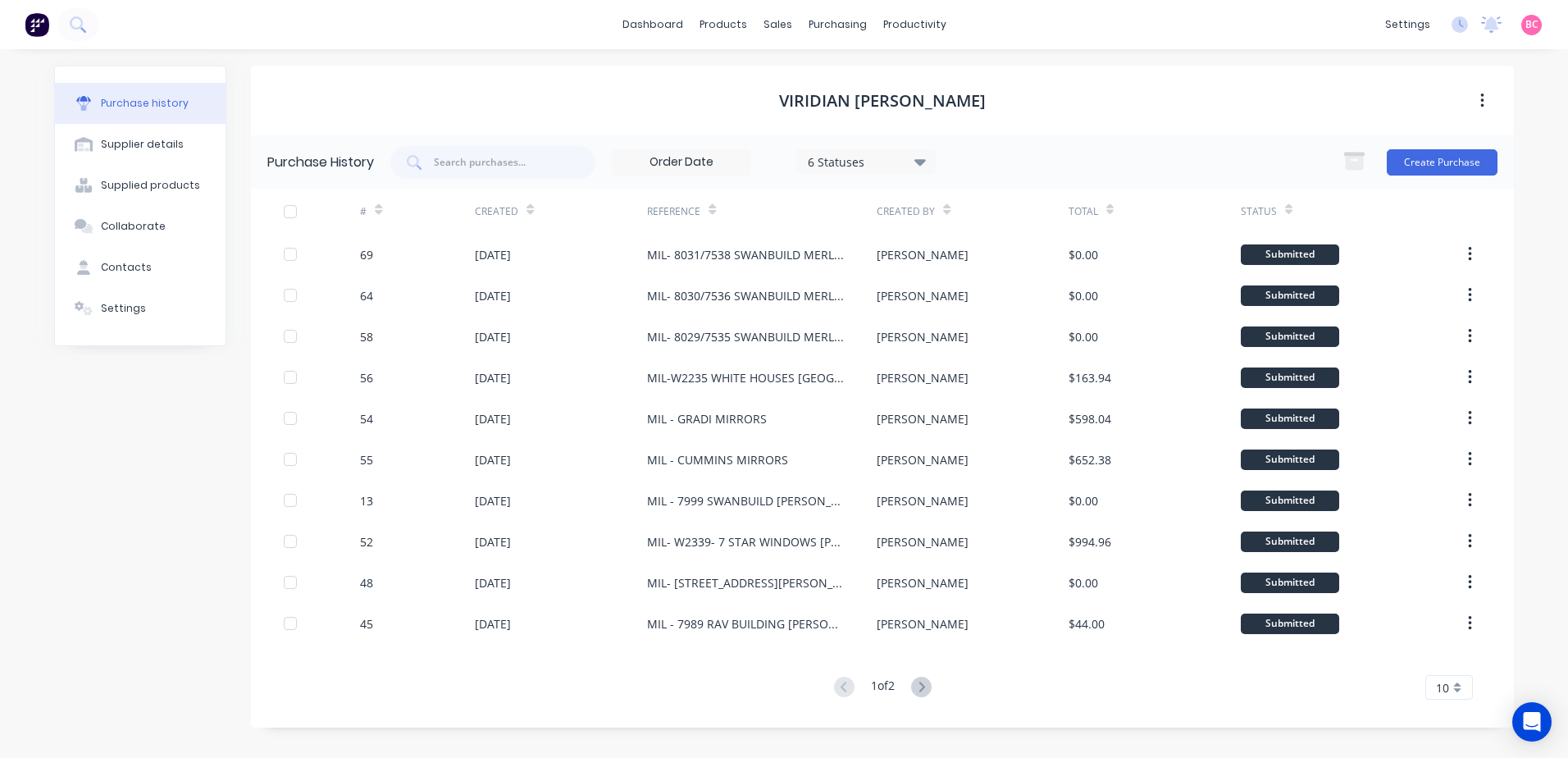
click at [722, 156] on input at bounding box center [681, 162] width 138 height 24
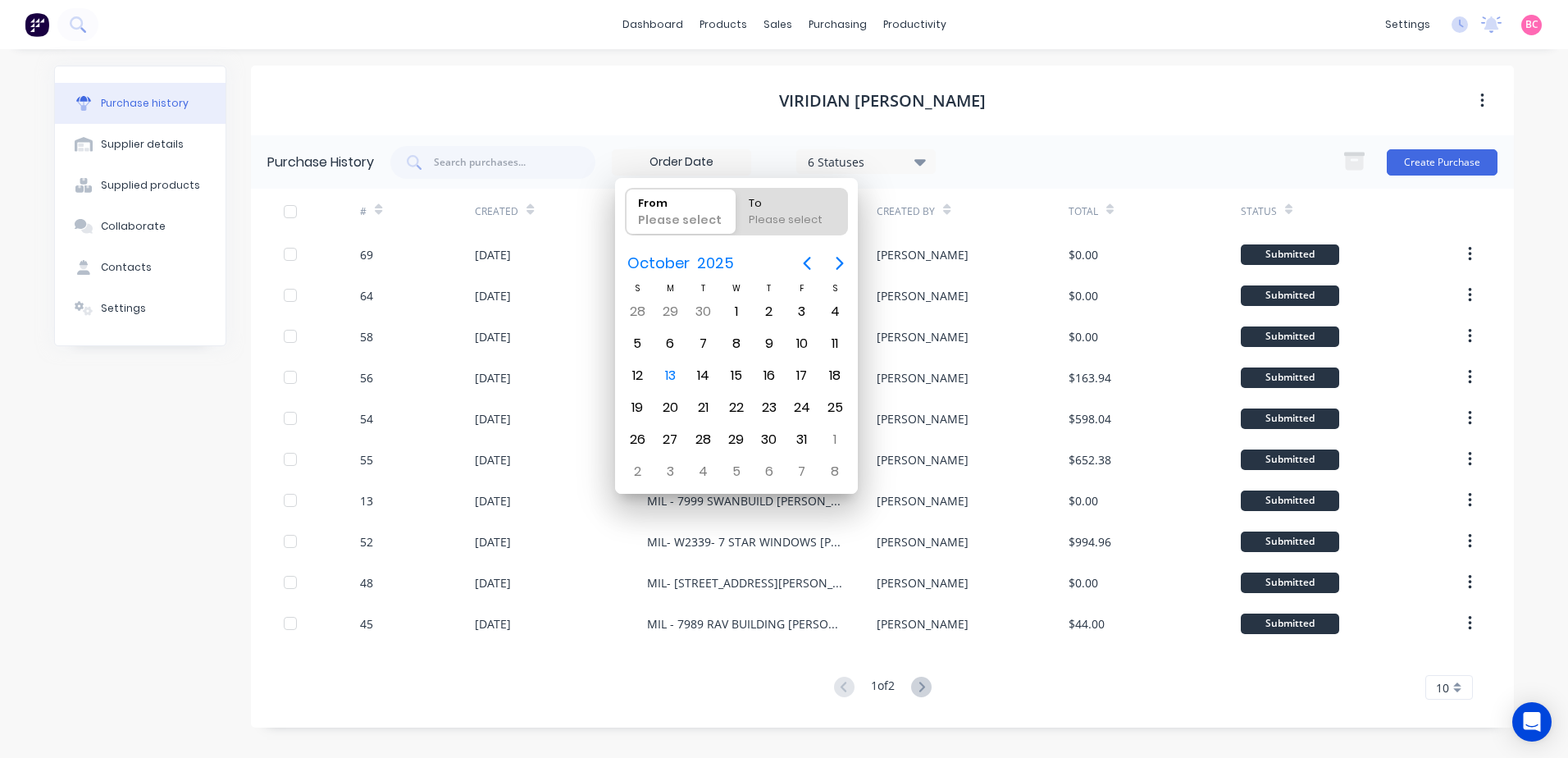
click at [1108, 106] on div "VIRIDIAN [PERSON_NAME]" at bounding box center [882, 100] width 1263 height 70
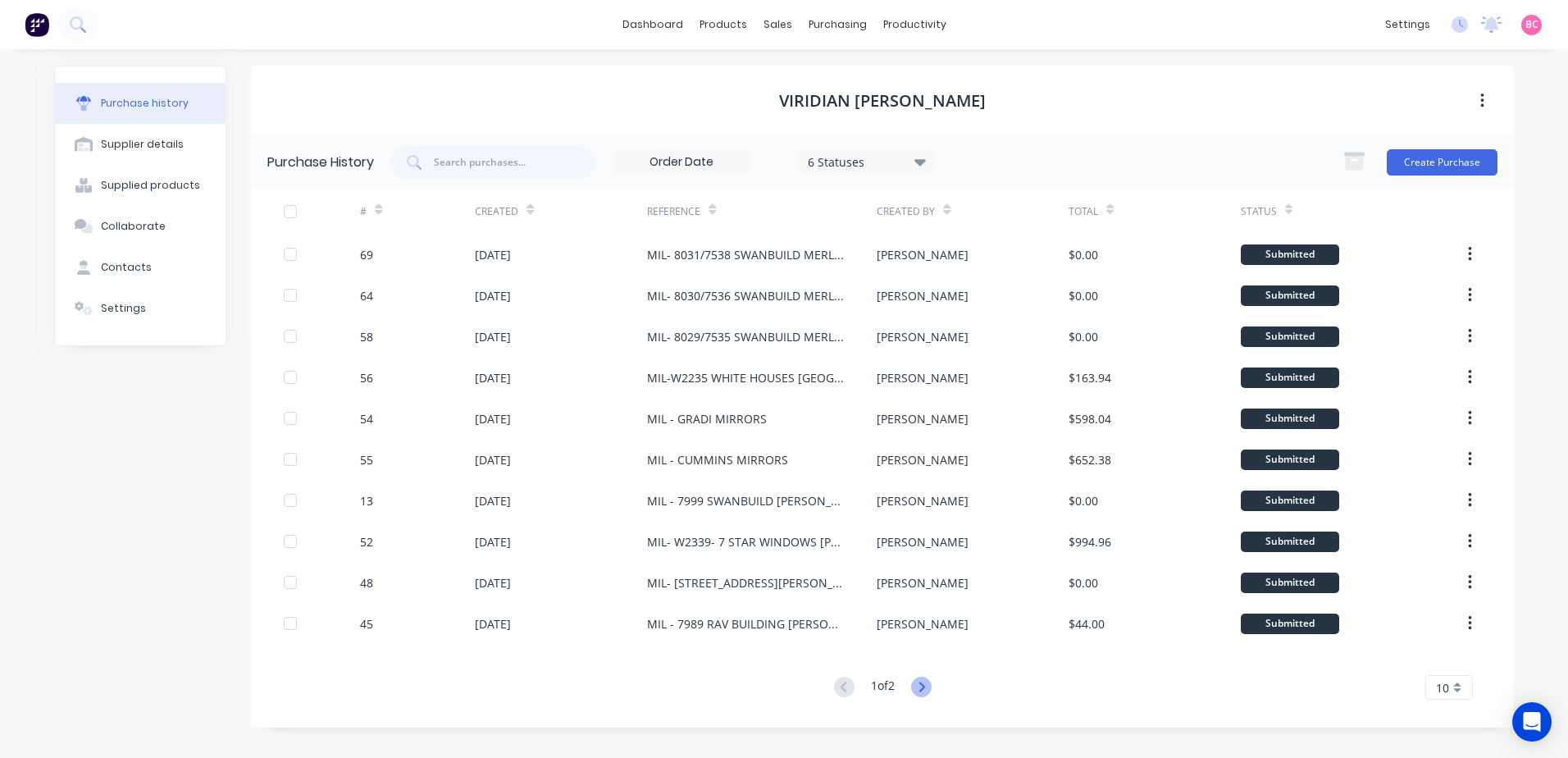
click at [921, 687] on icon at bounding box center [922, 687] width 21 height 21
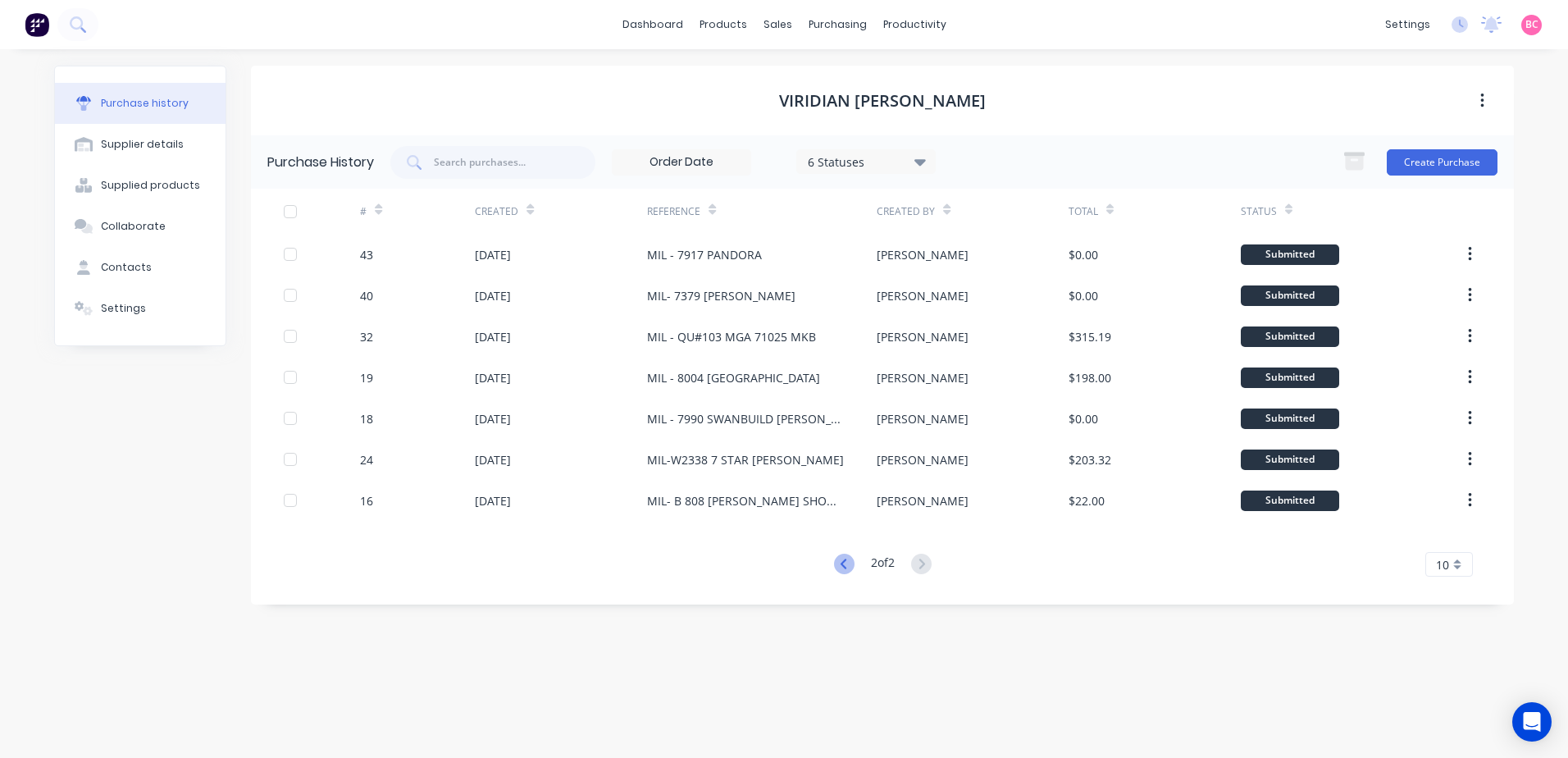
click at [838, 567] on icon at bounding box center [844, 564] width 21 height 21
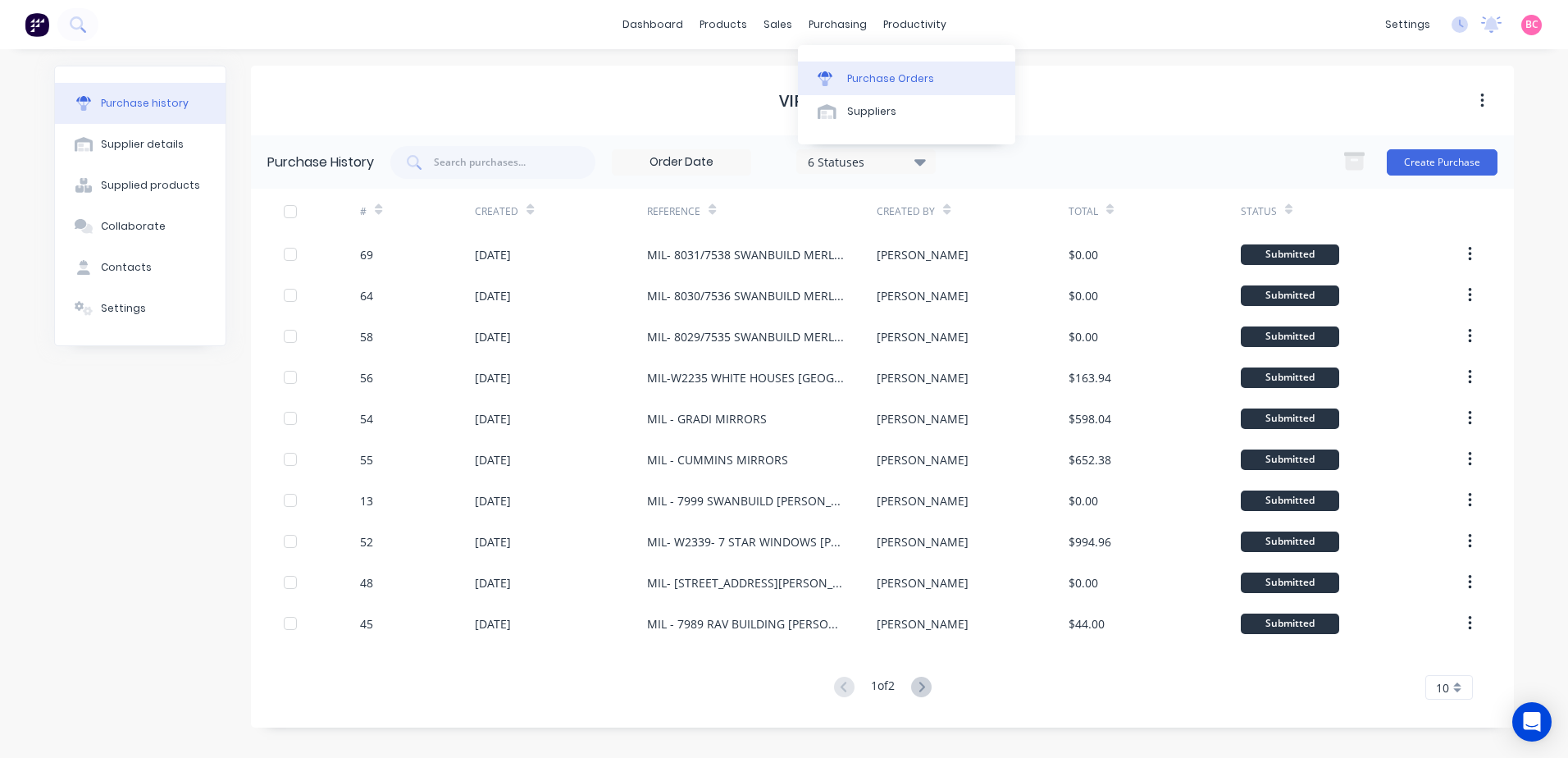
click at [848, 66] on link "Purchase Orders" at bounding box center [906, 78] width 217 height 33
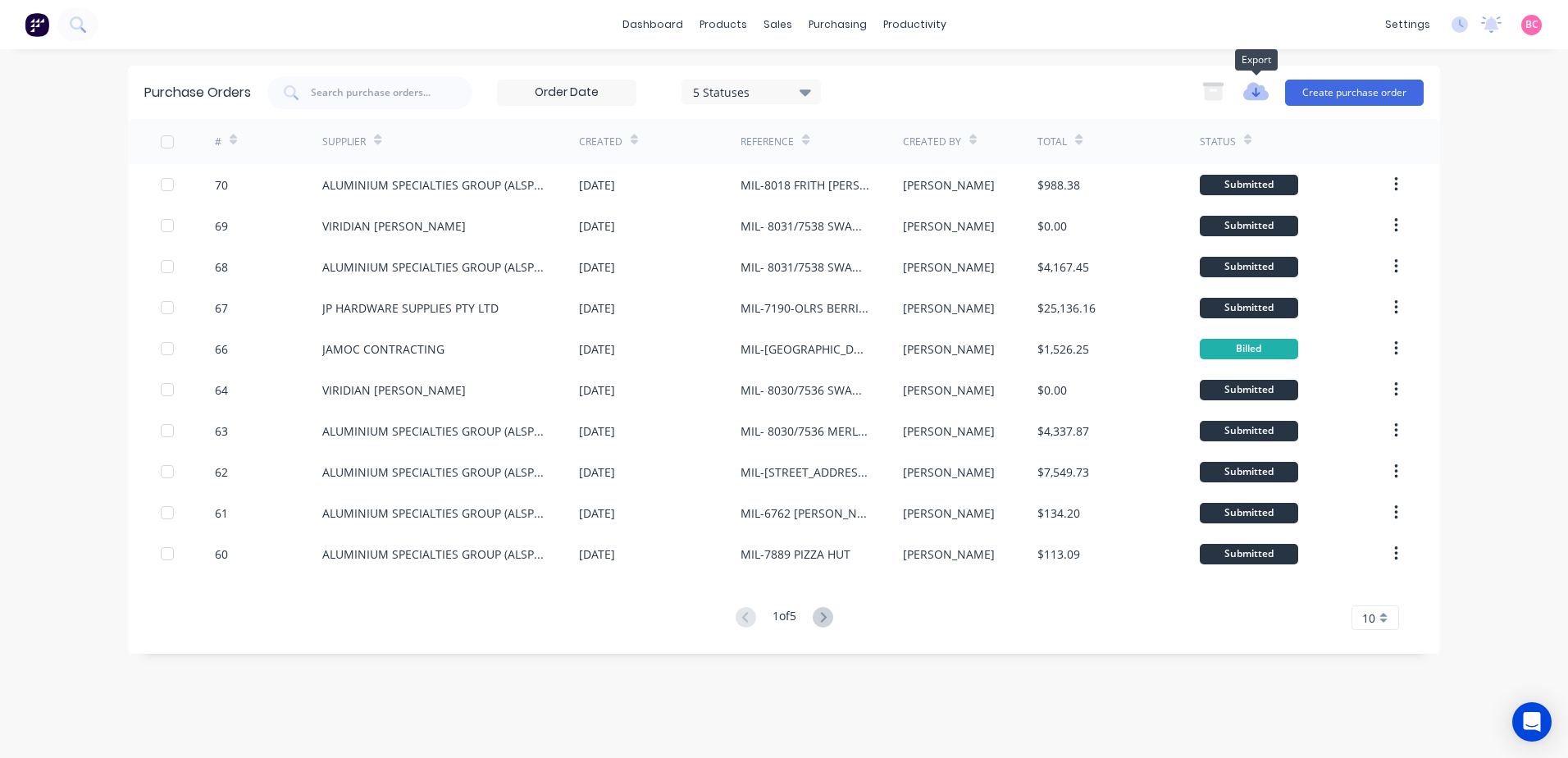
click at [1253, 91] on icon "button" at bounding box center [1255, 91] width 25 height 18
click at [1274, 128] on button "Export to Excel (XLSX)" at bounding box center [1301, 126] width 135 height 27
click at [826, 76] on div "Sales Orders" at bounding box center [838, 78] width 67 height 15
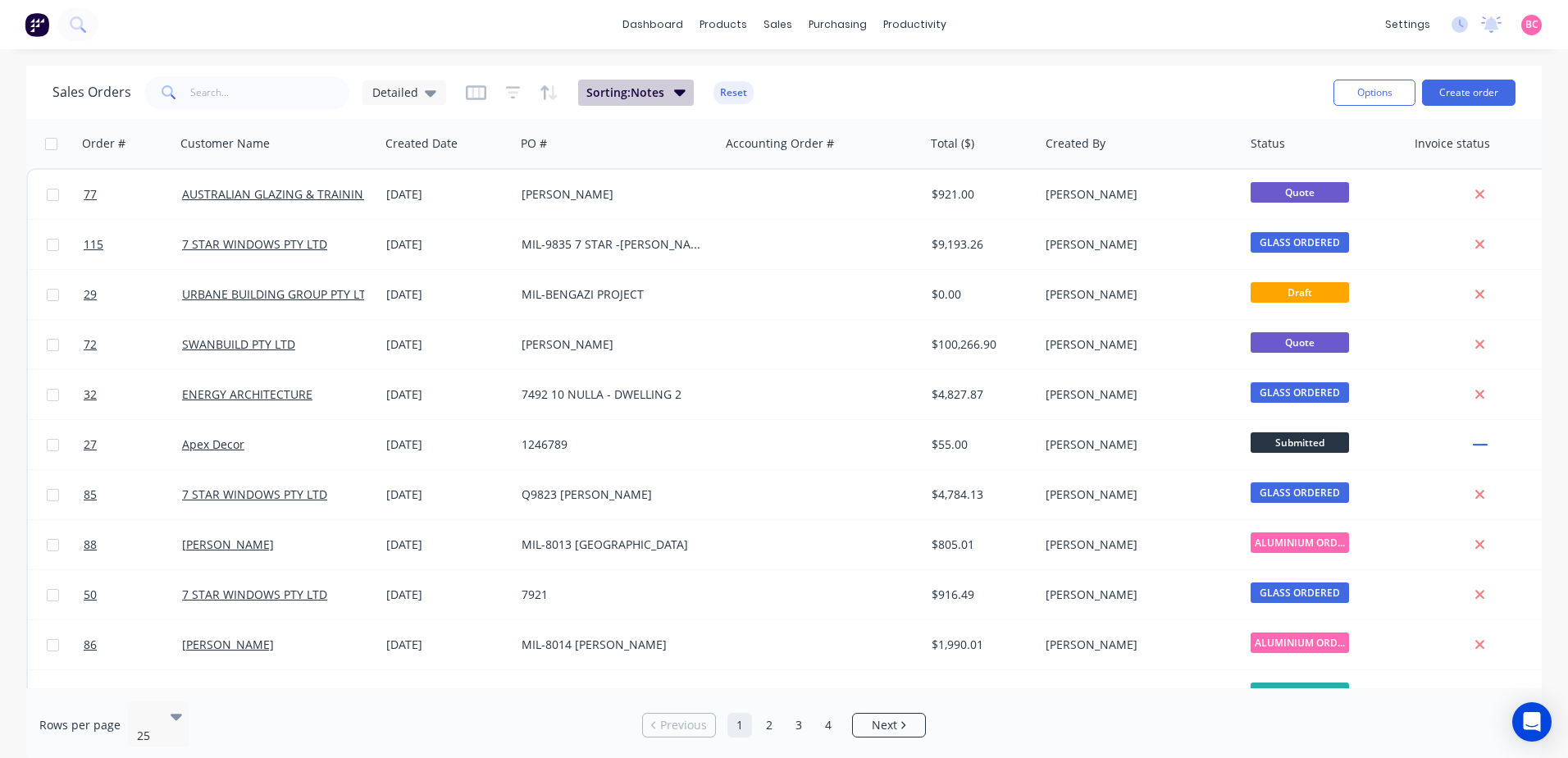
click at [677, 91] on icon "button" at bounding box center [679, 93] width 11 height 7
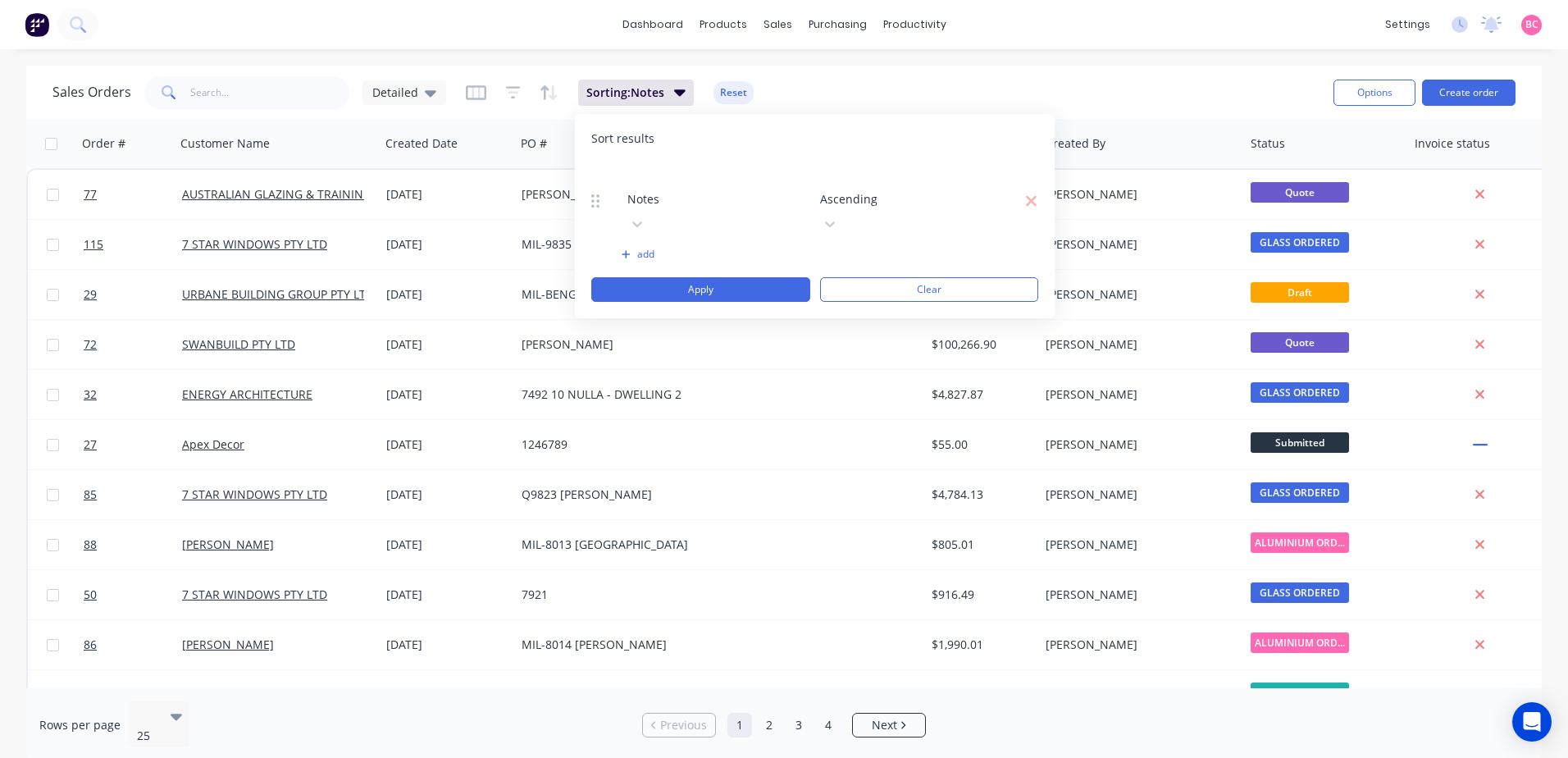
click at [875, 77] on div "Sales Orders Detailed Sorting: Notes Reset" at bounding box center [686, 92] width 1267 height 40
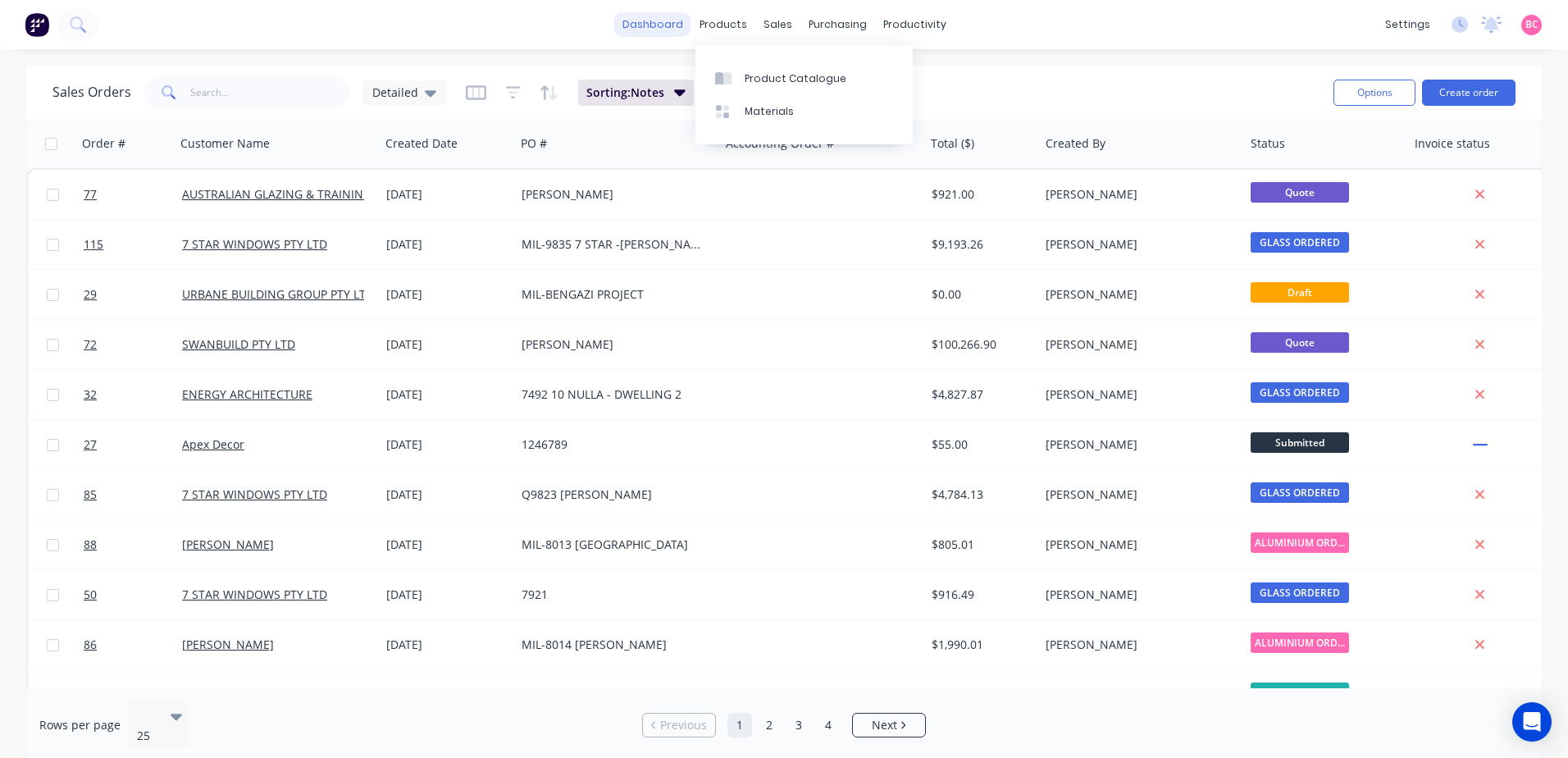
click at [654, 12] on link "dashboard" at bounding box center [652, 24] width 77 height 24
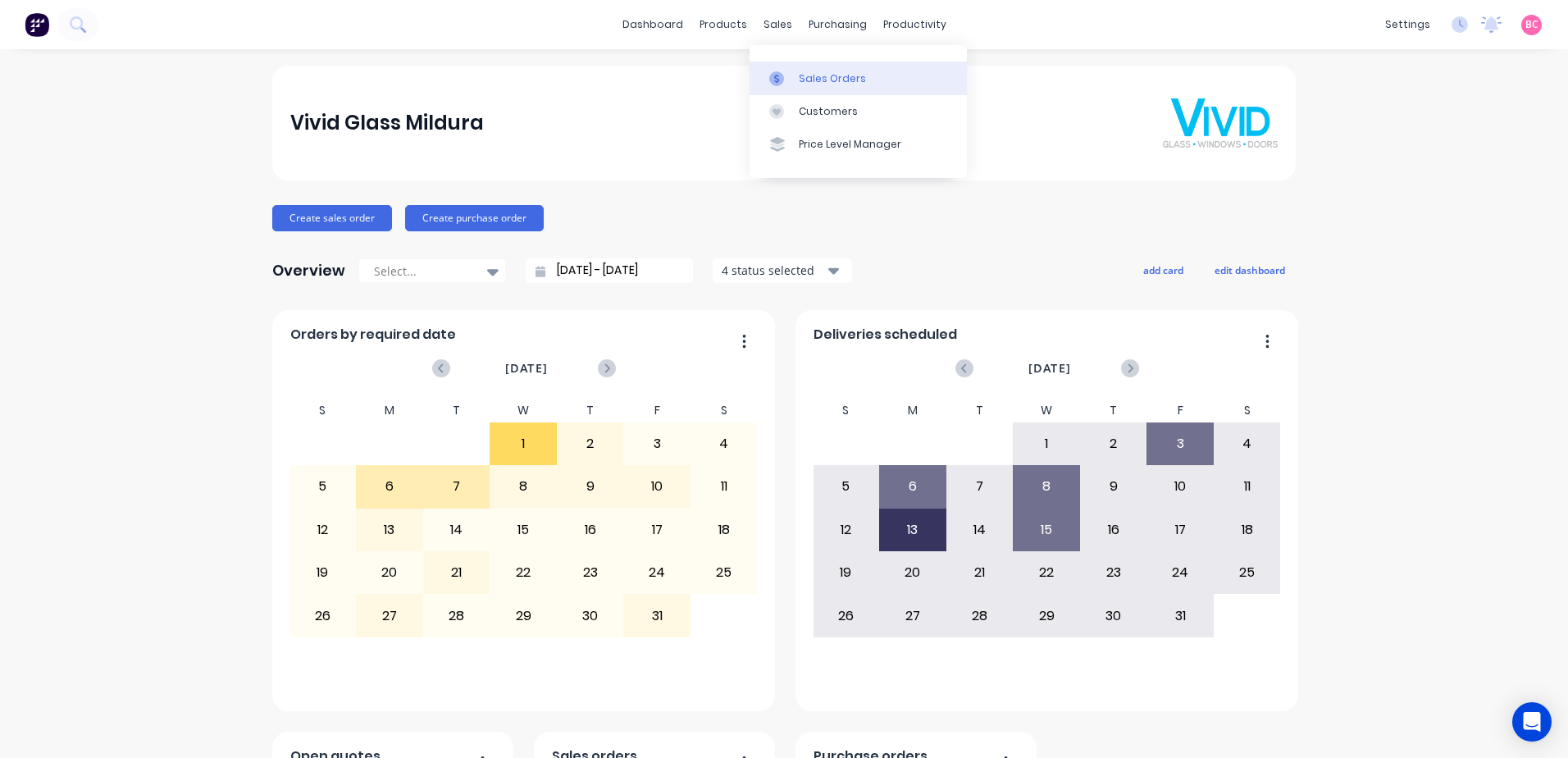
click at [794, 73] on link "Sales Orders" at bounding box center [857, 78] width 217 height 33
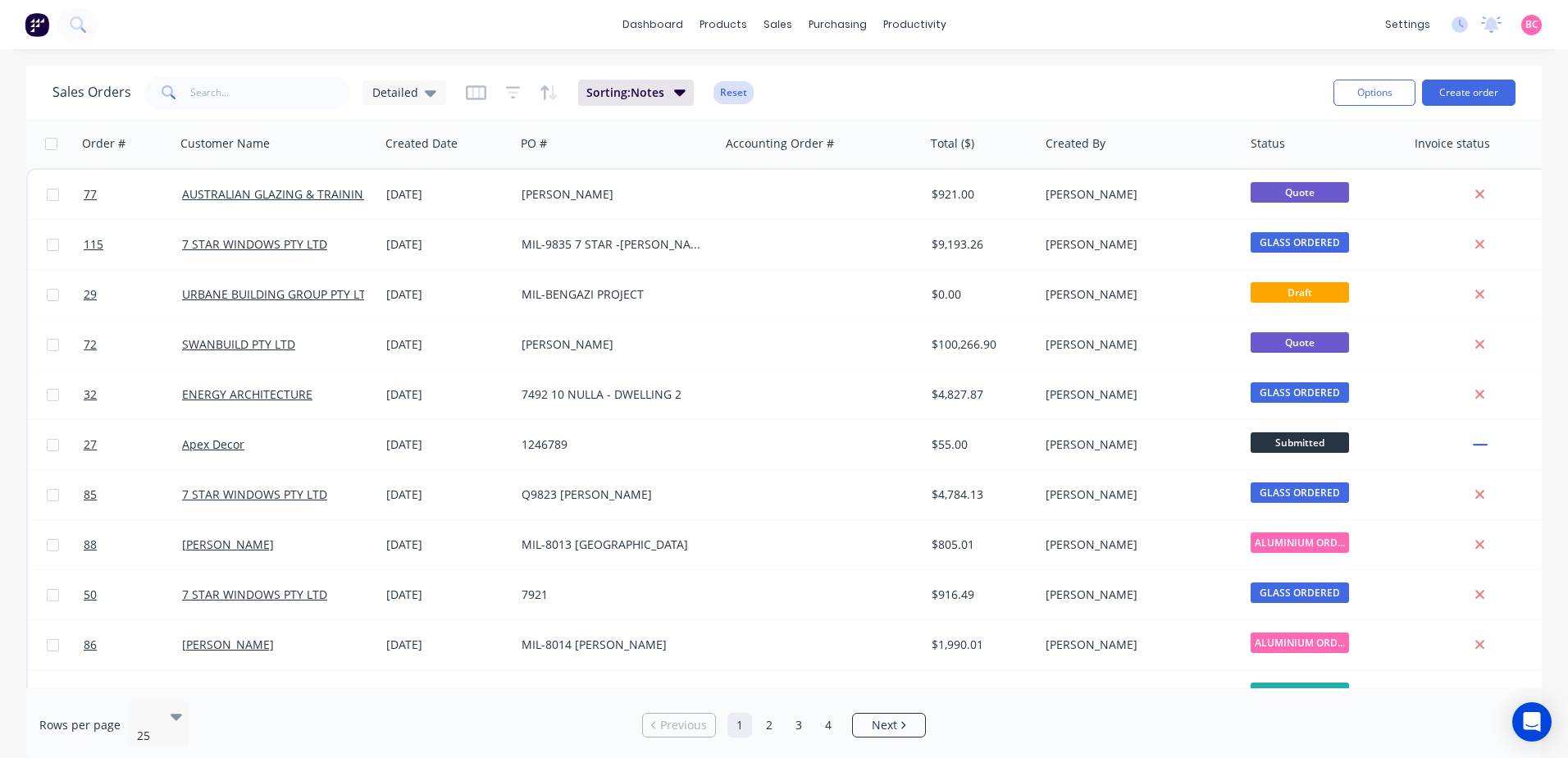
click at [736, 91] on button "Reset" at bounding box center [733, 92] width 40 height 23
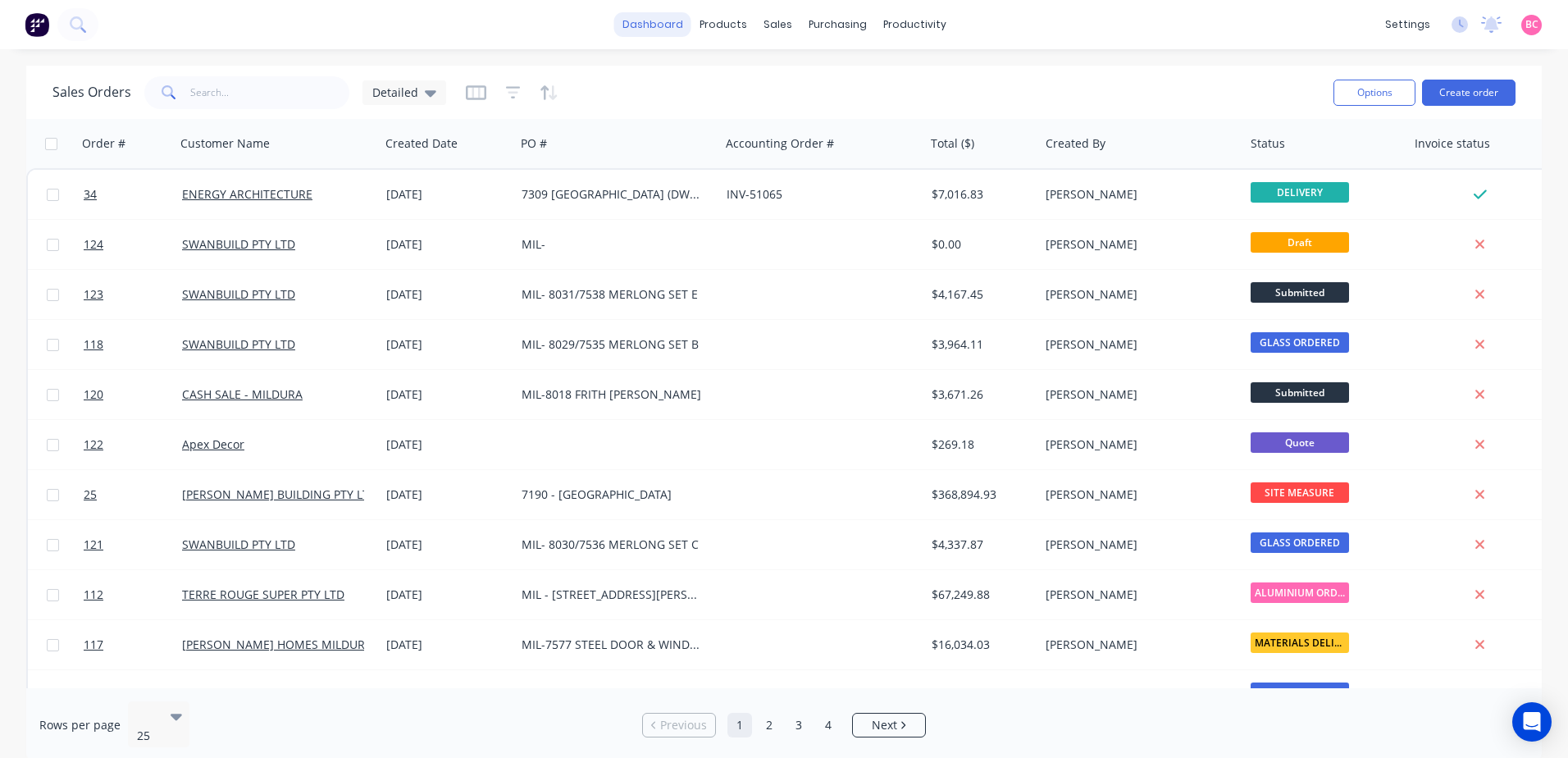
click at [656, 26] on link "dashboard" at bounding box center [652, 24] width 77 height 24
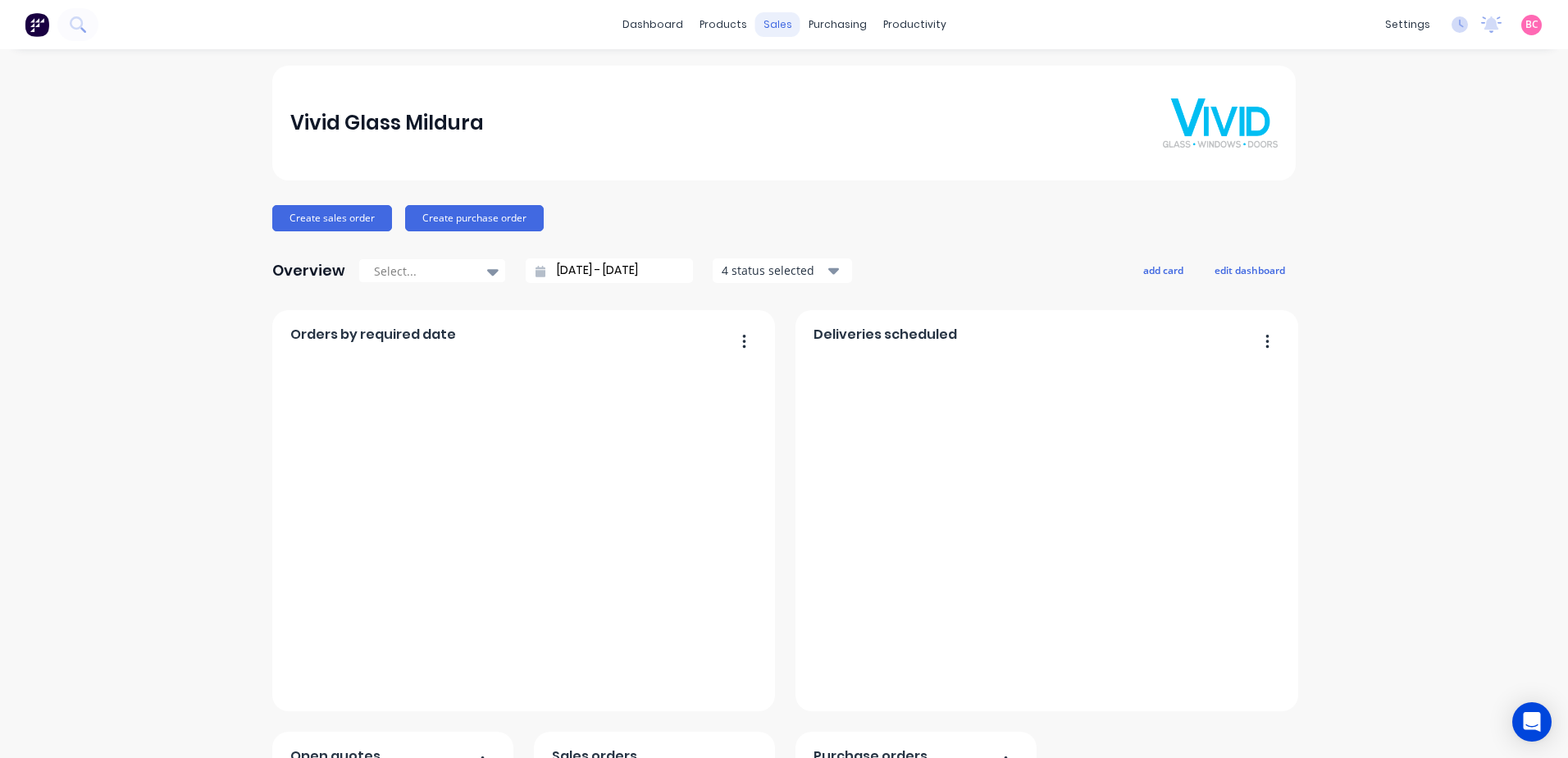
click at [775, 26] on div "sales" at bounding box center [778, 24] width 45 height 24
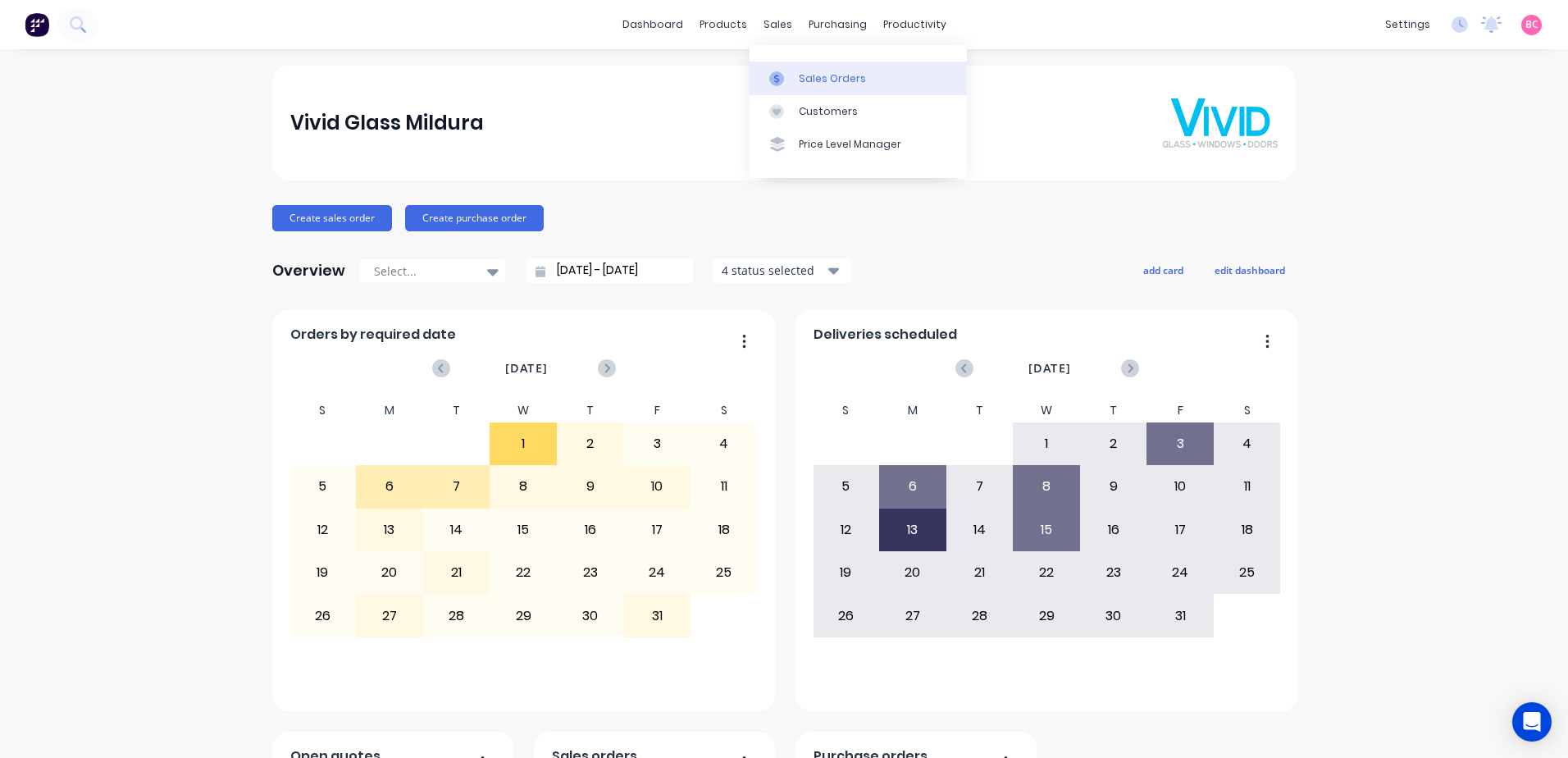
click at [813, 79] on div "Sales Orders" at bounding box center [832, 78] width 67 height 15
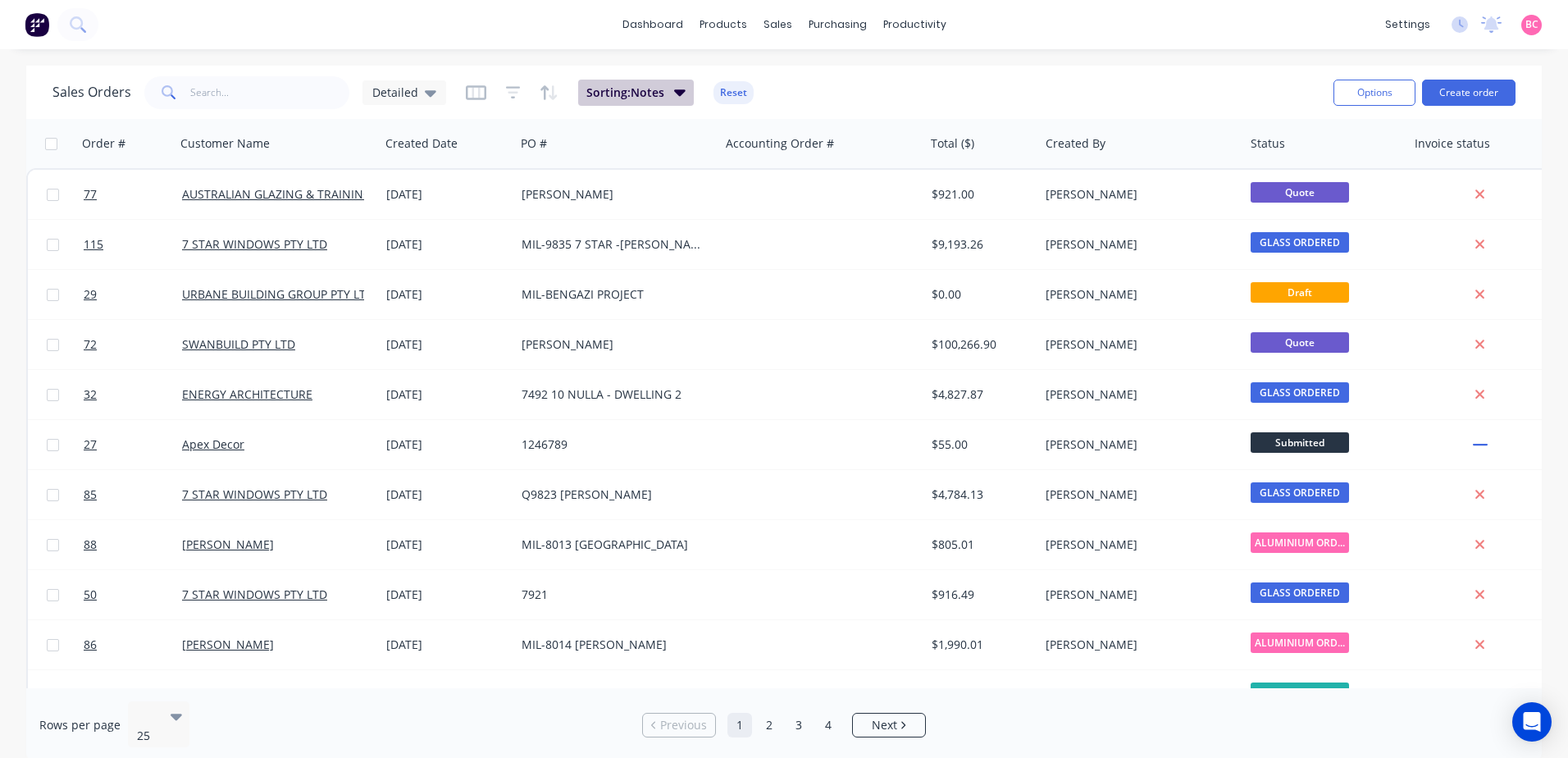
click at [666, 89] on button "Sorting: Notes" at bounding box center [636, 92] width 116 height 26
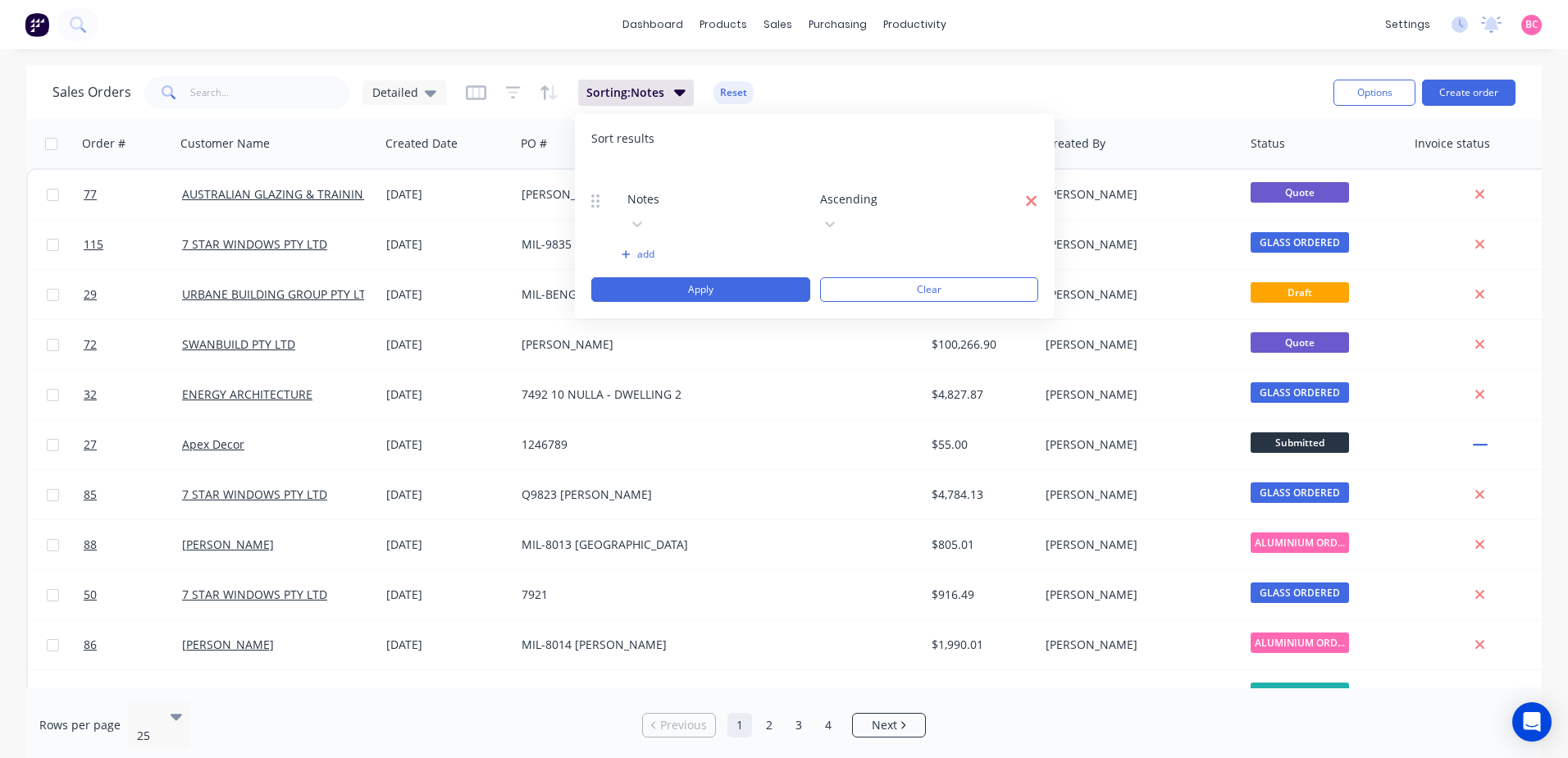
click at [1031, 195] on icon "button" at bounding box center [1031, 200] width 10 height 10
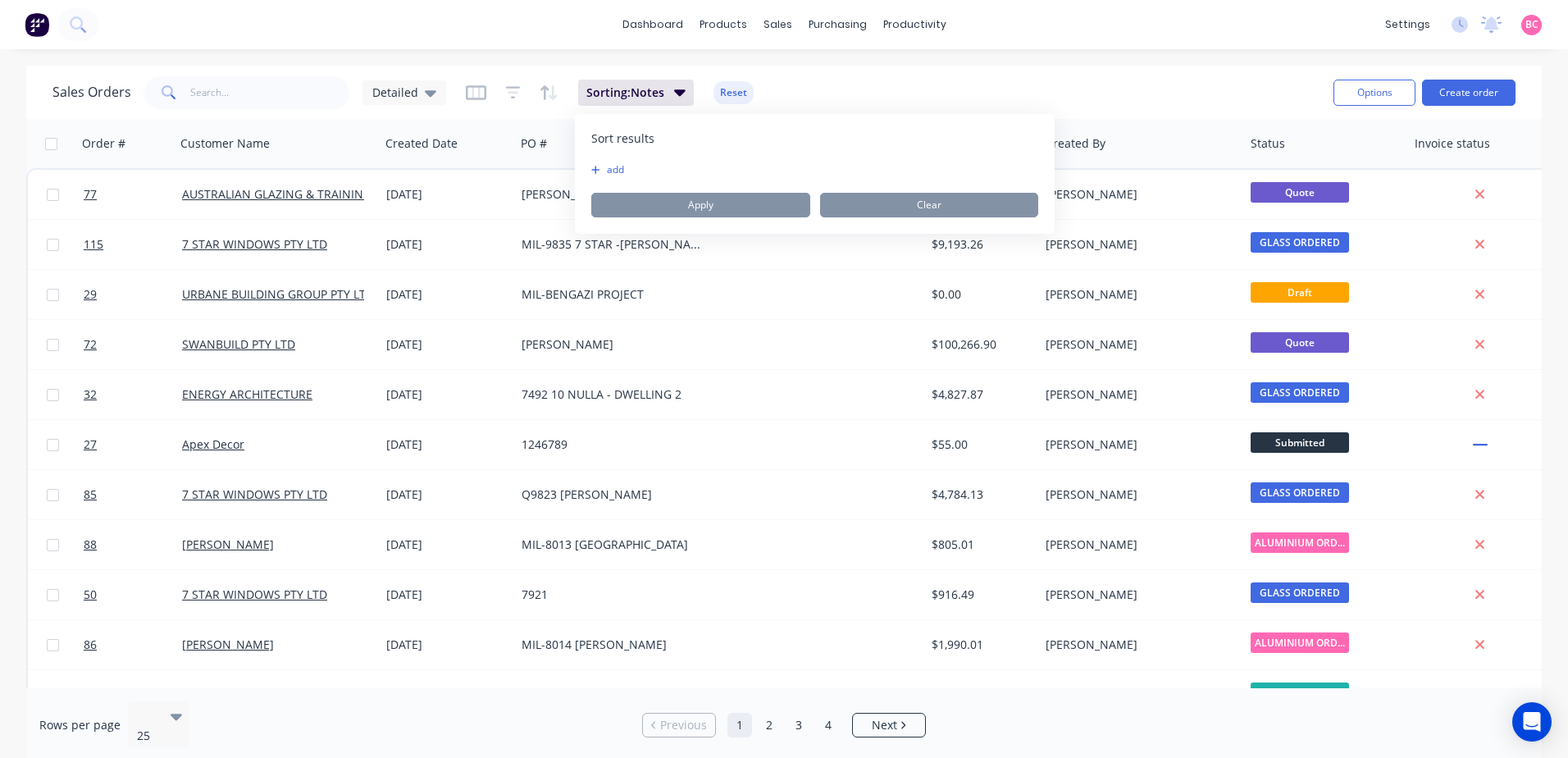
click at [859, 65] on div "Sales Orders Detailed Sorting: Notes Reset Options Create order" at bounding box center [784, 91] width 1516 height 53
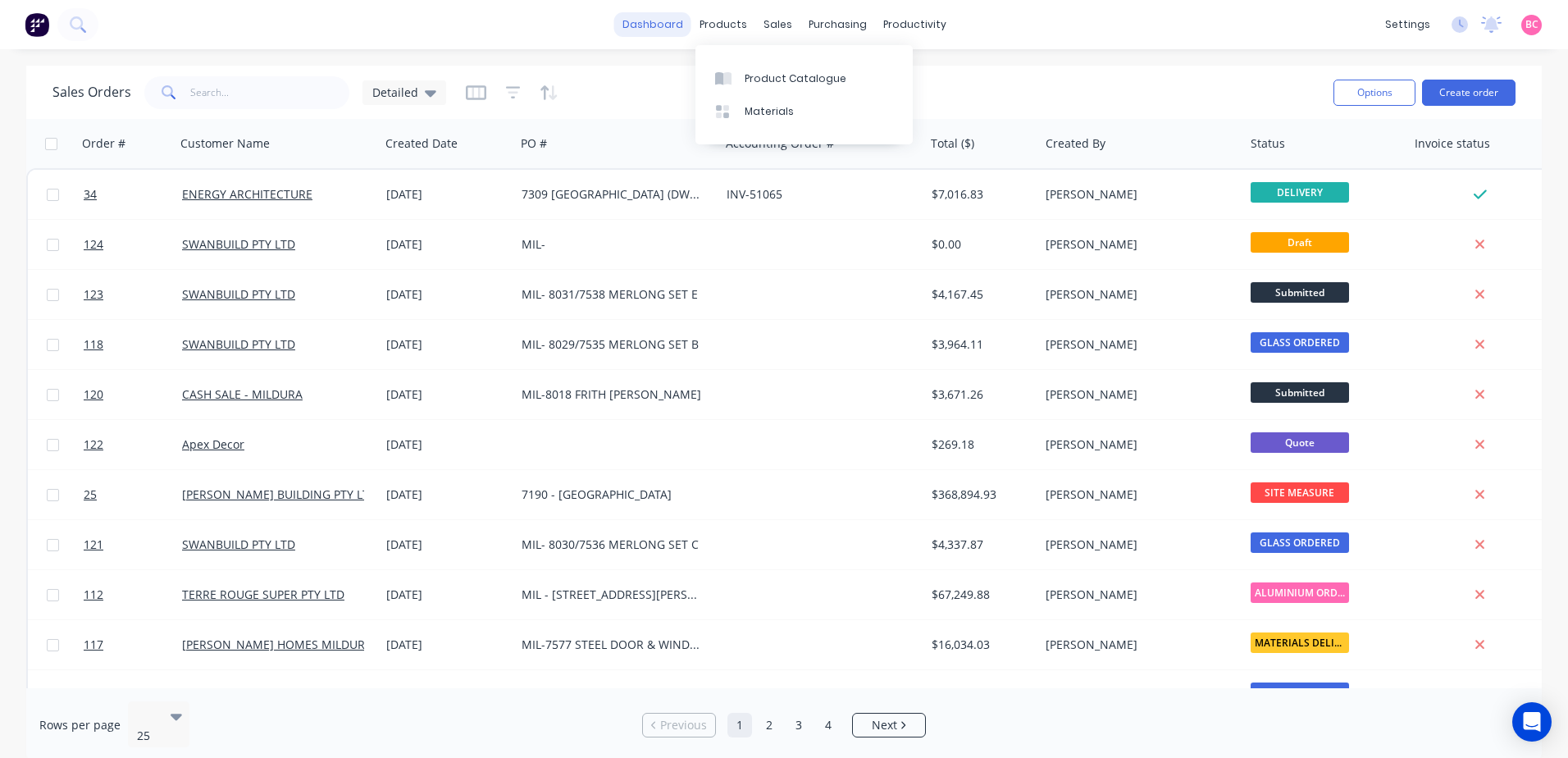
click at [662, 35] on link "dashboard" at bounding box center [652, 24] width 77 height 24
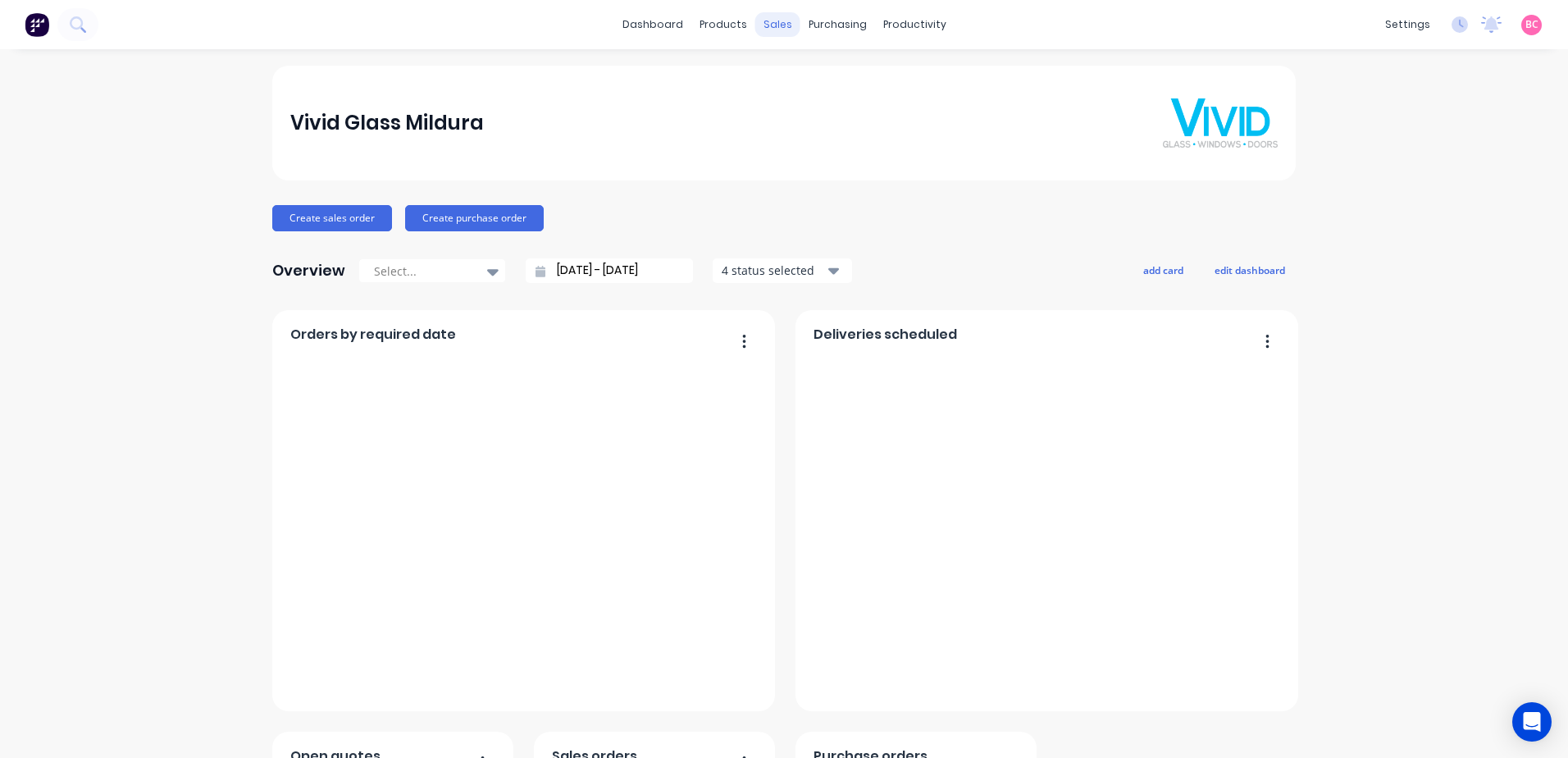
click at [773, 28] on div "sales" at bounding box center [778, 24] width 45 height 24
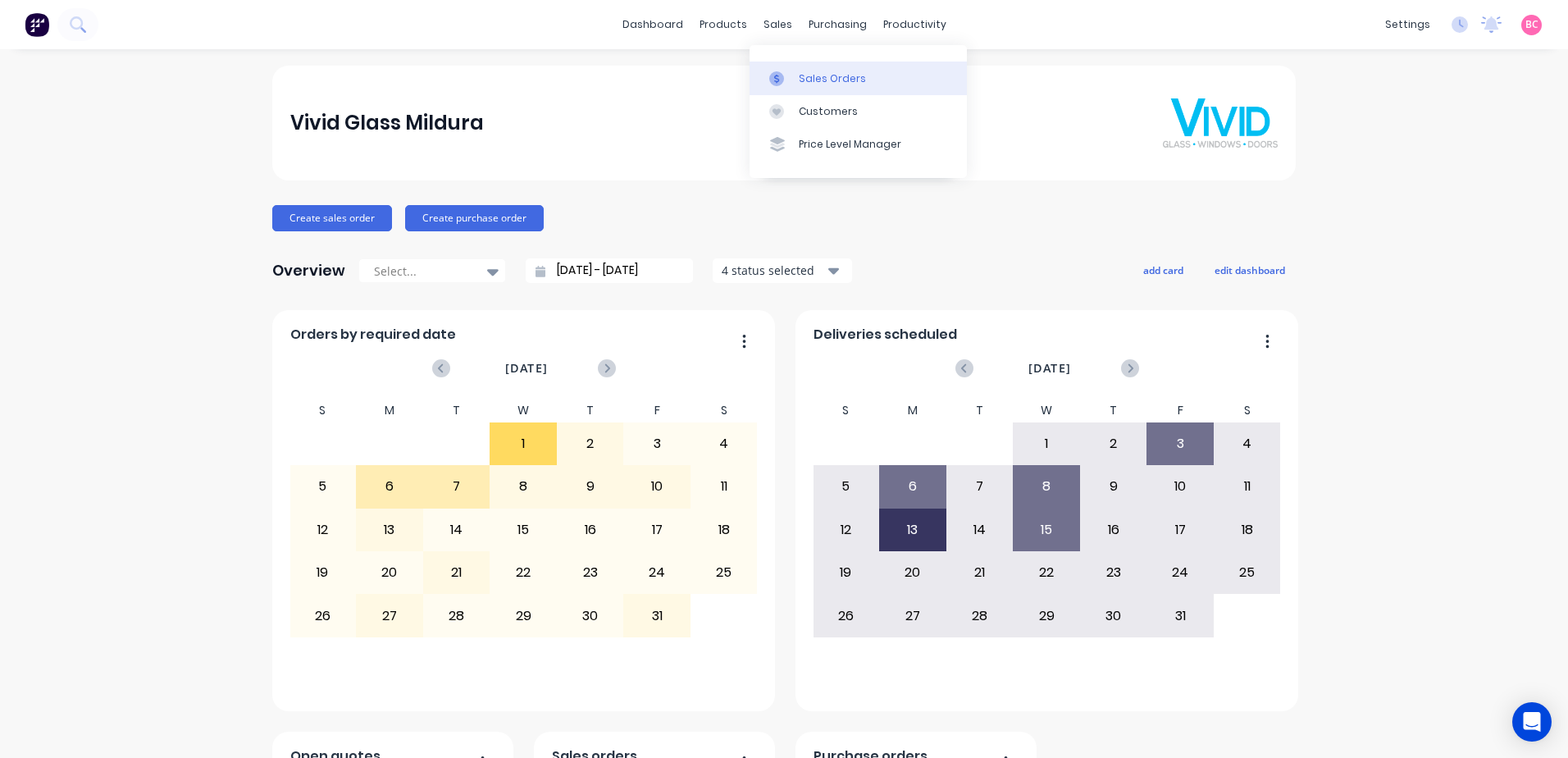
click at [814, 72] on div "Sales Orders" at bounding box center [832, 78] width 67 height 15
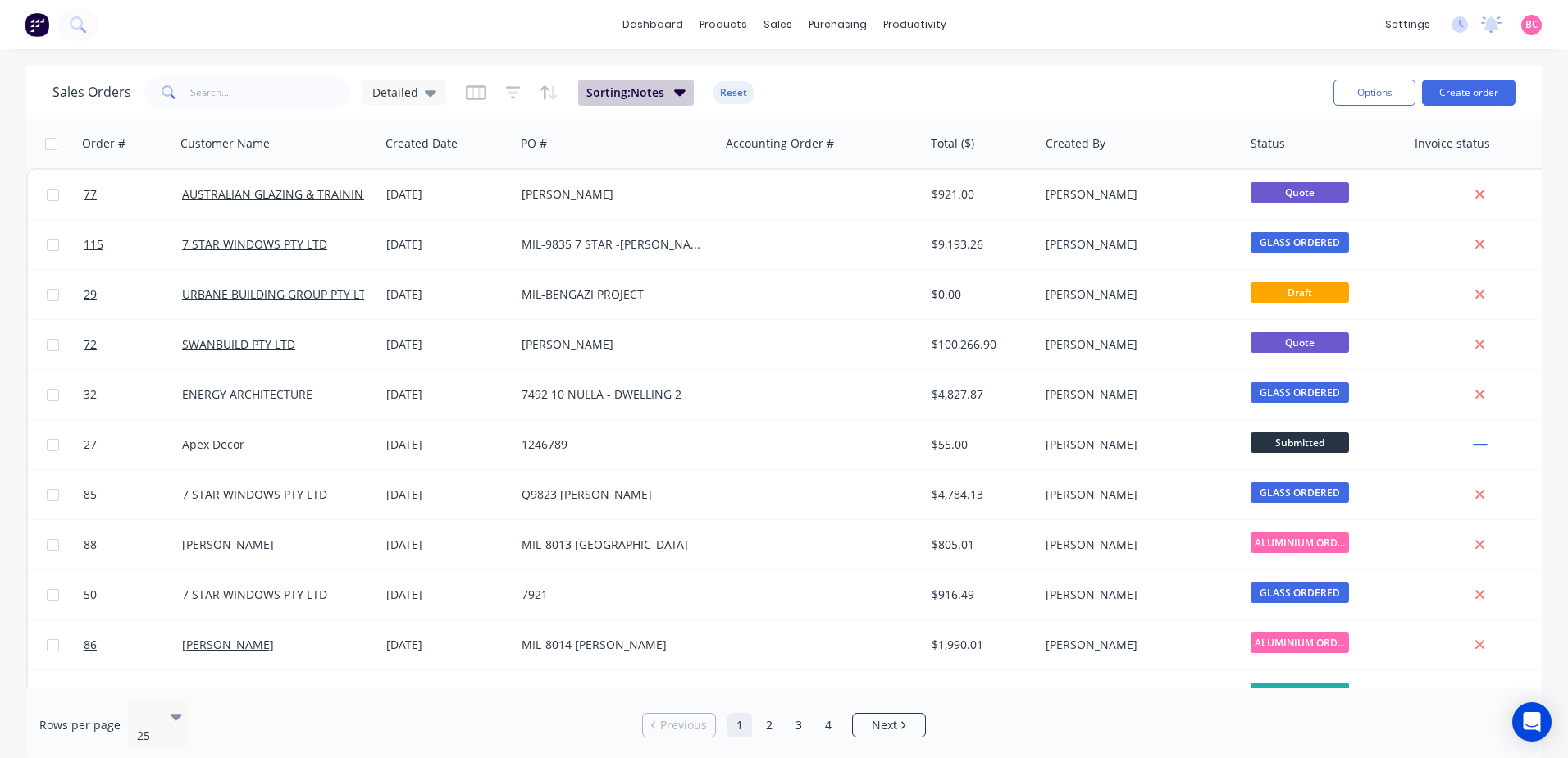
click at [639, 99] on span "Sorting: Notes" at bounding box center [625, 92] width 78 height 17
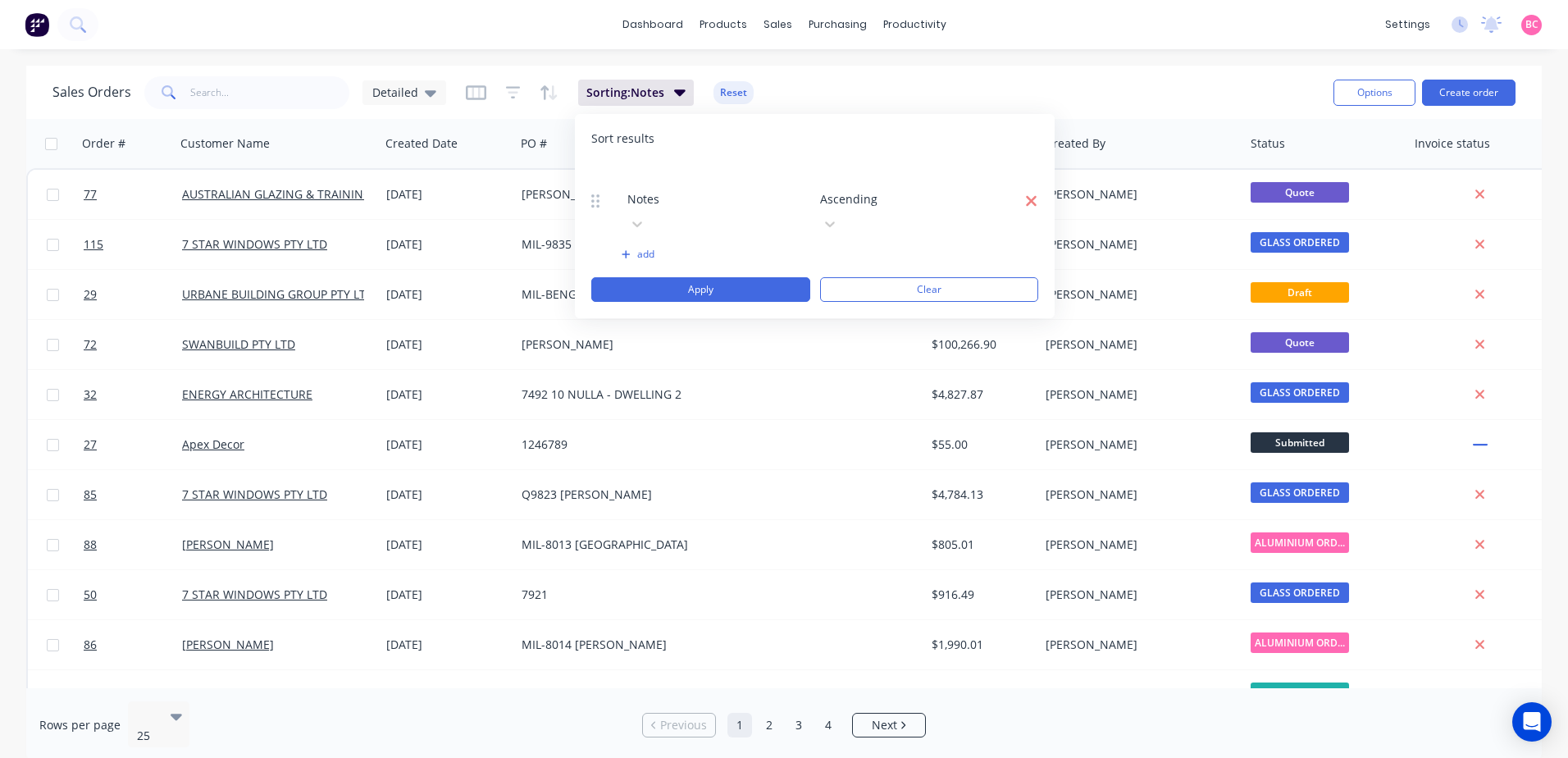
click at [1031, 195] on icon "button" at bounding box center [1031, 200] width 10 height 10
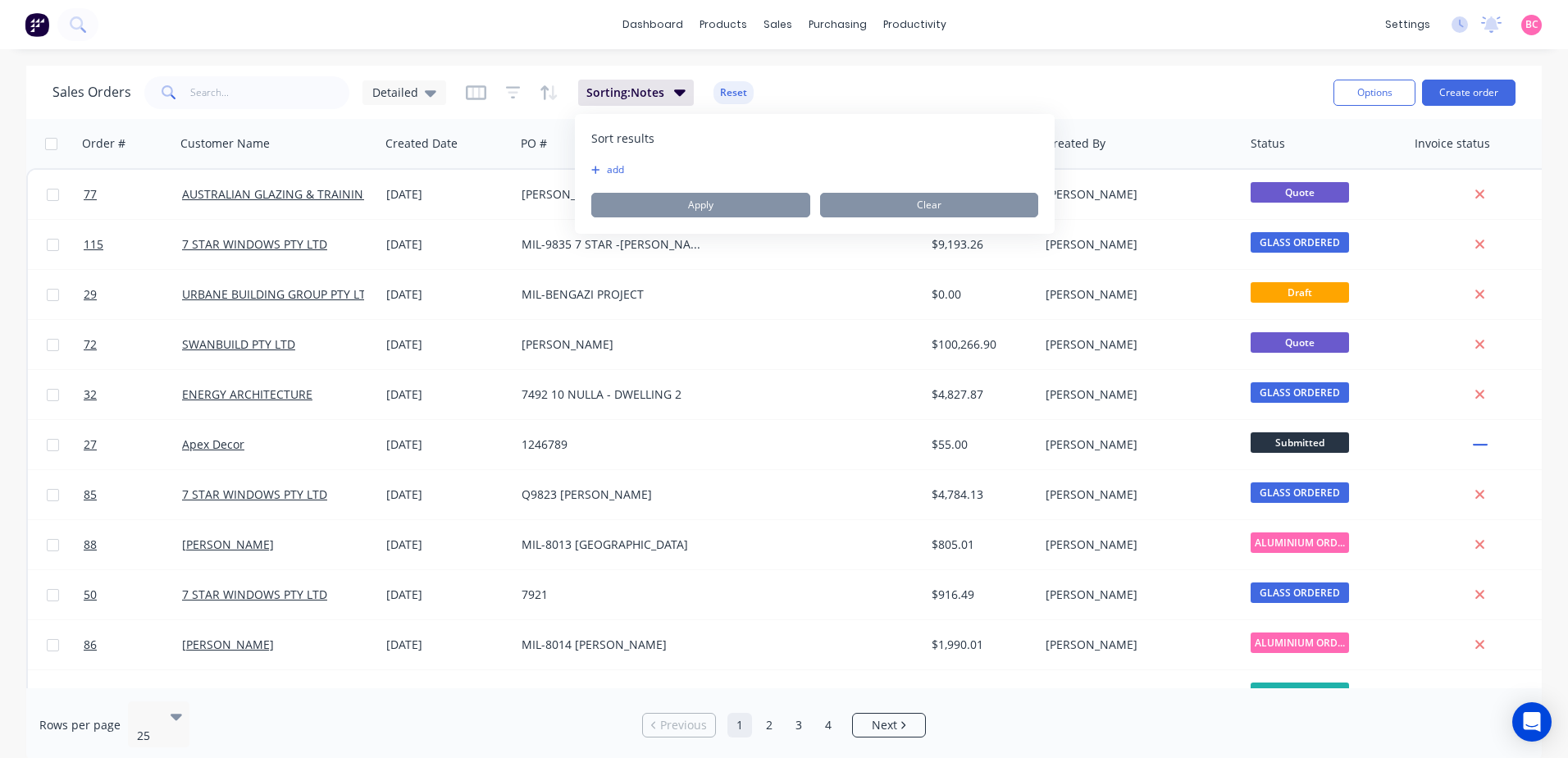
click at [606, 171] on button "add" at bounding box center [602, 169] width 21 height 13
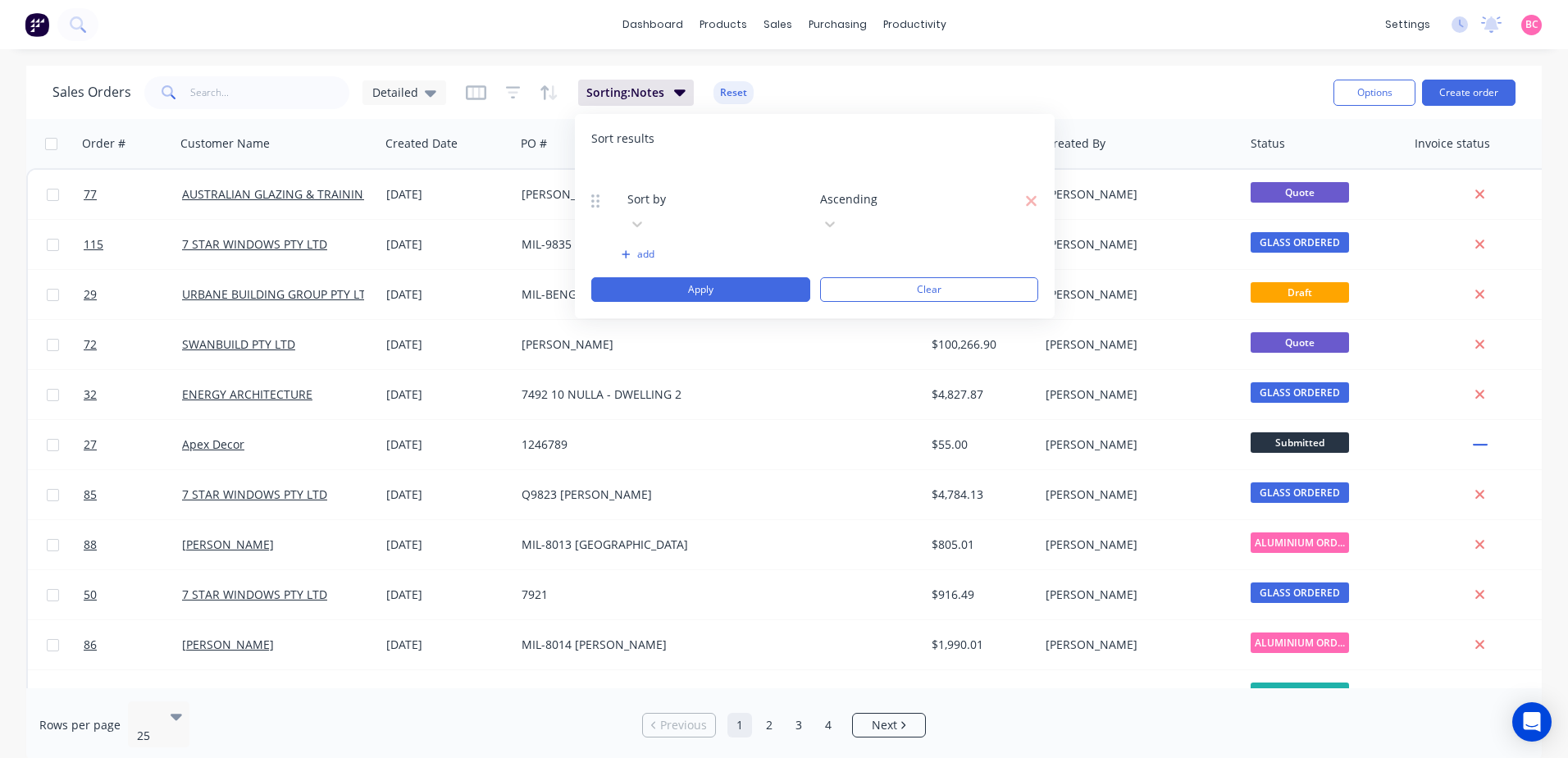
click at [713, 177] on div at bounding box center [745, 177] width 236 height 21
click at [729, 277] on button "Apply" at bounding box center [700, 289] width 219 height 24
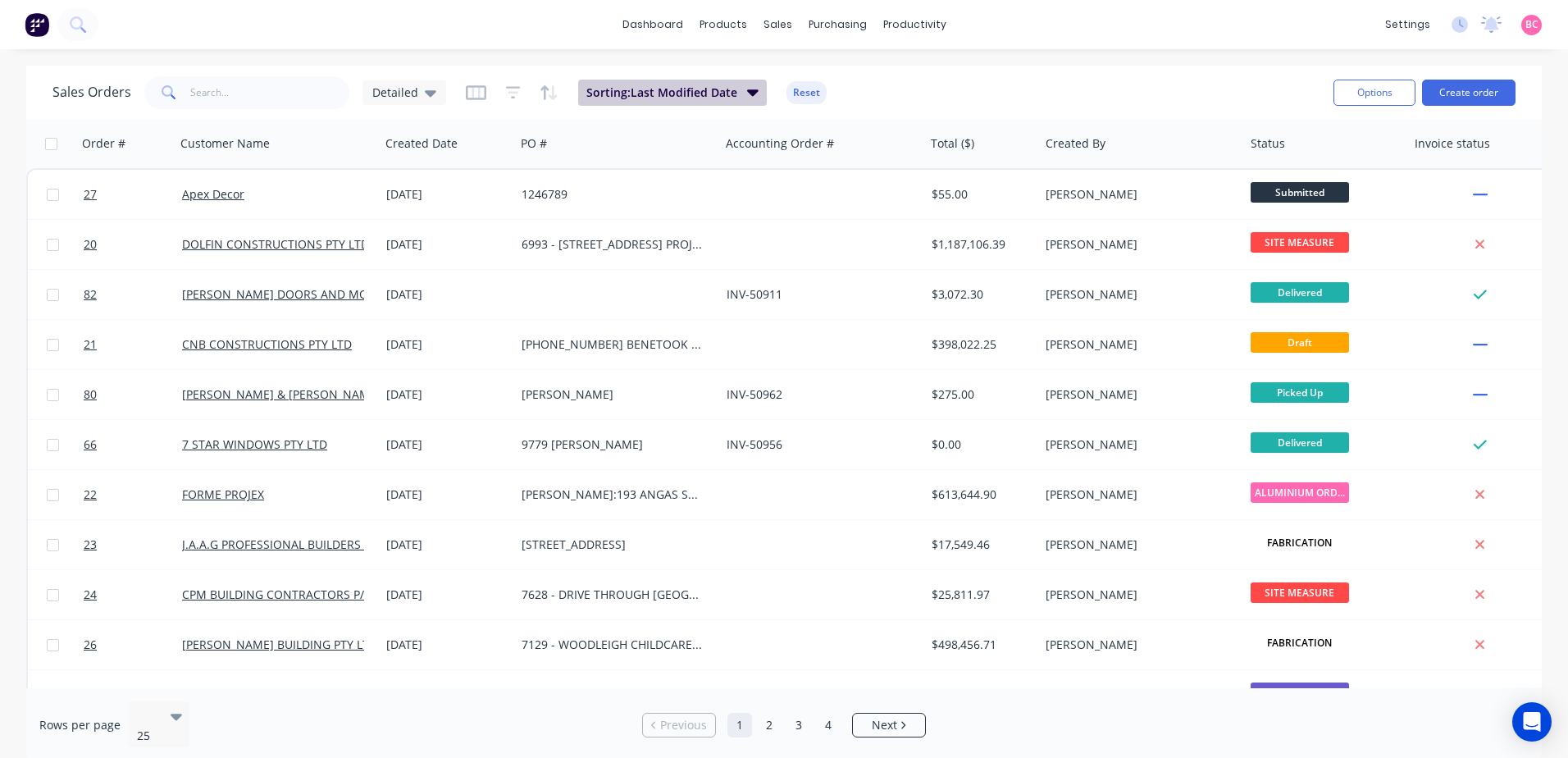
click at [728, 92] on span "Sorting: Last Modified Date" at bounding box center [661, 92] width 151 height 17
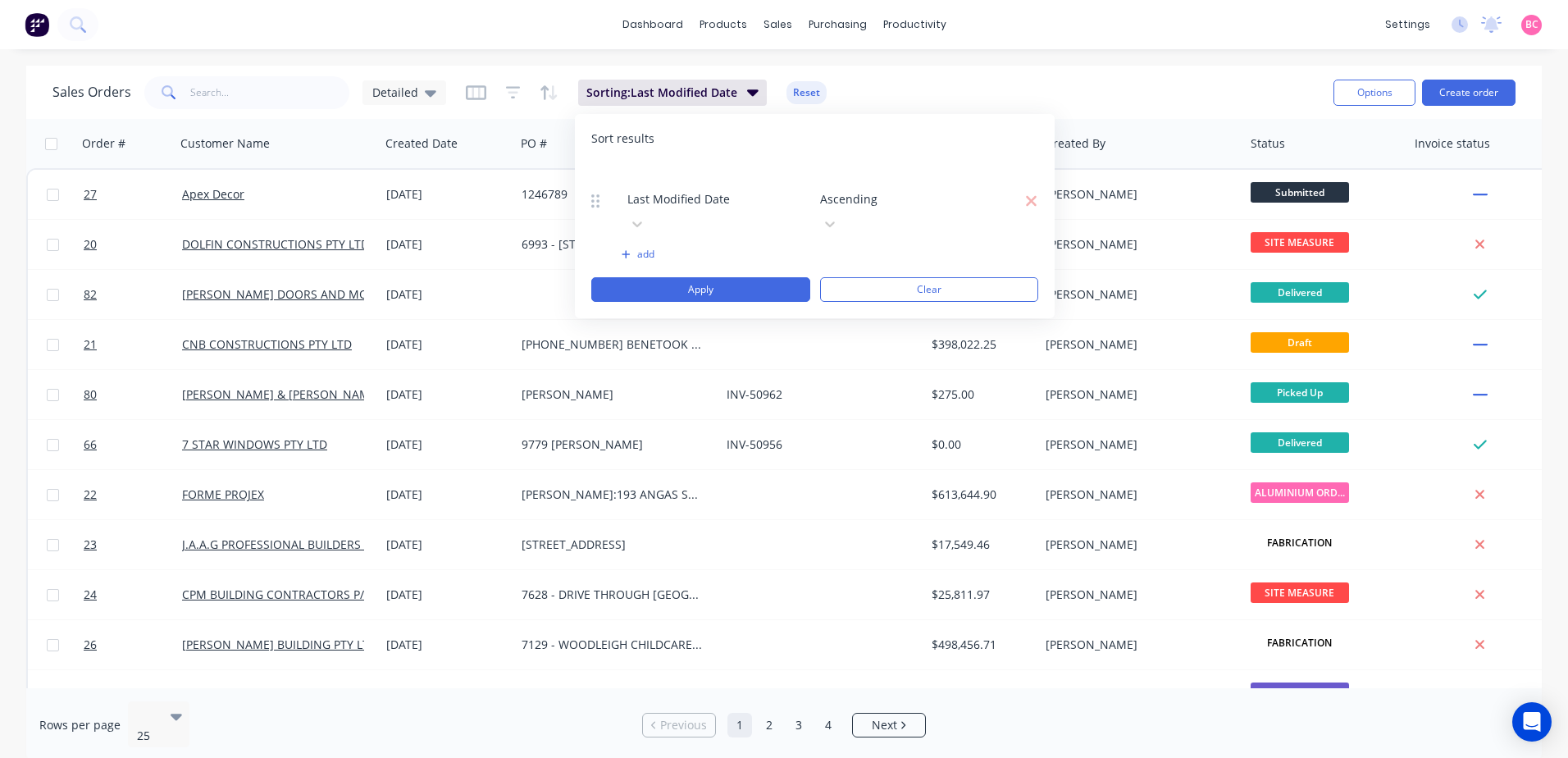
click at [1005, 178] on div "Last Modified Date Ascending" at bounding box center [814, 200] width 447 height 75
click at [955, 172] on div at bounding box center [937, 177] width 236 height 21
click at [733, 277] on button "Apply" at bounding box center [700, 289] width 219 height 24
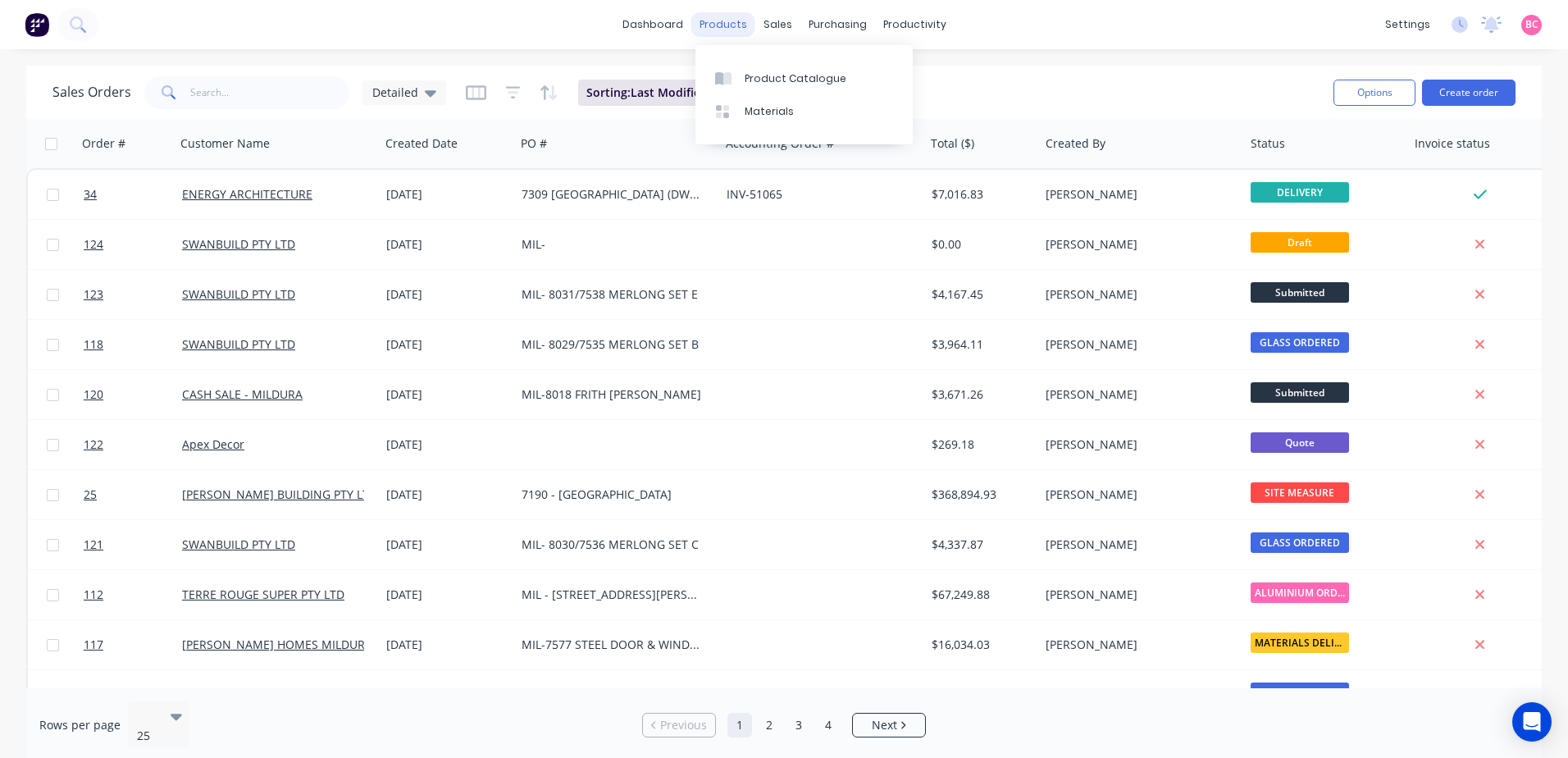
click at [716, 35] on div "products" at bounding box center [723, 24] width 64 height 24
click at [659, 24] on link "dashboard" at bounding box center [652, 24] width 77 height 24
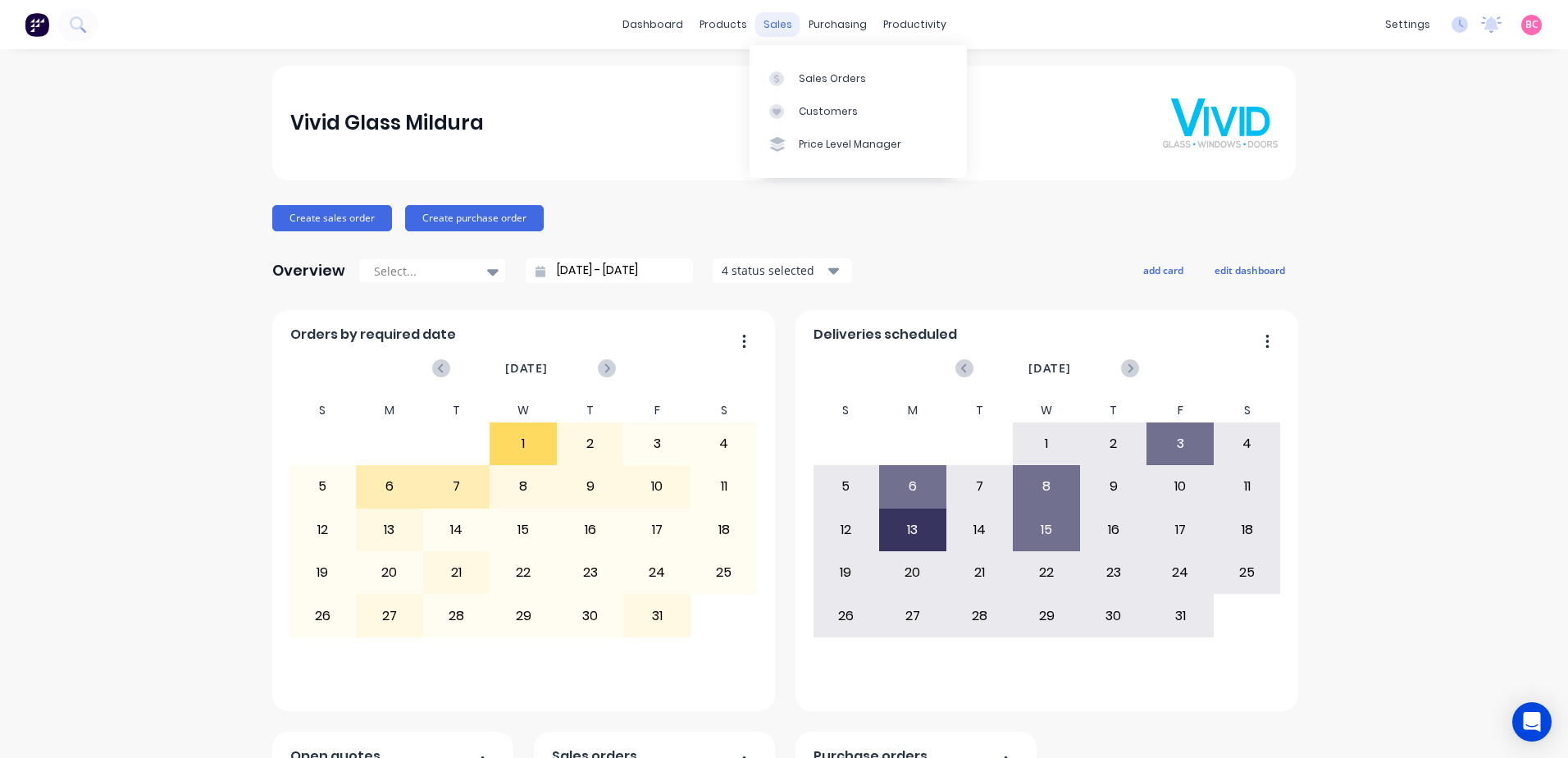
click at [772, 29] on div "sales" at bounding box center [778, 24] width 45 height 24
click at [801, 75] on div "Sales Orders" at bounding box center [832, 78] width 67 height 15
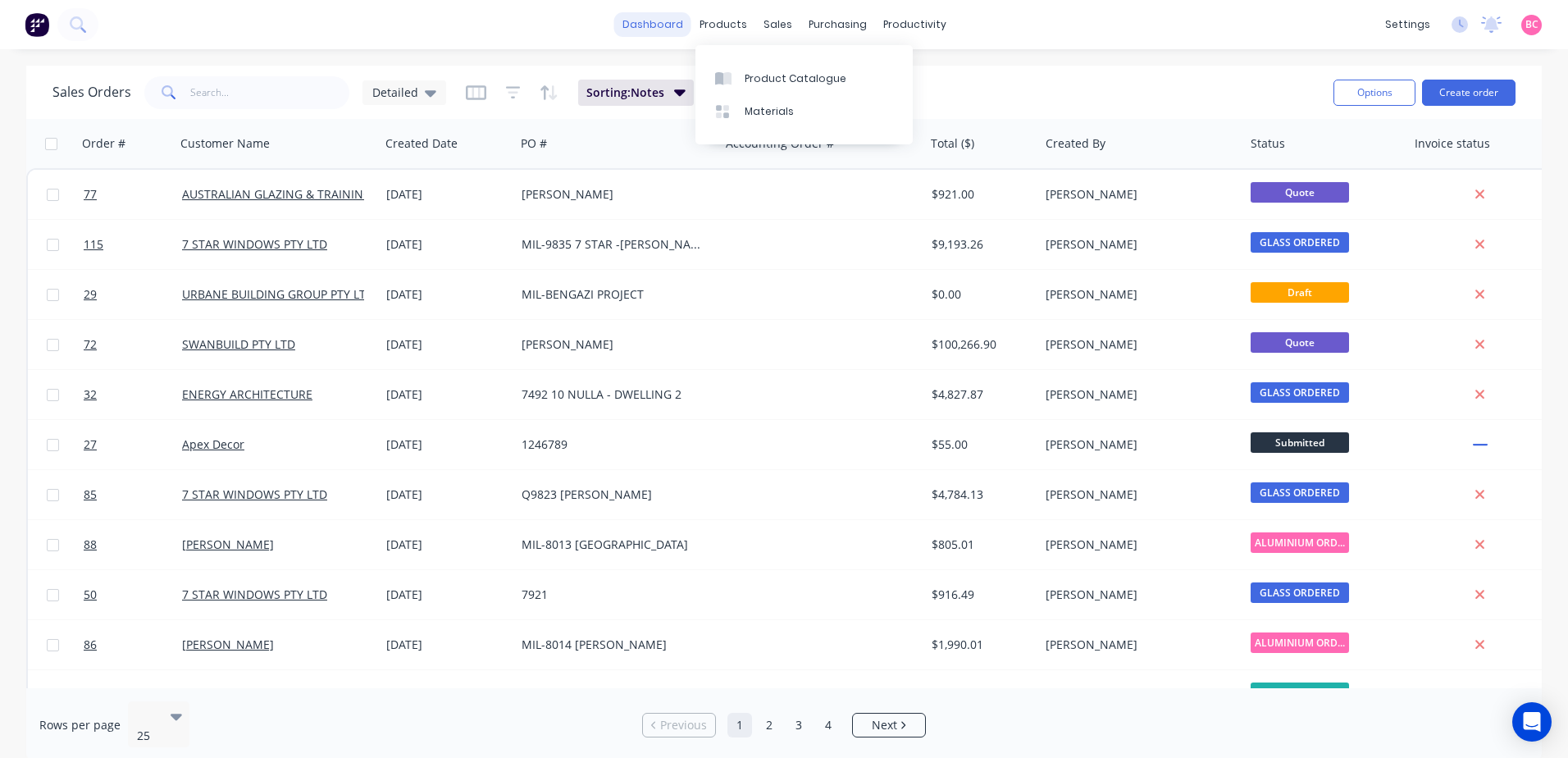
click at [682, 18] on link "dashboard" at bounding box center [652, 24] width 77 height 24
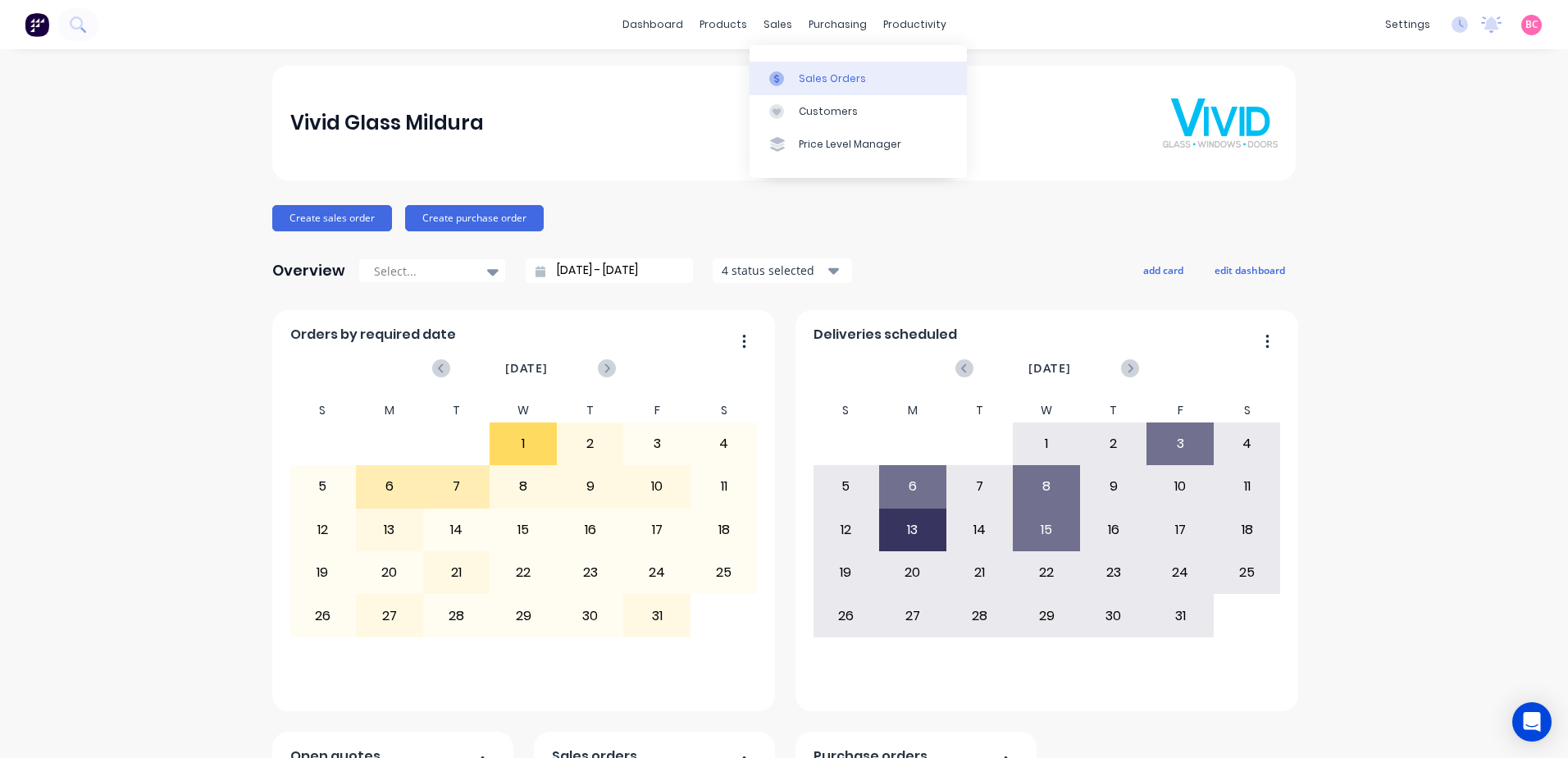
click at [801, 78] on div "Sales Orders" at bounding box center [832, 78] width 67 height 15
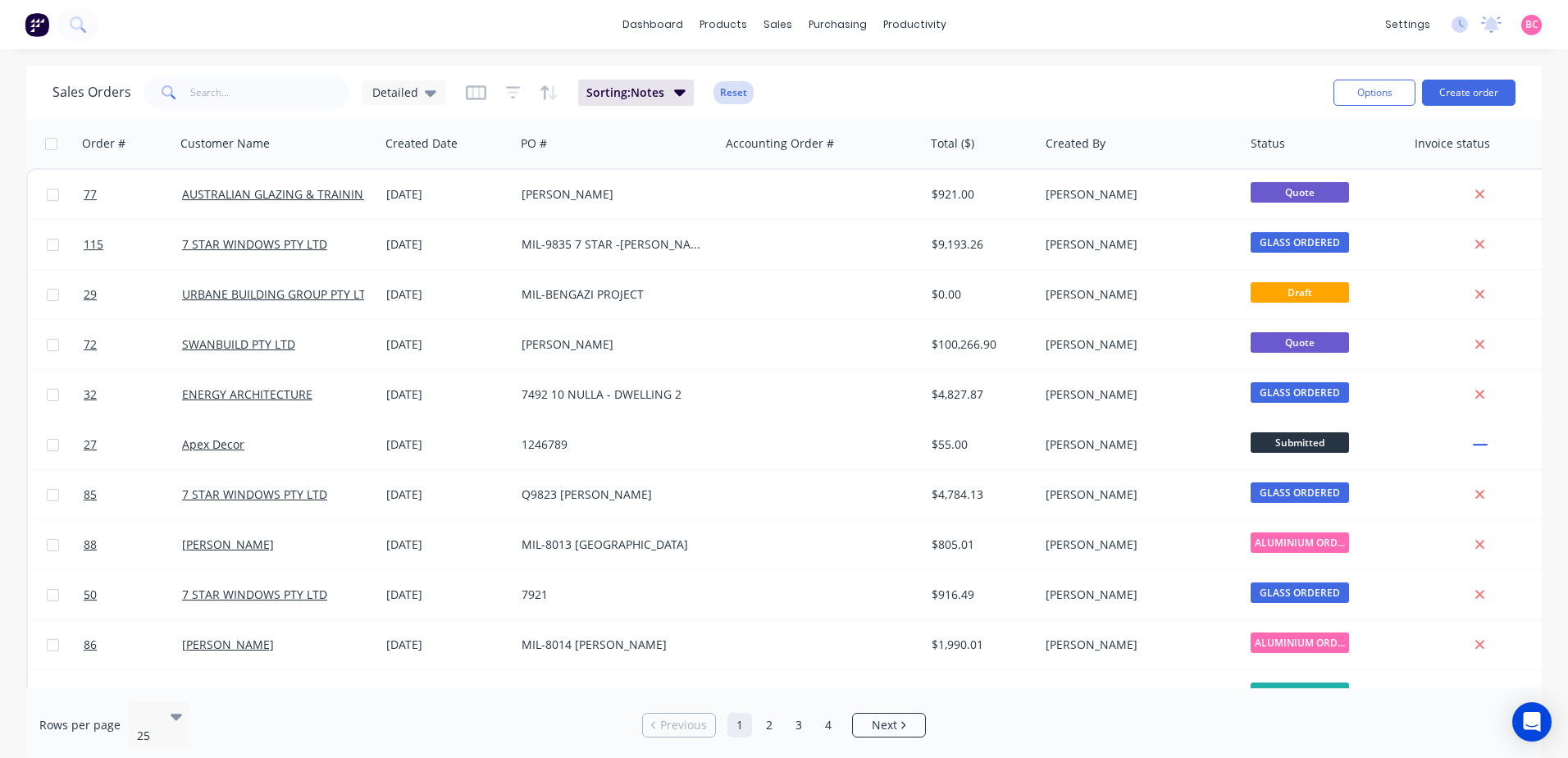
click at [740, 87] on button "Reset" at bounding box center [733, 92] width 40 height 23
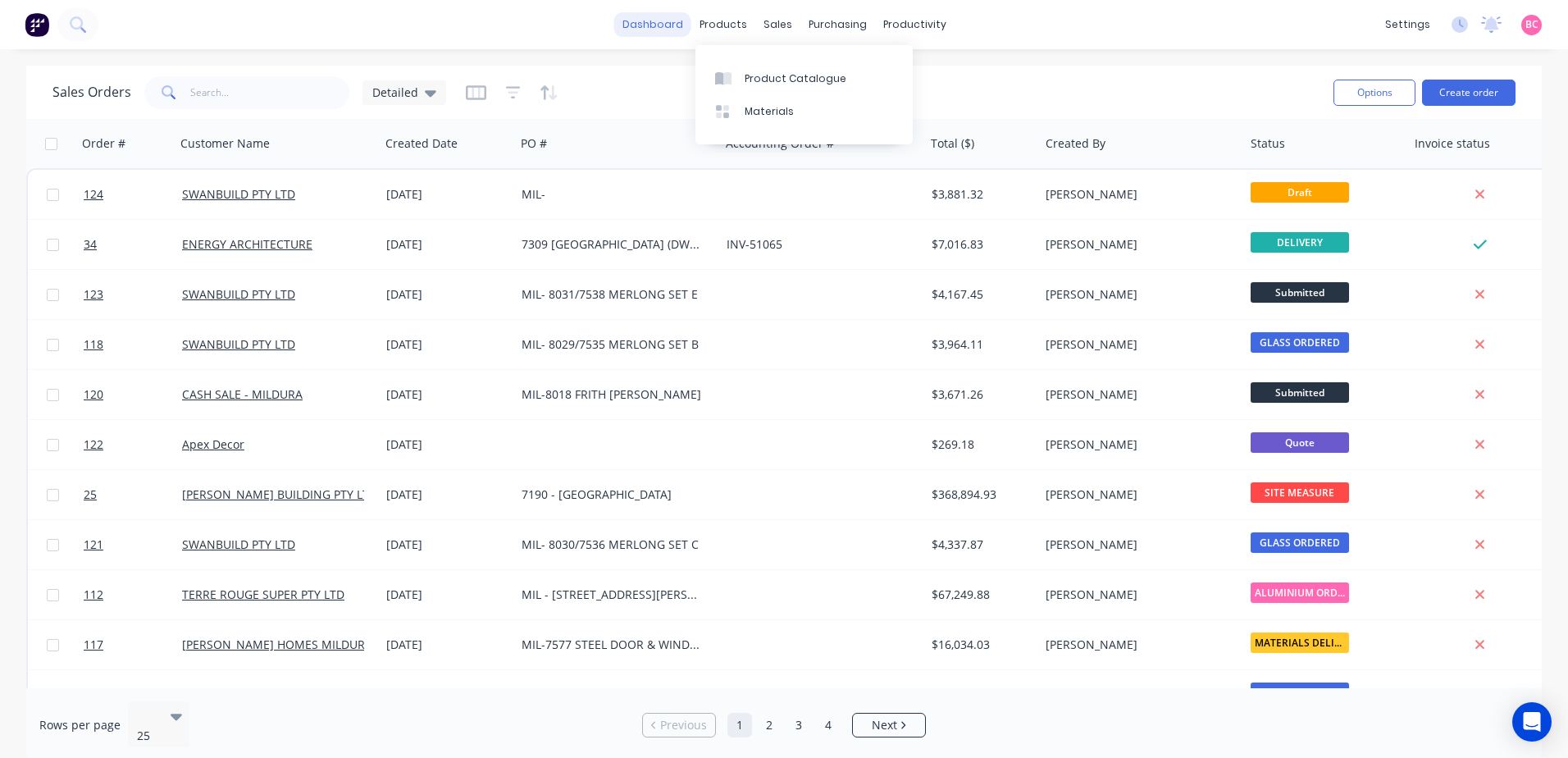
click at [673, 30] on link "dashboard" at bounding box center [652, 24] width 77 height 24
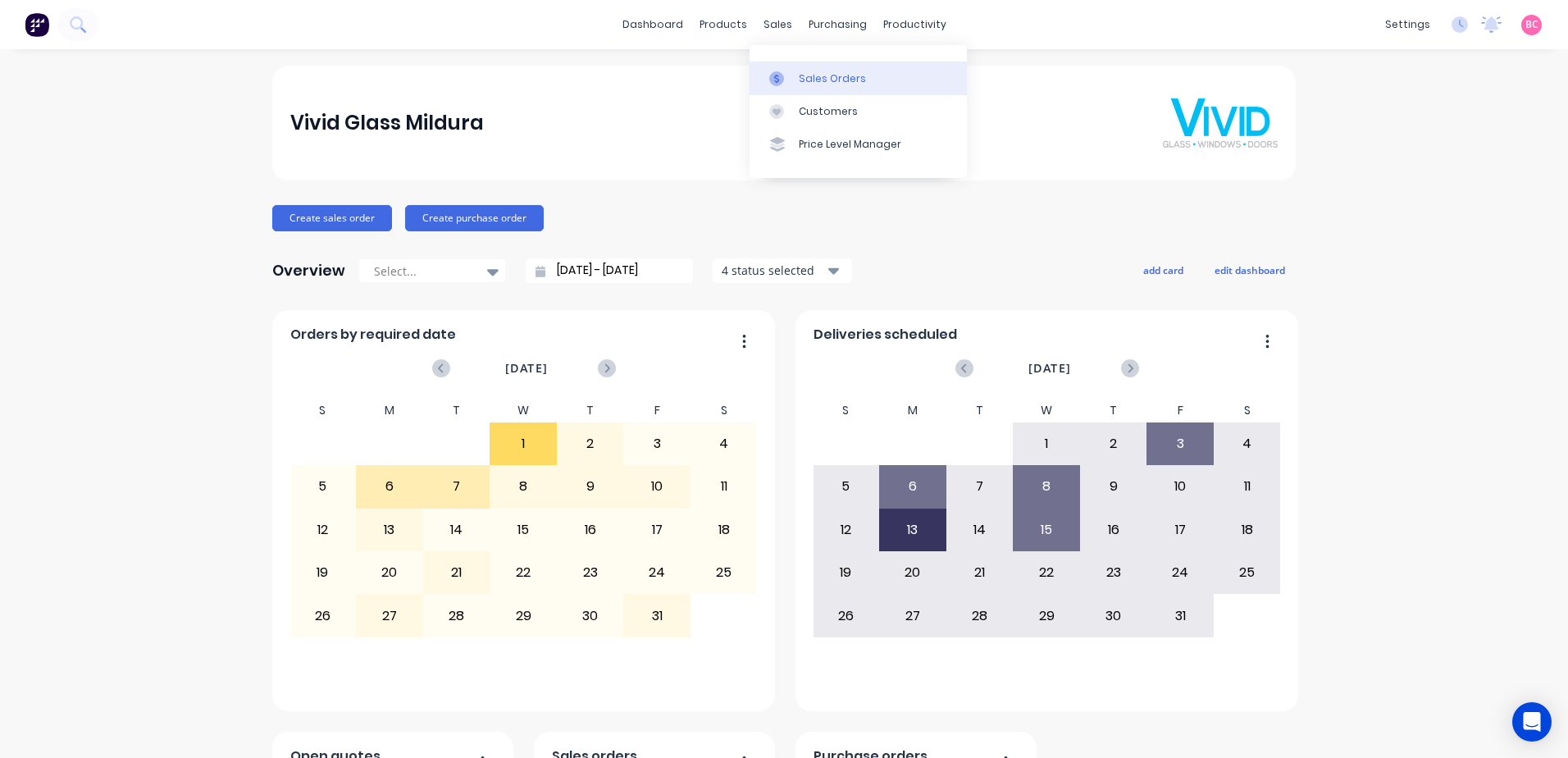
click at [810, 71] on div "Sales Orders" at bounding box center [832, 78] width 67 height 15
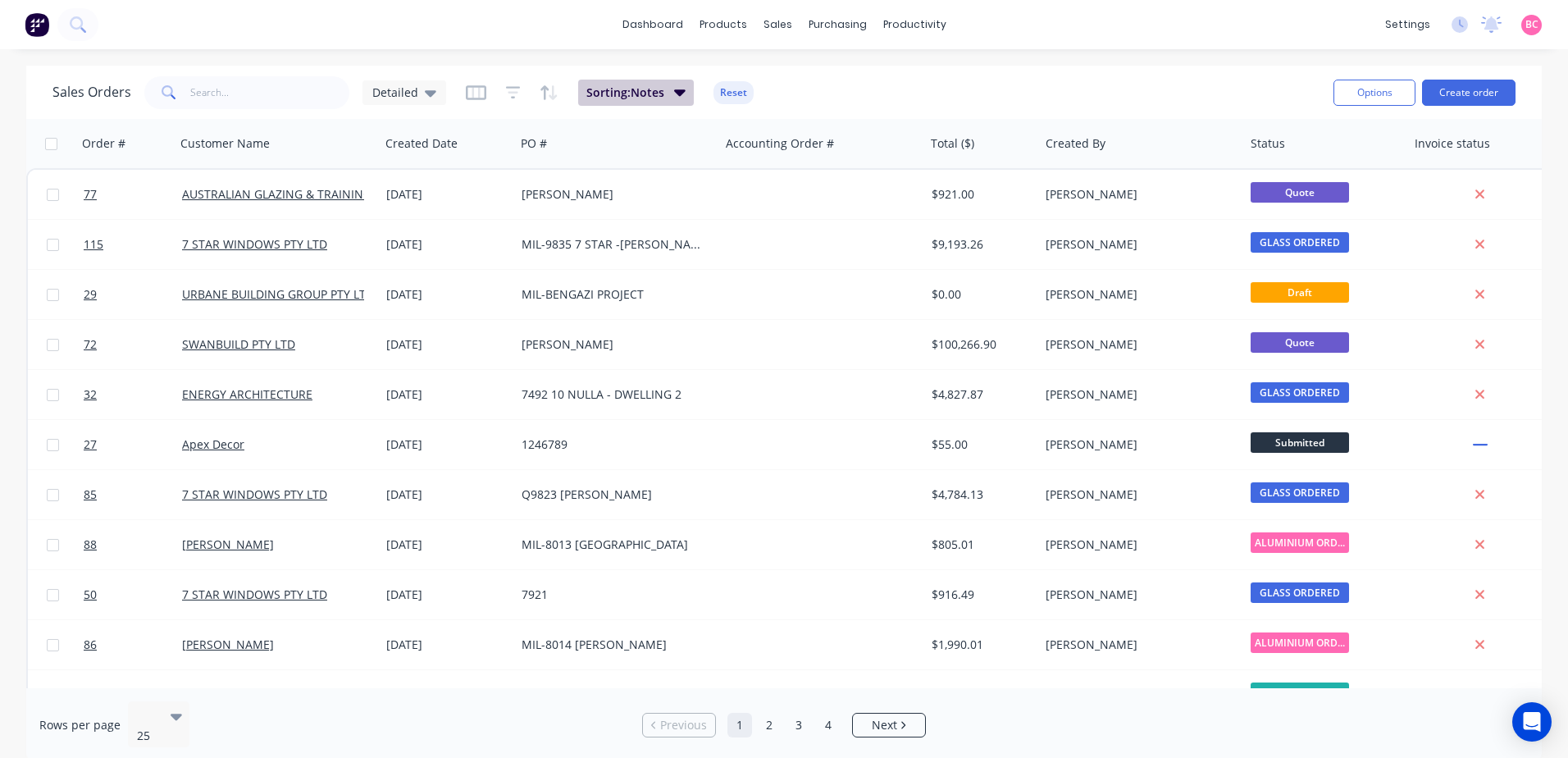
click at [683, 88] on button "Sorting: Notes" at bounding box center [636, 92] width 116 height 26
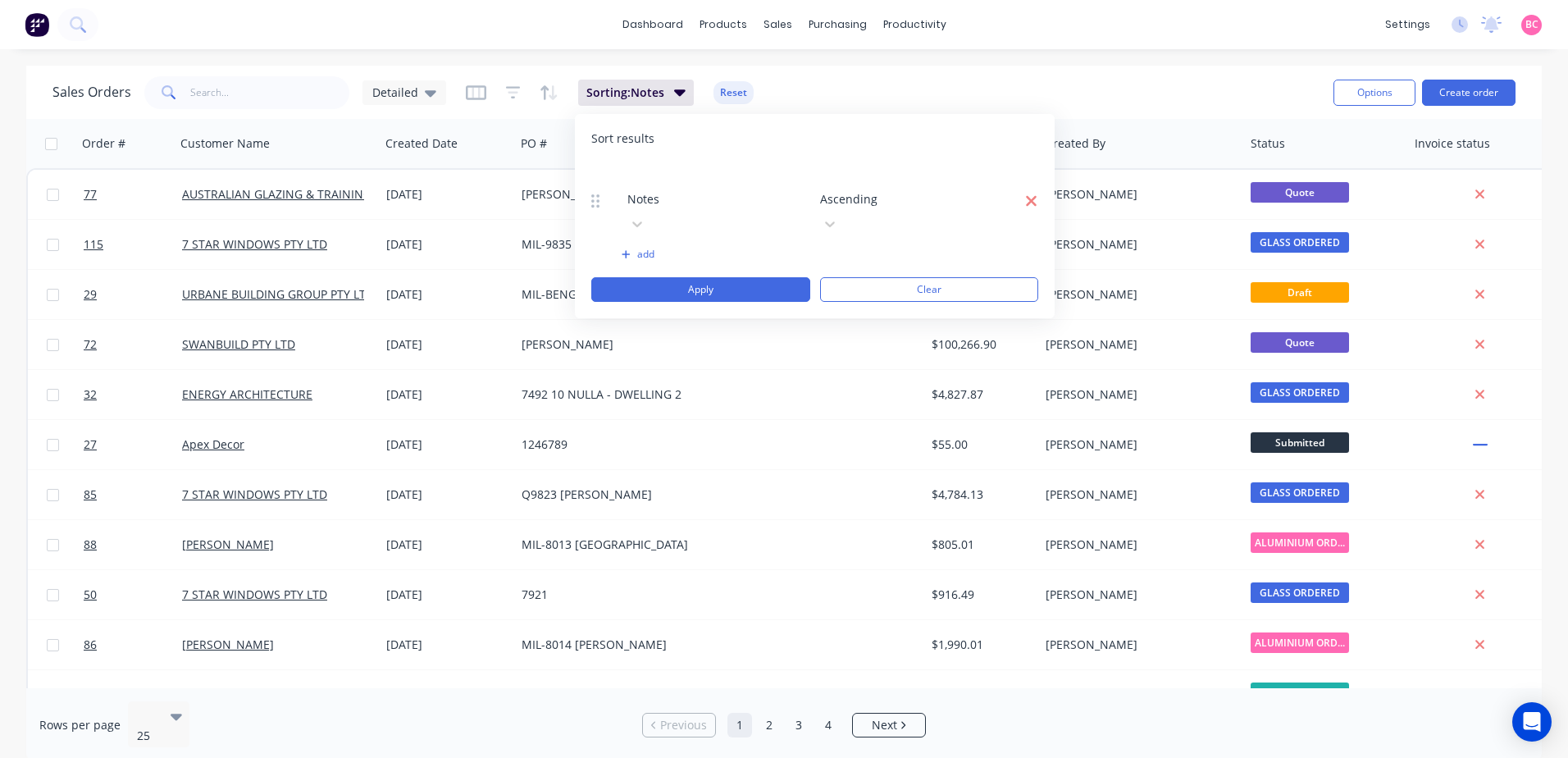
click at [1031, 193] on icon "button" at bounding box center [1031, 200] width 12 height 17
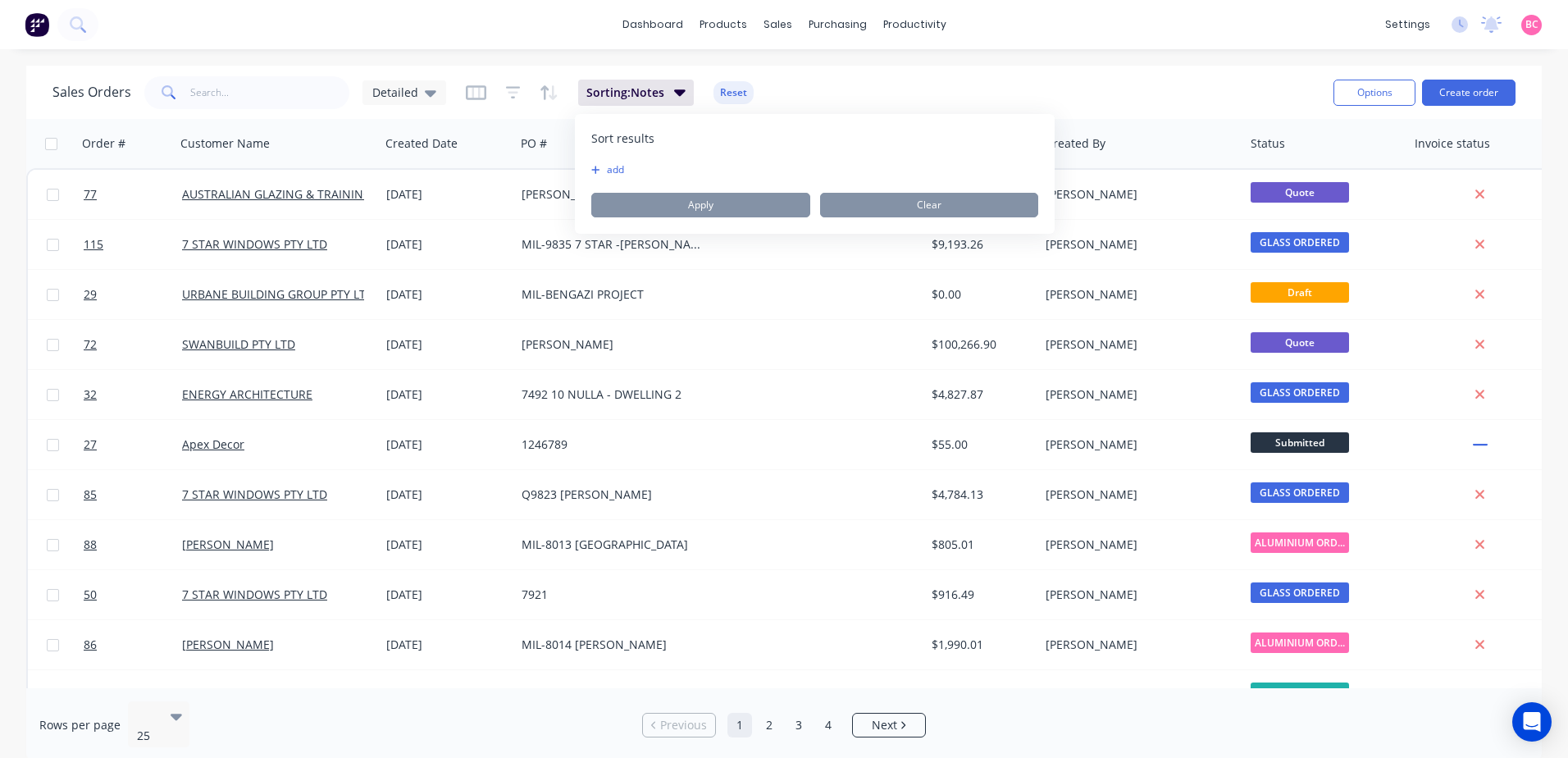
click at [781, 64] on div "dashboard products sales purchasing productivity dashboard products Product Cat…" at bounding box center [784, 379] width 1568 height 758
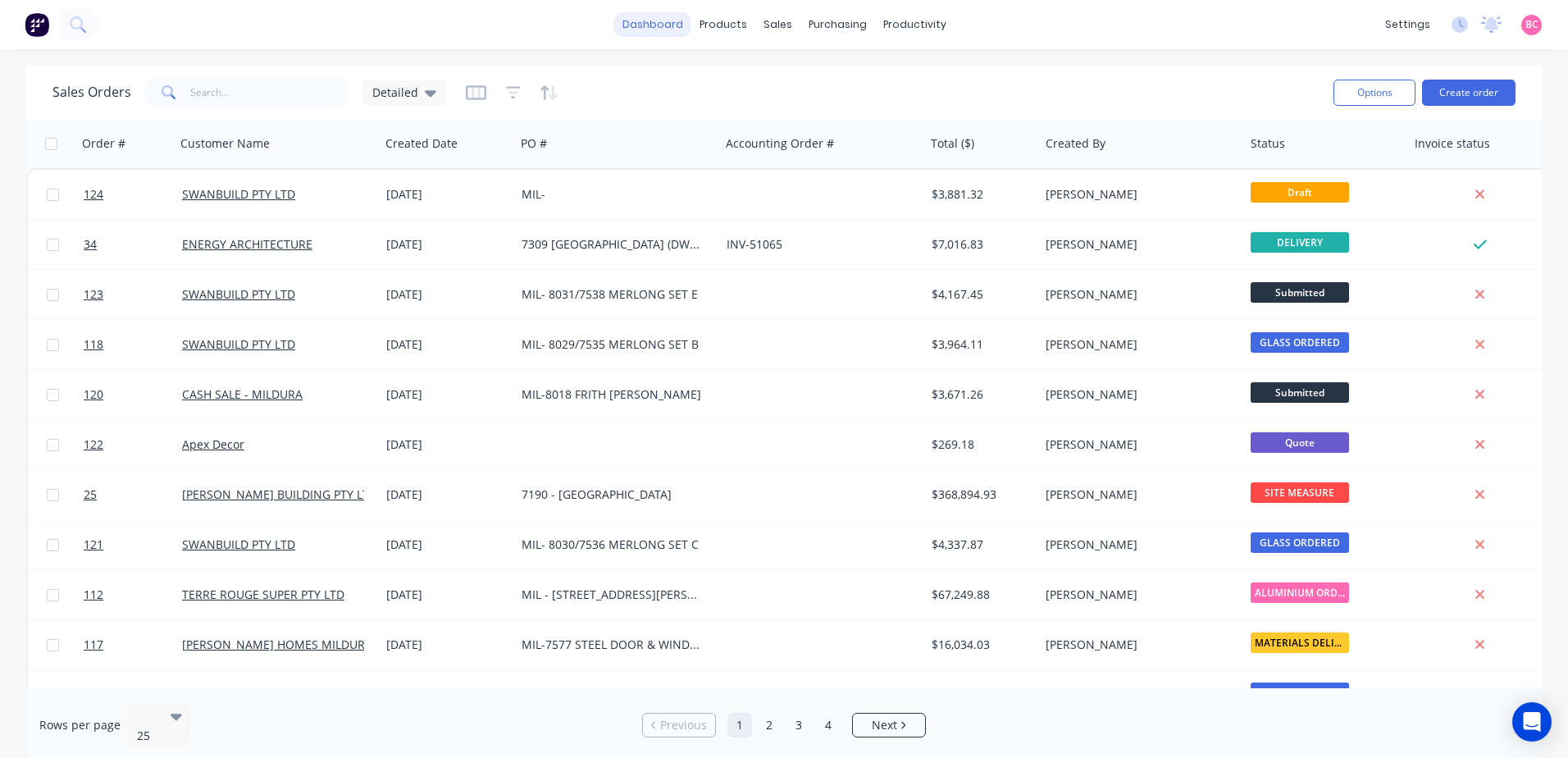
click at [647, 24] on link "dashboard" at bounding box center [652, 24] width 77 height 24
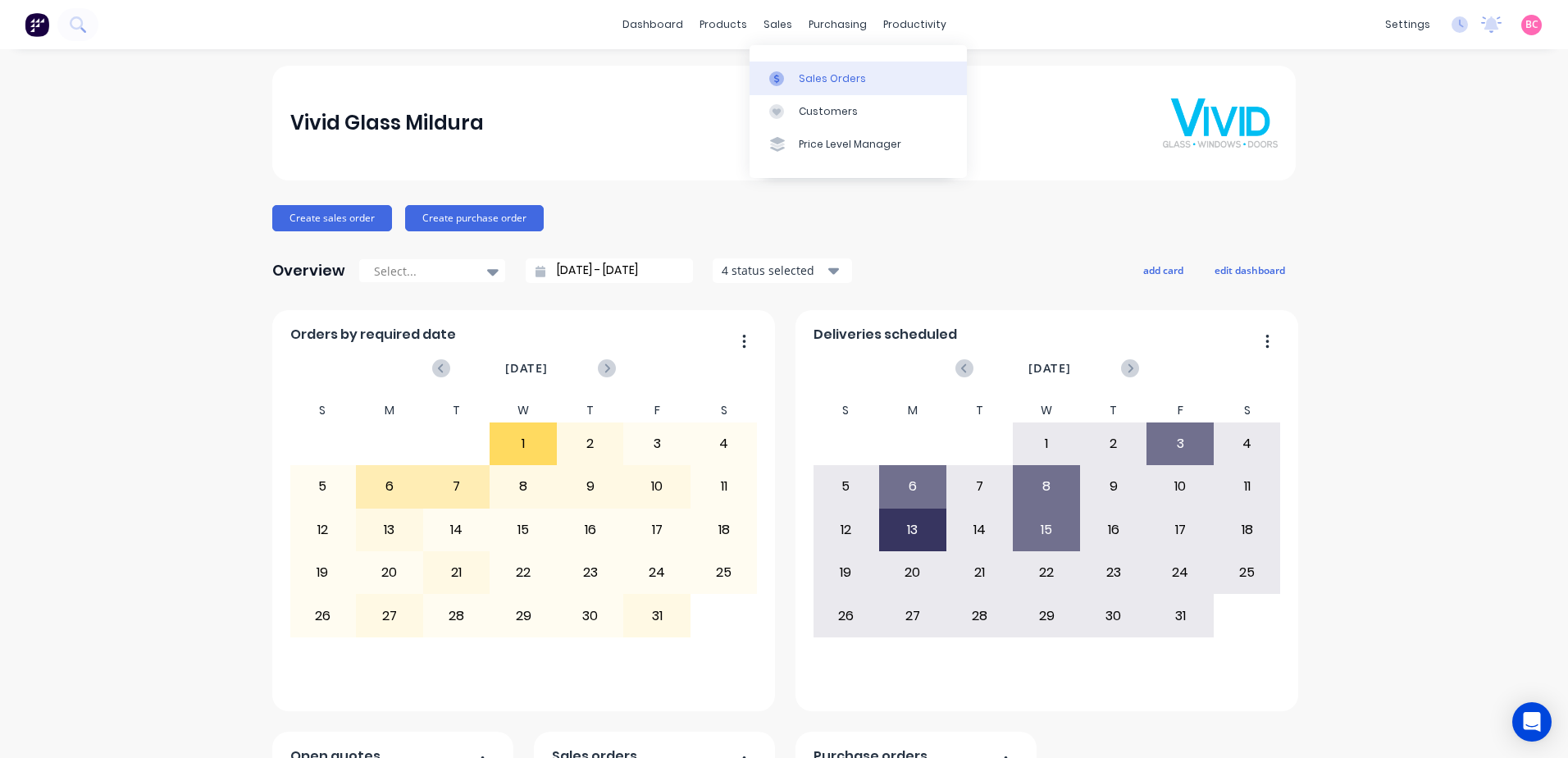
click at [801, 81] on div "Sales Orders" at bounding box center [832, 78] width 67 height 15
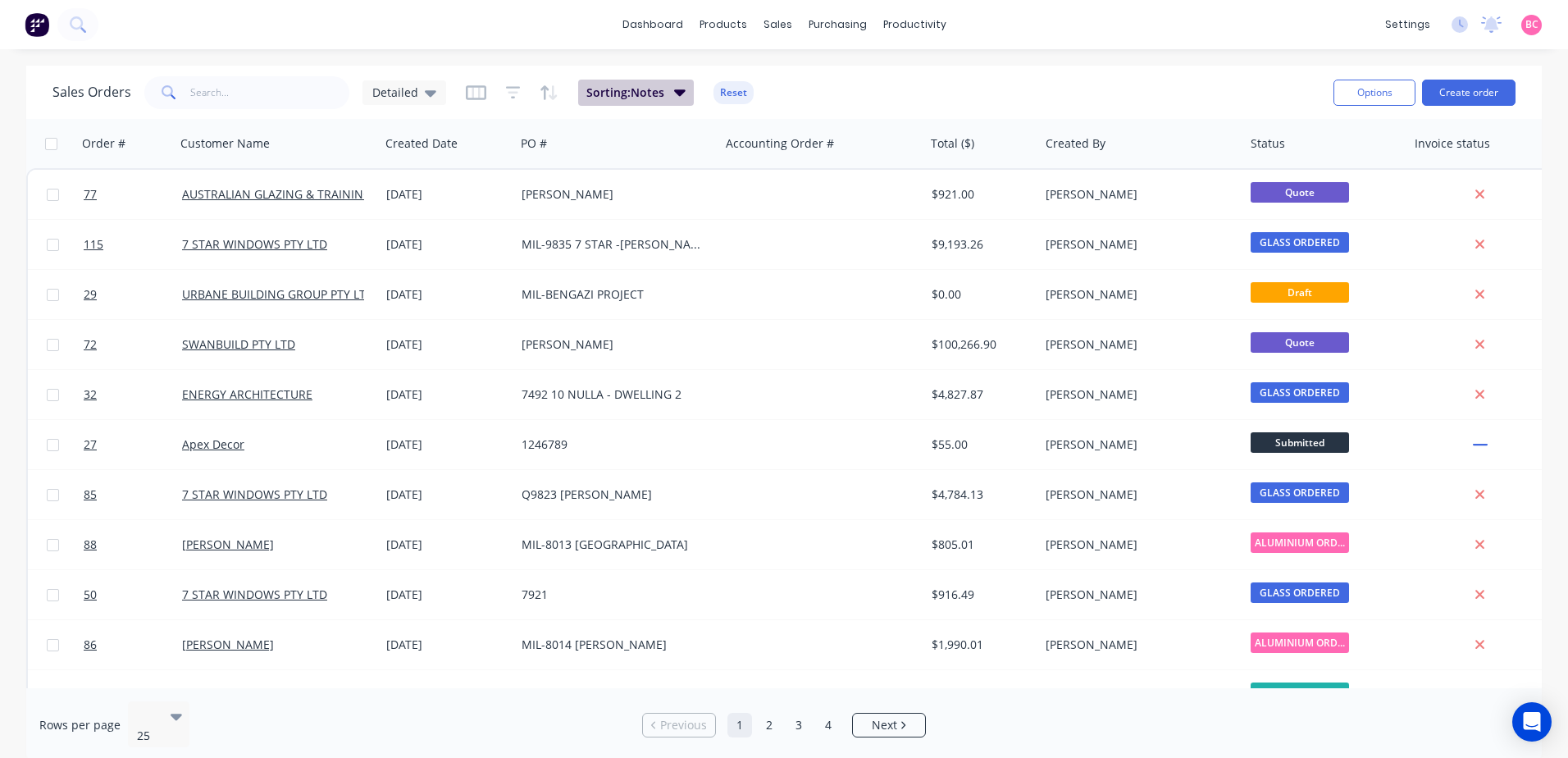
click at [658, 85] on span "Sorting: Notes" at bounding box center [625, 92] width 78 height 17
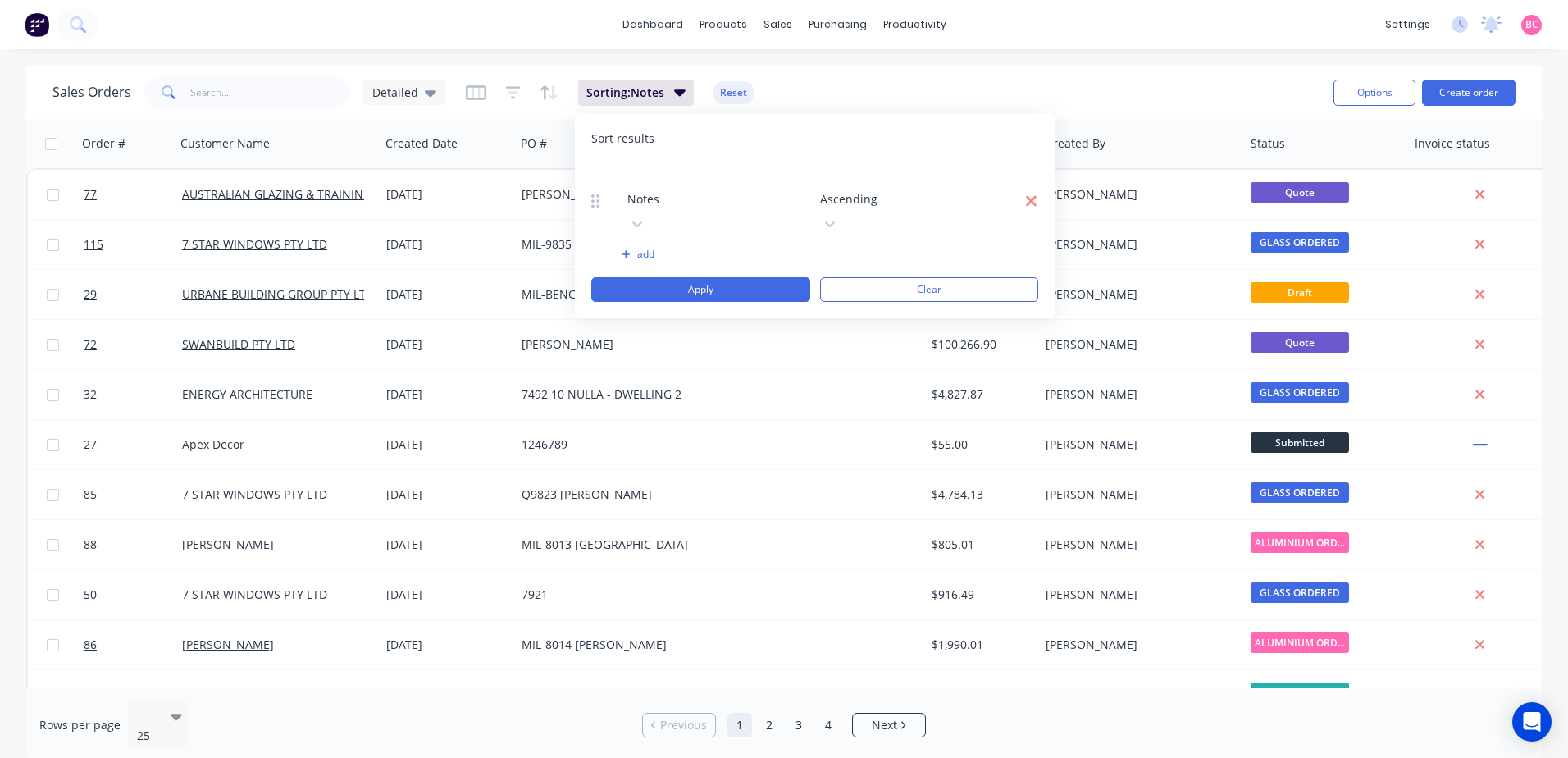
click at [1024, 190] on button "button" at bounding box center [1022, 200] width 30 height 21
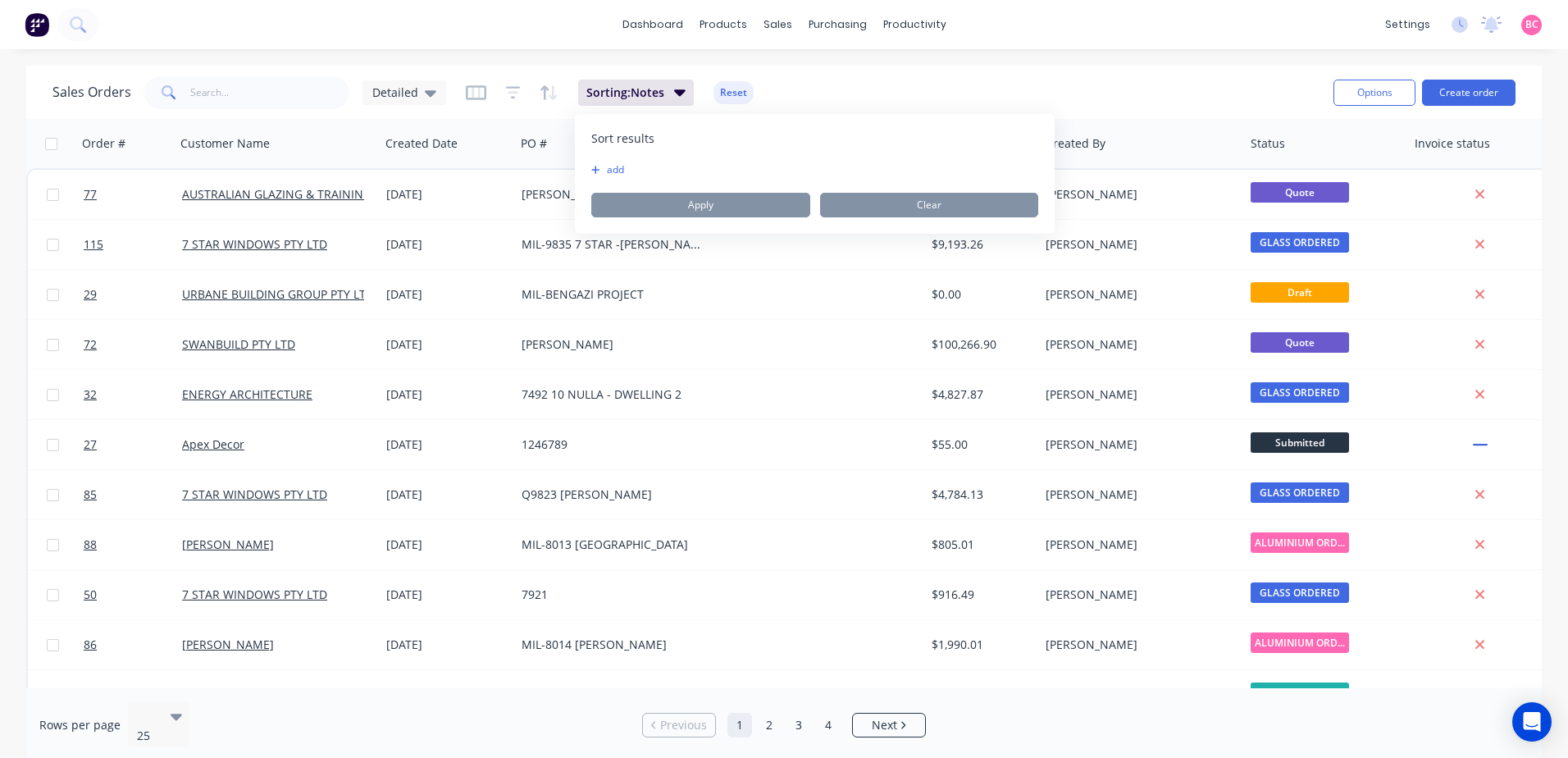
click at [612, 166] on button "add" at bounding box center [602, 169] width 21 height 13
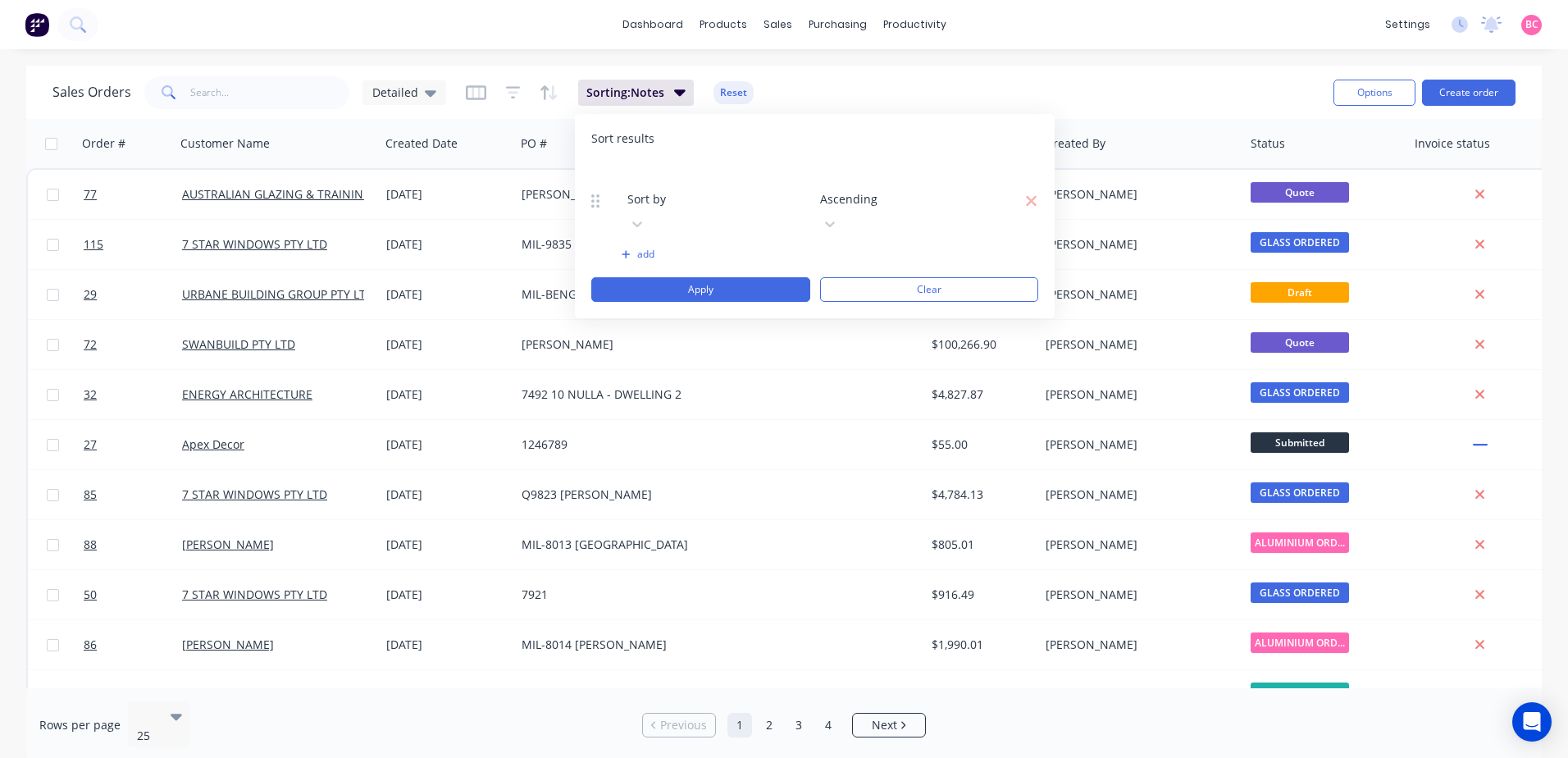
click at [736, 180] on div at bounding box center [745, 177] width 236 height 21
click at [838, 216] on icon at bounding box center [829, 224] width 17 height 17
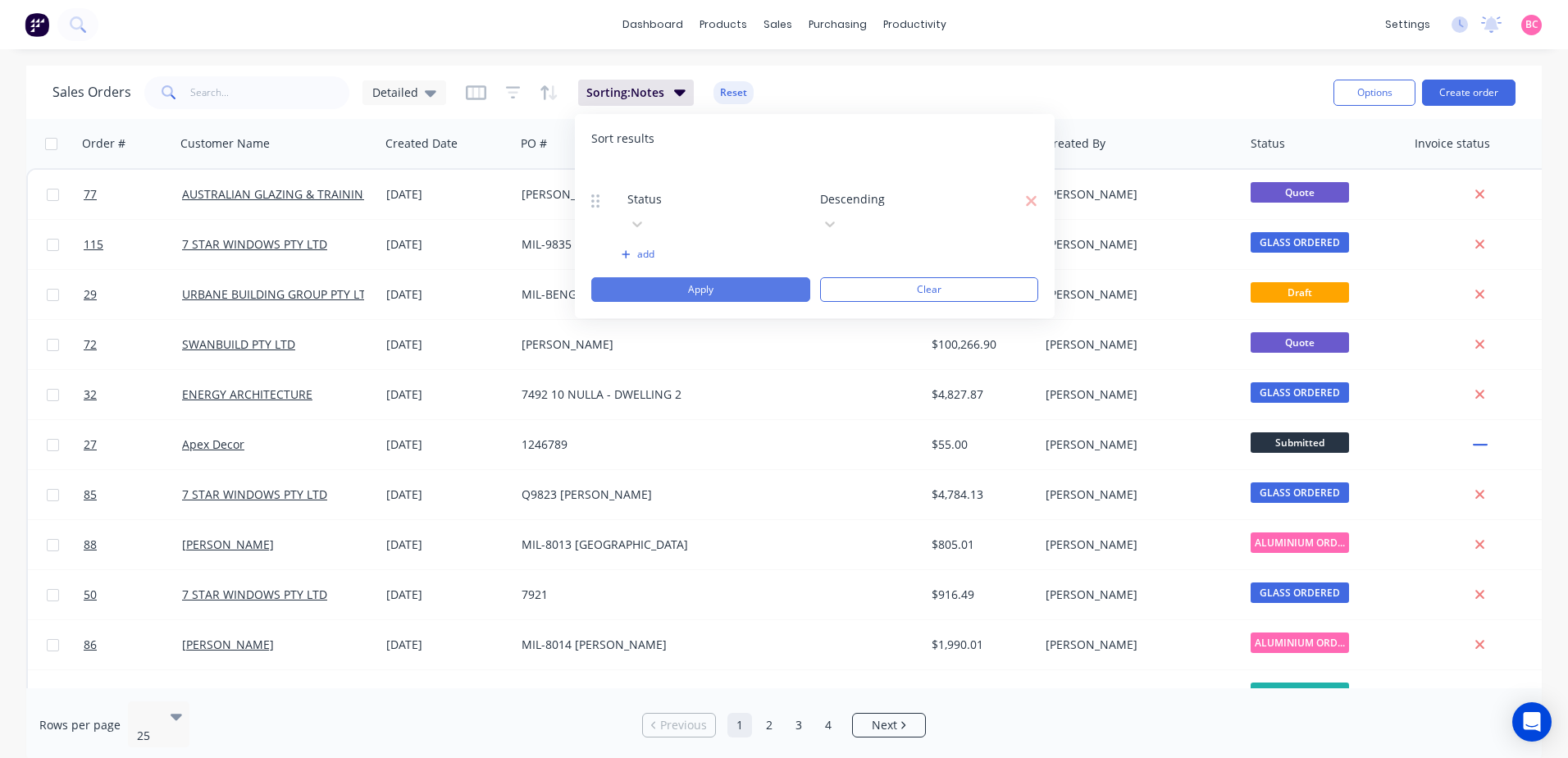
click at [693, 277] on button "Apply" at bounding box center [700, 289] width 219 height 24
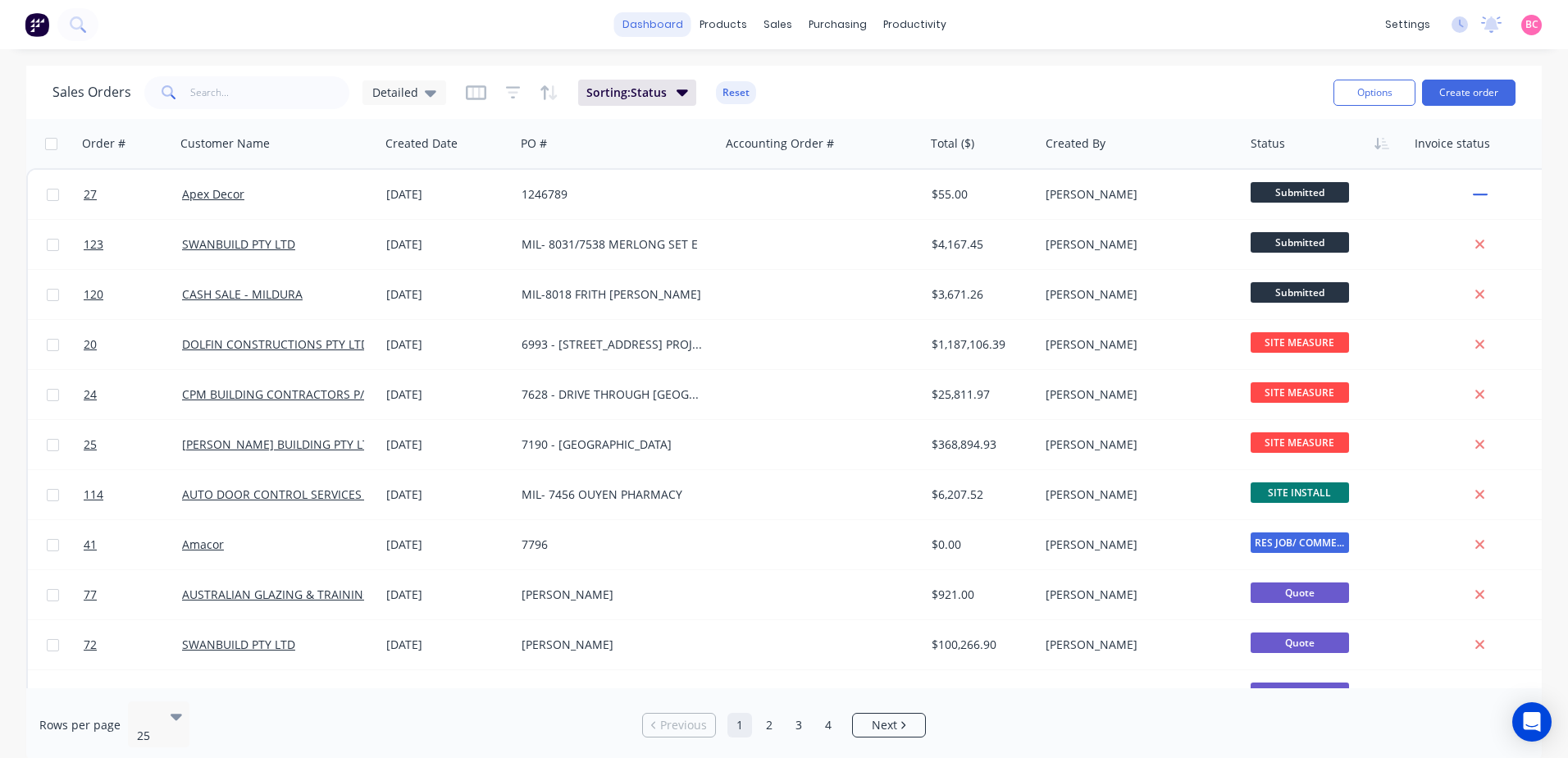
click at [638, 28] on link "dashboard" at bounding box center [652, 24] width 77 height 24
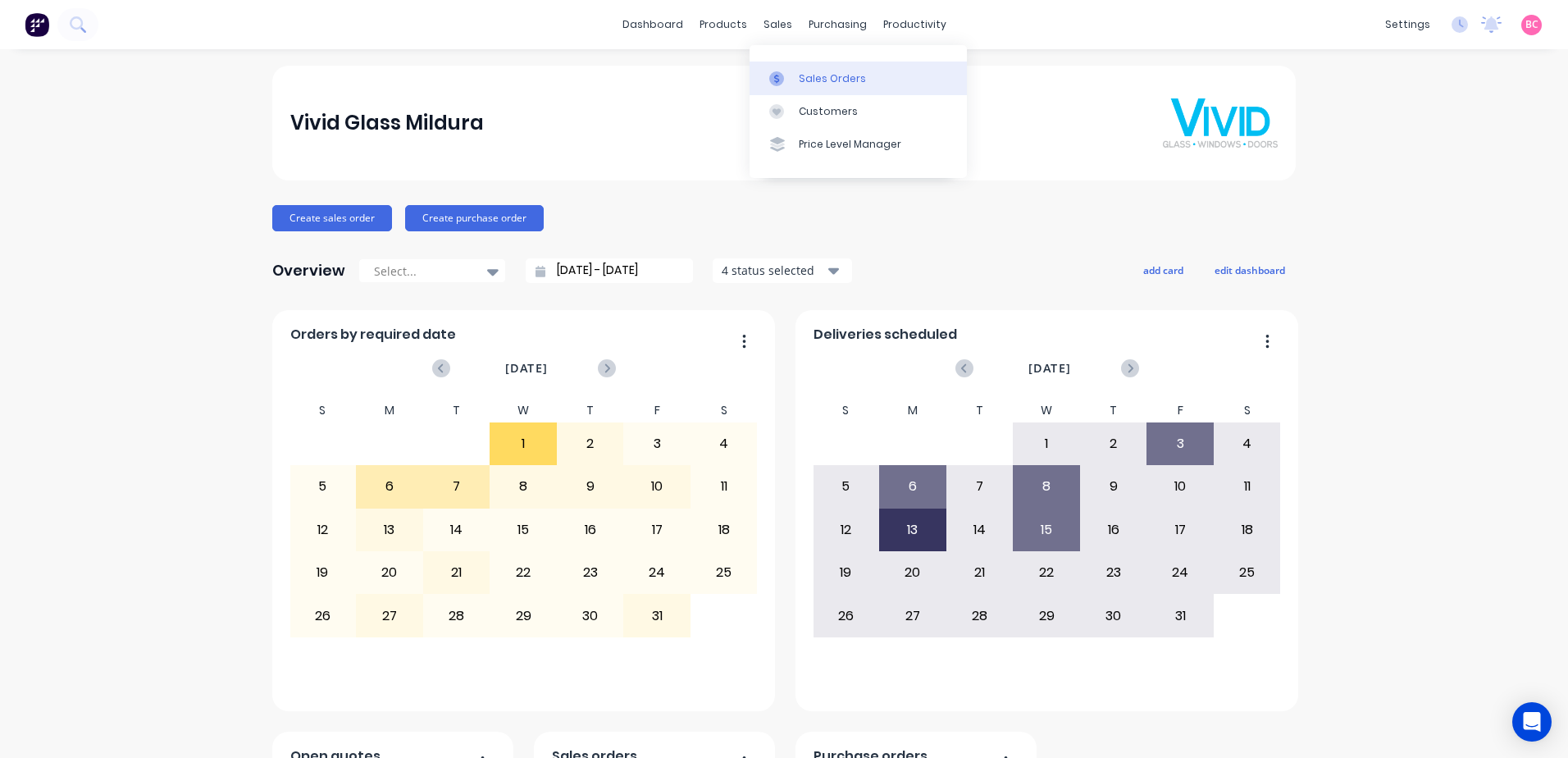
click at [814, 82] on div "Sales Orders" at bounding box center [832, 78] width 67 height 15
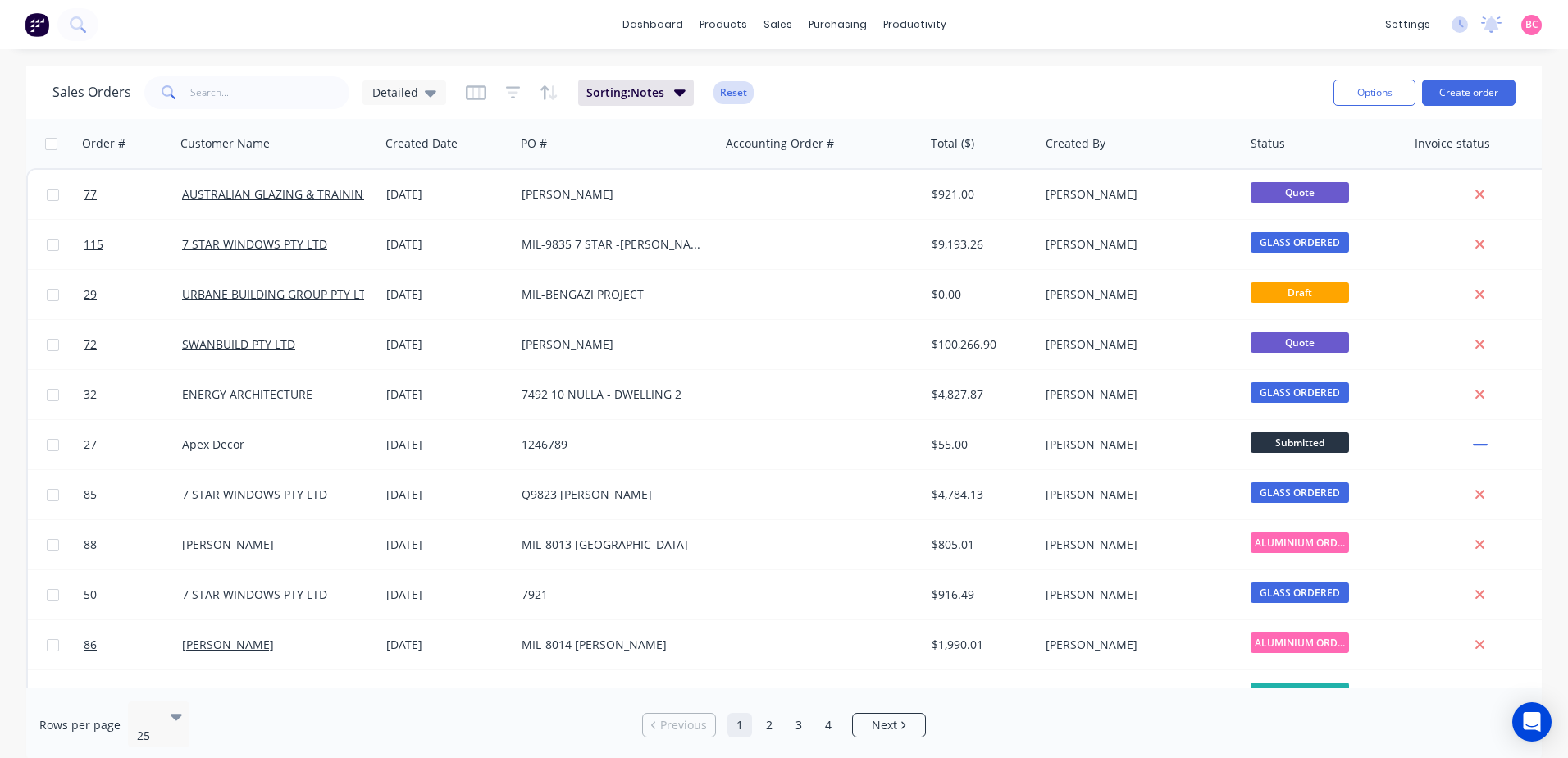
click at [726, 94] on button "Reset" at bounding box center [733, 92] width 40 height 23
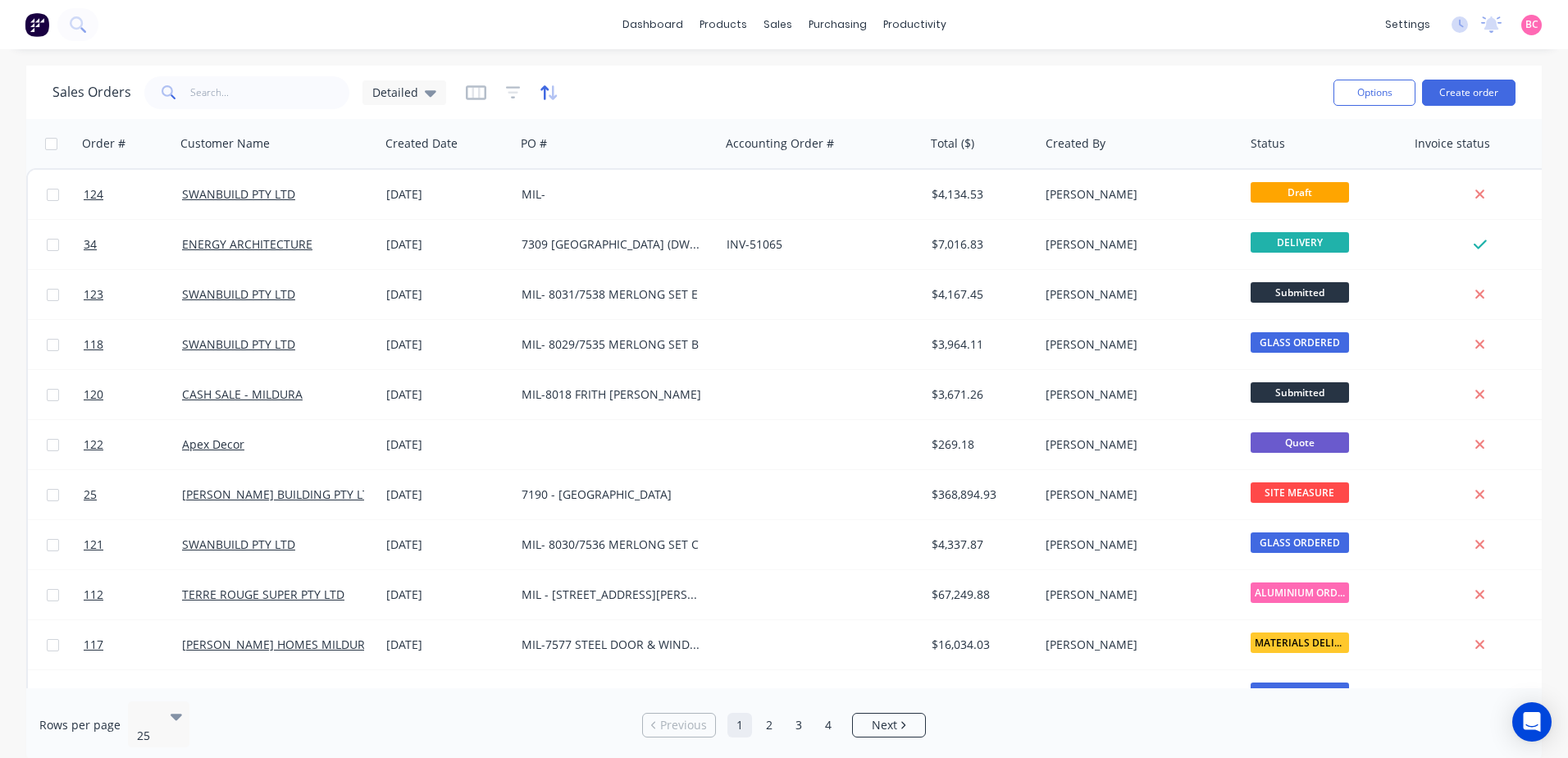
click at [549, 91] on icon "button" at bounding box center [549, 92] width 19 height 17
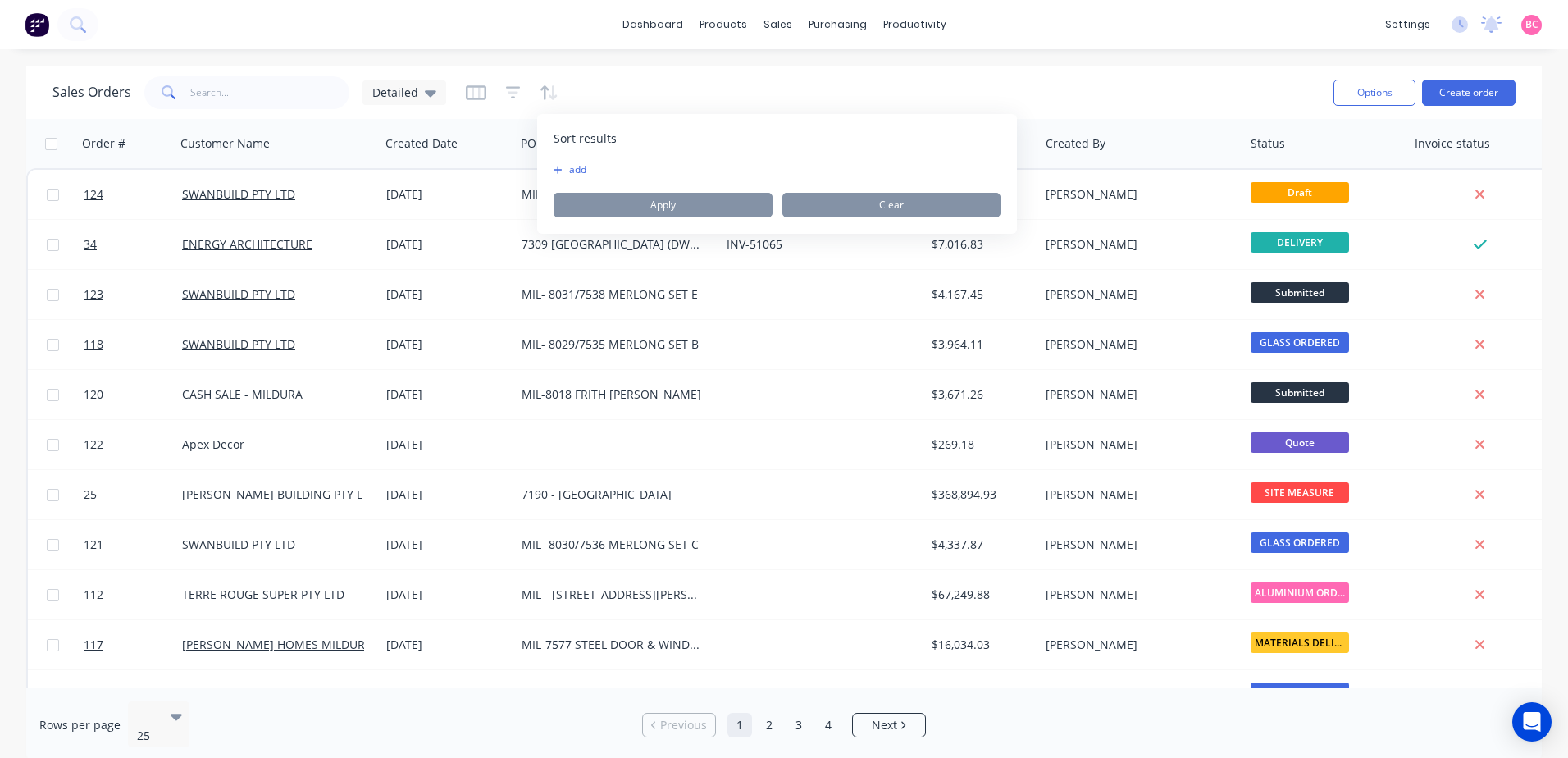
click at [623, 91] on div "Sales Orders Detailed" at bounding box center [686, 92] width 1267 height 40
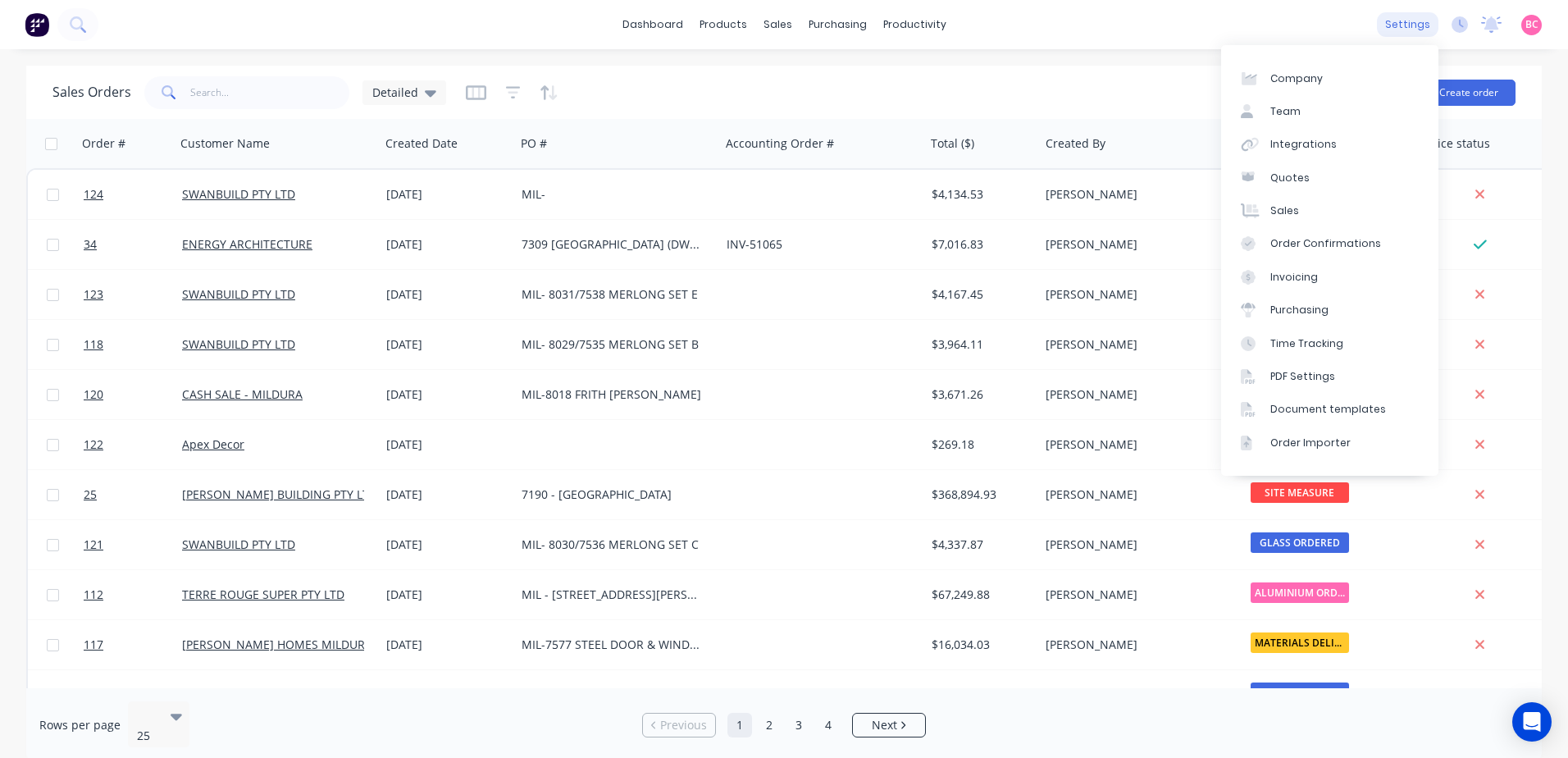
click at [1418, 35] on div "settings" at bounding box center [1408, 24] width 62 height 24
click at [1302, 66] on link "Company" at bounding box center [1329, 78] width 217 height 33
select select "AU"
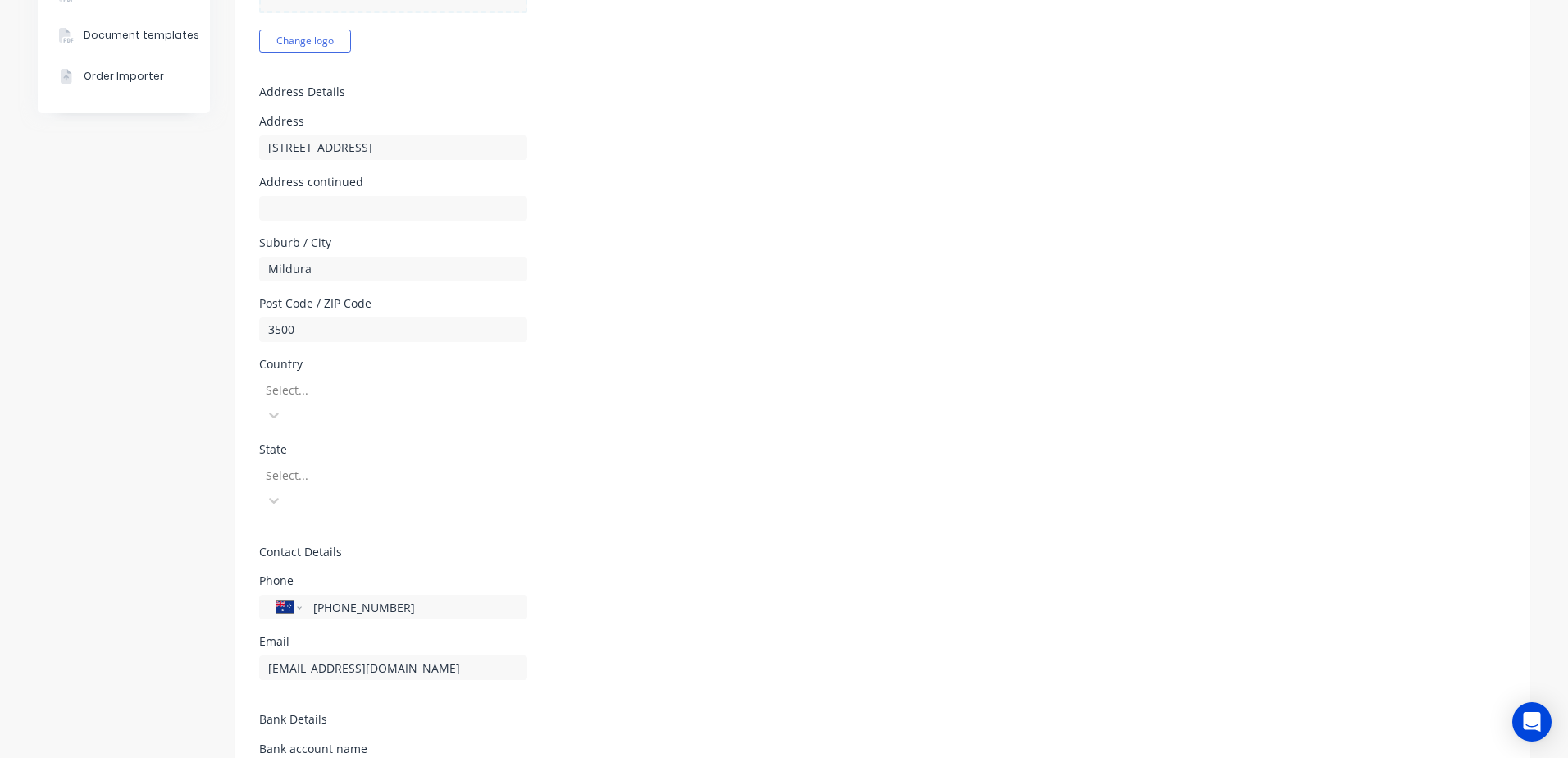
scroll to position [382, 0]
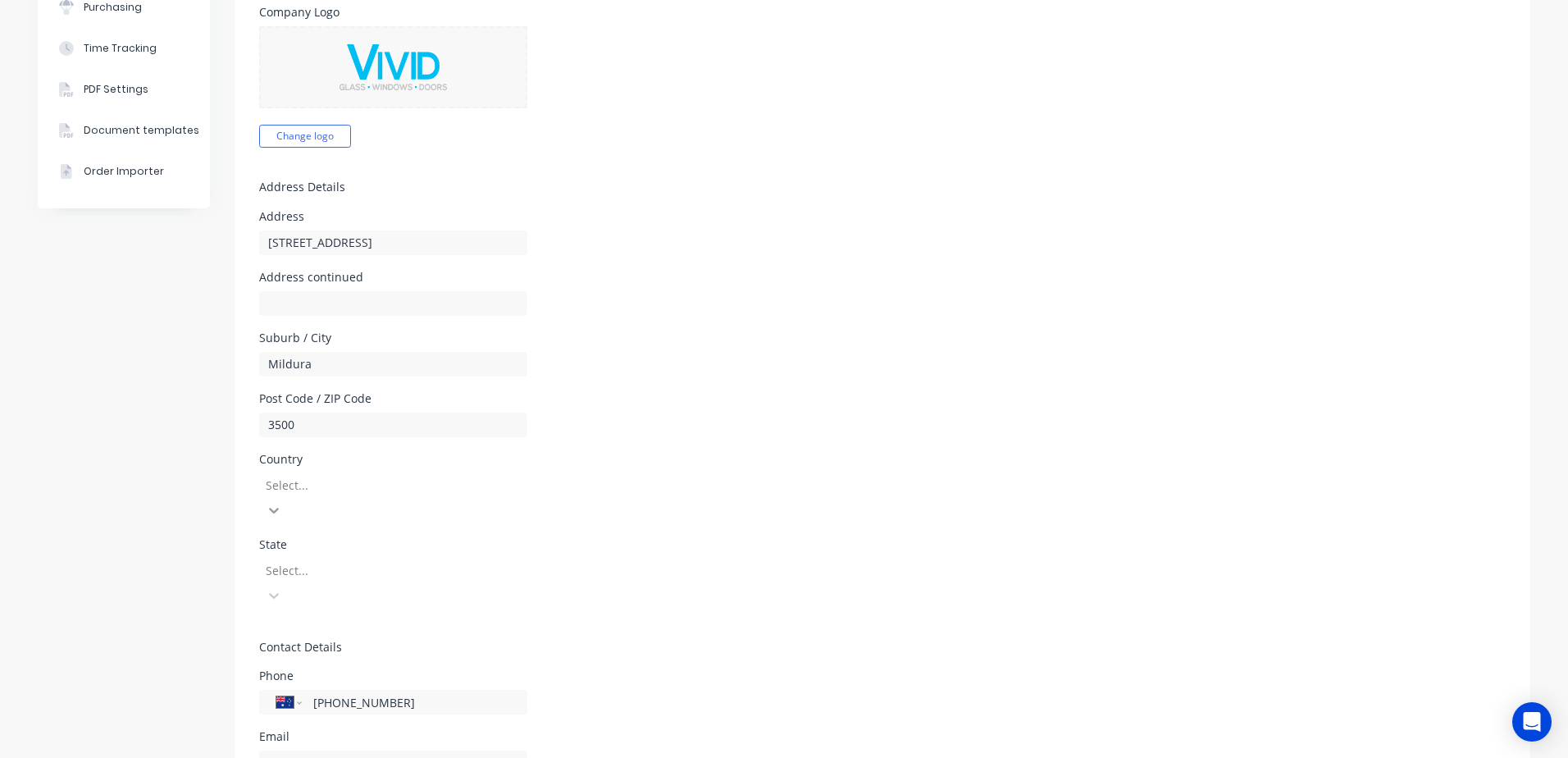
click at [282, 502] on icon at bounding box center [274, 510] width 17 height 17
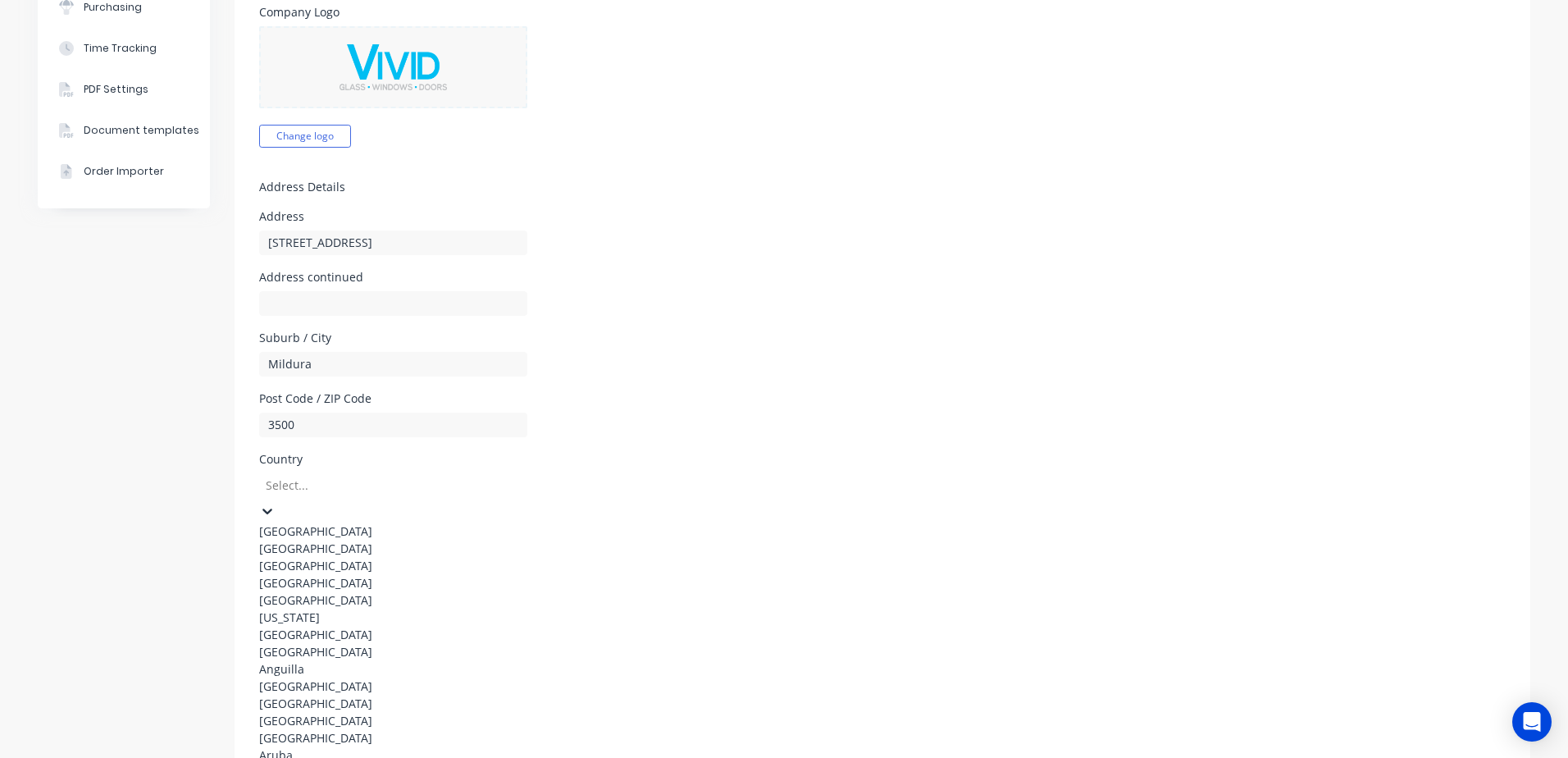
click at [314, 523] on div "[GEOGRAPHIC_DATA]" at bounding box center [382, 531] width 246 height 17
click at [344, 560] on div at bounding box center [382, 571] width 236 height 21
click at [300, 711] on div "Victoria" at bounding box center [382, 720] width 246 height 17
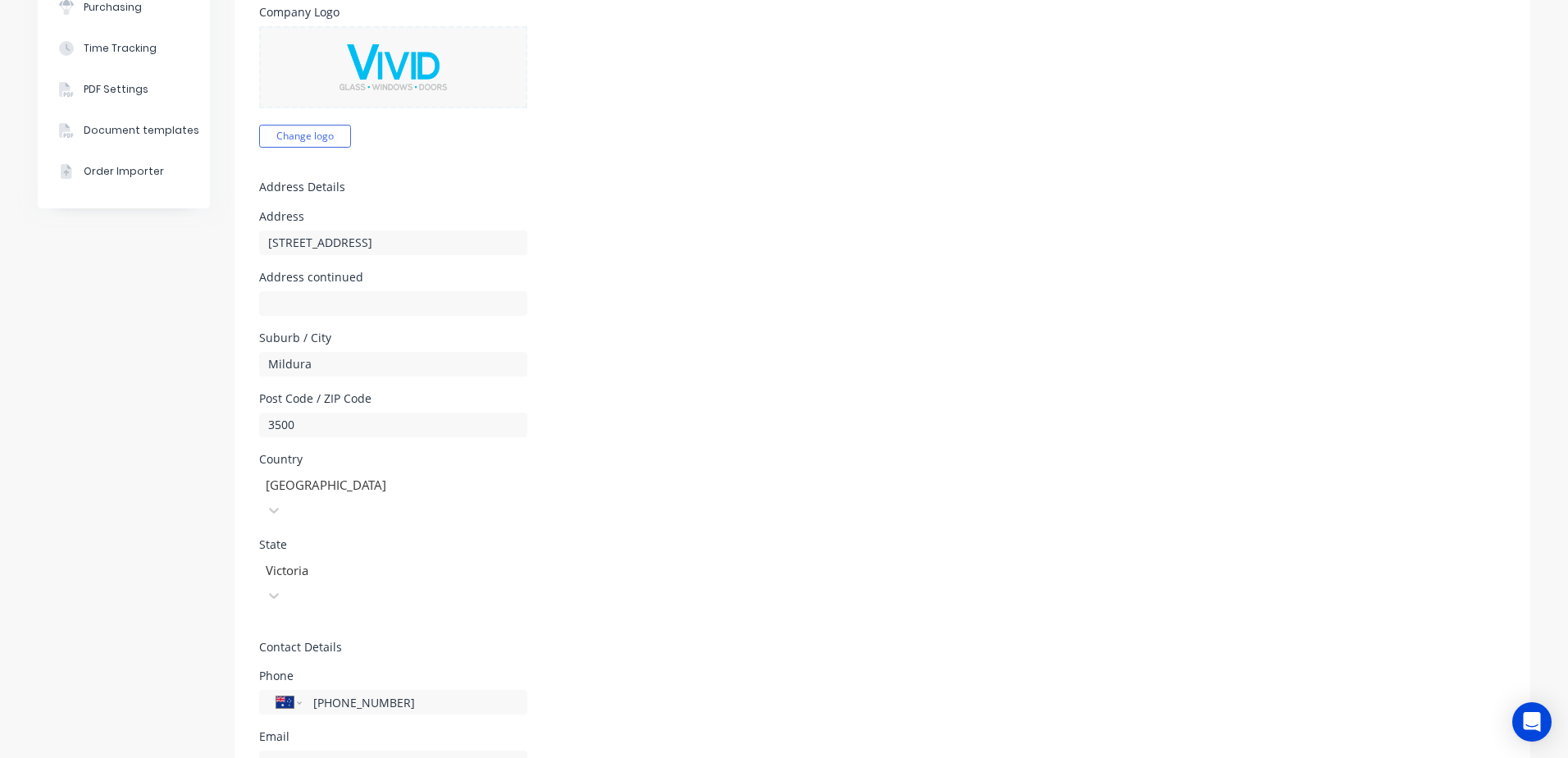
click at [855, 670] on div "Phone International Afghanistan Åland Islands Albania Algeria American Samoa An…" at bounding box center [882, 692] width 1247 height 44
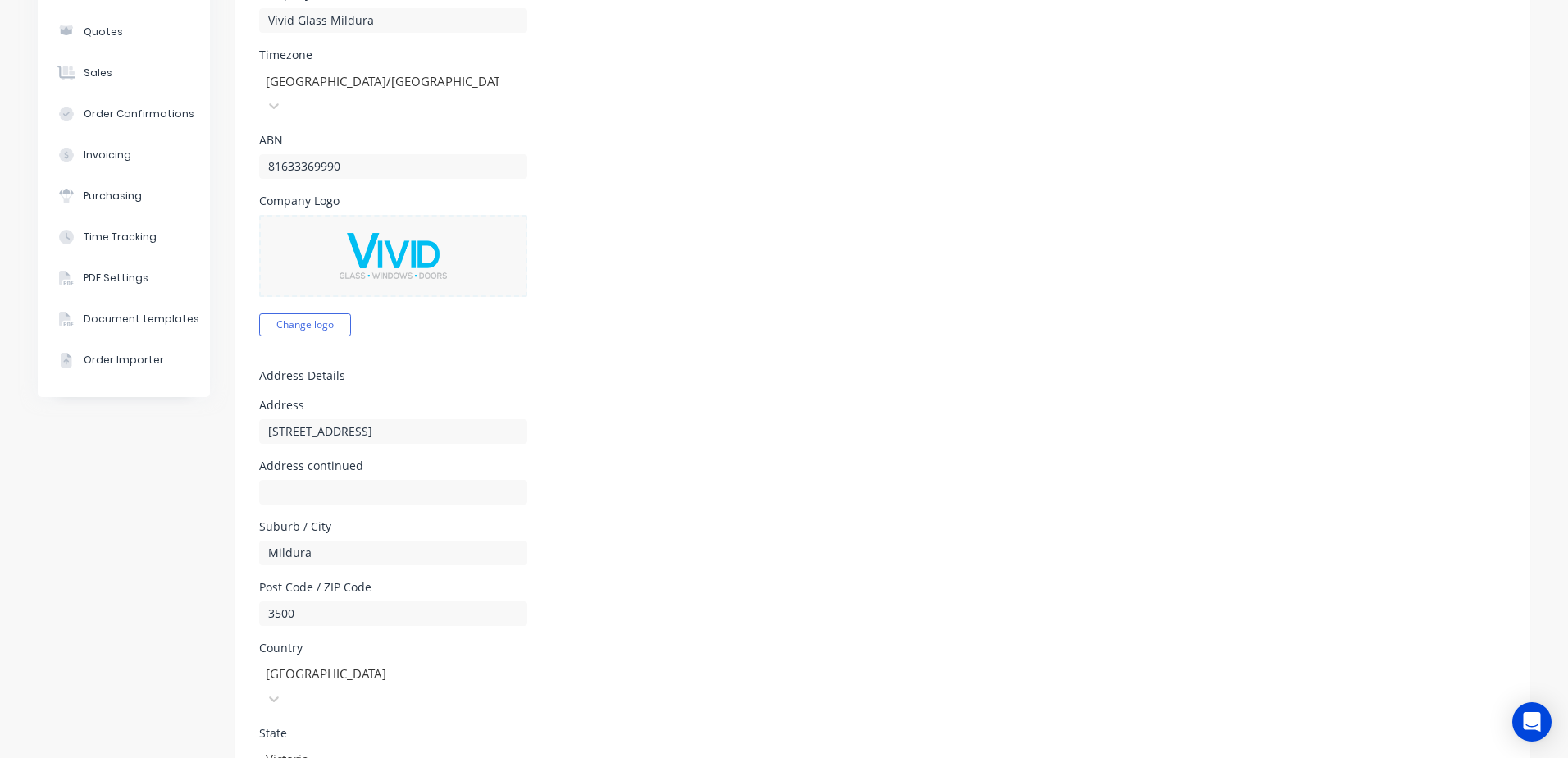
scroll to position [0, 0]
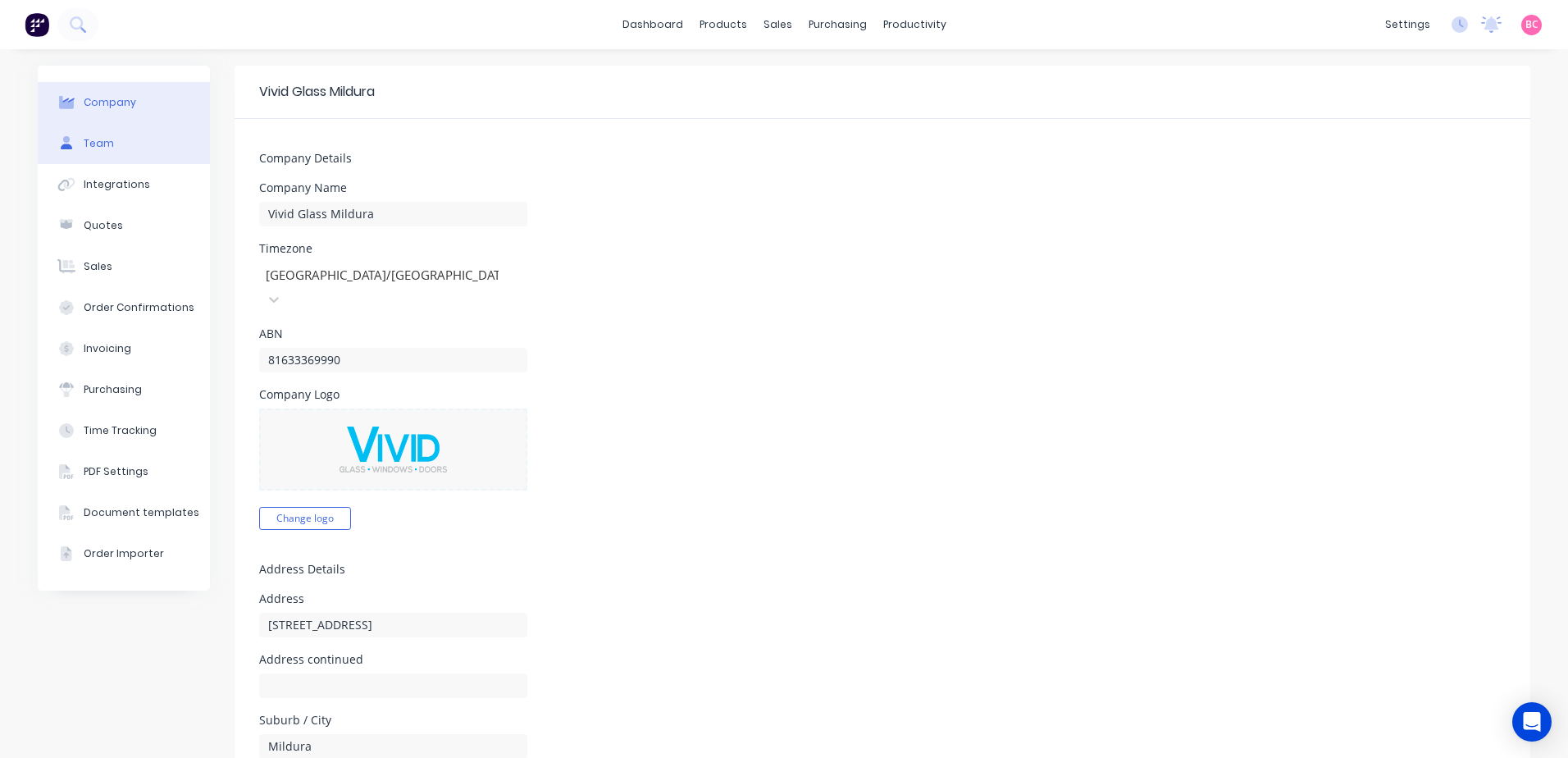
click at [91, 141] on div "Team" at bounding box center [98, 143] width 30 height 15
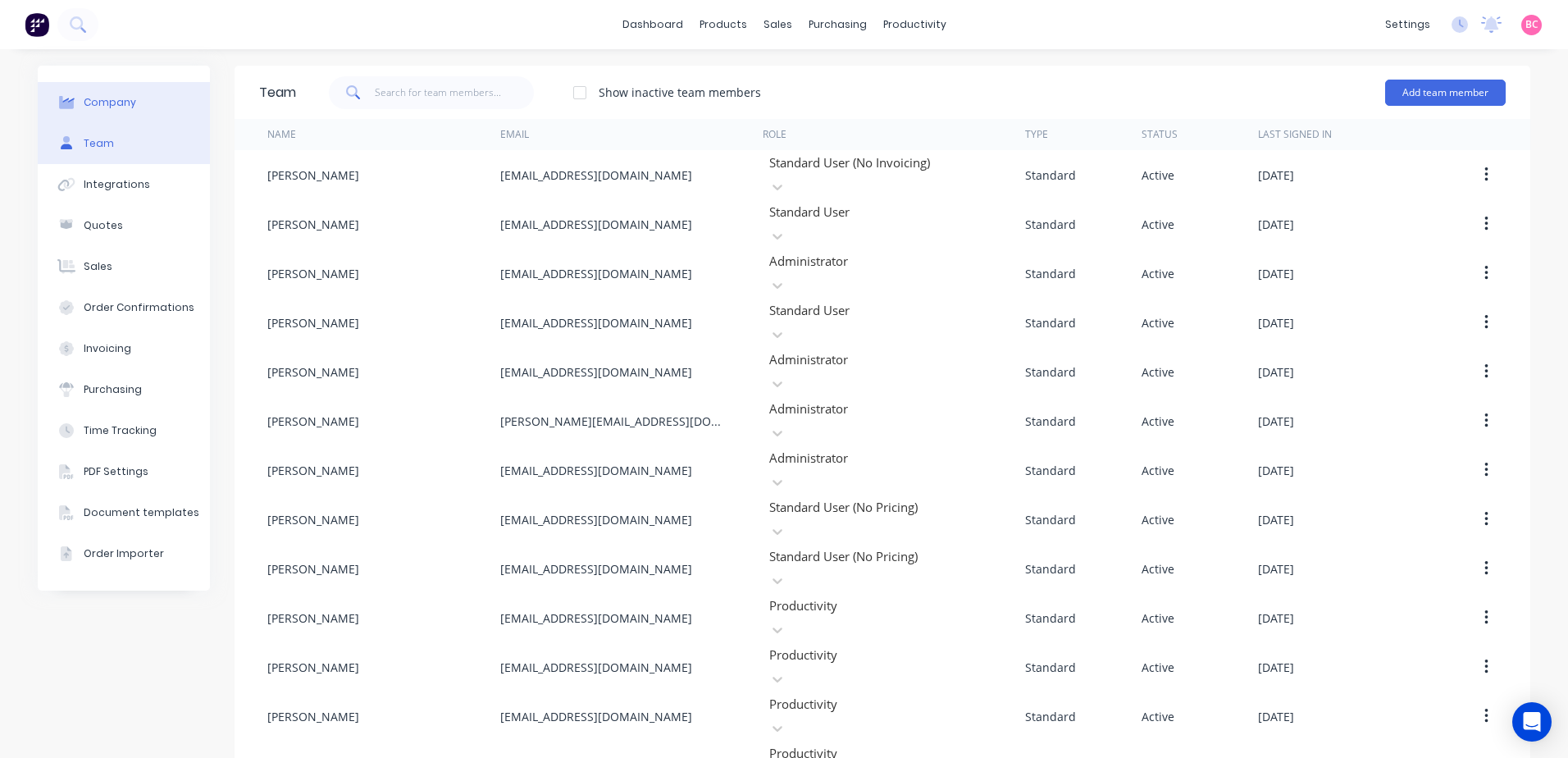
click at [128, 103] on button "Company" at bounding box center [124, 102] width 172 height 41
select select "AU"
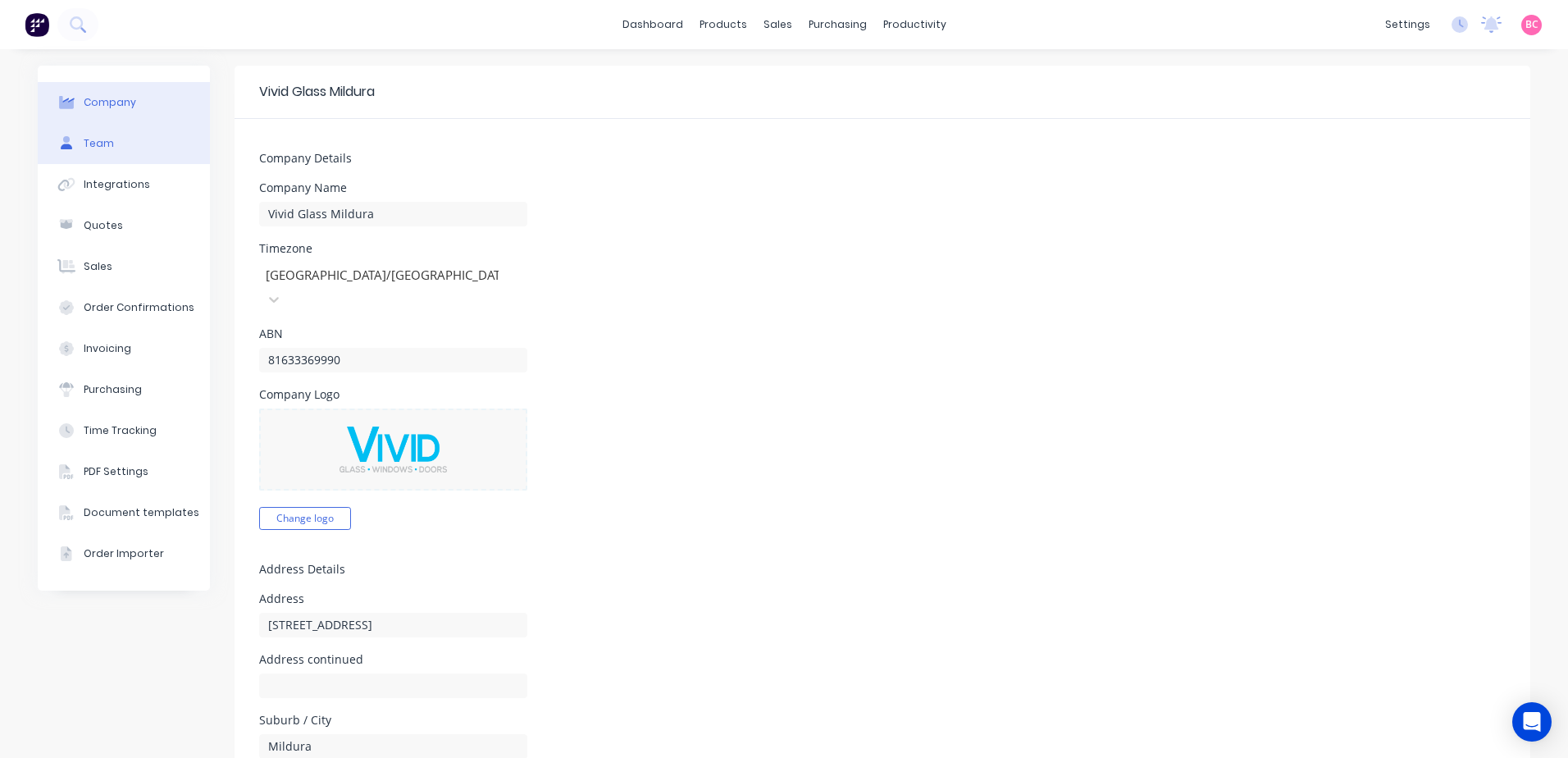
click at [112, 146] on button "Team" at bounding box center [124, 143] width 172 height 41
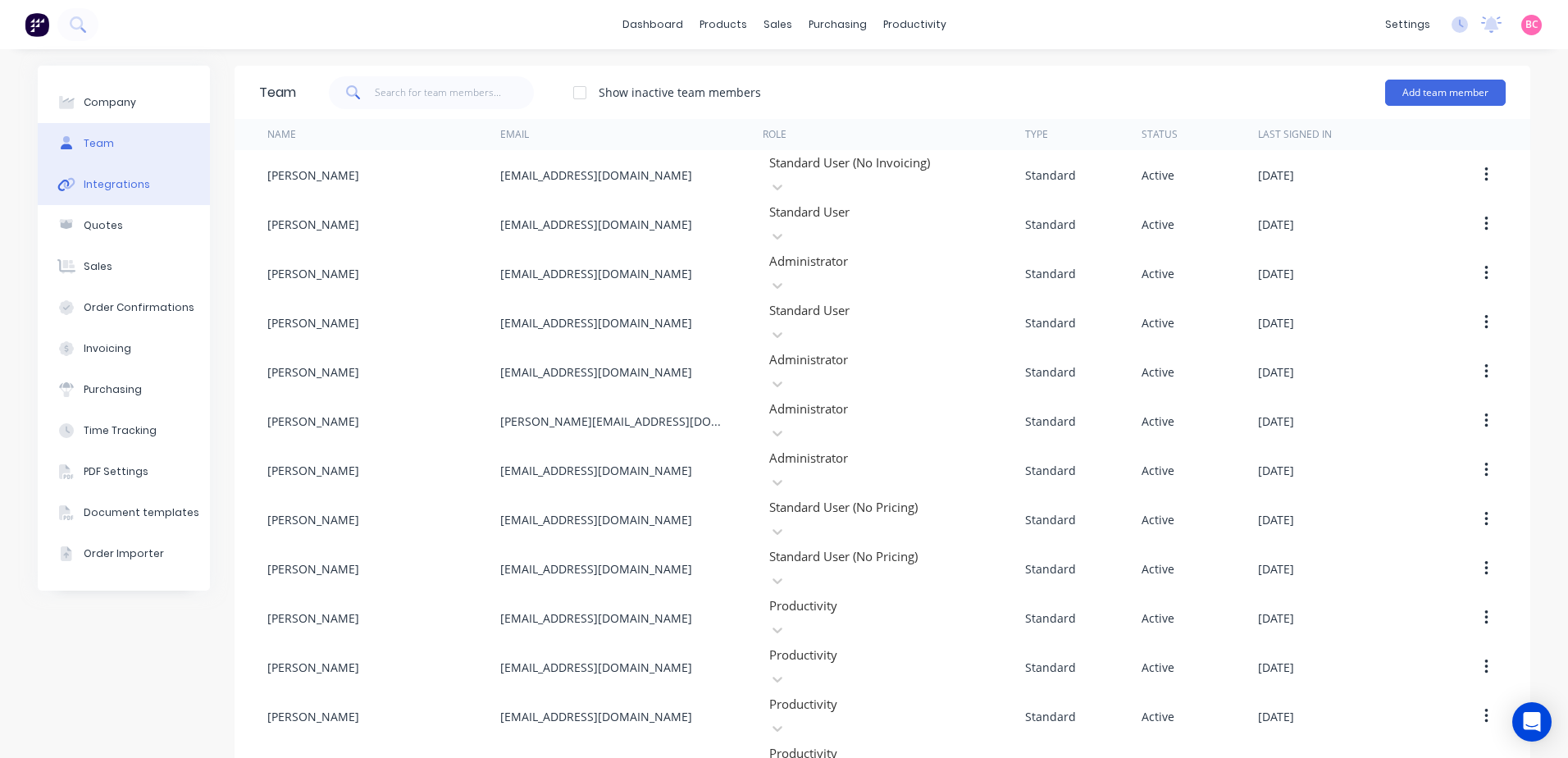
click at [129, 175] on button "Integrations" at bounding box center [124, 184] width 172 height 41
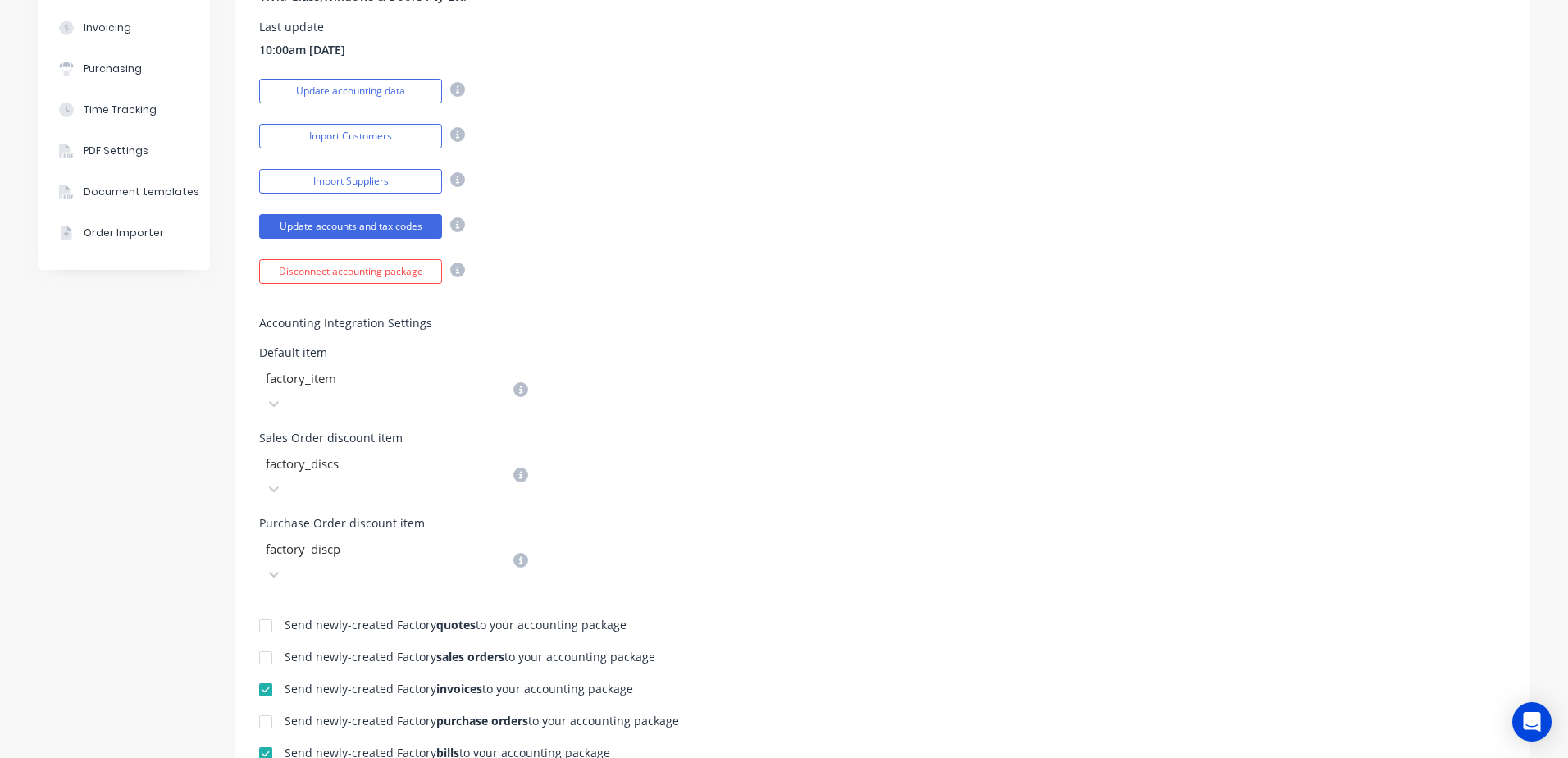
scroll to position [328, 0]
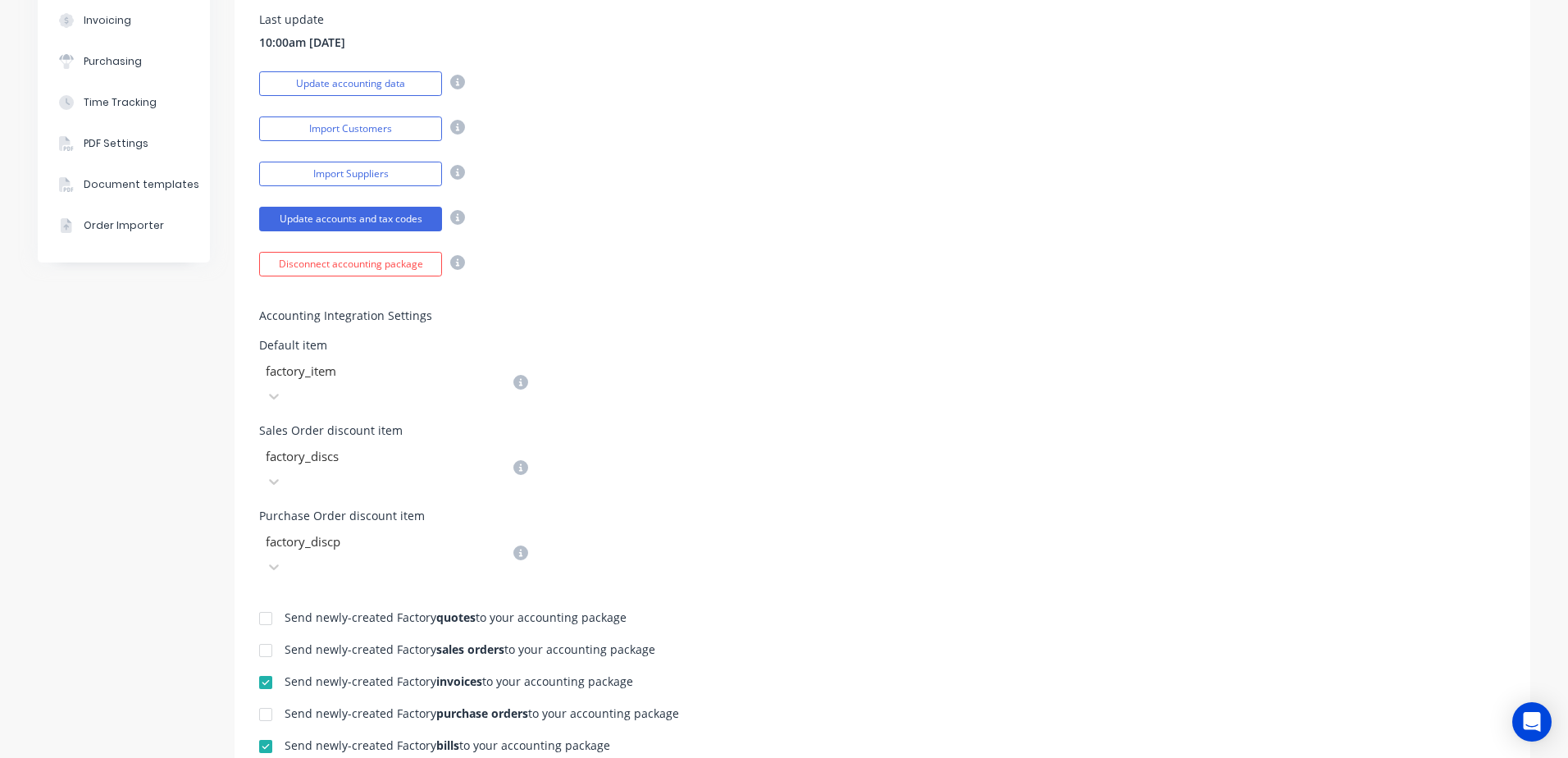
click at [367, 531] on div at bounding box center [382, 542] width 236 height 21
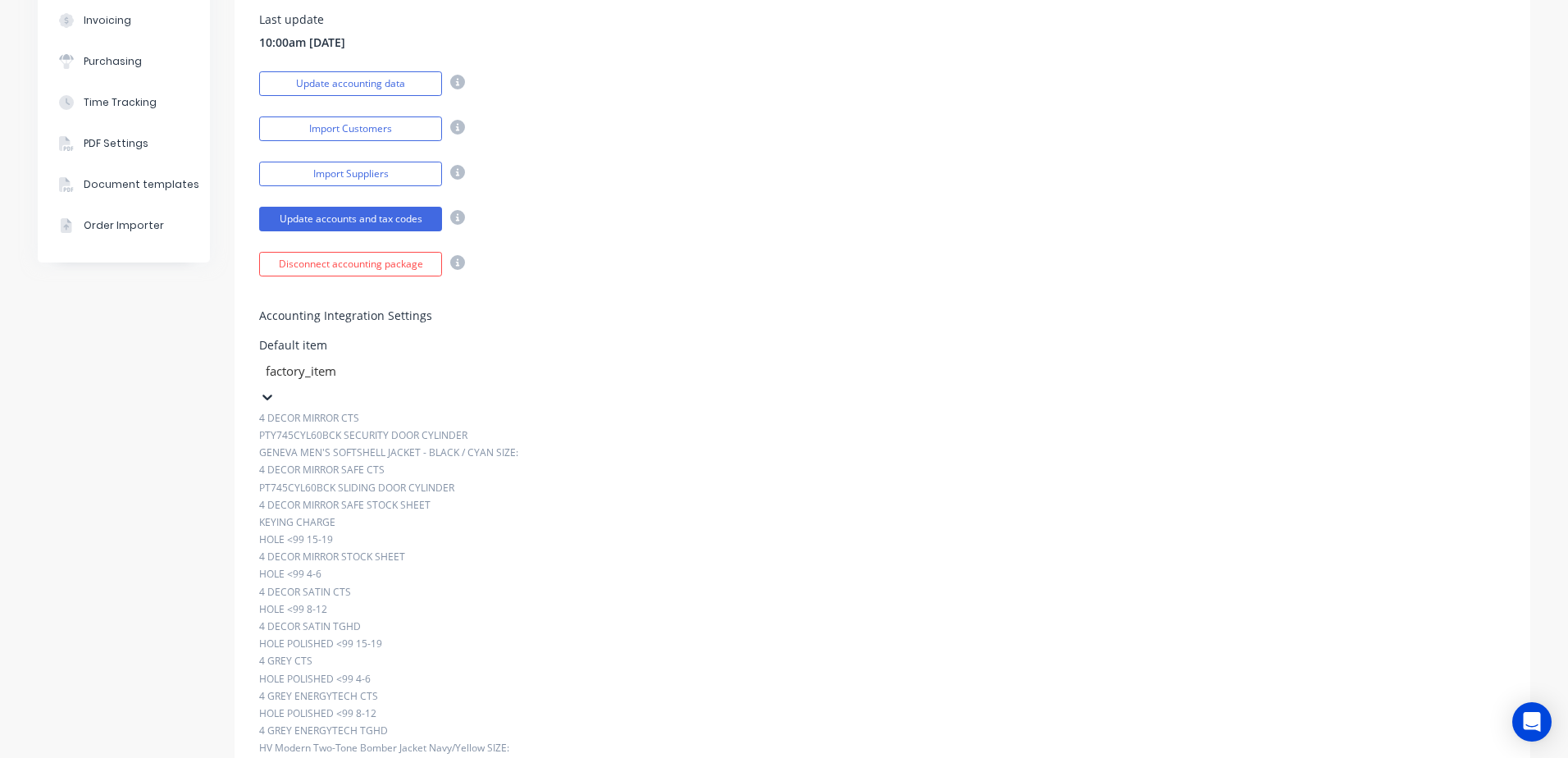
click at [456, 375] on div at bounding box center [382, 371] width 236 height 21
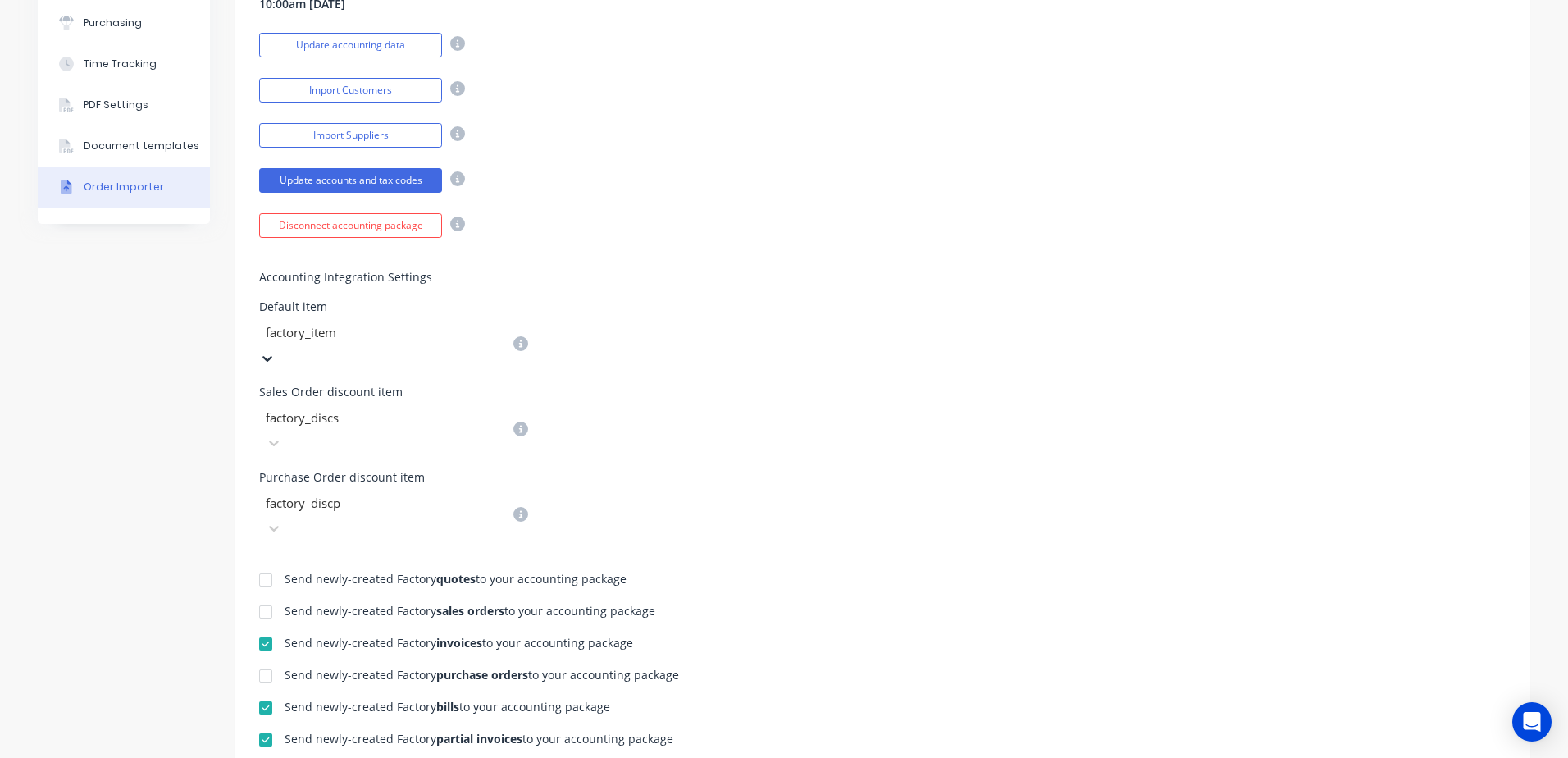
scroll to position [285, 0]
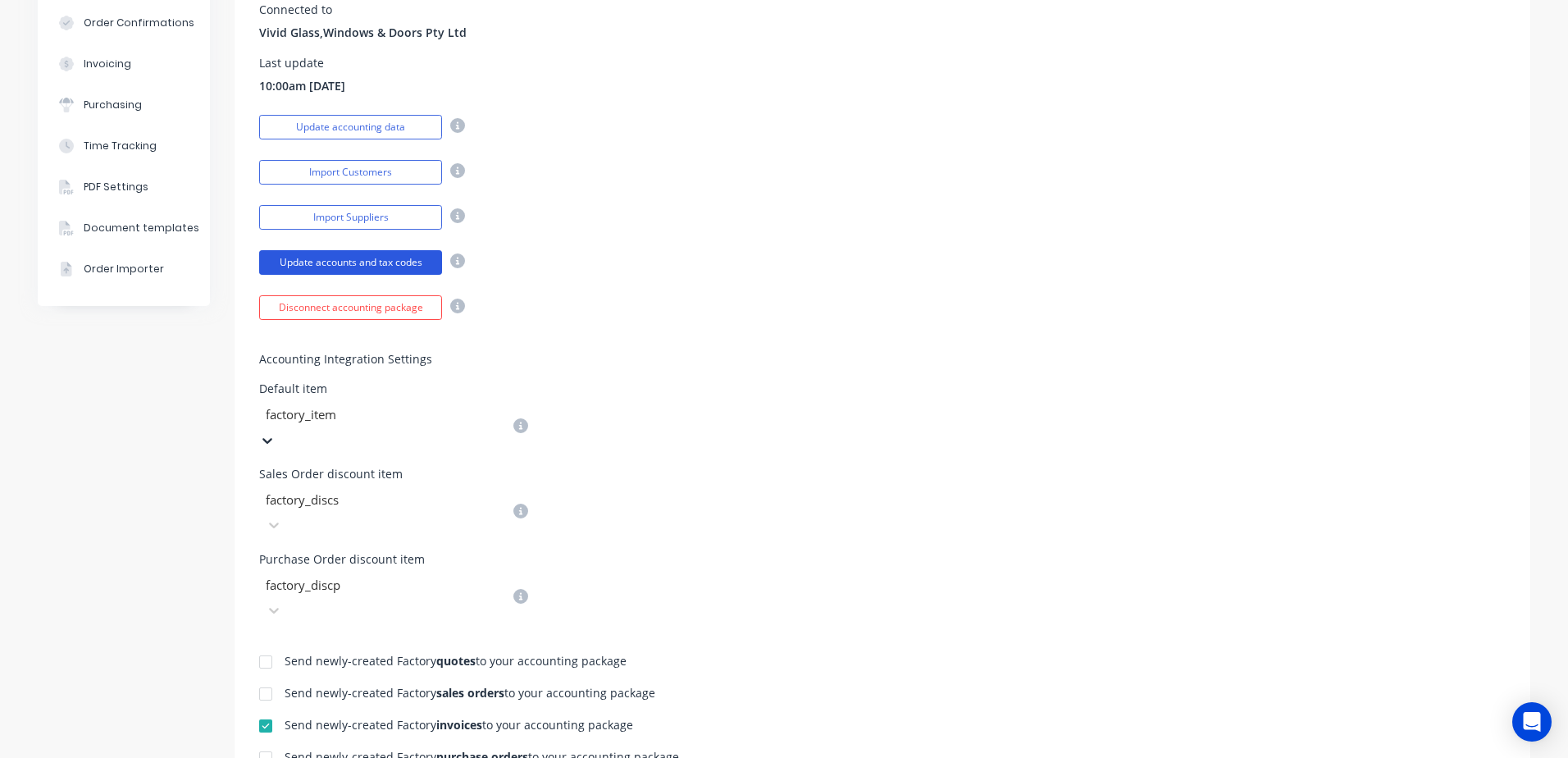
click at [382, 260] on button "Update accounts and tax codes" at bounding box center [350, 262] width 183 height 24
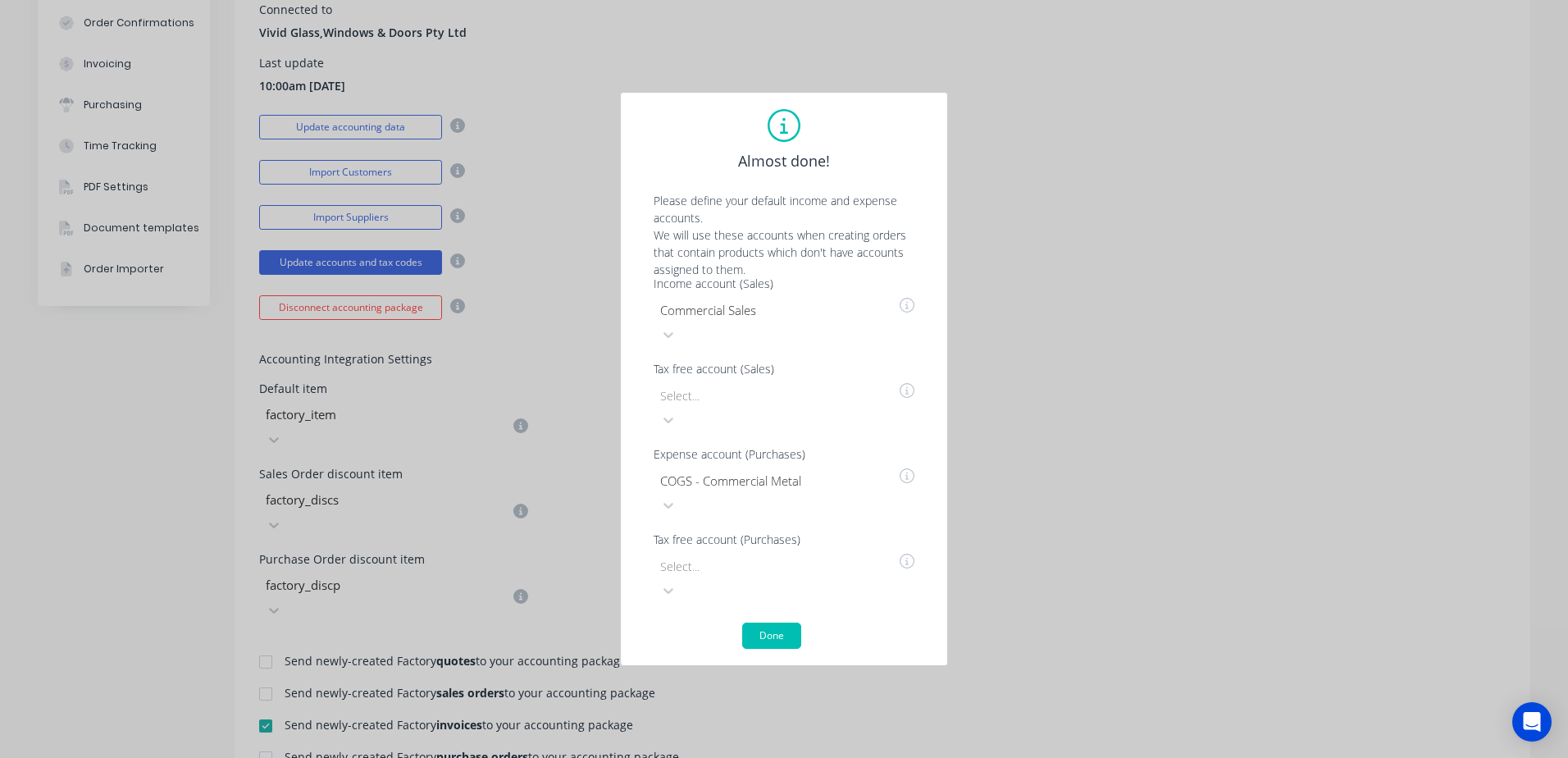
click at [1135, 238] on div "Almost done! Please define your default income and expense accounts. We will us…" at bounding box center [784, 379] width 1568 height 758
drag, startPoint x: 1112, startPoint y: 238, endPoint x: 839, endPoint y: 111, distance: 301.1
click at [1052, 186] on div "Almost done! Please define your default income and expense accounts. We will us…" at bounding box center [784, 379] width 1568 height 758
click at [497, 160] on div "Almost done! Please define your default income and expense accounts. We will us…" at bounding box center [784, 379] width 1568 height 758
click at [769, 623] on button "Done" at bounding box center [772, 636] width 59 height 26
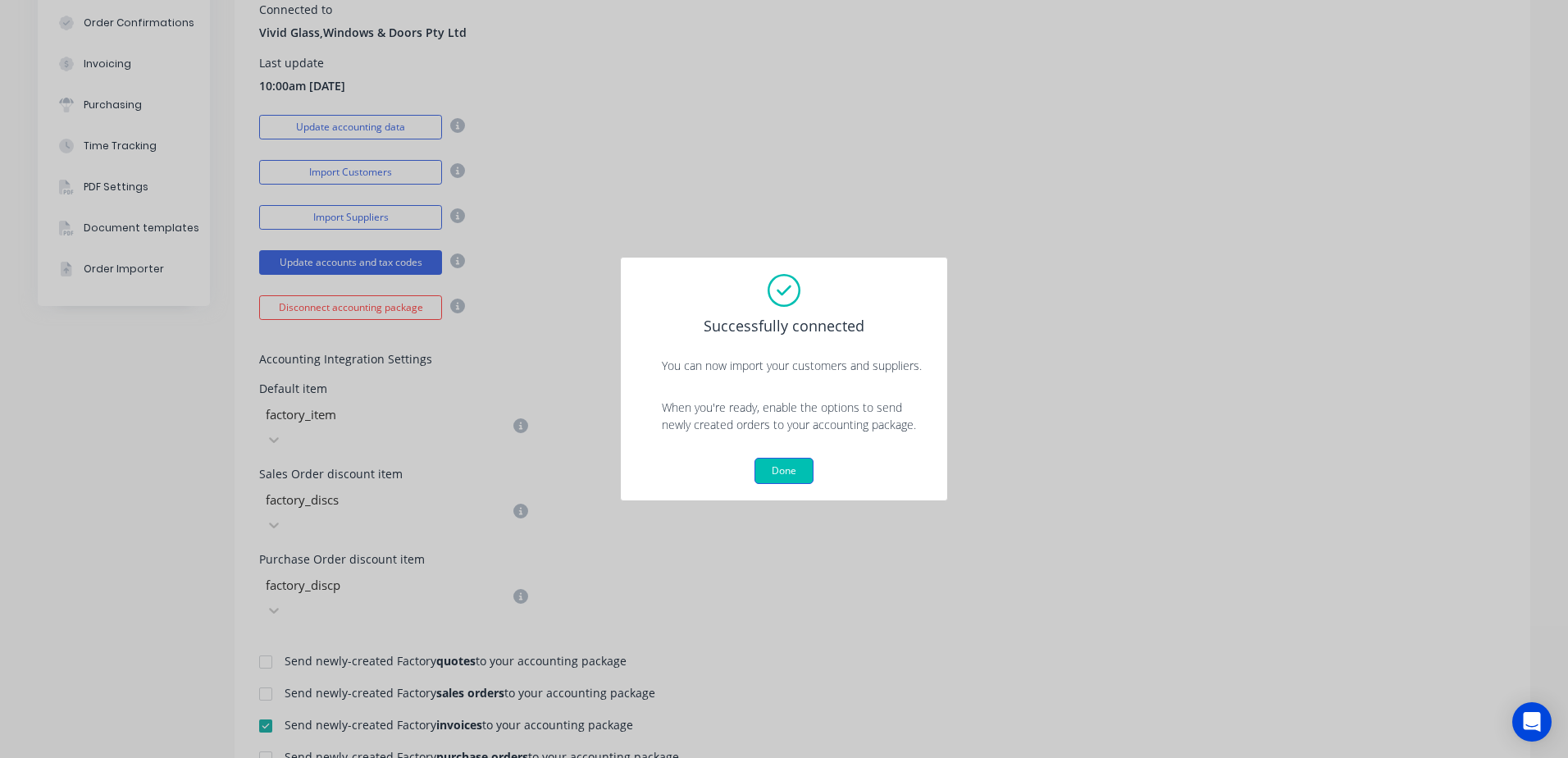
click at [776, 472] on button "Done" at bounding box center [784, 470] width 59 height 26
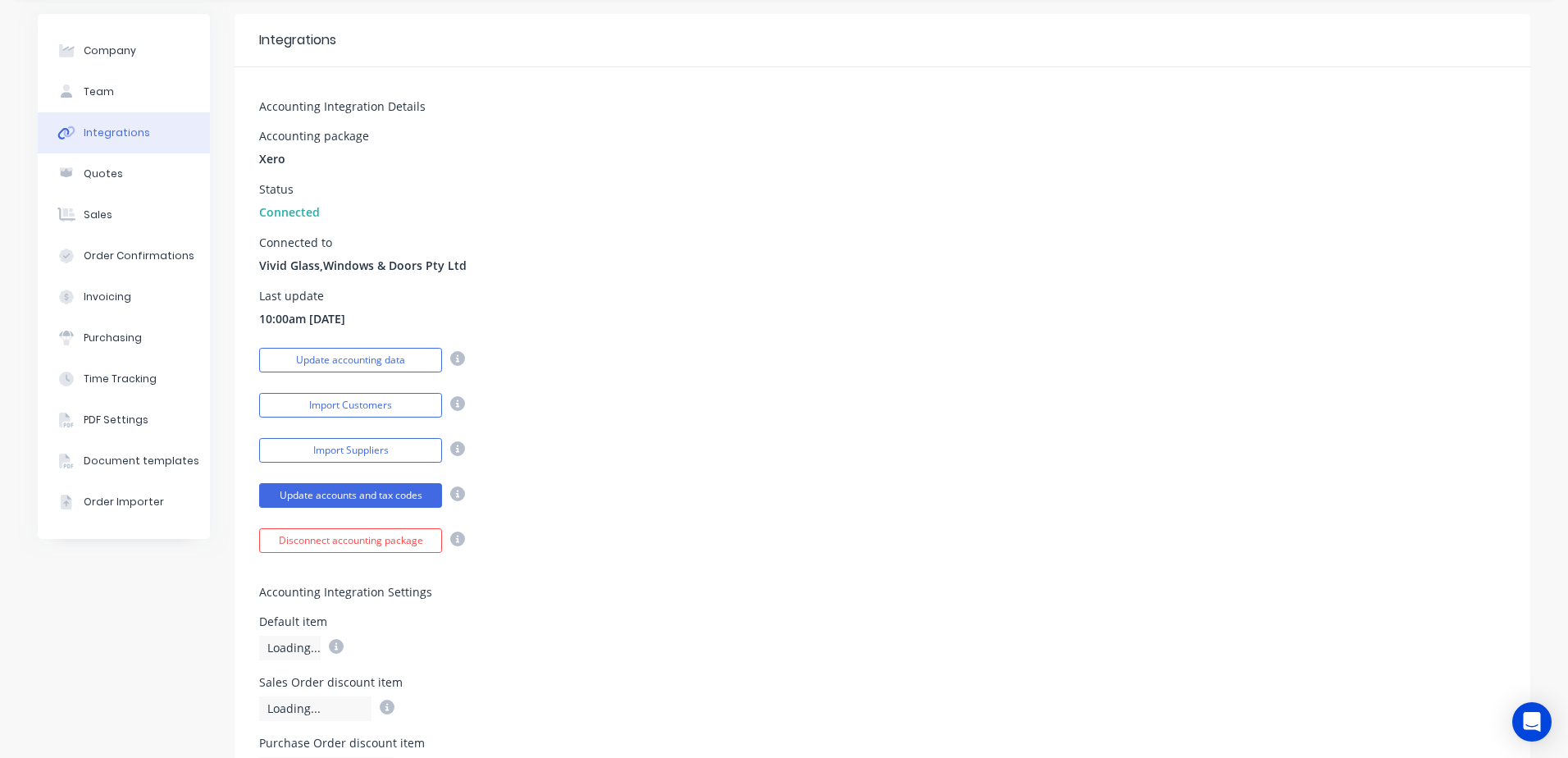
scroll to position [0, 0]
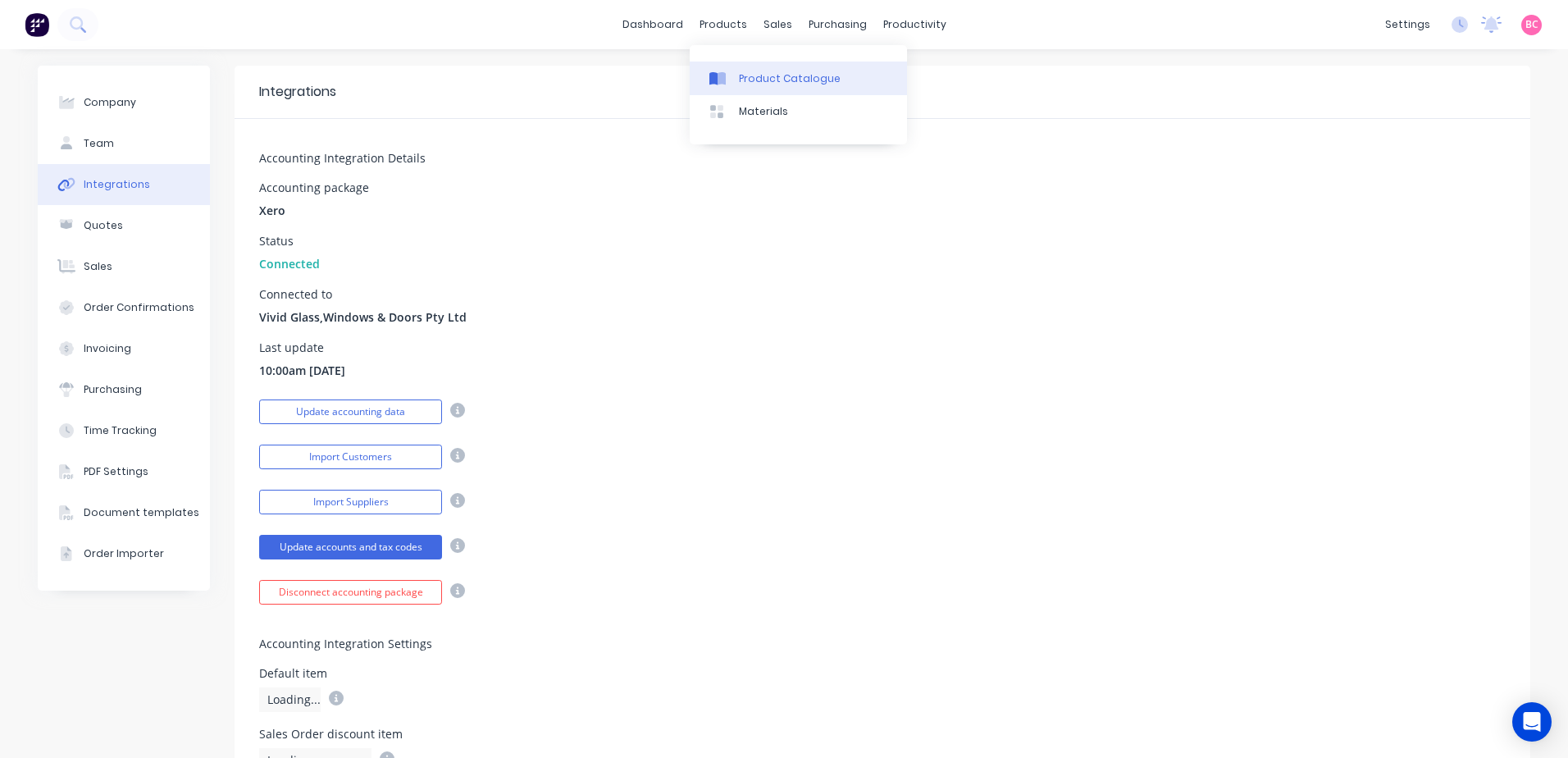
click at [752, 87] on link "Product Catalogue" at bounding box center [798, 78] width 217 height 33
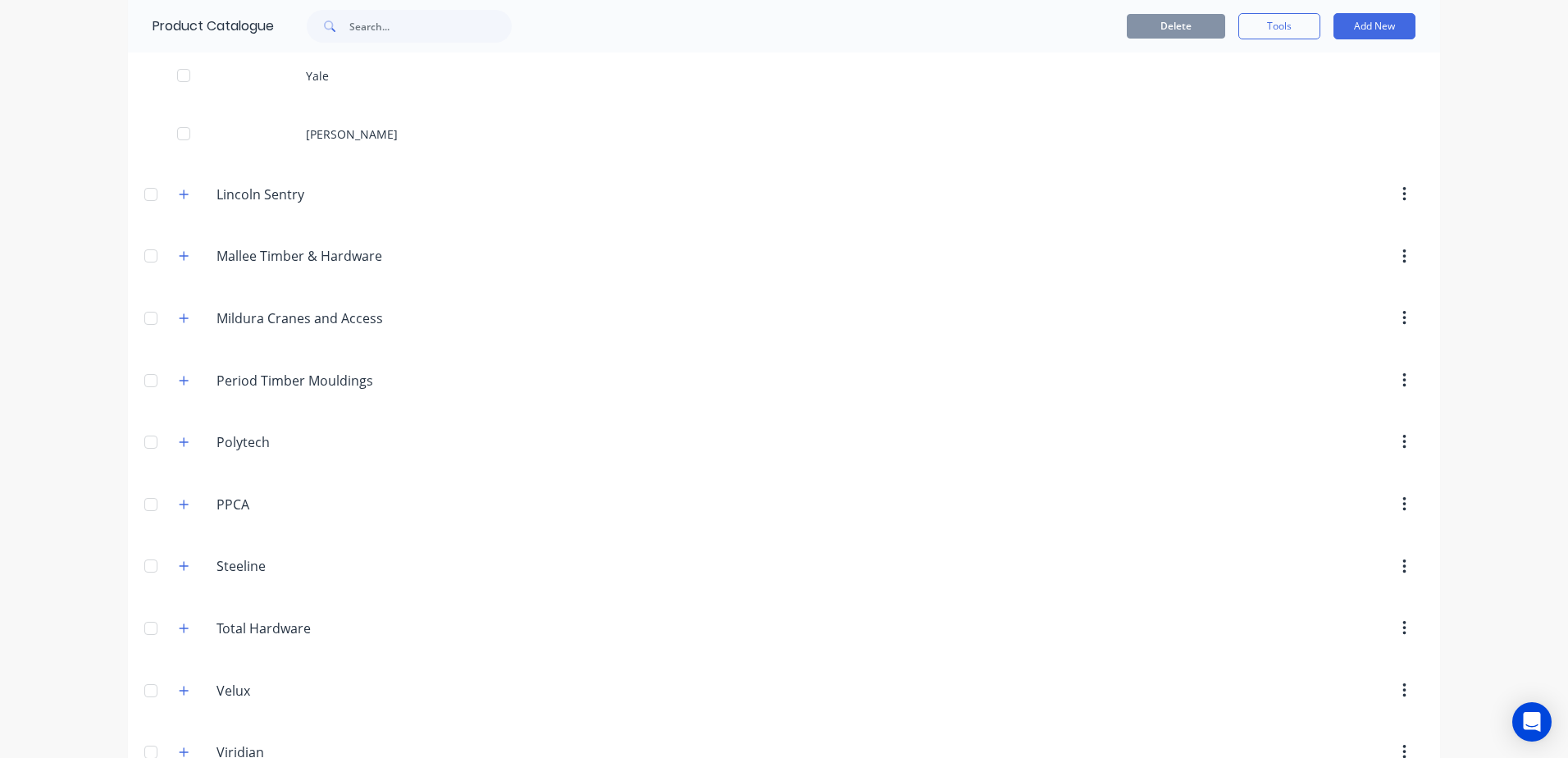
scroll to position [996, 0]
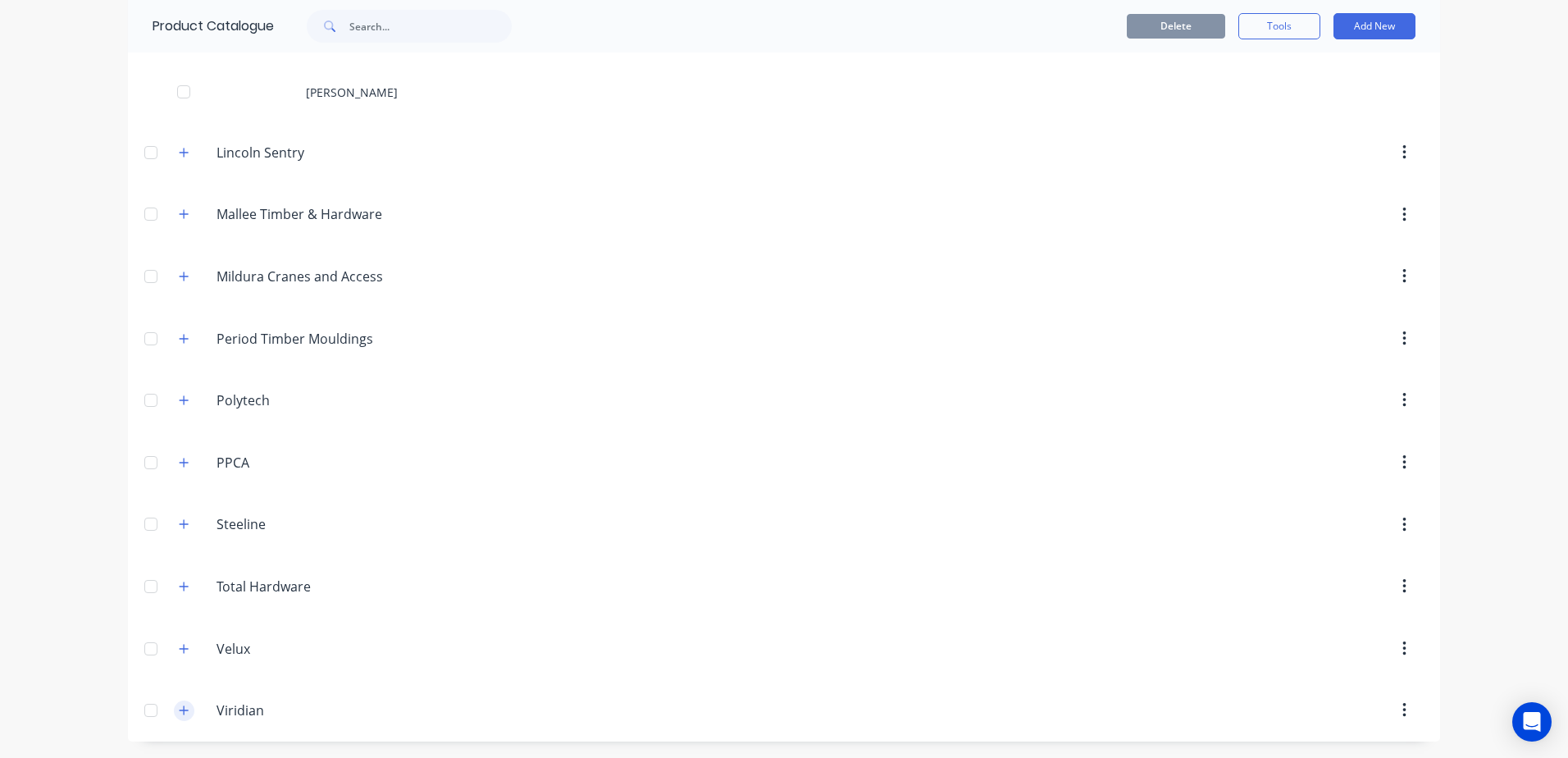
click at [179, 705] on icon "button" at bounding box center [183, 710] width 10 height 11
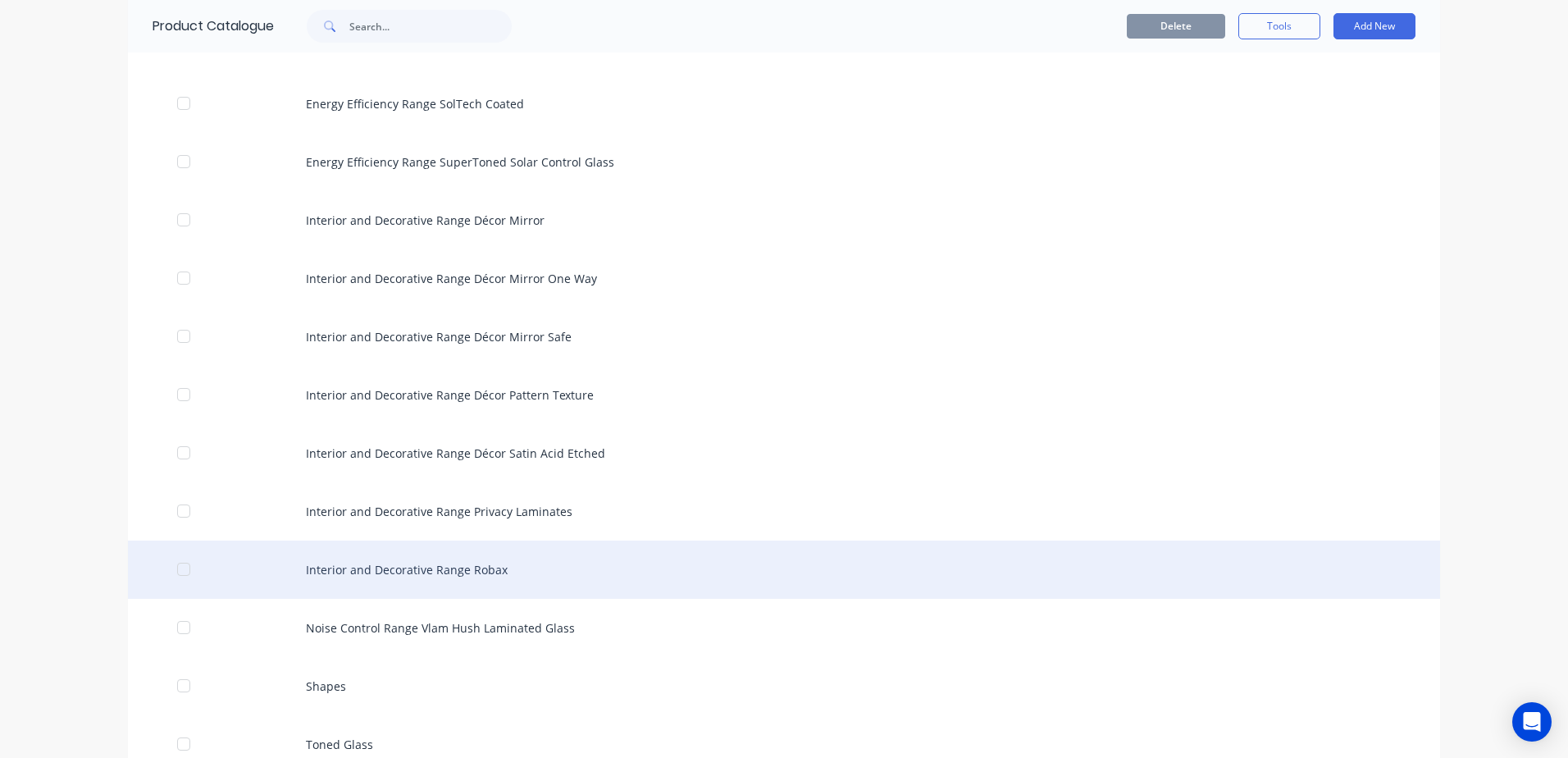
scroll to position [2308, 0]
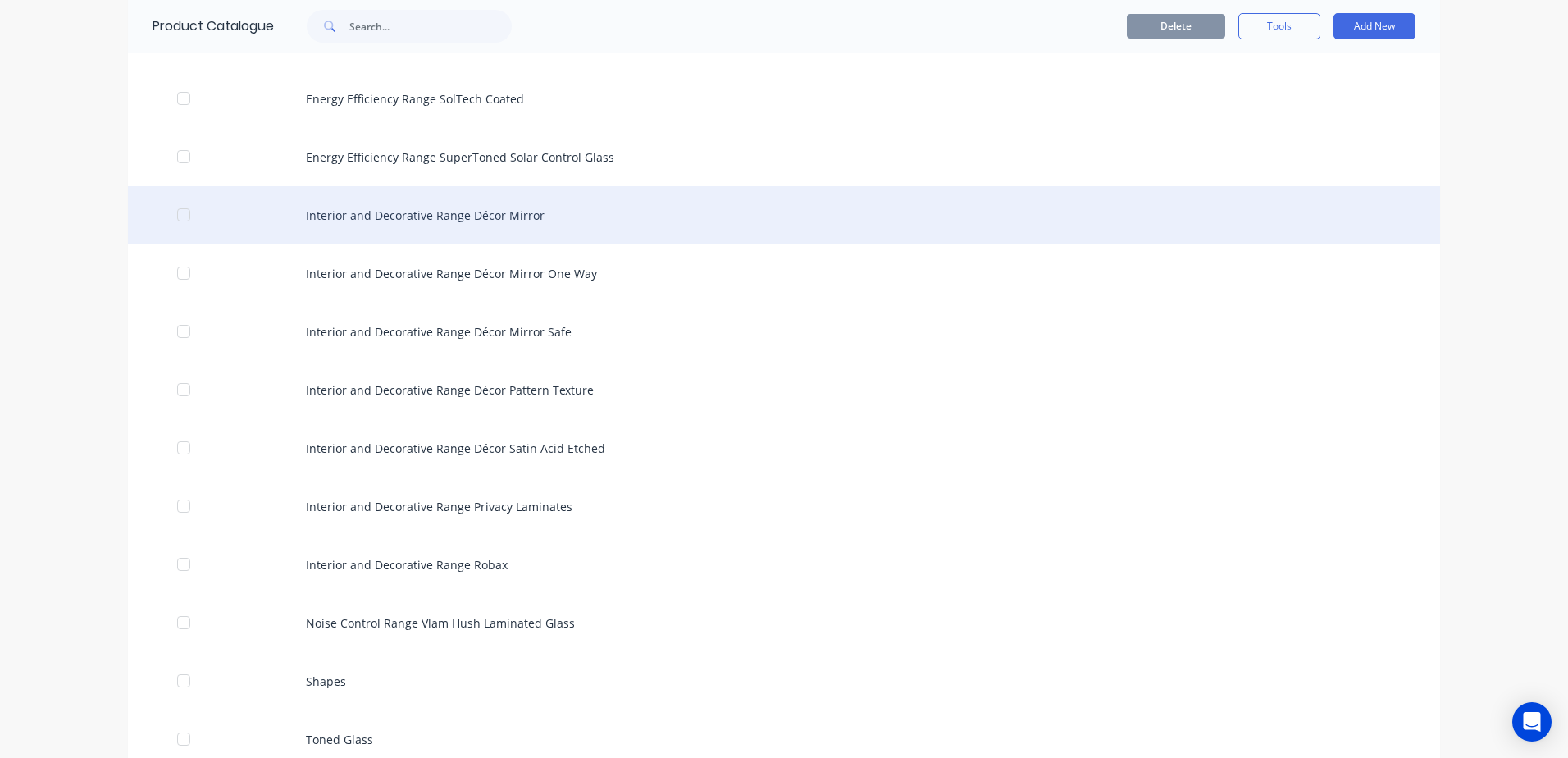
click at [483, 217] on div "Interior and Decorative Range Décor Mirror" at bounding box center [784, 215] width 1312 height 58
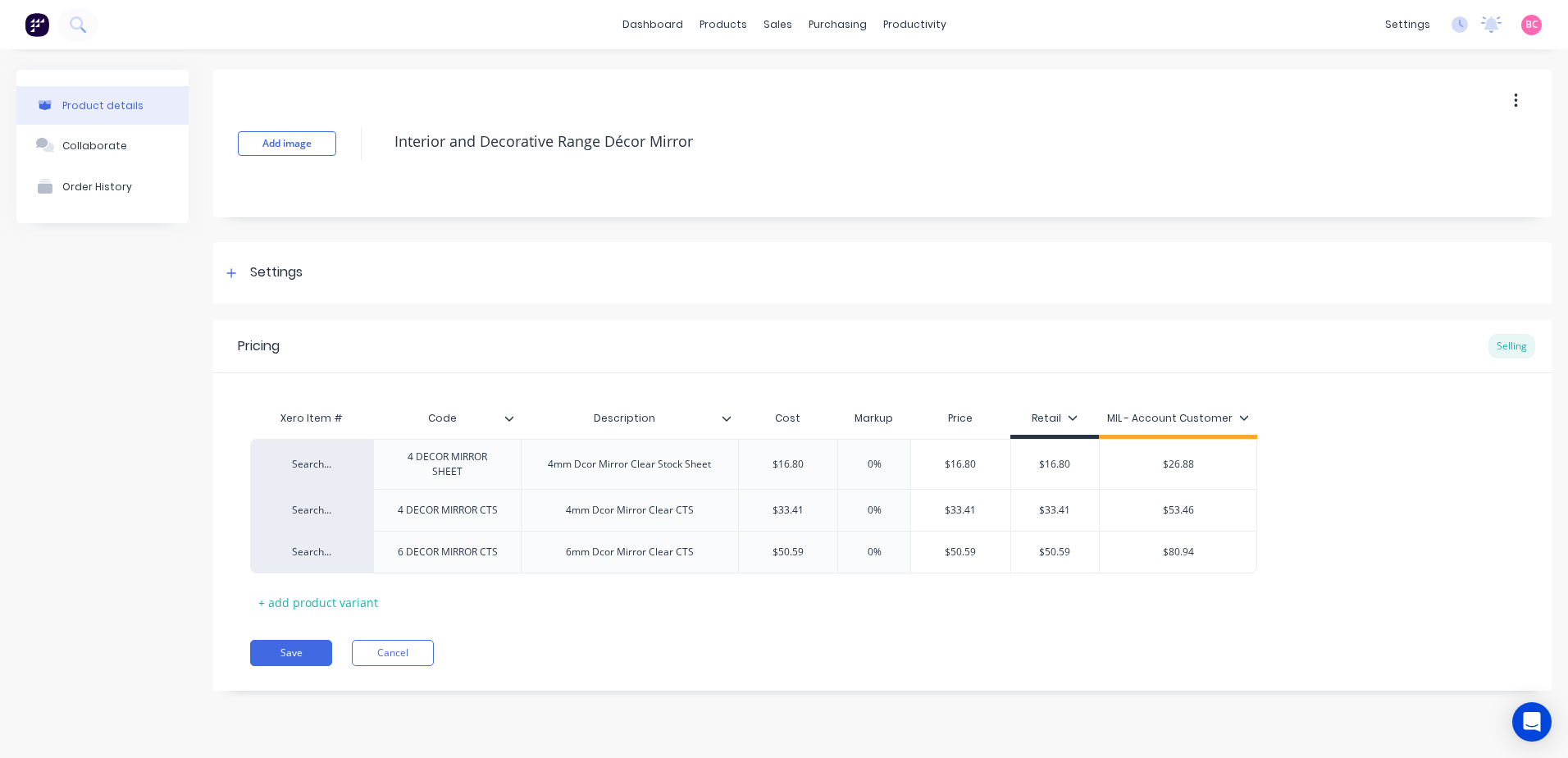
type textarea "x"
click at [245, 262] on div "Settings" at bounding box center [261, 273] width 81 height 21
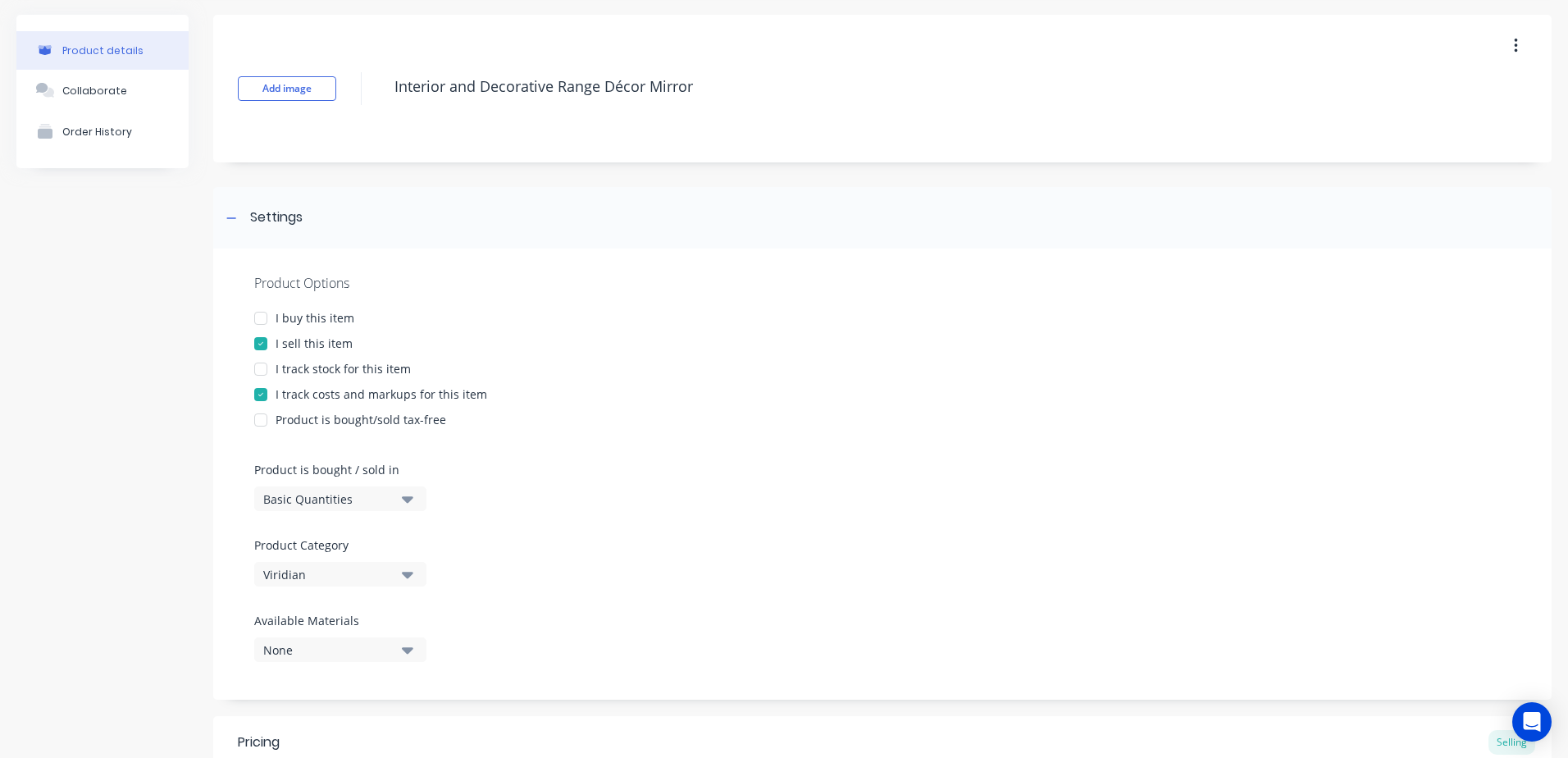
scroll to position [82, 0]
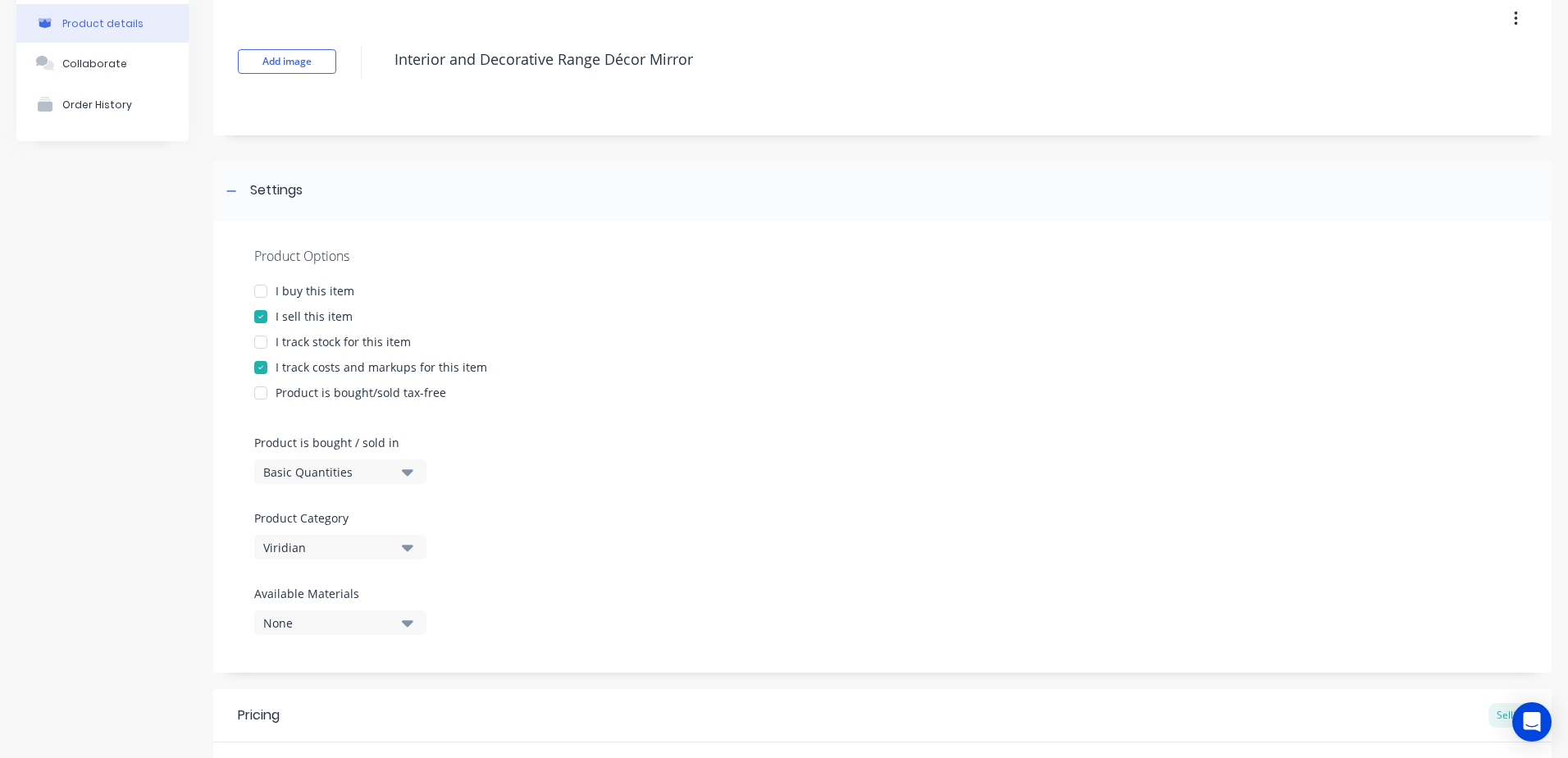
click at [404, 545] on icon "button" at bounding box center [407, 548] width 11 height 7
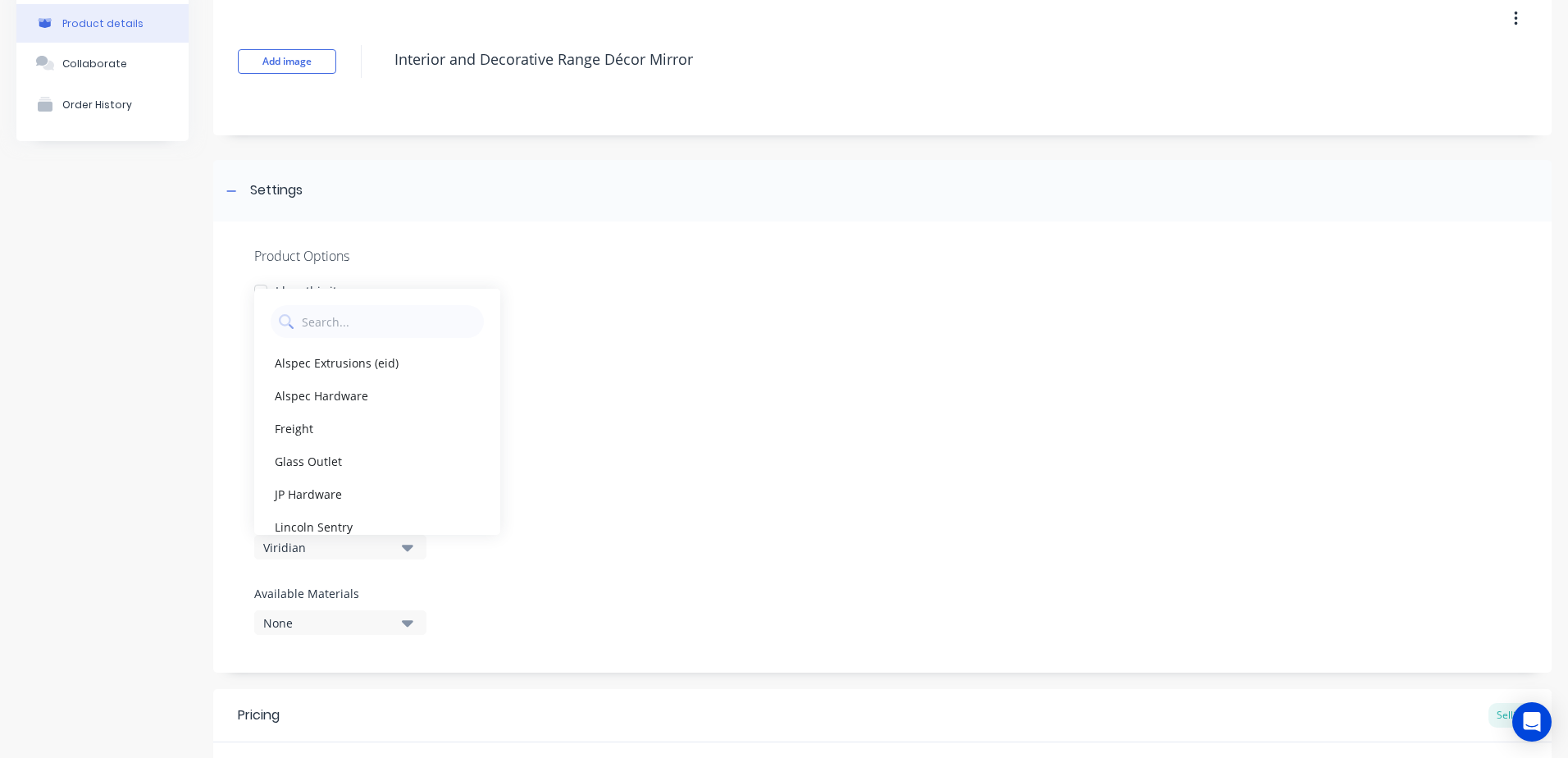
click at [404, 545] on icon "button" at bounding box center [407, 548] width 11 height 7
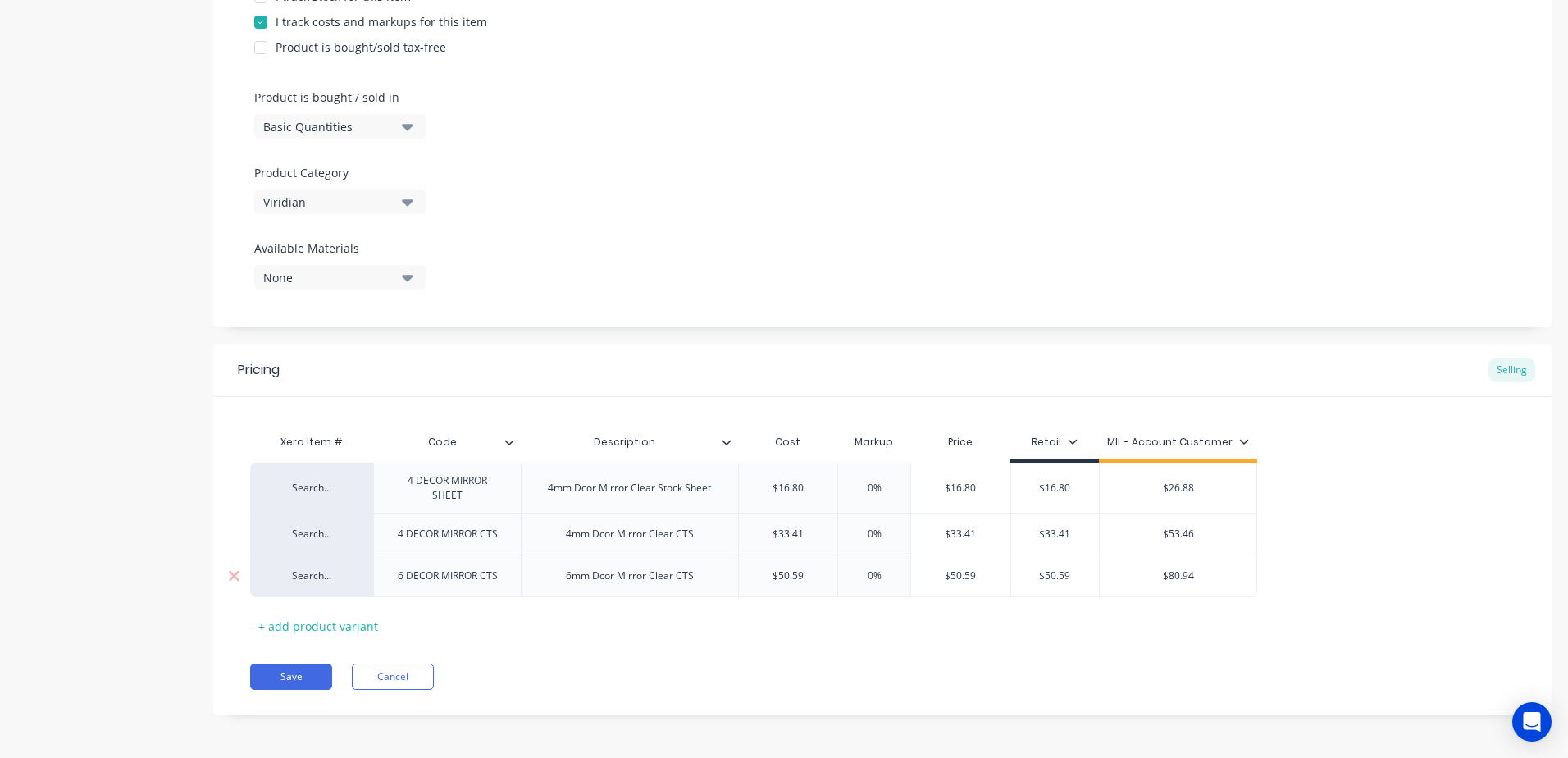
scroll to position [429, 0]
click at [319, 494] on div "Search..." at bounding box center [311, 485] width 123 height 50
click at [309, 488] on div "Search..." at bounding box center [312, 486] width 91 height 15
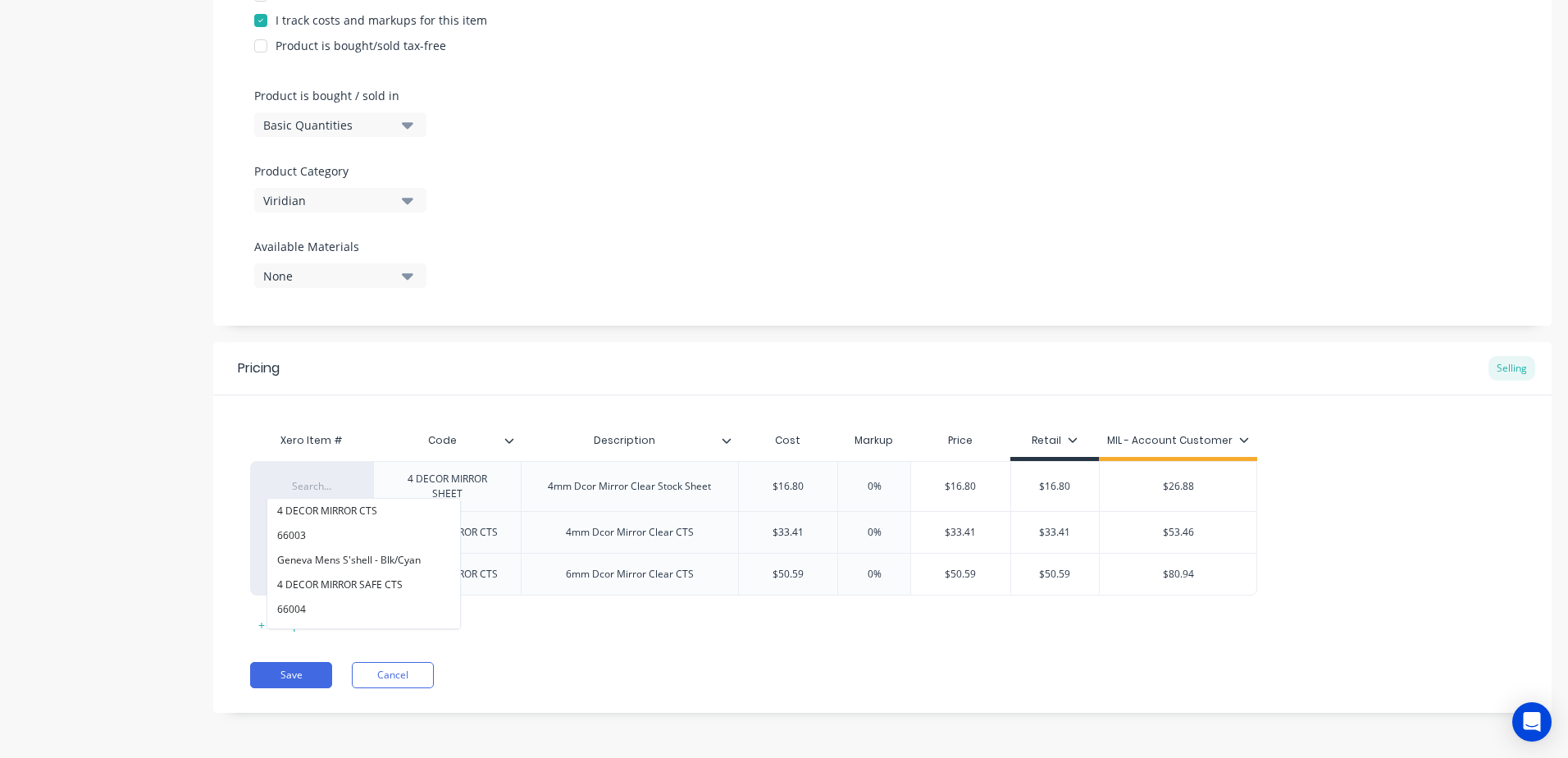
click at [645, 682] on div "Save Cancel" at bounding box center [901, 675] width 1301 height 26
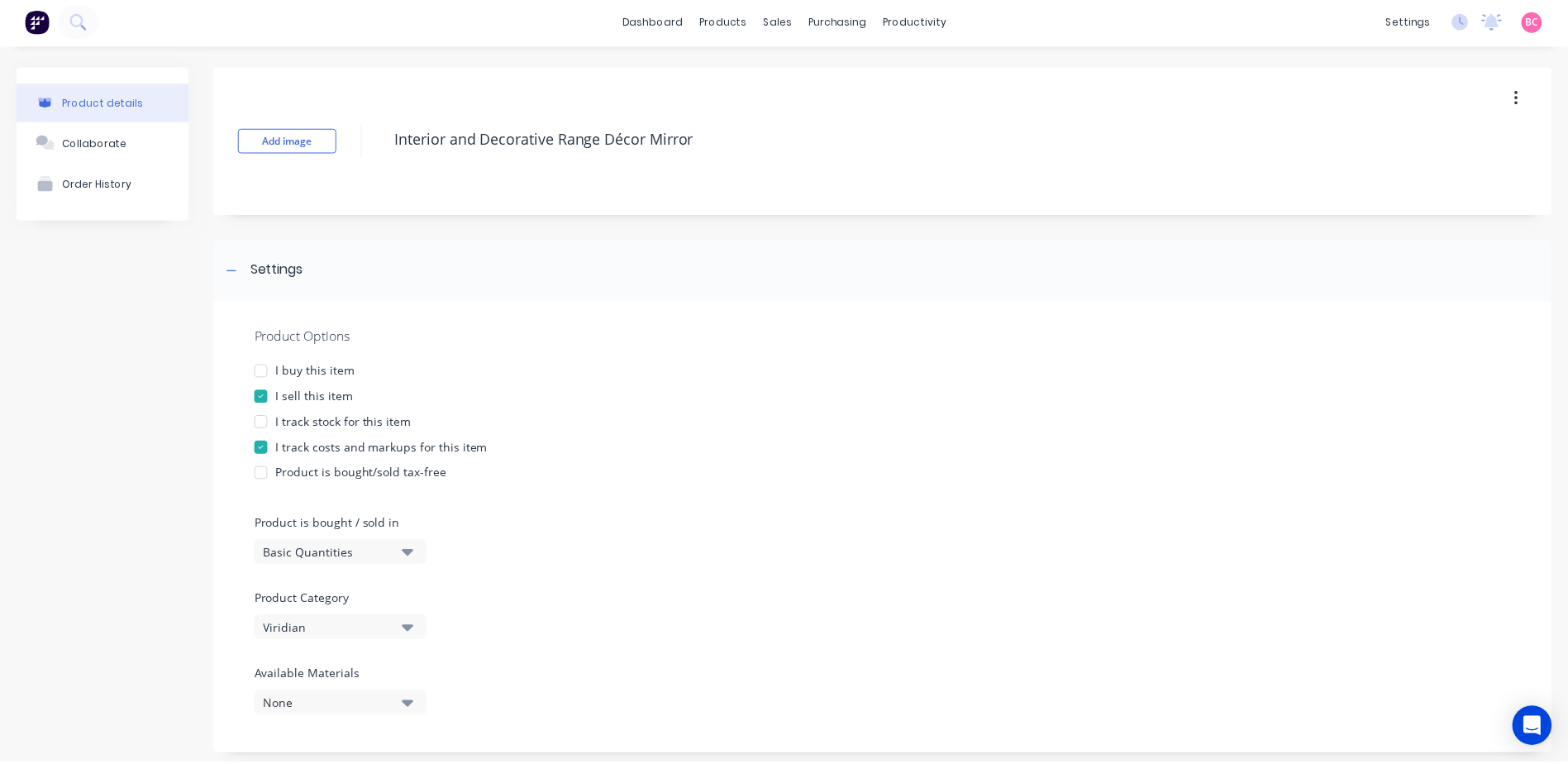
scroll to position [0, 0]
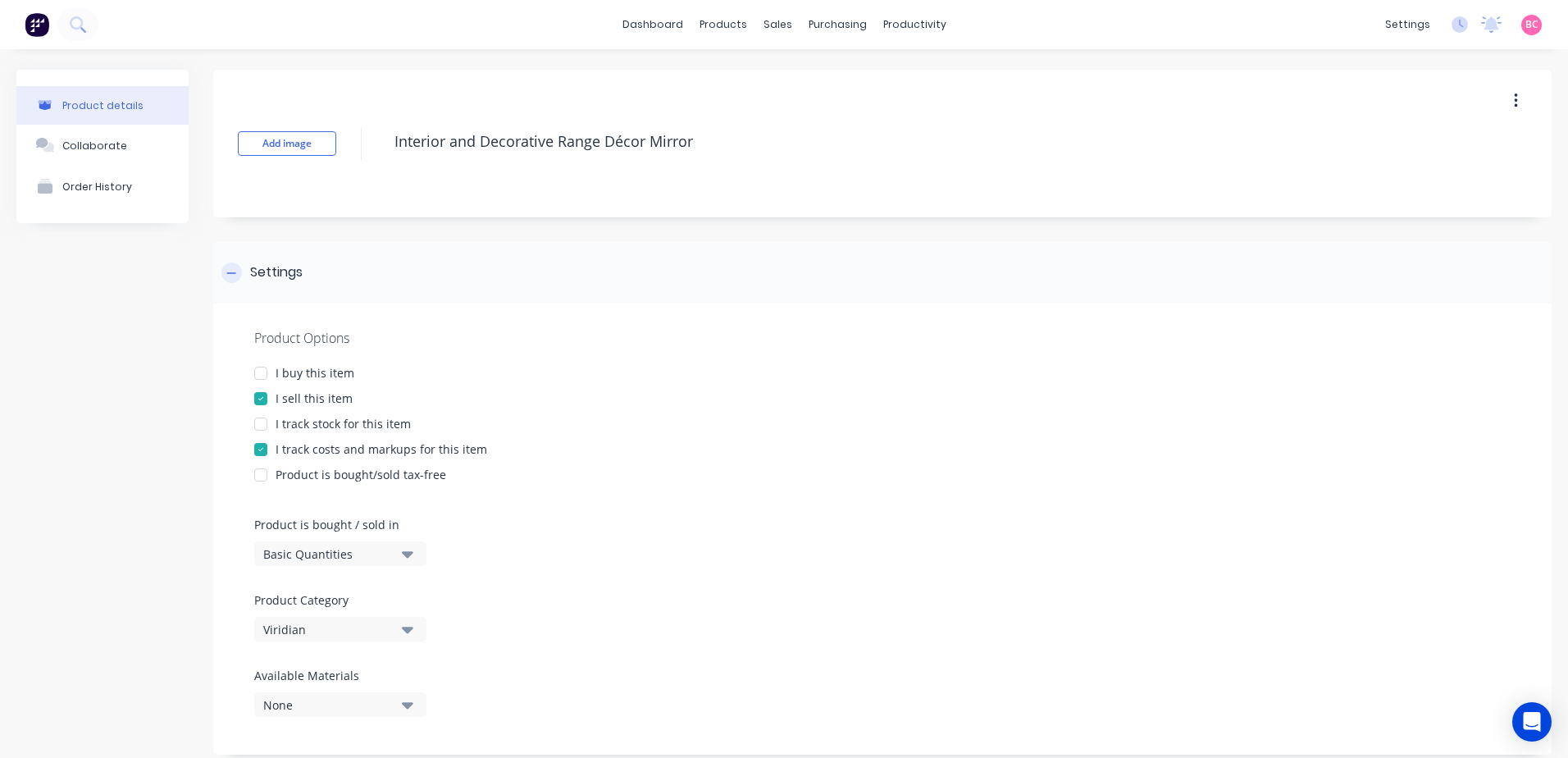
click at [234, 274] on icon at bounding box center [231, 273] width 10 height 11
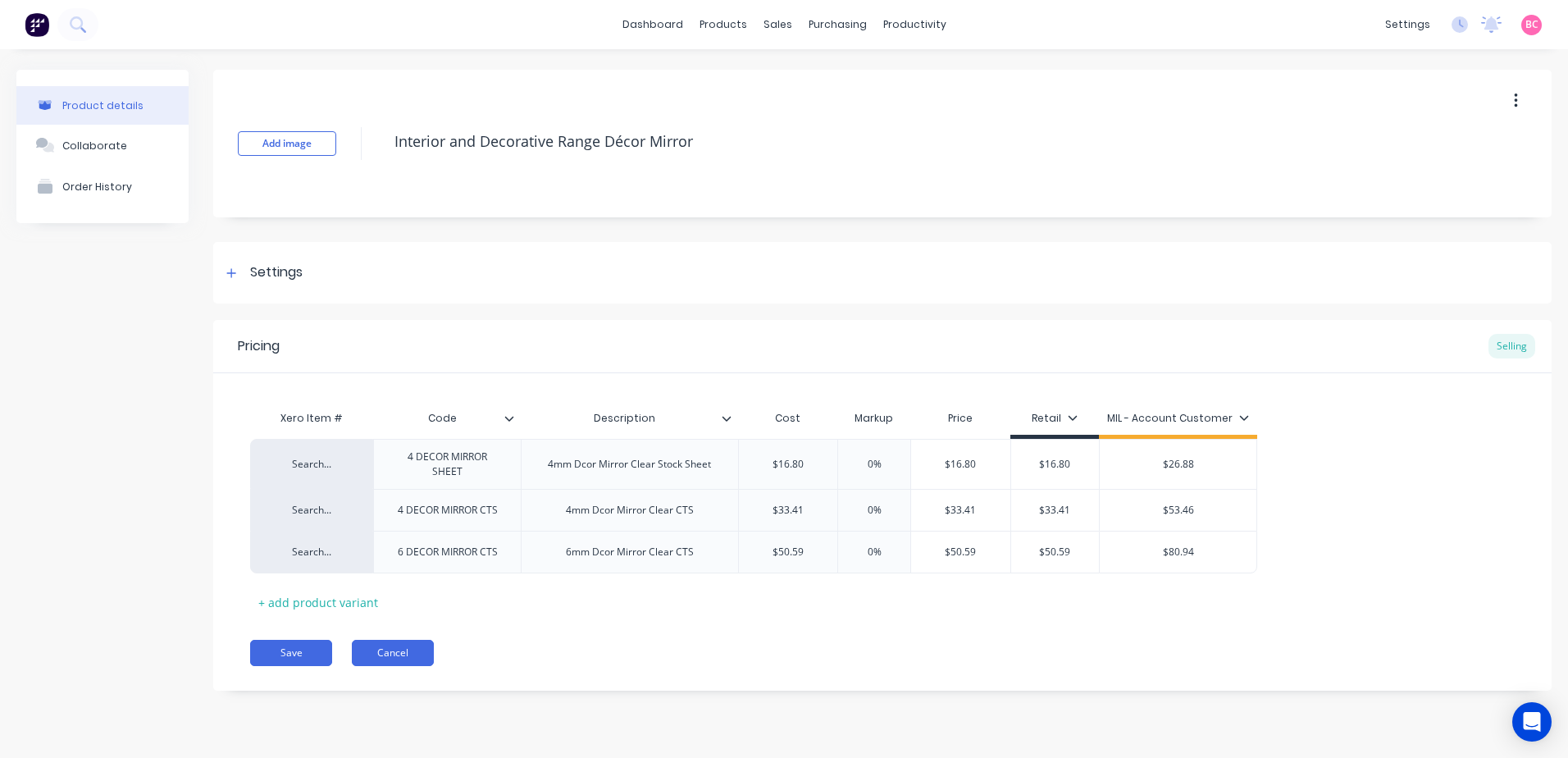
click at [408, 660] on button "Cancel" at bounding box center [393, 653] width 82 height 26
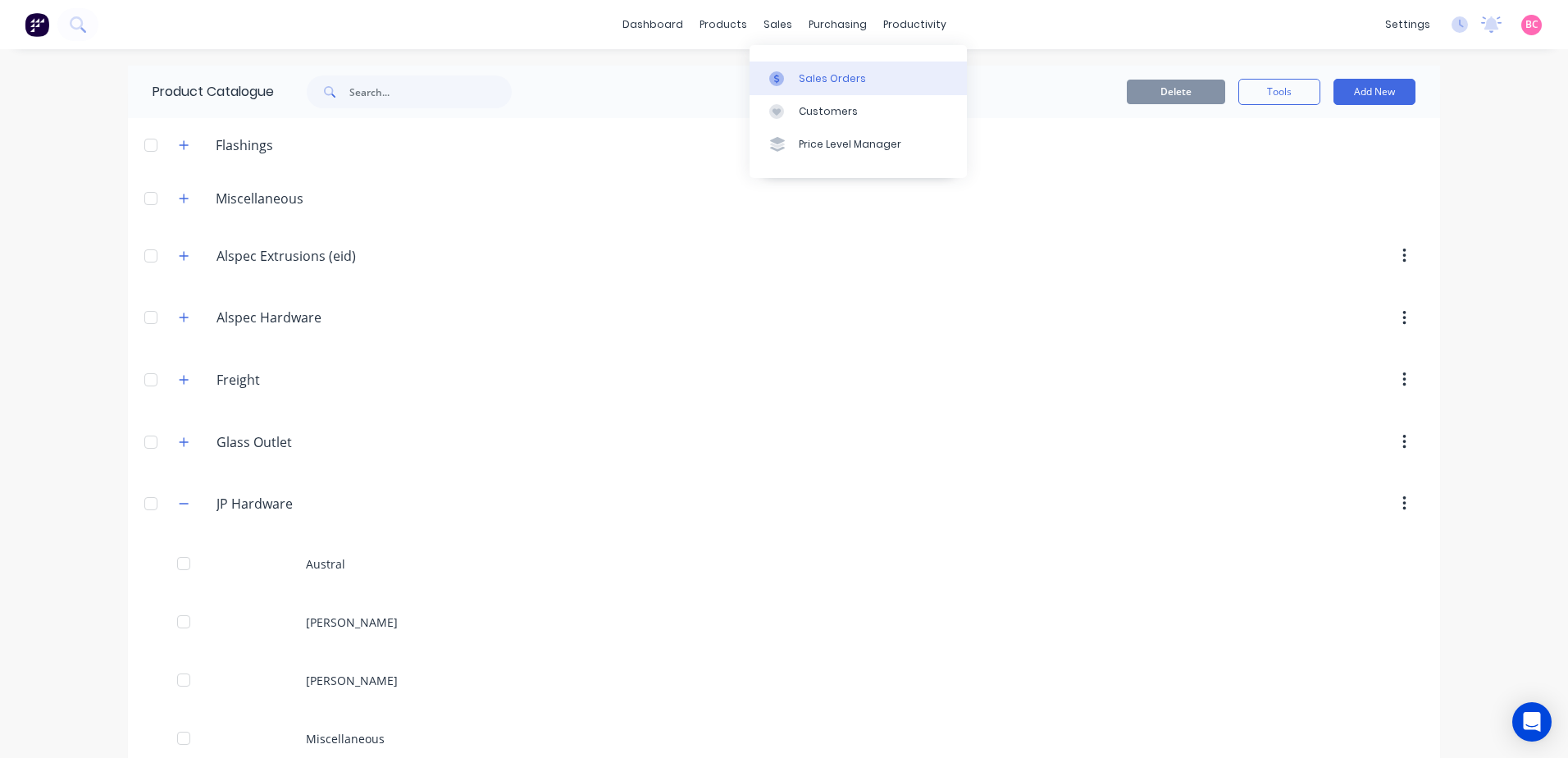
click at [814, 69] on link "Sales Orders" at bounding box center [857, 78] width 217 height 33
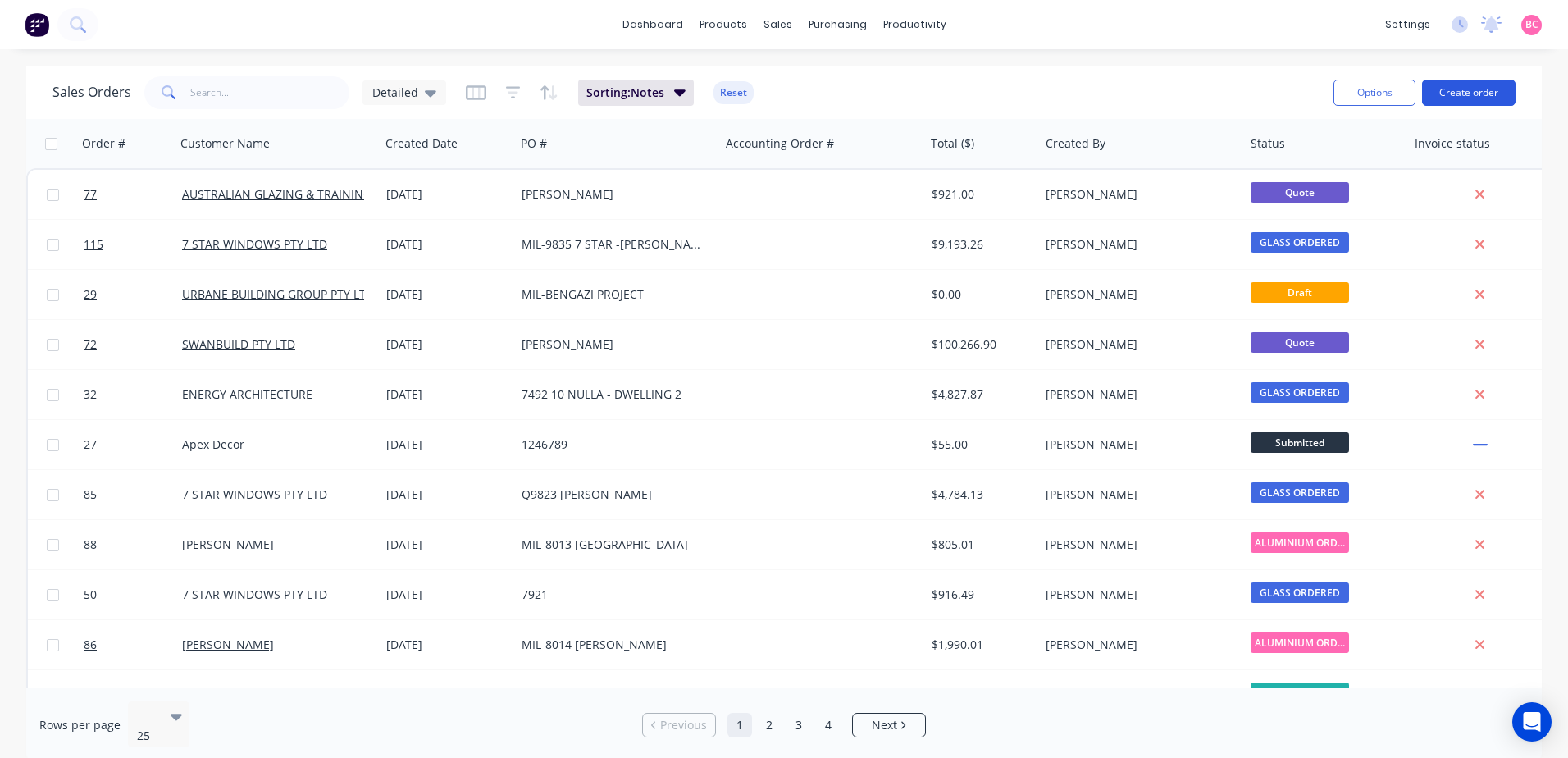
click at [1464, 91] on button "Create order" at bounding box center [1468, 92] width 93 height 26
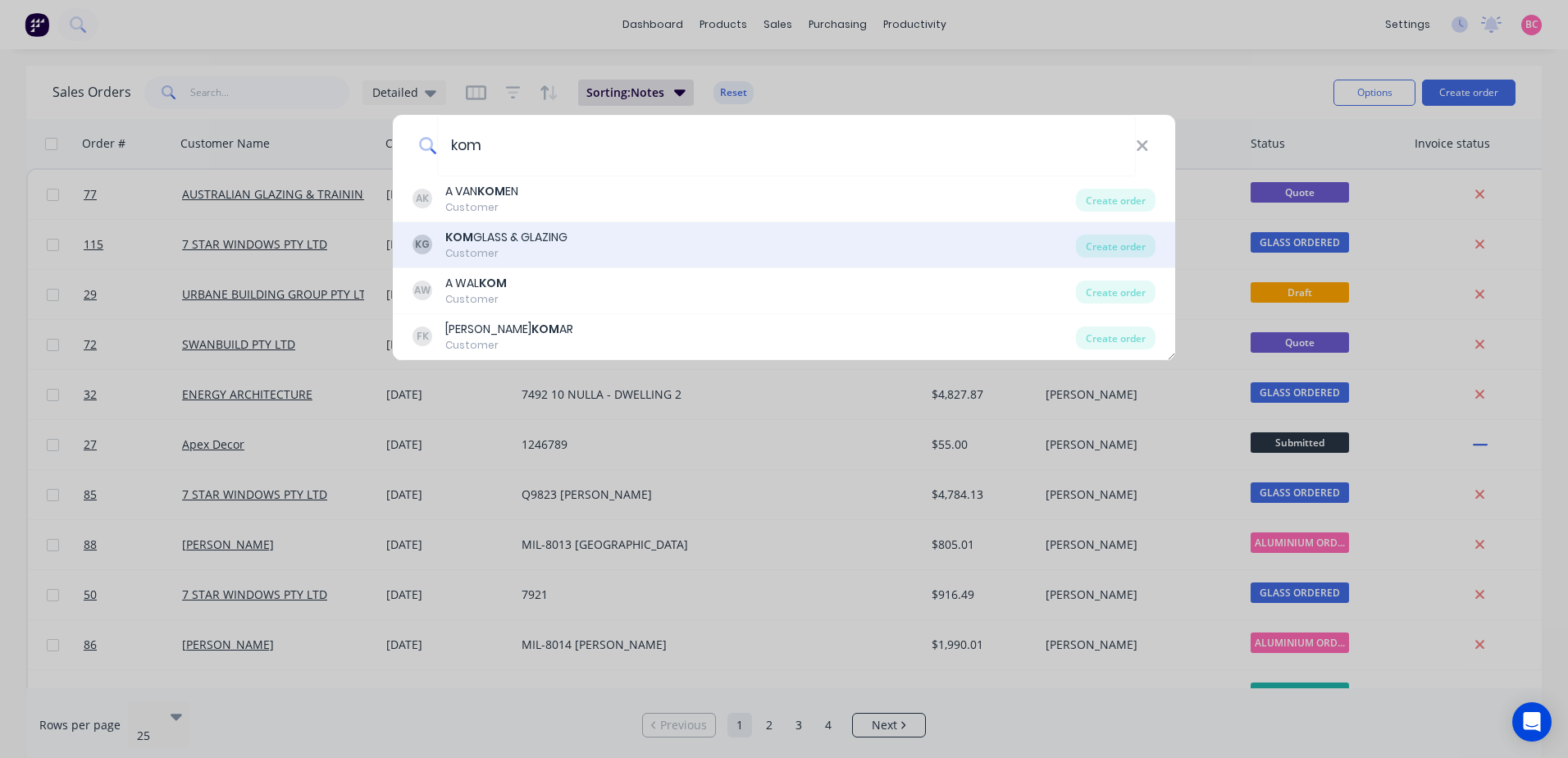
type input "kom"
click at [652, 243] on div "KG KOM GLASS & GLAZING Customer" at bounding box center [745, 245] width 664 height 32
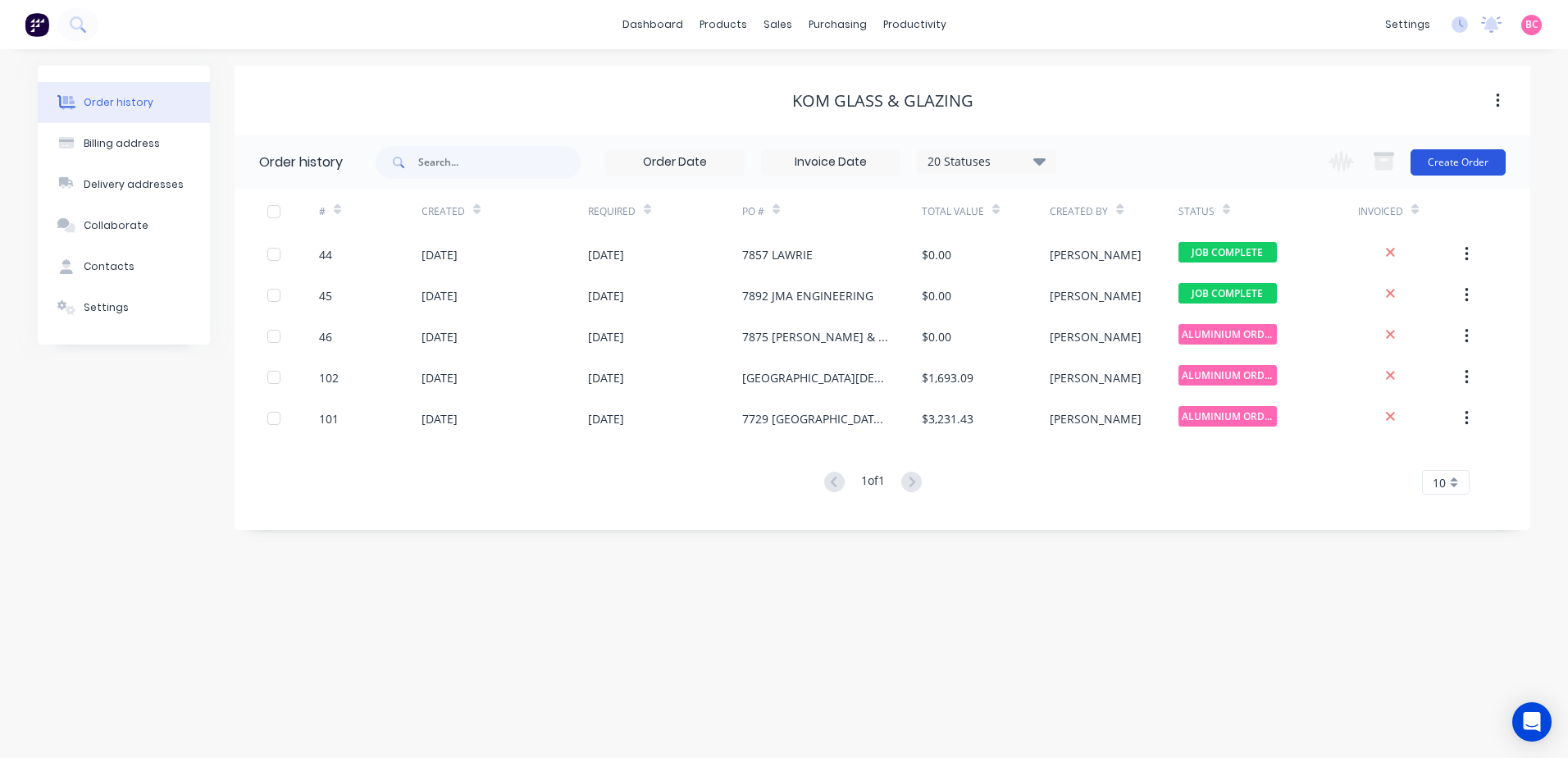
click at [1483, 168] on button "Create Order" at bounding box center [1457, 162] width 95 height 26
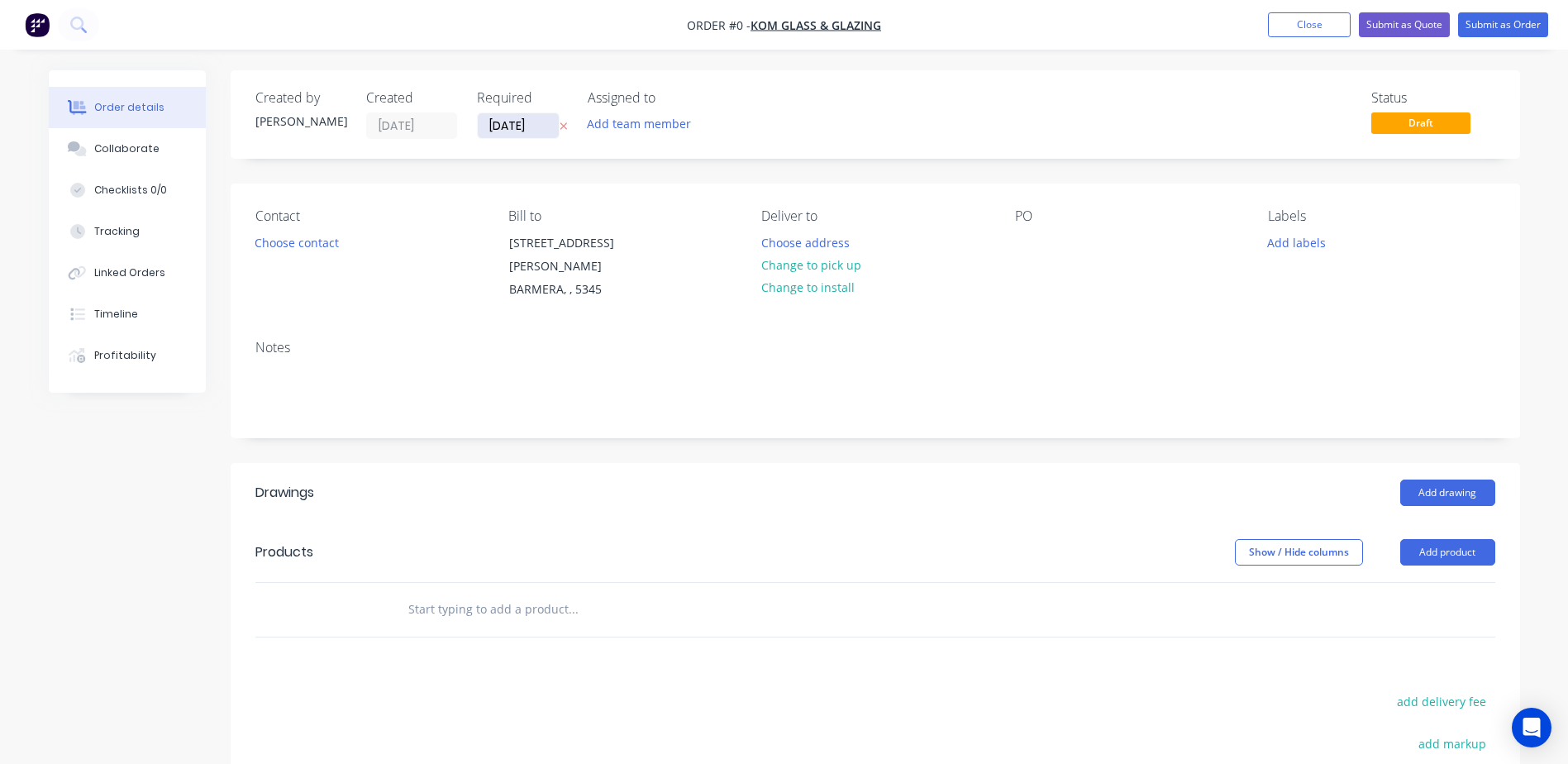
click at [536, 131] on input "[DATE]" at bounding box center [518, 126] width 82 height 25
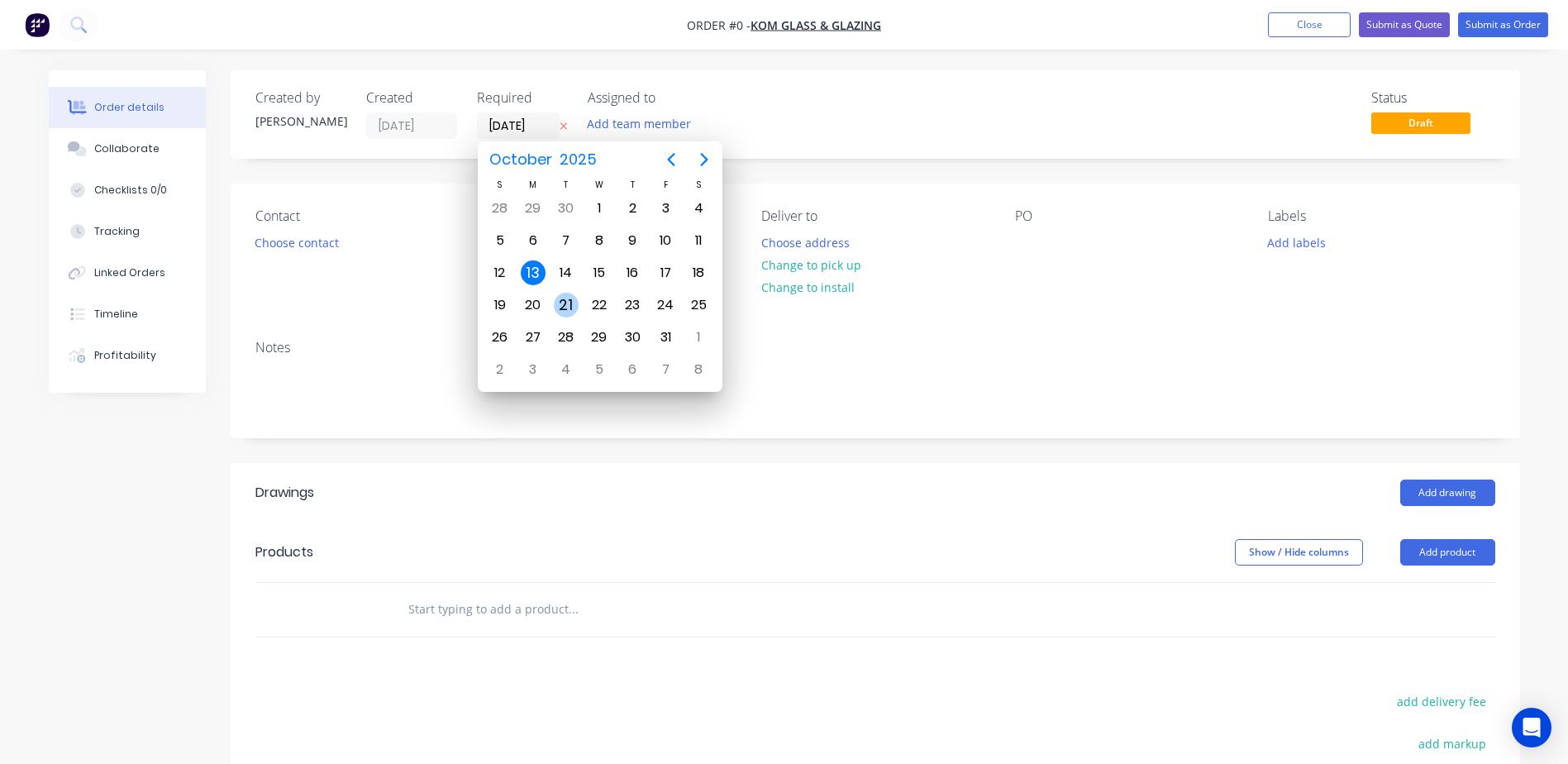
click at [565, 310] on div "21" at bounding box center [566, 305] width 25 height 25
type input "[DATE]"
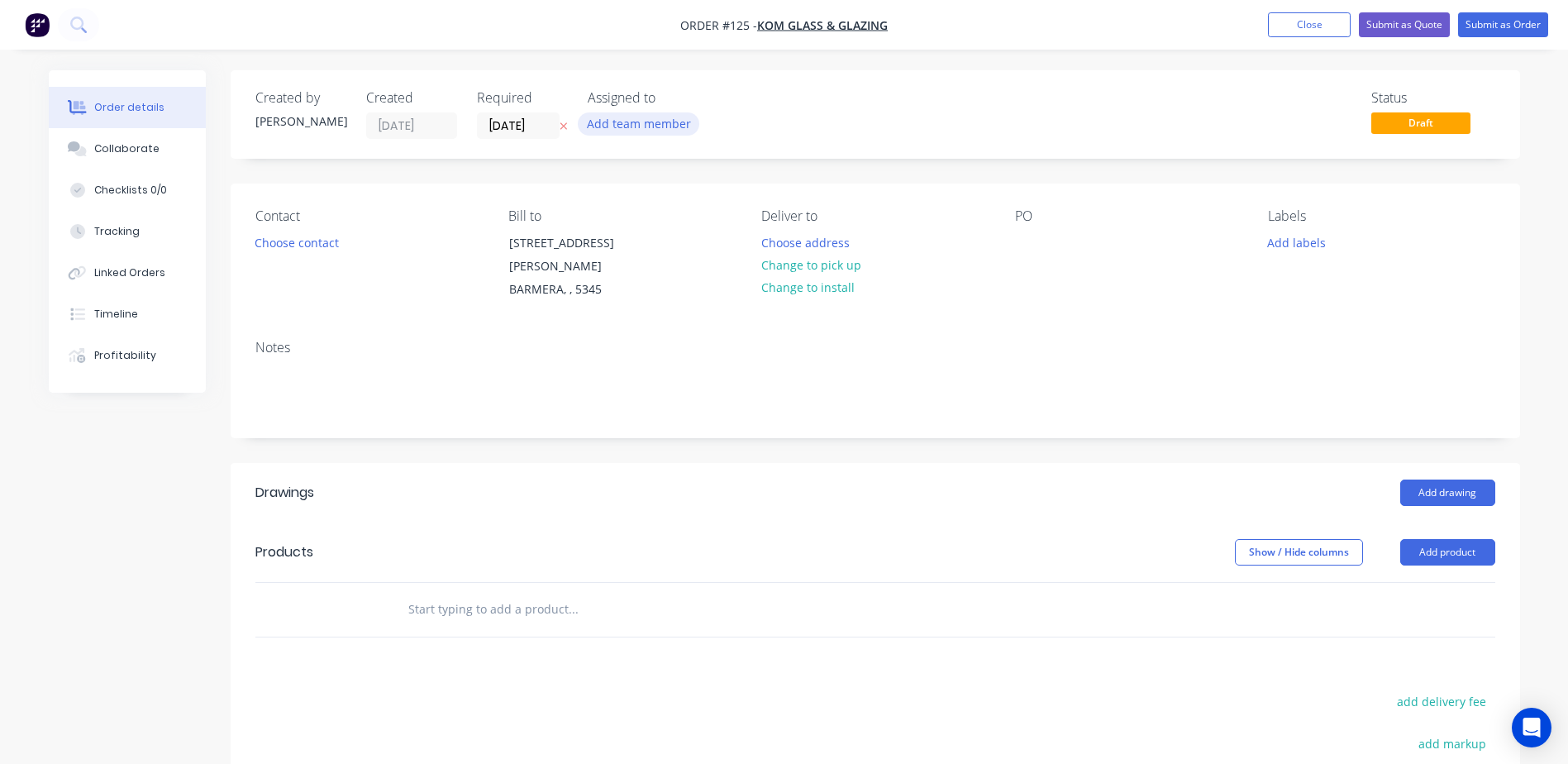
click at [634, 130] on button "Add team member" at bounding box center [638, 123] width 121 height 22
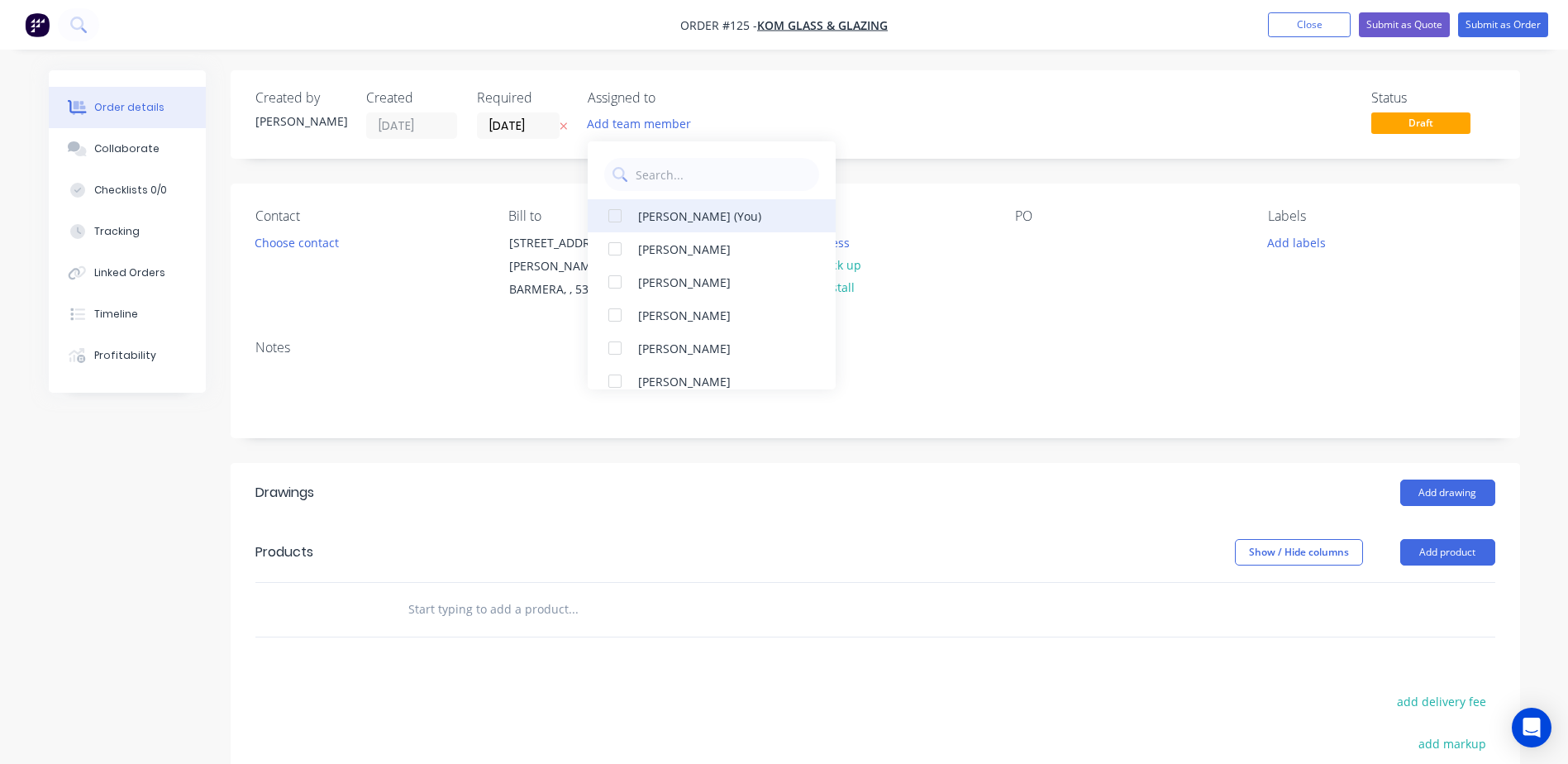
click at [617, 220] on div at bounding box center [615, 216] width 33 height 33
click at [294, 235] on button "Choose contact" at bounding box center [297, 241] width 102 height 22
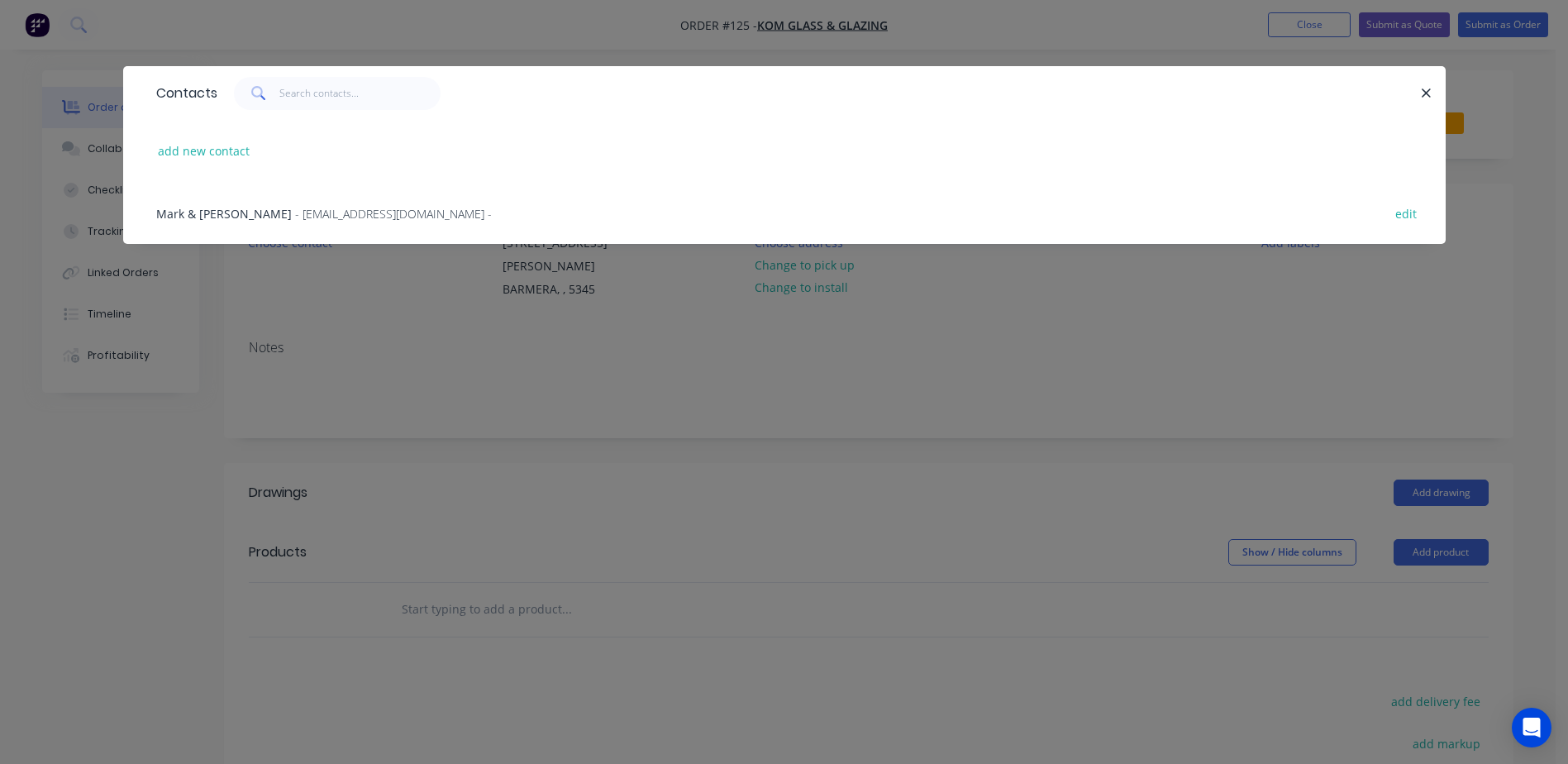
click at [252, 219] on span "Mark & [PERSON_NAME]" at bounding box center [224, 213] width 135 height 16
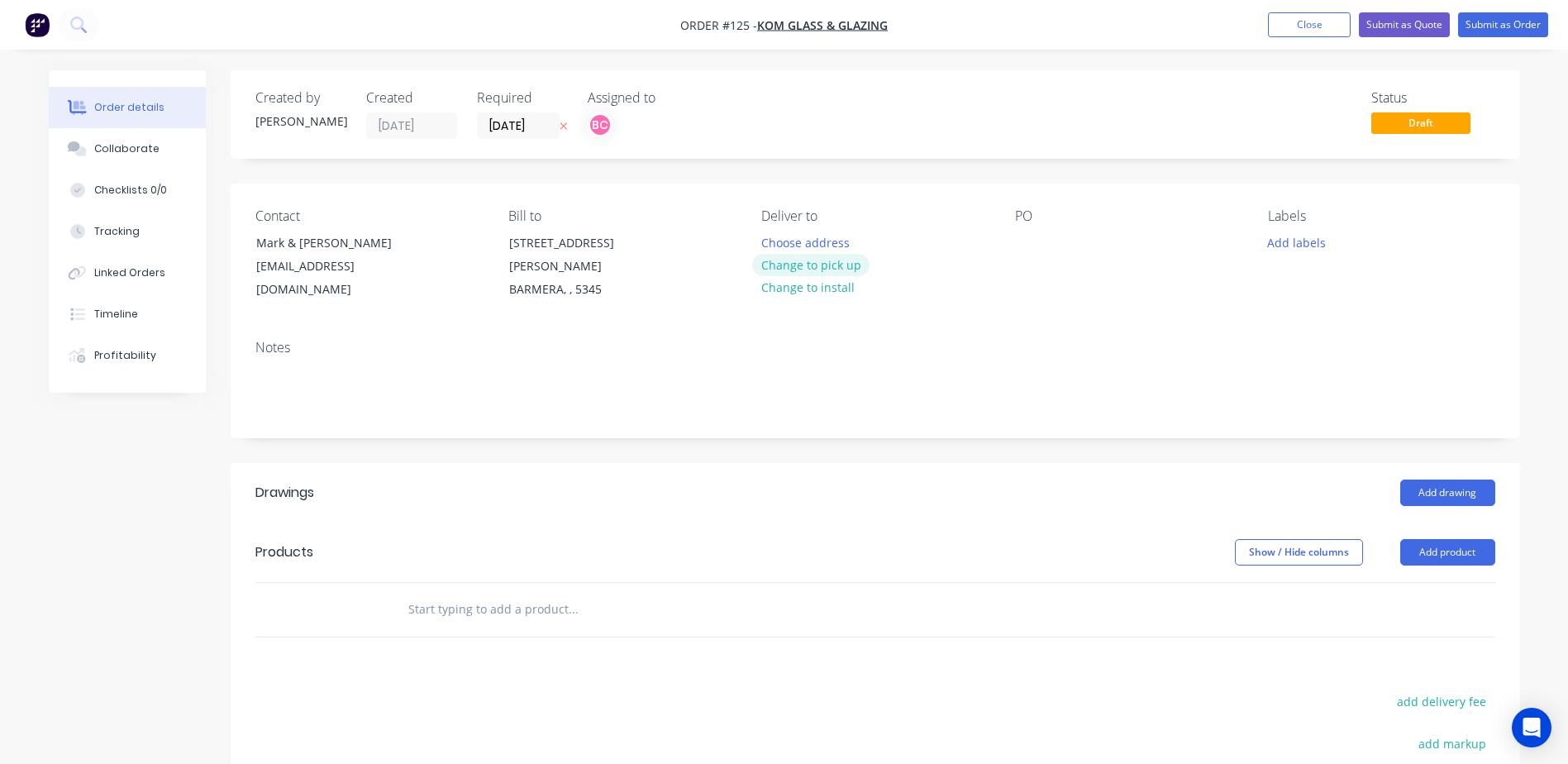
click at [820, 263] on button "Change to pick up" at bounding box center [811, 264] width 118 height 22
click at [1034, 275] on div "PO" at bounding box center [1128, 255] width 227 height 93
click at [1011, 242] on div "Contact Mark & Deb Littledyke komglass@bigpond.com Bill to 1 Anderson St BARMER…" at bounding box center [875, 255] width 1290 height 143
click at [1040, 233] on div at bounding box center [1028, 242] width 26 height 24
drag, startPoint x: 1127, startPoint y: 240, endPoint x: 1088, endPoint y: 236, distance: 39.2
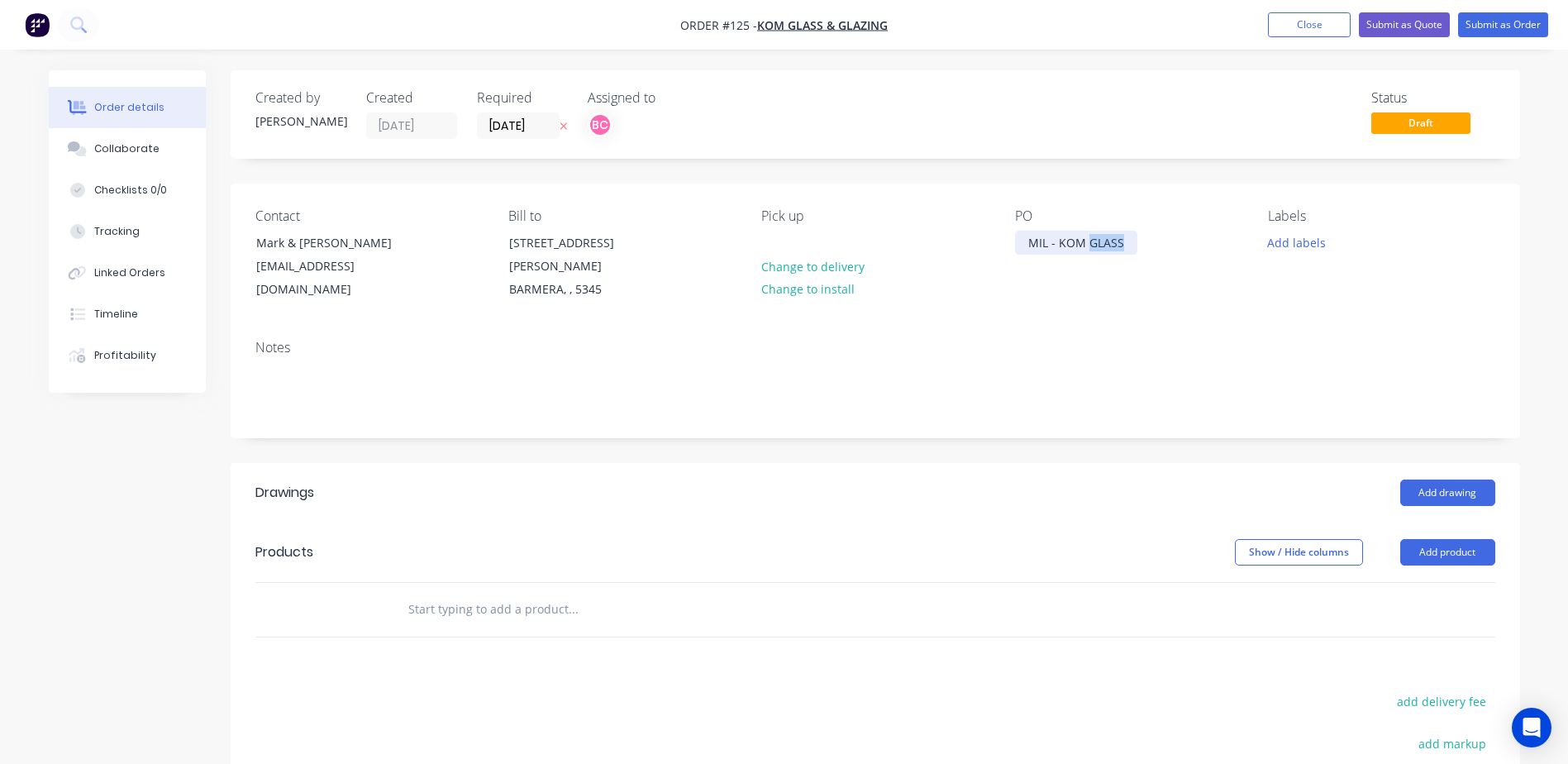
click at [1088, 236] on div "MIL - KOM GLASS" at bounding box center [1075, 242] width 122 height 24
click at [1281, 247] on button "Add labels" at bounding box center [1297, 241] width 76 height 22
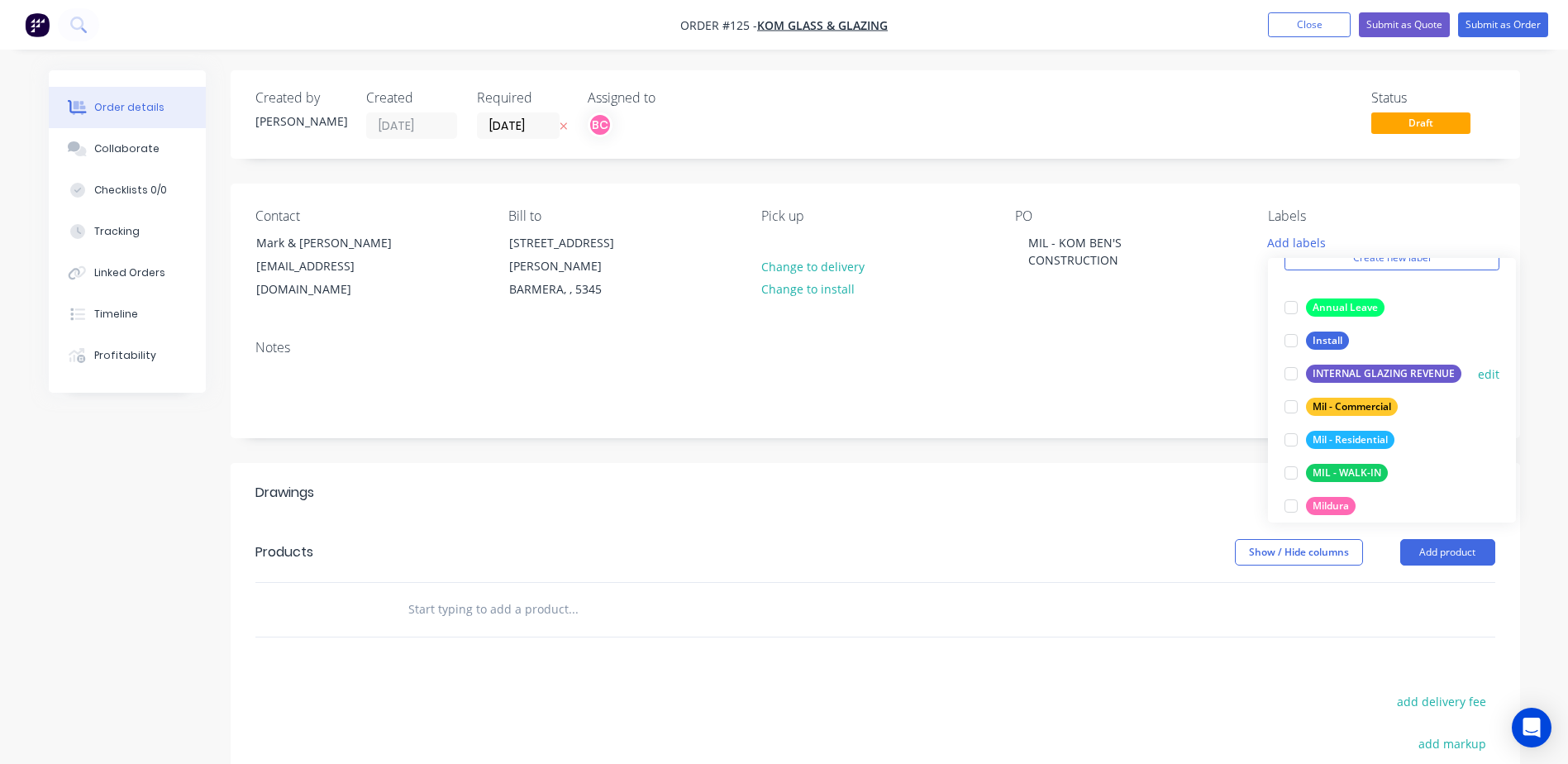
scroll to position [165, 0]
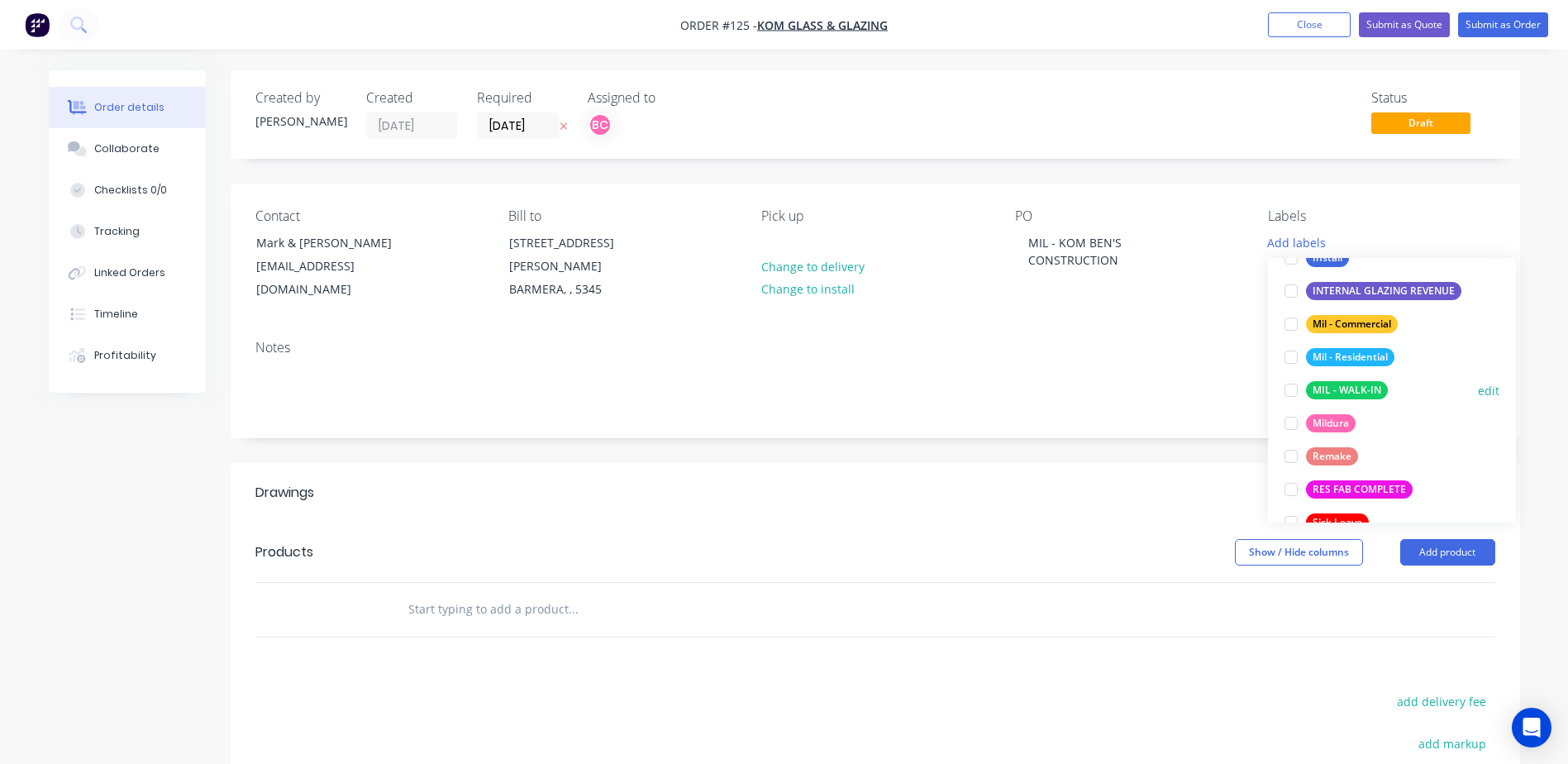
click at [1291, 393] on div at bounding box center [1291, 391] width 33 height 33
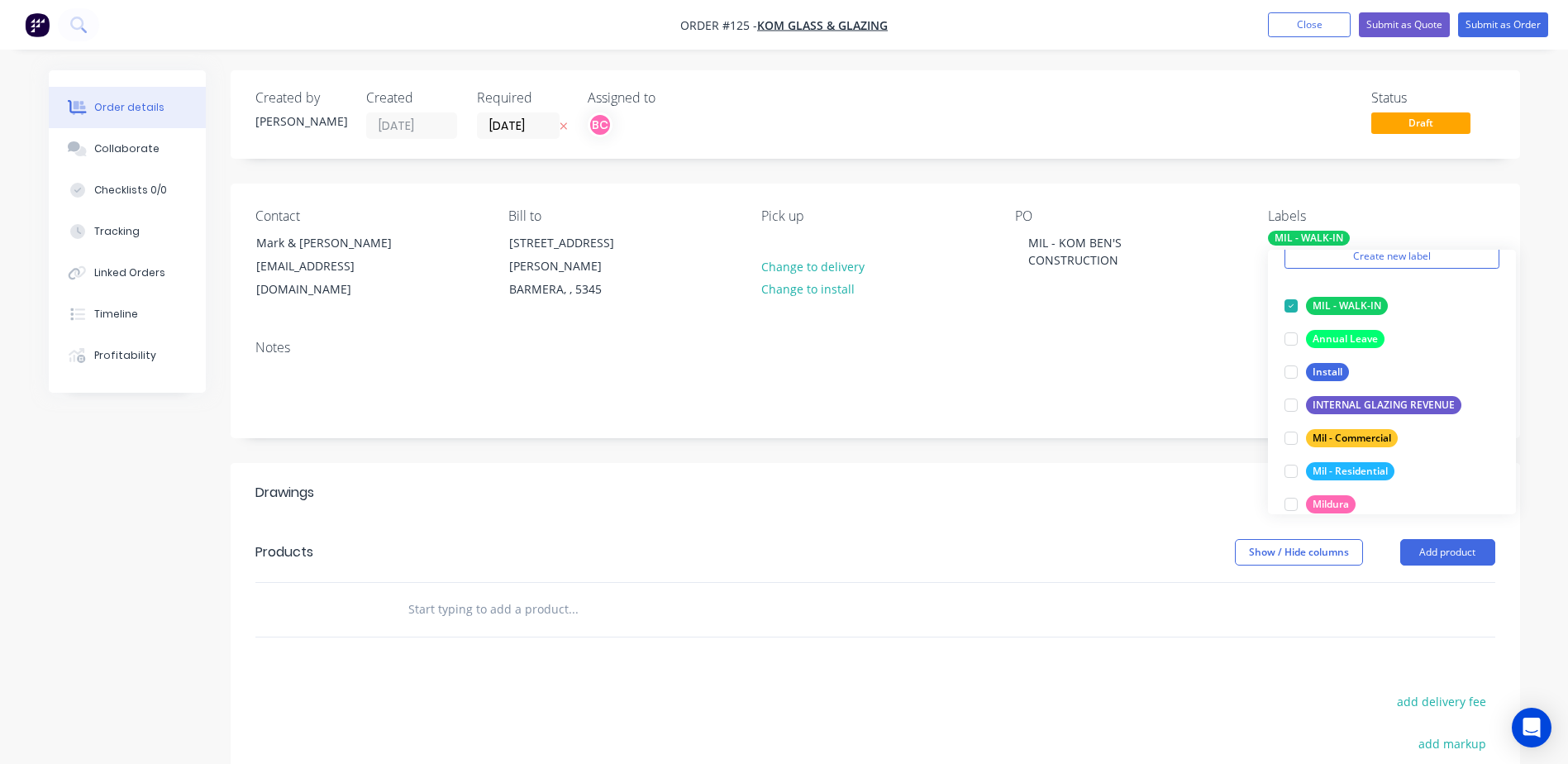
scroll to position [232, 0]
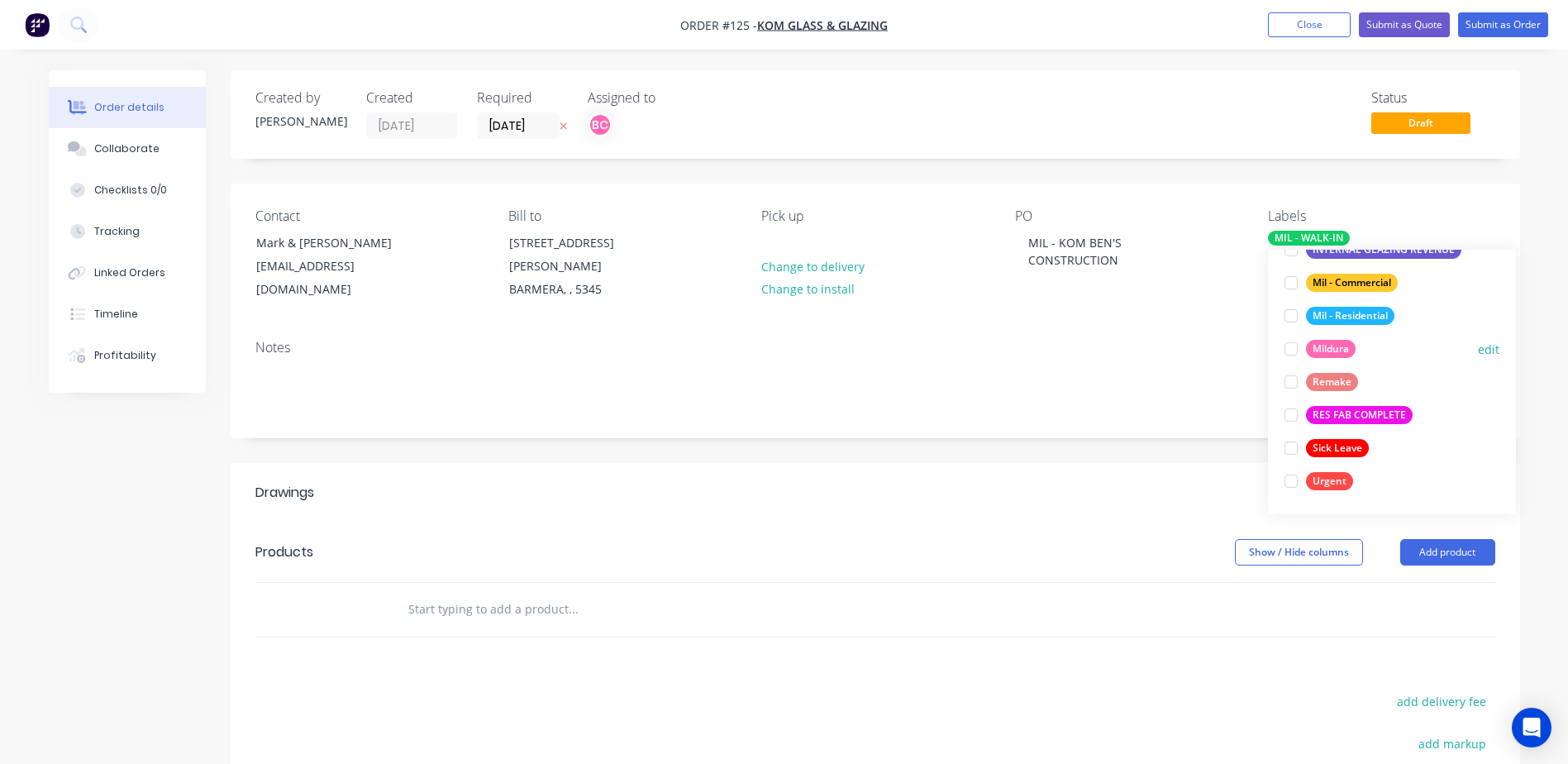
click at [1297, 346] on div at bounding box center [1291, 349] width 33 height 33
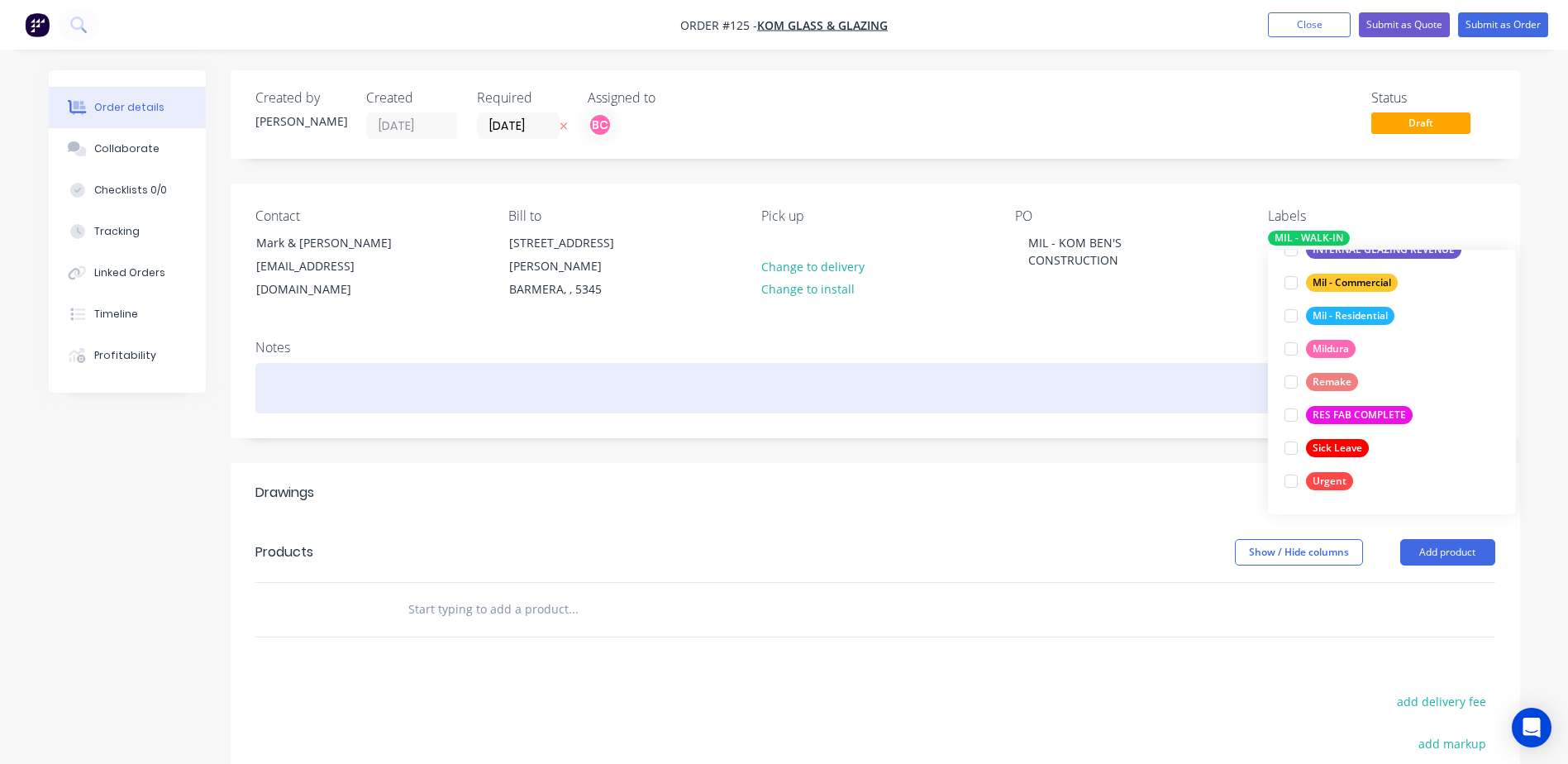
scroll to position [66, 0]
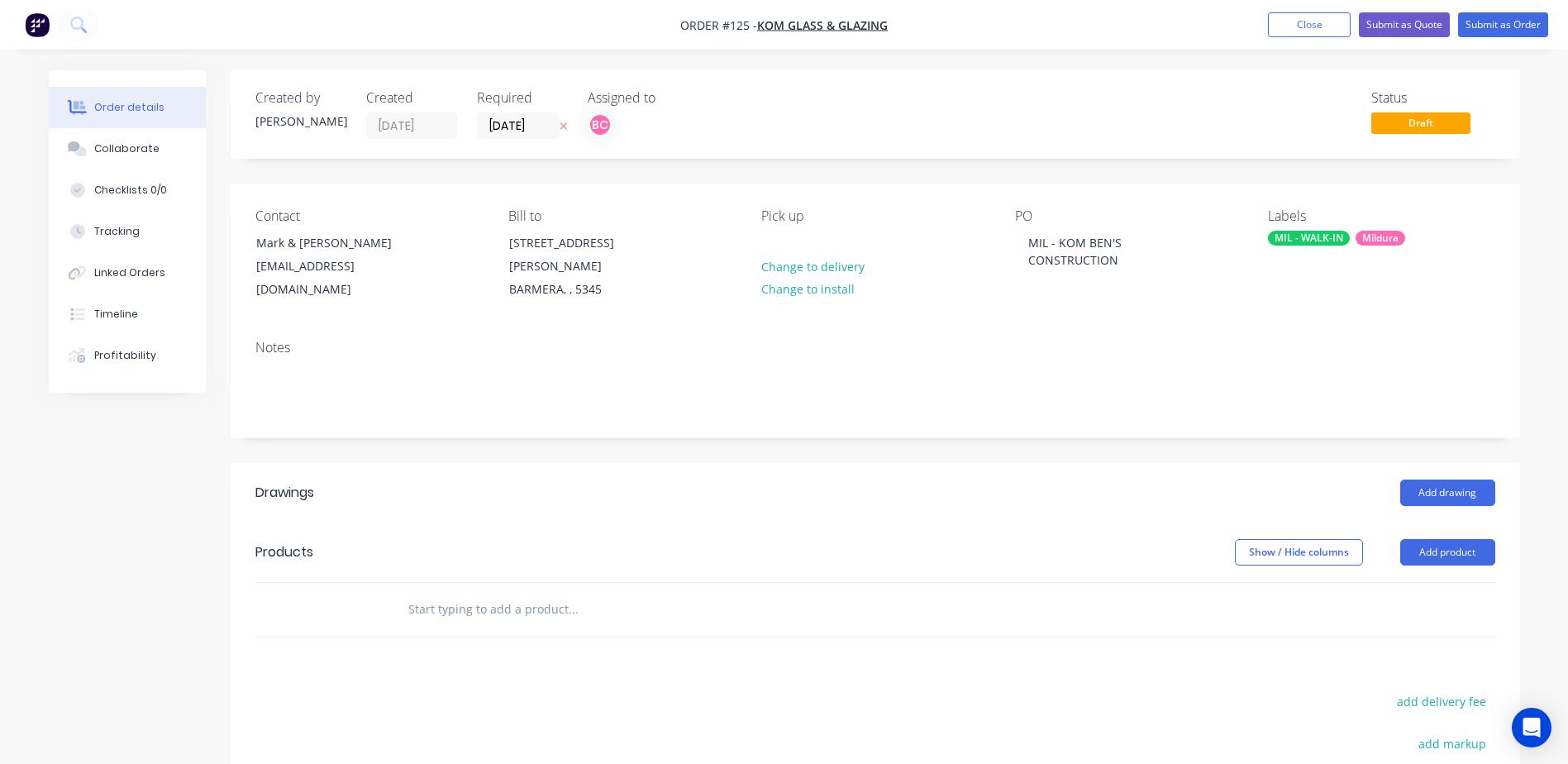
click at [1174, 414] on div "Notes" at bounding box center [875, 382] width 1290 height 111
click at [460, 593] on input "text" at bounding box center [572, 609] width 331 height 33
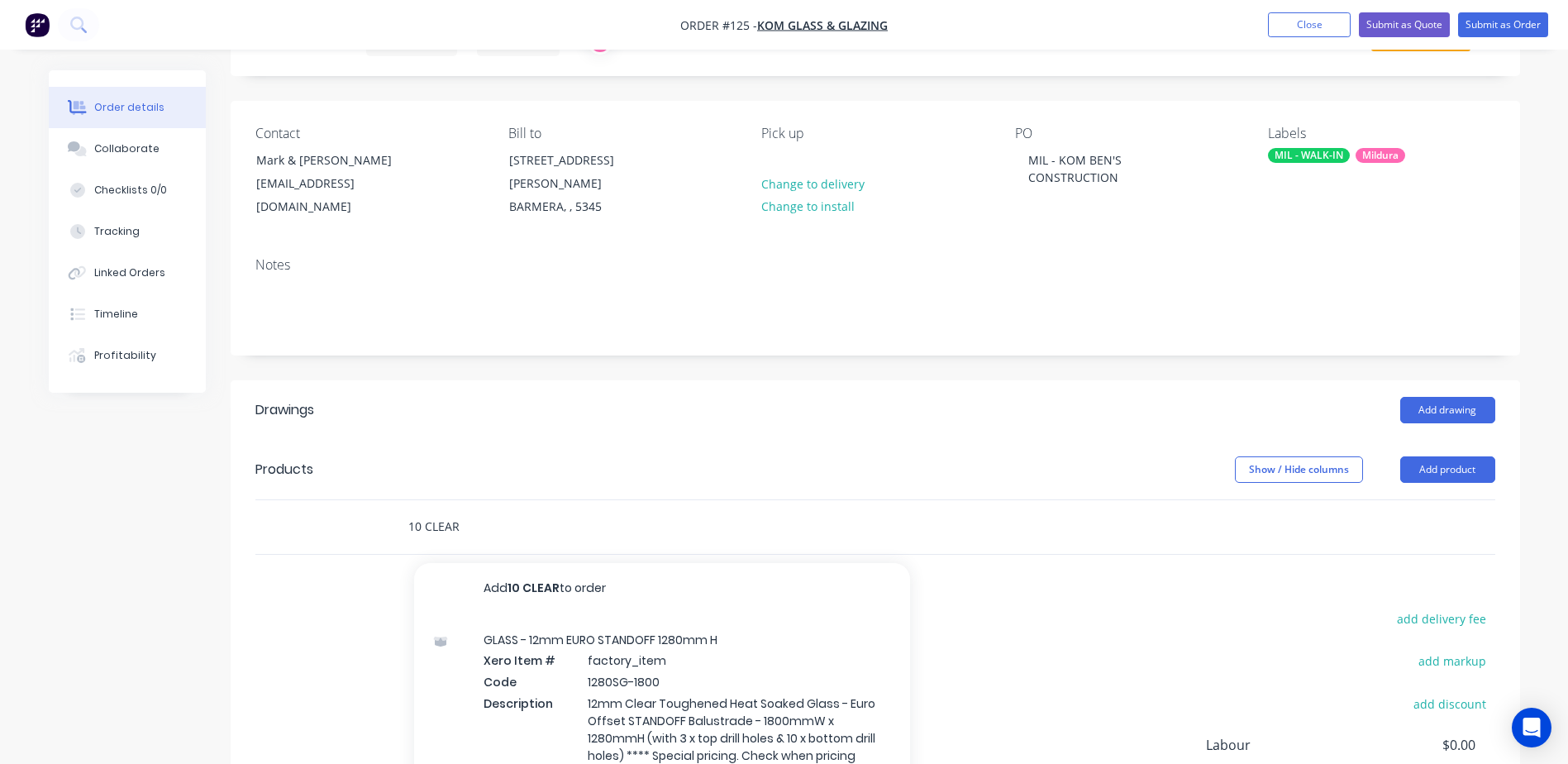
scroll to position [0, 0]
drag, startPoint x: 458, startPoint y: 506, endPoint x: 428, endPoint y: 506, distance: 30.0
click at [428, 510] on input "10 CLEAR" at bounding box center [572, 527] width 331 height 33
type input "10 CLEAR"
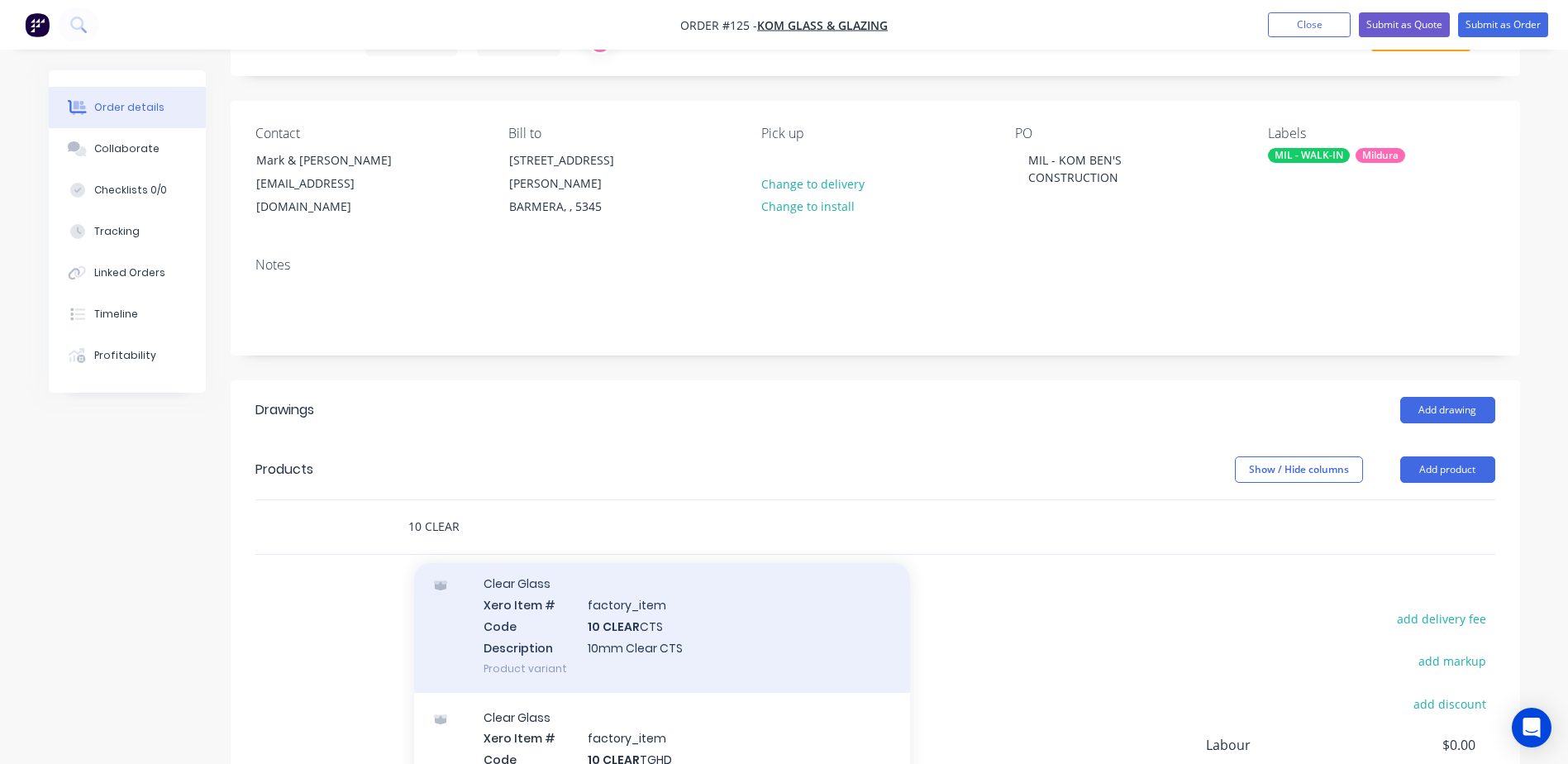
scroll to position [331, 0]
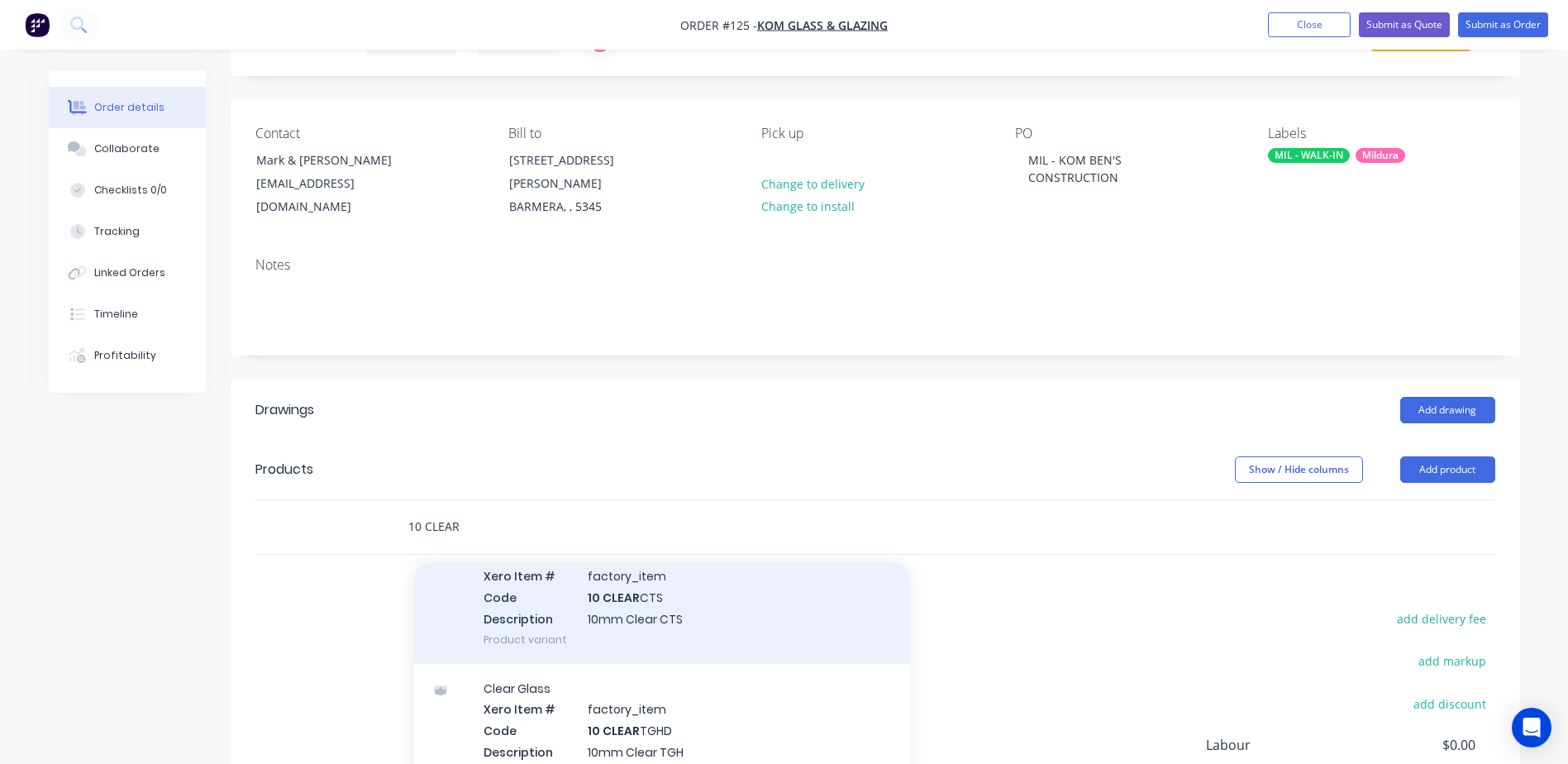
click at [632, 616] on div "Clear Glass Xero Item # factory_item Code 10 CLEAR CTS Description 10mm Clear C…" at bounding box center [662, 596] width 496 height 133
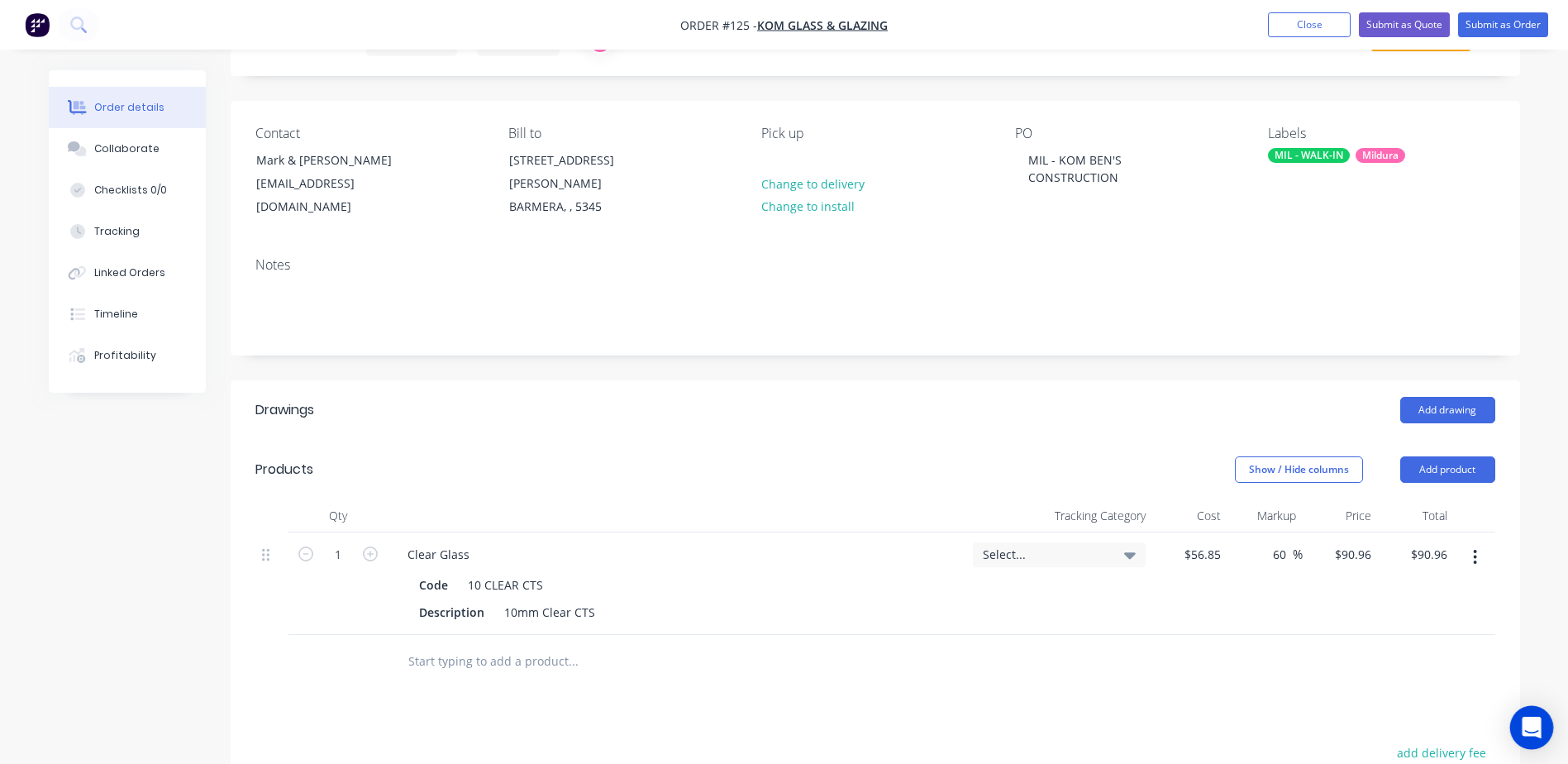
click at [1527, 725] on icon "Open Intercom Messenger" at bounding box center [1531, 727] width 19 height 21
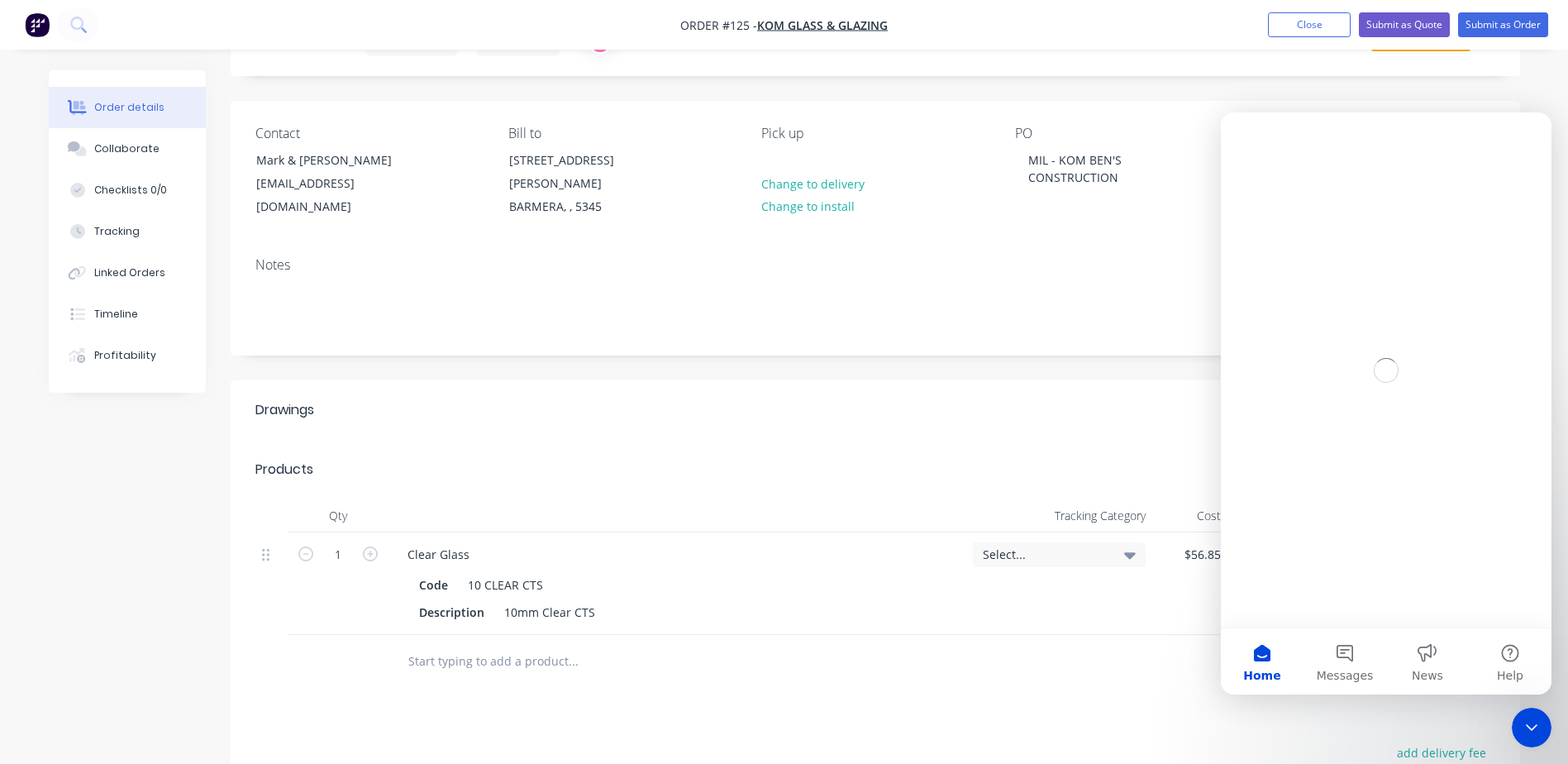
scroll to position [0, 0]
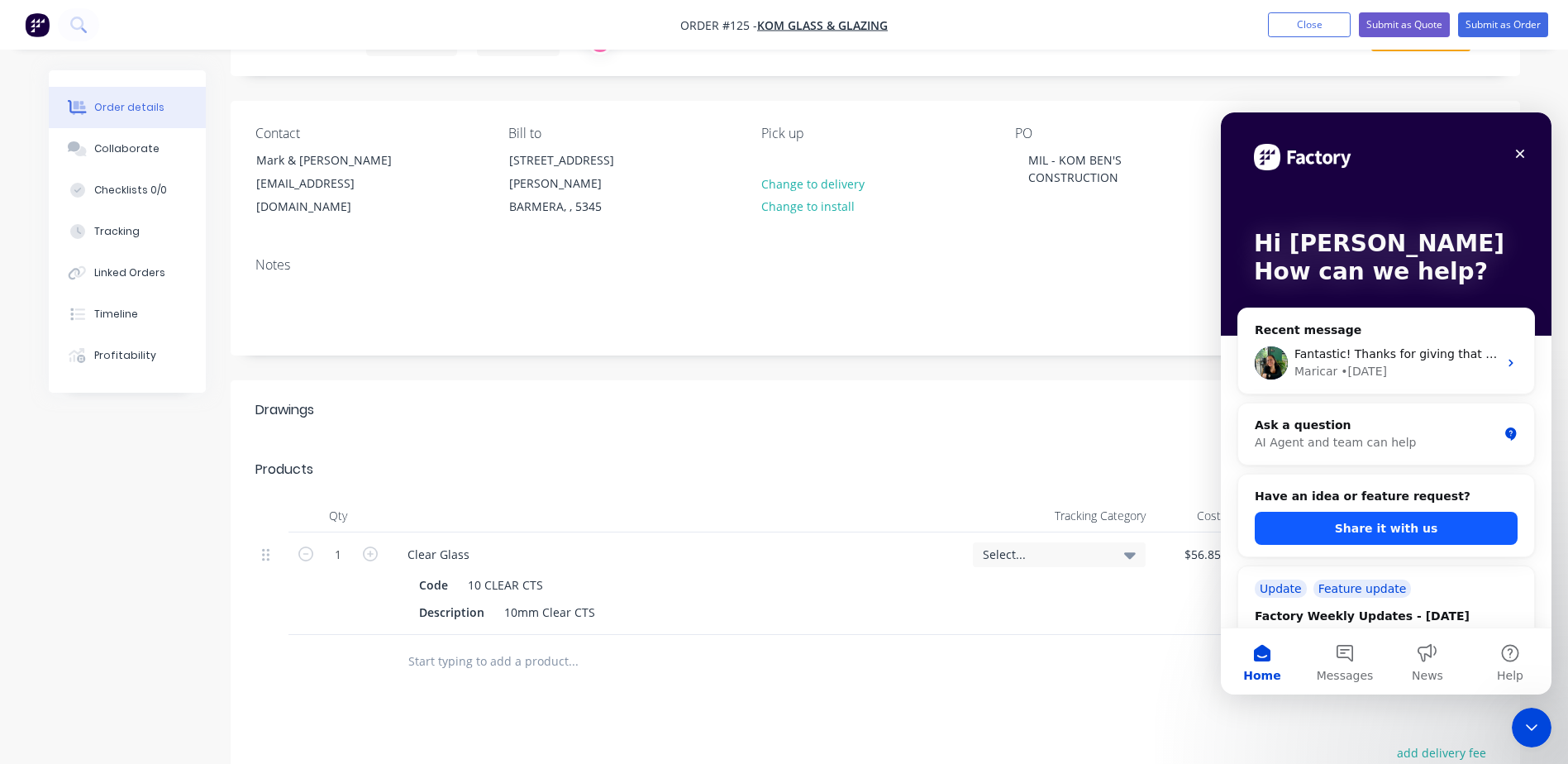
click at [1382, 530] on button "Share it with us" at bounding box center [1385, 529] width 263 height 33
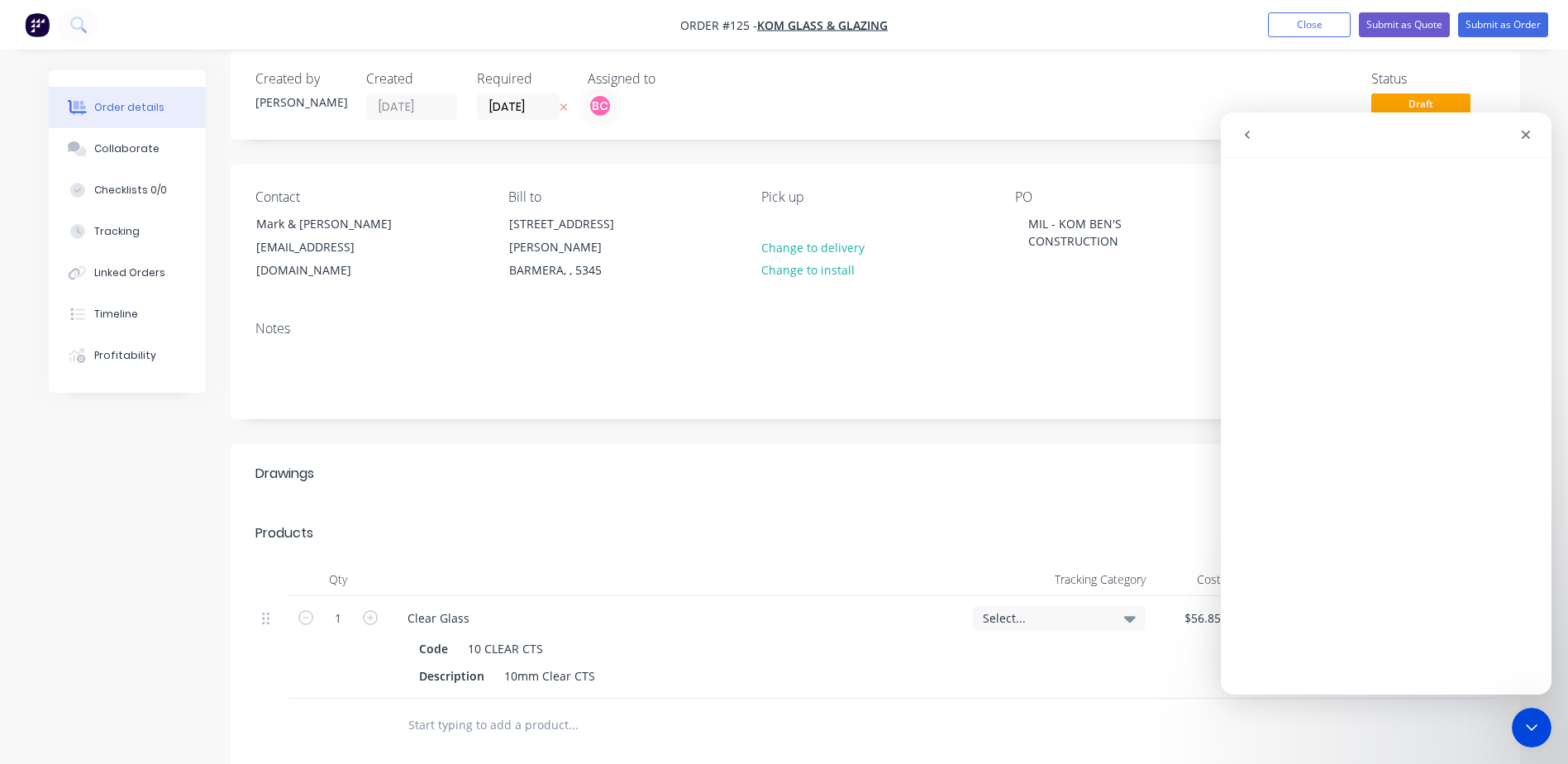
scroll to position [83, 0]
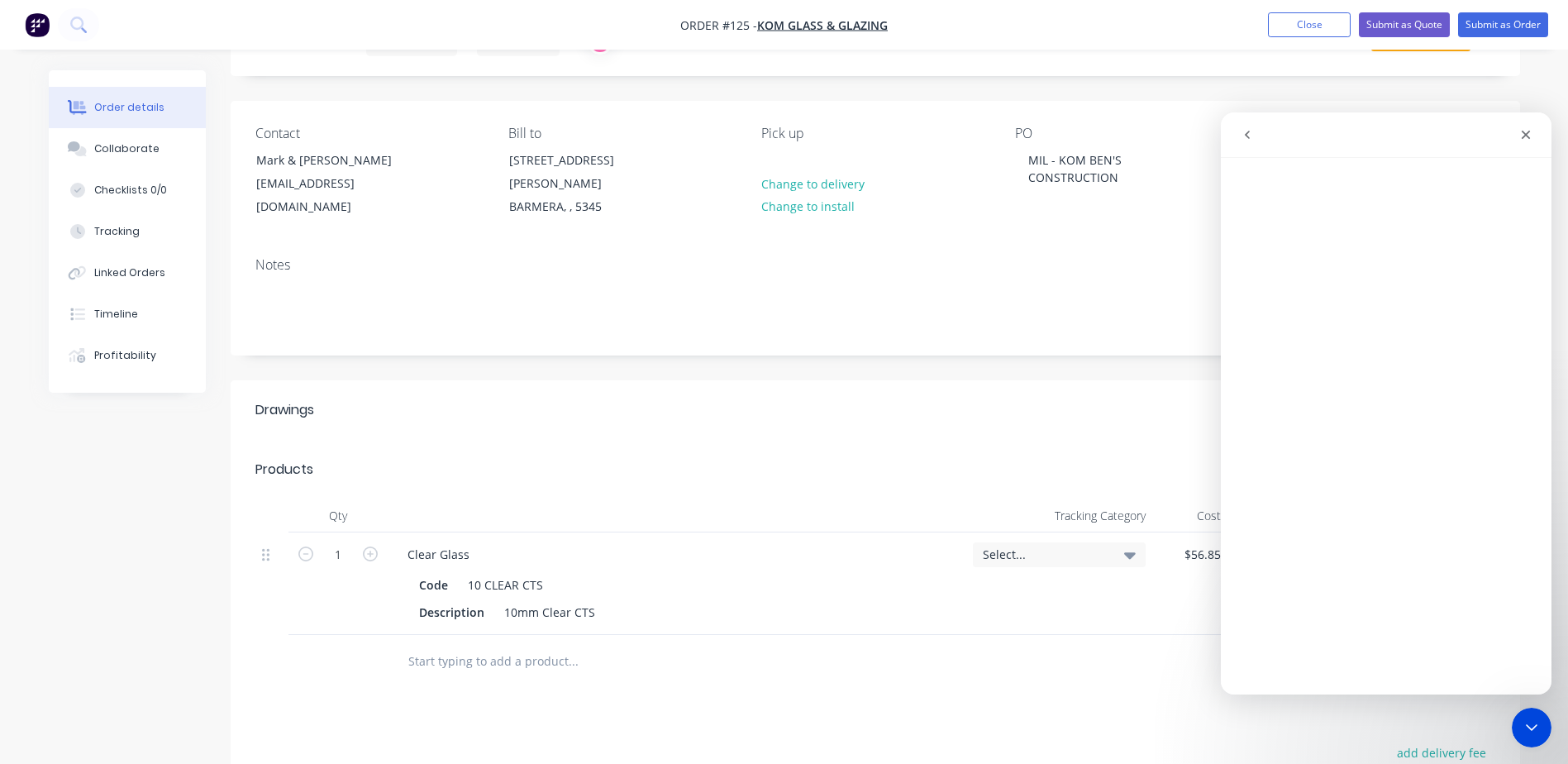
click at [1248, 138] on icon "go back" at bounding box center [1248, 134] width 5 height 8
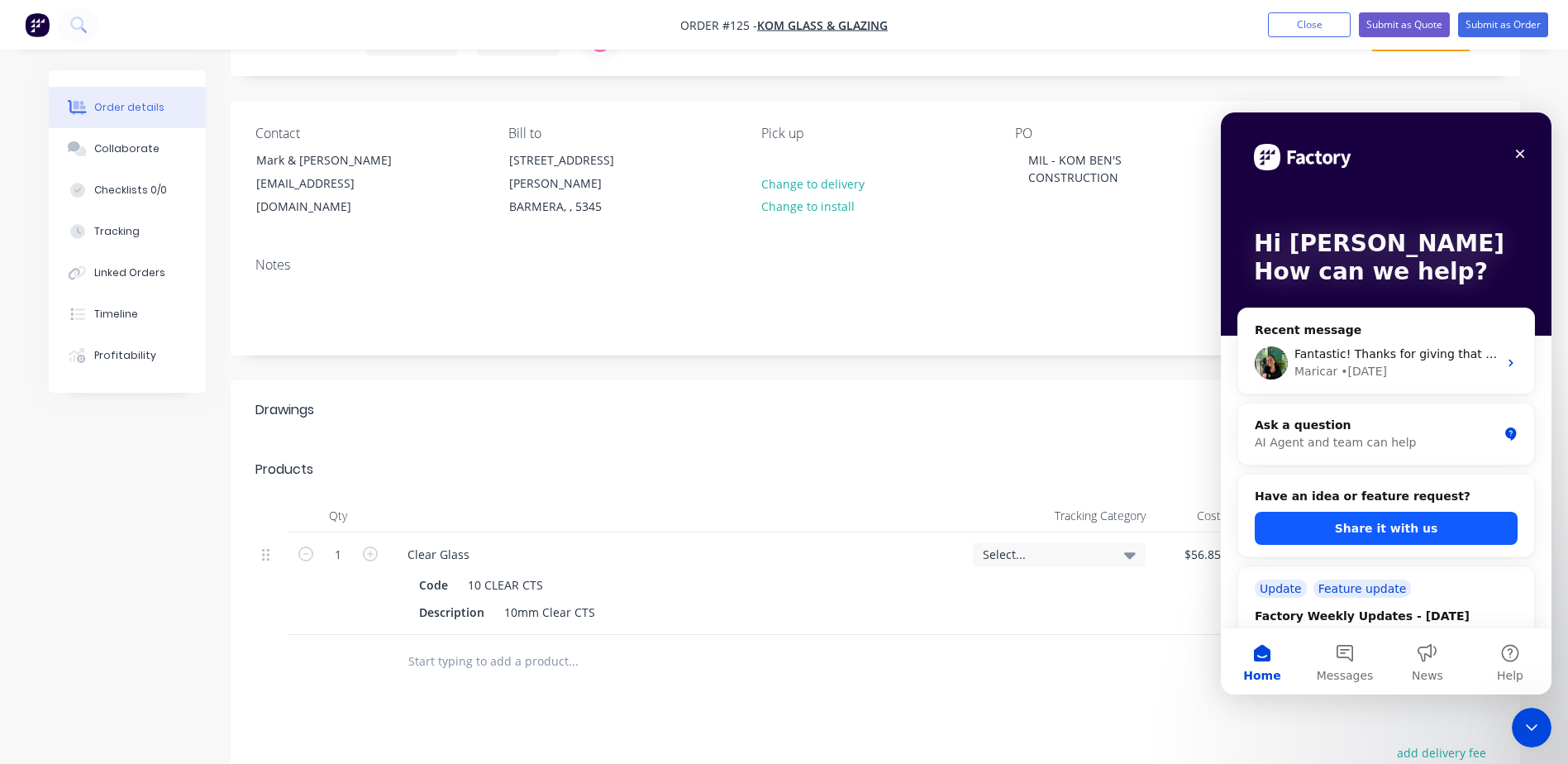
click at [1360, 537] on button "Share it with us" at bounding box center [1385, 529] width 263 height 33
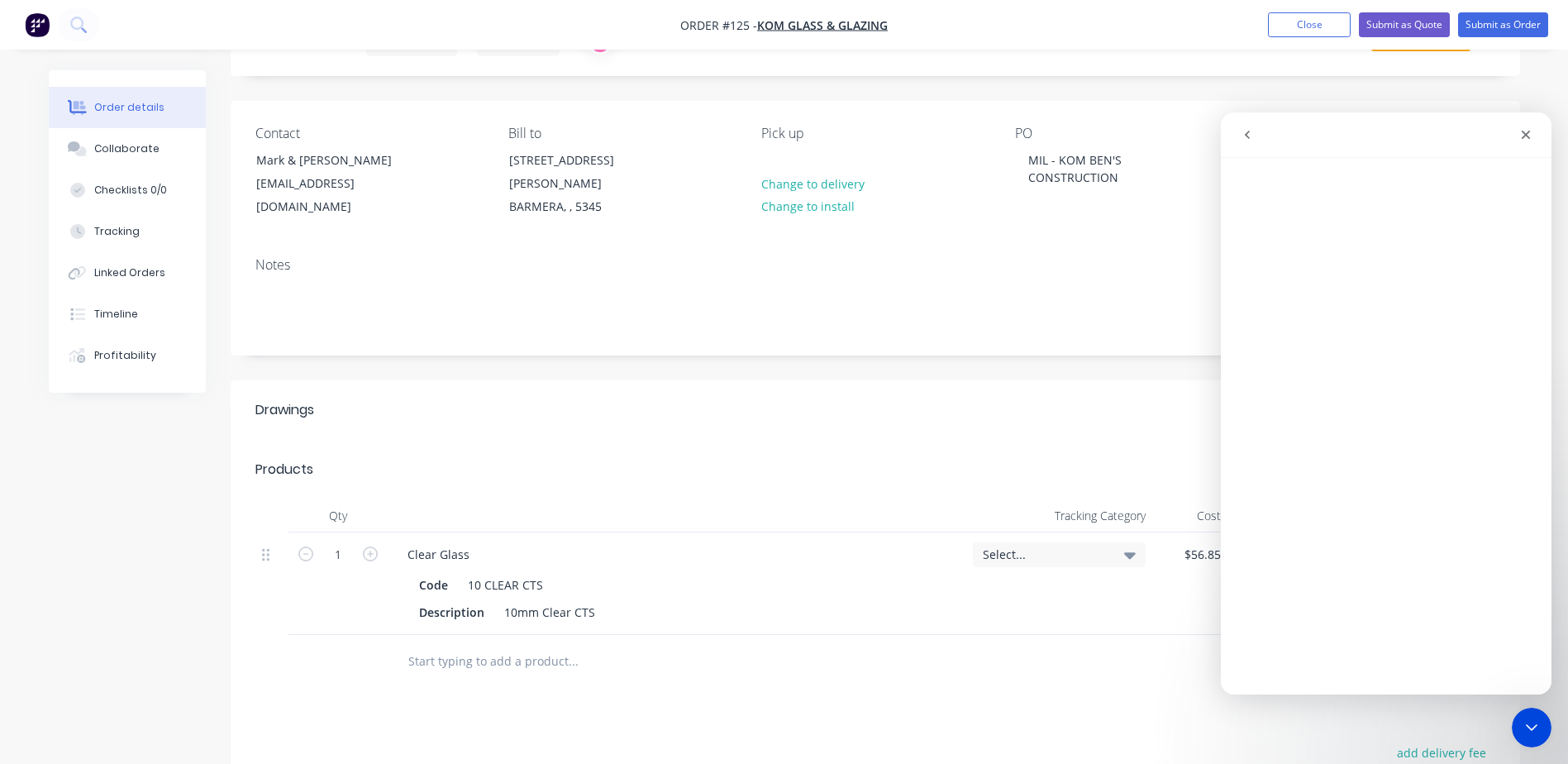
click at [1251, 129] on icon "go back" at bounding box center [1247, 134] width 13 height 13
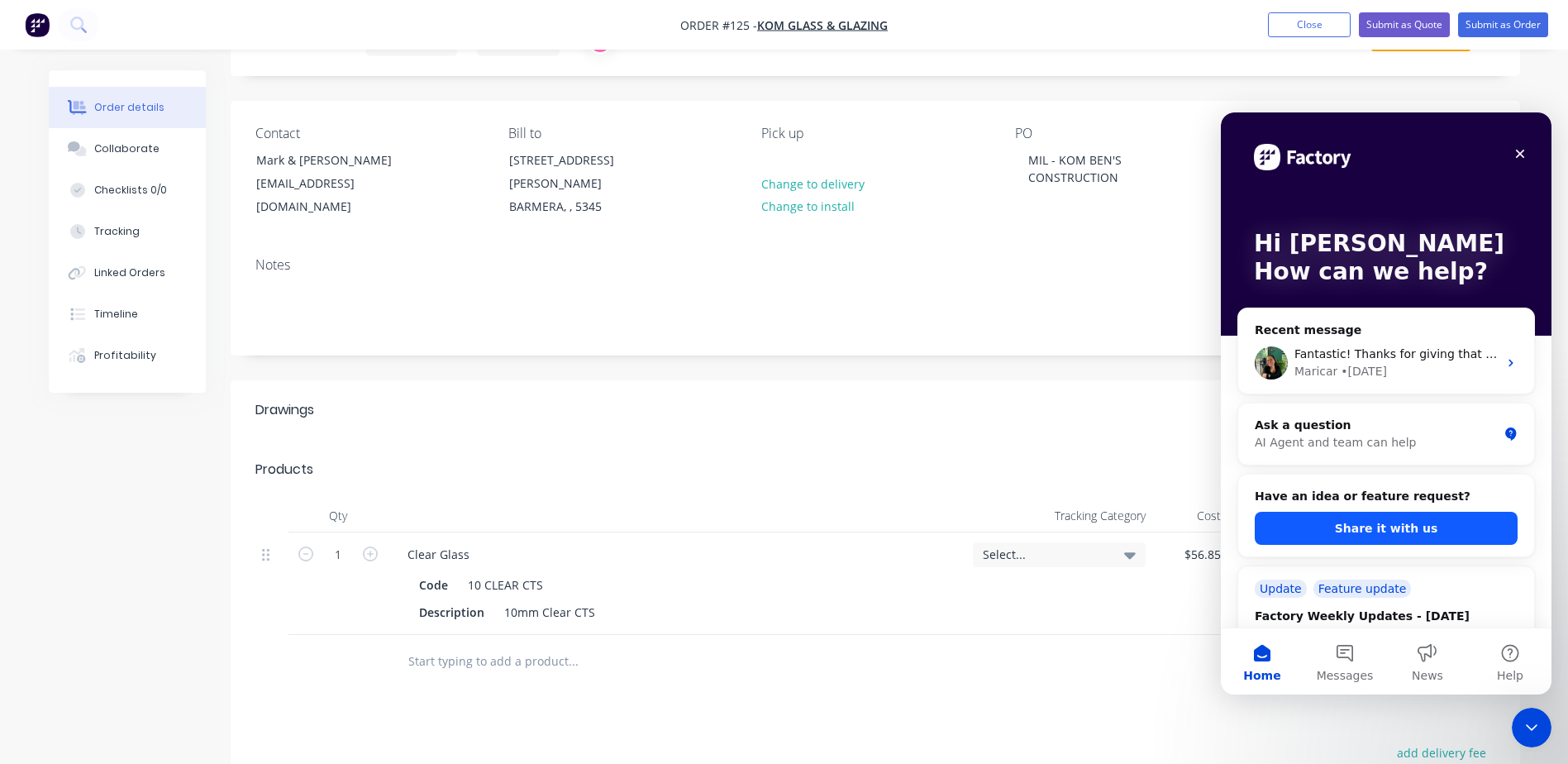
click at [1356, 530] on button "Share it with us" at bounding box center [1385, 529] width 263 height 33
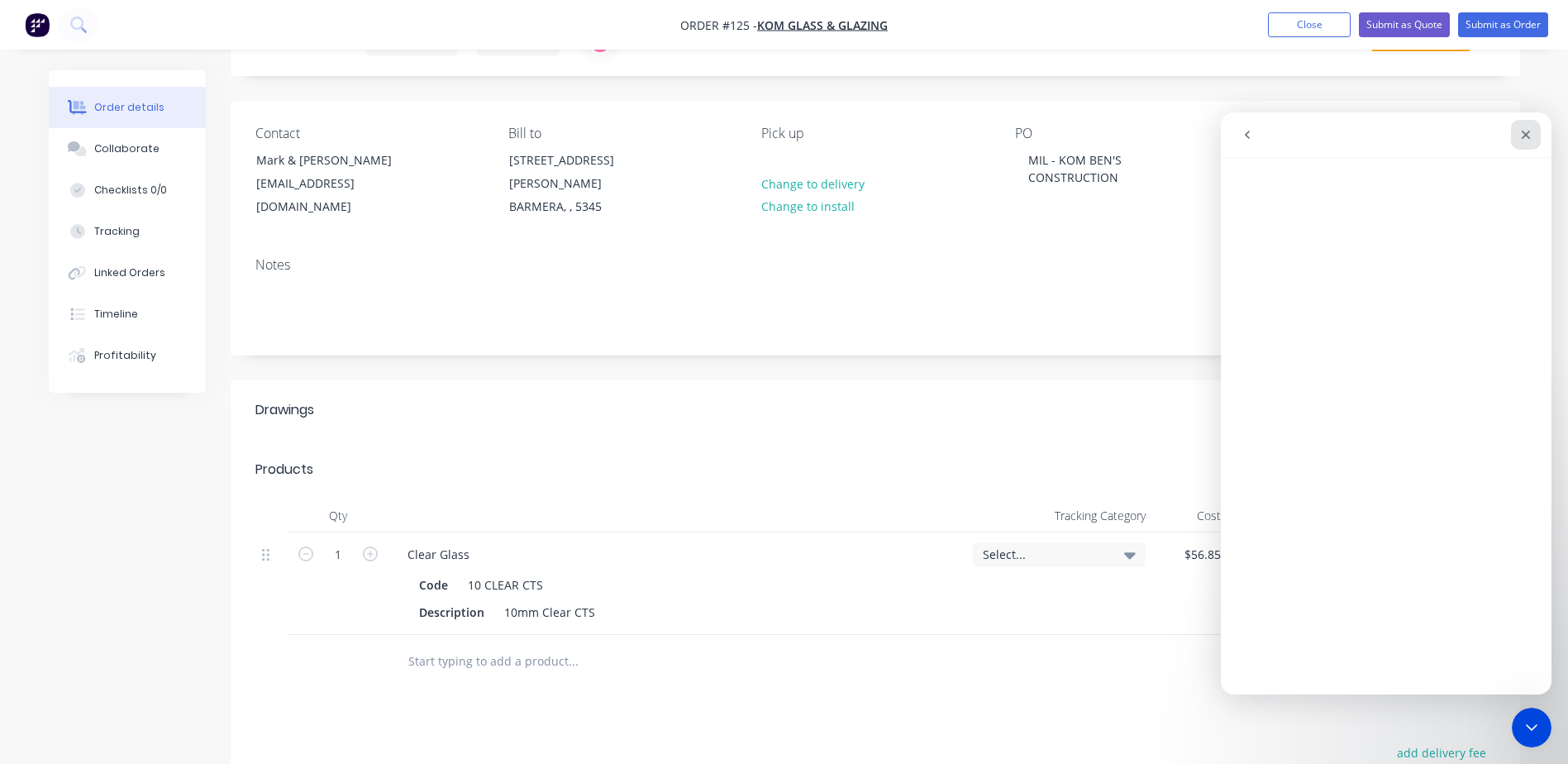
click at [1528, 134] on icon "Close" at bounding box center [1525, 134] width 13 height 13
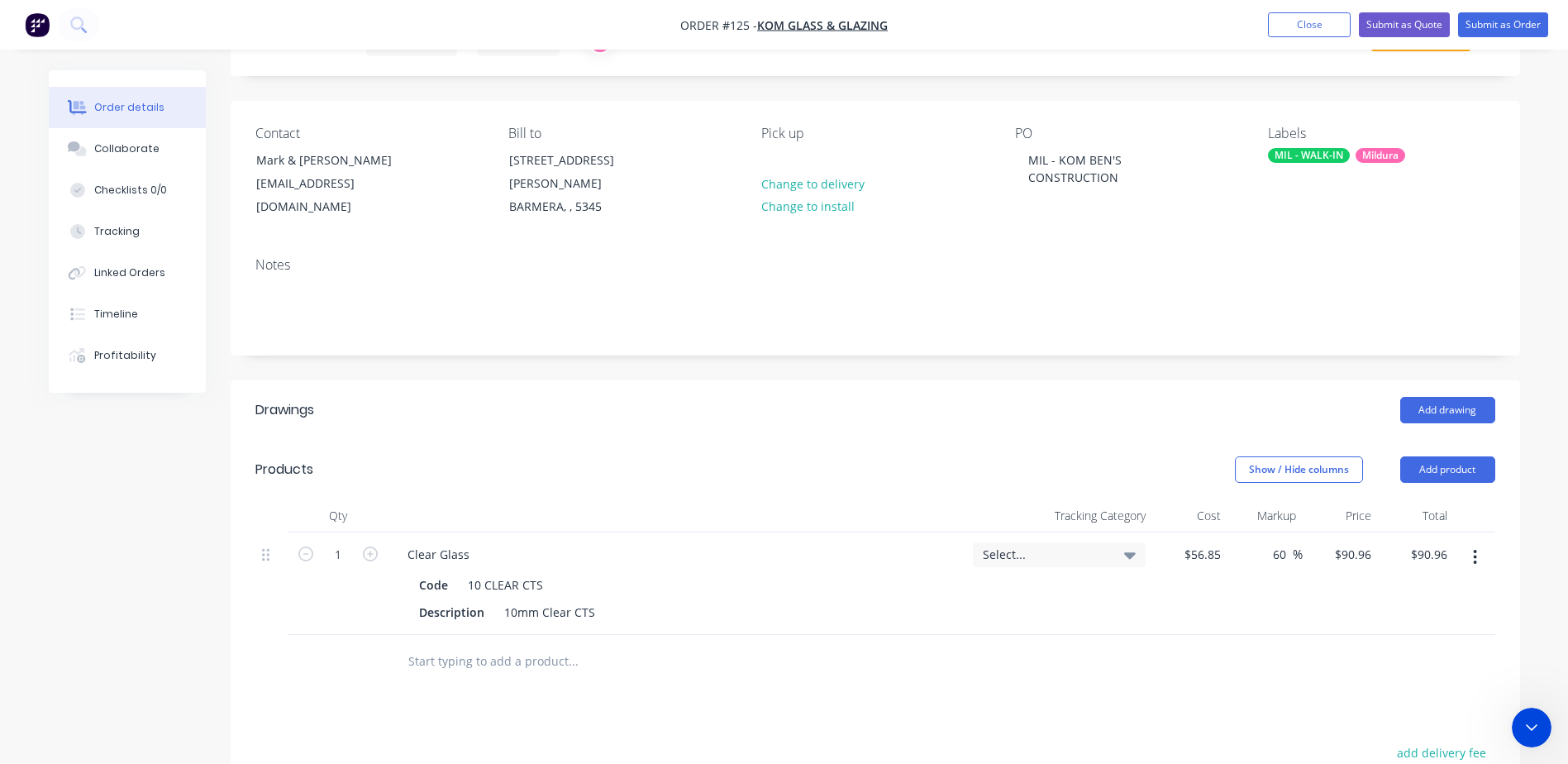
scroll to position [0, 0]
click at [525, 600] on div "10mm Clear CTS" at bounding box center [550, 611] width 104 height 24
click at [436, 602] on div "Description" at bounding box center [451, 611] width 78 height 24
click at [430, 573] on div "Code" at bounding box center [434, 584] width 42 height 24
click at [652, 573] on div "Code 10 CLEAR CTS" at bounding box center [673, 584] width 522 height 24
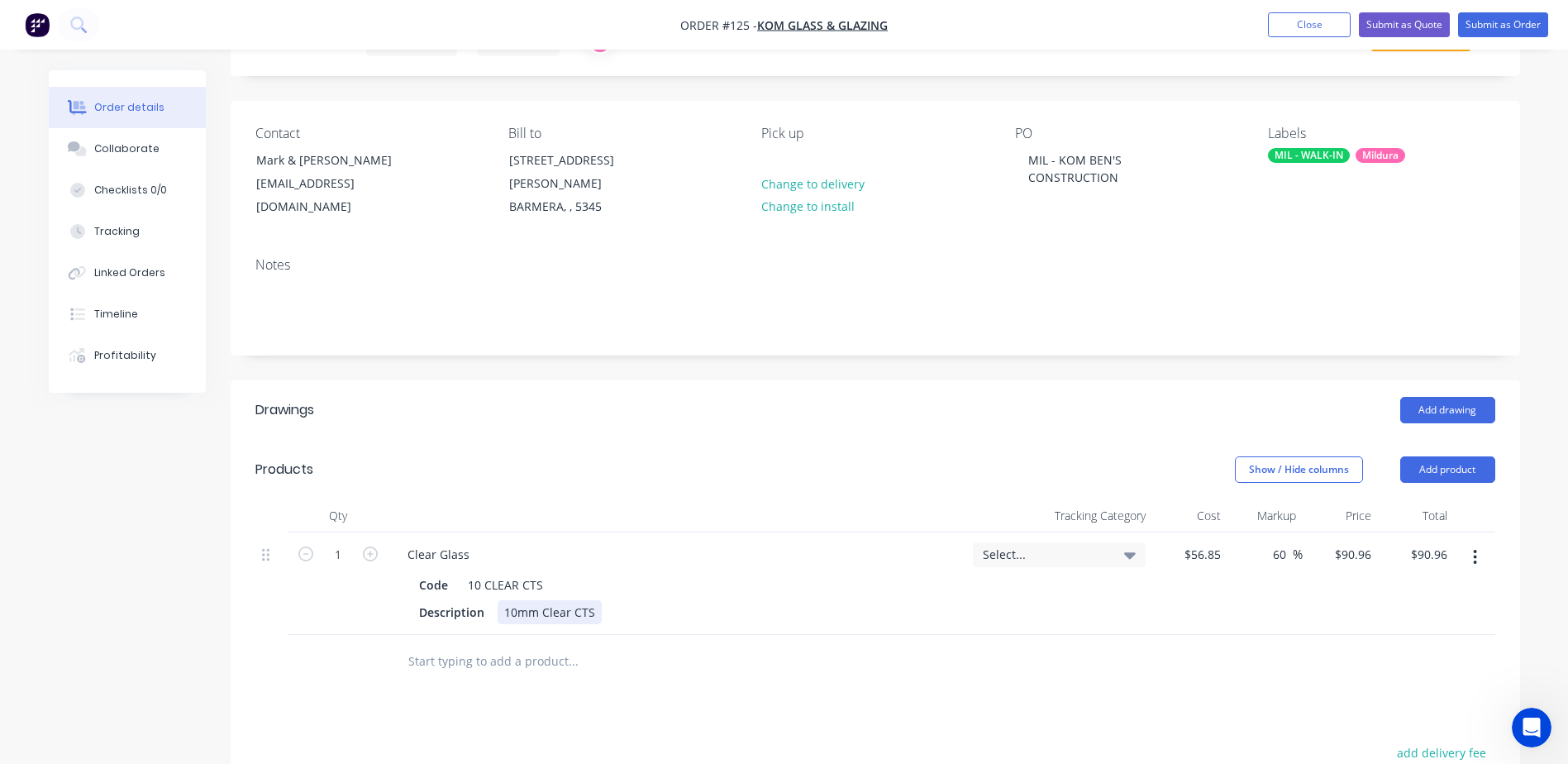
click at [565, 600] on div "10mm Clear CTS" at bounding box center [550, 611] width 104 height 24
click at [696, 600] on div "Description 10mm Clear CTS" at bounding box center [673, 611] width 522 height 24
click at [649, 602] on div "Description 10mm Clear CTS" at bounding box center [673, 611] width 522 height 24
click at [595, 600] on div "10mm Clear CTS" at bounding box center [550, 611] width 104 height 24
click at [1473, 548] on icon "button" at bounding box center [1475, 557] width 4 height 18
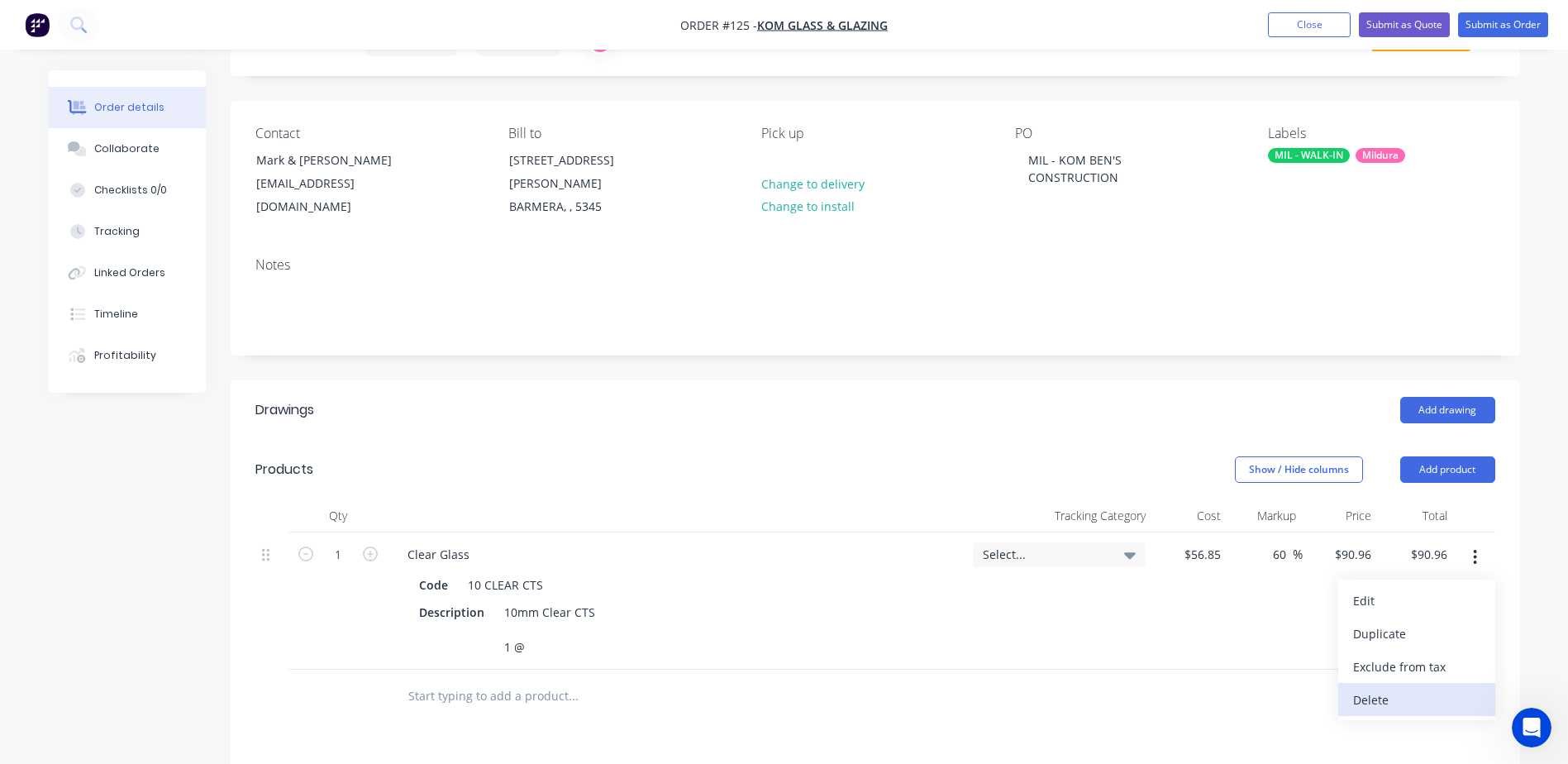
click at [1396, 688] on div "Delete" at bounding box center [1416, 699] width 127 height 24
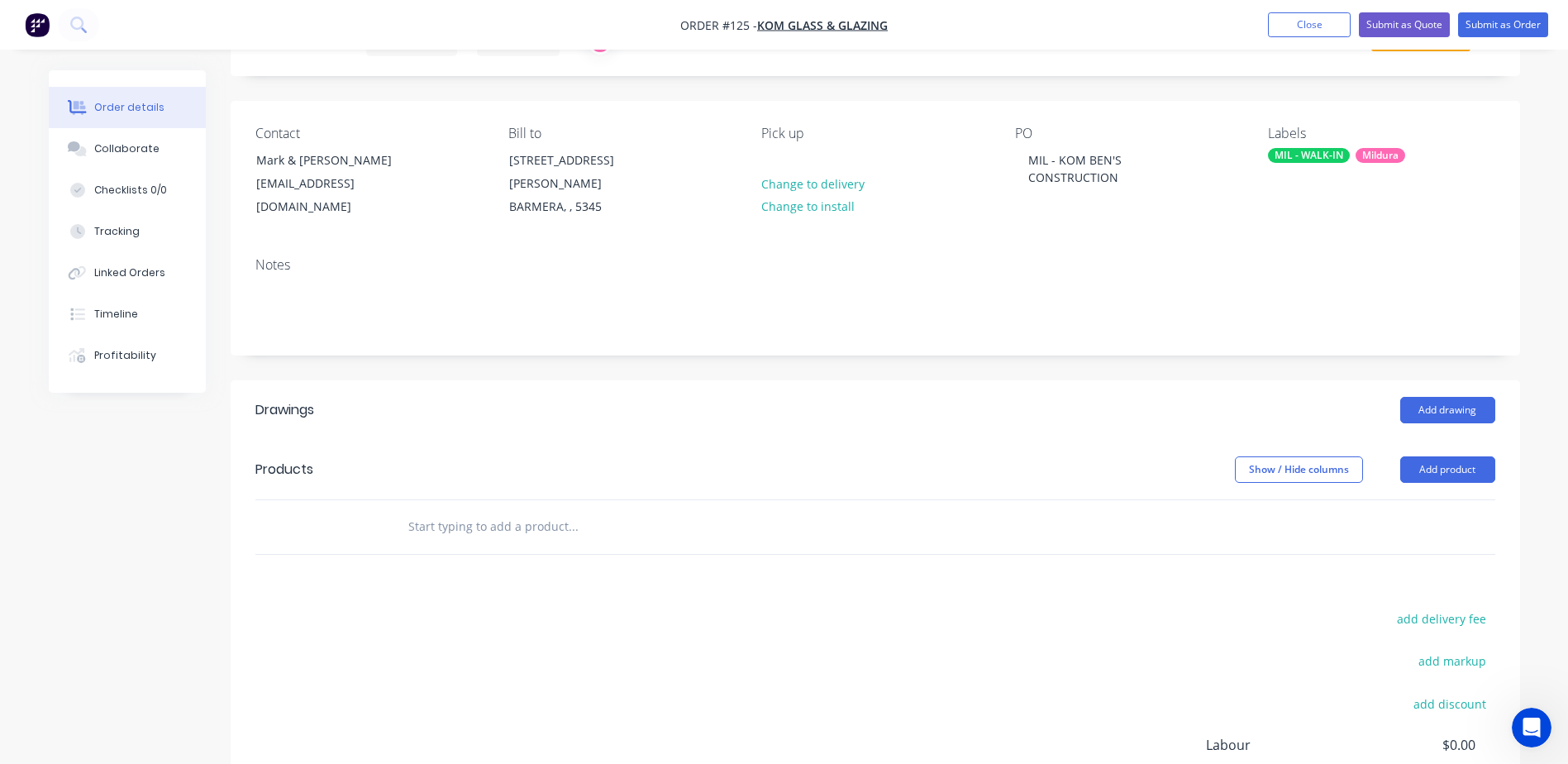
click at [457, 510] on input "text" at bounding box center [572, 527] width 331 height 33
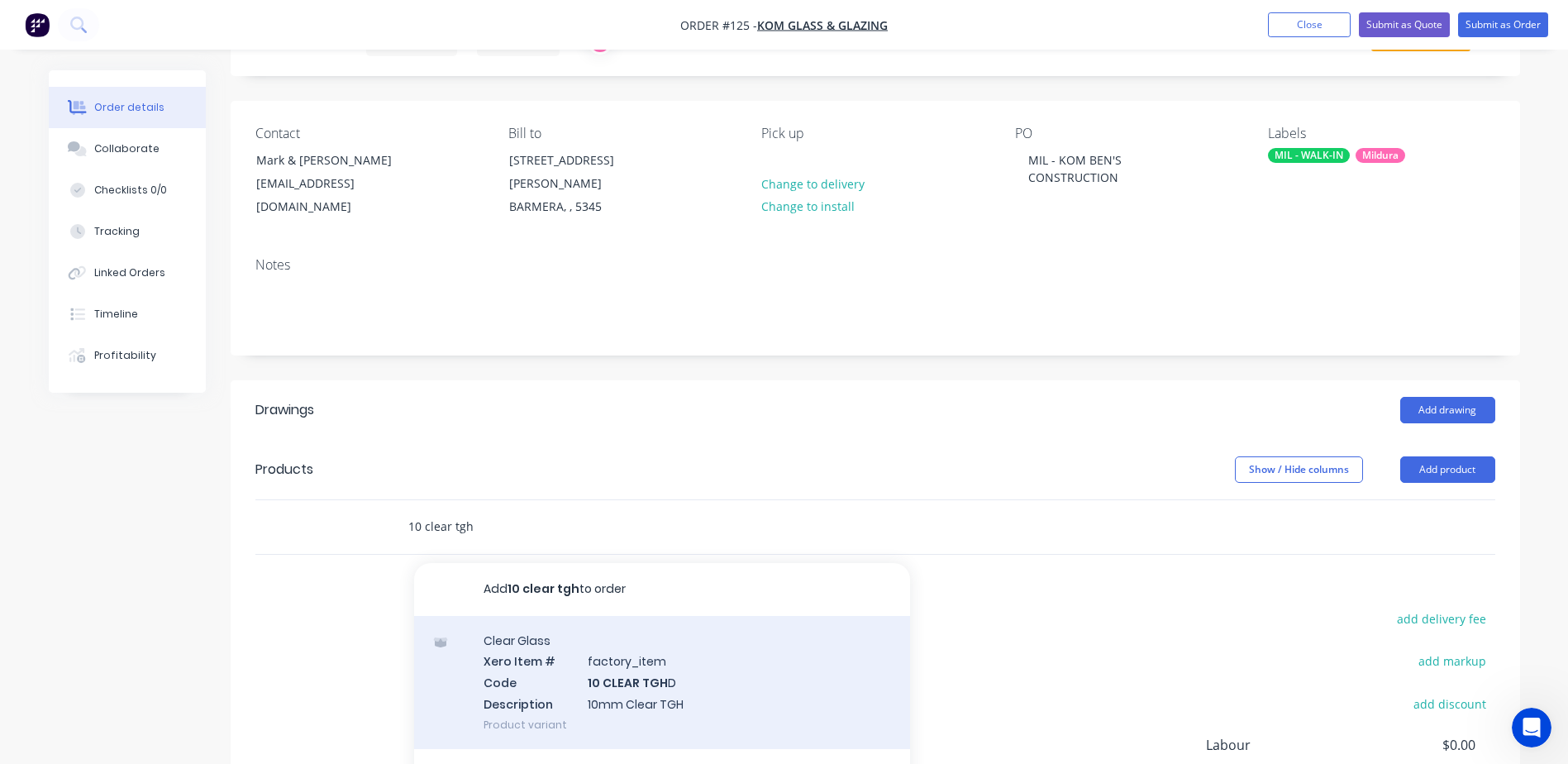
type input "10 clear tgh"
click at [739, 680] on div "Clear Glass Xero Item # factory_item Code 10 CLEAR TGH D Description 10mm Clear…" at bounding box center [662, 682] width 496 height 133
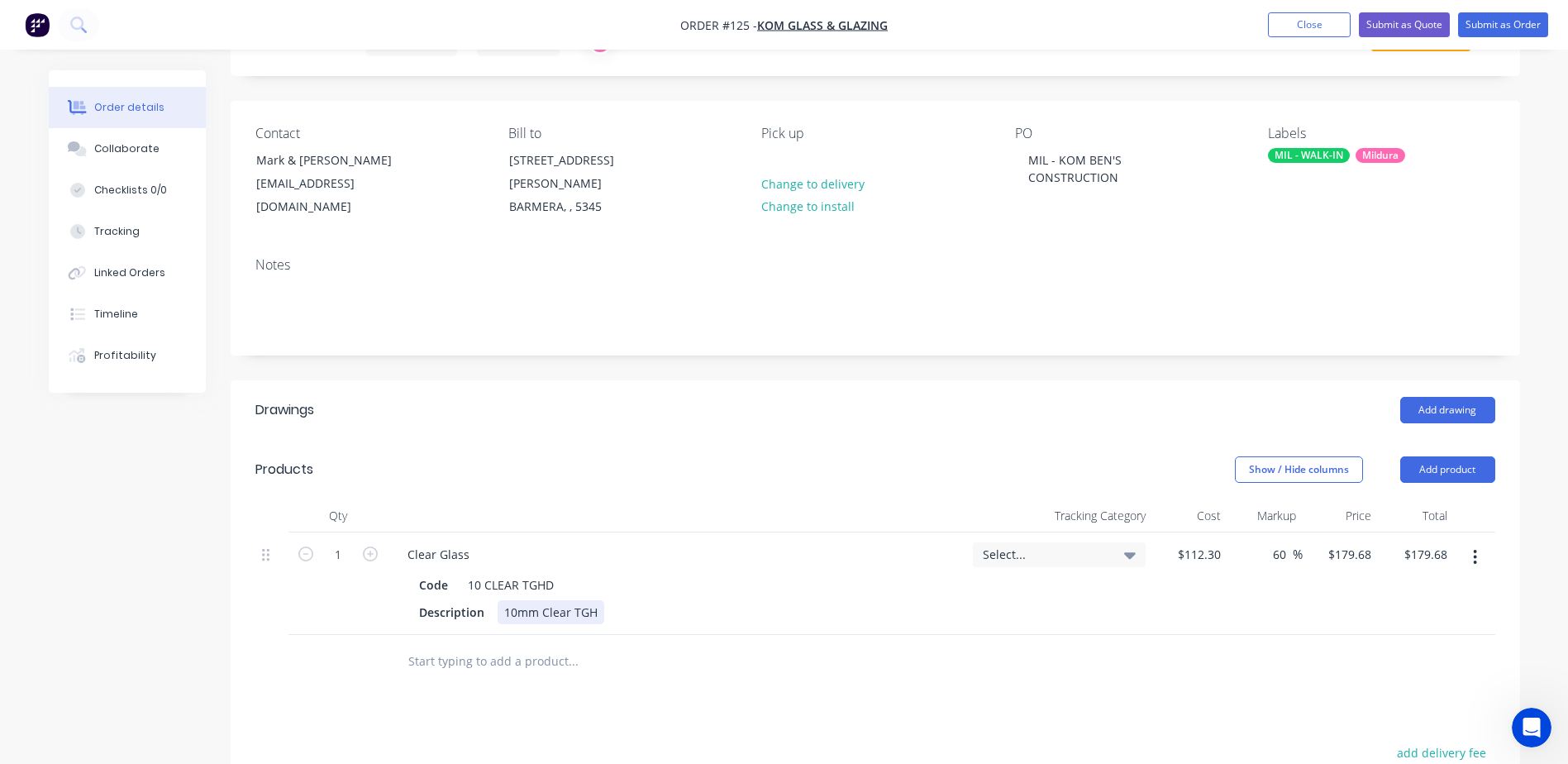
click at [598, 600] on div "10mm Clear TGH" at bounding box center [550, 611] width 106 height 24
click at [553, 623] on div "10mm Clear TGH 1 @ 1 @" at bounding box center [550, 638] width 106 height 76
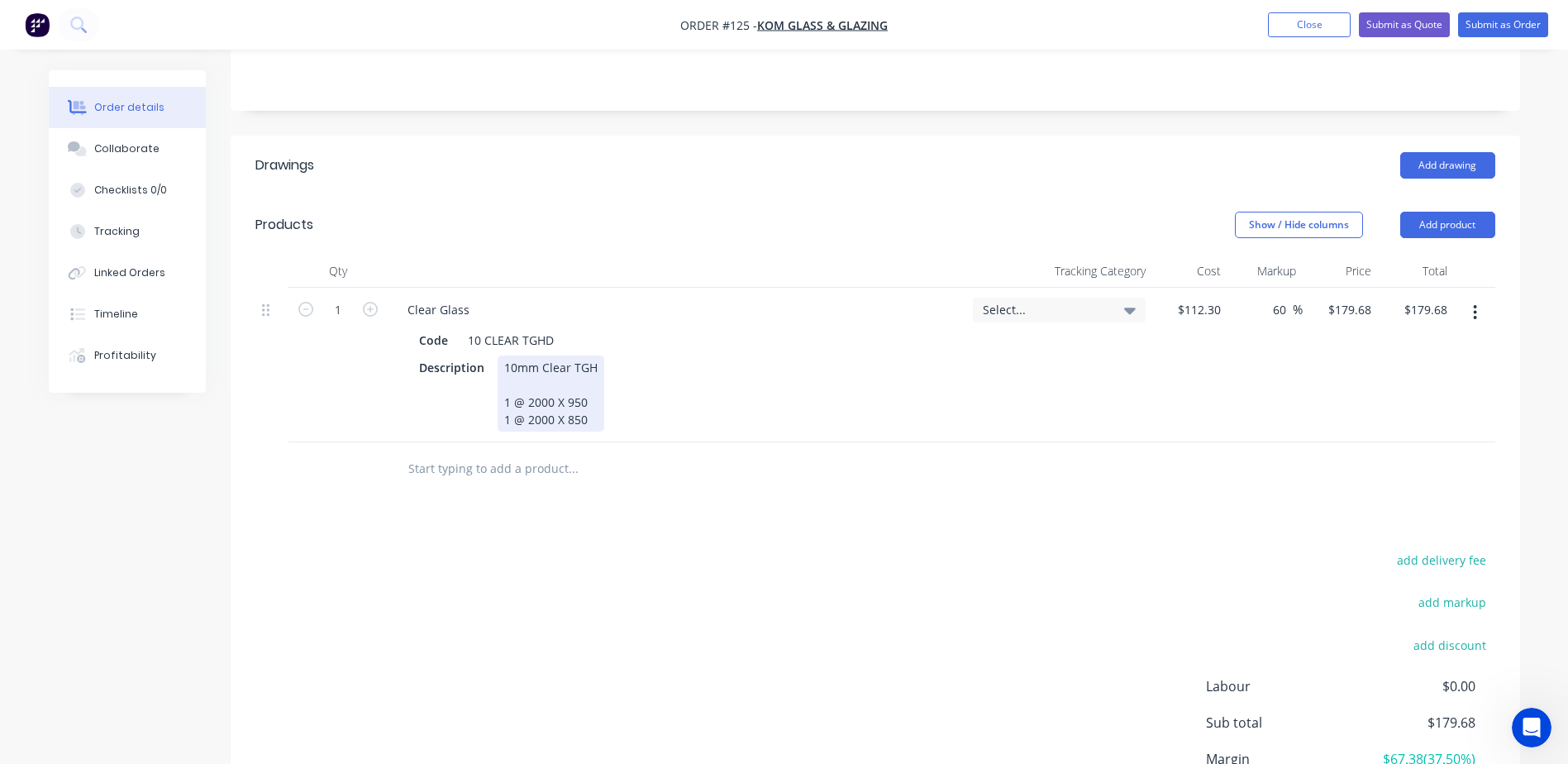
scroll to position [331, 0]
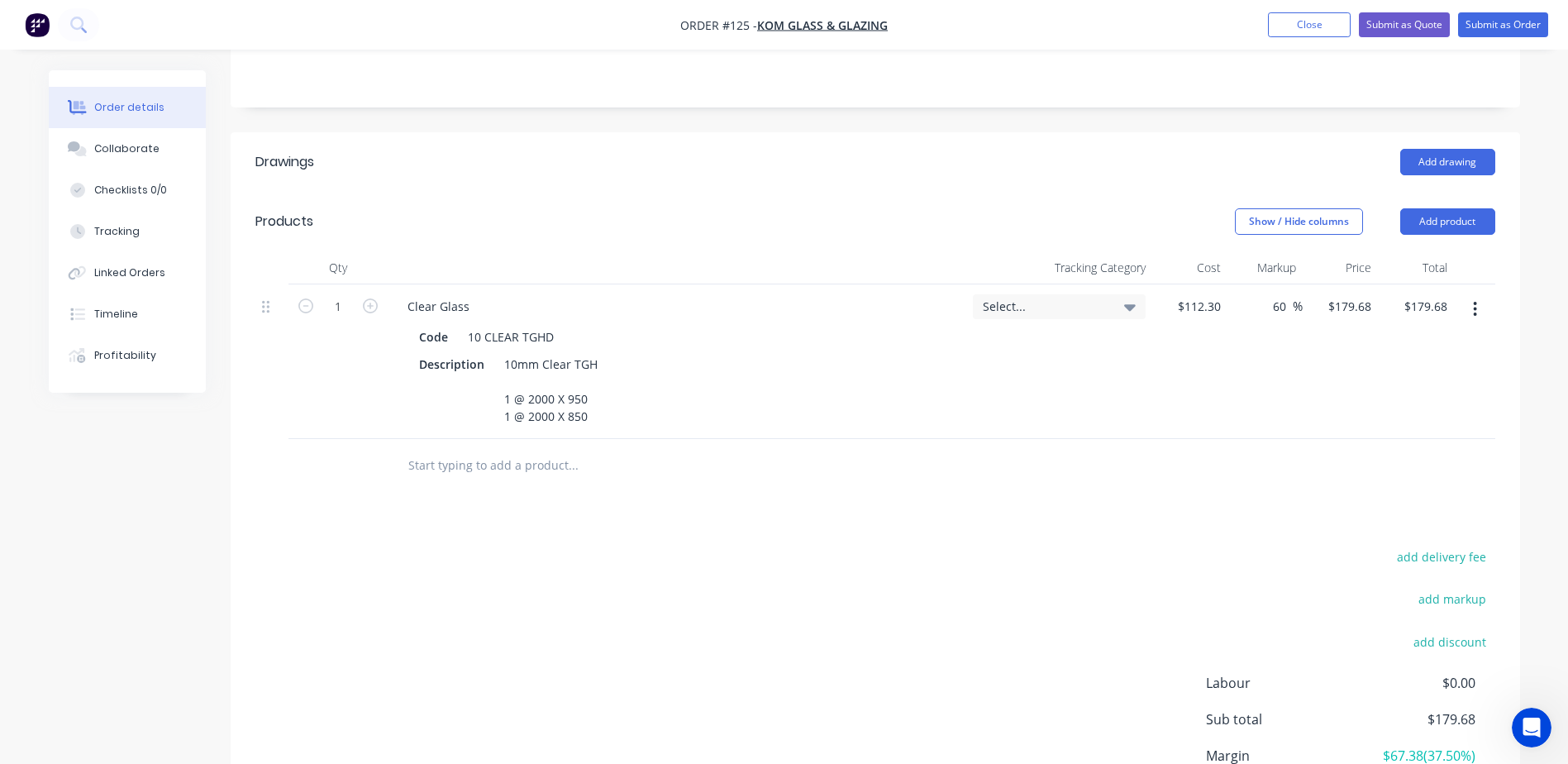
click at [514, 449] on input "text" at bounding box center [572, 465] width 331 height 33
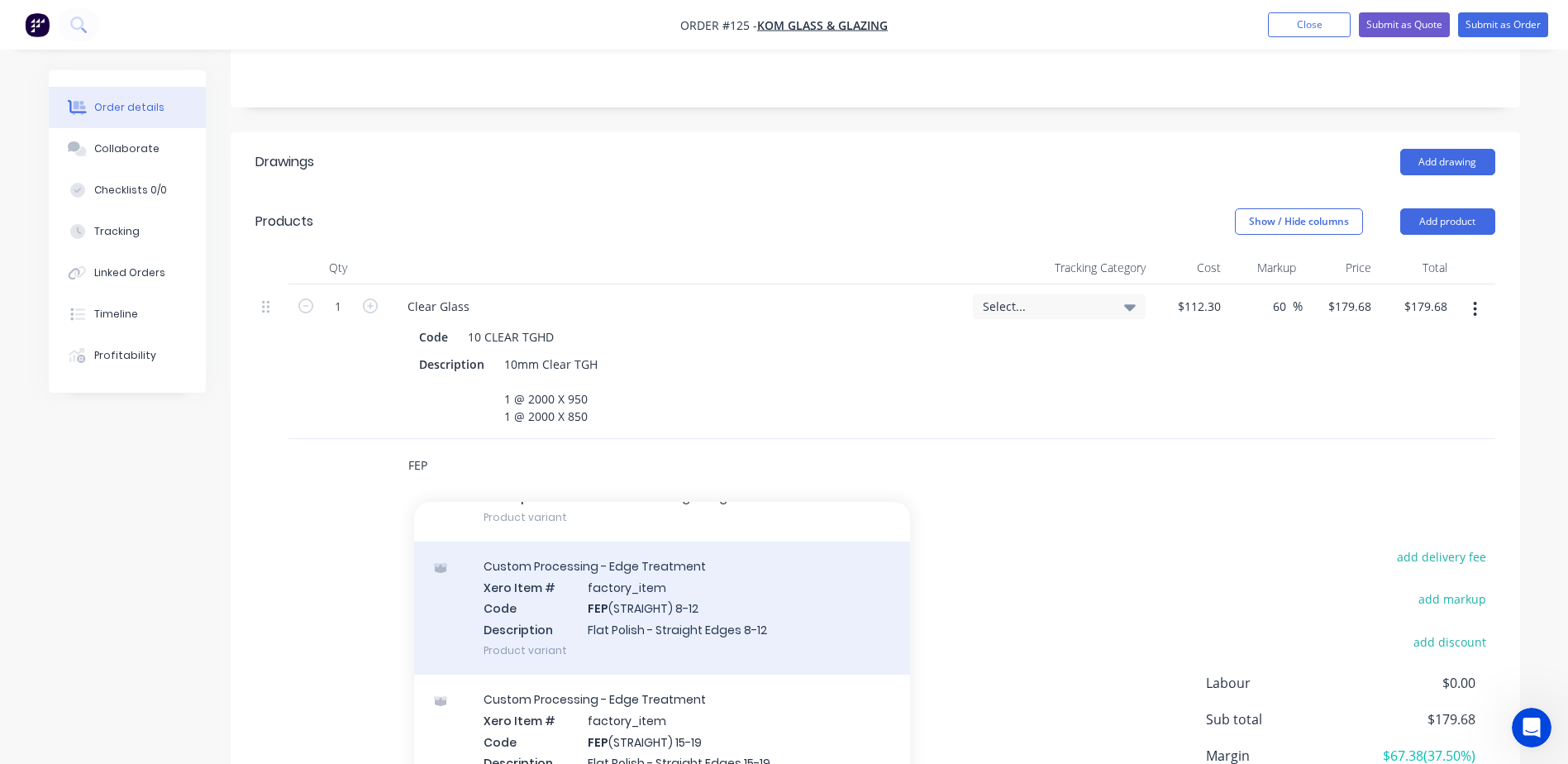
scroll to position [165, 0]
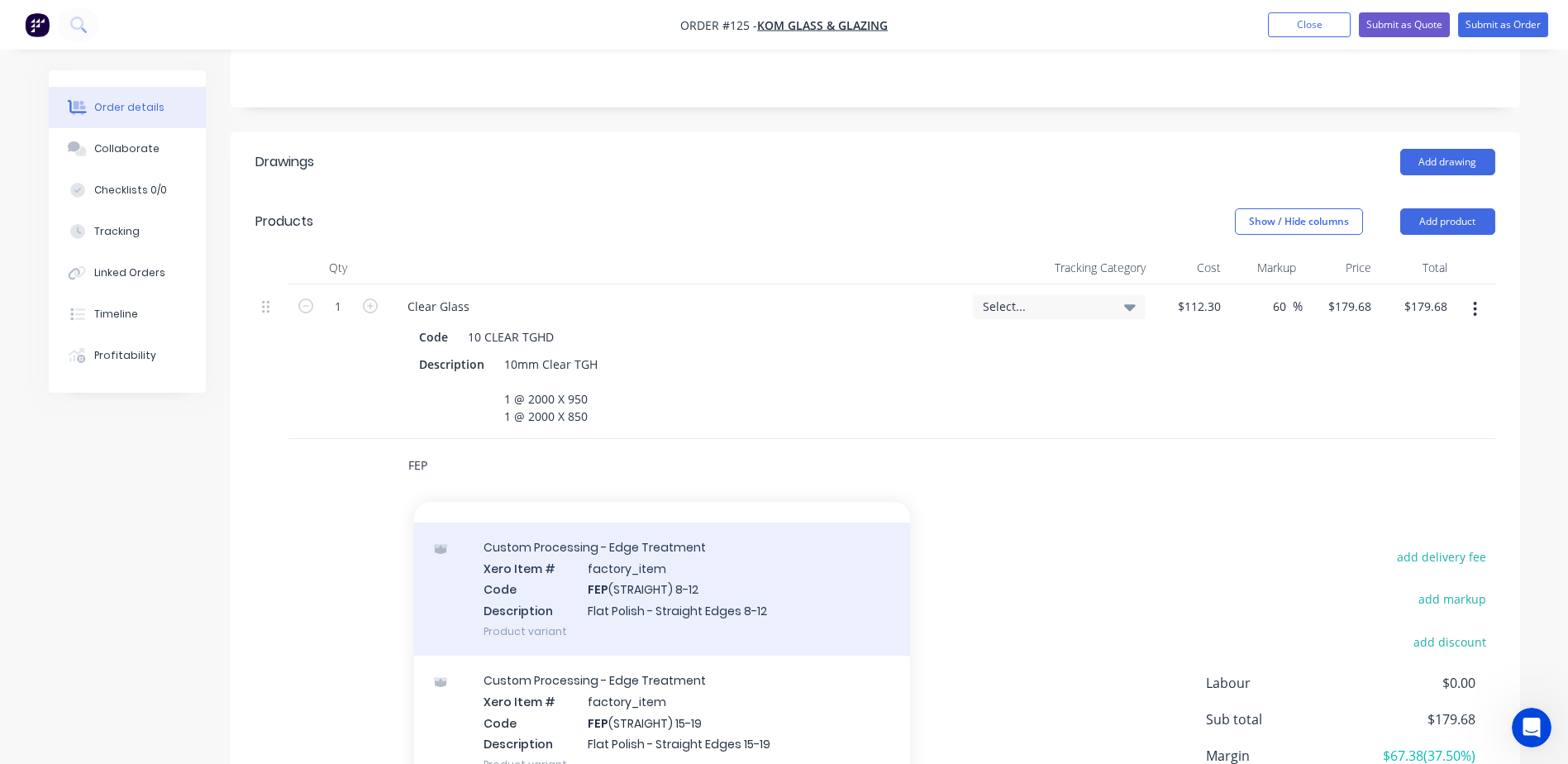
type input "FEP"
click at [708, 573] on div "Custom Processing - Edge Treatment Xero Item # factory_item Code FEP (STRAIGHT)…" at bounding box center [662, 589] width 496 height 133
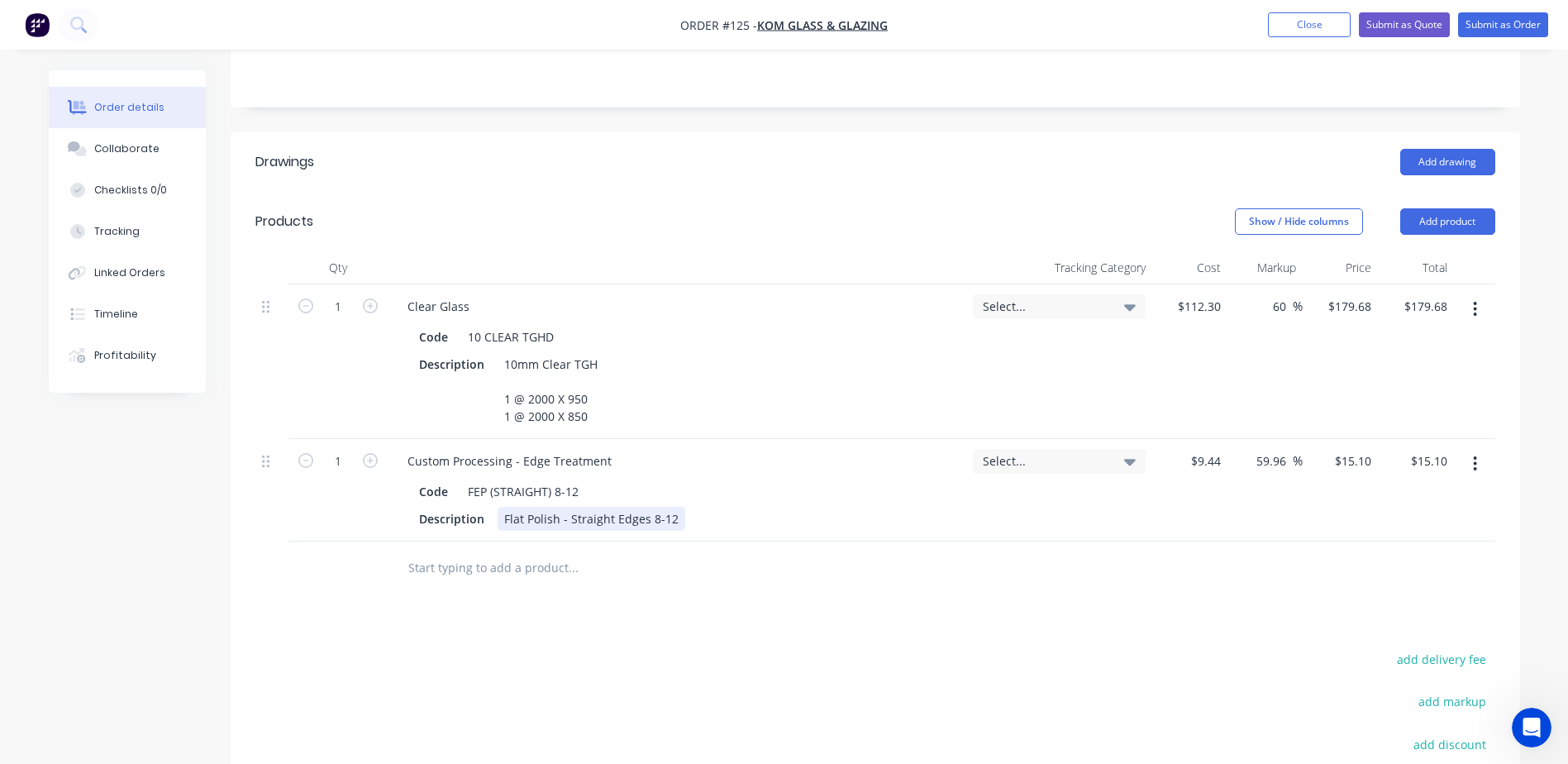
click at [672, 507] on div "Flat Polish - Straight Edges 8-12" at bounding box center [592, 518] width 188 height 24
click at [345, 294] on input "1" at bounding box center [338, 306] width 43 height 25
type input "3.6"
type input "$646.85"
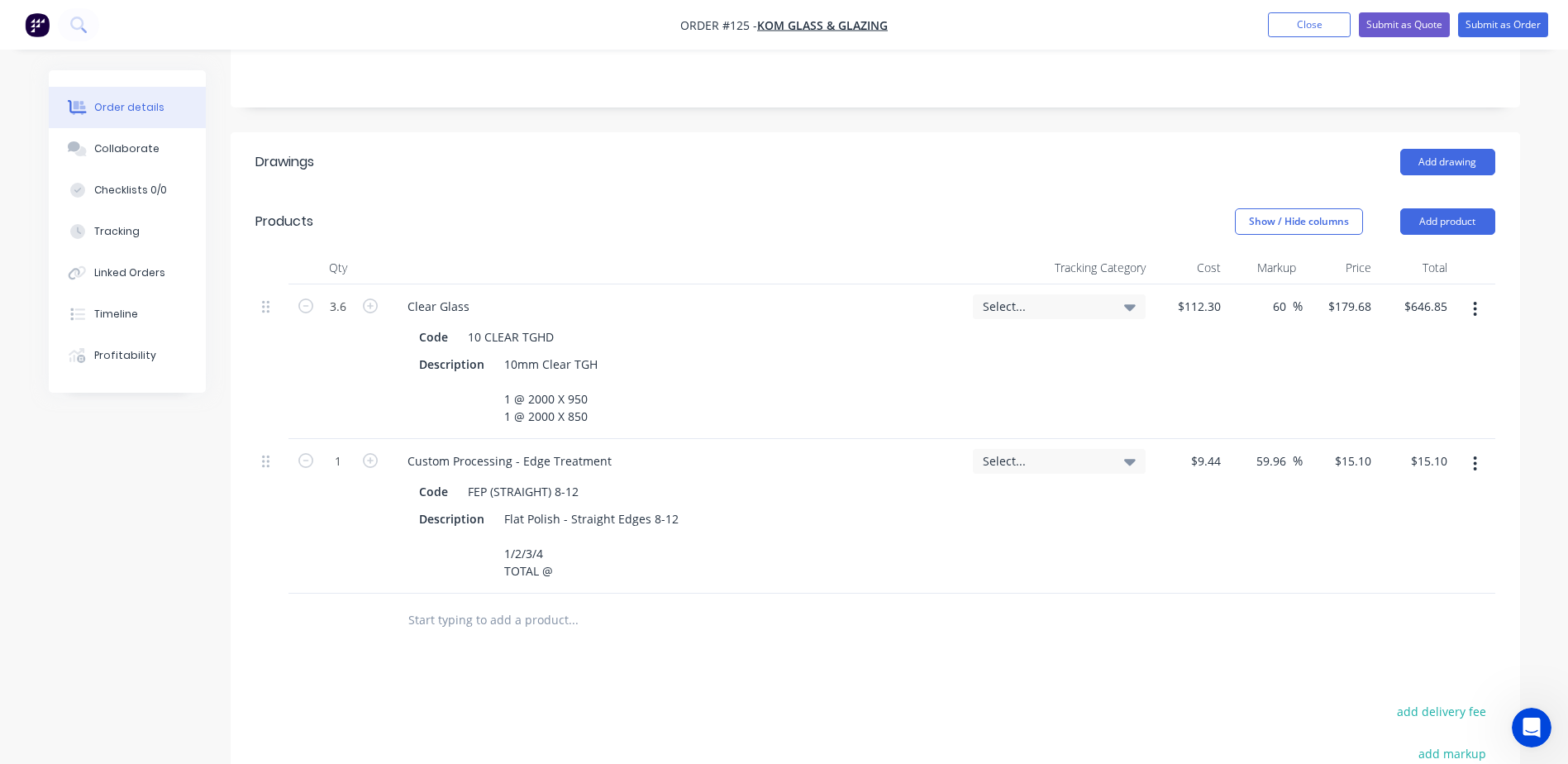
click at [868, 648] on div "Drawings Add drawing Products Show / Hide columns Add product Qty Tracking Cate…" at bounding box center [875, 588] width 1290 height 912
click at [567, 558] on div "Flat Polish - Straight Edges 8-12 1/2/3/4 TOTAL @" at bounding box center [592, 544] width 188 height 76
click at [350, 449] on input "text" at bounding box center [338, 461] width 43 height 25
type input "11.6"
type input "$175.16"
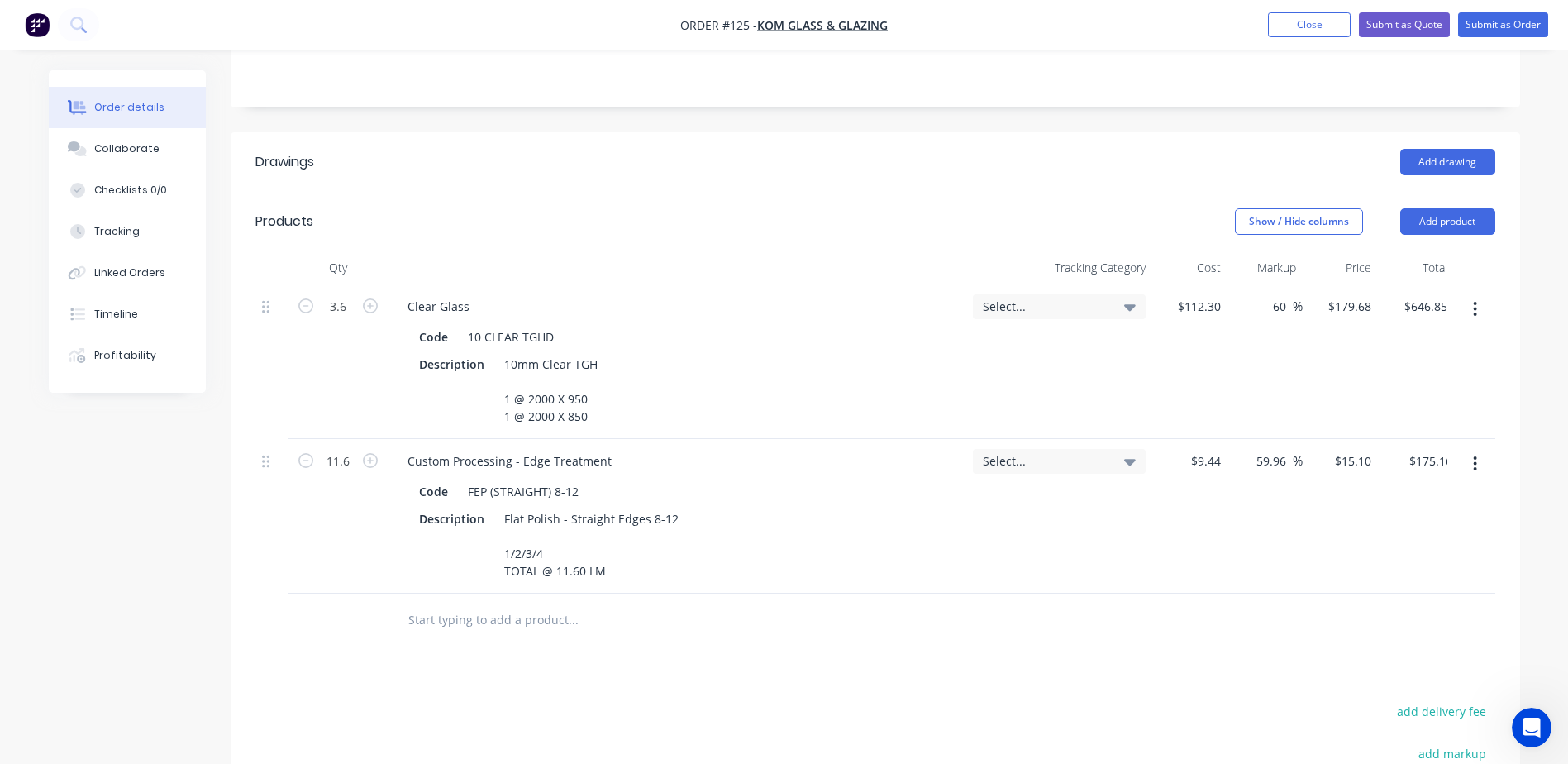
click at [897, 672] on div "Drawings Add drawing Products Show / Hide columns Add product Qty Tracking Cate…" at bounding box center [875, 588] width 1290 height 912
click at [1120, 454] on div "Select..." at bounding box center [1059, 461] width 153 height 15
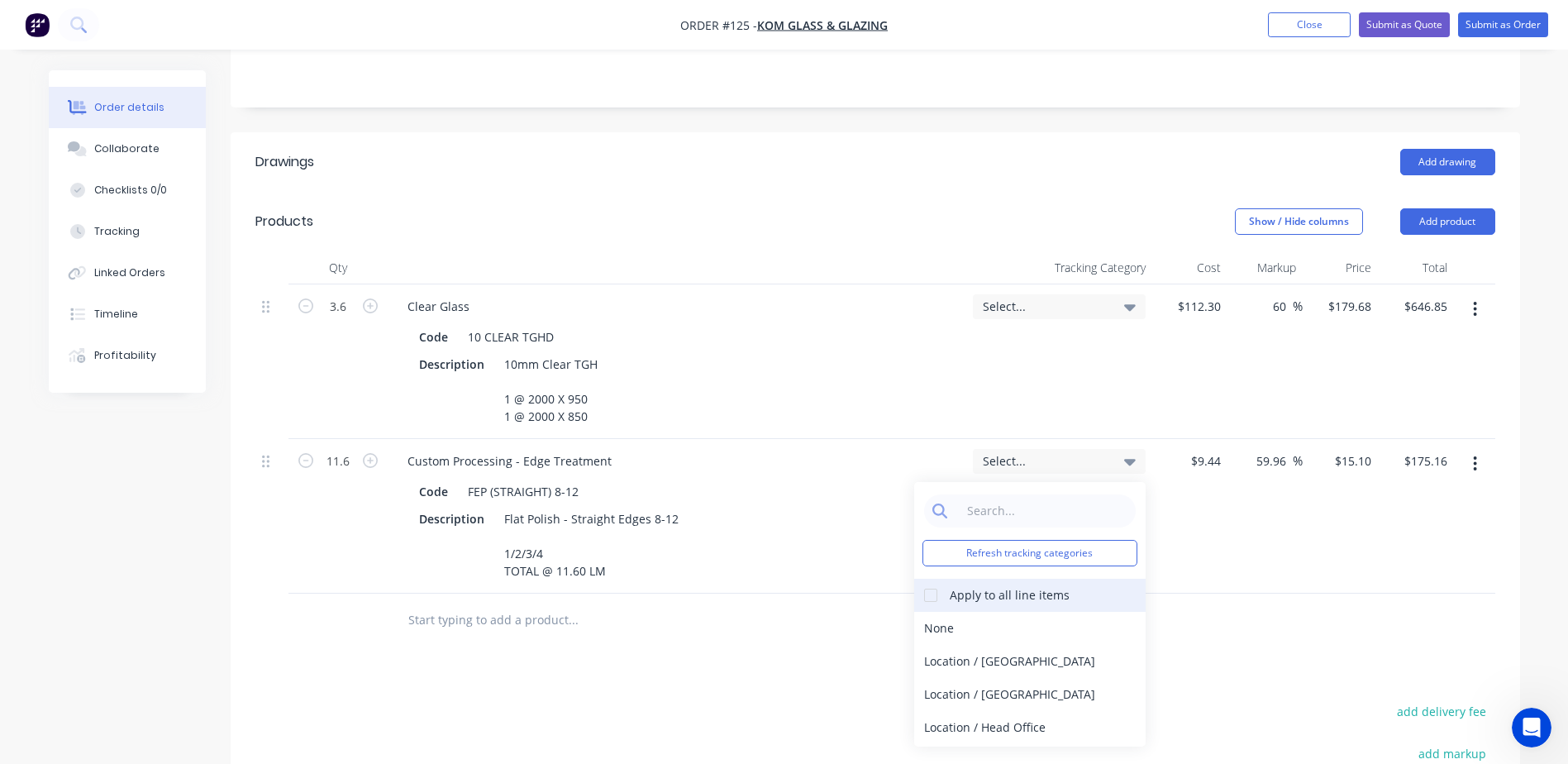
click at [937, 579] on div at bounding box center [931, 595] width 33 height 33
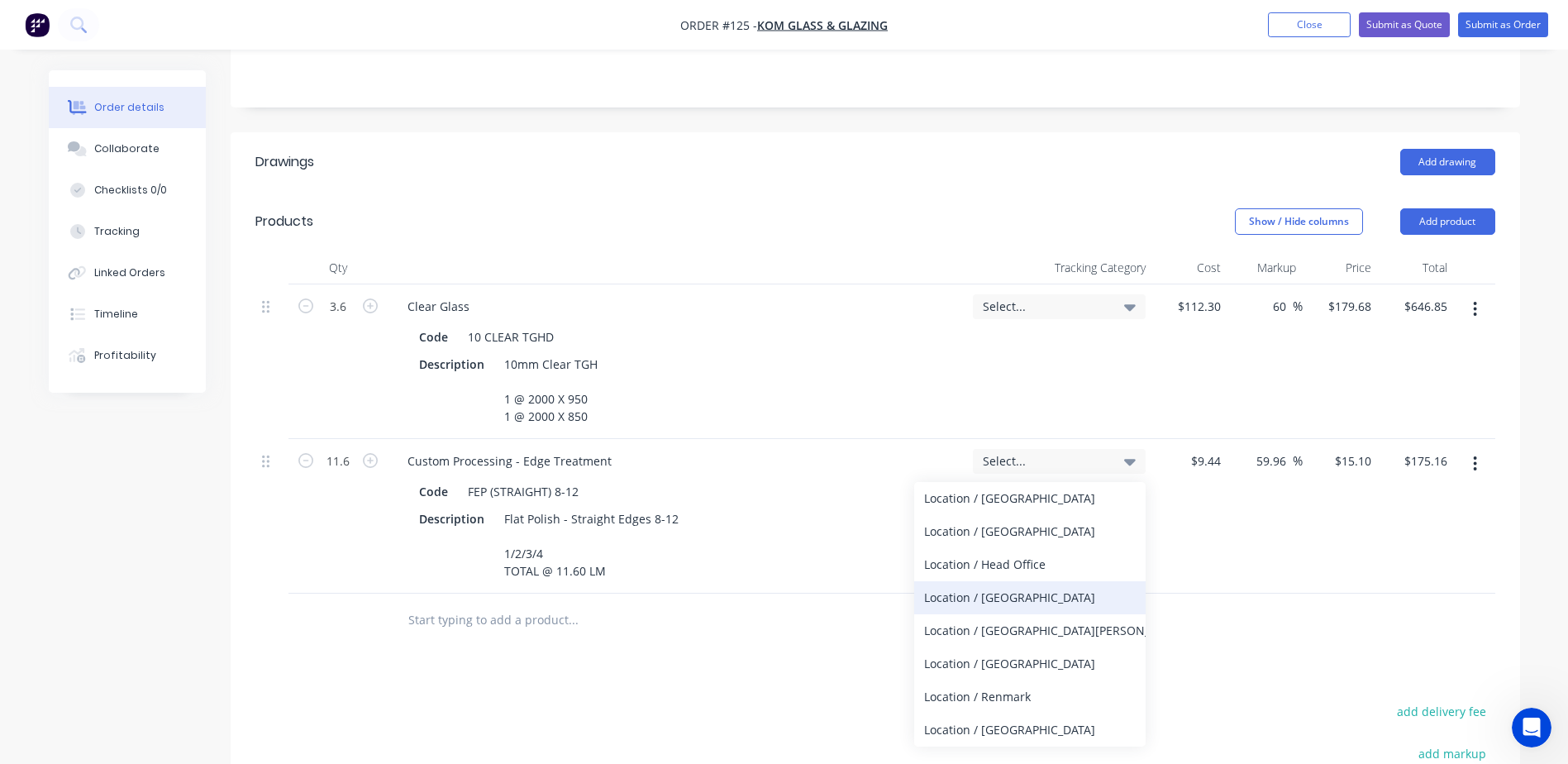
click at [970, 583] on div "Location / [GEOGRAPHIC_DATA]" at bounding box center [1030, 598] width 232 height 33
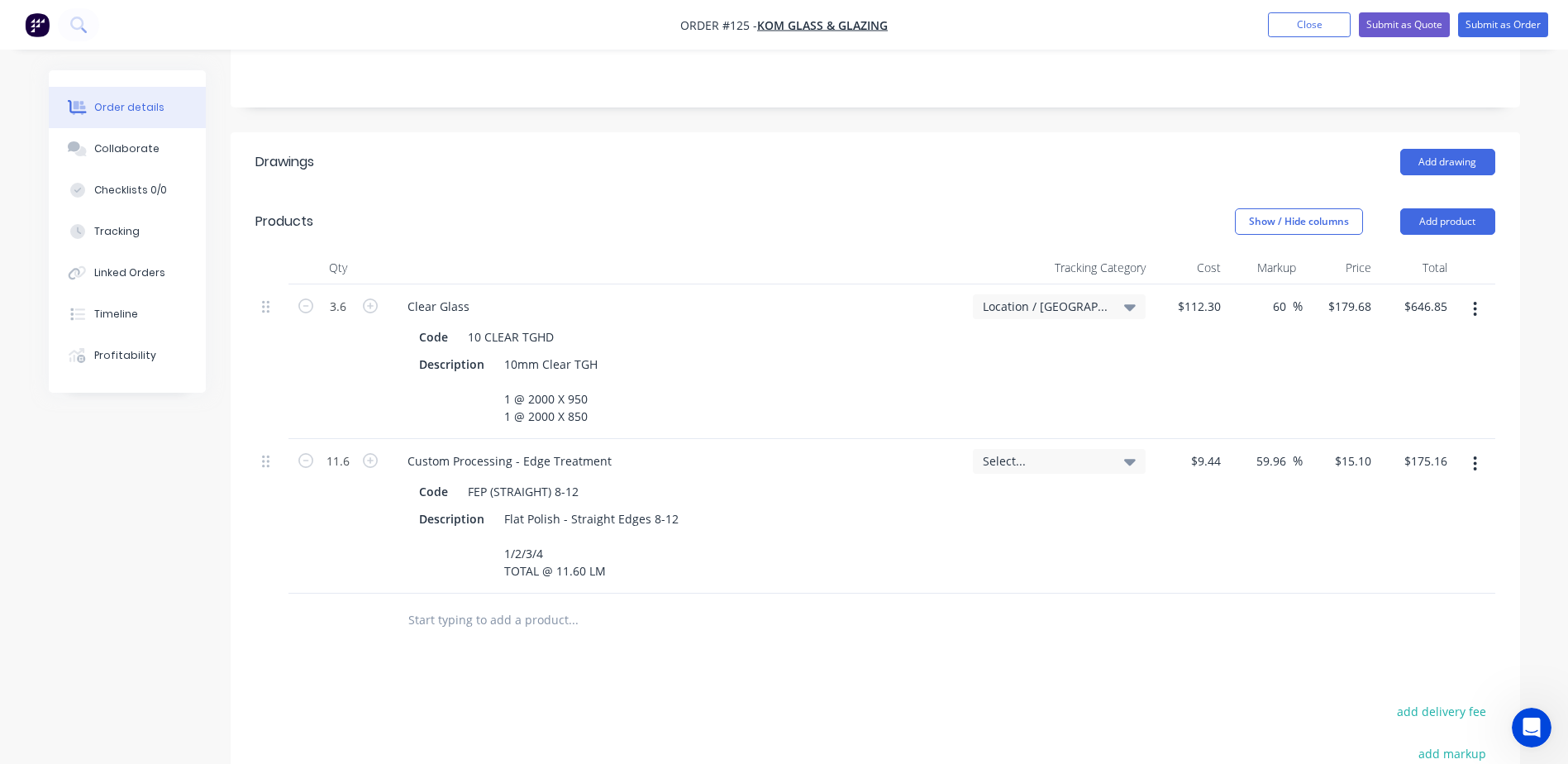
click at [824, 645] on div "Drawings Add drawing Products Show / Hide columns Add product Qty Tracking Cate…" at bounding box center [875, 588] width 1290 height 912
click at [1128, 458] on icon at bounding box center [1129, 462] width 11 height 7
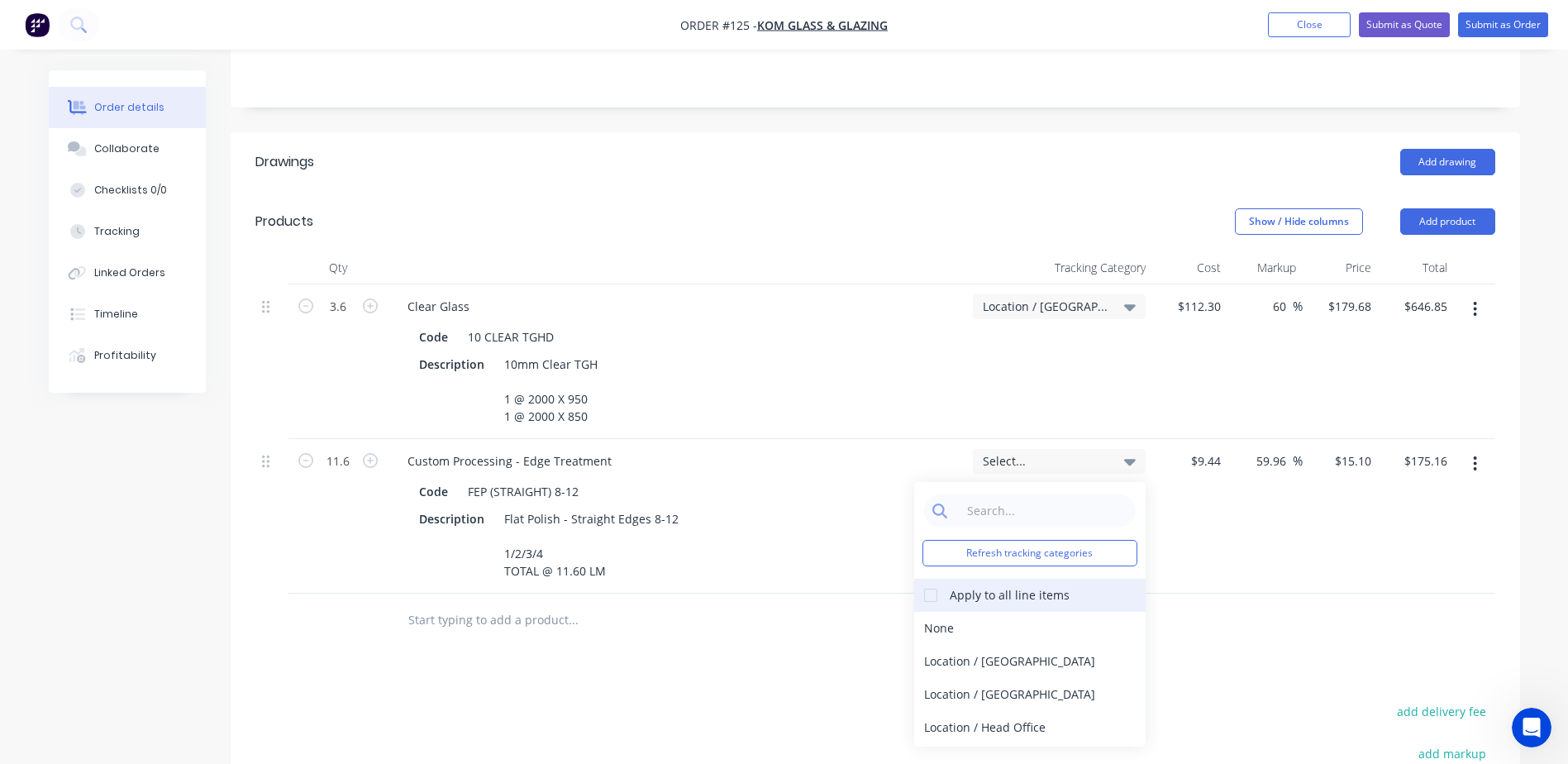
click at [945, 579] on div at bounding box center [931, 595] width 33 height 33
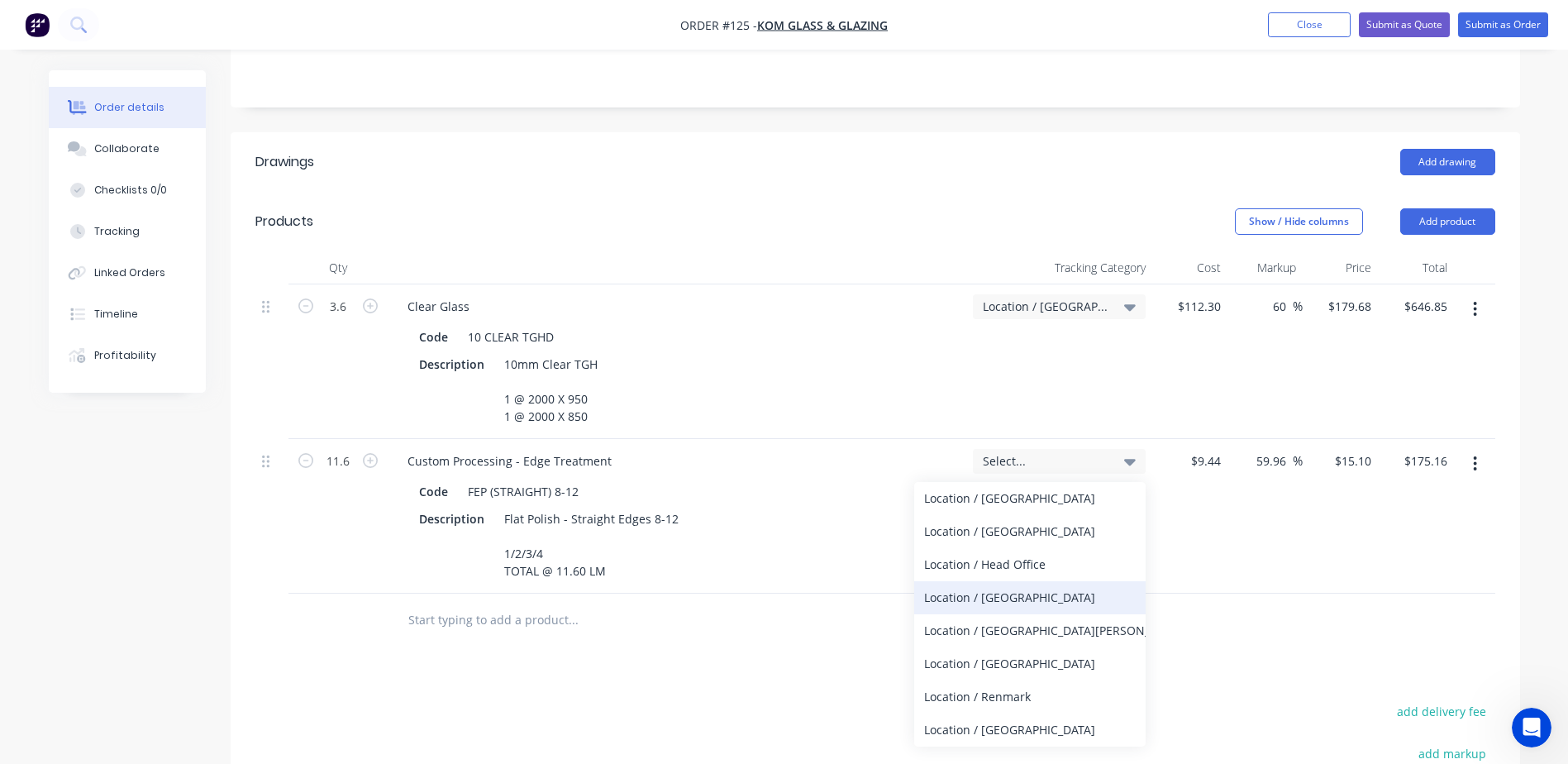
click at [950, 581] on div "Location / [GEOGRAPHIC_DATA]" at bounding box center [1030, 598] width 232 height 33
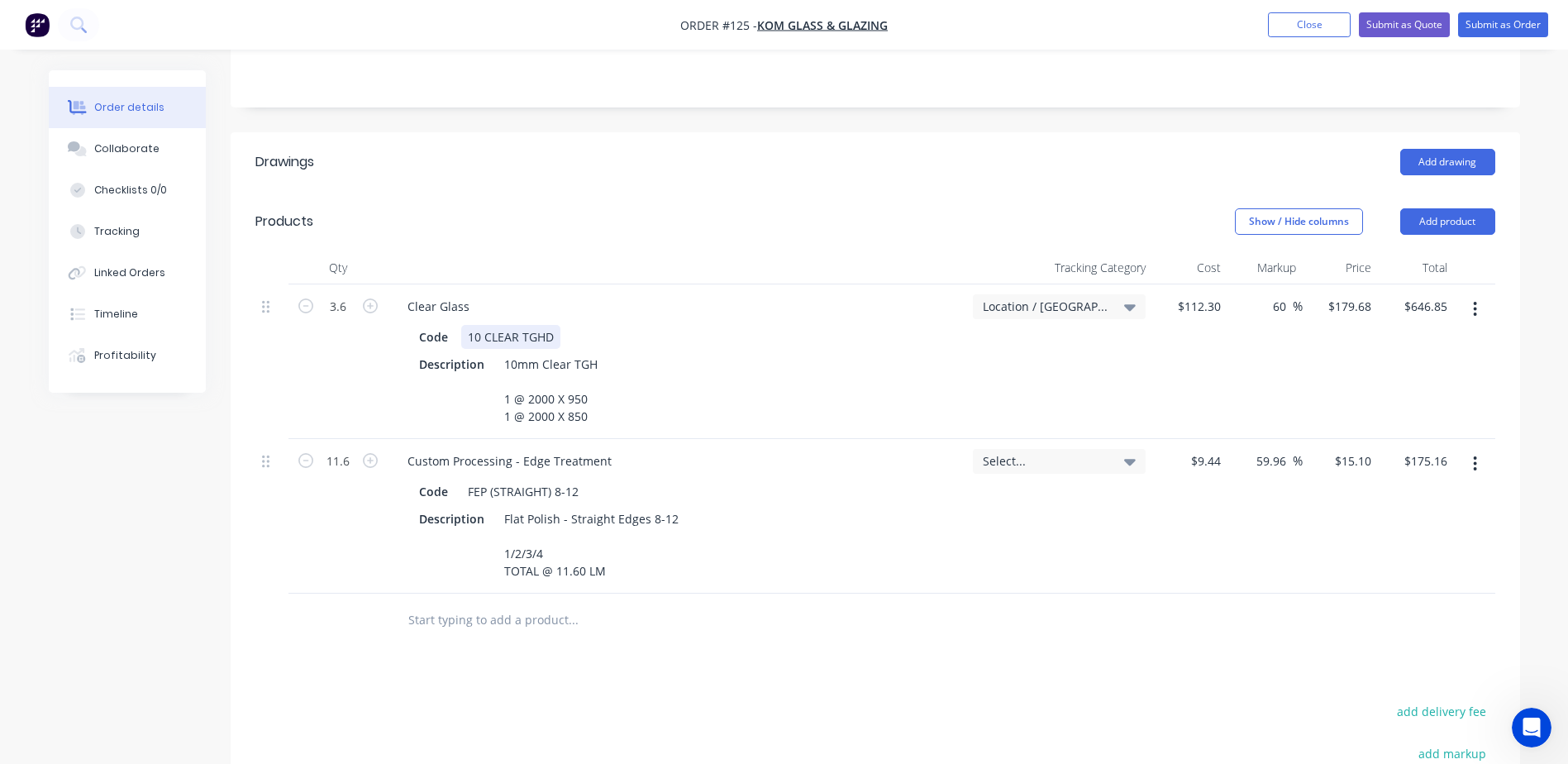
click at [964, 320] on div "Clear Glass Code 10 CLEAR TGHD Description 10mm Clear TGH 1 @ 2000 X 950 1 @ 20…" at bounding box center [677, 362] width 579 height 155
click at [921, 449] on div "Custom Processing - Edge Treatment" at bounding box center [677, 460] width 565 height 24
click at [1113, 454] on div "Select..." at bounding box center [1059, 461] width 153 height 15
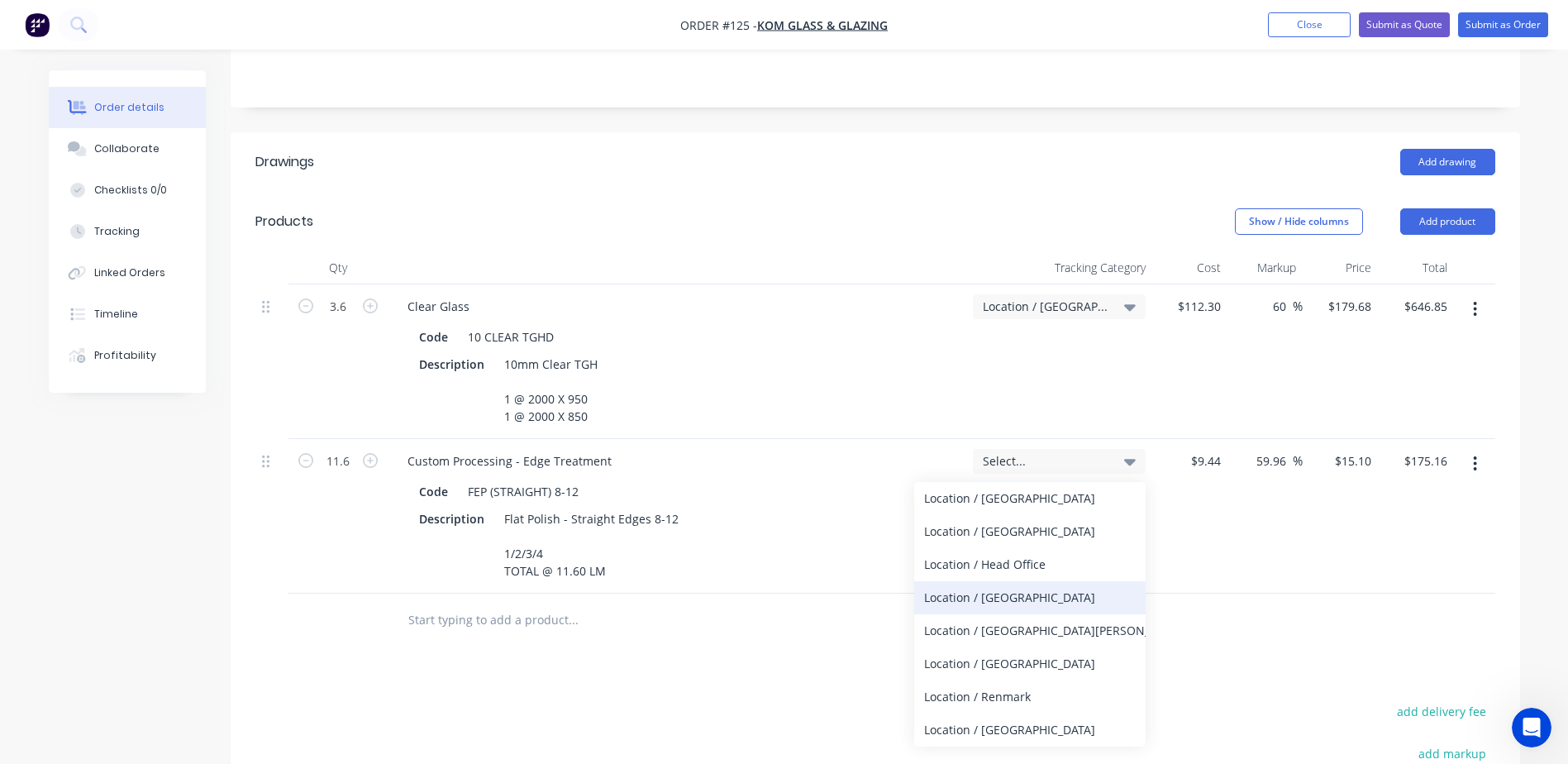
click at [937, 582] on div "Location / [GEOGRAPHIC_DATA]" at bounding box center [1030, 598] width 232 height 33
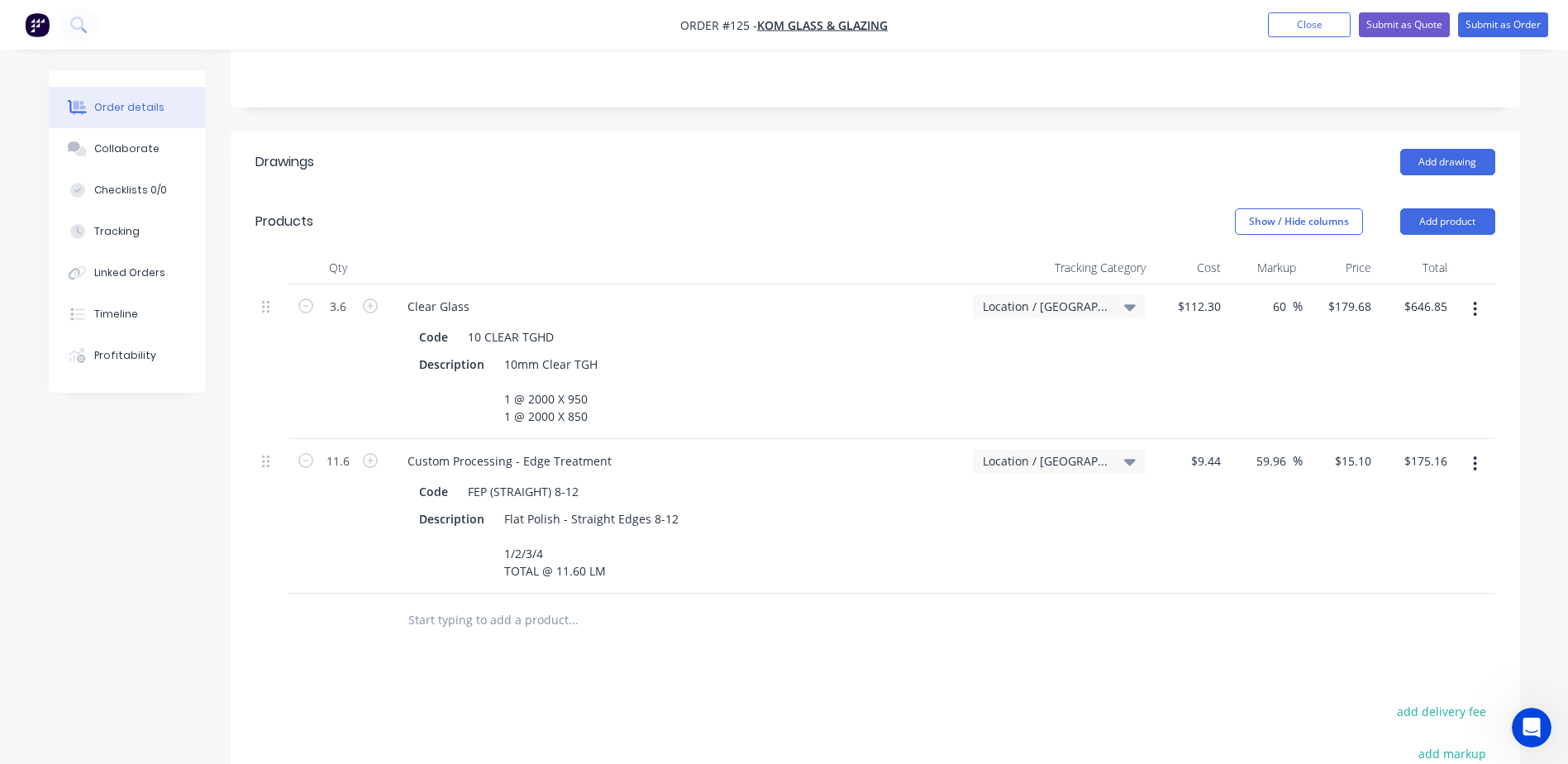
click at [1015, 656] on div "Drawings Add drawing Products Show / Hide columns Add product Qty Tracking Cate…" at bounding box center [875, 588] width 1290 height 912
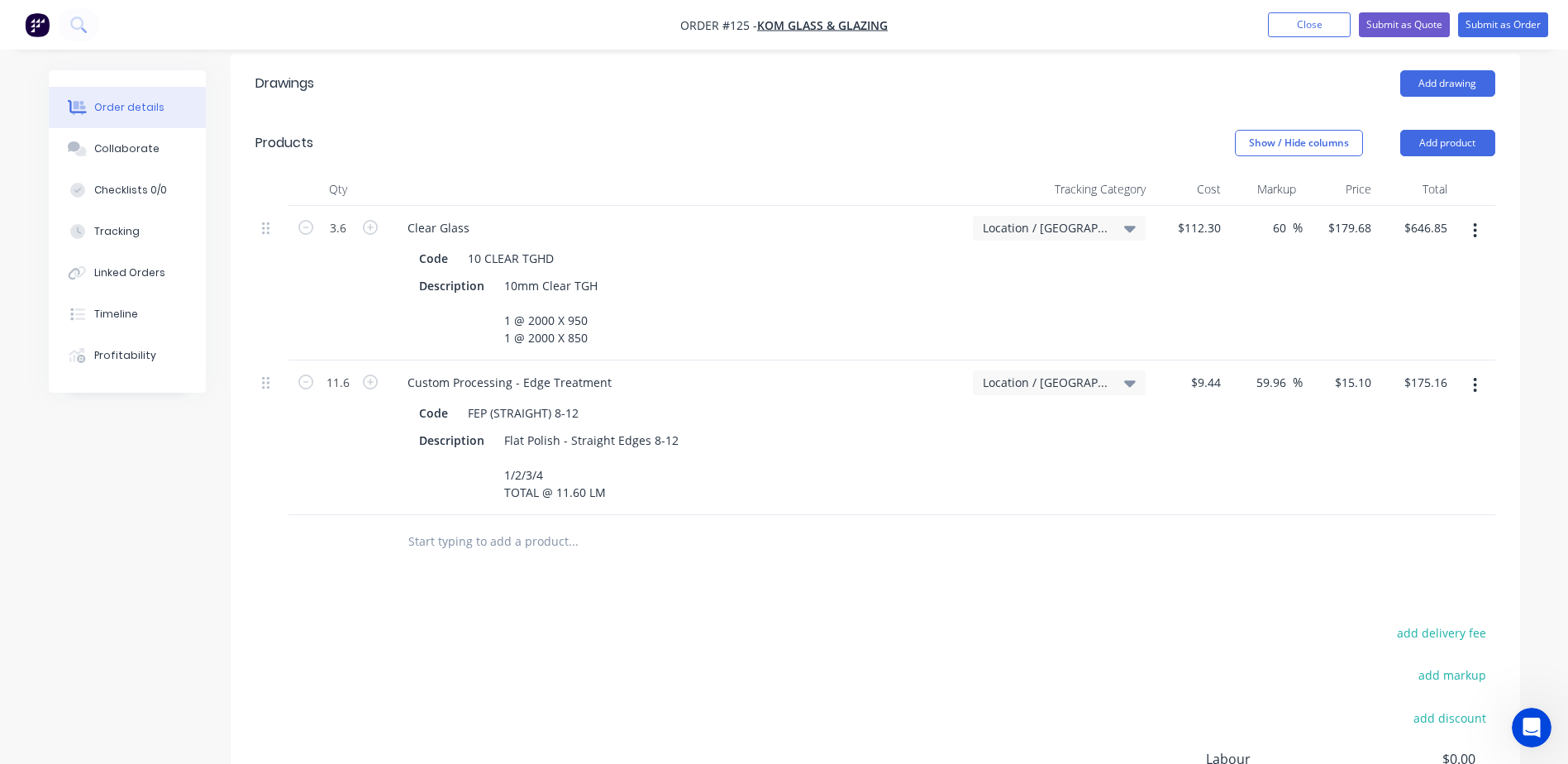
scroll to position [414, 0]
drag, startPoint x: 1334, startPoint y: 206, endPoint x: 1441, endPoint y: 210, distance: 107.1
click at [1441, 210] on div "3.6 Clear Glass Code 10 CLEAR TGHD Description 10mm Clear TGH 1 @ 2000 X 950 1 …" at bounding box center [875, 279] width 1240 height 155
type input "226.71"
type input "101.88"
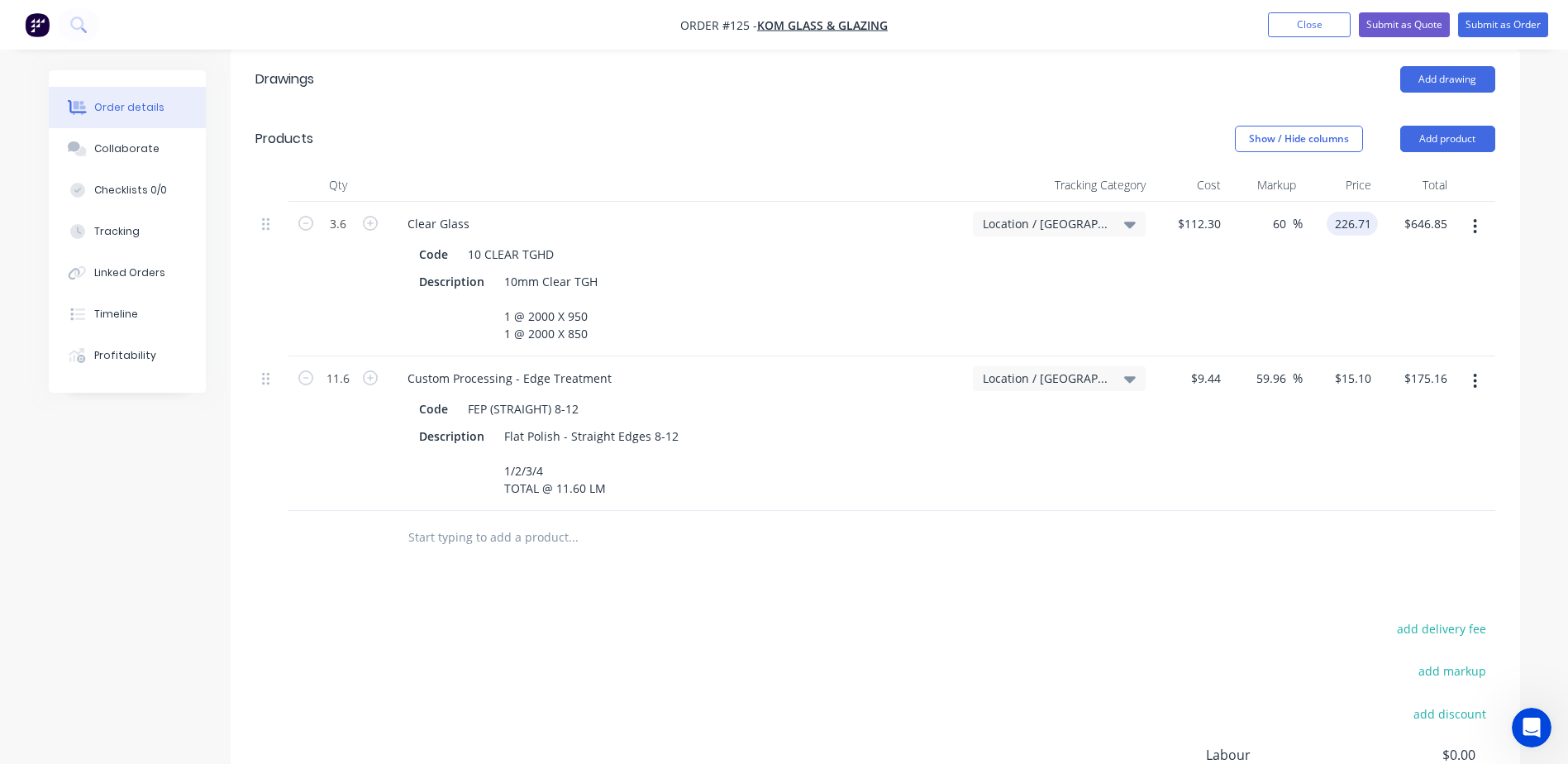
type input "$226.71"
type input "$816.16"
click at [1304, 511] on div at bounding box center [875, 537] width 1240 height 54
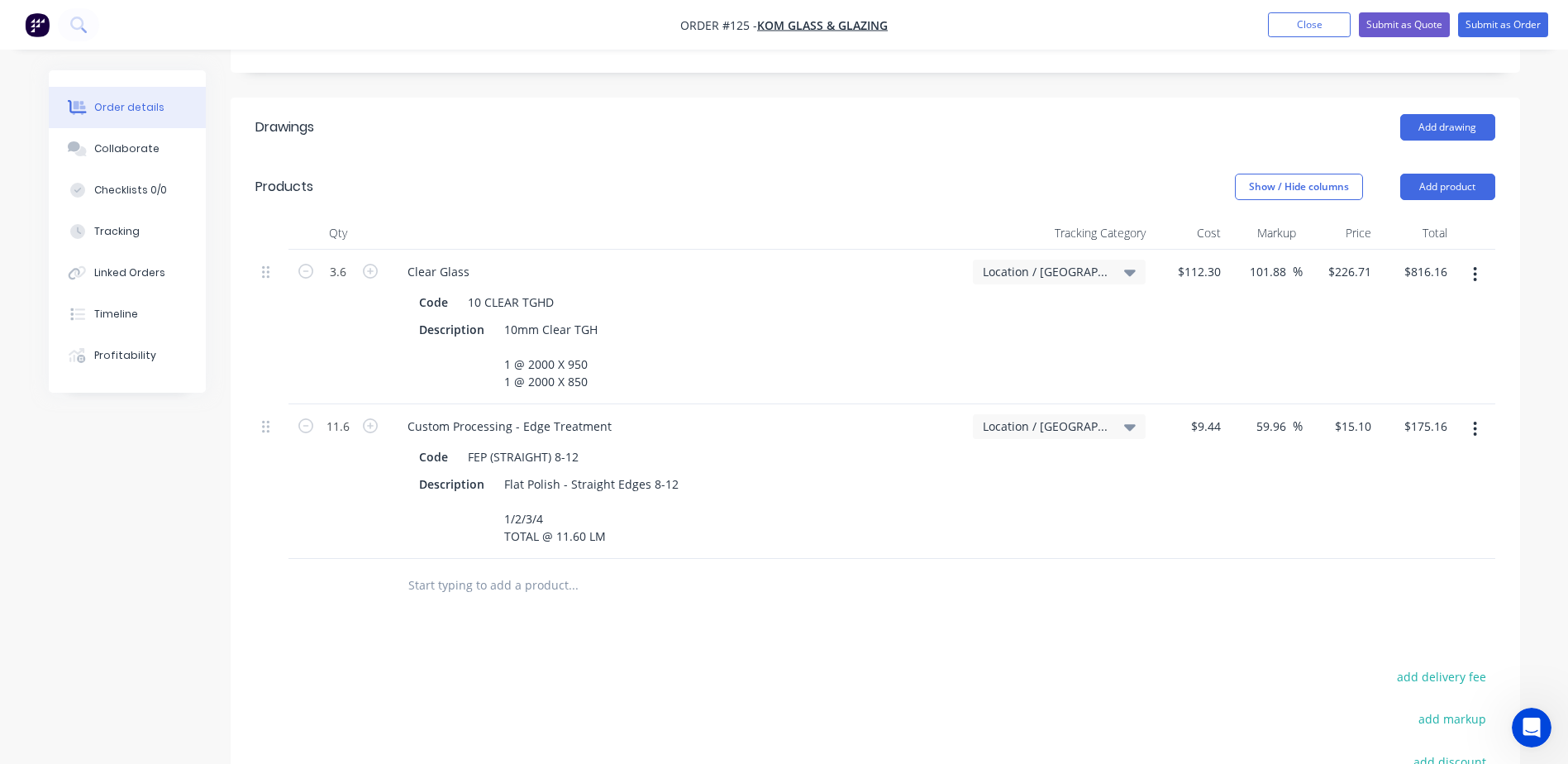
scroll to position [331, 0]
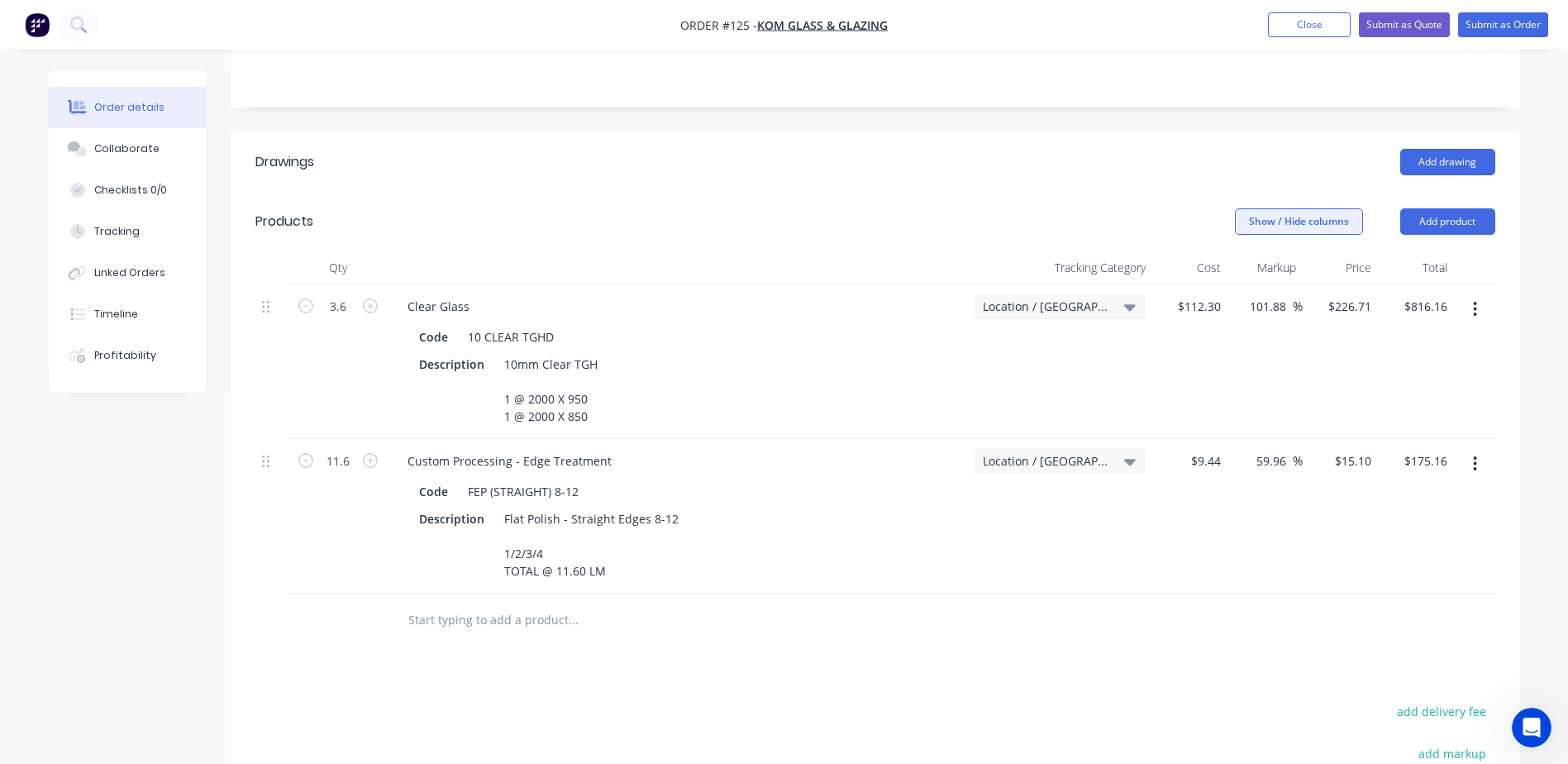
click at [1290, 208] on button "Show / Hide columns" at bounding box center [1299, 221] width 128 height 26
click at [1248, 300] on span at bounding box center [1248, 302] width 14 height 14
click at [1241, 295] on input "Discount" at bounding box center [1241, 295] width 0 height 0
click at [1261, 532] on div "%" at bounding box center [1262, 516] width 77 height 155
click at [1271, 449] on input at bounding box center [1274, 460] width 23 height 24
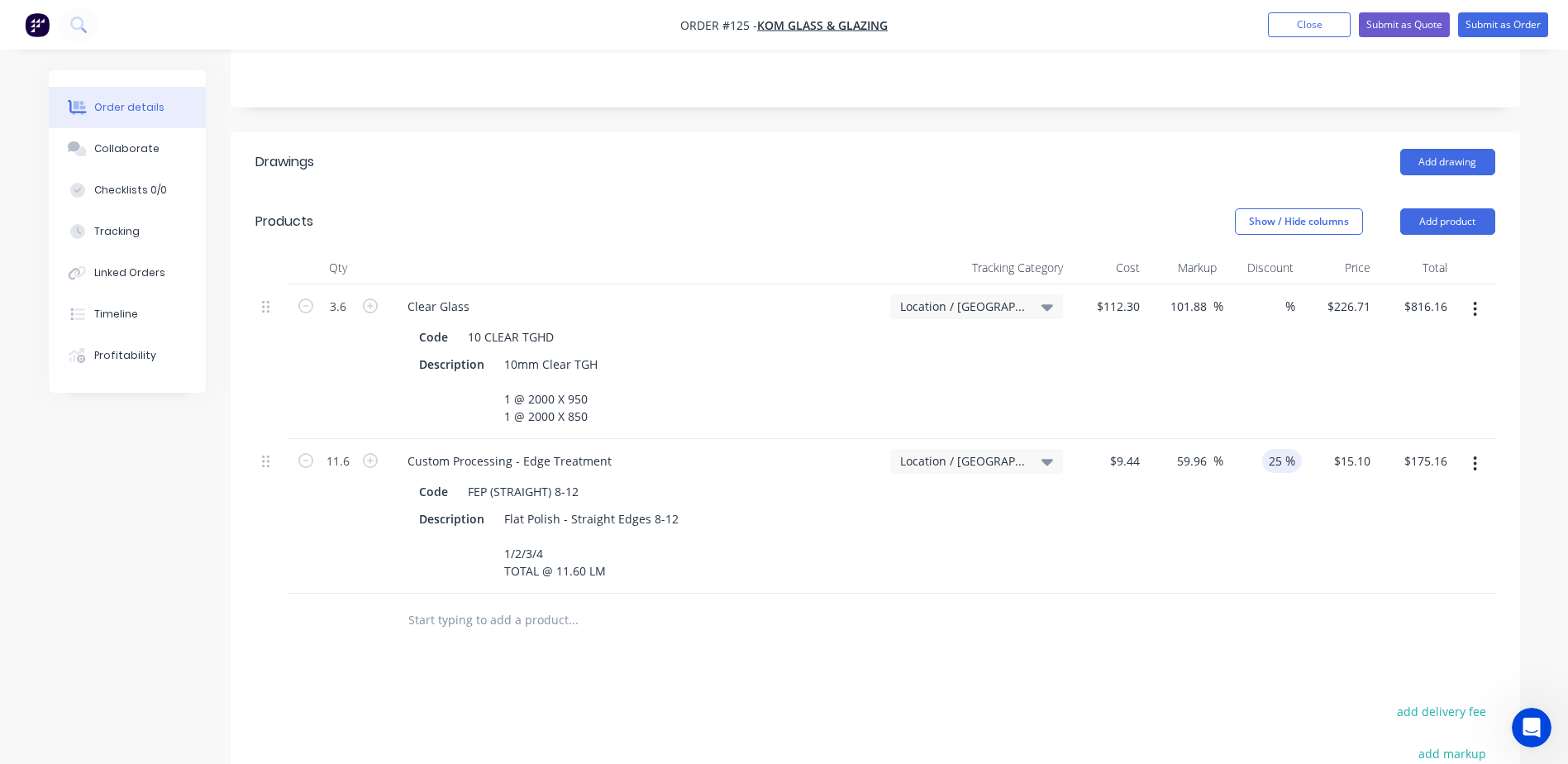
type input "25"
type input "$131.37"
click at [1020, 652] on div "Drawings Add drawing Products Show / Hide columns Add product Qty Tracking Cate…" at bounding box center [875, 588] width 1290 height 912
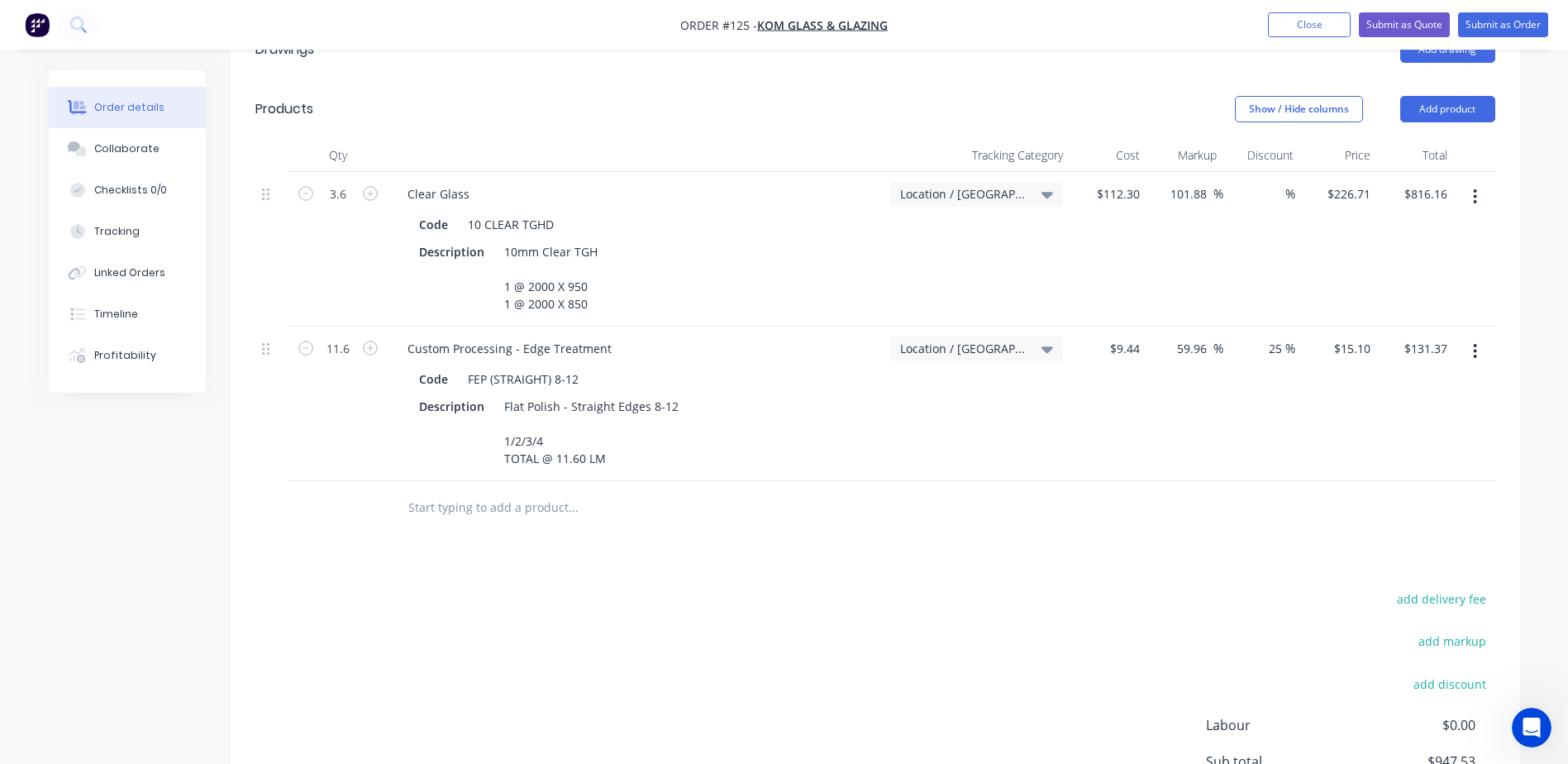
scroll to position [414, 0]
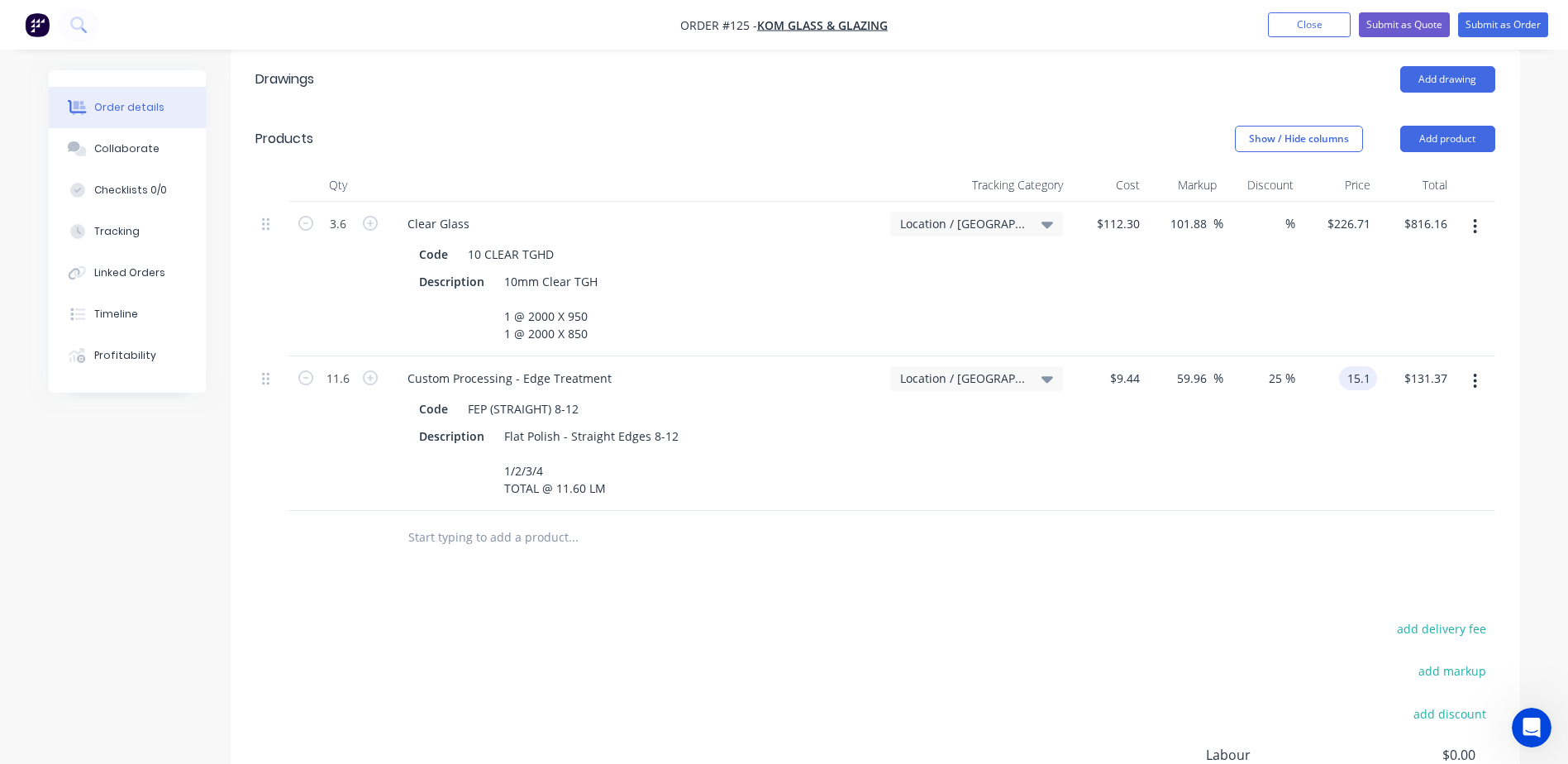
drag, startPoint x: 1337, startPoint y: 361, endPoint x: 1380, endPoint y: 360, distance: 43.0
click at [1380, 360] on div "11.6 Custom Processing - Edge Treatment Code FEP (STRAIGHT) 8-12 Description Fl…" at bounding box center [875, 434] width 1240 height 155
click at [1380, 360] on div "$131.37 $131.37" at bounding box center [1415, 434] width 77 height 155
click at [1345, 366] on div "15.1 $15.10" at bounding box center [1355, 378] width 45 height 24
paste input "21.50"
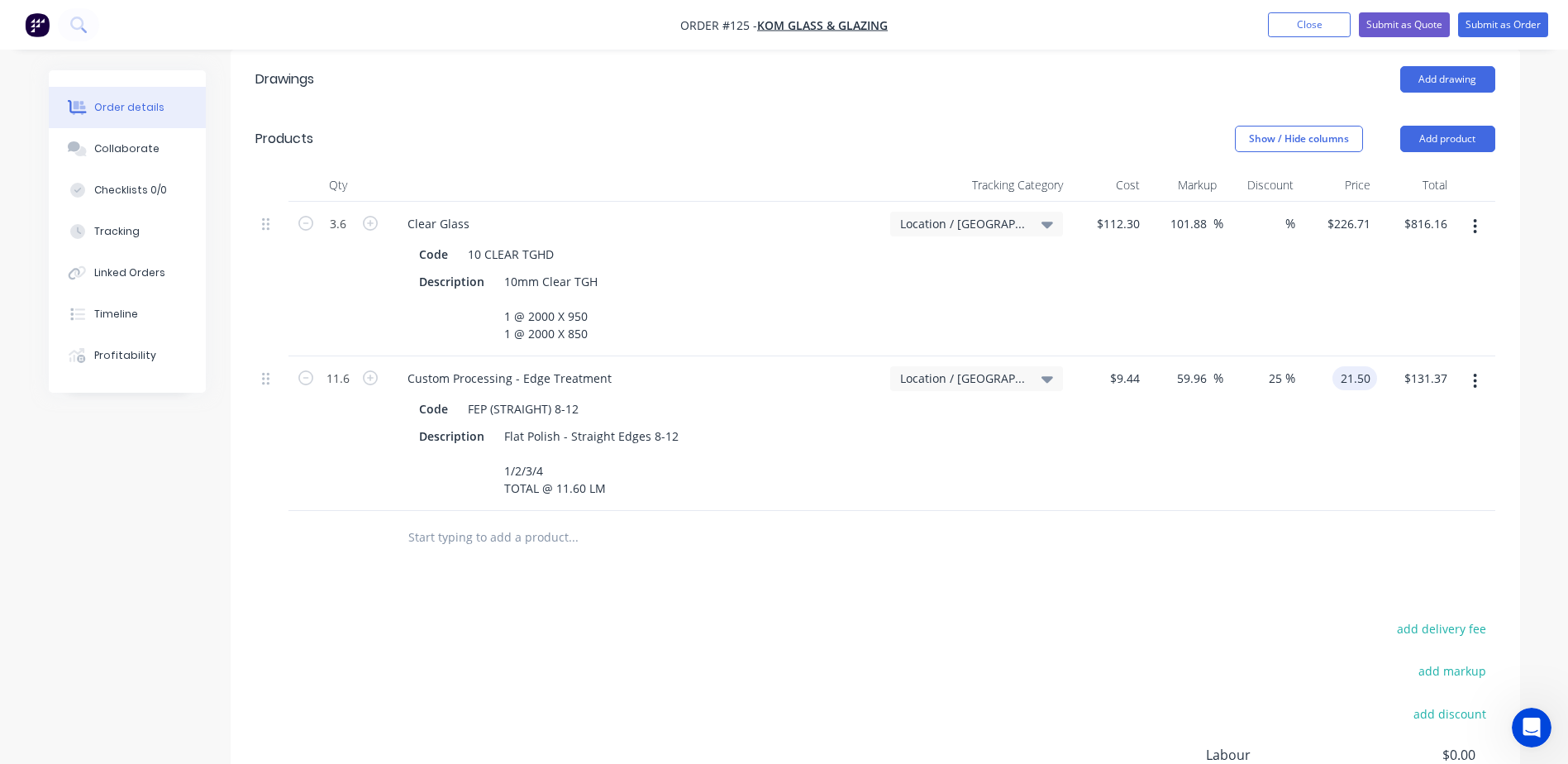
type input "21.50"
type input "127.75"
type input "$21.50"
type input "$187.05"
click at [1112, 558] on div "Drawings Add drawing Products Show / Hide columns Add product Qty Tracking Cate…" at bounding box center [875, 505] width 1290 height 912
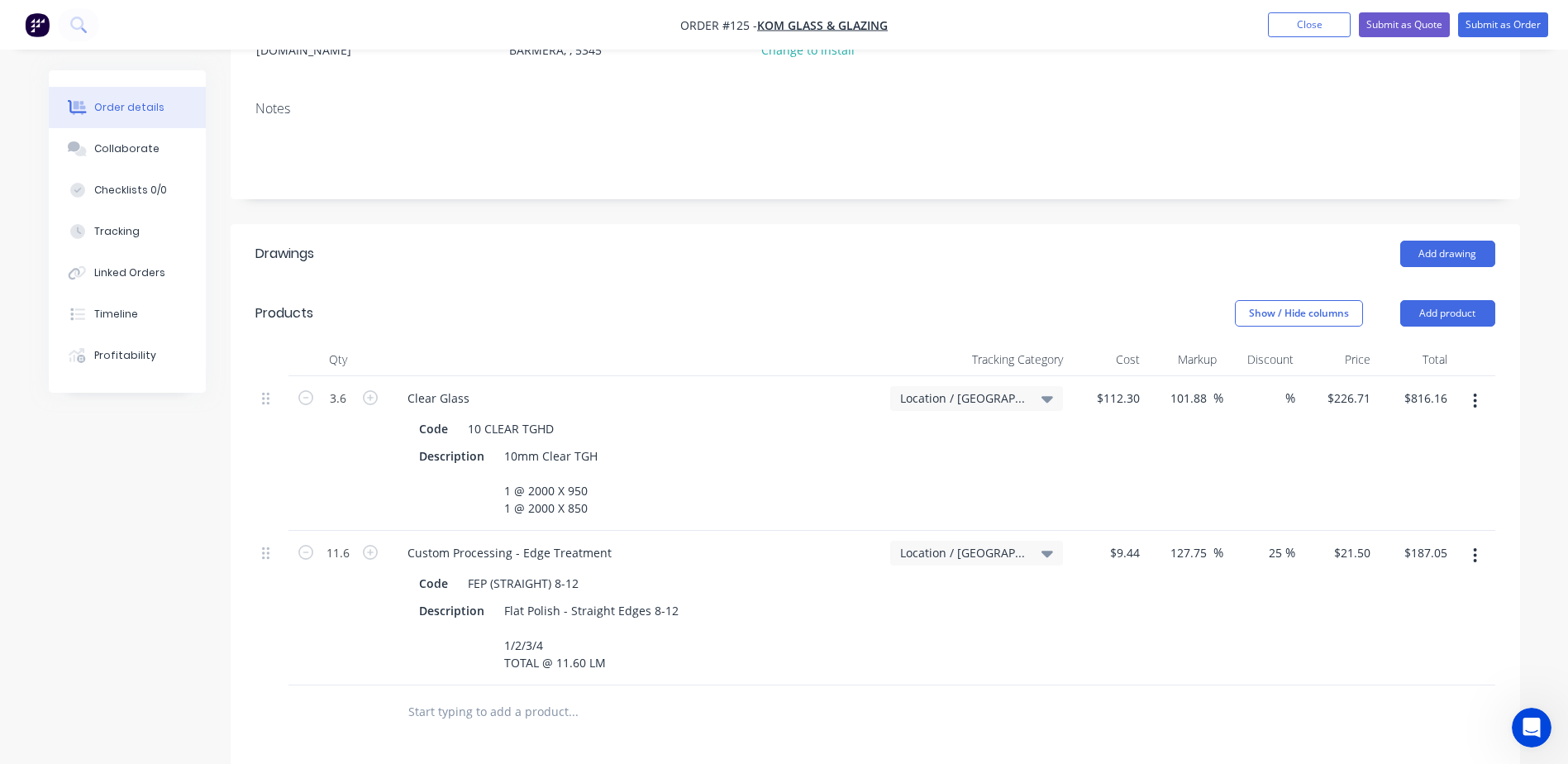
scroll to position [39, 0]
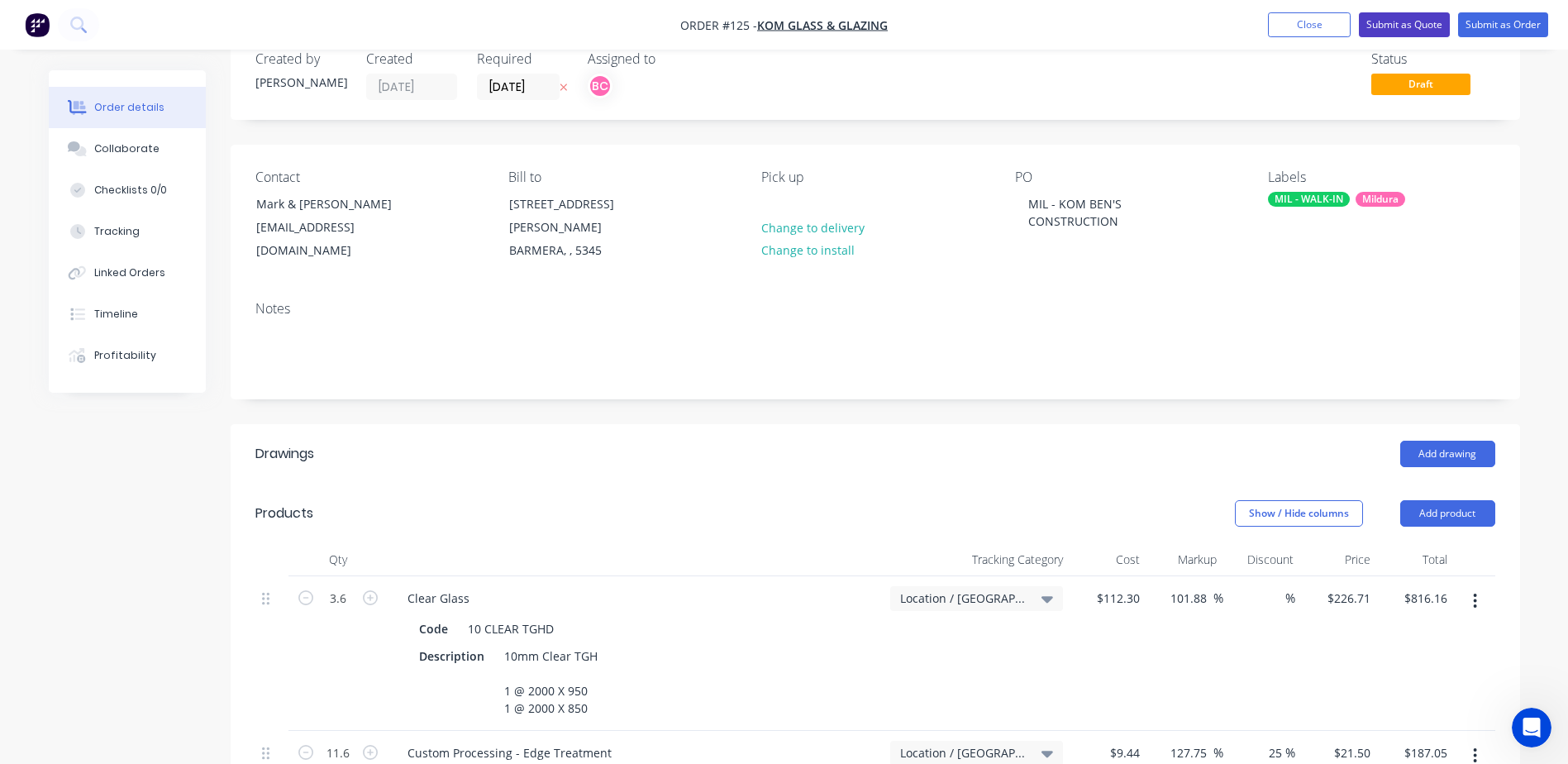
click at [1400, 21] on button "Submit as Quote" at bounding box center [1405, 25] width 91 height 25
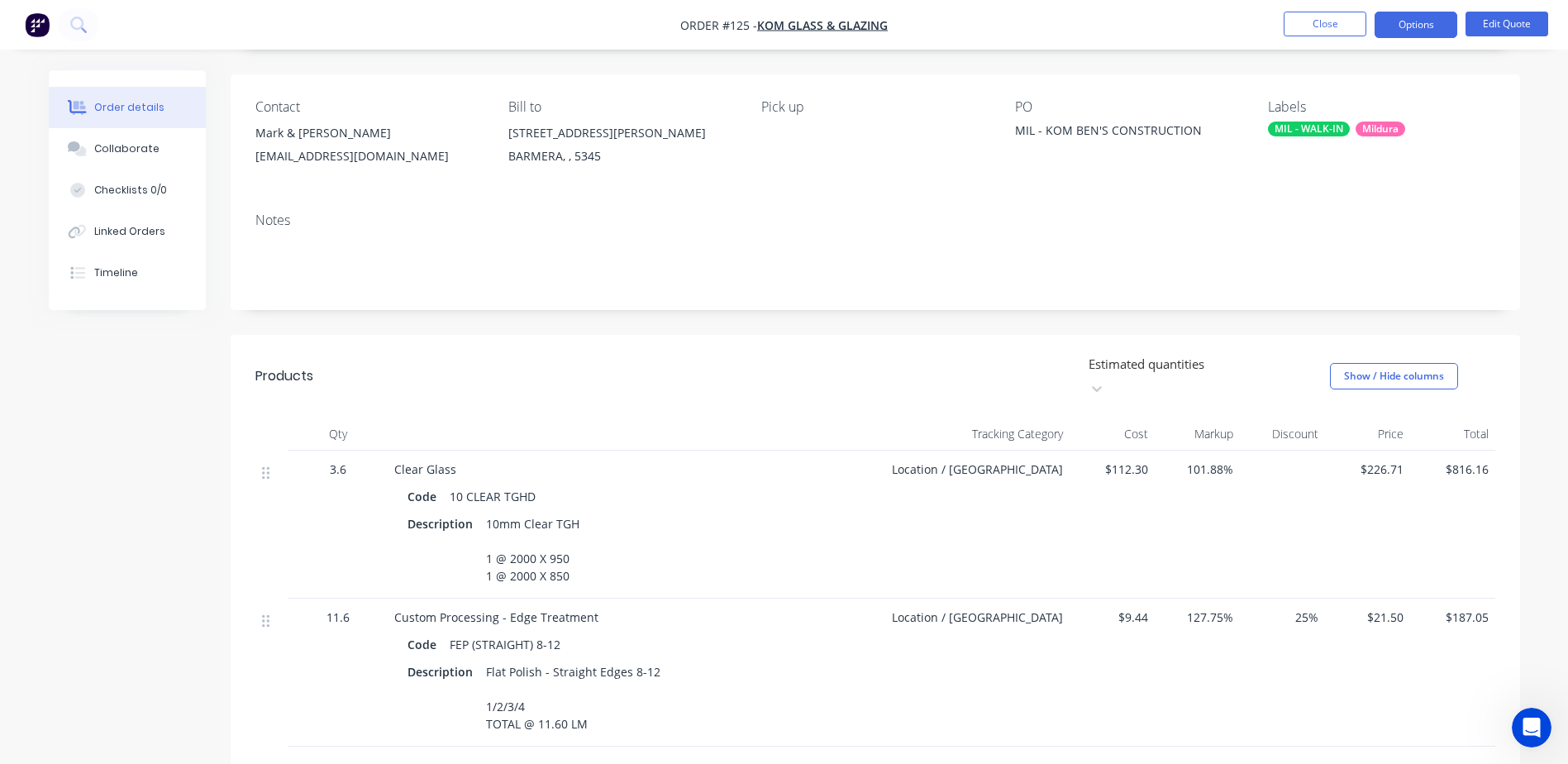
scroll to position [0, 0]
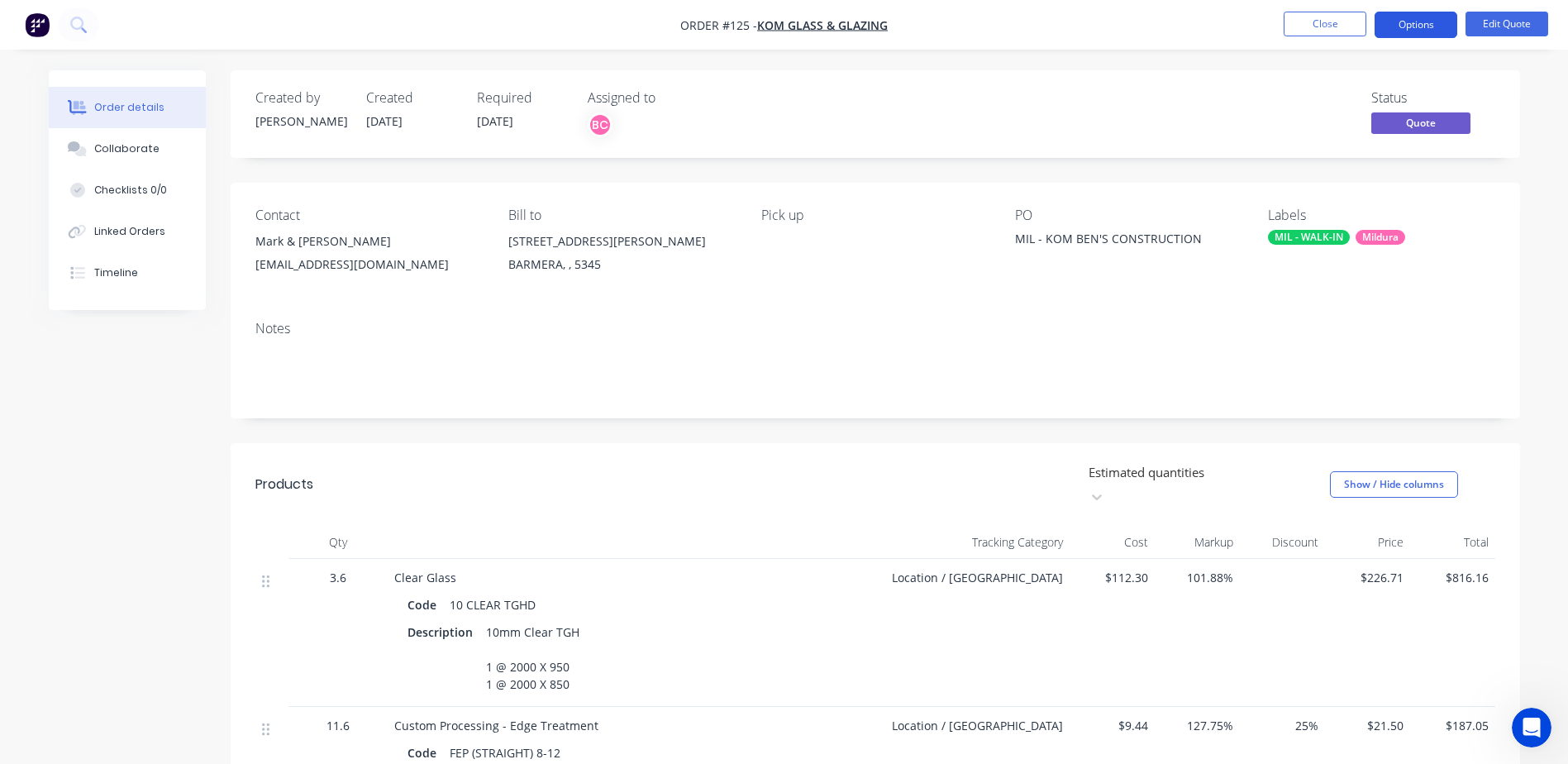
click at [1421, 21] on button "Options" at bounding box center [1416, 25] width 83 height 26
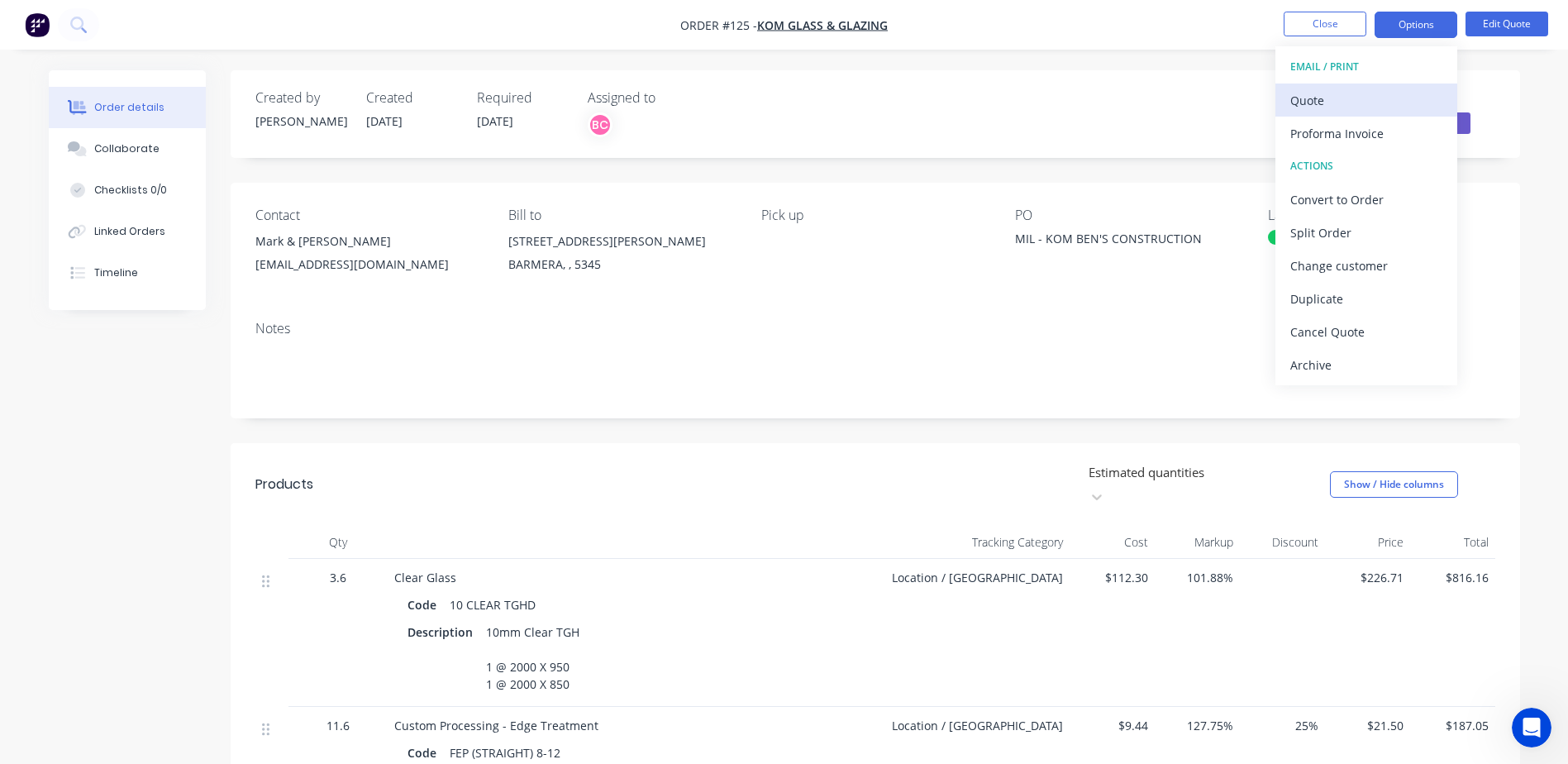
click at [1302, 96] on div "Quote" at bounding box center [1366, 100] width 152 height 24
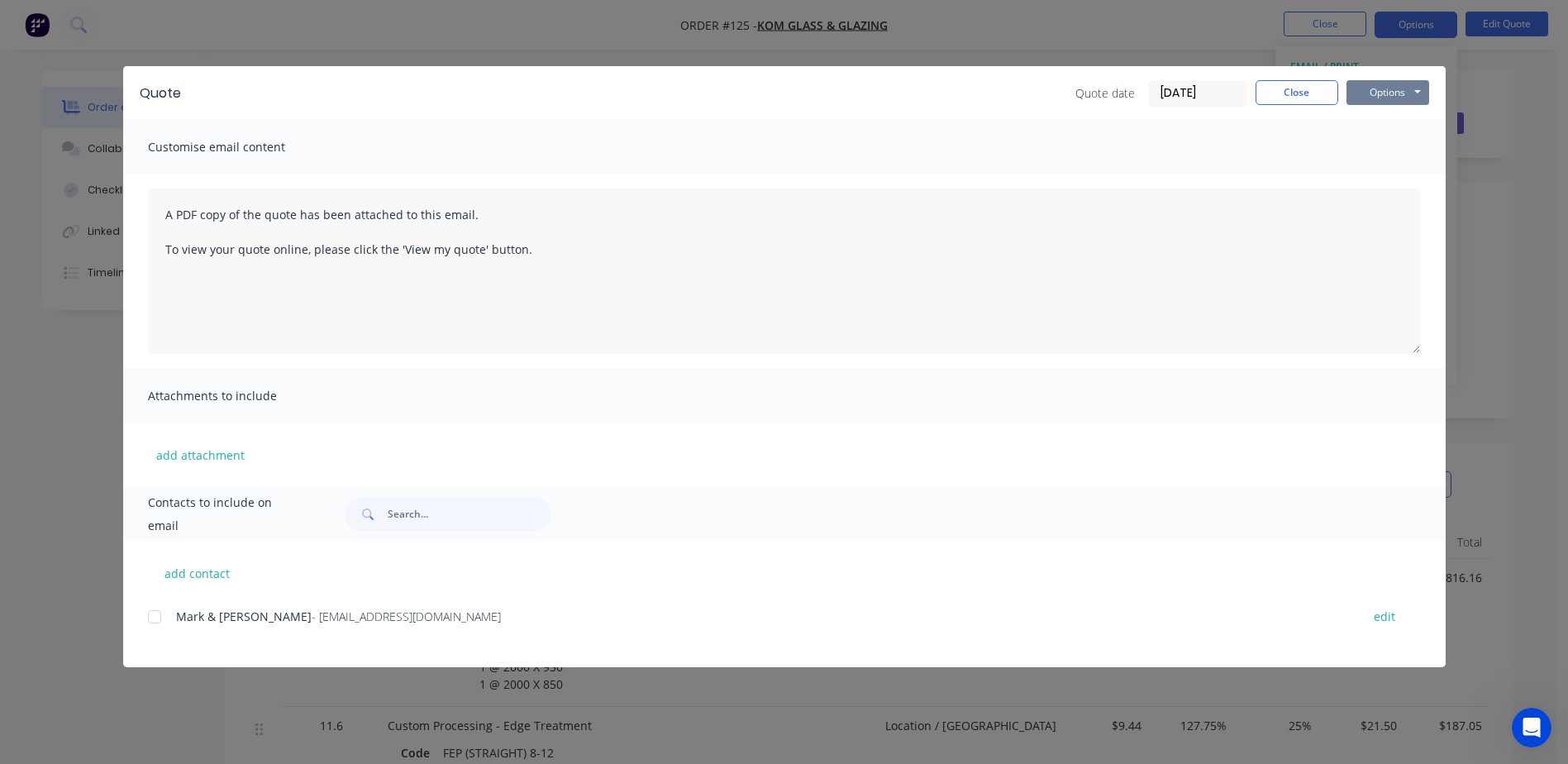
click at [1395, 91] on button "Options" at bounding box center [1388, 92] width 83 height 25
click at [1381, 119] on button "Preview" at bounding box center [1399, 121] width 106 height 27
click at [150, 617] on div at bounding box center [155, 616] width 33 height 33
click at [1289, 95] on button "Close" at bounding box center [1297, 92] width 83 height 25
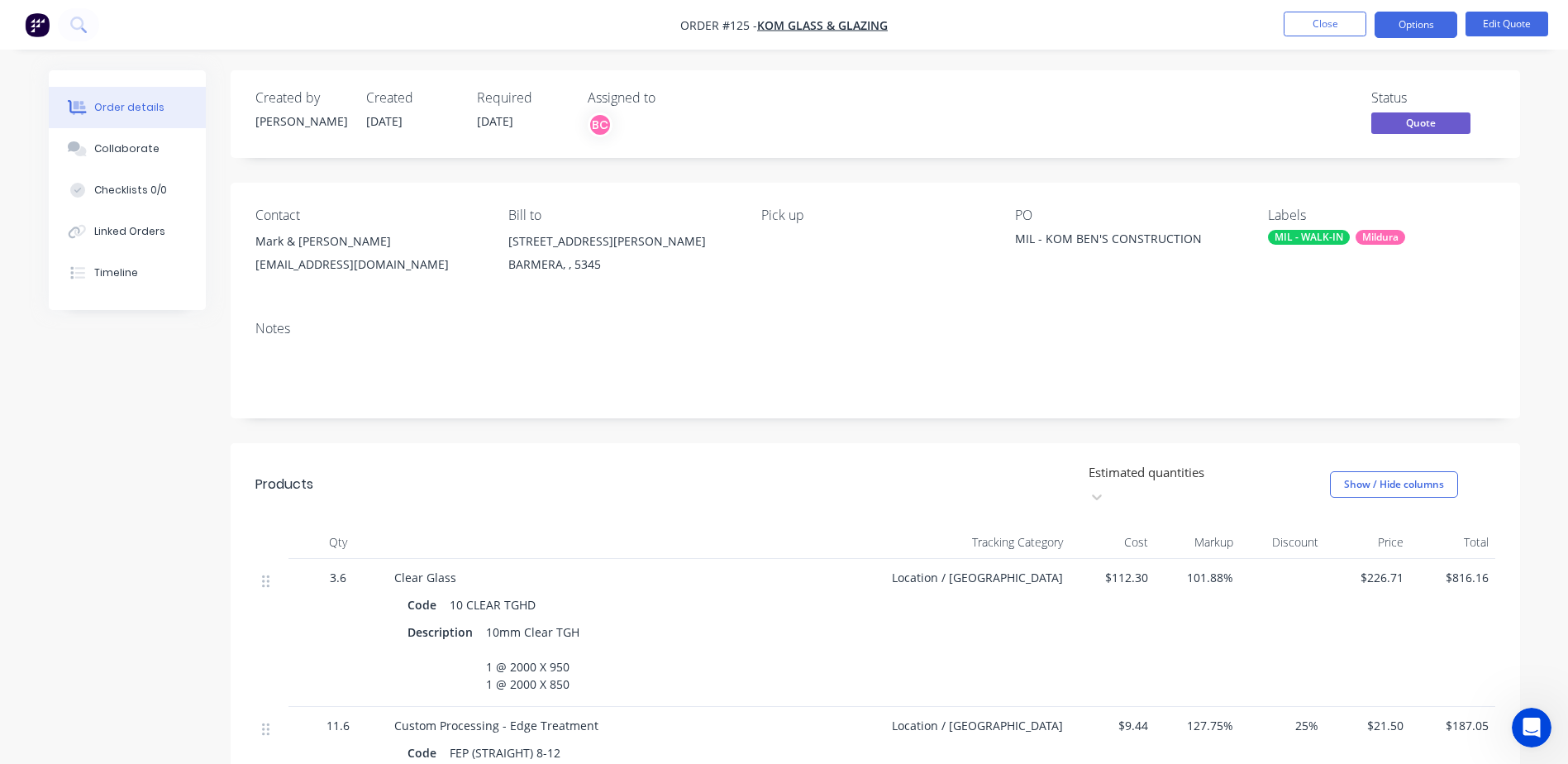
click at [1131, 237] on div "MIL - KOM BEN'S CONSTRUCTION" at bounding box center [1118, 241] width 206 height 23
click at [1484, 31] on button "Edit Quote" at bounding box center [1507, 24] width 83 height 25
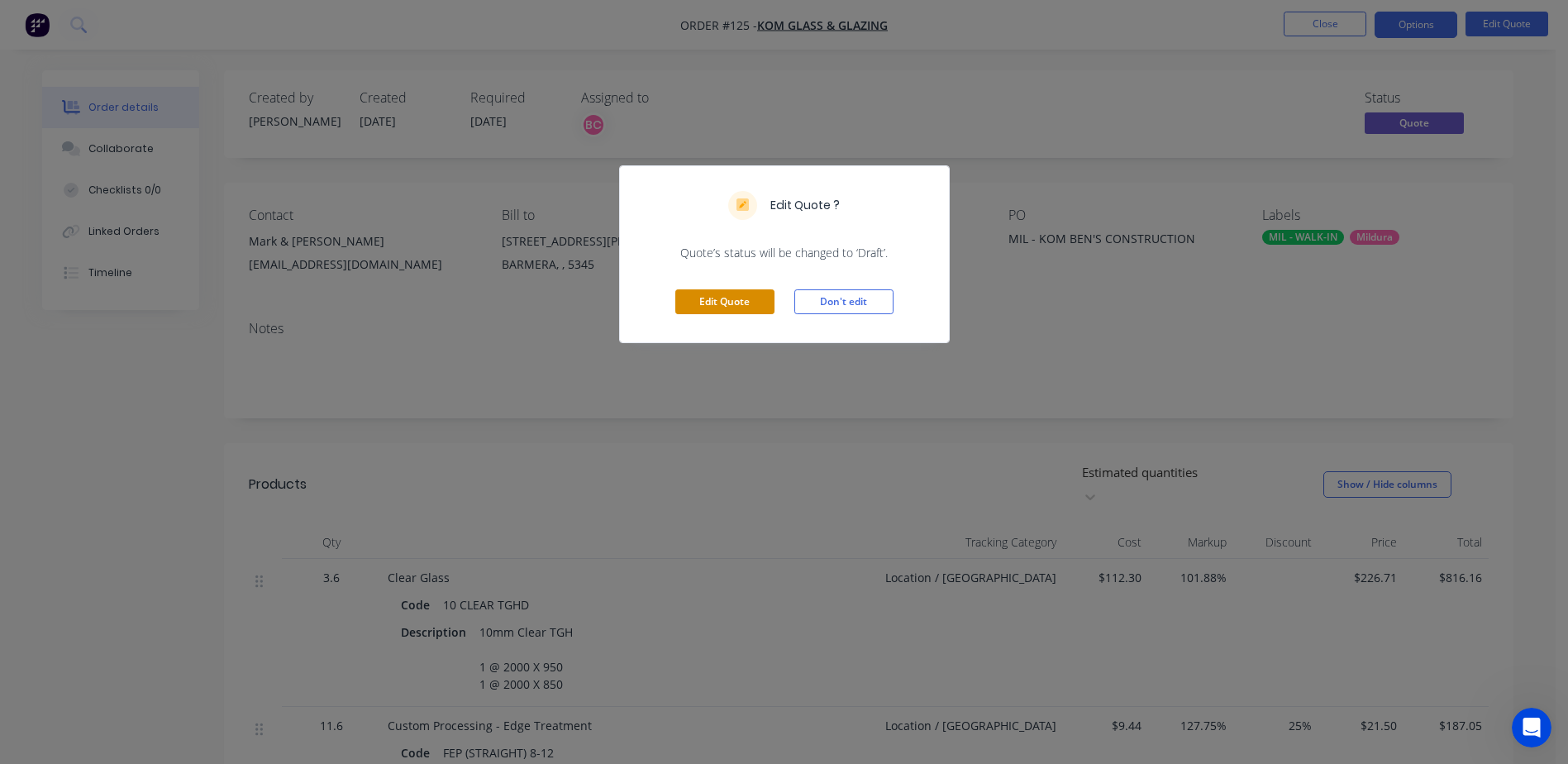
click at [723, 307] on button "Edit Quote" at bounding box center [724, 302] width 99 height 25
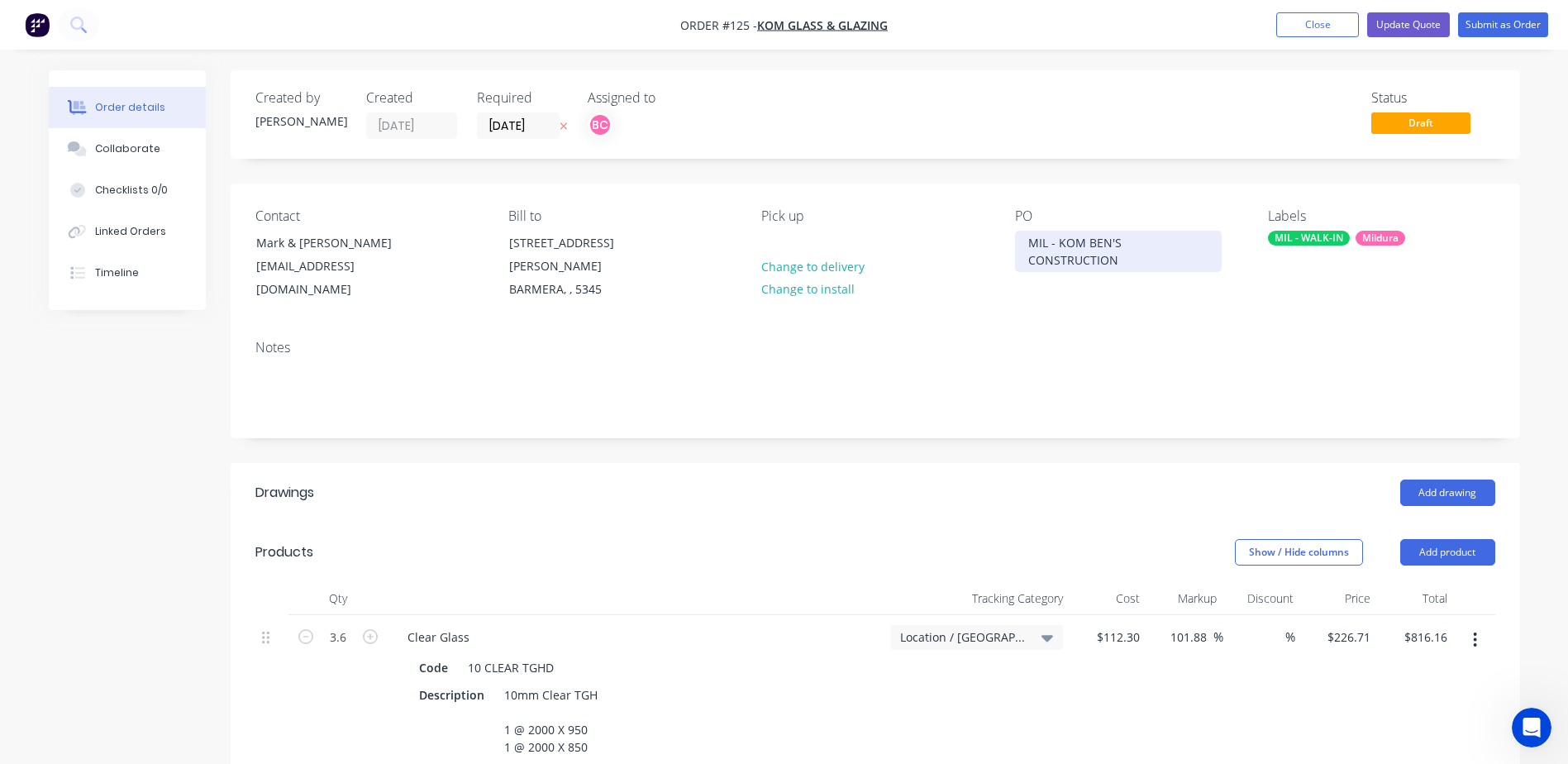
click at [1093, 249] on div "MIL - KOM BEN'S CONSTRUCTION" at bounding box center [1118, 251] width 206 height 41
click at [1130, 258] on div "MIL - KOM BEN'S CONSTRUCTION" at bounding box center [1118, 251] width 206 height 41
click at [1330, 24] on button "Close" at bounding box center [1318, 25] width 83 height 25
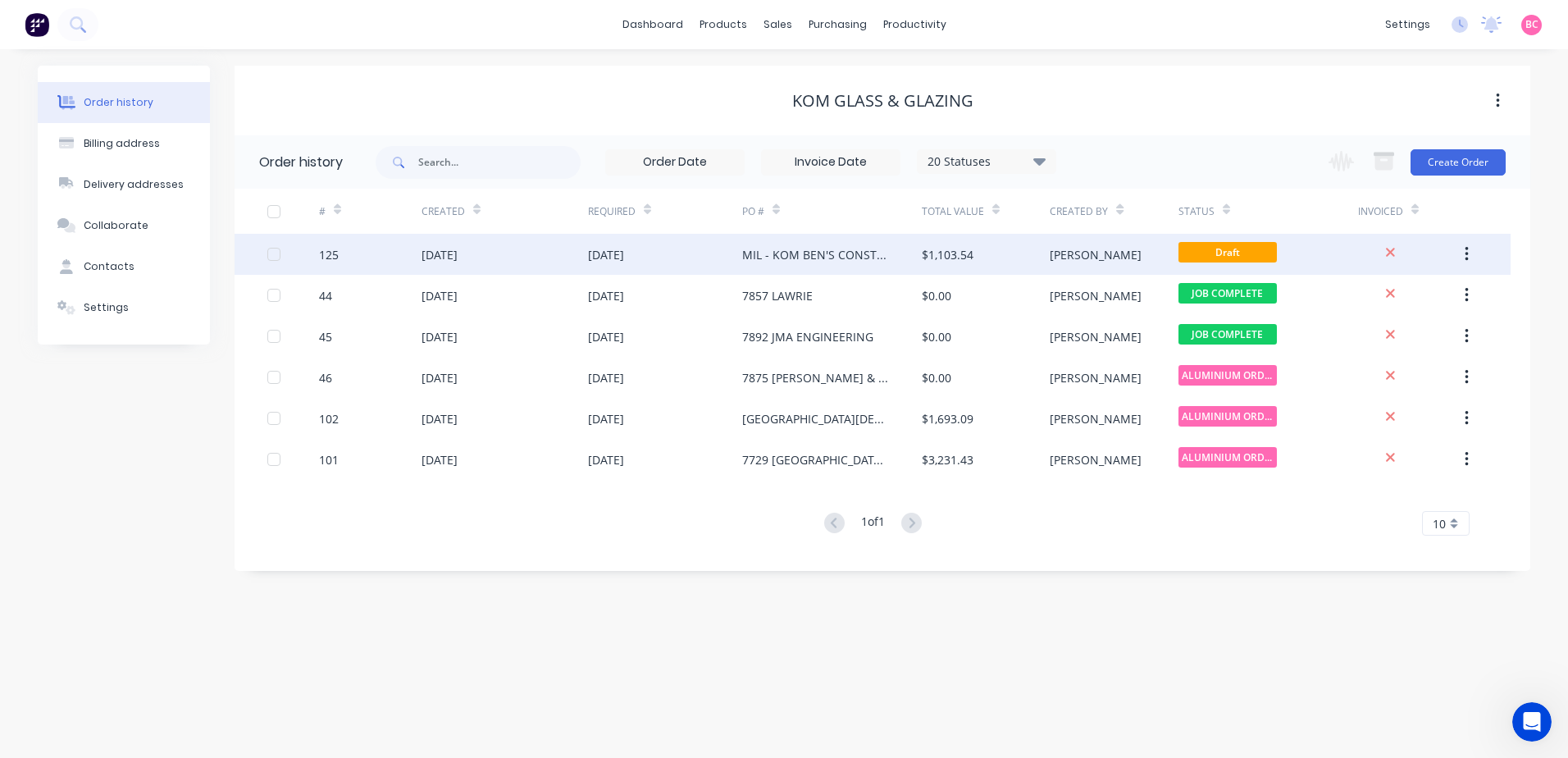
click at [1119, 264] on div "[PERSON_NAME]" at bounding box center [1113, 254] width 128 height 41
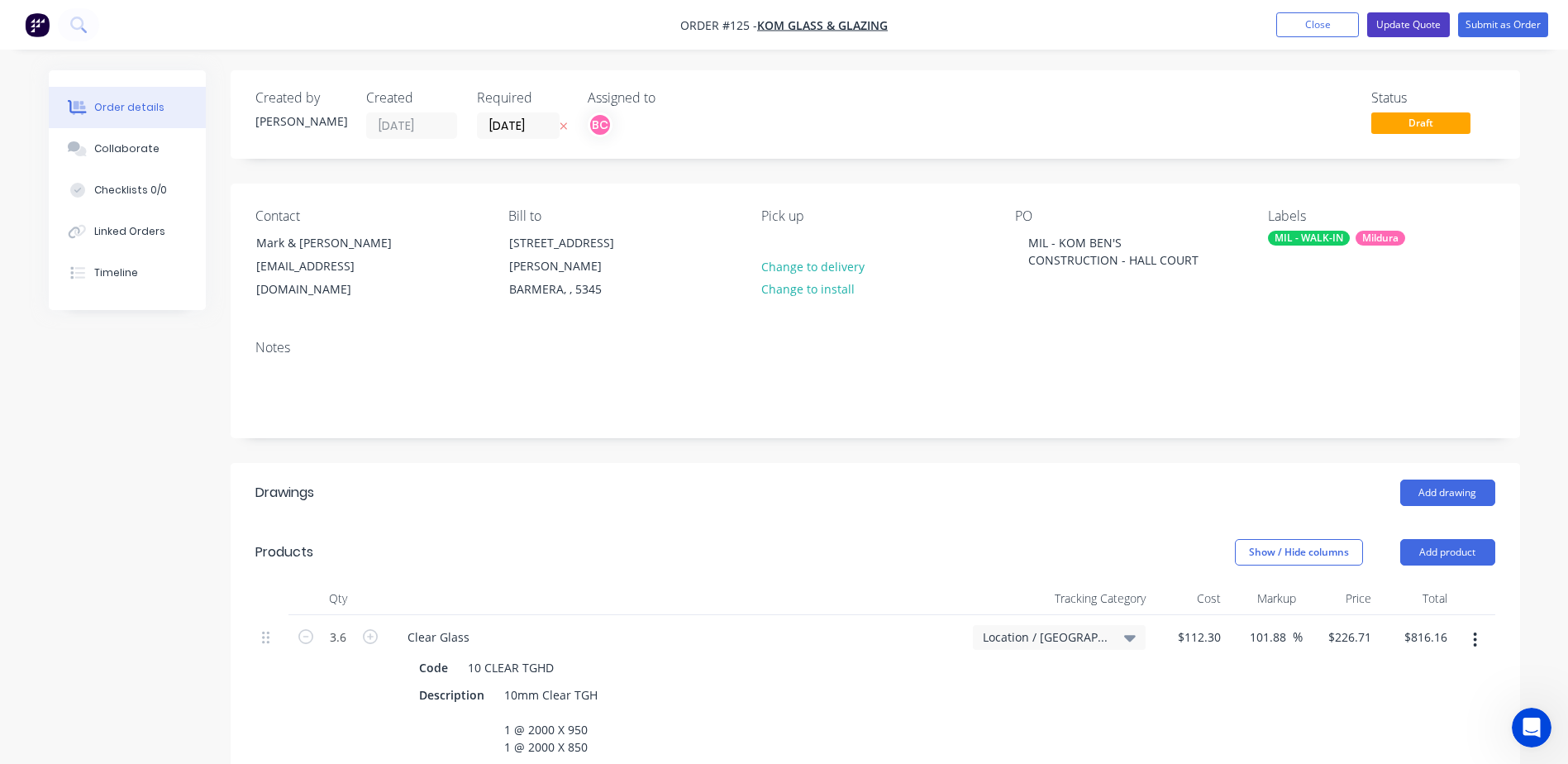
click at [1416, 28] on button "Update Quote" at bounding box center [1408, 25] width 83 height 25
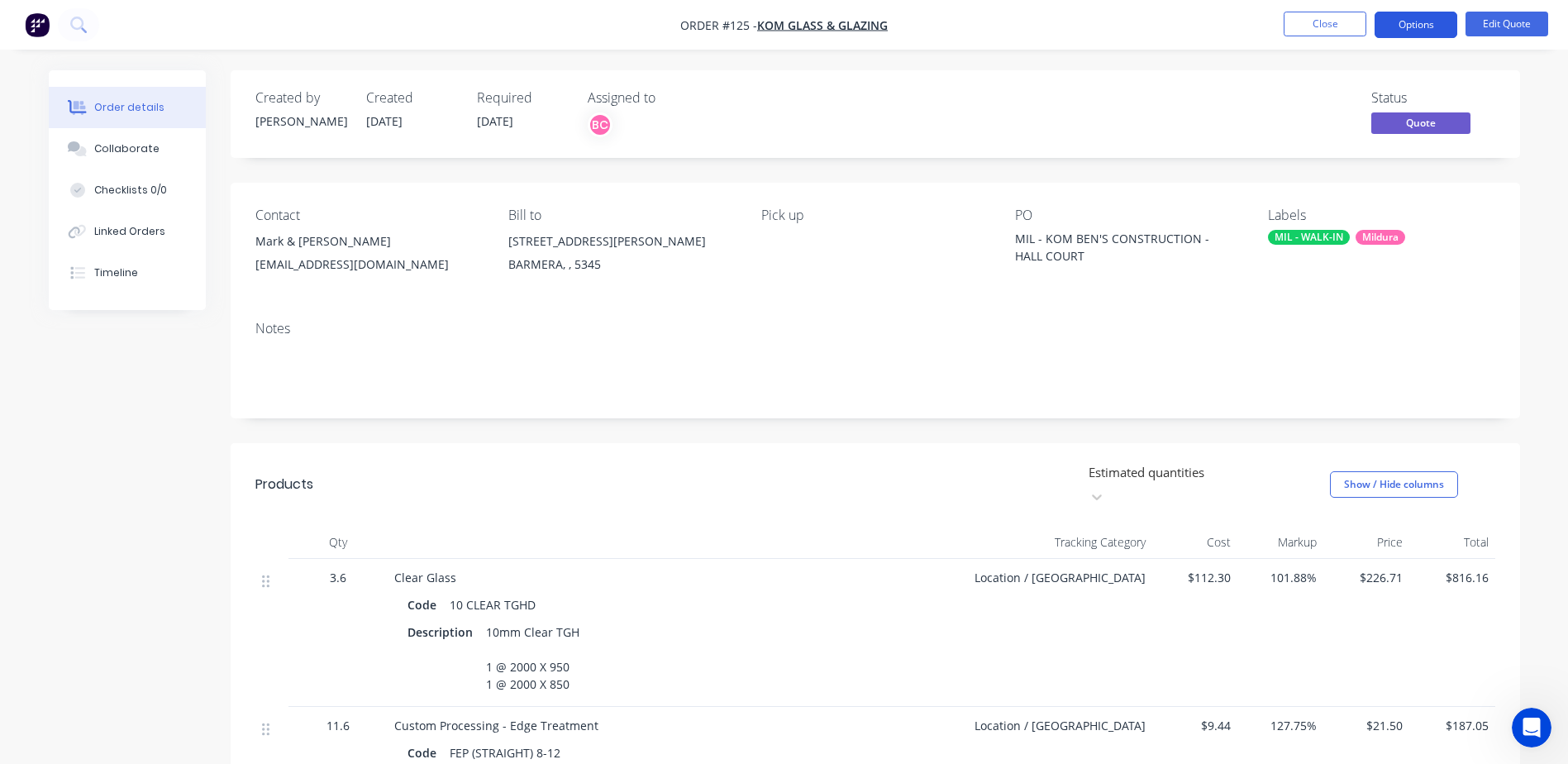
click at [1390, 30] on button "Options" at bounding box center [1416, 25] width 83 height 26
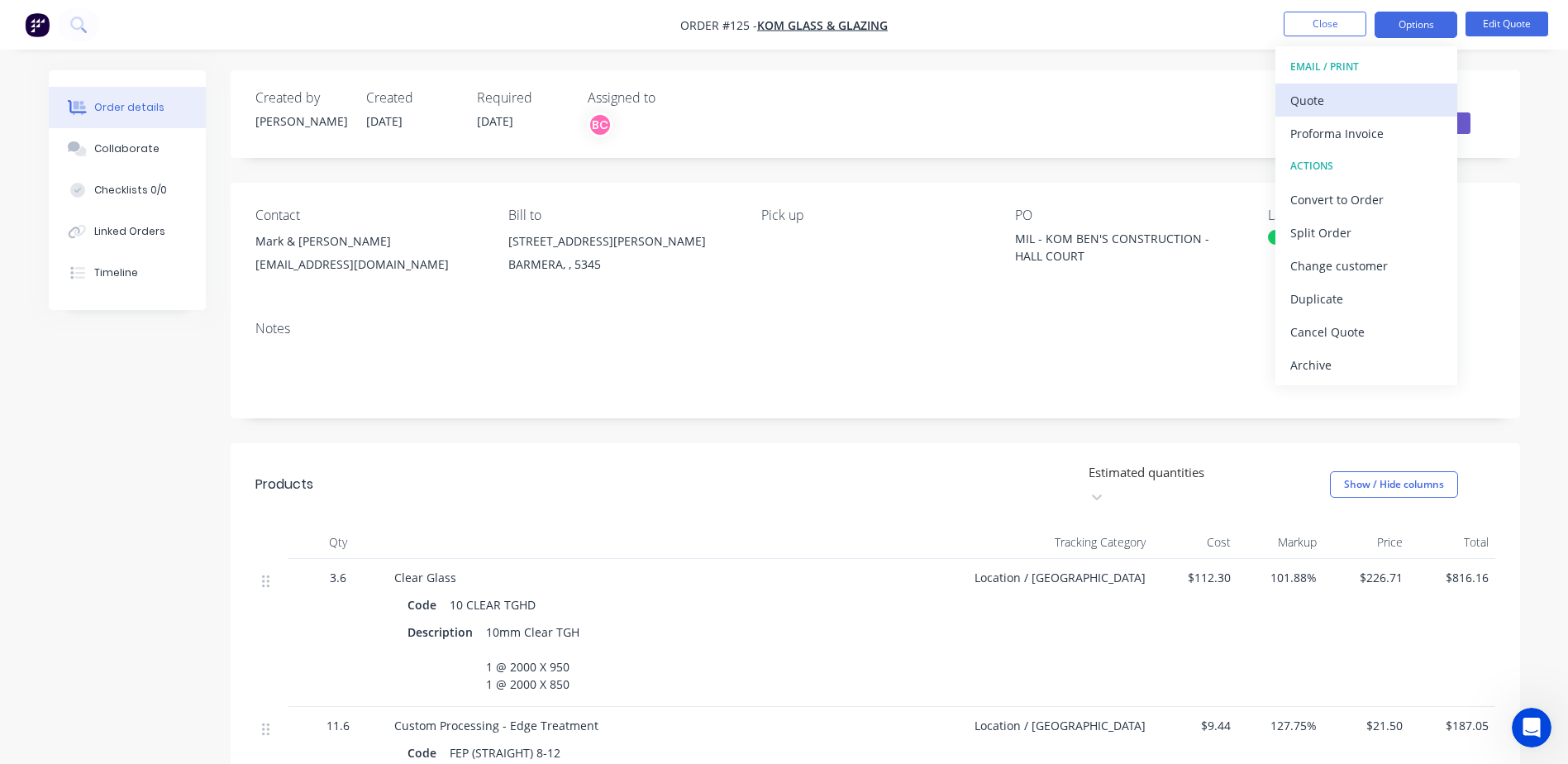
click at [1332, 97] on div "Quote" at bounding box center [1366, 100] width 152 height 24
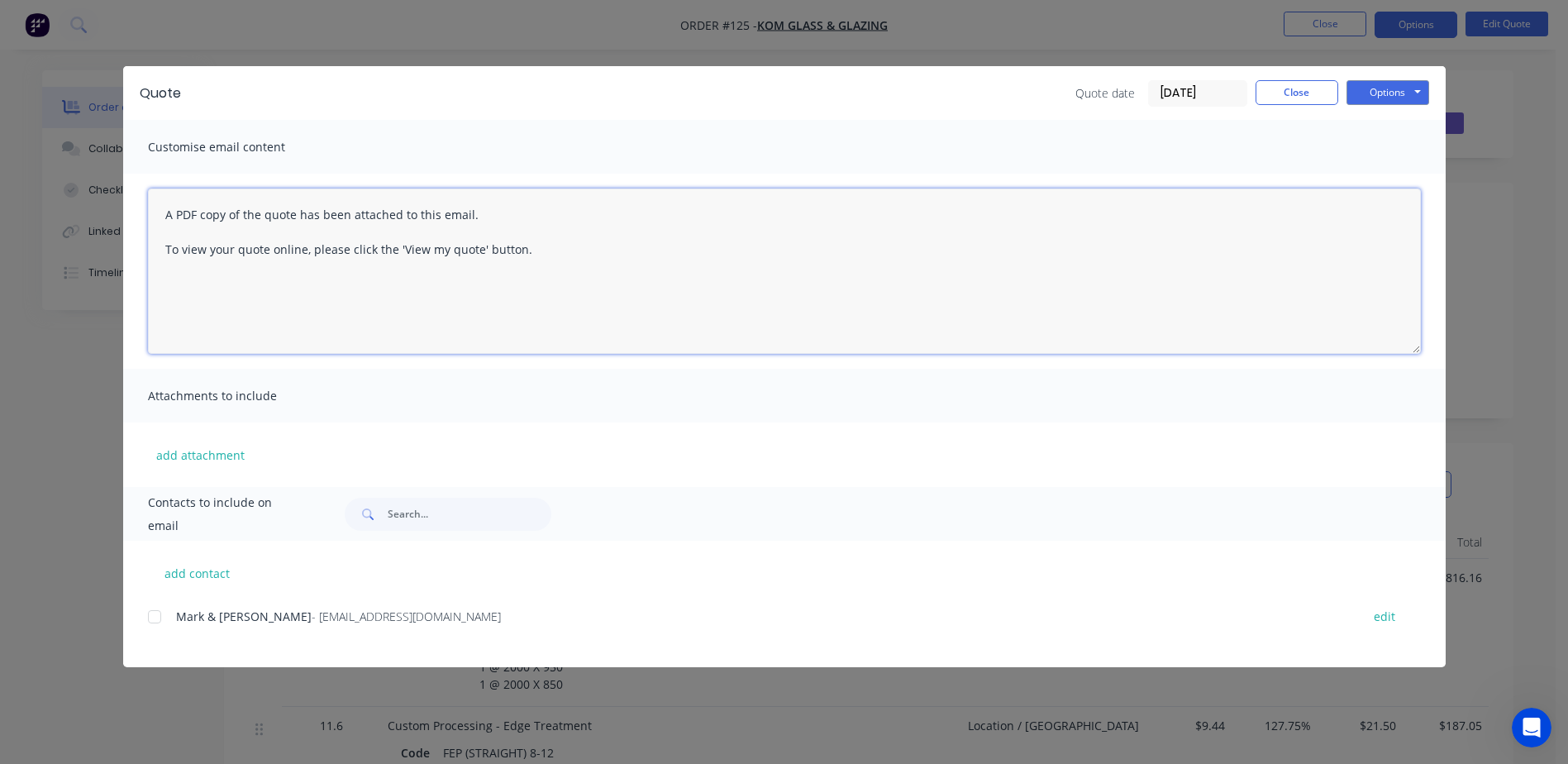
click at [164, 214] on textarea "A PDF copy of the quote has been attached to this email. To view your quote onl…" at bounding box center [785, 271] width 1273 height 165
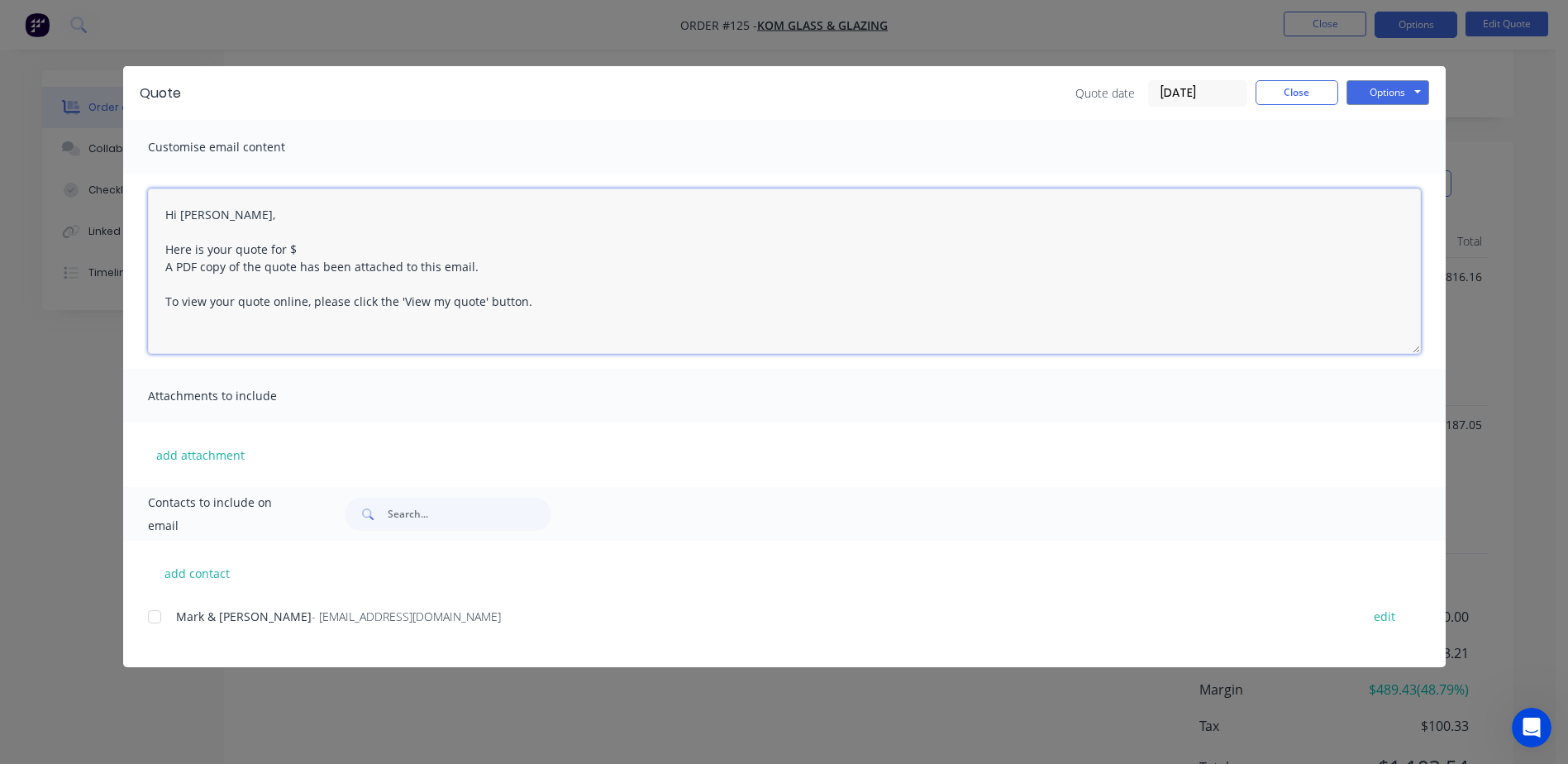
scroll to position [331, 0]
click at [342, 248] on textarea "Hi Debbie, Here is your quote for $ A PDF copy of the quote has been attached t…" at bounding box center [785, 271] width 1273 height 165
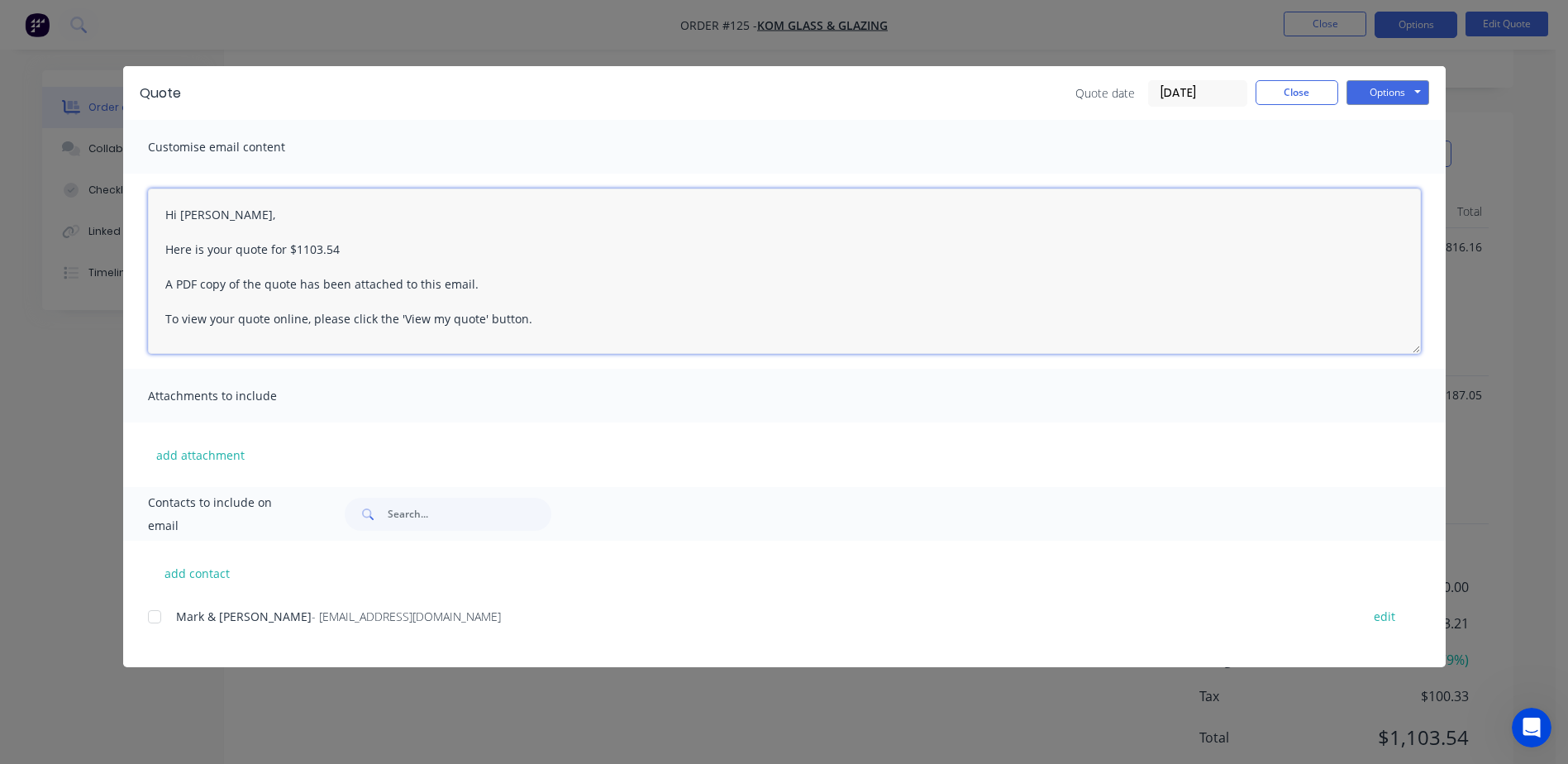
click at [557, 318] on textarea "Hi Debbie, Here is your quote for $1103.54 A PDF copy of the quote has been att…" at bounding box center [785, 271] width 1273 height 165
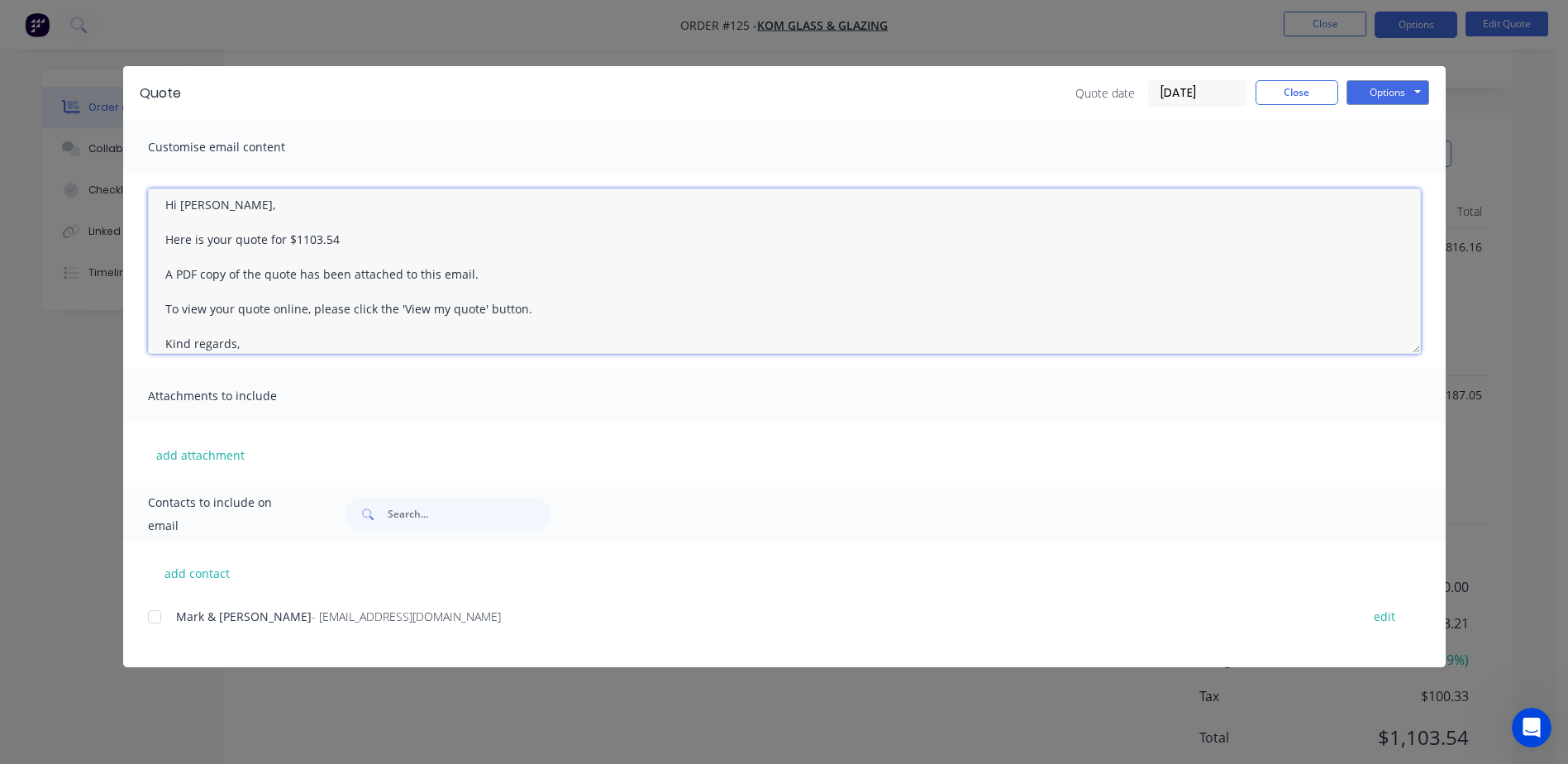
scroll to position [0, 0]
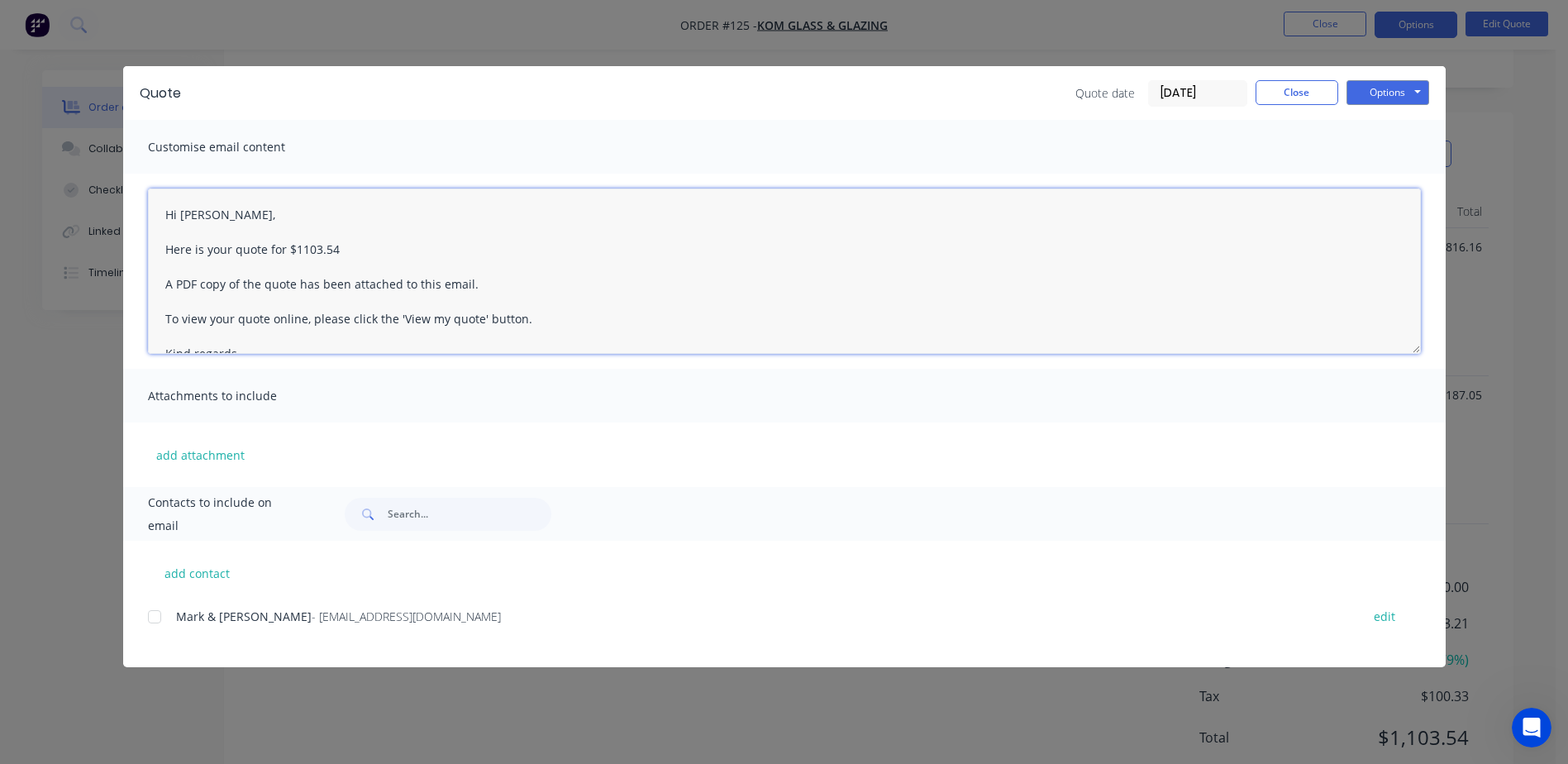
click at [162, 614] on div at bounding box center [155, 616] width 33 height 33
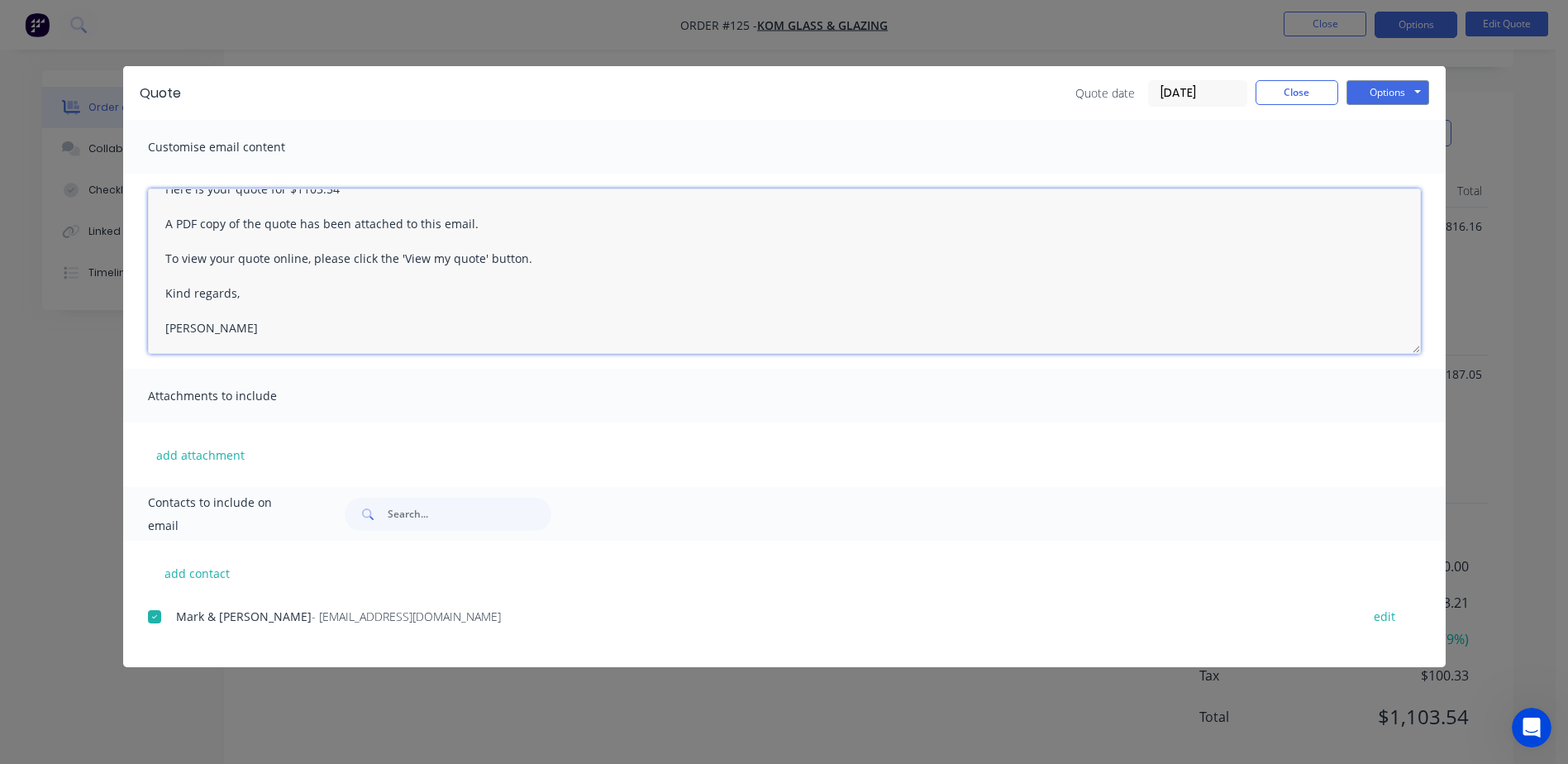
scroll to position [362, 0]
type textarea "Hi [PERSON_NAME], Here is your quote for $1103.54 A PDF copy of the quote has b…"
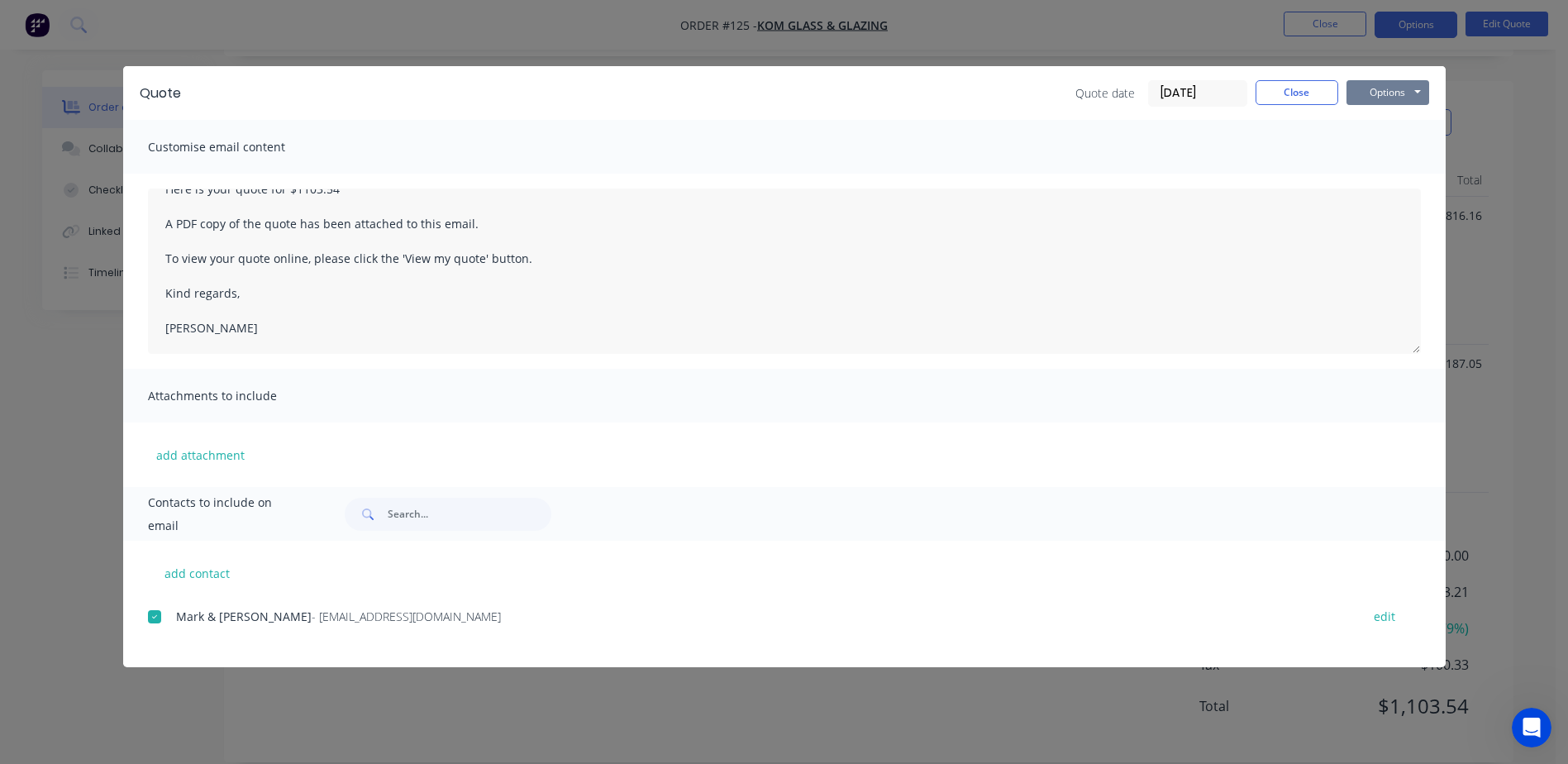
click at [1399, 93] on button "Options" at bounding box center [1388, 92] width 83 height 25
click at [1390, 168] on button "Email" at bounding box center [1399, 176] width 106 height 27
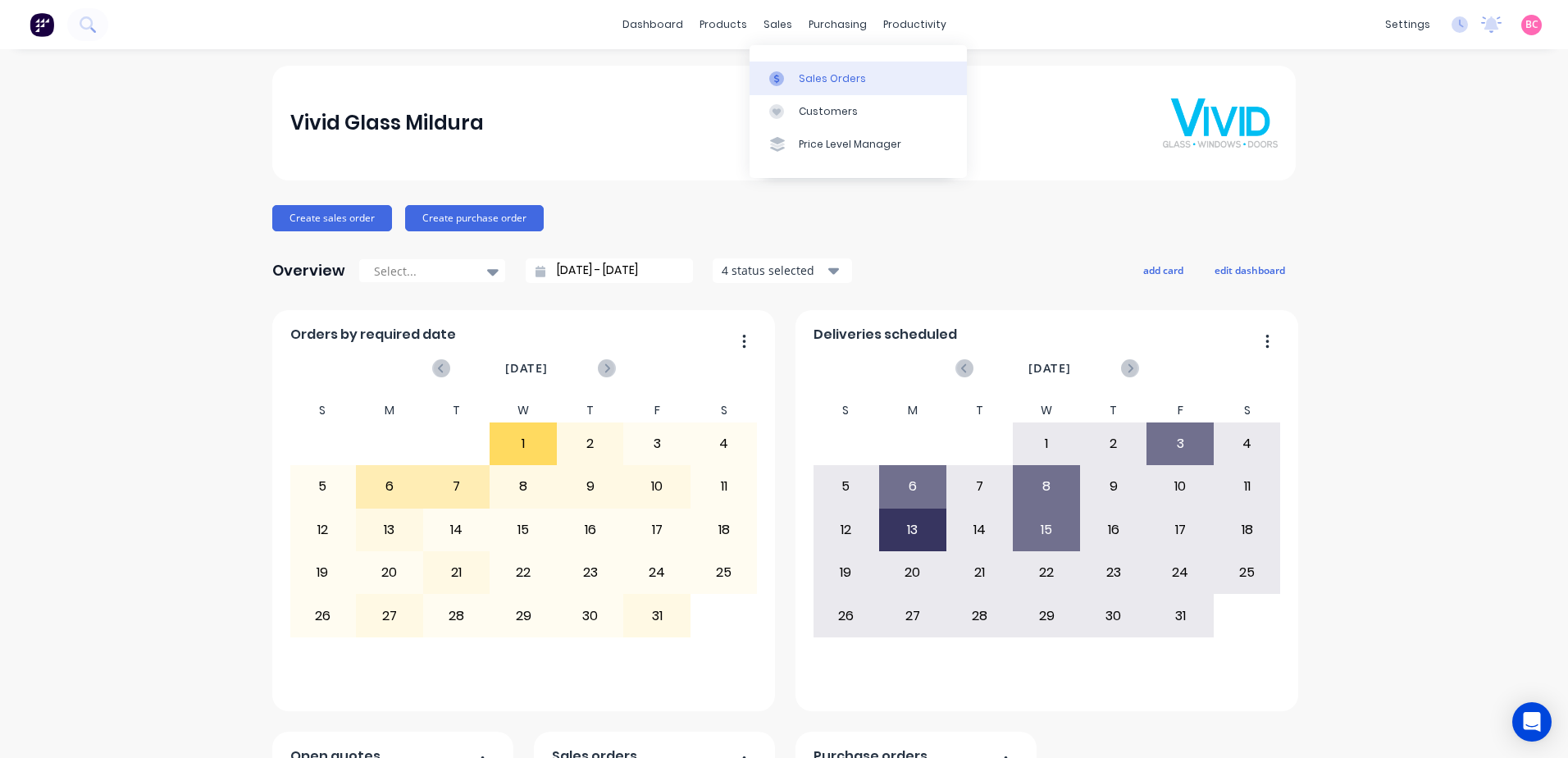
click at [828, 89] on link "Sales Orders" at bounding box center [857, 78] width 217 height 33
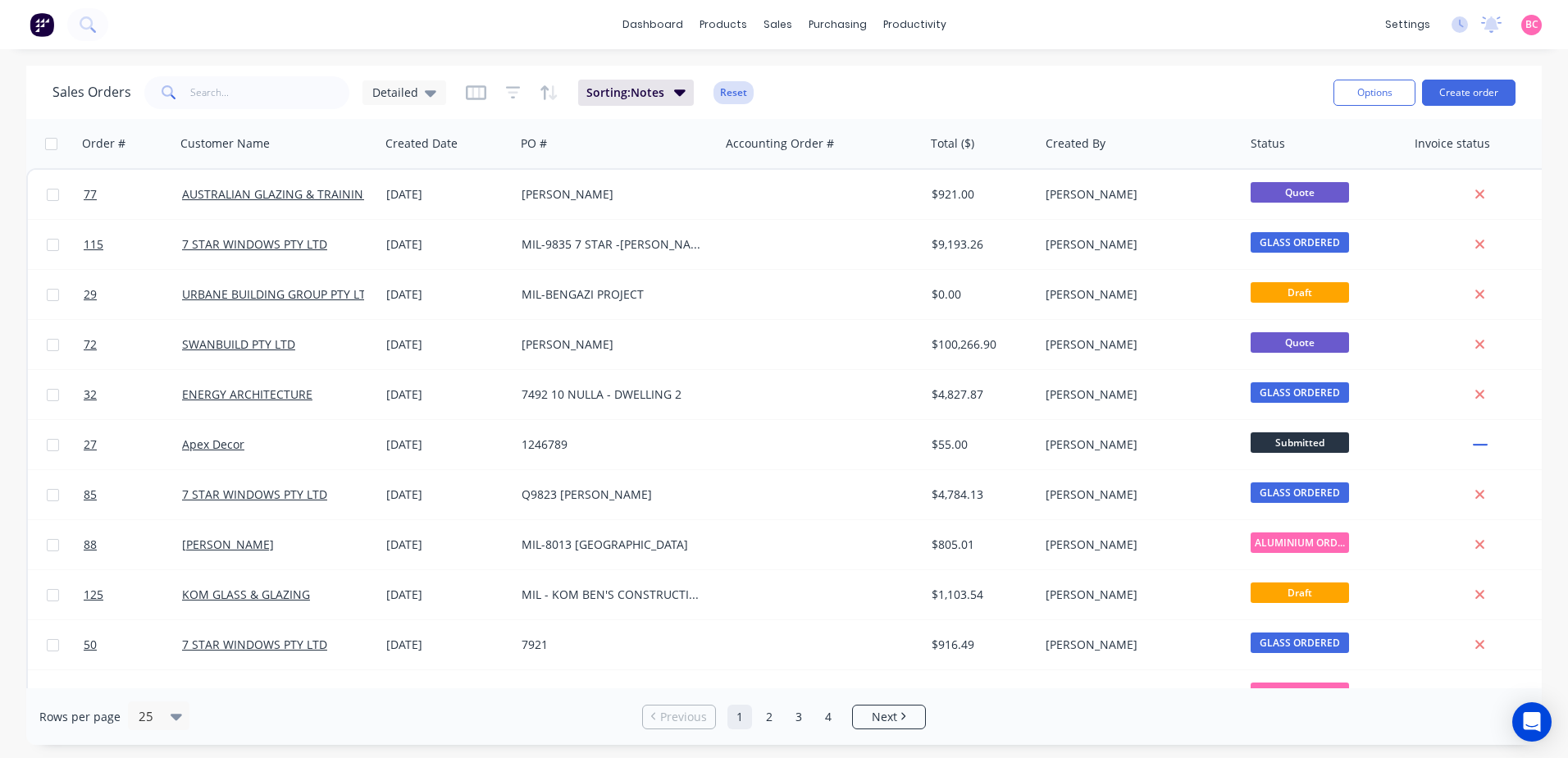
click at [736, 91] on button "Reset" at bounding box center [733, 92] width 40 height 23
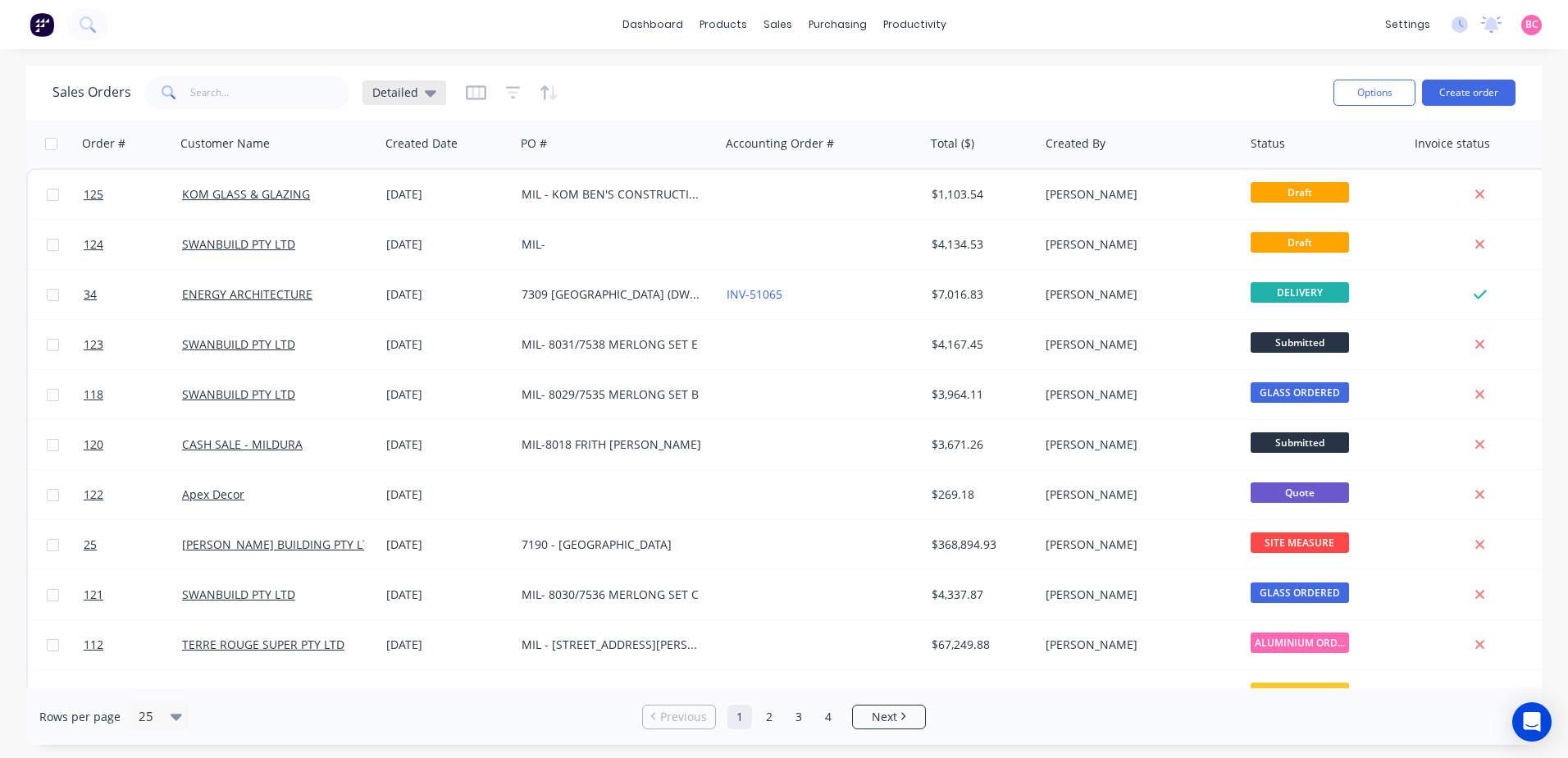
click at [430, 91] on icon at bounding box center [430, 94] width 11 height 7
click at [568, 270] on button "edit" at bounding box center [572, 266] width 21 height 17
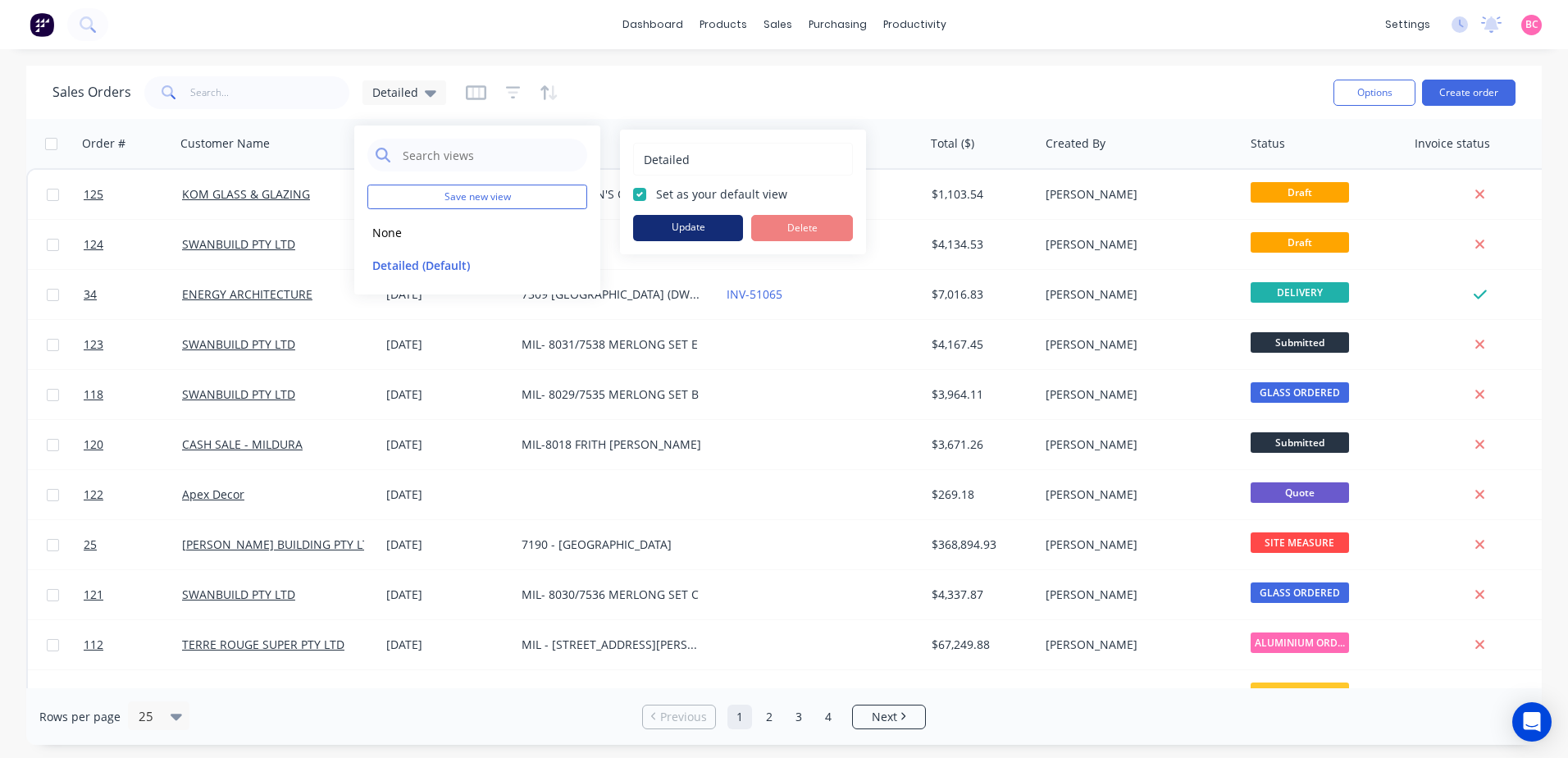
click at [699, 228] on button "Update" at bounding box center [688, 228] width 110 height 26
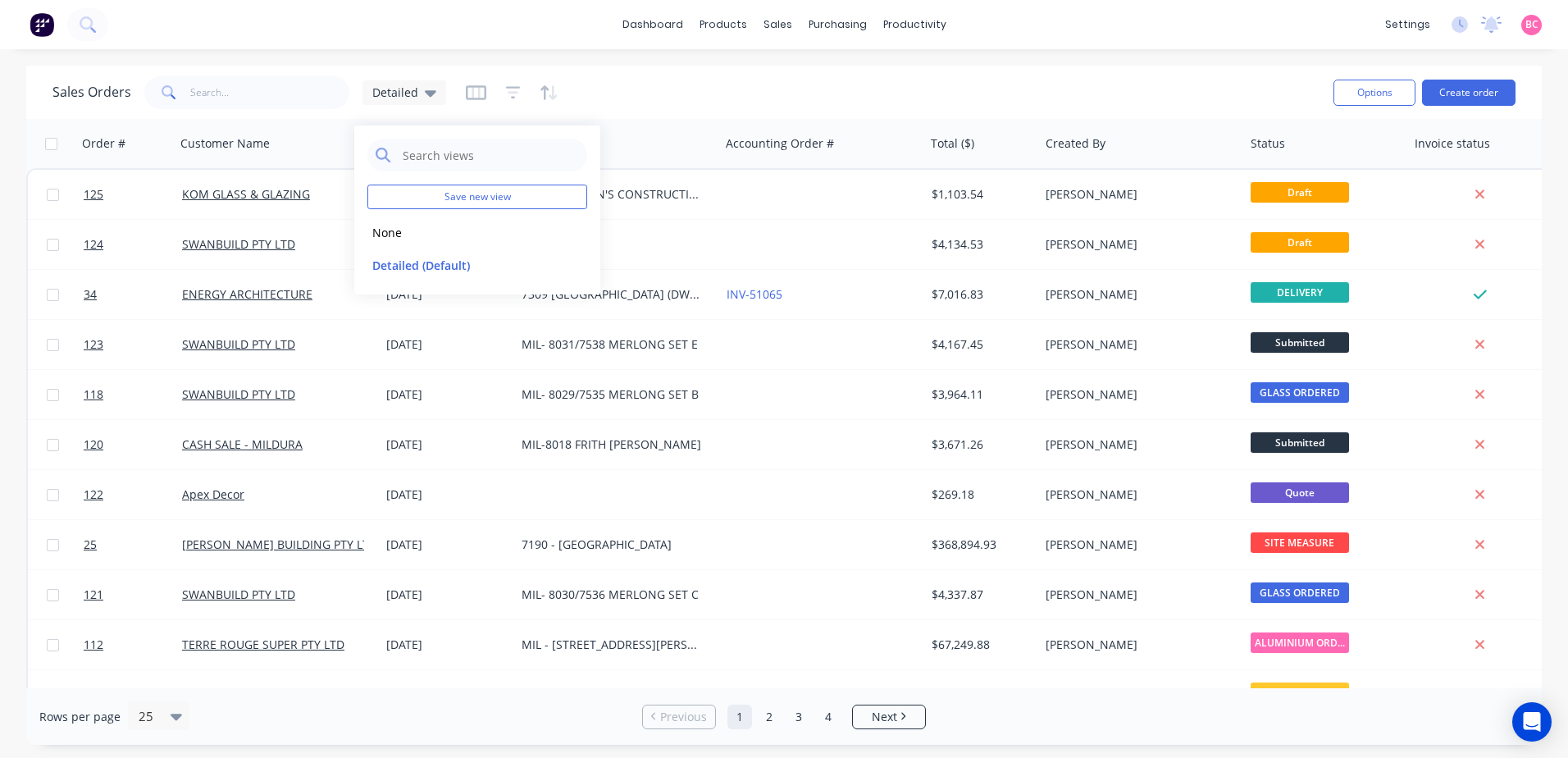
click at [658, 98] on div "Sales Orders Detailed" at bounding box center [686, 92] width 1267 height 40
click at [662, 23] on link "dashboard" at bounding box center [652, 24] width 77 height 24
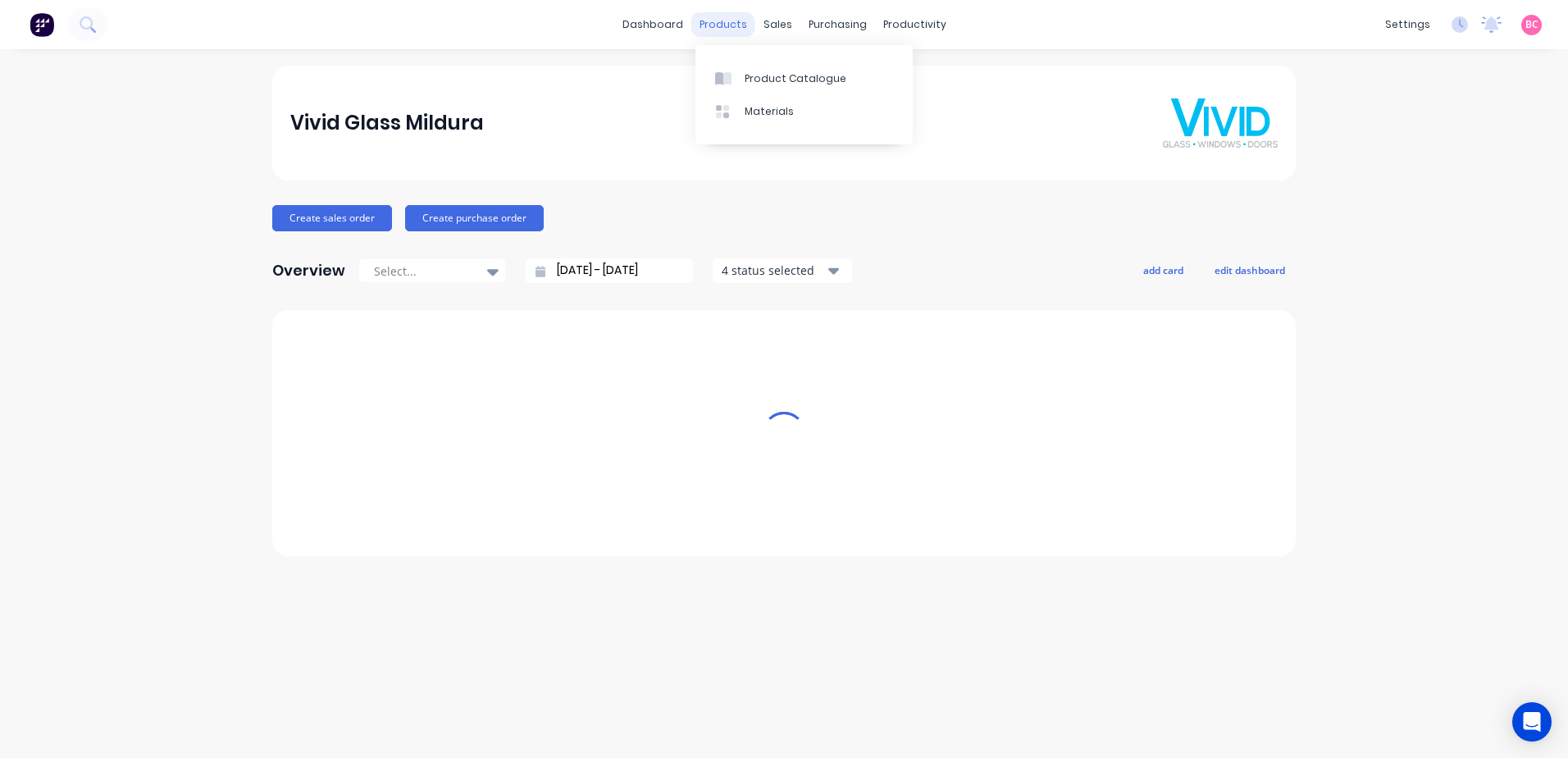
click at [737, 24] on div "products" at bounding box center [723, 24] width 64 height 24
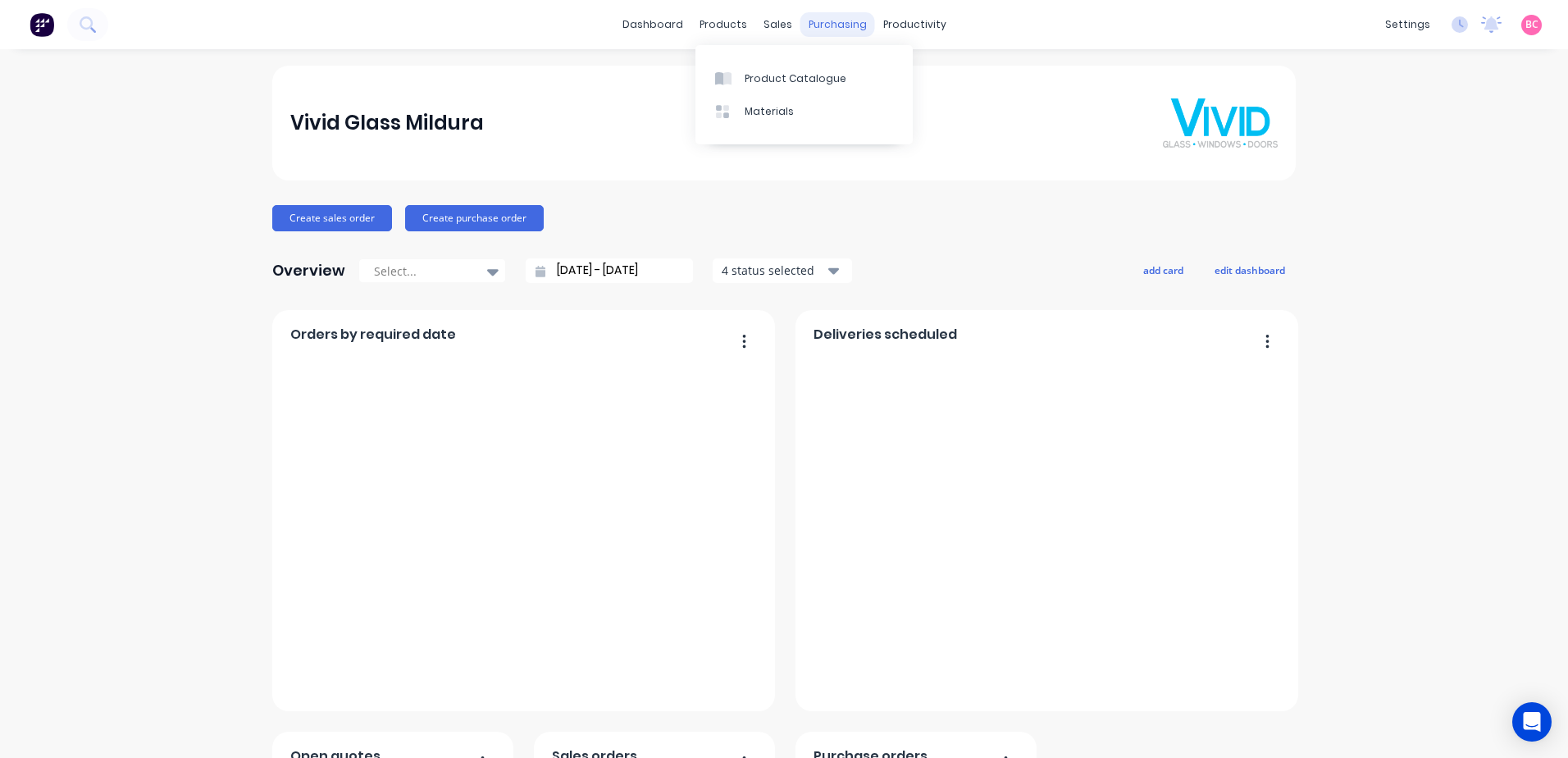
click at [801, 25] on div "purchasing" at bounding box center [838, 24] width 75 height 24
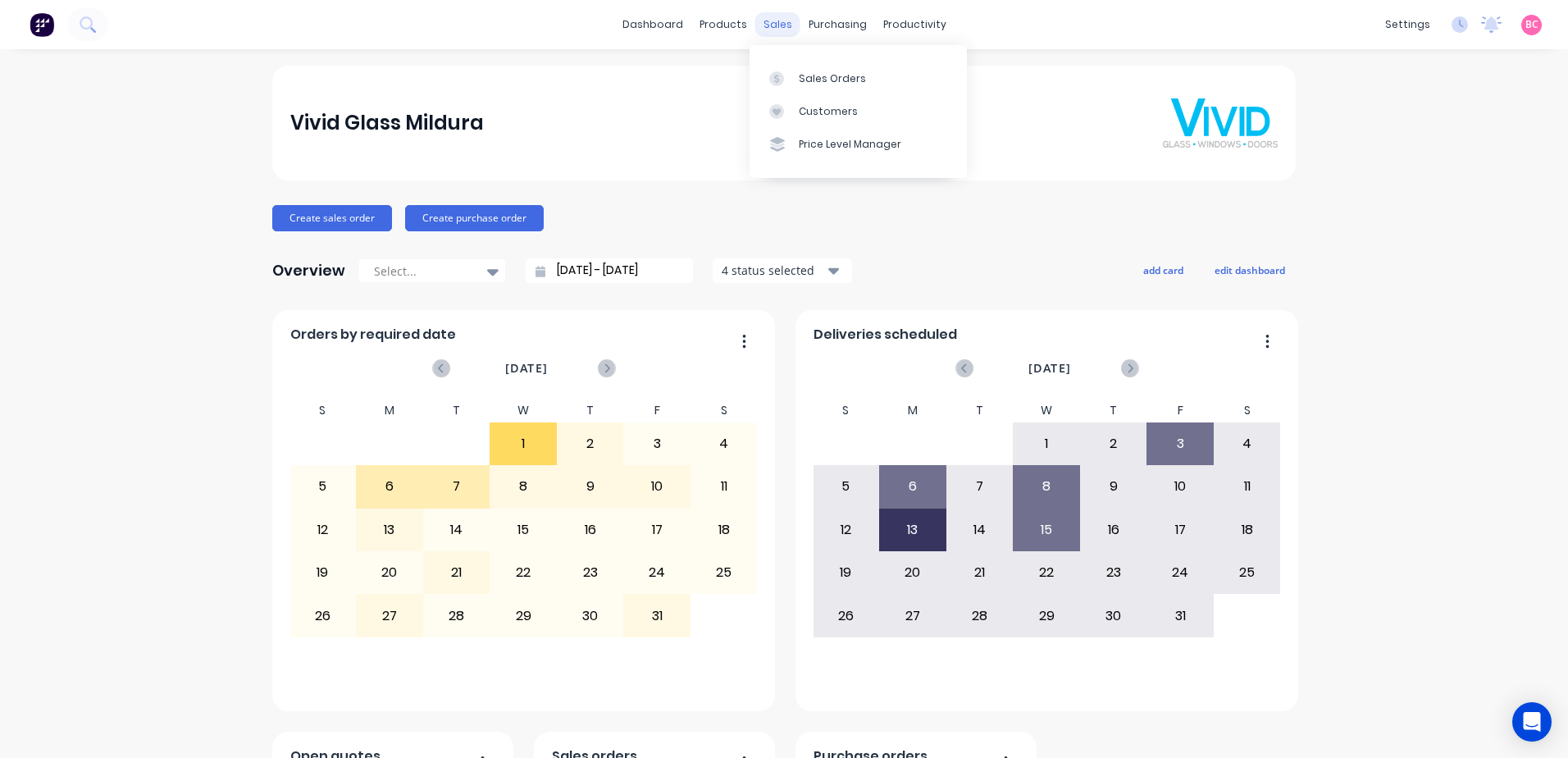
click at [781, 25] on div "sales" at bounding box center [778, 24] width 45 height 24
click at [806, 79] on div "Sales Orders" at bounding box center [832, 78] width 67 height 15
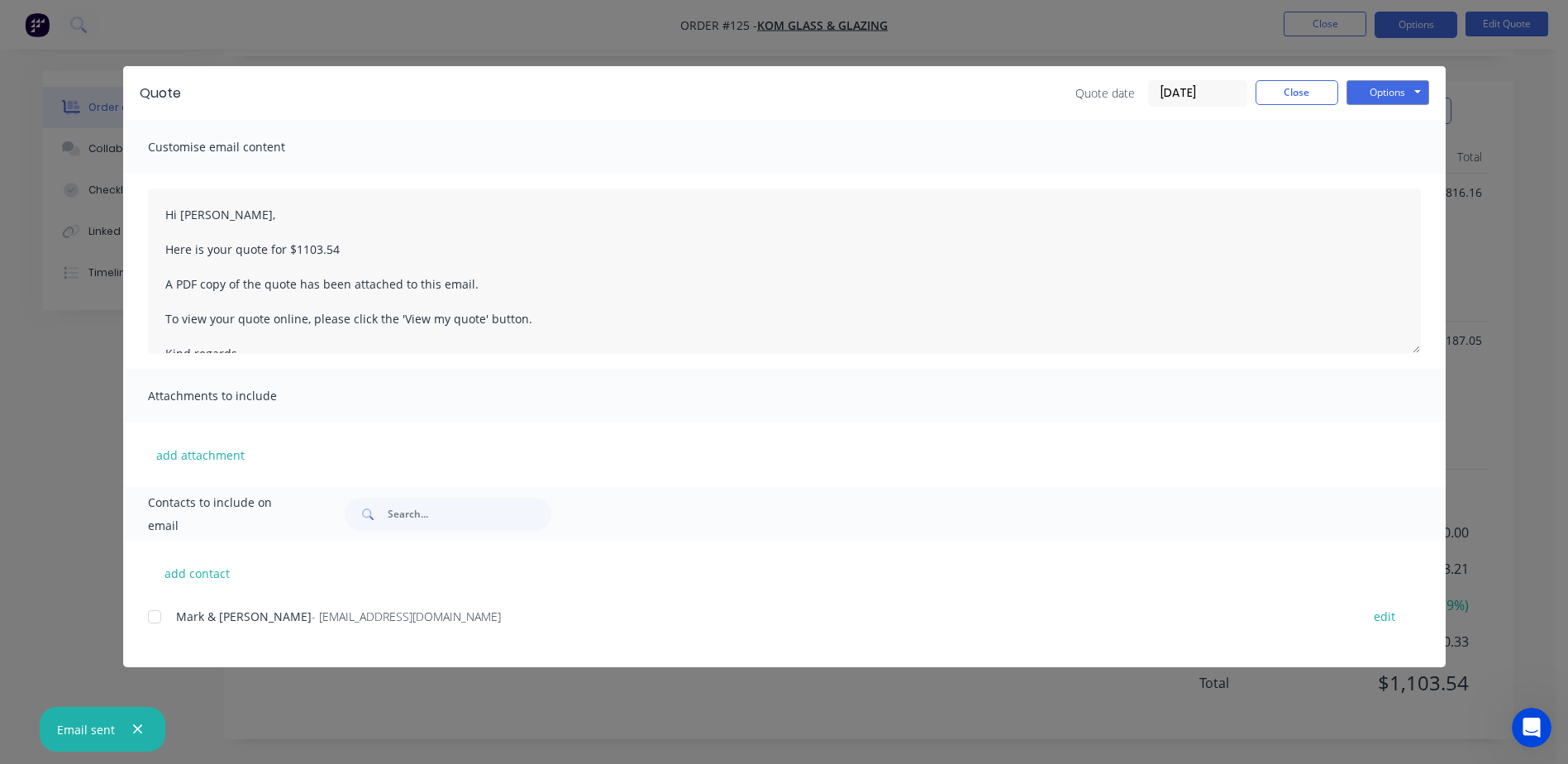
scroll to position [61, 0]
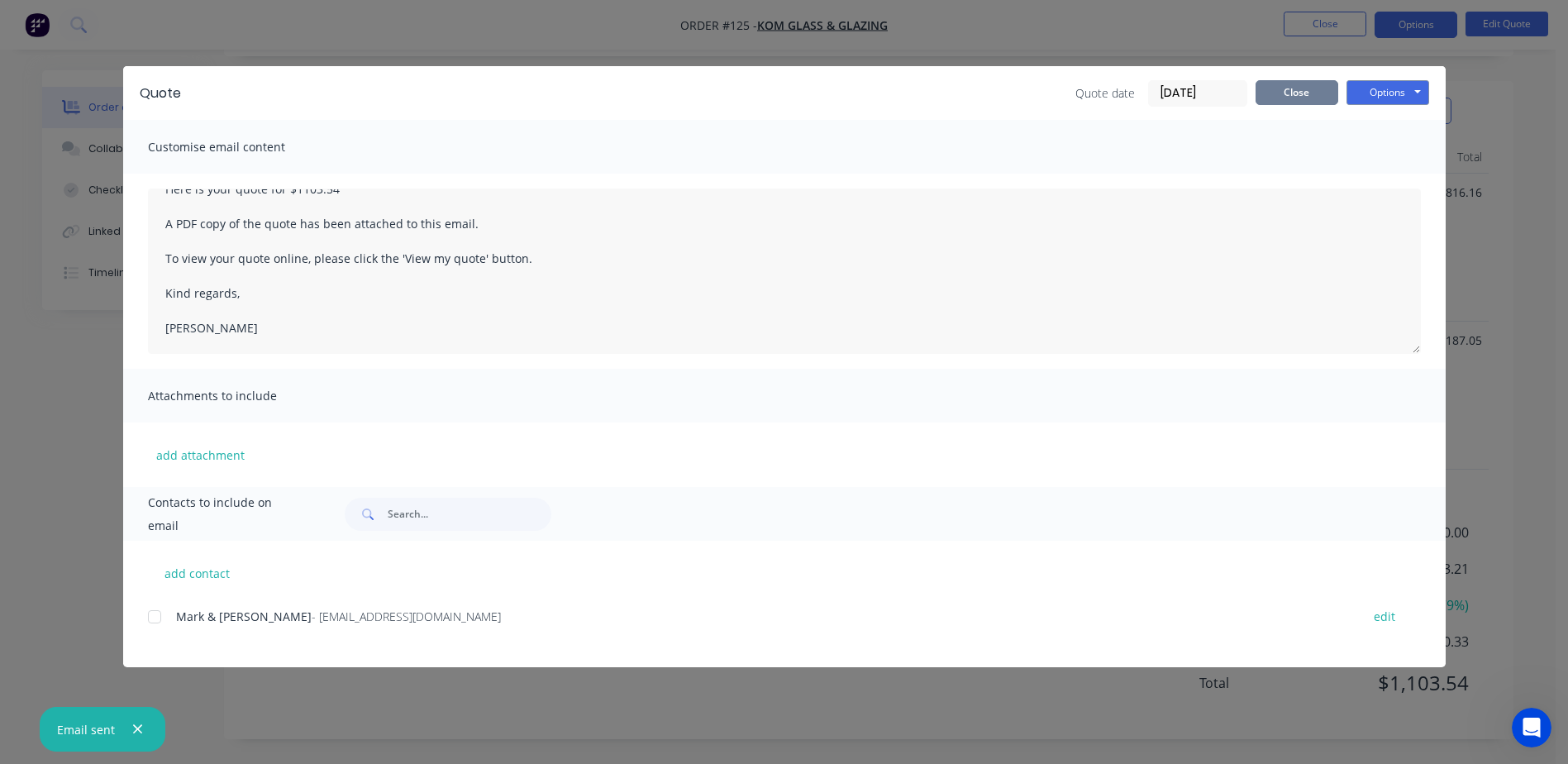
click at [1266, 90] on button "Close" at bounding box center [1297, 92] width 83 height 25
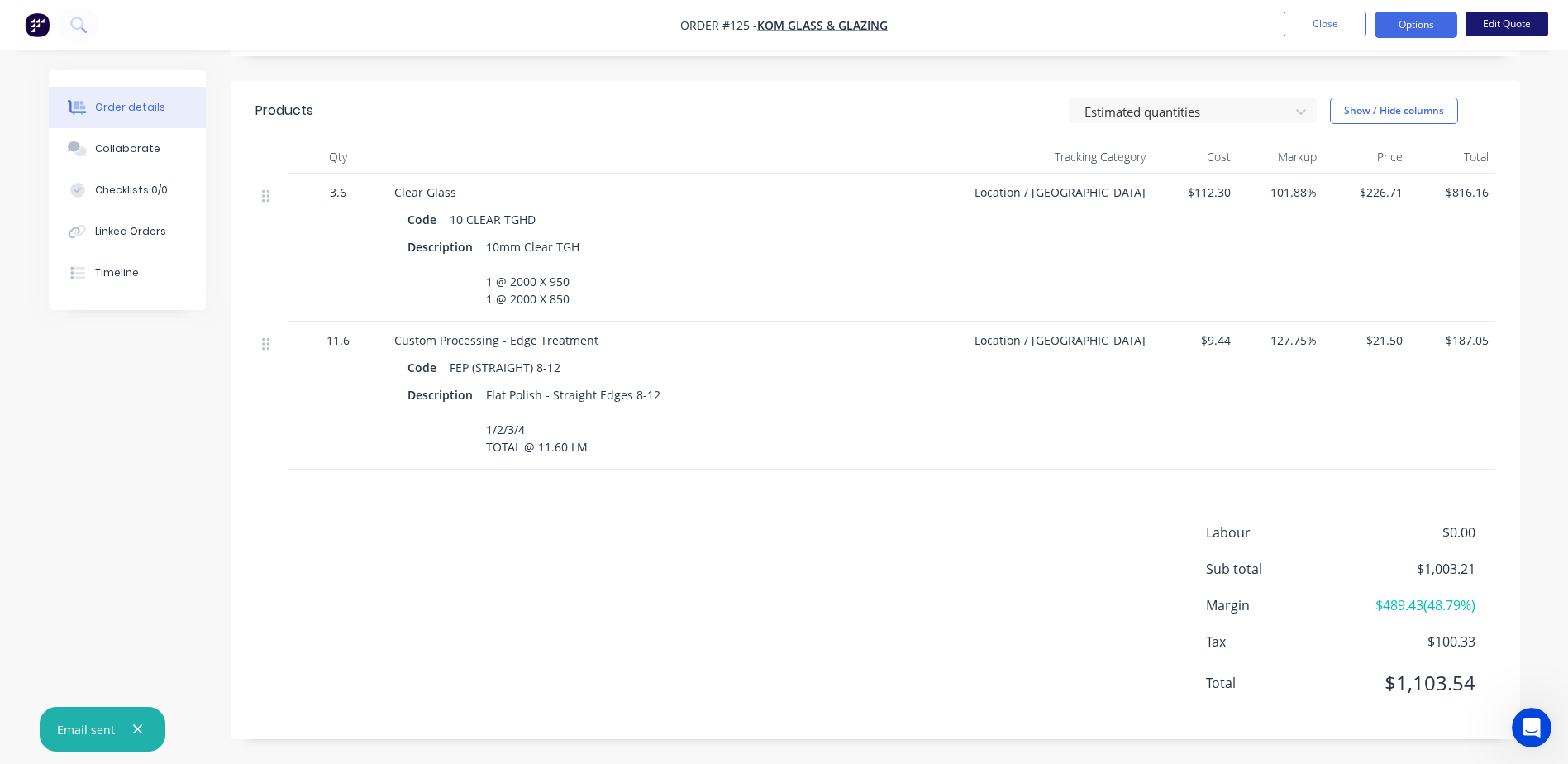
click at [1500, 25] on button "Edit Quote" at bounding box center [1507, 24] width 83 height 25
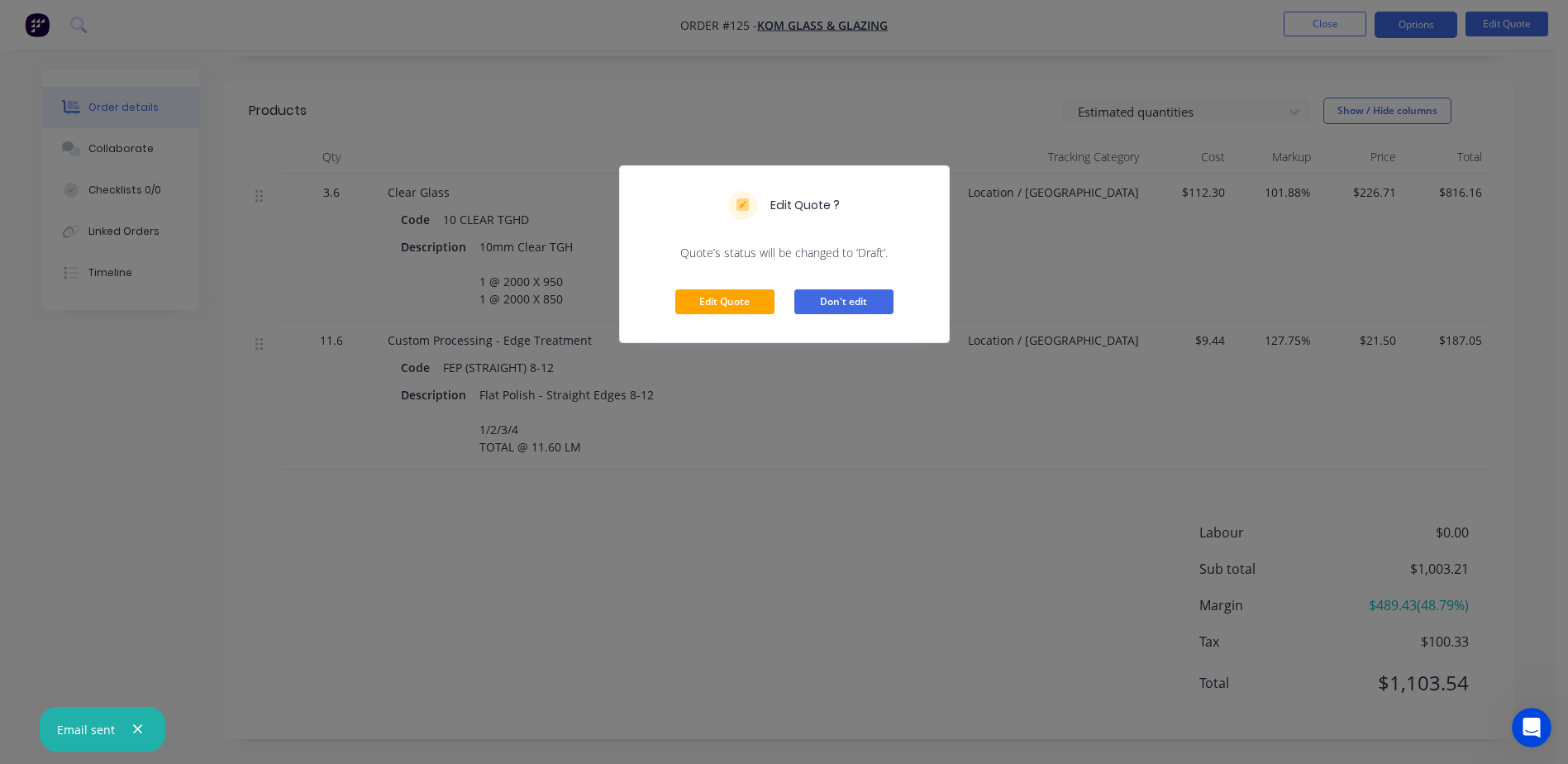
click at [857, 304] on button "Don't edit" at bounding box center [844, 302] width 99 height 25
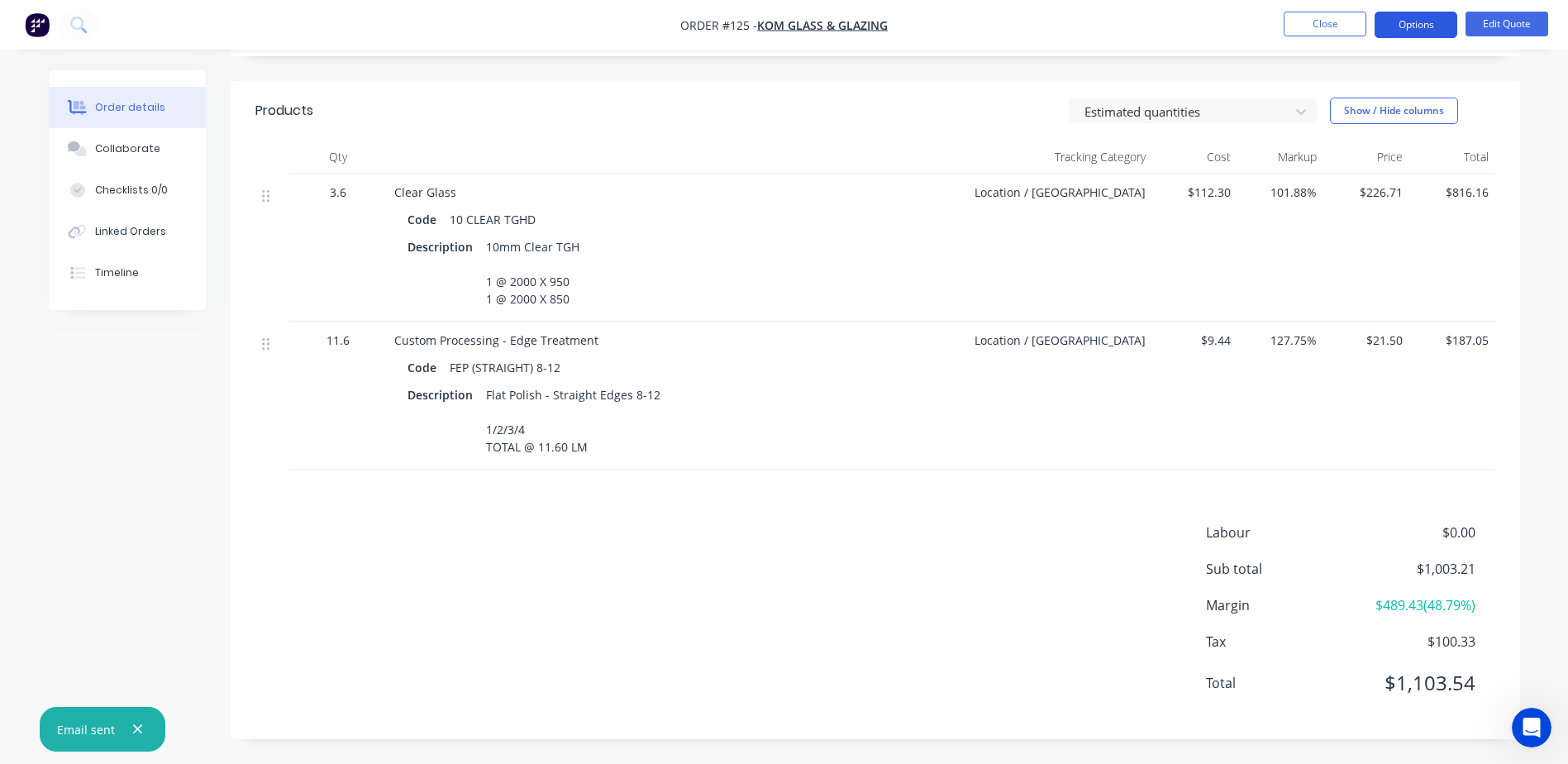
click at [1439, 25] on button "Options" at bounding box center [1416, 25] width 83 height 26
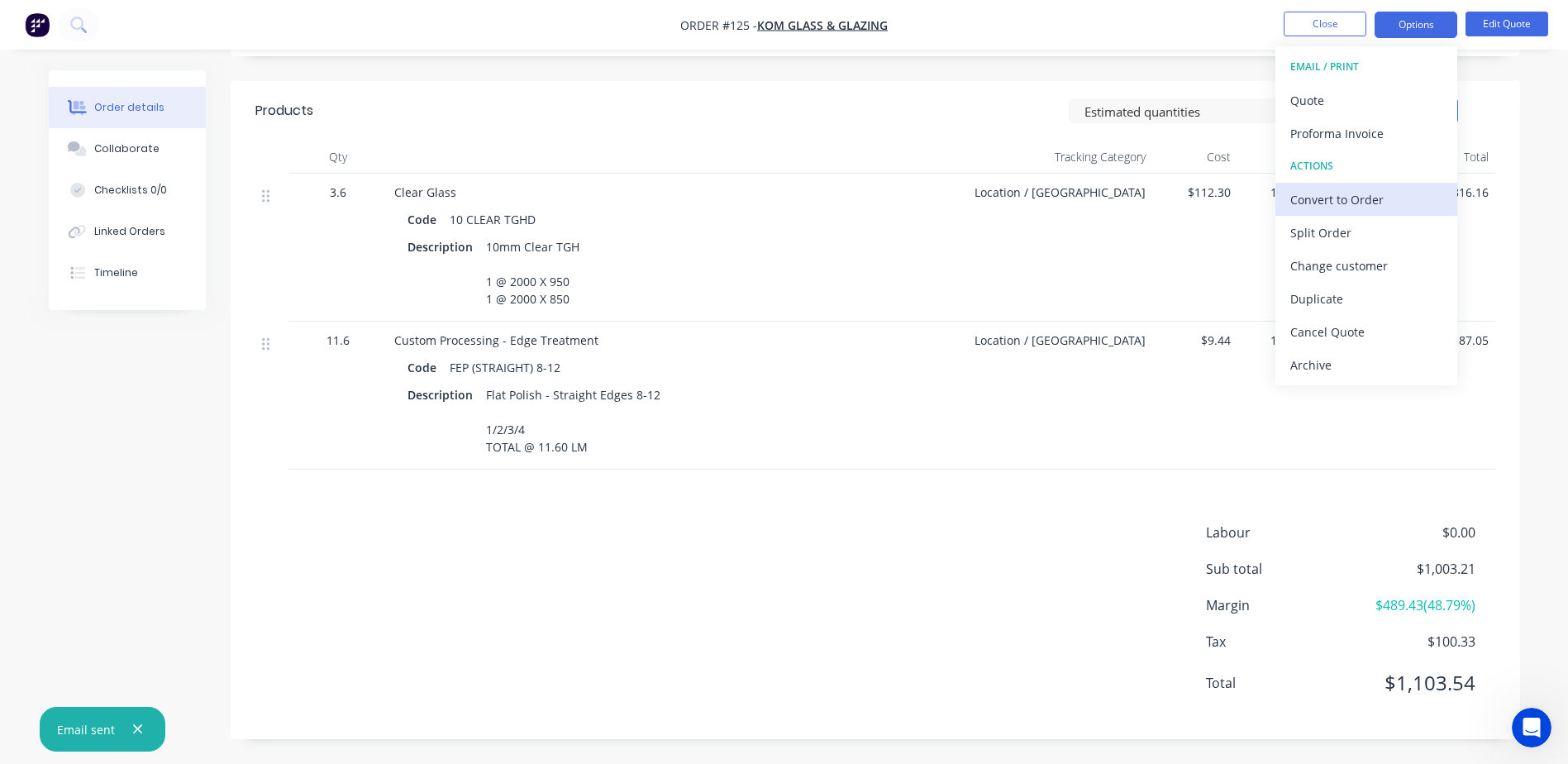
click at [1342, 201] on div "Convert to Order" at bounding box center [1366, 199] width 152 height 24
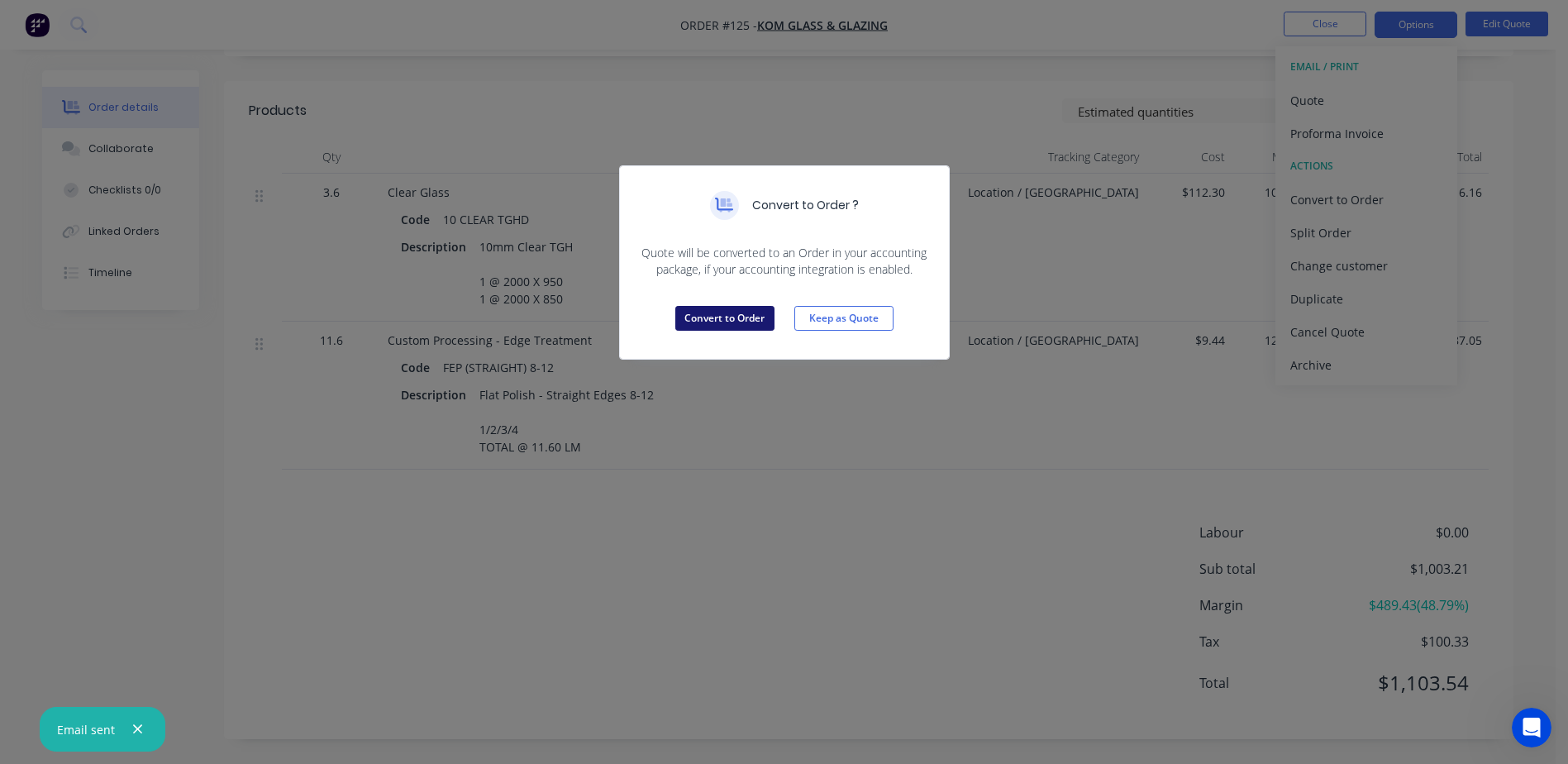
click at [714, 318] on button "Convert to Order" at bounding box center [724, 318] width 99 height 25
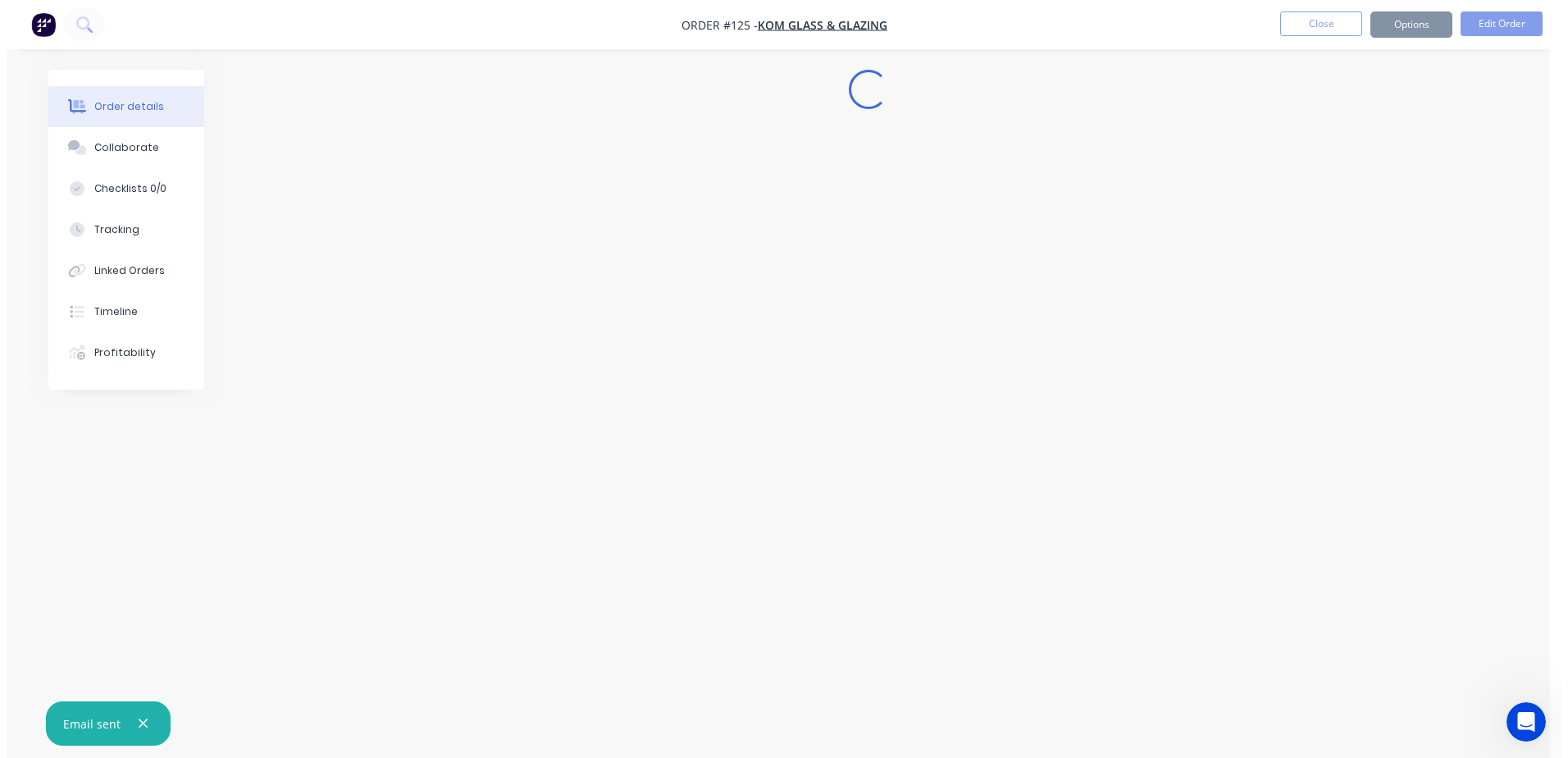
scroll to position [0, 0]
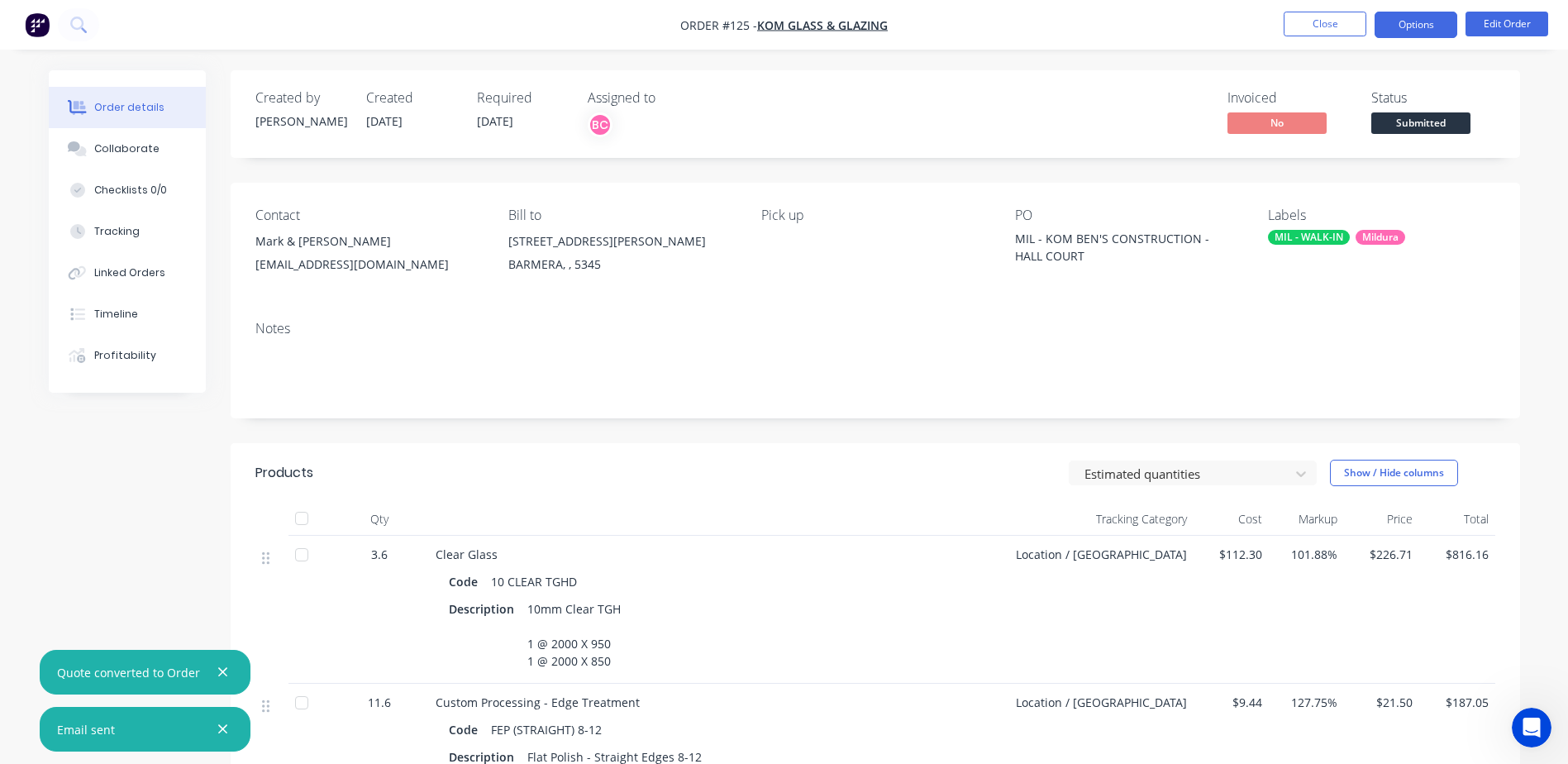
click at [1411, 28] on button "Options" at bounding box center [1416, 25] width 83 height 26
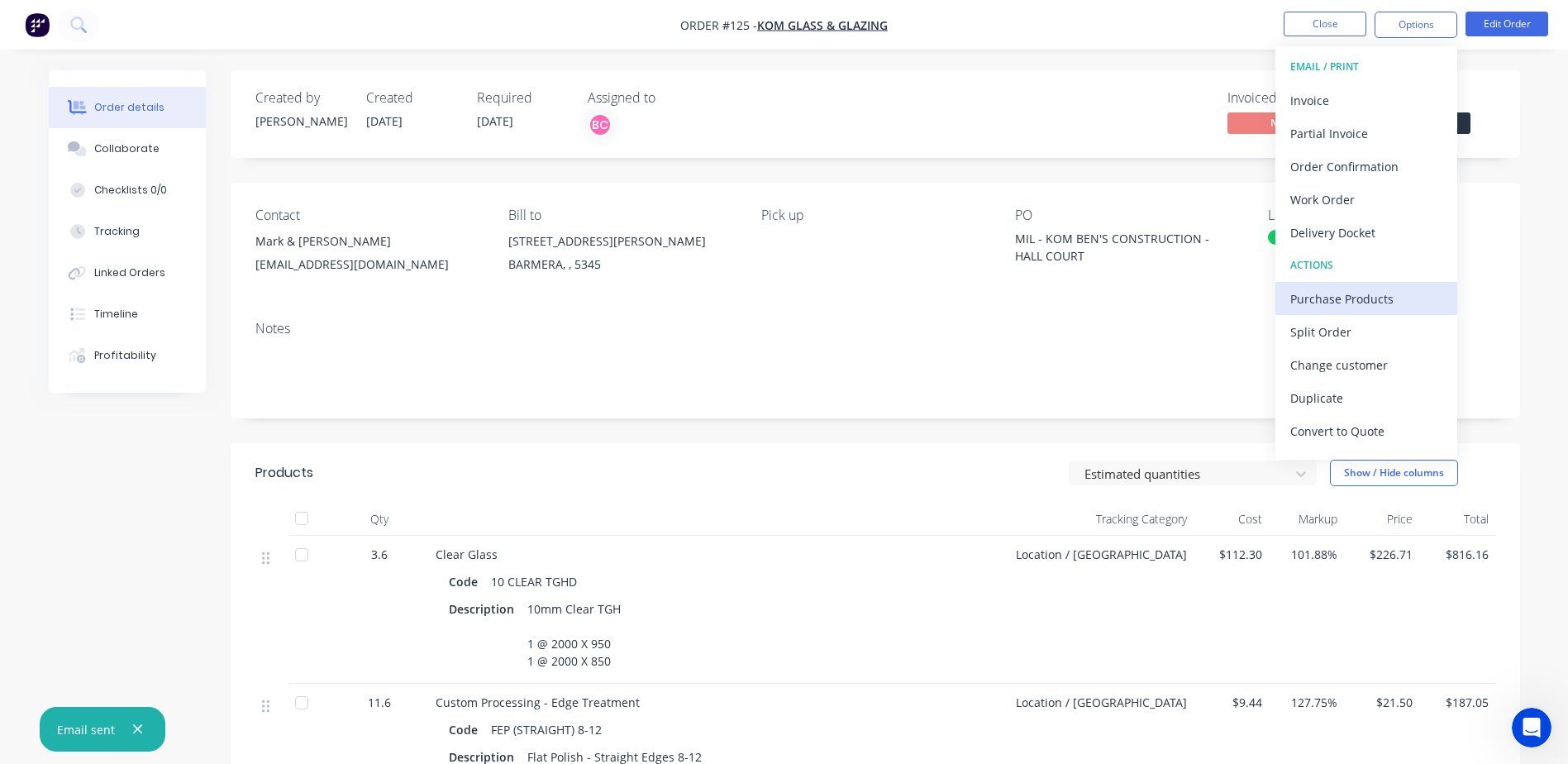
click at [1342, 306] on div "Purchase Products" at bounding box center [1366, 299] width 152 height 24
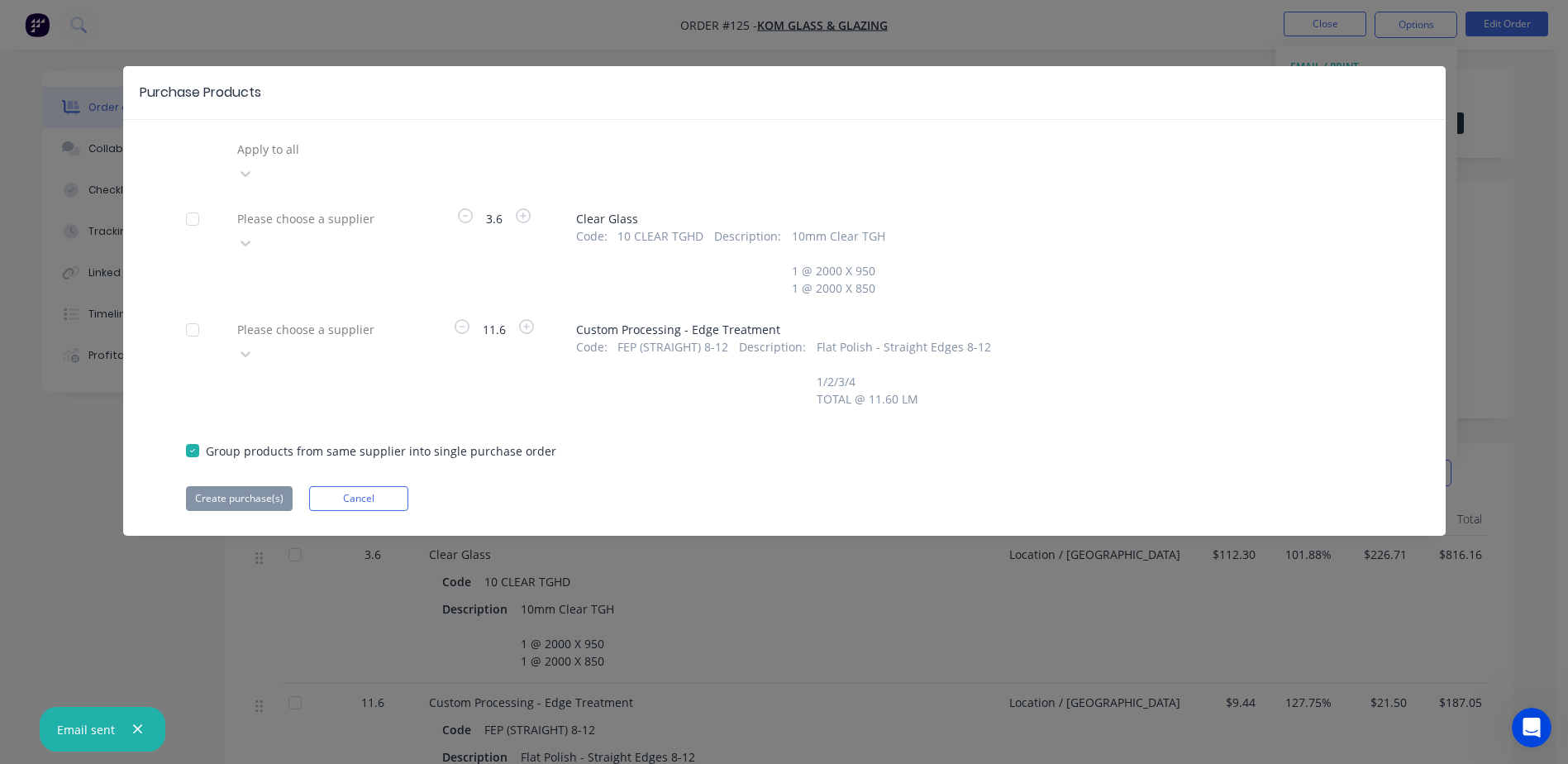
click at [327, 153] on div at bounding box center [354, 149] width 238 height 21
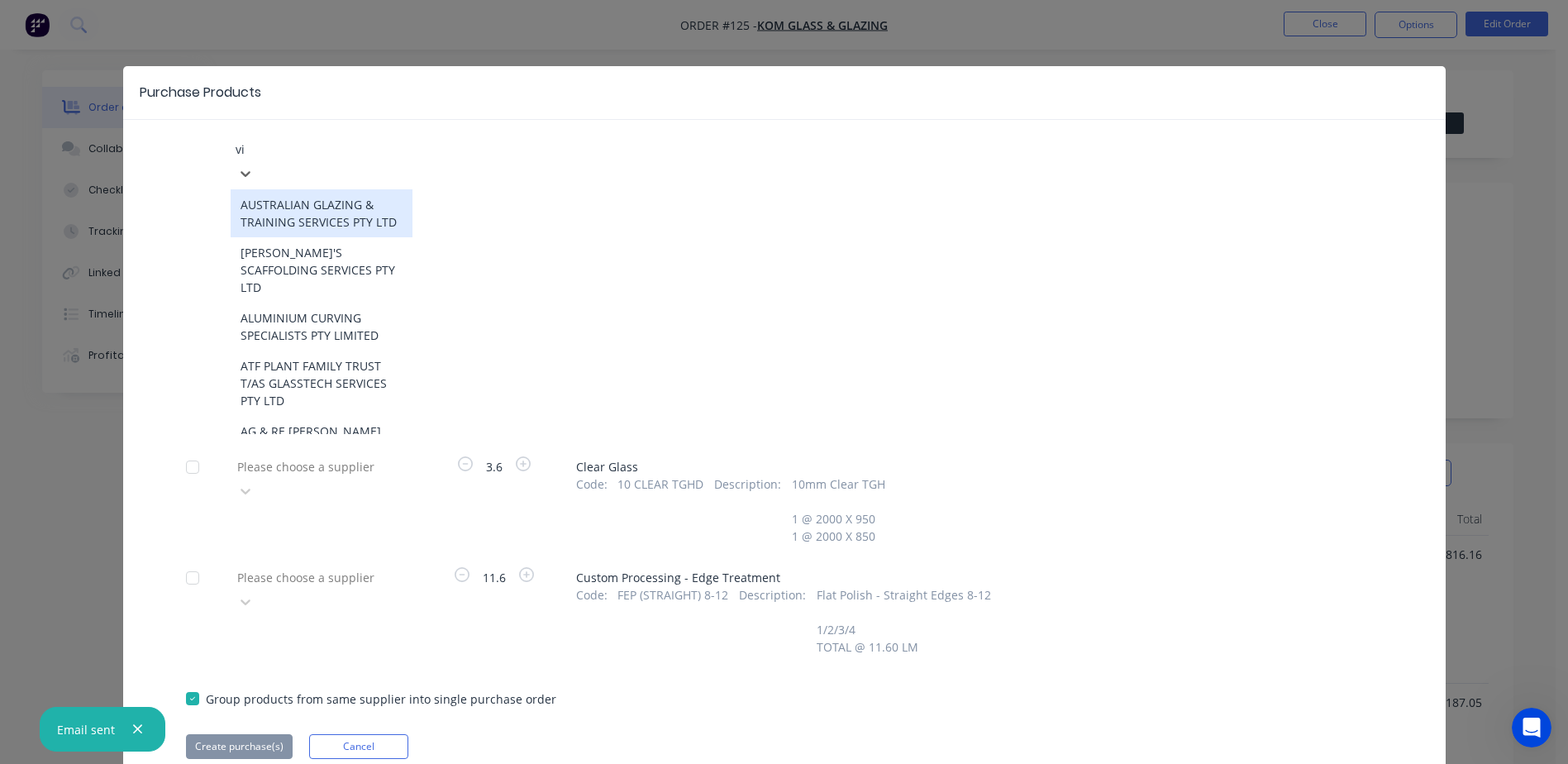
type input "vir"
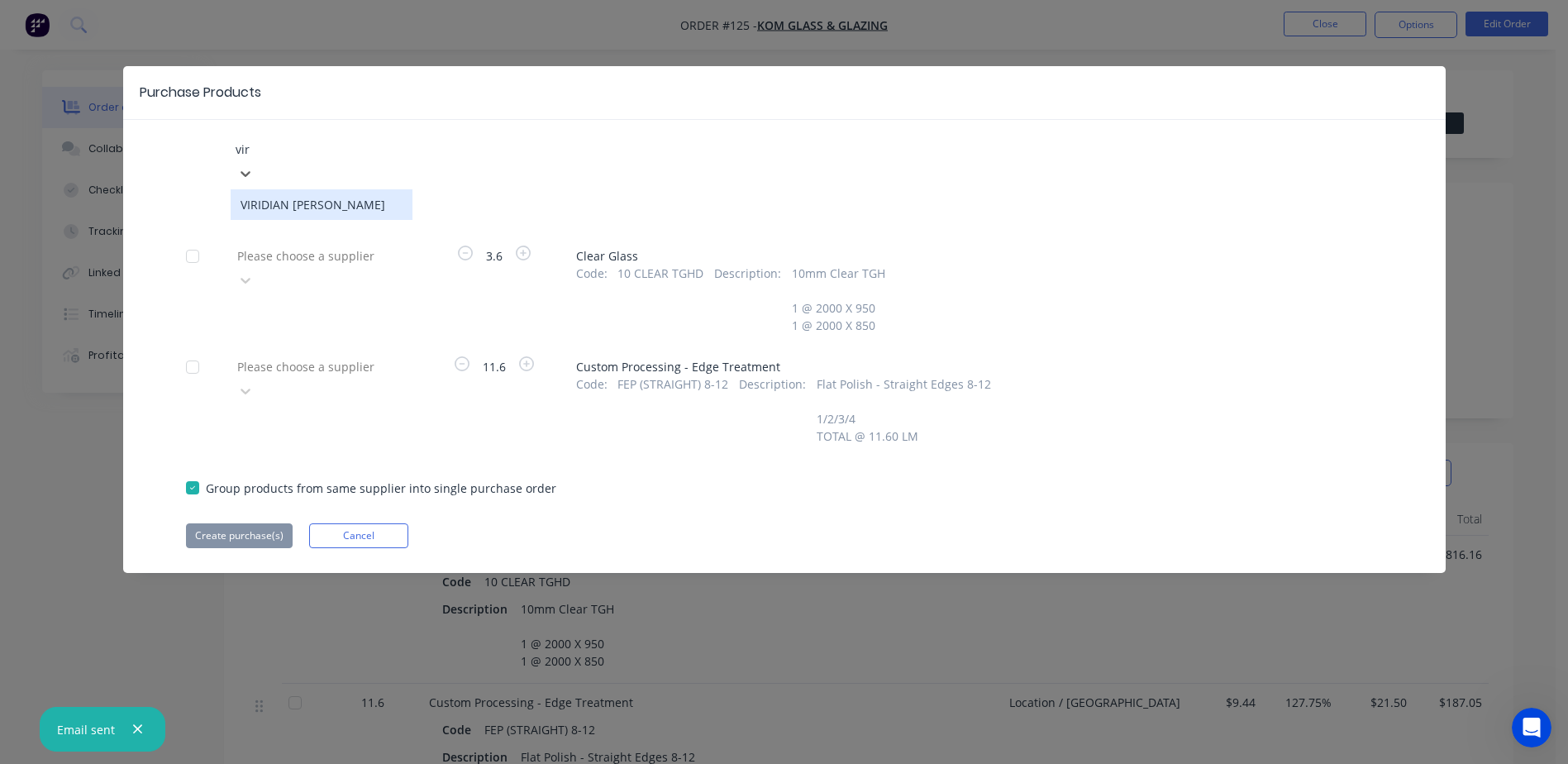
click at [339, 190] on div "VIRIDIAN [PERSON_NAME]" at bounding box center [321, 205] width 182 height 31
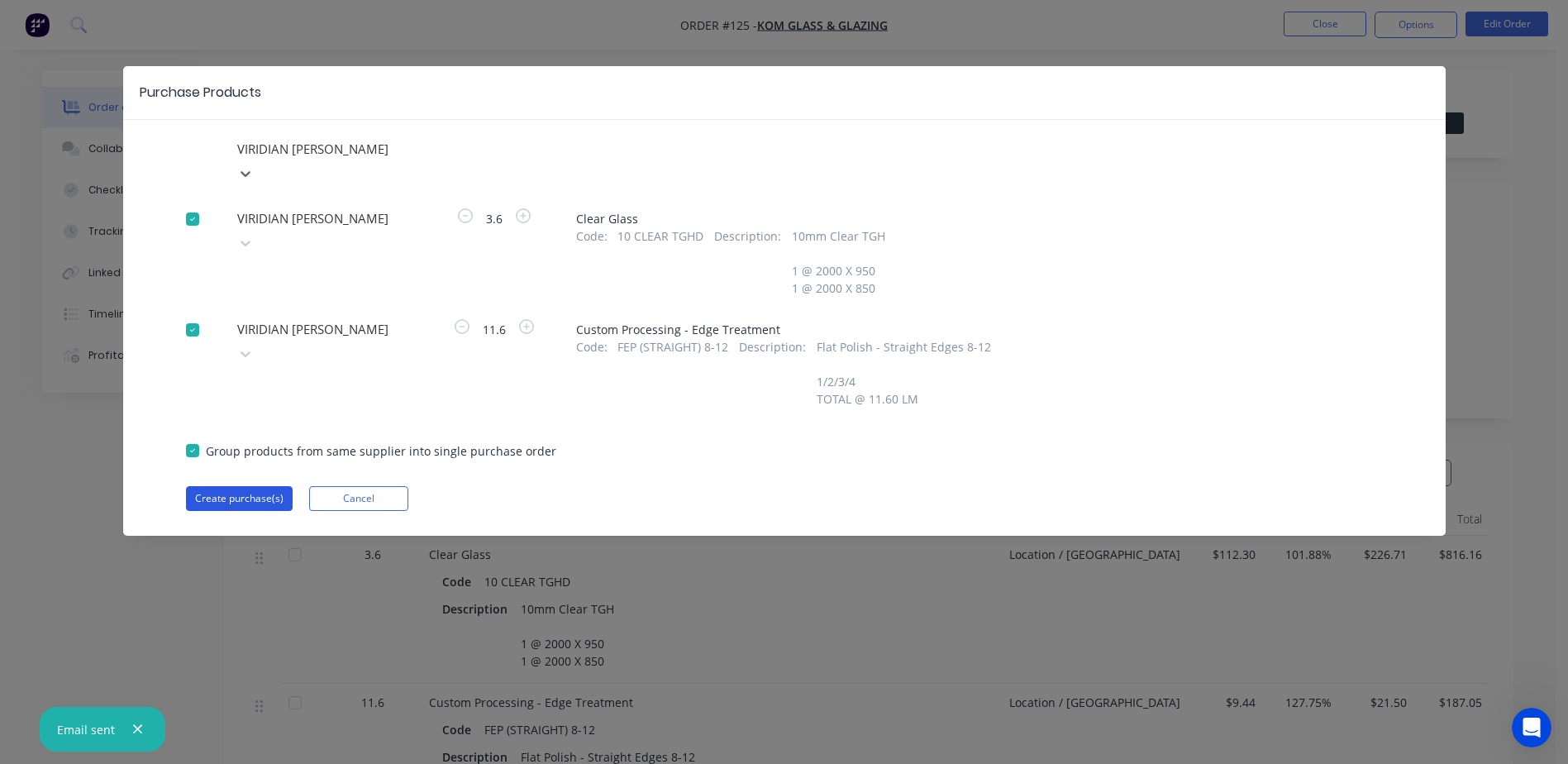
click at [263, 487] on button "Create purchase(s)" at bounding box center [239, 499] width 106 height 25
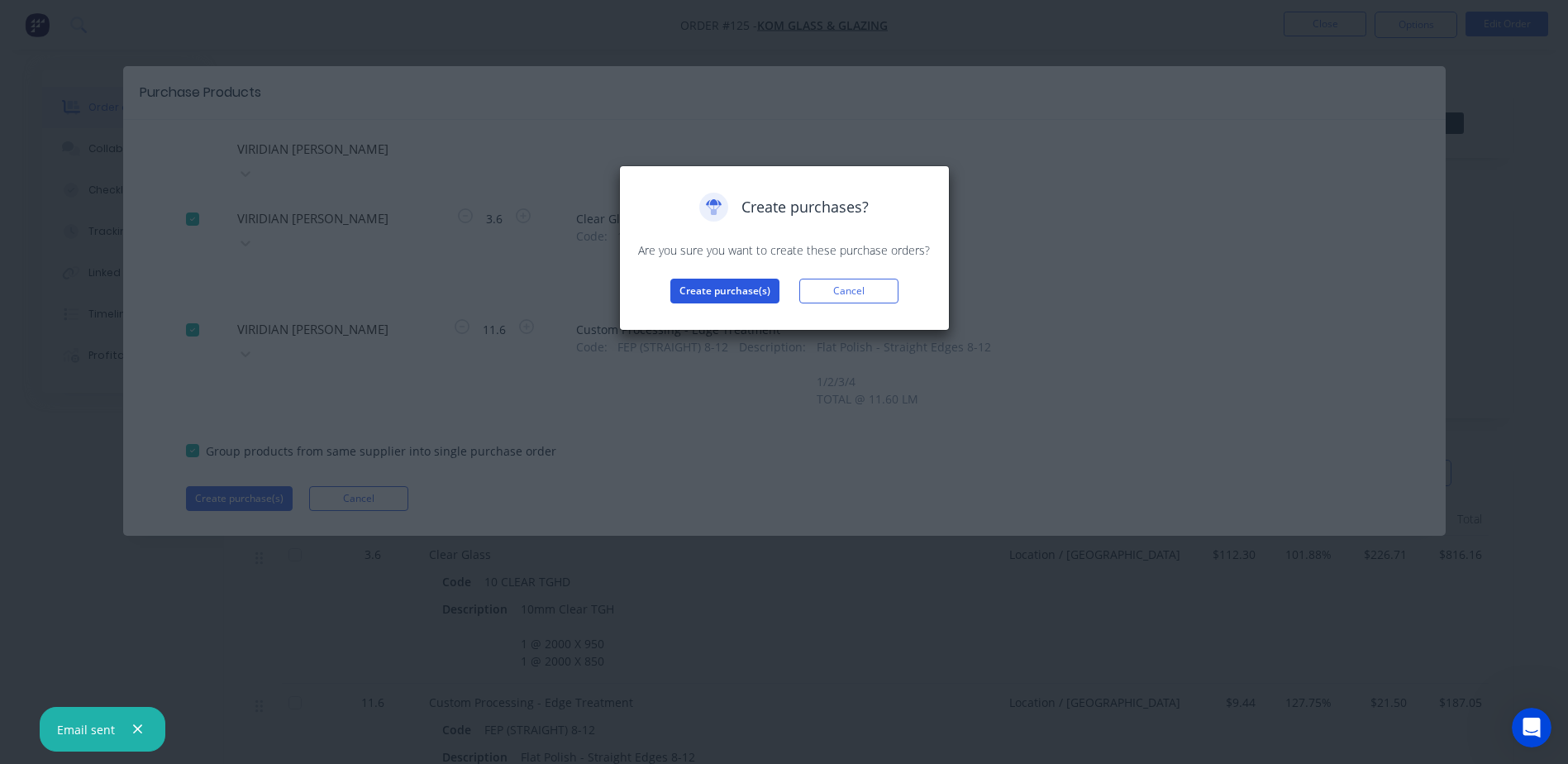
click at [718, 290] on button "Create purchase(s)" at bounding box center [725, 291] width 109 height 25
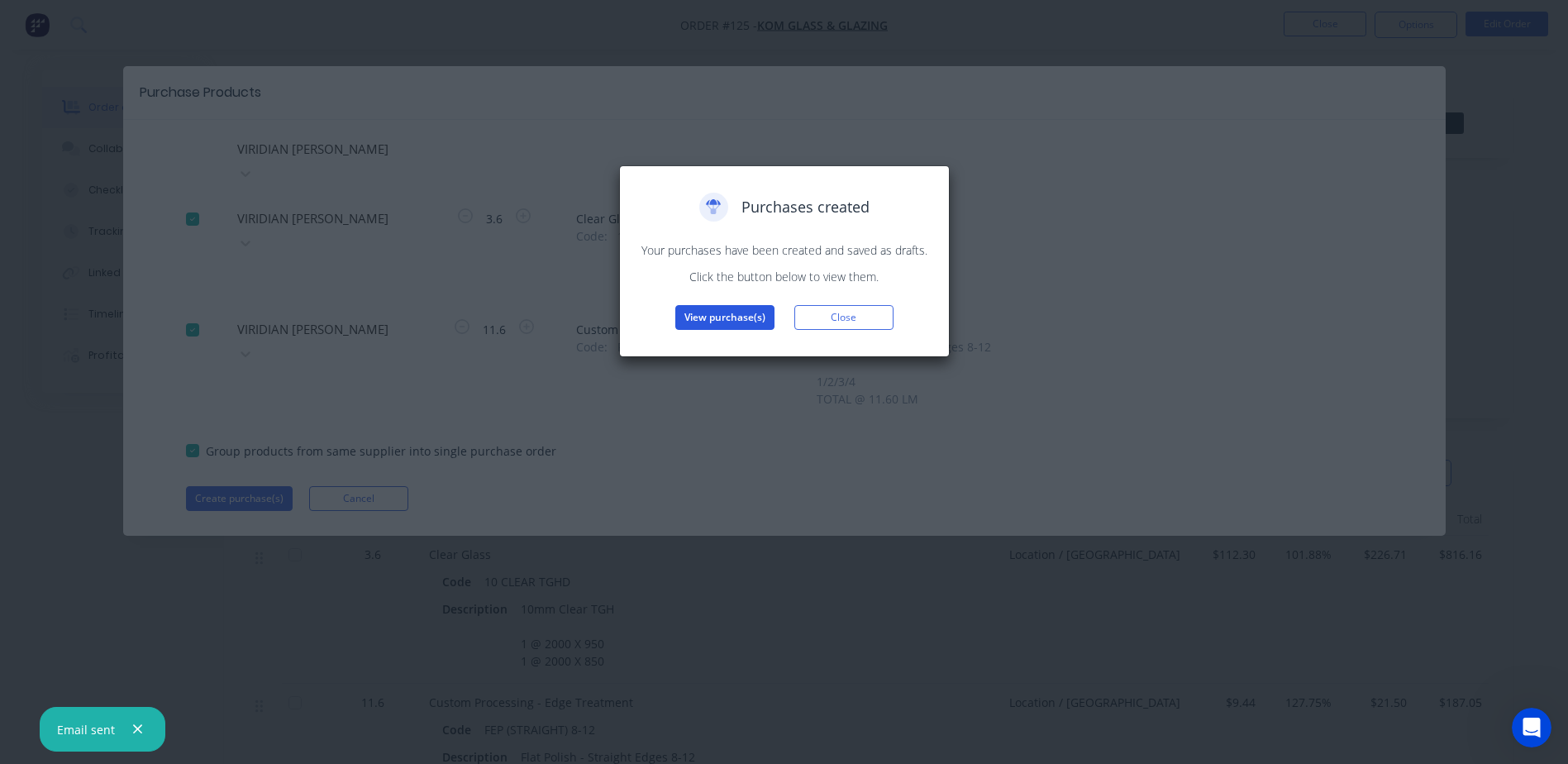
click at [740, 317] on button "View purchase(s)" at bounding box center [724, 317] width 99 height 25
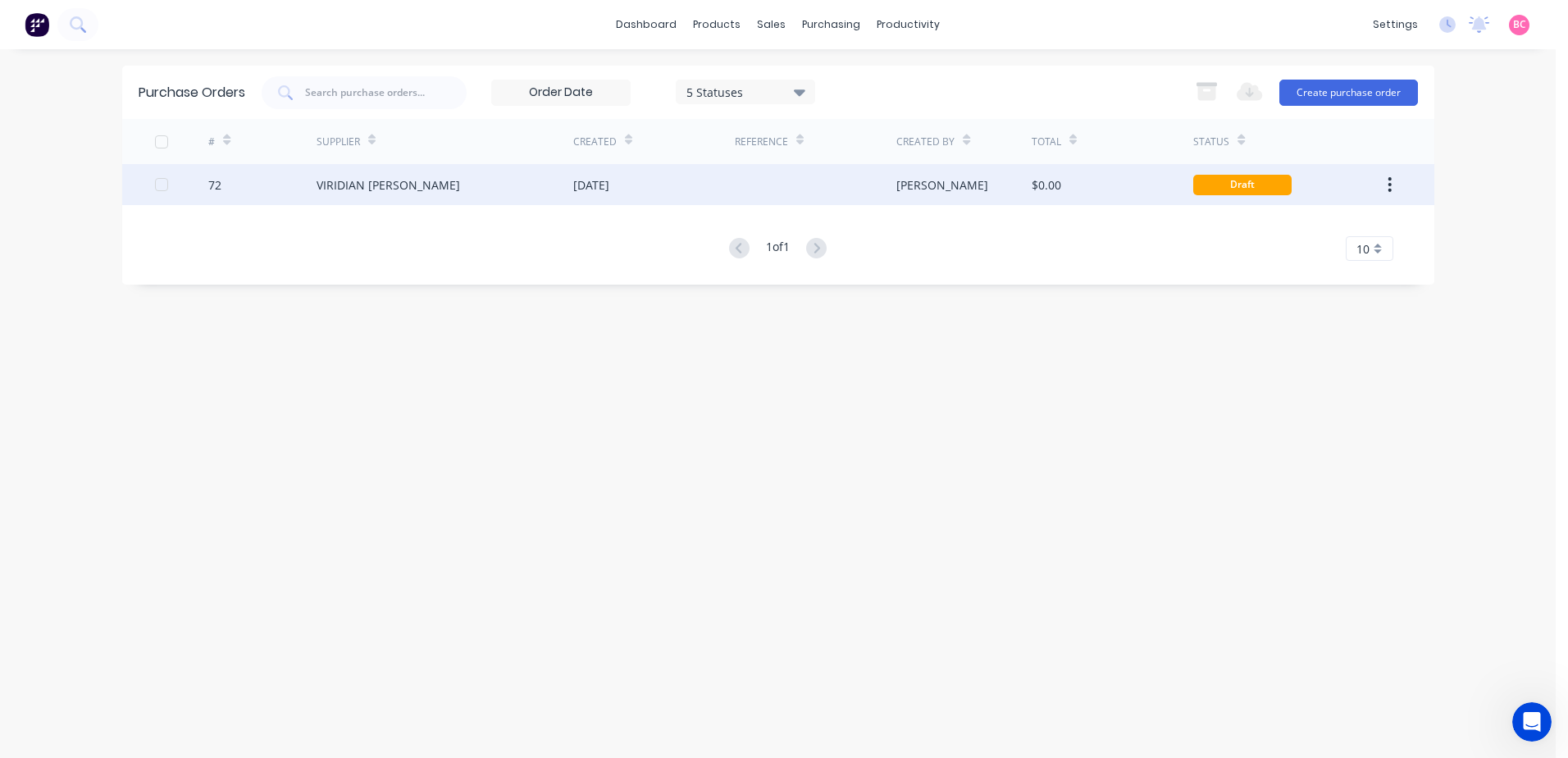
click at [782, 189] on div at bounding box center [815, 184] width 161 height 41
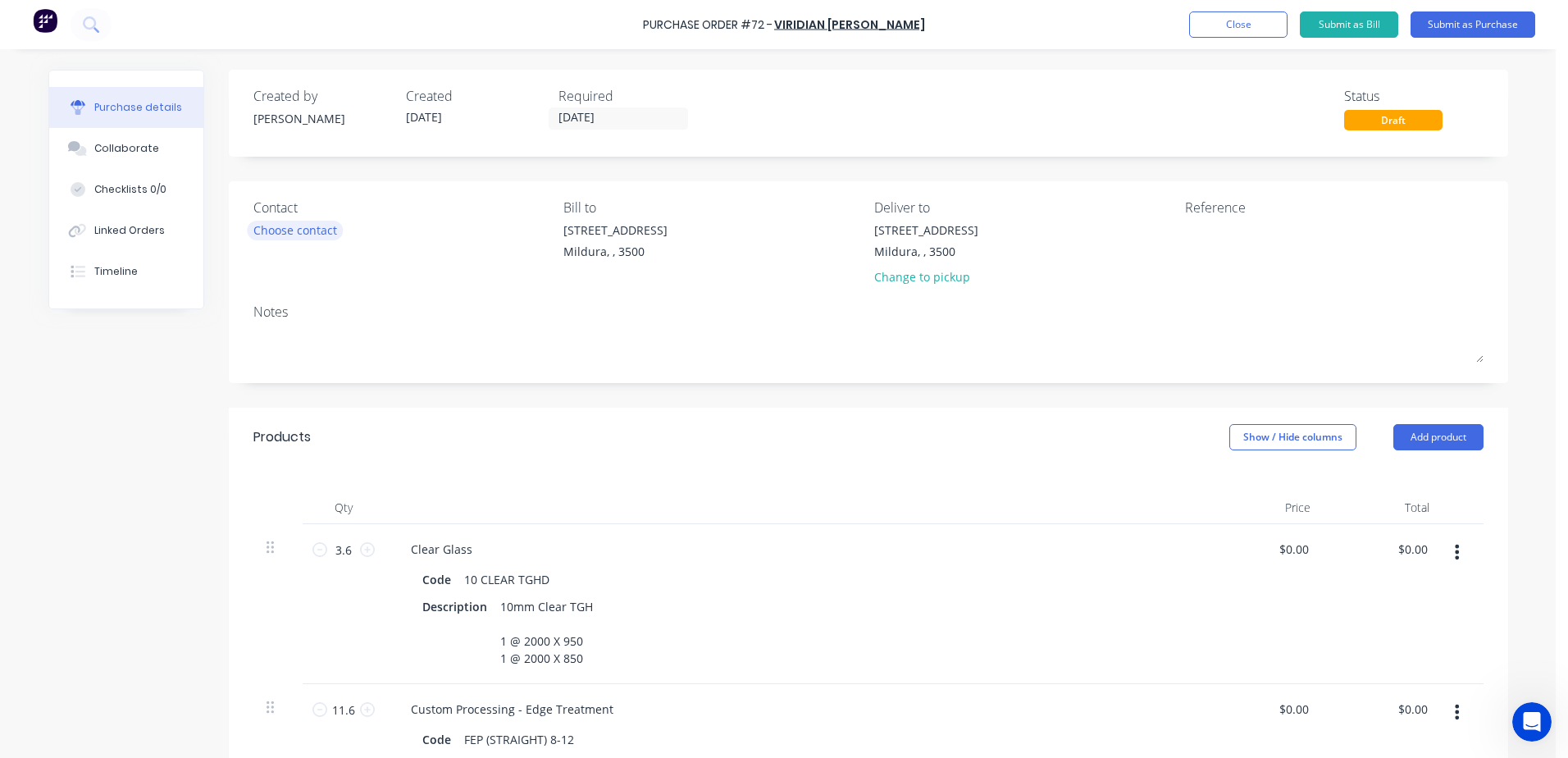
click at [262, 234] on div "Choose contact" at bounding box center [295, 230] width 84 height 17
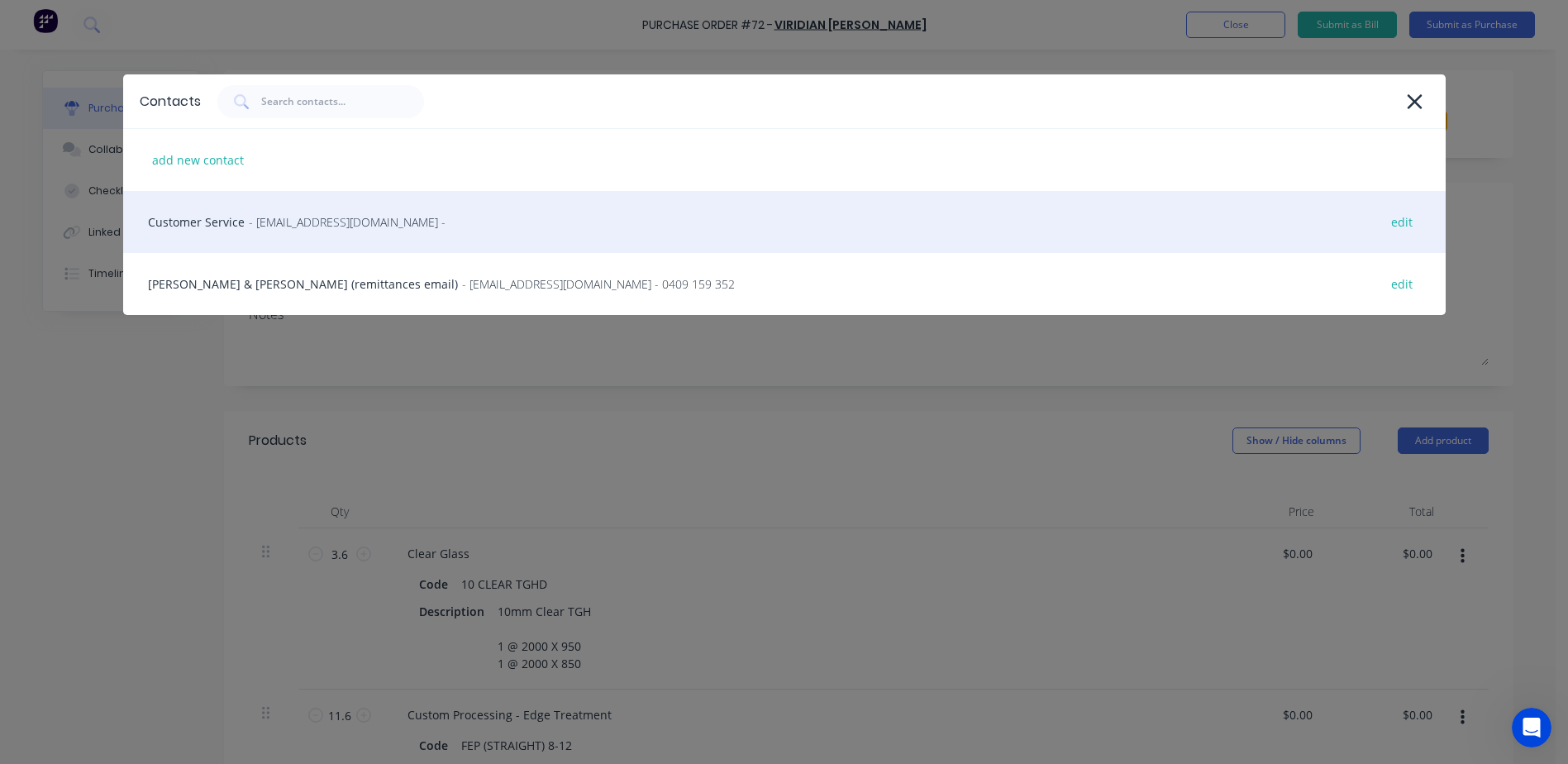
click at [169, 215] on div "Customer Service - [EMAIL_ADDRESS][DOMAIN_NAME] - edit" at bounding box center [784, 221] width 1322 height 62
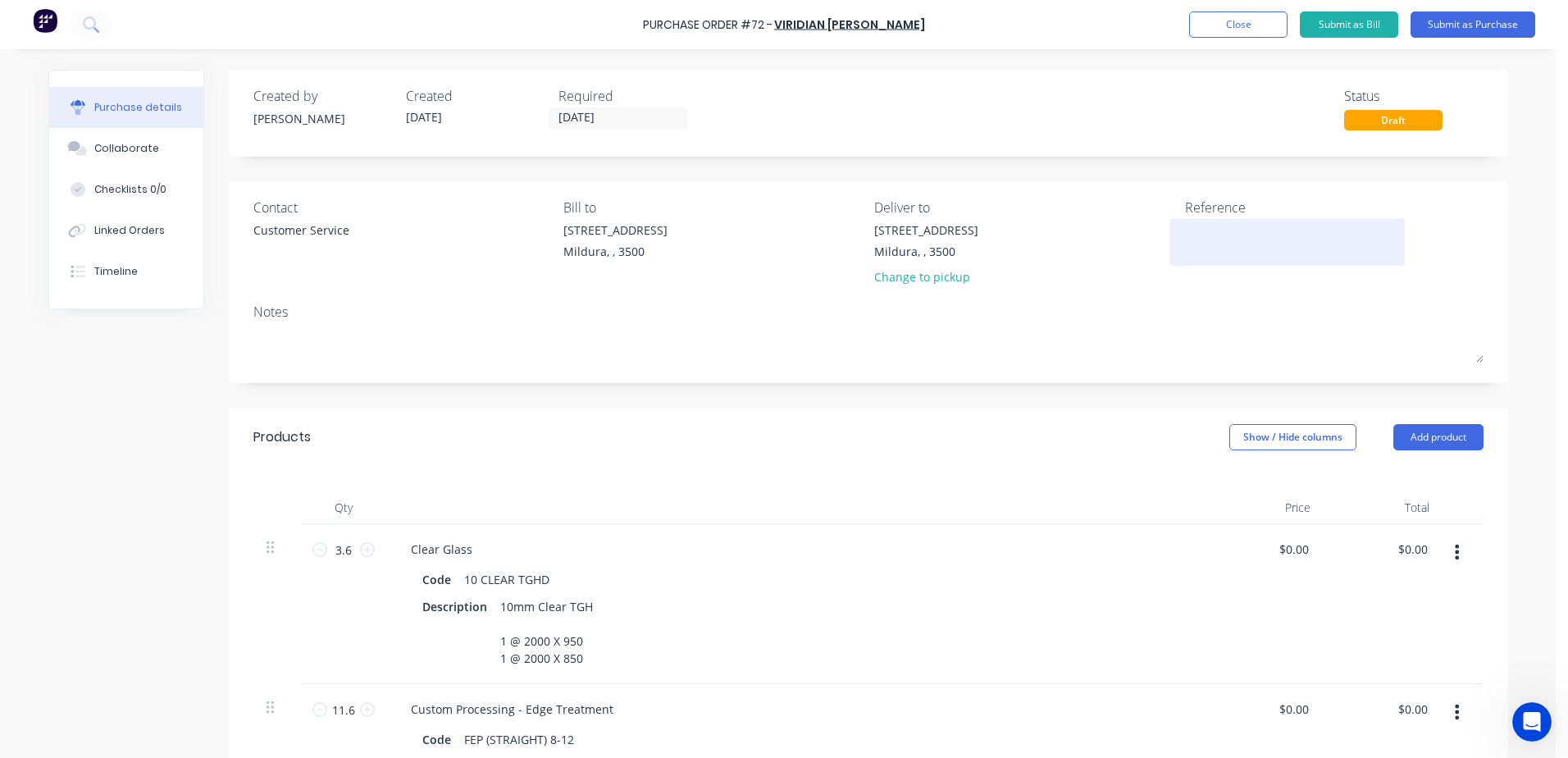
click at [1214, 244] on textarea at bounding box center [1287, 240] width 205 height 37
type textarea "m"
type textarea "MIL - KOM BENS CONSTR"
type textarea "x"
type textarea "MIL - KOM BENS CONSTRUCTION - HALL COURT"
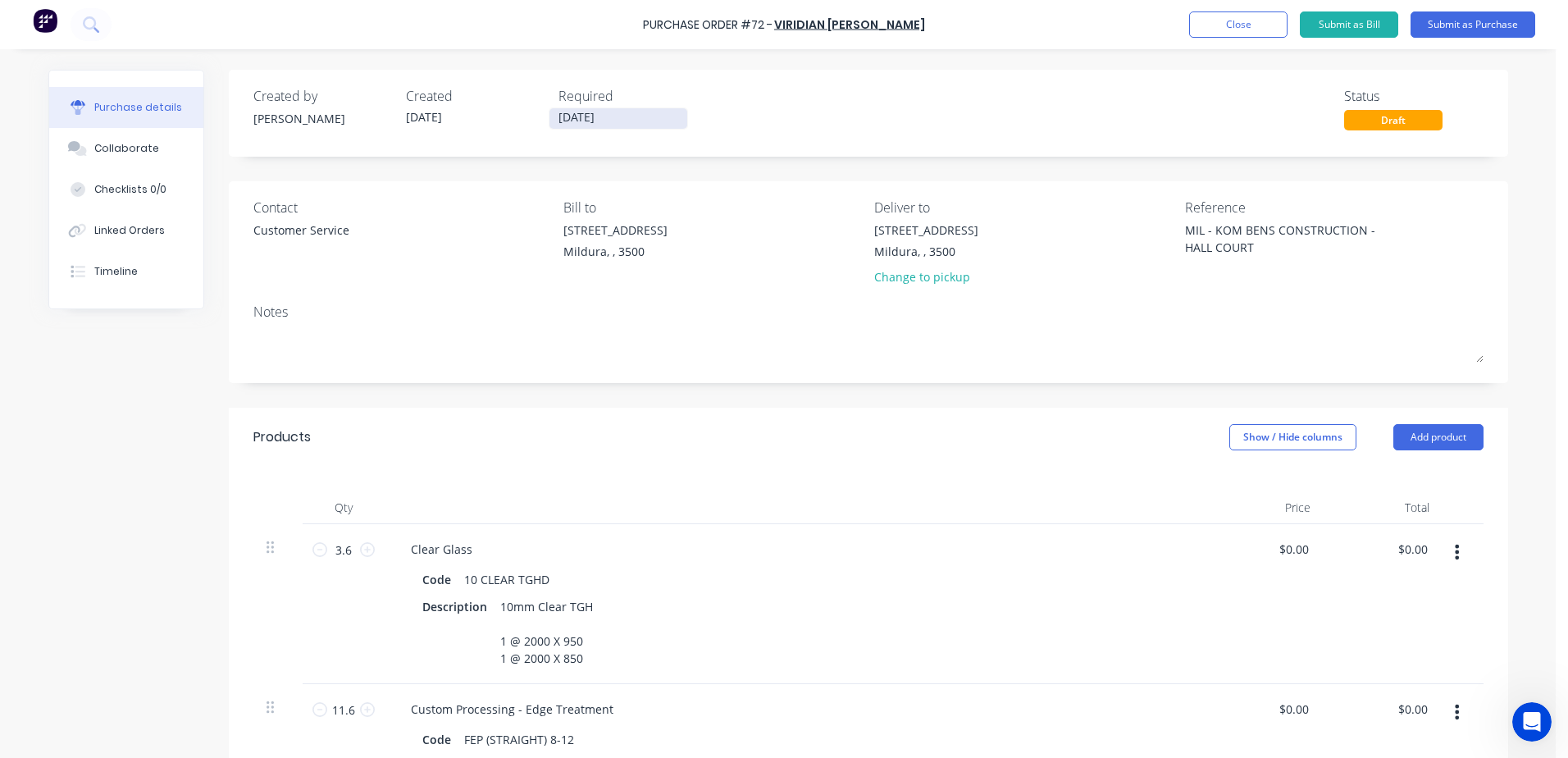
type textarea "x"
type textarea "MIL - KOM BENS CONSTRUCTION - HALL COURT"
click at [586, 126] on input "[DATE]" at bounding box center [618, 118] width 138 height 21
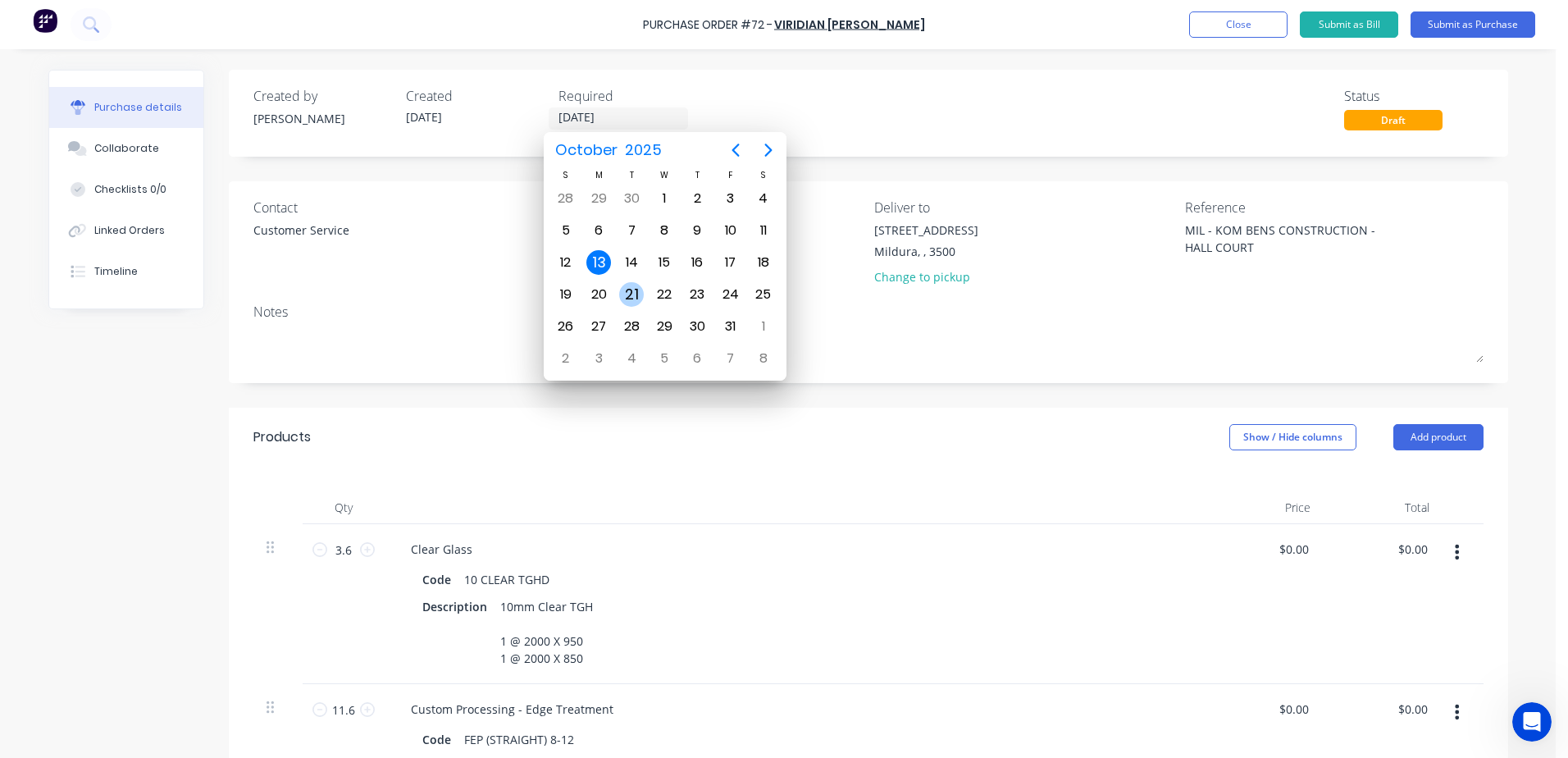
click at [628, 296] on div "21" at bounding box center [632, 294] width 24 height 24
type textarea "x"
type input "[DATE]"
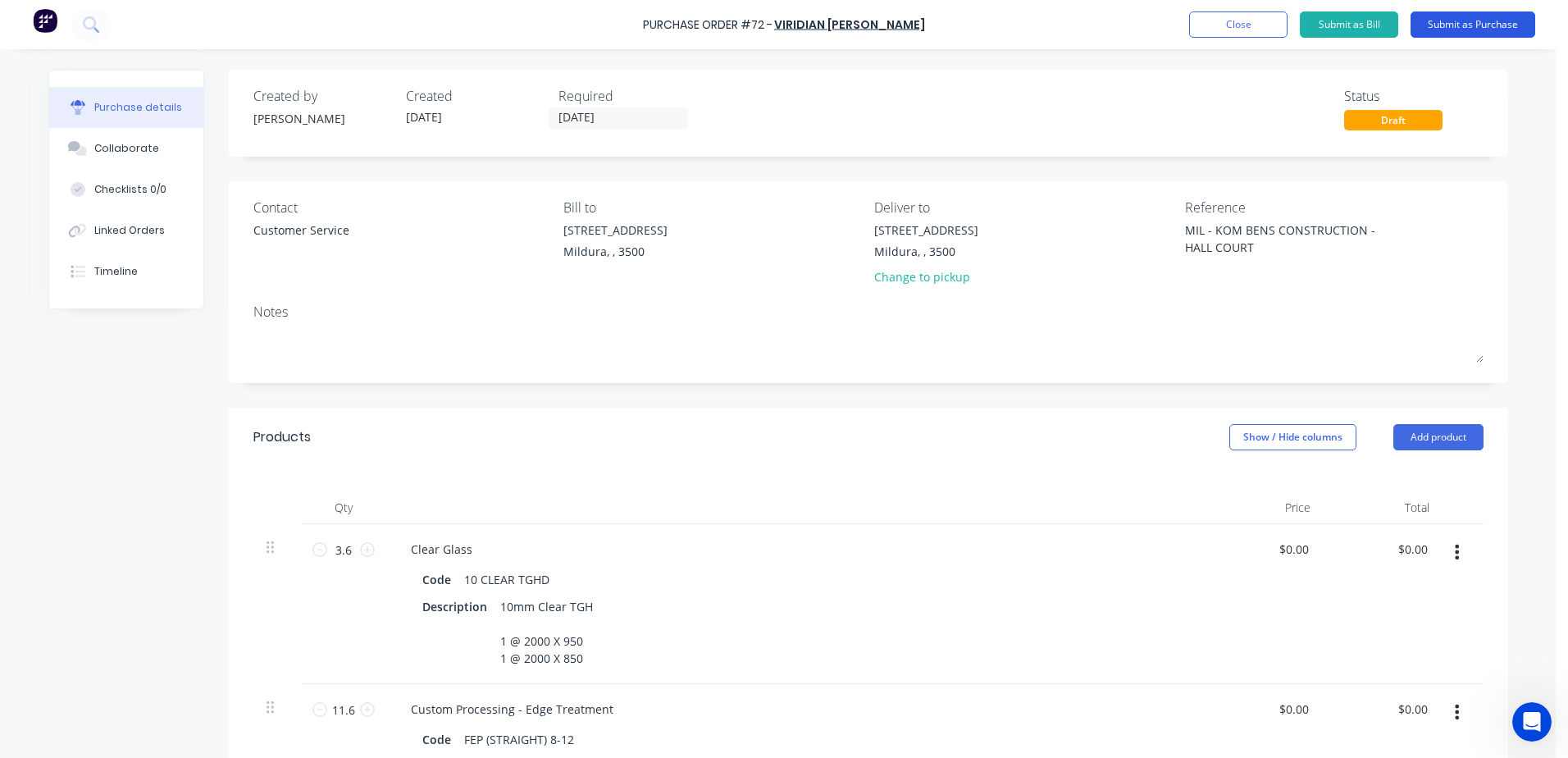
click at [1473, 23] on button "Submit as Purchase" at bounding box center [1472, 24] width 125 height 26
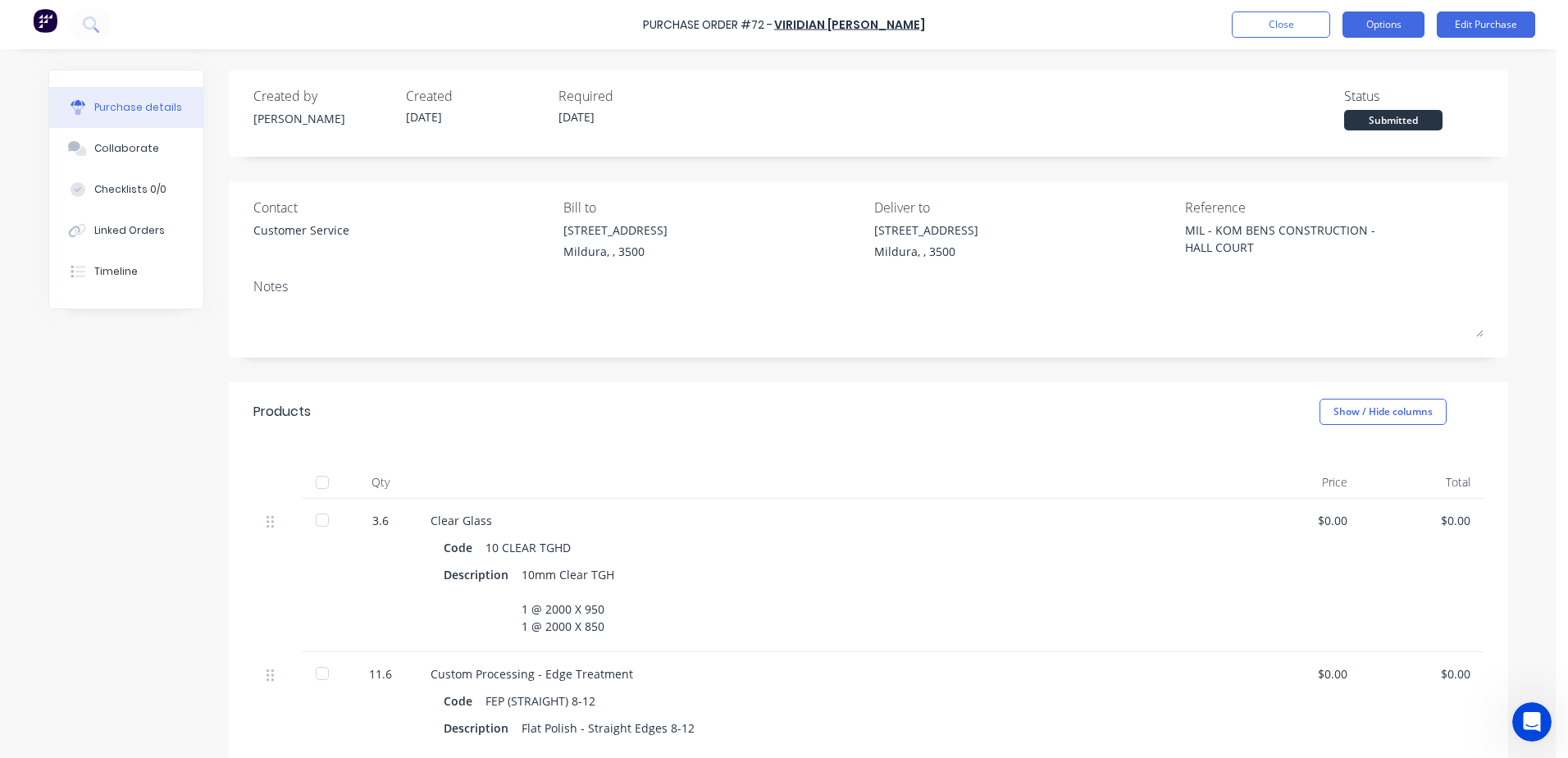
click at [1375, 27] on button "Options" at bounding box center [1383, 24] width 82 height 26
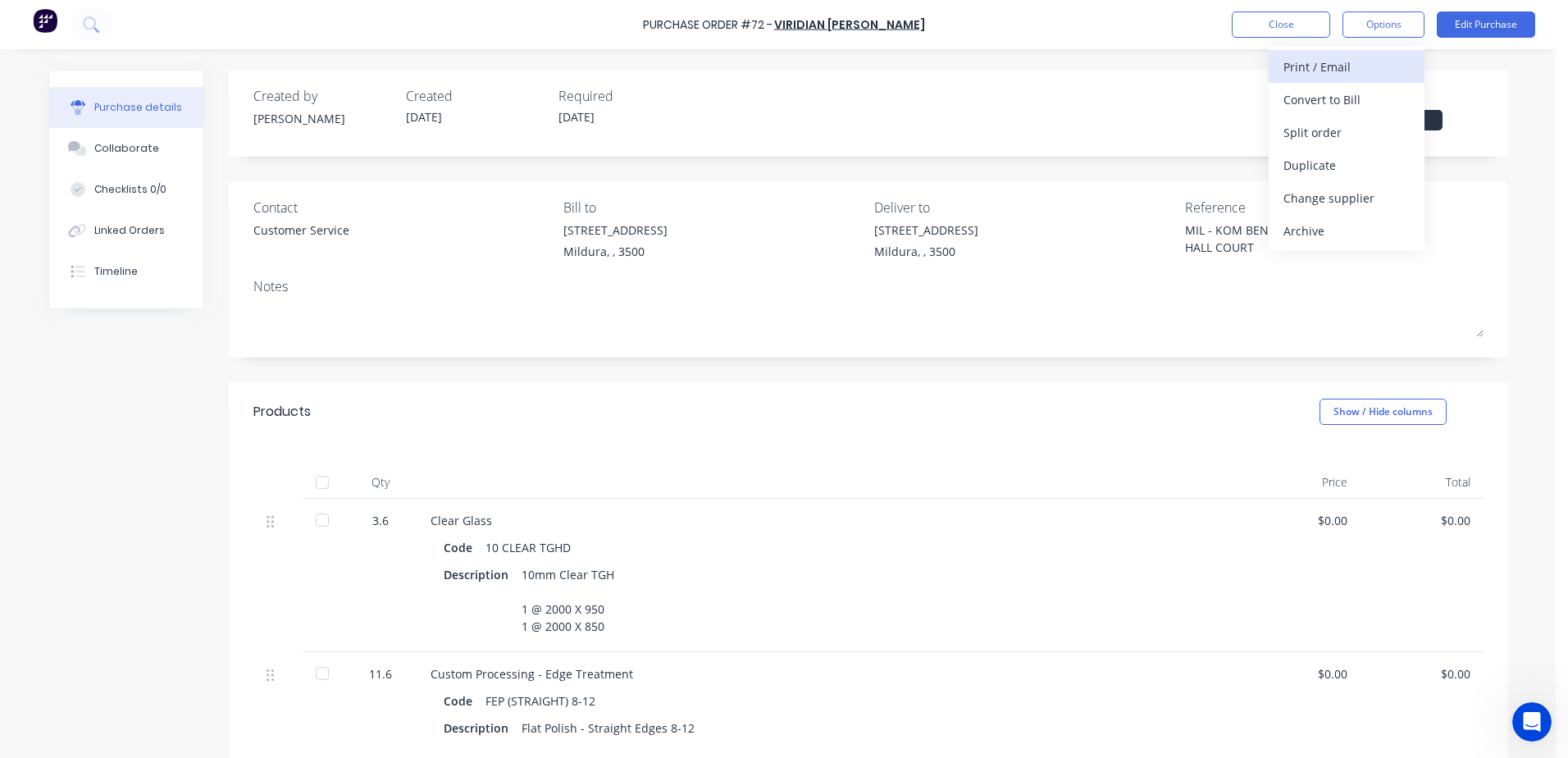
click at [1304, 63] on div "Print / Email" at bounding box center [1346, 66] width 126 height 24
click at [1350, 135] on div "Without pricing" at bounding box center [1346, 132] width 126 height 24
type textarea "x"
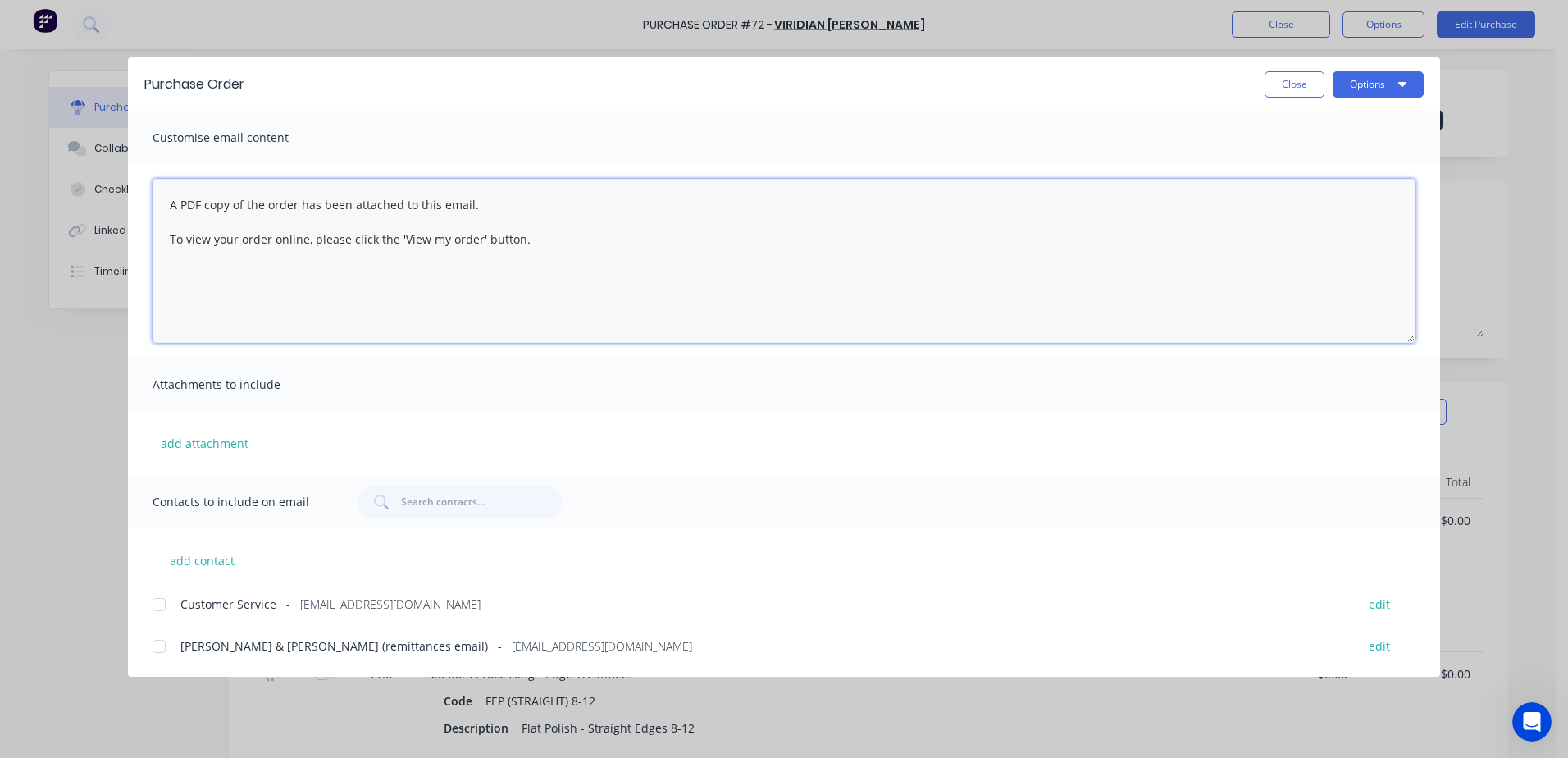
drag, startPoint x: 161, startPoint y: 203, endPoint x: 923, endPoint y: 305, distance: 768.8
click at [814, 289] on textarea "A PDF copy of the order has been attached to this email. To view your order onl…" at bounding box center [784, 261] width 1263 height 164
paste textarea "Hi All, Please find Purchase Order attached: PO TEXT: ITEM TEXT: Kind regards,"
click at [235, 274] on textarea "Hi All, Please find Purchase Order attached: PO TEXT: ITEM TEXT: Kind regards," at bounding box center [784, 261] width 1263 height 164
click at [261, 289] on textarea "Hi All, Please find Purchase Order attached: PO TEXT: KOM HALL COURT ITEM TEXT:…" at bounding box center [784, 261] width 1263 height 164
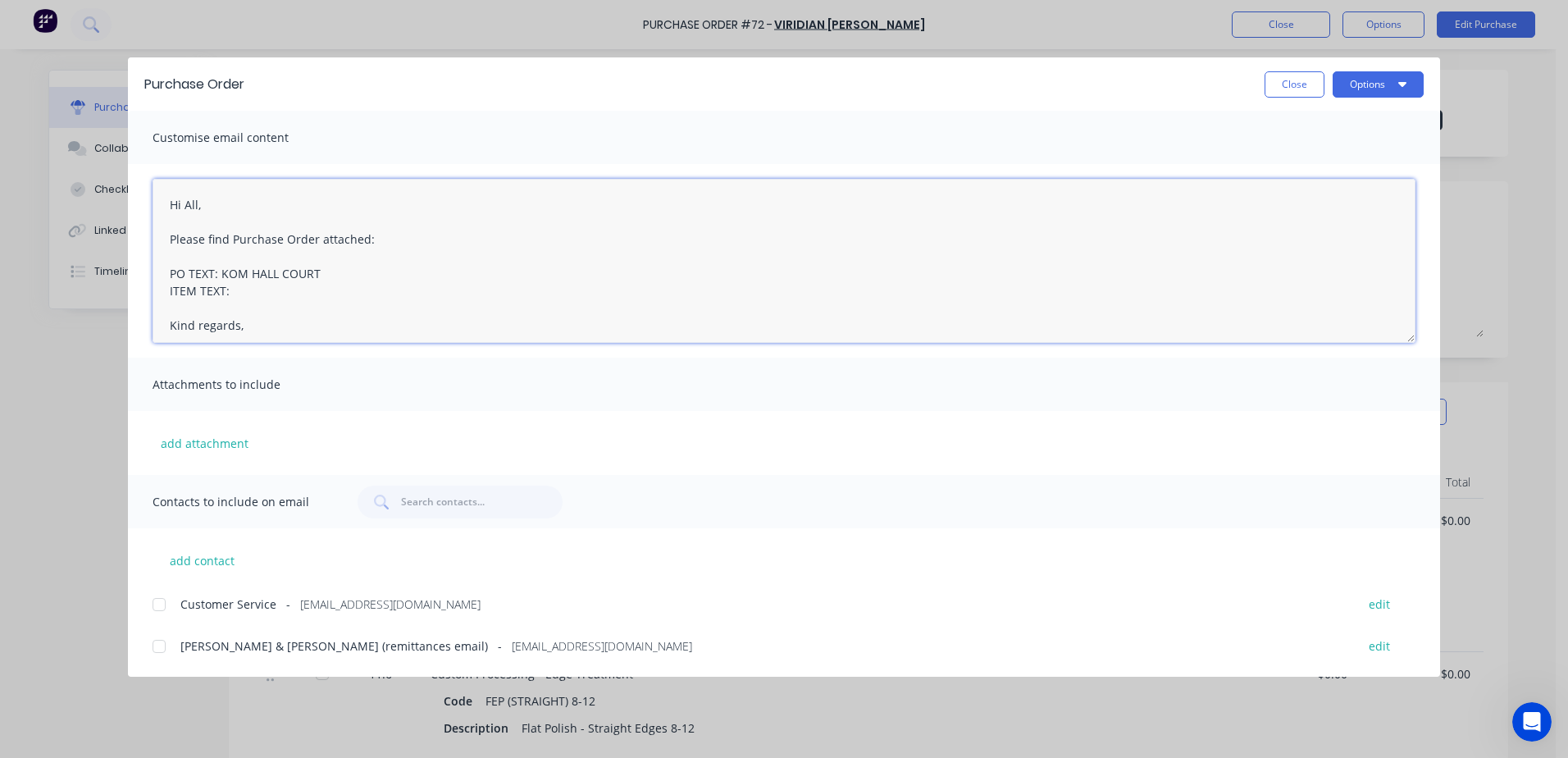
drag, startPoint x: 222, startPoint y: 277, endPoint x: 323, endPoint y: 280, distance: 101.0
click at [323, 280] on textarea "Hi All, Please find Purchase Order attached: PO TEXT: KOM HALL COURT ITEM TEXT:…" at bounding box center [784, 261] width 1263 height 164
click at [240, 290] on textarea "Hi All, Please find Purchase Order attached: PO TEXT: ITEM TEXT: Kind regards," at bounding box center [784, 261] width 1263 height 164
paste textarea "KOM HALL COURT"
click at [233, 278] on textarea "Hi All, Please find Purchase Order attached: PO TEXT: ITEM TEXT: KOM HALL COURT…" at bounding box center [784, 261] width 1263 height 164
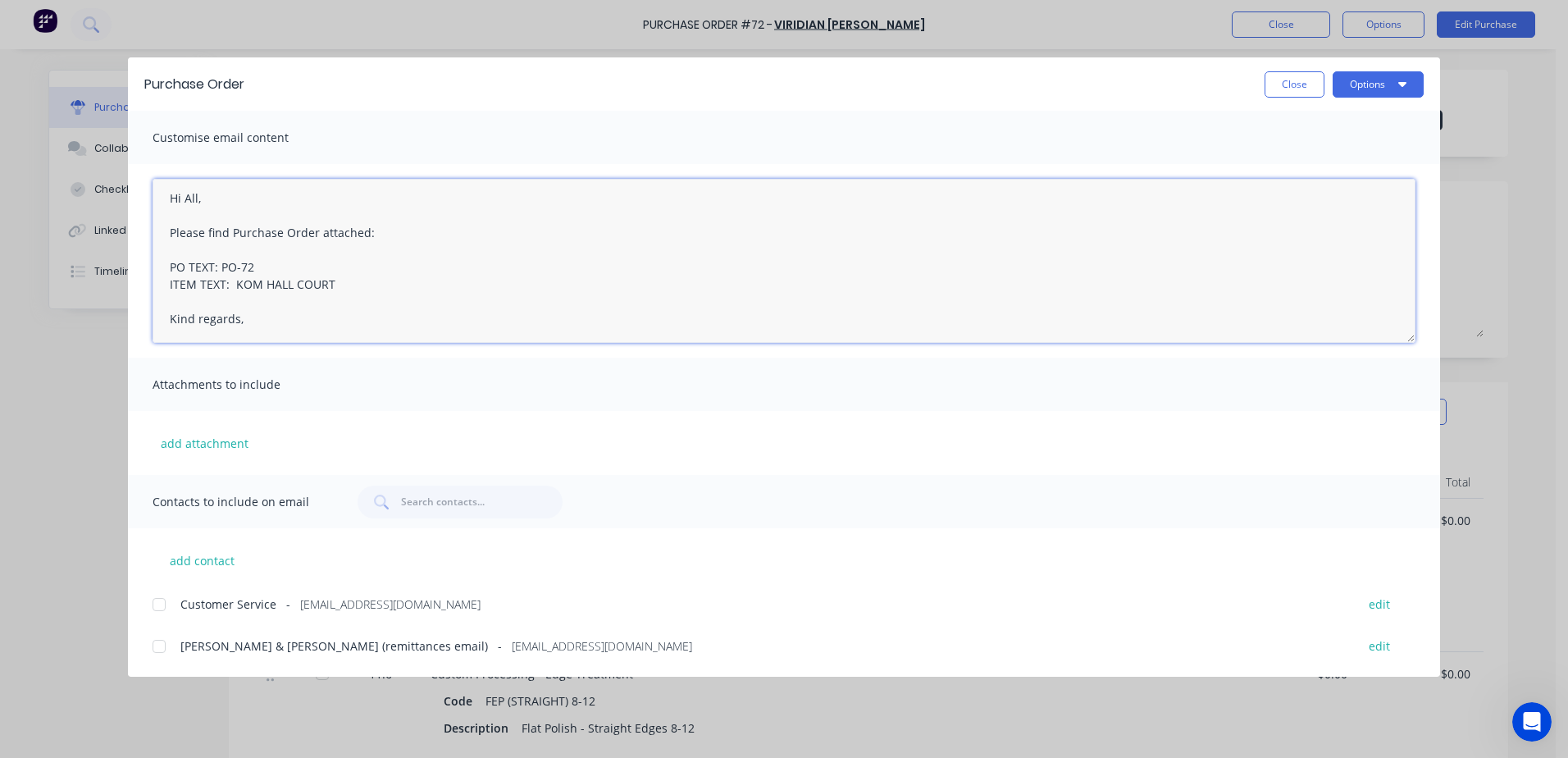
scroll to position [8, 0]
click at [260, 319] on textarea "Hi All, Please find Purchase Order attached: PO TEXT: PO-72 ITEM TEXT: KOM HALL…" at bounding box center [784, 261] width 1263 height 164
click at [161, 608] on div at bounding box center [159, 605] width 33 height 33
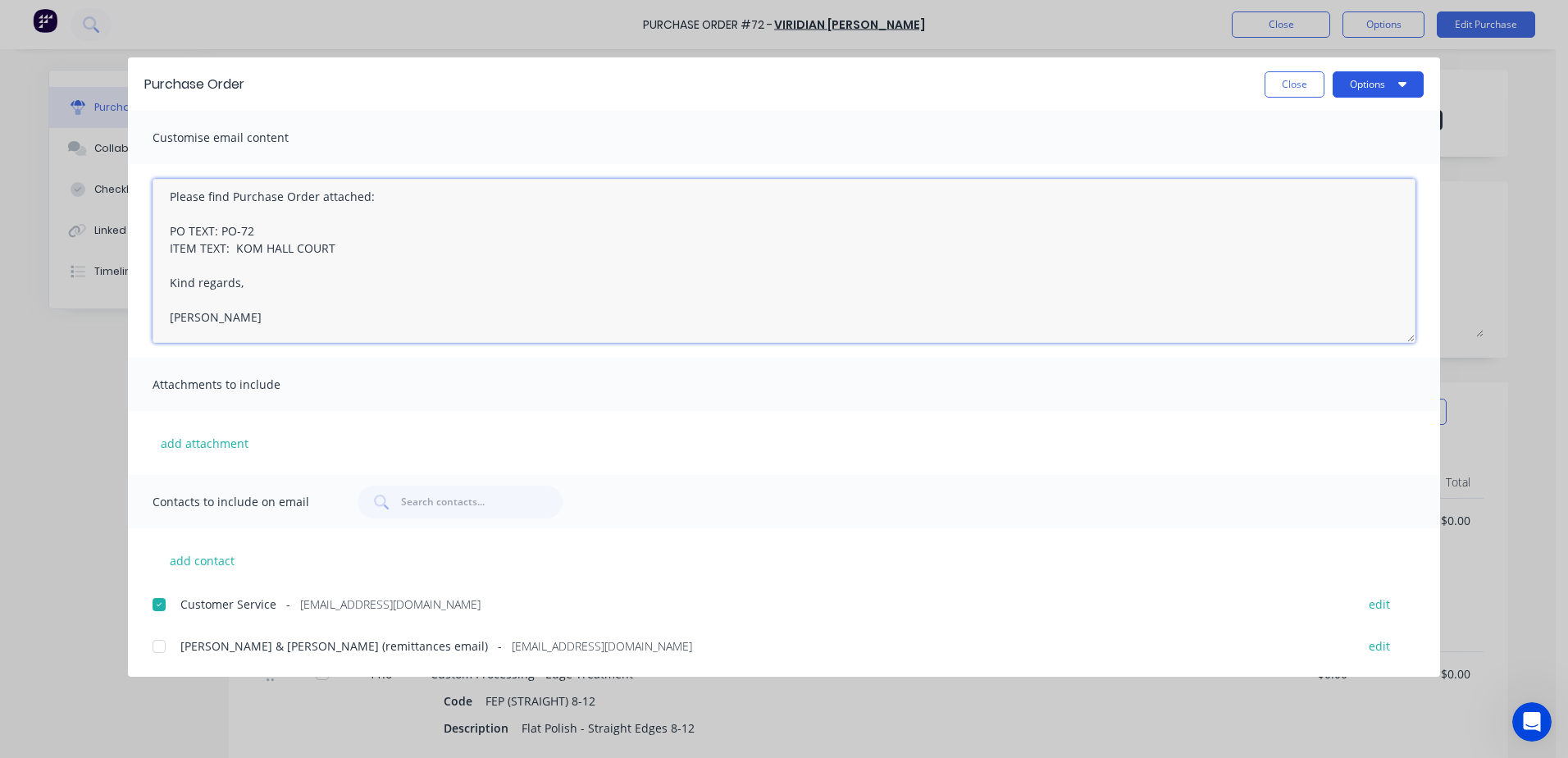
type textarea "Hi All, Please find Purchase Order attached: PO TEXT: PO-72 ITEM TEXT: KOM HALL…"
click at [1383, 87] on button "Options" at bounding box center [1378, 85] width 91 height 26
click at [1301, 188] on div "Email" at bounding box center [1345, 191] width 126 height 24
click at [1371, 82] on button "Options" at bounding box center [1378, 85] width 91 height 26
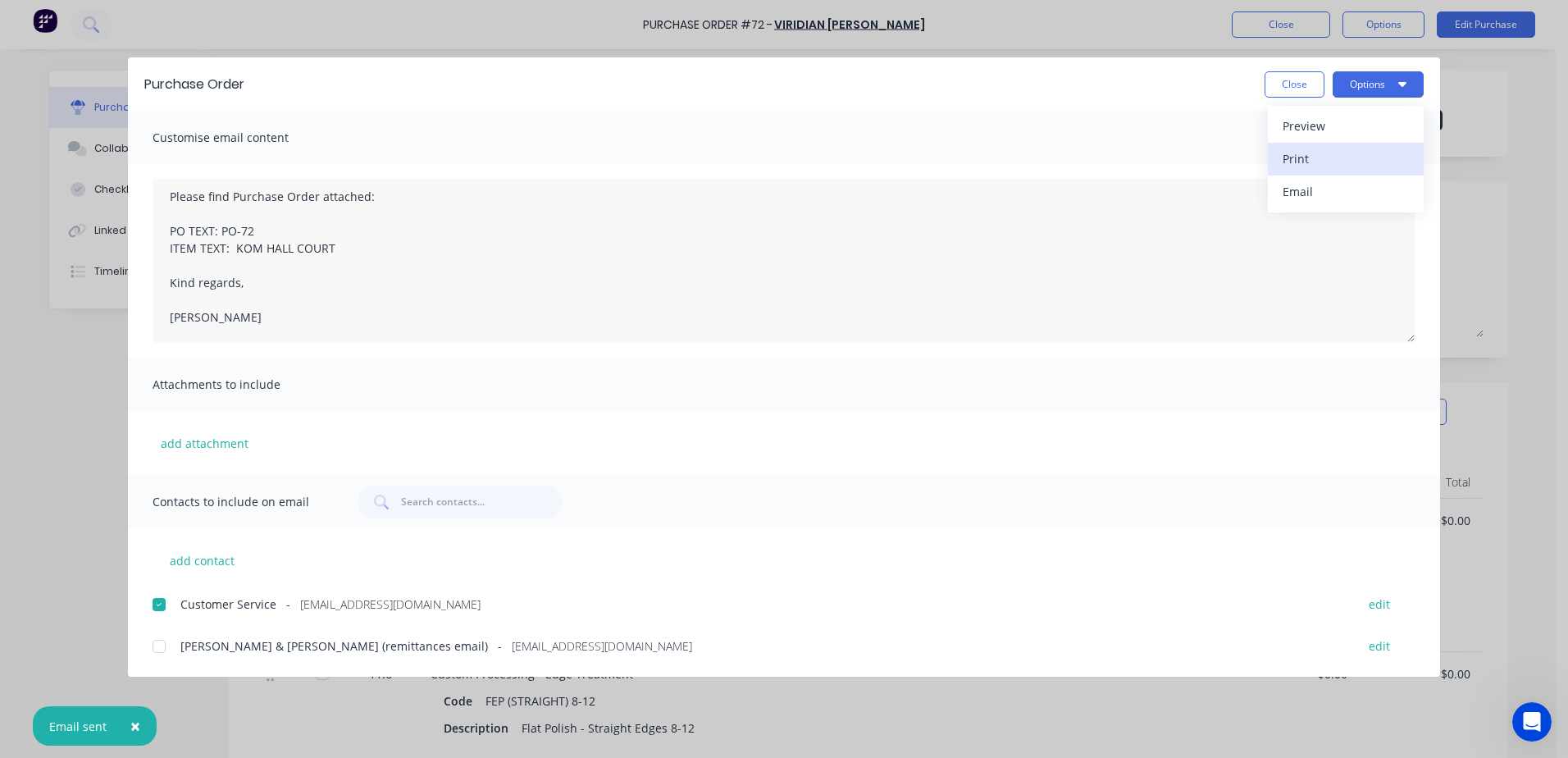
click at [1310, 162] on div "Print" at bounding box center [1345, 159] width 126 height 24
click at [1276, 75] on button "Close" at bounding box center [1294, 85] width 60 height 26
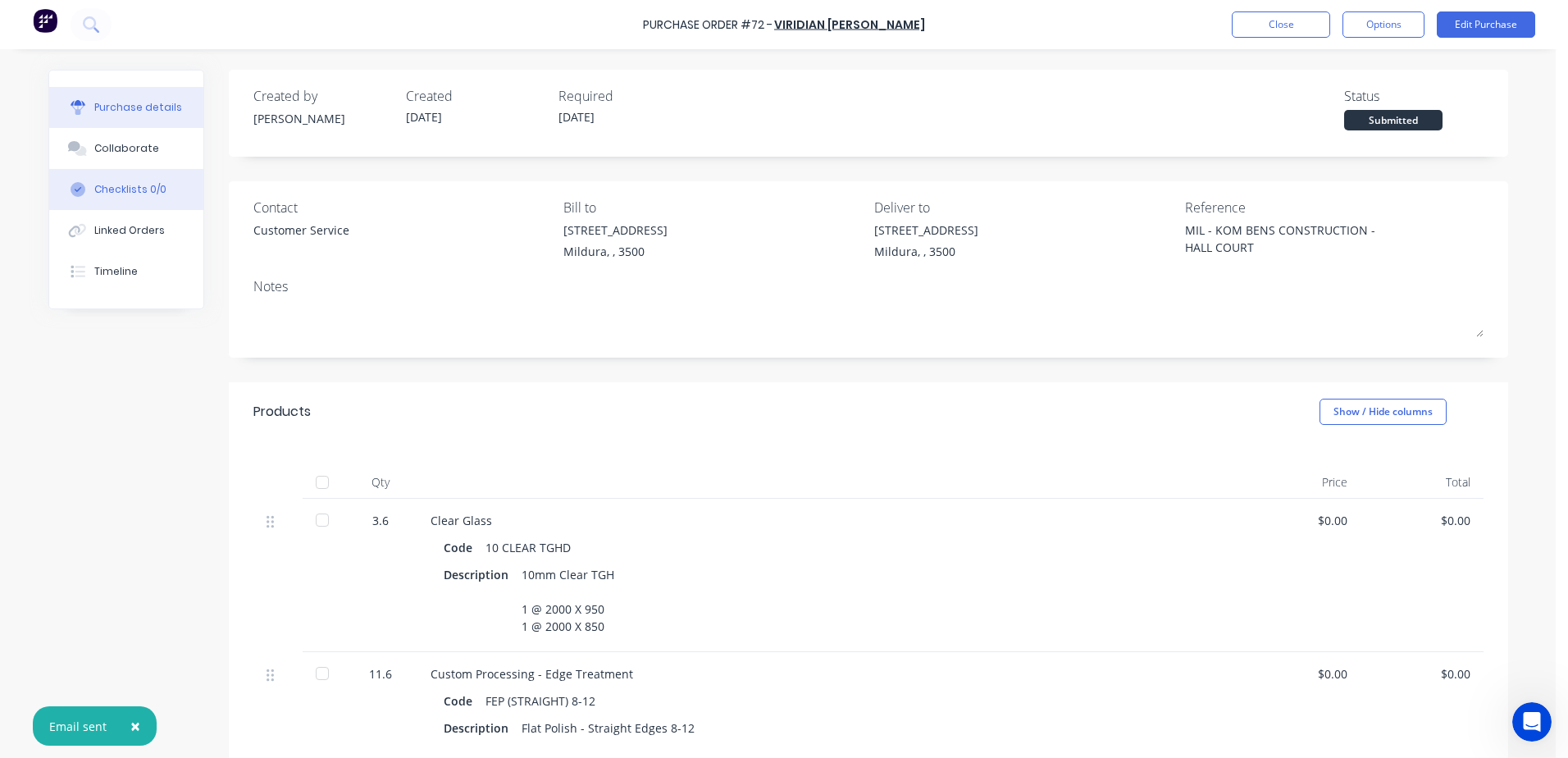
type textarea "x"
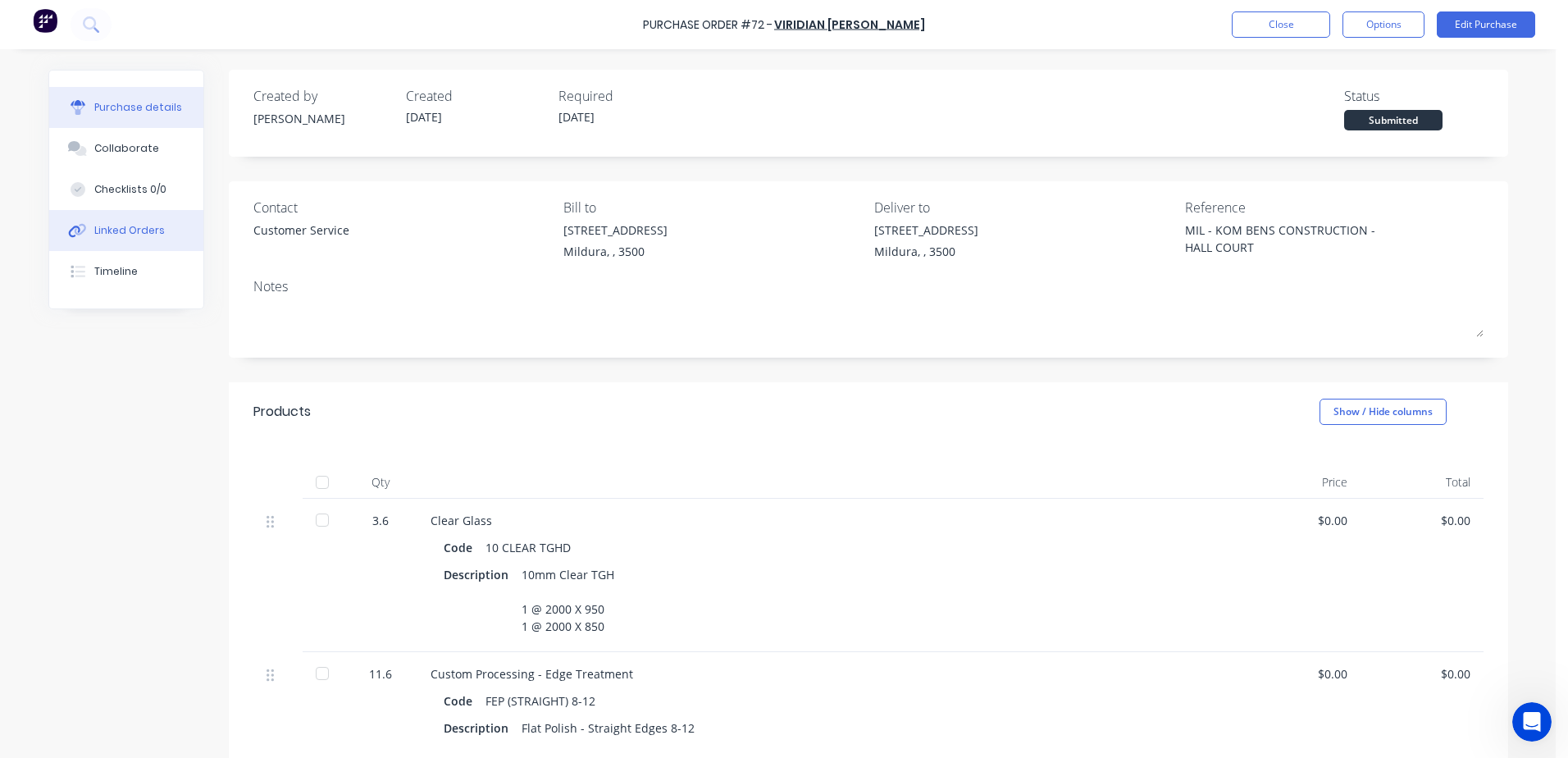
click at [114, 219] on button "Linked Orders" at bounding box center [125, 230] width 154 height 41
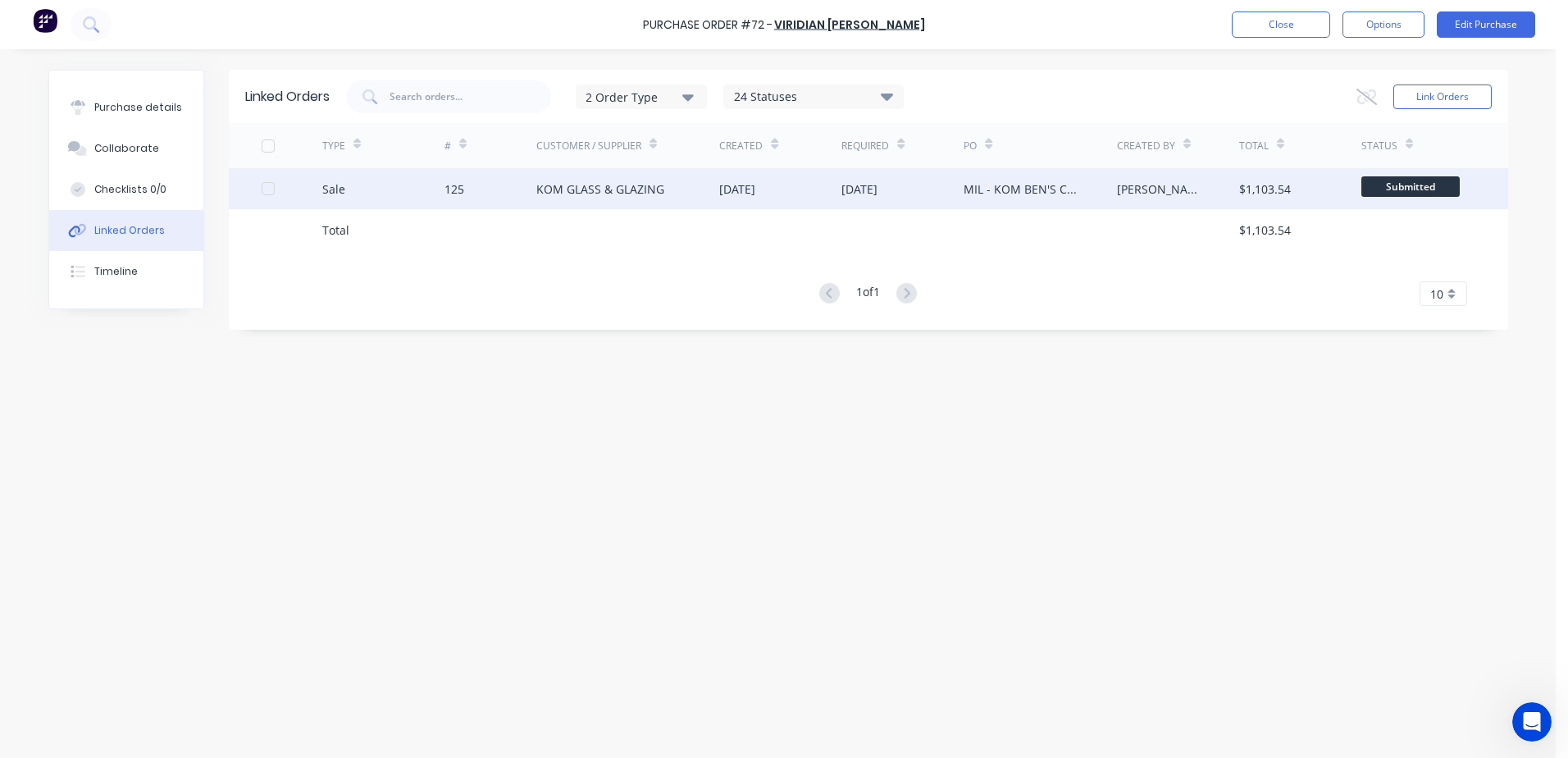
click at [559, 187] on div "KOM GLASS & GLAZING" at bounding box center [600, 189] width 128 height 17
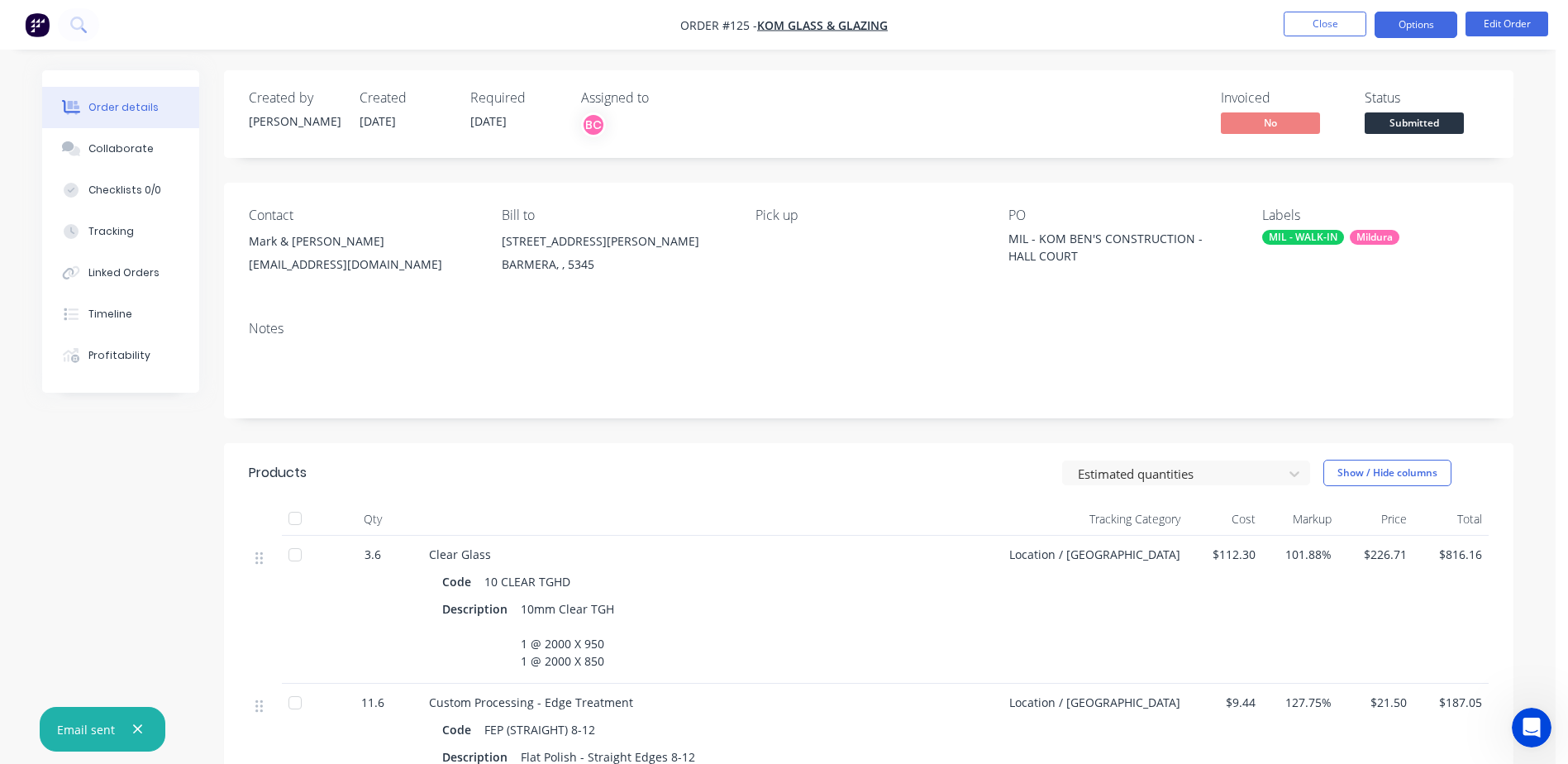
click at [1433, 32] on button "Options" at bounding box center [1416, 25] width 83 height 26
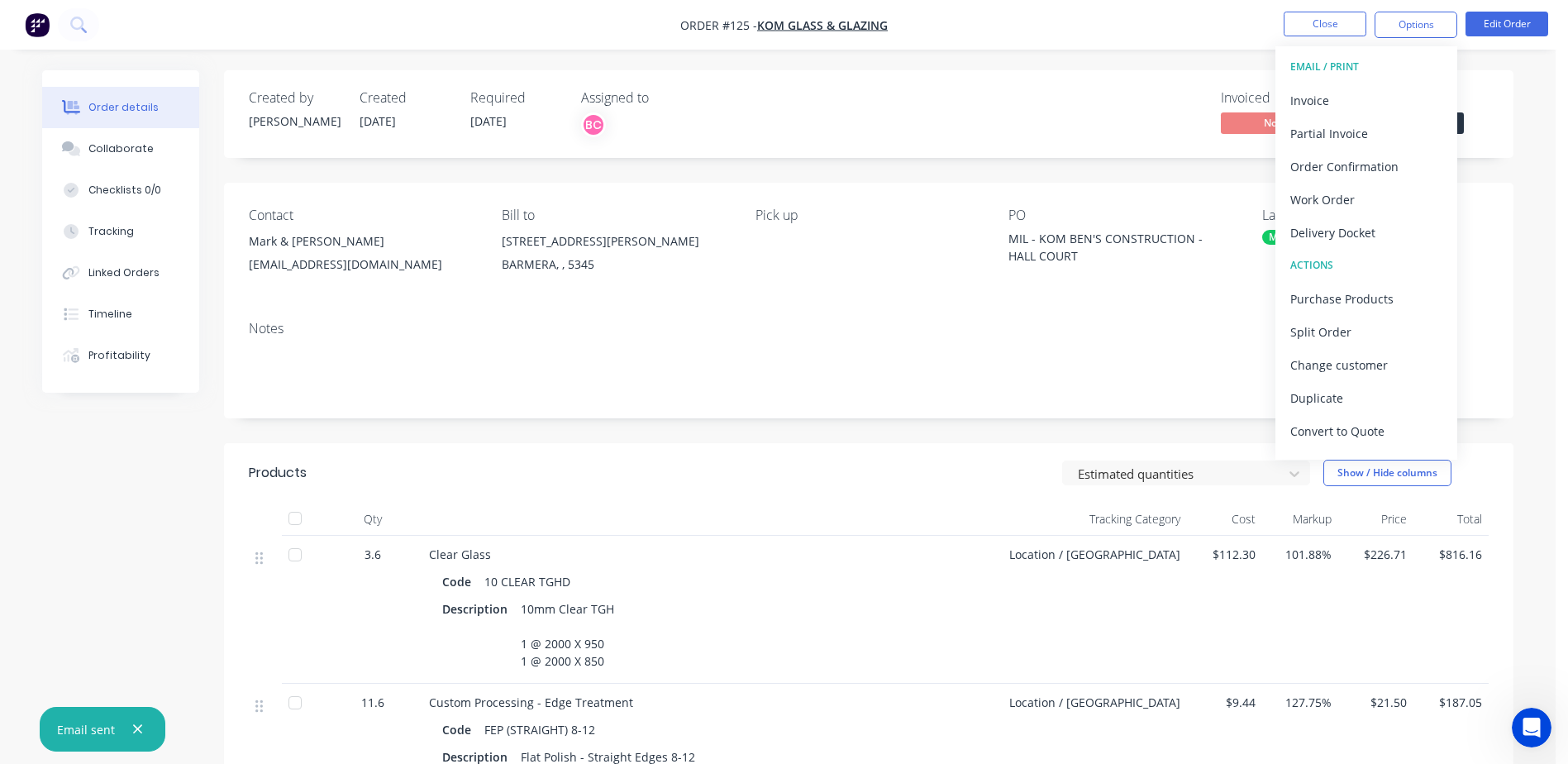
click at [1040, 173] on div "Created by [PERSON_NAME] Created [DATE] Required [DATE] Assigned to BC Invoiced…" at bounding box center [868, 586] width 1290 height 1031
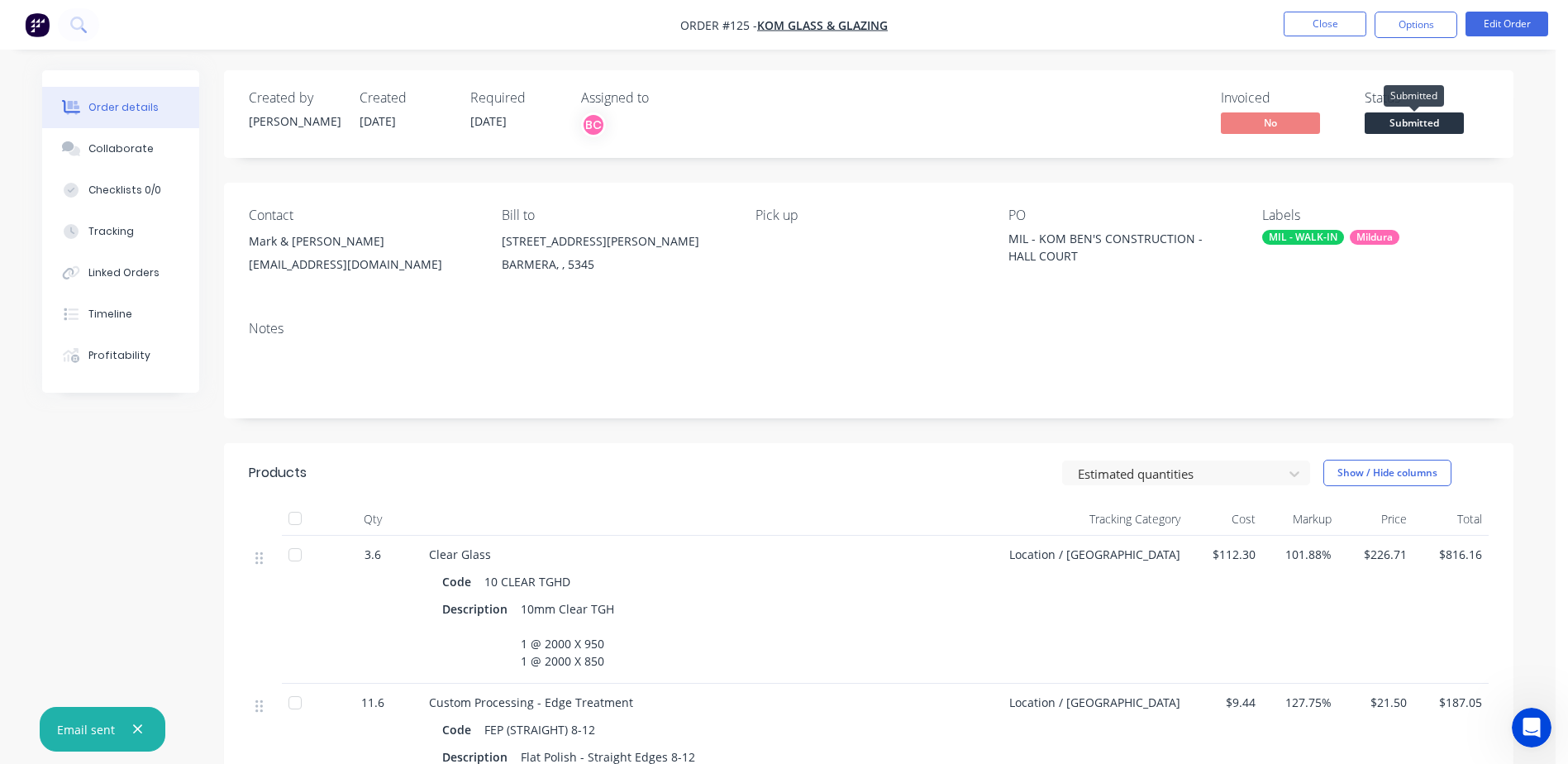
click at [1426, 126] on span "Submitted" at bounding box center [1413, 123] width 99 height 21
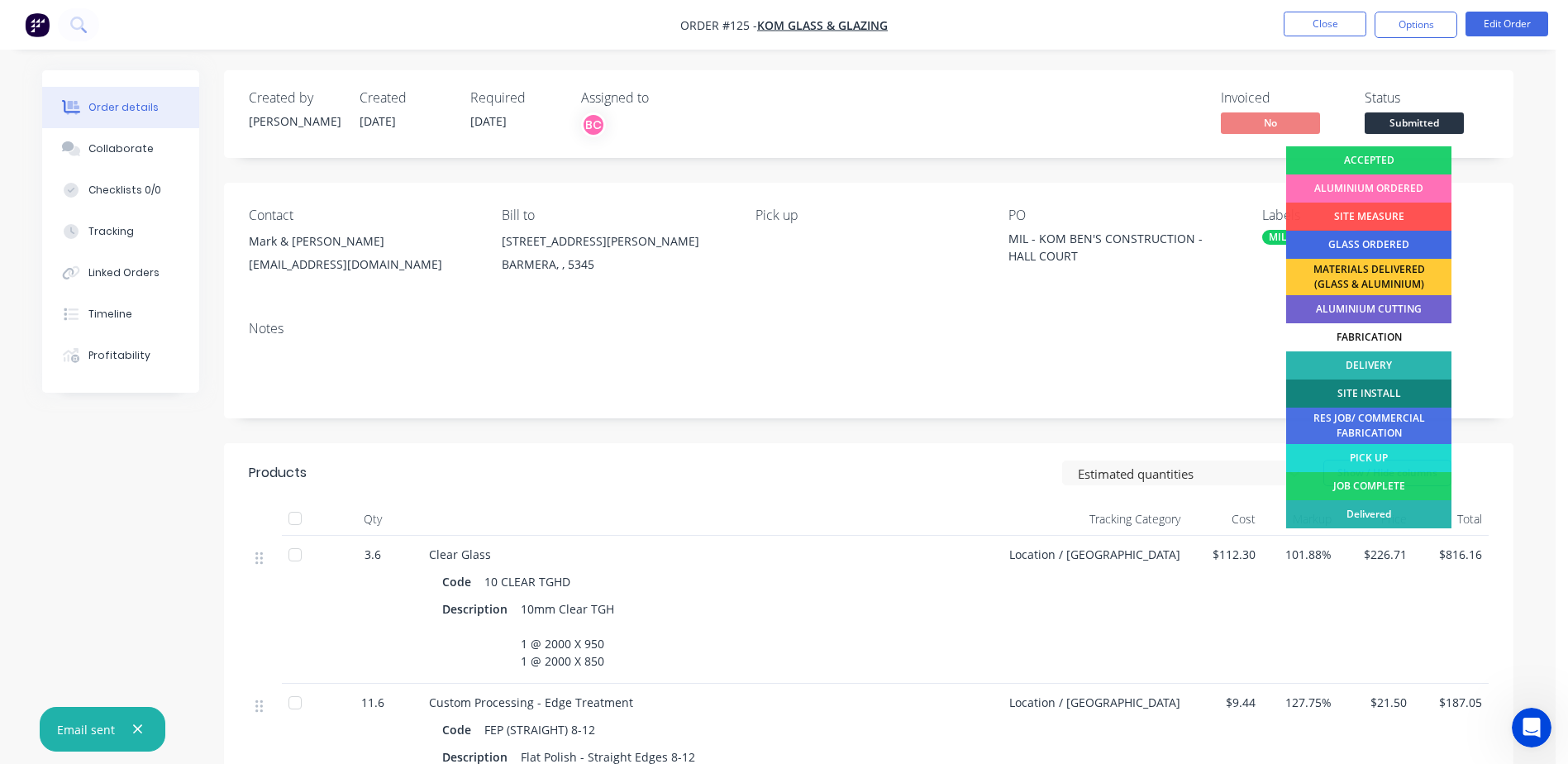
click at [1375, 242] on div "GLASS ORDERED" at bounding box center [1369, 245] width 165 height 28
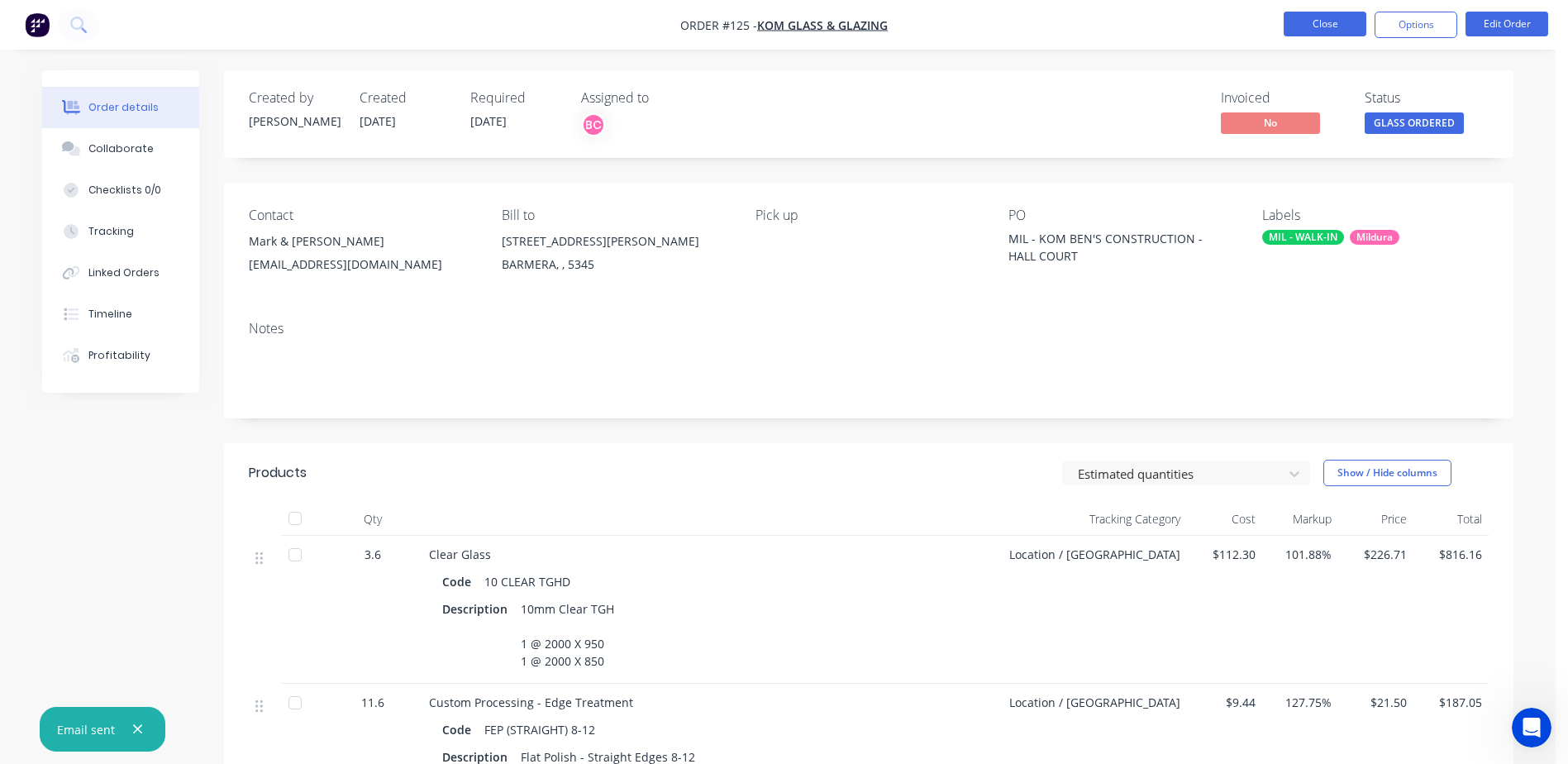
click at [1326, 26] on button "Close" at bounding box center [1325, 24] width 83 height 25
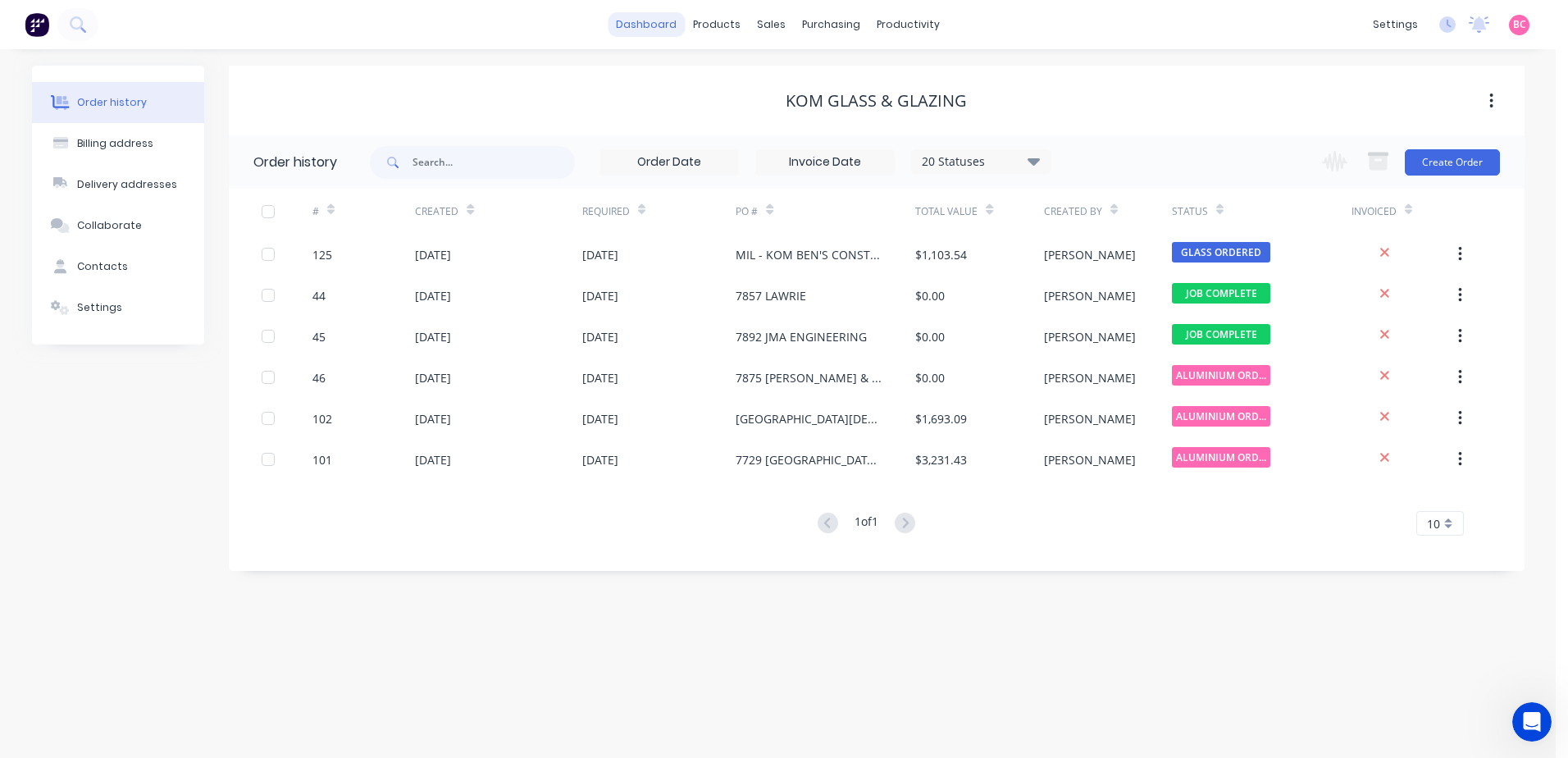
click at [638, 30] on link "dashboard" at bounding box center [646, 24] width 77 height 24
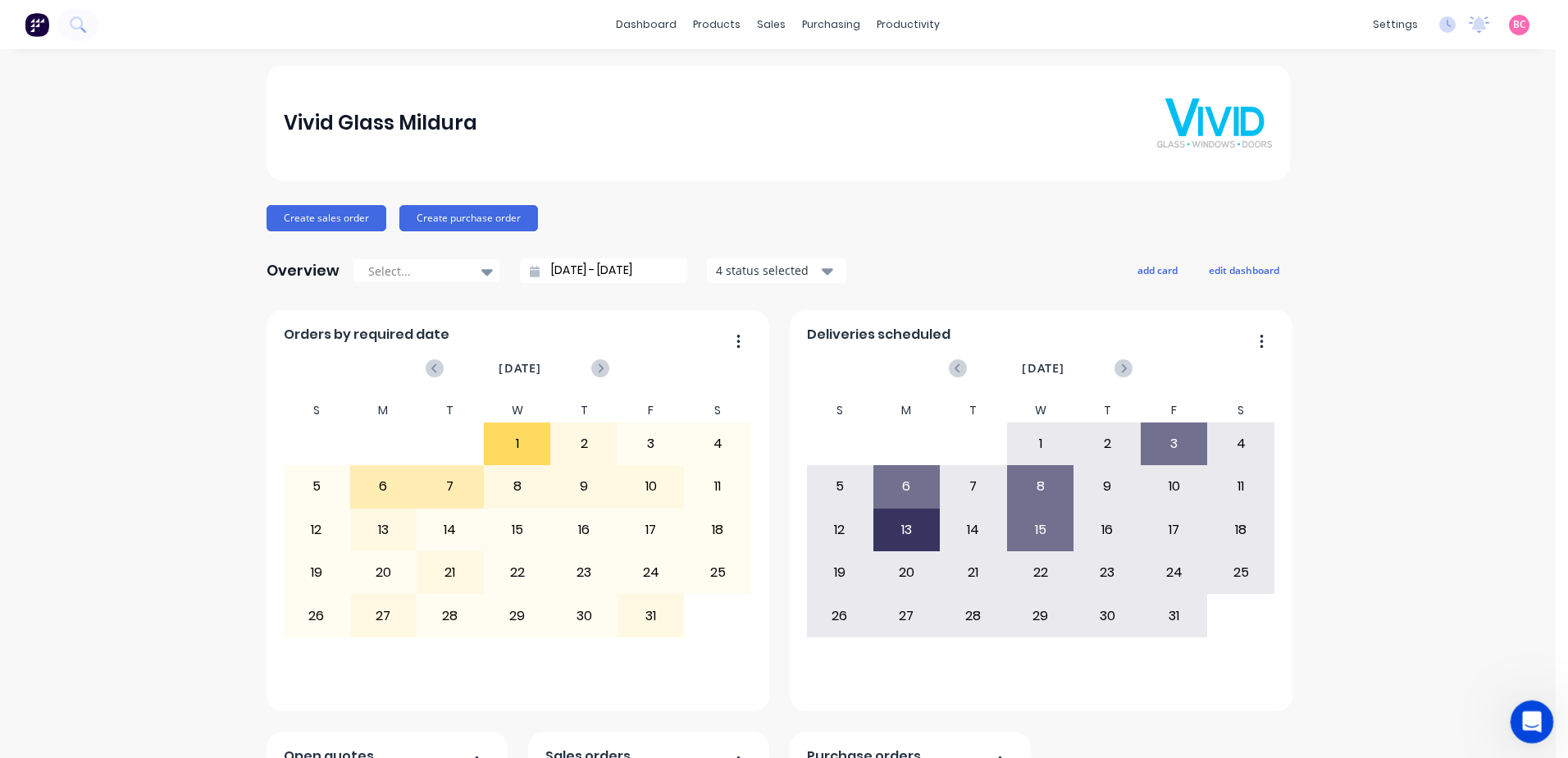
click at [1528, 721] on icon "Open Intercom Messenger" at bounding box center [1529, 719] width 11 height 13
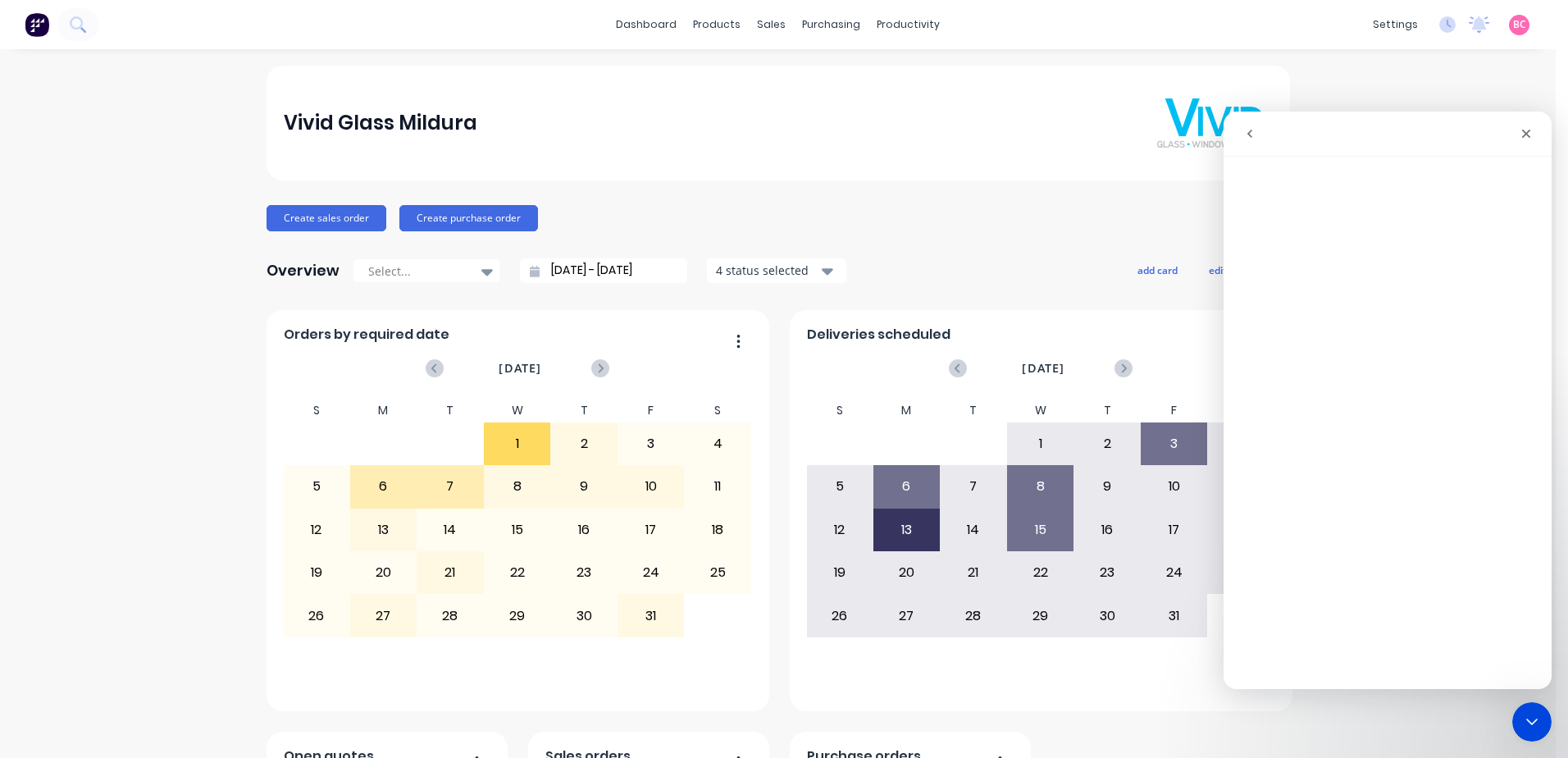
click at [1254, 132] on icon "go back" at bounding box center [1249, 133] width 13 height 13
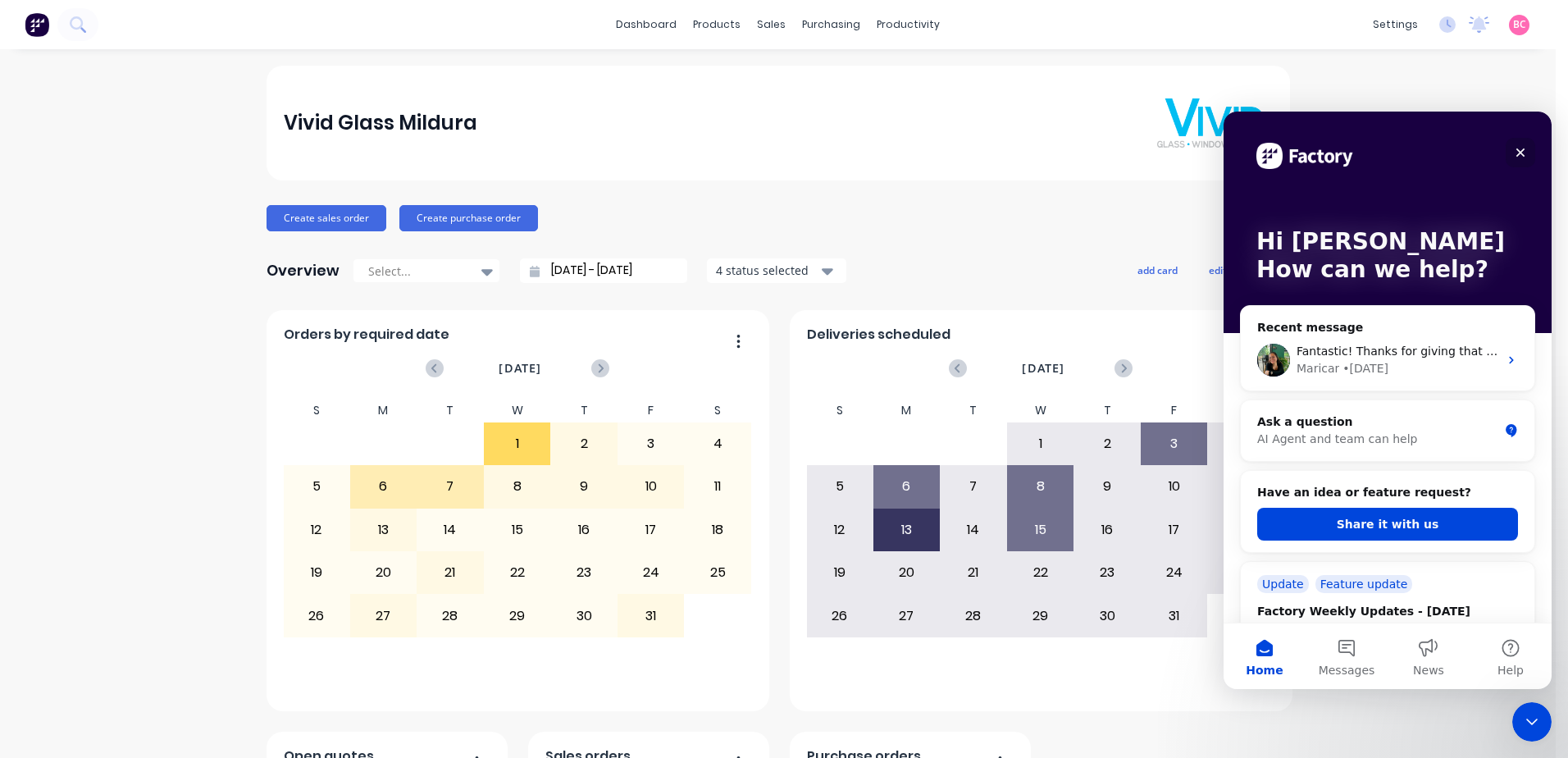
click at [1519, 152] on icon "Close" at bounding box center [1521, 152] width 9 height 9
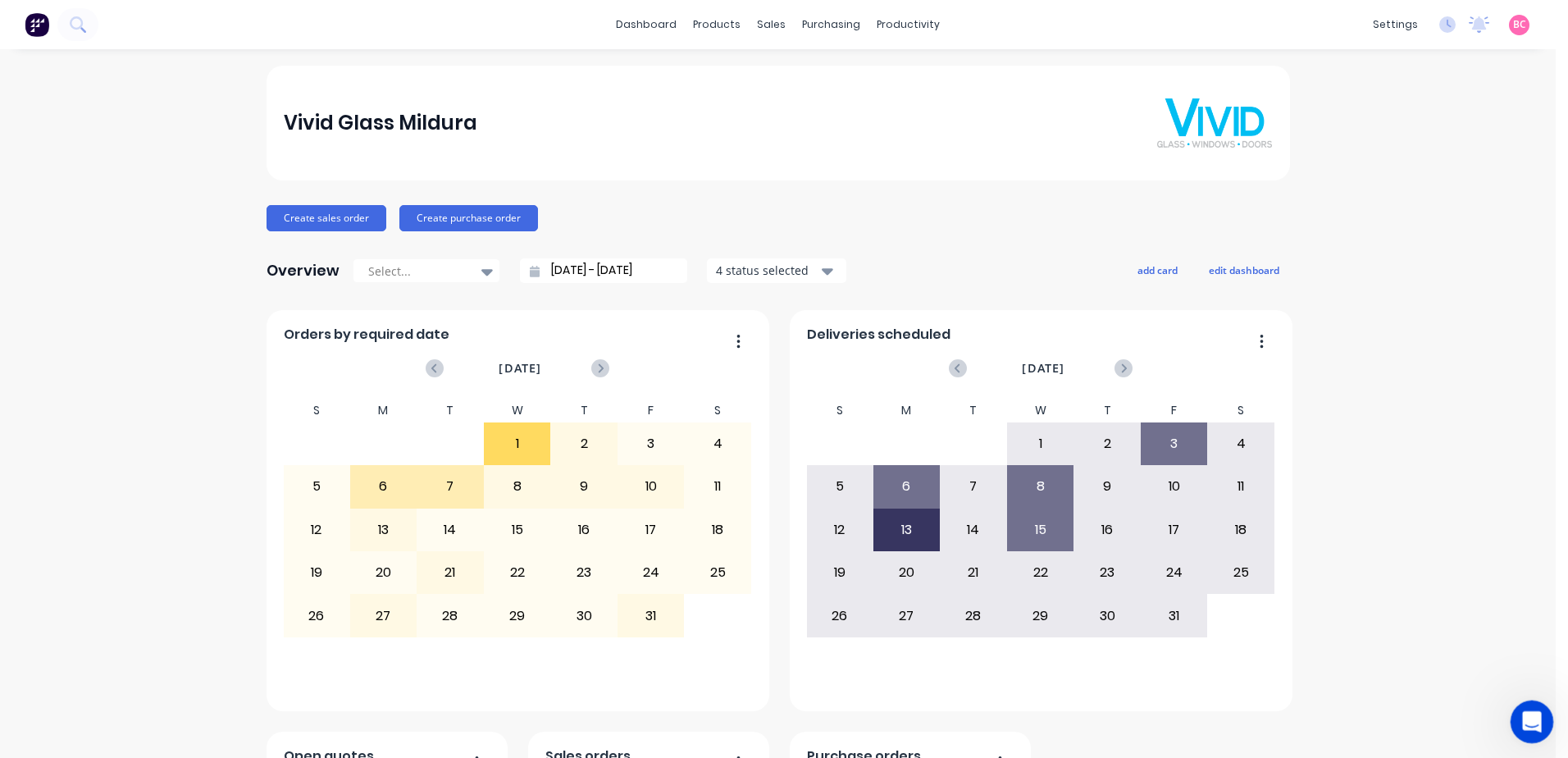
click at [1528, 721] on icon "Open Intercom Messenger" at bounding box center [1529, 719] width 11 height 13
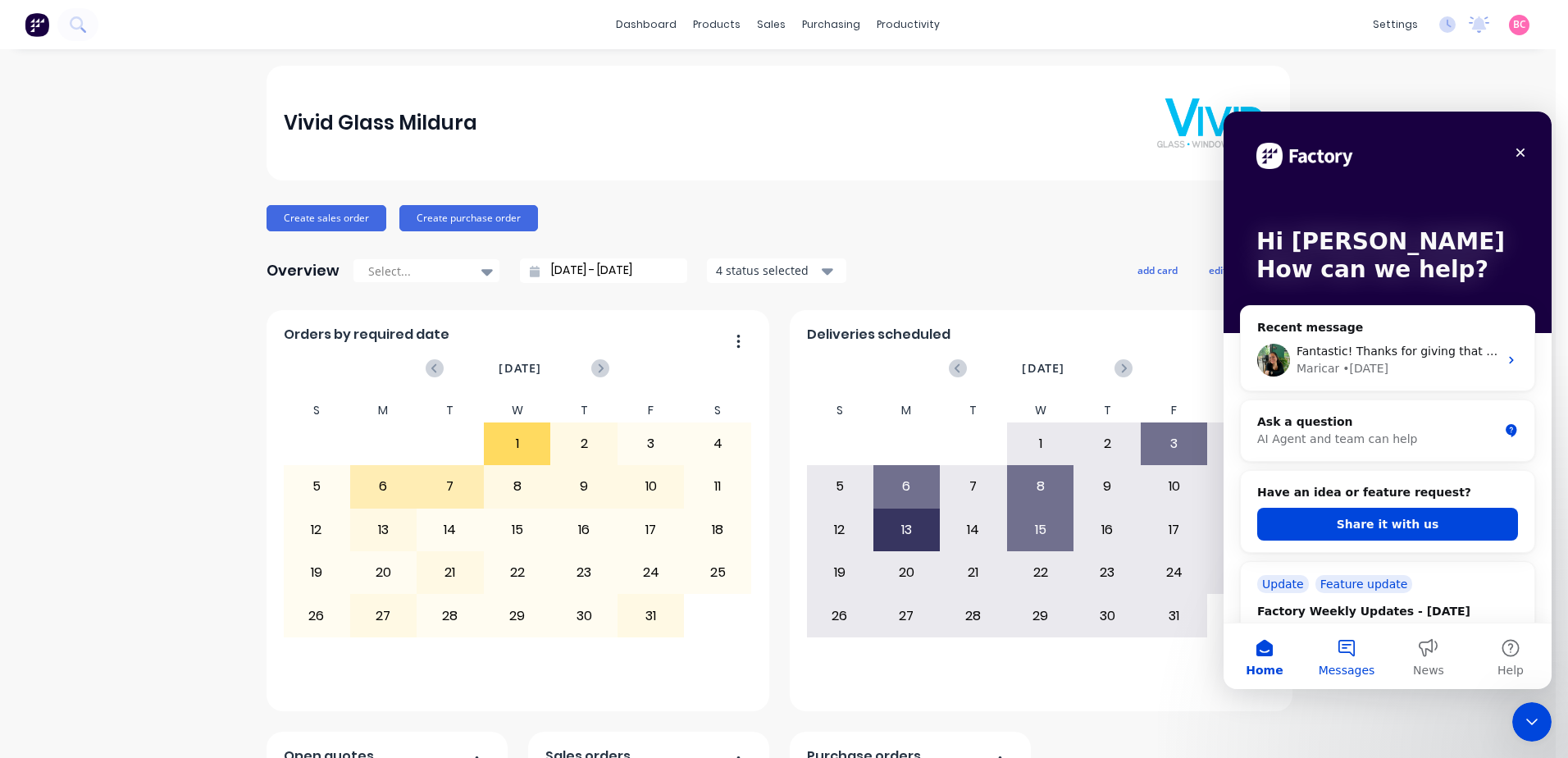
click at [1362, 640] on button "Messages" at bounding box center [1347, 655] width 82 height 65
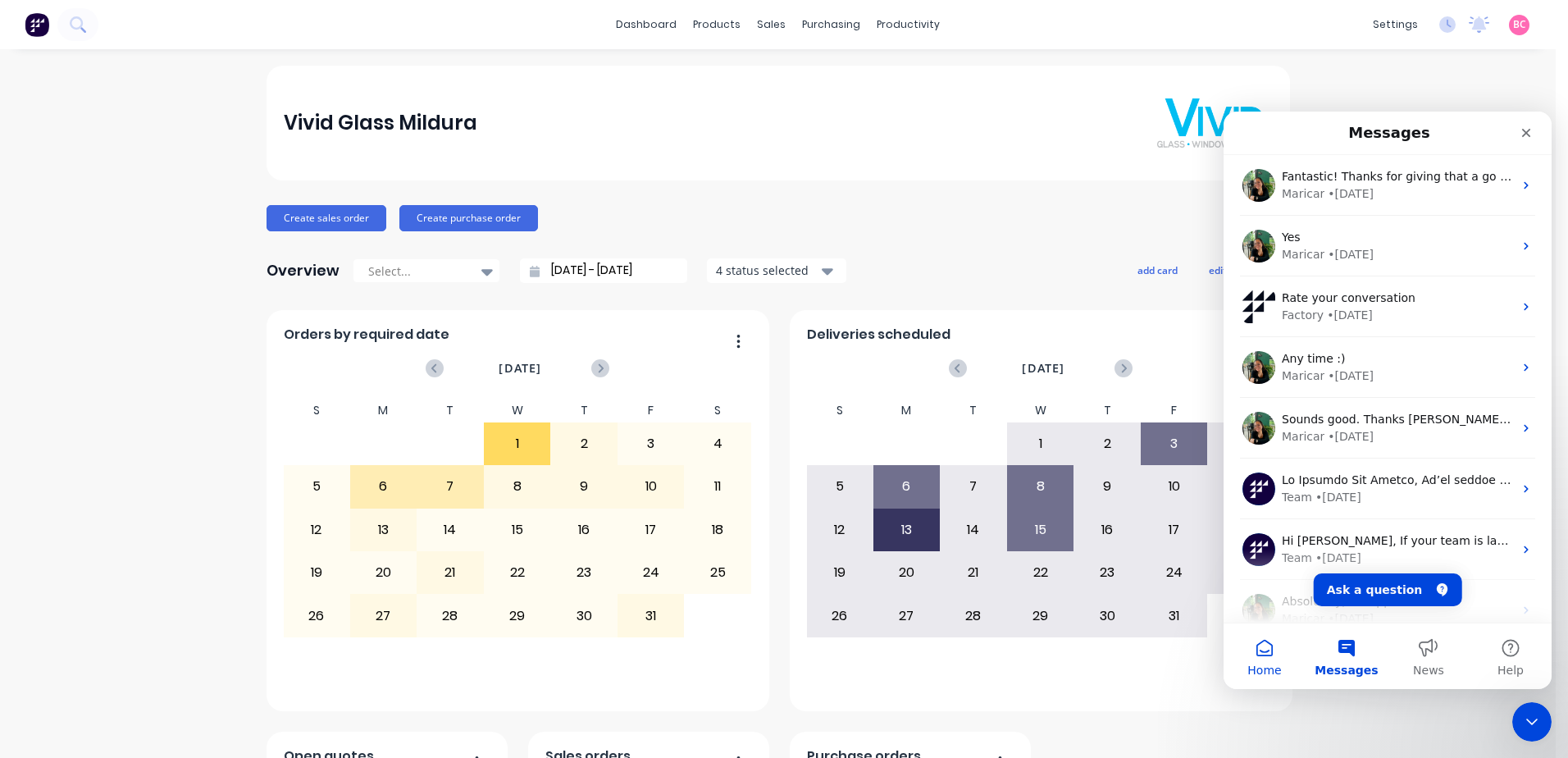
click at [1260, 653] on button "Home" at bounding box center [1265, 655] width 82 height 65
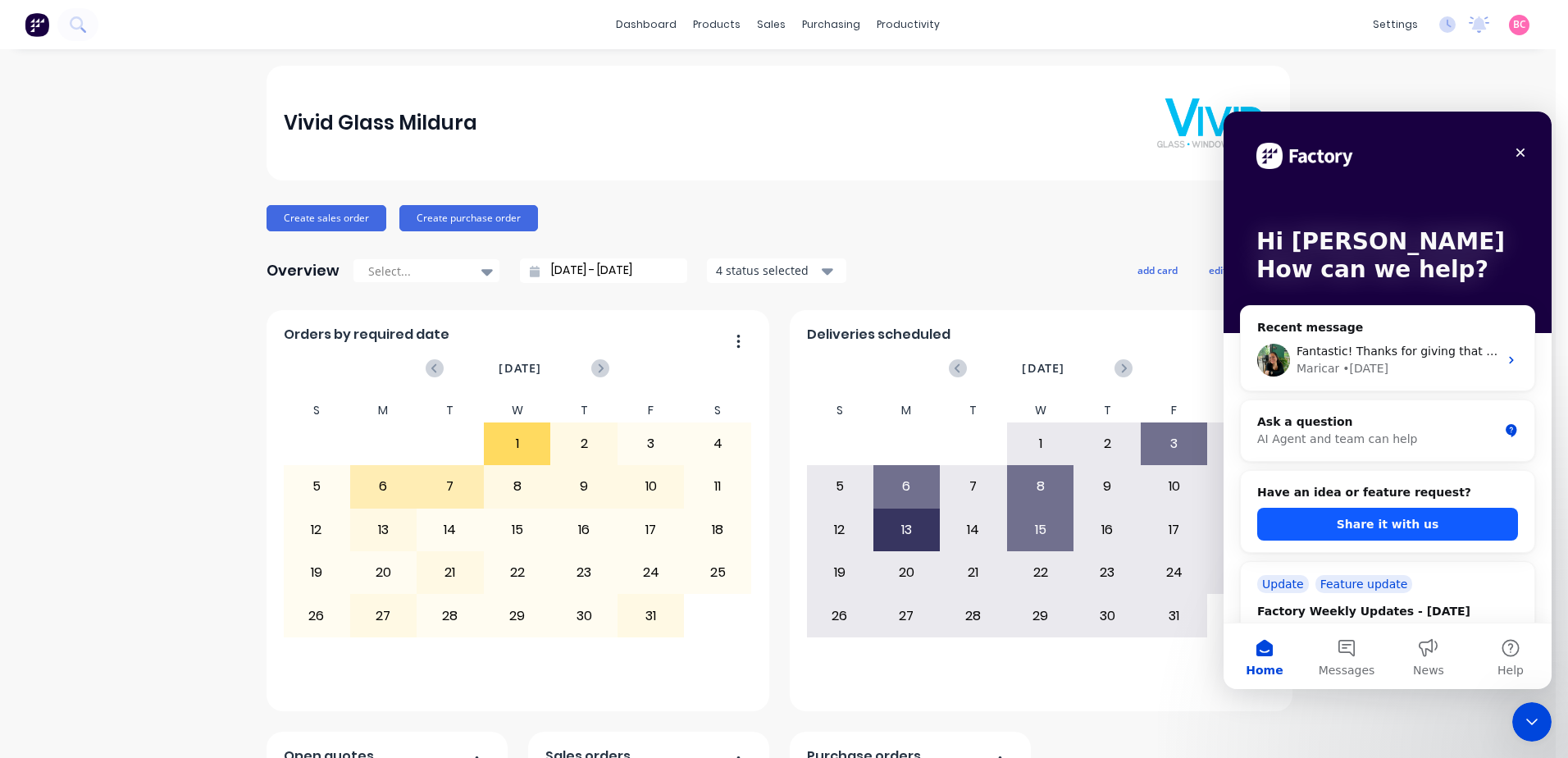
click at [1398, 521] on button "Share it with us" at bounding box center [1387, 525] width 260 height 33
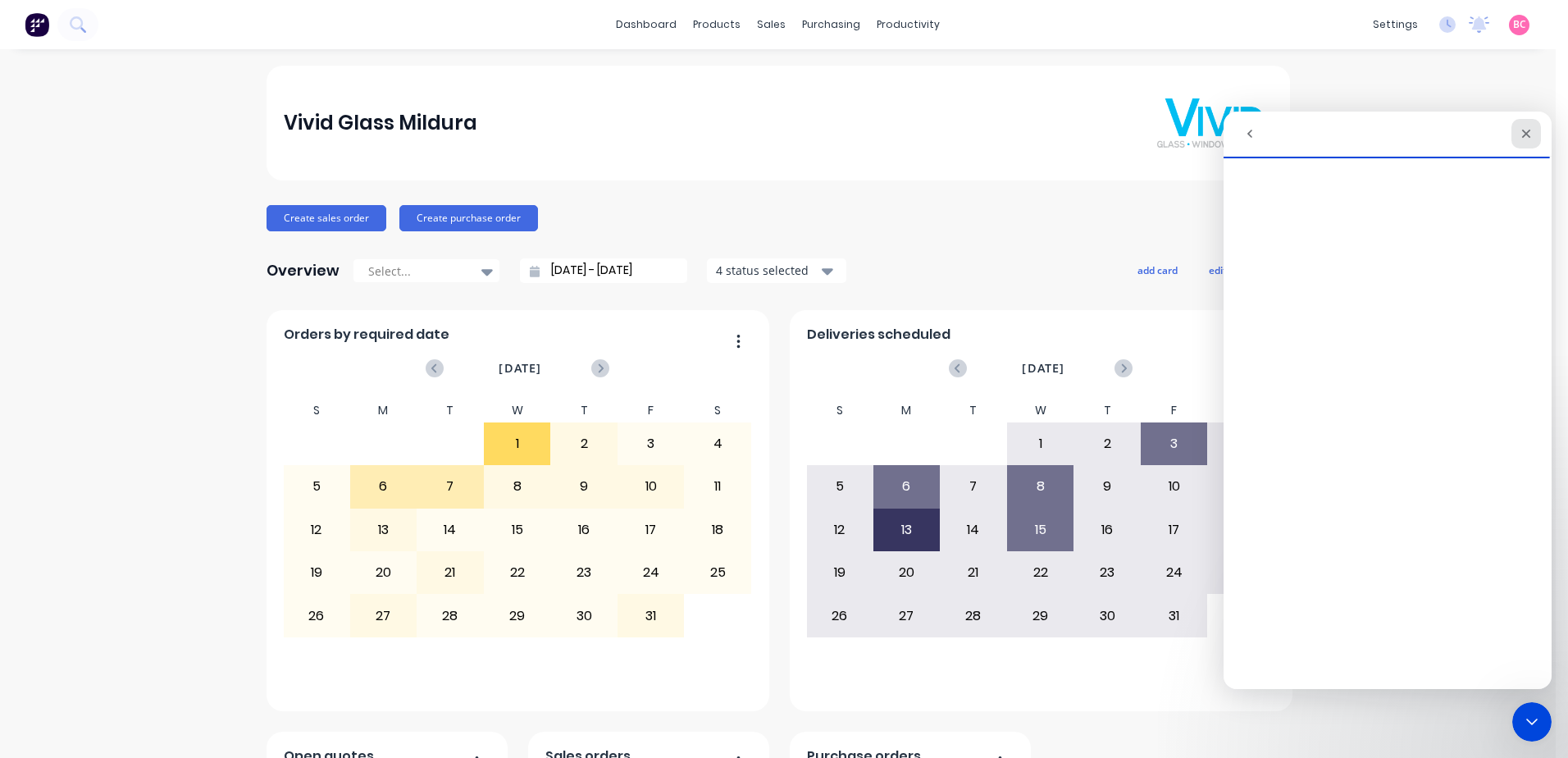
drag, startPoint x: 1524, startPoint y: 139, endPoint x: 2736, endPoint y: 277, distance: 1219.8
click at [1524, 139] on icon "Close" at bounding box center [1525, 133] width 13 height 13
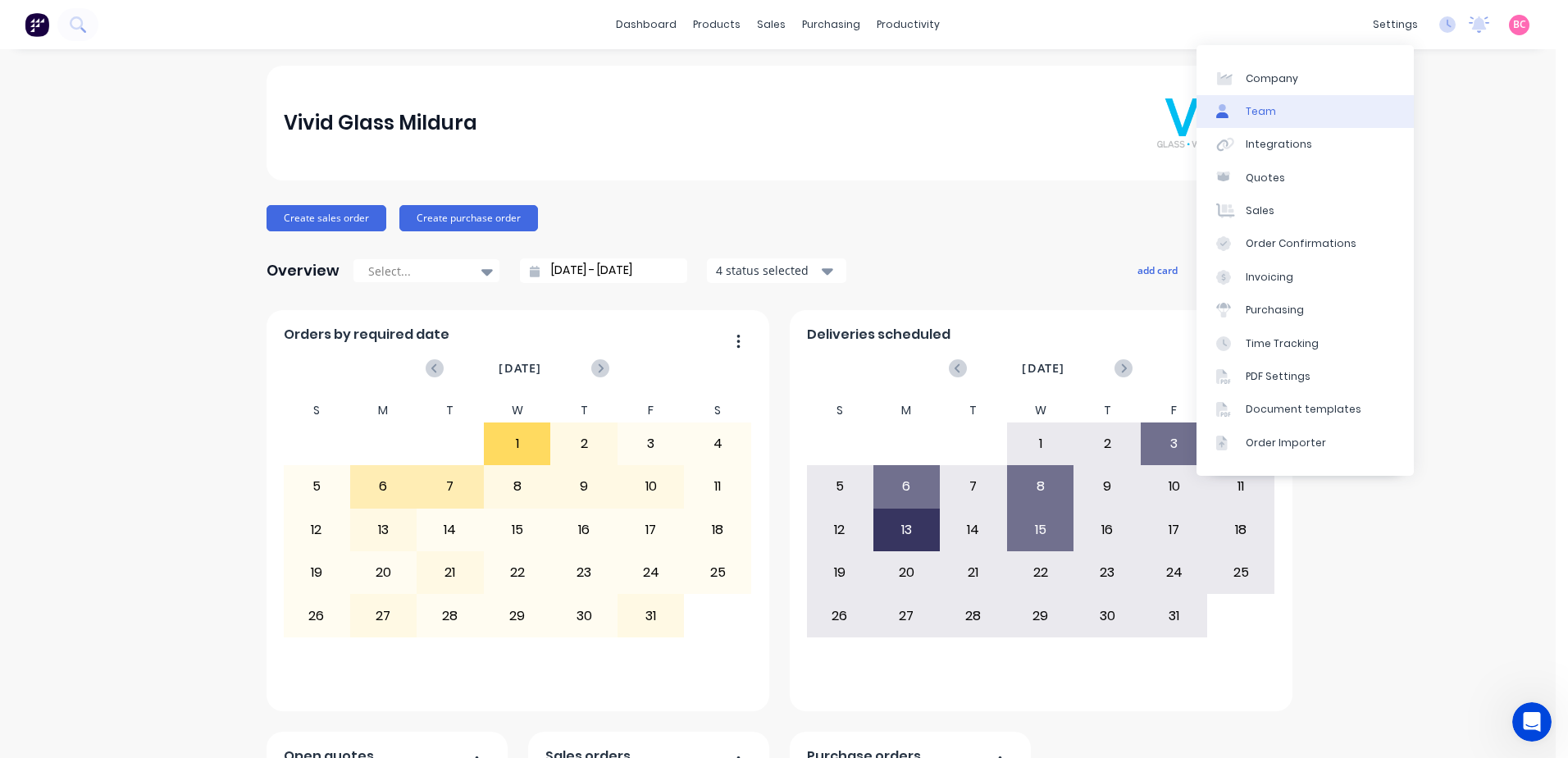
click at [1297, 109] on link "Team" at bounding box center [1305, 112] width 217 height 33
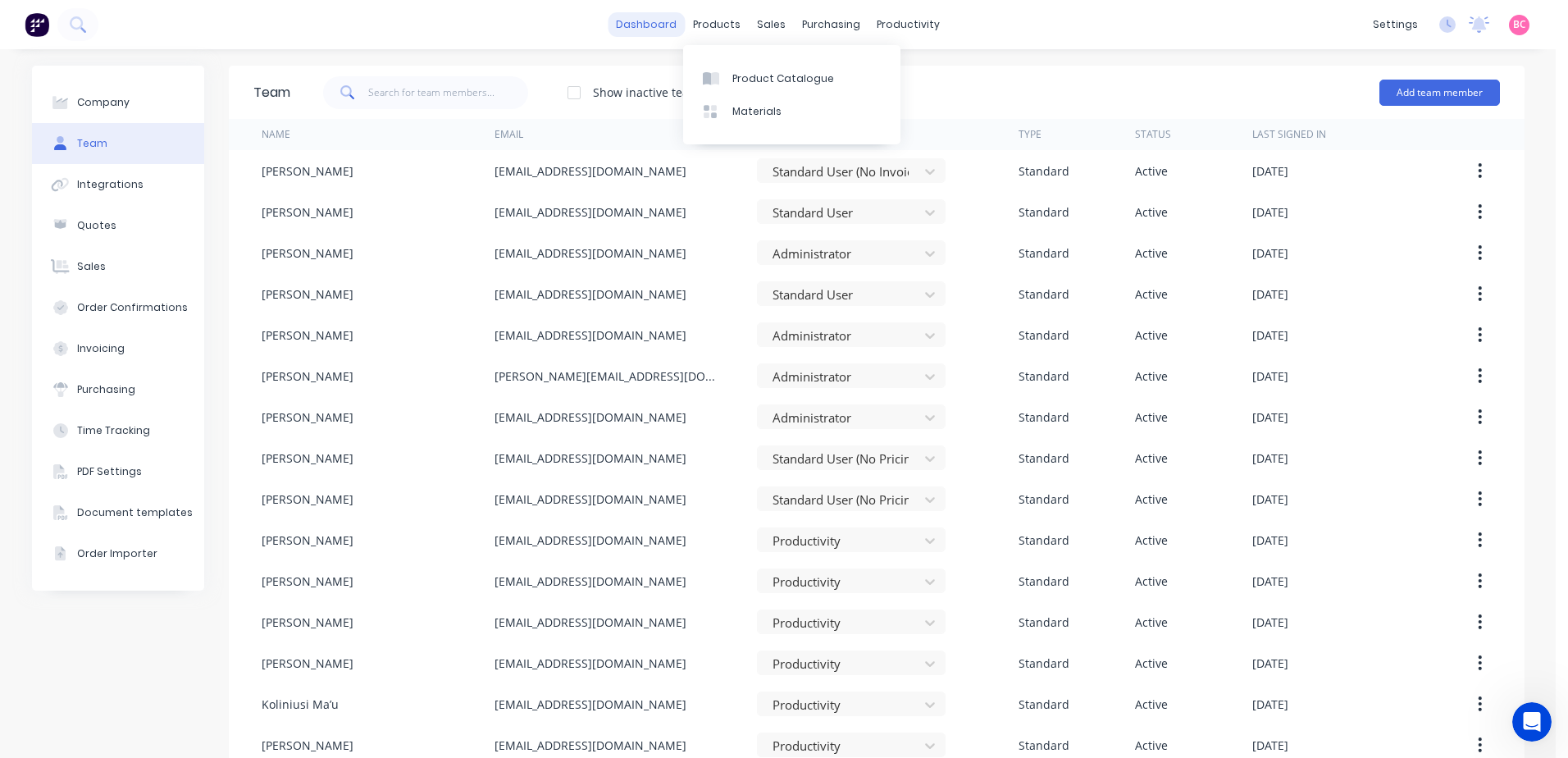
click at [655, 34] on link "dashboard" at bounding box center [646, 24] width 77 height 24
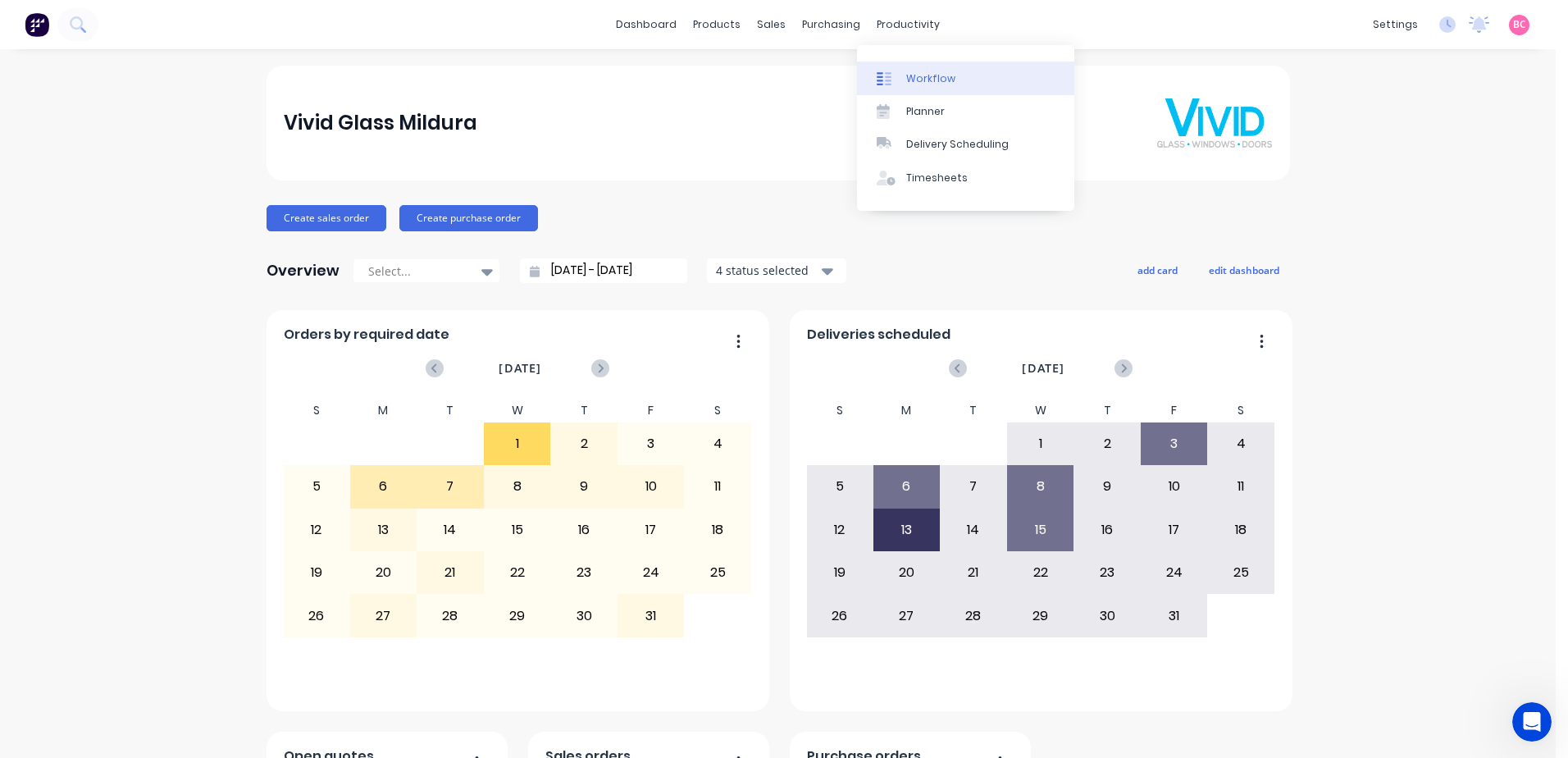
click at [912, 80] on div "Workflow" at bounding box center [930, 78] width 49 height 15
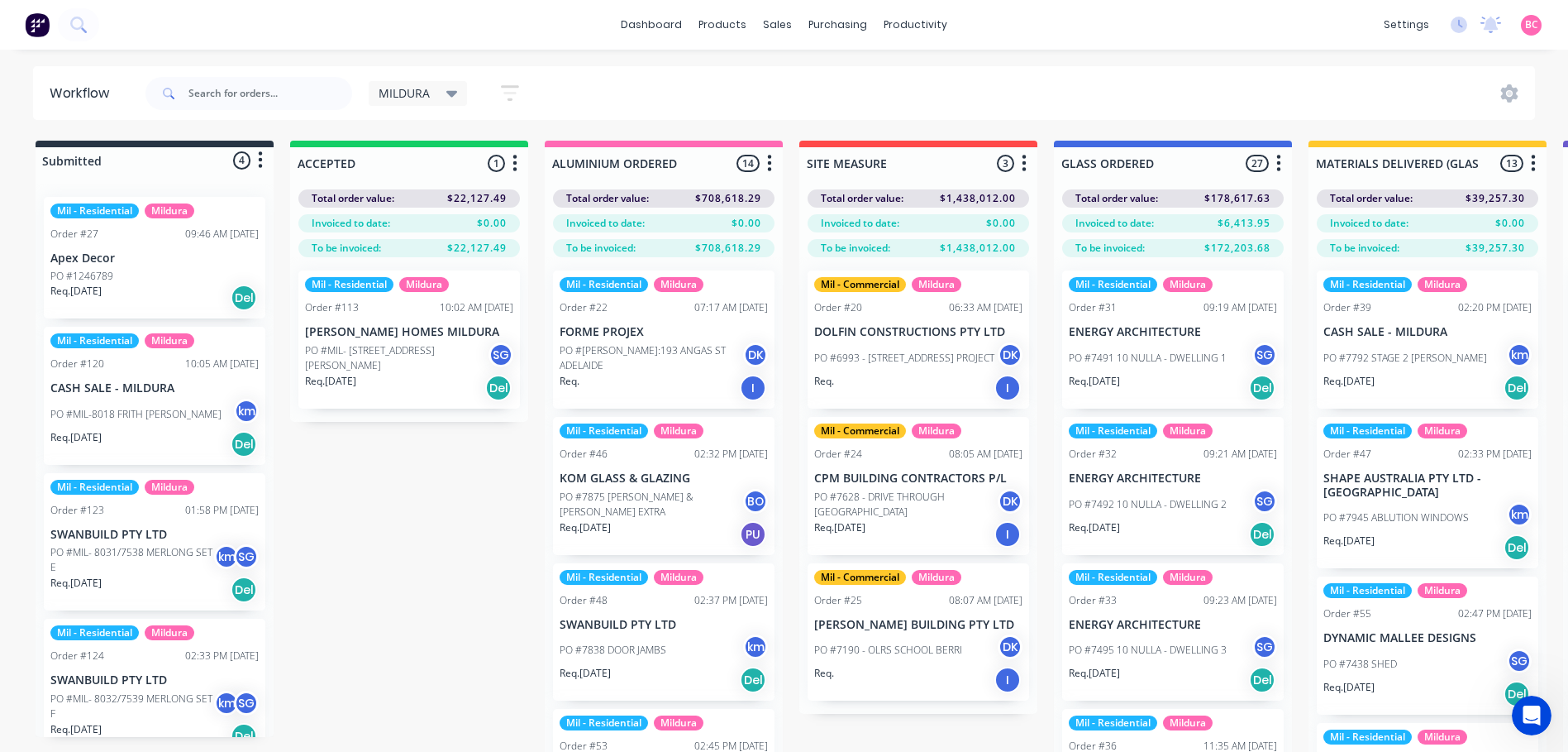
click at [162, 302] on div "Req. [DATE] Del" at bounding box center [154, 298] width 208 height 28
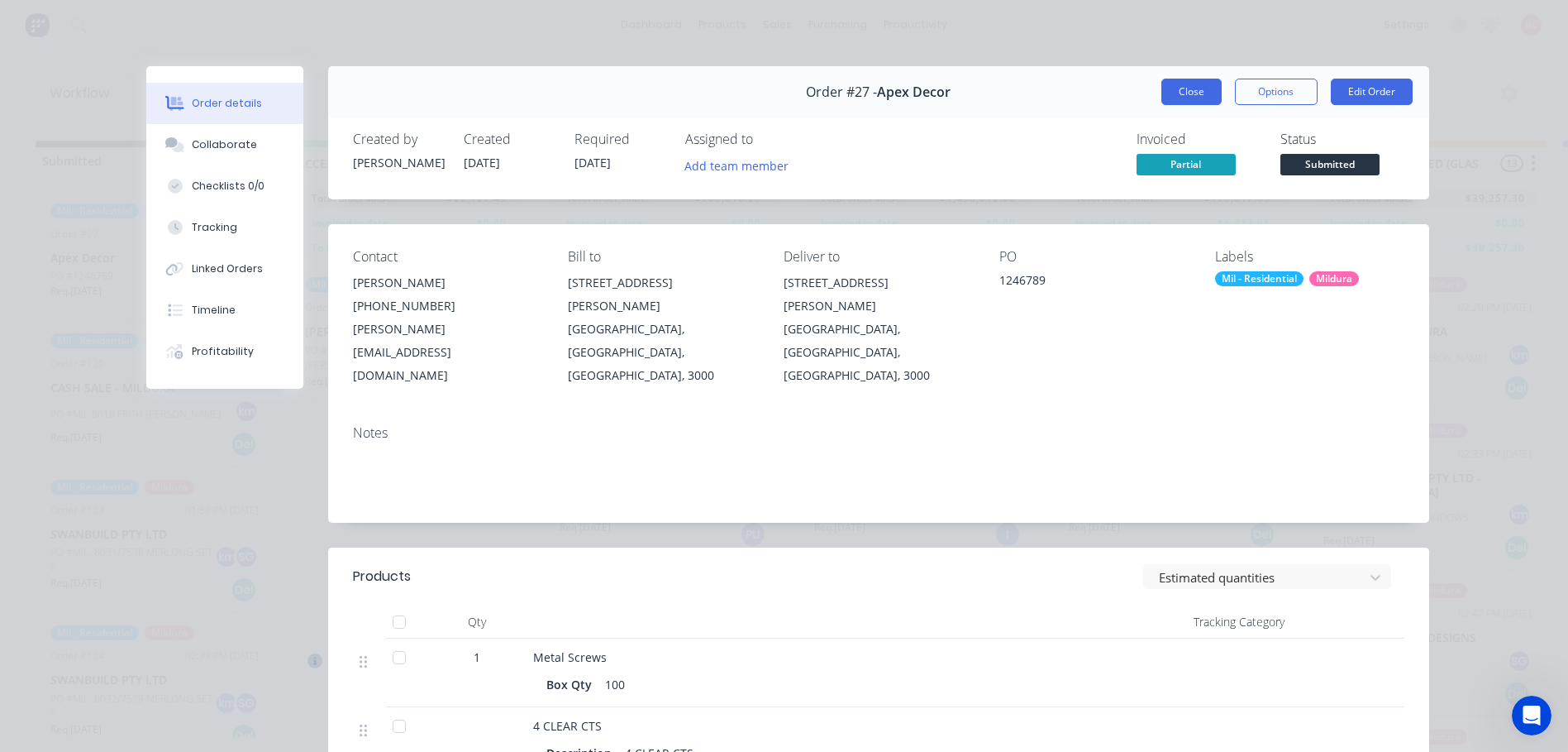
click at [1178, 85] on button "Close" at bounding box center [1191, 91] width 61 height 26
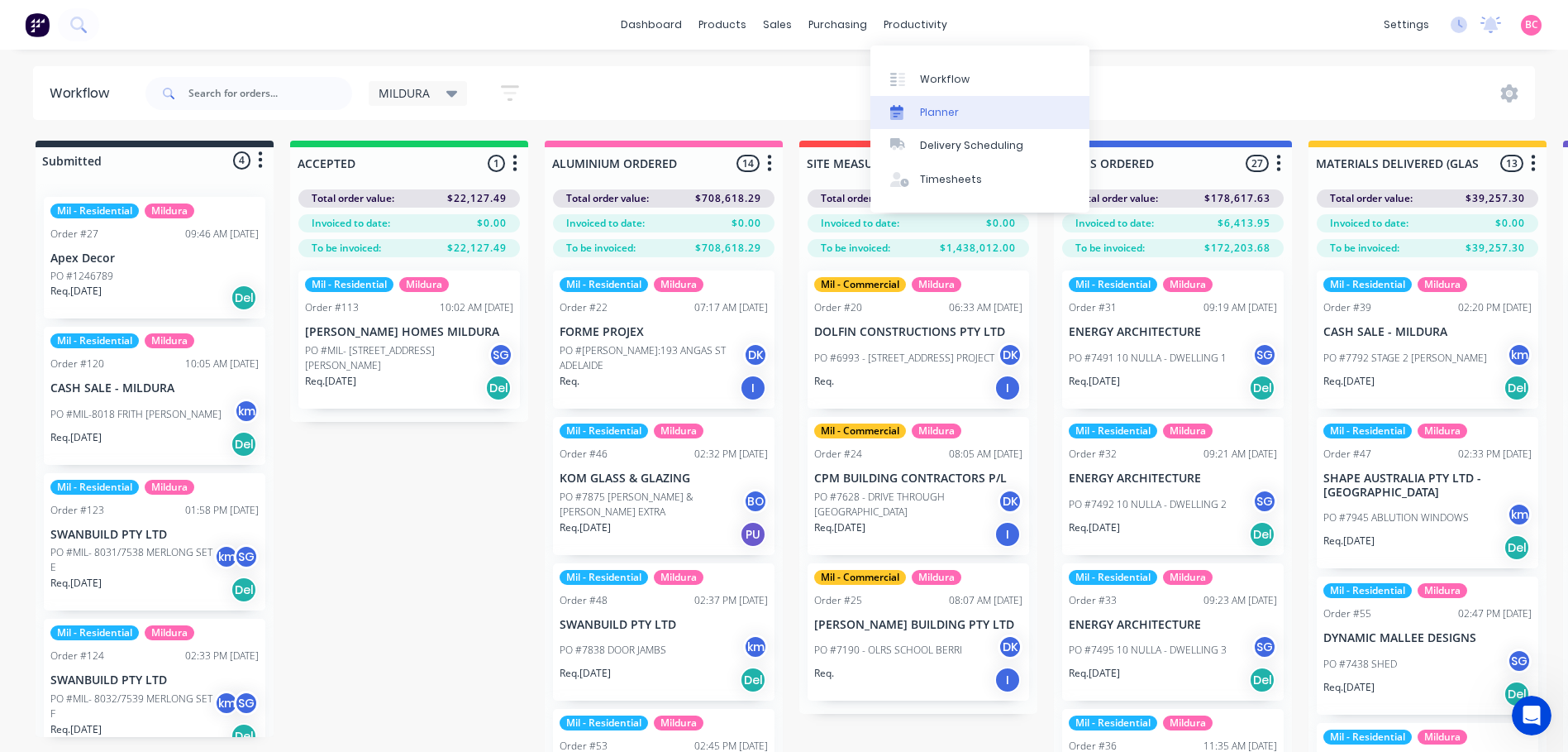
click at [953, 108] on div "Planner" at bounding box center [939, 112] width 39 height 15
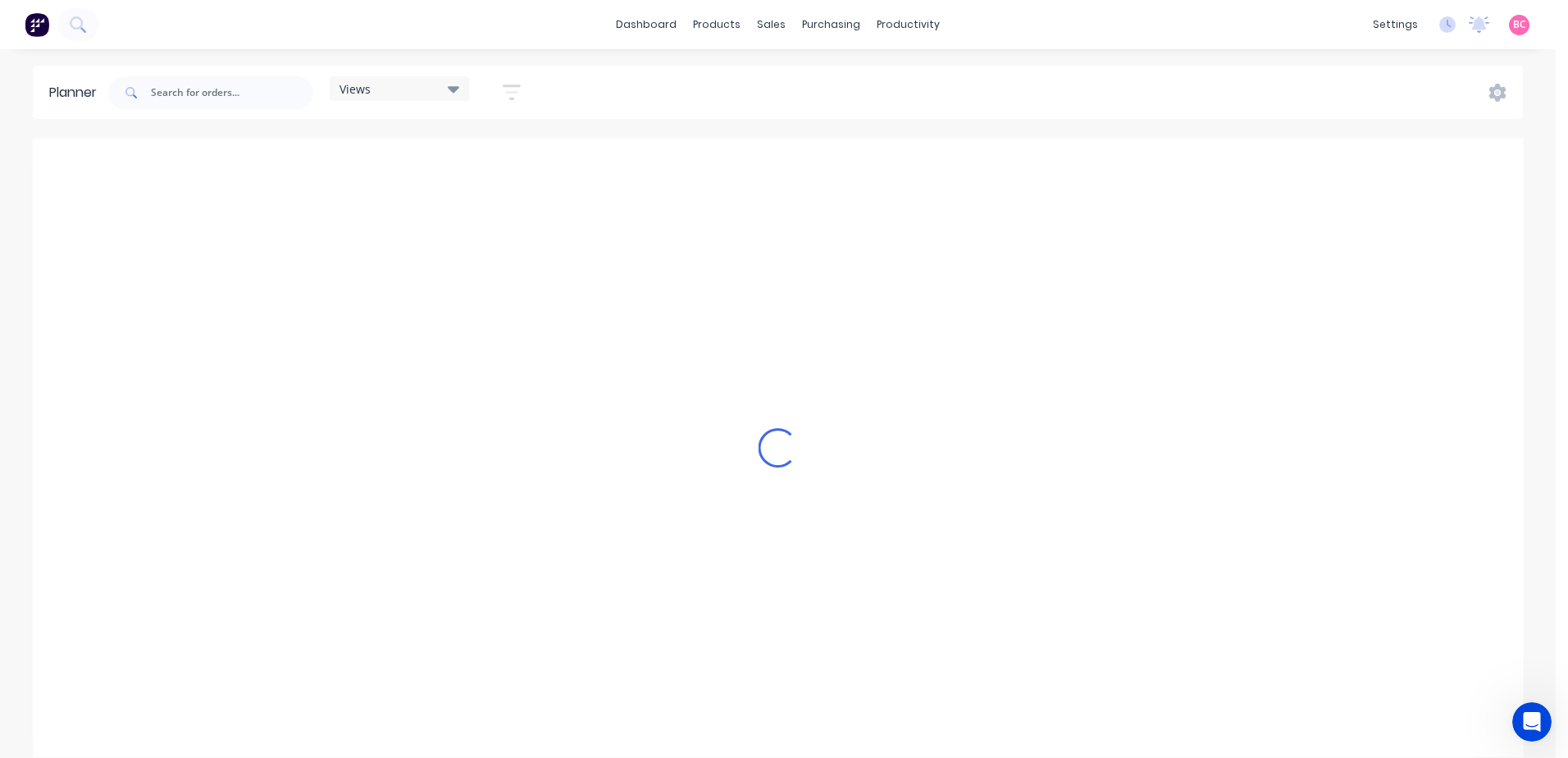
scroll to position [0, 3937]
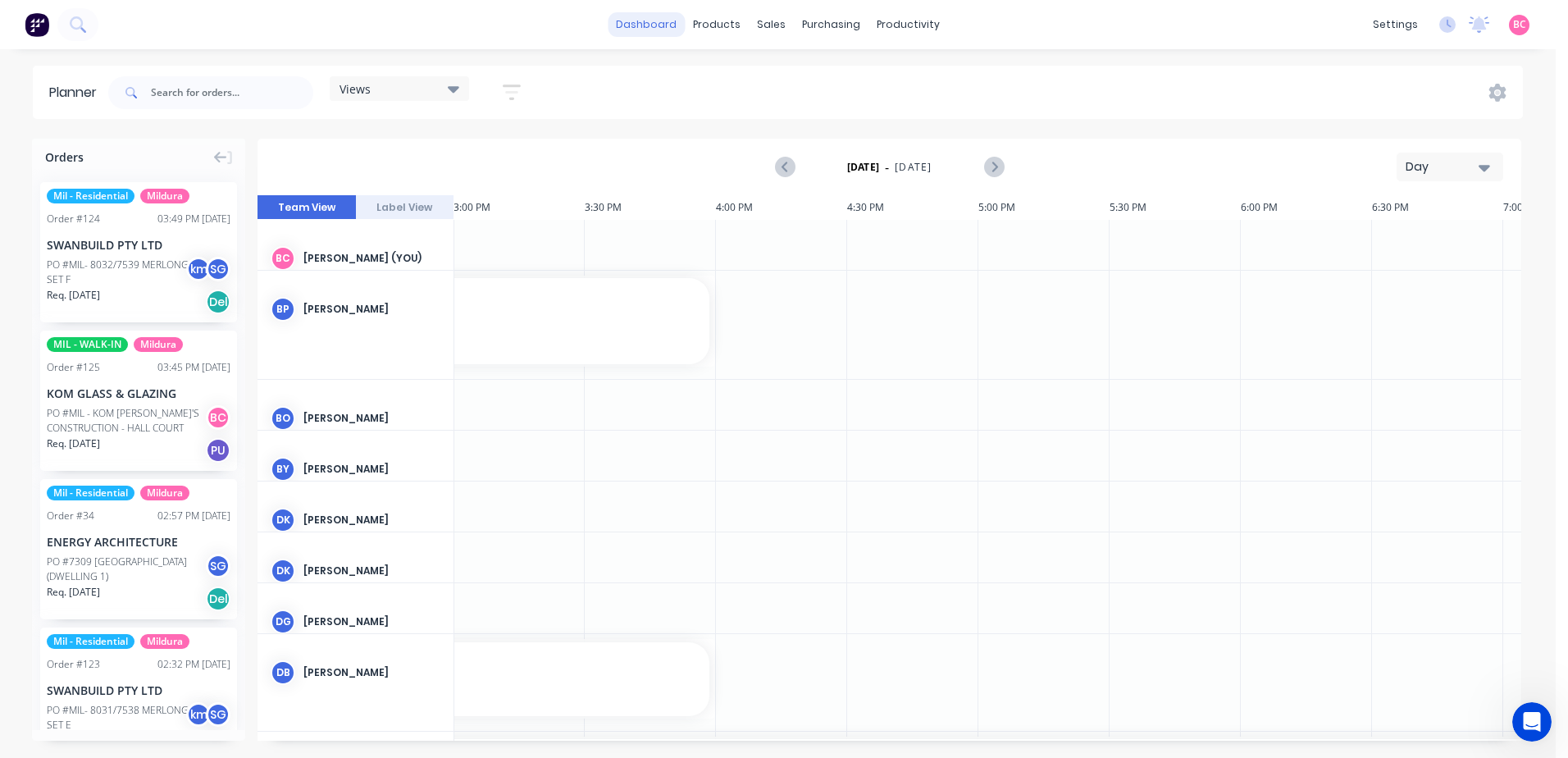
click at [641, 24] on link "dashboard" at bounding box center [646, 24] width 77 height 24
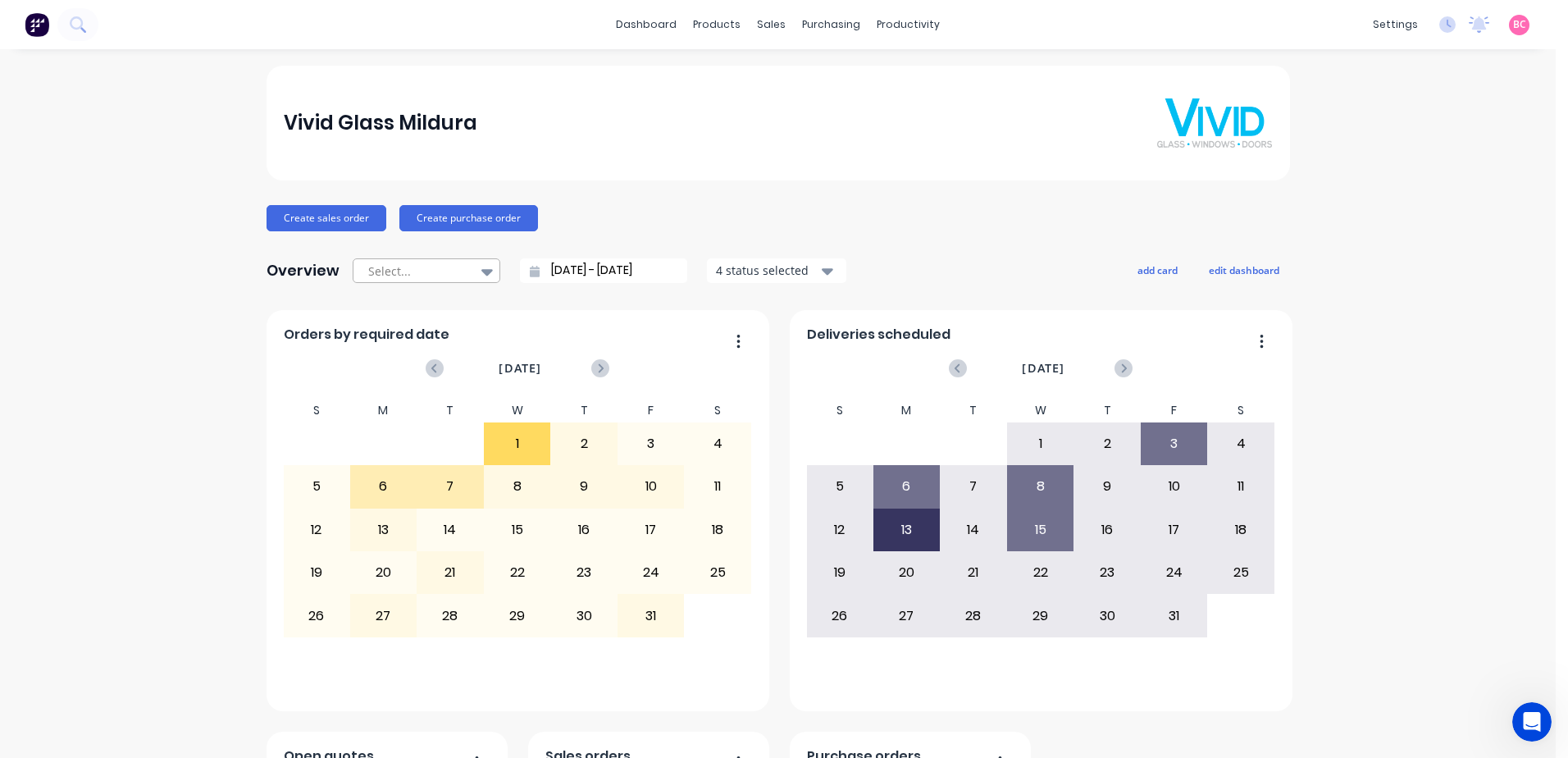
click at [483, 272] on icon at bounding box center [487, 271] width 11 height 18
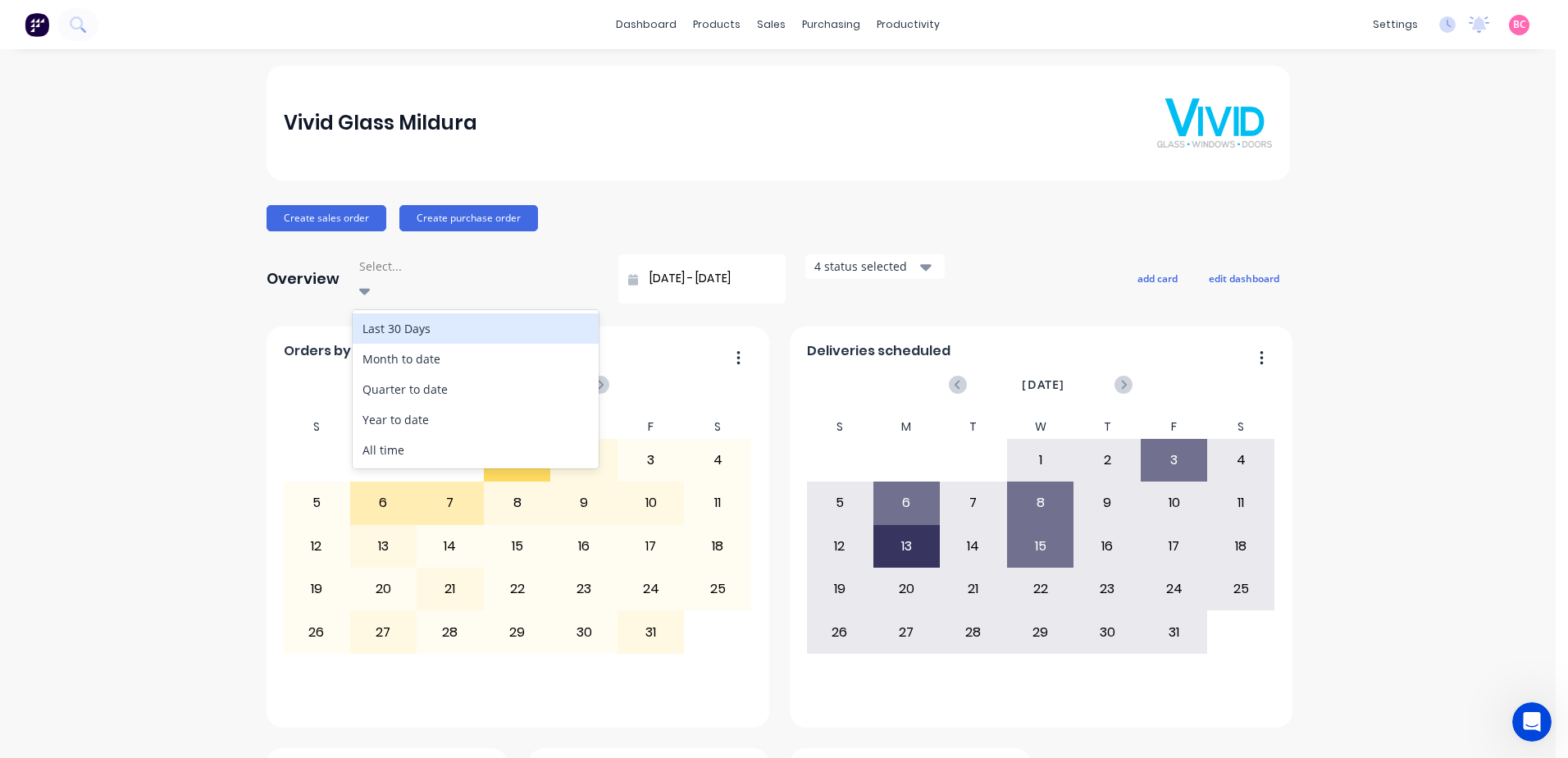
click at [370, 288] on icon at bounding box center [363, 292] width 11 height 7
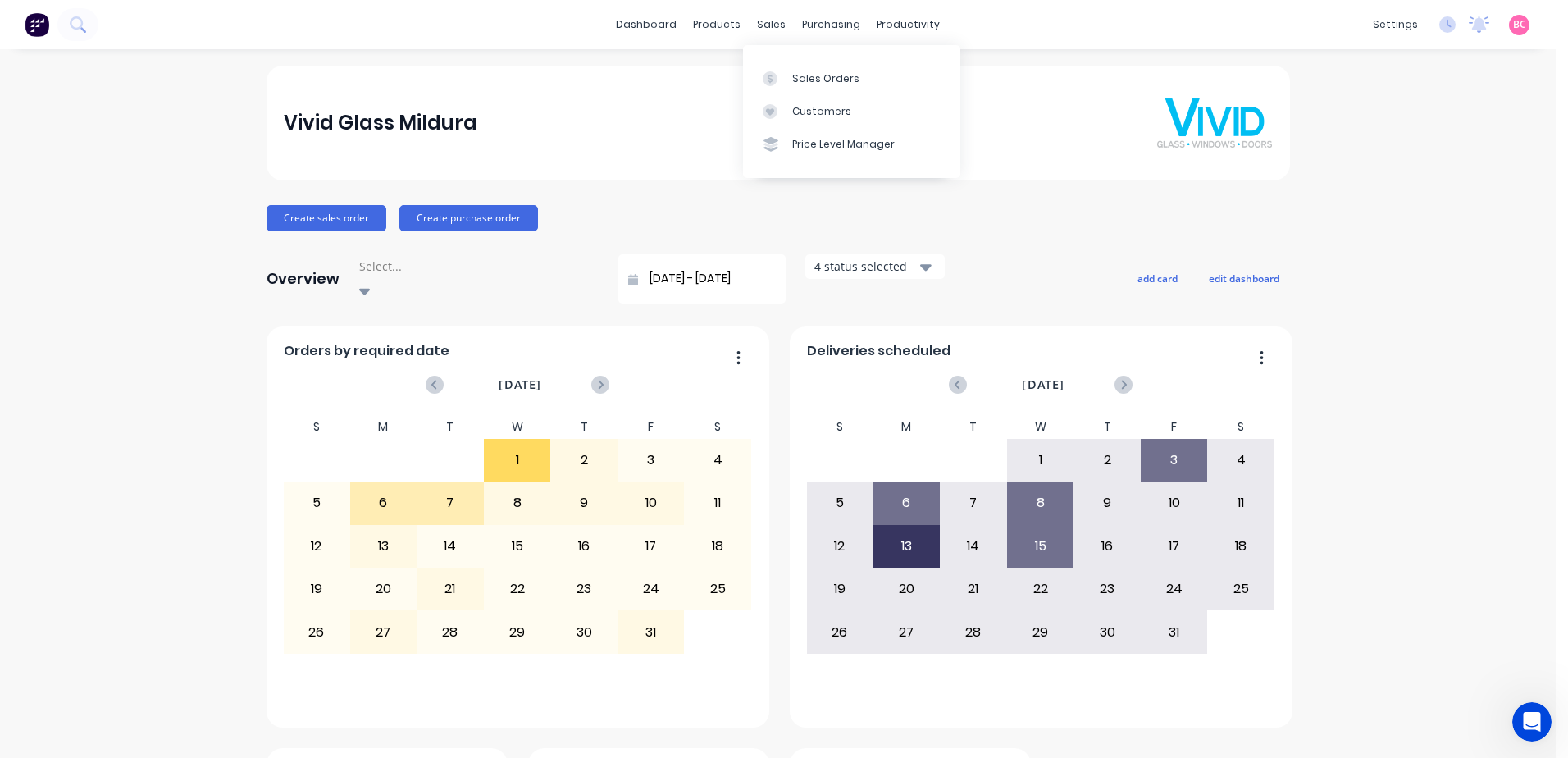
click at [790, 58] on div "Sales Orders Customers Price Level Manager" at bounding box center [851, 112] width 217 height 132
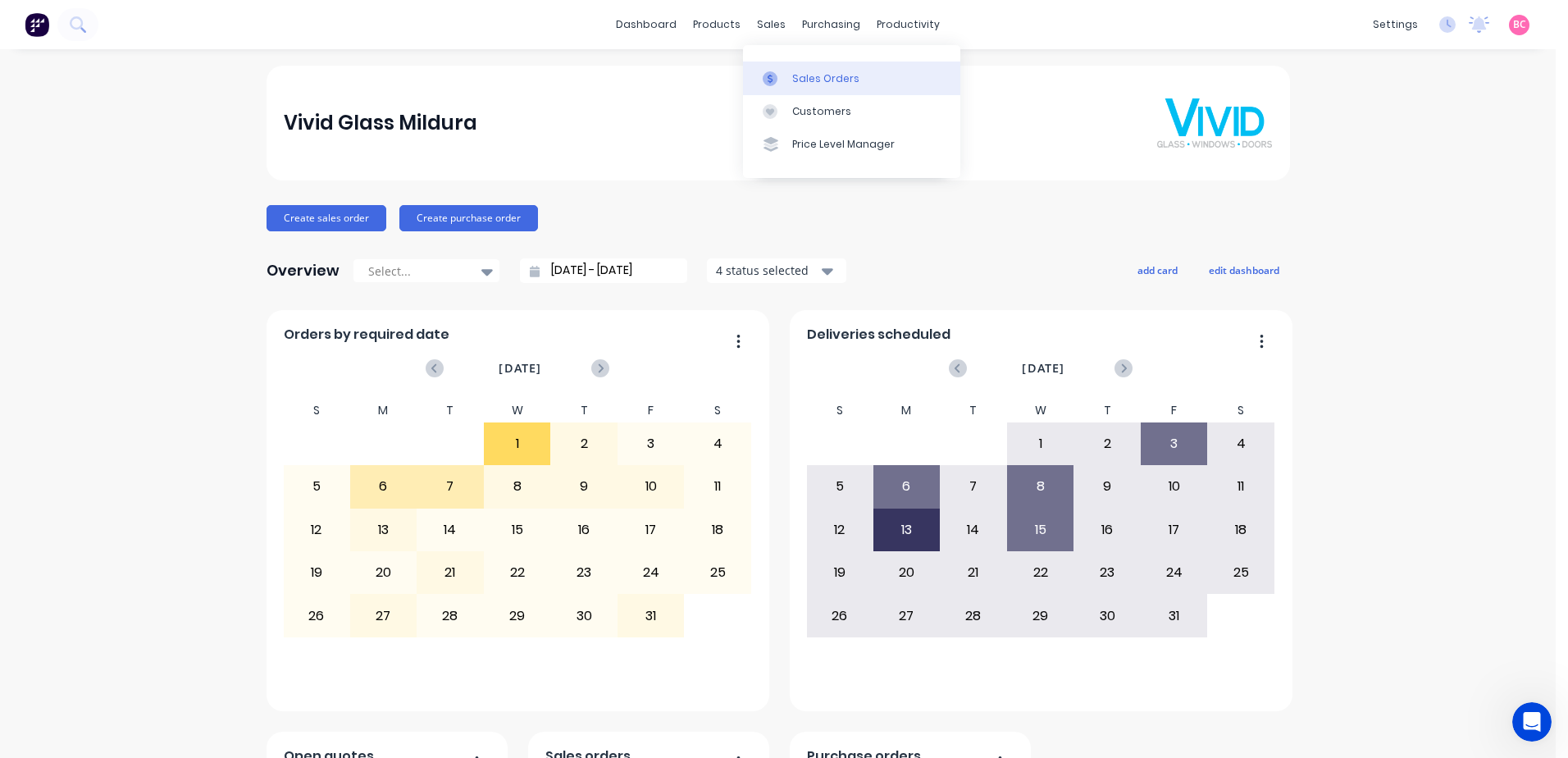
click at [801, 73] on div "Sales Orders" at bounding box center [825, 78] width 67 height 15
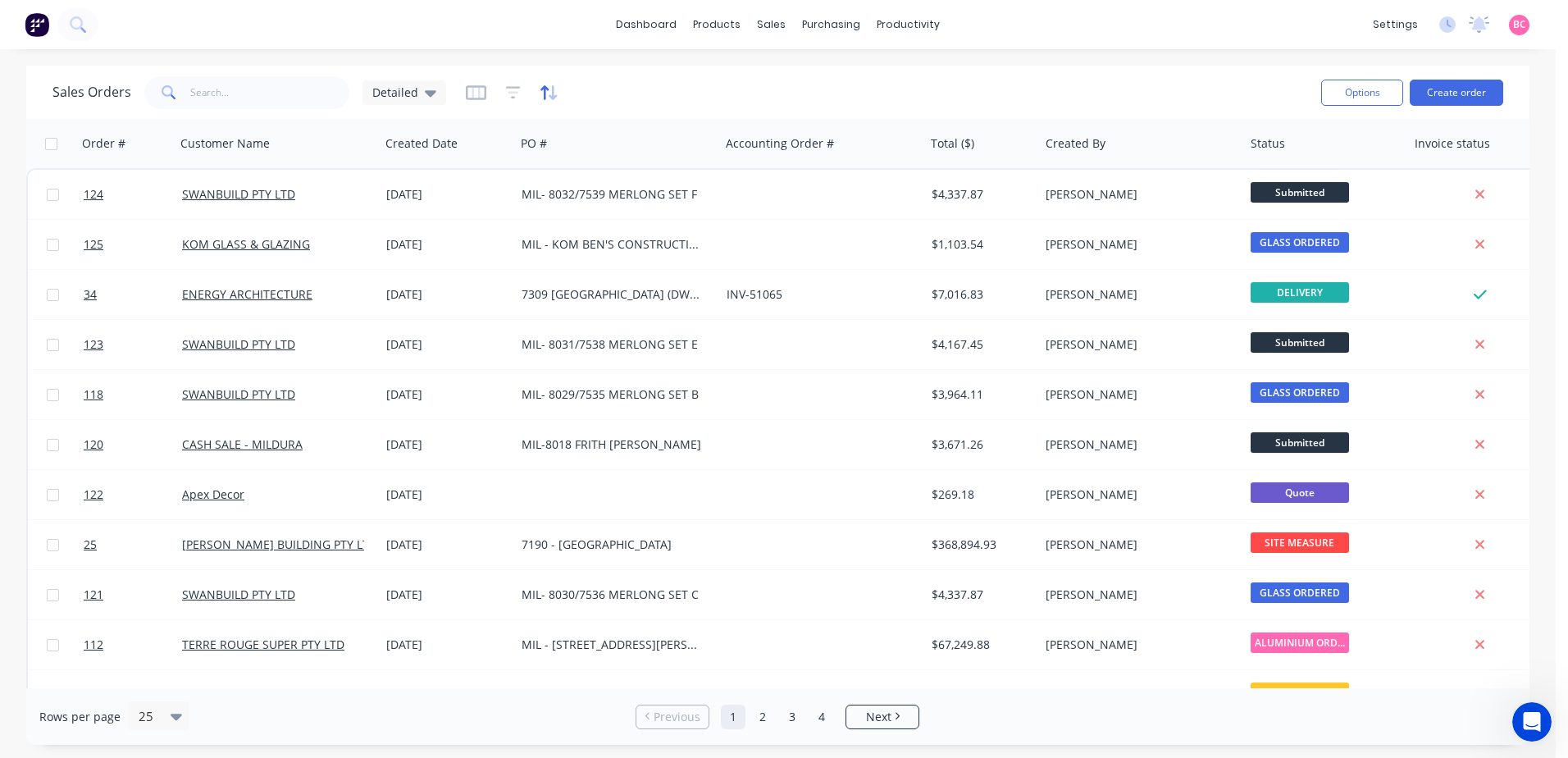
click at [550, 93] on icon "button" at bounding box center [552, 92] width 8 height 15
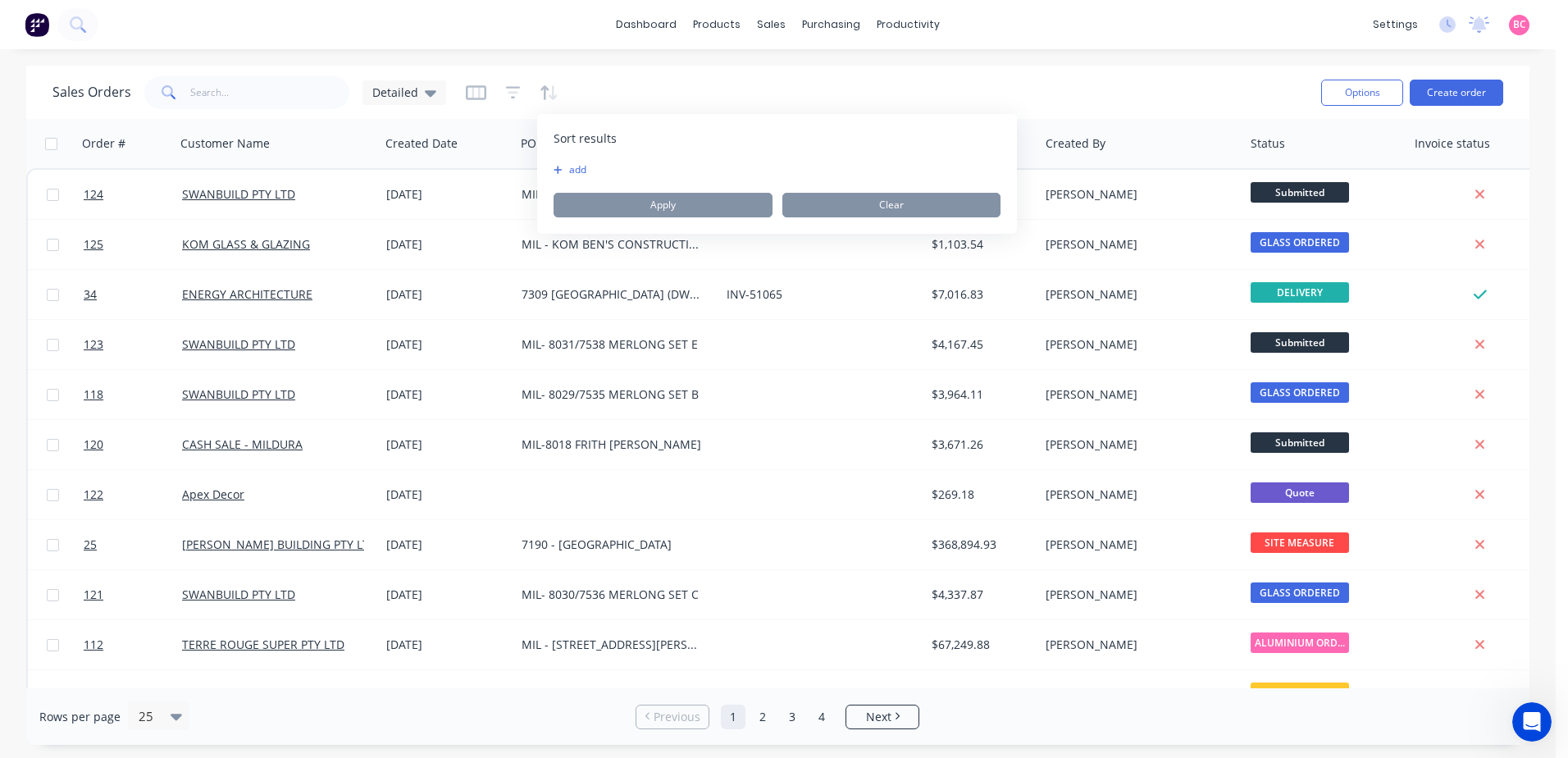
click at [574, 166] on button "add" at bounding box center [564, 169] width 21 height 13
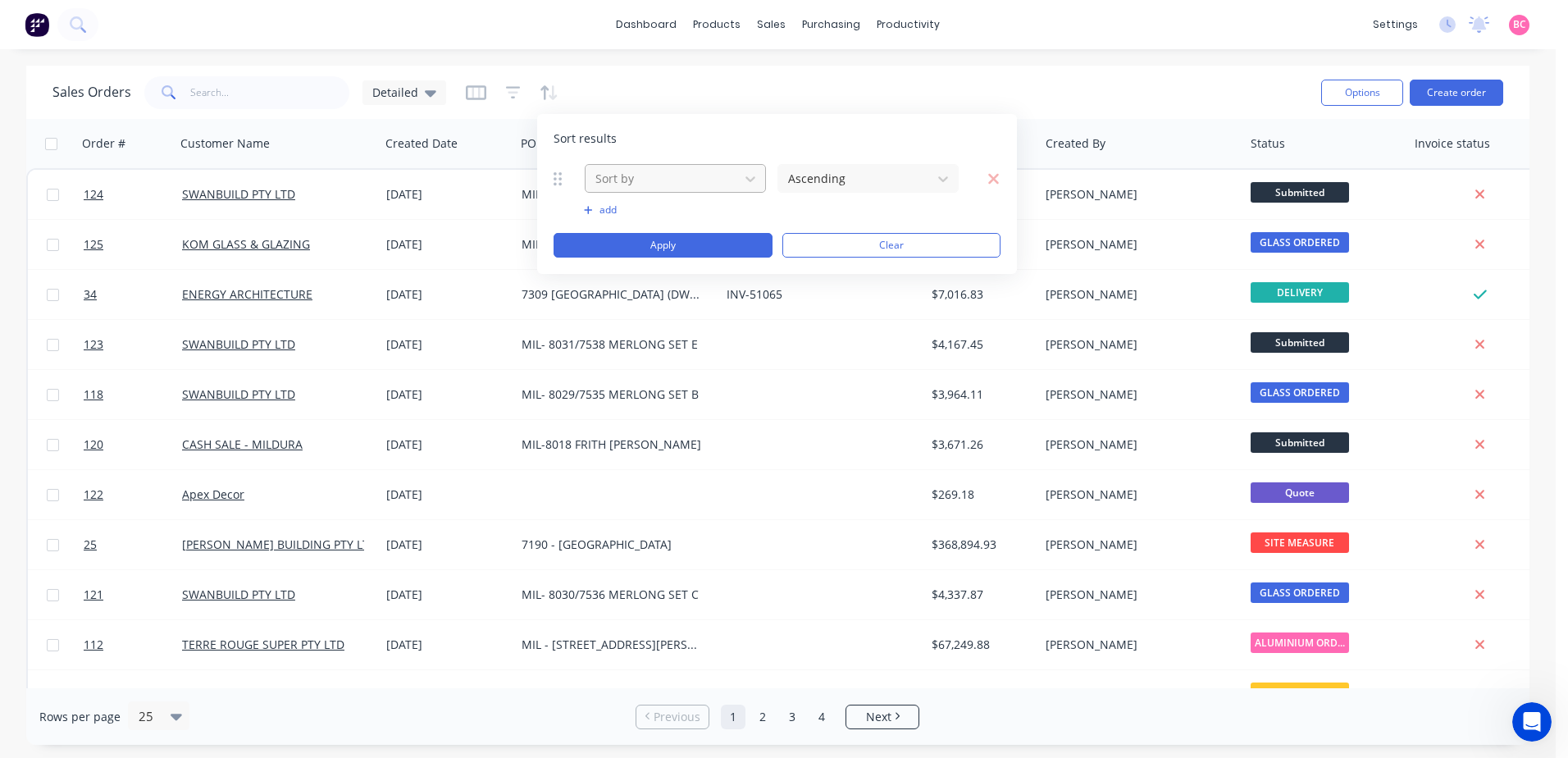
click at [651, 179] on div at bounding box center [662, 179] width 137 height 21
click at [715, 242] on button "Apply" at bounding box center [662, 245] width 219 height 24
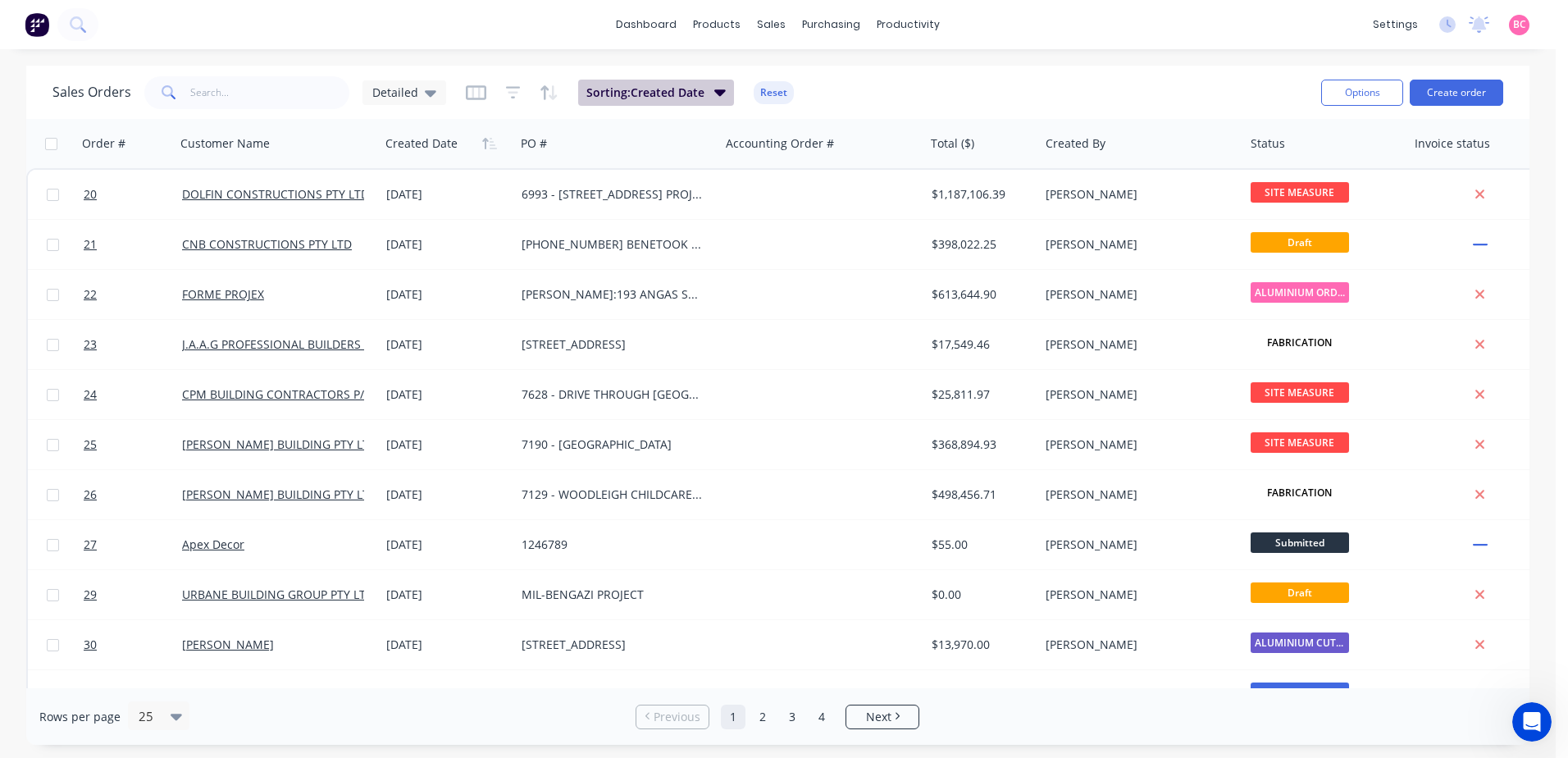
click at [714, 91] on icon "button" at bounding box center [720, 93] width 11 height 7
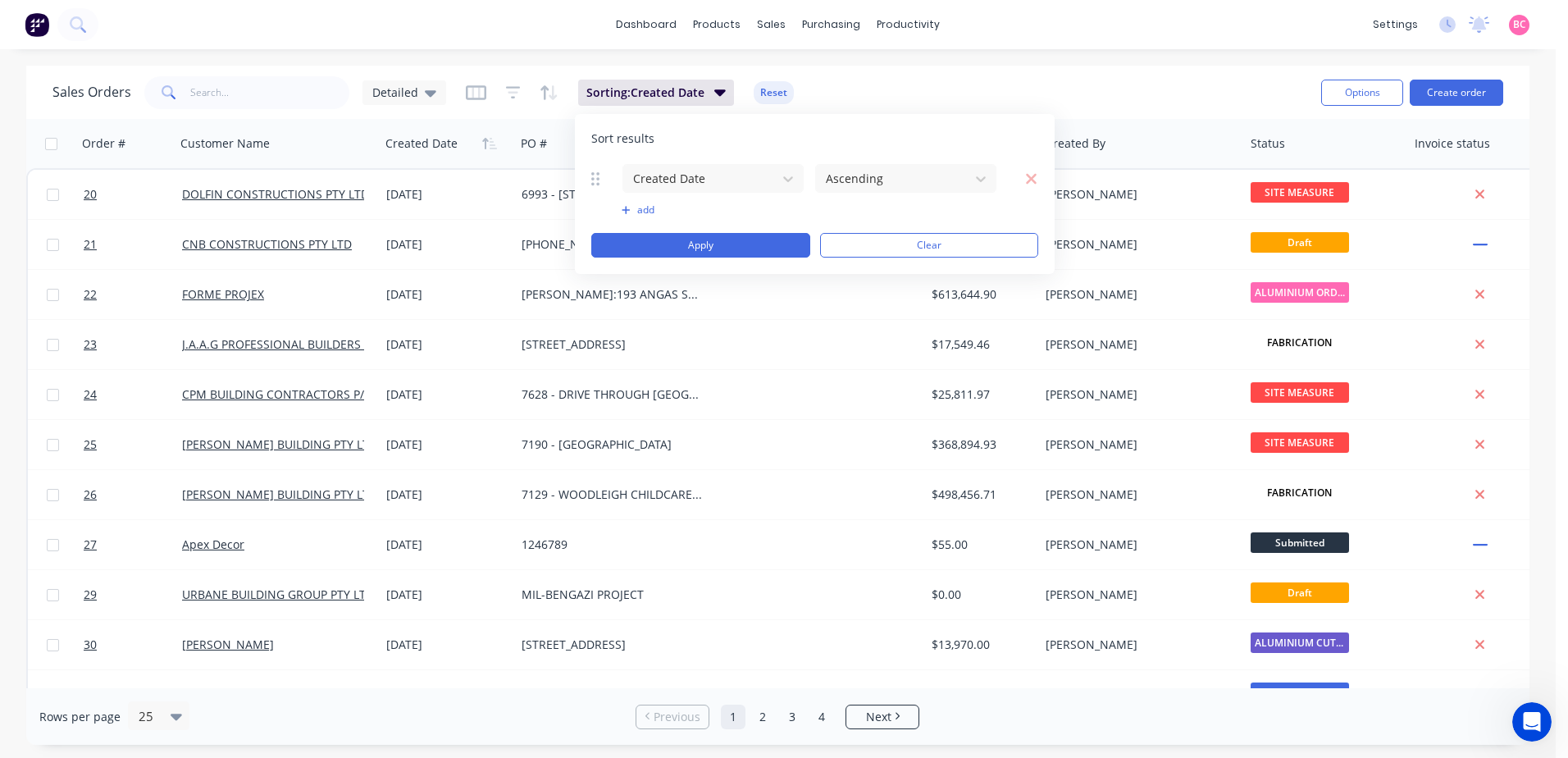
click at [877, 160] on div "Sort results Created Date Ascending To pick up a draggable item, press the spac…" at bounding box center [814, 194] width 480 height 160
click at [879, 175] on div at bounding box center [892, 179] width 137 height 21
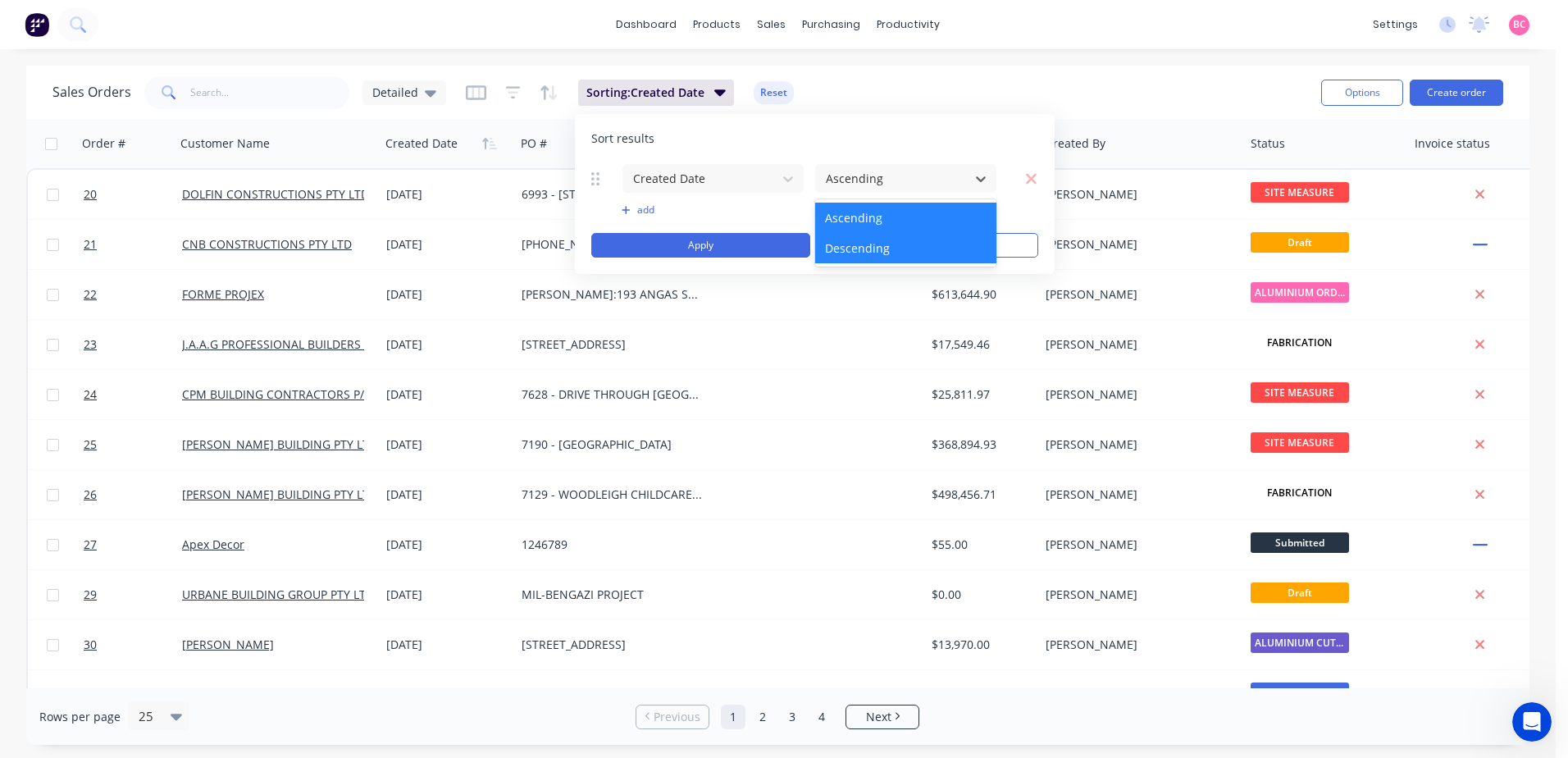
click at [863, 257] on div "Descending" at bounding box center [906, 247] width 181 height 30
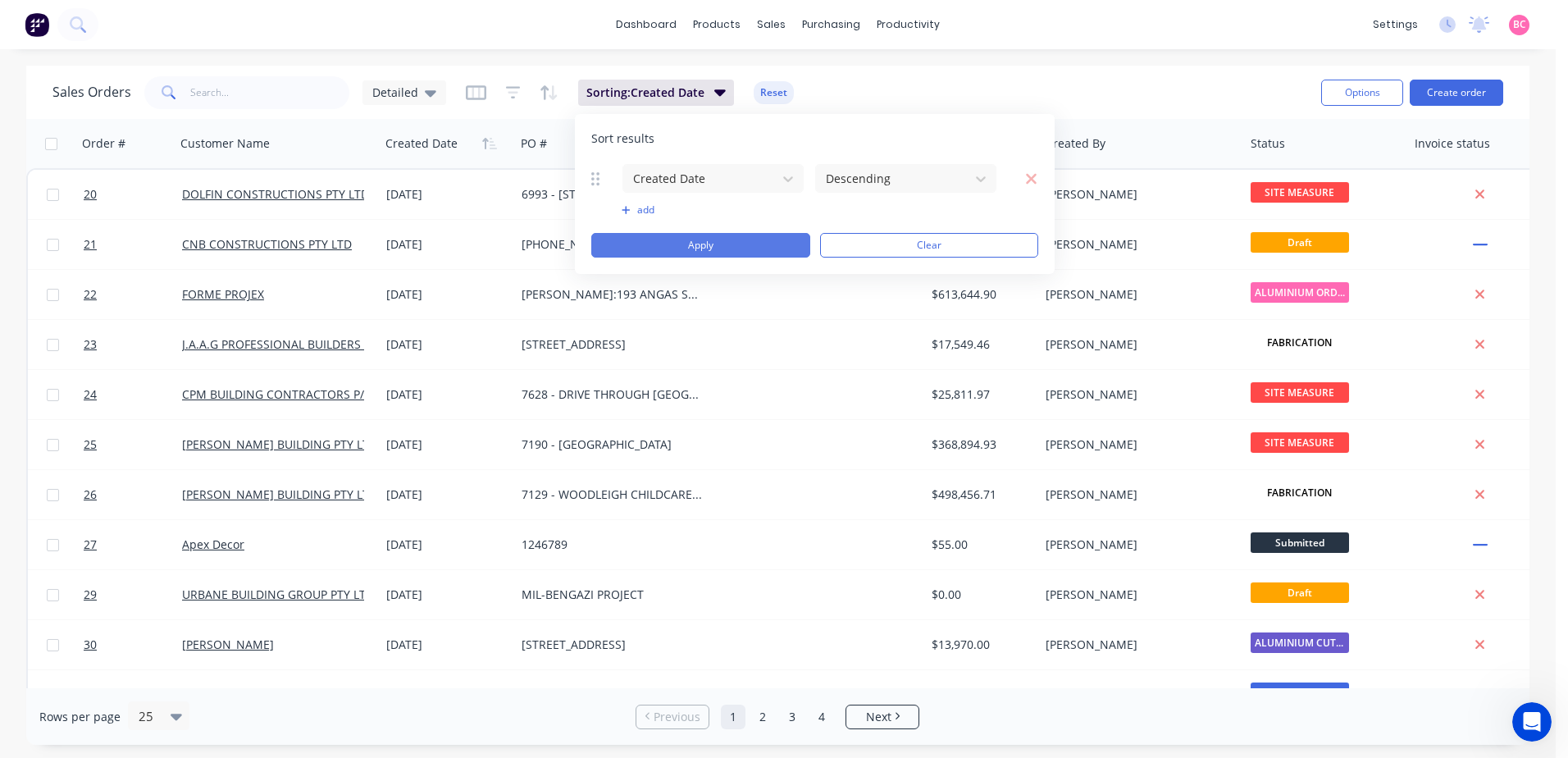
click at [763, 240] on button "Apply" at bounding box center [700, 245] width 219 height 24
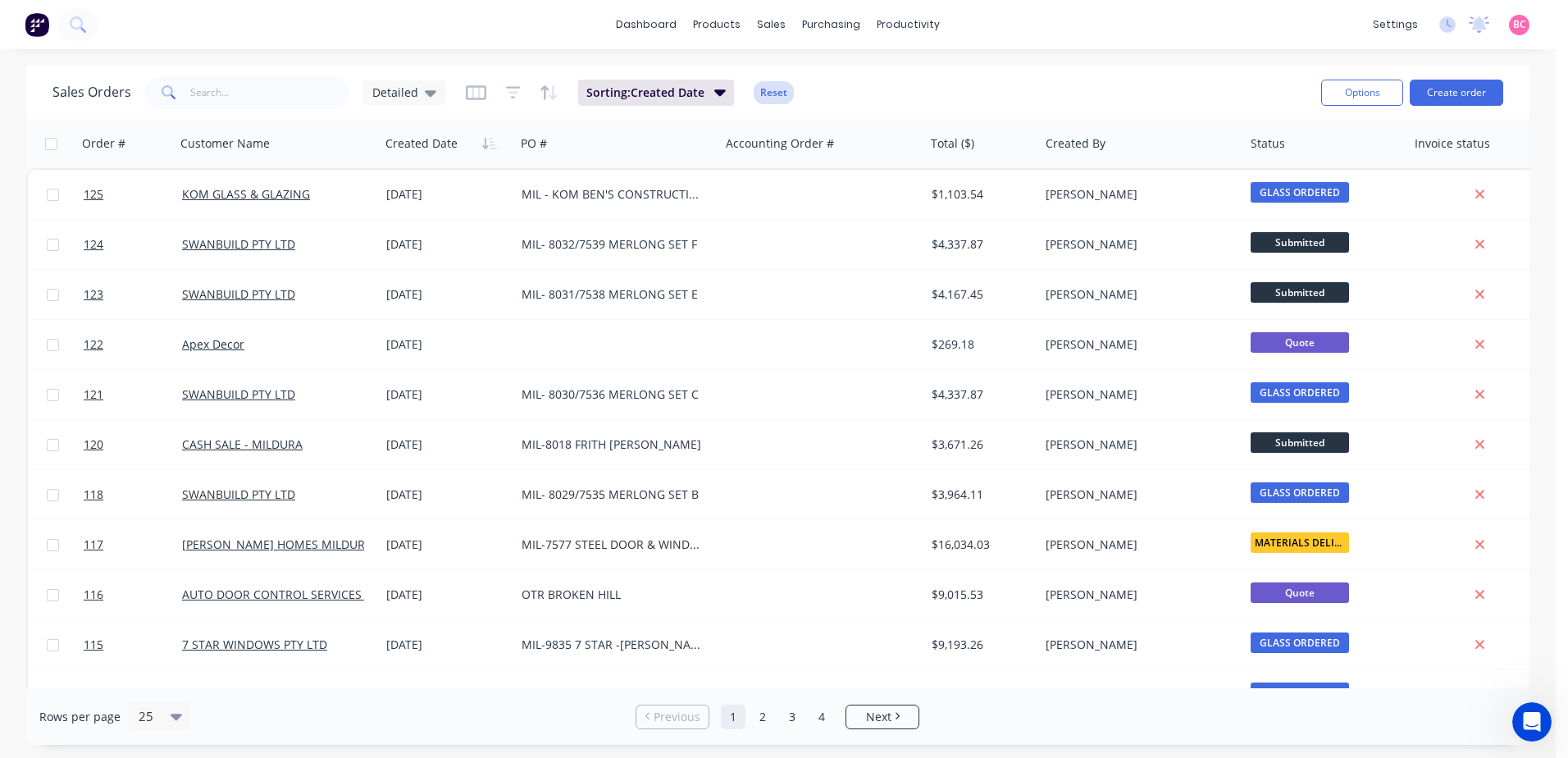
click at [781, 93] on button "Reset" at bounding box center [774, 92] width 40 height 23
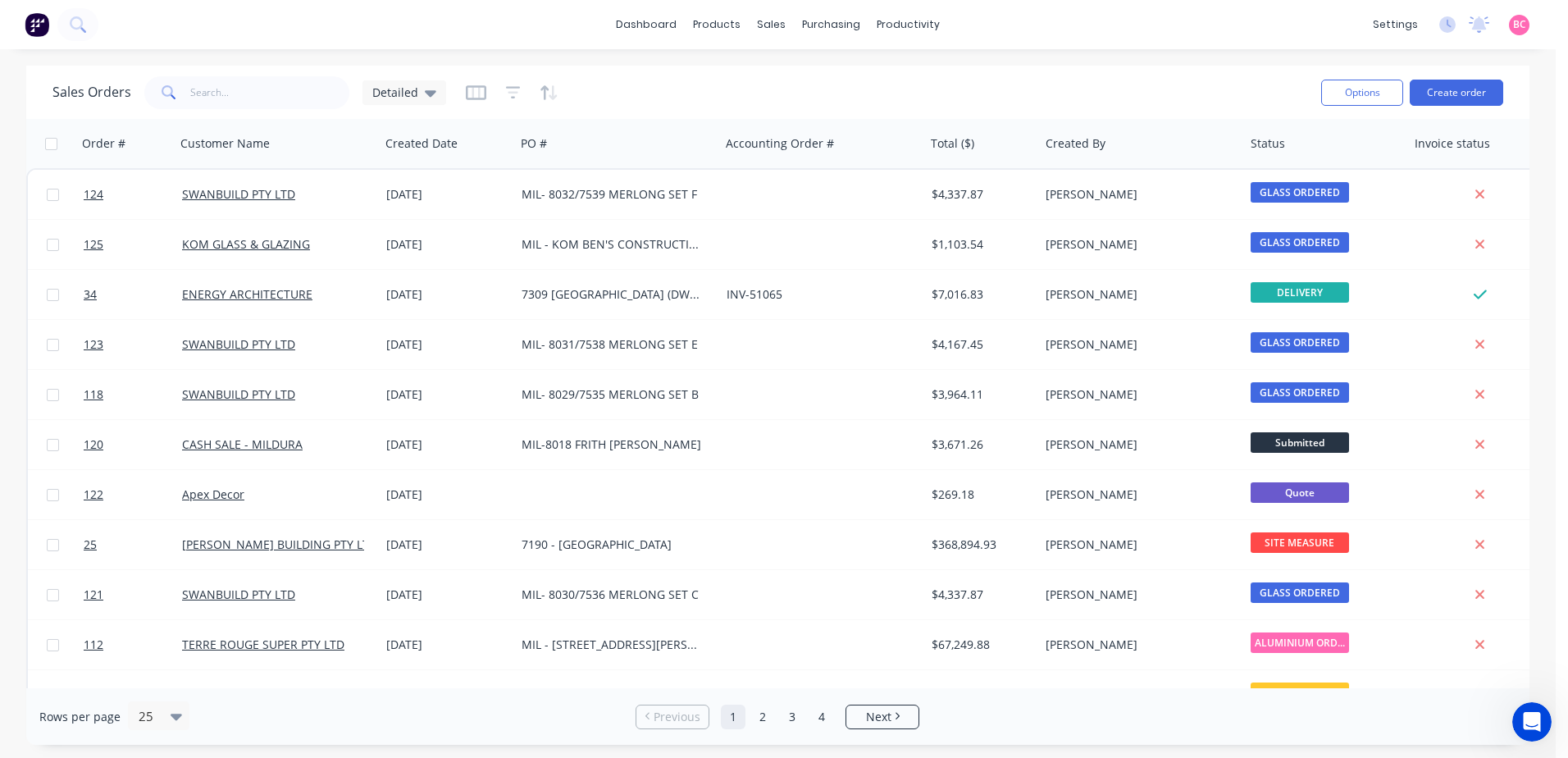
click at [546, 101] on button "button" at bounding box center [549, 92] width 19 height 26
click at [892, 100] on div "Sales Orders Detailed" at bounding box center [679, 92] width 1255 height 40
click at [652, 24] on link "dashboard" at bounding box center [646, 24] width 77 height 24
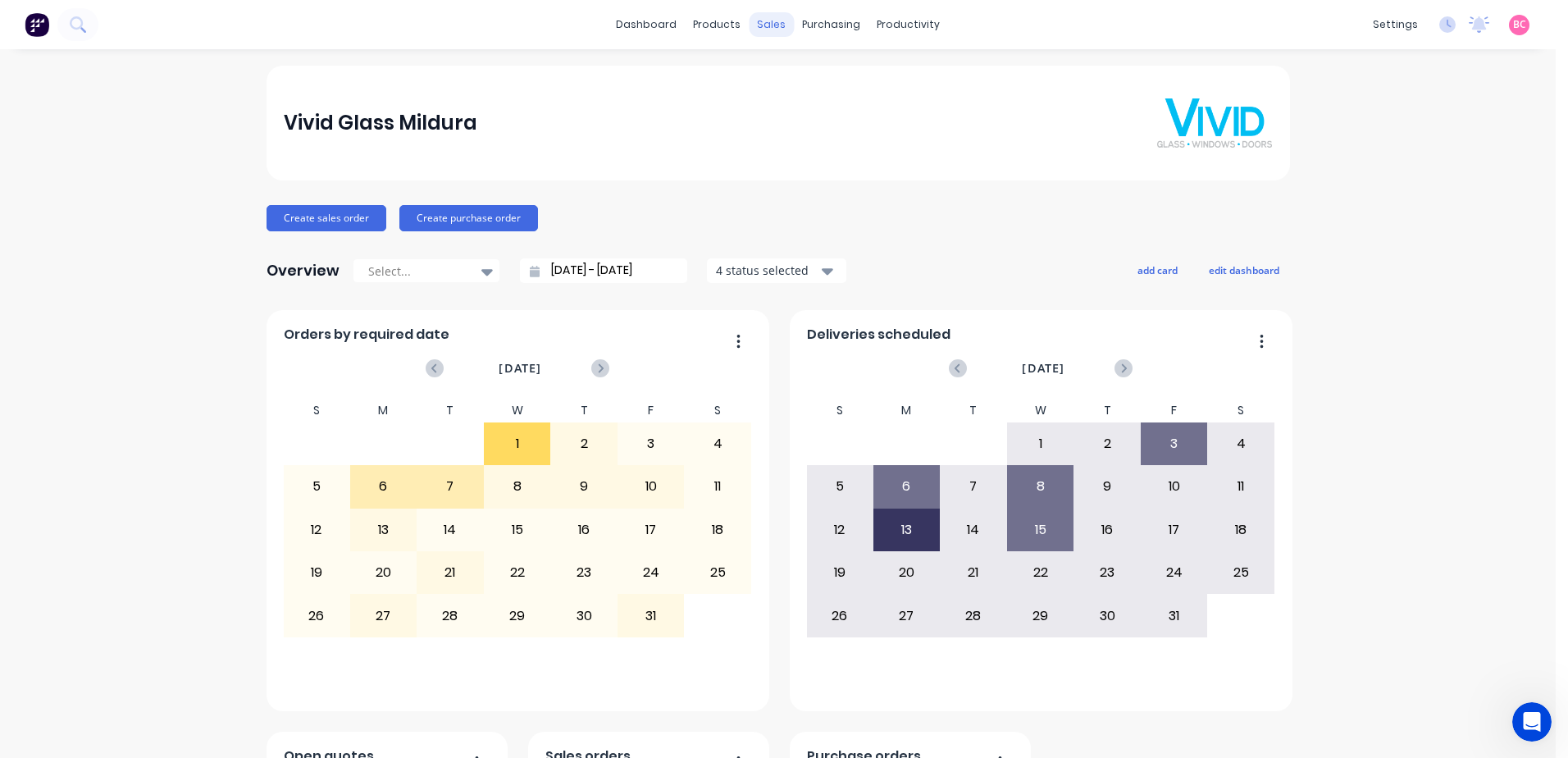
click at [765, 24] on div "sales" at bounding box center [772, 24] width 45 height 24
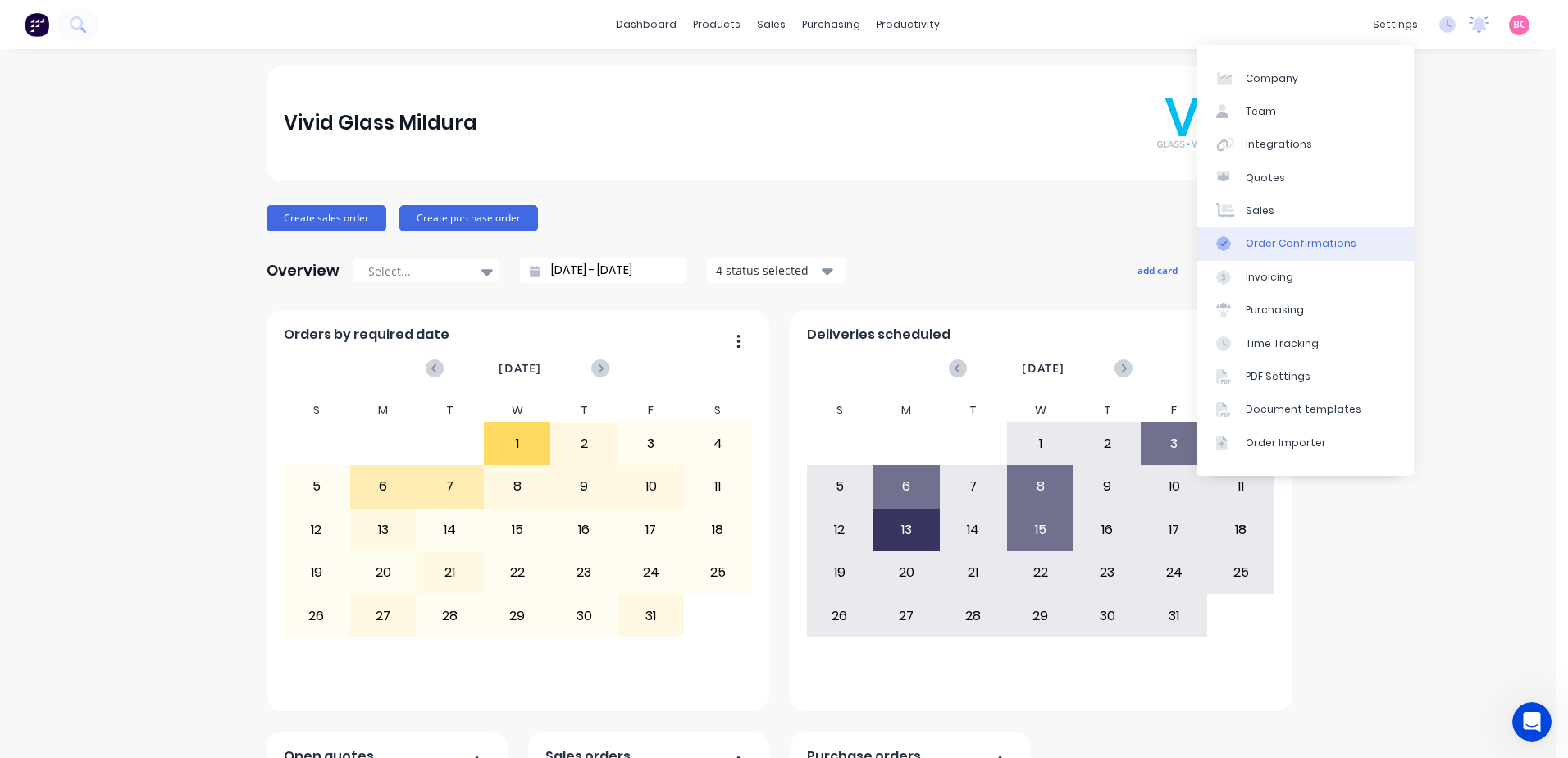
click at [1307, 246] on div "Order Confirmations" at bounding box center [1301, 243] width 111 height 15
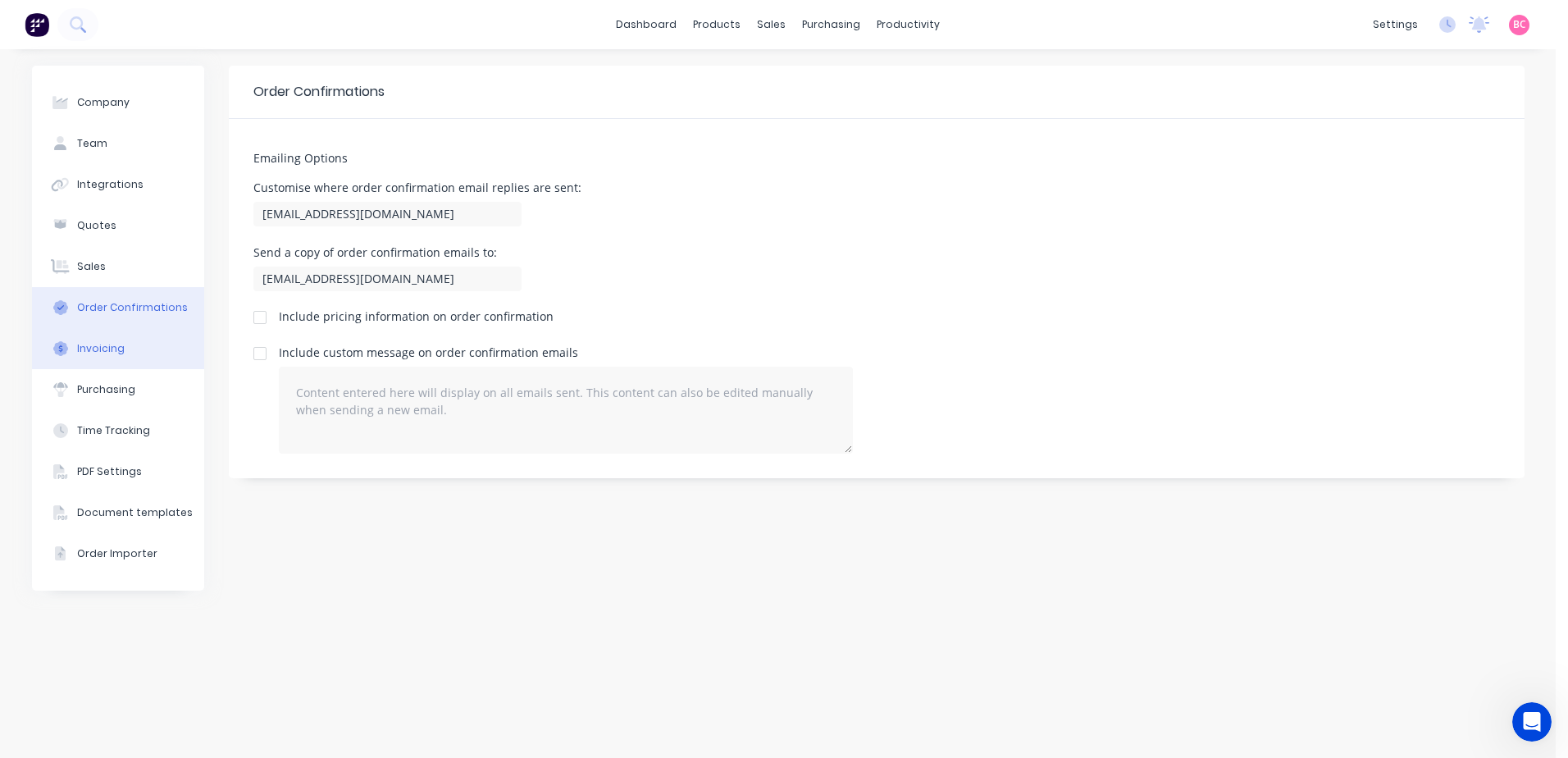
click at [118, 352] on div "Invoicing" at bounding box center [100, 349] width 48 height 15
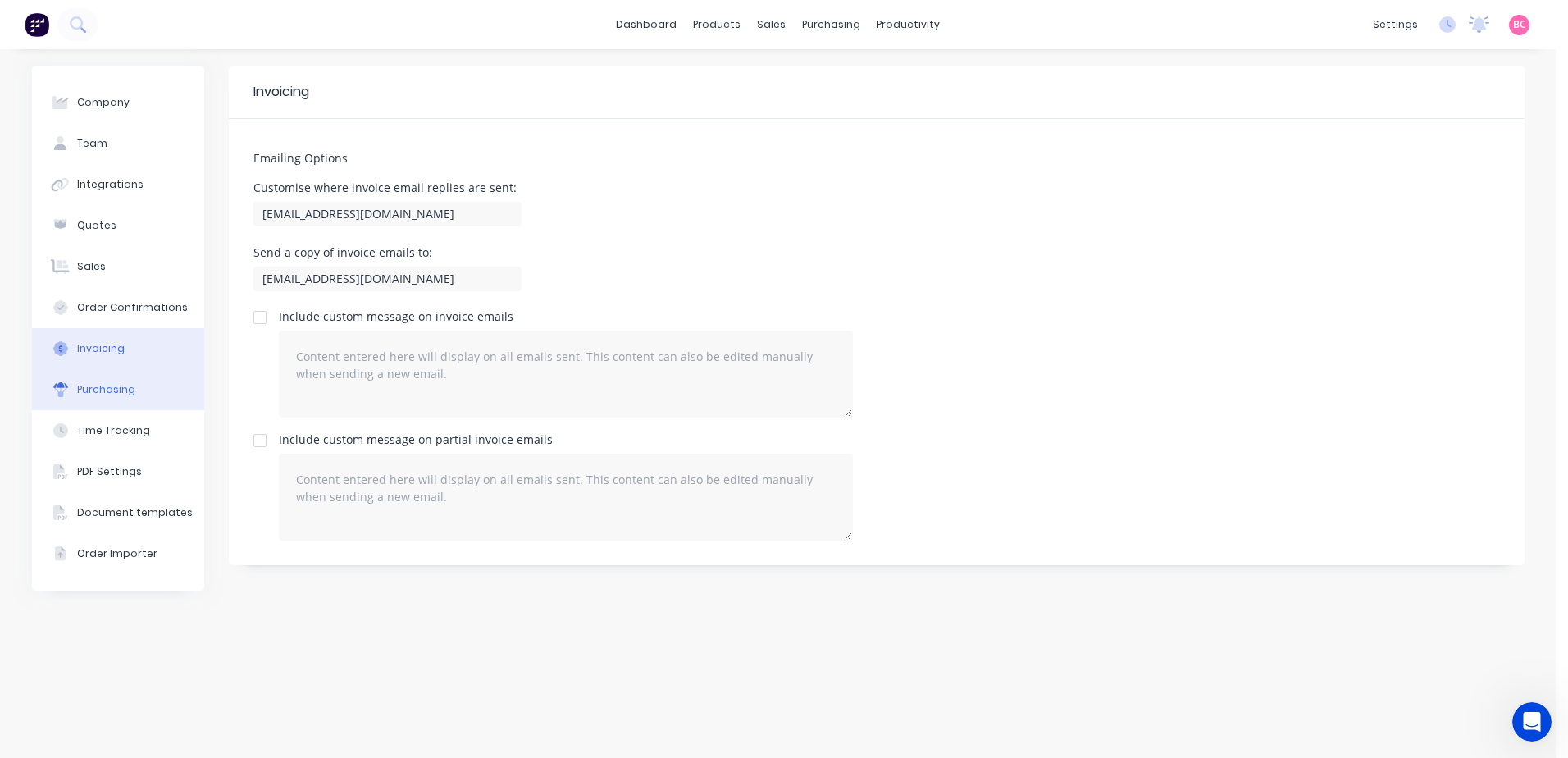
click at [127, 391] on div "Purchasing" at bounding box center [105, 389] width 58 height 15
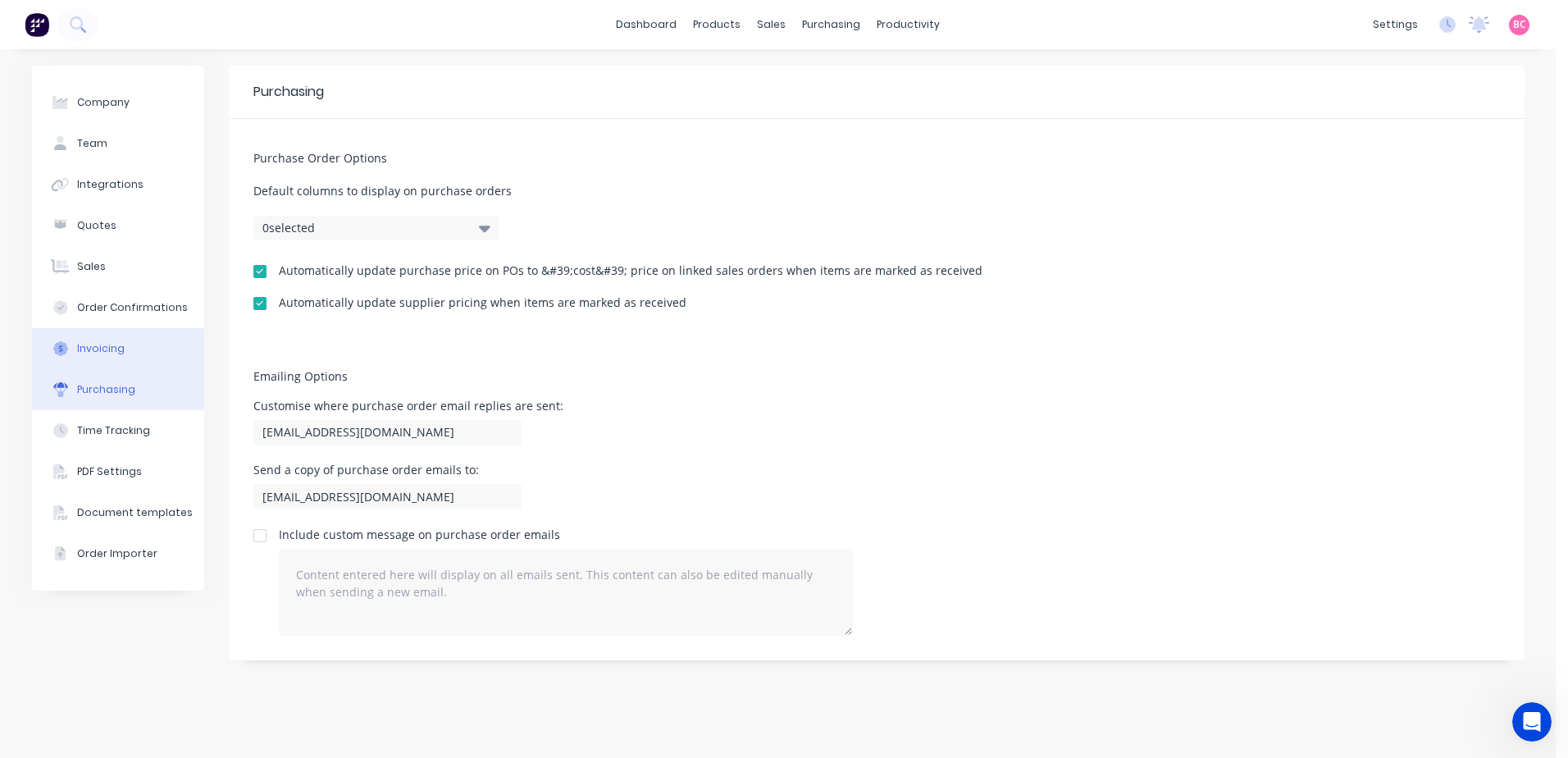
click at [107, 366] on button "Invoicing" at bounding box center [118, 349] width 172 height 41
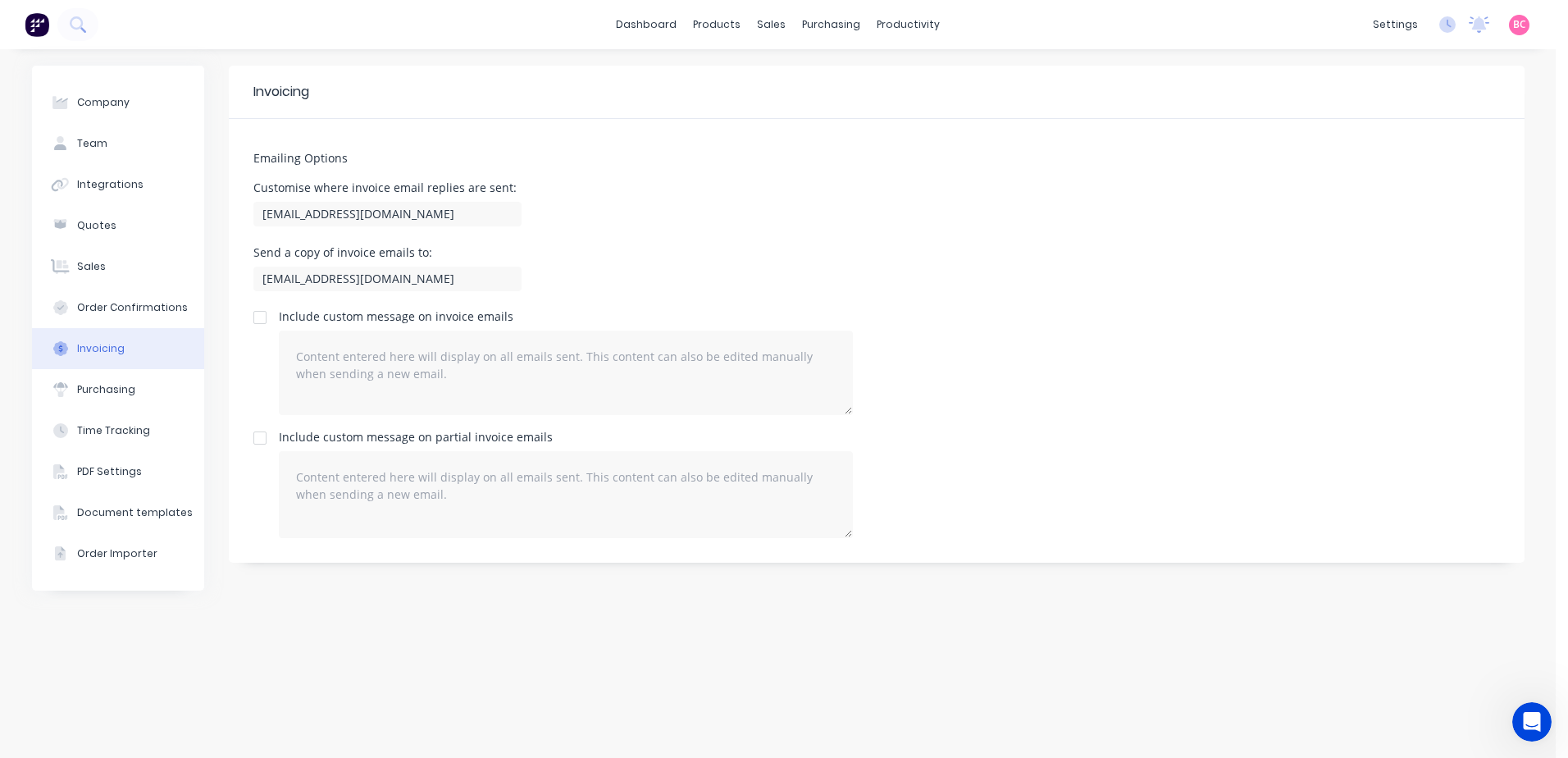
drag, startPoint x: 848, startPoint y: 413, endPoint x: 917, endPoint y: 411, distance: 69.0
click at [917, 411] on div "Include custom message on invoice emails" at bounding box center [876, 363] width 1247 height 105
click at [111, 390] on div "Purchasing" at bounding box center [105, 389] width 58 height 15
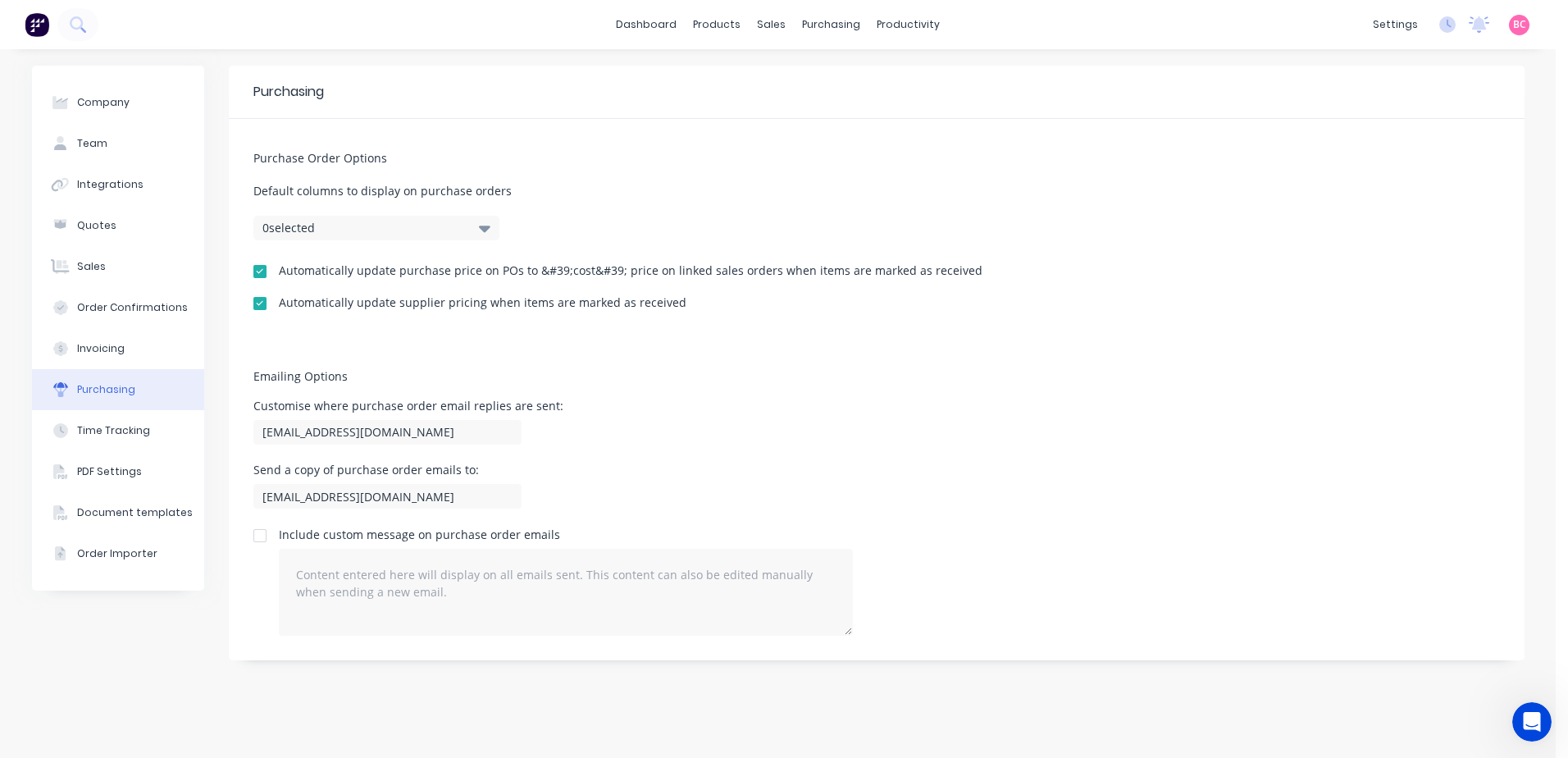
click at [490, 226] on button "0 selected" at bounding box center [376, 228] width 246 height 24
click at [105, 273] on button "Sales" at bounding box center [118, 266] width 172 height 41
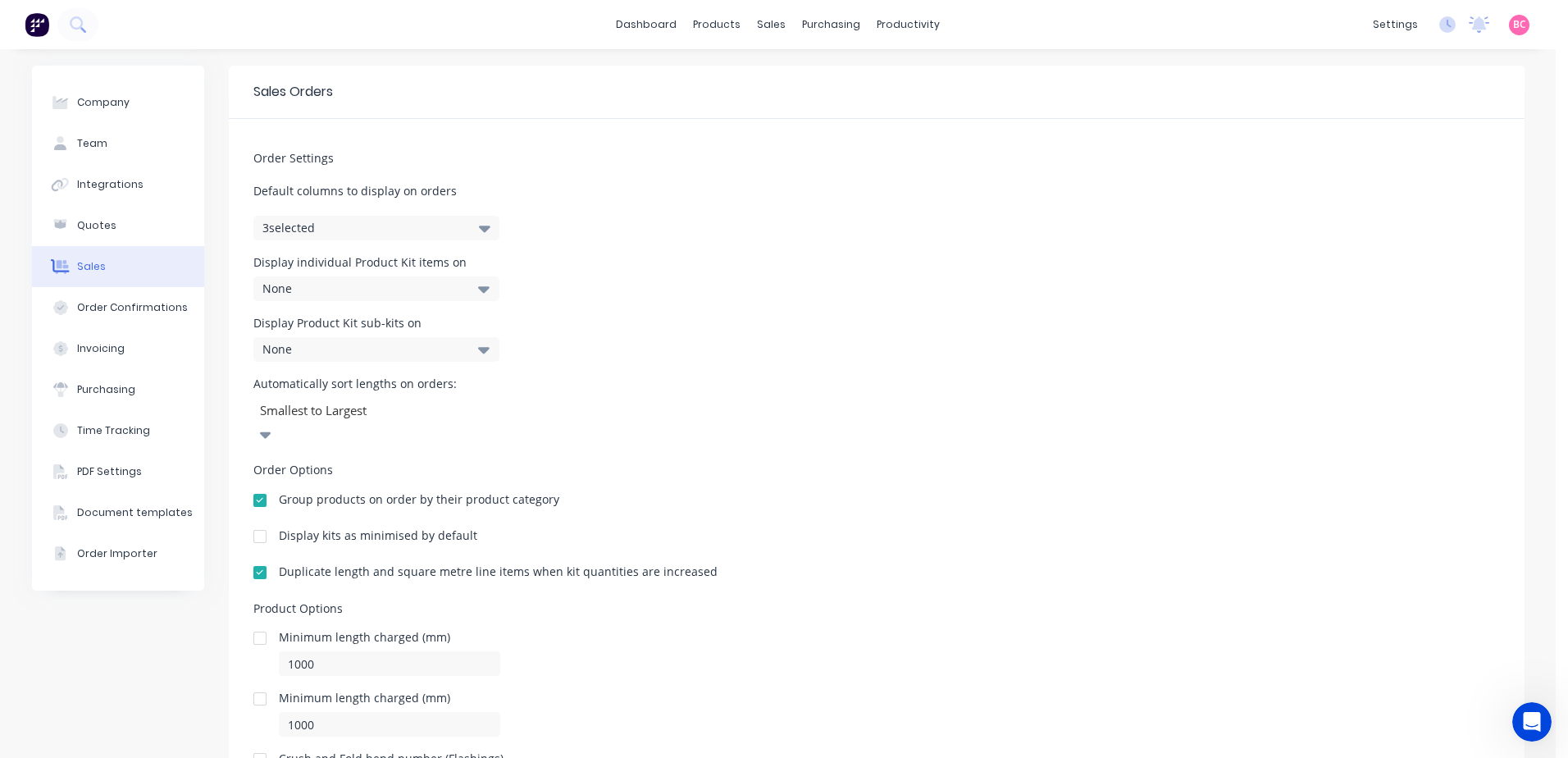
click at [469, 234] on button "3 selected" at bounding box center [376, 228] width 246 height 24
click at [274, 333] on span at bounding box center [274, 335] width 14 height 14
click at [267, 328] on input "Discount" at bounding box center [267, 328] width 0 height 0
click at [645, 371] on div "Order Settings Default columns to display on orders 4 selected Display individu…" at bounding box center [876, 458] width 1295 height 679
click at [105, 108] on div "Company" at bounding box center [103, 102] width 52 height 15
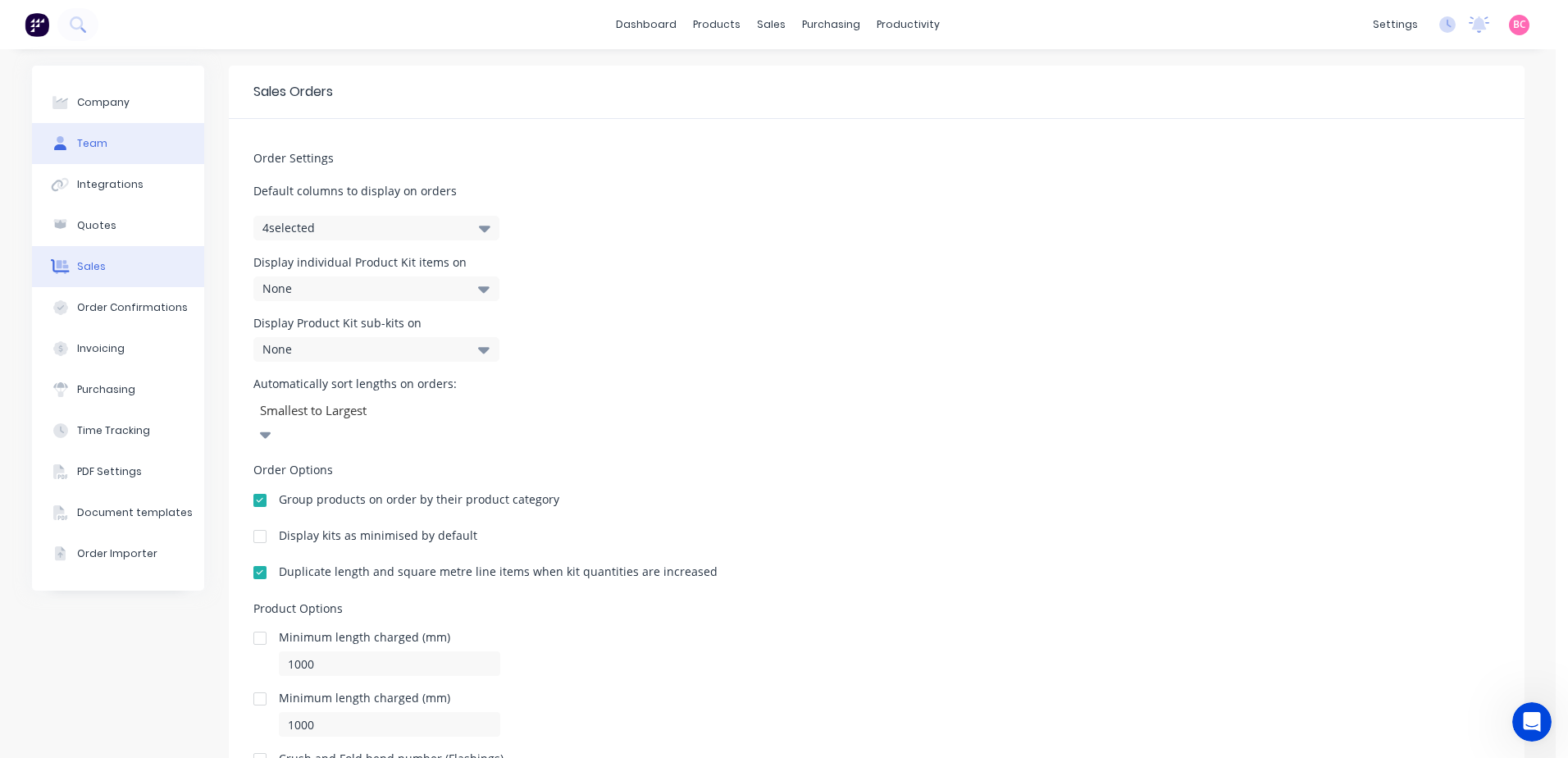
select select "AU"
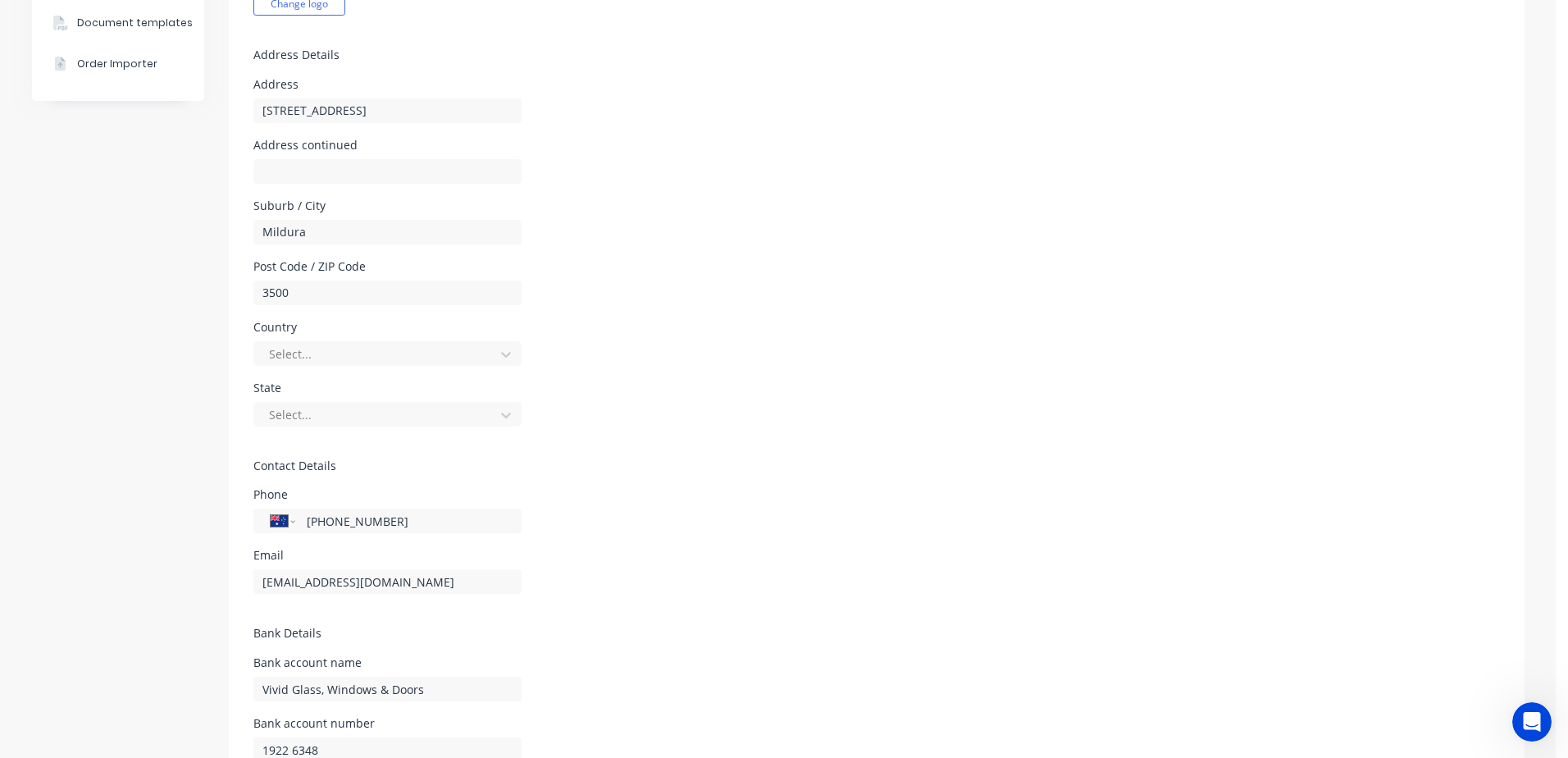
scroll to position [492, 0]
